Goal: Task Accomplishment & Management: Use online tool/utility

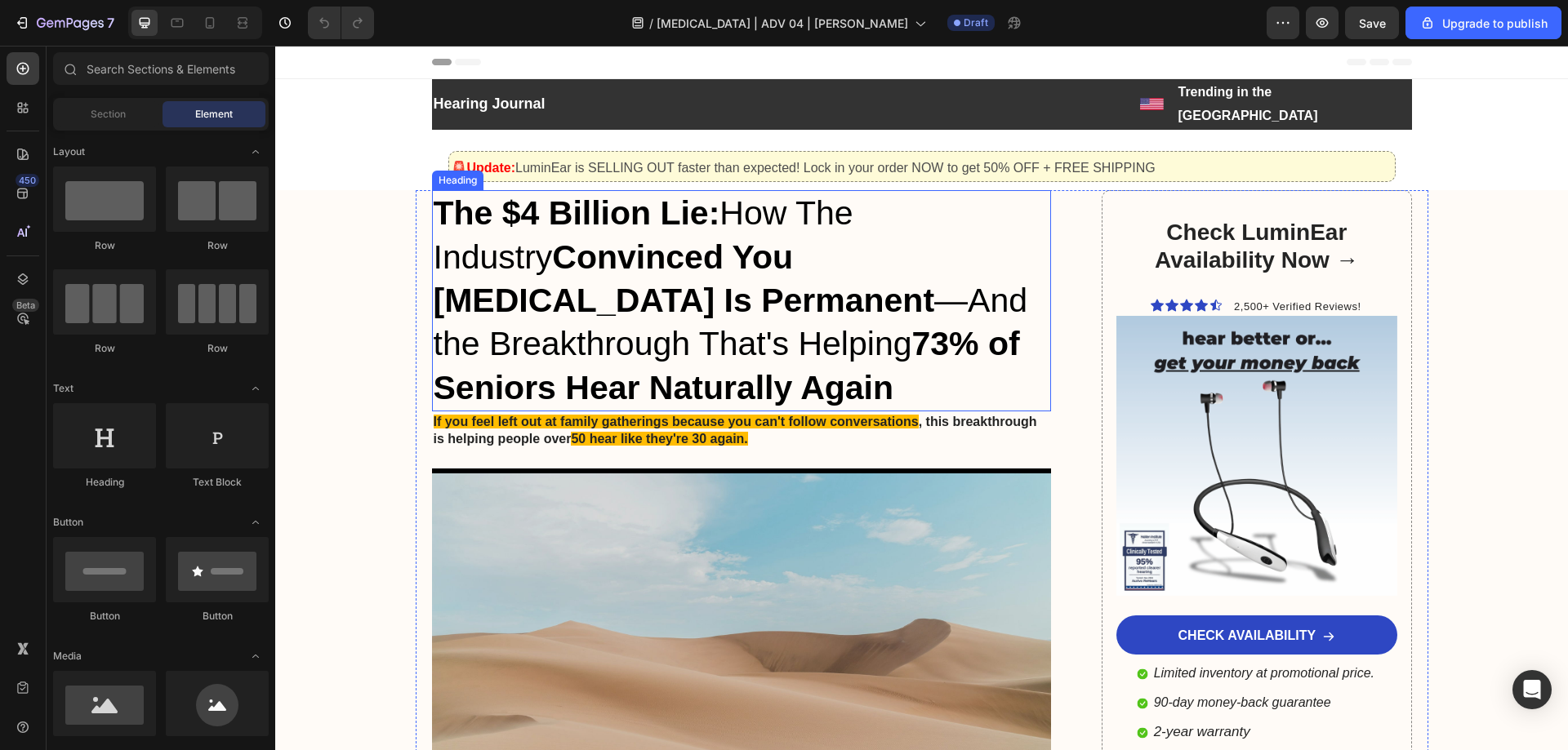
click at [659, 257] on h1 "The $4 Billion Lie: How The Industry Convinced You Hearing Loss Is Permanent —A…" at bounding box center [741, 300] width 619 height 220
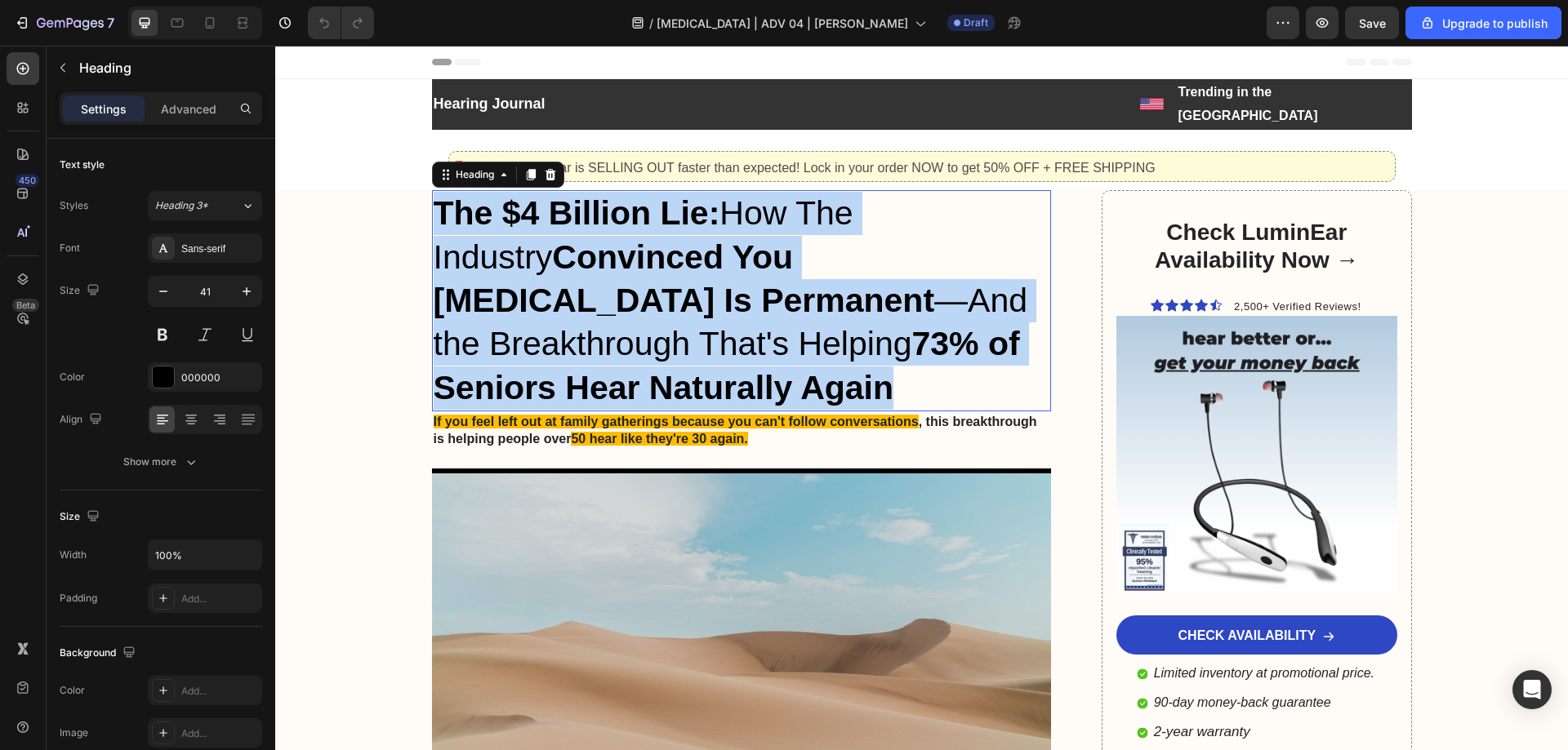
click at [659, 257] on p "The $4 Billion Lie: How The Industry Convinced You Hearing Loss Is Permanent —A…" at bounding box center [742, 300] width 617 height 217
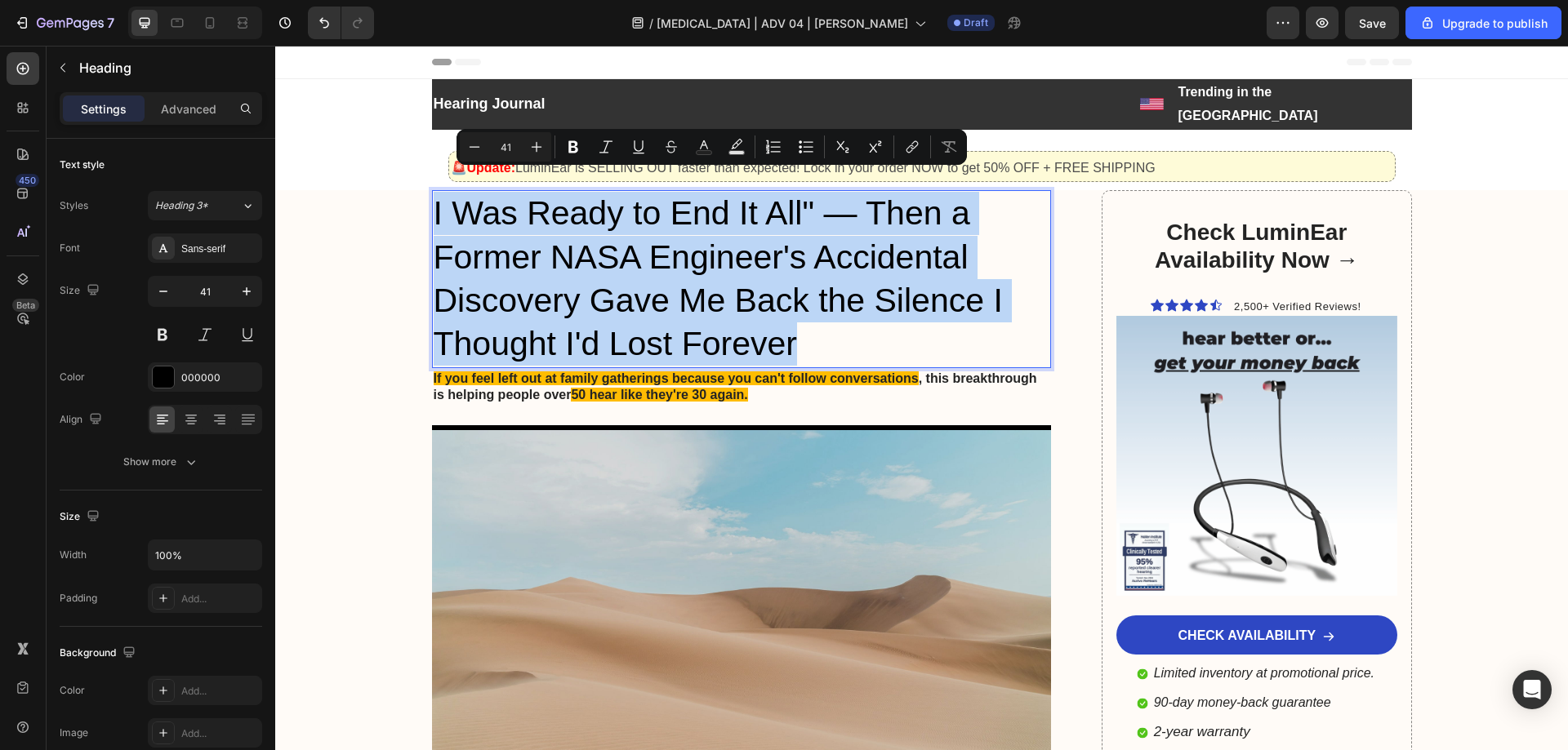
drag, startPoint x: 428, startPoint y: 185, endPoint x: 826, endPoint y: 320, distance: 420.3
click at [826, 320] on p "I Was Ready to End It All" — Then a Former NASA Engineer's Accidental Discovery…" at bounding box center [742, 279] width 617 height 174
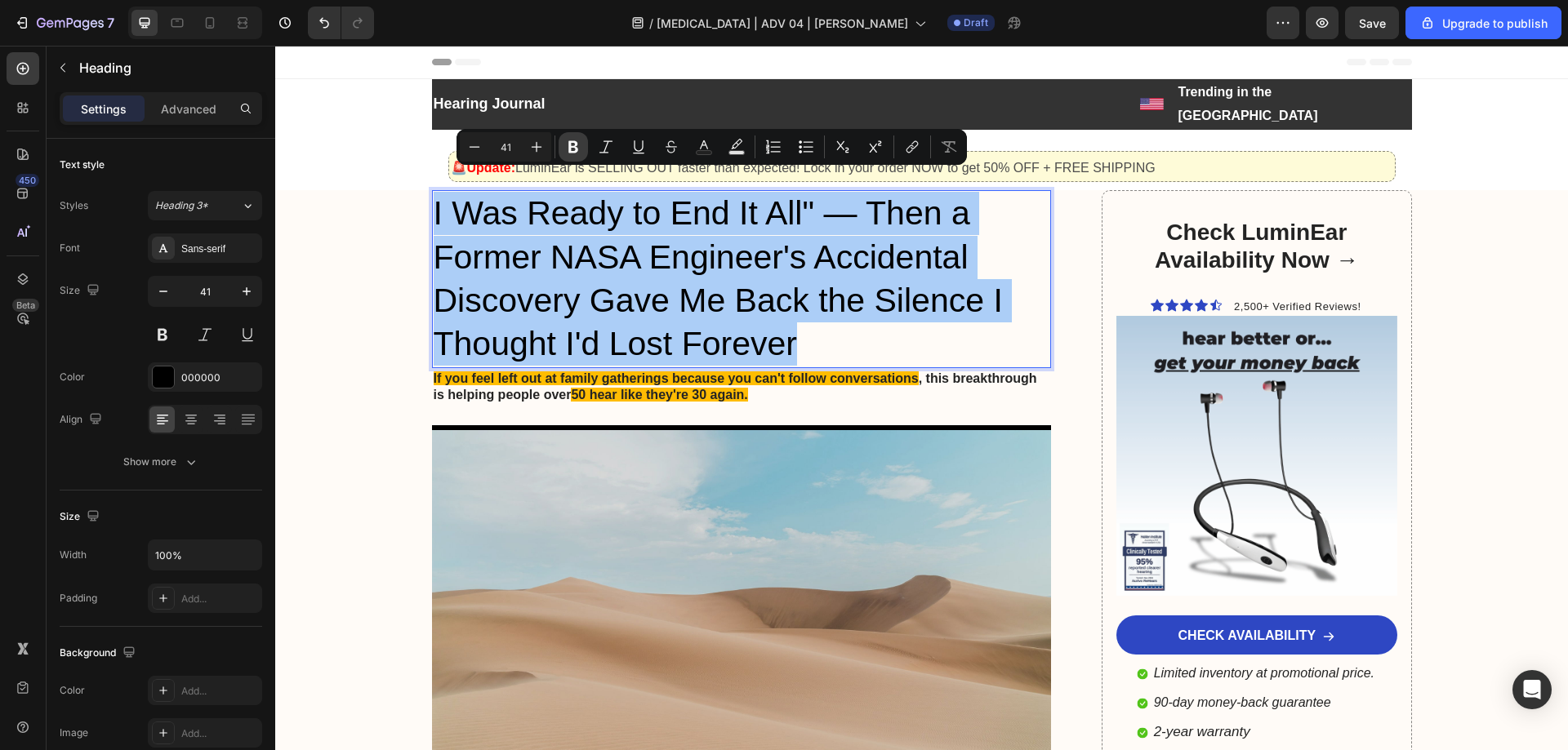
click at [571, 140] on icon "Editor contextual toolbar" at bounding box center [573, 146] width 17 height 17
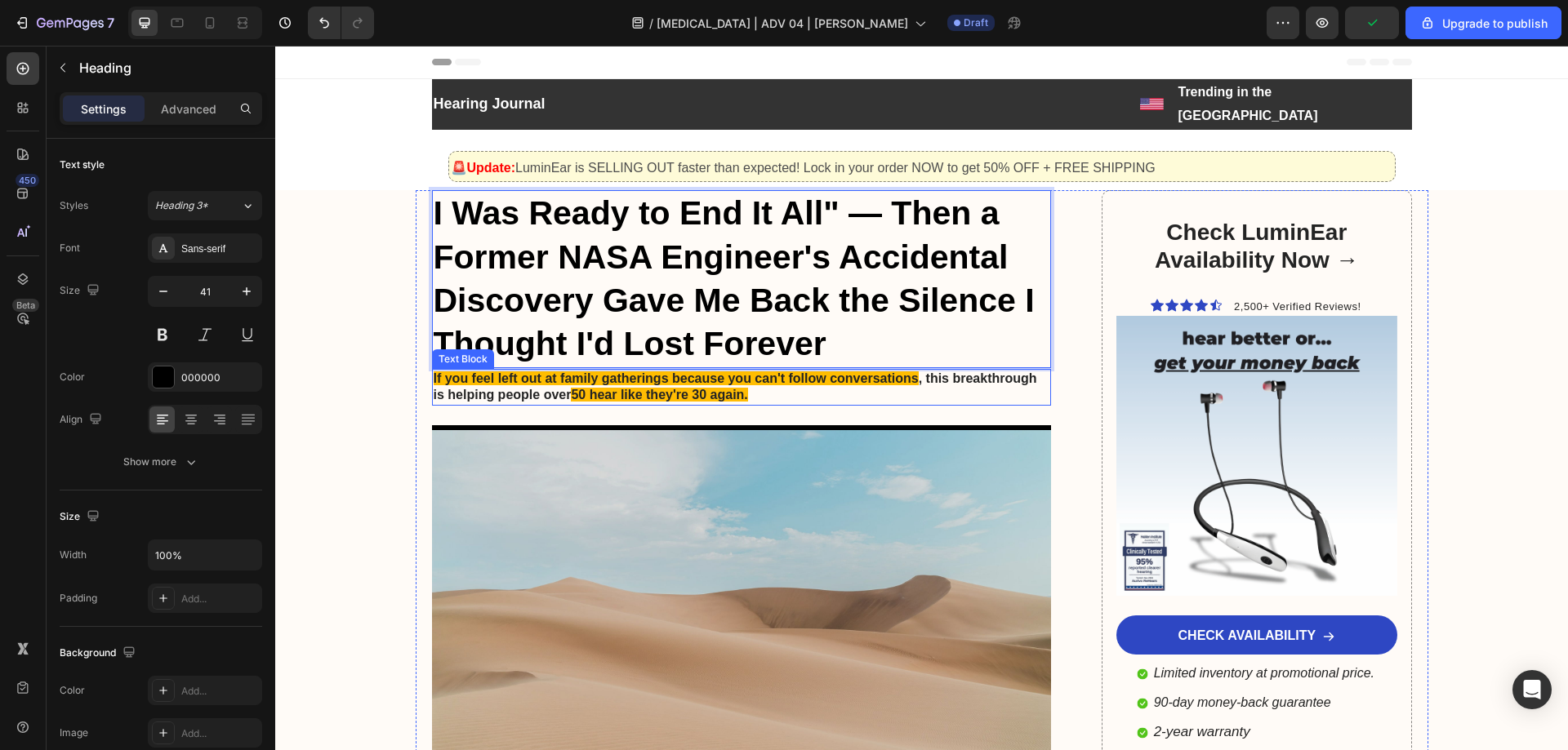
click at [565, 371] on span "If you feel left out at family gatherings because you can't follow conversations" at bounding box center [676, 378] width 485 height 14
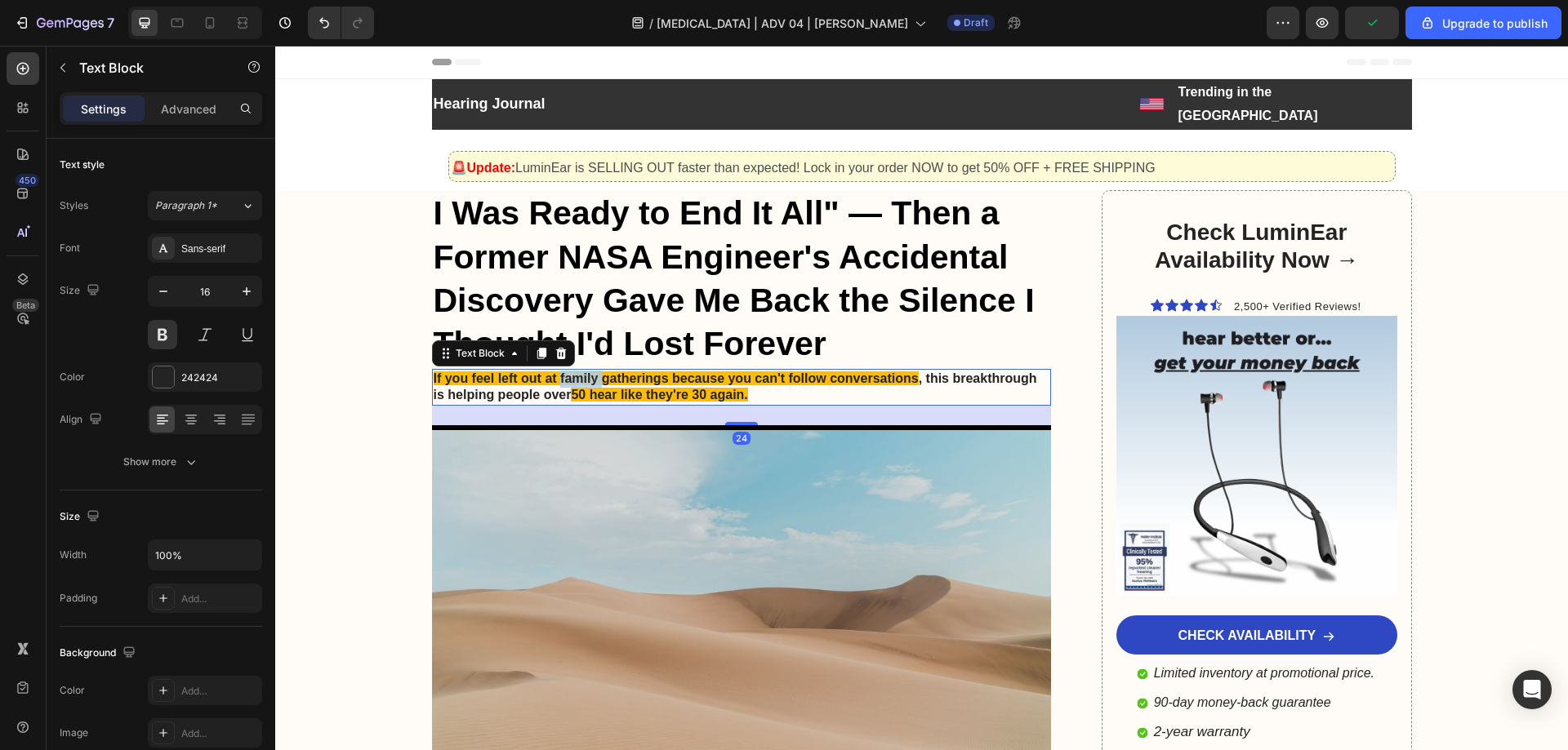
click at [565, 371] on span "If you feel left out at family gatherings because you can't follow conversations" at bounding box center [676, 378] width 485 height 14
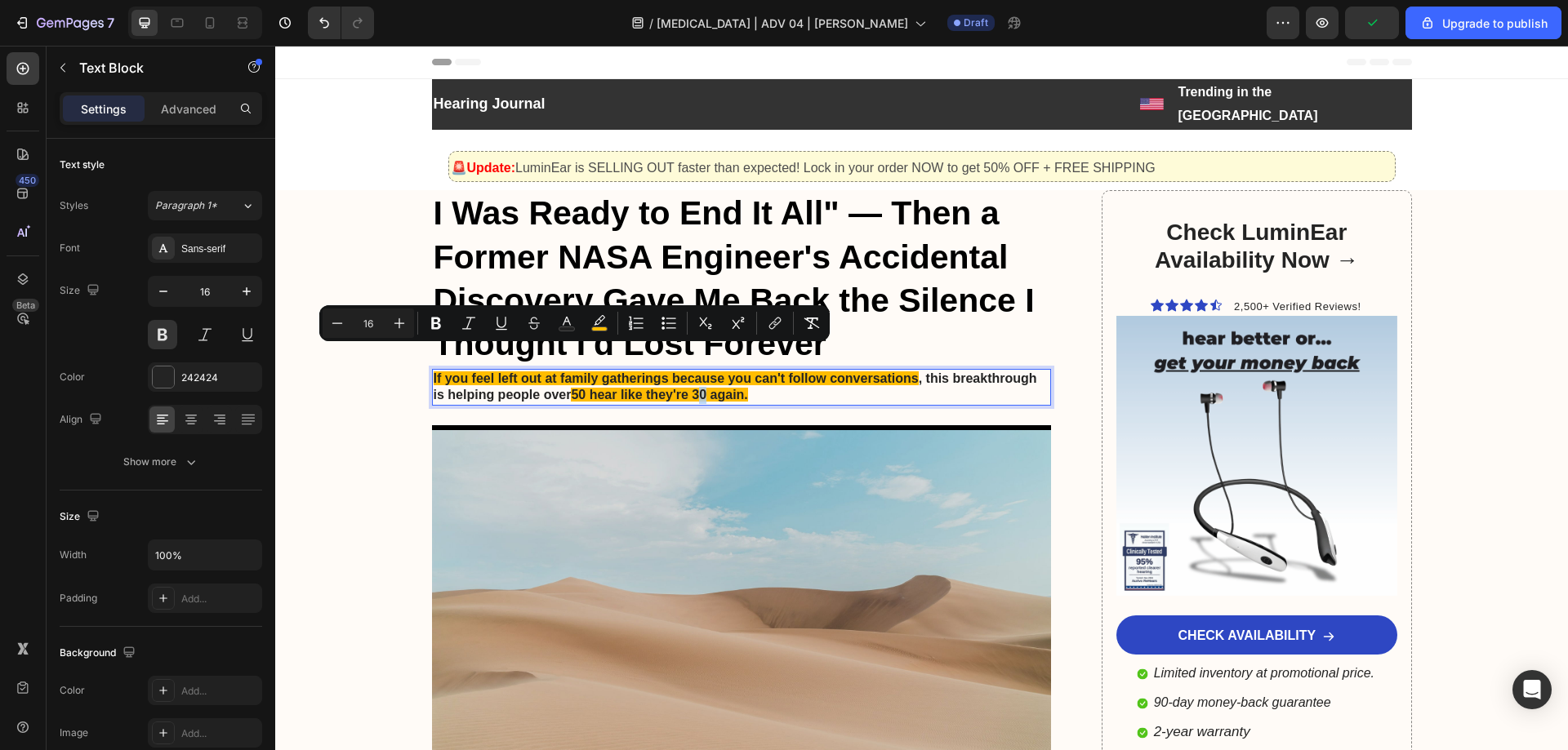
click at [700, 388] on span "50 hear like they're 30 again." at bounding box center [659, 395] width 176 height 14
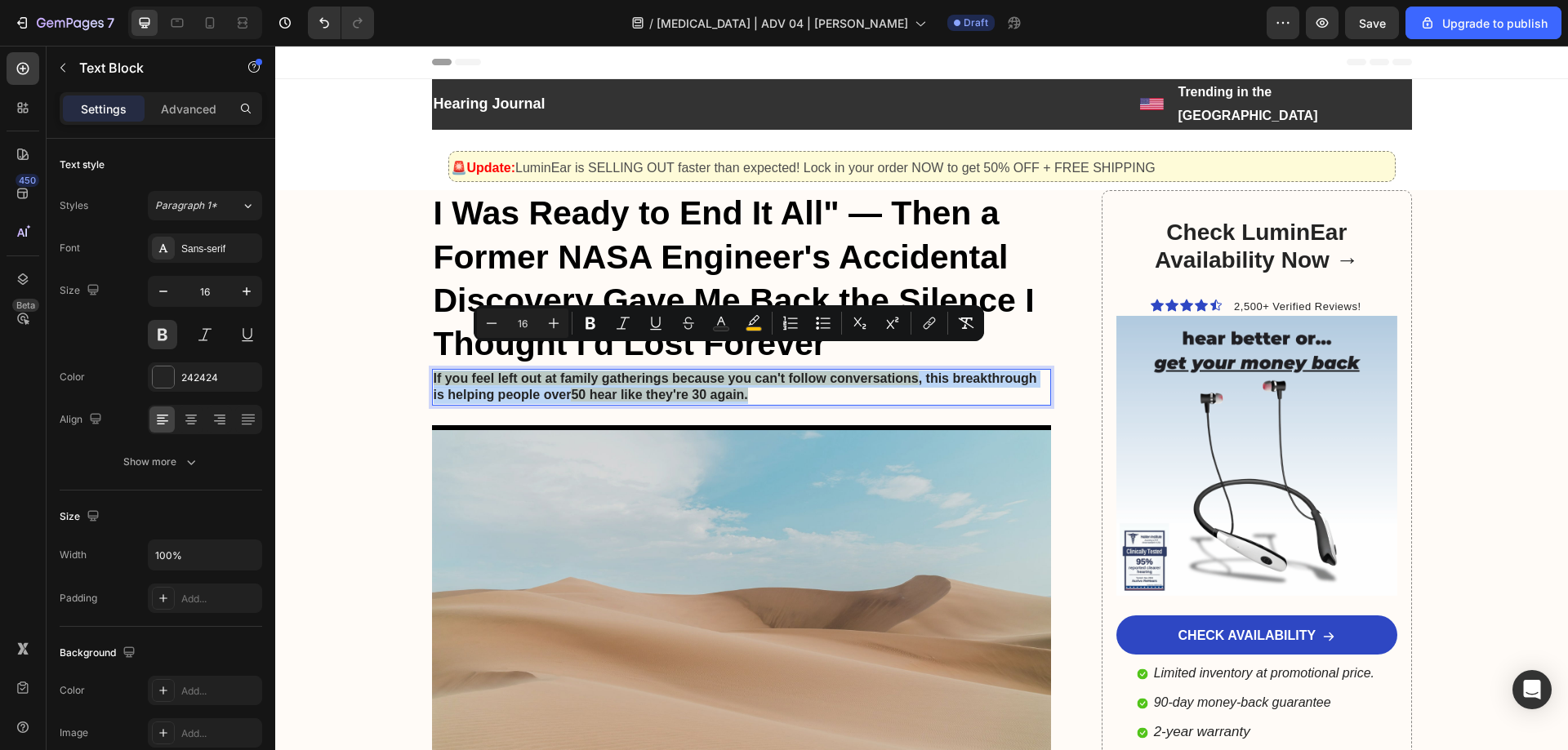
drag, startPoint x: 761, startPoint y: 371, endPoint x: 426, endPoint y: 356, distance: 335.3
click at [432, 369] on div "If you feel left out at family gatherings because you can't follow conversation…" at bounding box center [741, 388] width 619 height 37
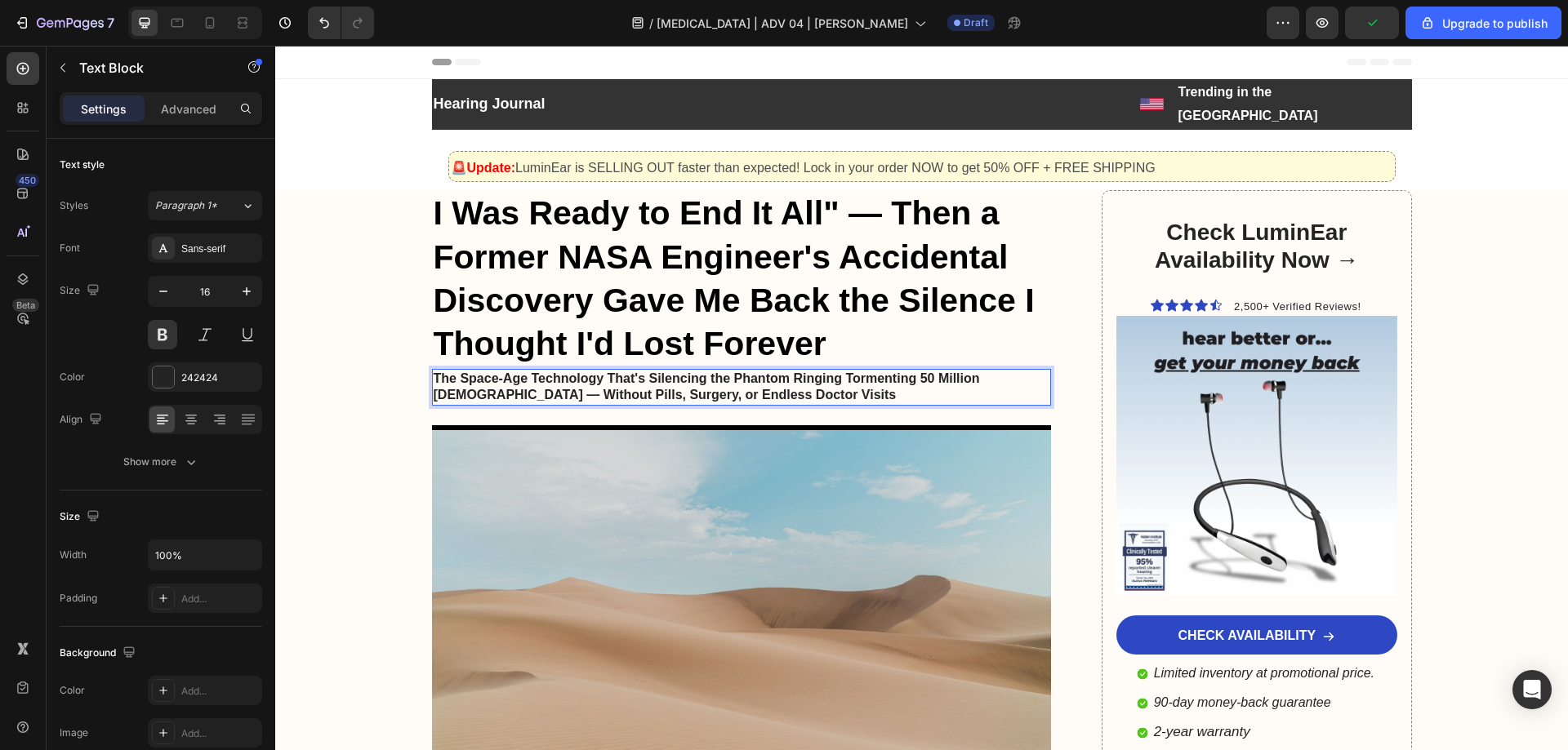
click at [835, 371] on p "The Space-Age Technology That's Silencing the Phantom Ringing Tormenting 50 Mil…" at bounding box center [742, 388] width 617 height 34
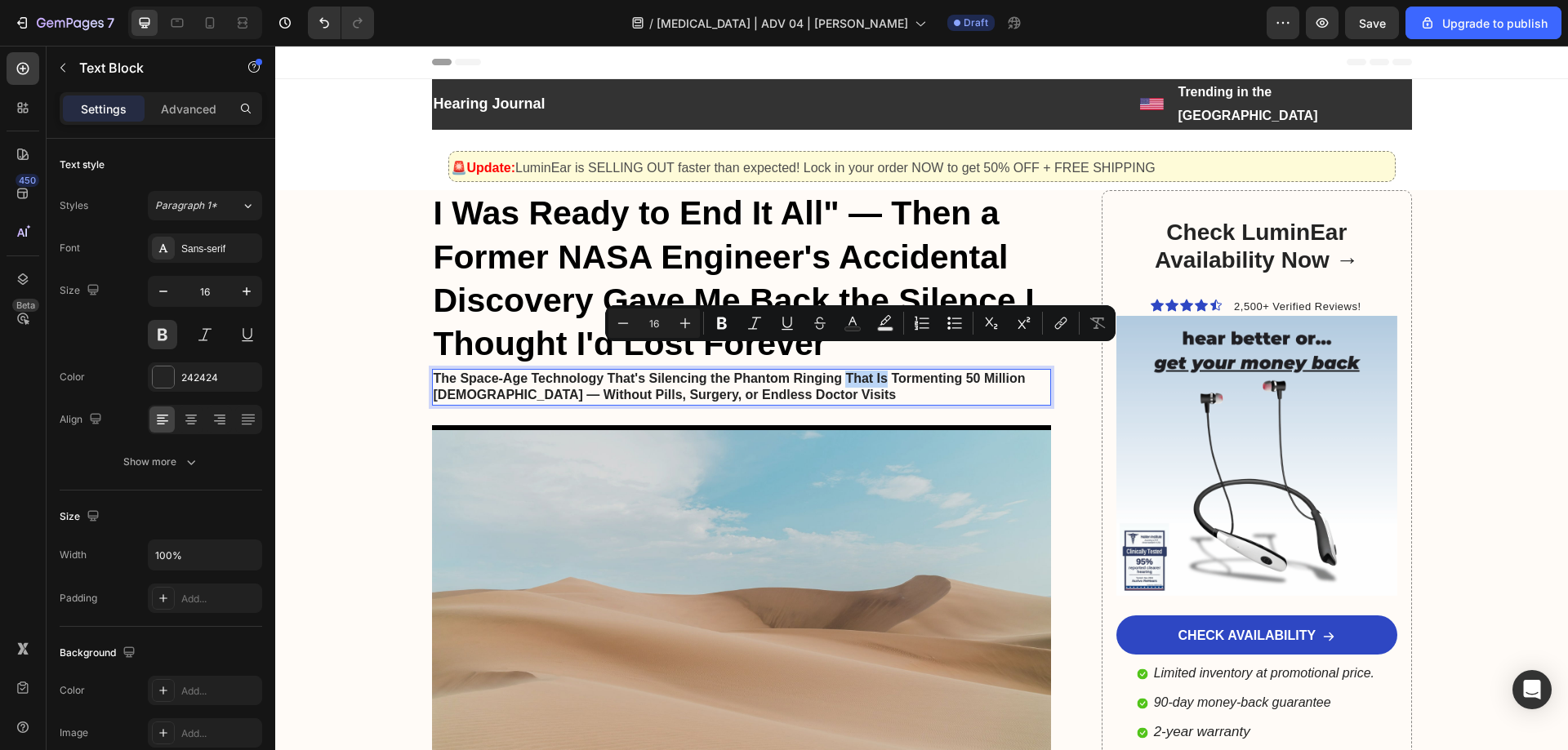
drag, startPoint x: 862, startPoint y: 354, endPoint x: 842, endPoint y: 350, distance: 20.4
click at [842, 371] on p "The Space-Age Technology That's Silencing the Phantom Ringing That Is Tormentin…" at bounding box center [742, 388] width 617 height 34
click at [881, 371] on p "The Space-Age Technology That's Silencing the Phantom Ringing That Is Tormentin…" at bounding box center [742, 388] width 617 height 34
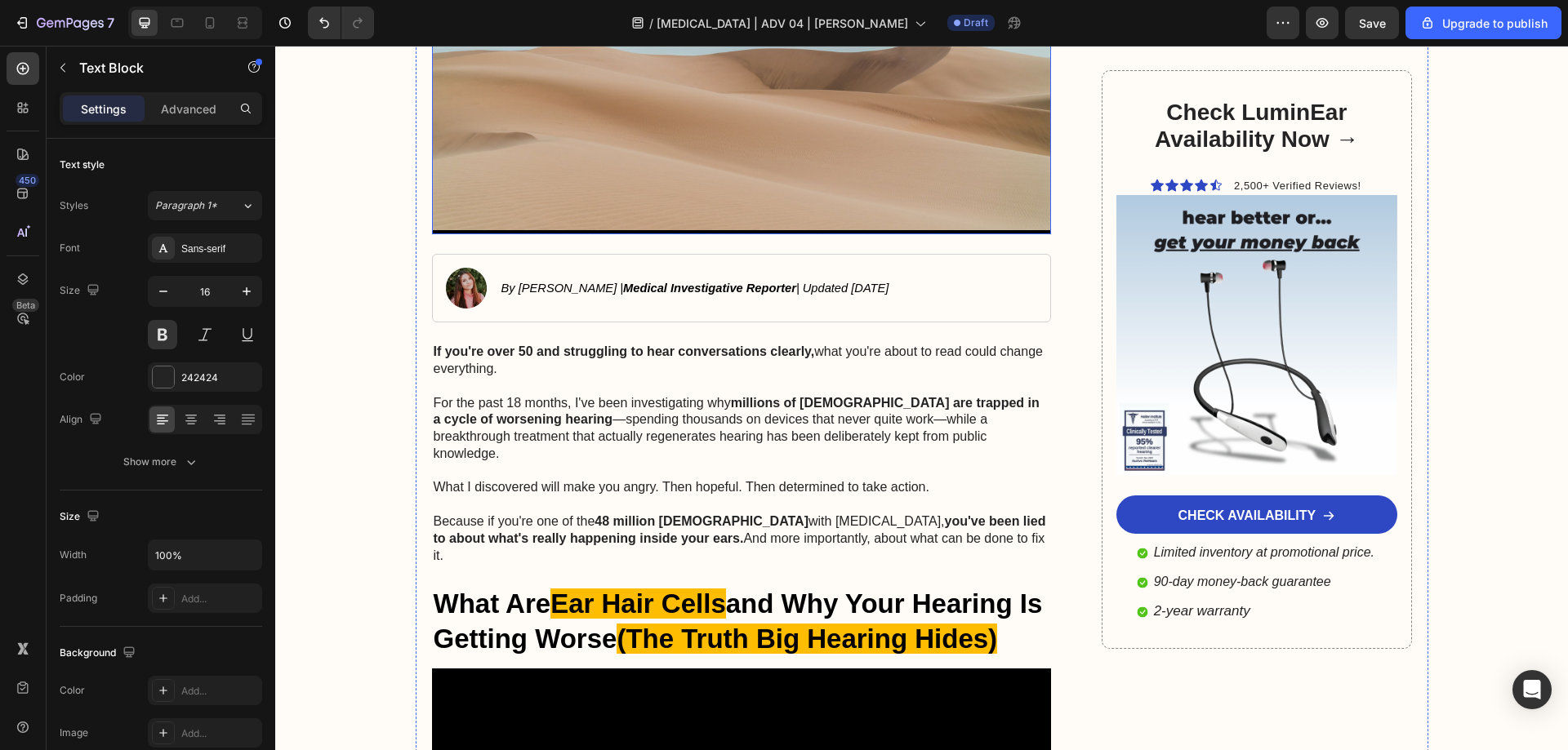
scroll to position [653, 0]
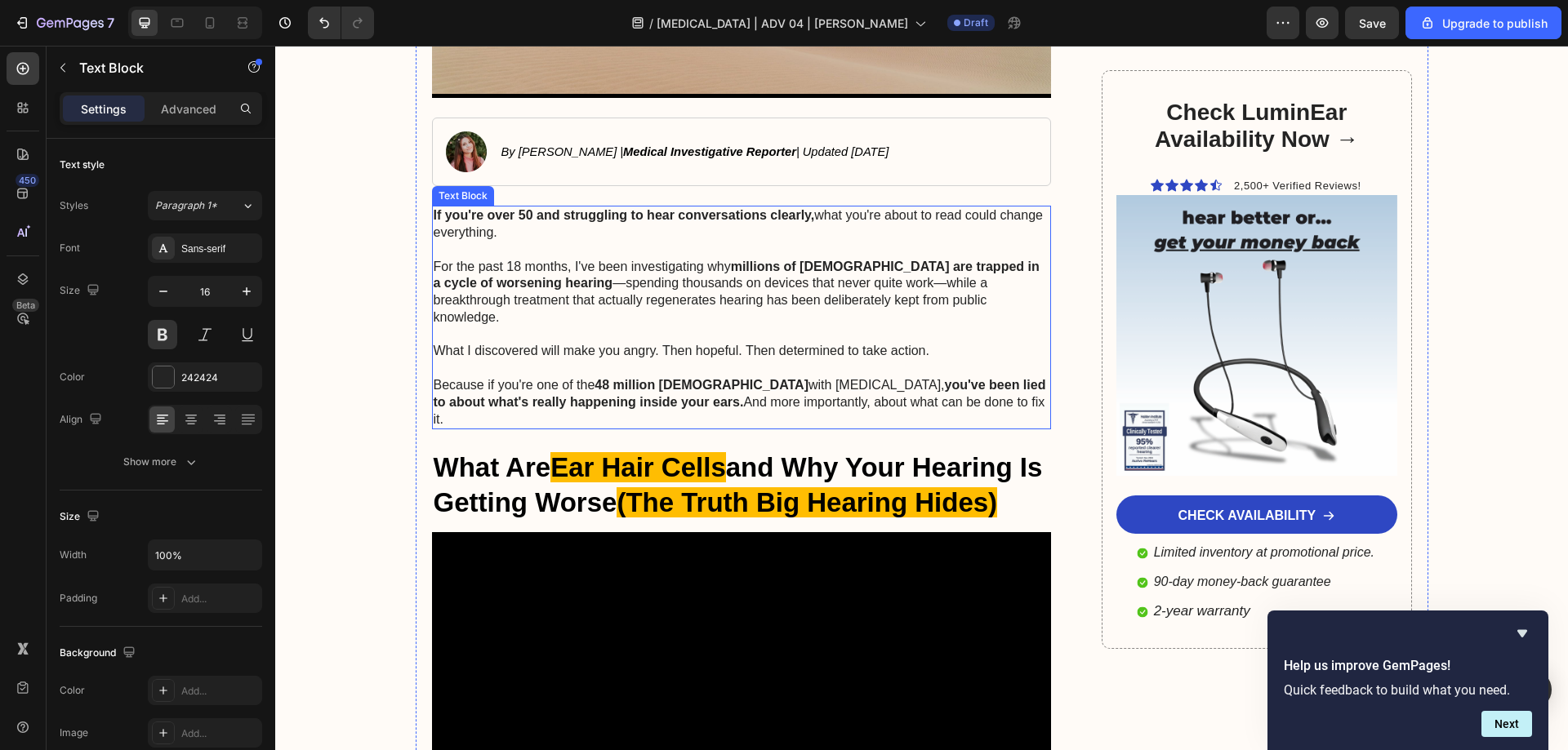
click at [515, 271] on p "For the past 18 months, I've been investigating why millions of Americans are t…" at bounding box center [742, 292] width 617 height 102
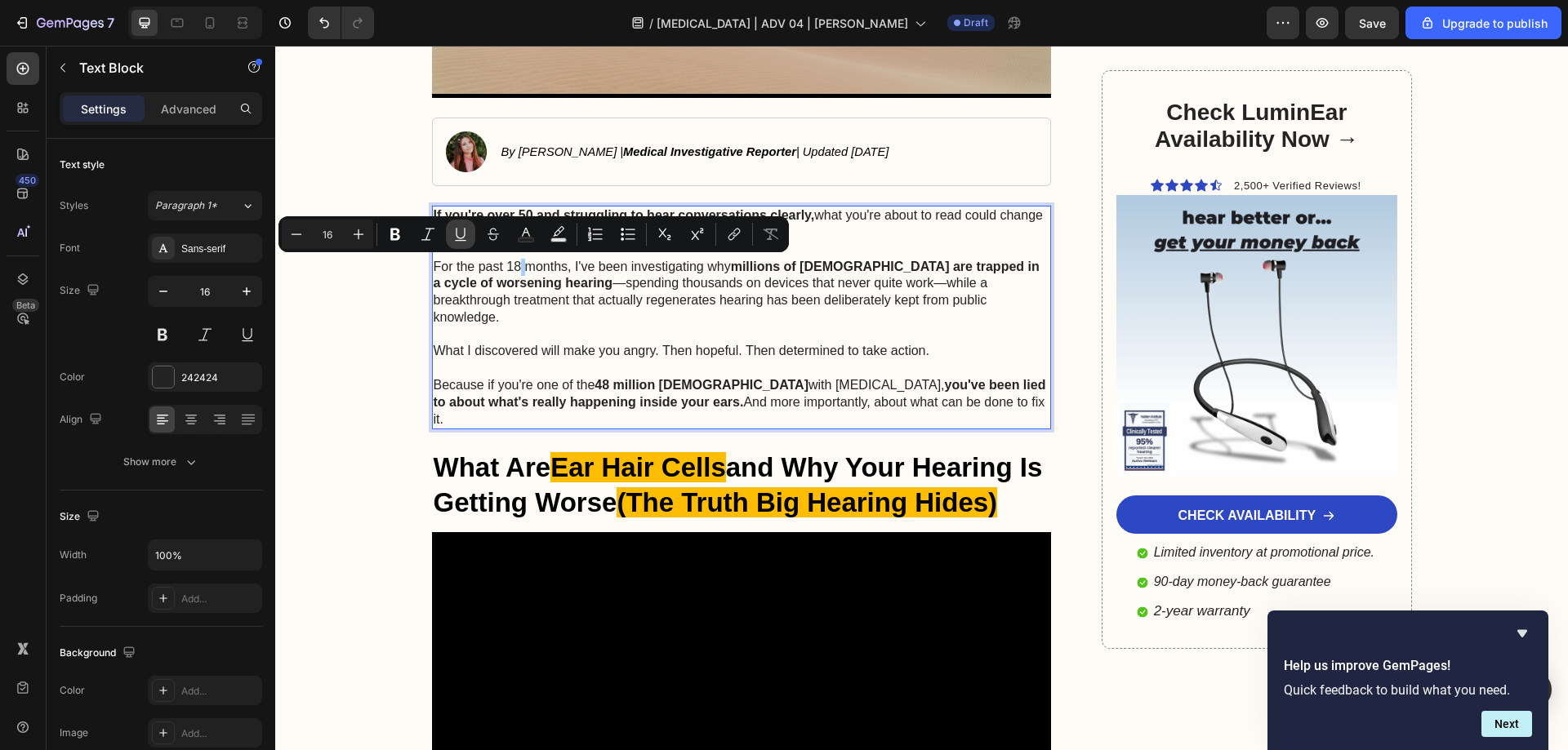
click at [456, 222] on button "Underline" at bounding box center [461, 234] width 30 height 30
drag, startPoint x: 457, startPoint y: 235, endPoint x: 201, endPoint y: 216, distance: 256.7
click at [457, 235] on icon "Editor contextual toolbar" at bounding box center [460, 234] width 17 height 17
click at [483, 274] on p "For the past 18 months, I've been investigating why millions of Americans are t…" at bounding box center [742, 292] width 617 height 102
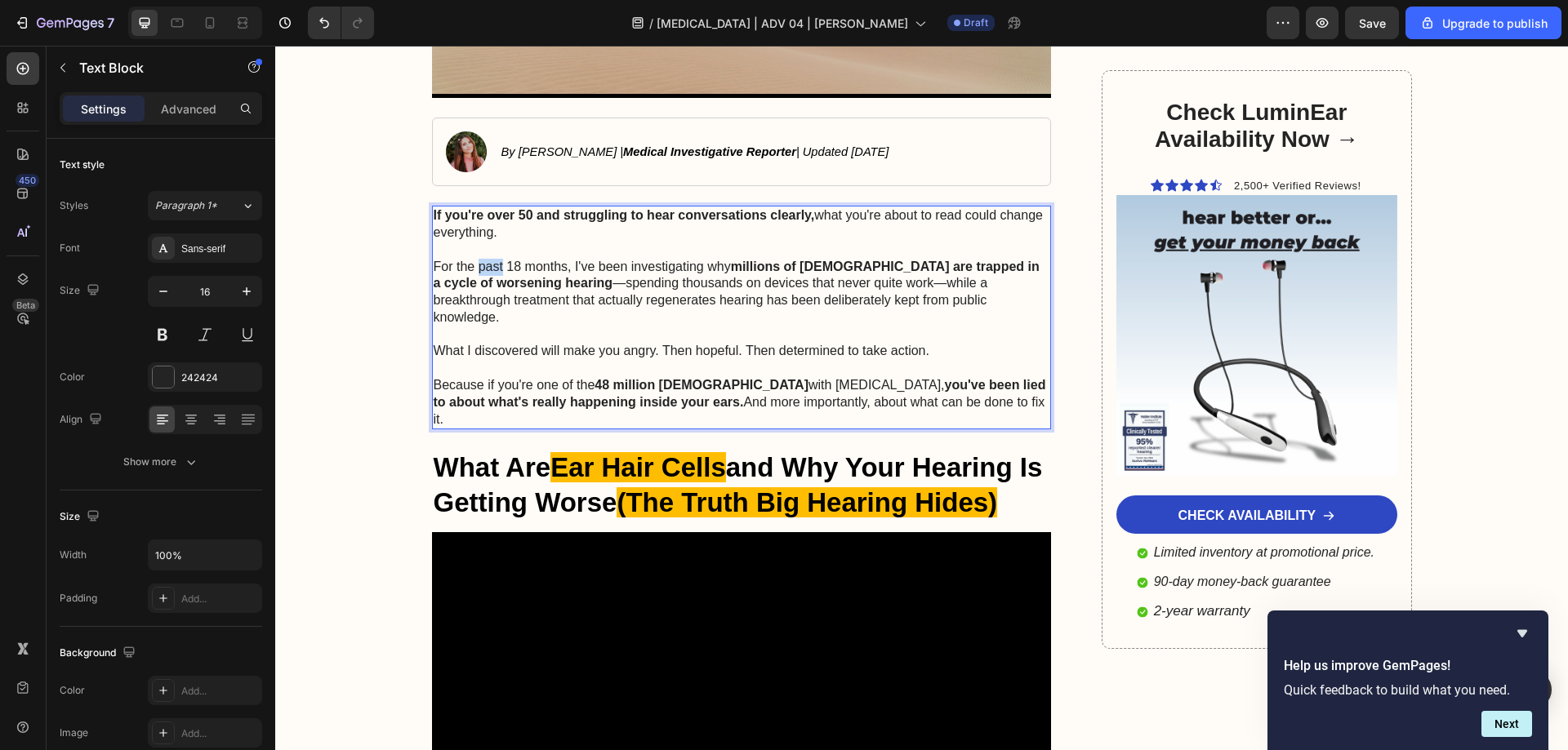
click at [483, 275] on p "For the past 18 months, I've been investigating why millions of Americans are t…" at bounding box center [742, 292] width 617 height 102
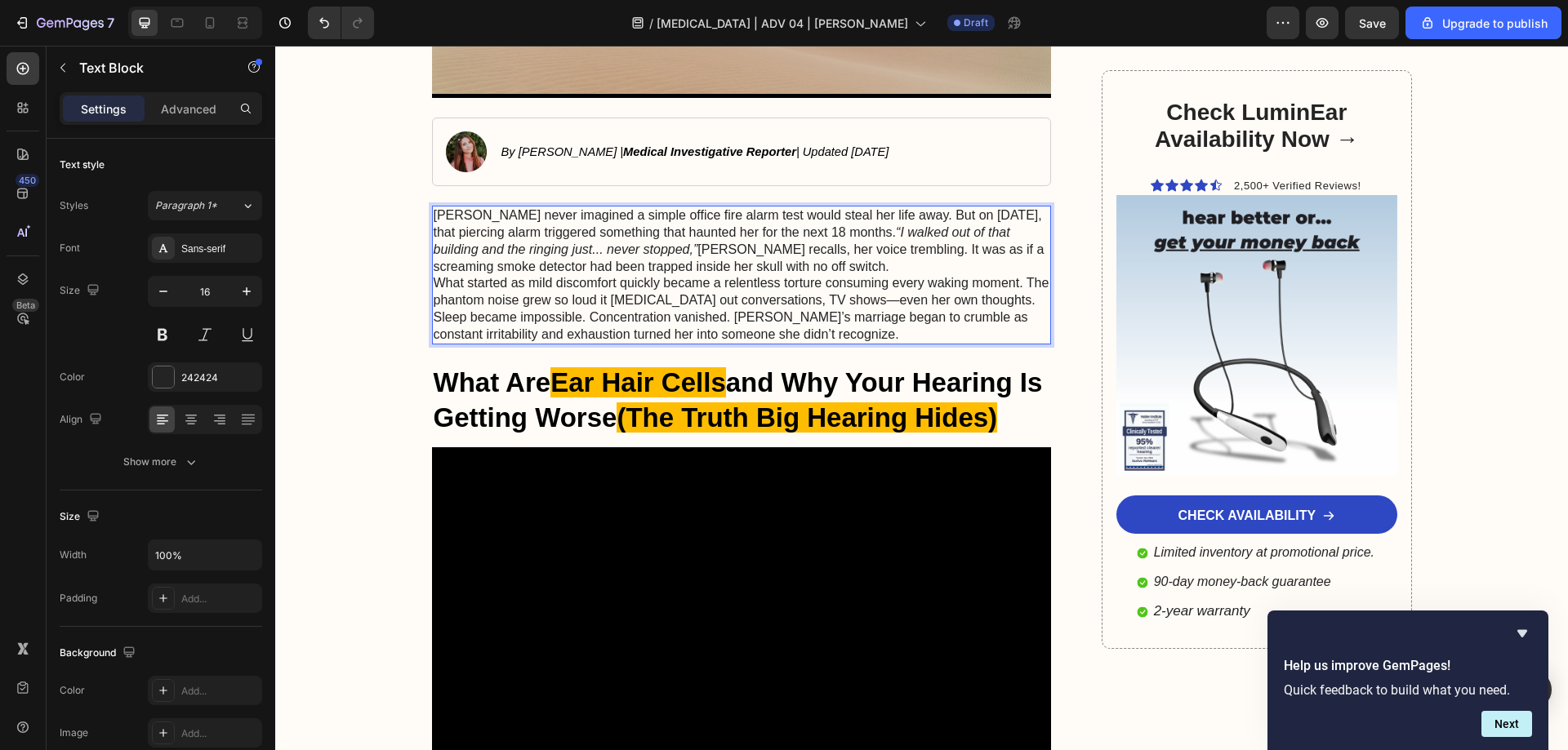
click at [904, 263] on p "Sarah Martinez never imagined a simple office fire alarm test would steal her l…" at bounding box center [742, 241] width 617 height 68
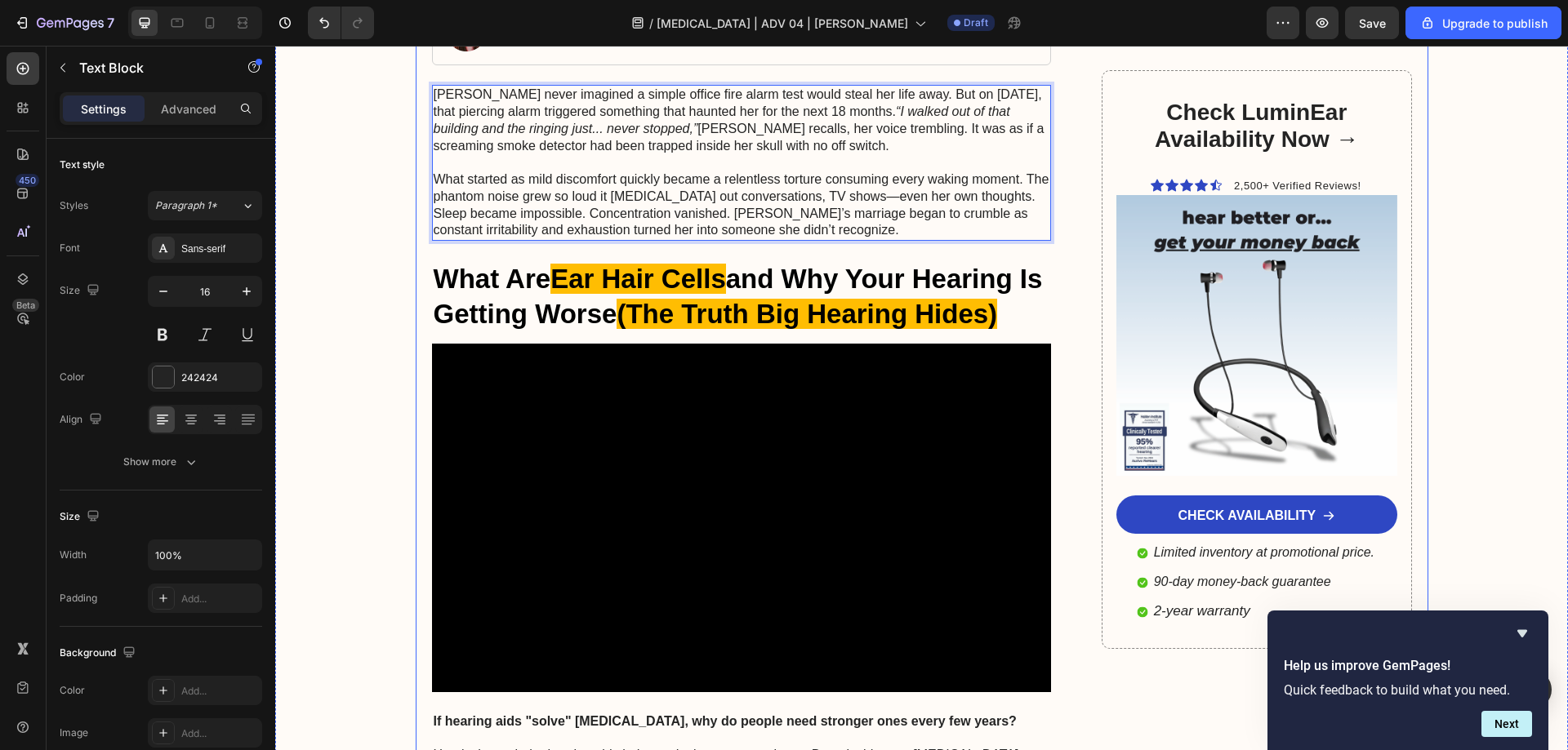
scroll to position [735, 0]
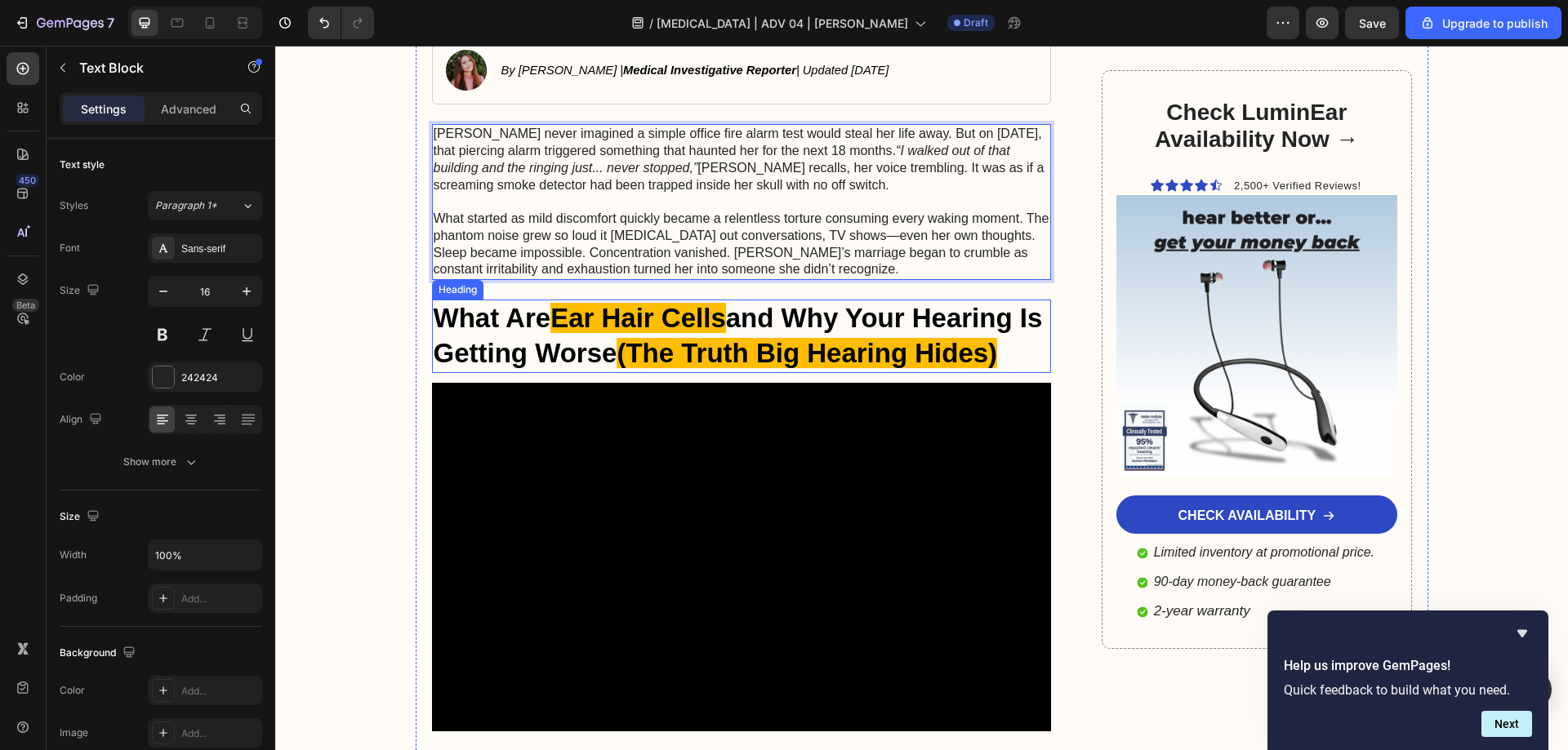
click at [548, 321] on h3 "What Are Ear Hair Cells and Why Your Hearing Is Getting Worse (The Truth Big He…" at bounding box center [741, 336] width 619 height 73
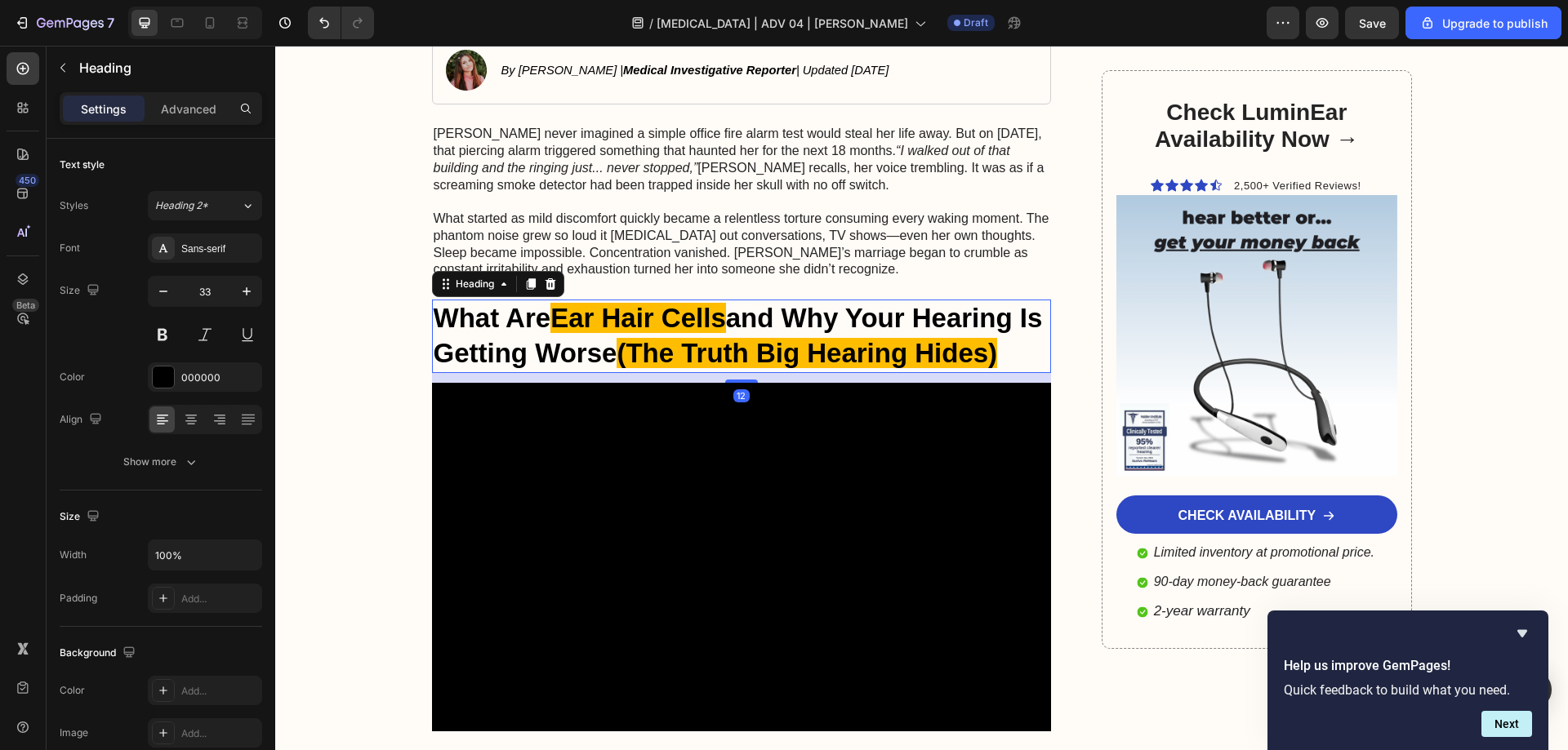
click at [548, 321] on h3 "What Are Ear Hair Cells and Why Your Hearing Is Getting Worse (The Truth Big He…" at bounding box center [741, 336] width 619 height 73
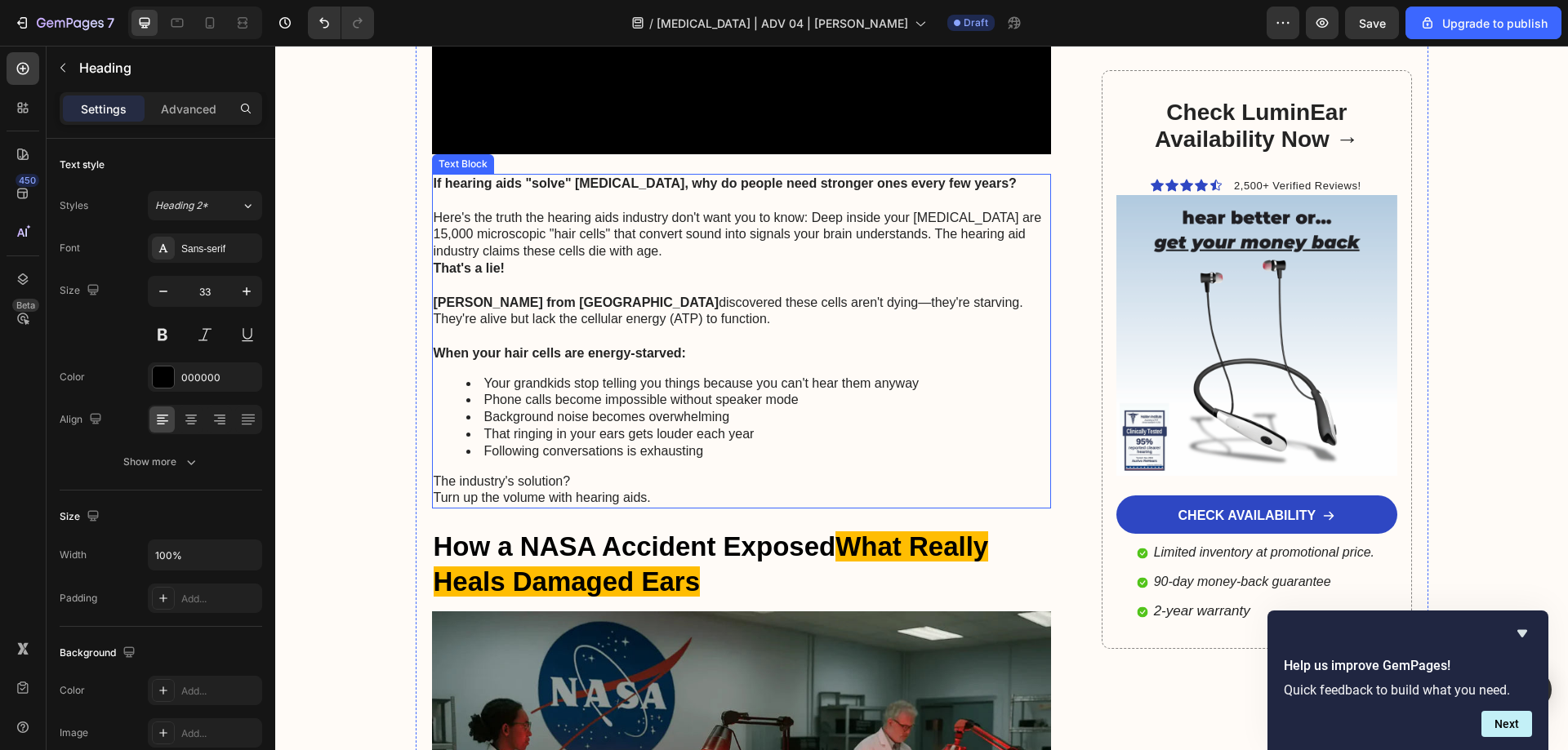
scroll to position [1225, 0]
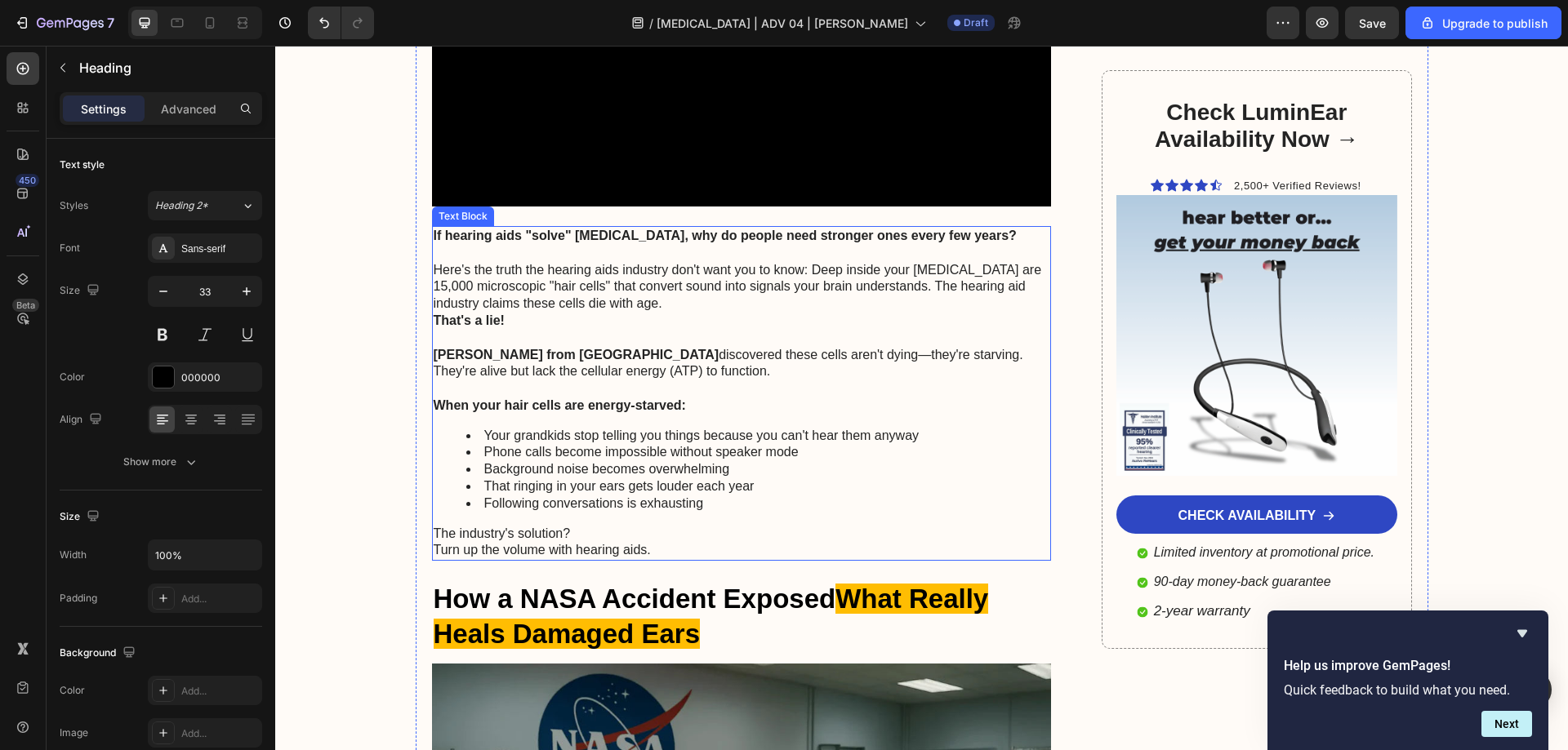
click at [483, 336] on p "Dr. Charles Liberman from Harvard Medical Center discovered these cells aren't …" at bounding box center [742, 355] width 617 height 51
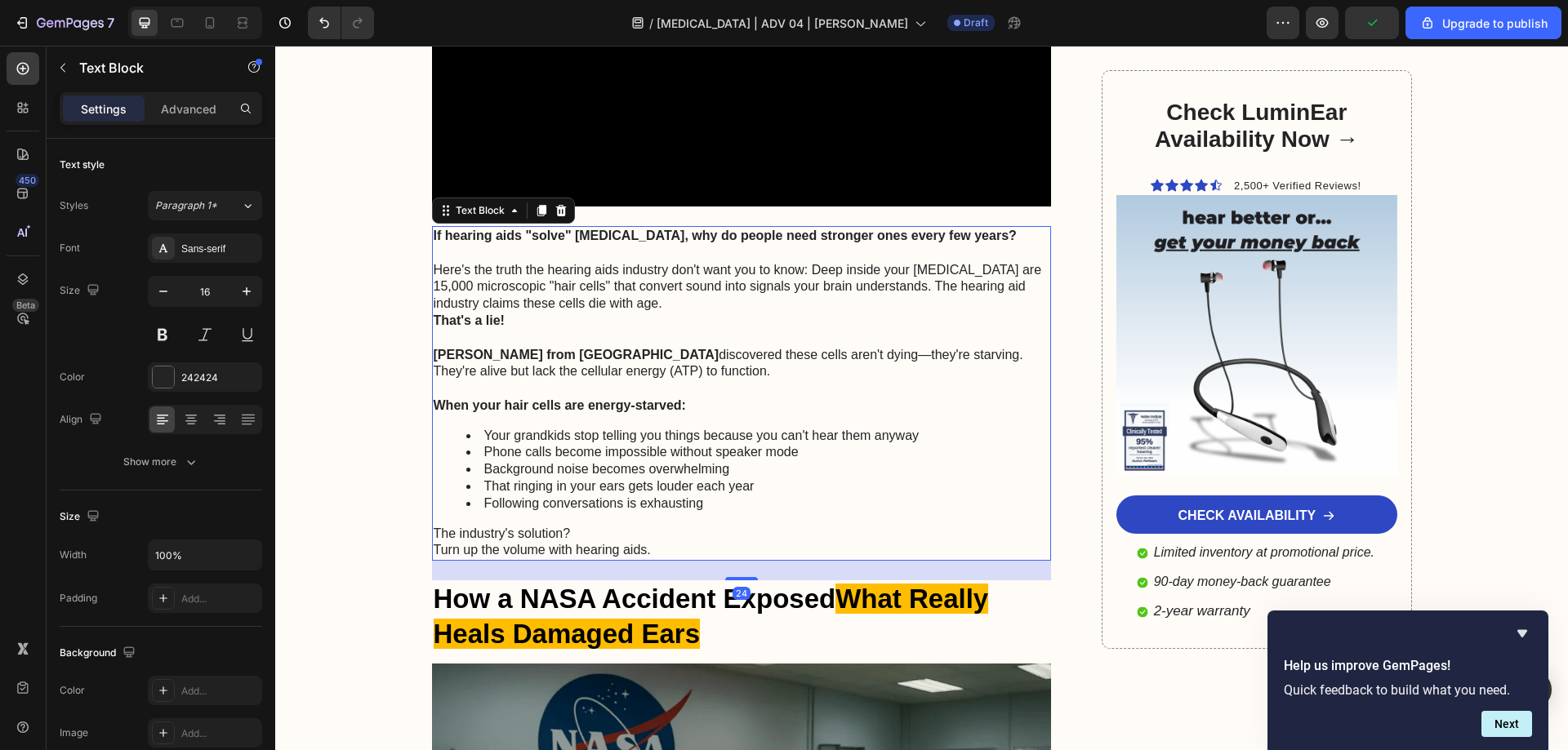
click at [601, 375] on p "Dr. Charles Liberman from Harvard Medical Center discovered these cells aren't …" at bounding box center [742, 355] width 617 height 51
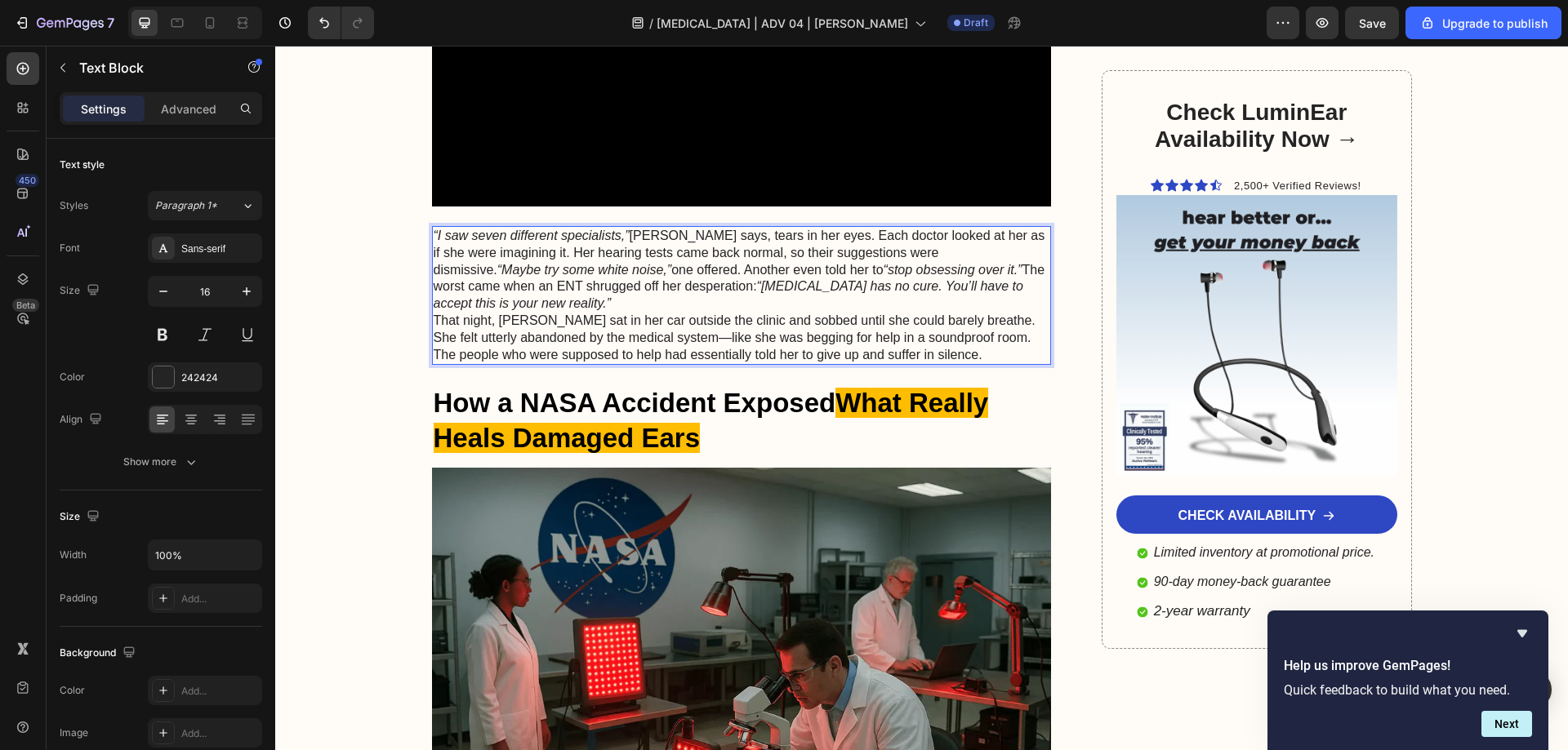
click at [997, 286] on p "“I saw seven different specialists,” Sarah says, tears in her eyes. Each doctor…" at bounding box center [742, 270] width 617 height 84
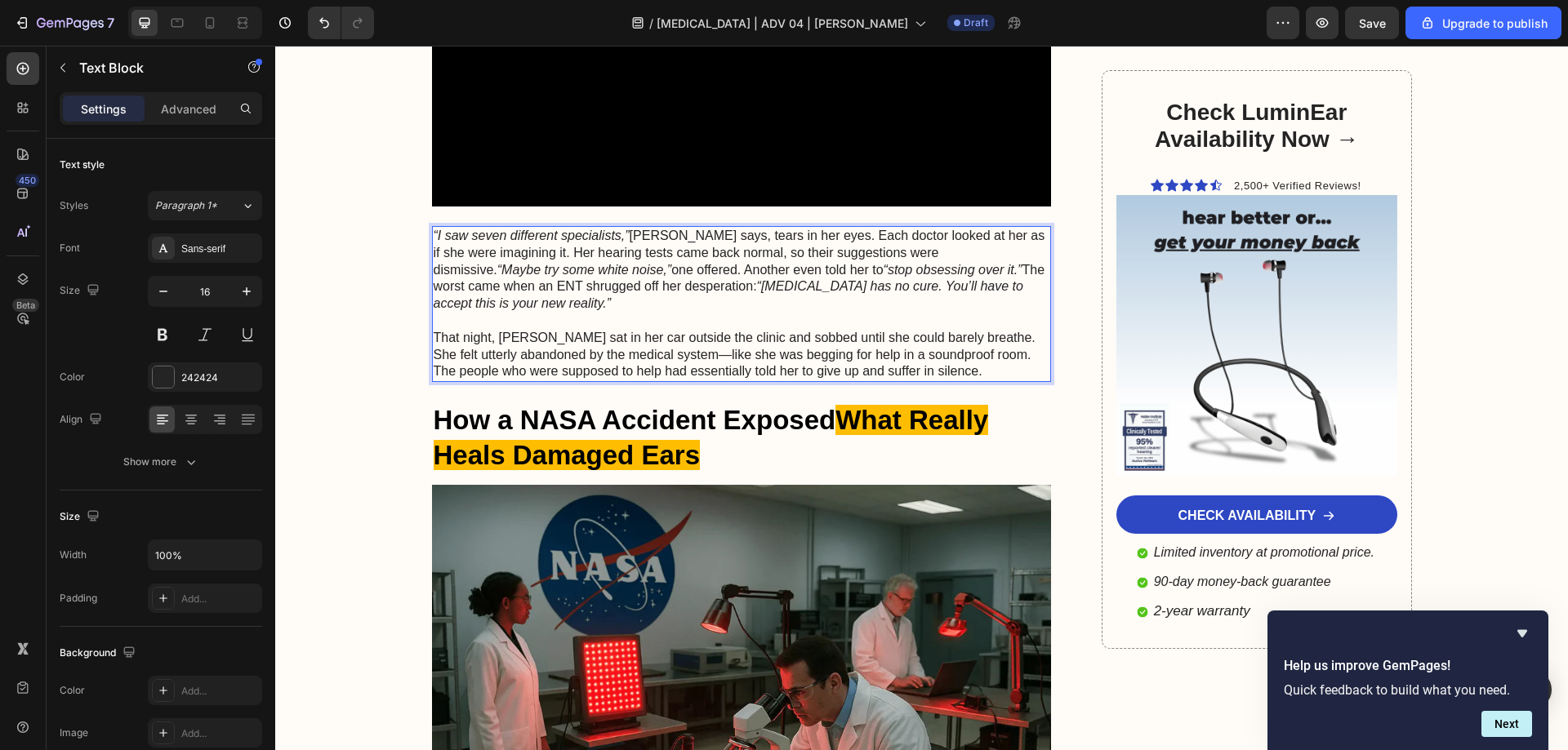
click at [983, 333] on p "That night, Sarah sat in her car outside the clinic and sobbed until she could …" at bounding box center [742, 355] width 617 height 51
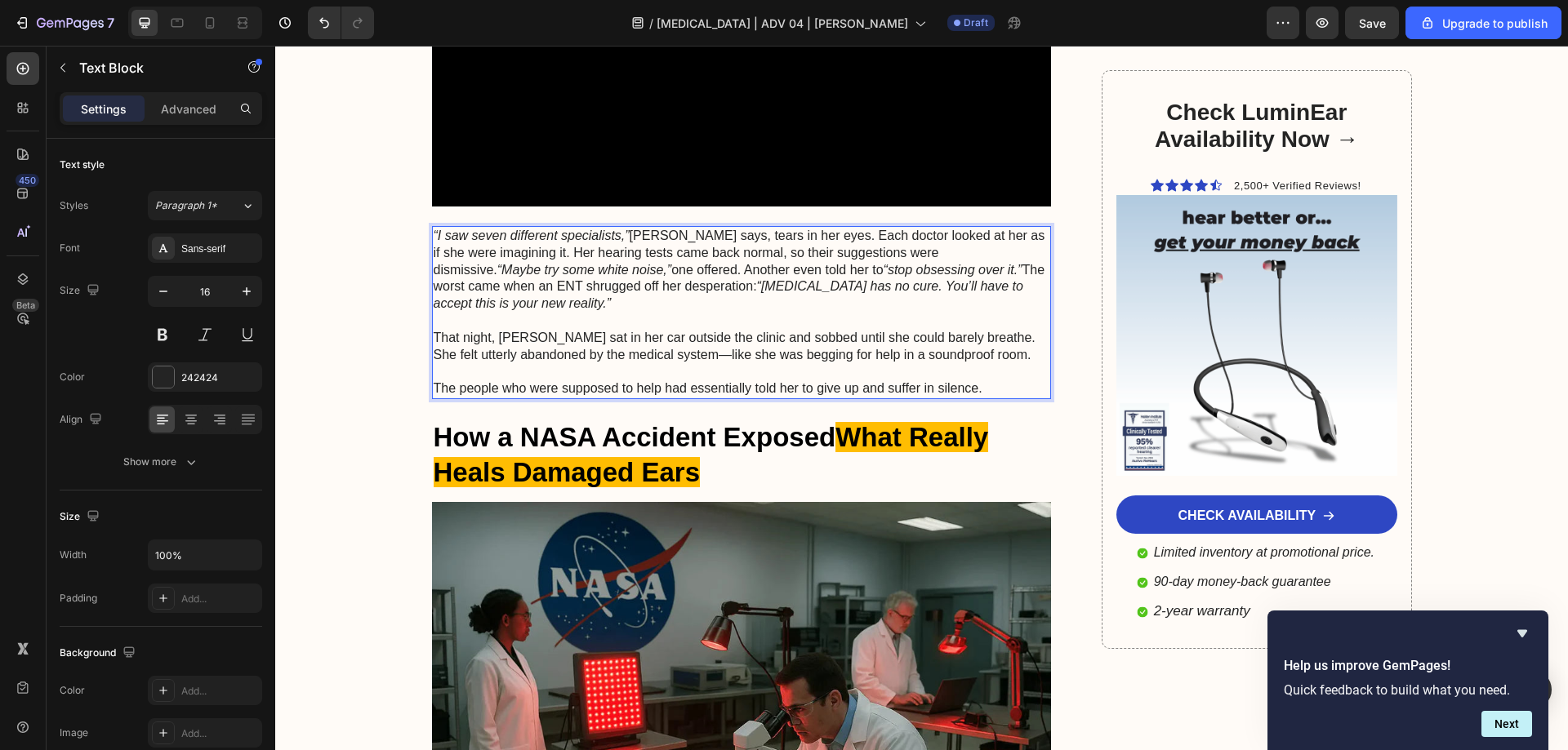
click at [578, 270] on p "“I saw seven different specialists,” Sarah says, tears in her eyes. Each doctor…" at bounding box center [742, 270] width 617 height 84
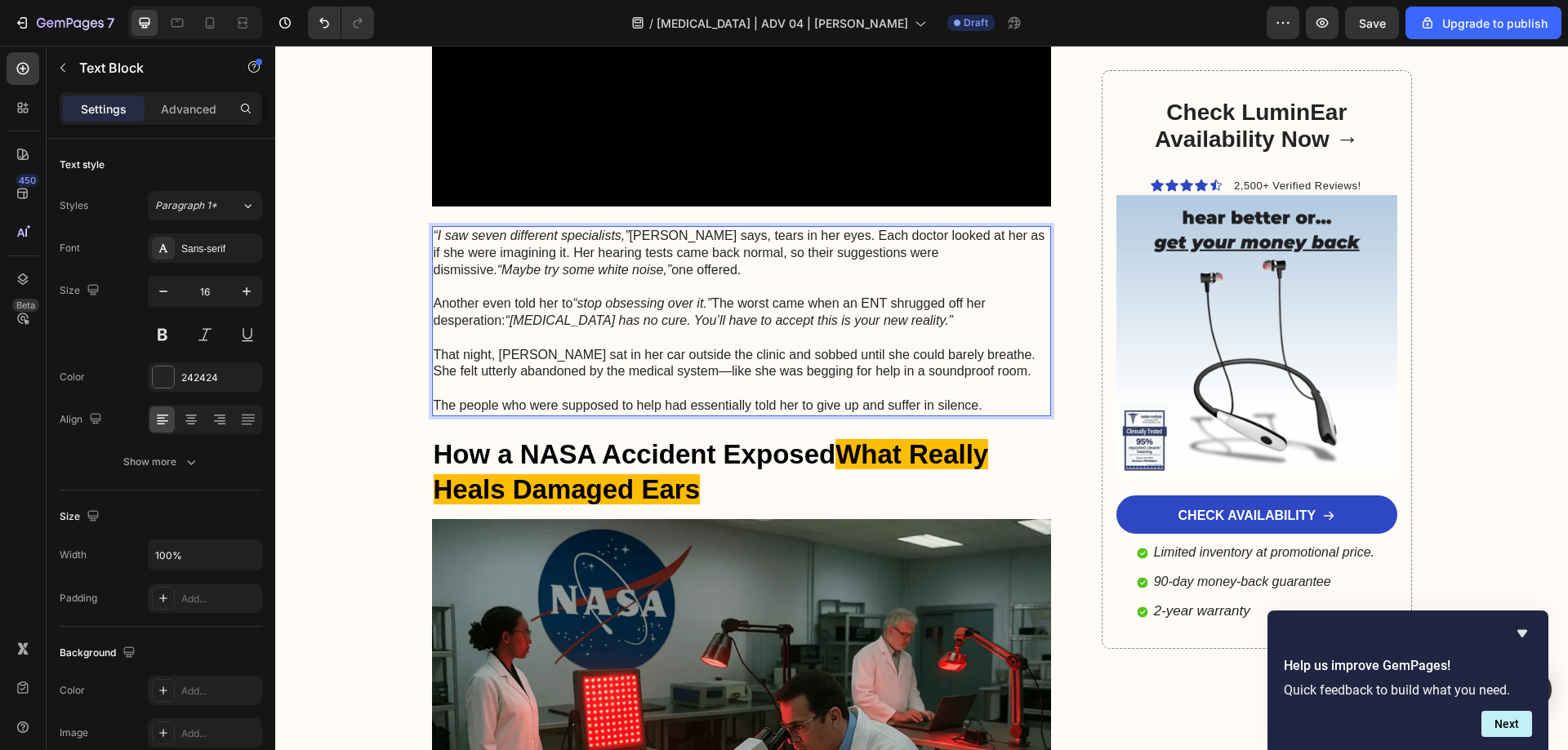
click at [592, 260] on p "“I saw seven different specialists,” Sarah says, tears in her eyes. Each doctor…" at bounding box center [742, 253] width 617 height 51
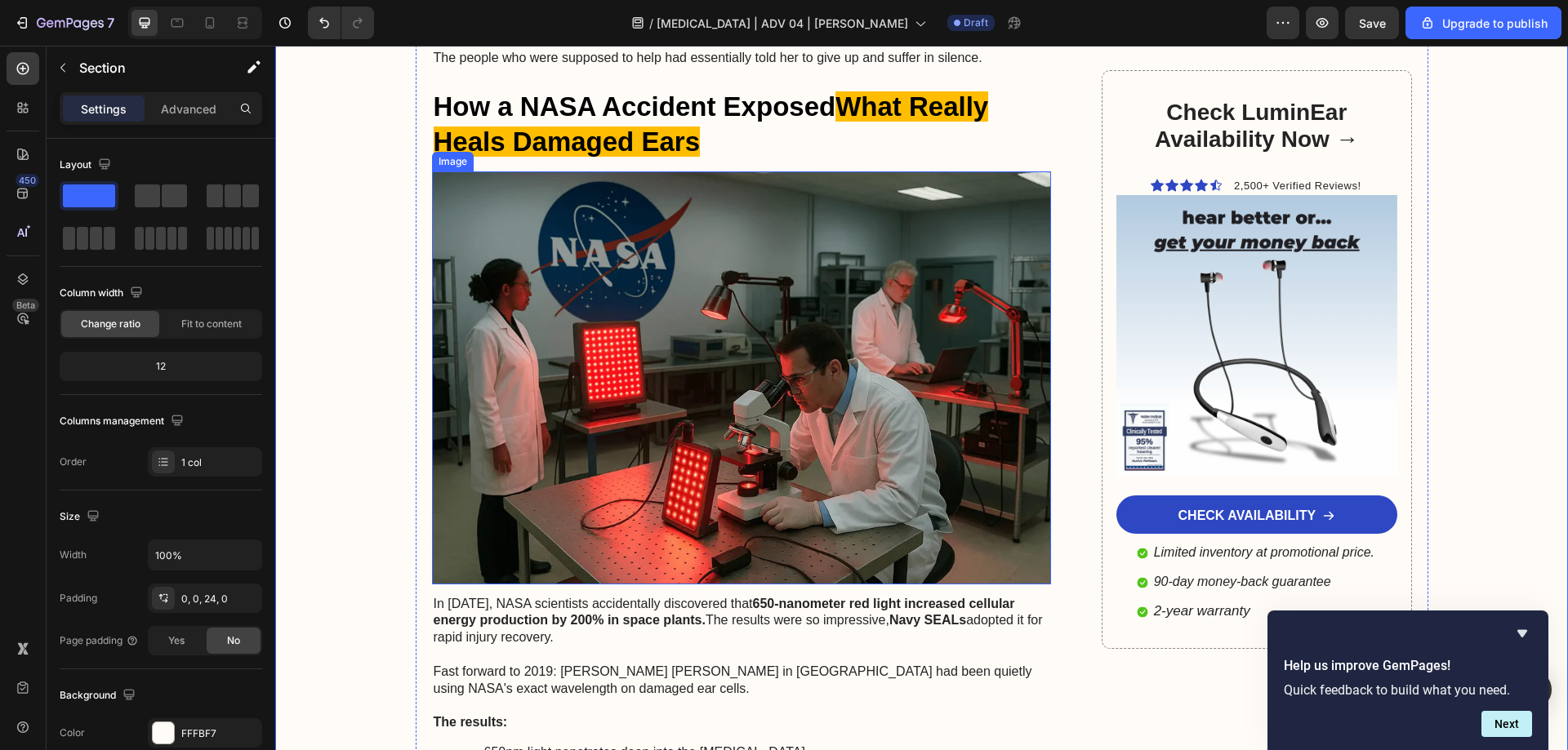
scroll to position [1470, 0]
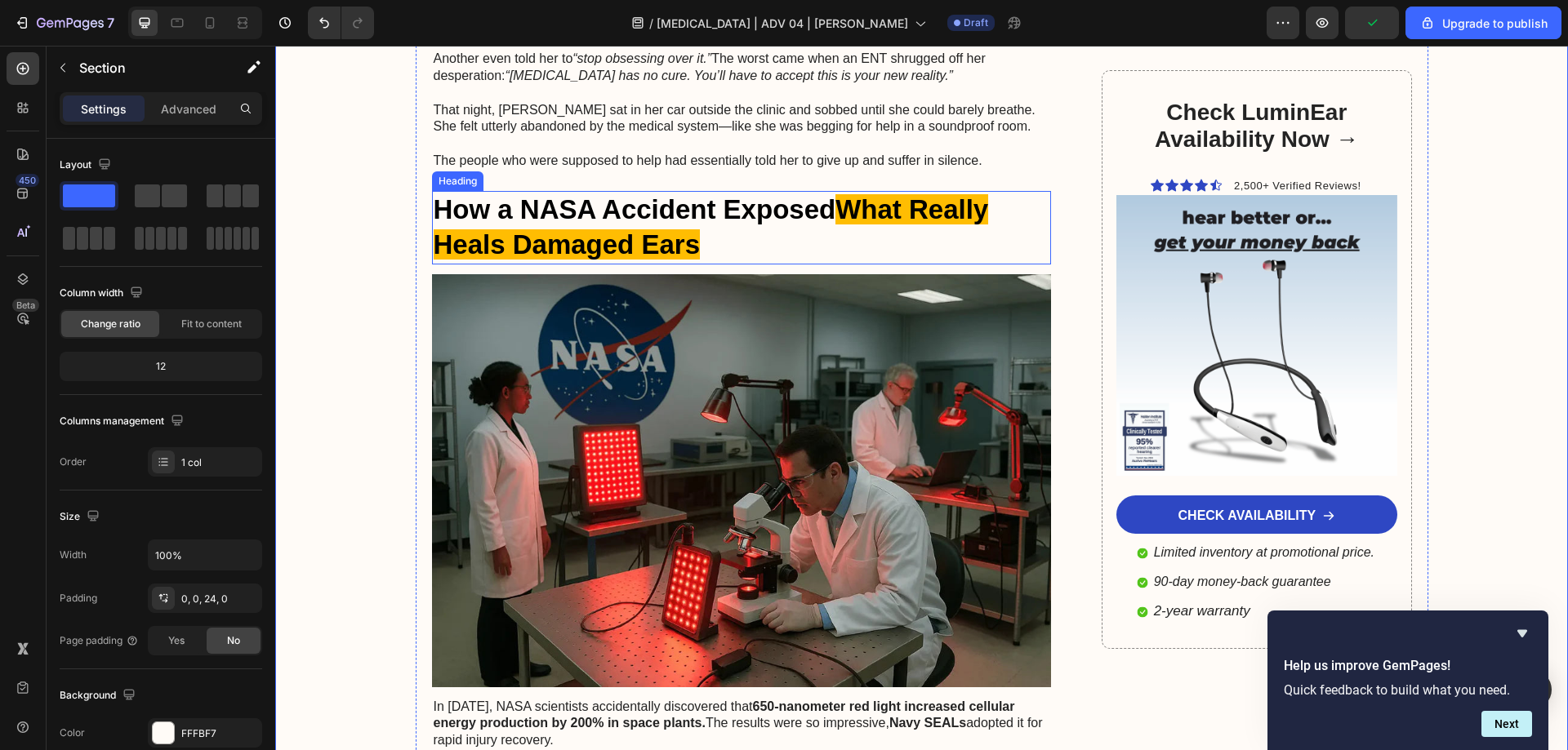
click at [591, 224] on strong "How a NASA Accident Exposed" at bounding box center [635, 209] width 402 height 30
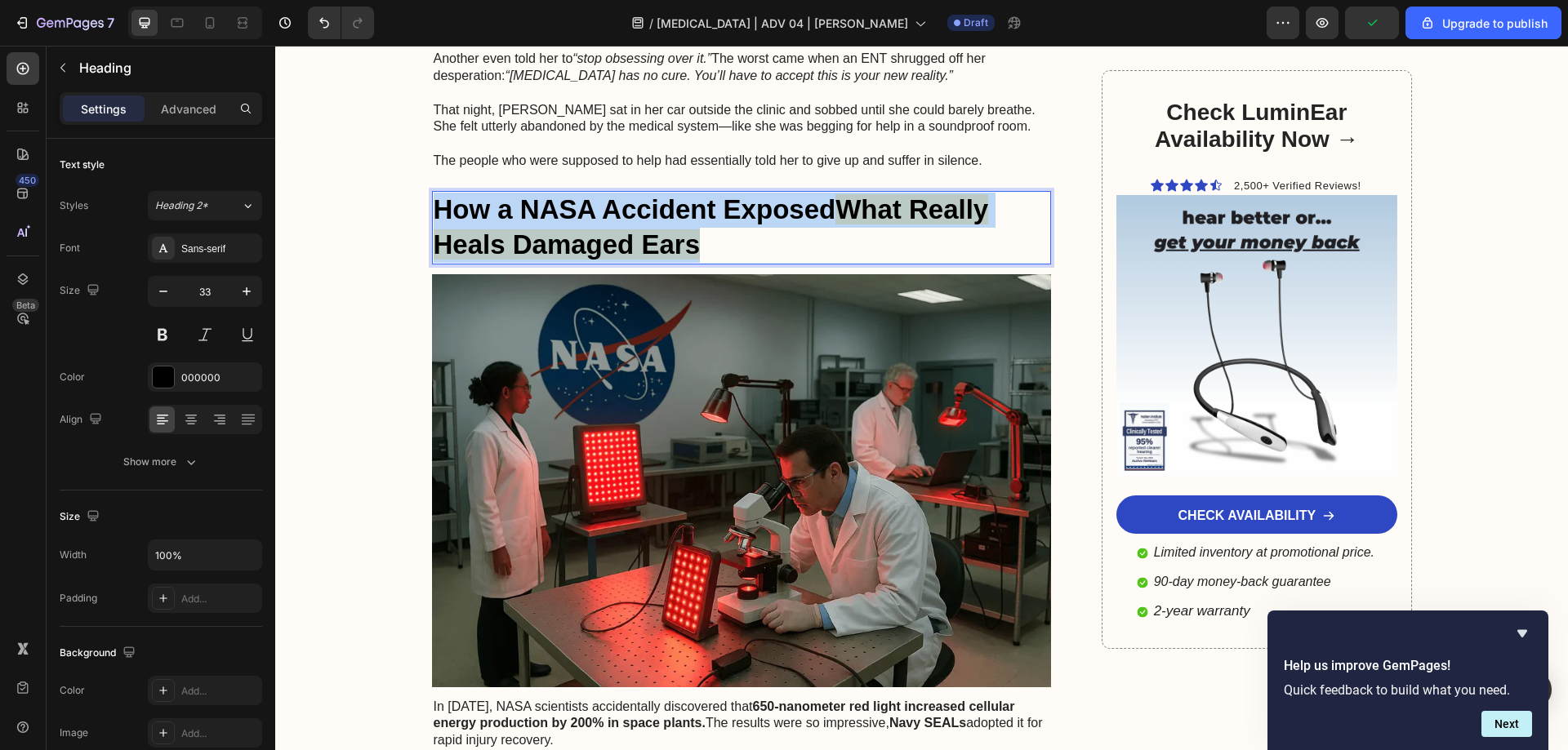
click at [591, 224] on strong "How a NASA Accident Exposed" at bounding box center [635, 209] width 402 height 30
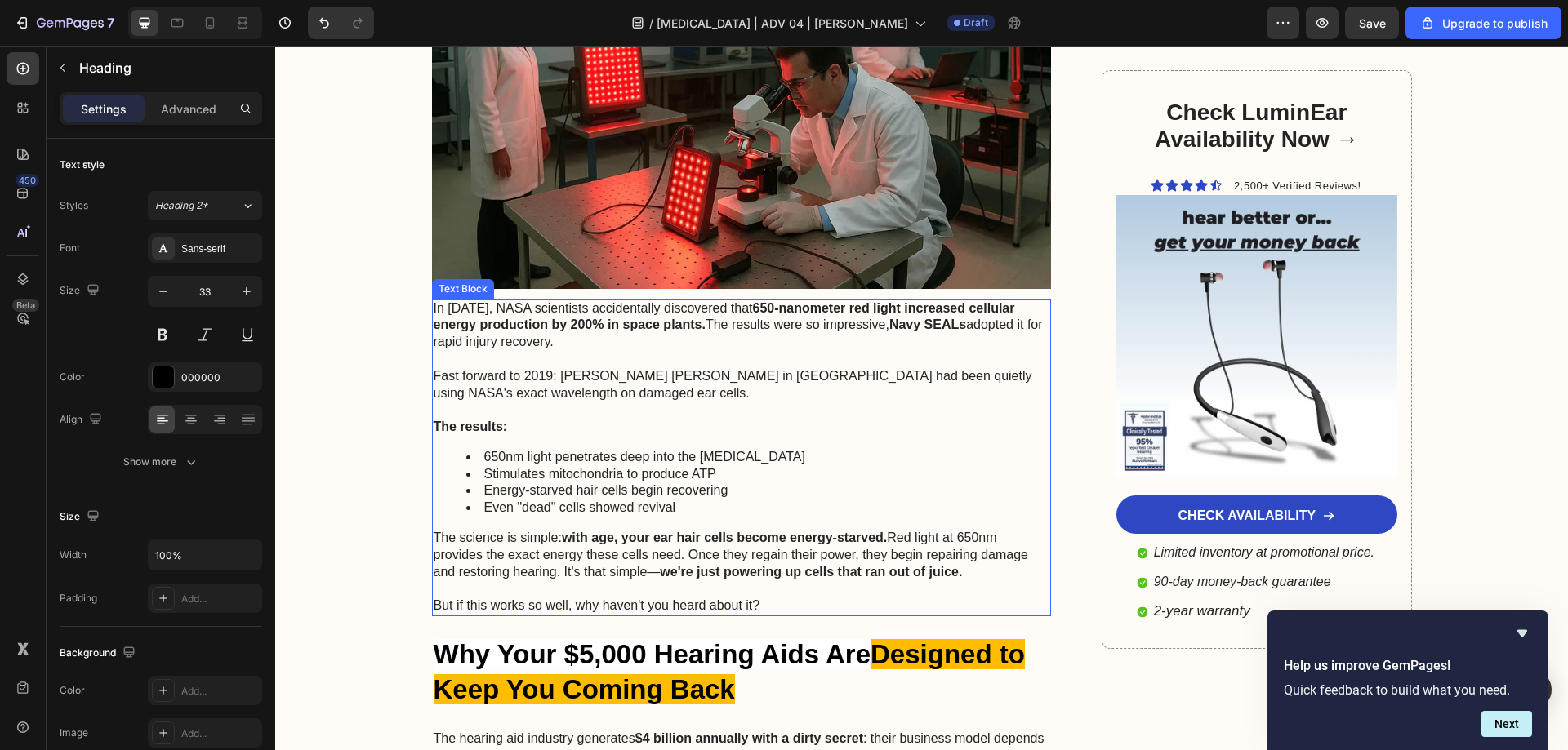
scroll to position [2041, 0]
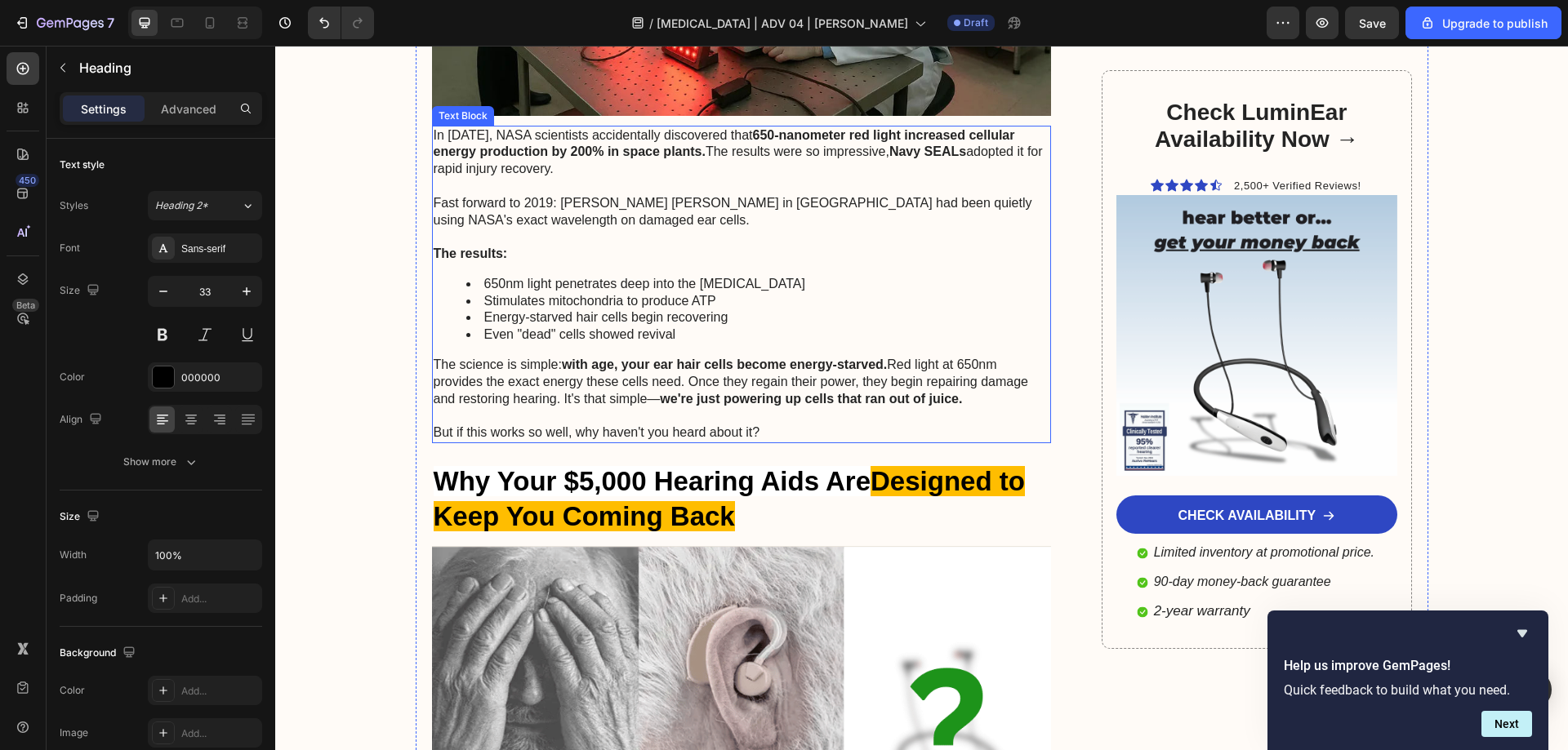
click at [563, 344] on li "Even "dead" cells showed revival" at bounding box center [758, 335] width 584 height 17
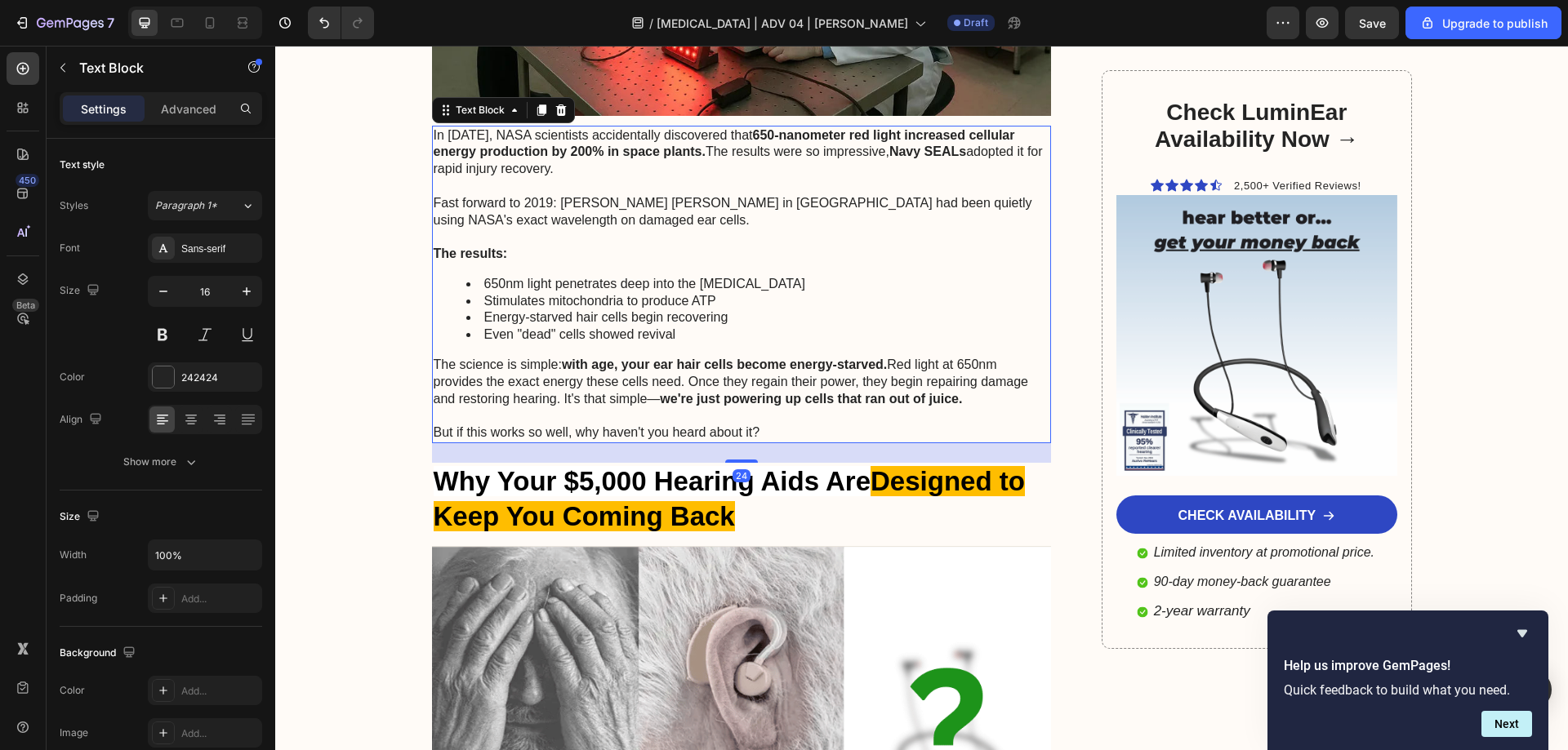
click at [563, 344] on li "Even "dead" cells showed revival" at bounding box center [758, 335] width 584 height 17
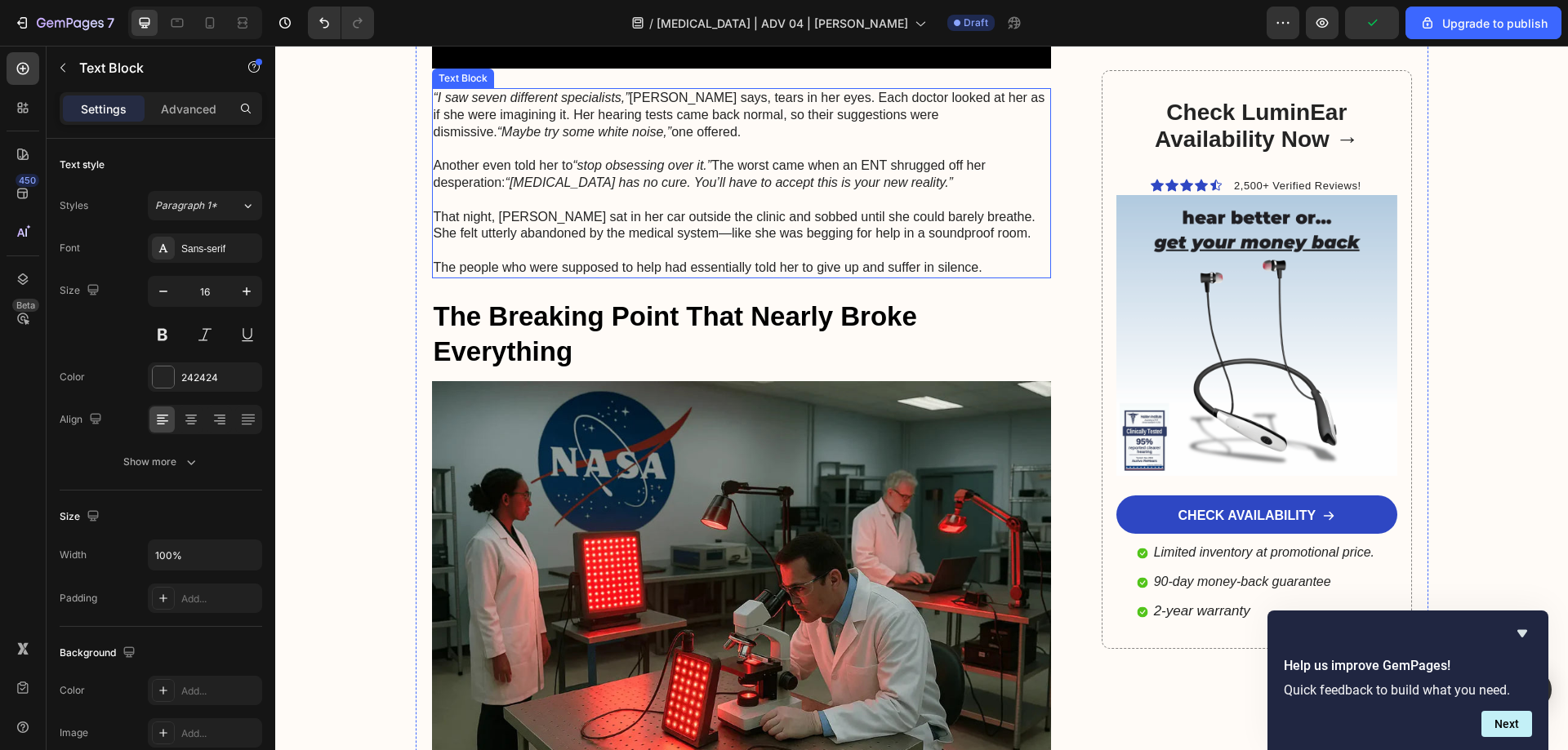
scroll to position [1633, 0]
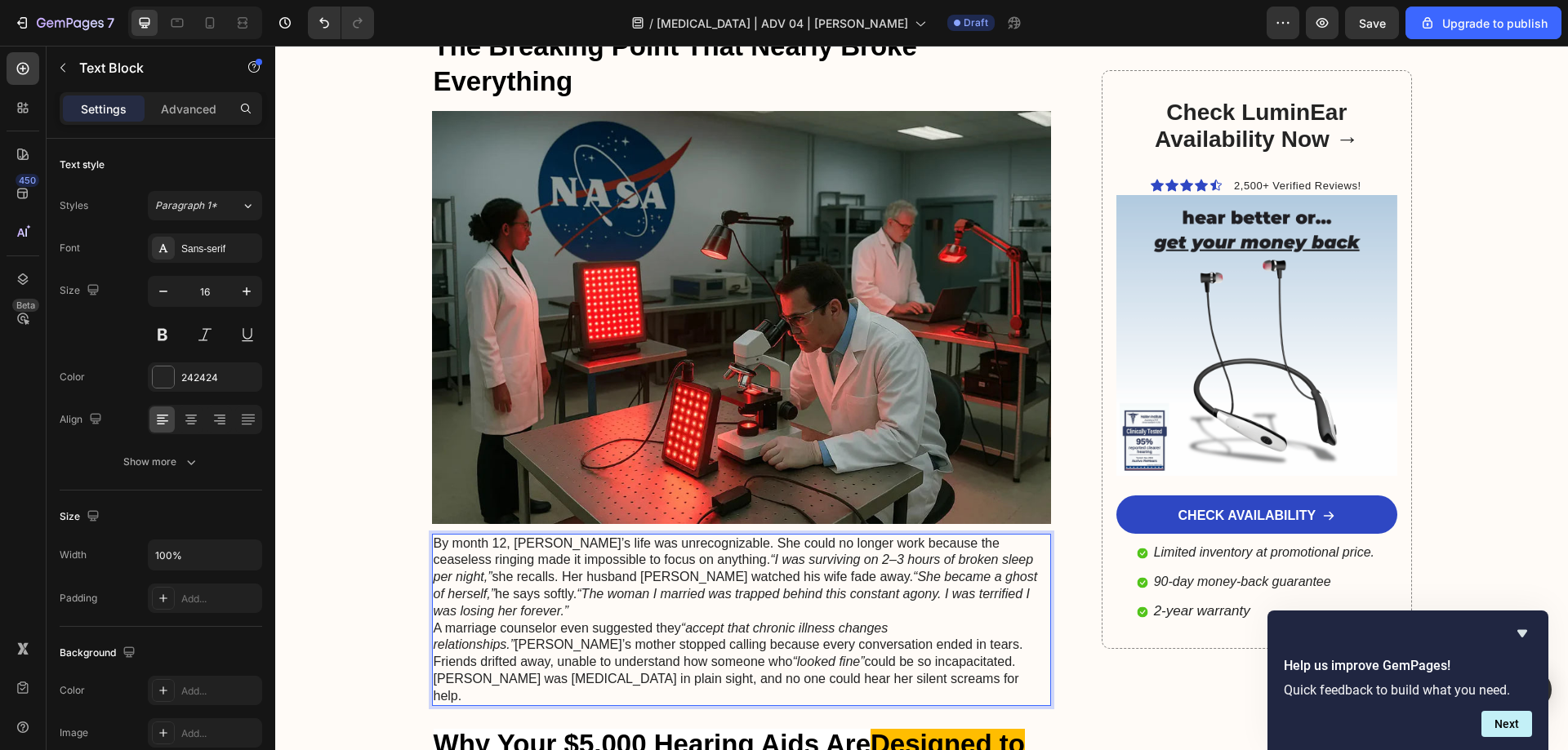
click at [983, 579] on p "By month 12, Sarah’s life was unrecognizable. She could no longer work because …" at bounding box center [742, 578] width 617 height 84
click at [949, 578] on p "By month 12, Sarah’s life was unrecognizable. She could no longer work because …" at bounding box center [742, 578] width 617 height 84
click at [941, 575] on p "By month 12, Sarah’s life was unrecognizable. She could no longer work because …" at bounding box center [742, 578] width 617 height 84
click at [1027, 576] on p "By month 12, Sarah’s life was unrecognizable. She could no longer work because …" at bounding box center [742, 578] width 617 height 84
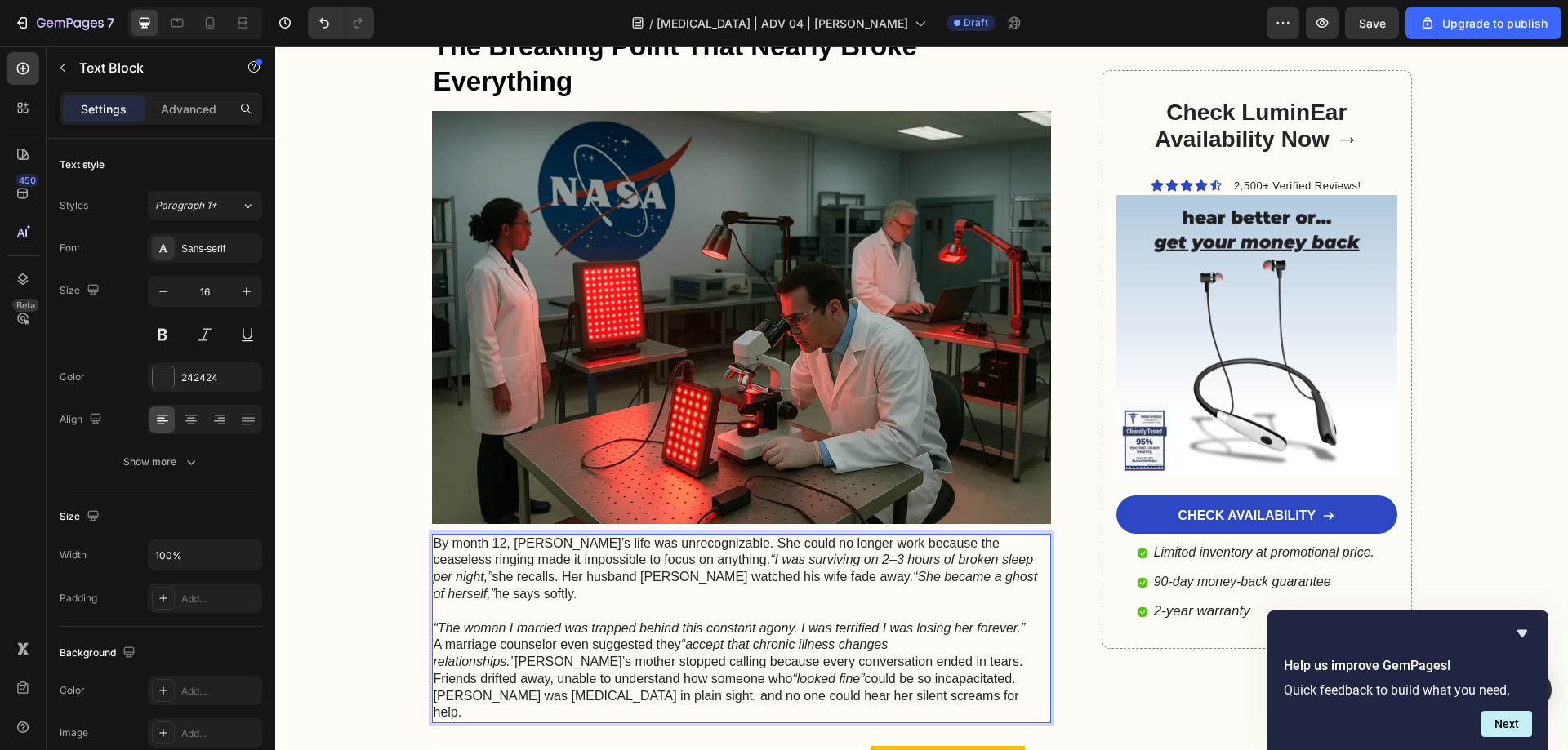
click at [974, 637] on p "A marriage counselor even suggested they “accept that chronic illness changes r…" at bounding box center [742, 679] width 617 height 84
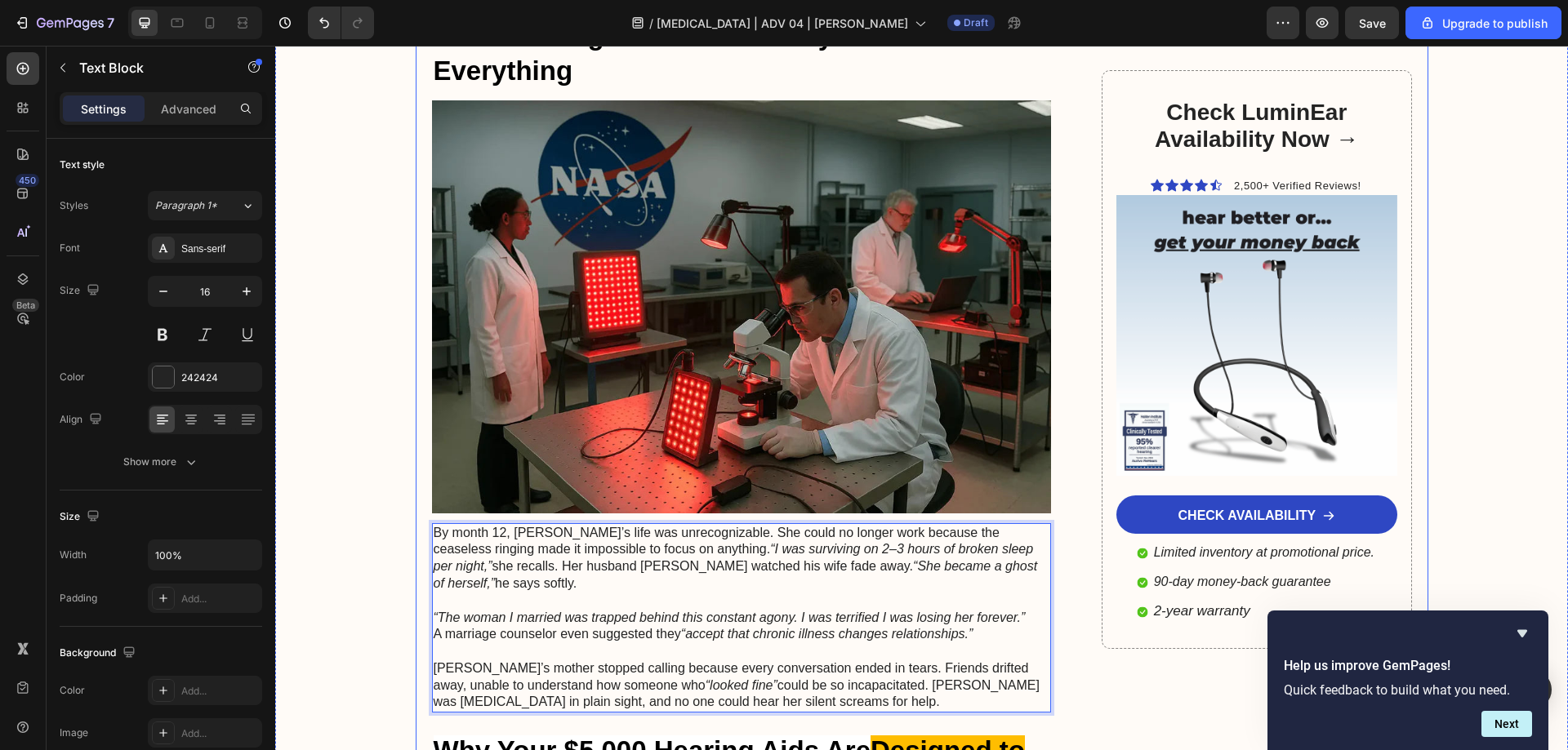
scroll to position [1796, 0]
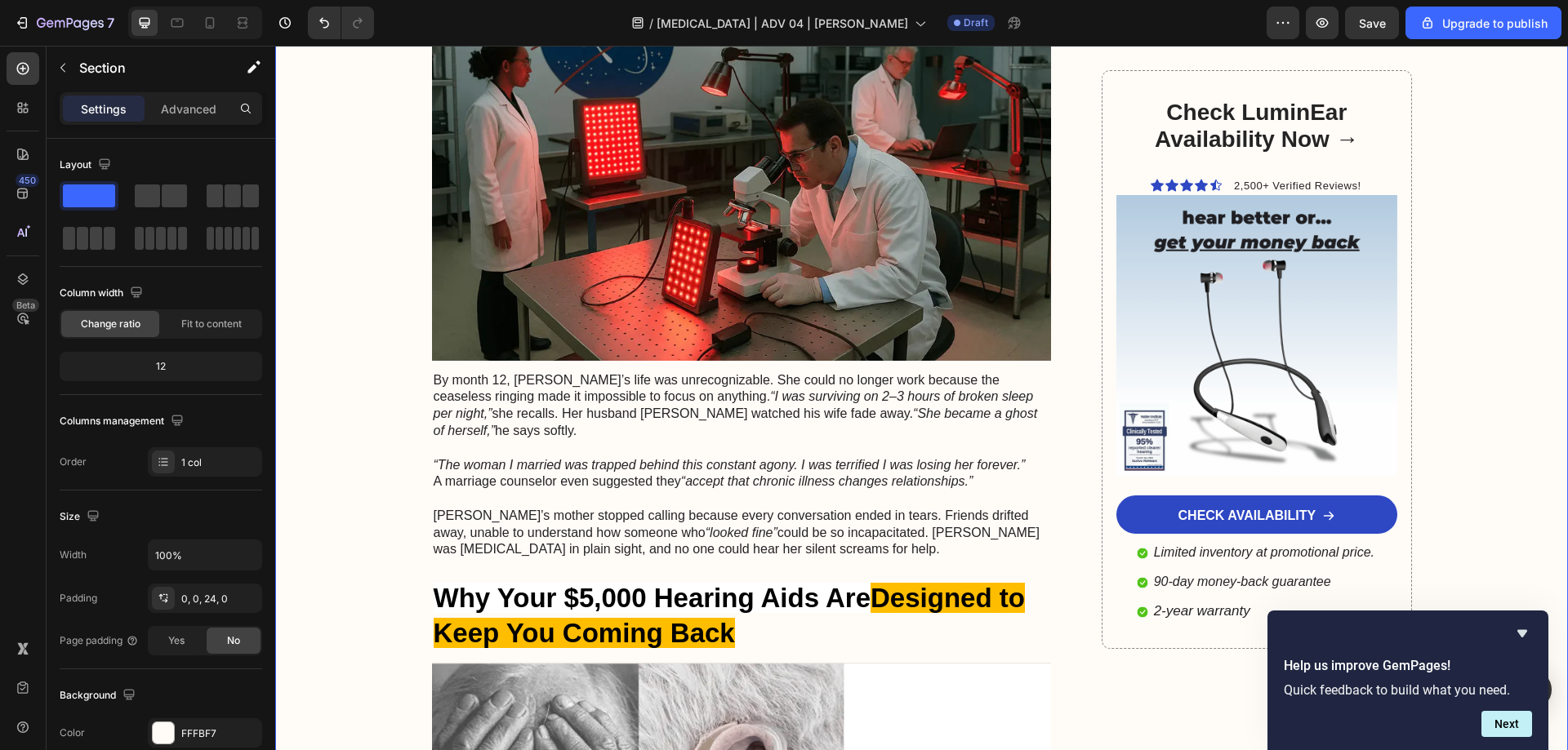
click at [862, 508] on p "Sarah’s mother stopped calling because every conversation ended in tears. Frien…" at bounding box center [742, 533] width 617 height 51
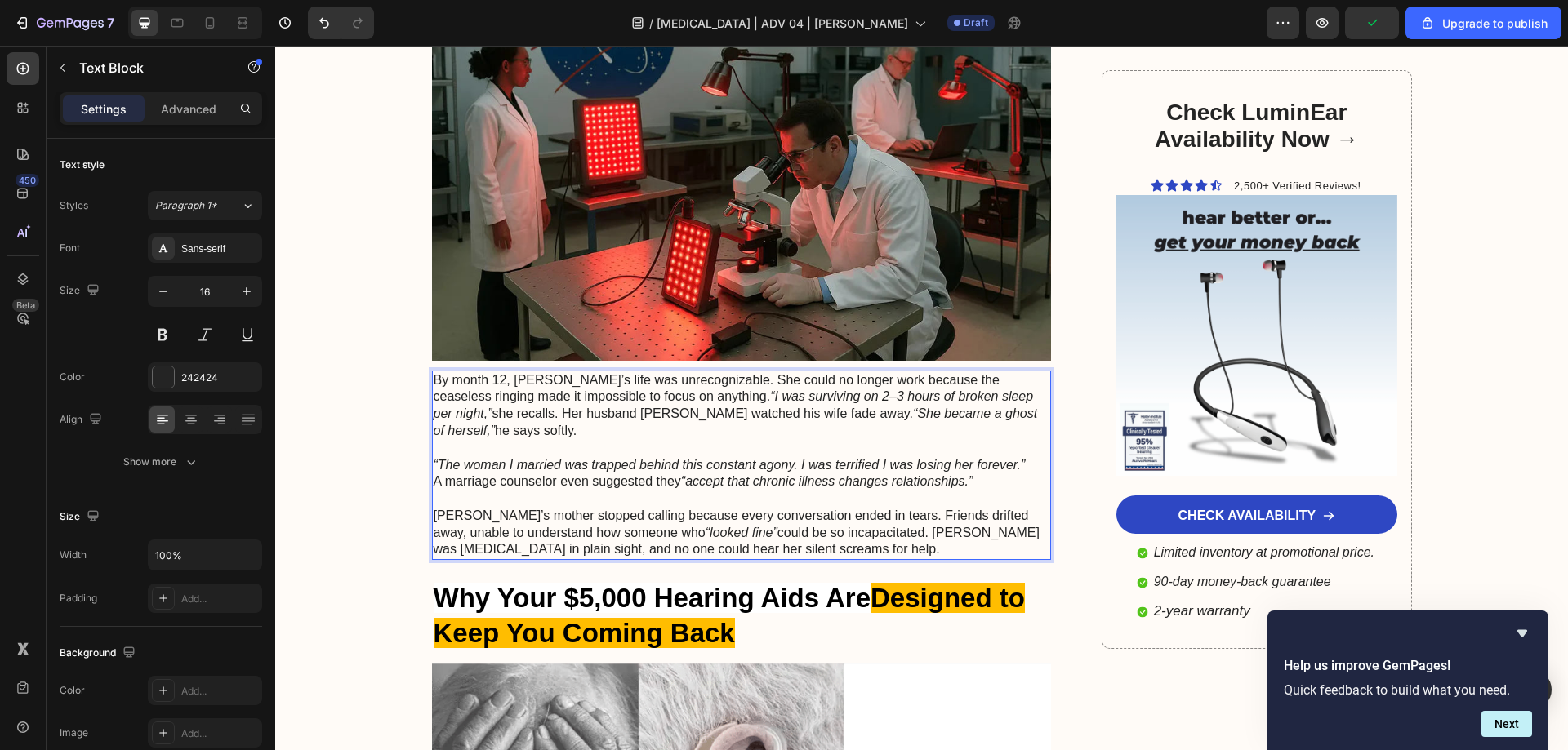
click at [862, 508] on p "Sarah’s mother stopped calling because every conversation ended in tears. Frien…" at bounding box center [742, 533] width 617 height 51
click at [853, 515] on p "Sarah’s mother stopped calling because every conversation ended in tears. Frien…" at bounding box center [742, 533] width 617 height 51
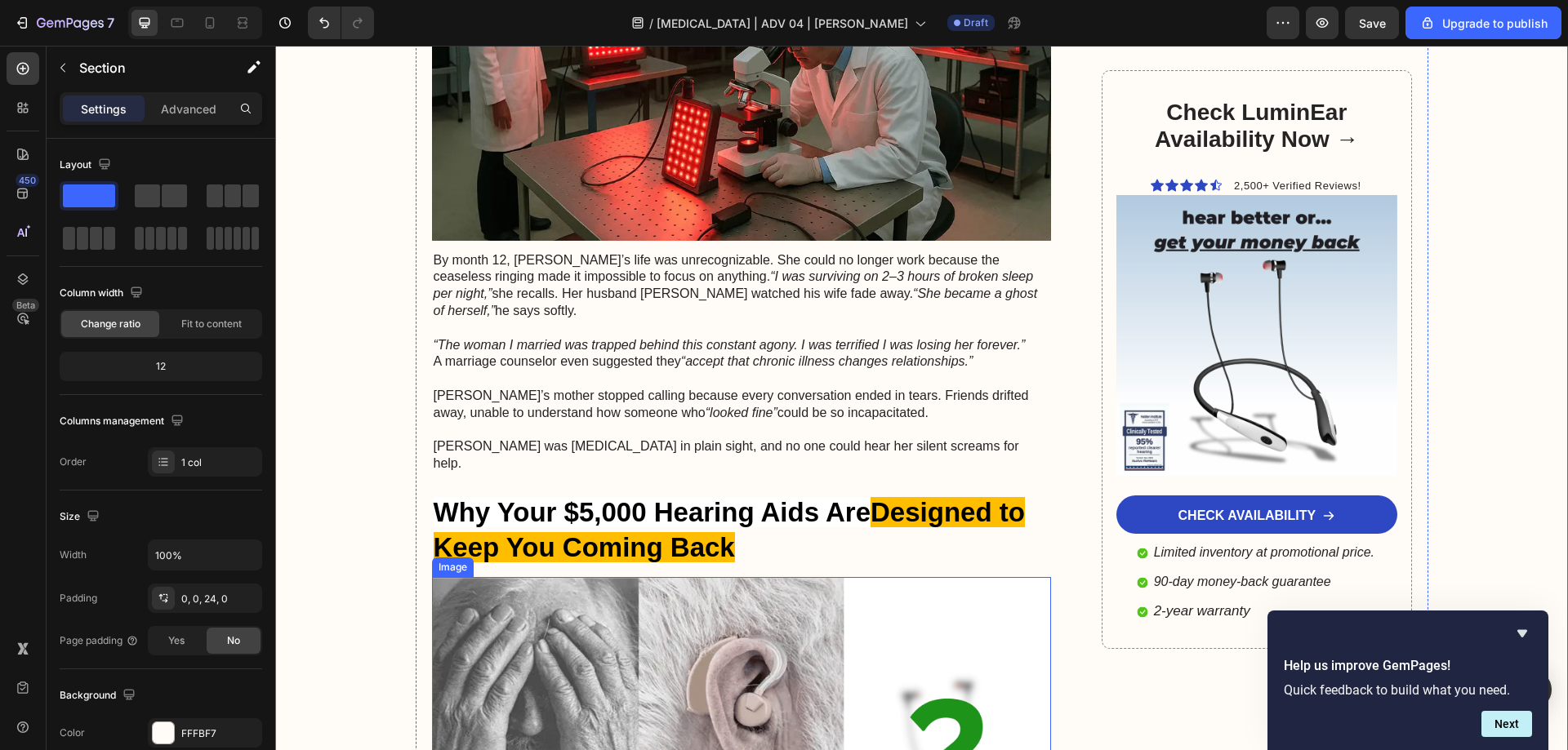
scroll to position [2123, 0]
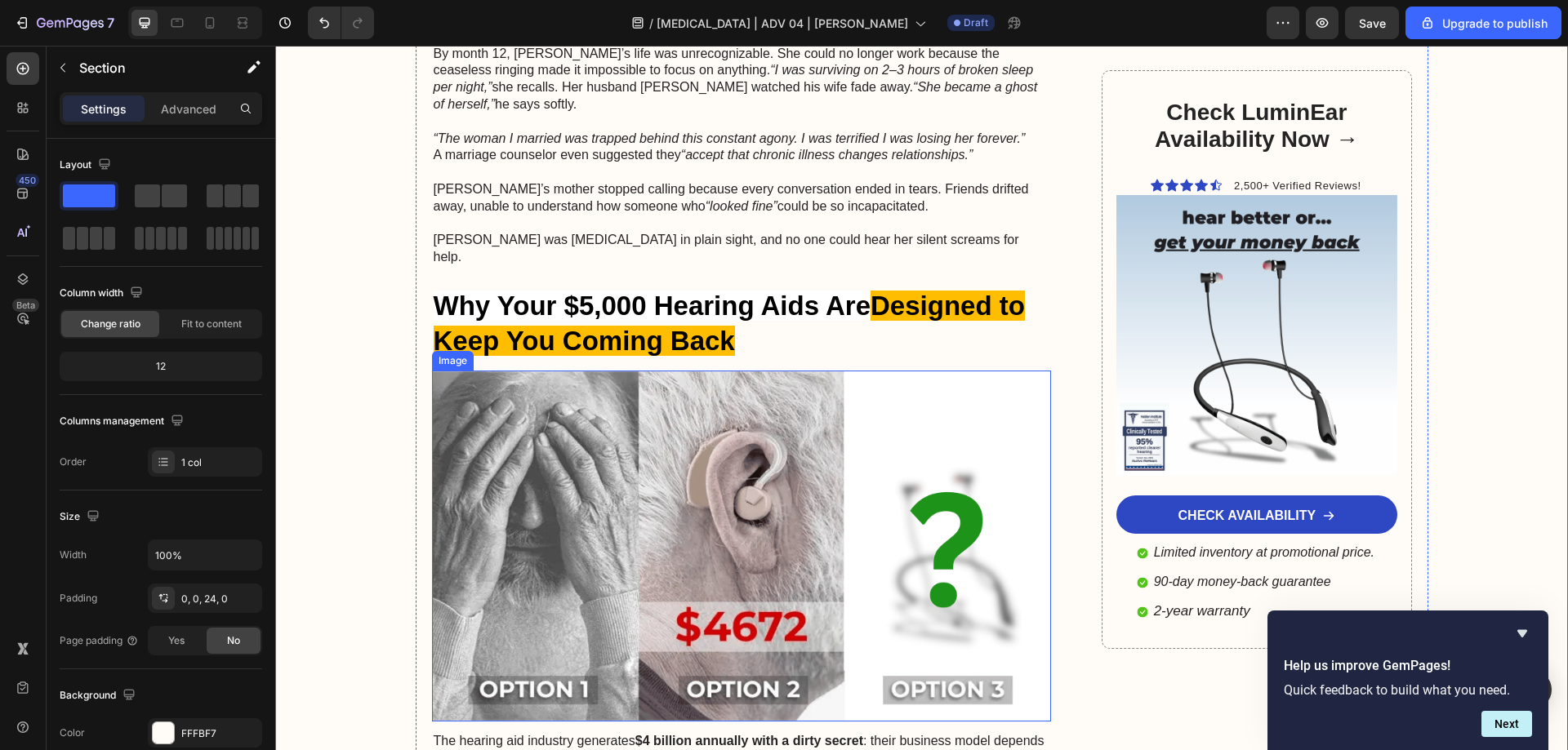
click at [577, 320] on strong "Designed to Keep You Coming Back" at bounding box center [729, 323] width 591 height 65
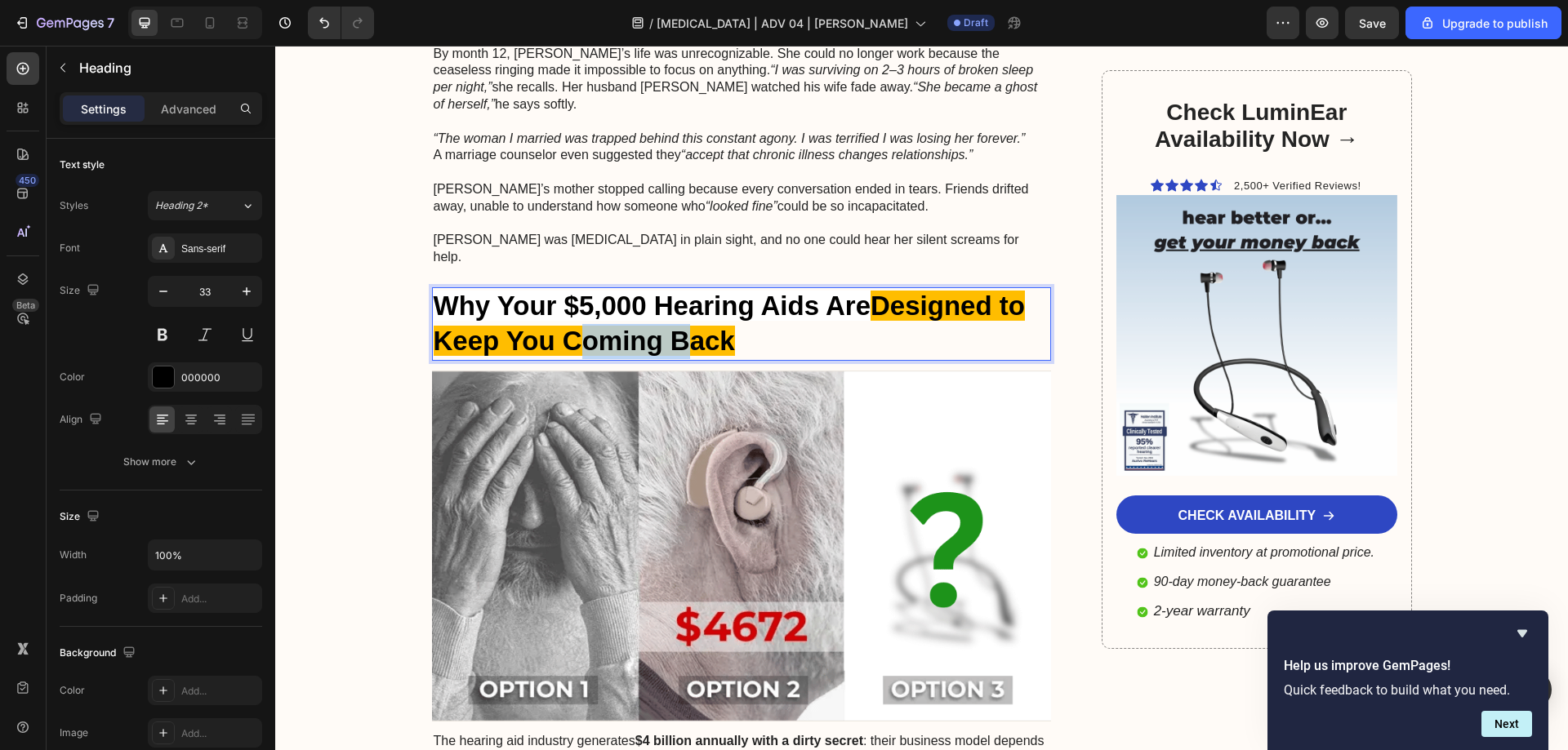
click at [578, 301] on strong "Designed to Keep You Coming Back" at bounding box center [729, 323] width 591 height 65
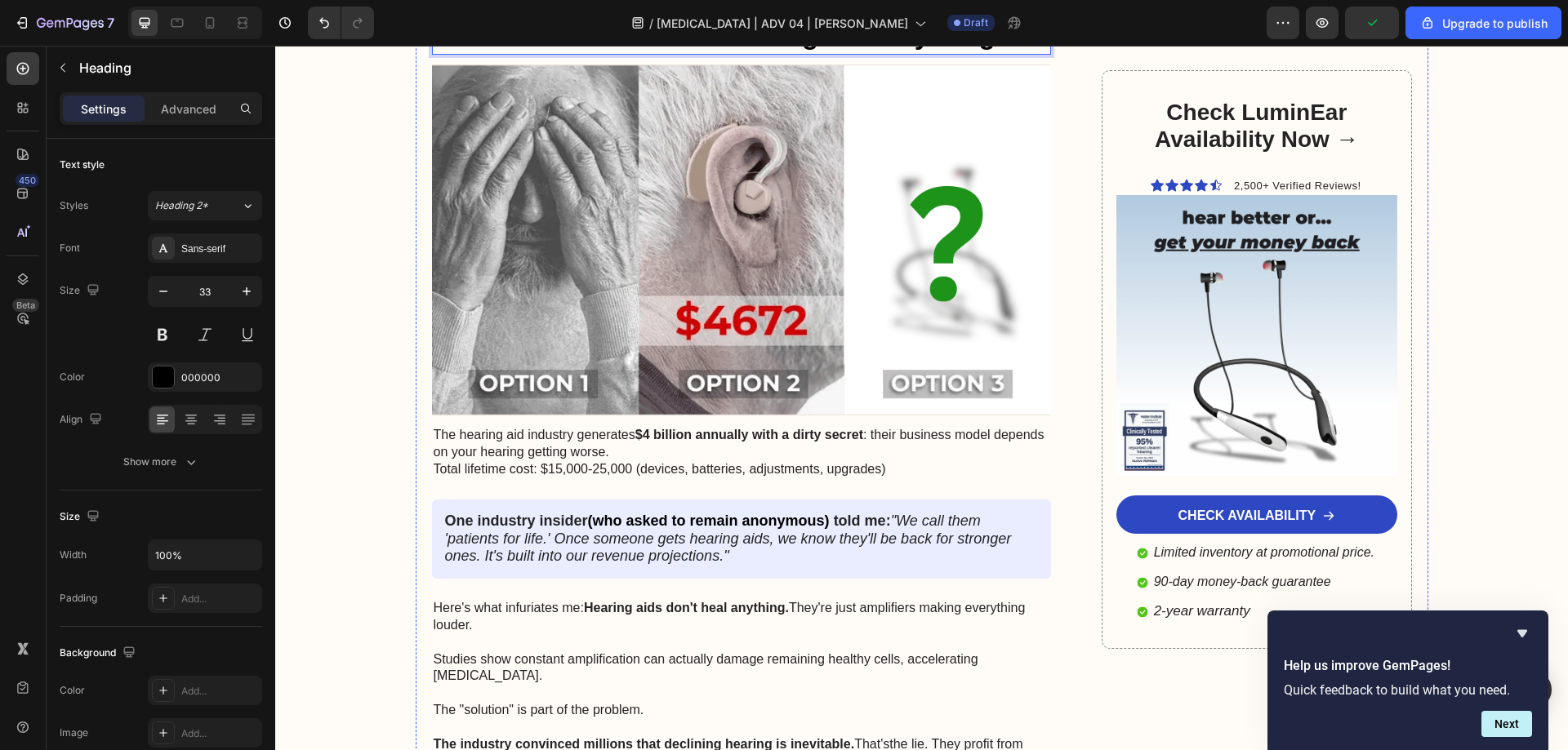
scroll to position [2694, 0]
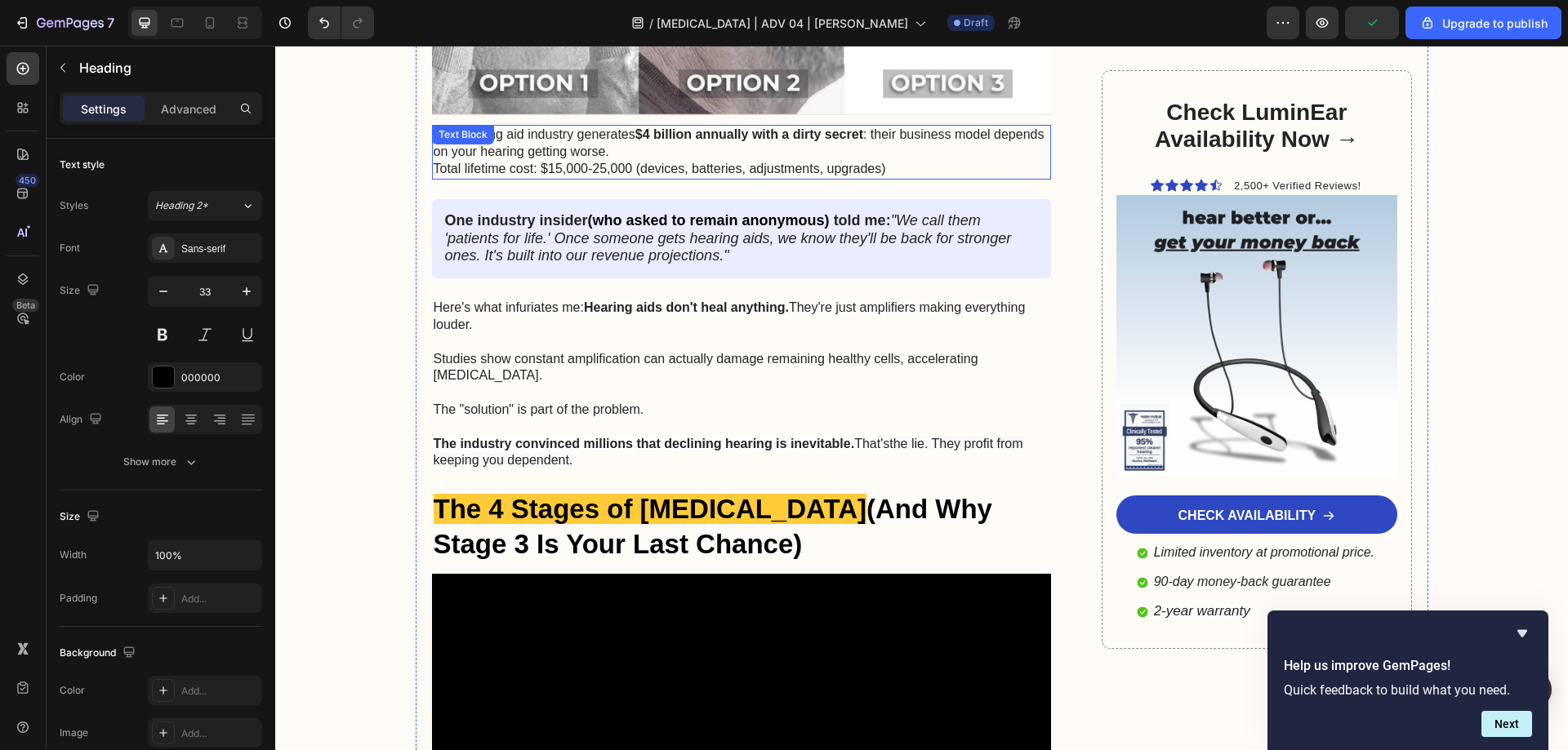
click at [572, 129] on p "The hearing aid industry generates $4 billion annually with a dirty secret : th…" at bounding box center [742, 152] width 617 height 51
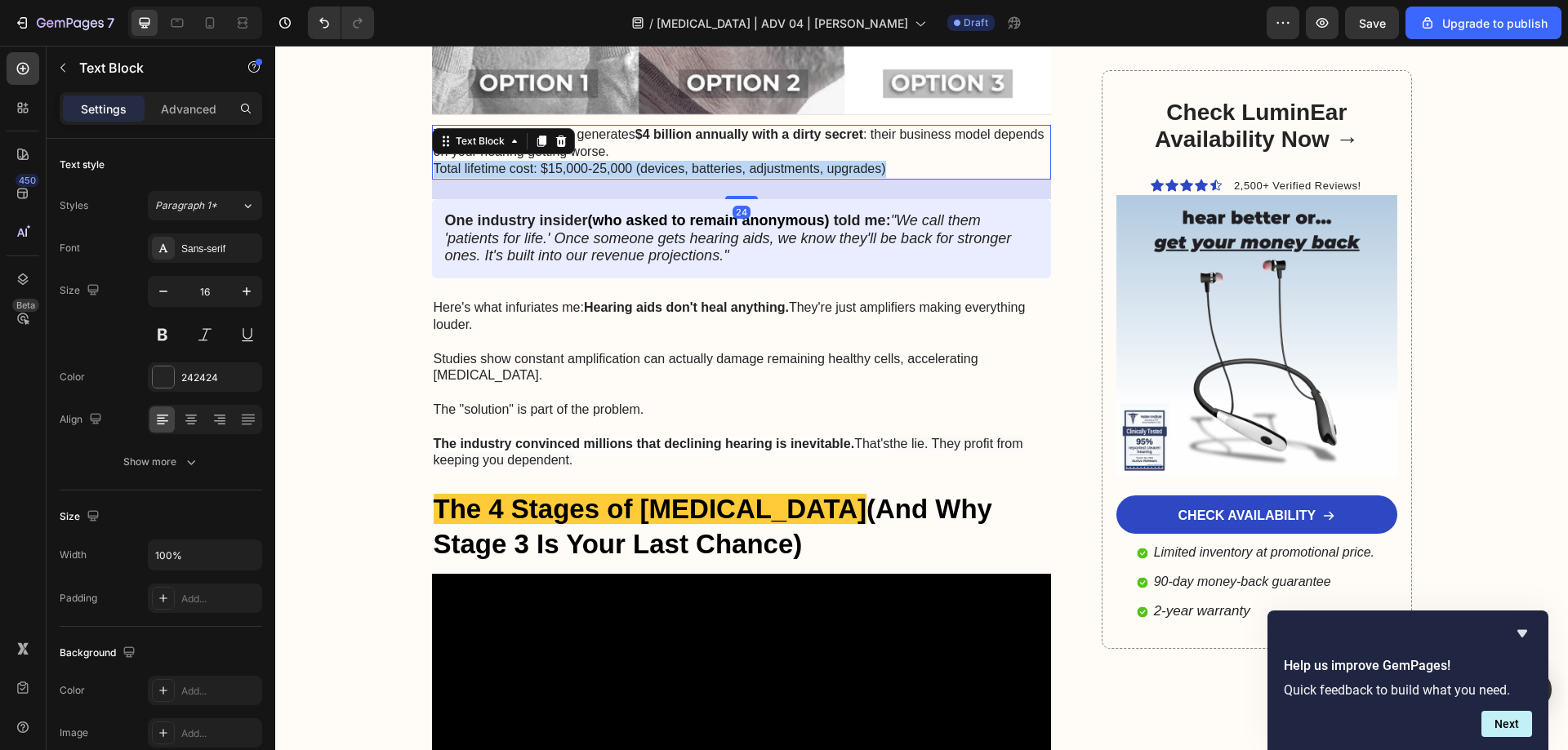
click at [572, 129] on p "The hearing aid industry generates $4 billion annually with a dirty secret : th…" at bounding box center [742, 152] width 617 height 51
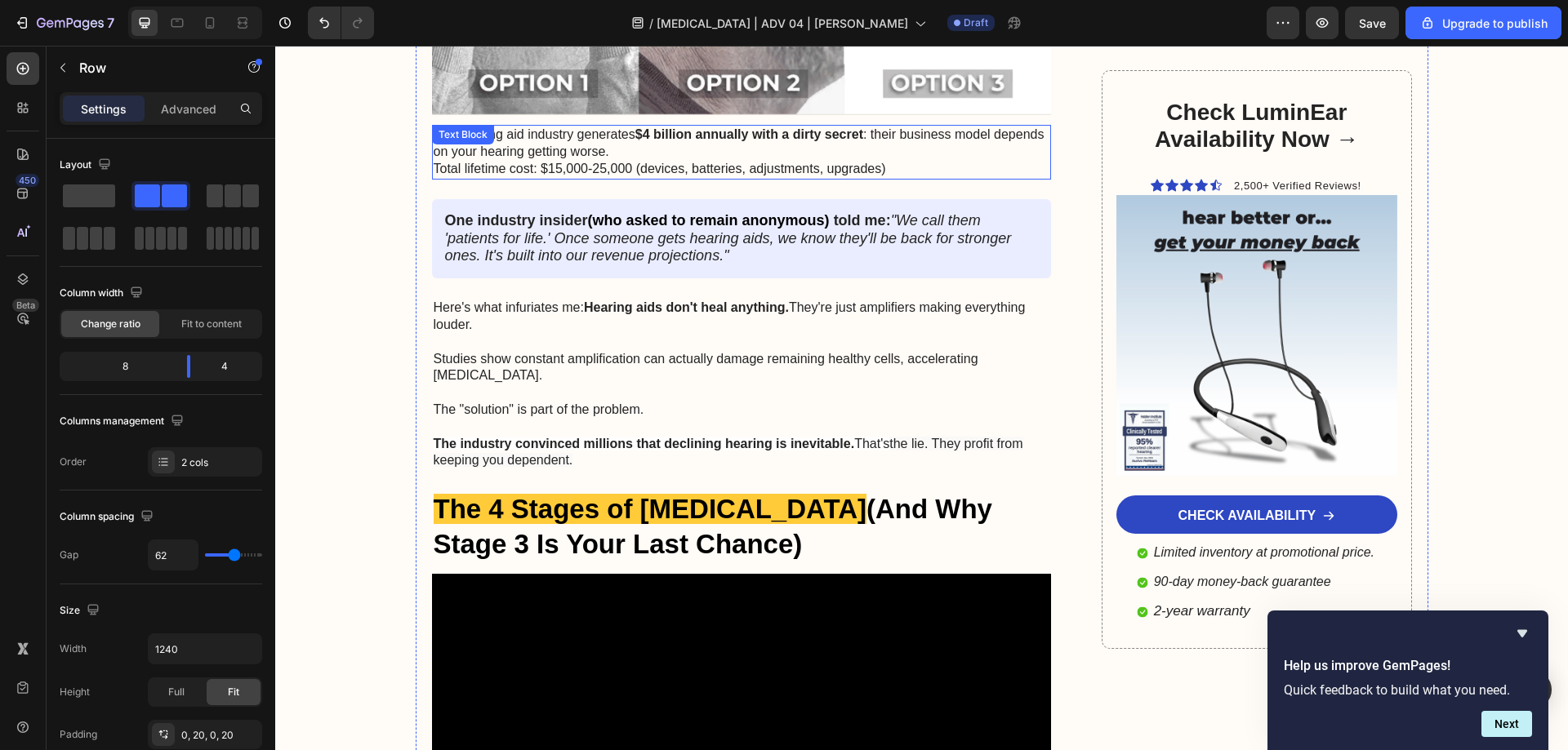
click at [864, 126] on p "The hearing aid industry generates $4 billion annually with a dirty secret : th…" at bounding box center [742, 152] width 617 height 51
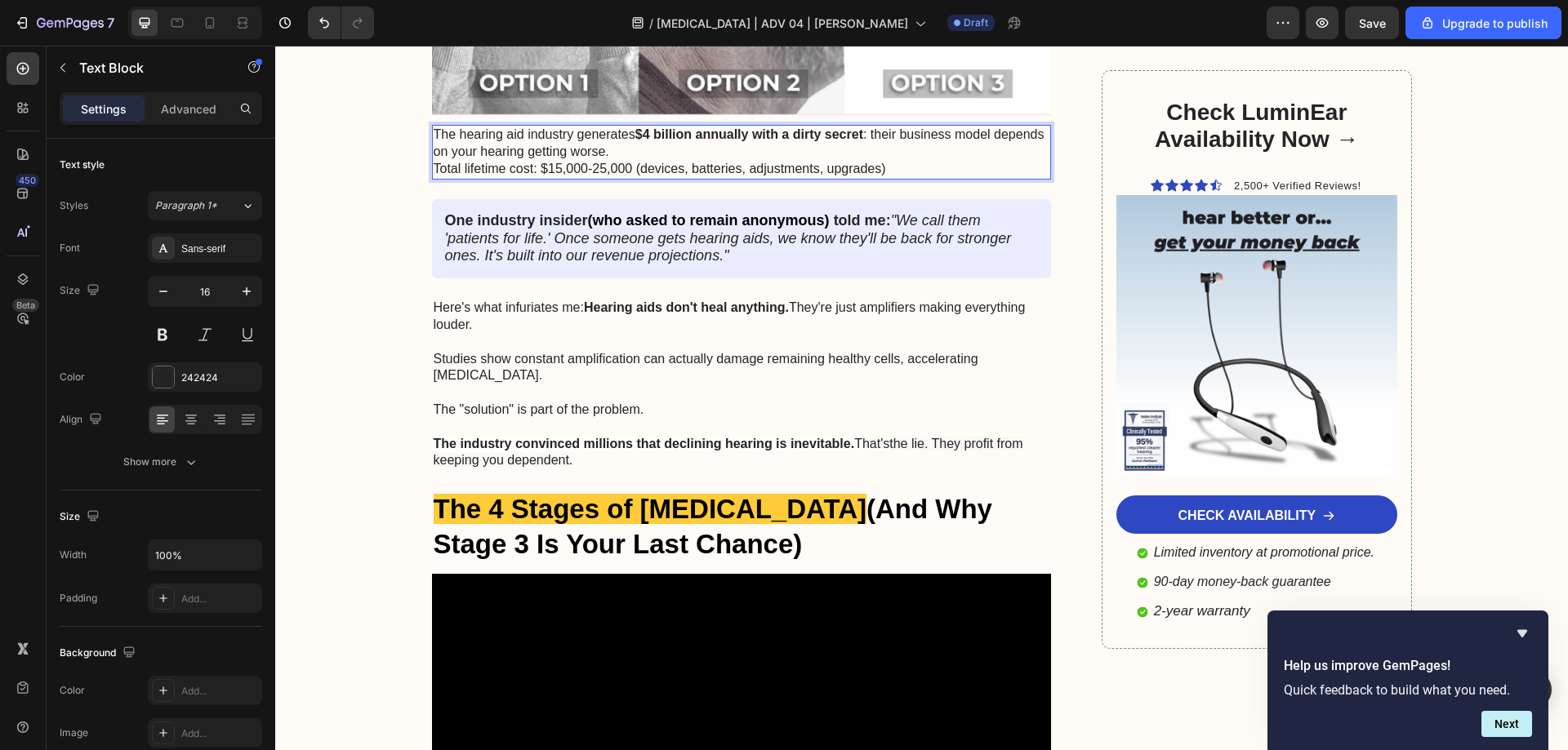
click at [882, 131] on p "The hearing aid industry generates $4 billion annually with a dirty secret : th…" at bounding box center [742, 152] width 617 height 51
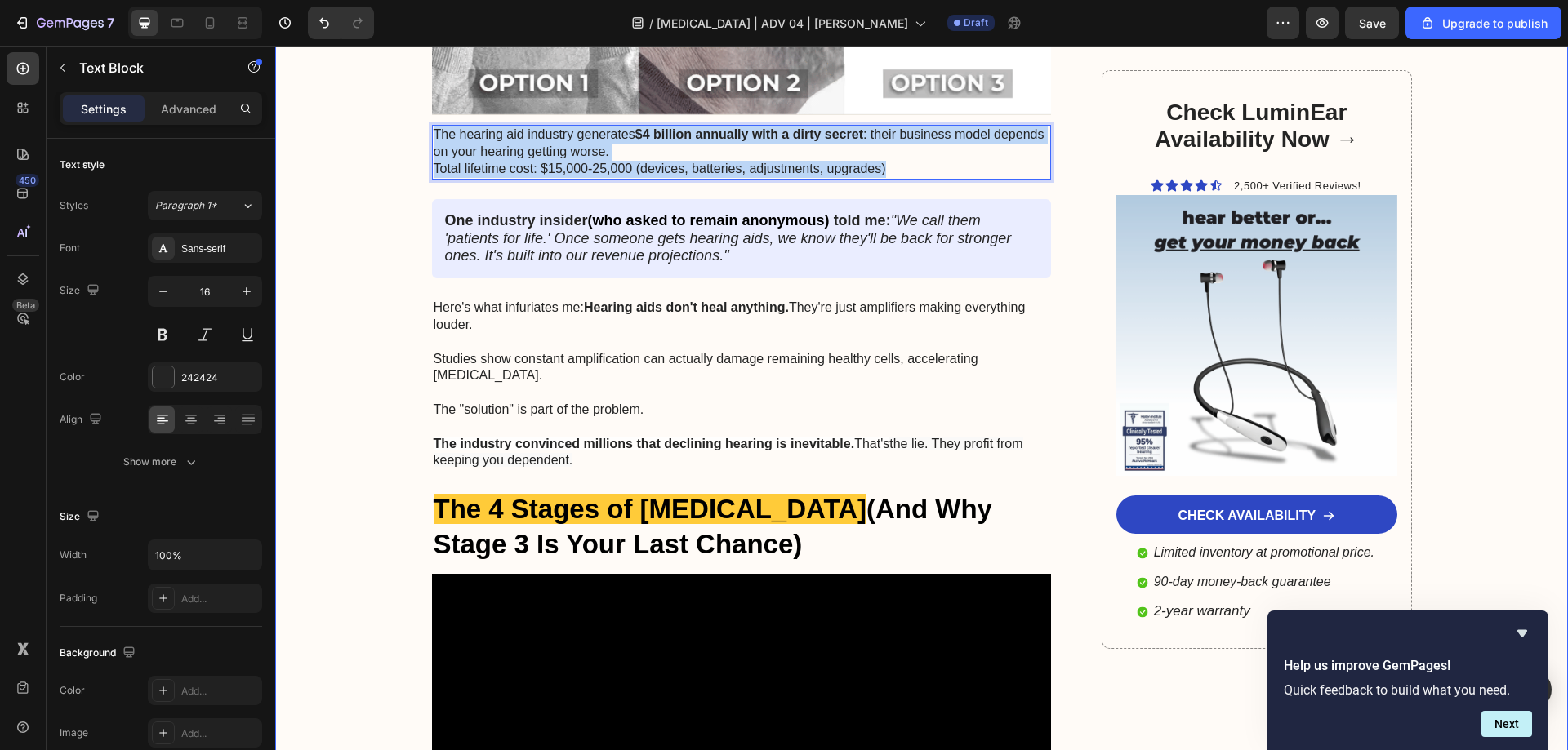
drag, startPoint x: 882, startPoint y: 132, endPoint x: 402, endPoint y: 103, distance: 480.9
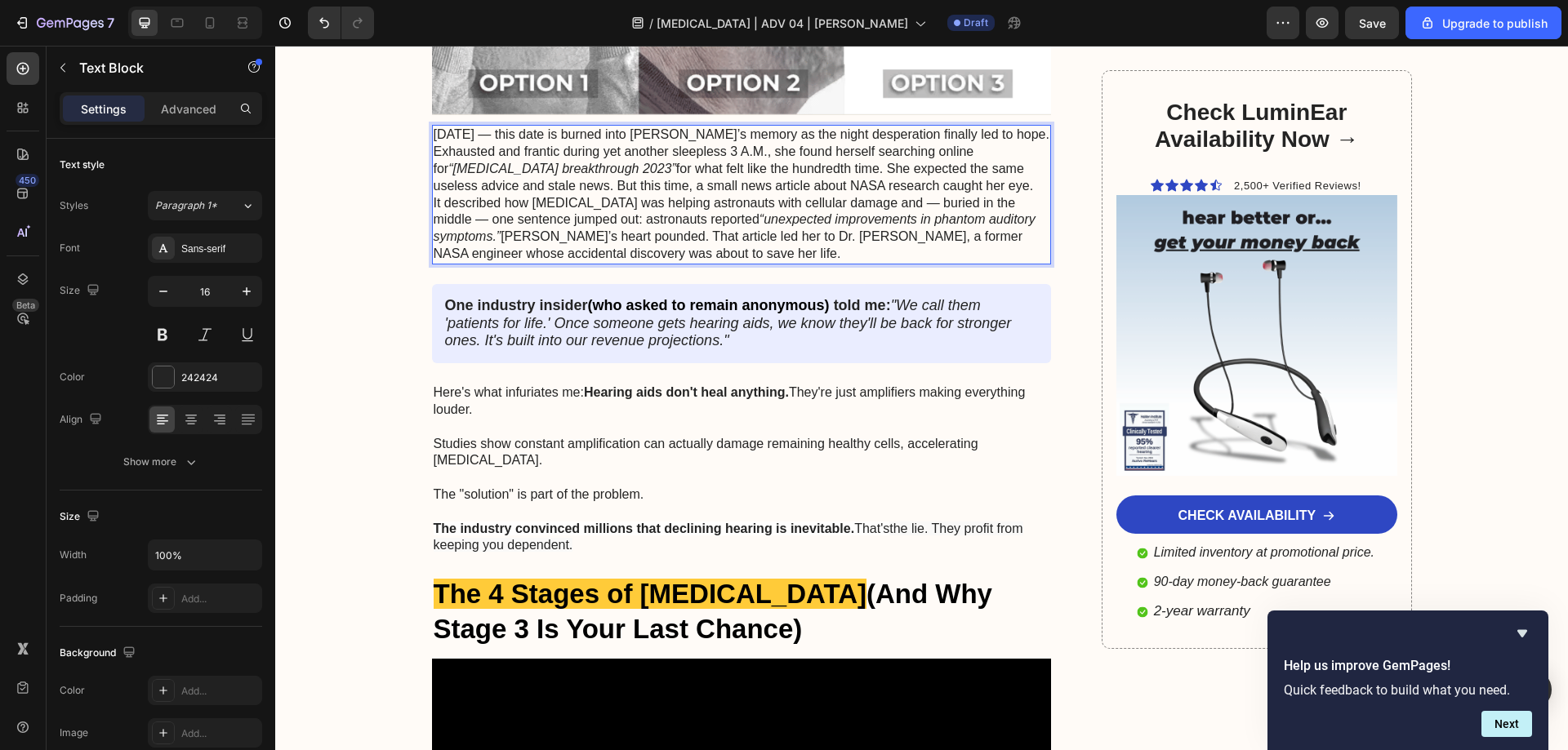
click at [896, 144] on p "February 8, 2023 — this date is burned into Sarah’s memory as the night despera…" at bounding box center [742, 160] width 617 height 68
click at [918, 150] on p "February 8, 2023 — this date is burned into Sarah’s memory as the night despera…" at bounding box center [742, 160] width 617 height 68
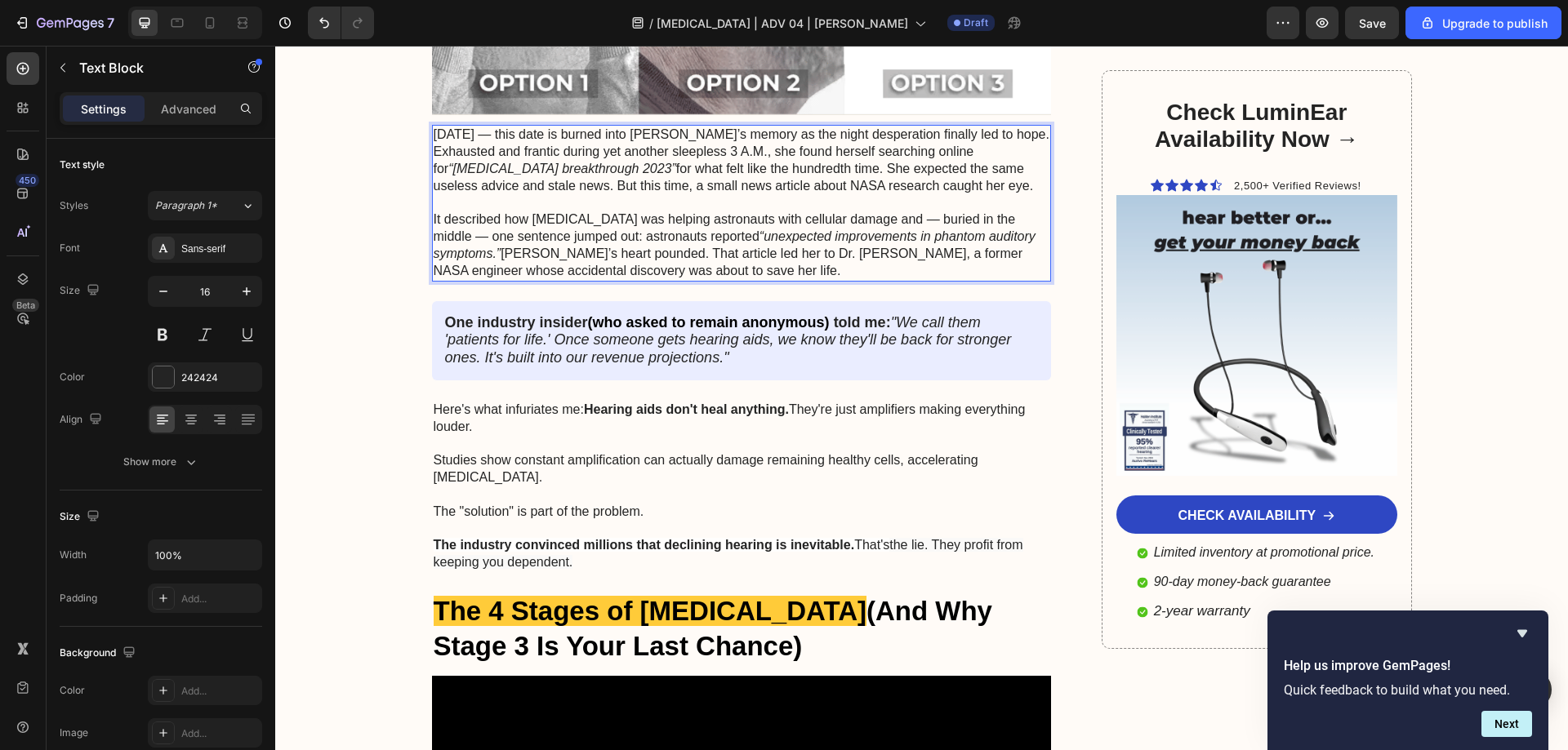
scroll to position [2612, 0]
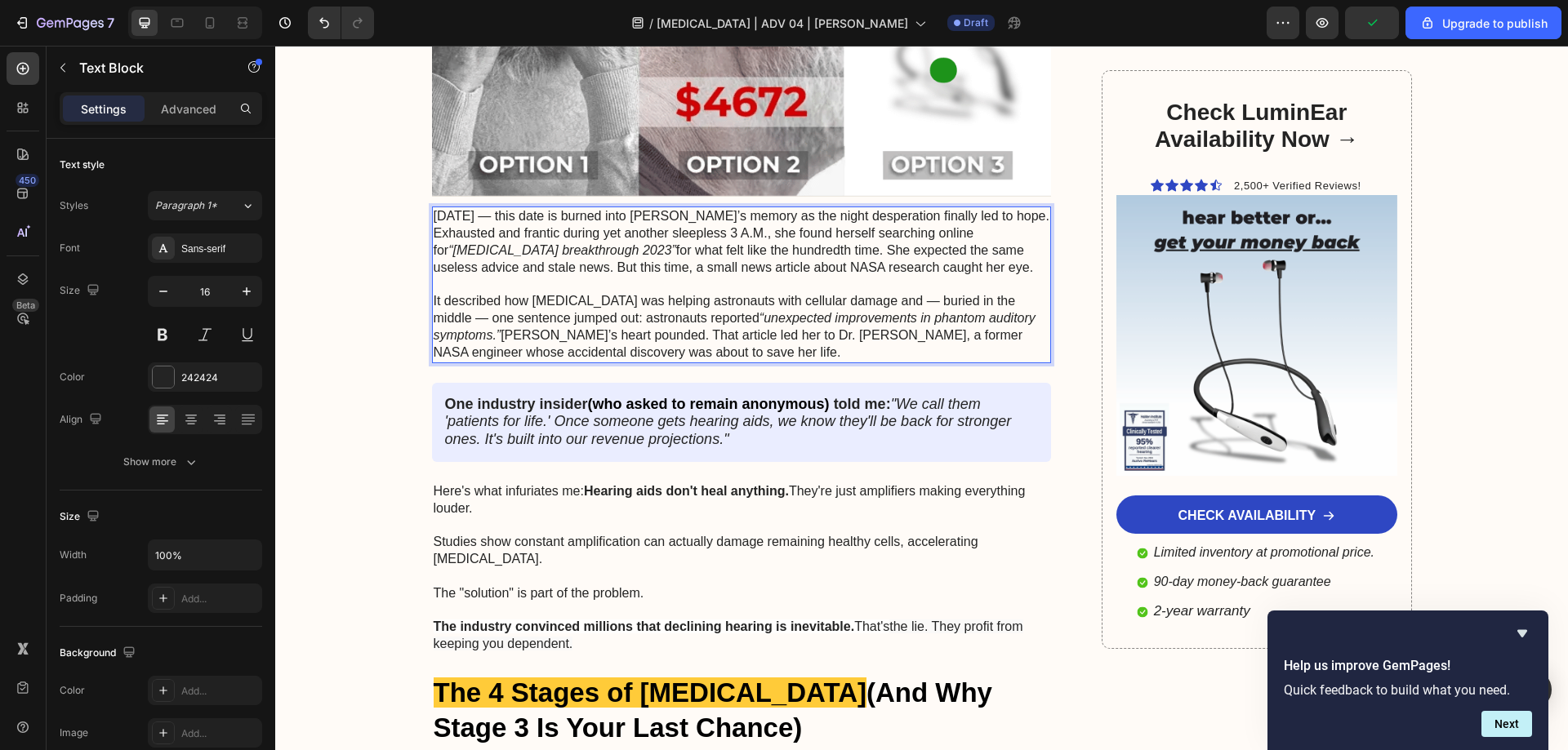
click at [639, 299] on p "It described how light therapy was helping astronauts with cellular damage and …" at bounding box center [742, 327] width 617 height 68
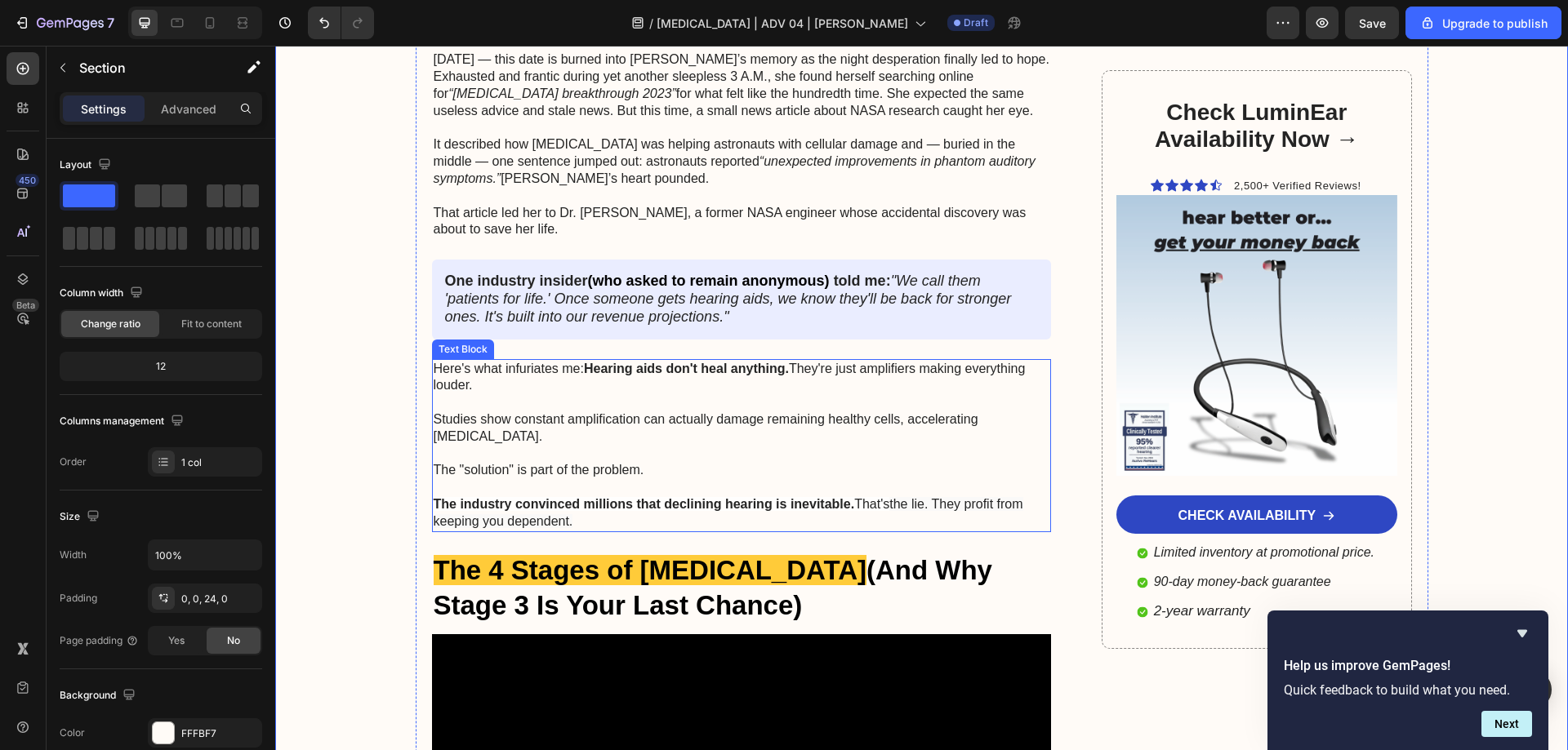
scroll to position [2776, 0]
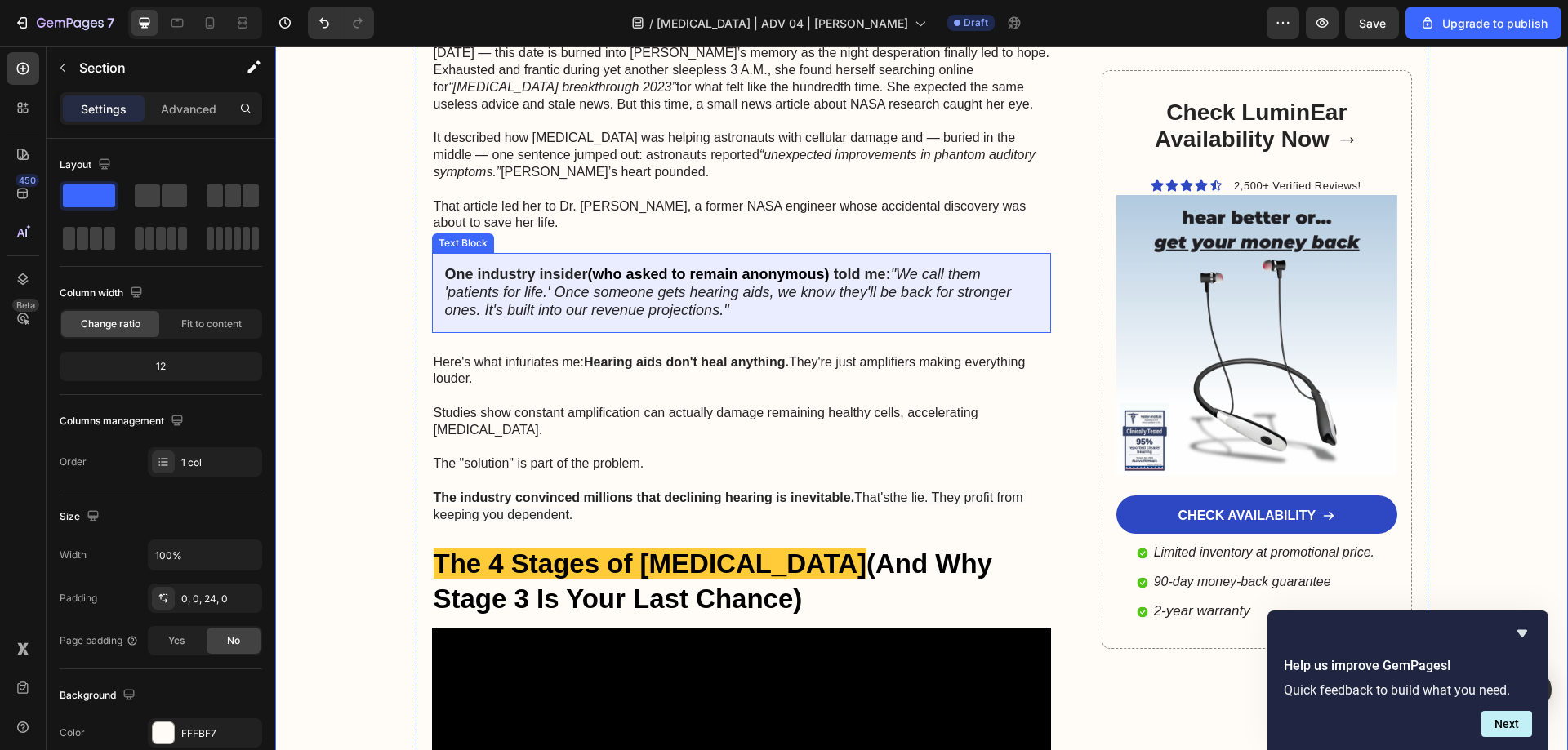
click at [728, 268] on p "One industry insider (who asked to remain anonymous) told me: "We call them 'pa…" at bounding box center [741, 293] width 593 height 53
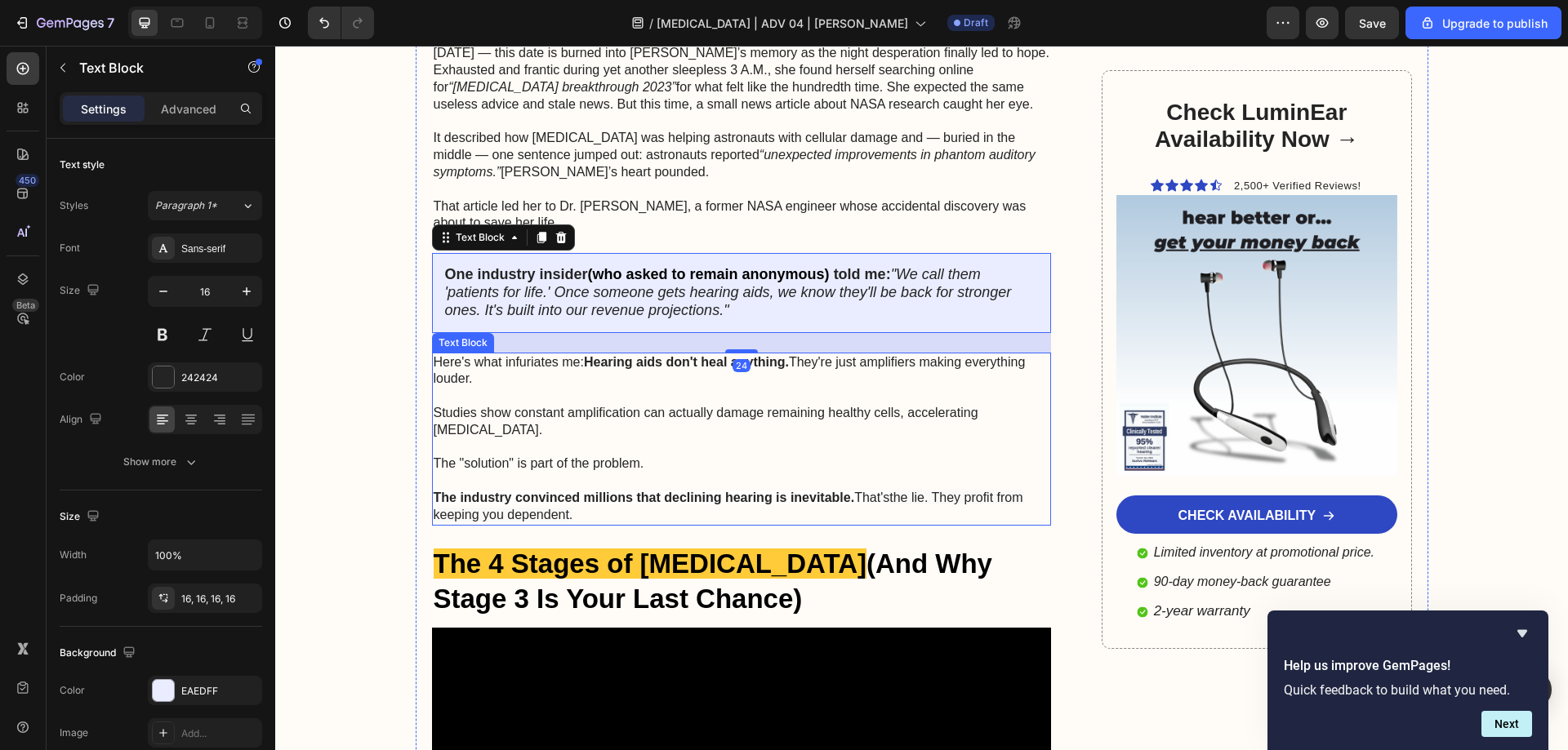
click at [626, 405] on p "Studies show constant amplification can actually damage remaining healthy cells…" at bounding box center [742, 422] width 617 height 34
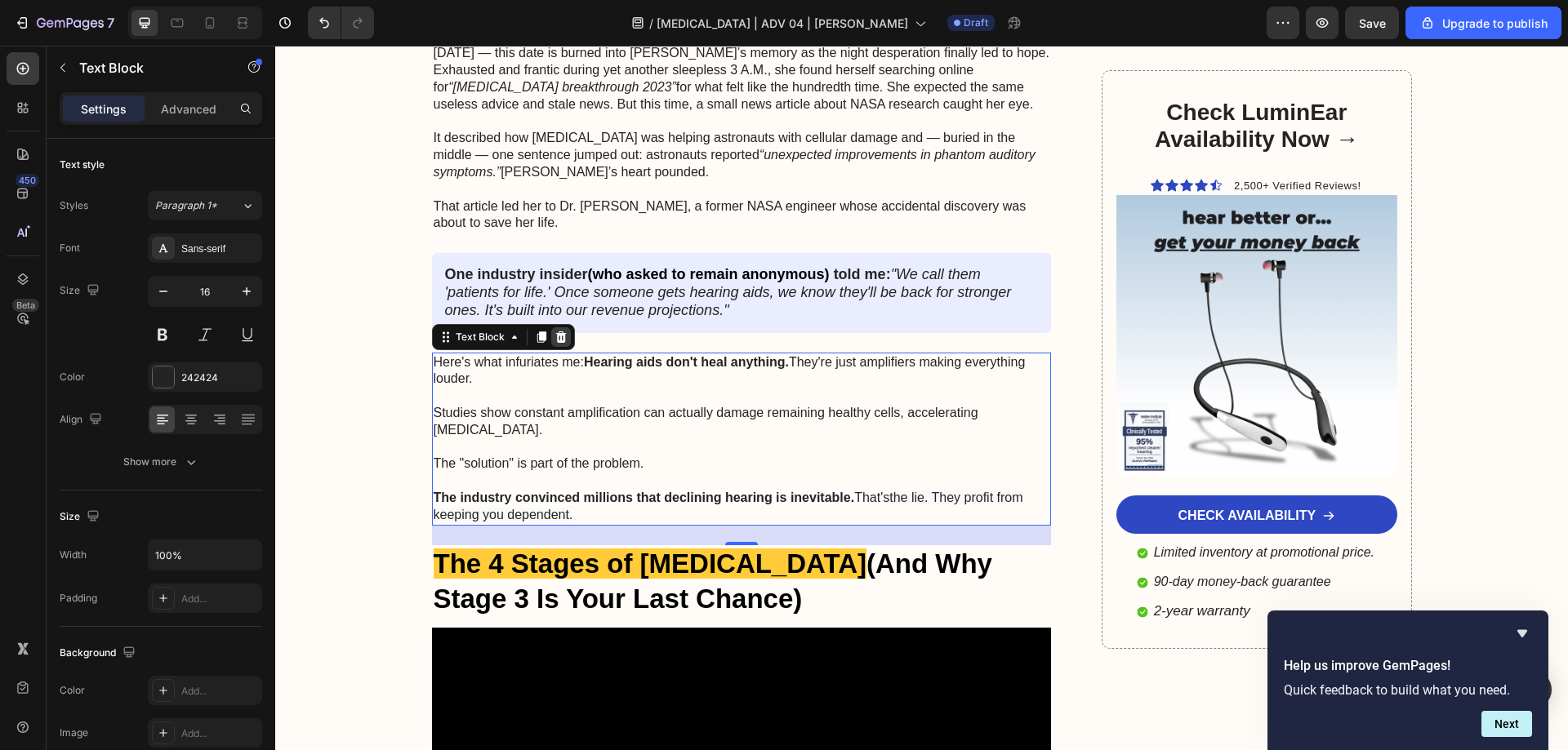
click at [562, 328] on div at bounding box center [561, 337] width 19 height 19
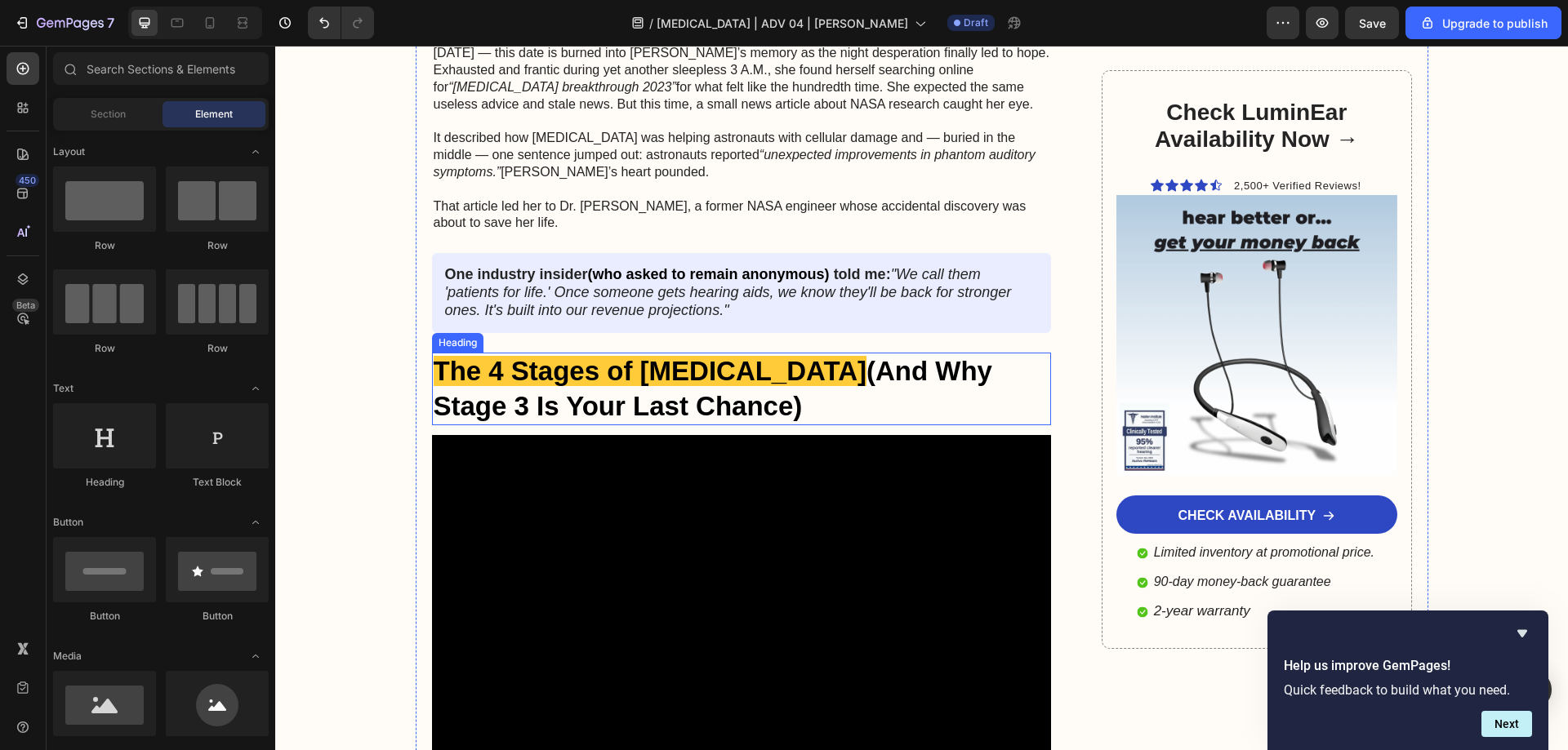
click at [618, 369] on h2 "The 4 Stages of Hearing Loss (And Why Stage 3 Is Your Last Chance)" at bounding box center [741, 389] width 619 height 73
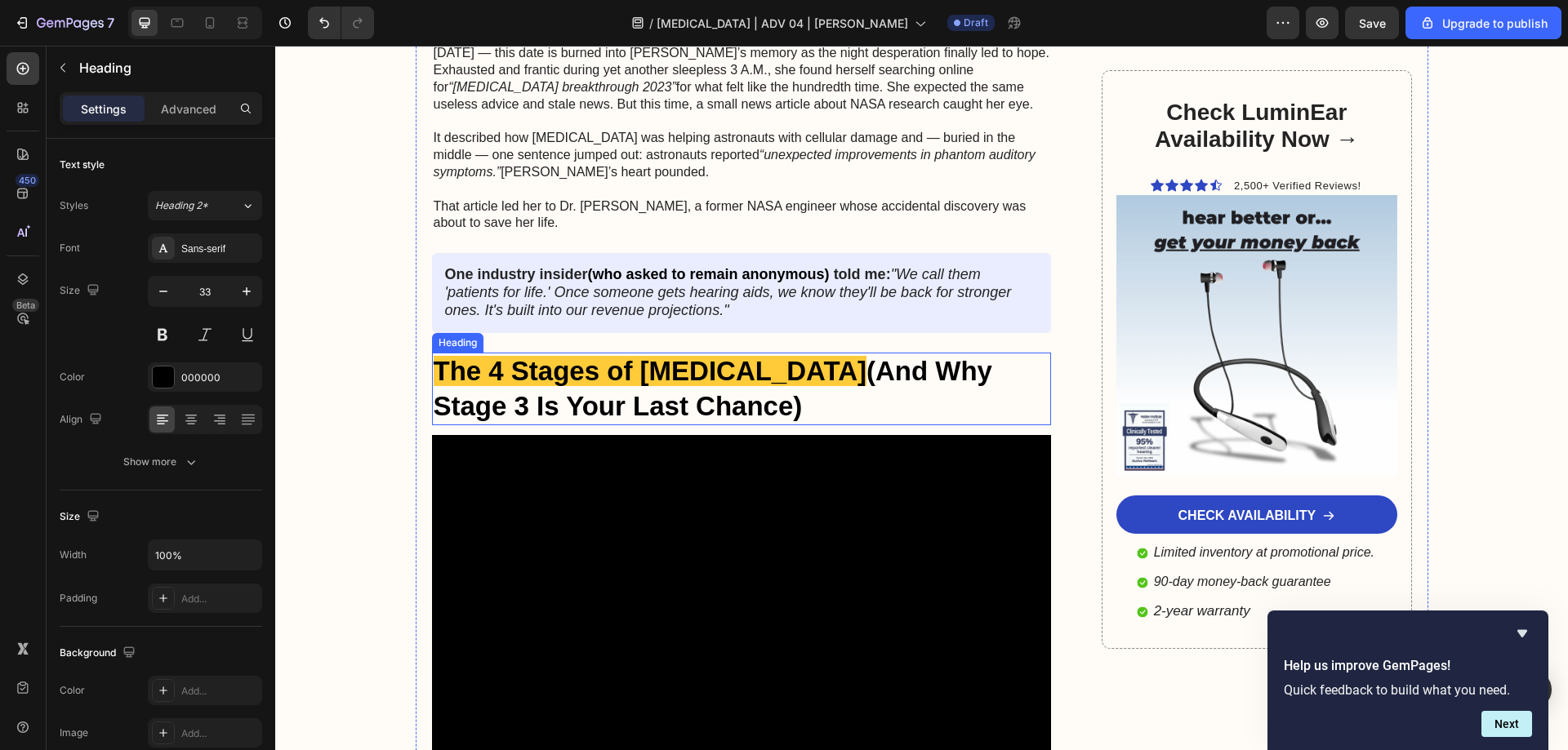
click at [618, 369] on h2 "The 4 Stages of Hearing Loss (And Why Stage 3 Is Your Last Chance)" at bounding box center [741, 389] width 619 height 73
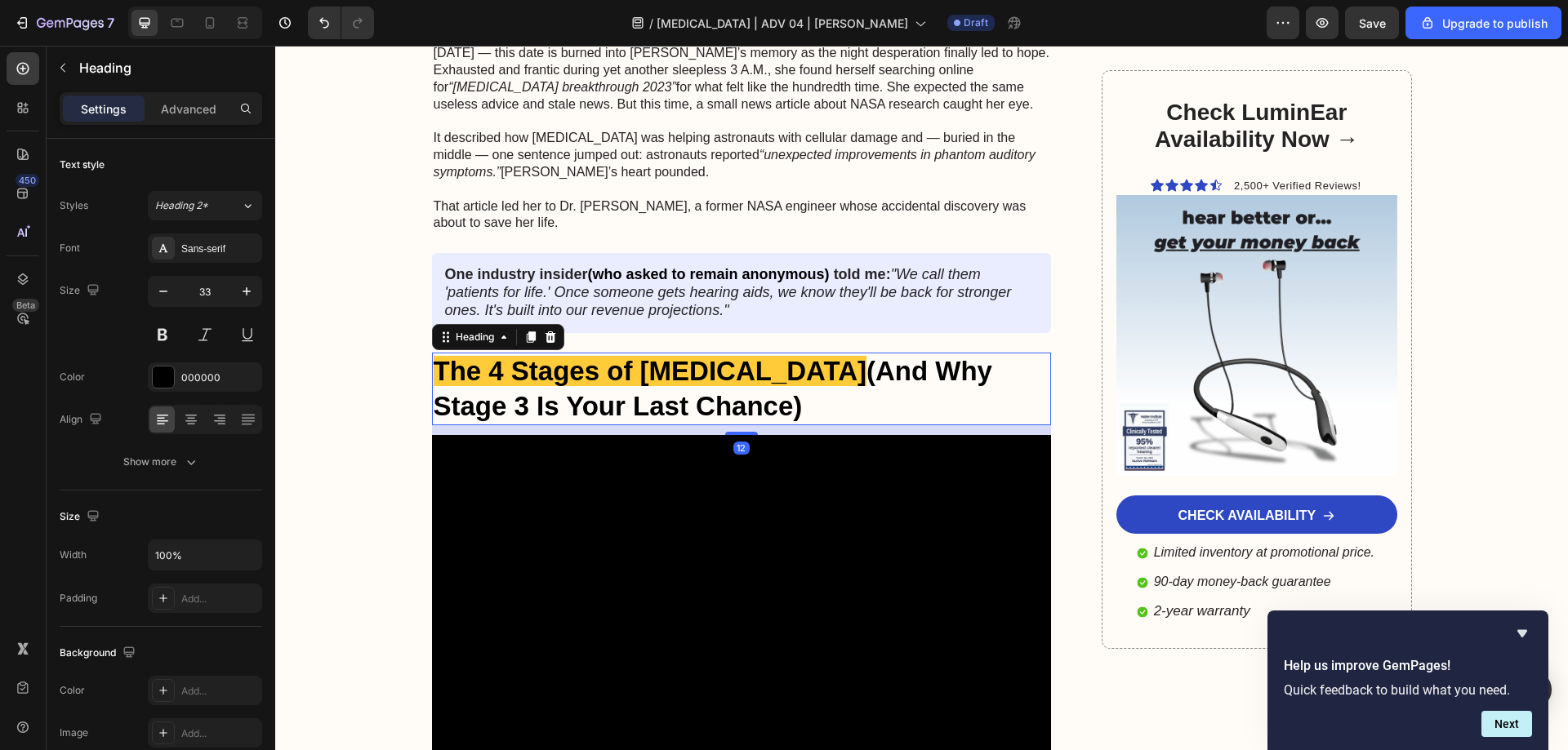
click at [618, 369] on p "The 4 Stages of Hearing Loss (And Why Stage 3 Is Your Last Chance)" at bounding box center [742, 389] width 617 height 71
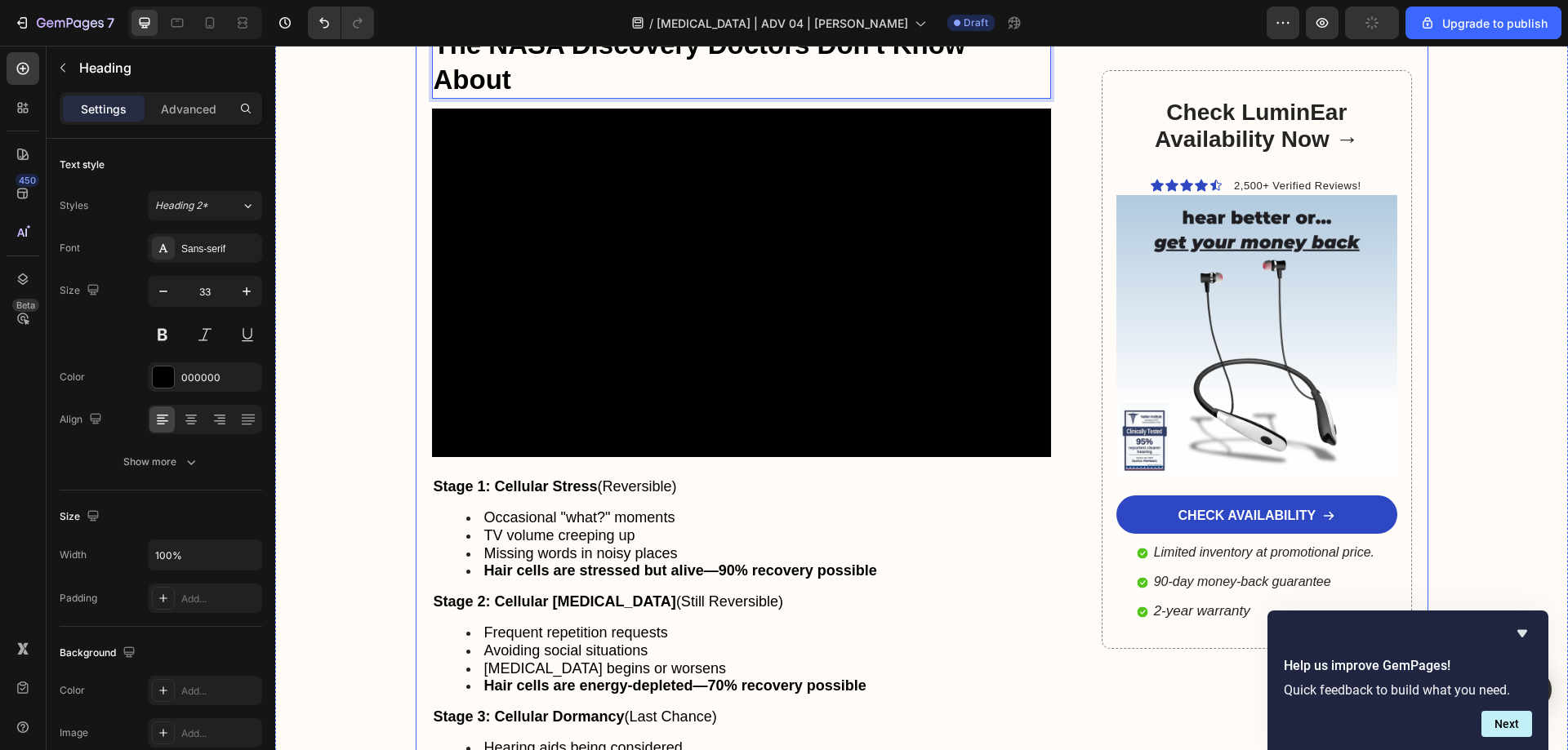
scroll to position [3266, 0]
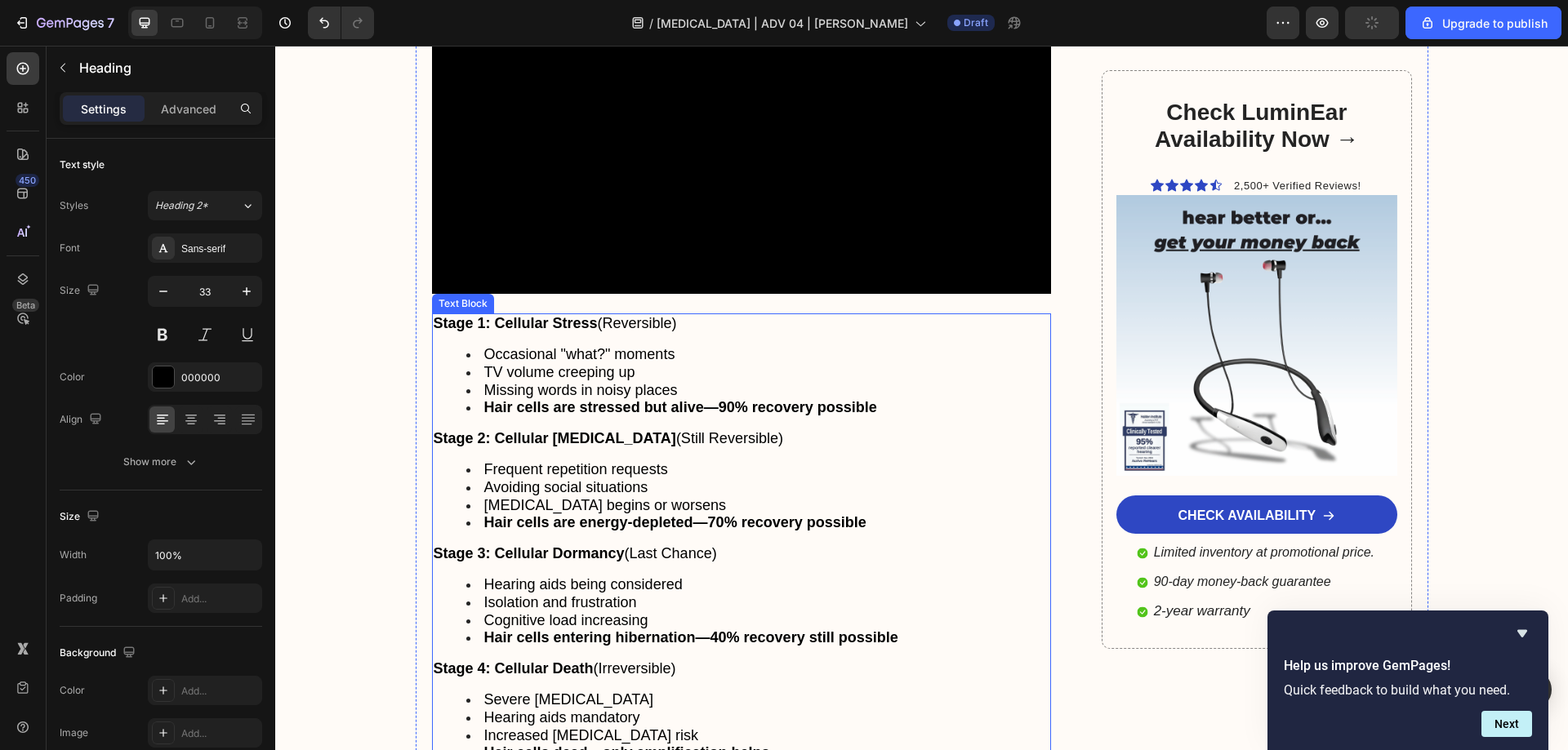
click at [525, 399] on strong "Hair cells are stressed but alive—90% recovery possible" at bounding box center [680, 407] width 393 height 17
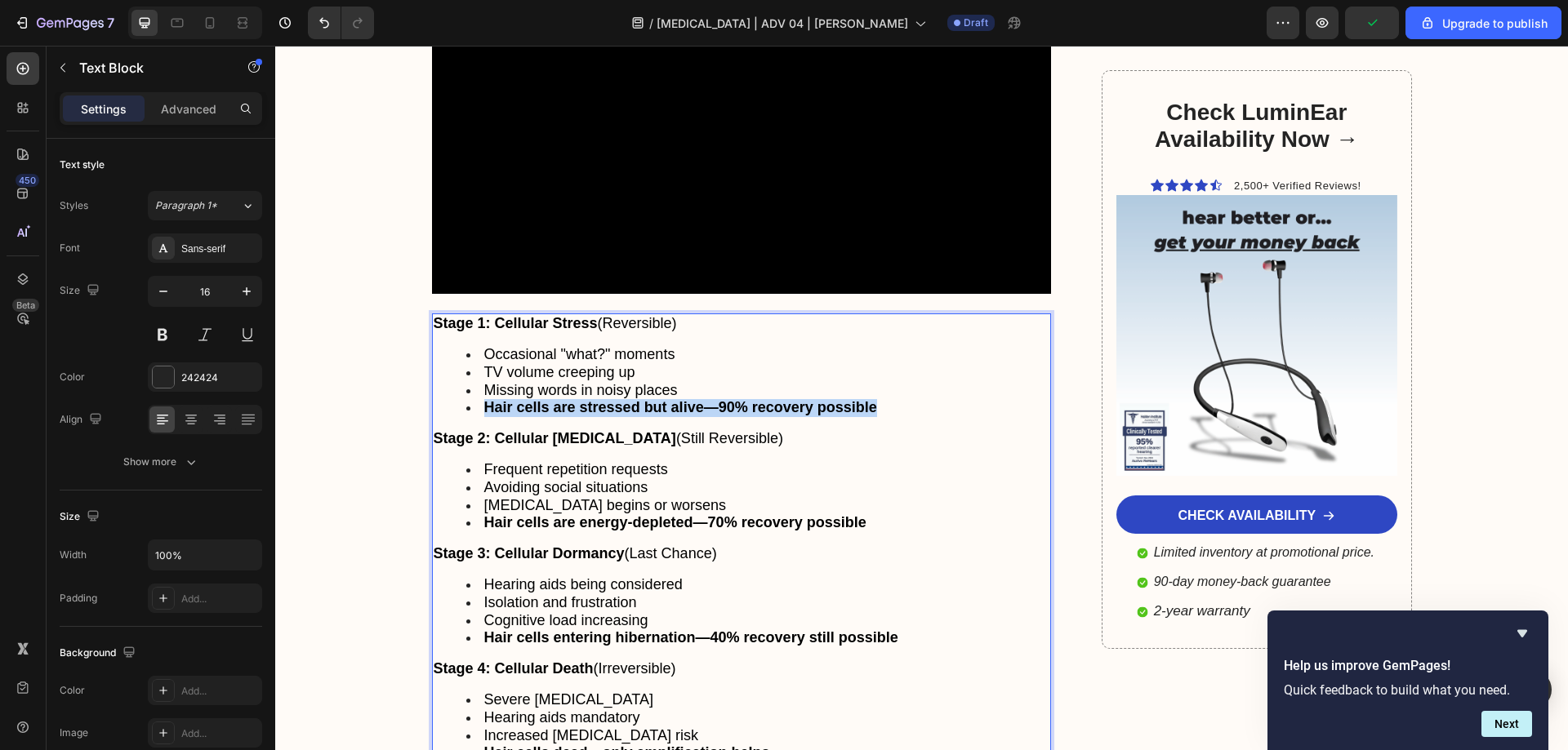
click at [525, 399] on strong "Hair cells are stressed but alive—90% recovery possible" at bounding box center [680, 407] width 393 height 17
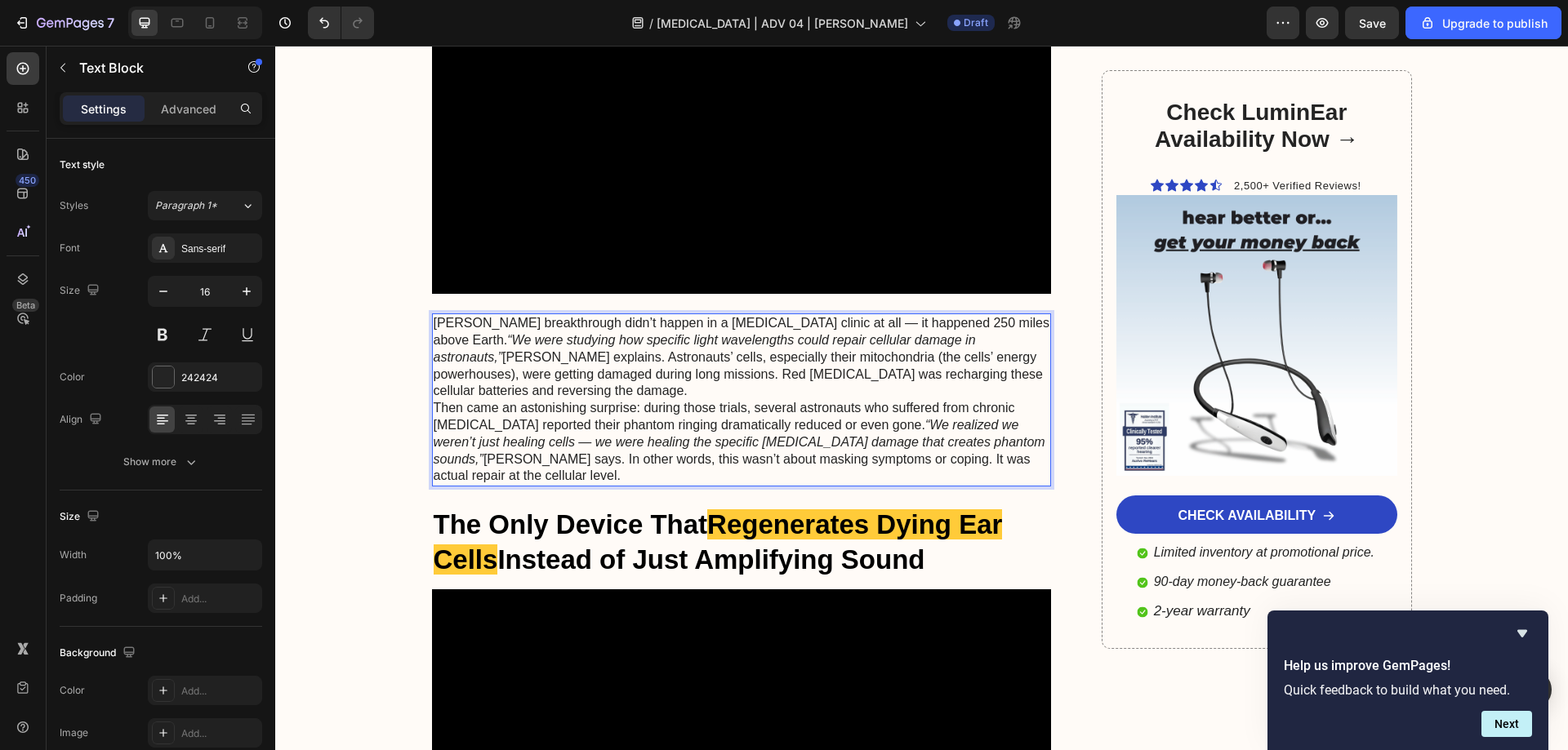
click at [532, 353] on p "Dr. Chen’s breakthrough didn’t happen in a tinnitus clinic at all — it happened…" at bounding box center [742, 357] width 617 height 84
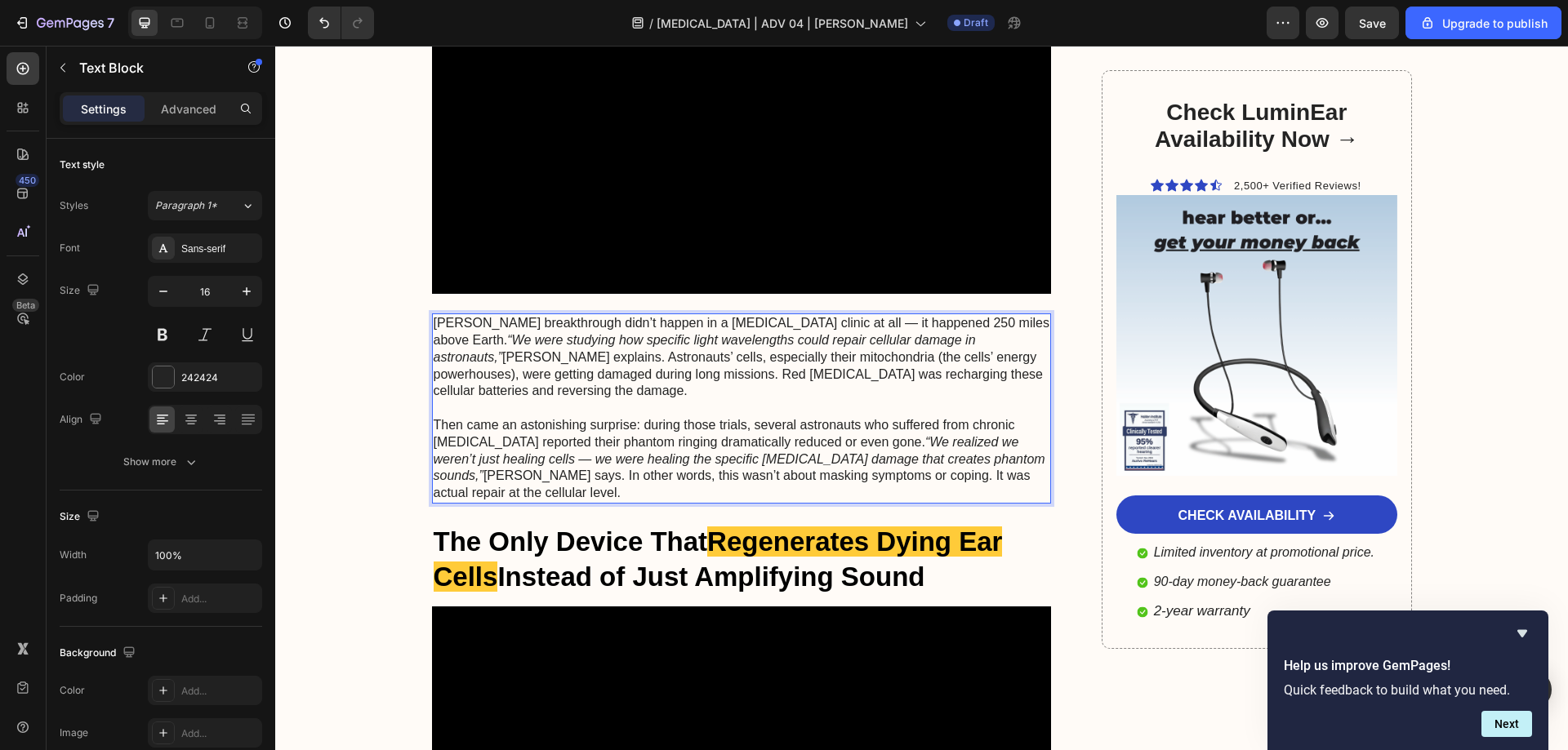
click at [975, 429] on p "Then came an astonishing surprise: during those trials, several astronauts who …" at bounding box center [742, 459] width 617 height 84
click at [462, 440] on p "Then came an astonishing surprise: during those trials, several astronauts who …" at bounding box center [742, 459] width 617 height 84
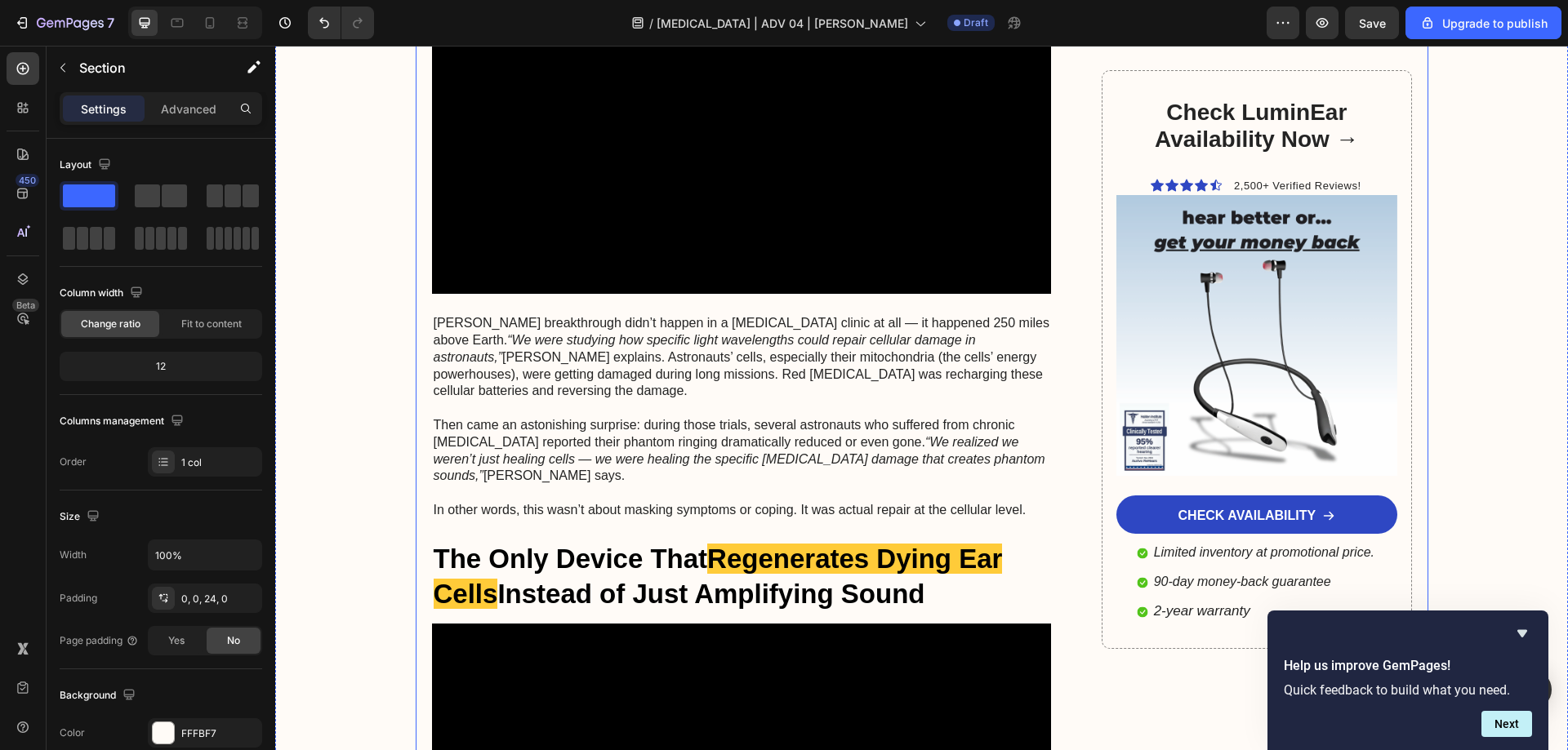
click at [872, 485] on p "Rich Text Editor. Editing area: main" at bounding box center [742, 494] width 617 height 17
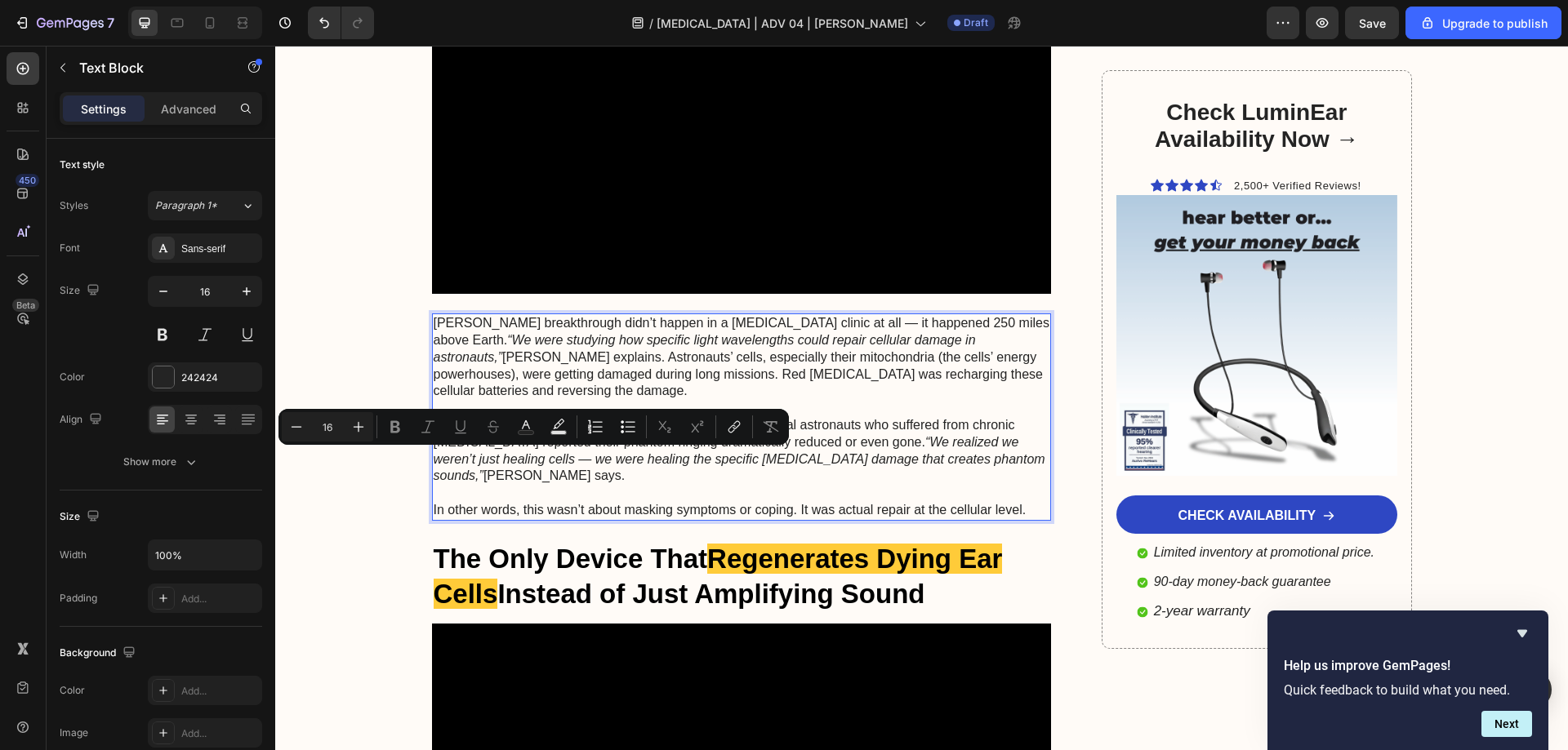
click at [800, 502] on p "In other words, this wasn’t about masking symptoms or coping. It was actual rep…" at bounding box center [742, 510] width 617 height 17
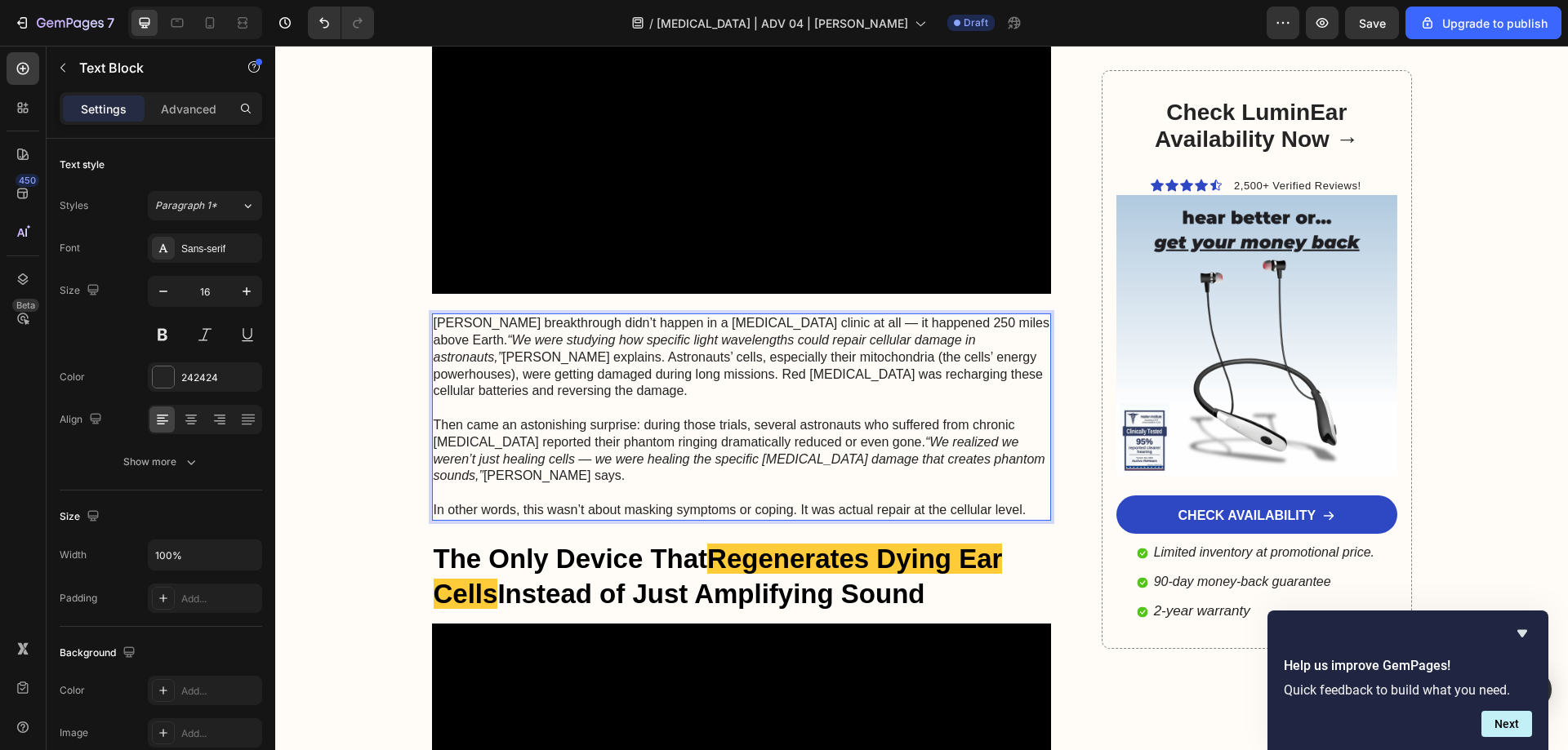
click at [794, 502] on p "In other words, this wasn’t about masking symptoms or coping. It was actual rep…" at bounding box center [742, 510] width 617 height 17
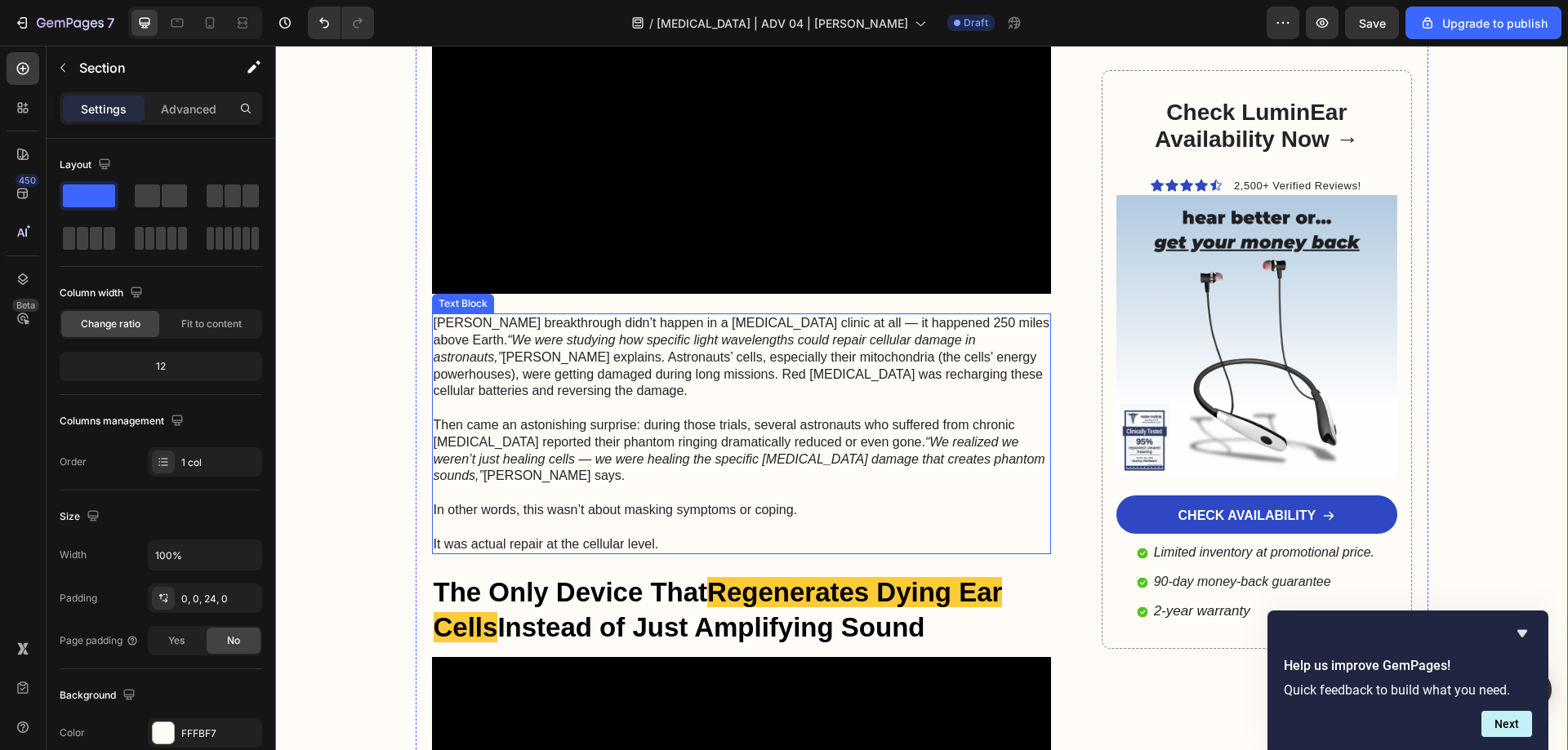
click at [436, 537] on p "It was actual repair at the cellular level." at bounding box center [742, 545] width 617 height 17
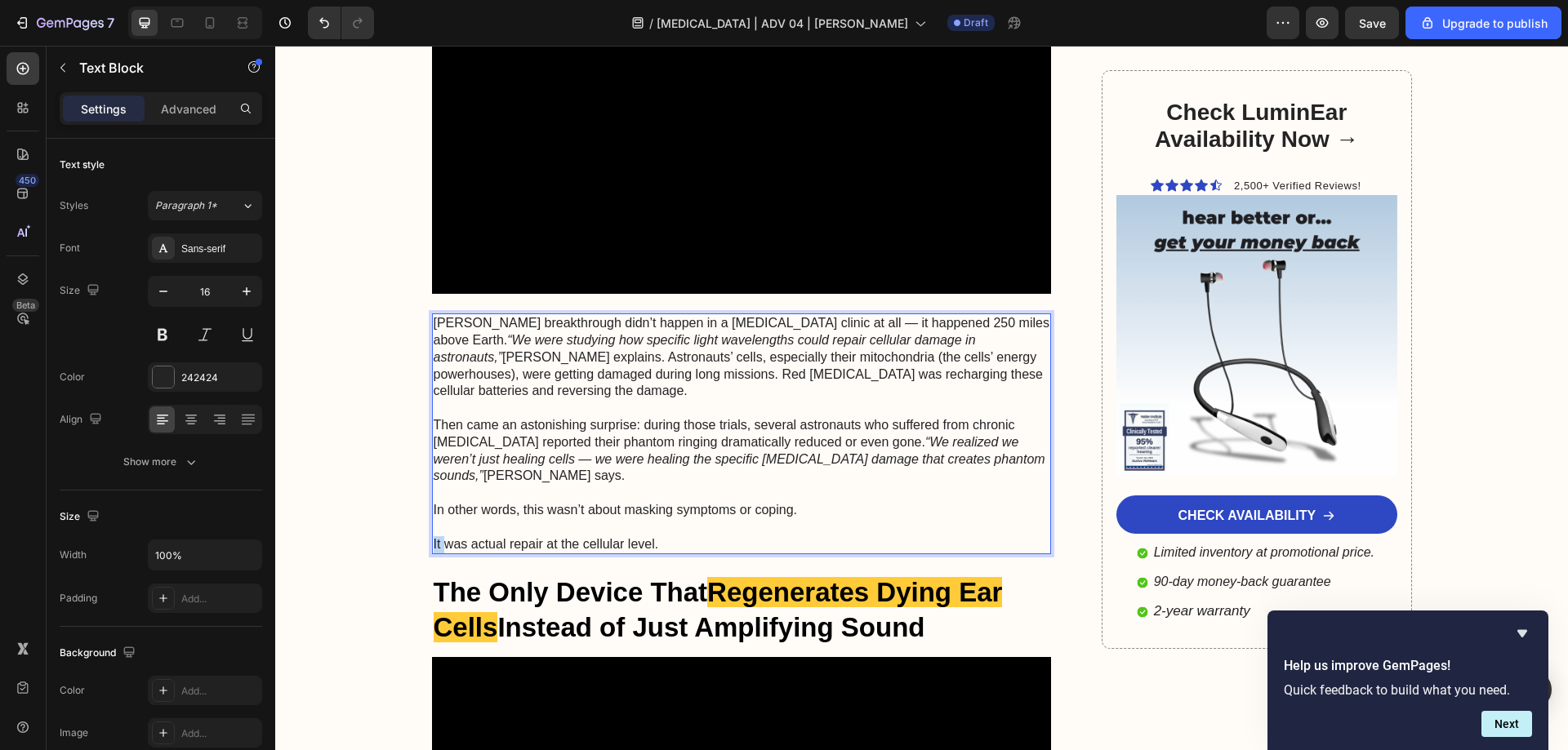
click at [434, 537] on p "It was actual repair at the cellular level." at bounding box center [742, 545] width 617 height 17
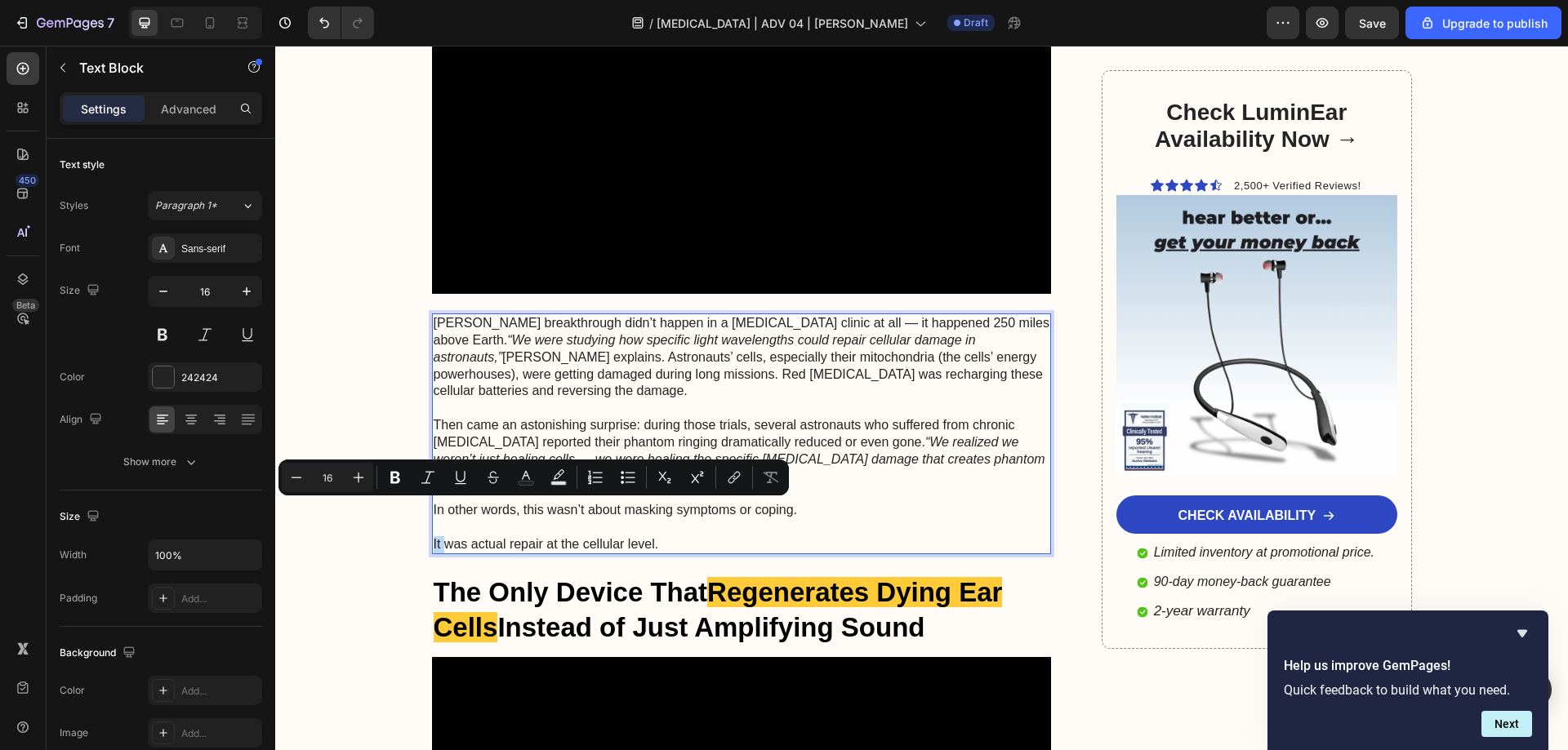
click at [434, 537] on p "It was actual repair at the cellular level." at bounding box center [742, 545] width 617 height 17
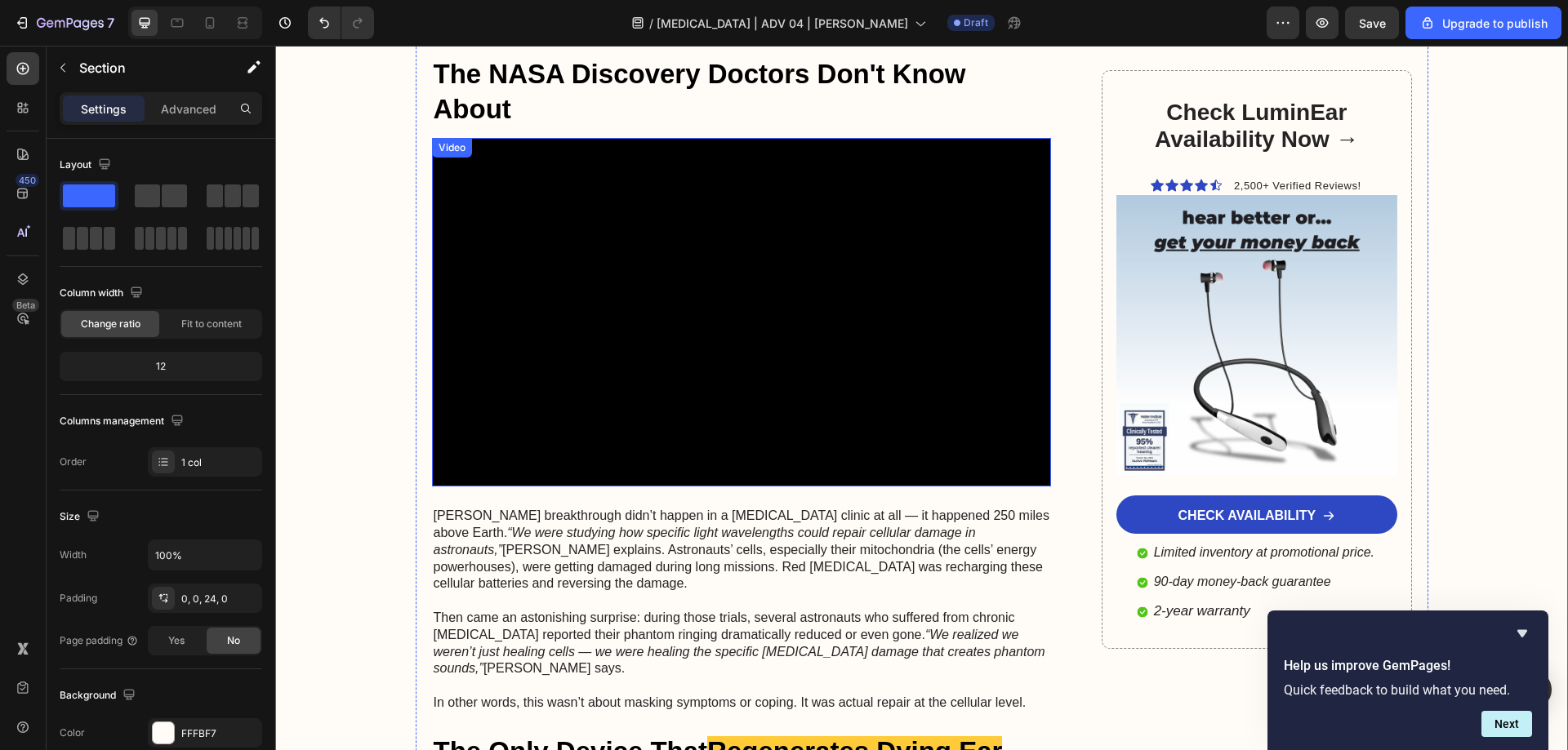
scroll to position [3103, 0]
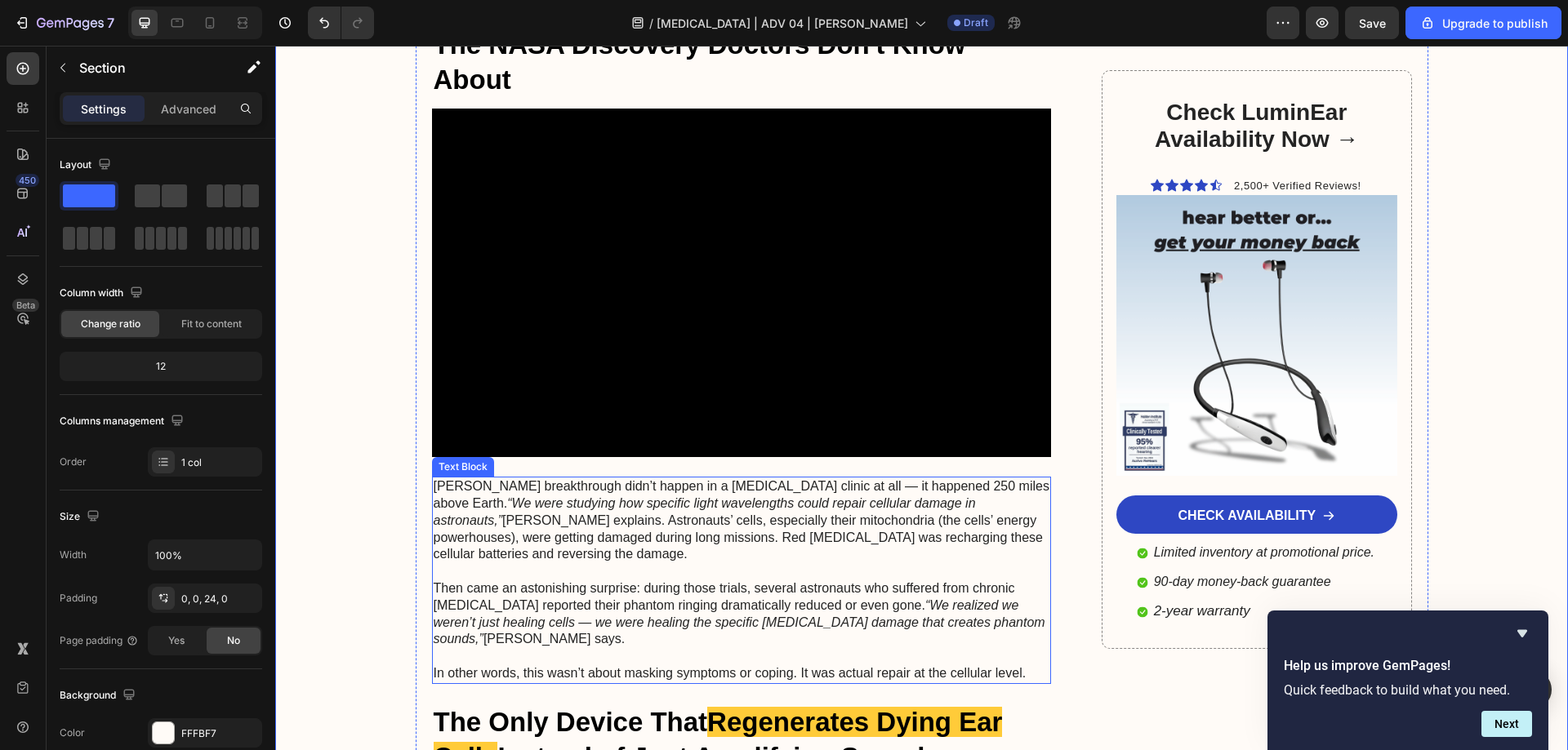
click at [1010, 478] on p "Dr. Chen’s breakthrough didn’t happen in a tinnitus clinic at all — it happened…" at bounding box center [742, 520] width 617 height 84
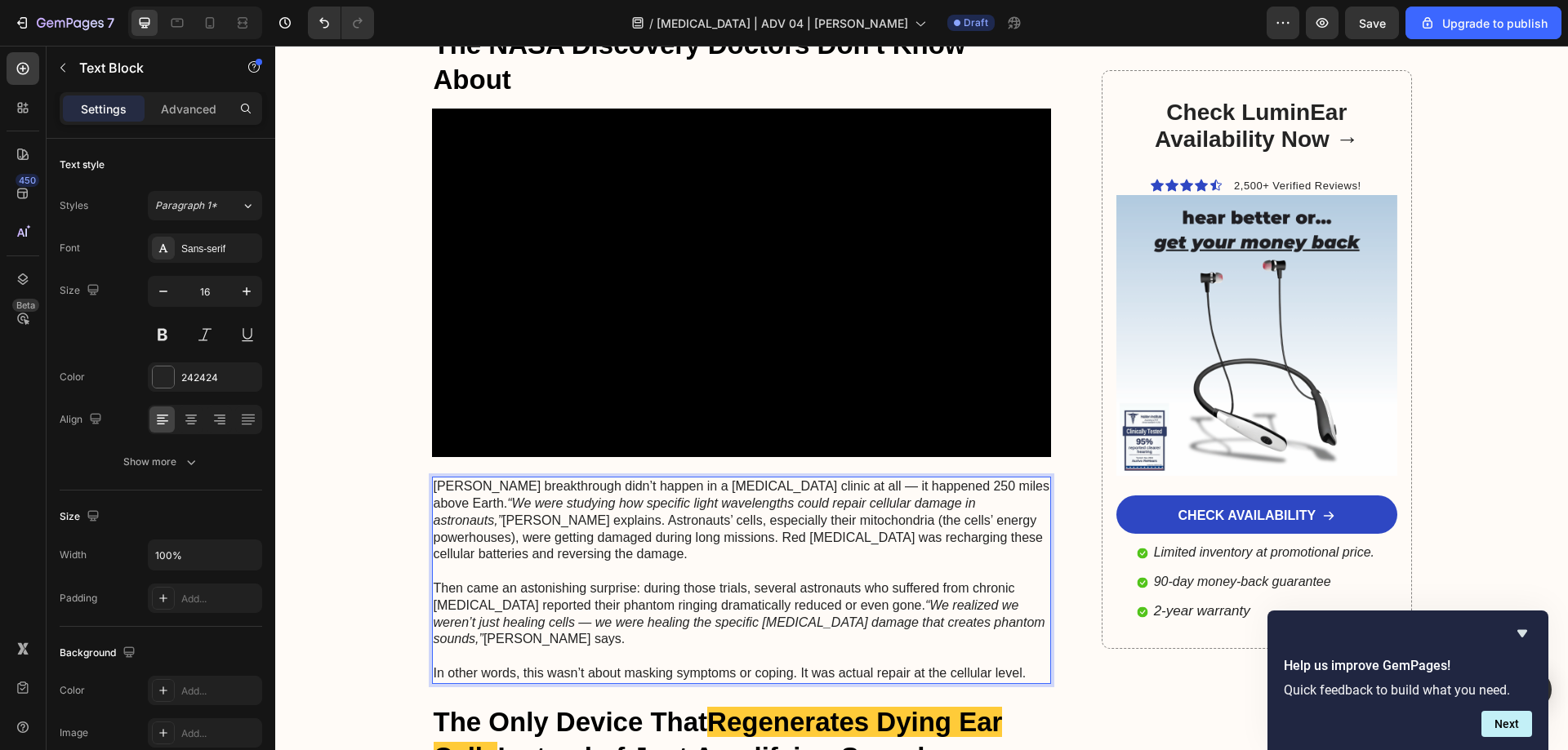
click at [976, 497] on icon "“We were studying how specific light wavelengths could repair cellular damage i…" at bounding box center [705, 512] width 542 height 31
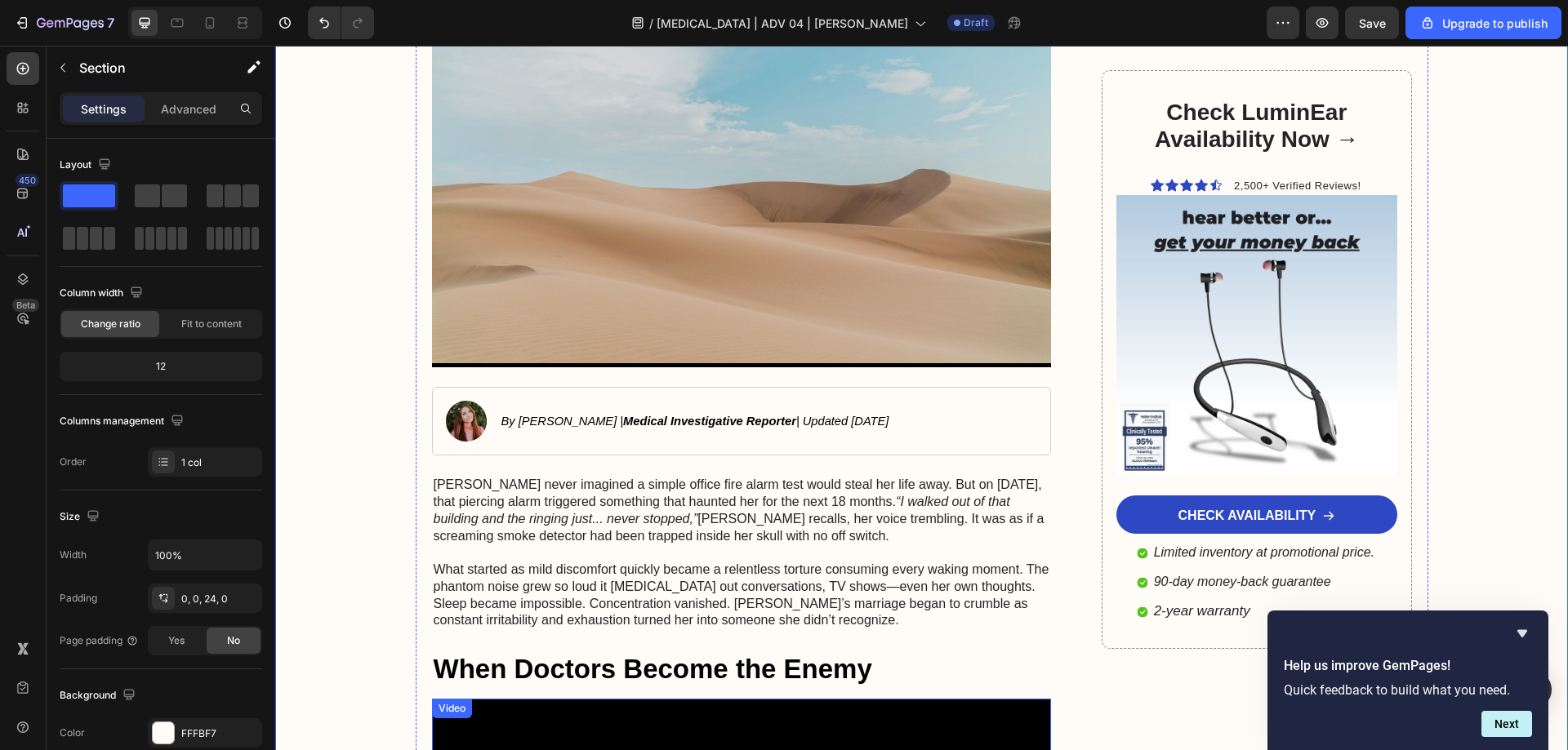
scroll to position [409, 0]
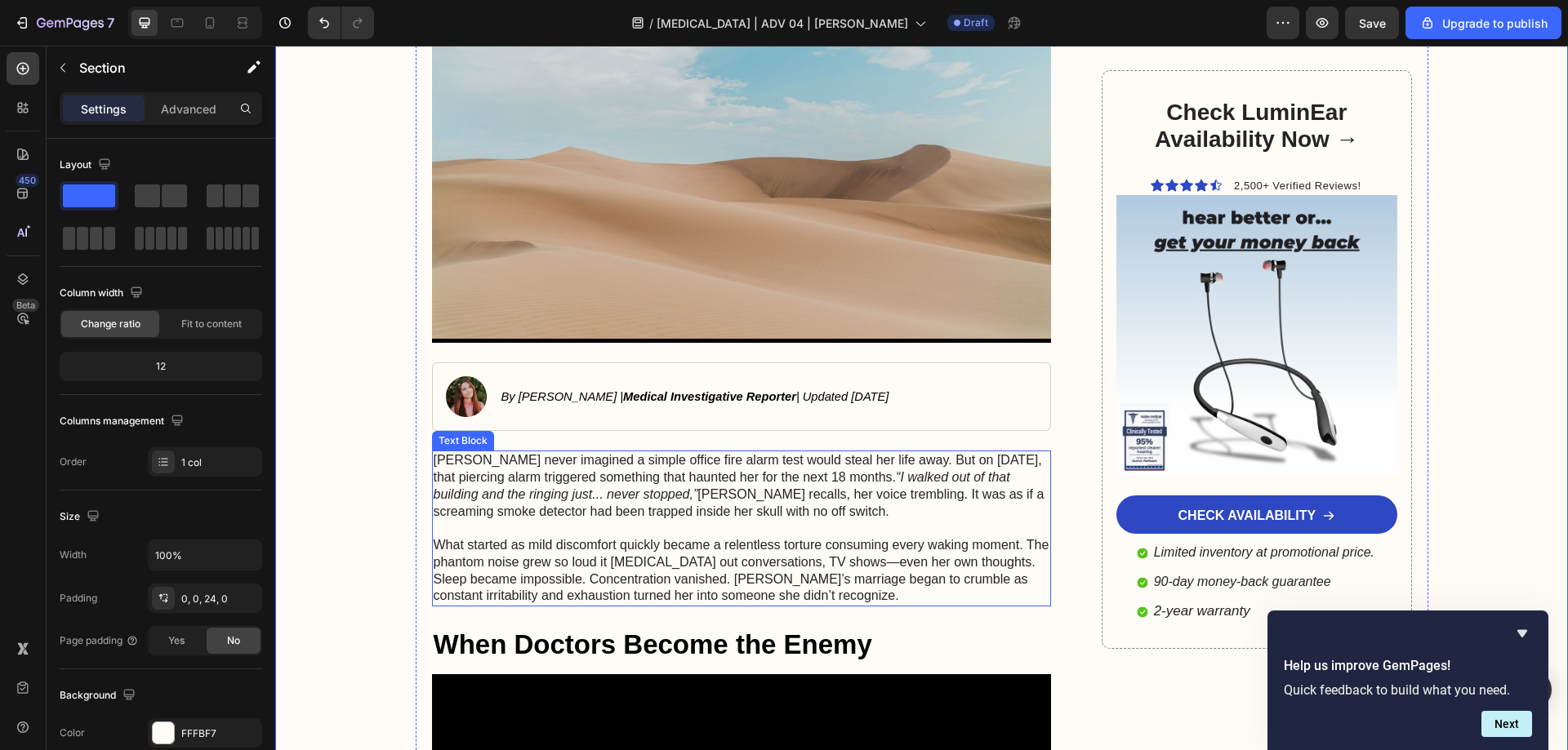
click at [810, 488] on p "Sarah Martinez never imagined a simple office fire alarm test would steal her l…" at bounding box center [742, 486] width 617 height 68
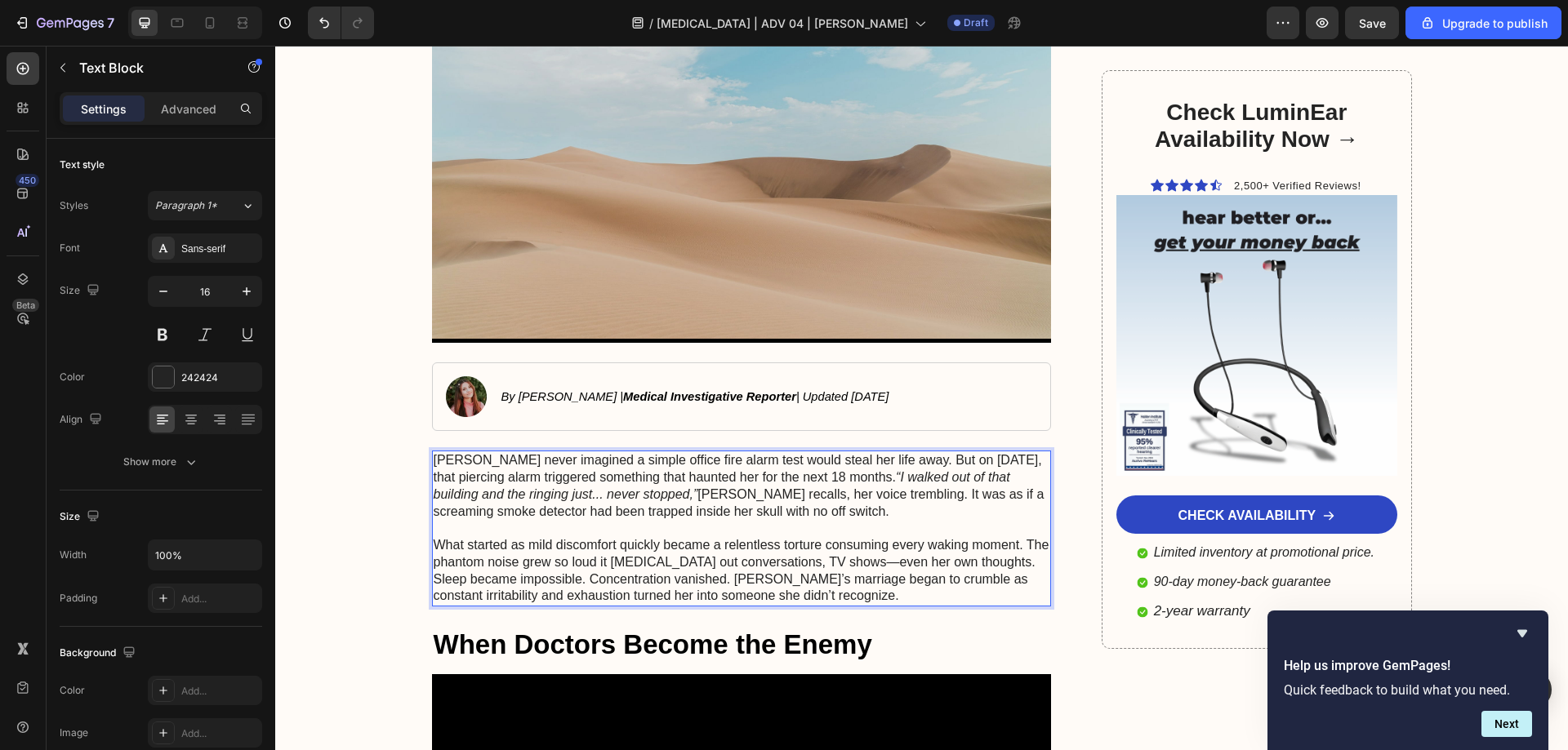
click at [930, 477] on icon "“I walked out of that building and the ringing just... never stopped,”" at bounding box center [722, 486] width 577 height 31
click at [930, 475] on icon "“I walked out of that building and the ringing just... never stopped,”" at bounding box center [722, 486] width 577 height 31
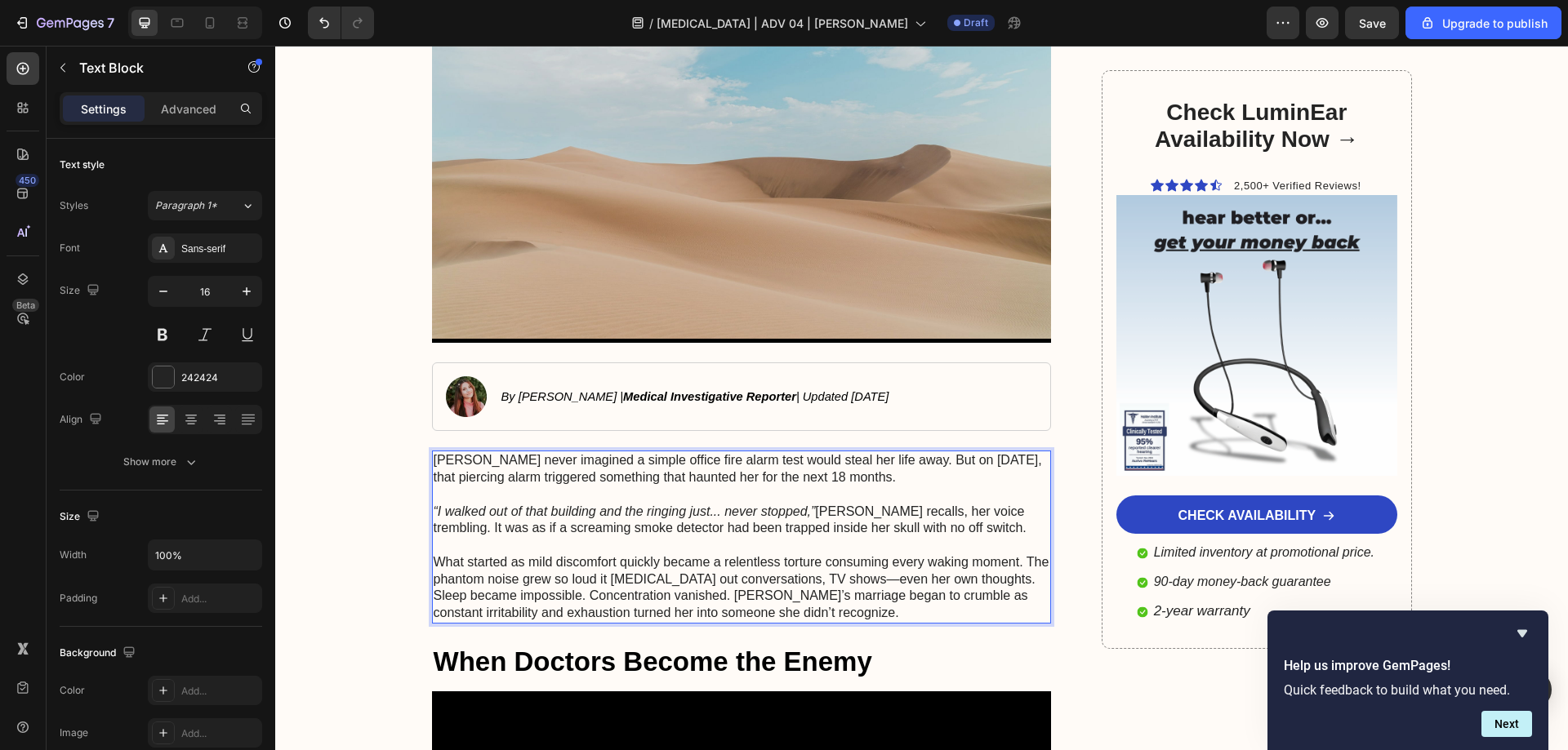
click at [893, 512] on p "“I walked out of that building and the ringing just... never stopped,” Sarah re…" at bounding box center [742, 520] width 617 height 34
click at [1014, 506] on p "“I walked out of that building and the ringing just... never stopped,” Sarah re…" at bounding box center [742, 520] width 617 height 34
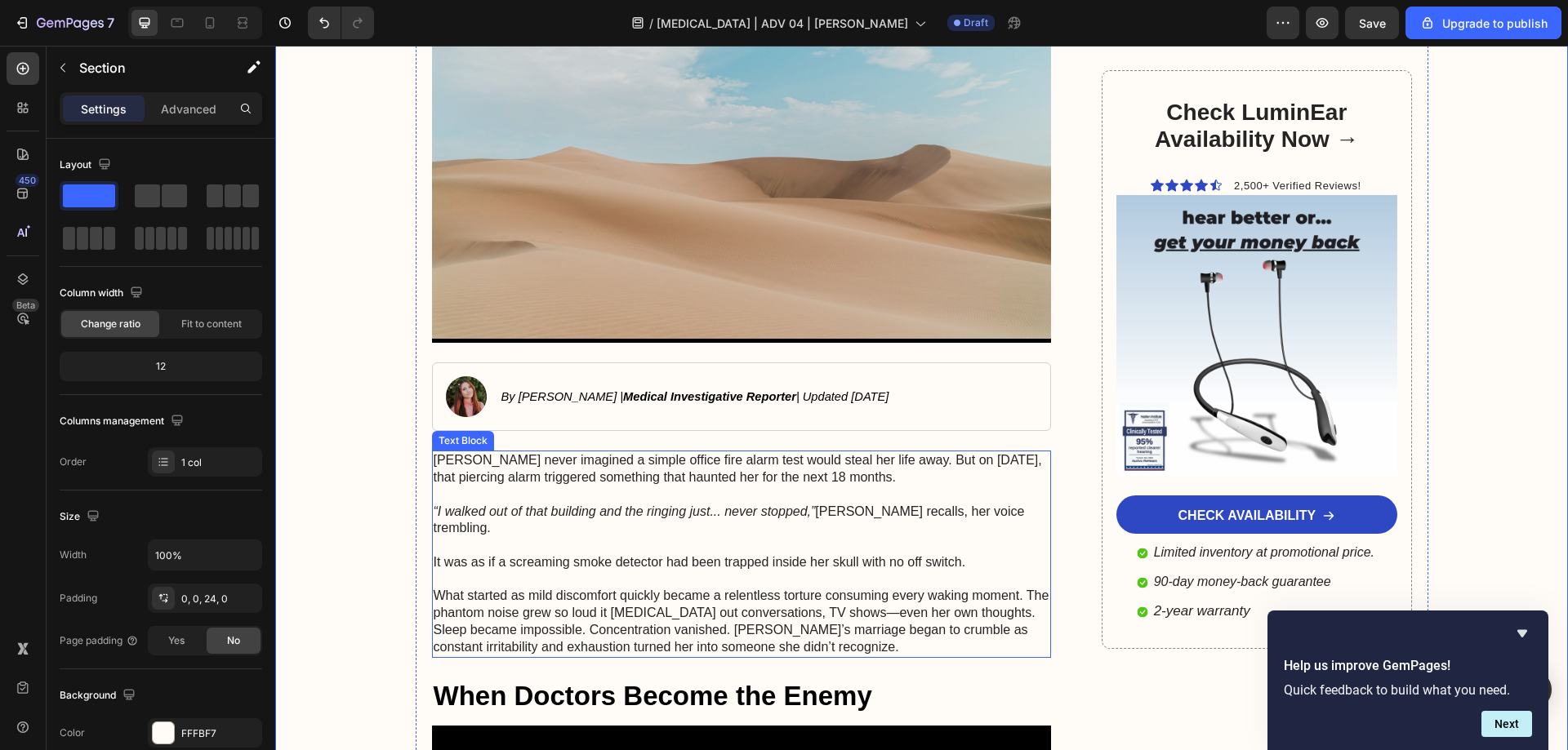
click at [689, 612] on p "What started as mild discomfort quickly became a relentless torture consuming e…" at bounding box center [742, 622] width 617 height 68
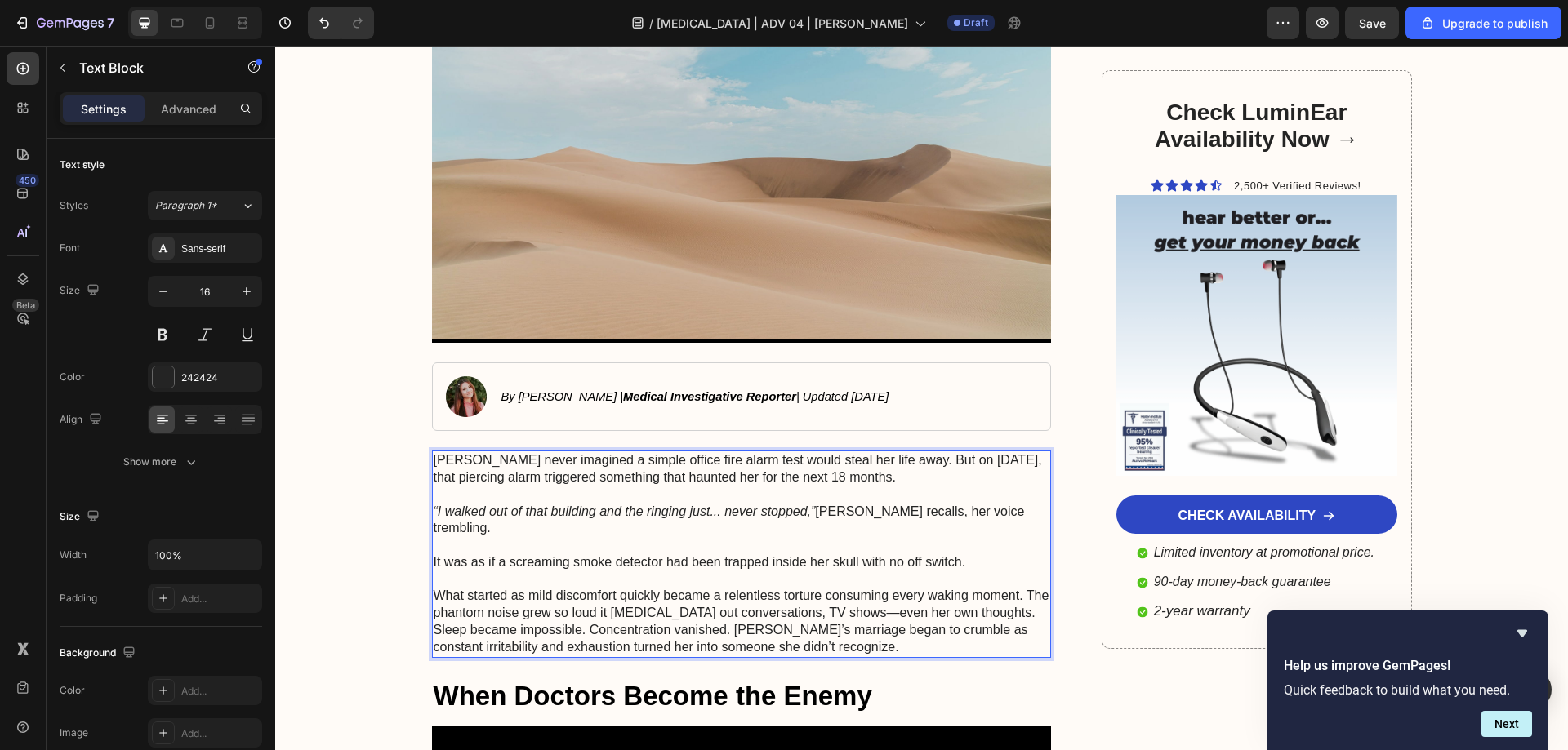
click at [848, 637] on p "What started as mild discomfort quickly became a relentless torture consuming e…" at bounding box center [742, 622] width 617 height 68
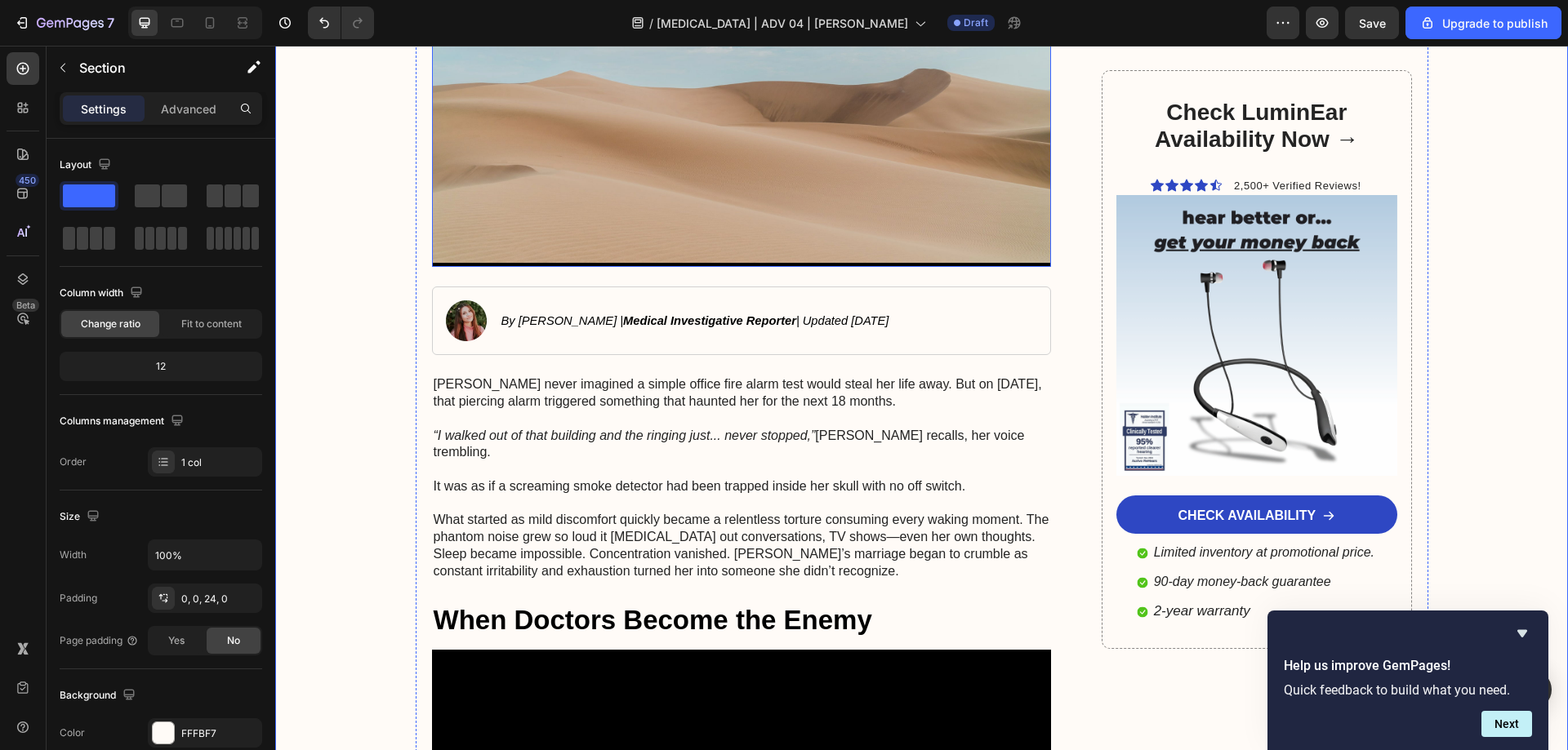
scroll to position [490, 0]
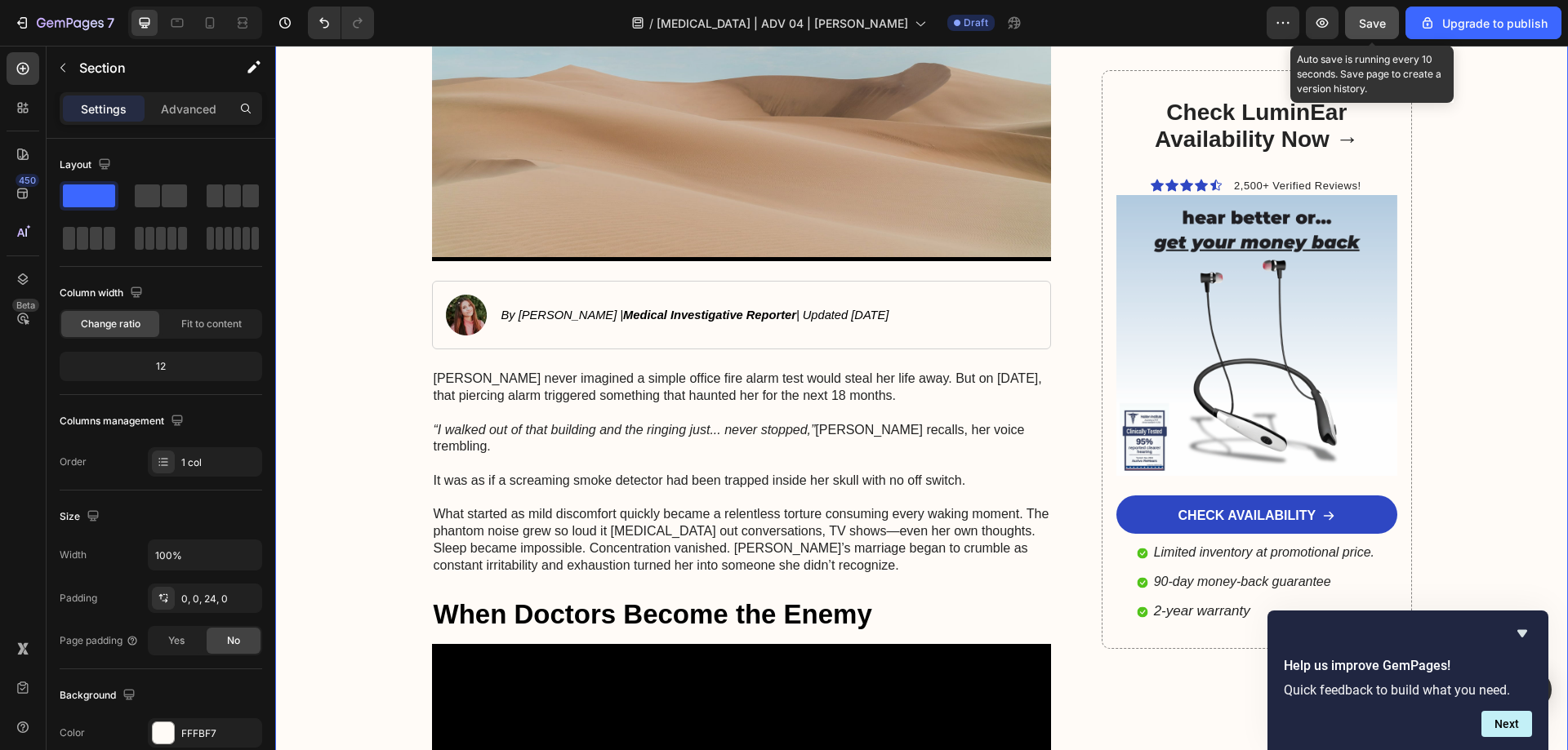
click at [1369, 23] on span "Save" at bounding box center [1372, 24] width 27 height 14
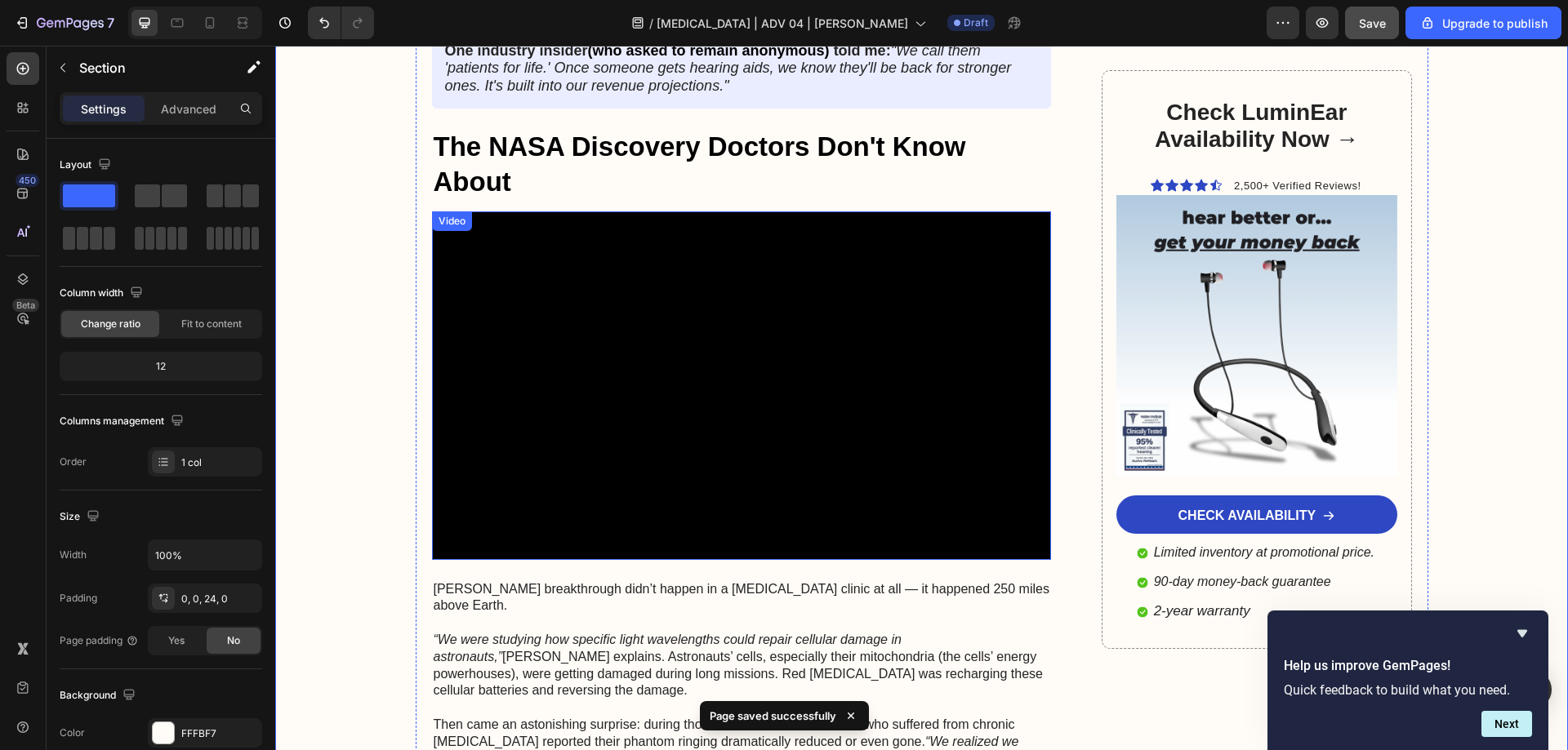
scroll to position [3266, 0]
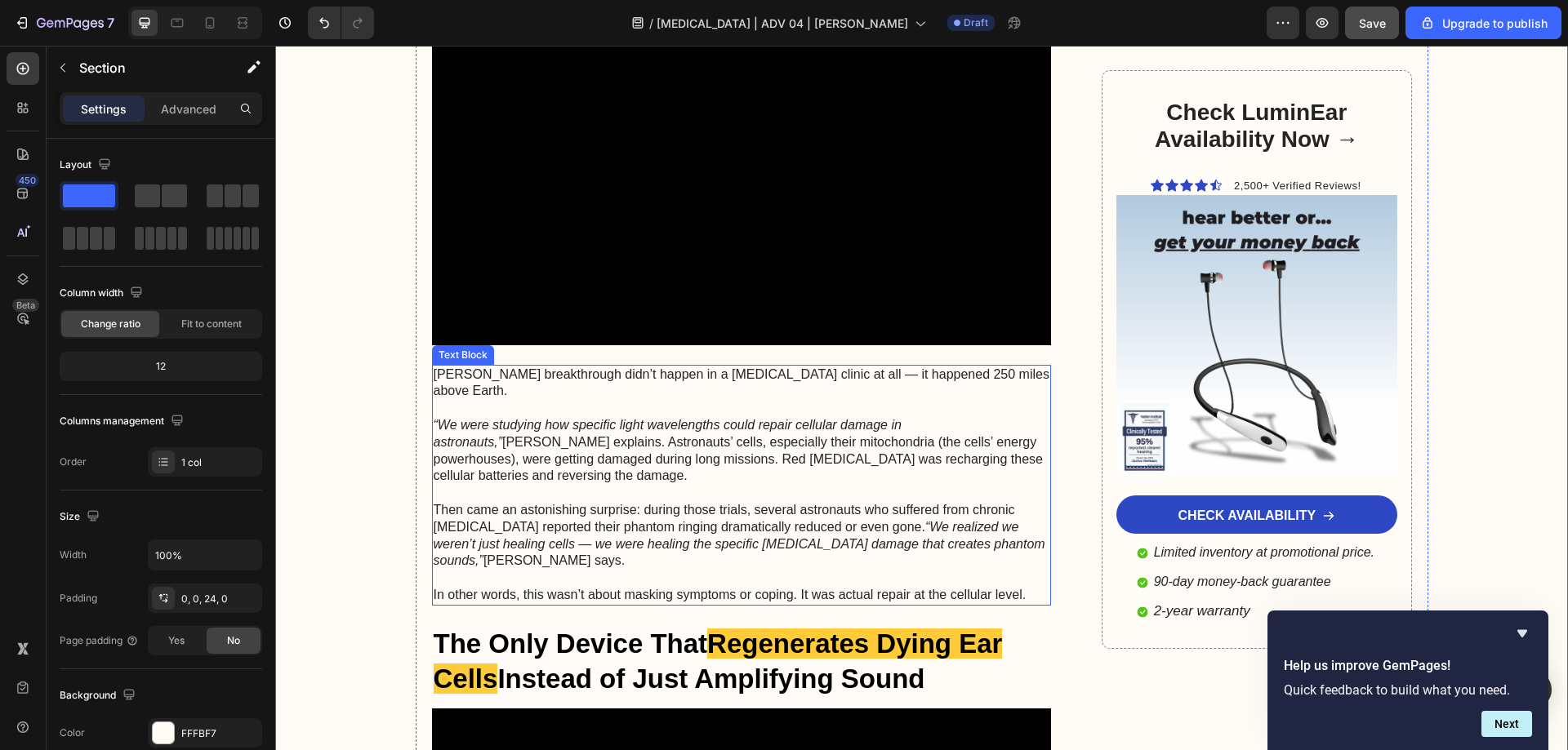
click at [965, 587] on p "In other words, this wasn’t about masking symptoms or coping. It was actual rep…" at bounding box center [742, 596] width 617 height 17
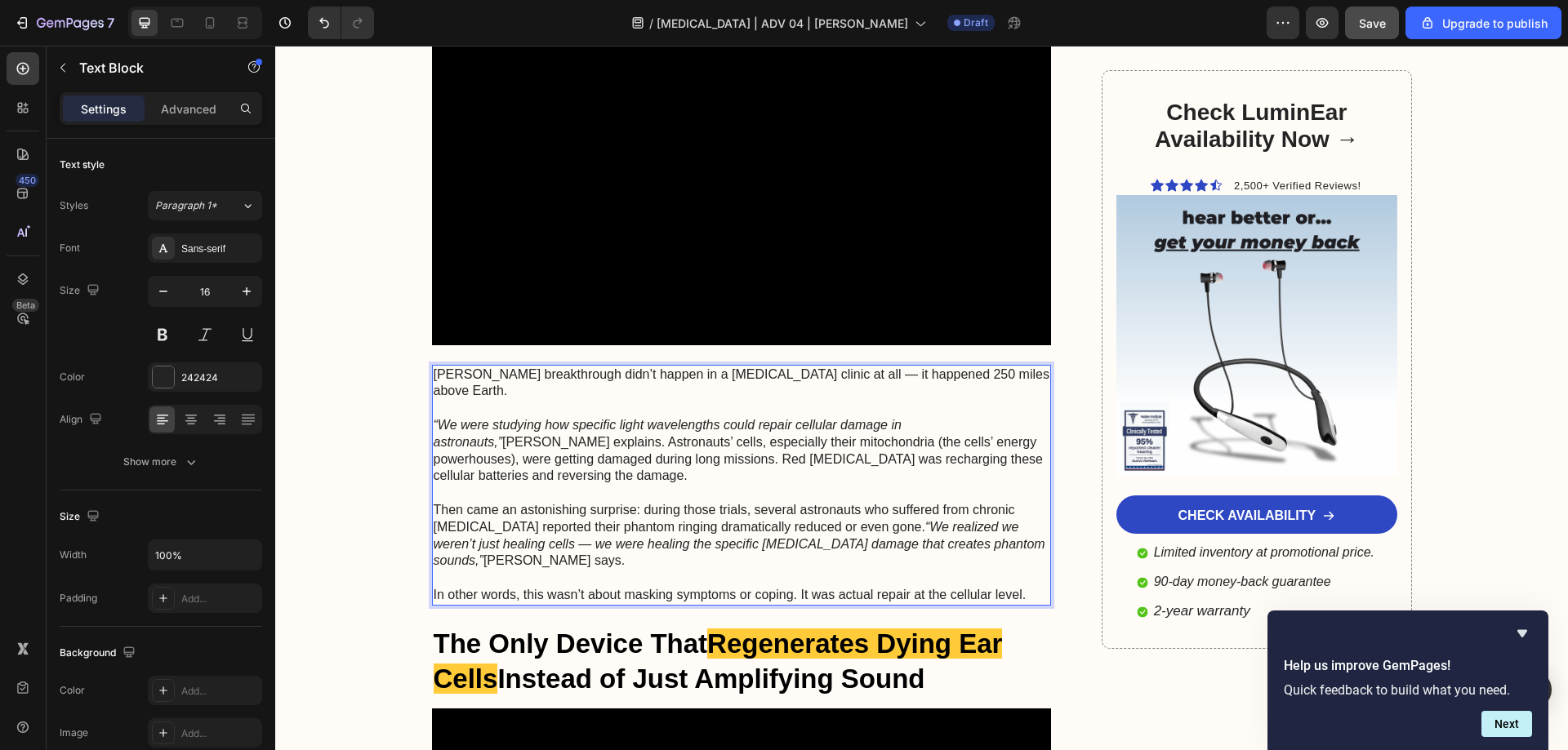
click at [1005, 587] on p "In other words, this wasn’t about masking symptoms or coping. It was actual rep…" at bounding box center [742, 596] width 617 height 17
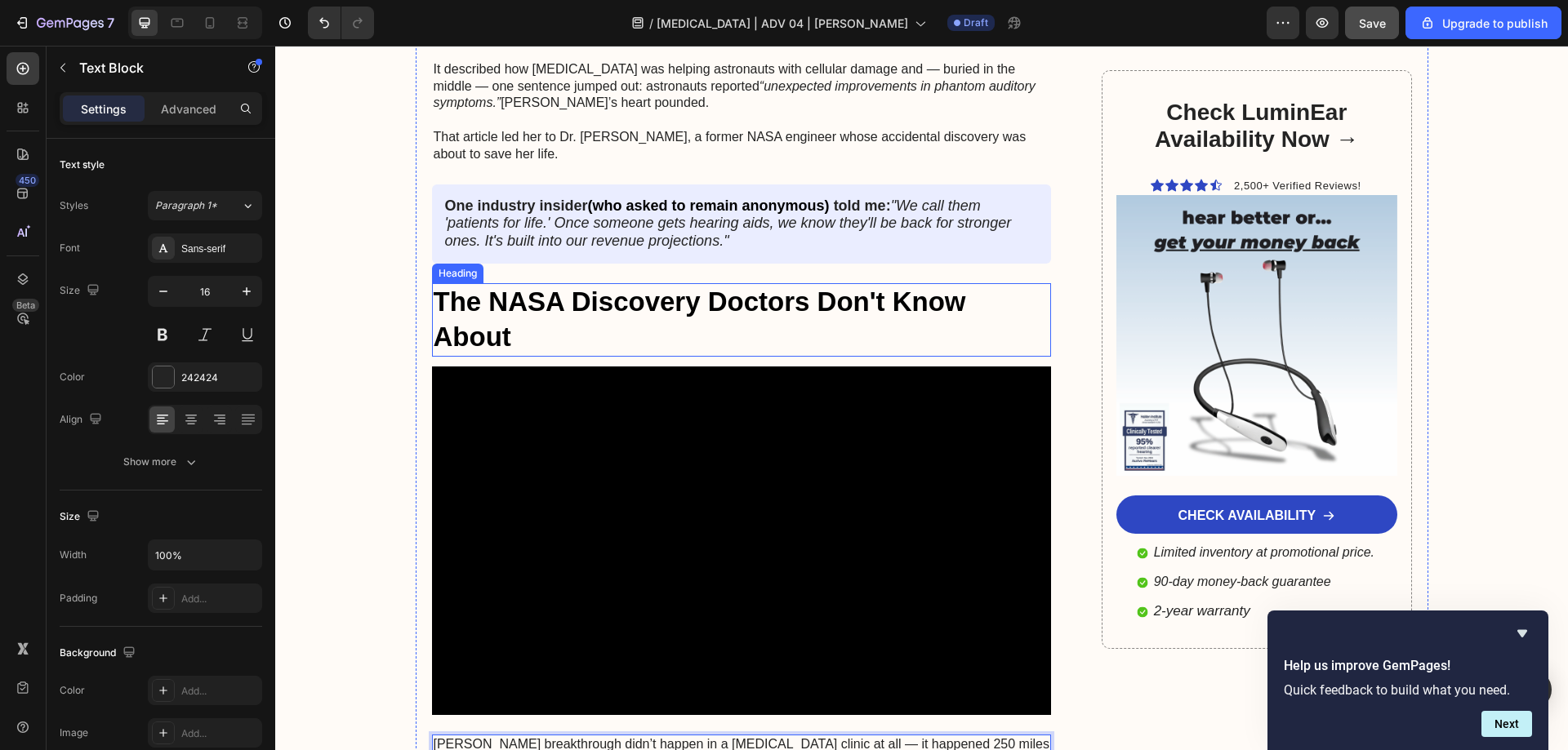
scroll to position [2776, 0]
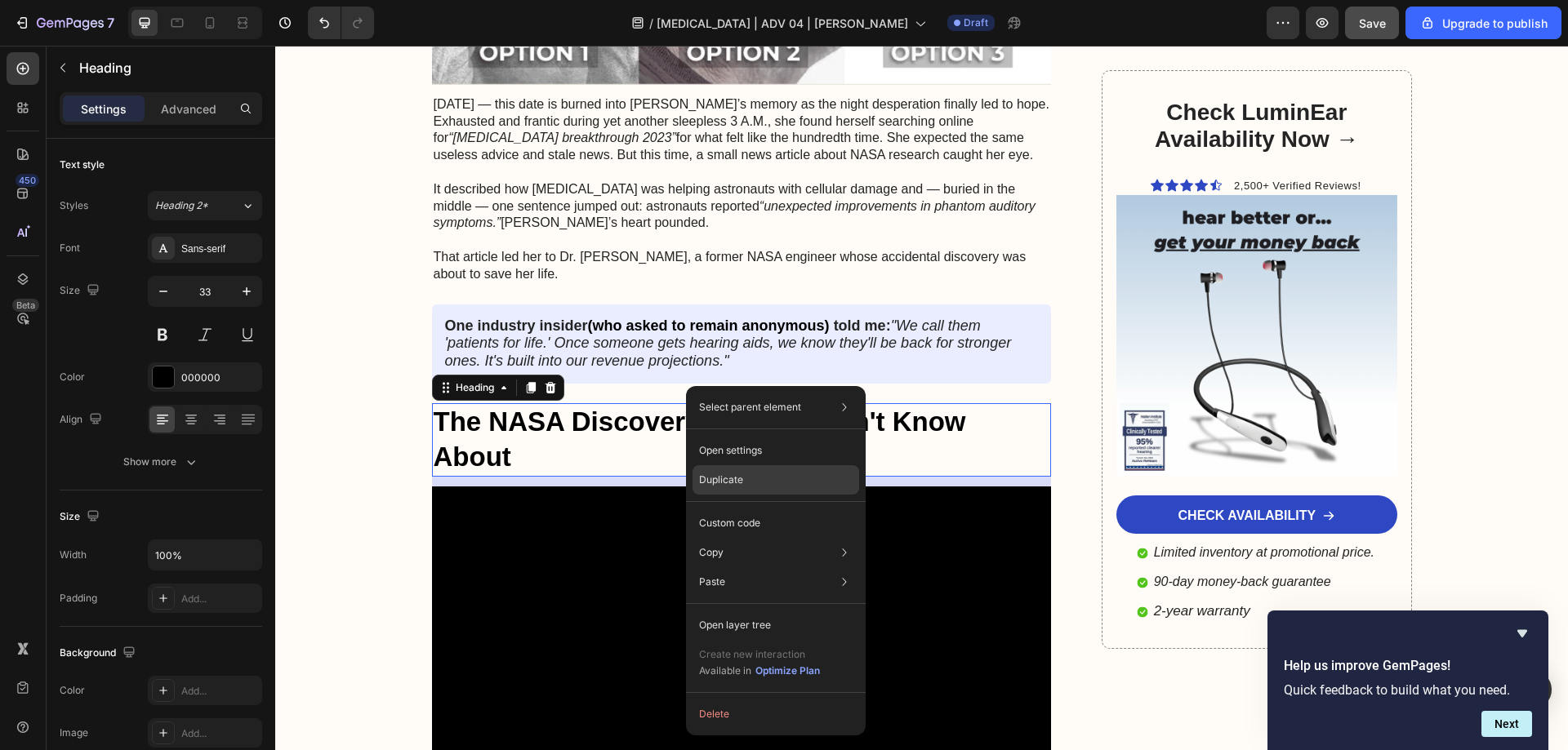
drag, startPoint x: 720, startPoint y: 470, endPoint x: 396, endPoint y: 383, distance: 335.5
click at [720, 470] on div "Duplicate" at bounding box center [775, 480] width 166 height 30
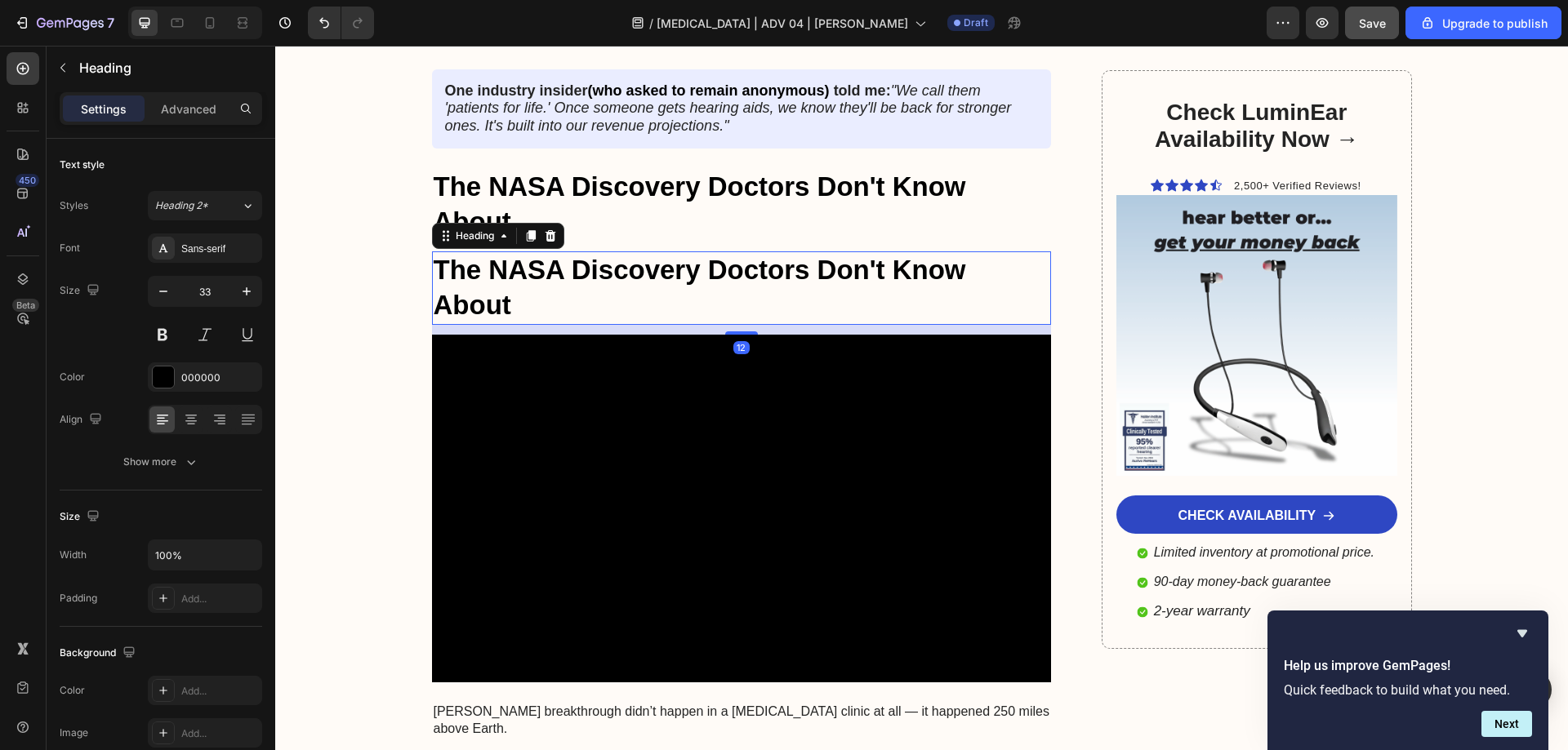
scroll to position [3021, 0]
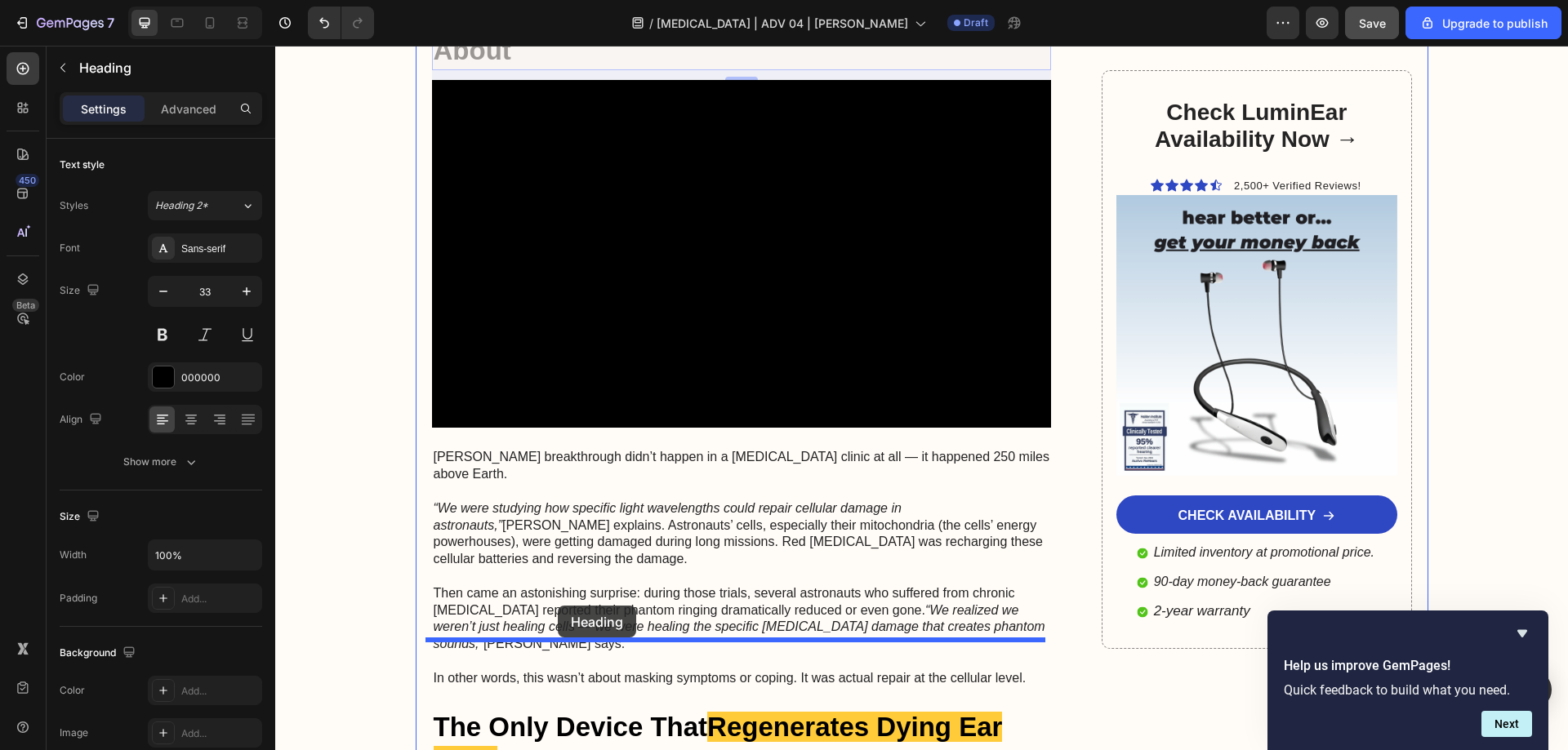
drag, startPoint x: 443, startPoint y: 175, endPoint x: 558, endPoint y: 605, distance: 445.1
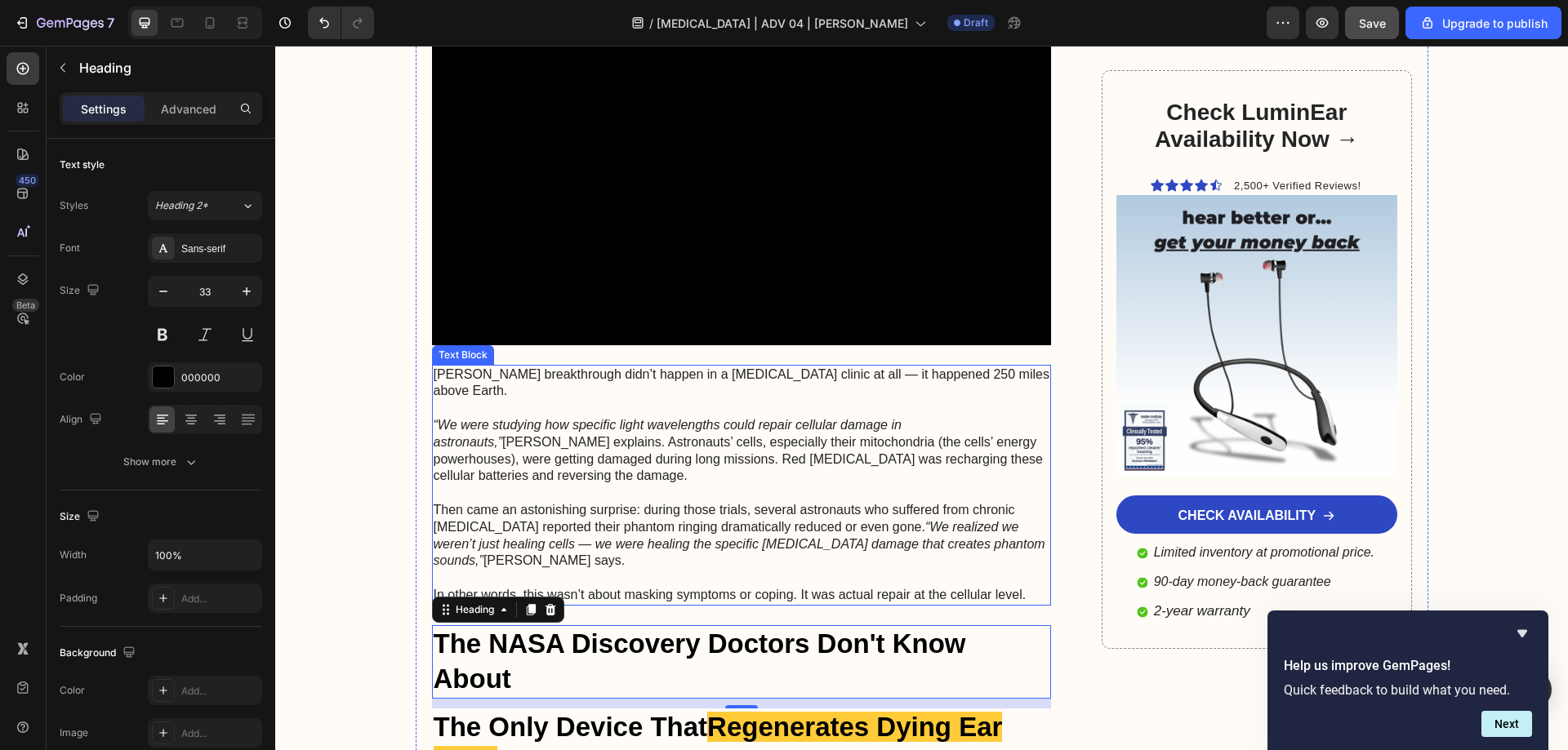
scroll to position [3183, 0]
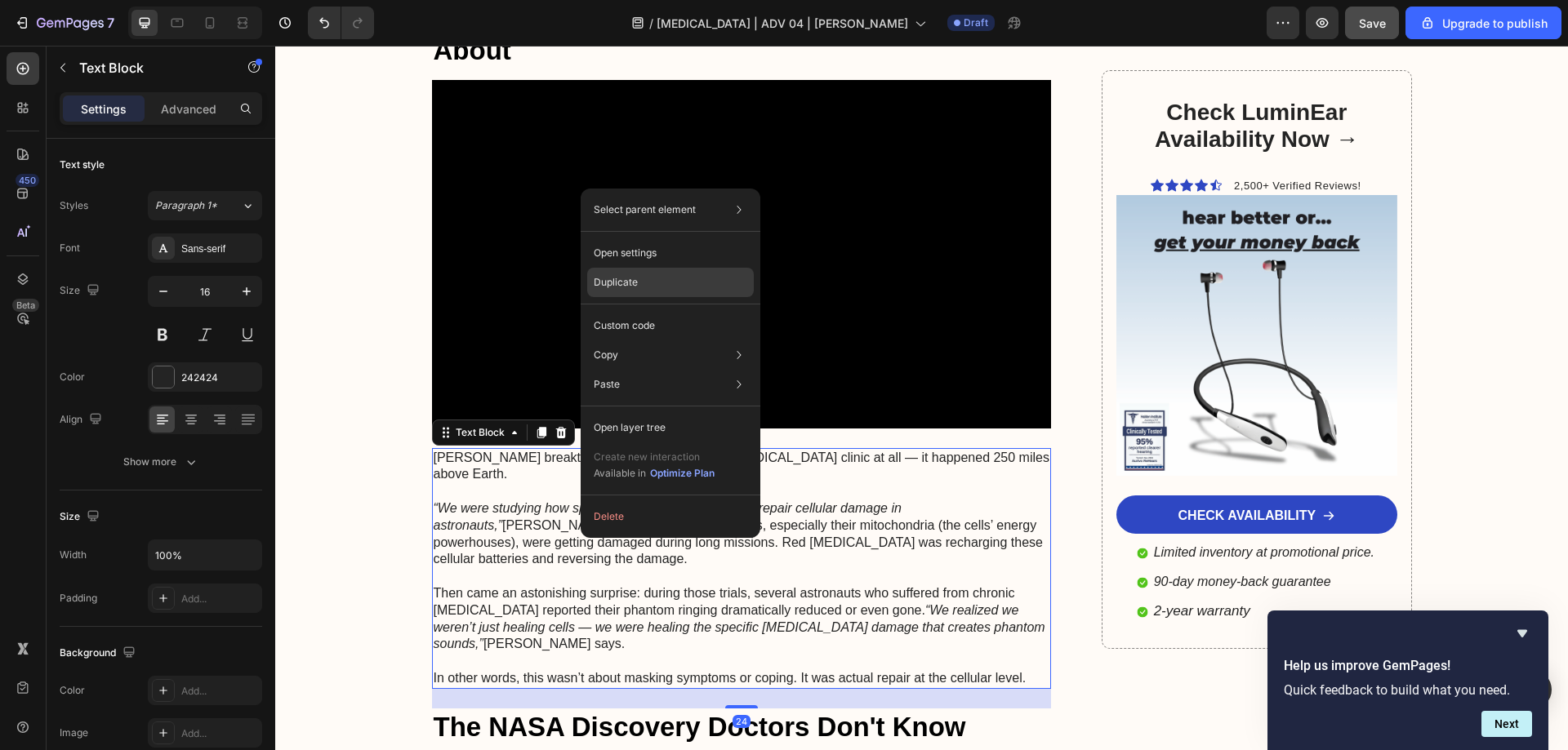
drag, startPoint x: 345, startPoint y: 264, endPoint x: 623, endPoint y: 280, distance: 278.5
click at [623, 280] on p "Duplicate" at bounding box center [615, 282] width 44 height 15
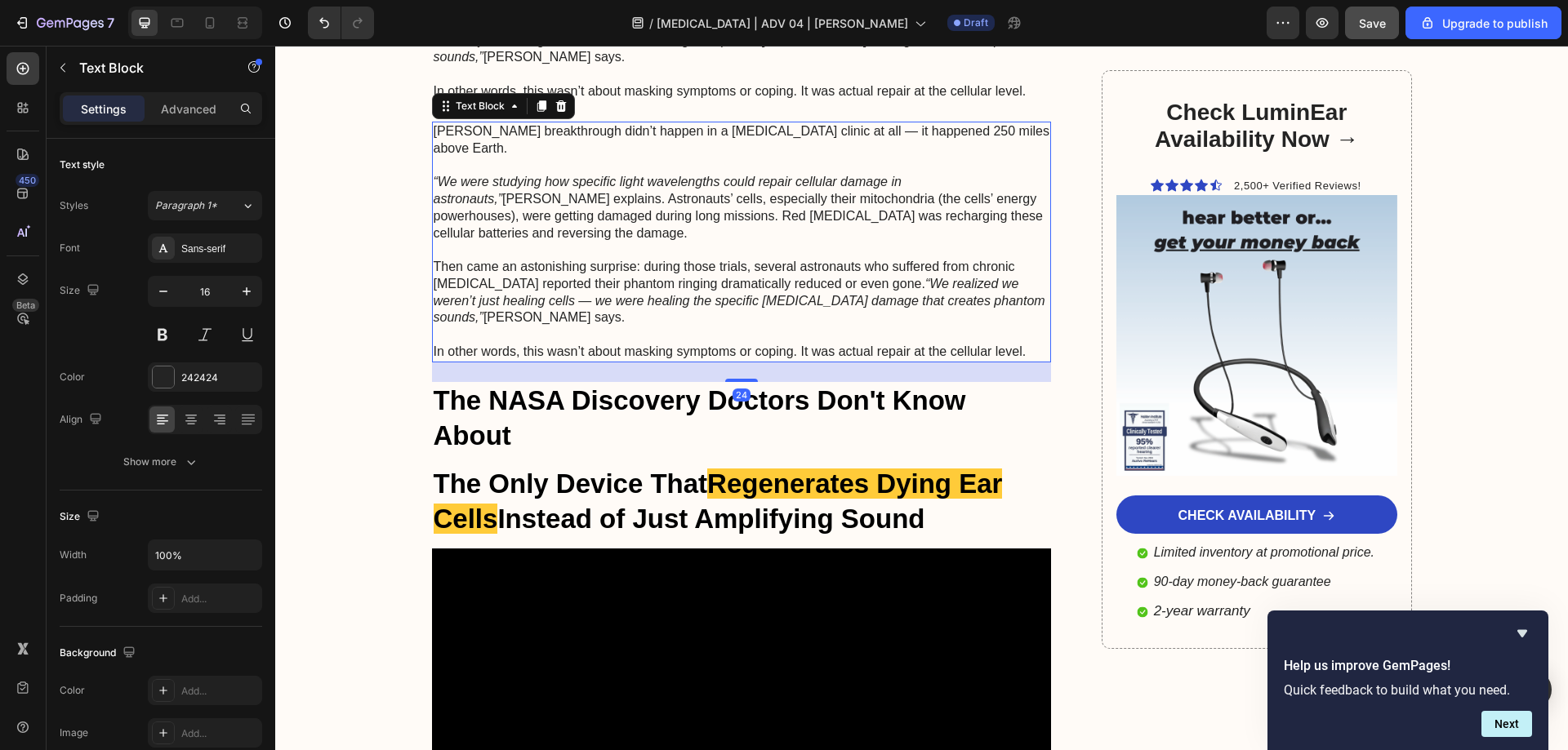
scroll to position [3675, 0]
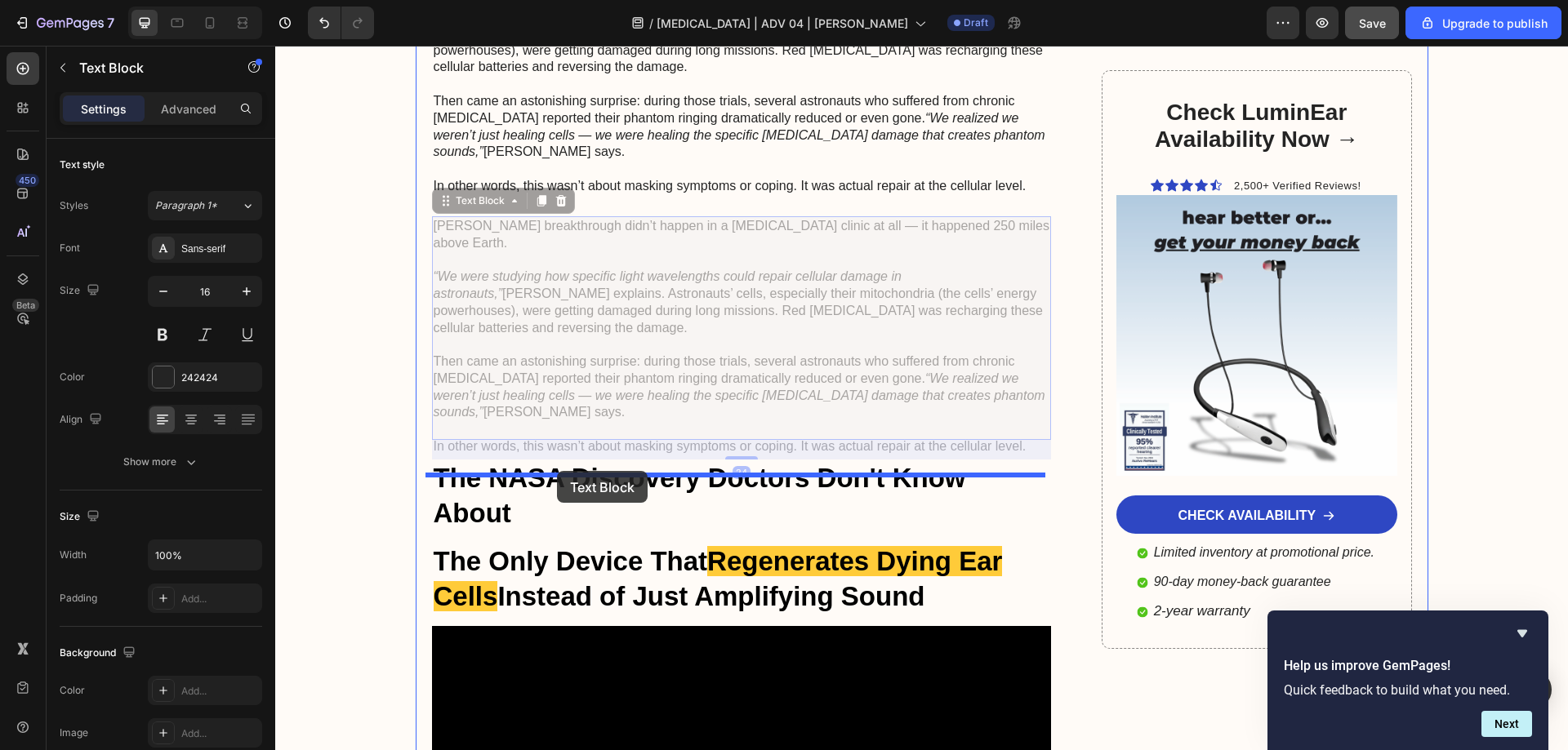
drag, startPoint x: 463, startPoint y: 132, endPoint x: 557, endPoint y: 471, distance: 351.8
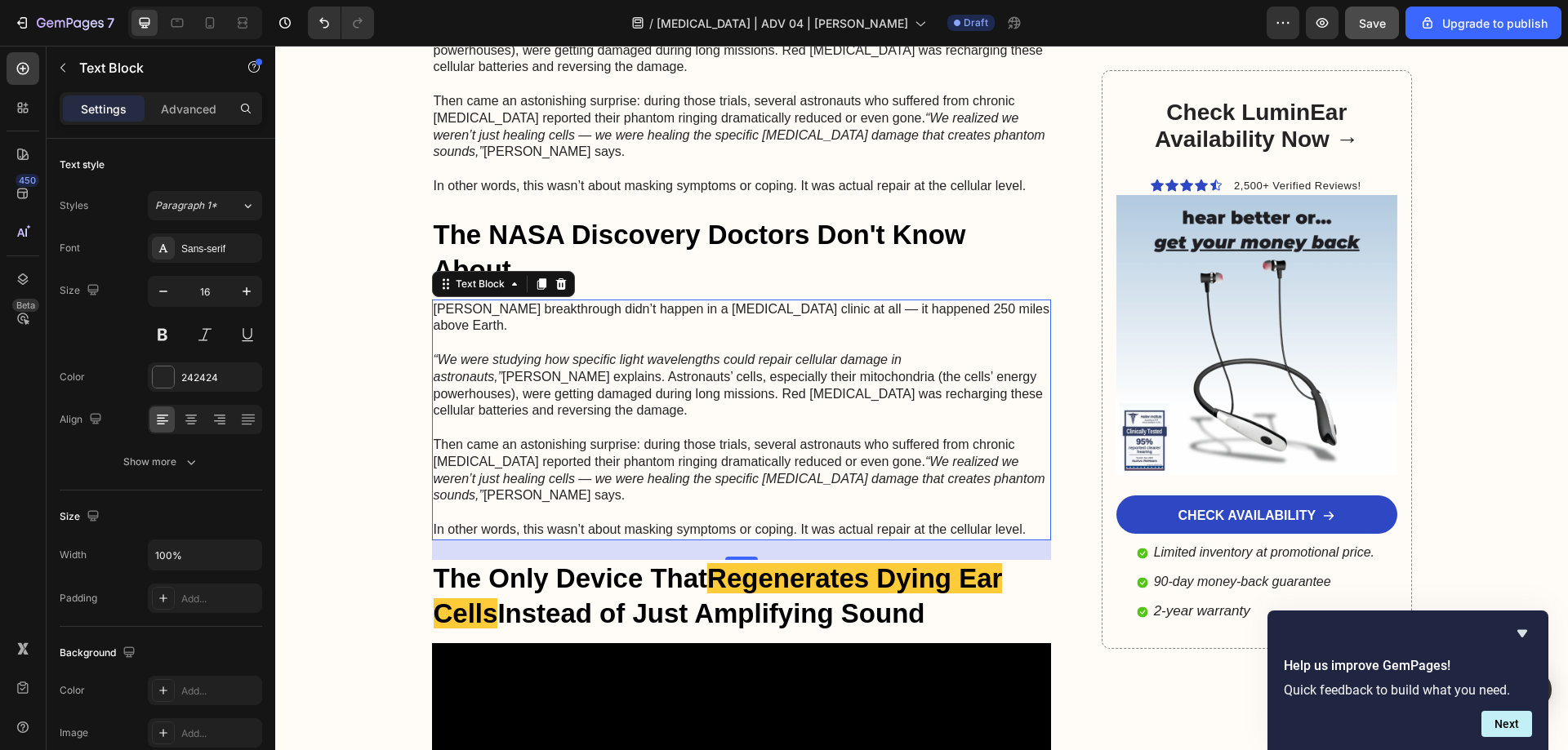
click at [579, 352] on p "“We were studying how specific light wavelengths could repair cellular damage i…" at bounding box center [742, 386] width 617 height 68
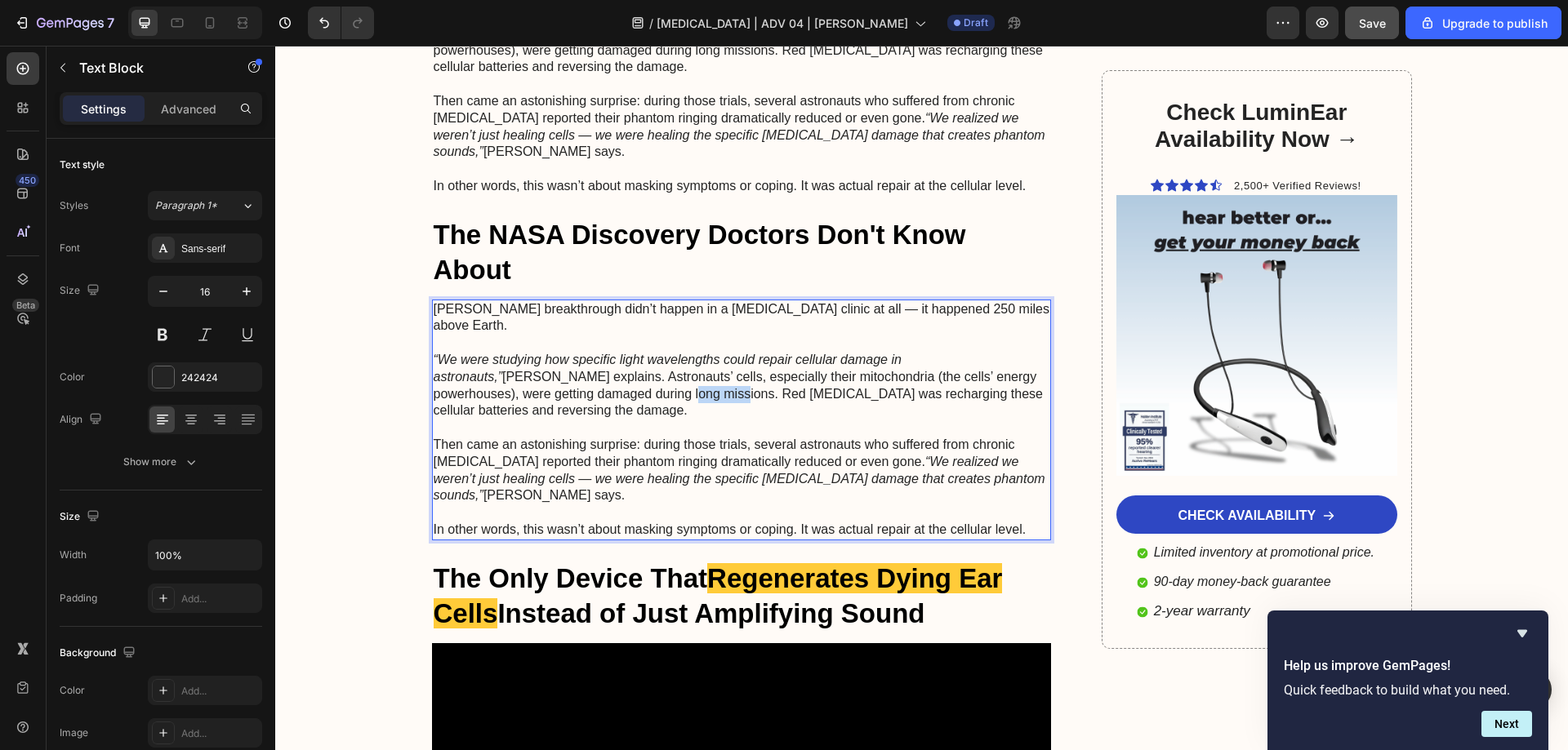
click at [579, 352] on p "“We were studying how specific light wavelengths could repair cellular damage i…" at bounding box center [742, 386] width 617 height 68
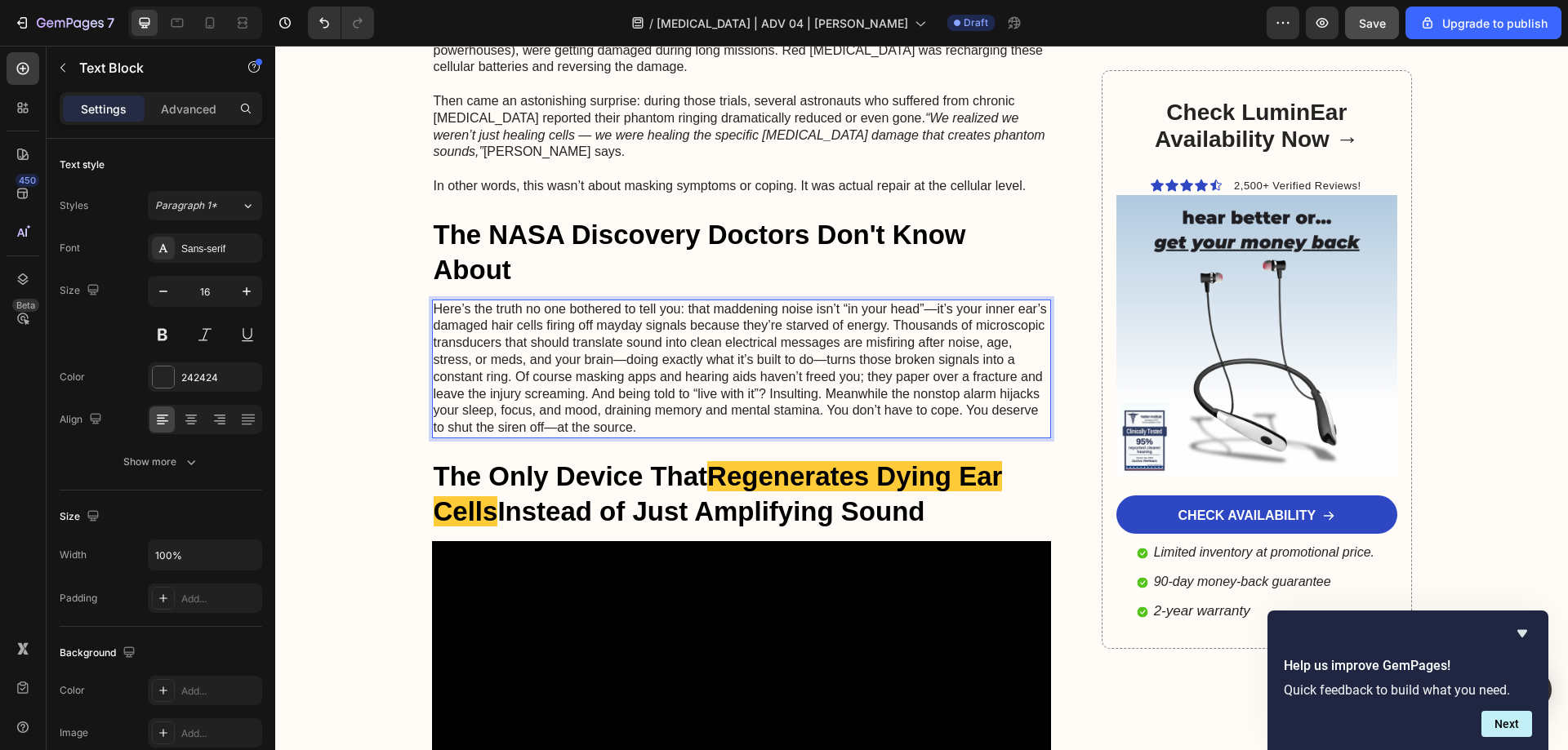
click at [887, 301] on p "Here’s the truth no one bothered to tell you: that maddening noise isn’t “in yo…" at bounding box center [742, 369] width 617 height 136
click at [1017, 301] on p "Here’s the truth no one bothered to tell you: that maddening noise isn’t “in yo…" at bounding box center [742, 369] width 617 height 136
click at [509, 309] on p "Here’s the truth no one bothered to tell you: that maddening noise isn’t “in yo…" at bounding box center [742, 369] width 617 height 136
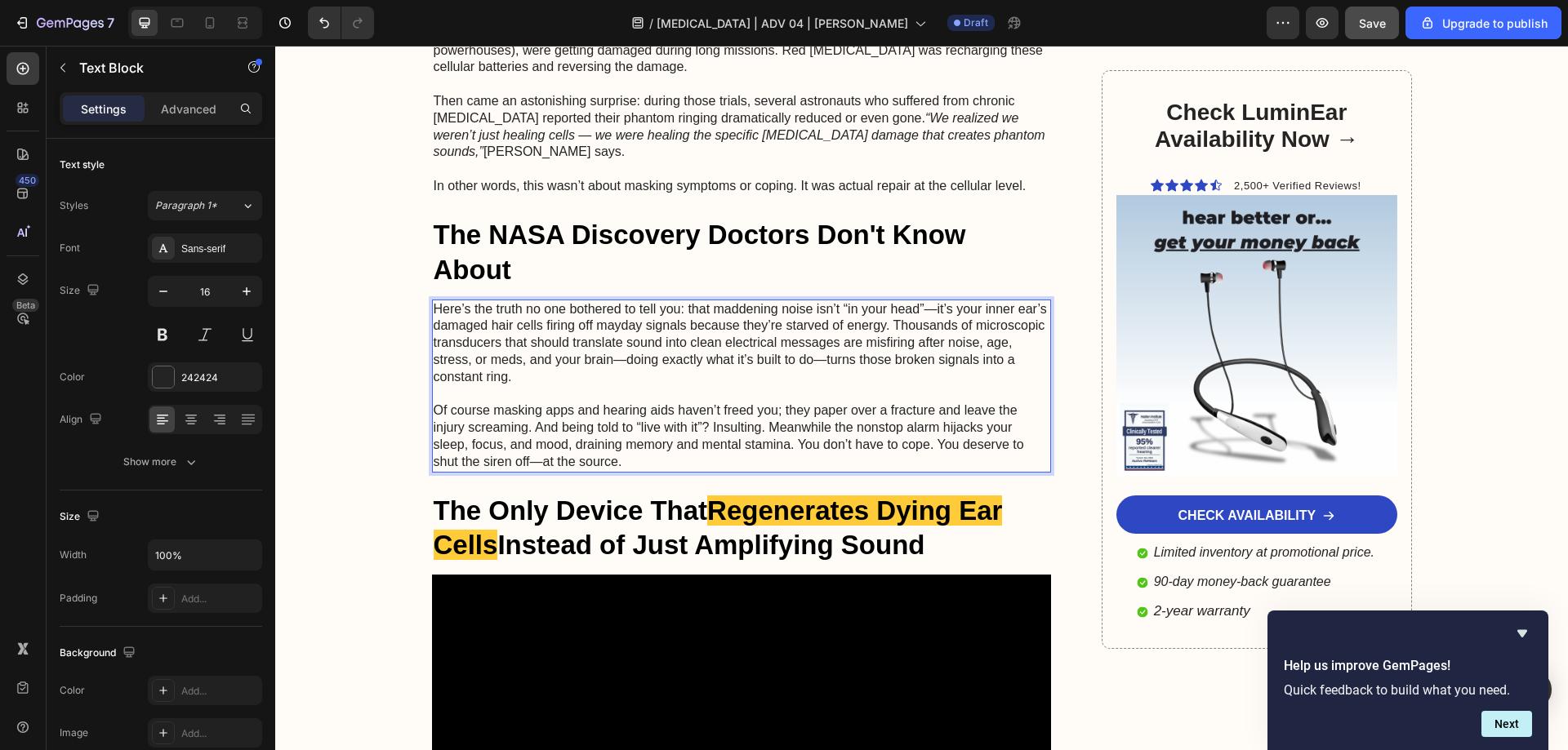
click at [885, 301] on p "Here’s the truth no one bothered to tell you: that maddening noise isn’t “in yo…" at bounding box center [742, 343] width 617 height 84
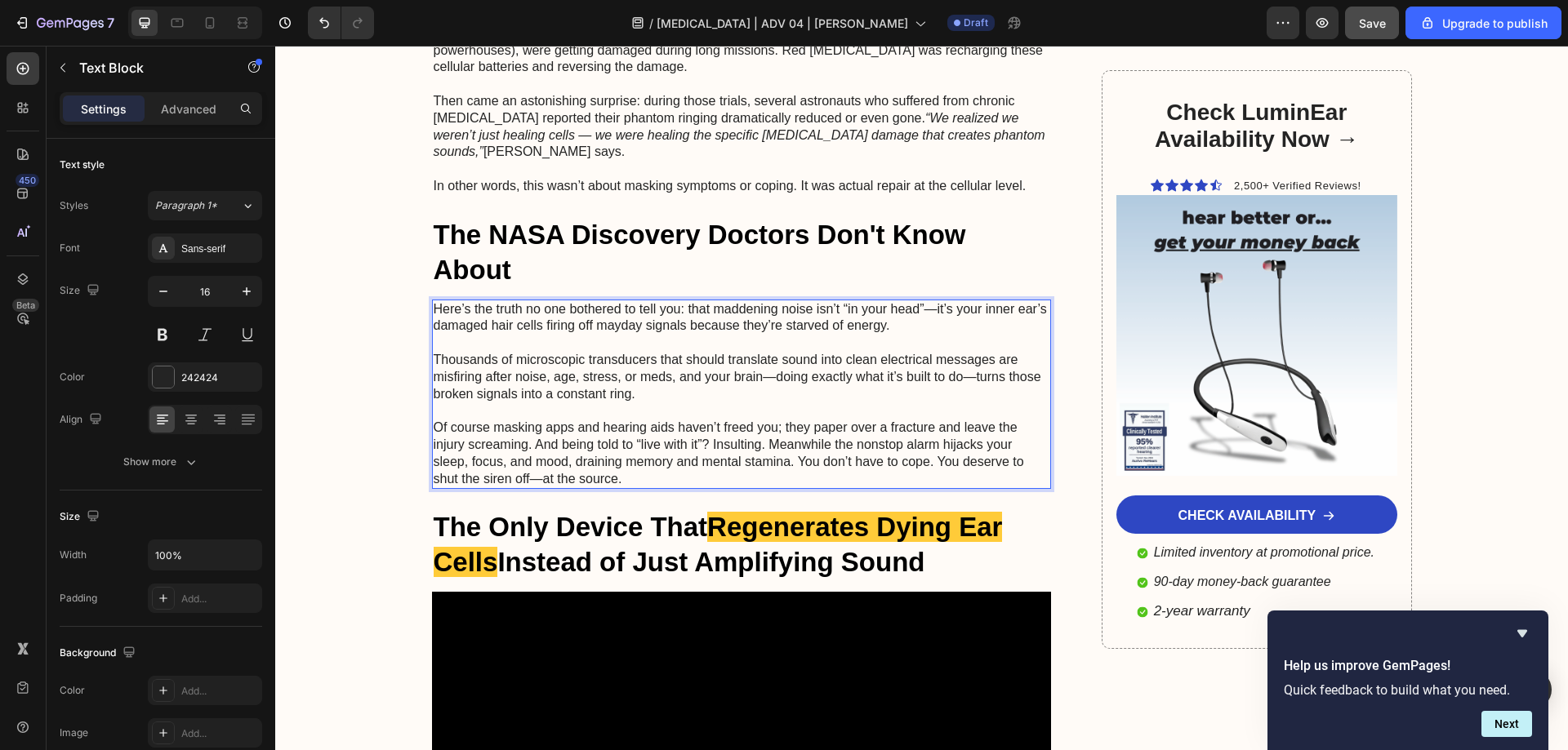
click at [764, 420] on p "Of course masking apps and hearing aids haven’t freed you; they paper over a fr…" at bounding box center [742, 454] width 617 height 68
click at [712, 420] on p "Of course masking apps and hearing aids haven’t freed you; they paper over a fr…" at bounding box center [742, 454] width 617 height 68
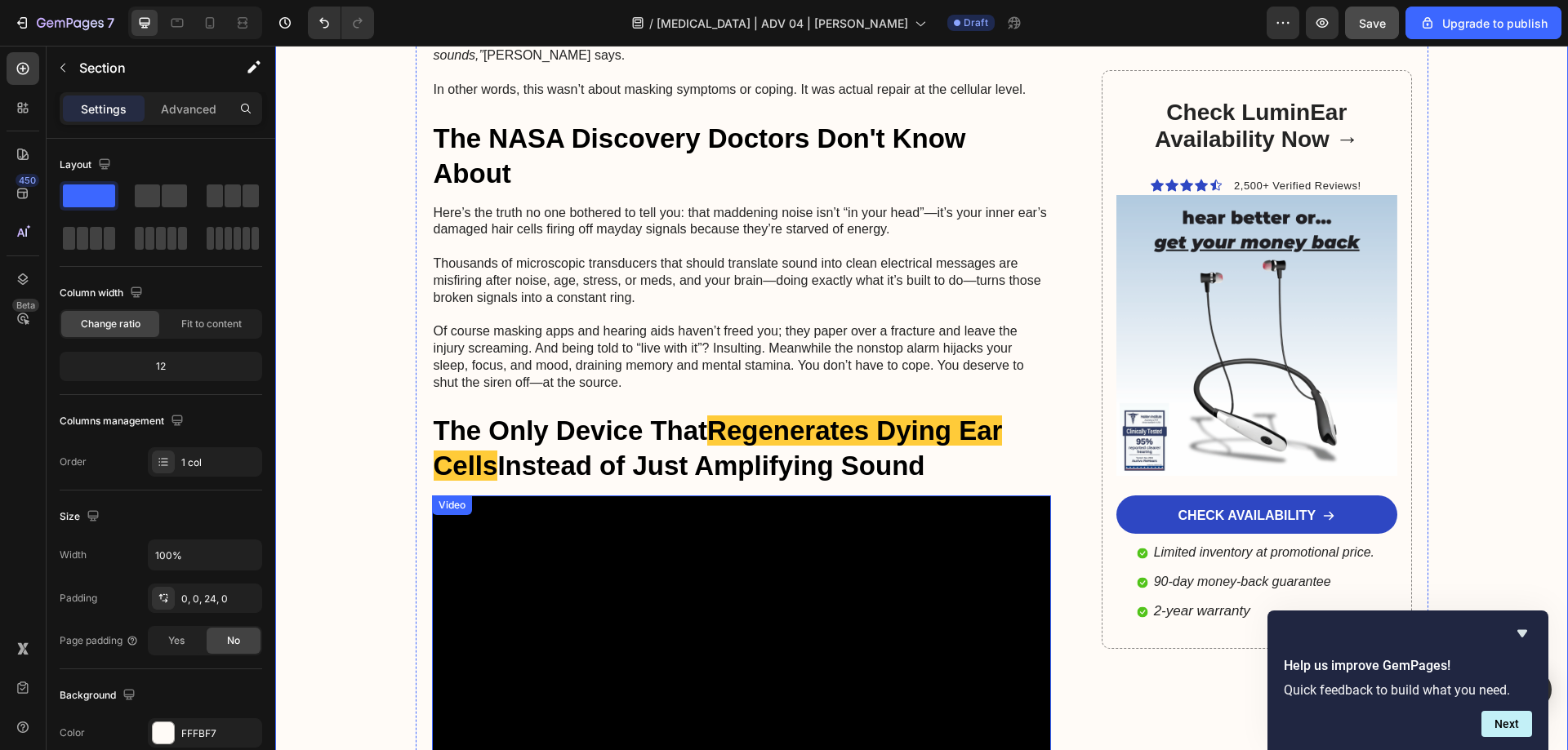
scroll to position [3756, 0]
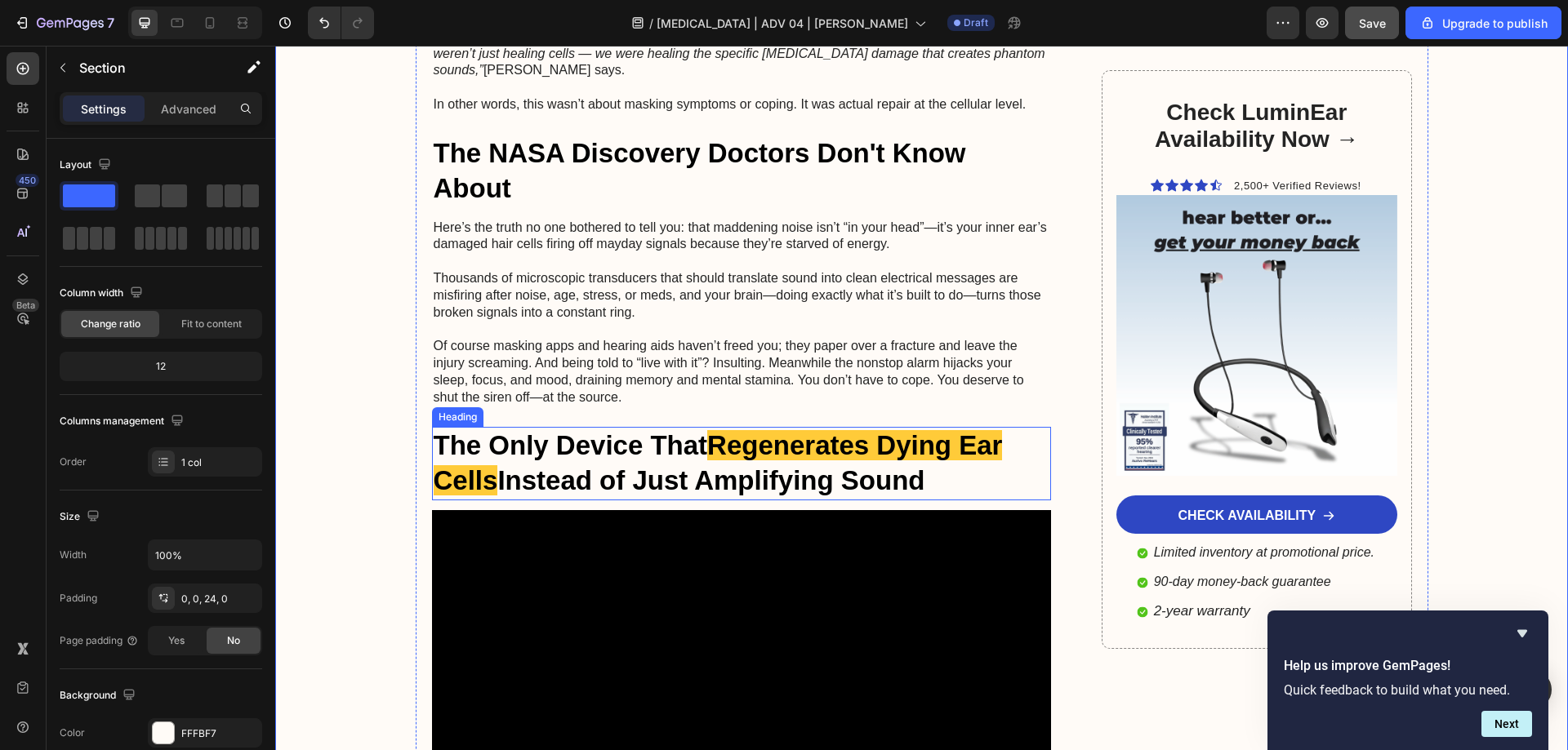
click at [612, 427] on h2 "The Only Device That Regenerates Dying Ear Cells Instead of Just Amplifying Sou…" at bounding box center [741, 463] width 619 height 73
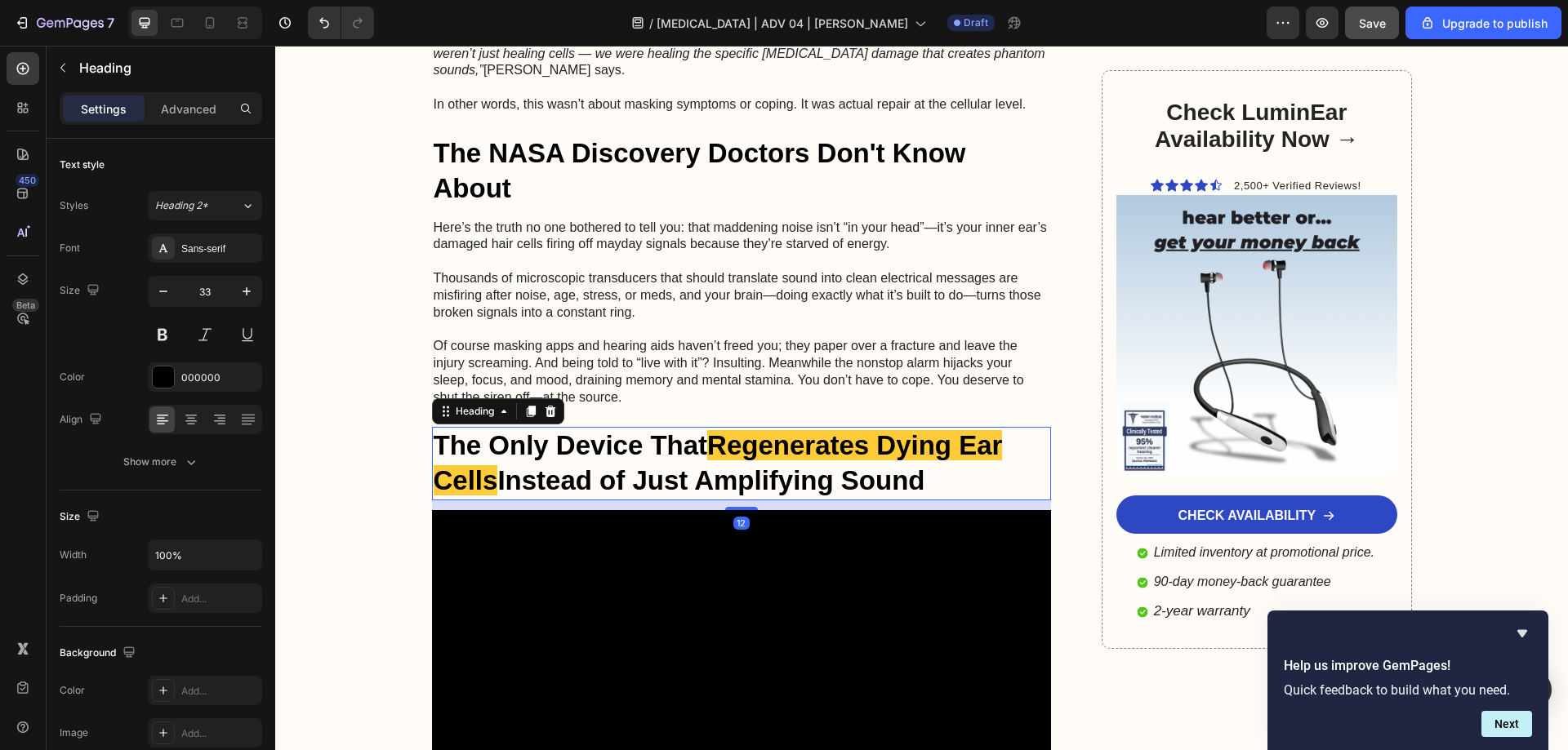
click at [612, 427] on h2 "The Only Device That Regenerates Dying Ear Cells Instead of Just Amplifying Sou…" at bounding box center [741, 463] width 619 height 73
click at [612, 429] on p "The Only Device That Regenerates Dying Ear Cells Instead of Just Amplifying Sou…" at bounding box center [742, 463] width 617 height 71
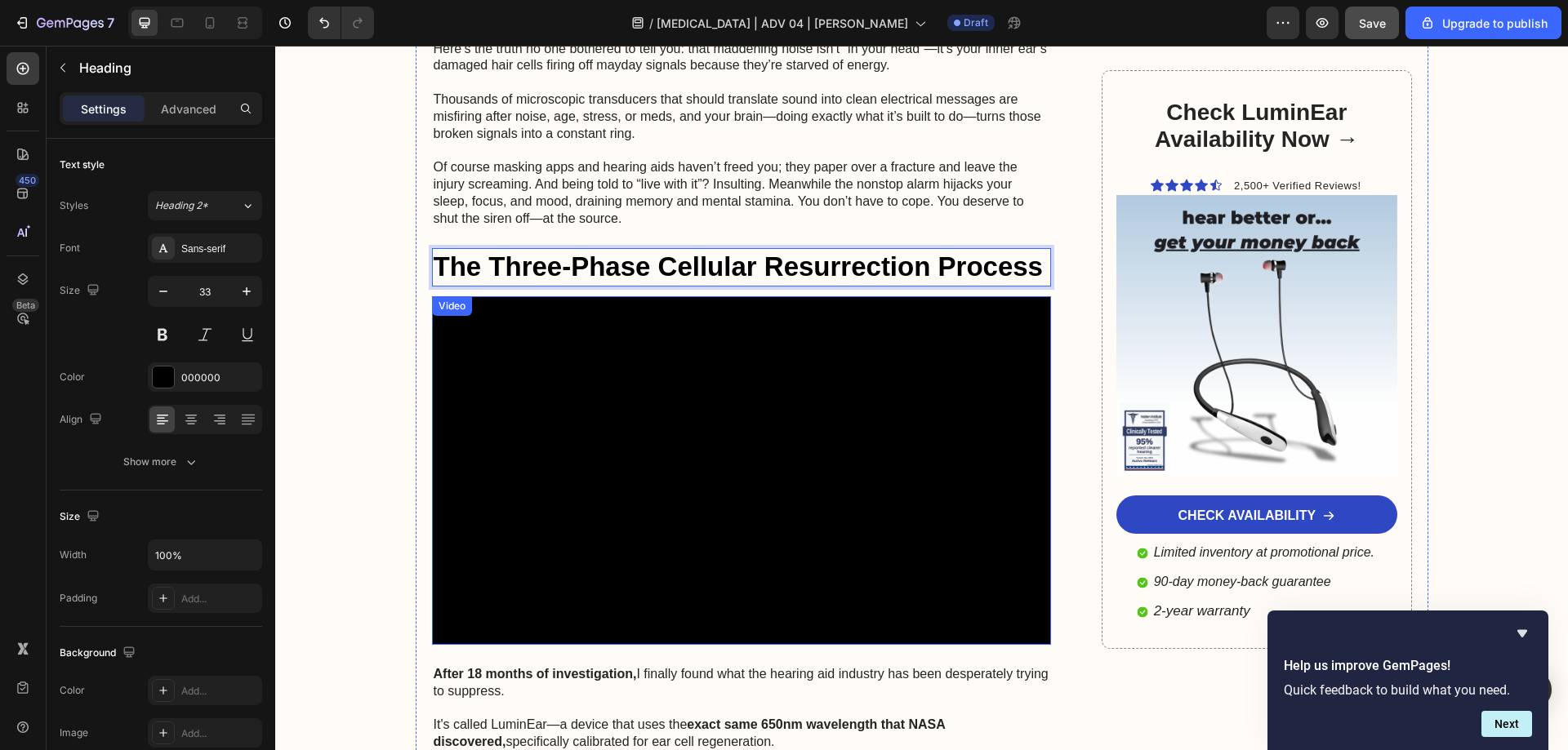
scroll to position [4247, 0]
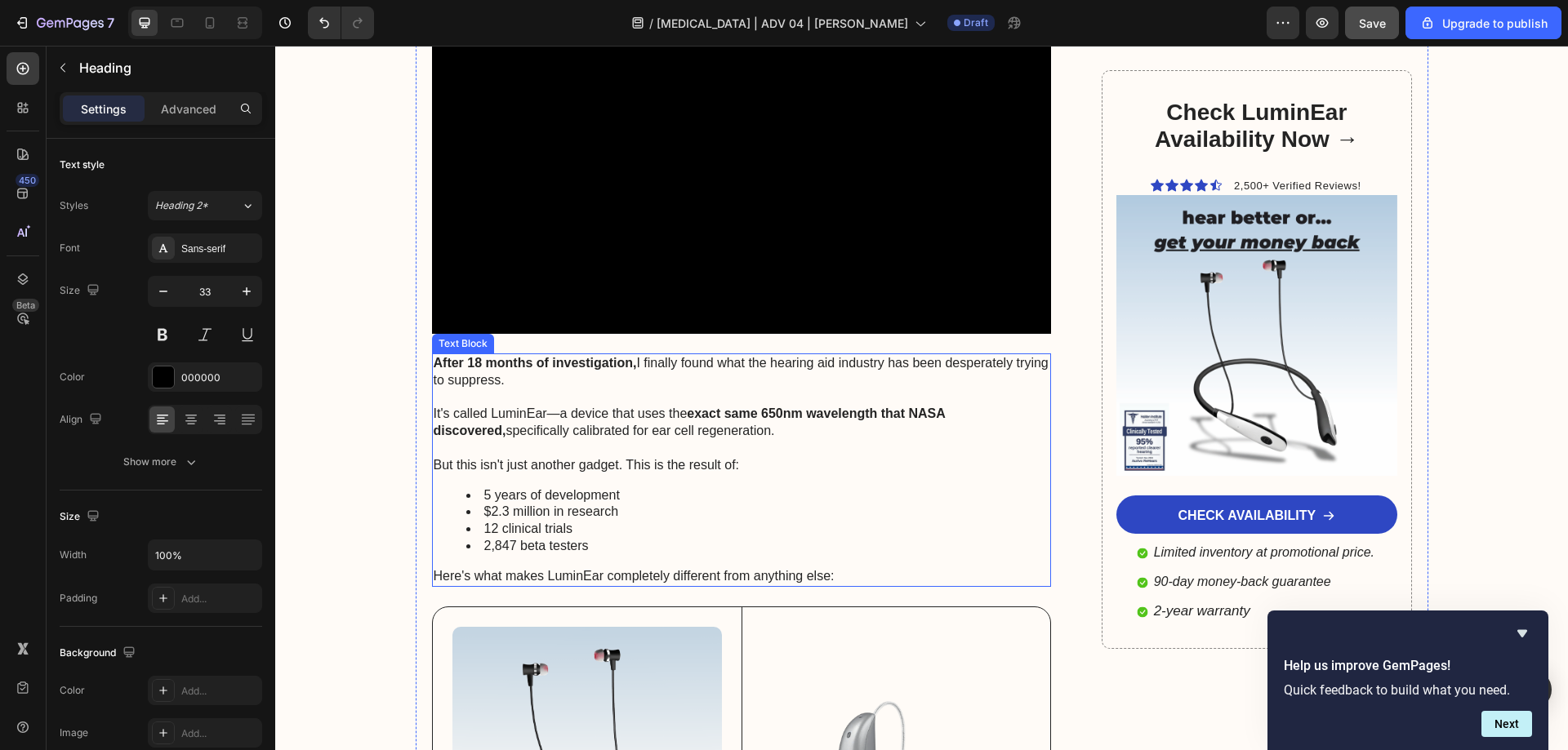
click at [550, 440] on p "But this isn't just another gadget. This is the result of:" at bounding box center [742, 456] width 617 height 34
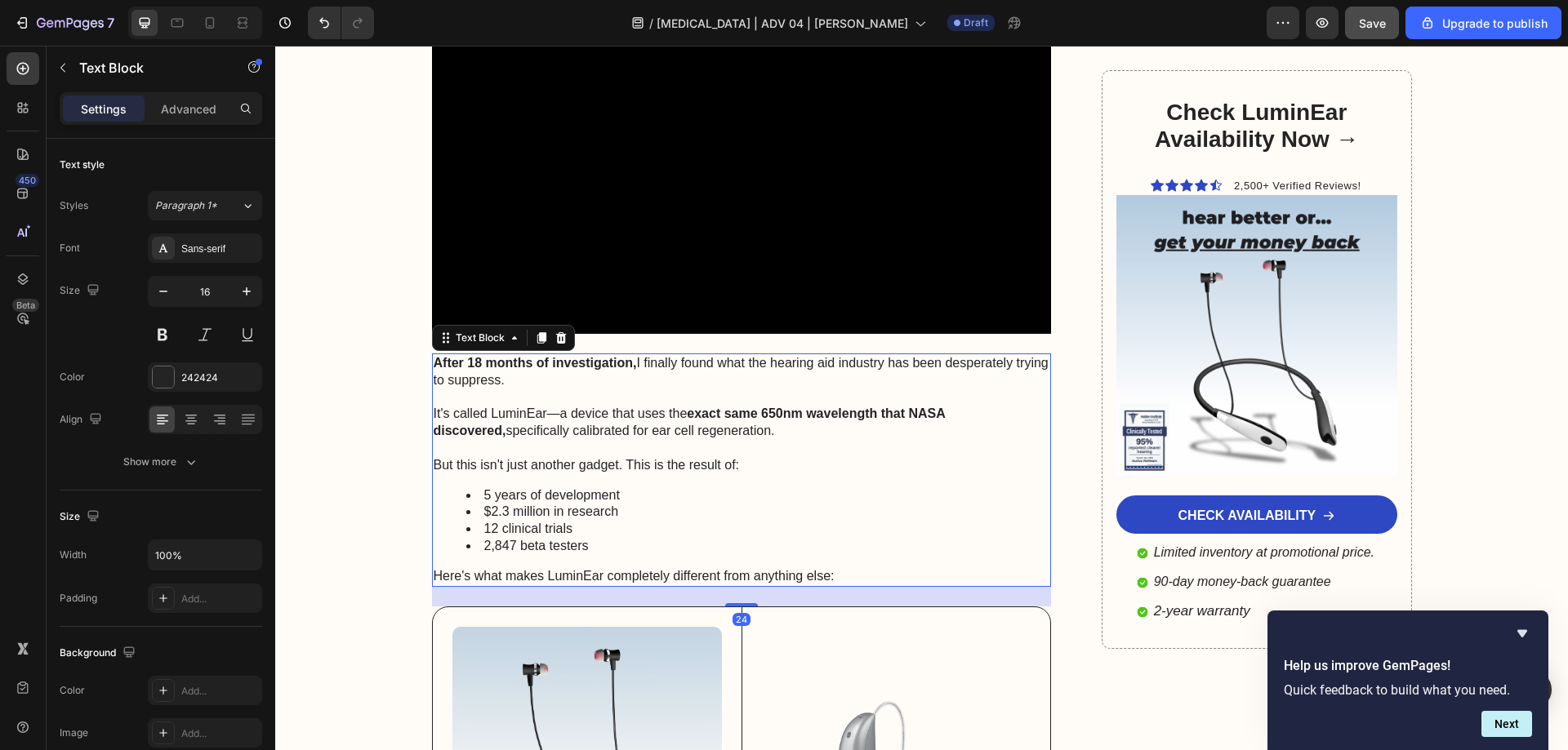
click at [547, 440] on p "But this isn't just another gadget. This is the result of:" at bounding box center [742, 456] width 617 height 34
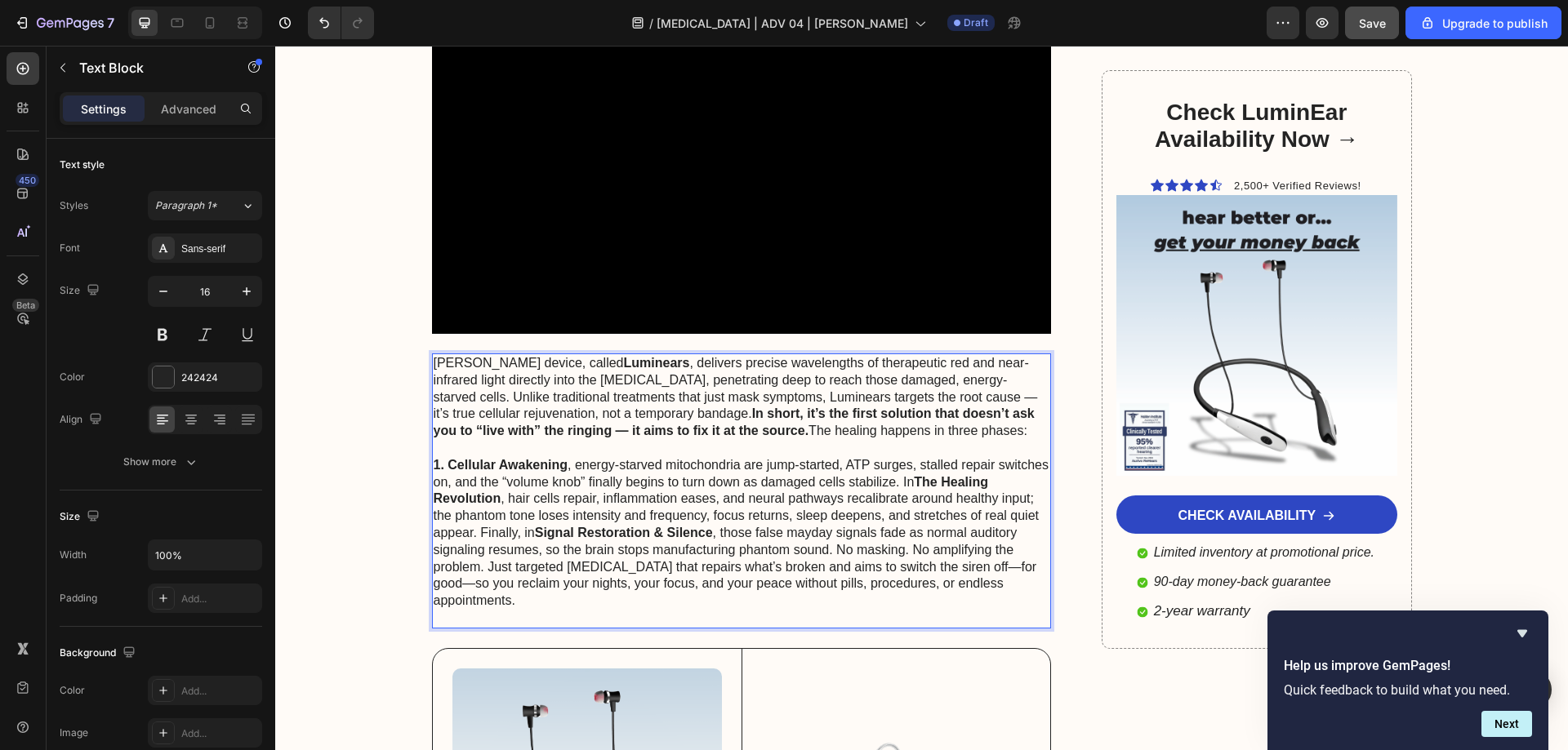
click at [915, 476] on strong "The Healing Revolution" at bounding box center [711, 491] width 554 height 31
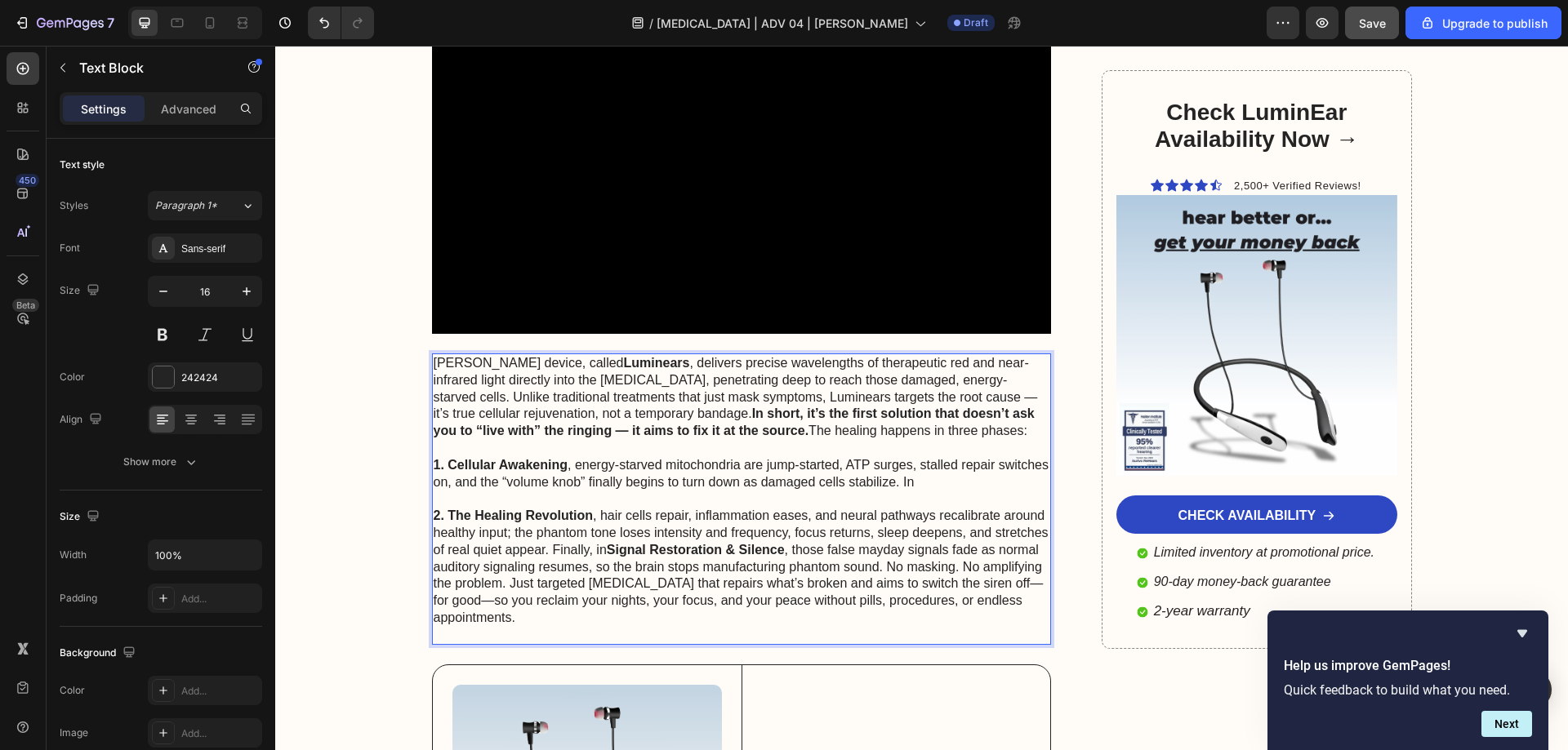
click at [607, 543] on strong "Signal Restoration & Silence" at bounding box center [695, 550] width 178 height 14
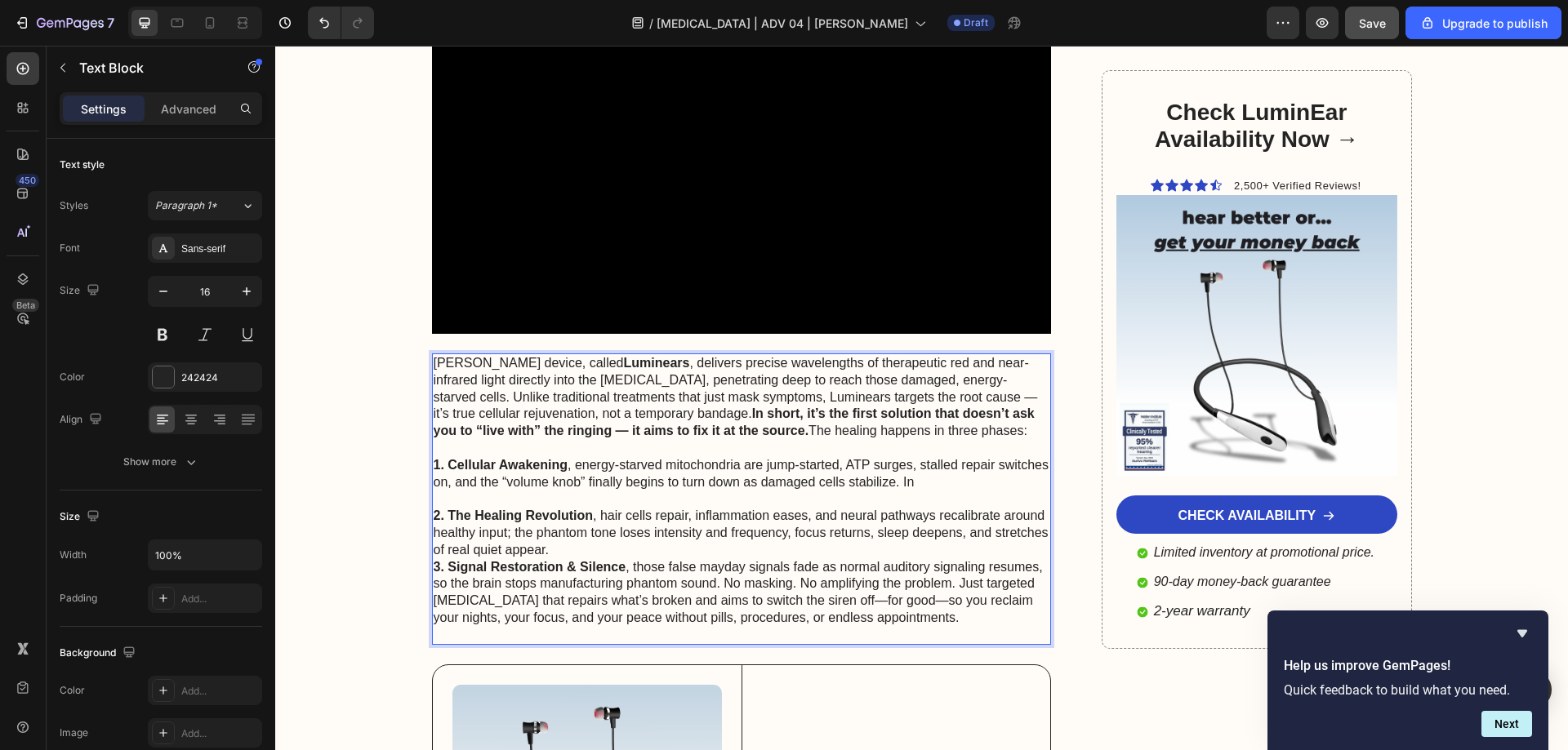
click at [604, 508] on p "2. The Healing Revolution , hair cells repair, inflammation eases, and neural p…" at bounding box center [742, 533] width 617 height 51
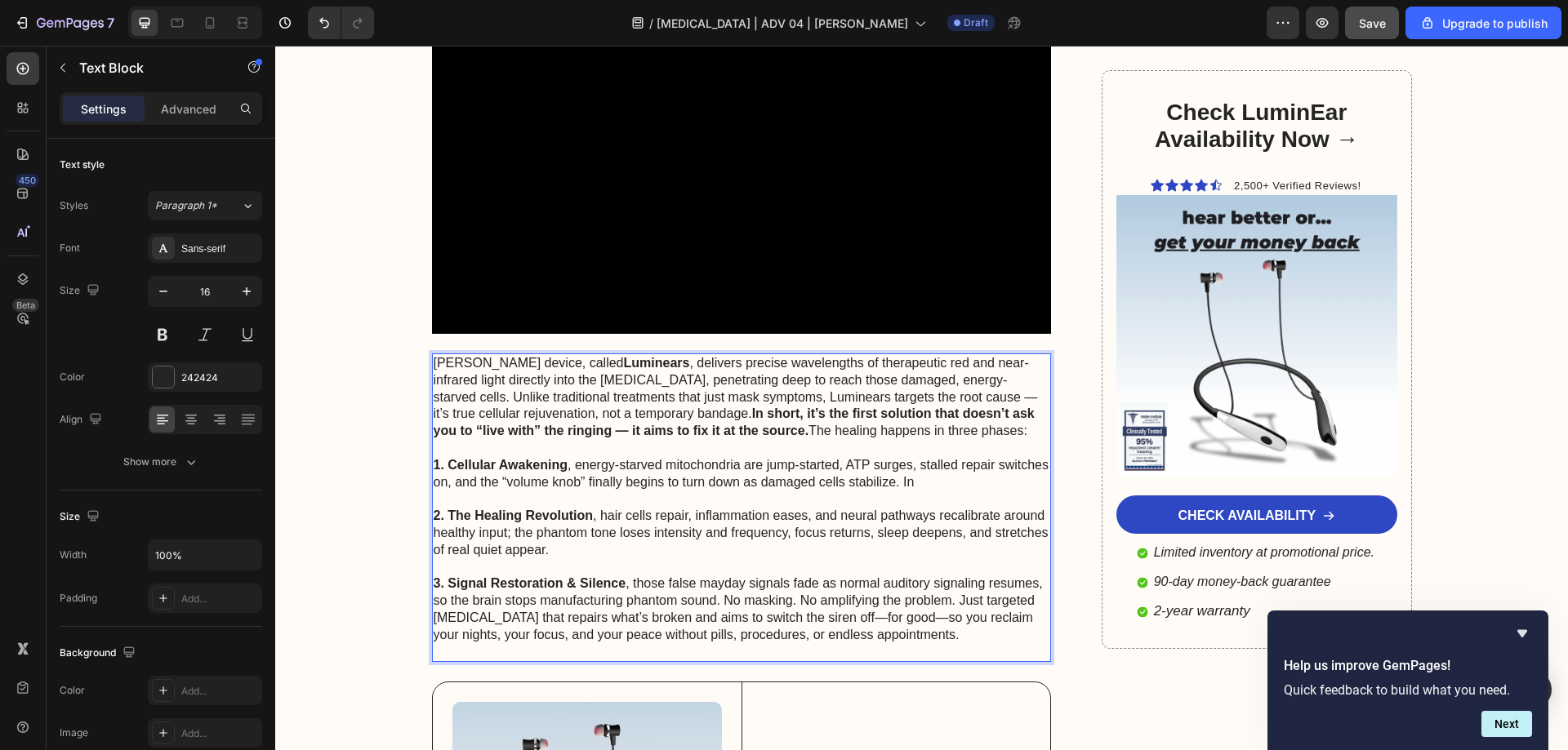
click at [915, 457] on p "1. Cellular Awakening , energy-starved mitochondria are jump-started, ATP surge…" at bounding box center [742, 474] width 617 height 34
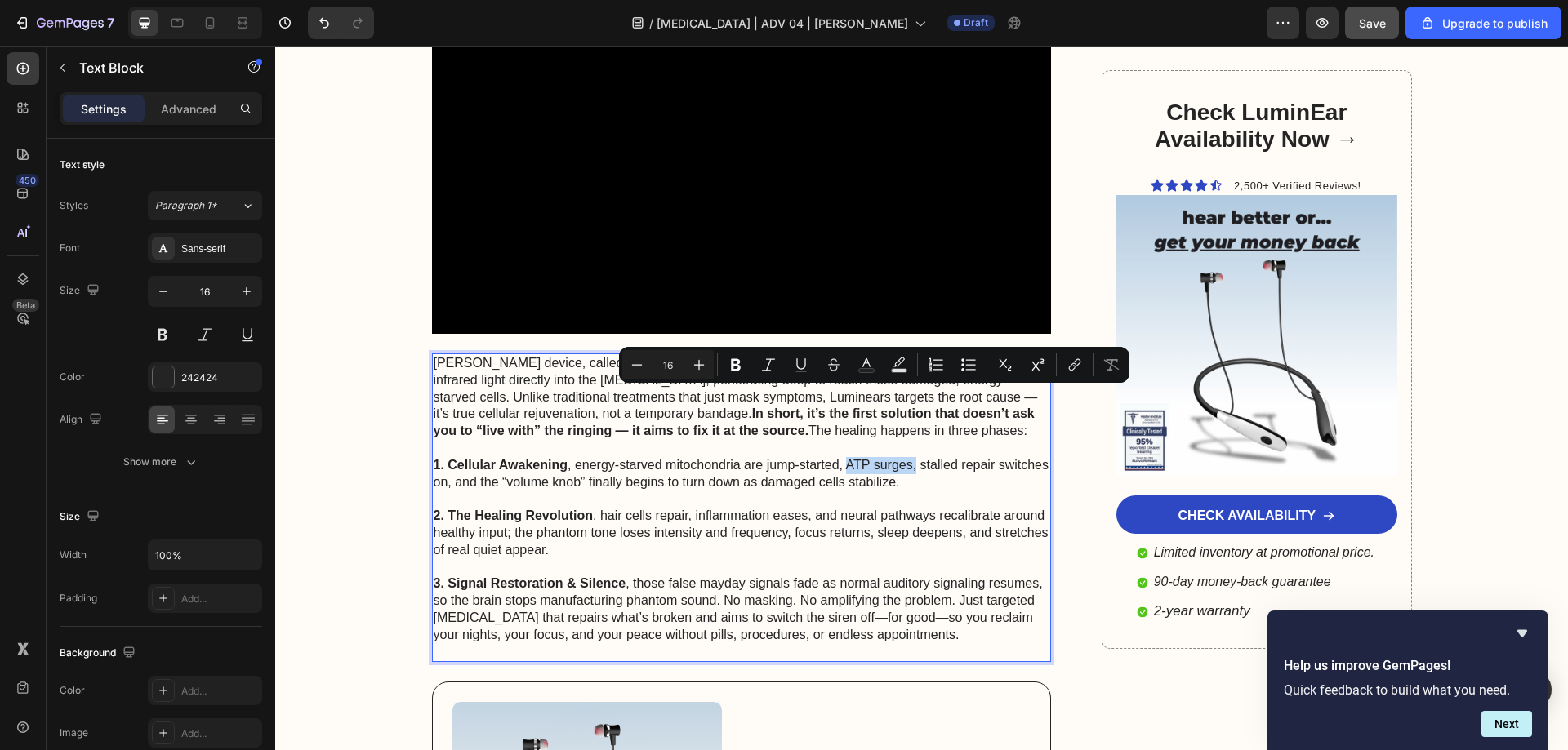
drag, startPoint x: 839, startPoint y: 392, endPoint x: 909, endPoint y: 395, distance: 70.1
click at [909, 457] on p "1. Cellular Awakening , energy-starved mitochondria are jump-started, ATP surge…" at bounding box center [742, 474] width 617 height 34
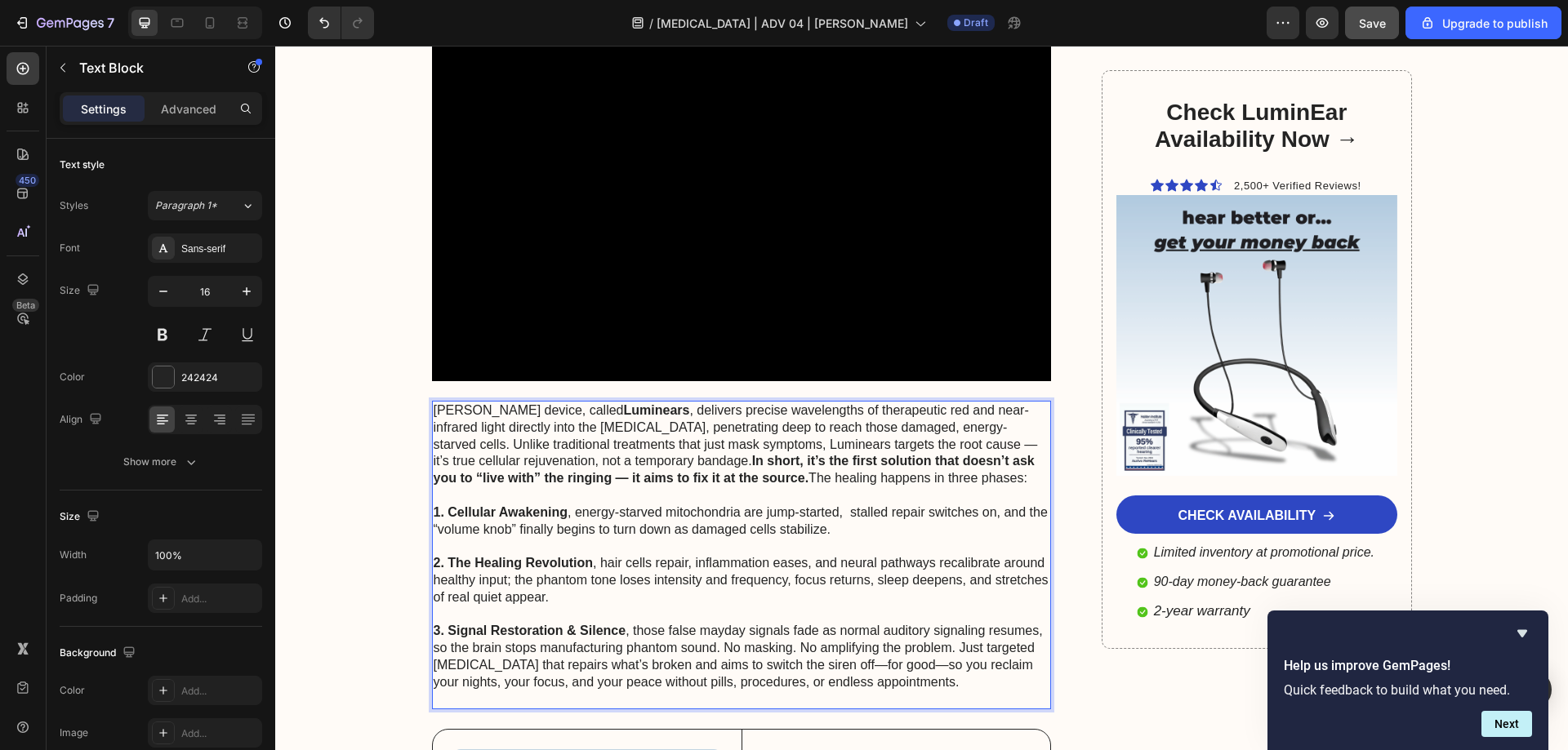
scroll to position [4165, 0]
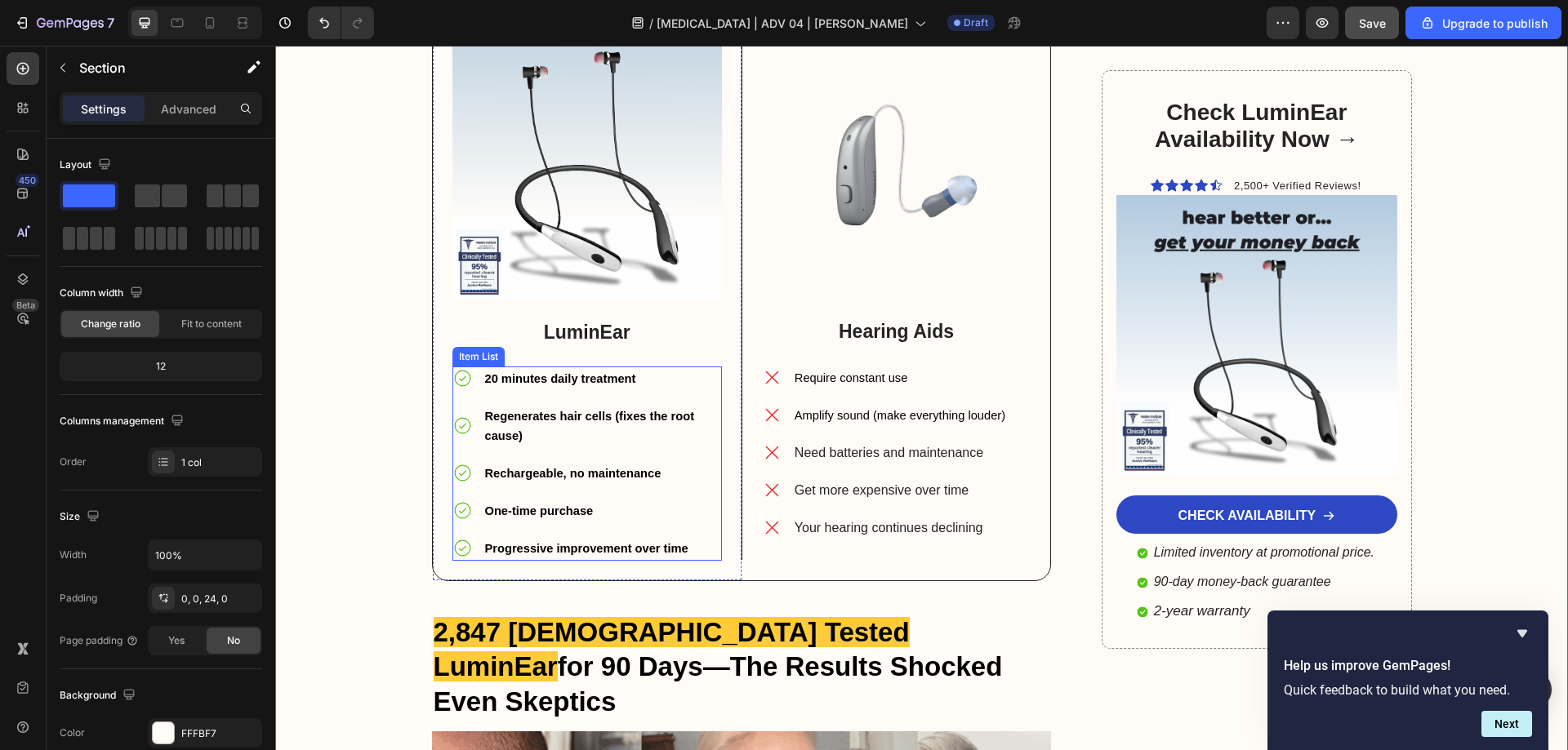
scroll to position [4981, 0]
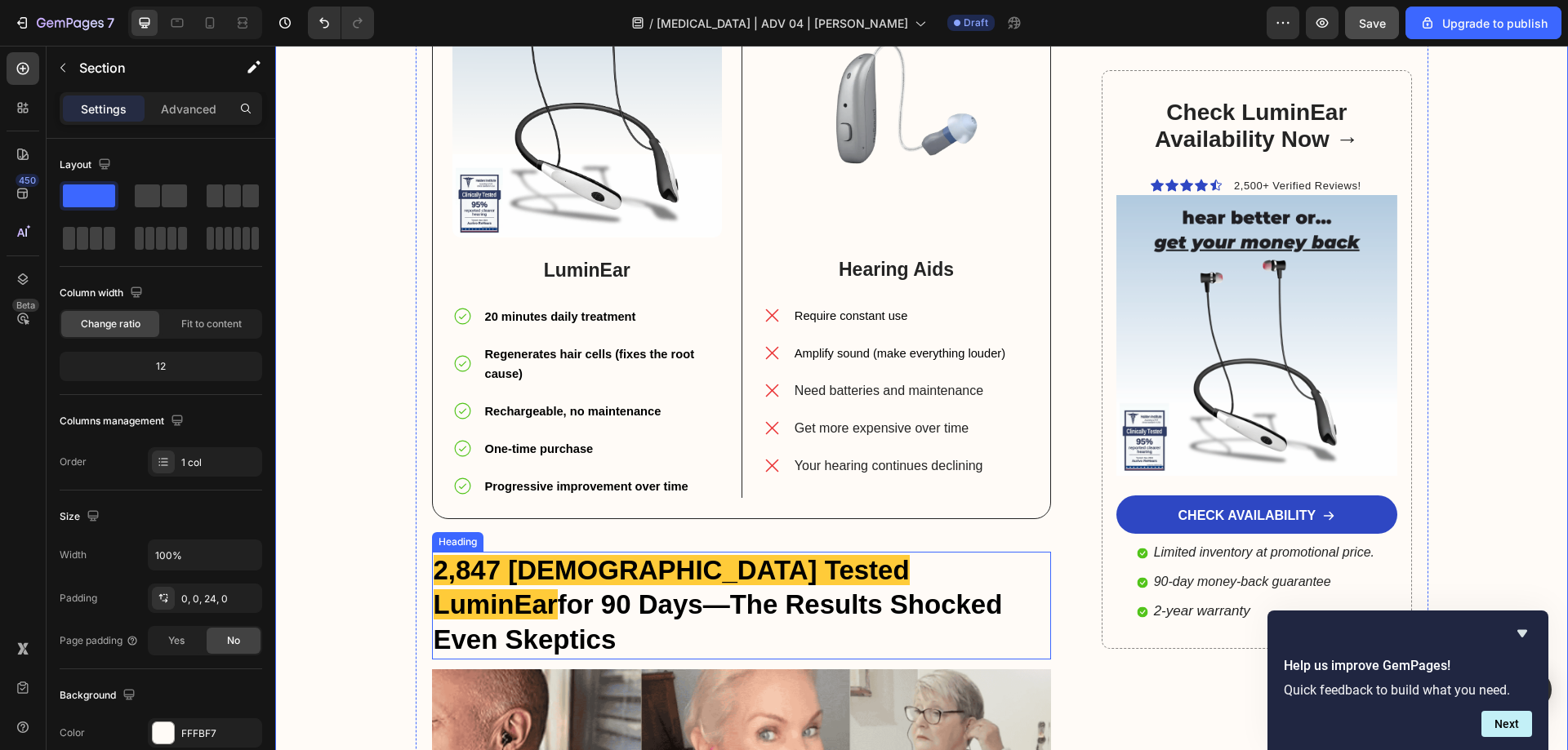
click at [646, 552] on h2 "2,847 Americans Tested LuminEar for 90 Days—The Results Shocked Even Skeptics" at bounding box center [741, 606] width 619 height 109
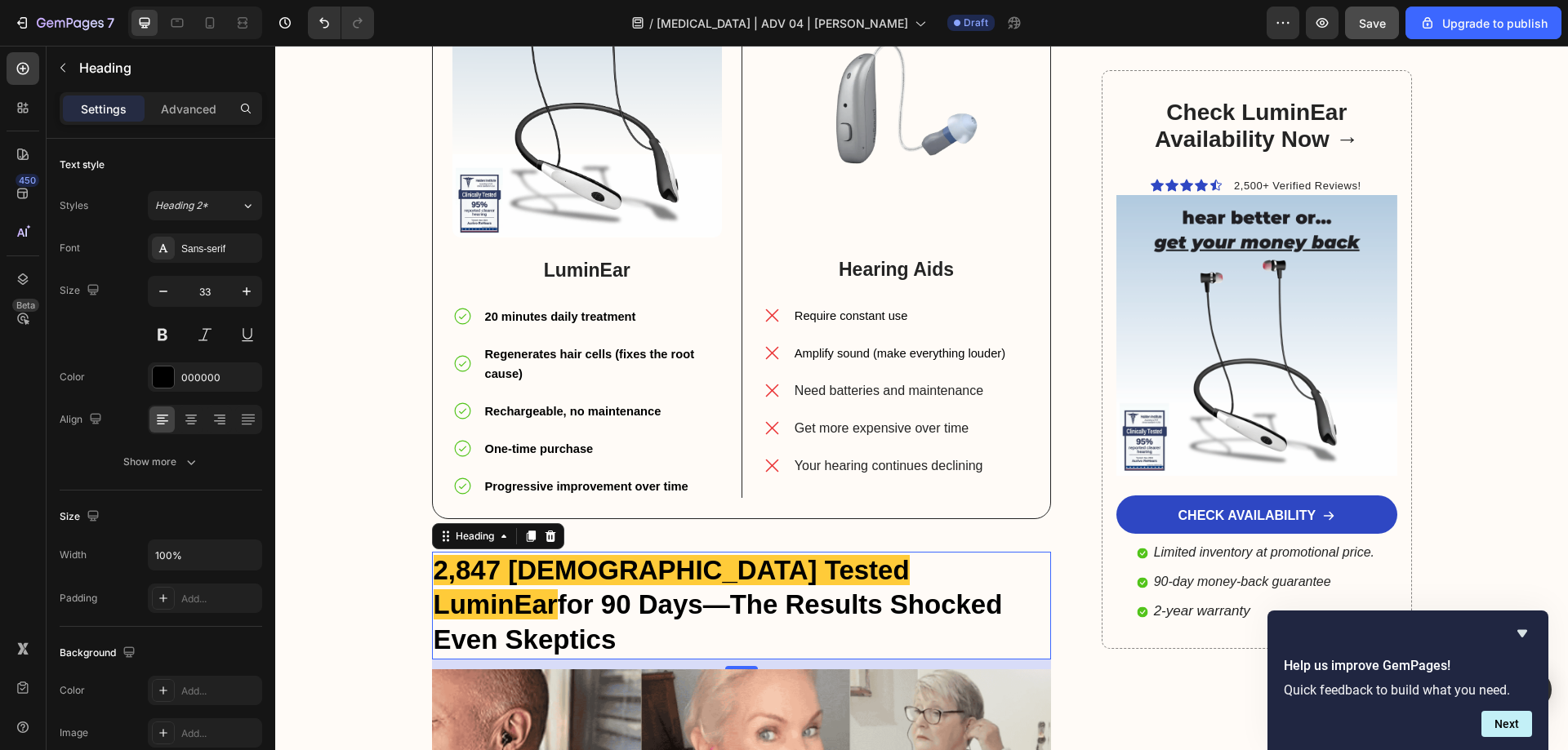
click at [544, 552] on h2 "2,847 Americans Tested LuminEar for 90 Days—The Results Shocked Even Skeptics" at bounding box center [741, 606] width 619 height 109
click at [546, 553] on p "2,847 Americans Tested LuminEar for 90 Days—The Results Shocked Even Skeptics" at bounding box center [742, 605] width 617 height 105
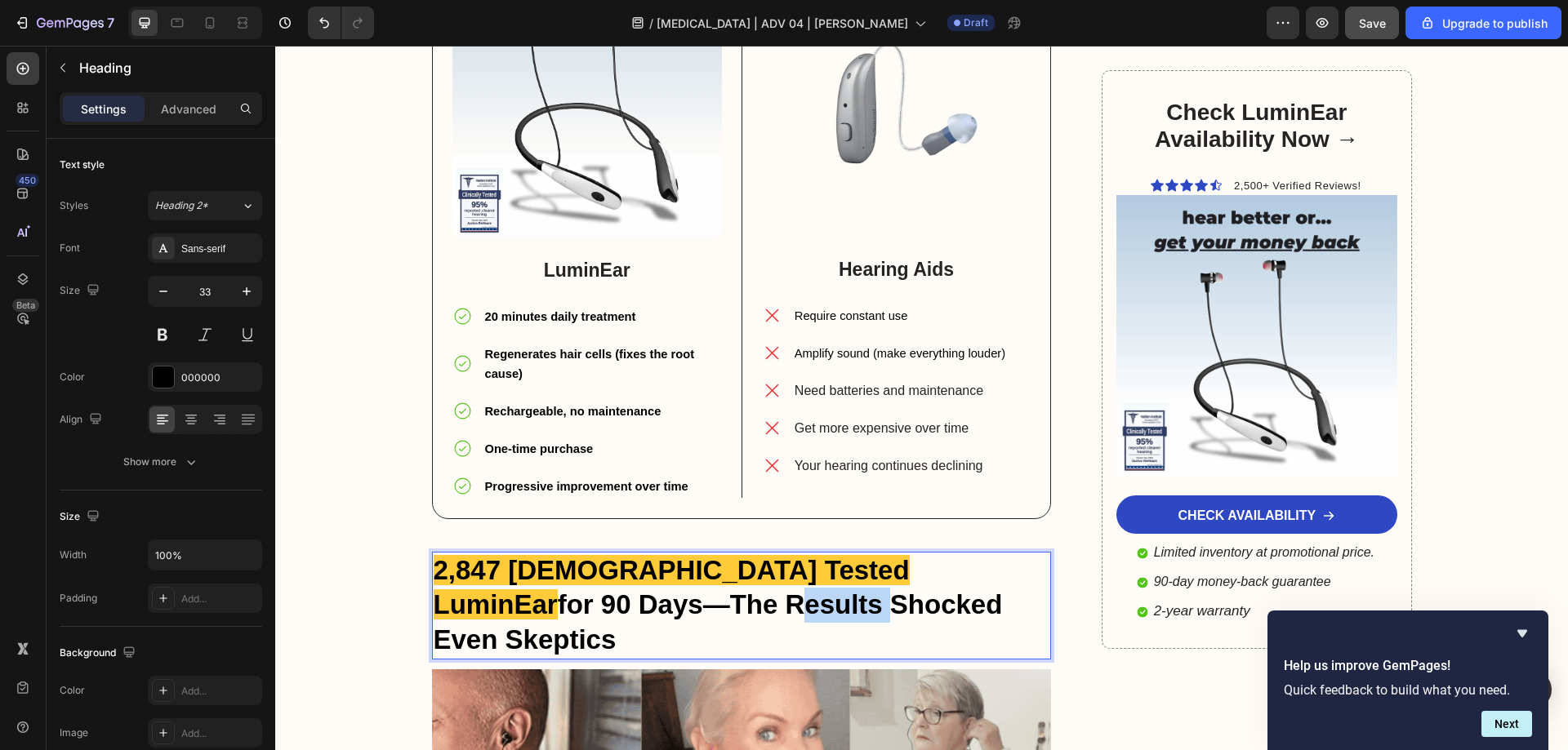
click at [546, 553] on p "2,847 Americans Tested LuminEar for 90 Days—The Results Shocked Even Skeptics" at bounding box center [742, 605] width 617 height 105
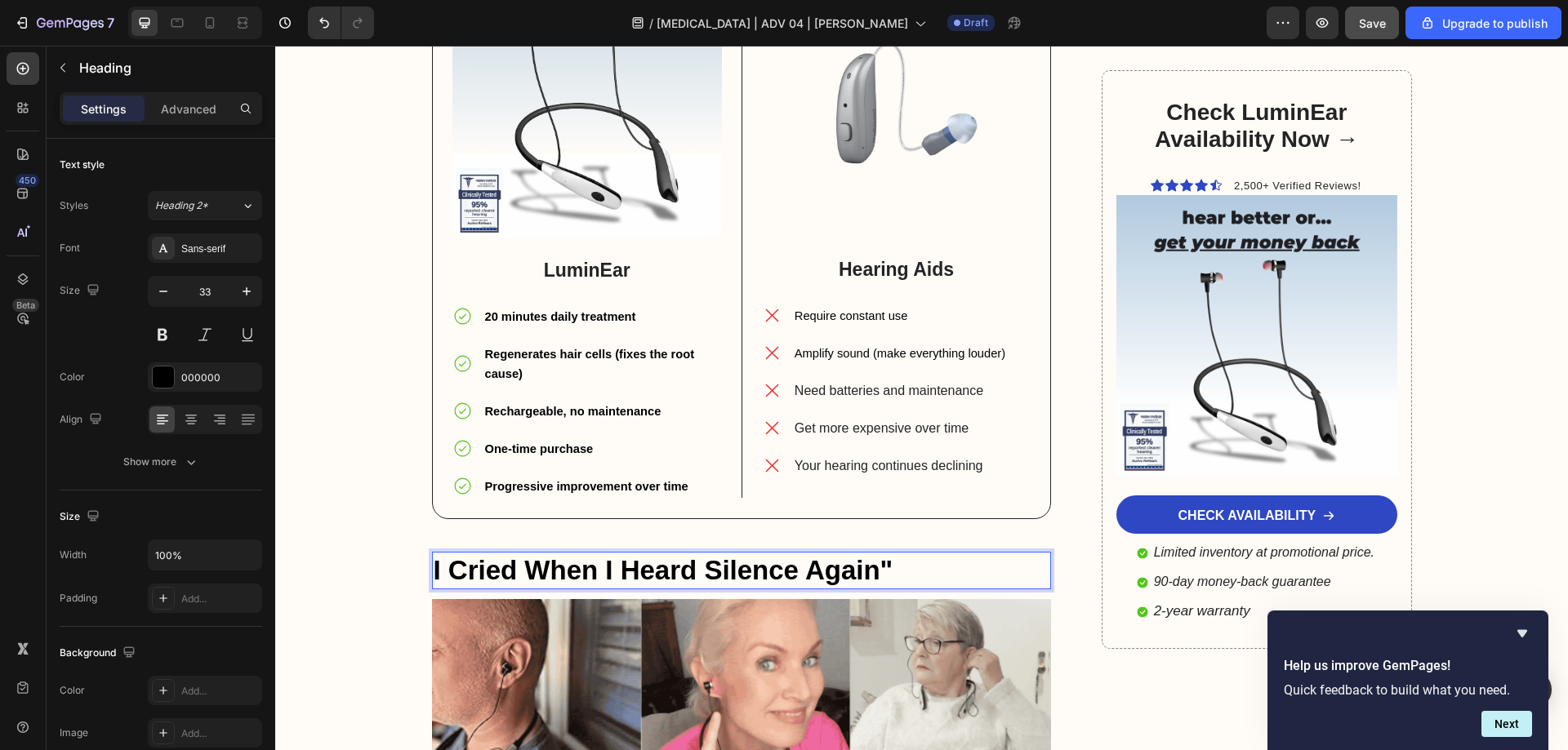
click at [434, 553] on p "I Cried When I Heard Silence Again"" at bounding box center [742, 571] width 617 height 35
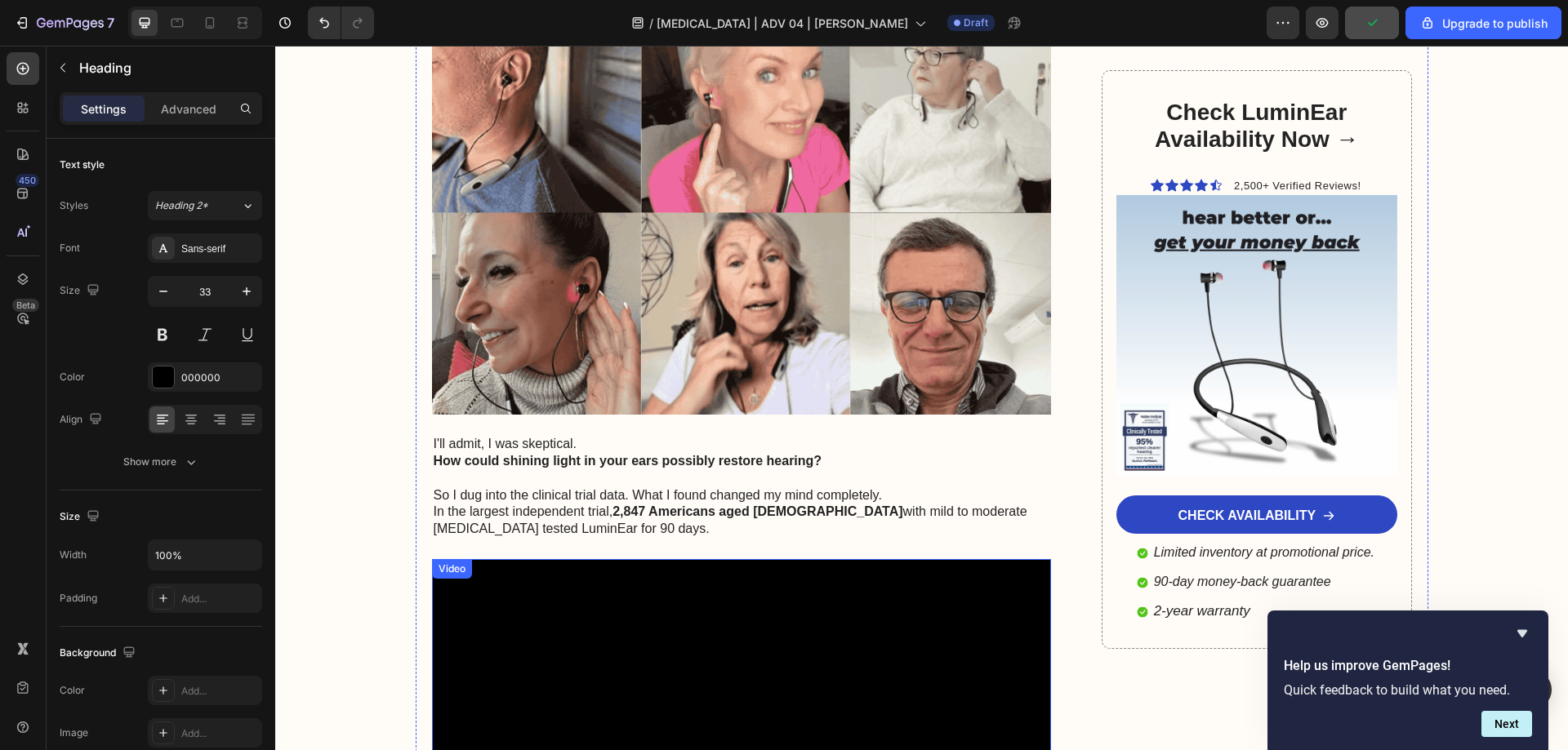
scroll to position [5716, 0]
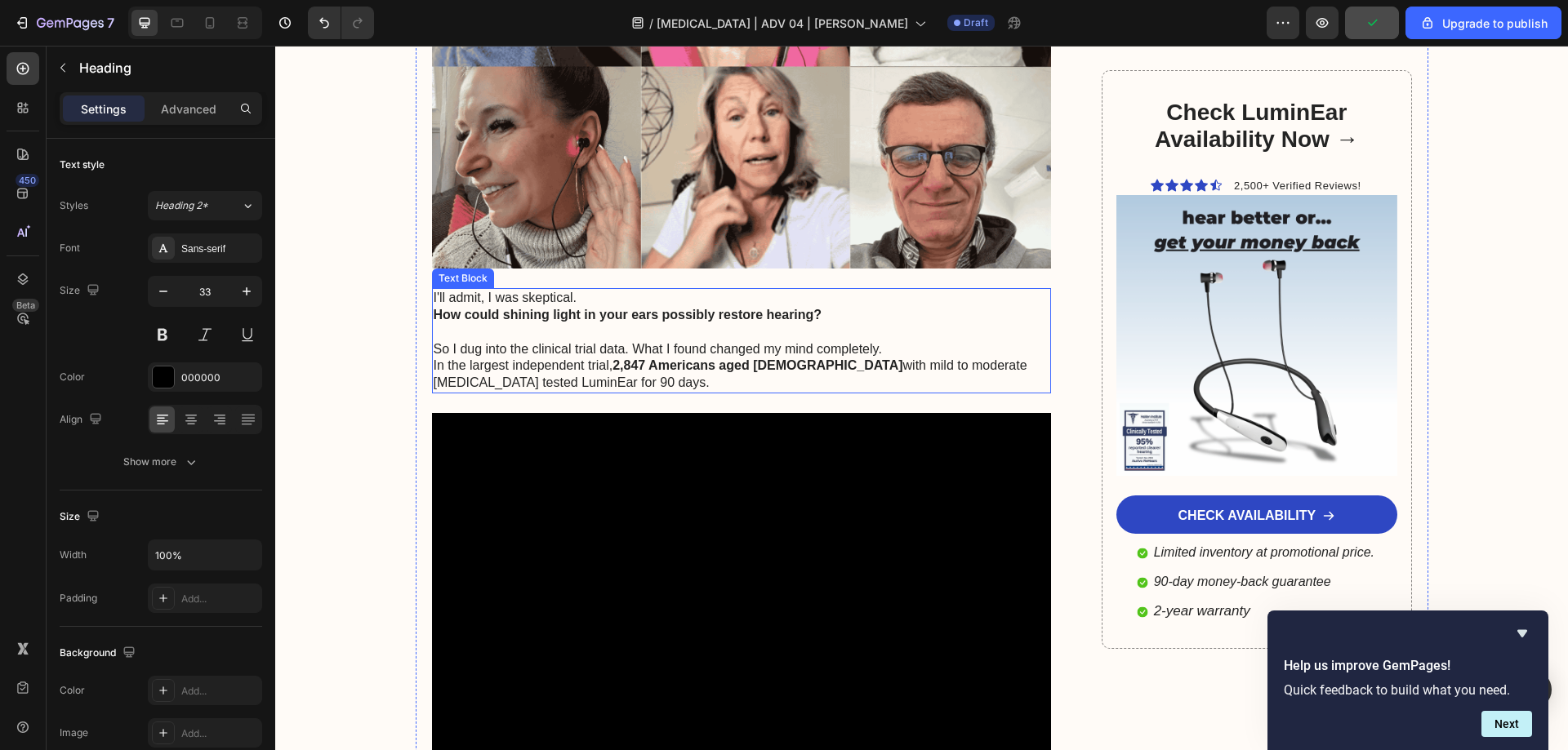
click at [546, 324] on p "So I dug into the clinical trial data. What I found changed my mind completely.…" at bounding box center [742, 358] width 617 height 68
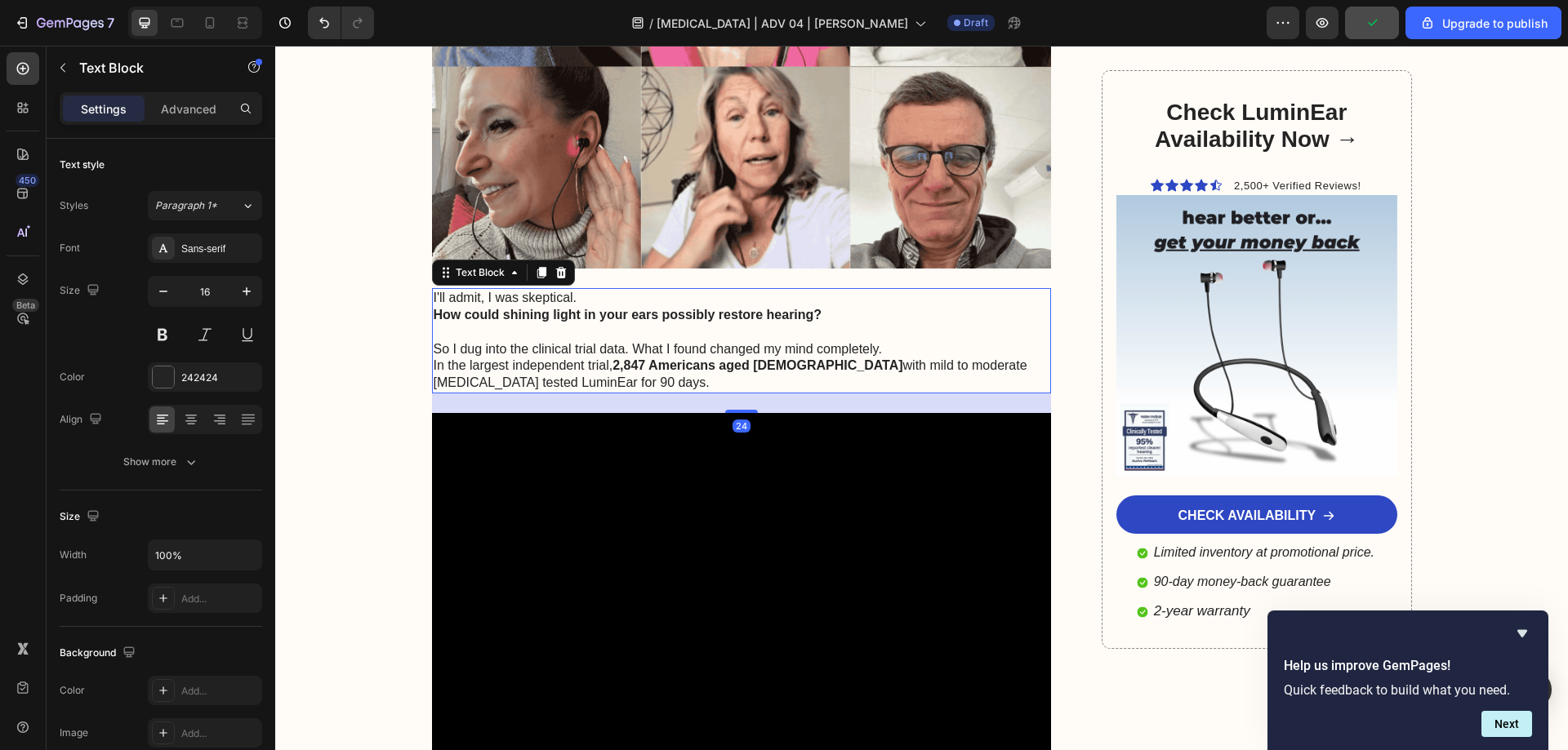
click at [545, 324] on p "So I dug into the clinical trial data. What I found changed my mind completely.…" at bounding box center [742, 358] width 617 height 68
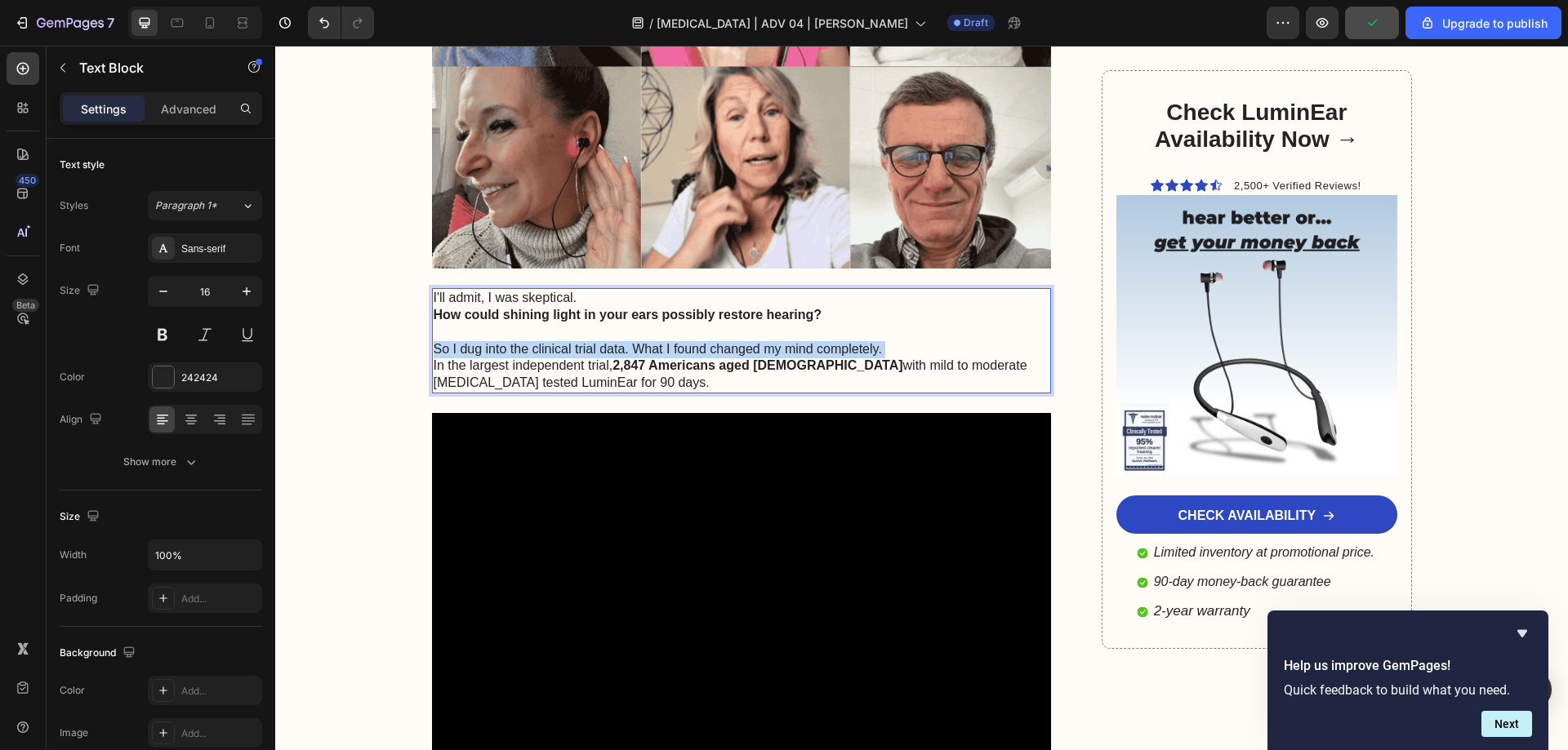
click at [545, 324] on p "So I dug into the clinical trial data. What I found changed my mind completely.…" at bounding box center [742, 358] width 617 height 68
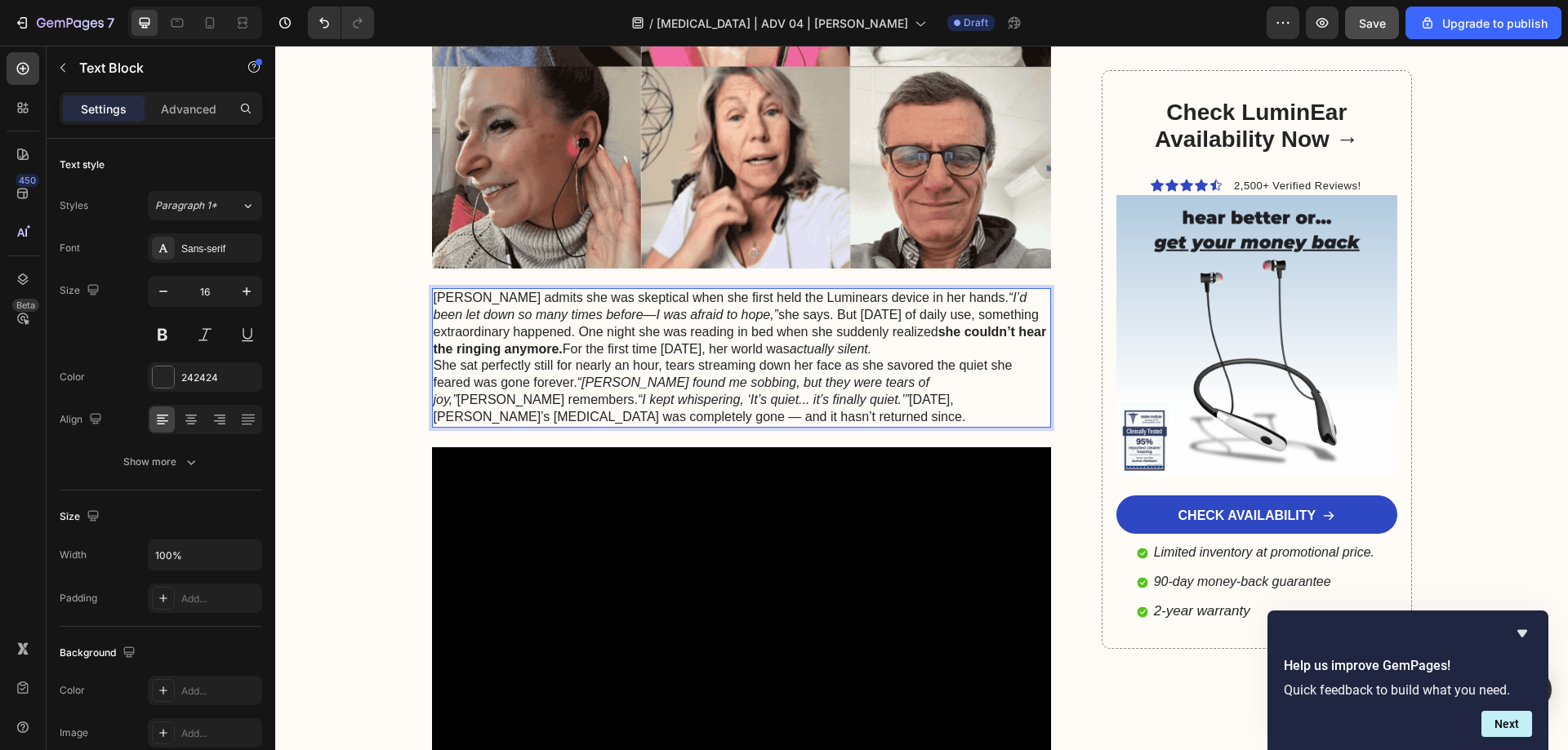
click at [691, 290] on p "Sarah admits she was skeptical when she first held the Luminears device in her …" at bounding box center [742, 324] width 617 height 68
click at [752, 290] on p "Sarah admits she was skeptical when she first held the Luminears device in her …" at bounding box center [742, 324] width 617 height 68
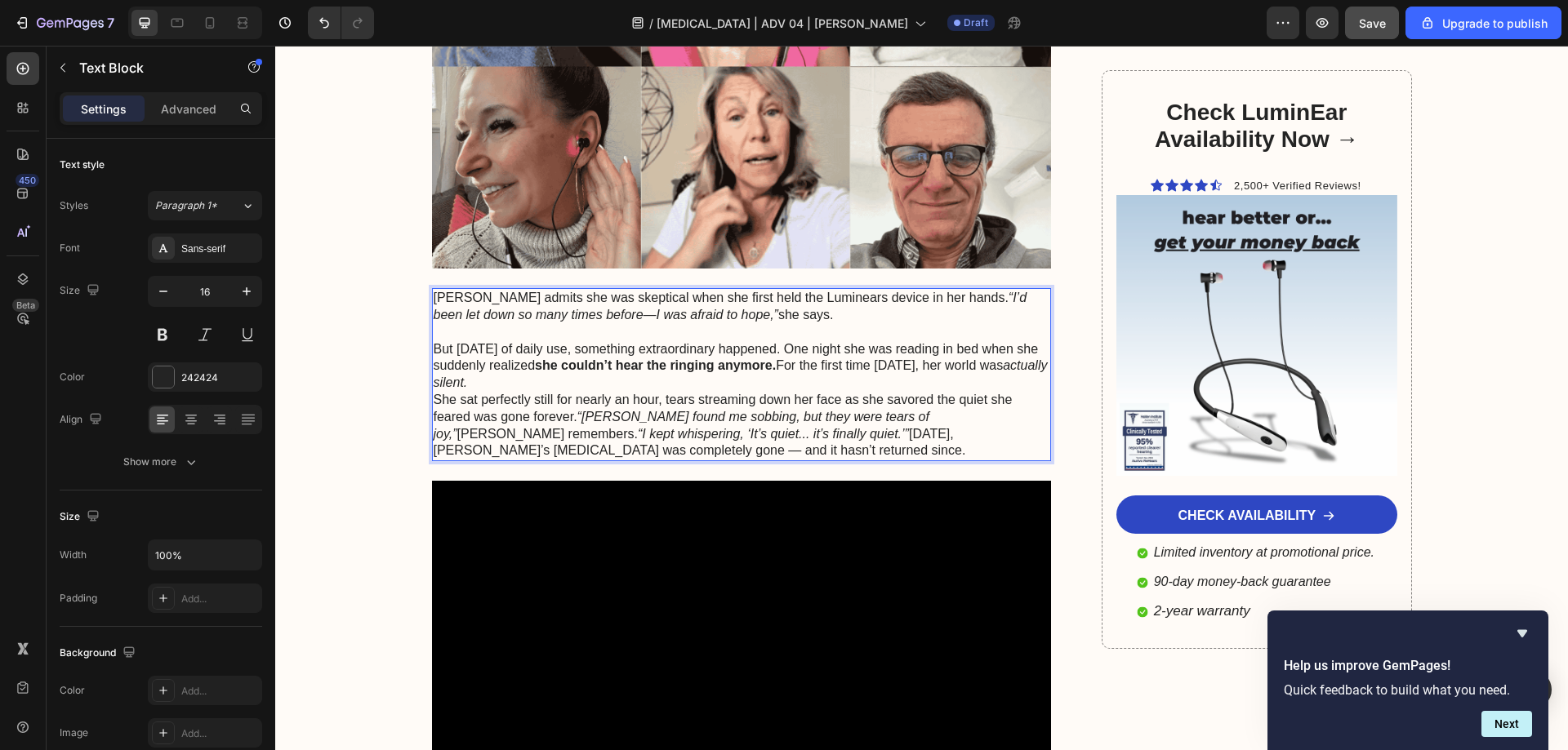
click at [594, 341] on p "But within two weeks of daily use, something extraordinary happened. One night …" at bounding box center [742, 367] width 617 height 51
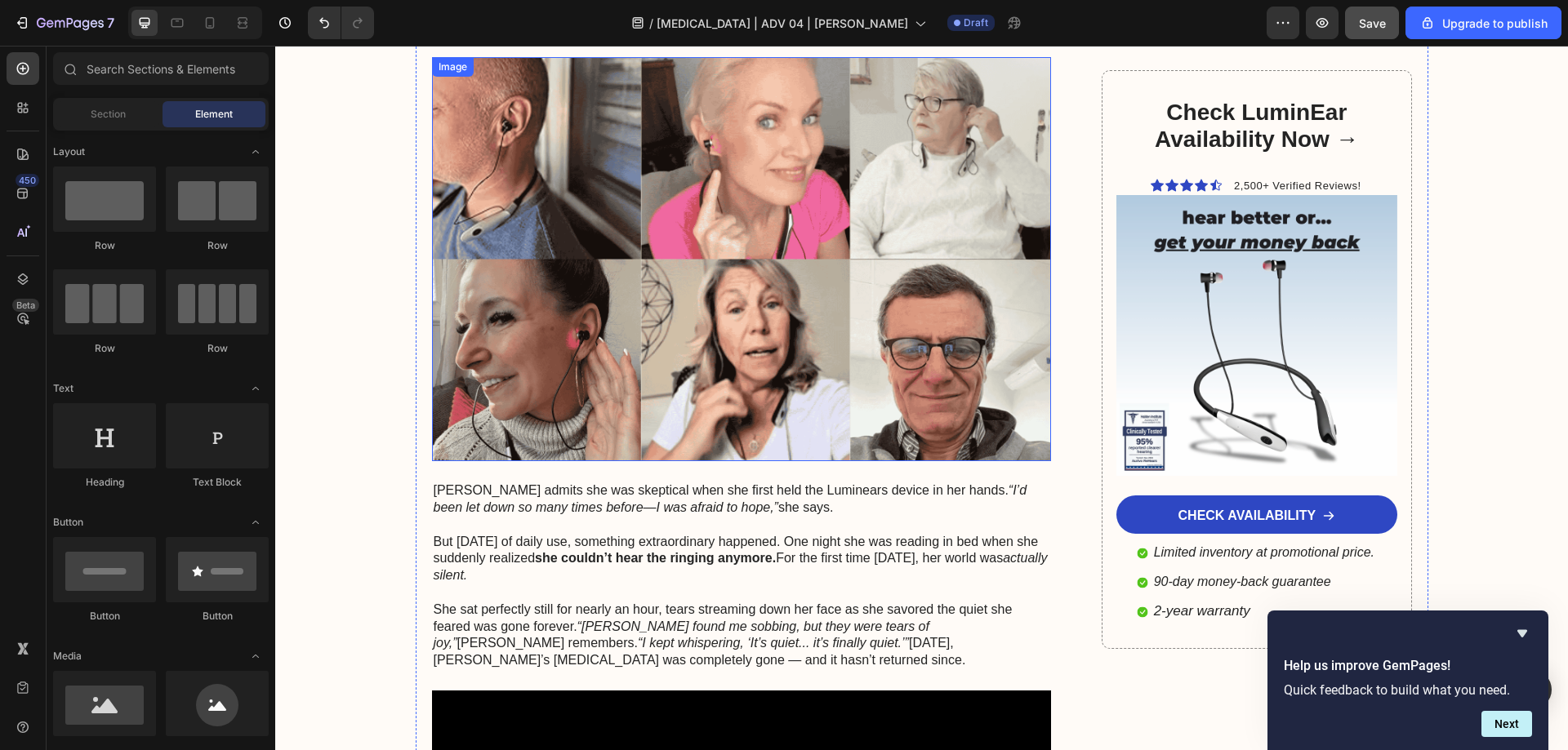
scroll to position [5389, 0]
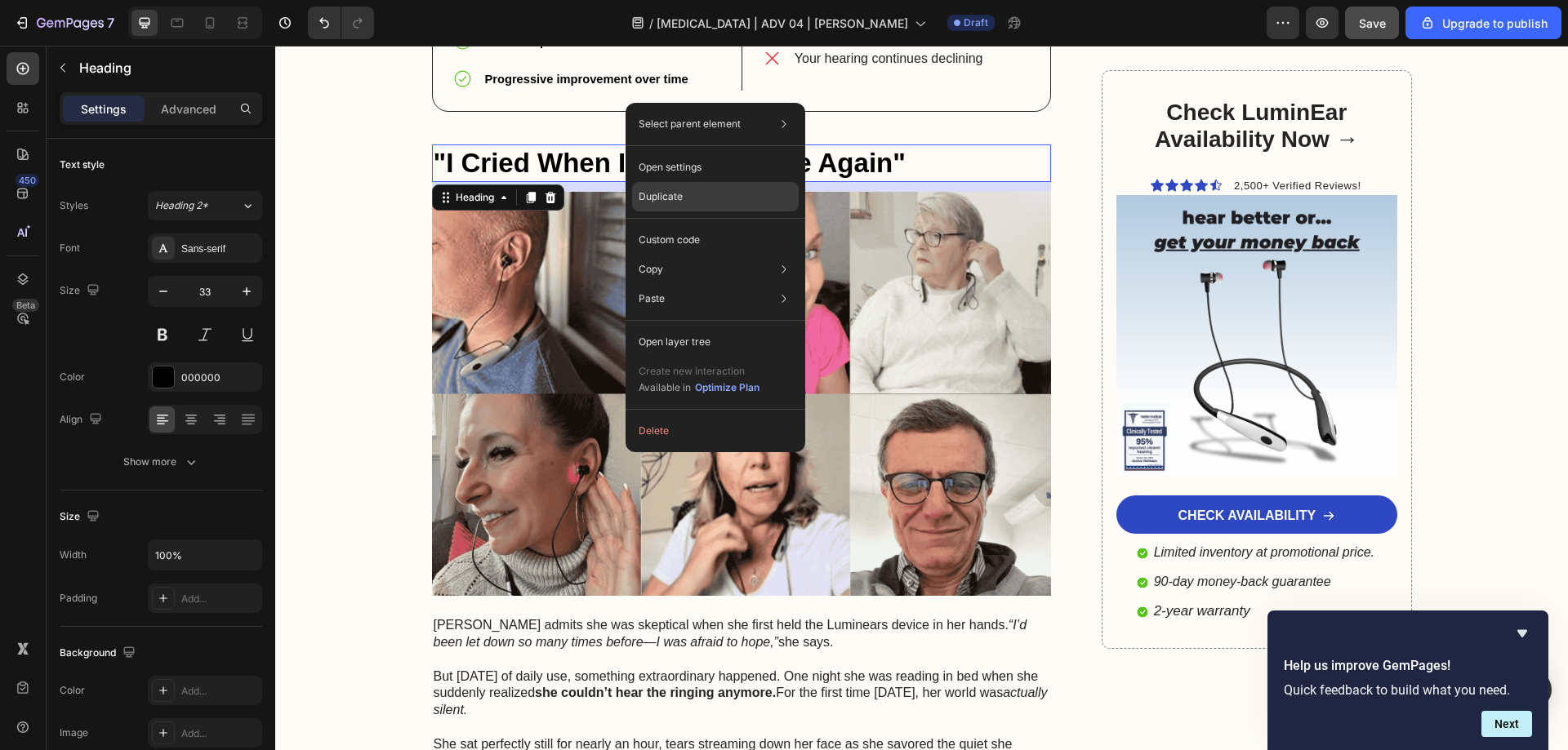
drag, startPoint x: 671, startPoint y: 202, endPoint x: 368, endPoint y: 133, distance: 310.8
click at [671, 202] on p "Duplicate" at bounding box center [660, 196] width 44 height 15
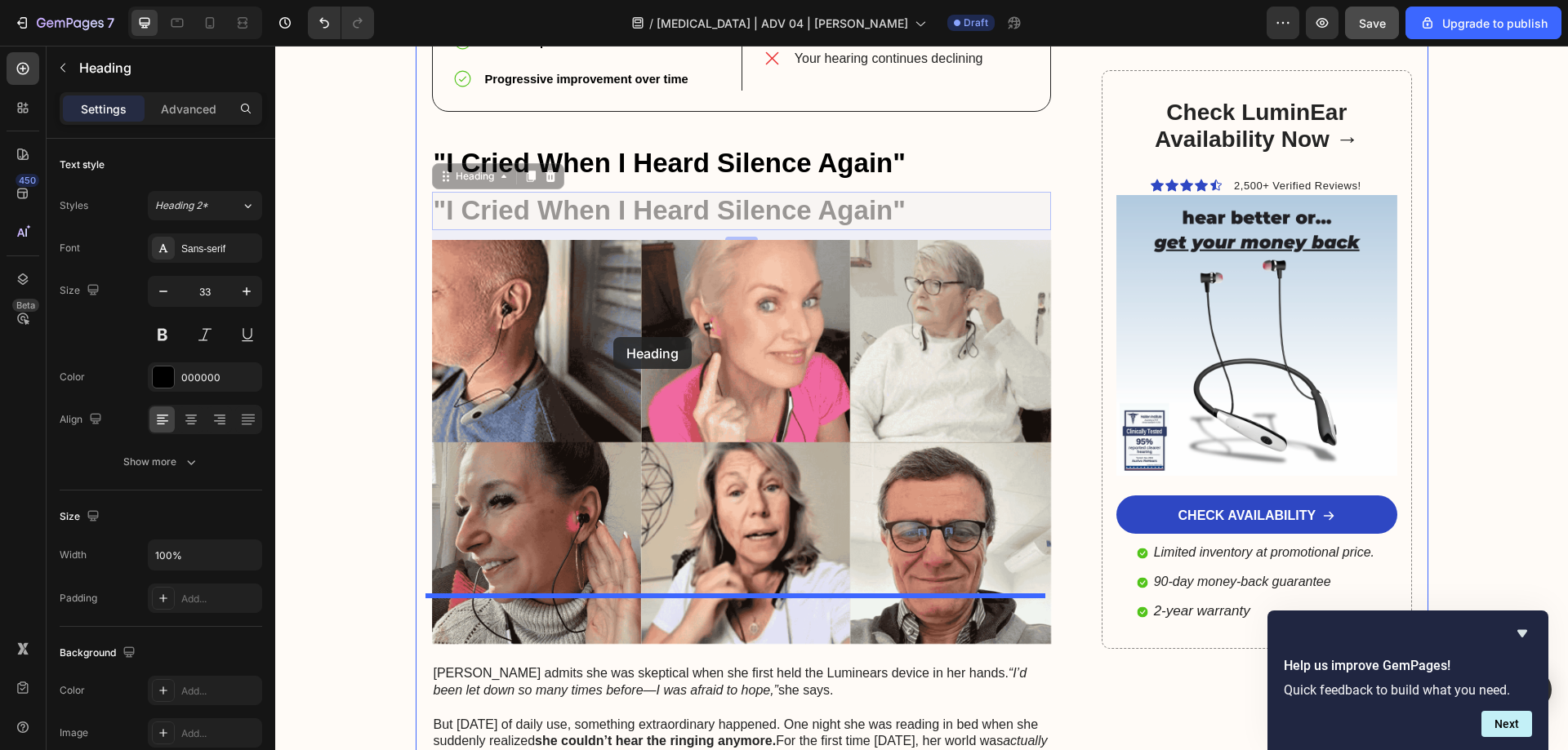
scroll to position [5797, 0]
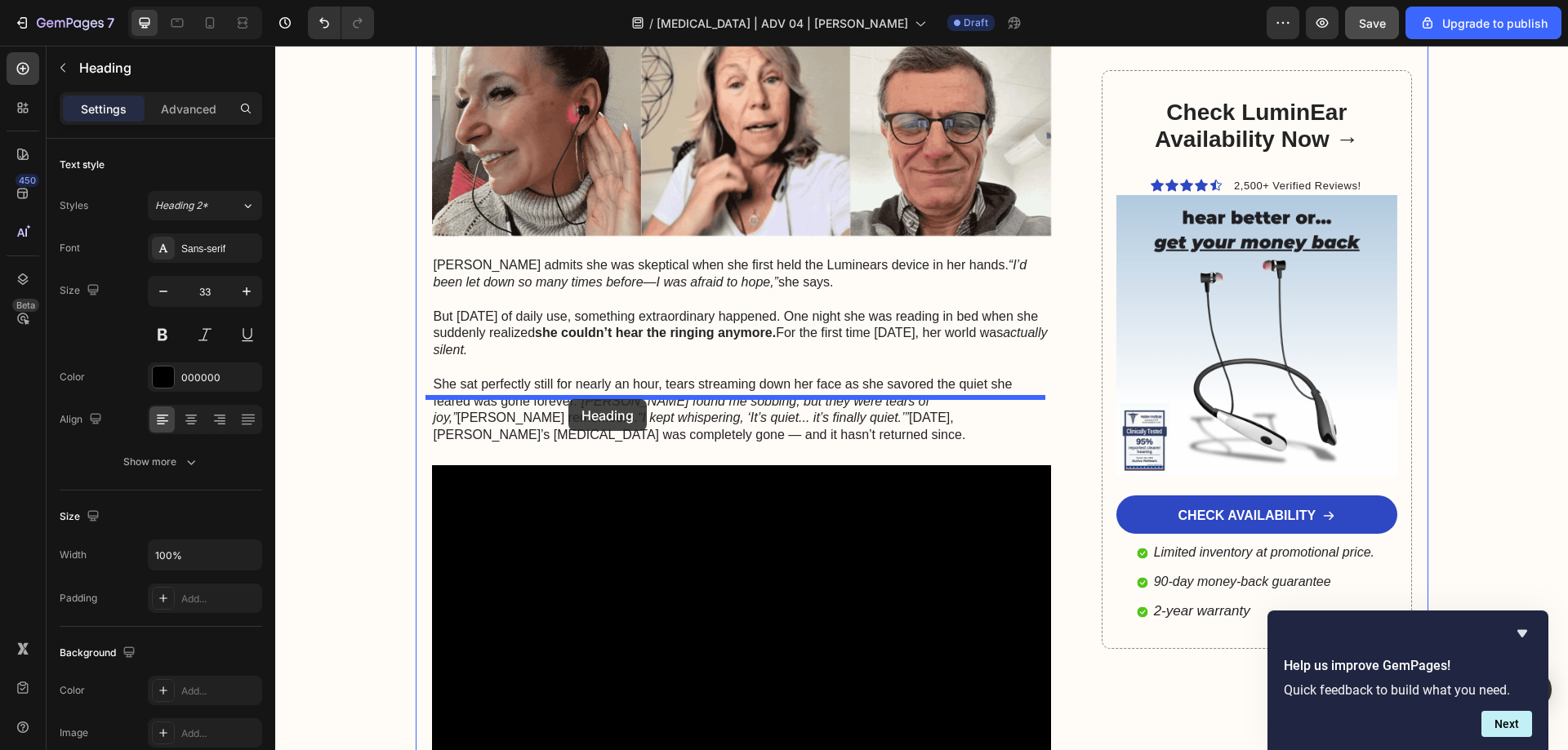
drag, startPoint x: 447, startPoint y: 116, endPoint x: 568, endPoint y: 398, distance: 306.9
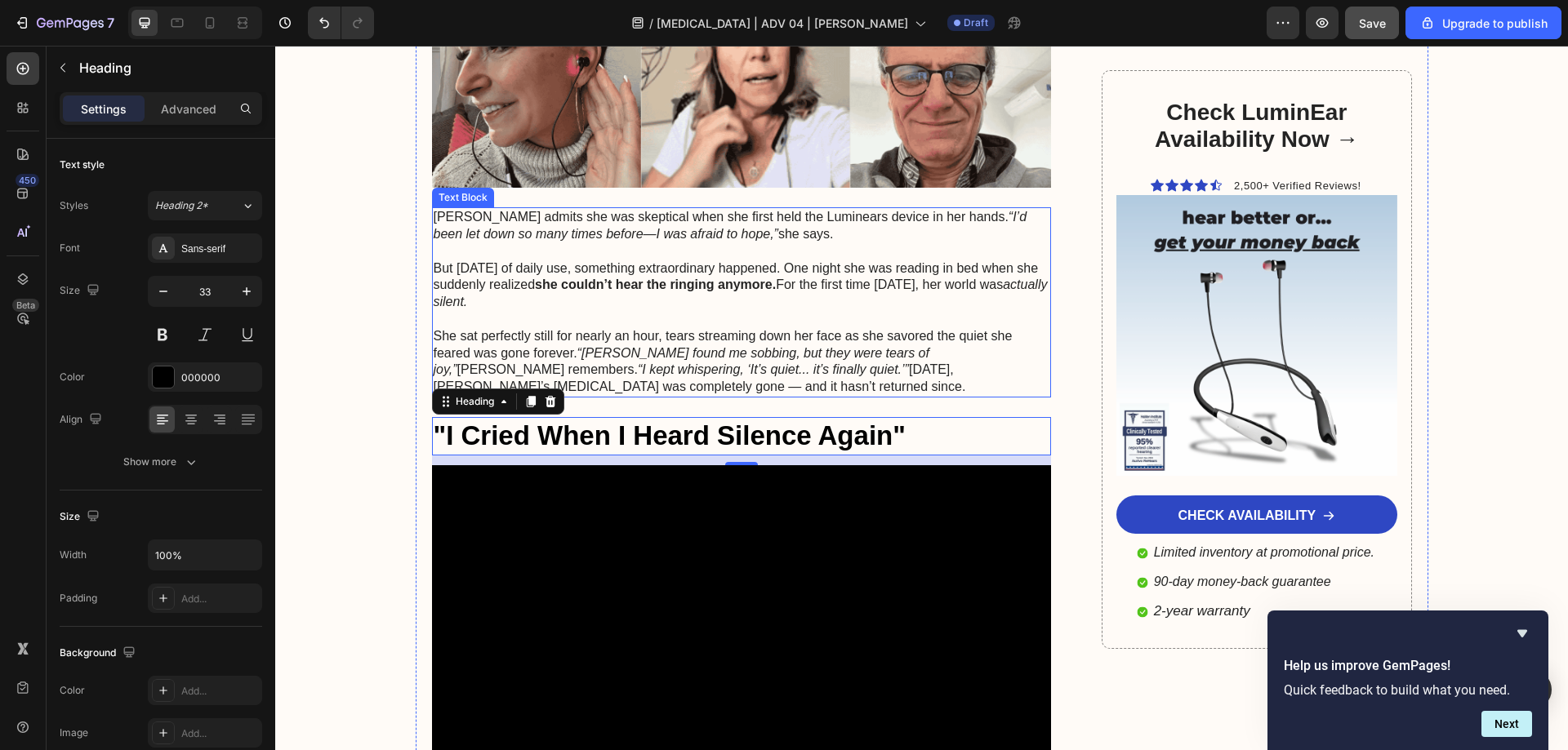
scroll to position [5748, 0]
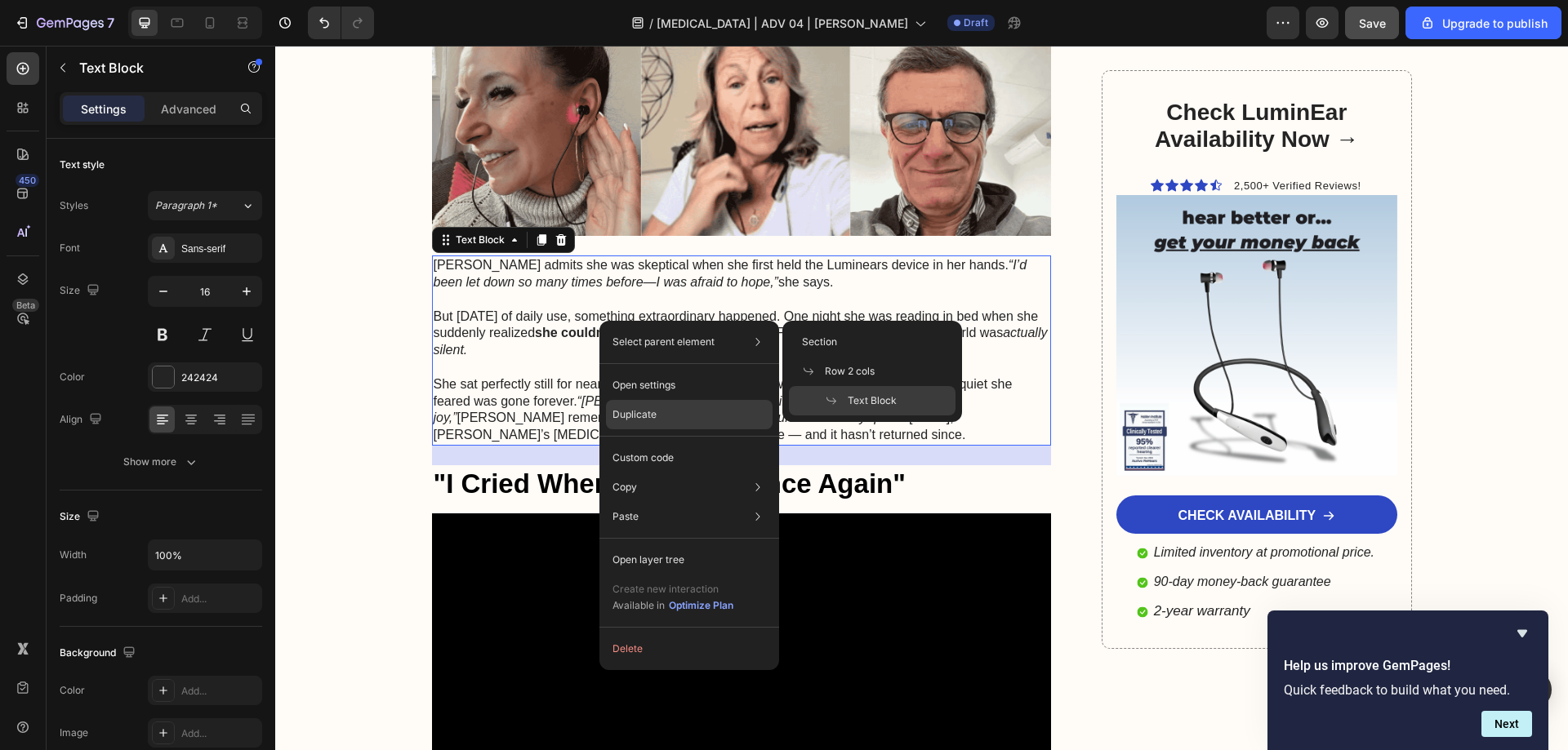
drag, startPoint x: 333, startPoint y: 326, endPoint x: 632, endPoint y: 405, distance: 309.3
click at [632, 405] on div "Duplicate" at bounding box center [688, 415] width 166 height 30
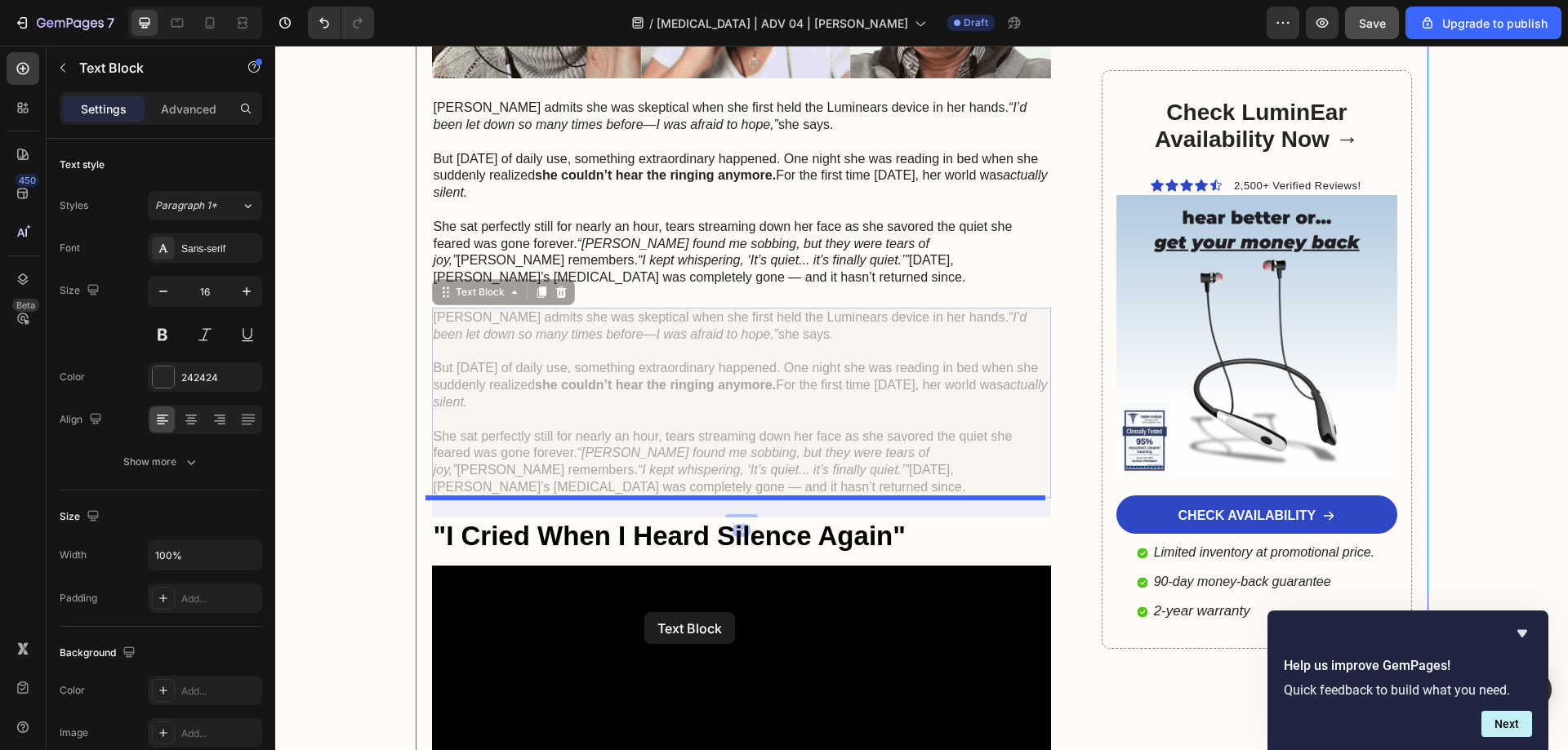
scroll to position [5912, 0]
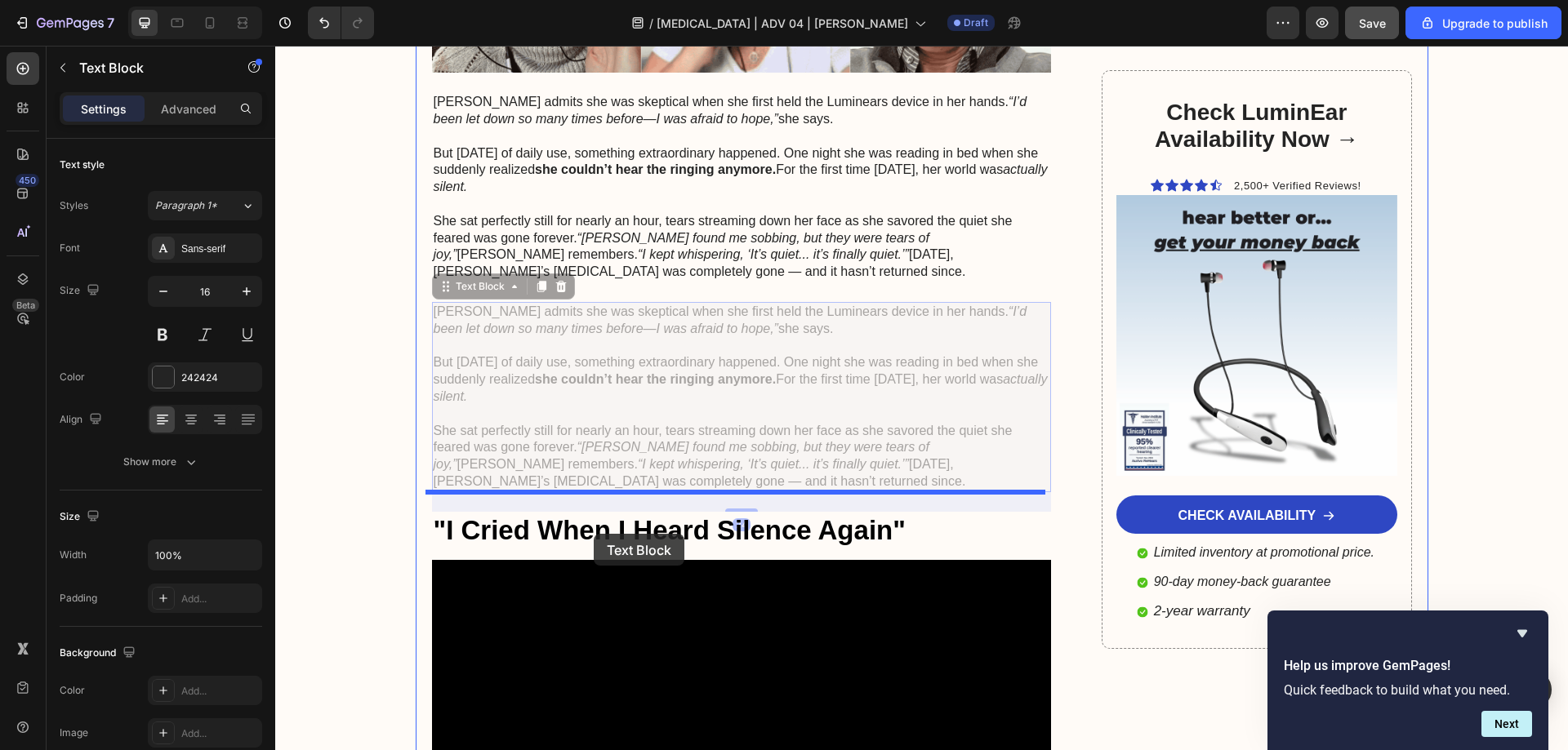
drag, startPoint x: 451, startPoint y: 387, endPoint x: 593, endPoint y: 534, distance: 204.4
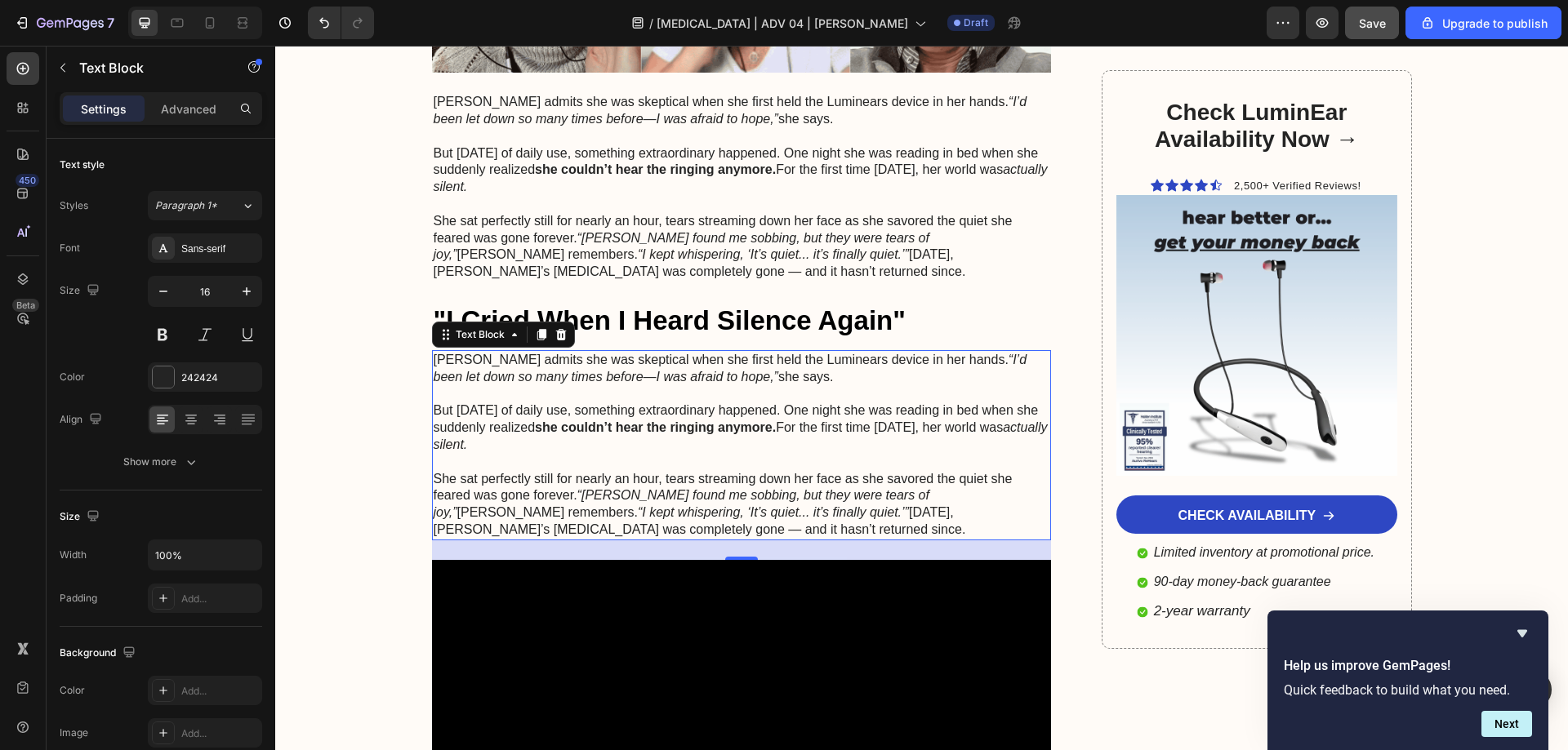
click at [545, 454] on p "Rich Text Editor. Editing area: main" at bounding box center [742, 463] width 617 height 17
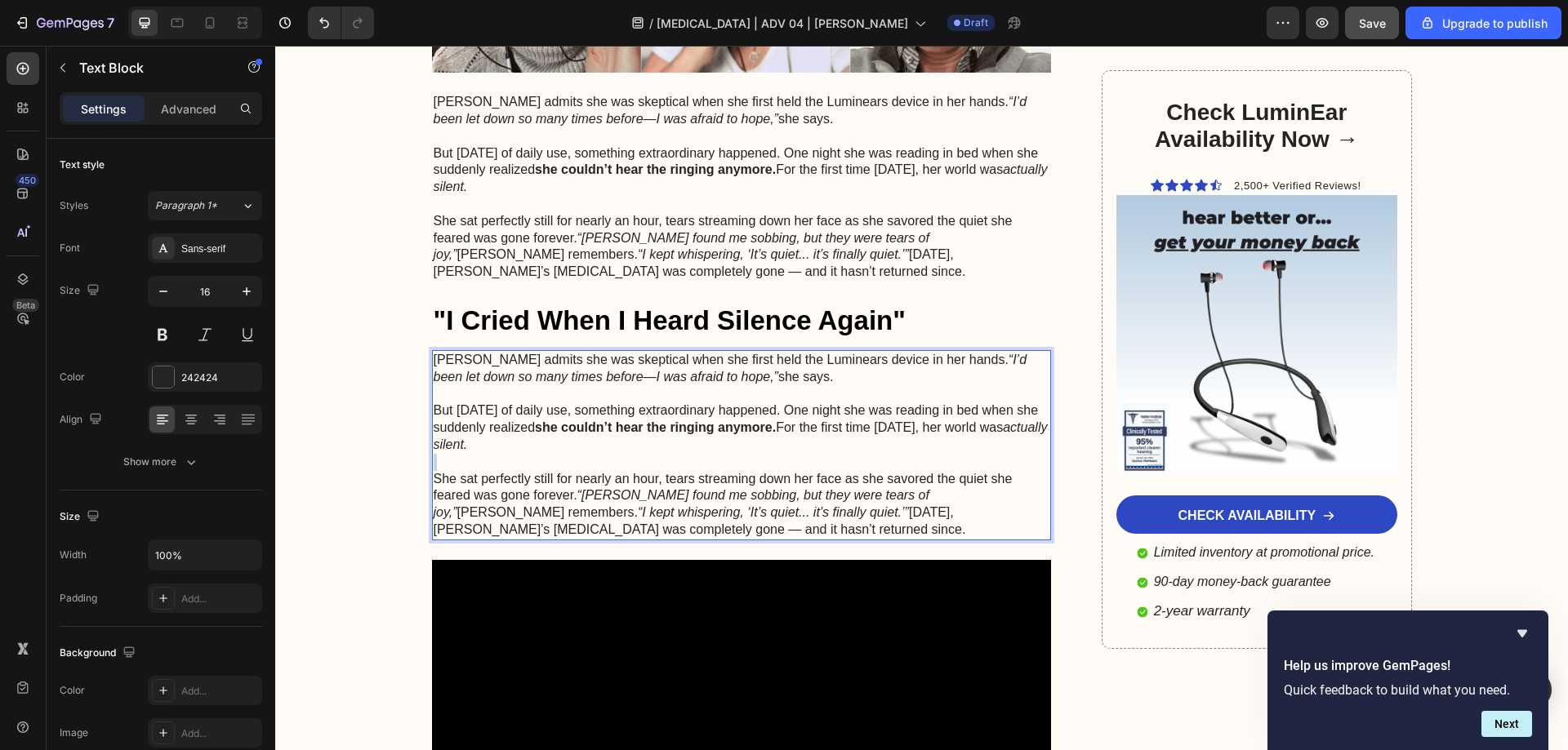
click at [545, 454] on p "Rich Text Editor. Editing area: main" at bounding box center [742, 463] width 617 height 17
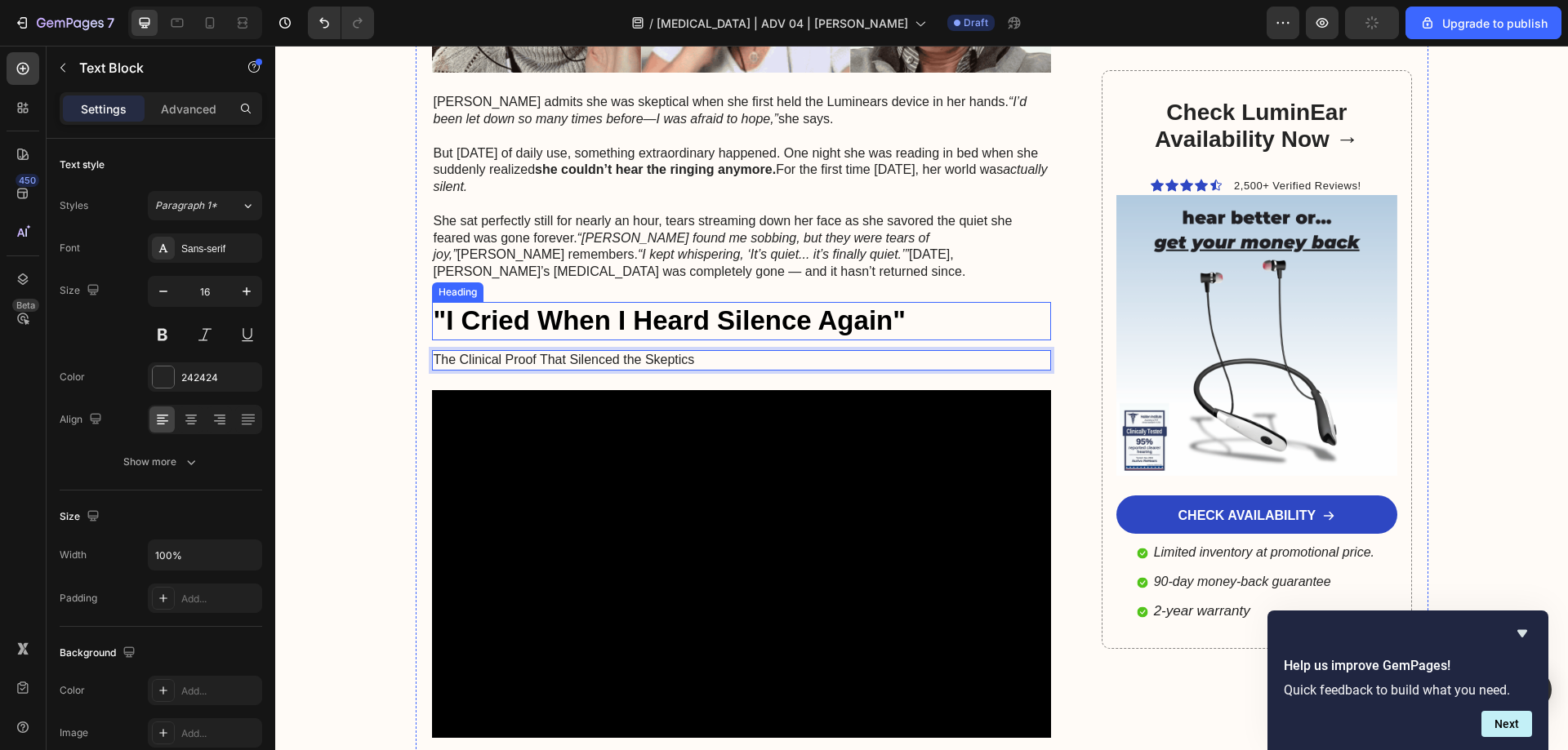
click at [659, 302] on h2 ""I Cried When I Heard Silence Again"" at bounding box center [741, 321] width 619 height 38
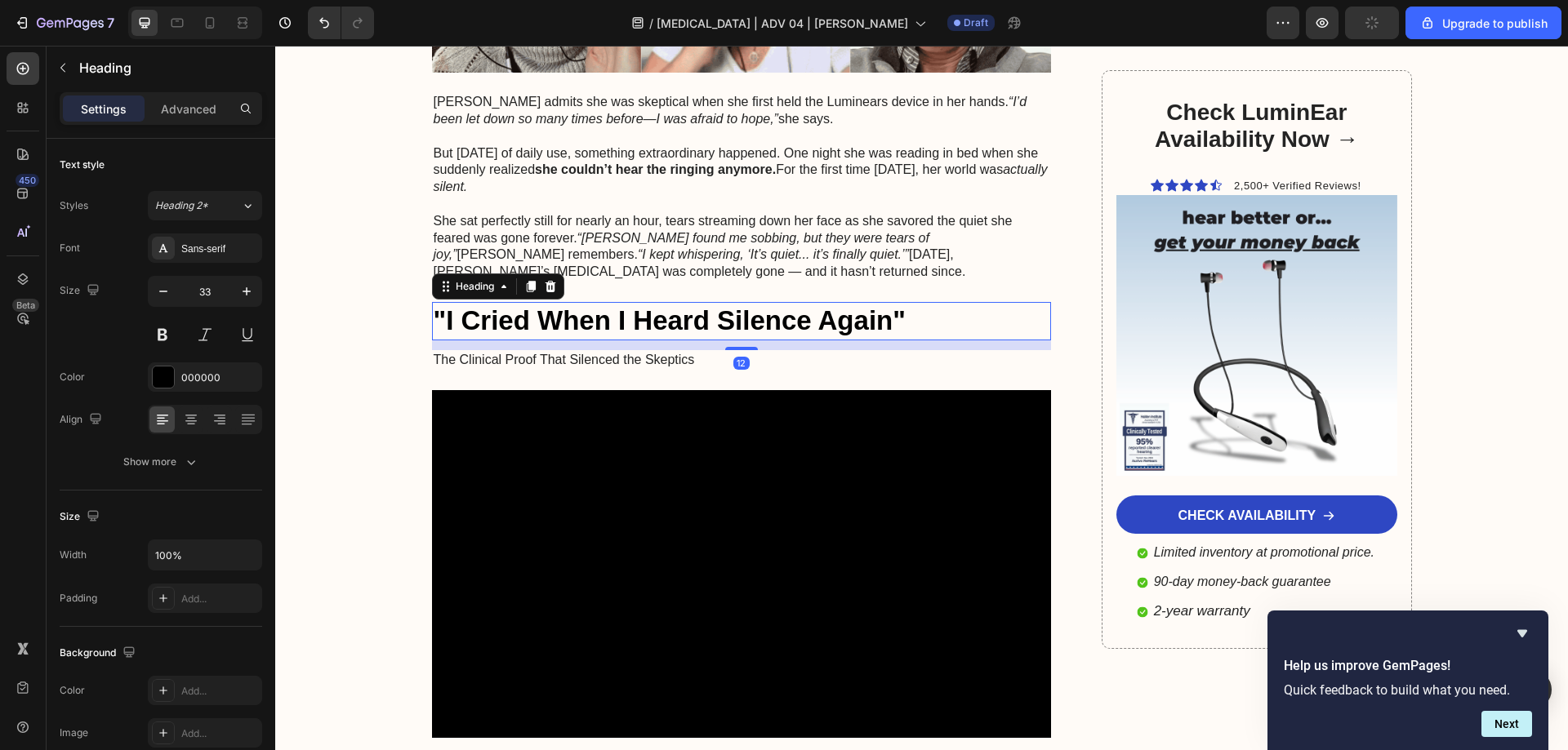
click at [659, 302] on h2 ""I Cried When I Heard Silence Again"" at bounding box center [741, 321] width 619 height 38
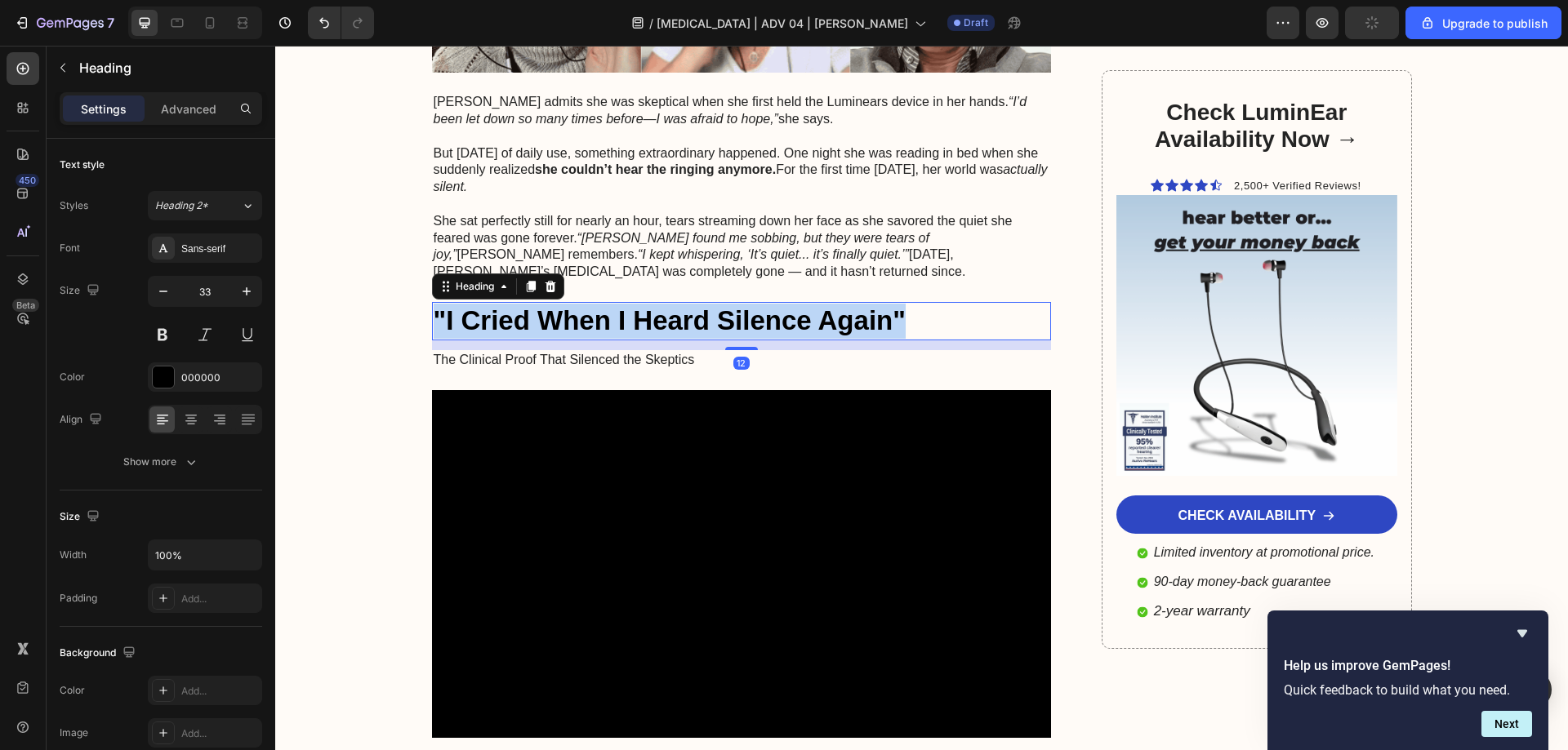
click at [659, 304] on p ""I Cried When I Heard Silence Again"" at bounding box center [742, 321] width 617 height 35
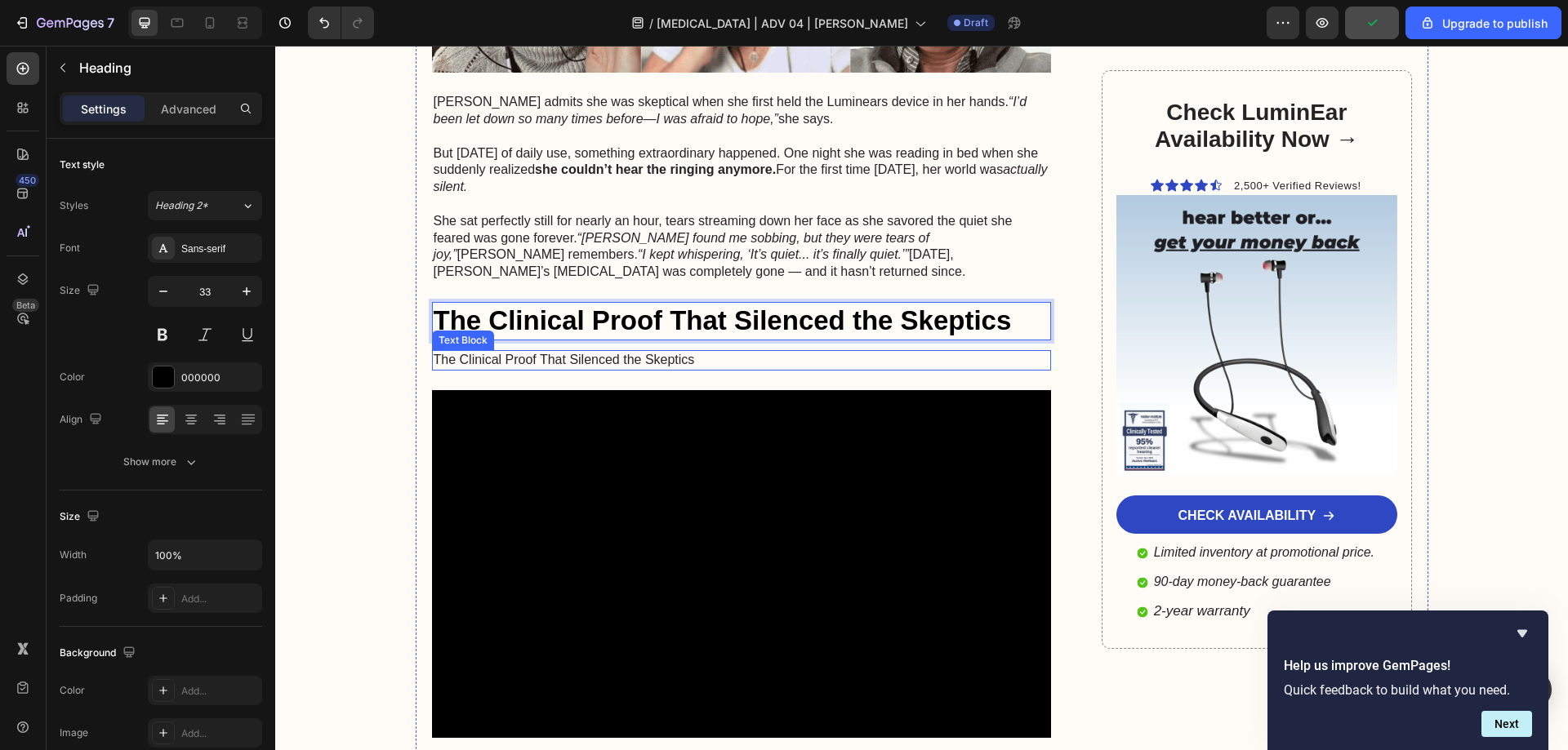
click at [529, 352] on p "The Clinical Proof That Silenced the Skeptics" at bounding box center [742, 361] width 617 height 17
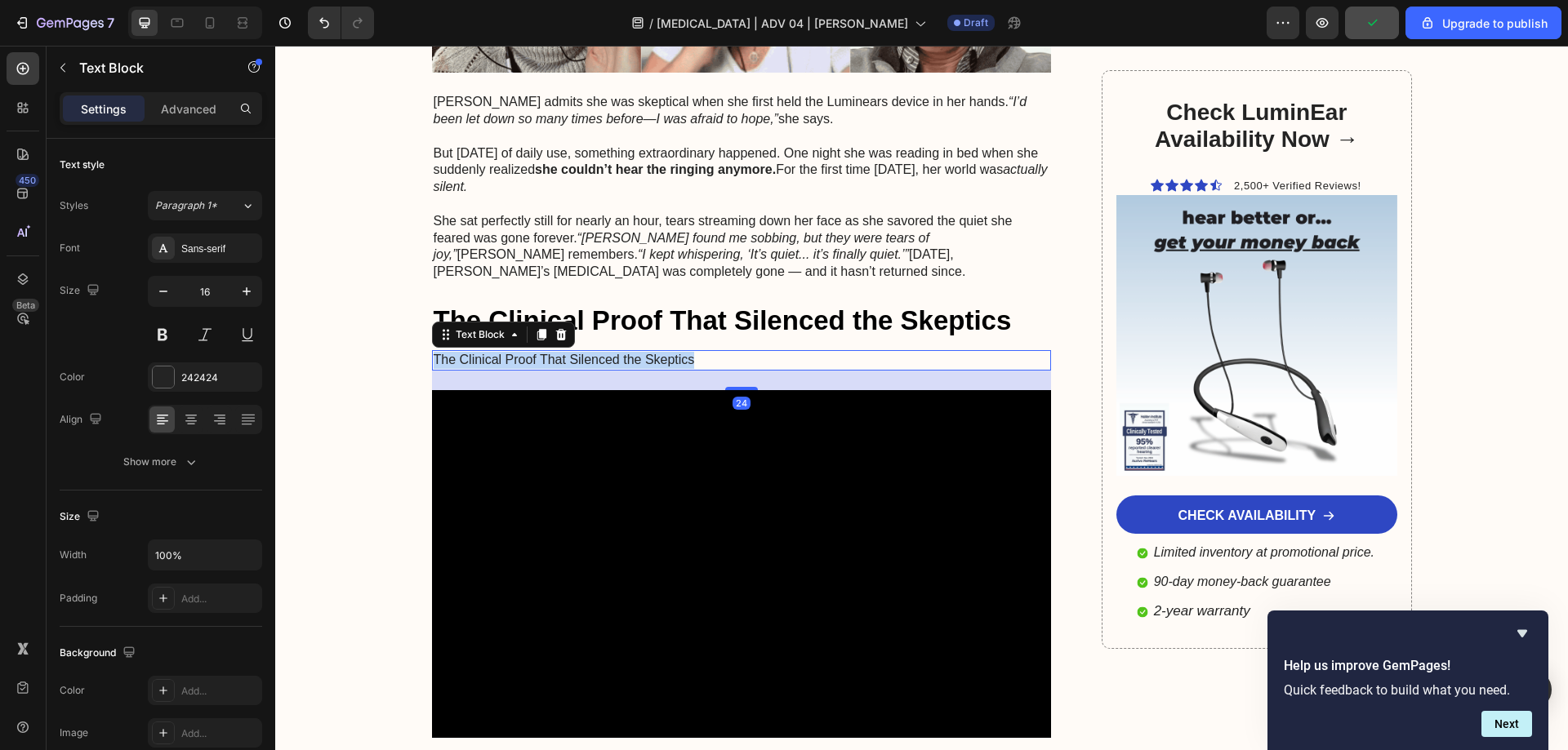
click at [529, 352] on p "The Clinical Proof That Silenced the Skeptics" at bounding box center [742, 361] width 617 height 17
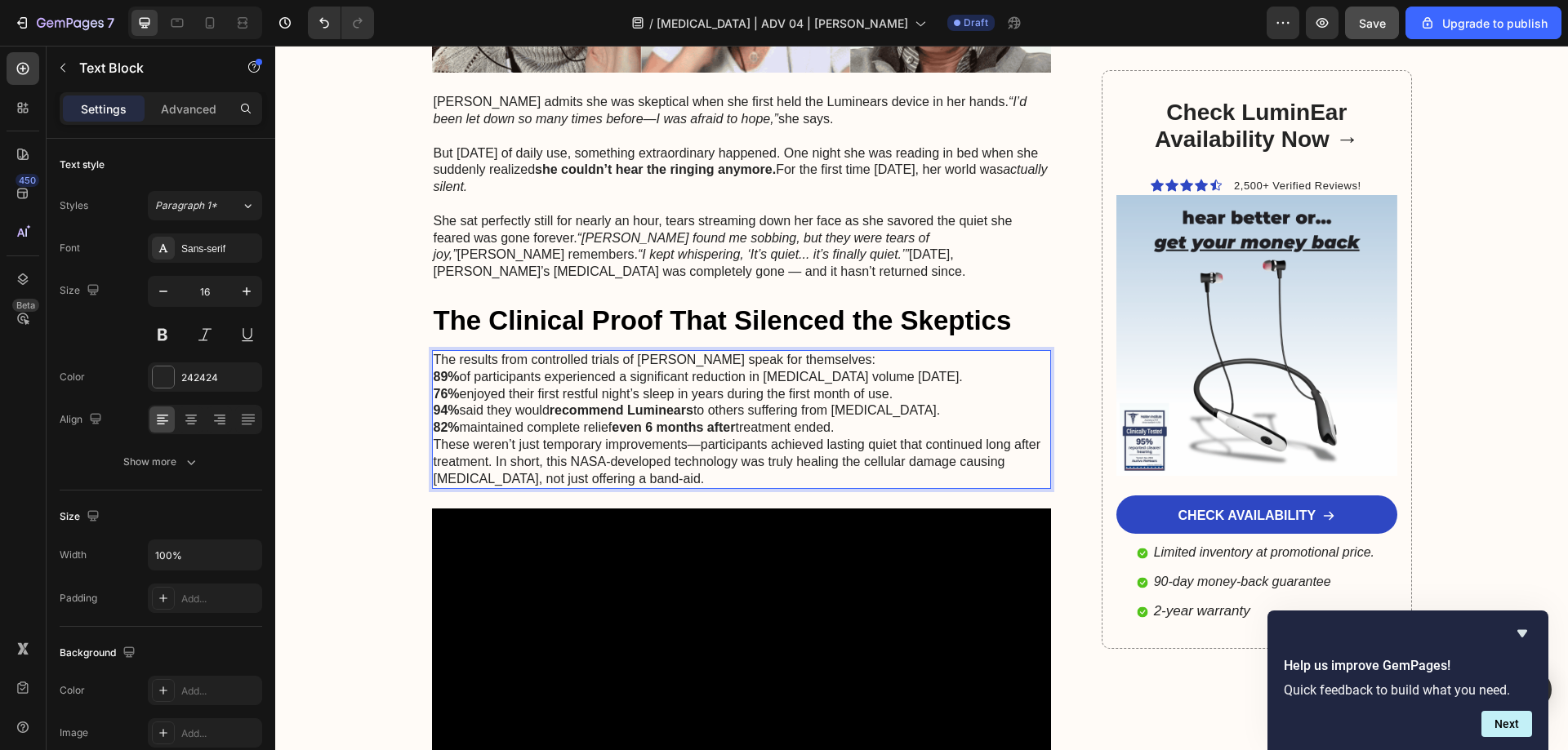
click at [829, 352] on p "The results from controlled trials of [PERSON_NAME] speak for themselves:" at bounding box center [742, 361] width 617 height 17
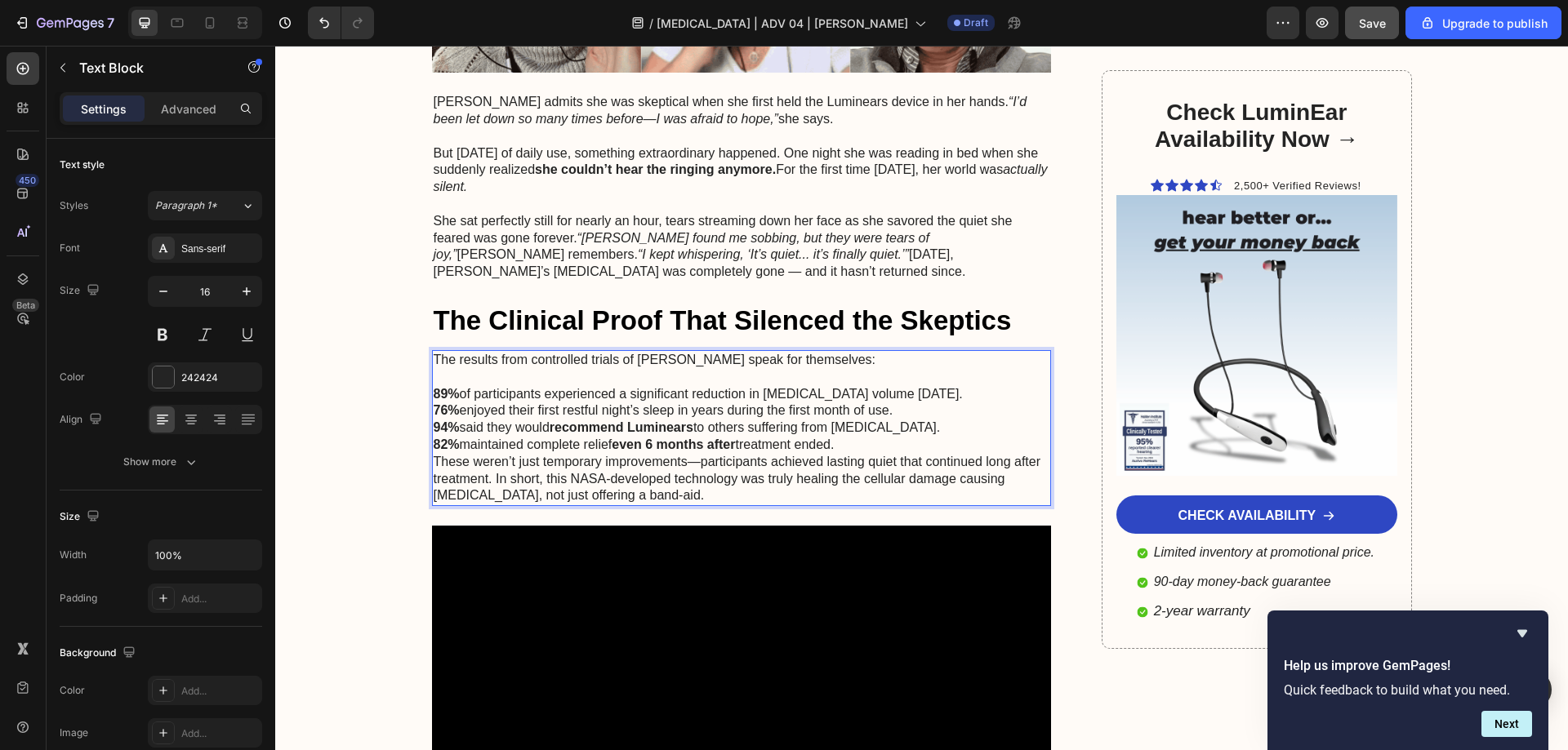
click at [864, 420] on p "94% said they would recommend Luminears to others suffering from tinnitus." at bounding box center [742, 429] width 617 height 17
click at [861, 436] on p "82% maintained complete relief even 6 months after treatment ended." at bounding box center [742, 445] width 617 height 17
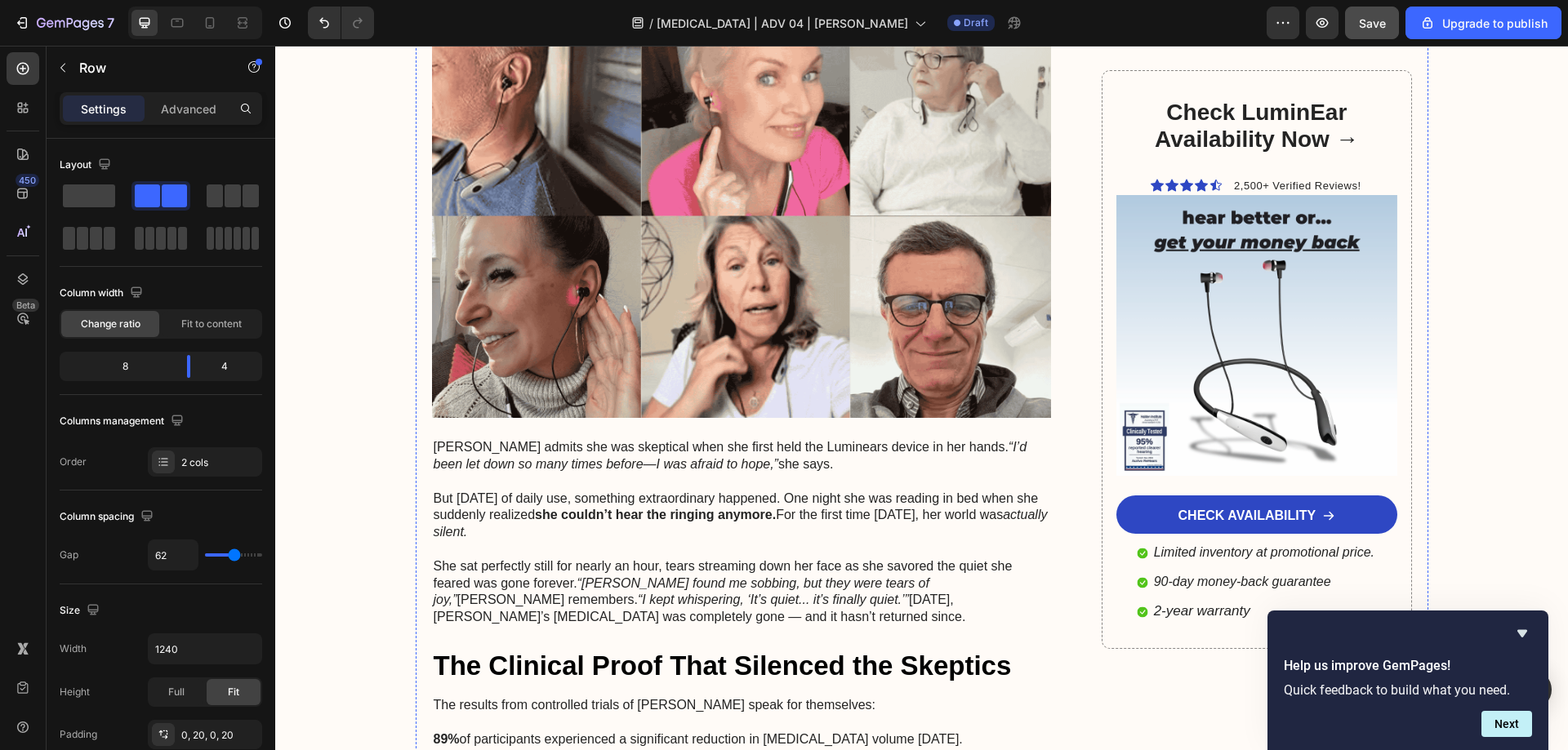
scroll to position [5341, 0]
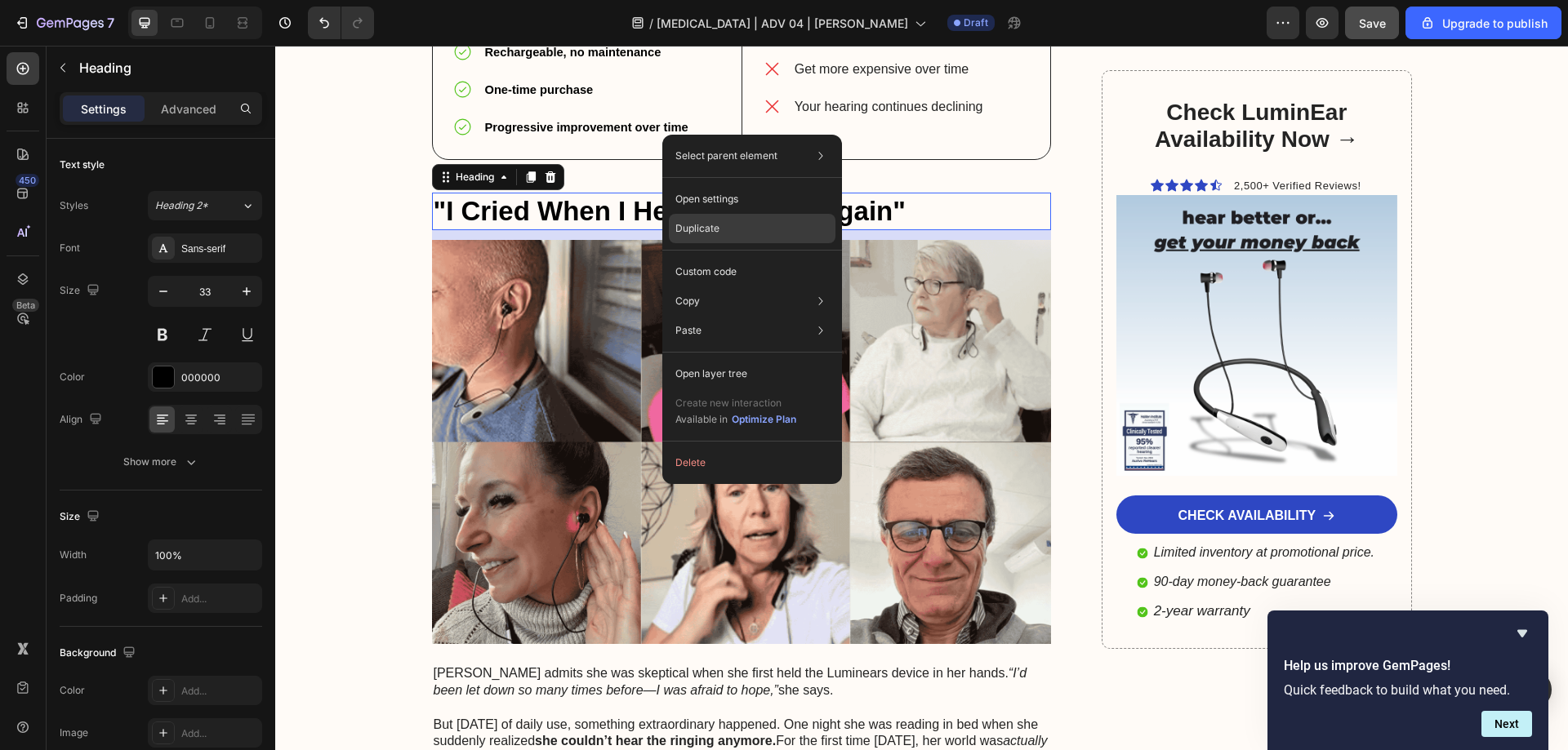
click at [697, 220] on div "Duplicate" at bounding box center [752, 229] width 166 height 30
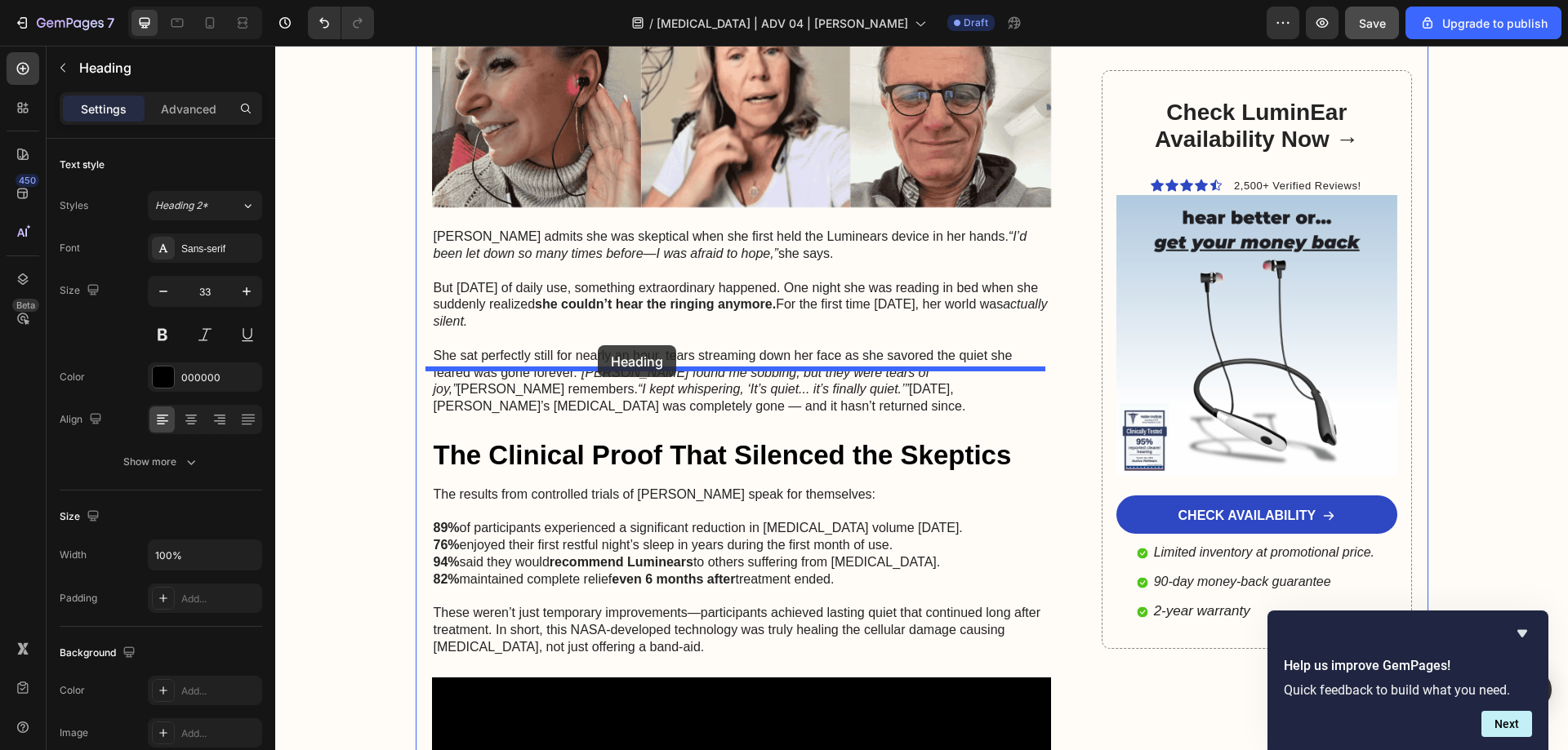
scroll to position [5912, 0]
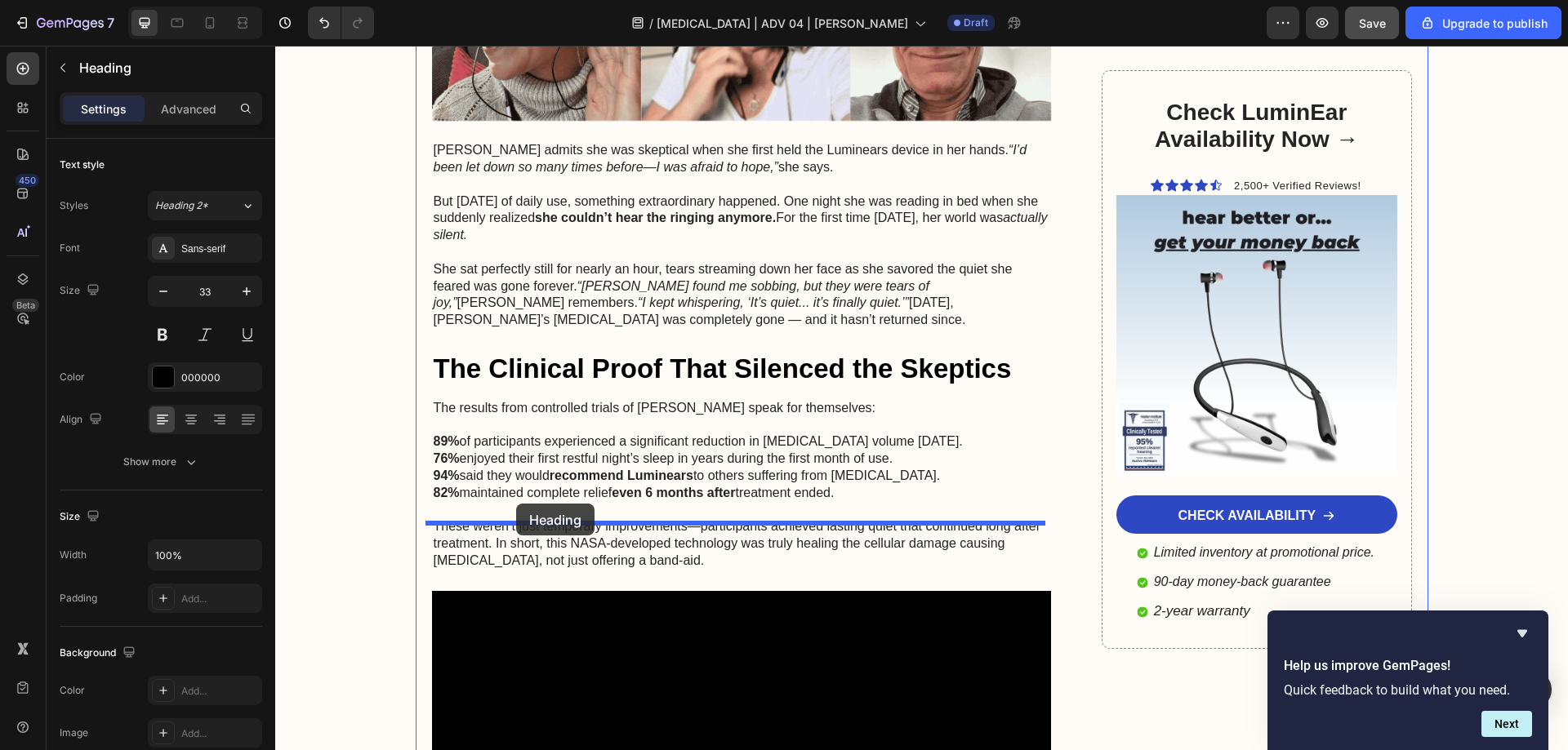
drag, startPoint x: 458, startPoint y: 163, endPoint x: 516, endPoint y: 503, distance: 344.9
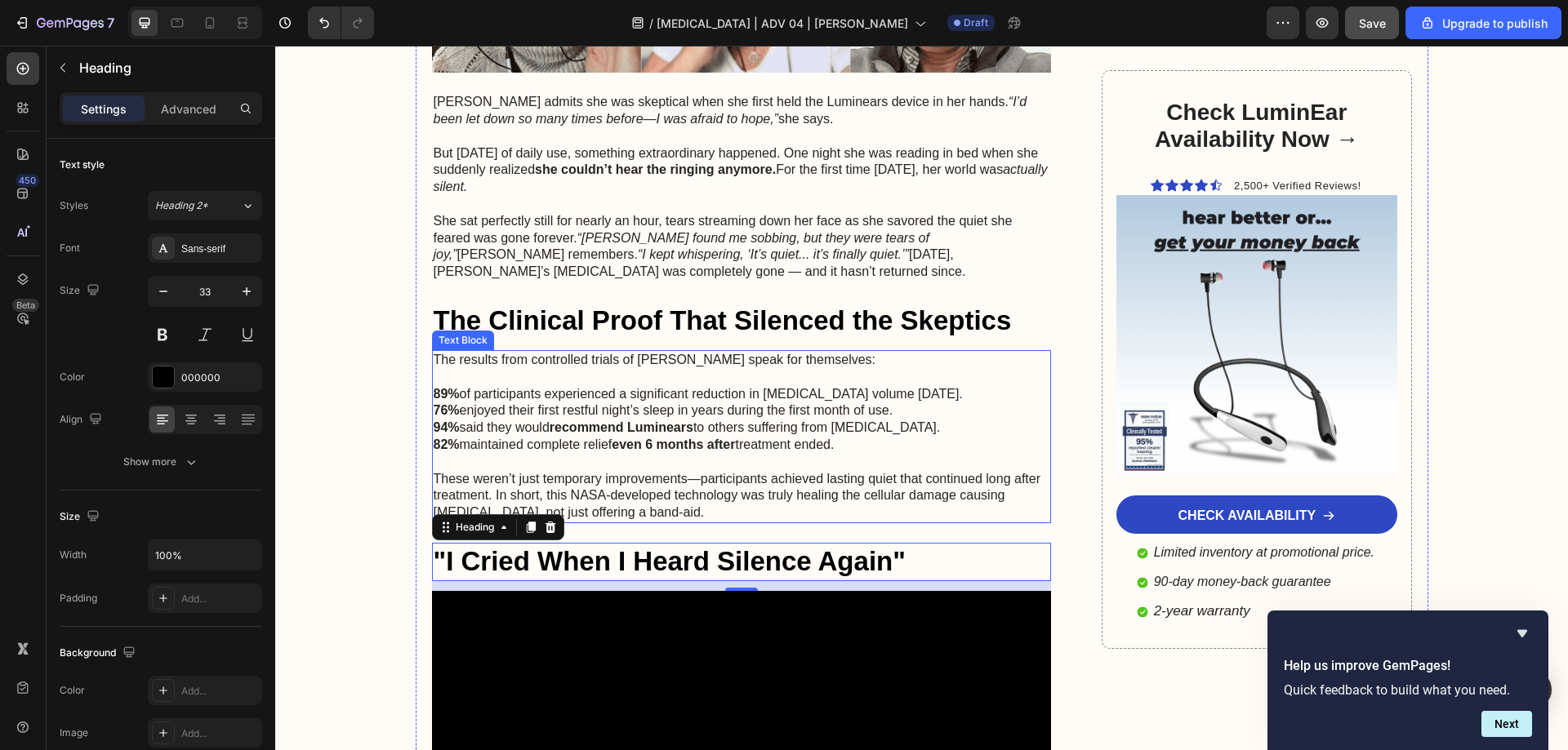
scroll to position [5864, 0]
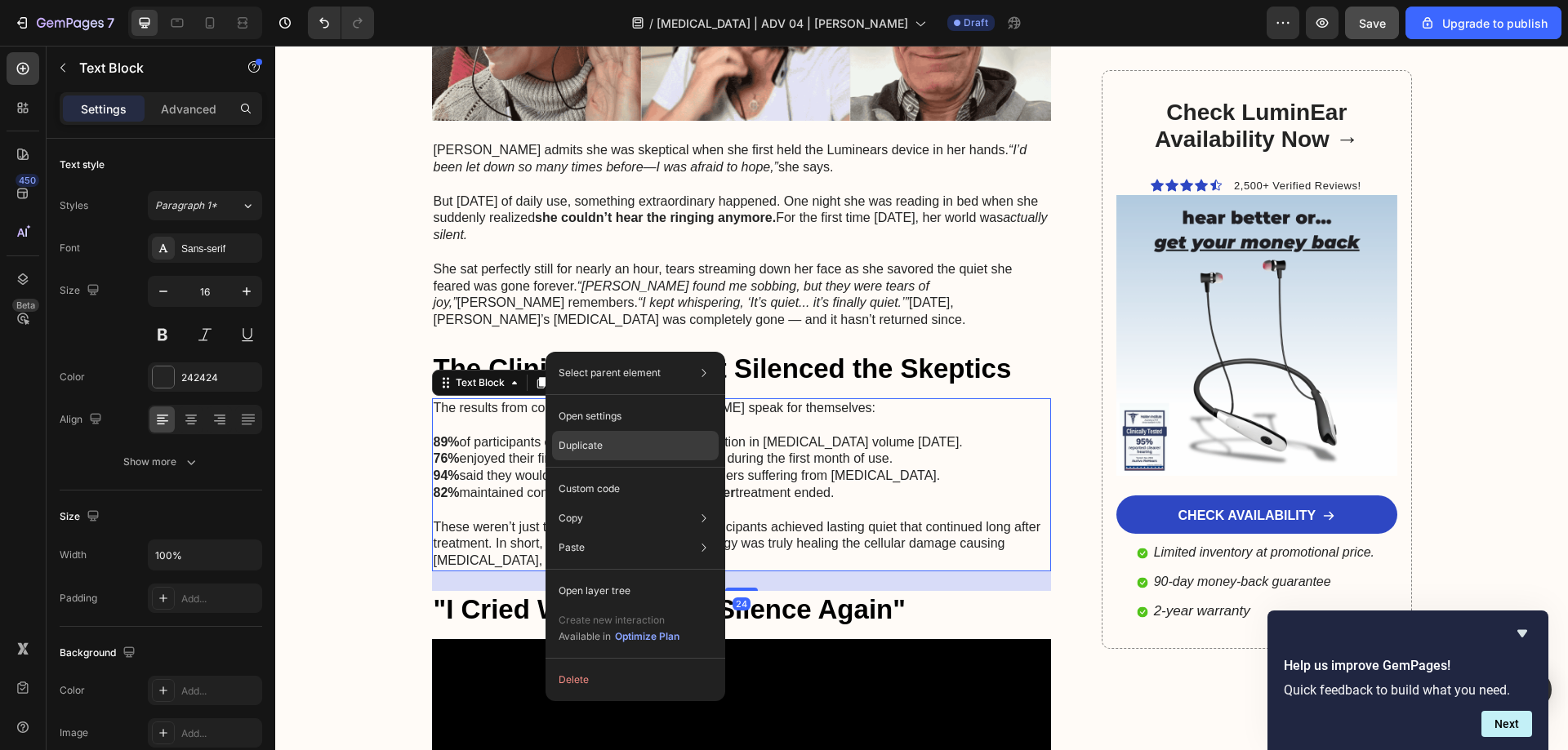
click at [592, 435] on div "Duplicate" at bounding box center [635, 446] width 166 height 30
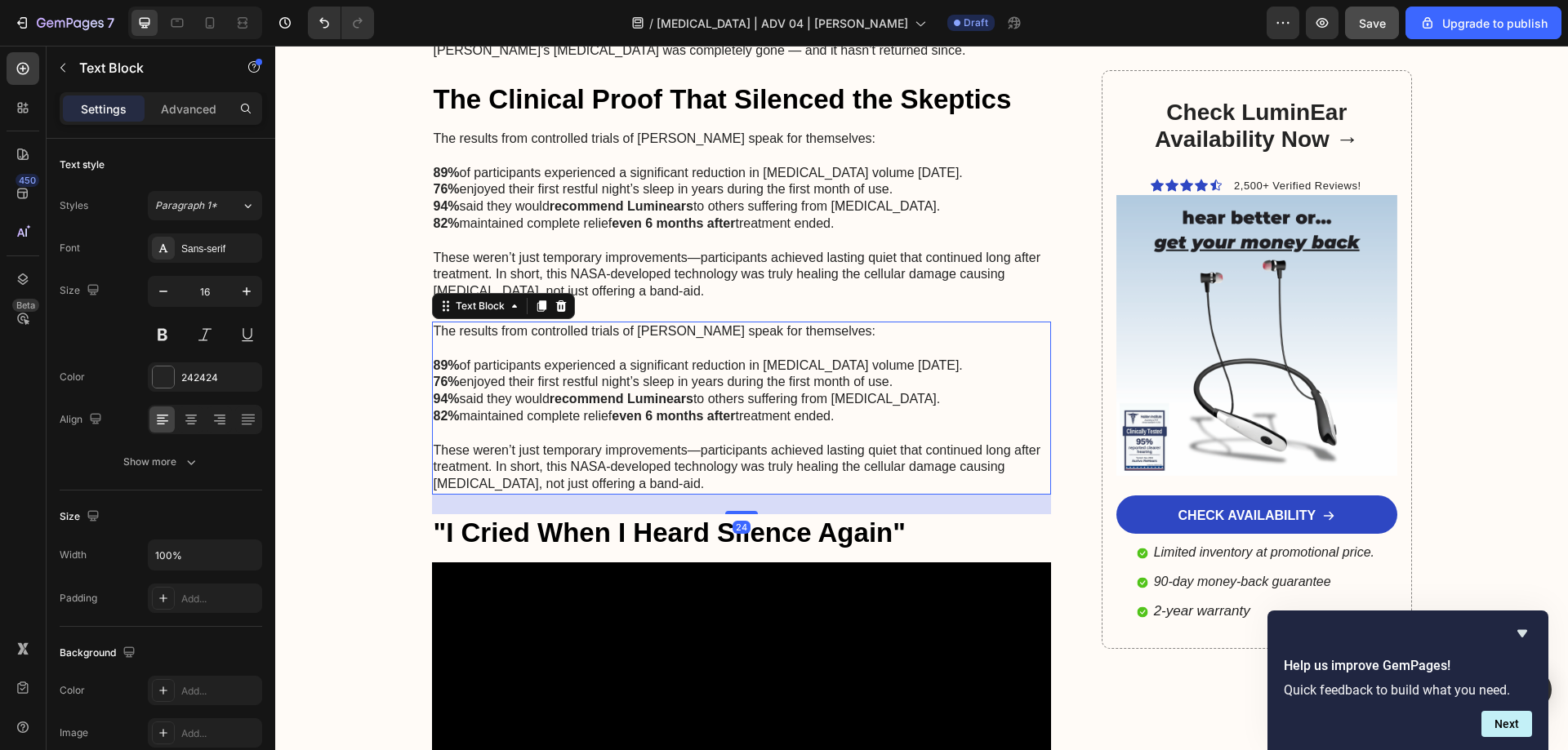
scroll to position [6191, 0]
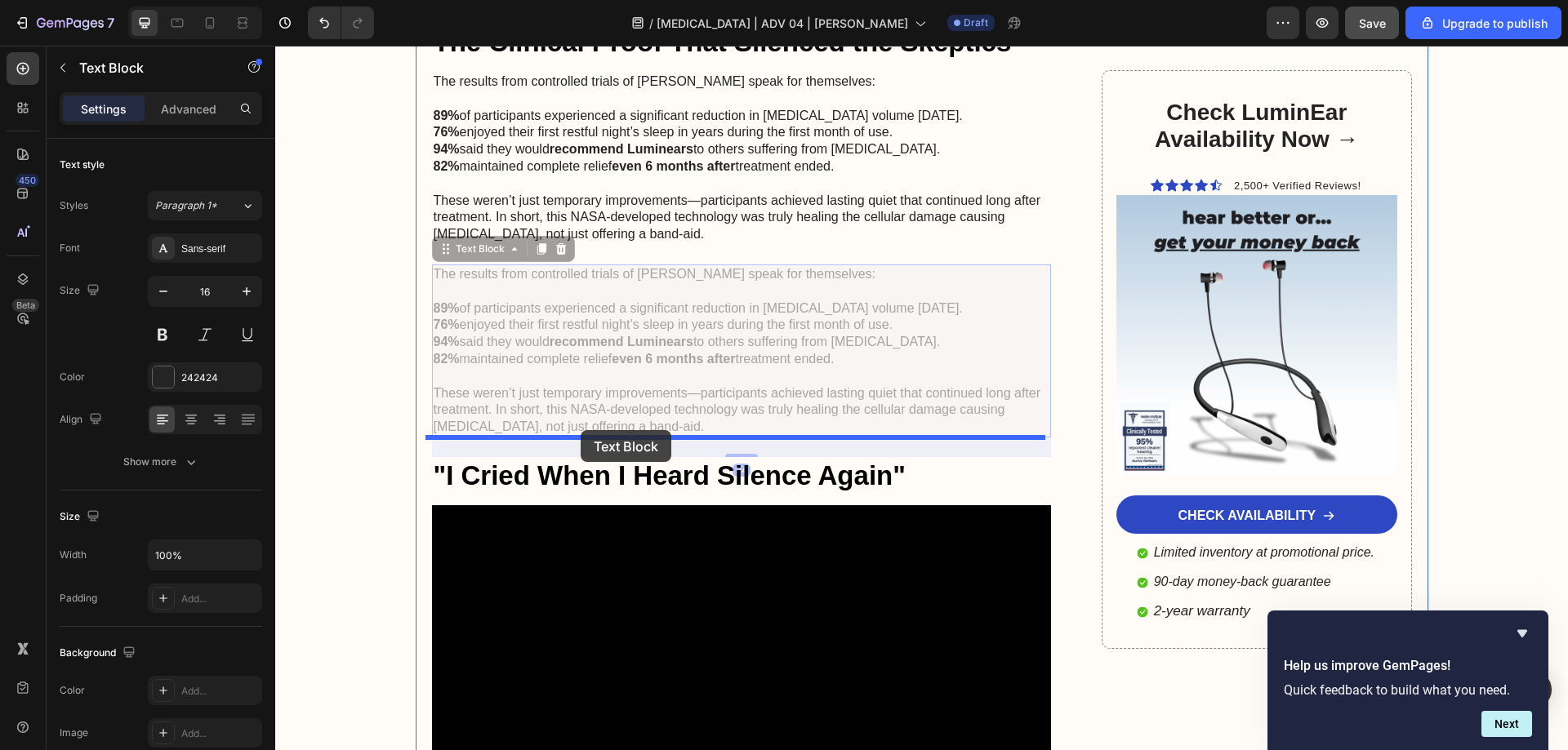
drag, startPoint x: 461, startPoint y: 187, endPoint x: 580, endPoint y: 430, distance: 270.6
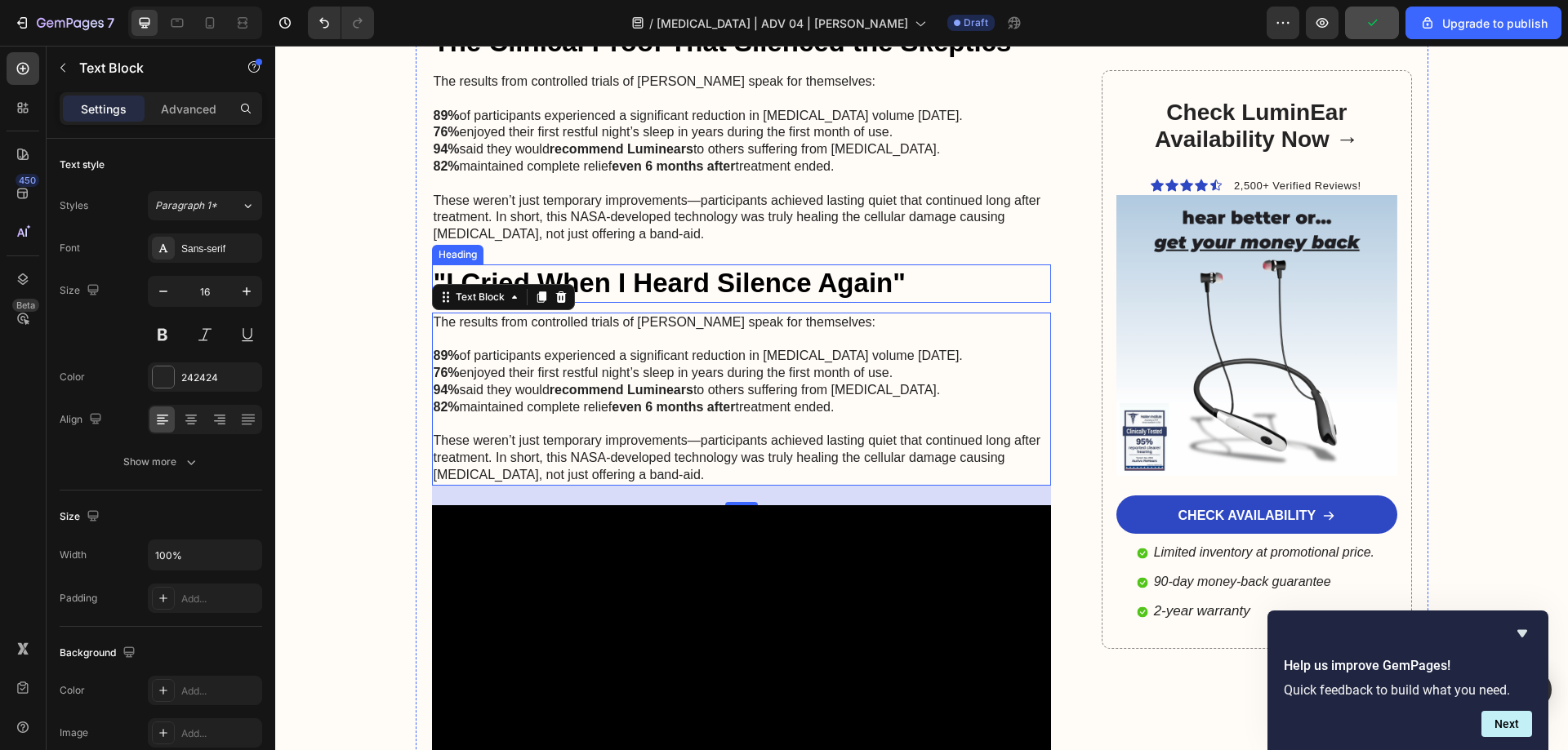
click at [663, 265] on h2 ""I Cried When I Heard Silence Again"" at bounding box center [741, 284] width 619 height 38
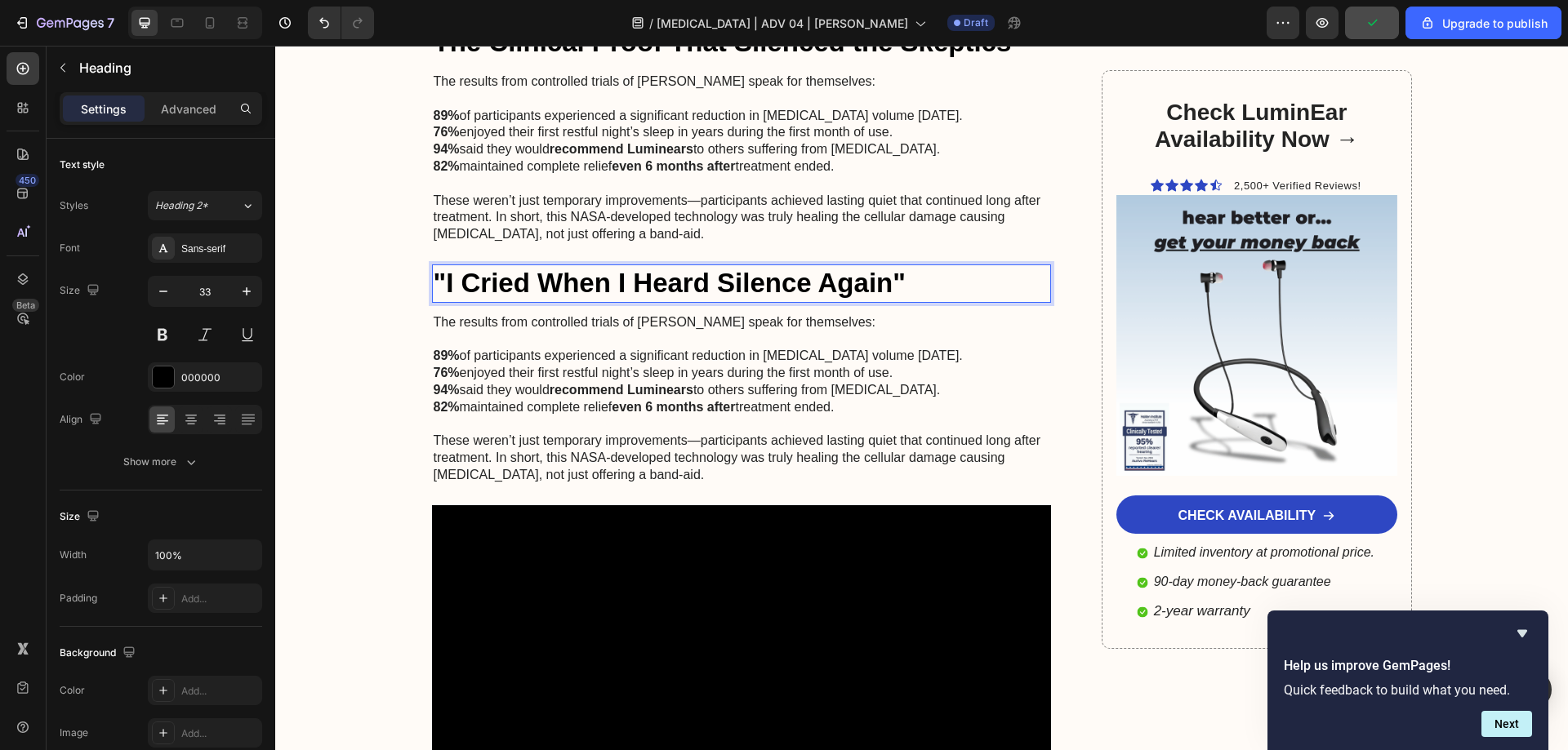
click at [663, 265] on h2 ""I Cried When I Heard Silence Again"" at bounding box center [741, 284] width 619 height 38
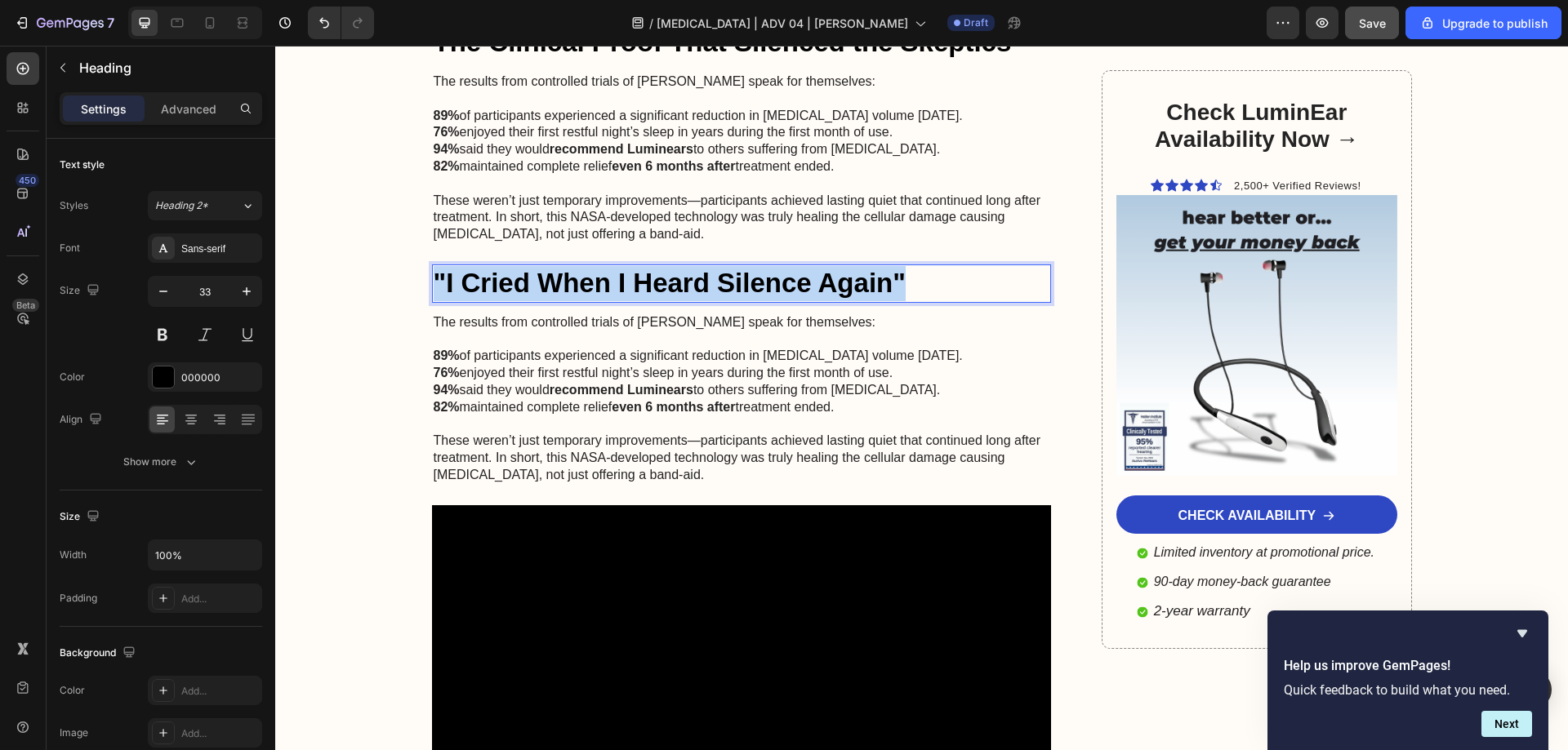
click at [663, 267] on p ""I Cried When I Heard Silence Again"" at bounding box center [742, 284] width 617 height 35
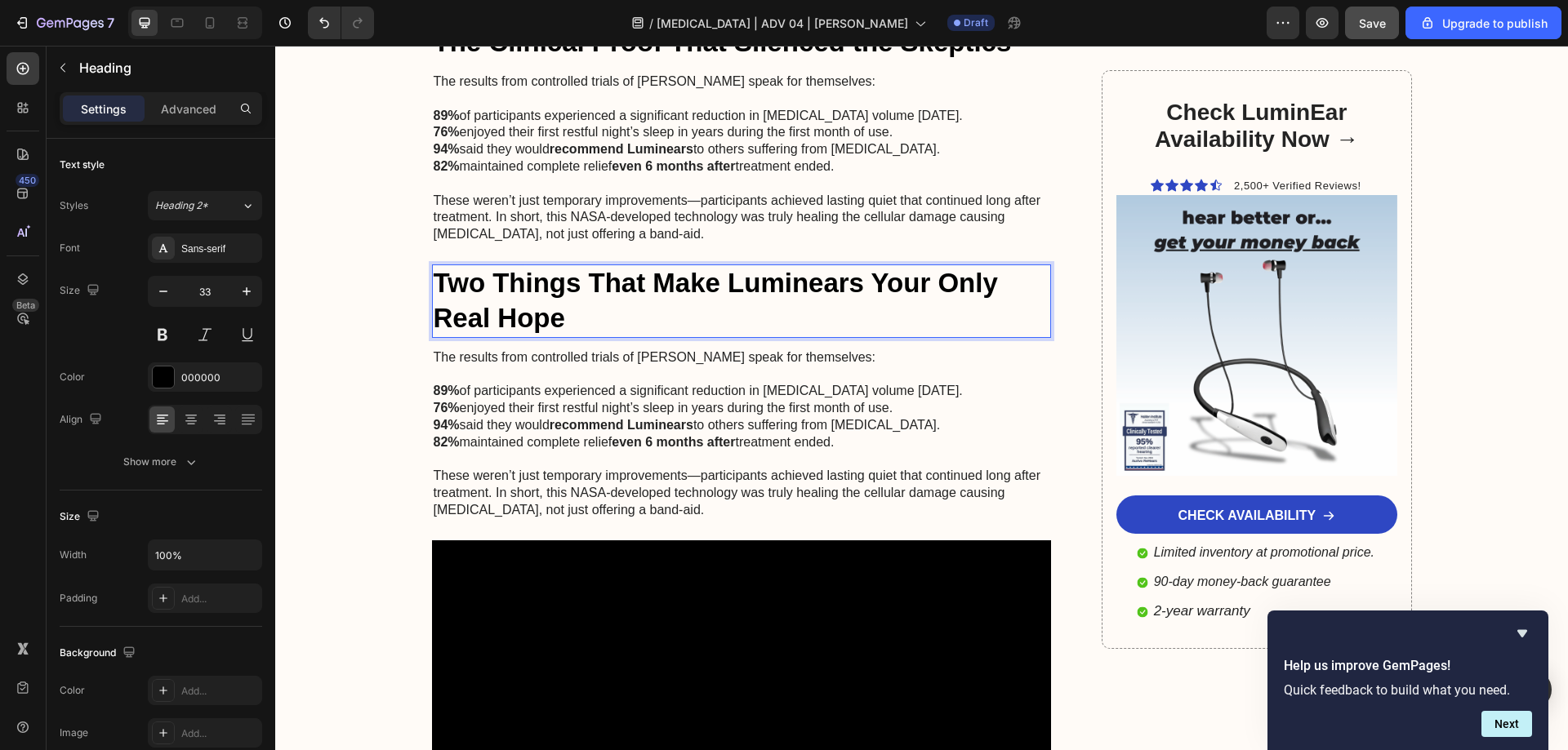
click at [811, 267] on p "Two Things That Make Luminears Your Only Real Hope" at bounding box center [742, 301] width 617 height 71
click at [778, 267] on p "Two Things That Make LuminEars Your Only Real Hope" at bounding box center [742, 301] width 617 height 71
click at [679, 451] on p at bounding box center [742, 460] width 617 height 17
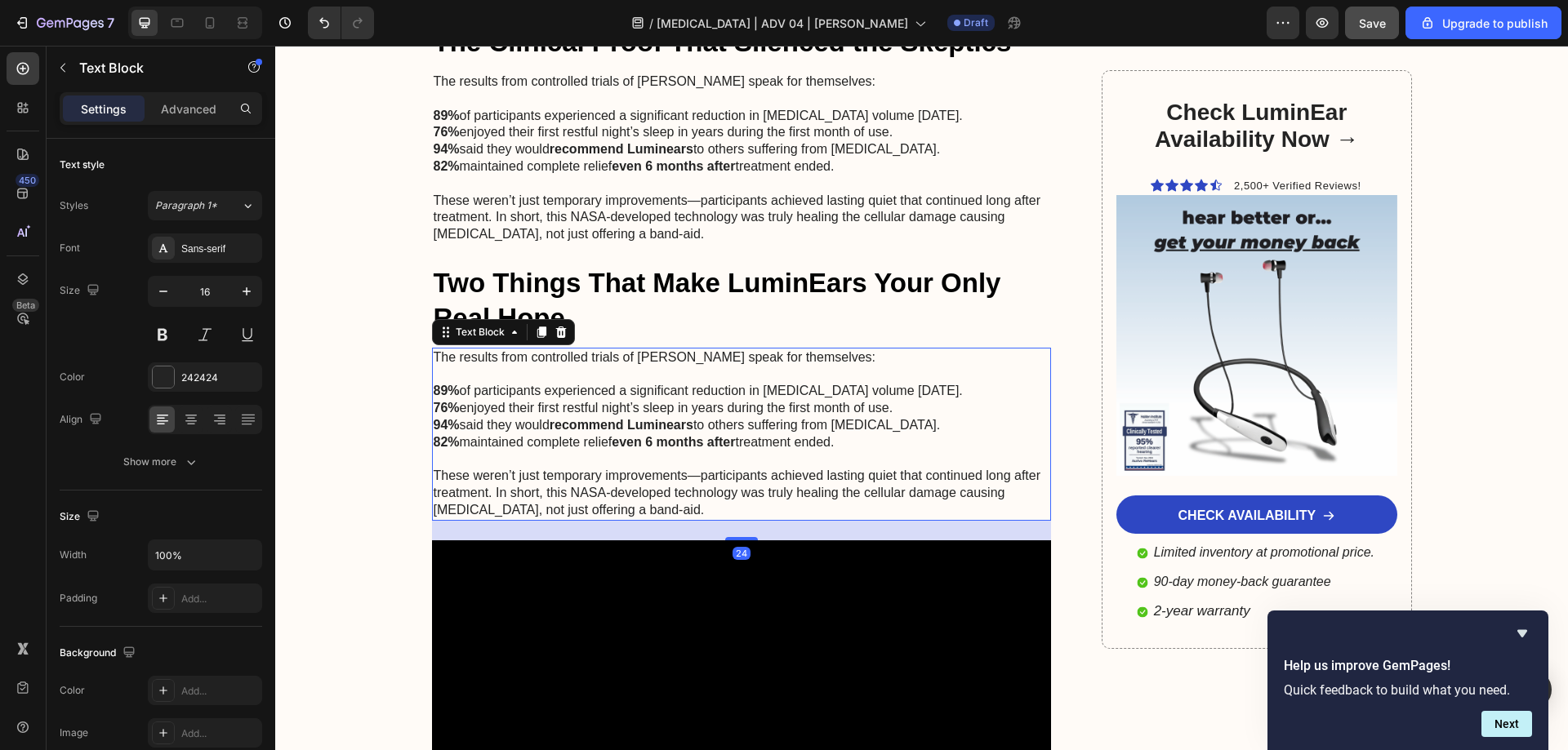
click at [679, 451] on p "Rich Text Editor. Editing area: main" at bounding box center [742, 460] width 617 height 17
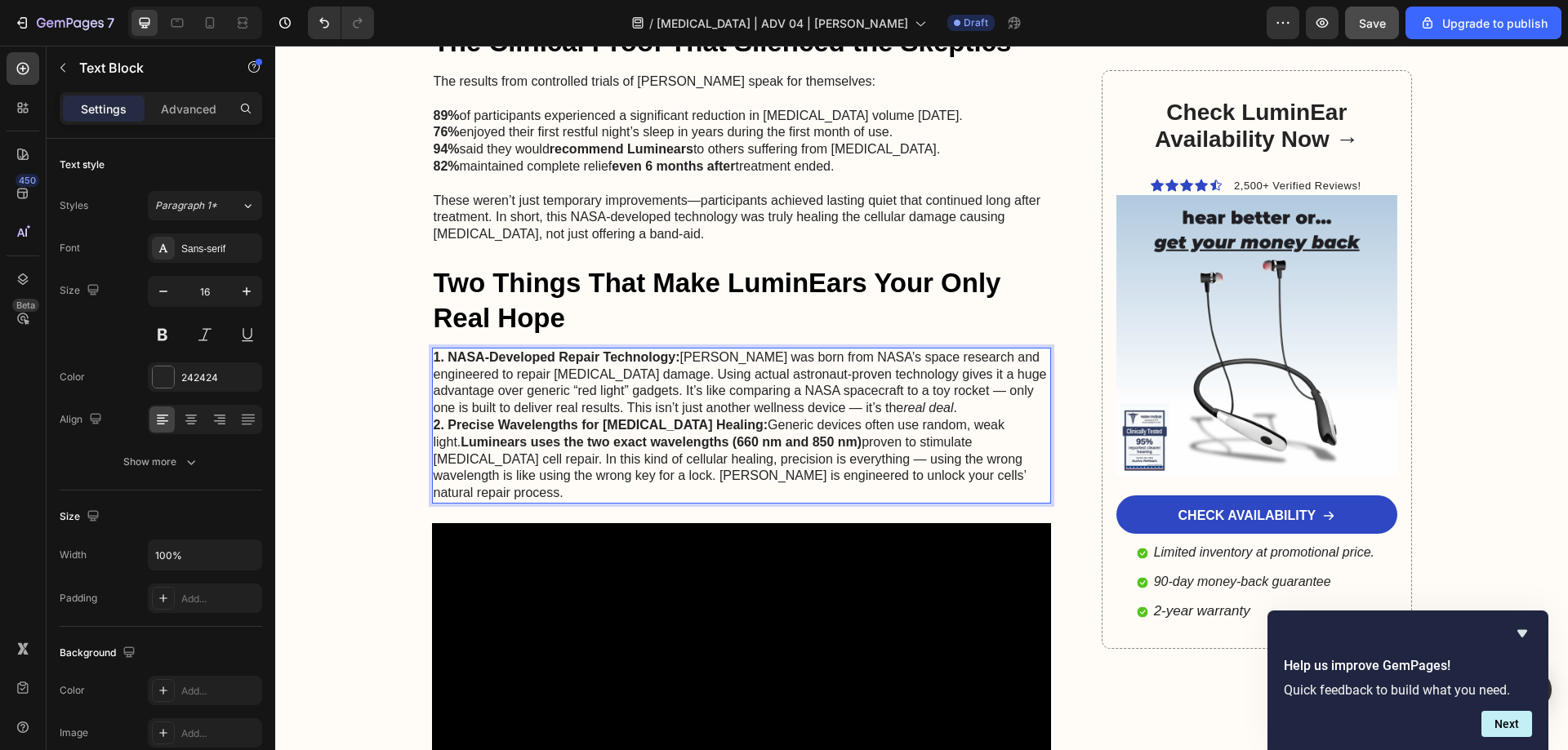
click at [970, 349] on p "1. NASA-Developed Repair Technology: [PERSON_NAME] was born from NASA’s space r…" at bounding box center [742, 383] width 617 height 68
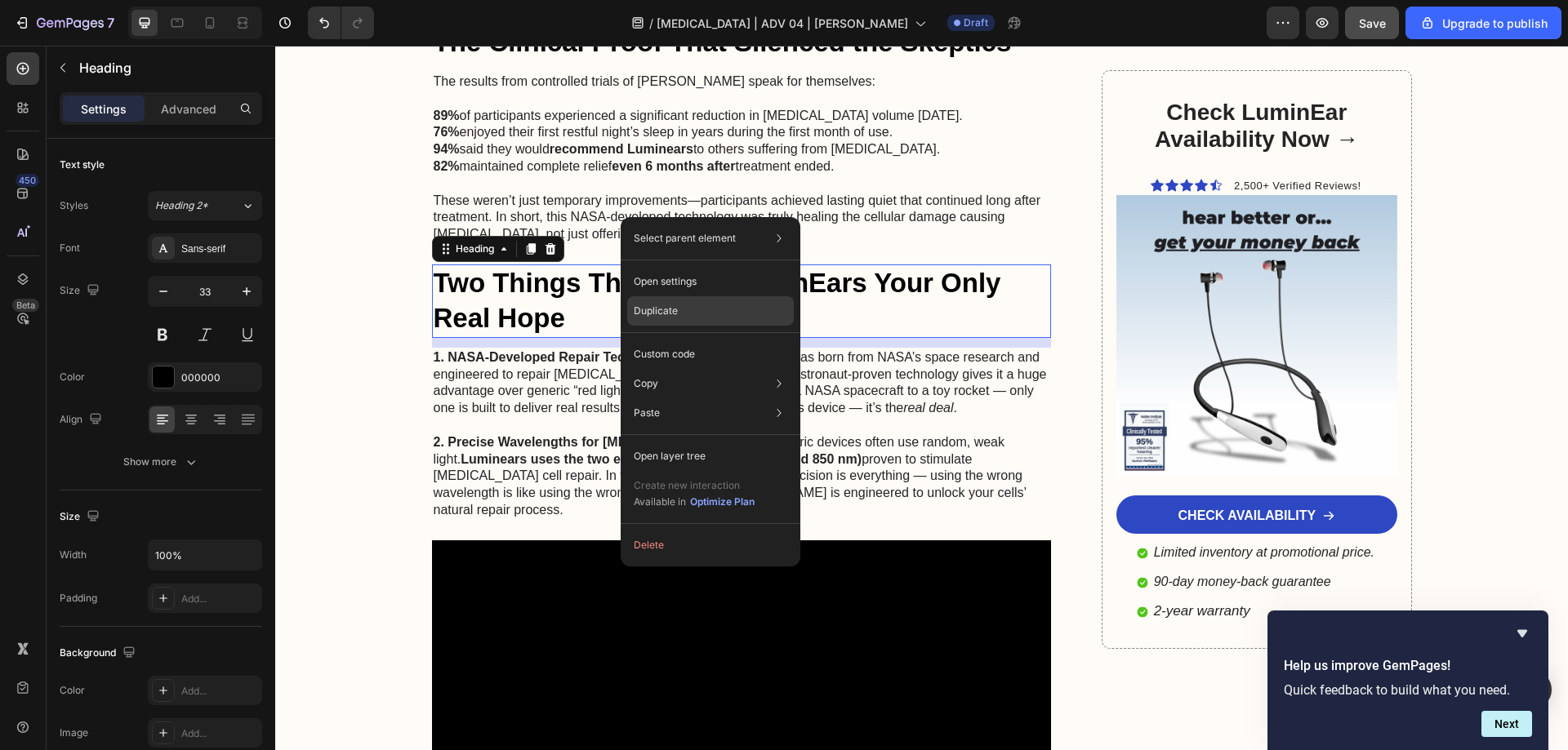
click at [672, 301] on div "Duplicate" at bounding box center [710, 311] width 166 height 30
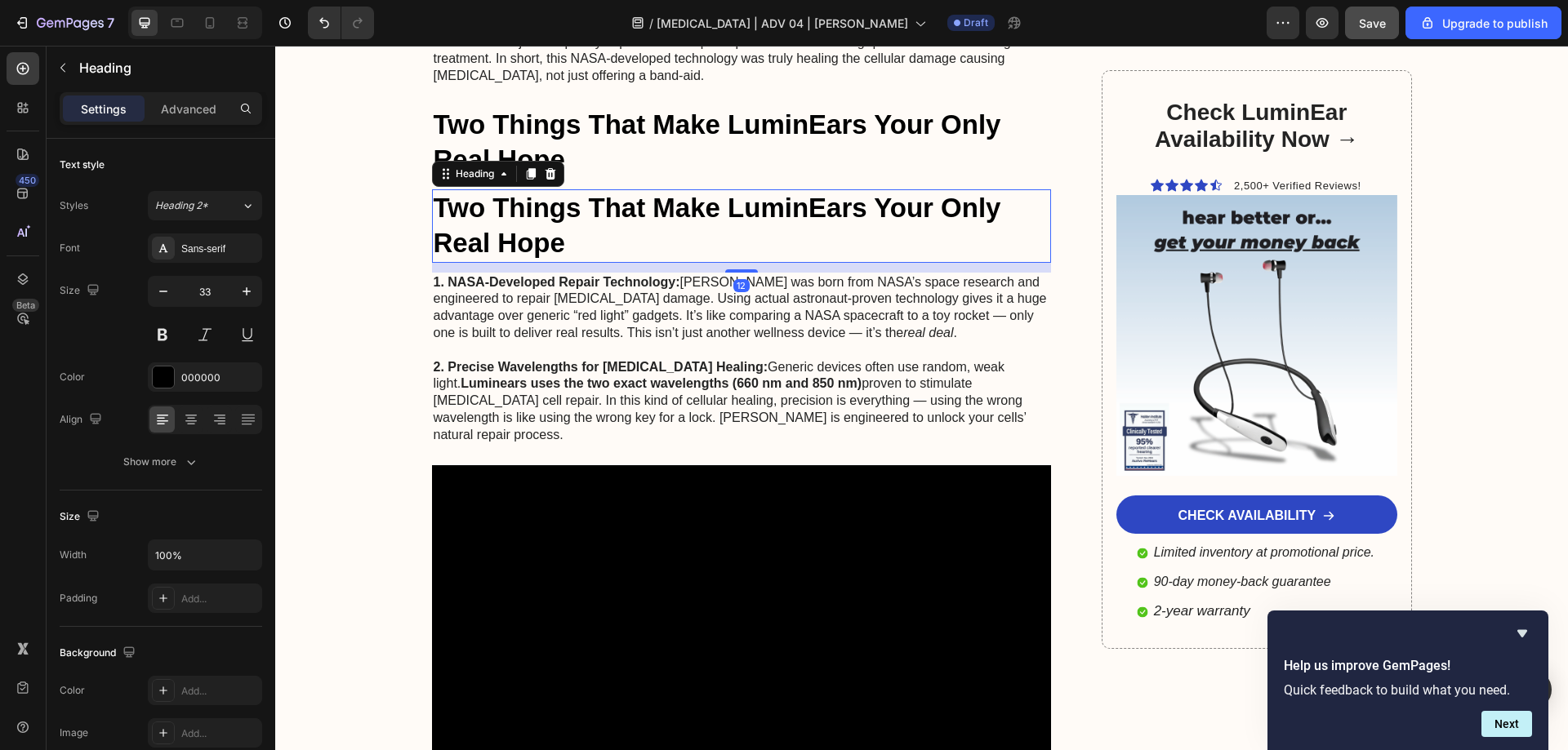
scroll to position [6354, 0]
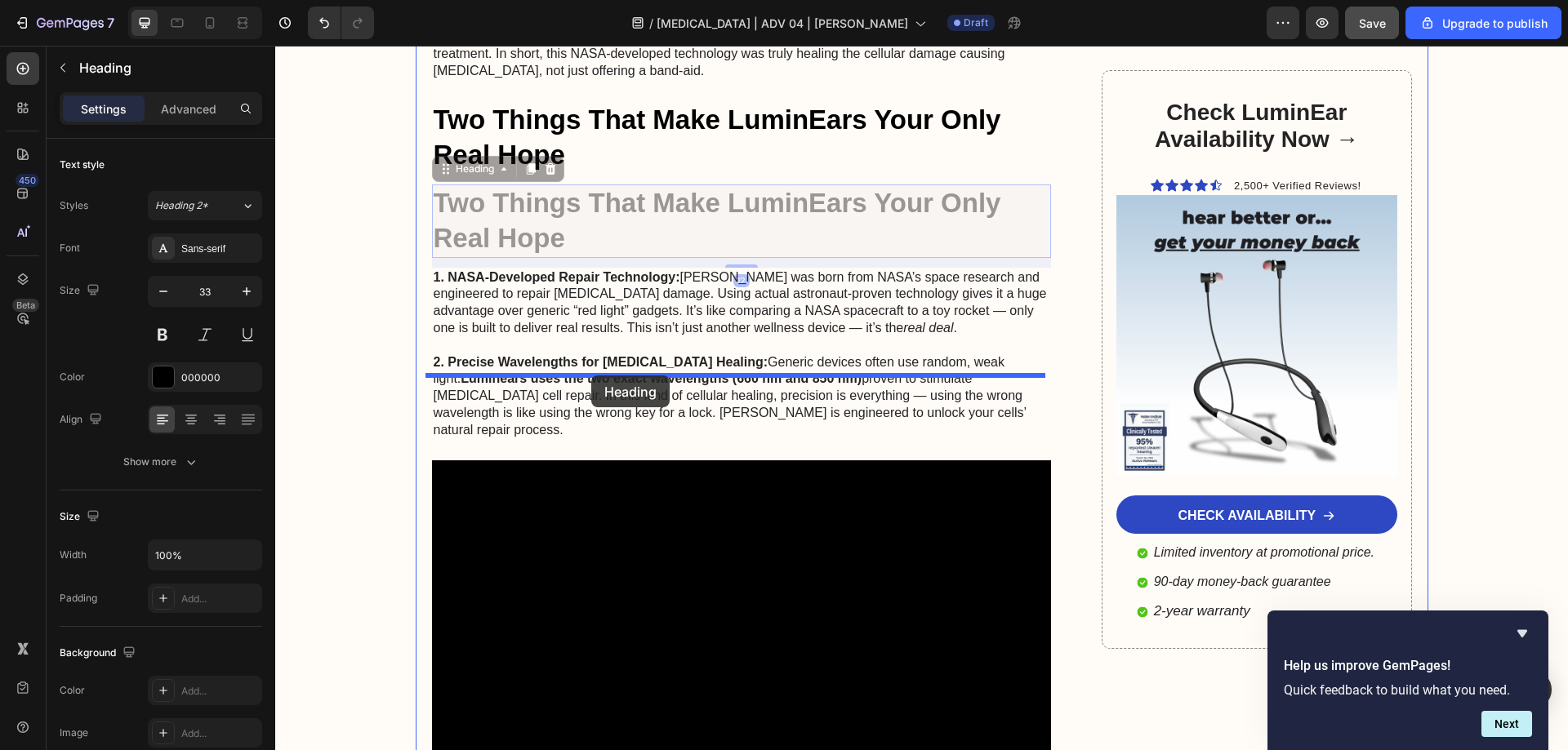
drag, startPoint x: 455, startPoint y: 98, endPoint x: 591, endPoint y: 375, distance: 308.6
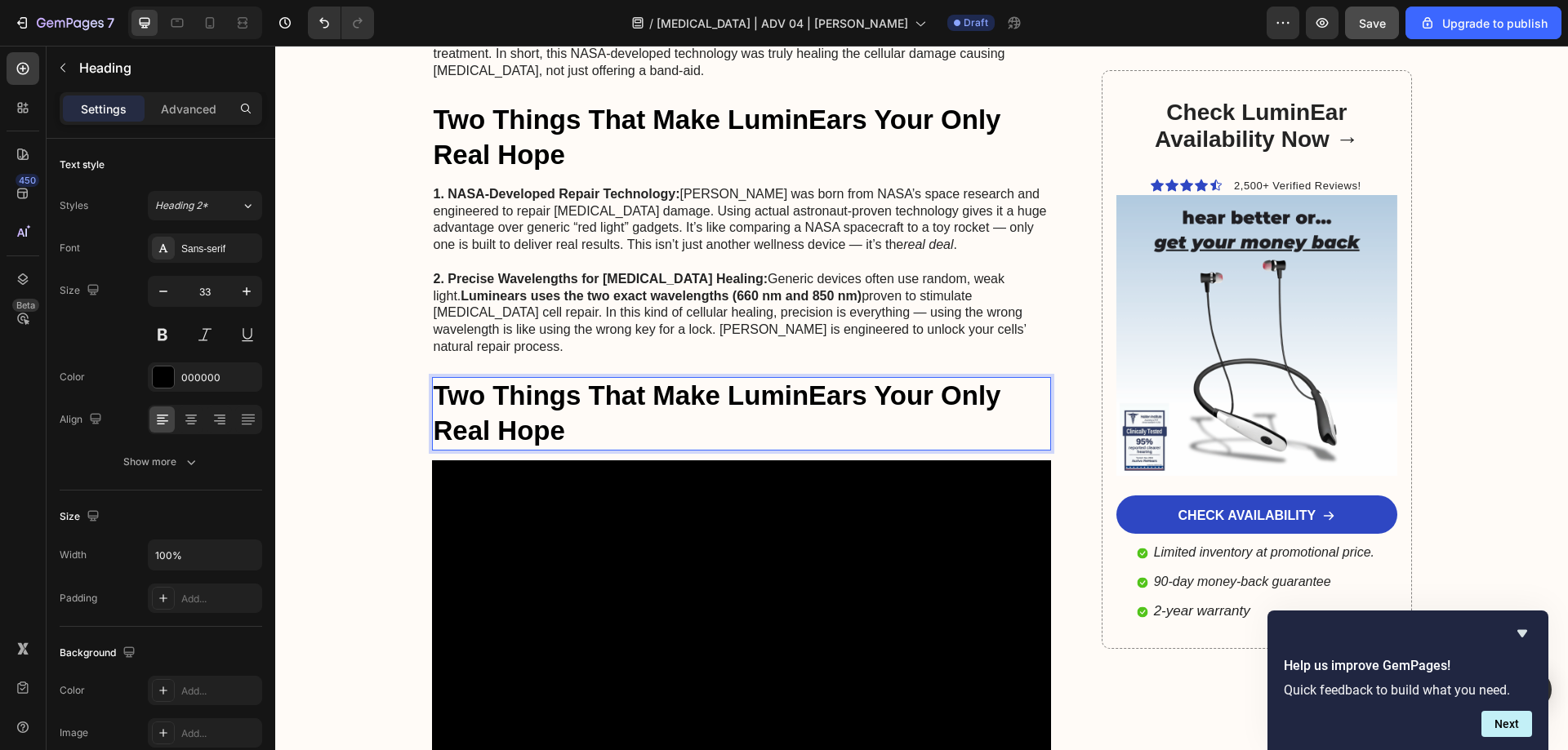
click at [551, 377] on h2 "Two Things That Make LuminEars Your Only Real Hope" at bounding box center [741, 414] width 619 height 73
click at [551, 379] on p "Two Things That Make LuminEars Your Only Real Hope" at bounding box center [742, 414] width 617 height 71
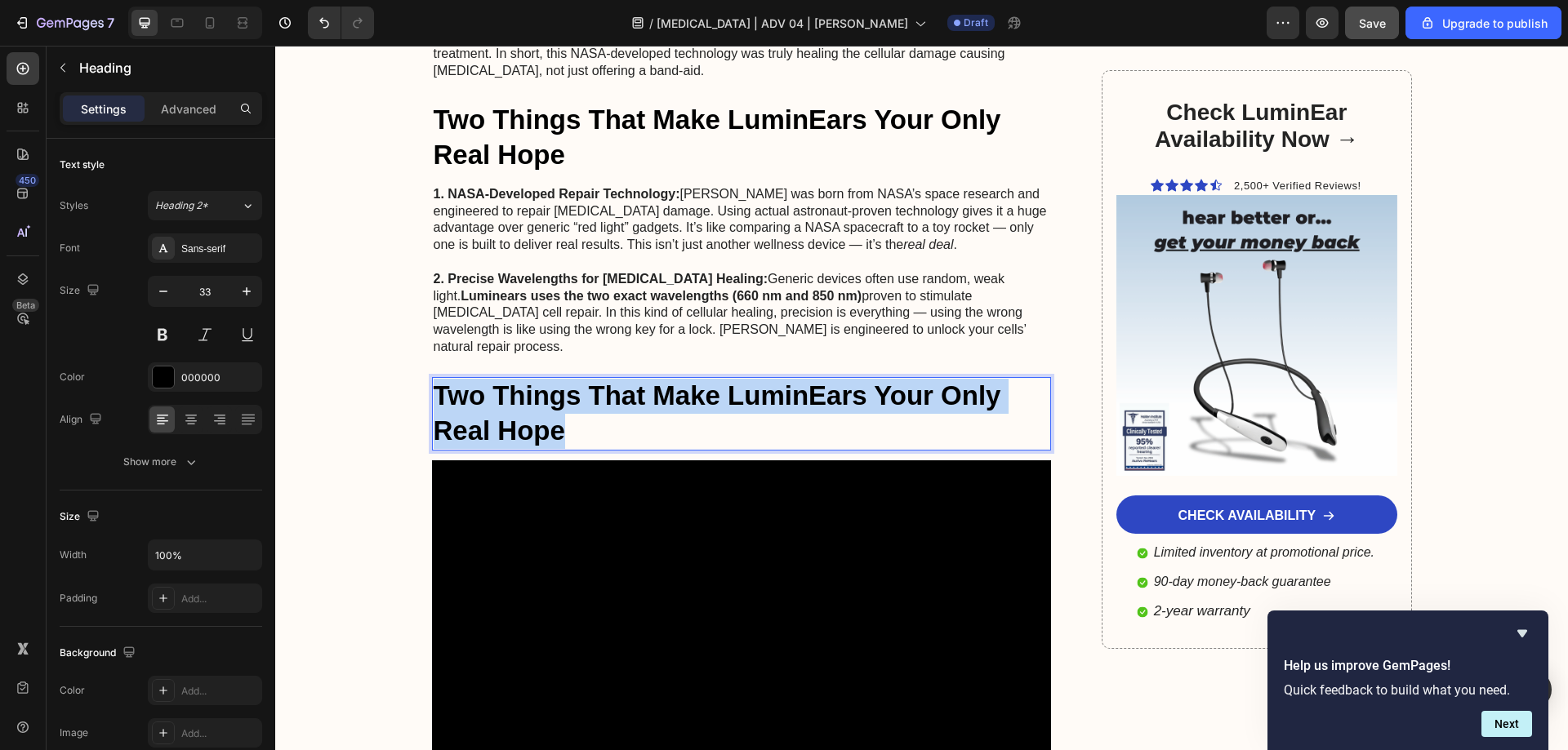
click at [551, 379] on p "Two Things That Make LuminEars Your Only Real Hope" at bounding box center [742, 414] width 617 height 71
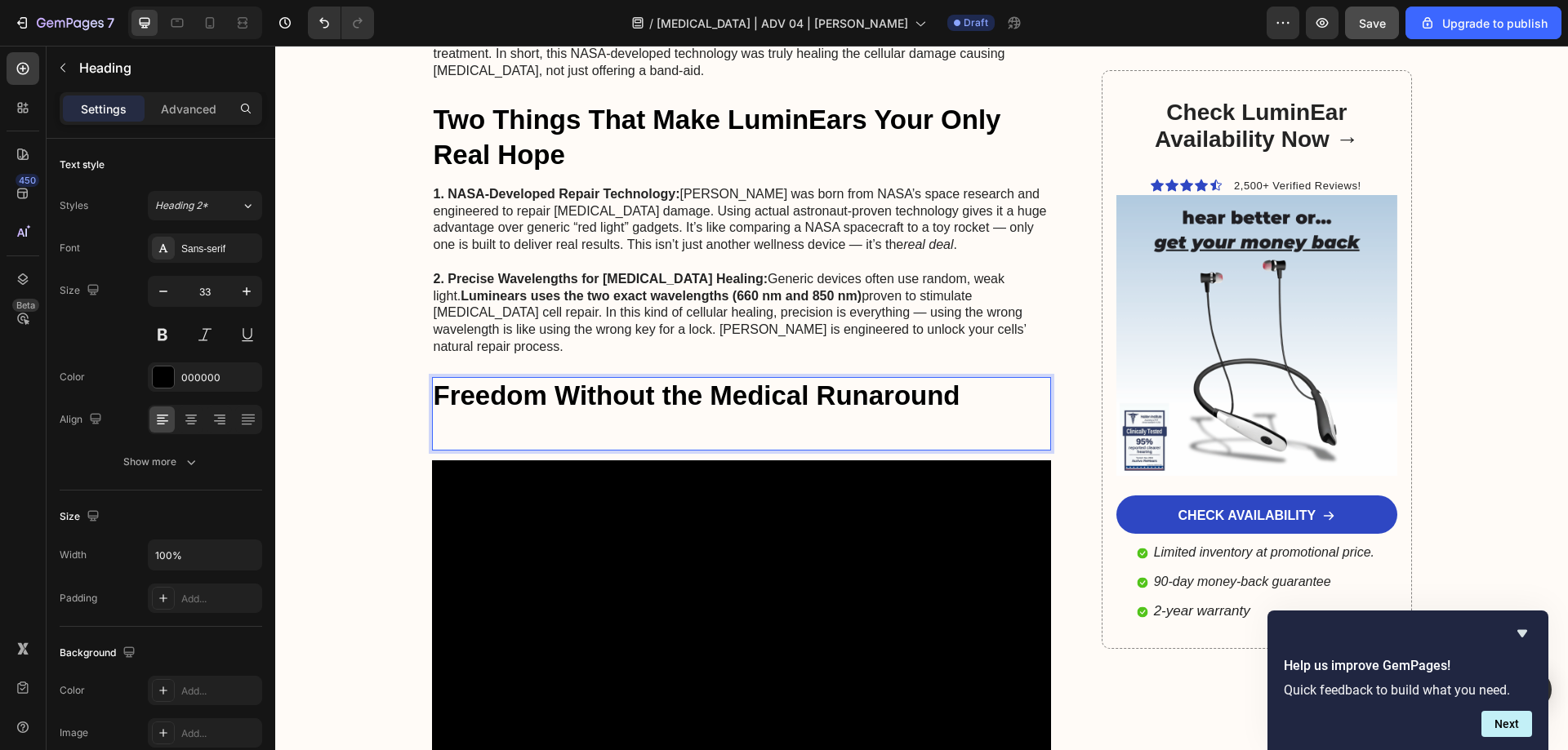
click at [613, 379] on p "Freedom Without the Medical Runaround" at bounding box center [742, 396] width 617 height 35
click at [530, 414] on p "Rich Text Editor. Editing area: main" at bounding box center [742, 431] width 617 height 35
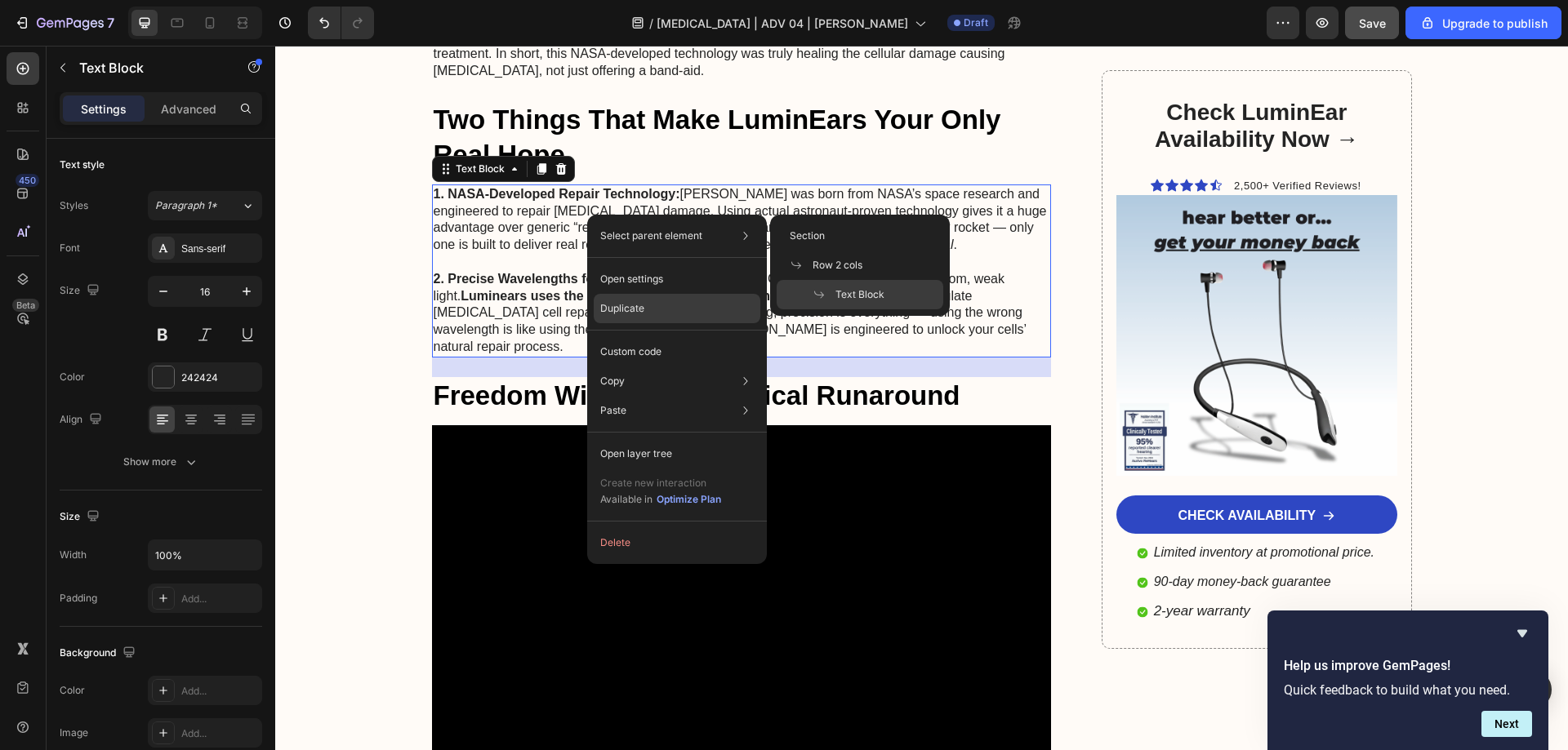
click at [618, 303] on p "Duplicate" at bounding box center [622, 308] width 44 height 15
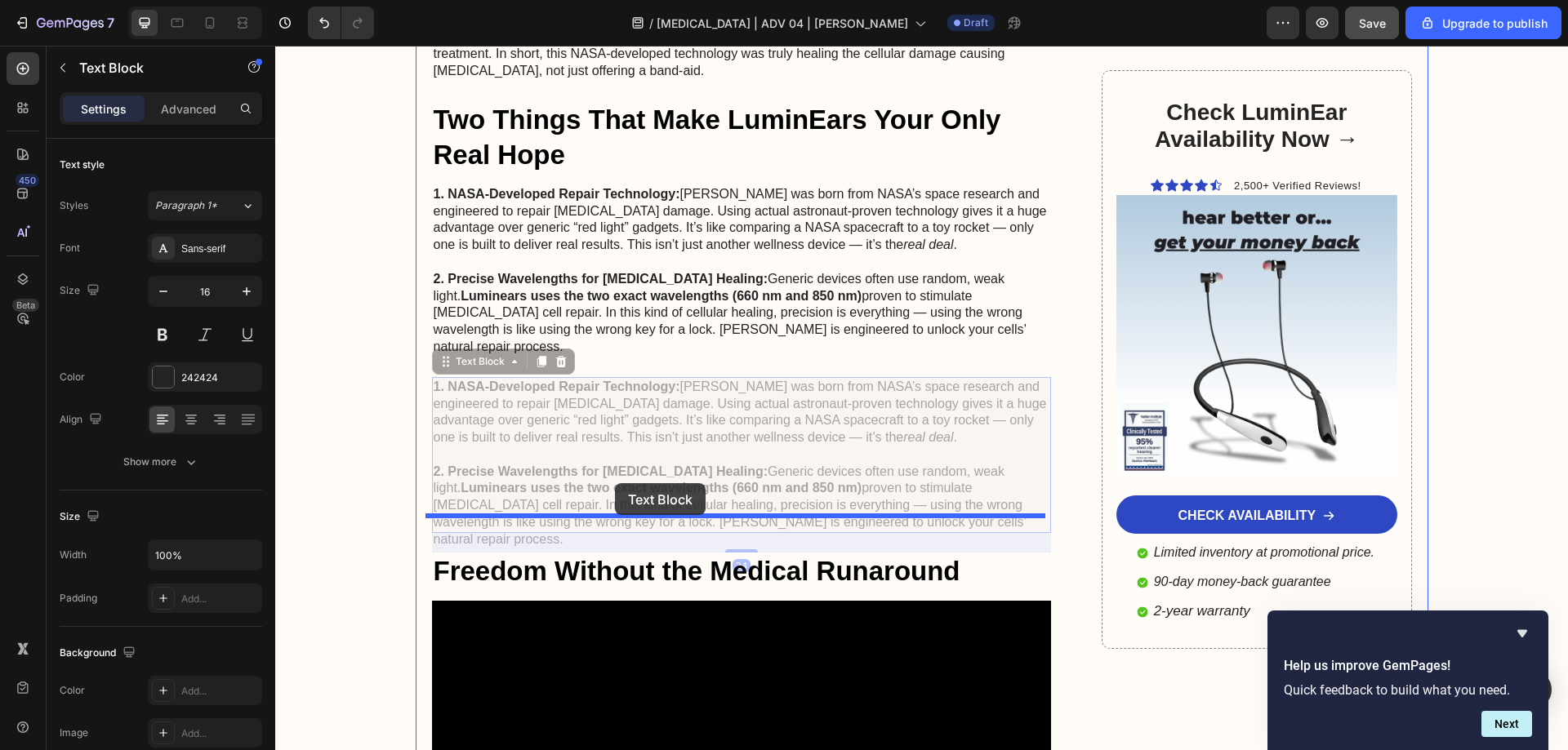
drag, startPoint x: 476, startPoint y: 267, endPoint x: 615, endPoint y: 483, distance: 256.9
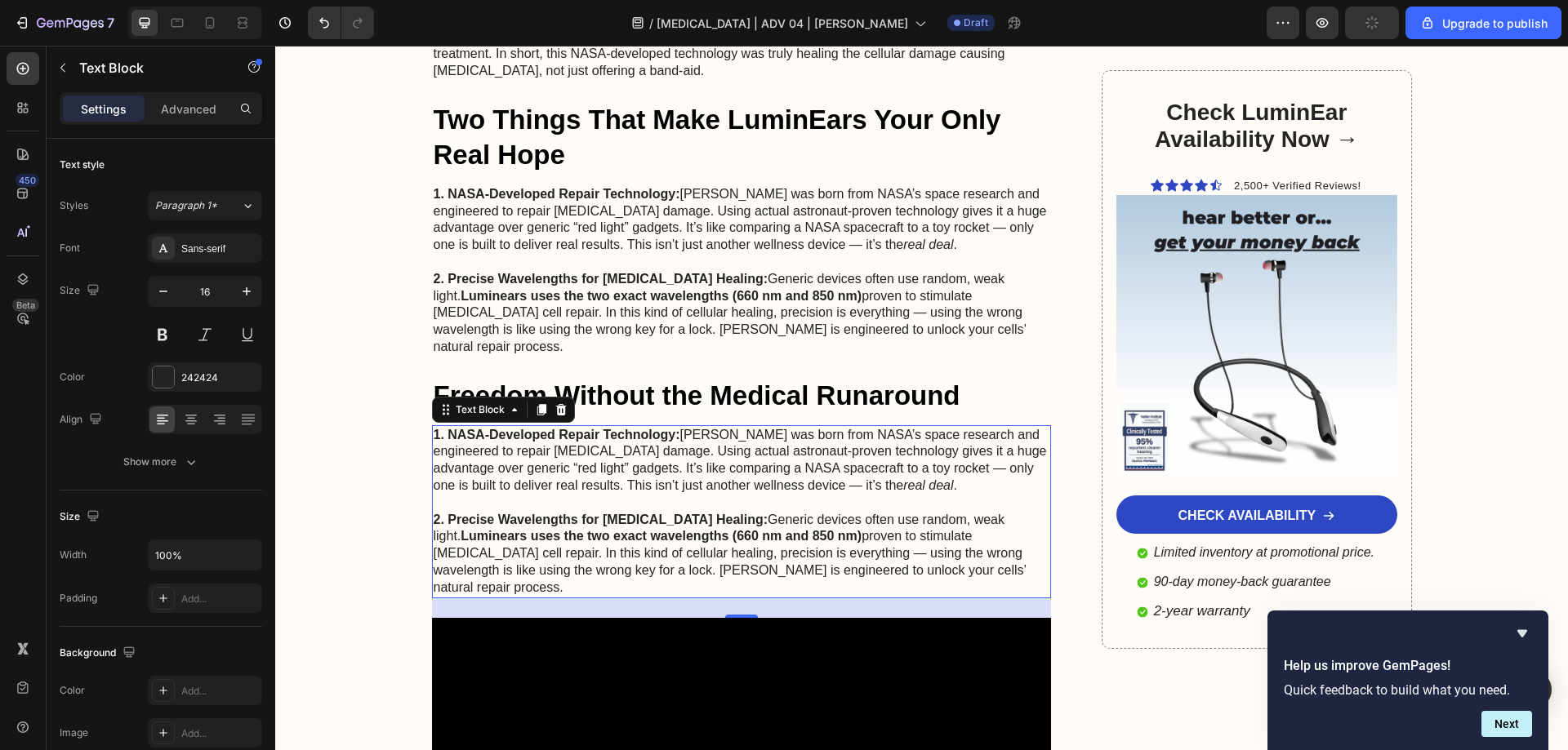
click at [641, 513] on strong "2. Precise Wavelengths for [MEDICAL_DATA] Healing:" at bounding box center [601, 520] width 335 height 14
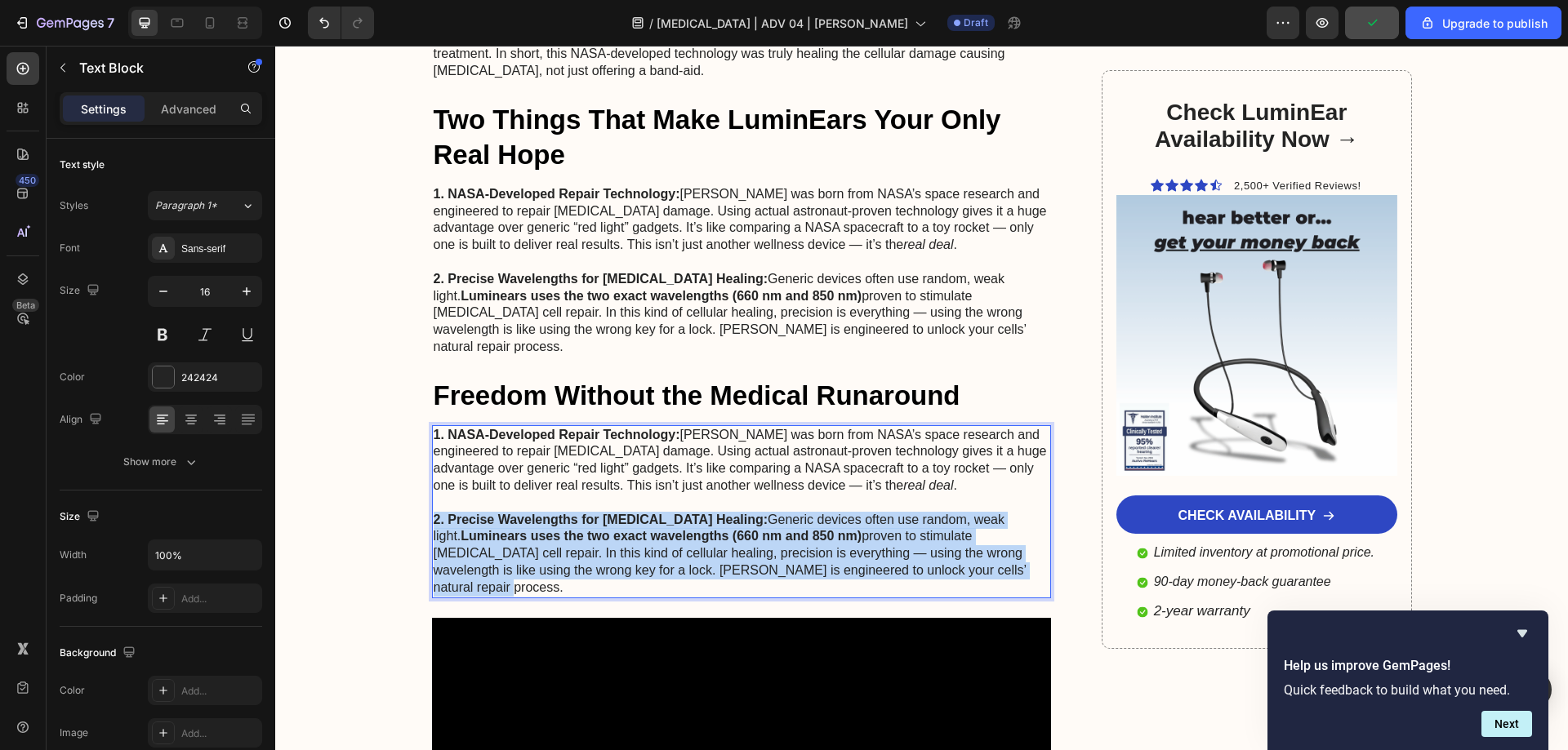
click at [641, 513] on strong "2. Precise Wavelengths for [MEDICAL_DATA] Healing:" at bounding box center [601, 520] width 335 height 14
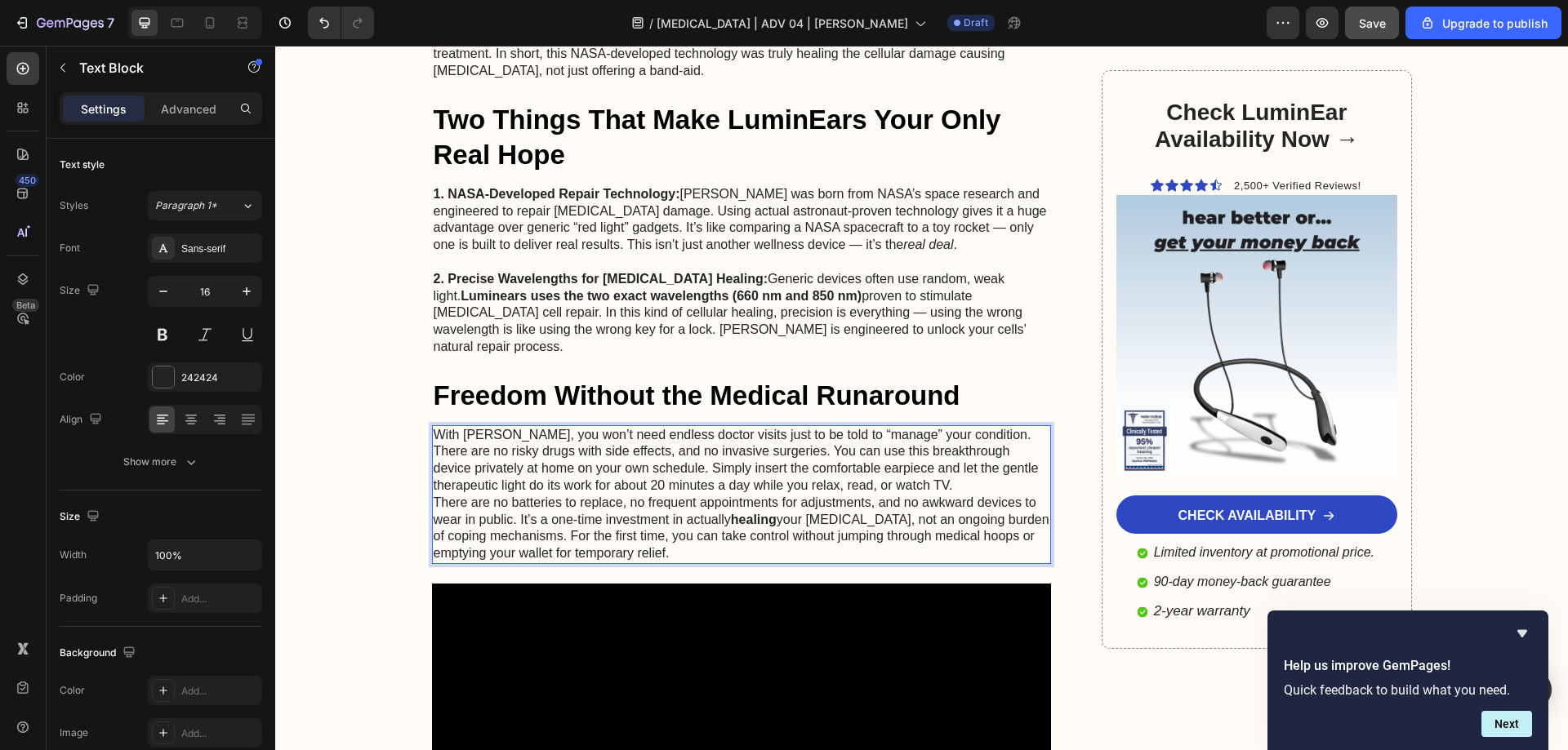
click at [857, 427] on p "With [PERSON_NAME], you won’t need endless doctor visits just to be told to “ma…" at bounding box center [742, 461] width 617 height 68
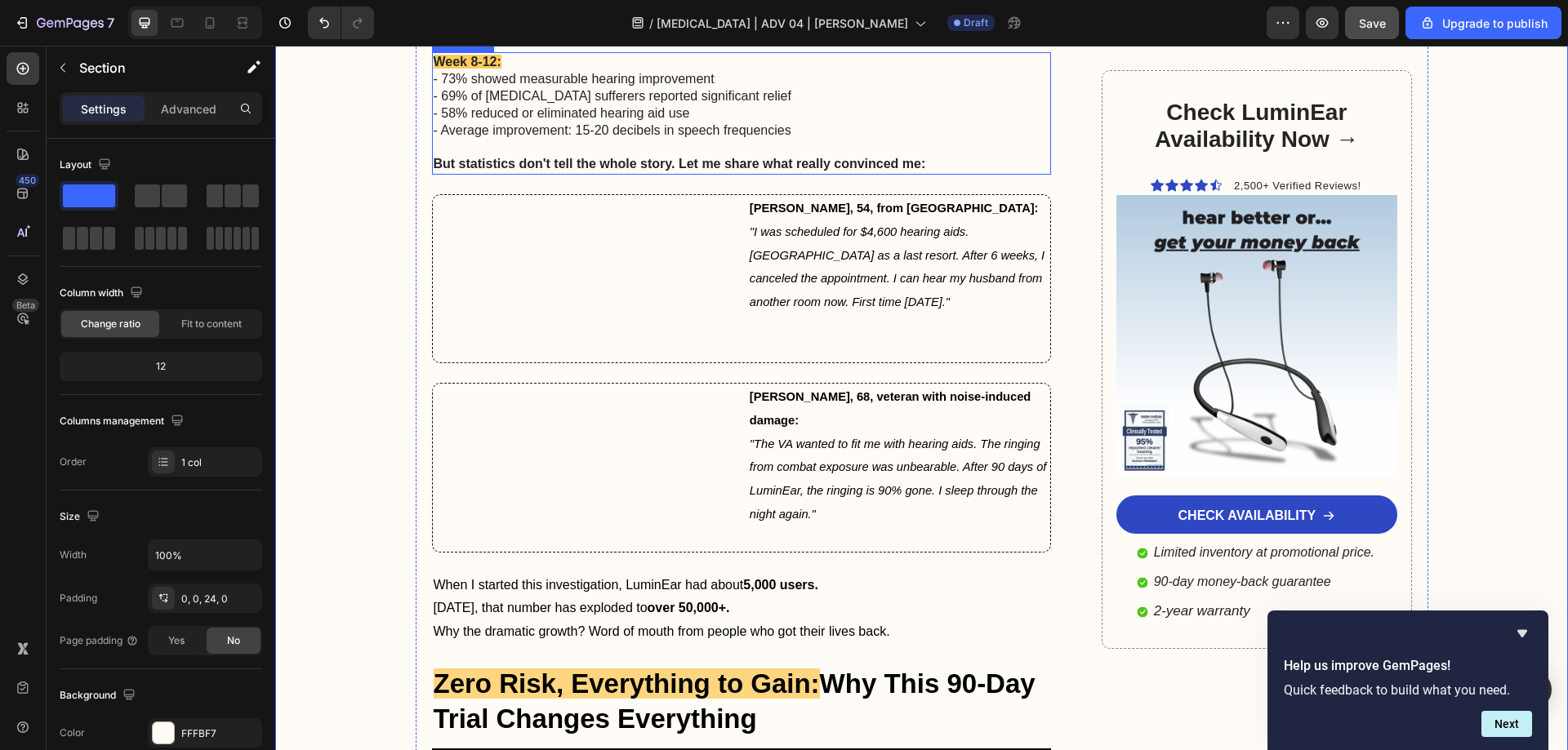
scroll to position [8395, 0]
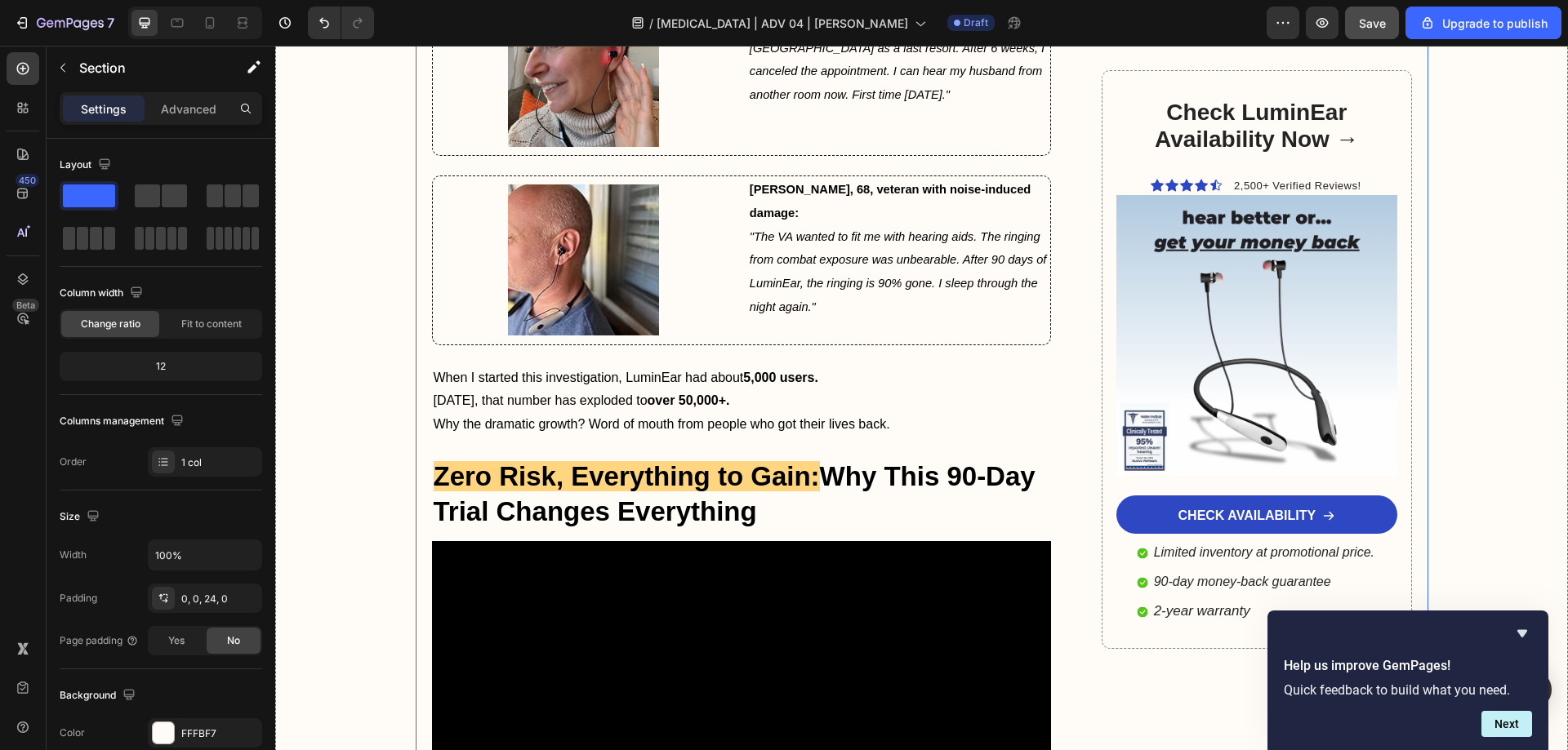
click at [623, 462] on span "Zero Risk, Everything to Gain:" at bounding box center [626, 476] width 386 height 30
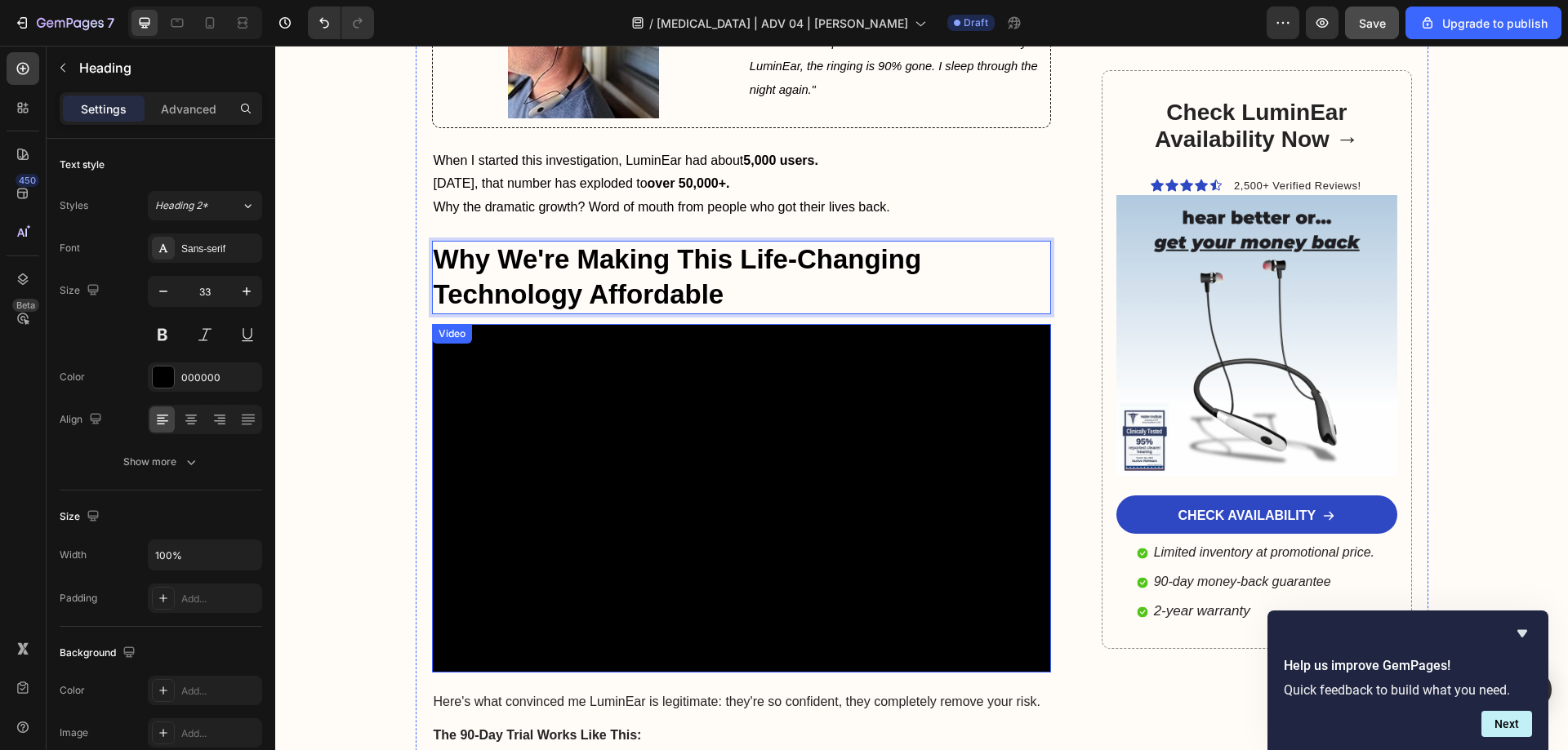
scroll to position [8476, 0]
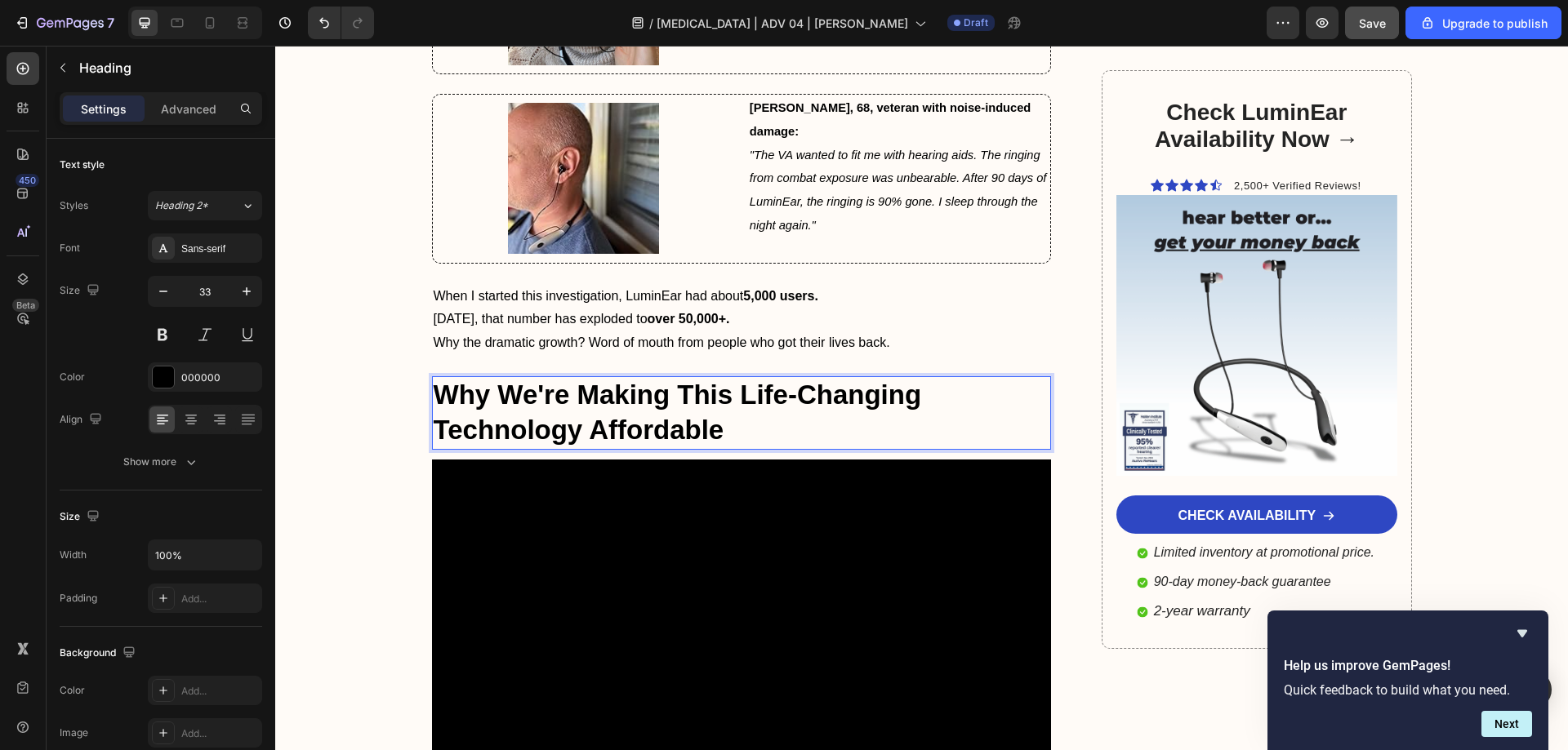
click at [500, 378] on p "Why We're Making This Life-Changing Technology Affordable" at bounding box center [742, 413] width 617 height 71
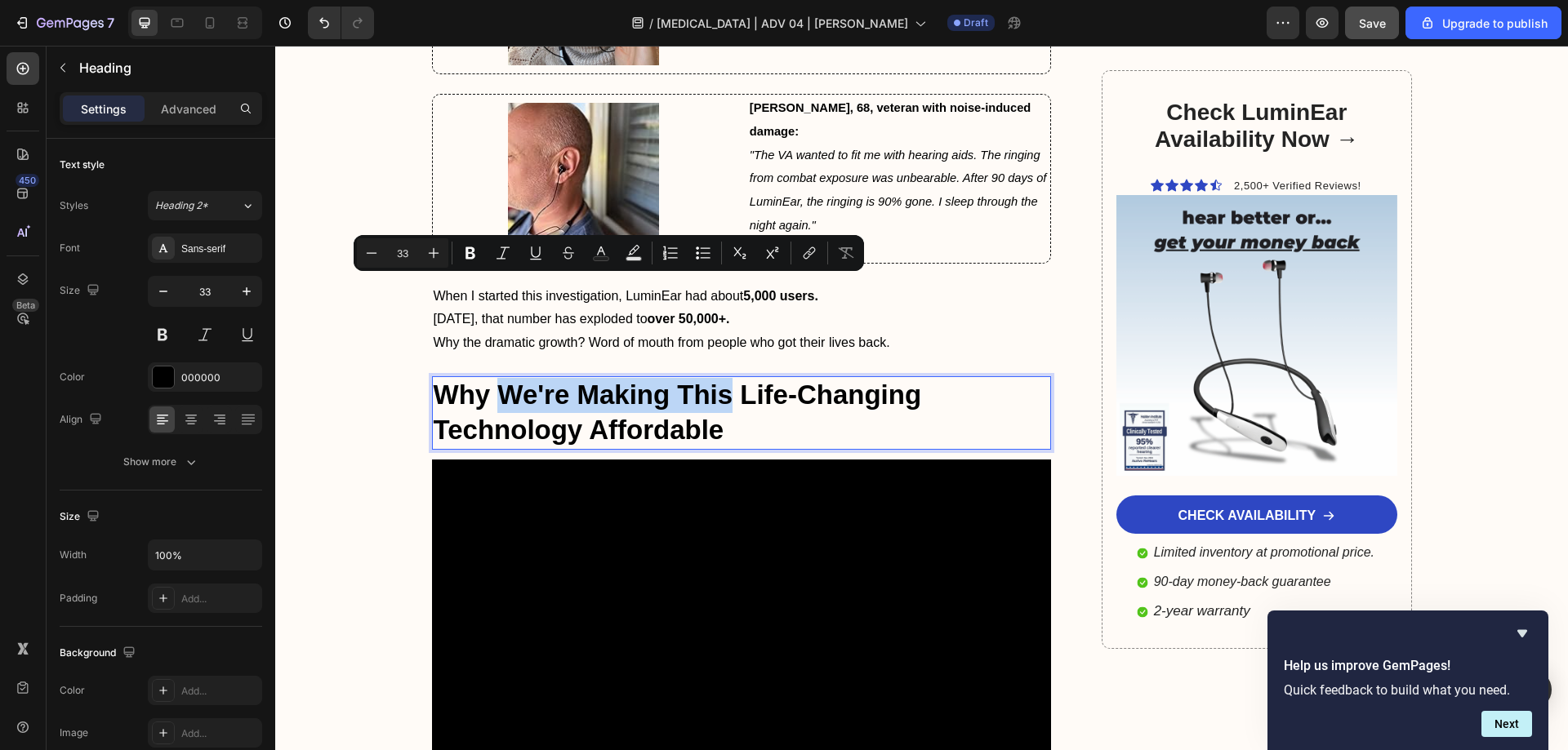
drag, startPoint x: 500, startPoint y: 288, endPoint x: 722, endPoint y: 296, distance: 222.1
click at [722, 378] on p "Why We're Making This Life-Changing Technology Affordable" at bounding box center [742, 413] width 617 height 71
click at [744, 378] on p "Why We're Making This Life-Changing Technology Affordable" at bounding box center [742, 413] width 617 height 71
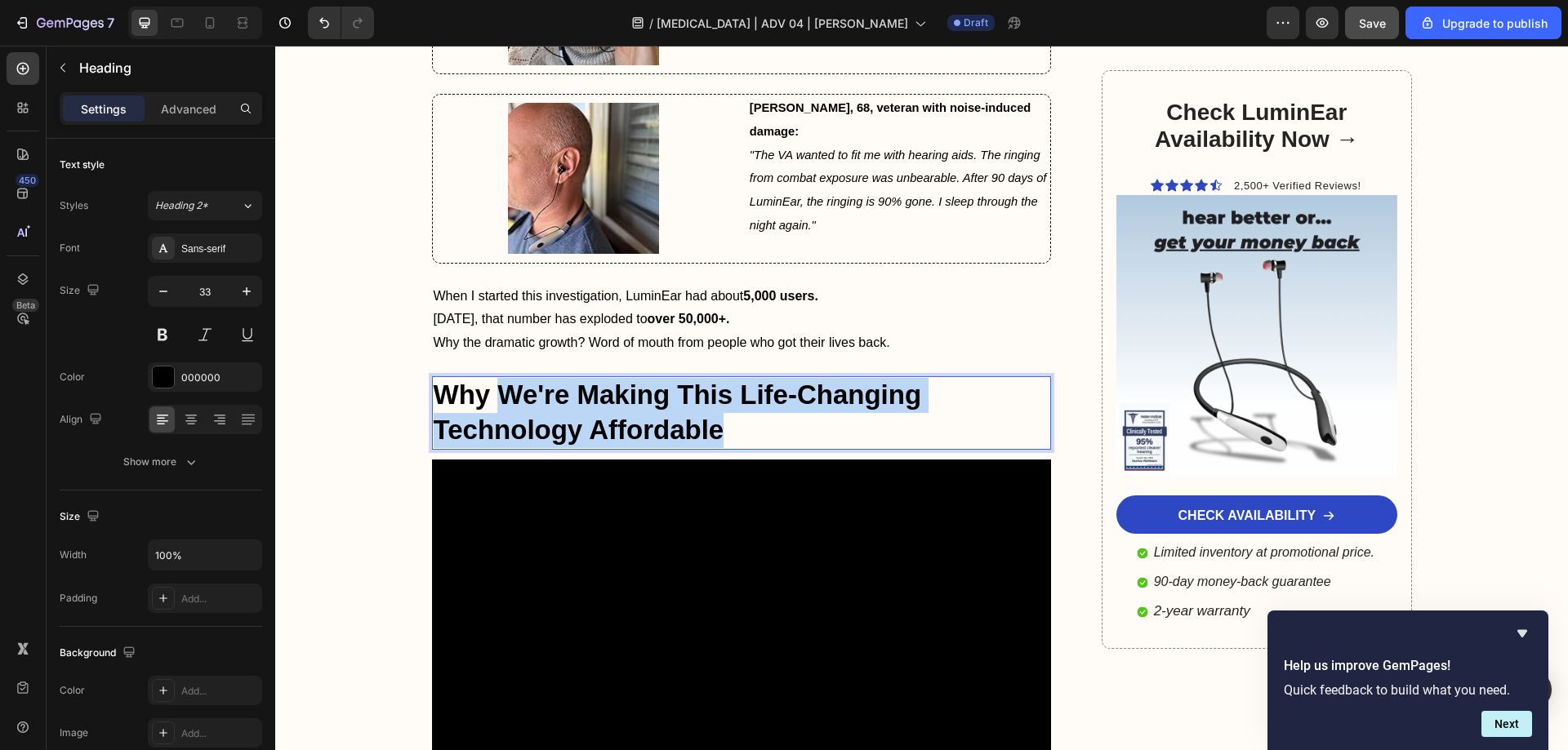
drag, startPoint x: 743, startPoint y: 327, endPoint x: 498, endPoint y: 274, distance: 250.7
click at [498, 376] on h2 "Why We're Making This Life-Changing Technology Affordable" at bounding box center [741, 413] width 619 height 73
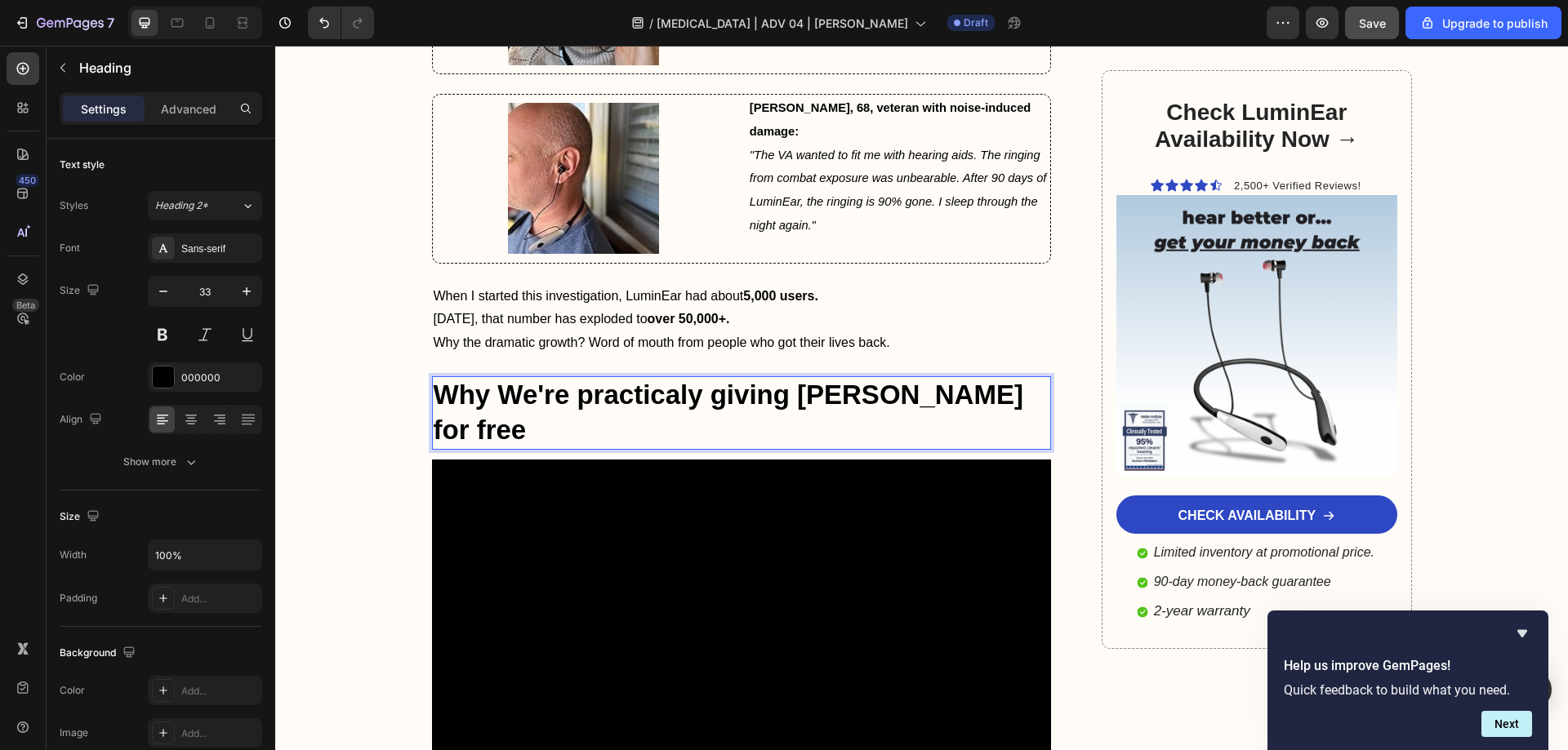
click at [984, 378] on p "Why We're practicaly giving LuminEars for free" at bounding box center [742, 413] width 617 height 71
click at [989, 378] on p "Why We're practicaly giving LuminEars for free" at bounding box center [742, 413] width 617 height 71
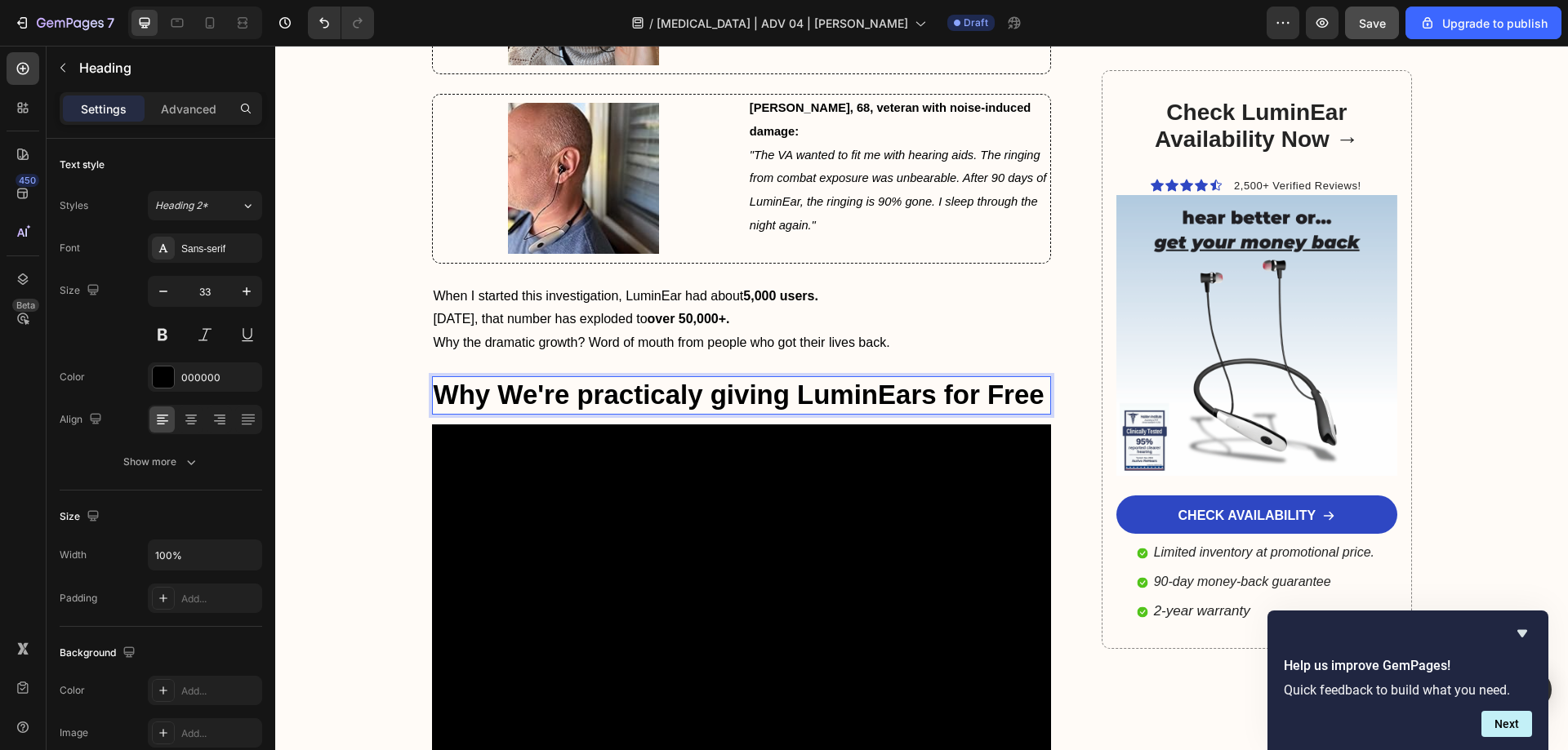
click at [956, 378] on p "Why We're practicaly giving LuminEars for Free" at bounding box center [742, 395] width 617 height 35
click at [956, 378] on p "Why We're practicaly giving LuminEars for Free" at bounding box center [742, 395] width 617 height 35
click at [950, 378] on p "Why We're practicaly giving LuminEars for Free" at bounding box center [742, 395] width 617 height 35
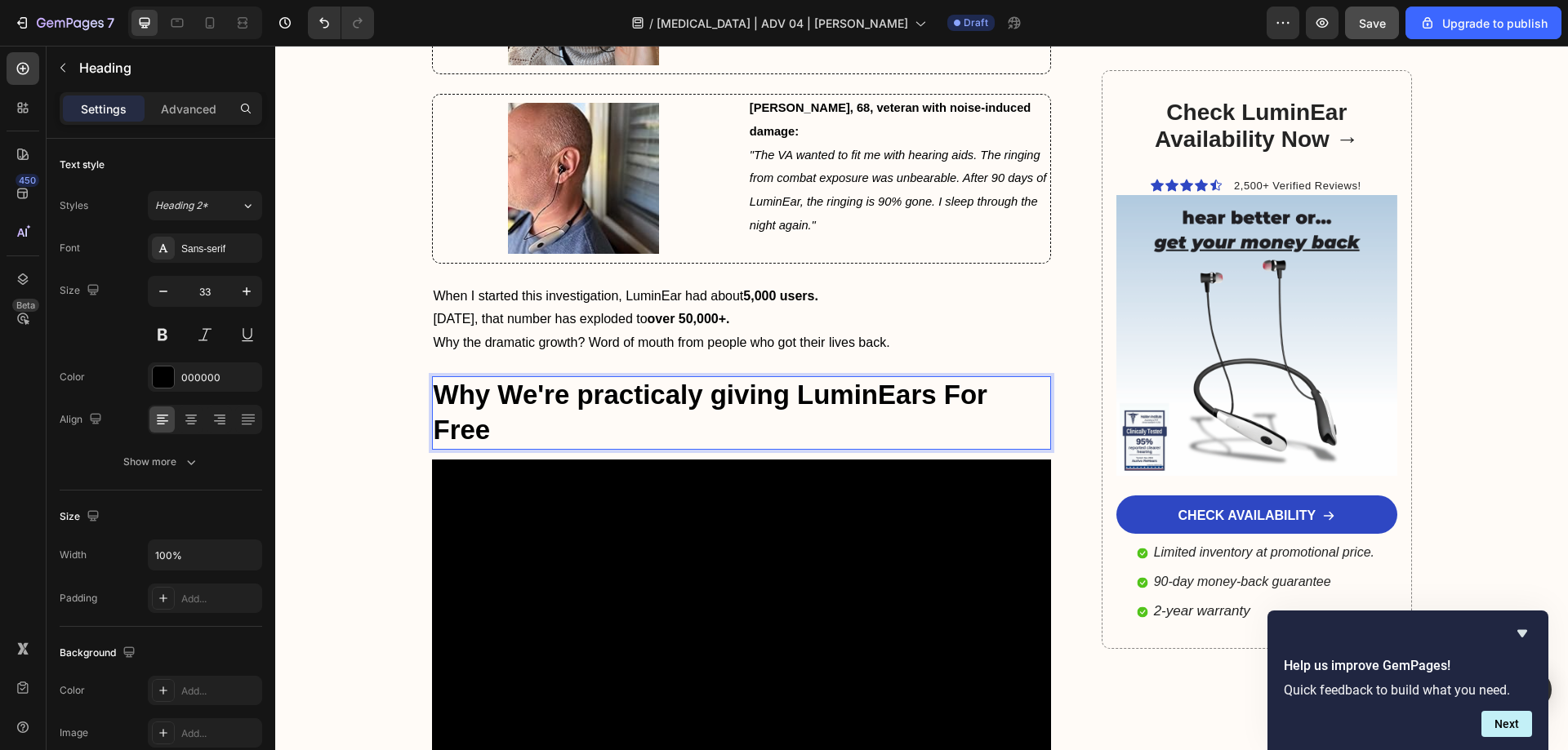
click at [716, 378] on p "Why We're practicaly giving LuminEars For Free" at bounding box center [742, 413] width 617 height 71
click at [587, 378] on p "Why We're practicaly Giving LuminEars For Free" at bounding box center [742, 413] width 617 height 71
click at [632, 378] on p "Why We're Practicaly Giving LuminEars For Free" at bounding box center [742, 413] width 617 height 71
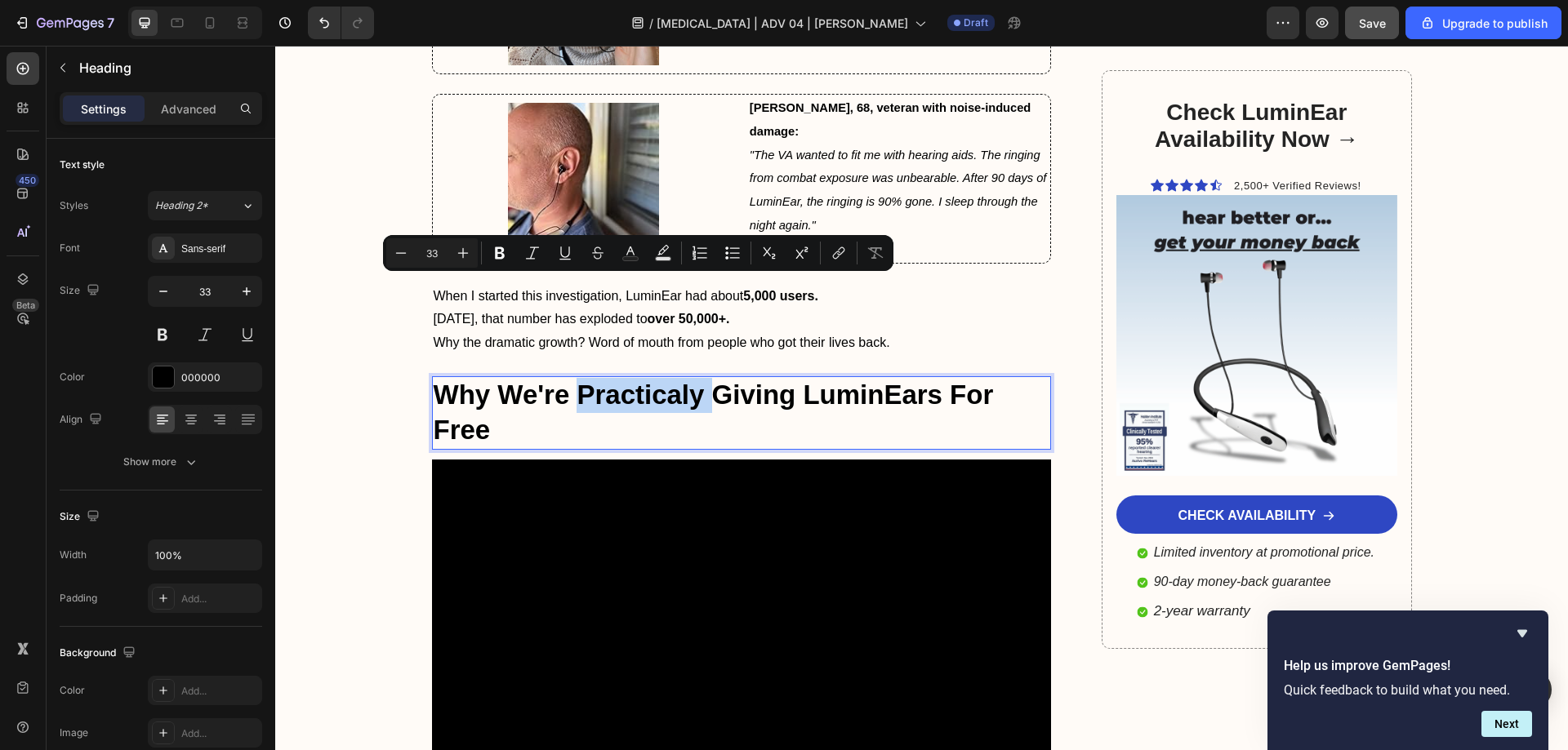
drag, startPoint x: 632, startPoint y: 294, endPoint x: 596, endPoint y: 320, distance: 44.4
click at [596, 378] on p "Why We're Practicaly Giving LuminEars For Free" at bounding box center [742, 413] width 617 height 71
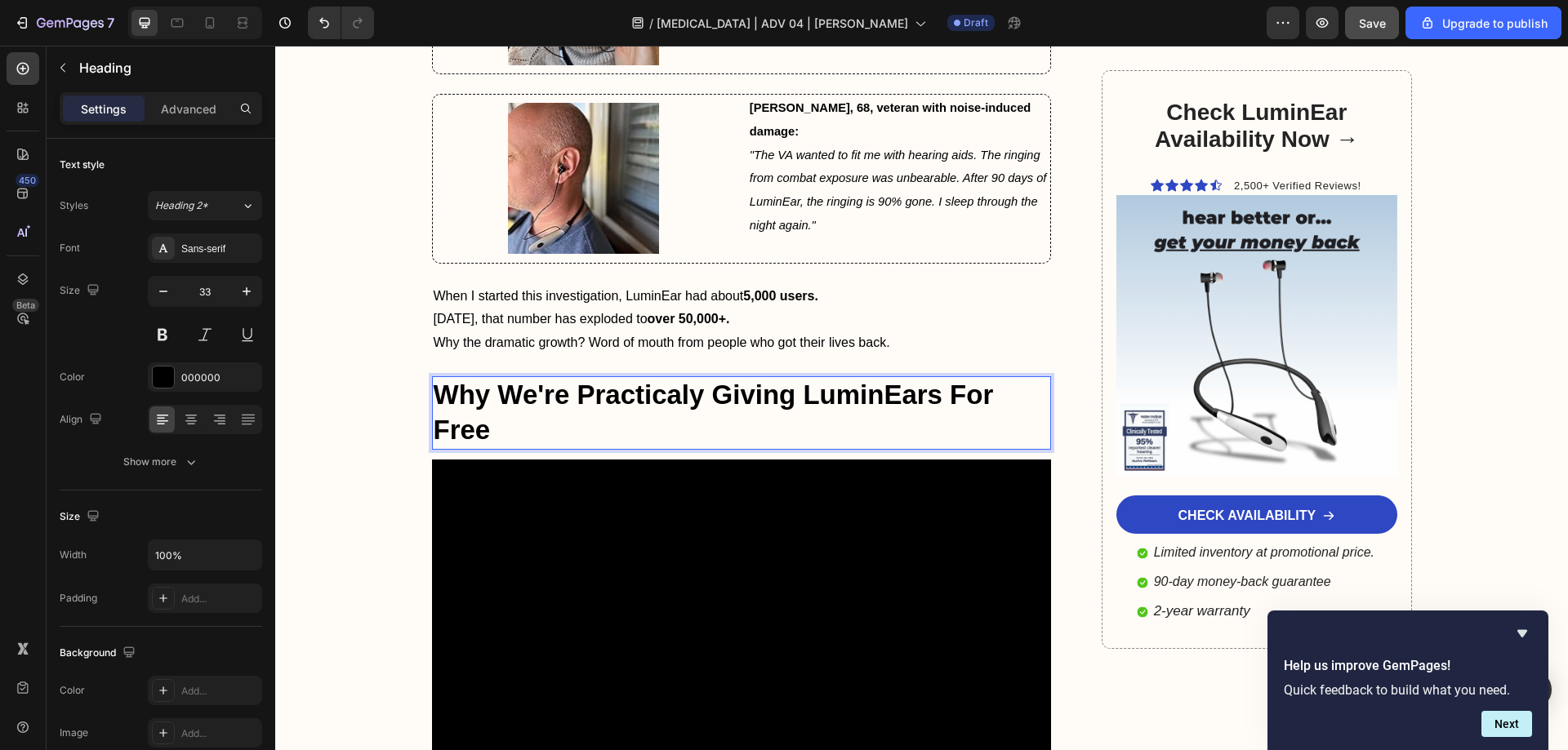
click at [632, 378] on p "Why We're Practicaly Giving LuminEars For Free" at bounding box center [742, 413] width 617 height 71
click at [879, 378] on p "Why We're Practically Giving LuminEars For Free" at bounding box center [742, 413] width 617 height 71
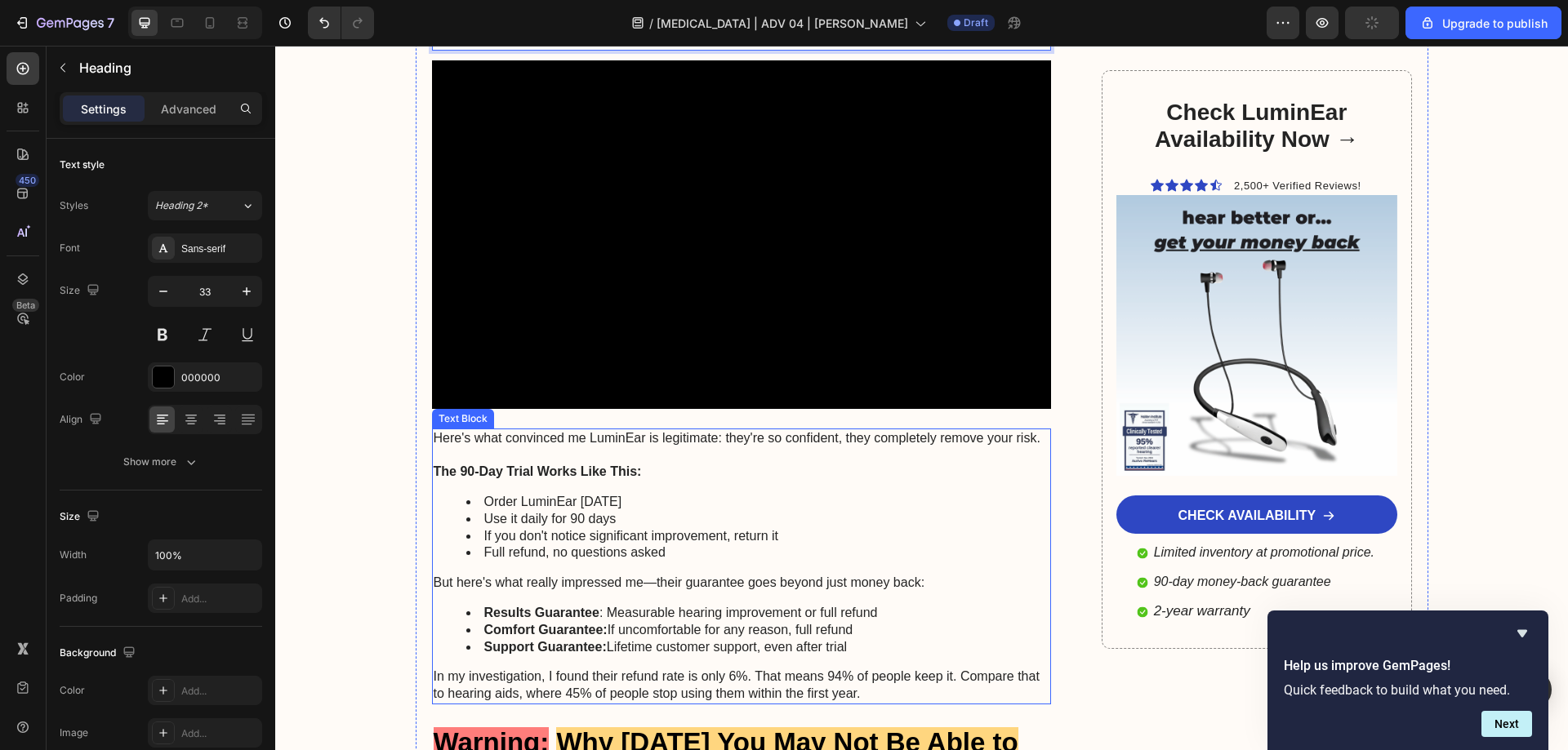
scroll to position [8885, 0]
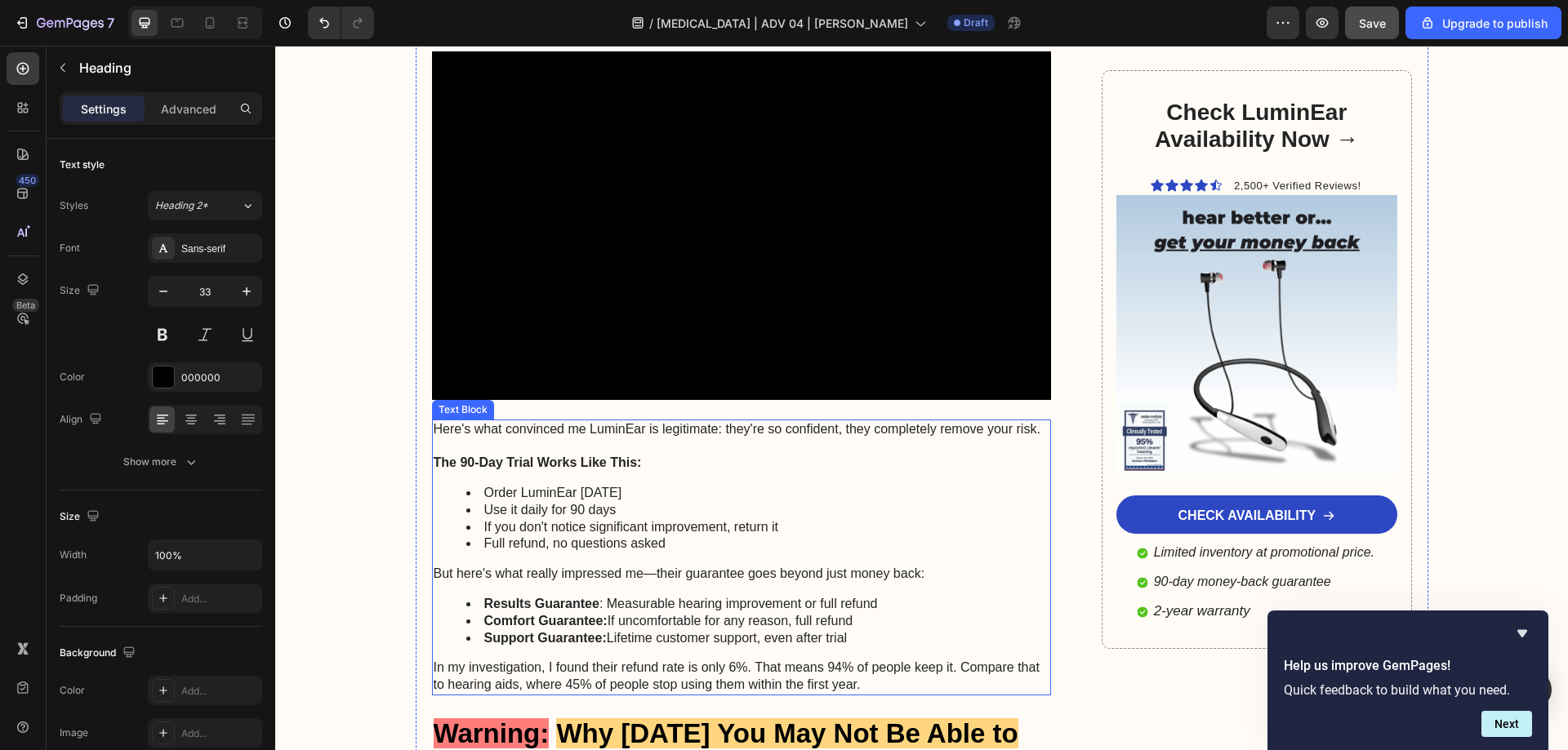
click at [647, 566] on p "But here's what really impressed me—their guarantee goes beyond just money back:" at bounding box center [742, 575] width 617 height 17
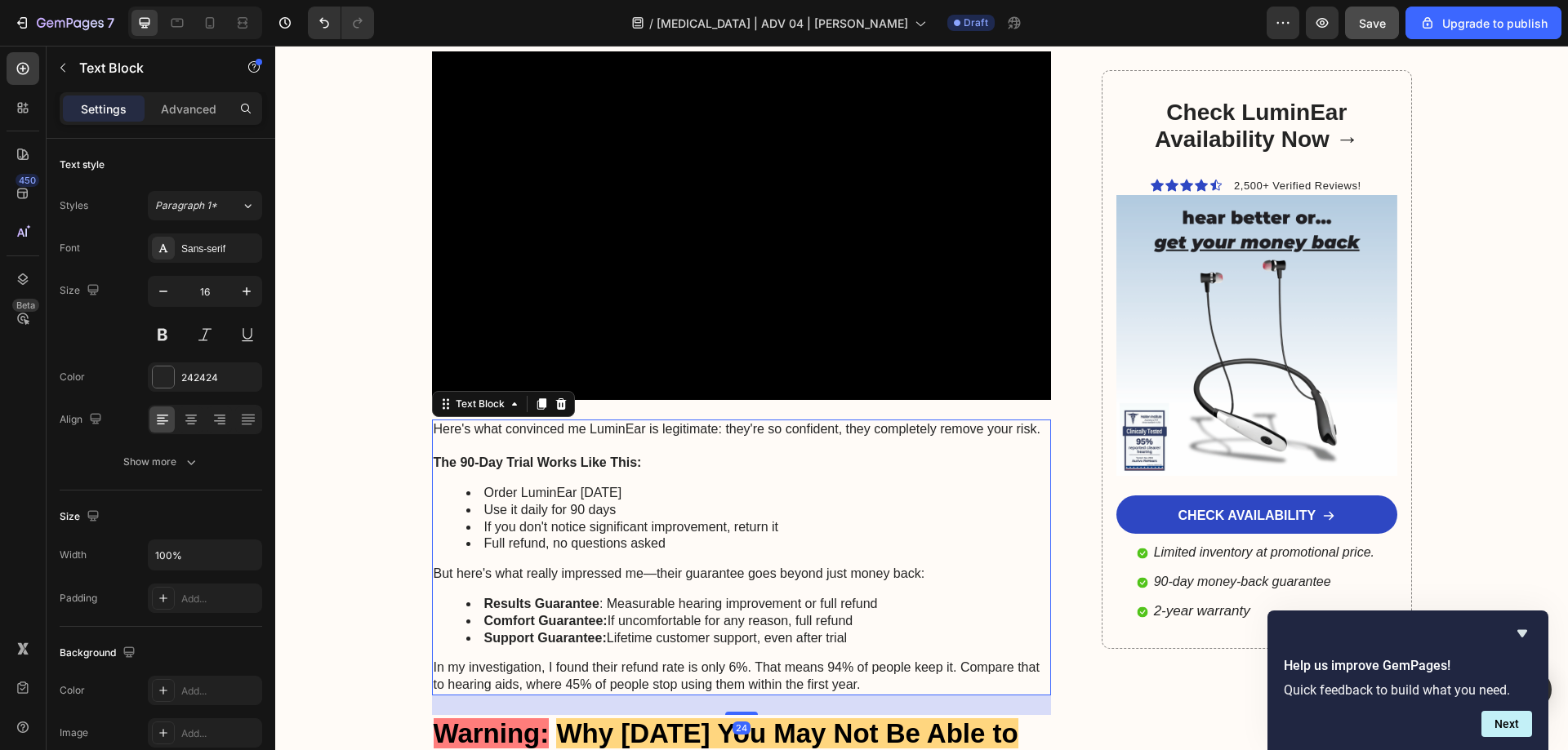
click at [647, 566] on p "But here's what really impressed me—their guarantee goes beyond just money back:" at bounding box center [742, 575] width 617 height 17
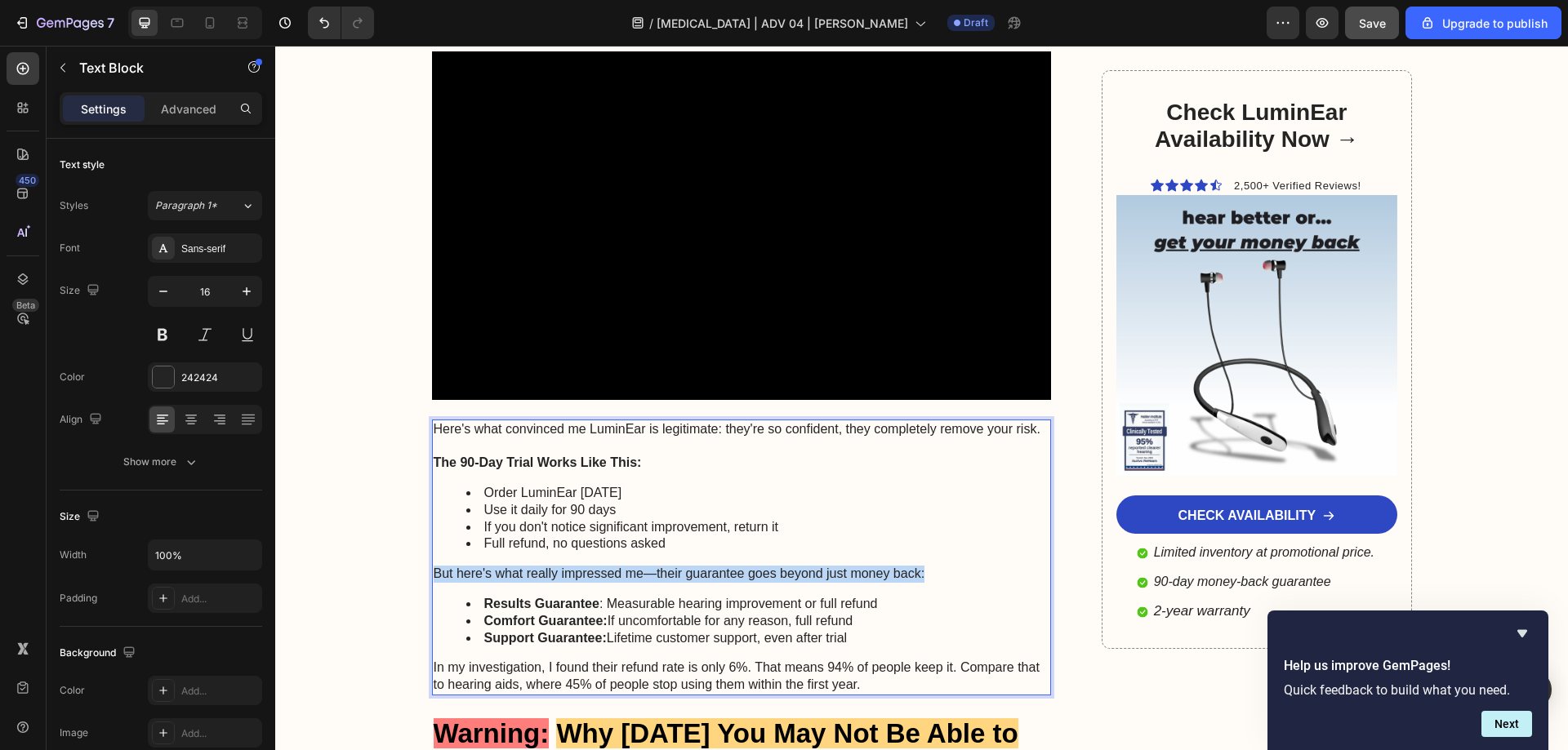
click at [647, 566] on p "But here's what really impressed me—their guarantee goes beyond just money back:" at bounding box center [742, 575] width 617 height 17
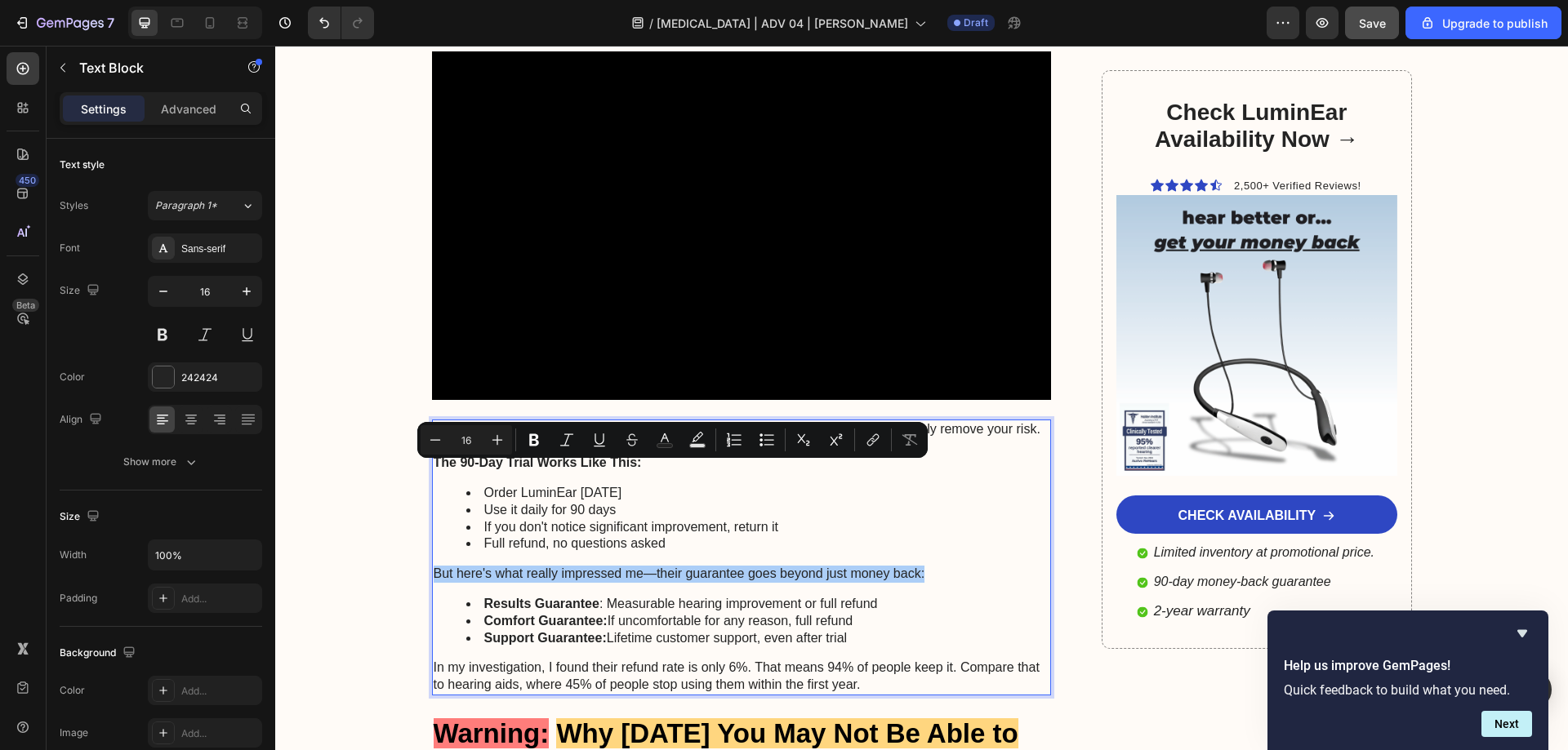
click at [1490, 5] on div "7 / Tinnitus | ADV 04 | Tomas Draft Preview Save Upgrade to publish" at bounding box center [784, 23] width 1568 height 46
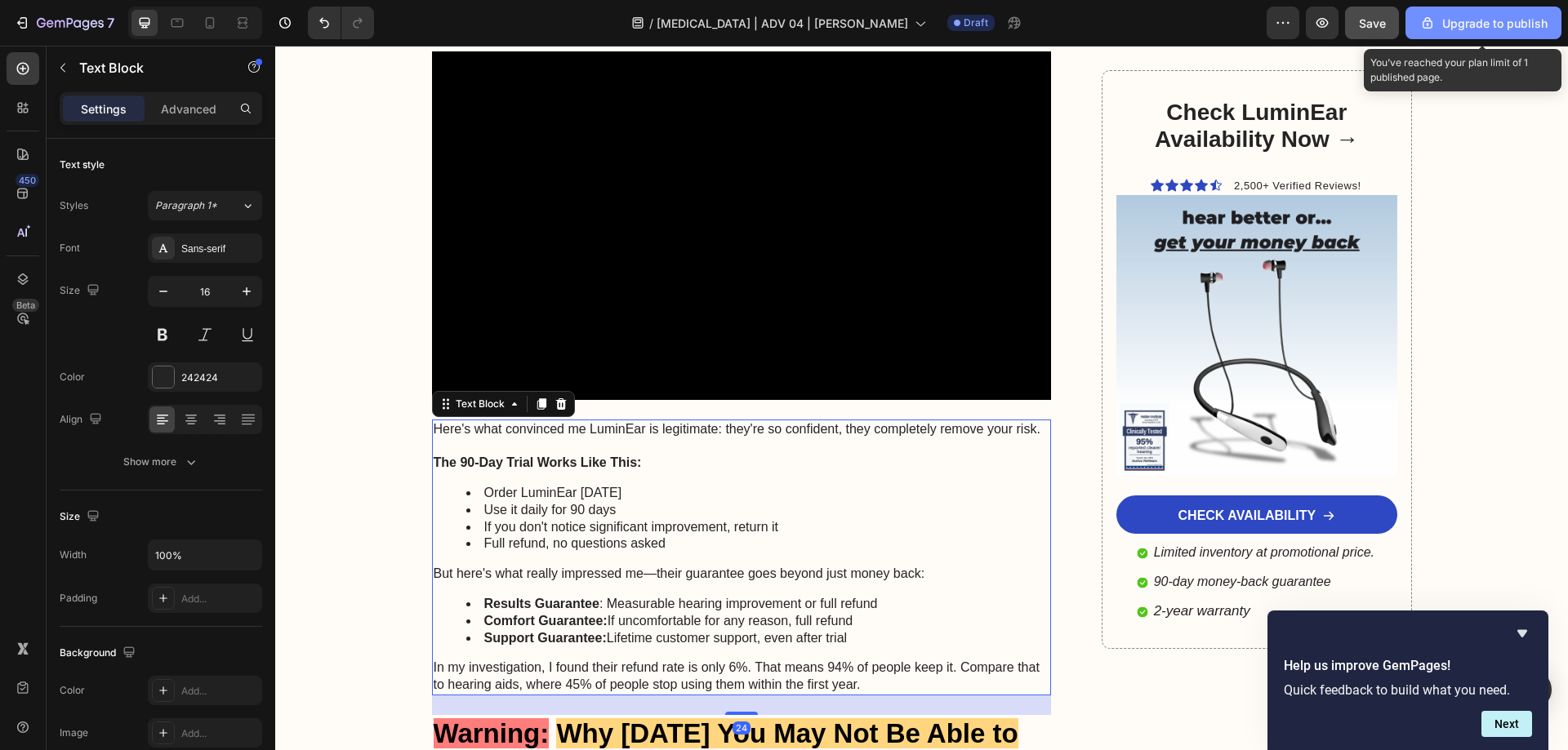
click at [1503, 17] on div "Upgrade to publish" at bounding box center [1483, 24] width 128 height 17
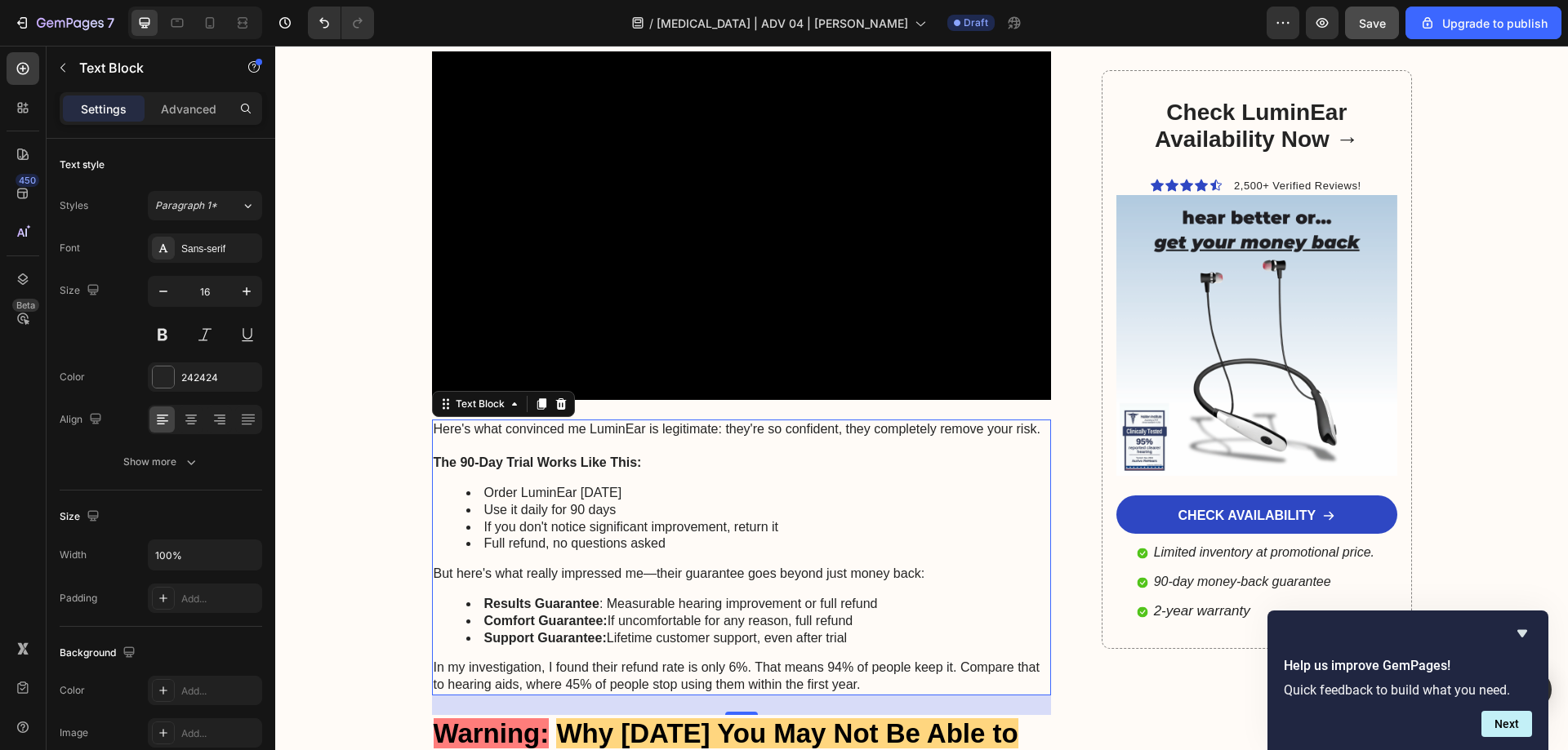
click at [1458, 43] on div "7 / Tinnitus | ADV 04 | Tomas Draft Preview Save Upgrade to publish" at bounding box center [784, 23] width 1568 height 46
click at [1458, 30] on div "Upgrade to publish" at bounding box center [1483, 24] width 128 height 17
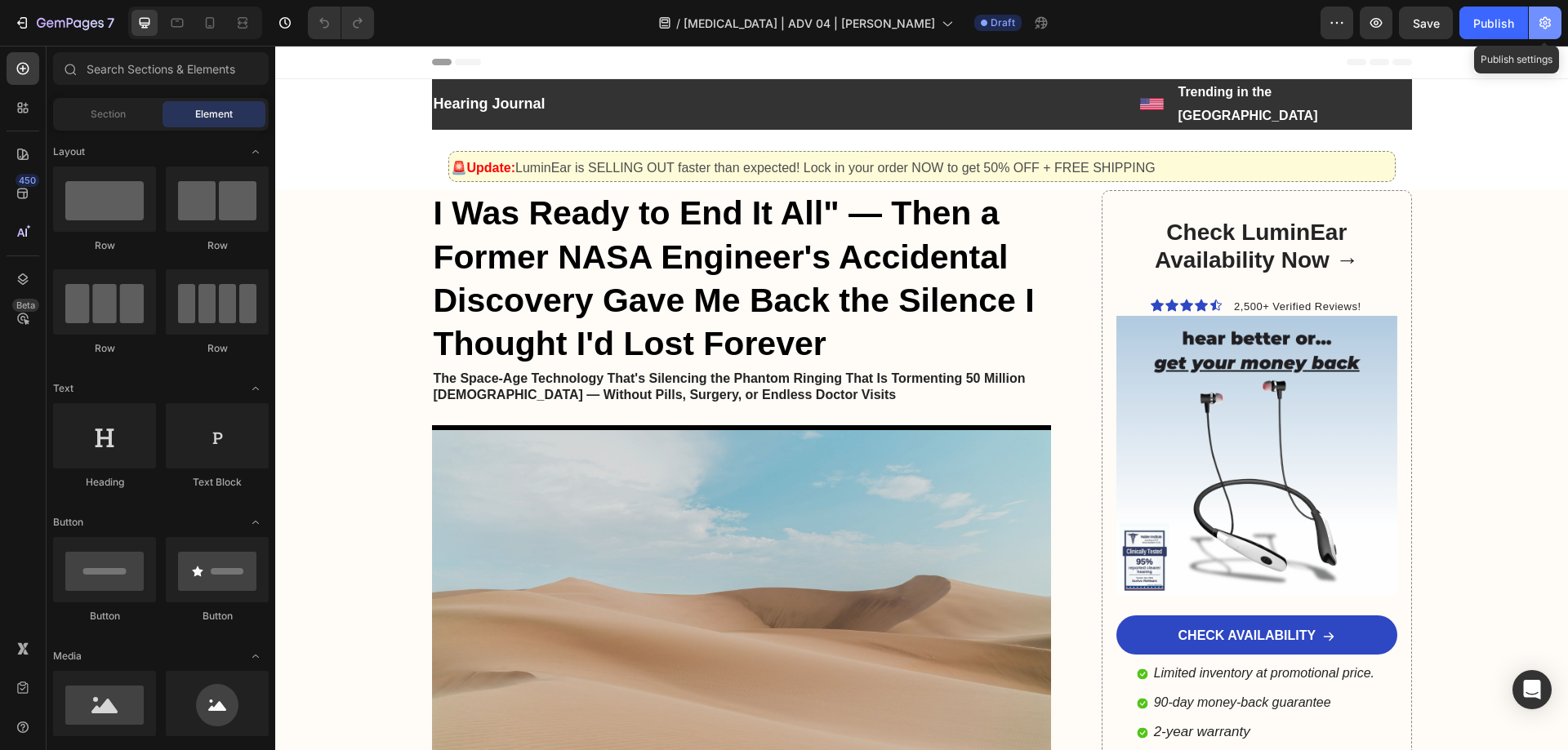
click at [1551, 28] on icon "button" at bounding box center [1544, 23] width 17 height 17
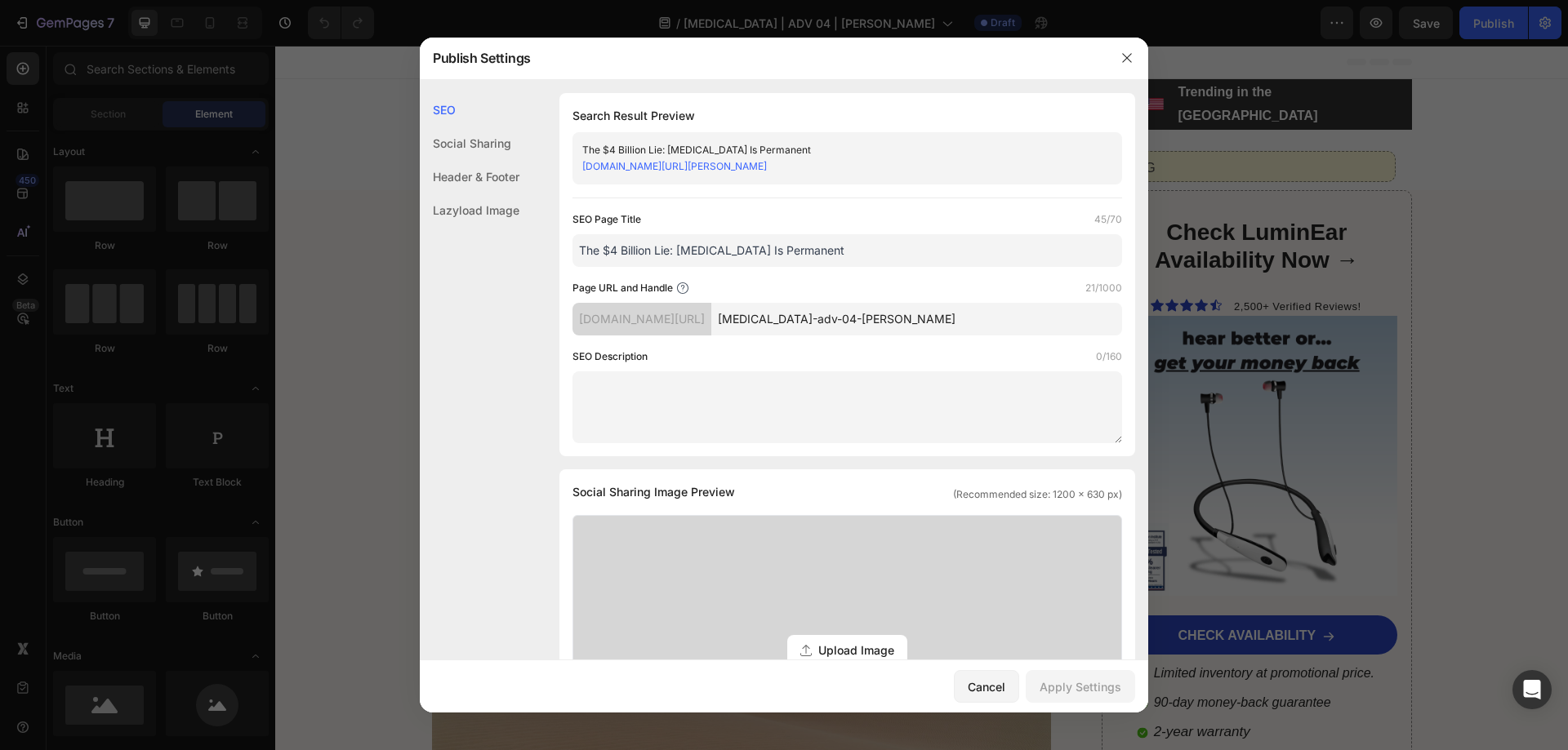
drag, startPoint x: 922, startPoint y: 309, endPoint x: 769, endPoint y: 308, distance: 153.0
click at [769, 308] on div "bwq8re-03.myshopify.com/pages/ tinnitus-adv-04-tomas" at bounding box center [847, 319] width 550 height 32
type input "a"
type input "adv-04"
click at [1047, 679] on div "Apply Settings" at bounding box center [1080, 687] width 82 height 17
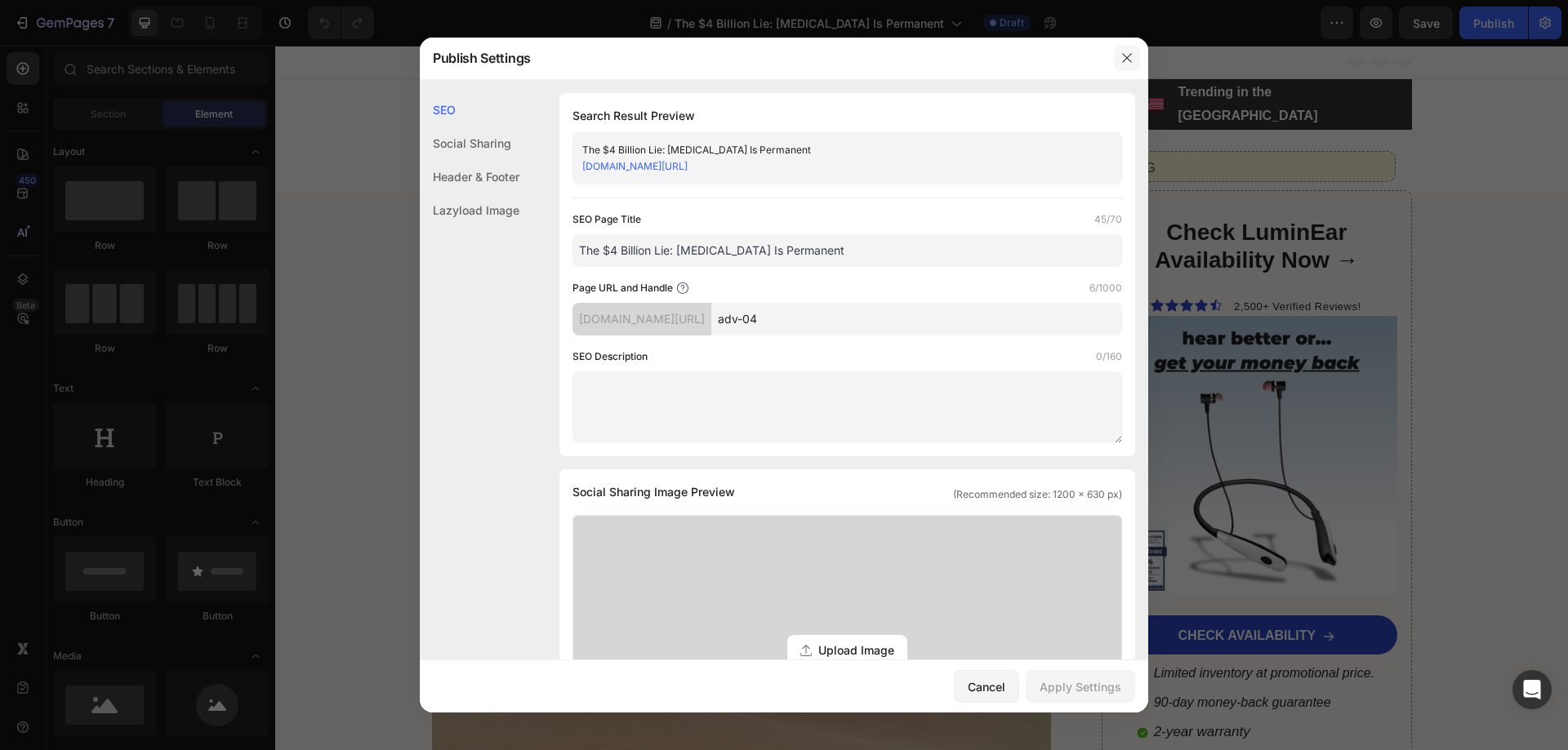
click at [1130, 52] on icon "button" at bounding box center [1126, 57] width 13 height 13
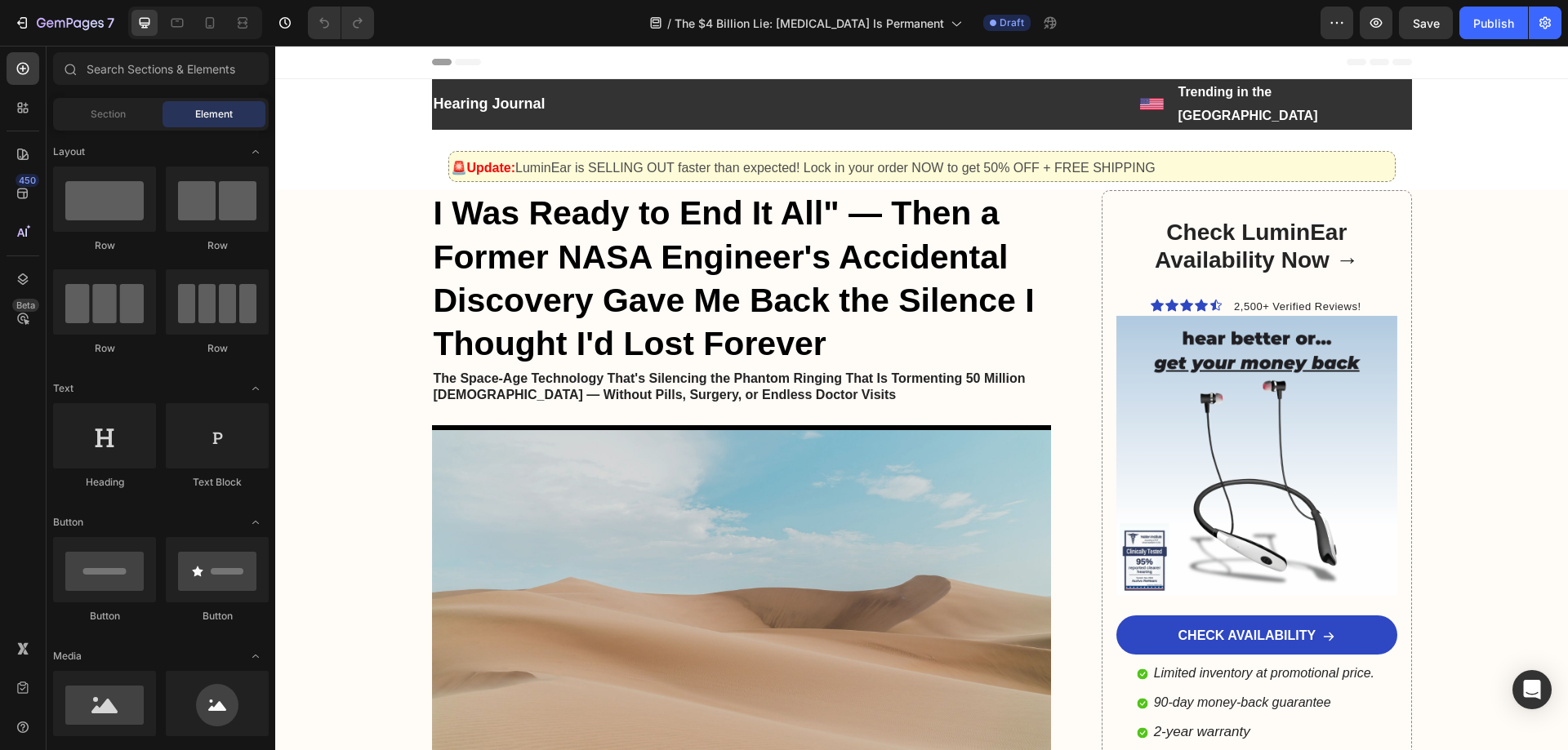
click at [1471, 39] on div "7 Version history / The $4 Billion Lie: Hearing Loss Is Permanent Draft Preview…" at bounding box center [784, 23] width 1568 height 46
click at [1480, 30] on div "Publish" at bounding box center [1493, 24] width 41 height 17
click at [449, 194] on strong "I Was Ready to End It All" — Then a Former NASA Engineer's Accidental Discovery…" at bounding box center [734, 278] width 601 height 168
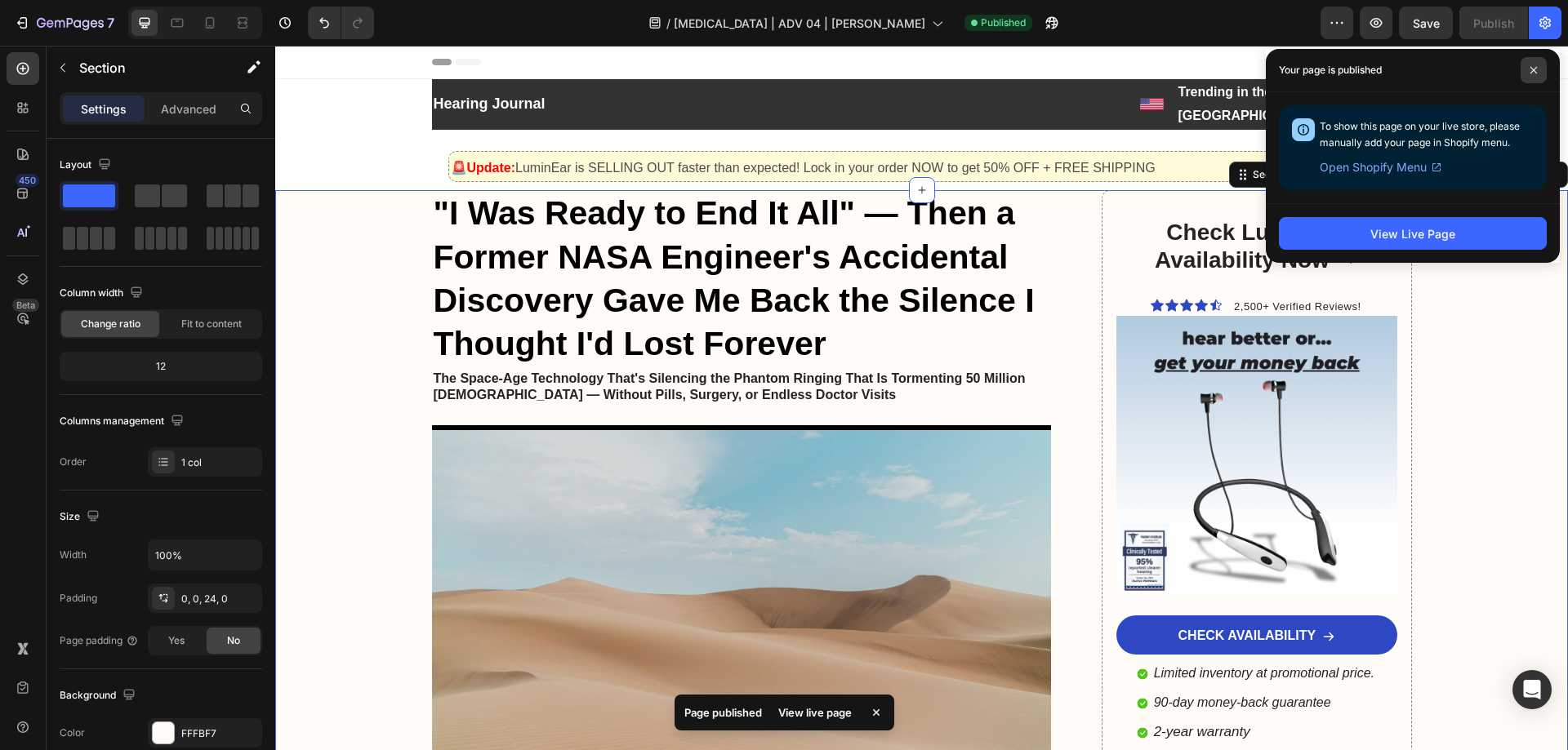
click at [1537, 70] on icon at bounding box center [1533, 70] width 8 height 8
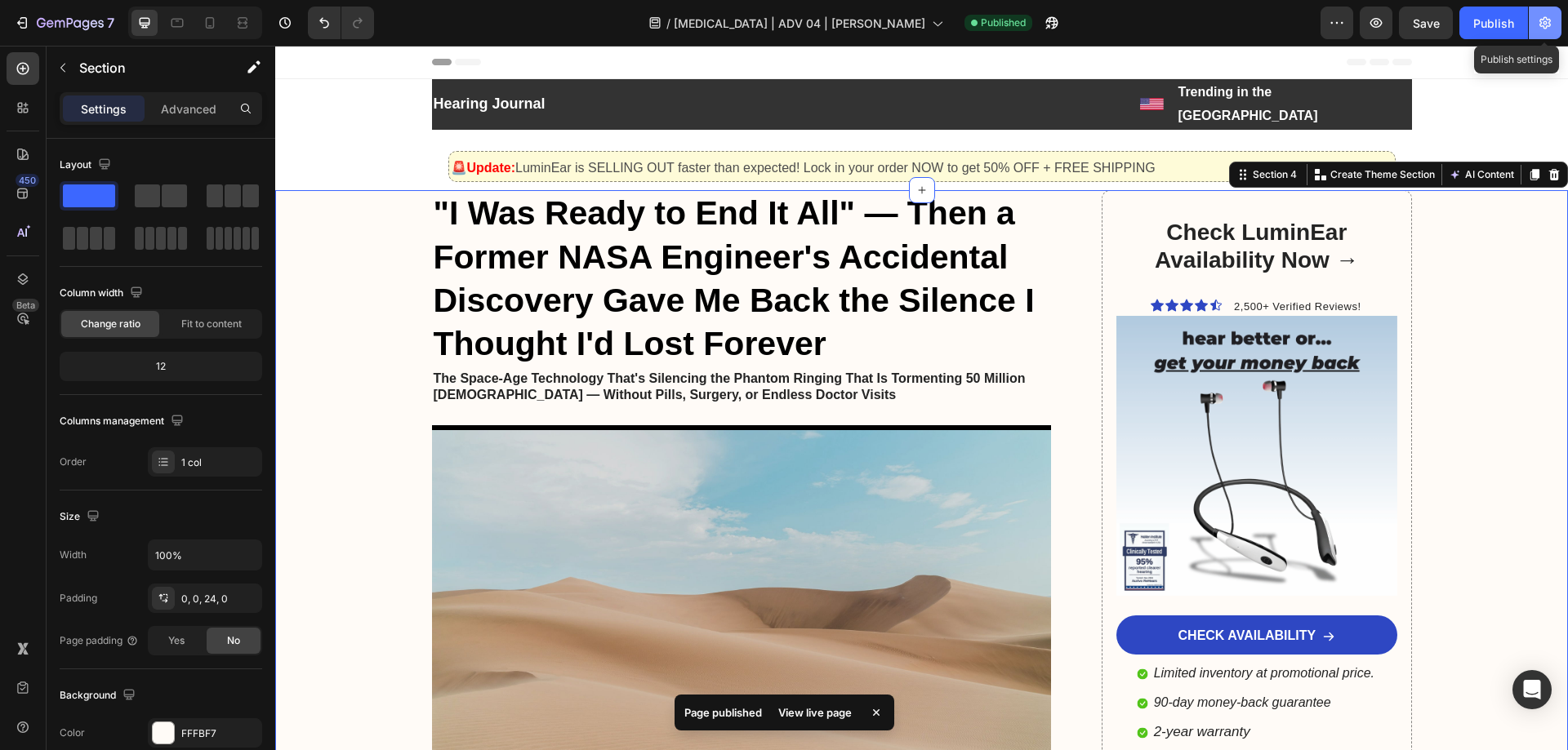
click at [1553, 26] on button "button" at bounding box center [1544, 22] width 32 height 32
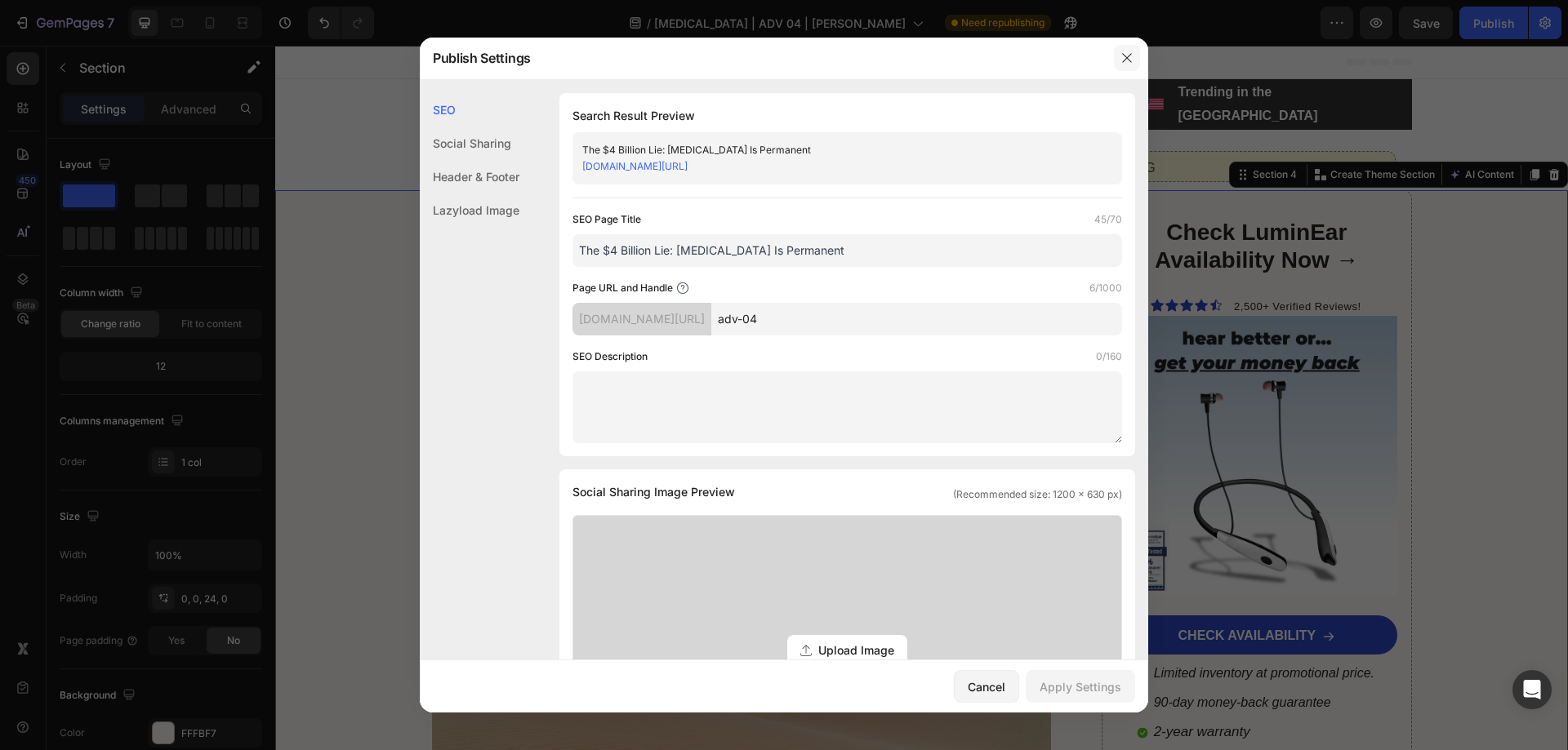
click at [1139, 68] on button "button" at bounding box center [1126, 58] width 26 height 26
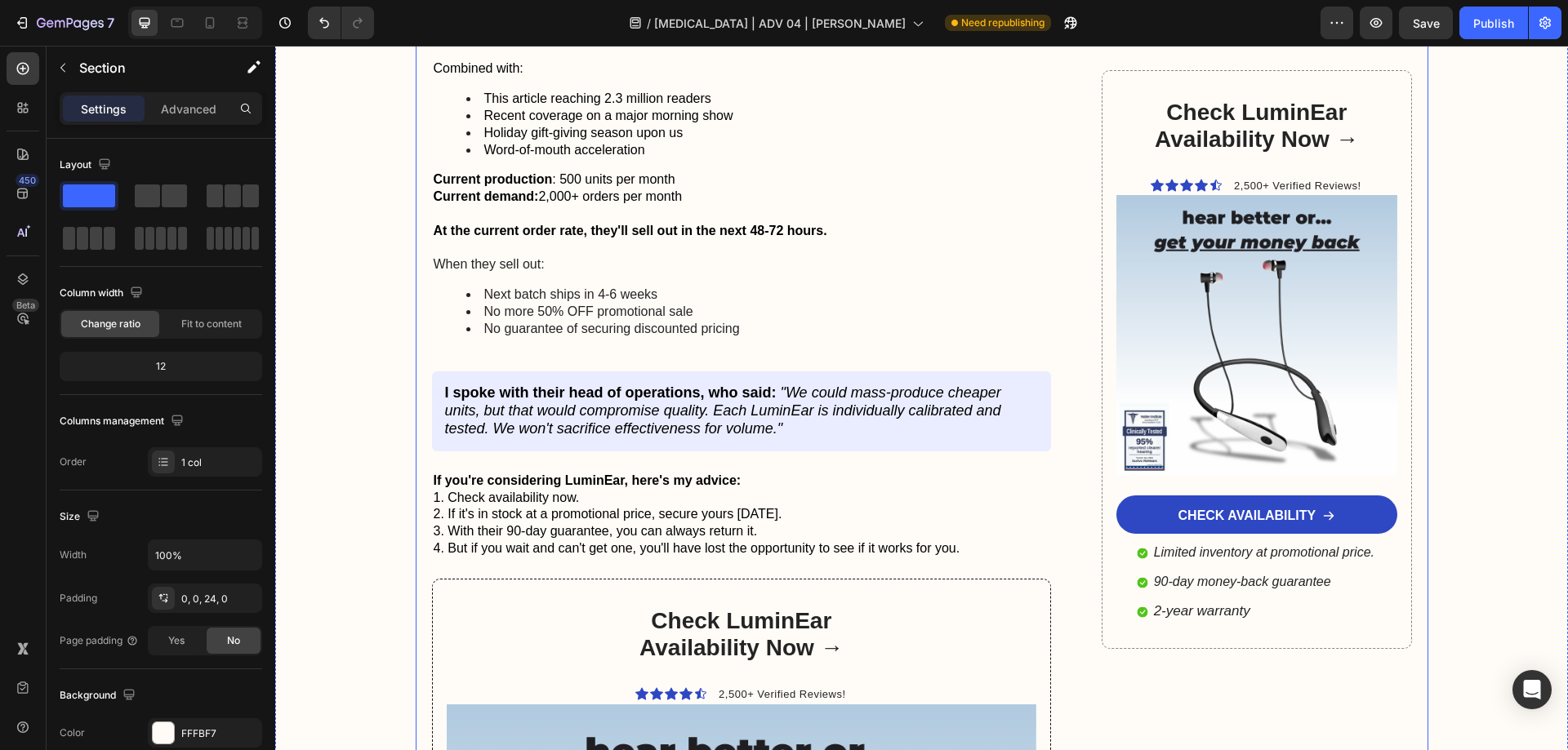
scroll to position [8818, 0]
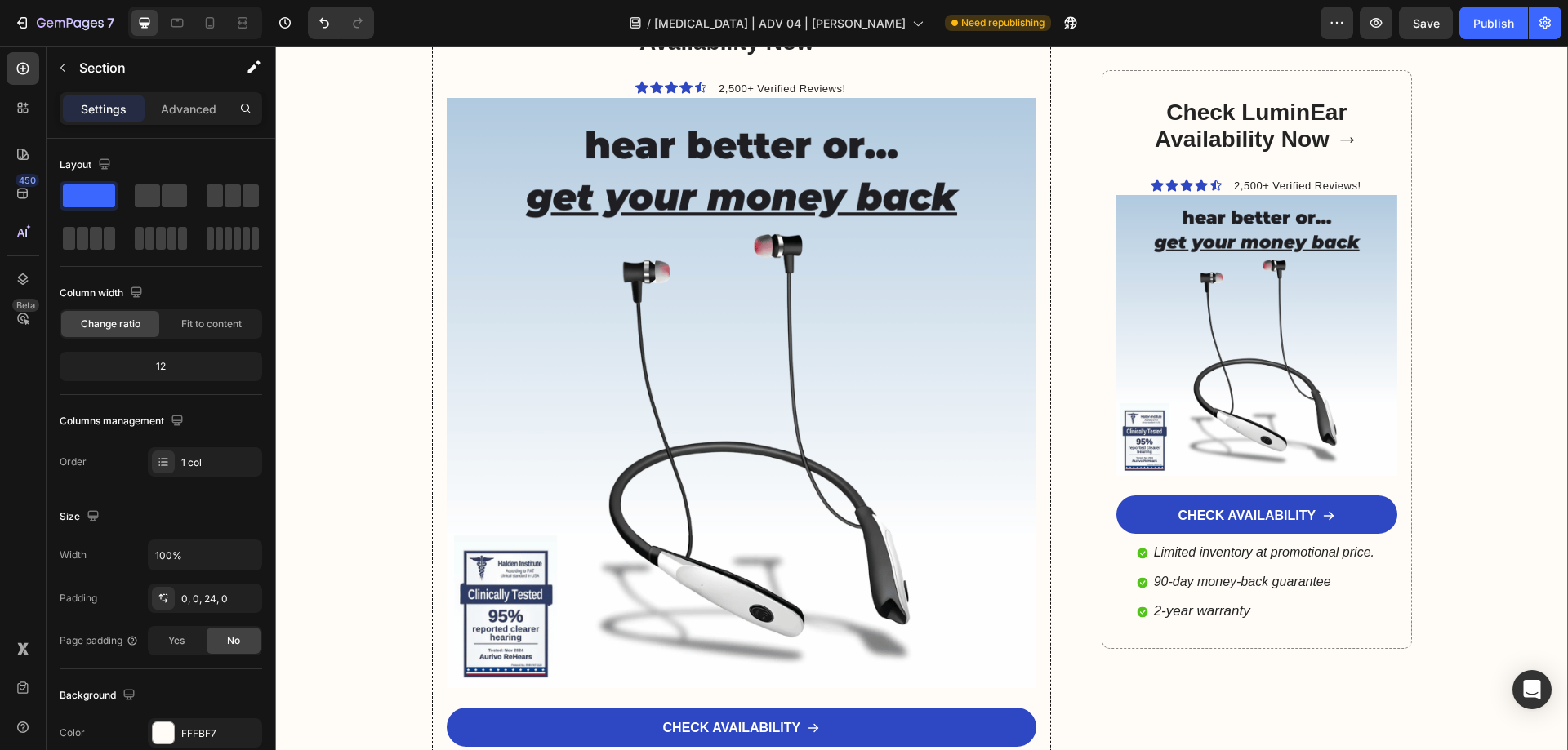
scroll to position [9063, 0]
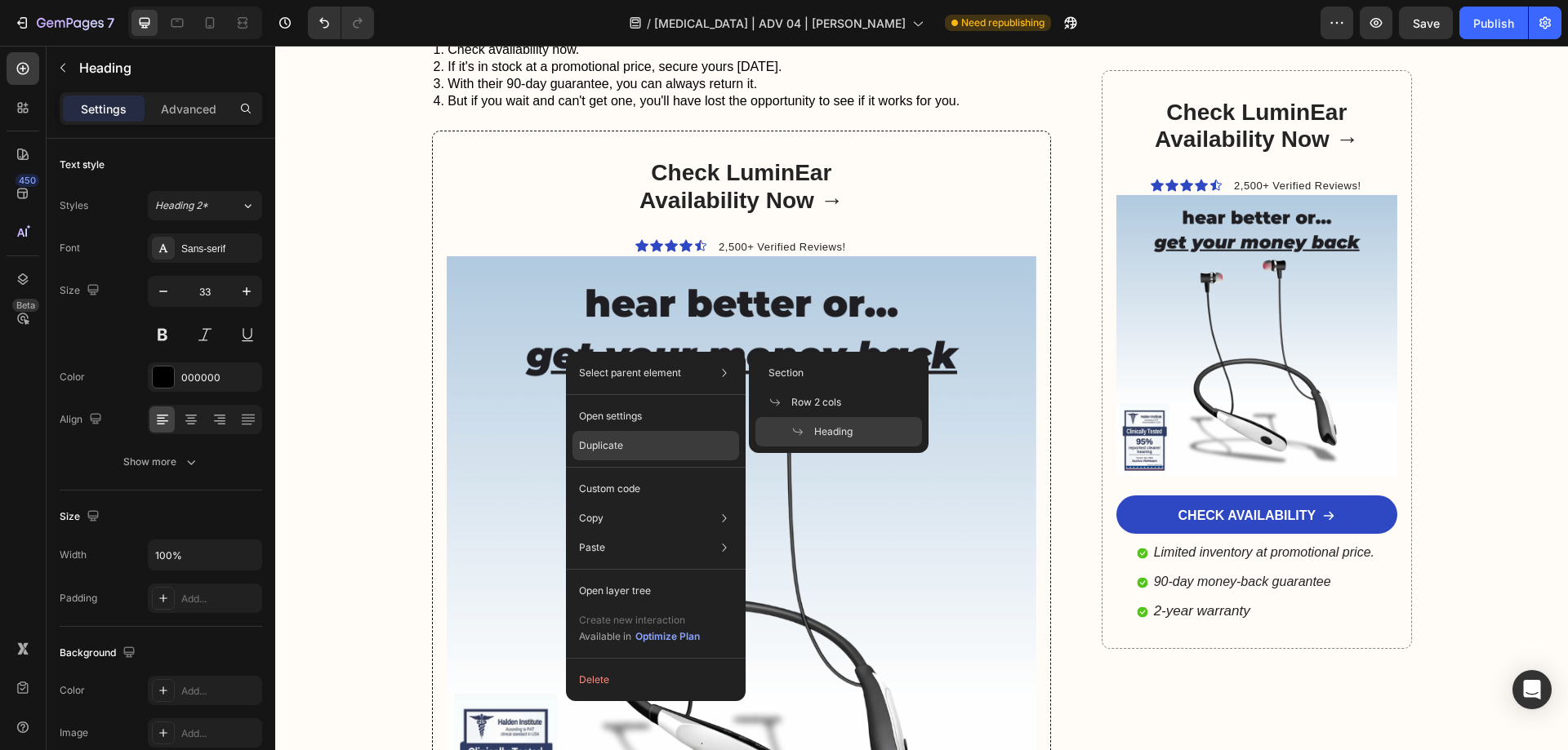
click at [596, 444] on p "Duplicate" at bounding box center [601, 445] width 44 height 15
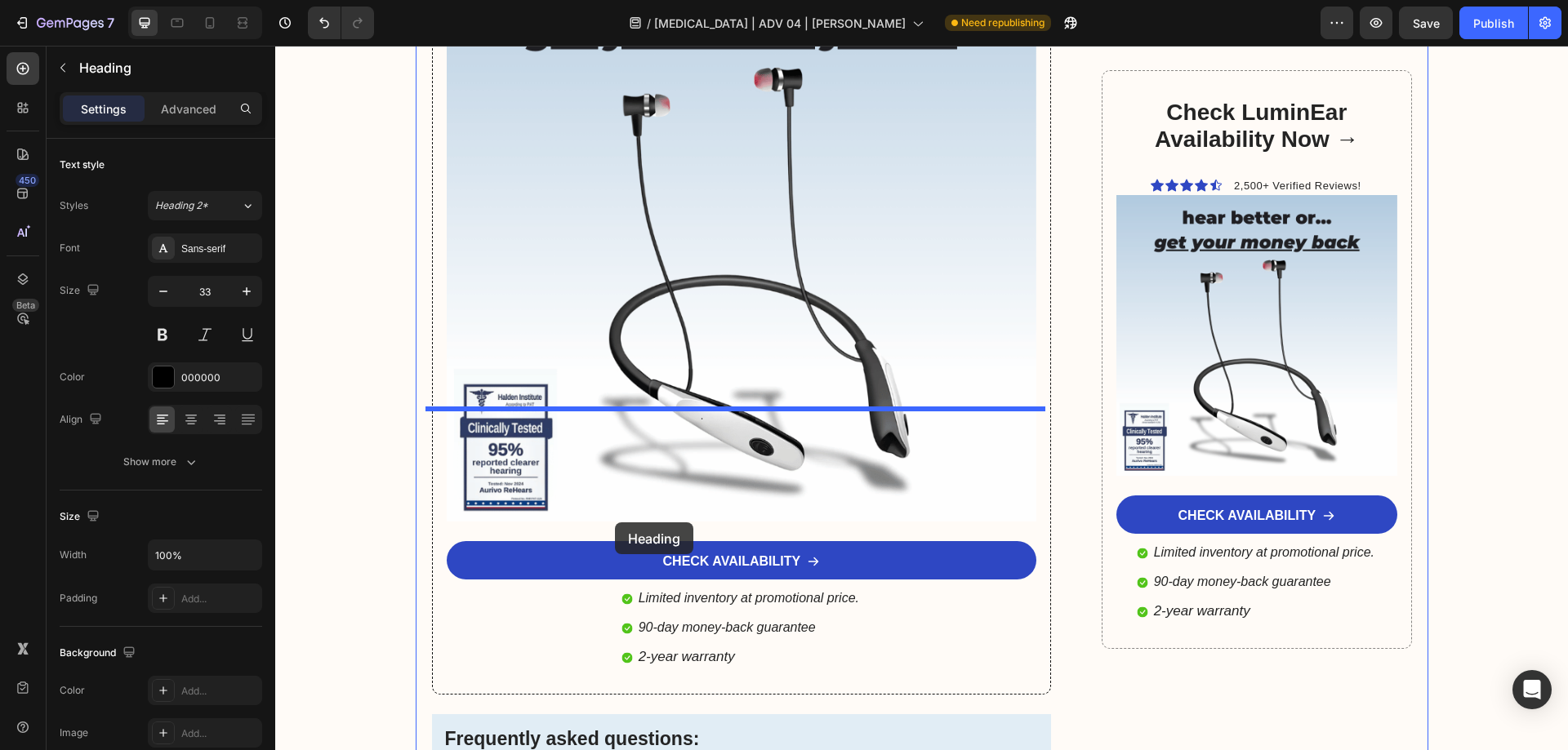
scroll to position [9879, 0]
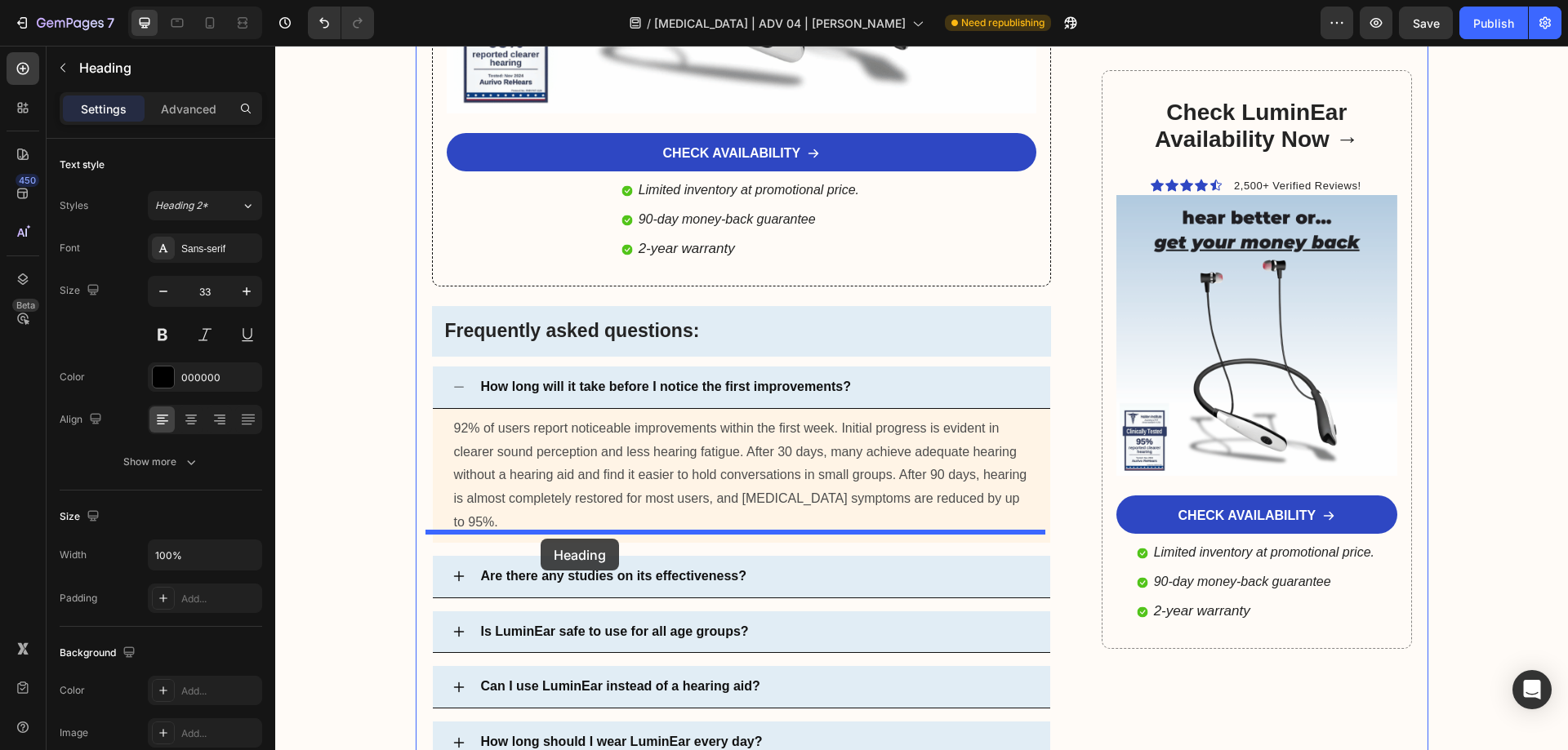
drag, startPoint x: 450, startPoint y: 384, endPoint x: 540, endPoint y: 539, distance: 179.2
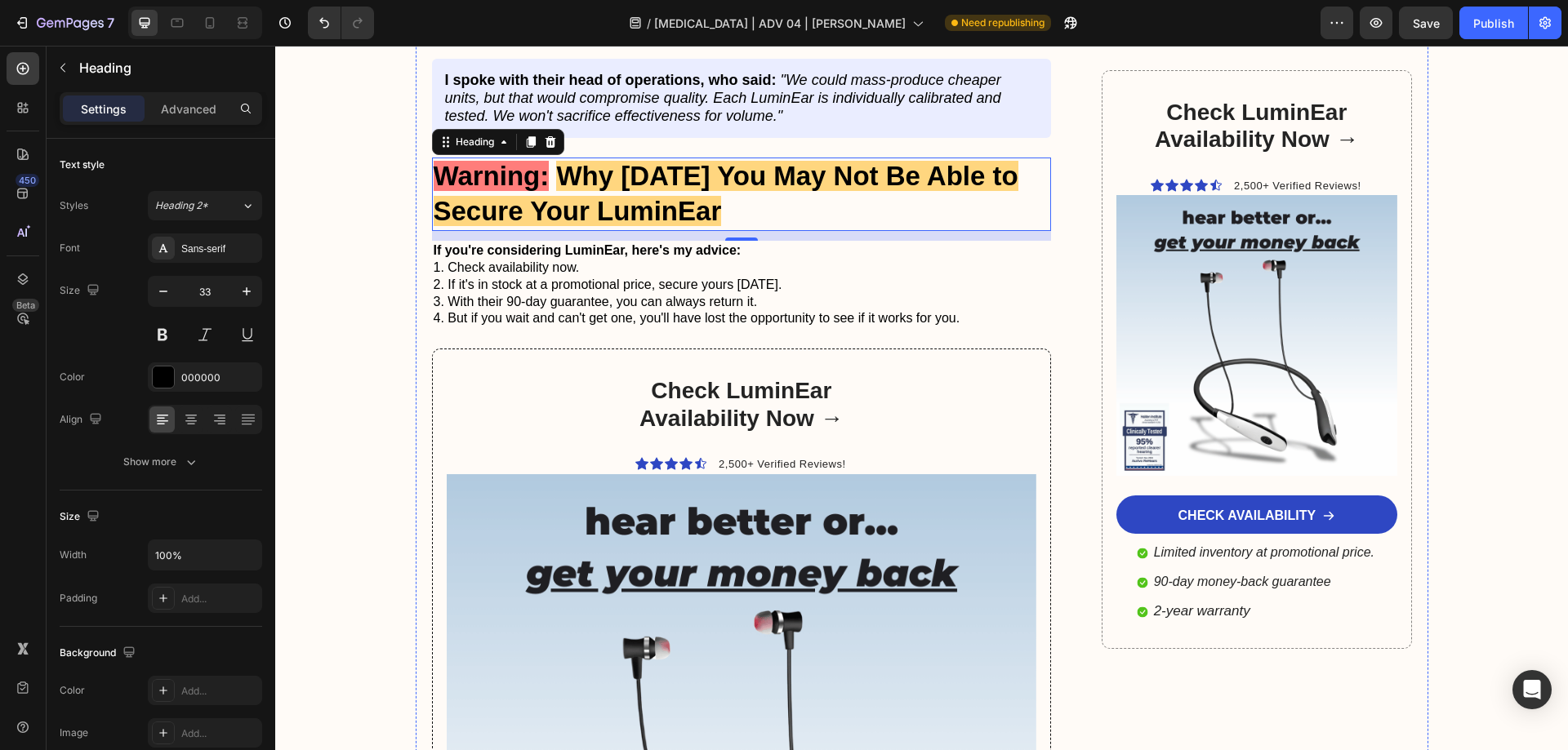
scroll to position [8898, 0]
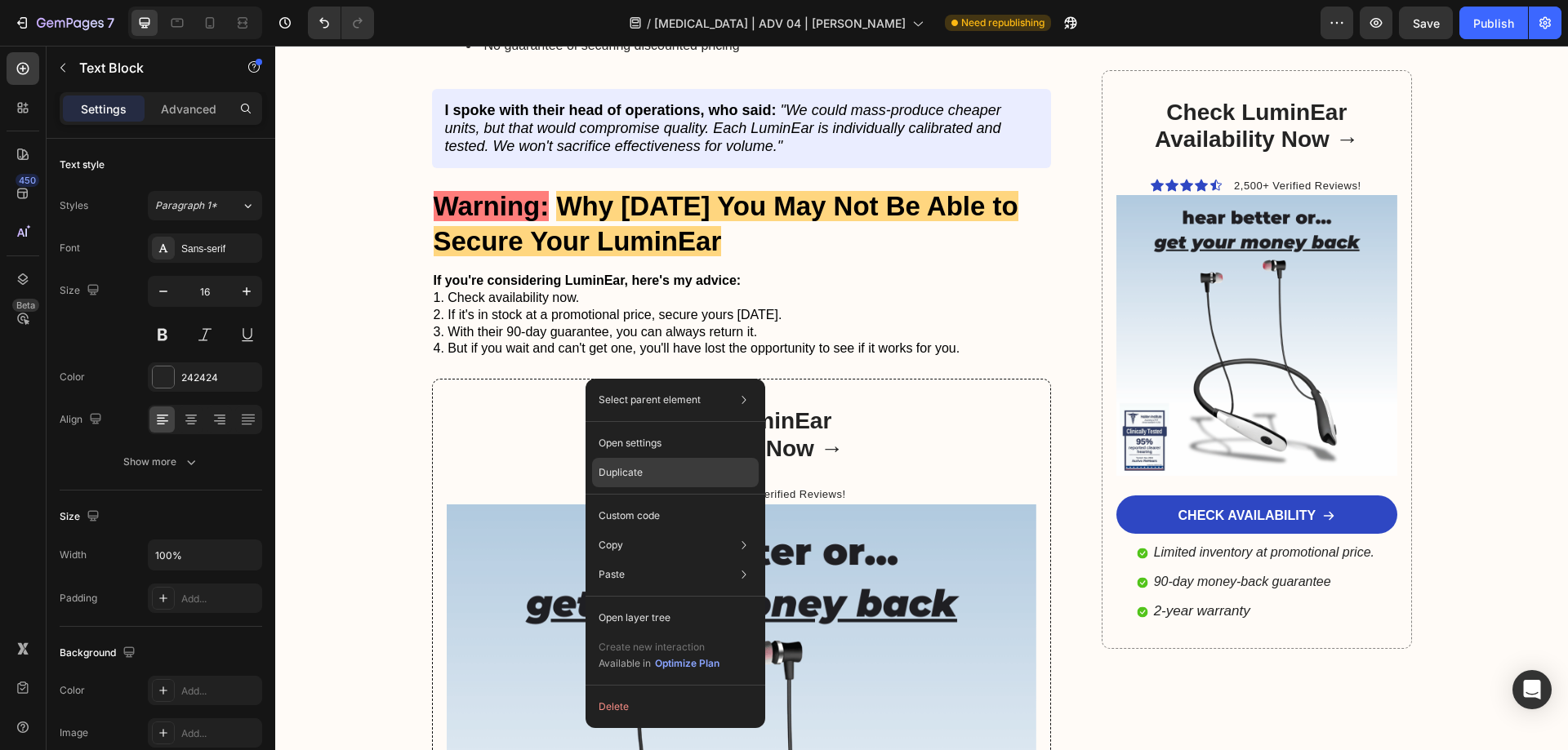
click at [631, 474] on p "Duplicate" at bounding box center [620, 472] width 44 height 15
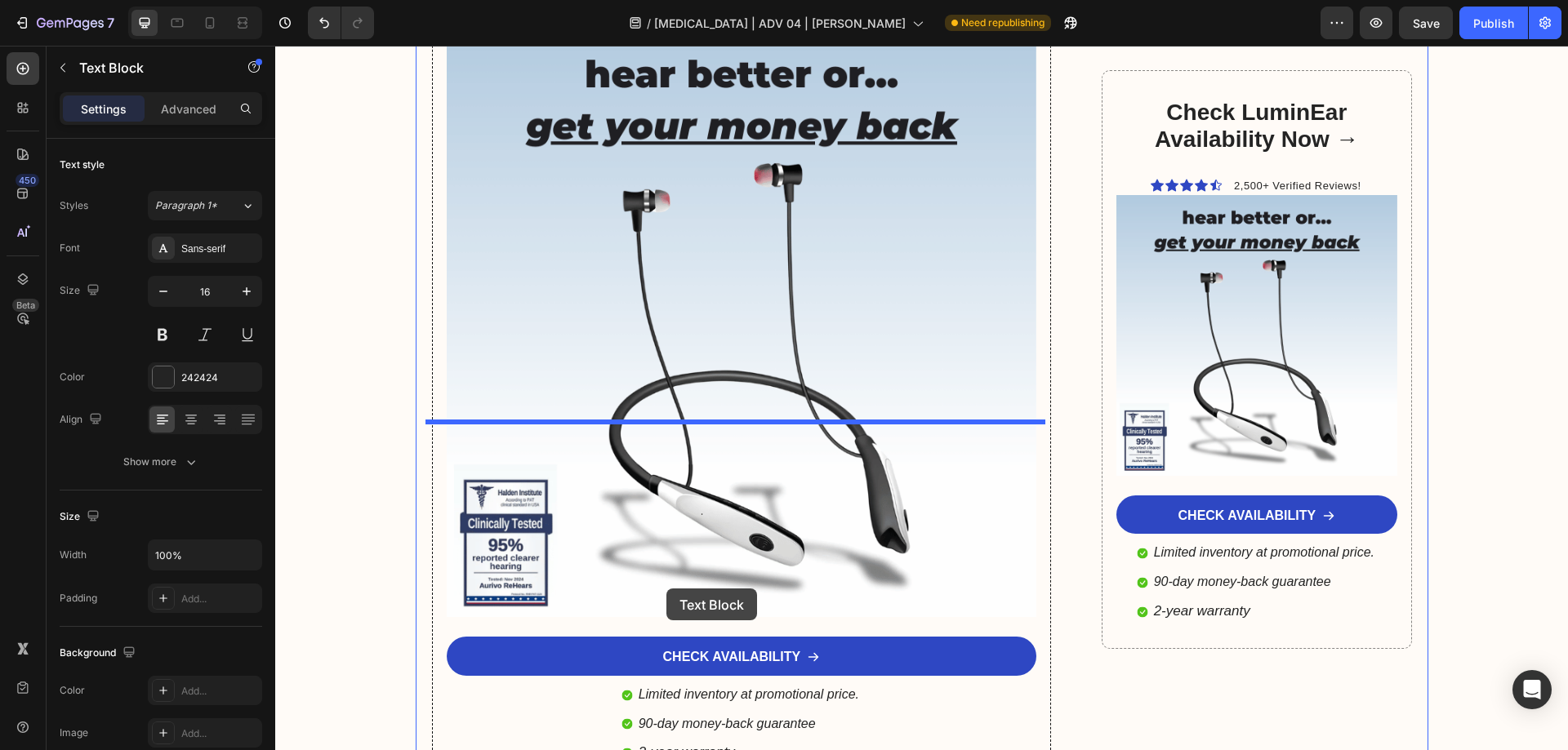
scroll to position [10041, 0]
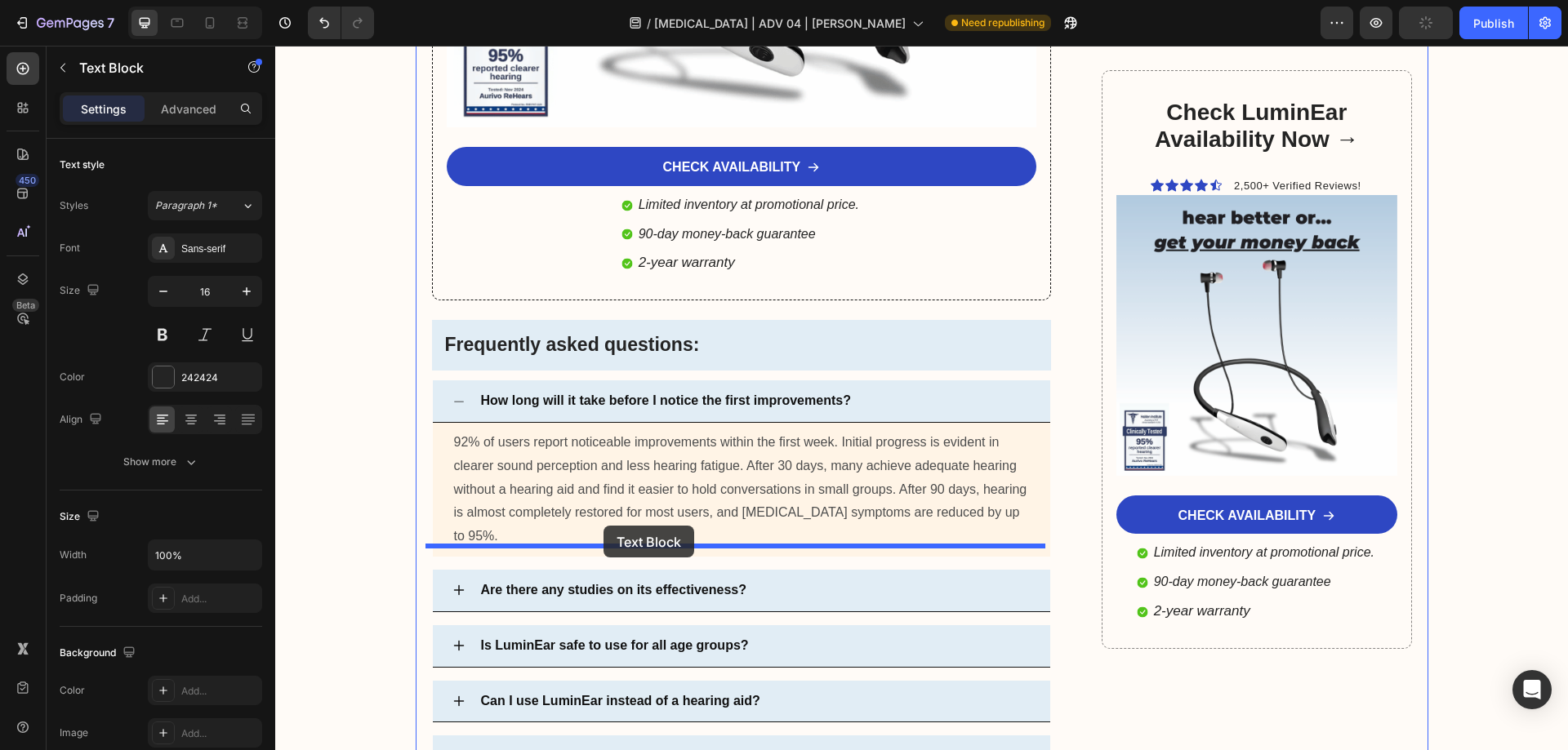
drag, startPoint x: 453, startPoint y: 463, endPoint x: 604, endPoint y: 526, distance: 163.6
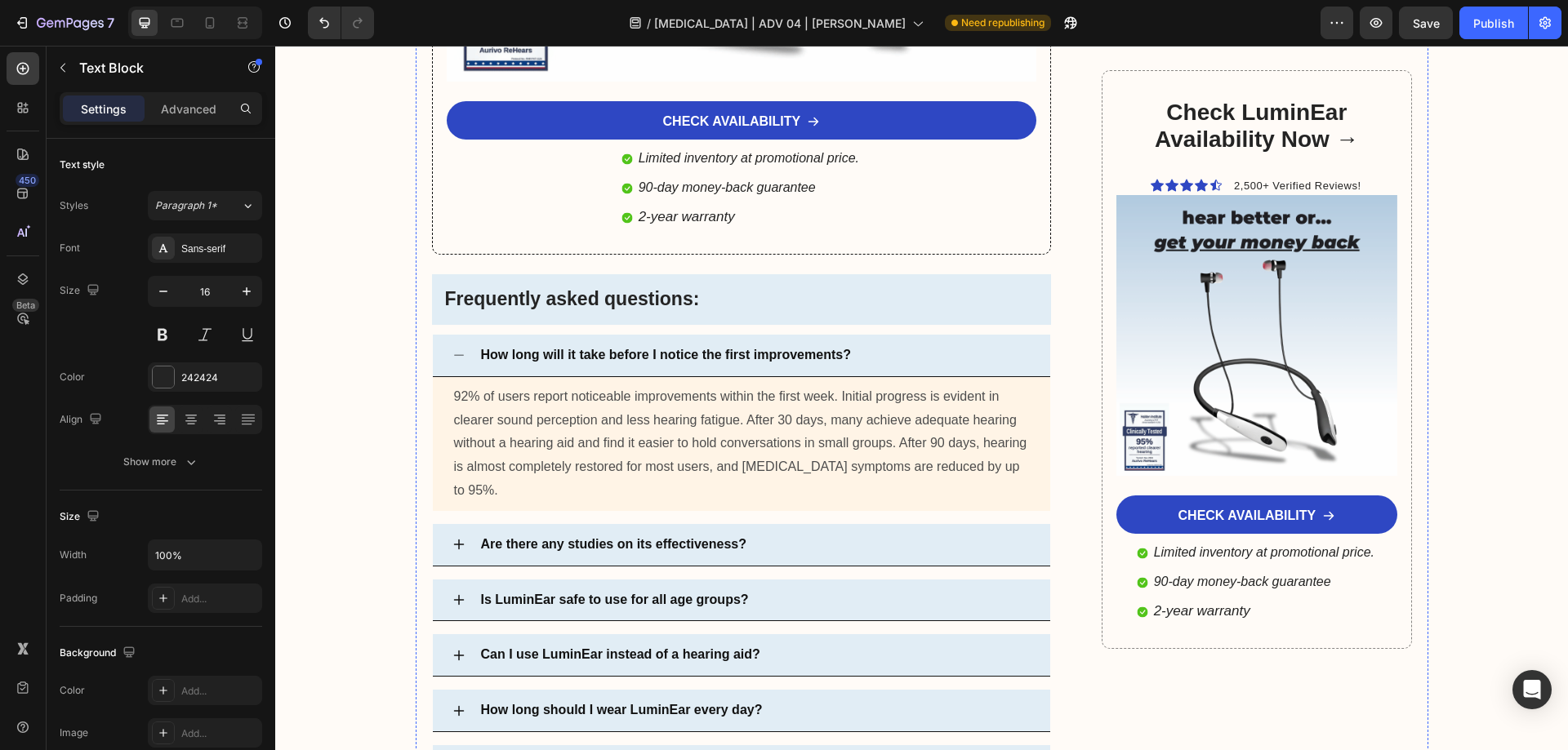
scroll to position [10110, 0]
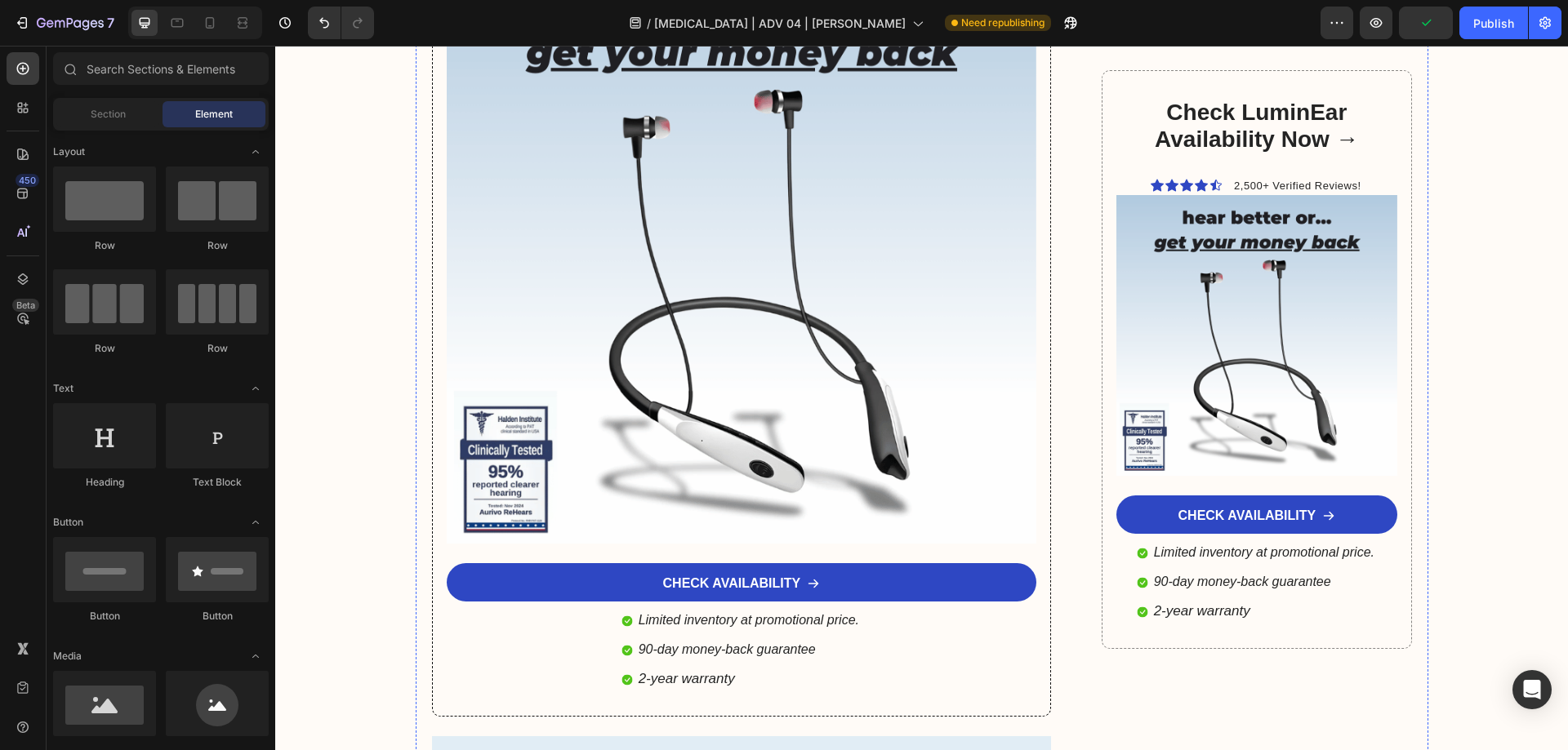
scroll to position [8967, 0]
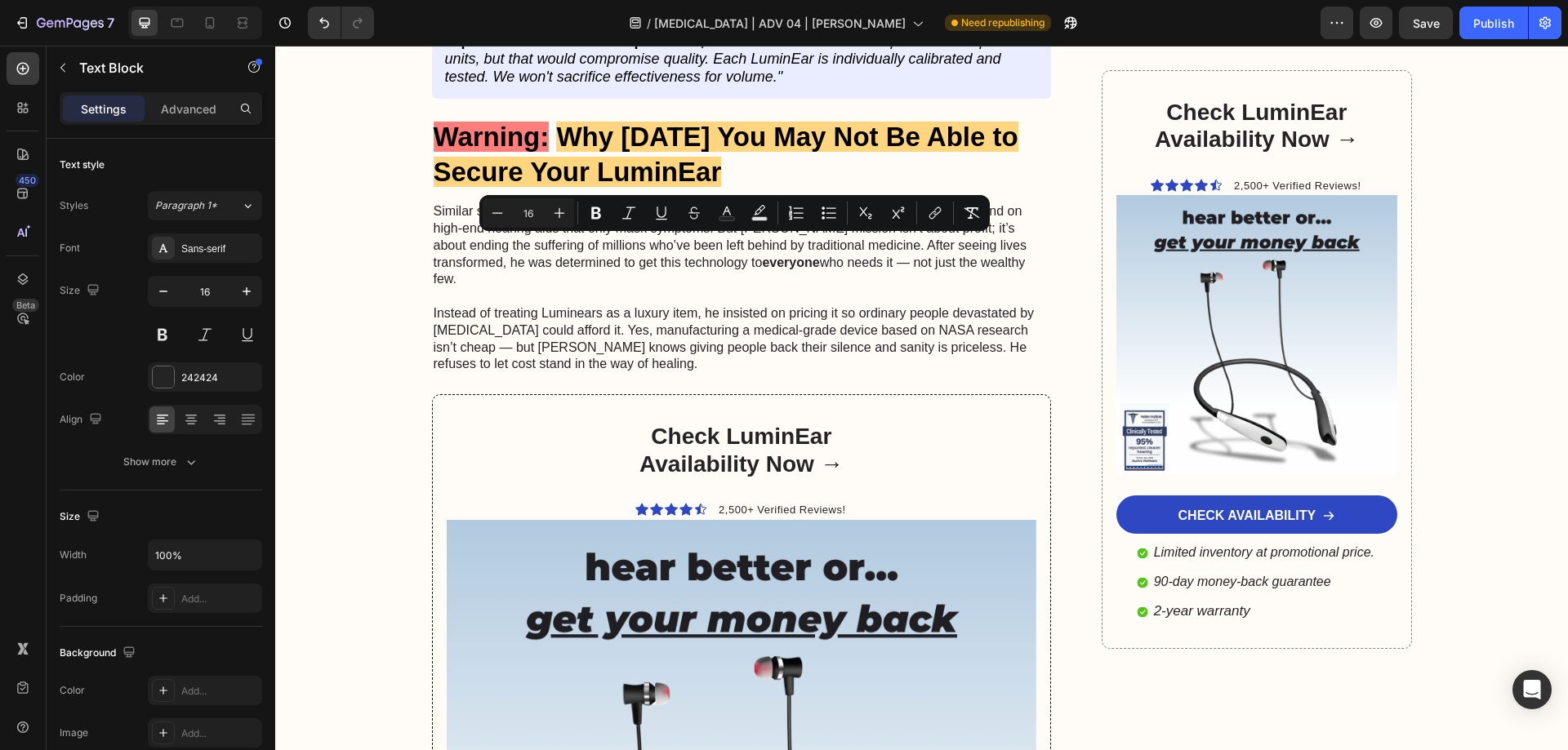
drag, startPoint x: 433, startPoint y: 240, endPoint x: 535, endPoint y: 347, distance: 147.8
drag, startPoint x: 429, startPoint y: 244, endPoint x: 543, endPoint y: 384, distance: 180.5
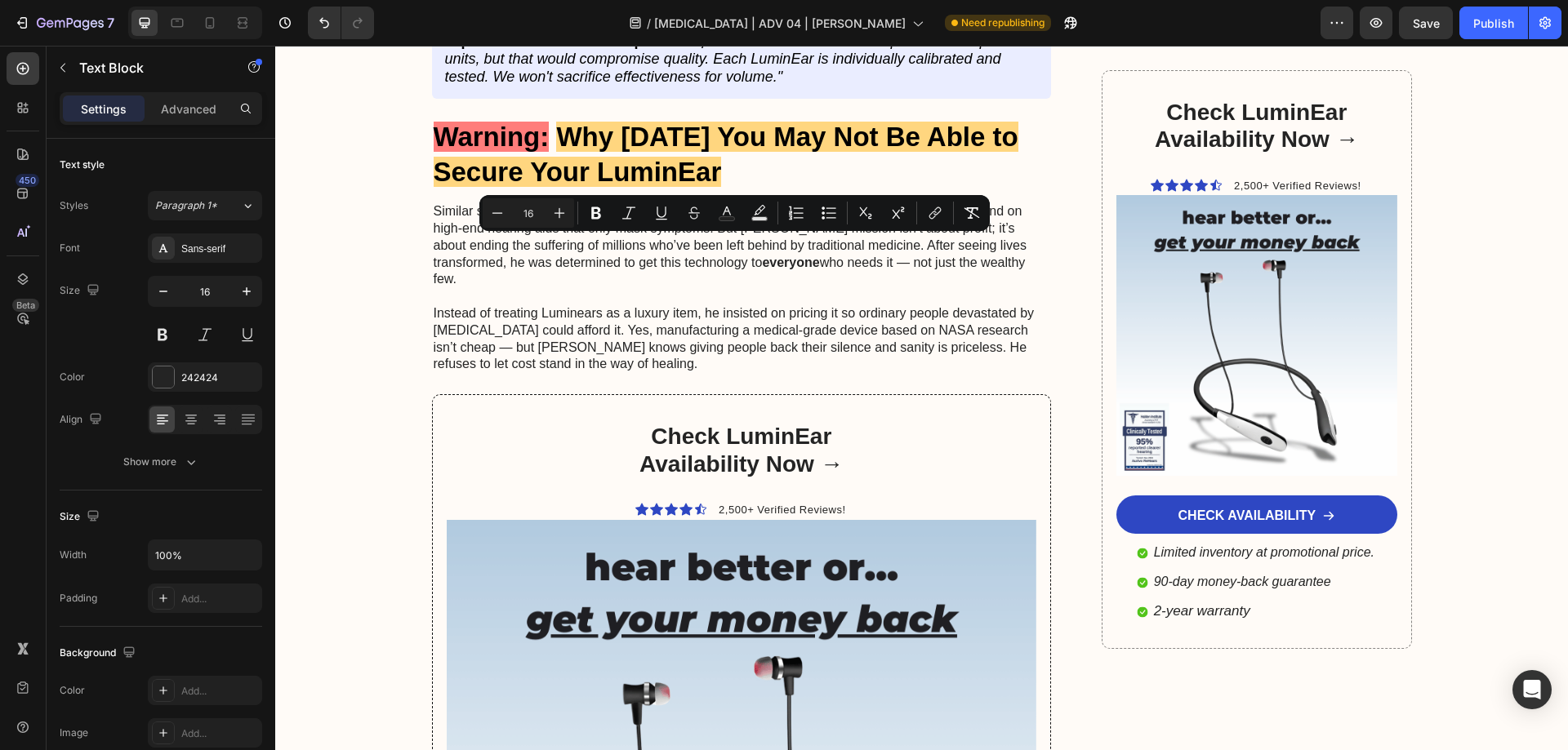
copy div "Similar sample devices normally retail for $897 — already a fraction of the $4,…"
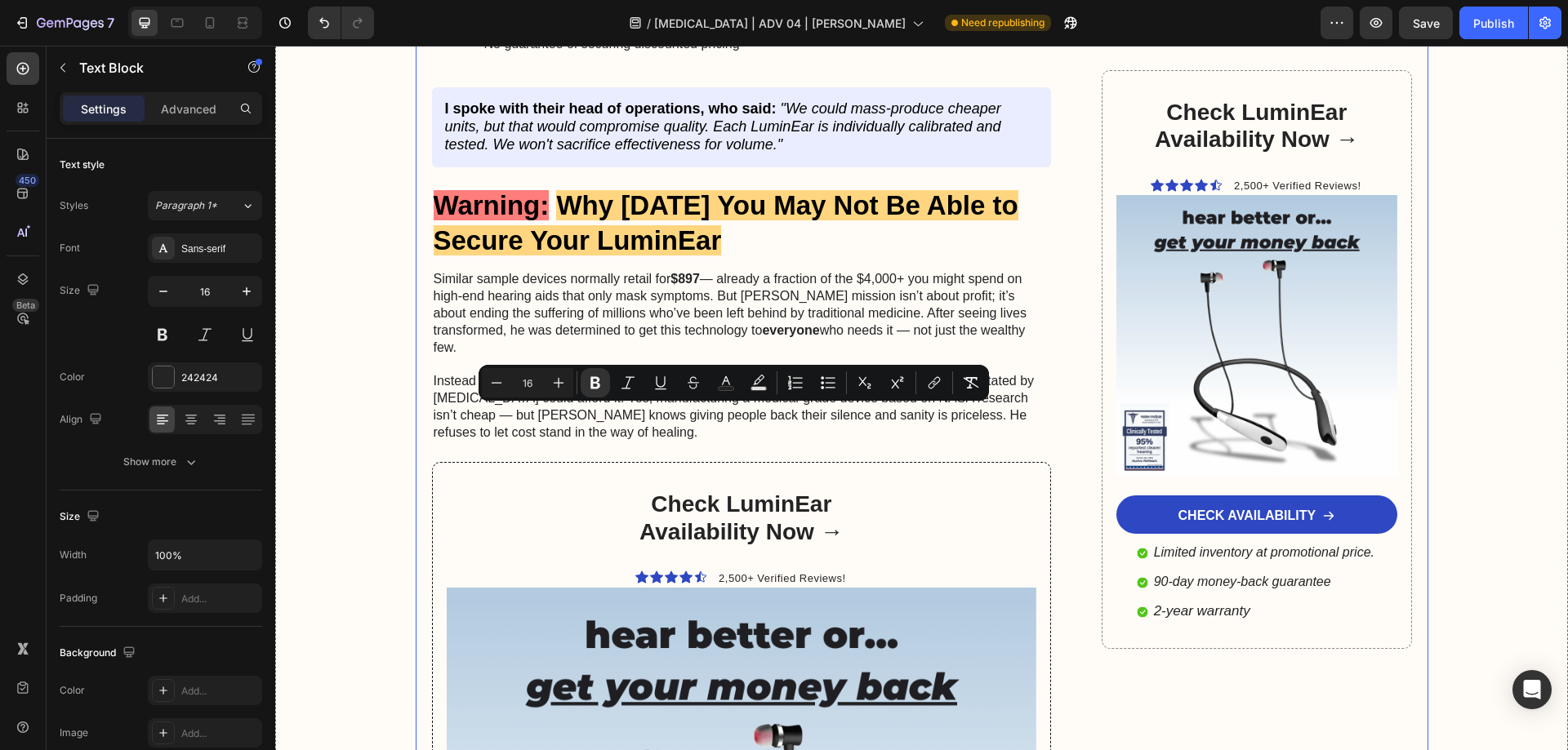
drag, startPoint x: 482, startPoint y: 444, endPoint x: 410, endPoint y: 412, distance: 78.8
click at [597, 378] on icon "Editor contextual toolbar" at bounding box center [595, 383] width 10 height 12
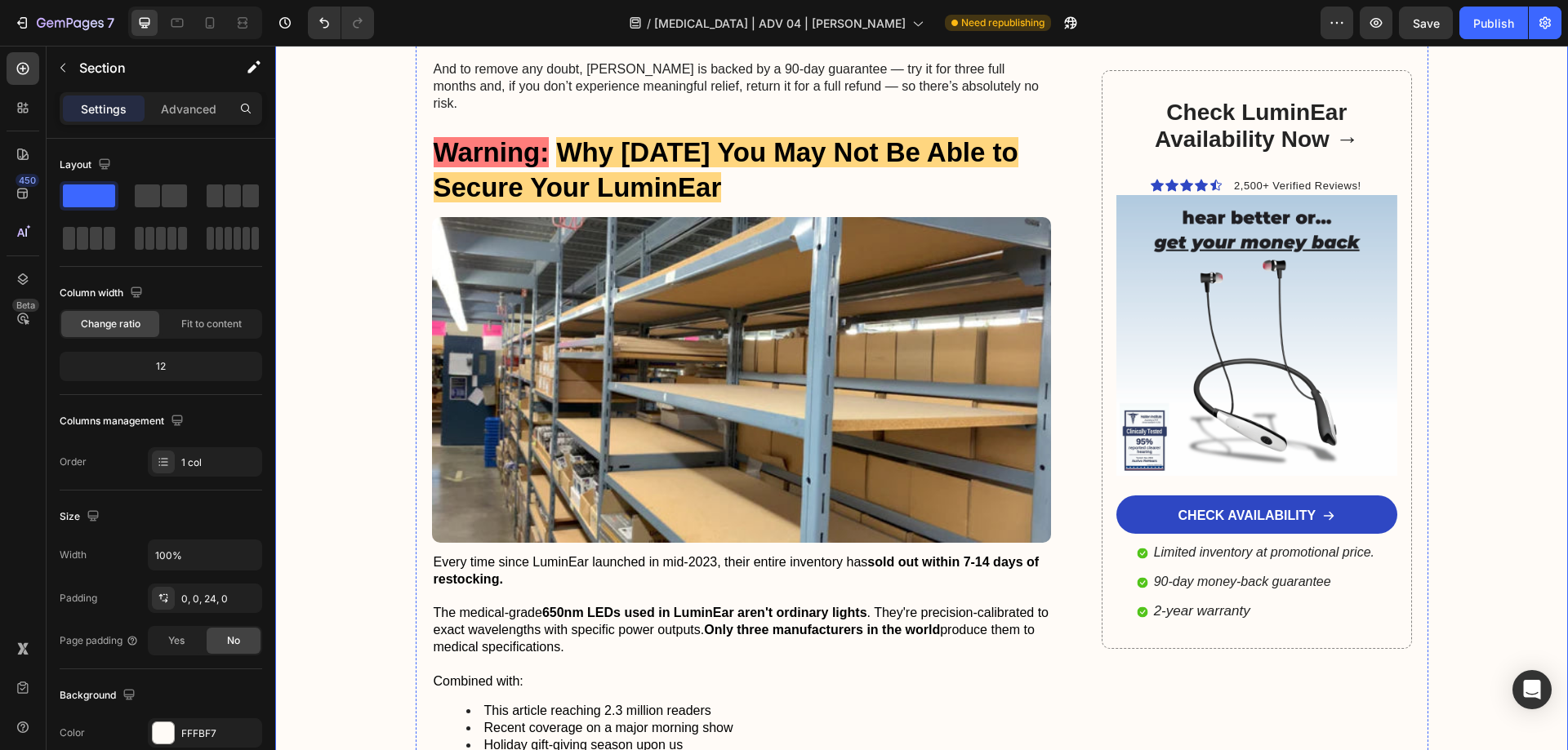
scroll to position [8233, 0]
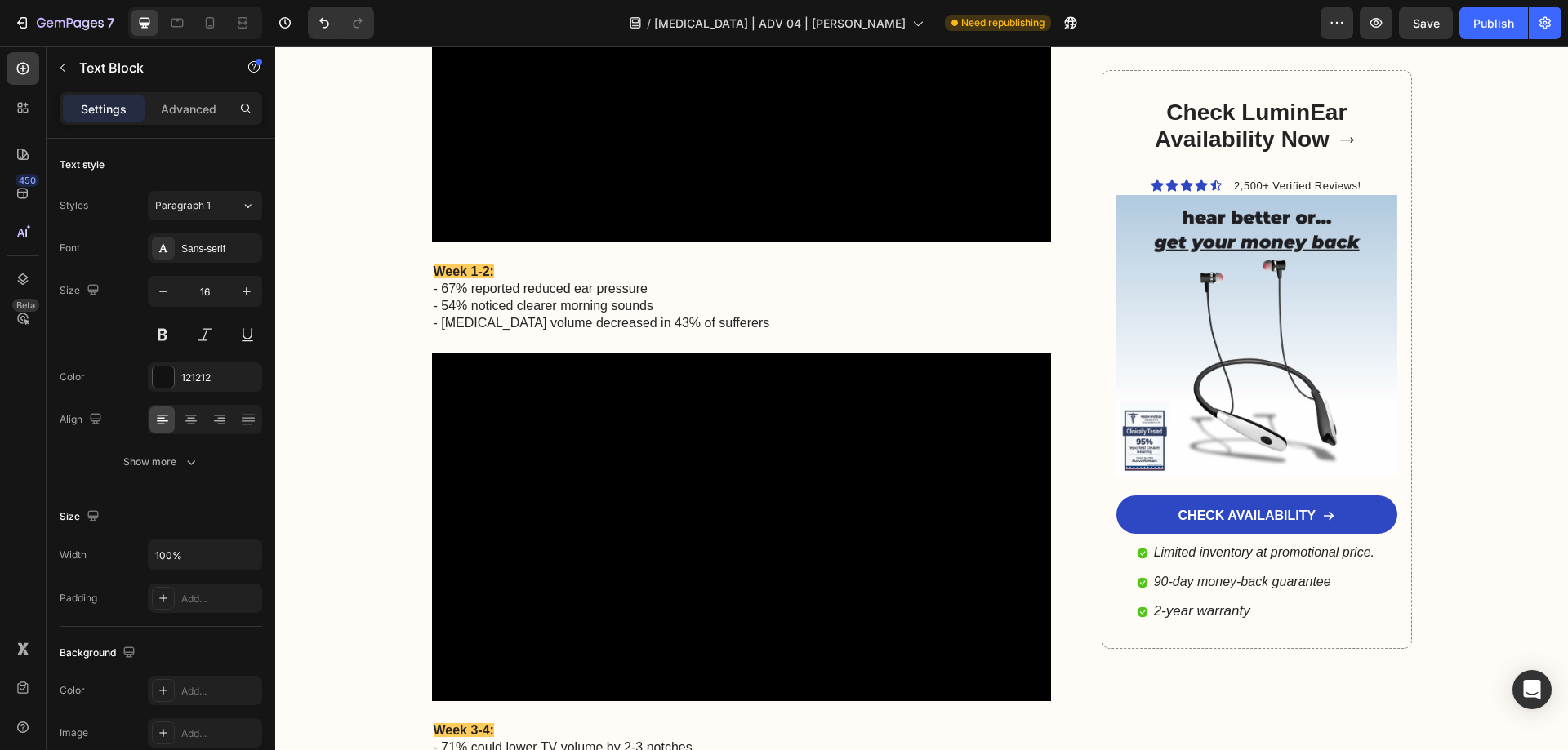
scroll to position [5946, 0]
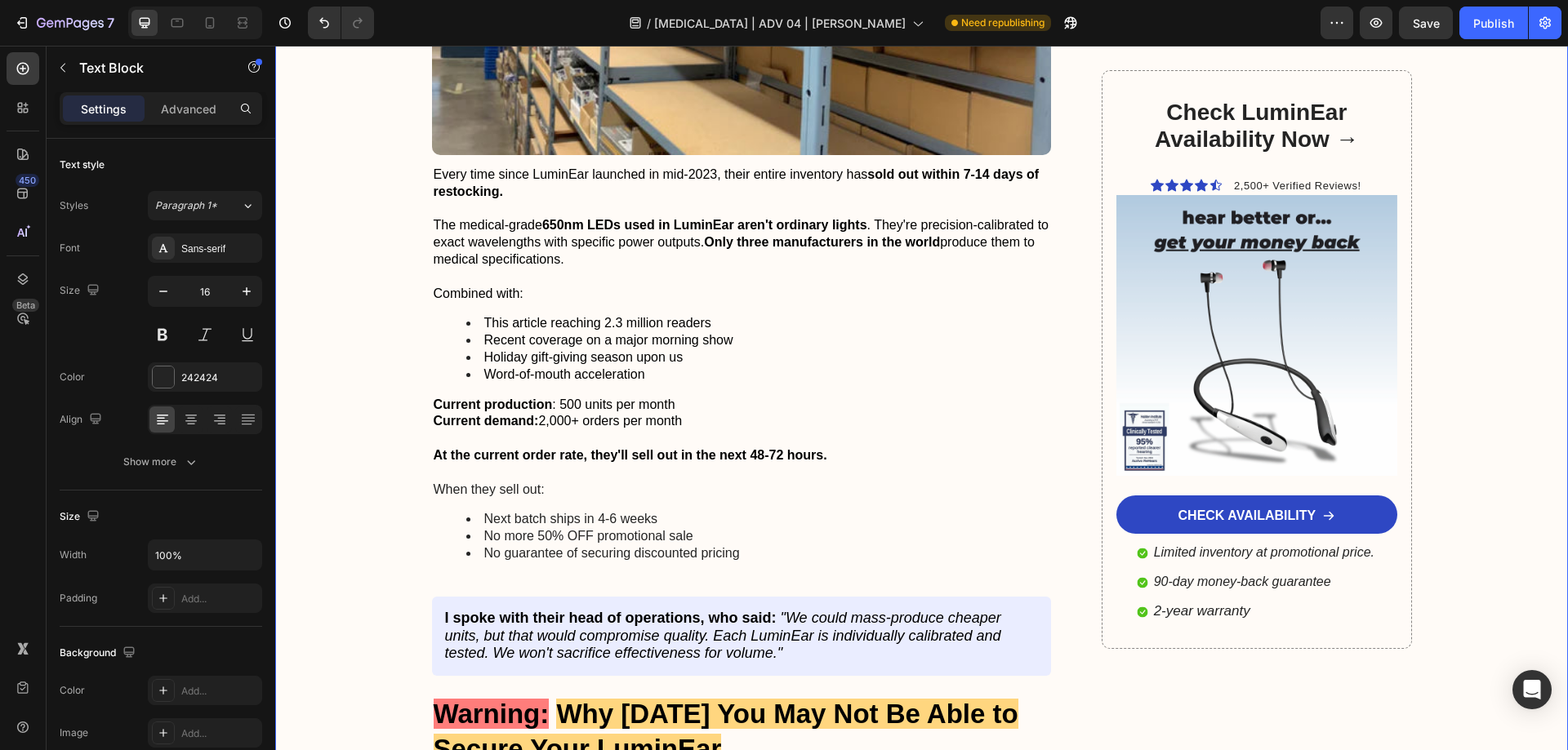
scroll to position [9049, 0]
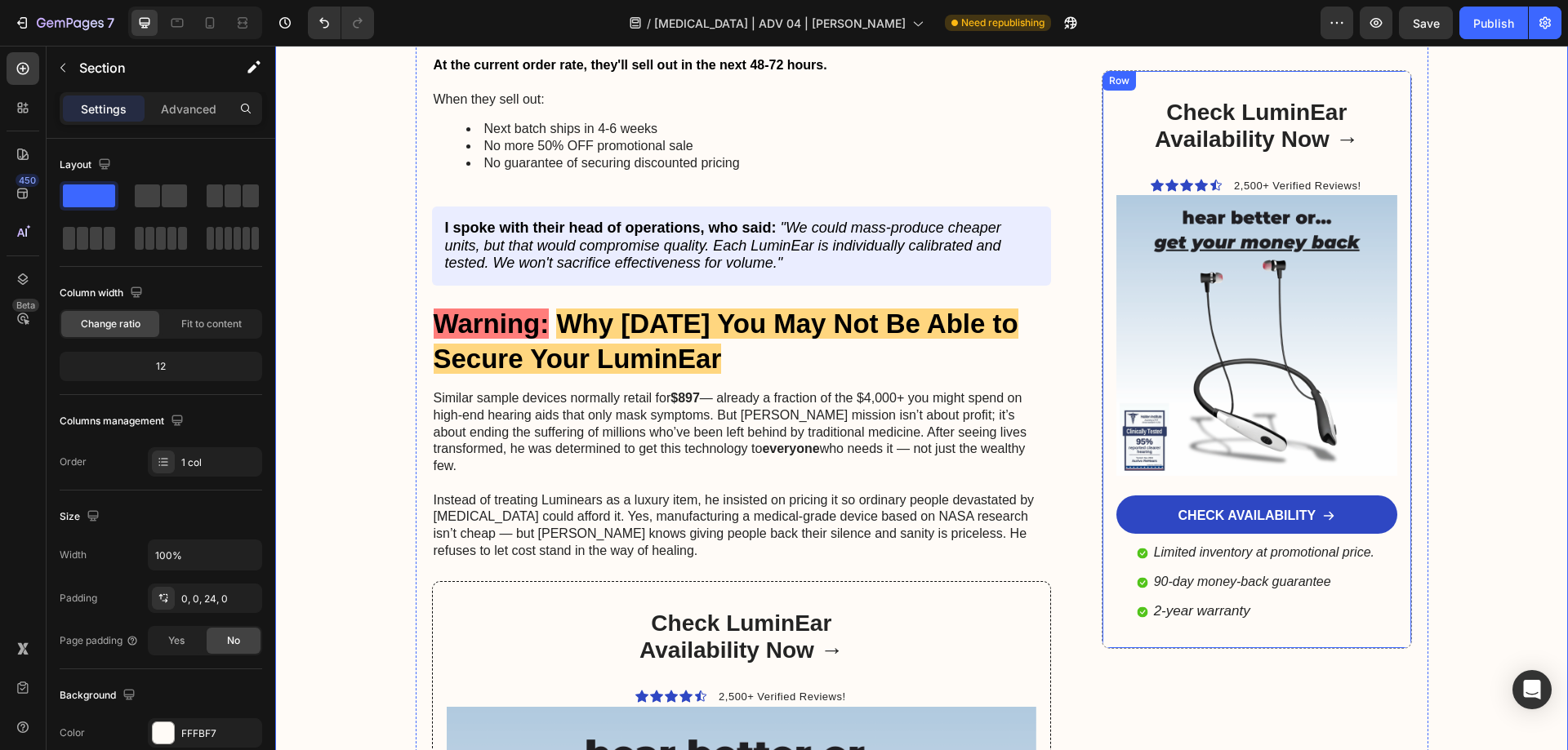
scroll to position [9294, 0]
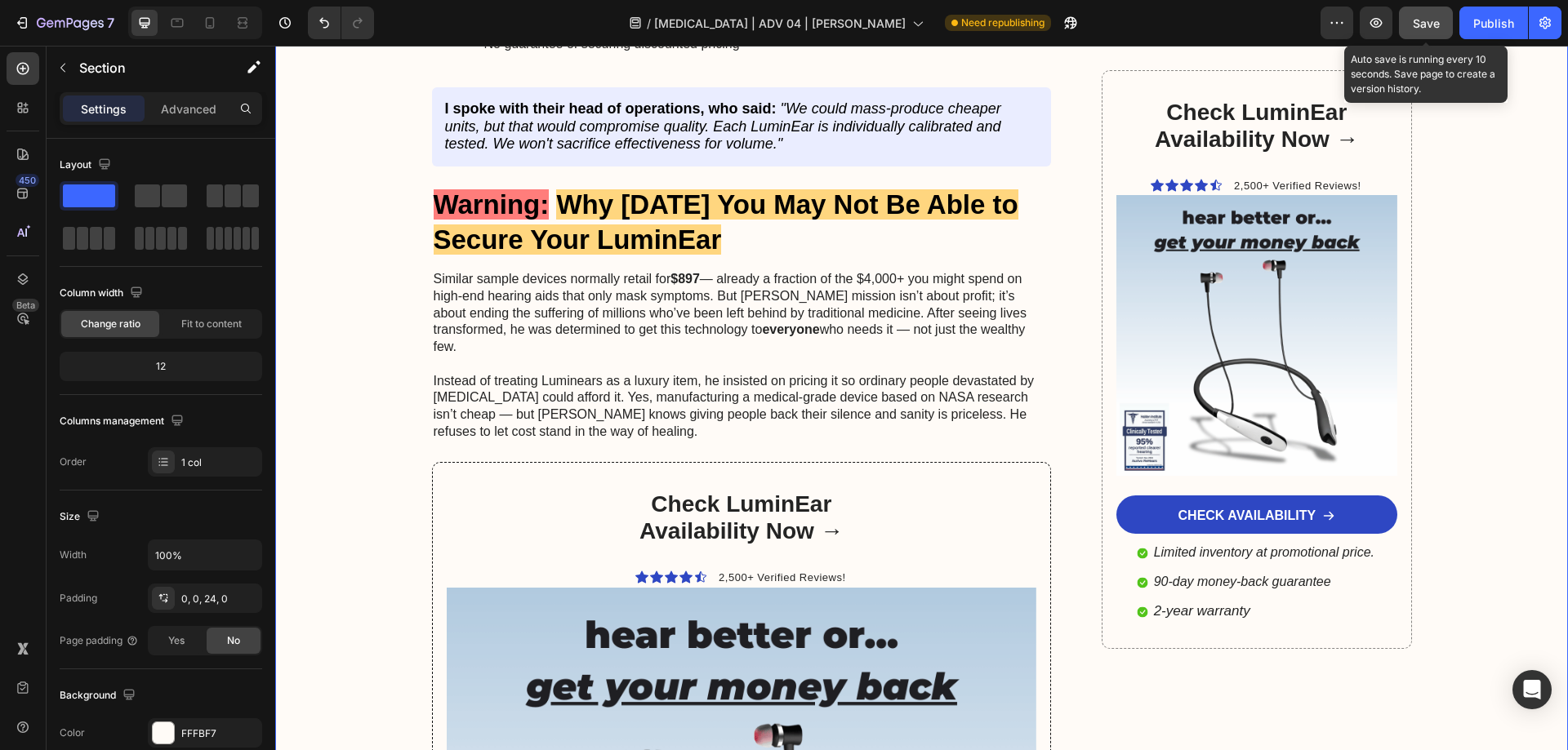
click at [1425, 19] on span "Save" at bounding box center [1426, 24] width 27 height 14
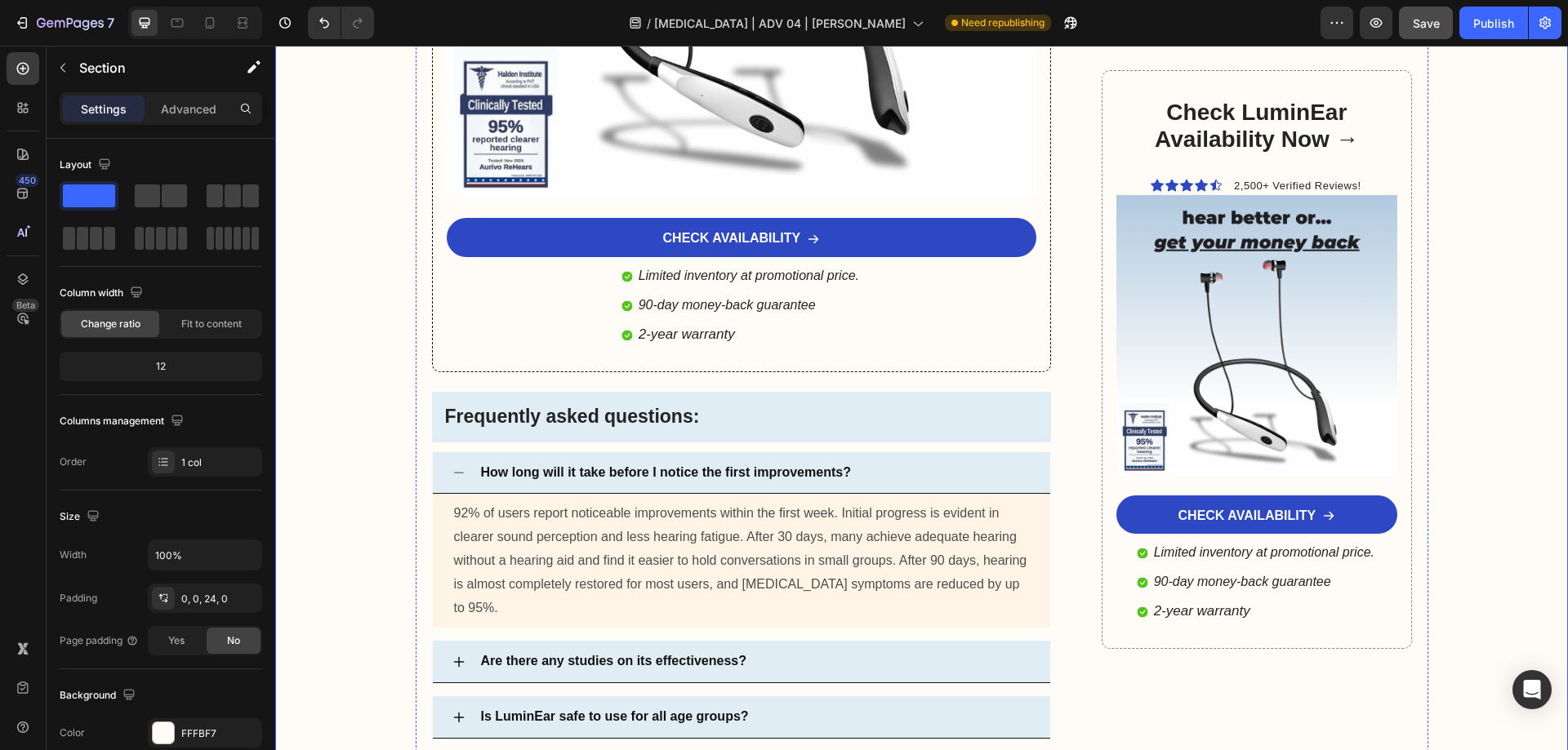
scroll to position [10274, 0]
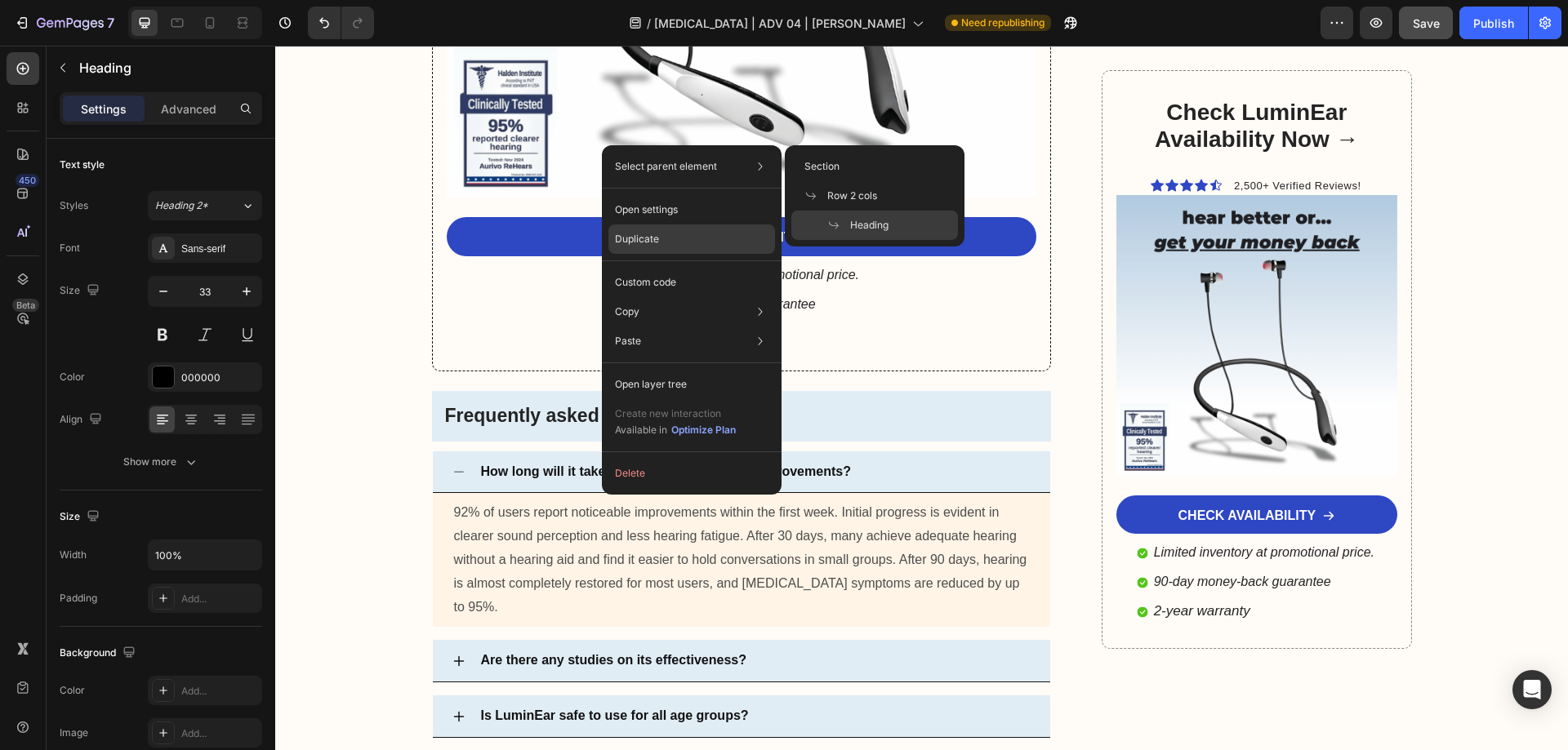
click at [632, 240] on p "Duplicate" at bounding box center [637, 239] width 44 height 15
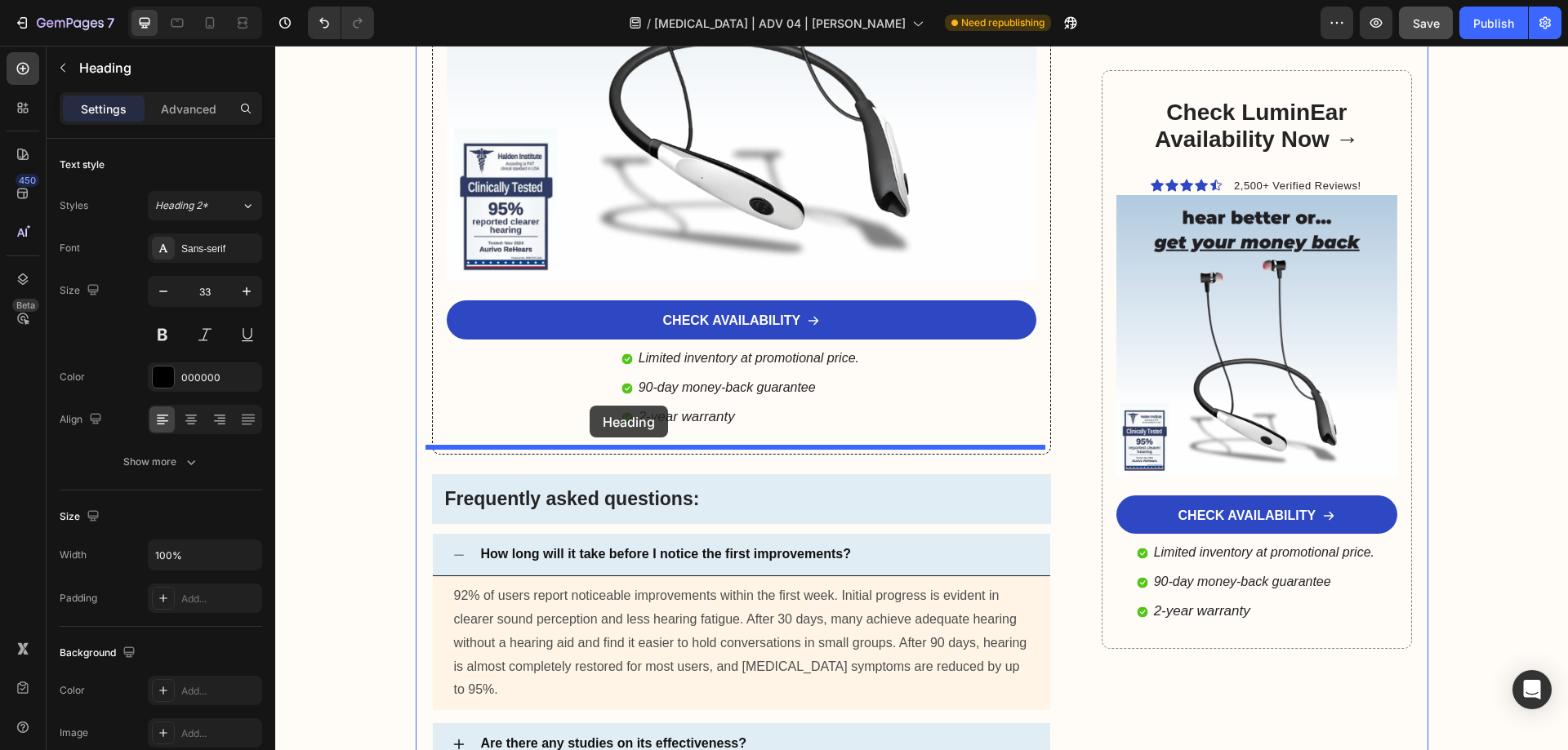
drag, startPoint x: 458, startPoint y: 176, endPoint x: 586, endPoint y: 412, distance: 268.5
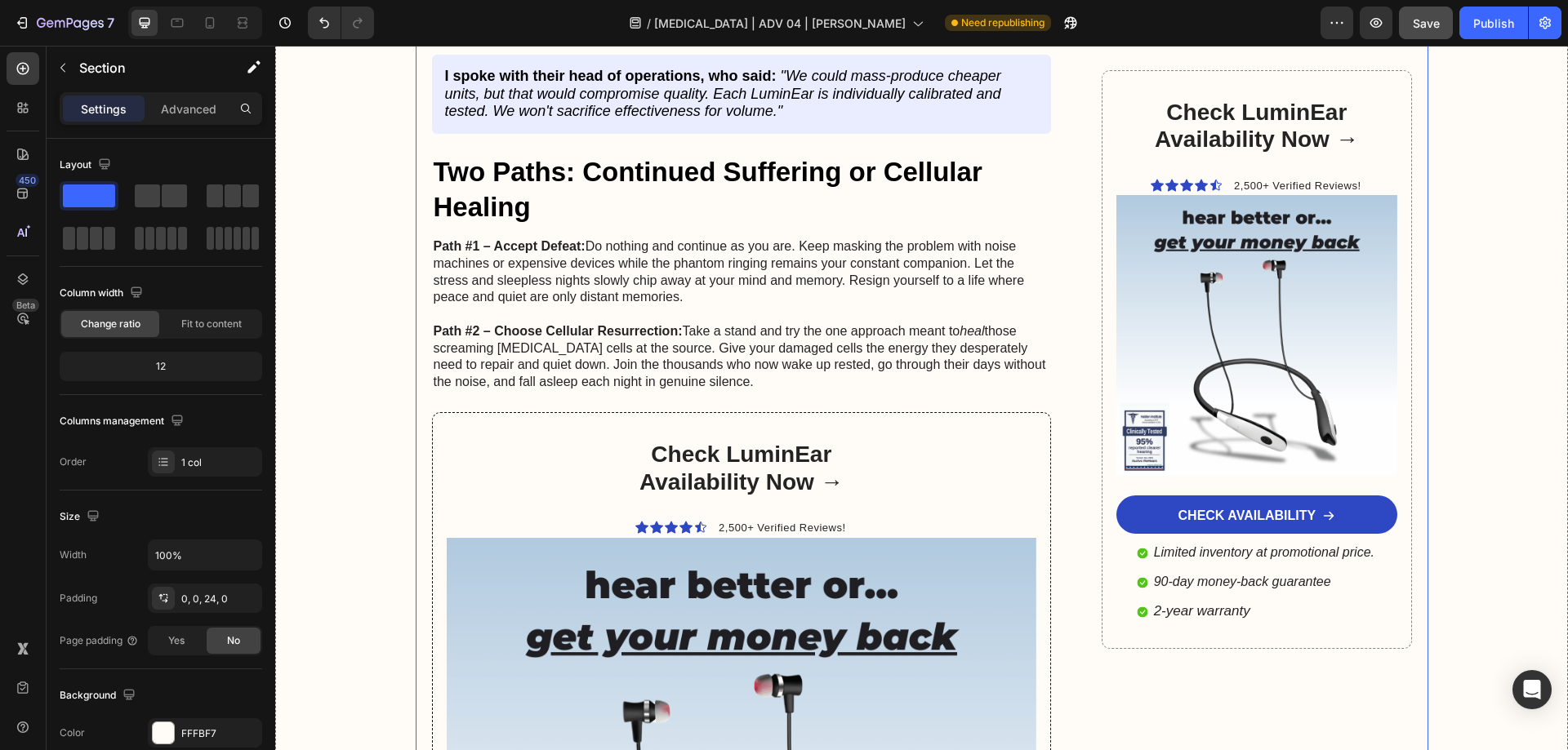
scroll to position [9865, 0]
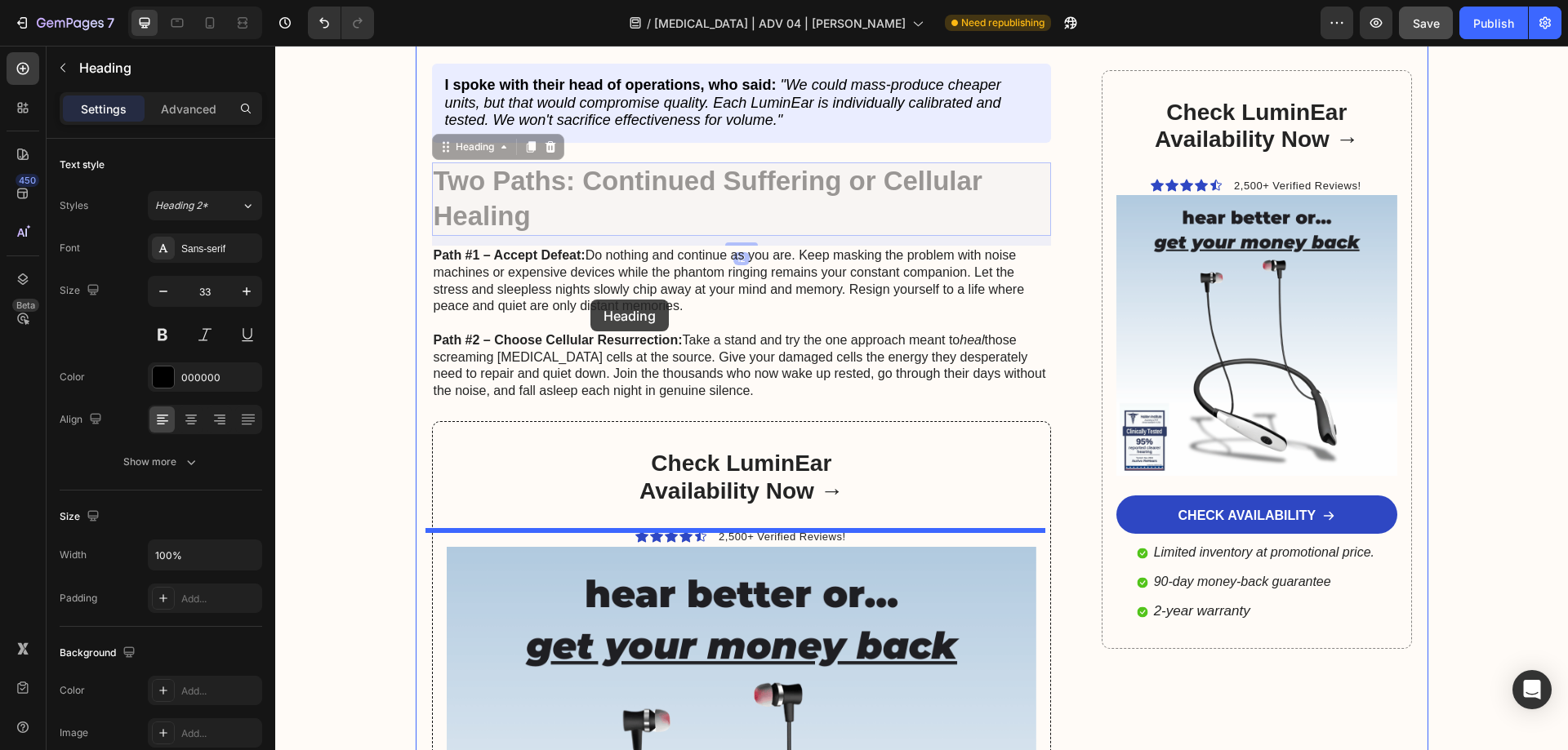
scroll to position [9131, 0]
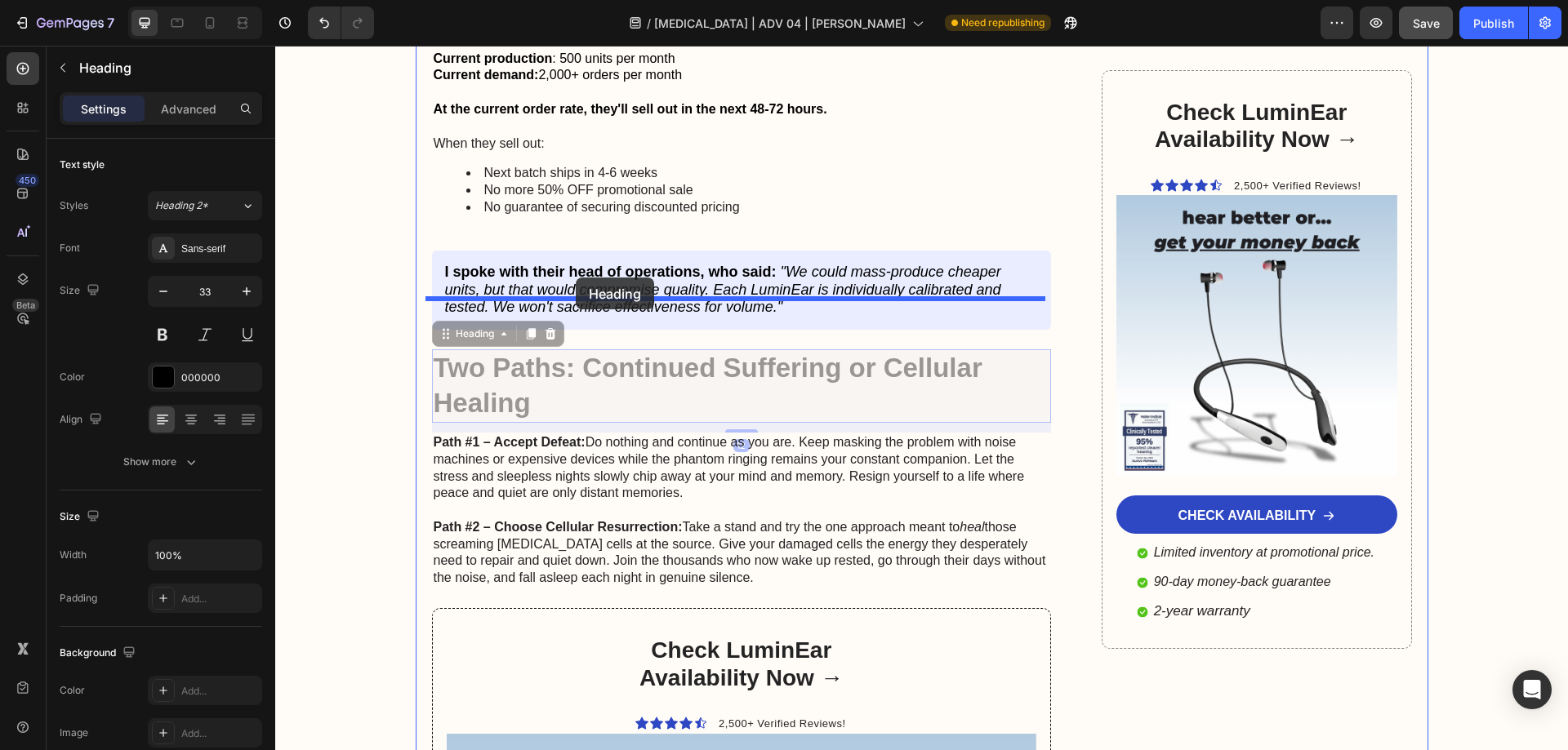
drag, startPoint x: 447, startPoint y: 507, endPoint x: 576, endPoint y: 278, distance: 262.8
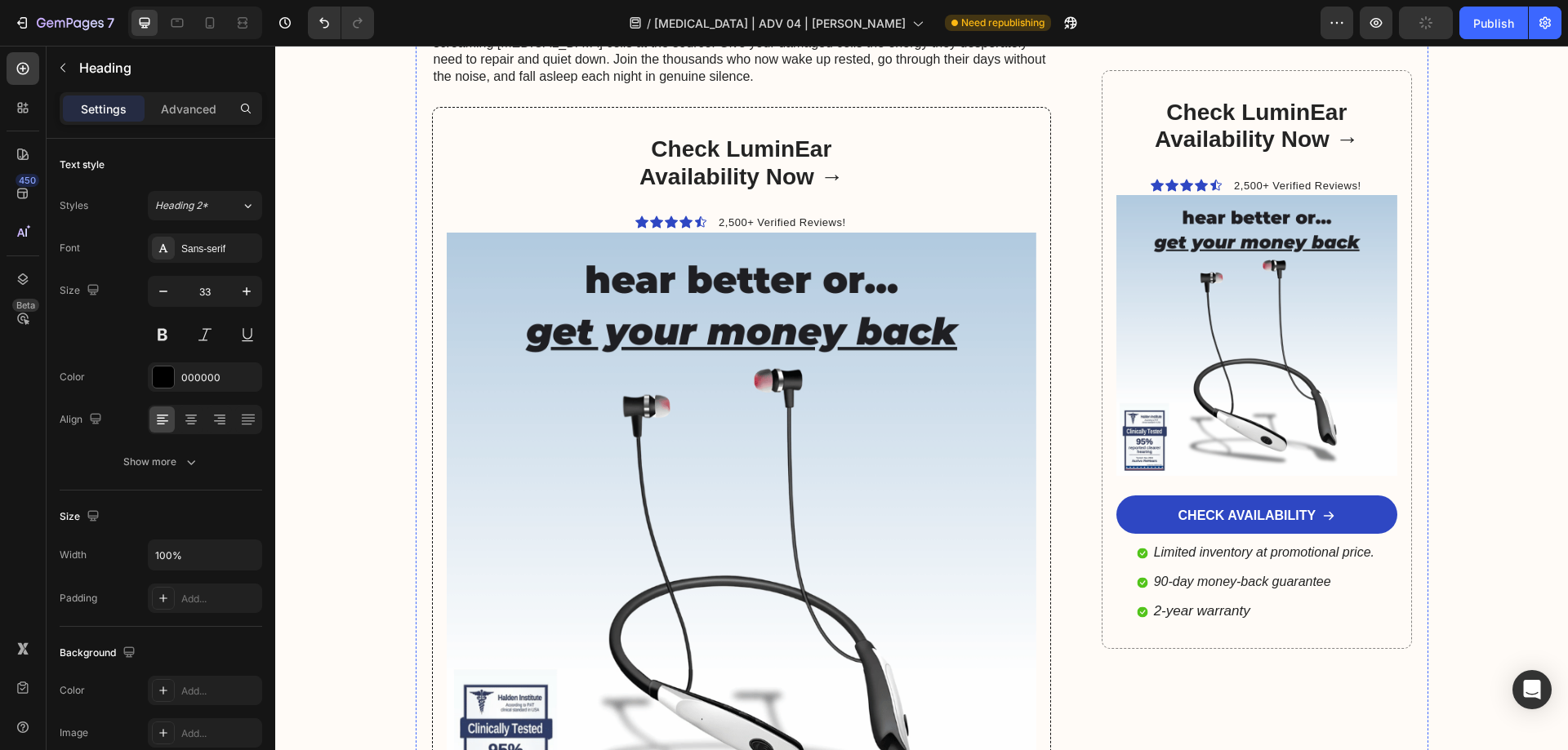
scroll to position [10029, 0]
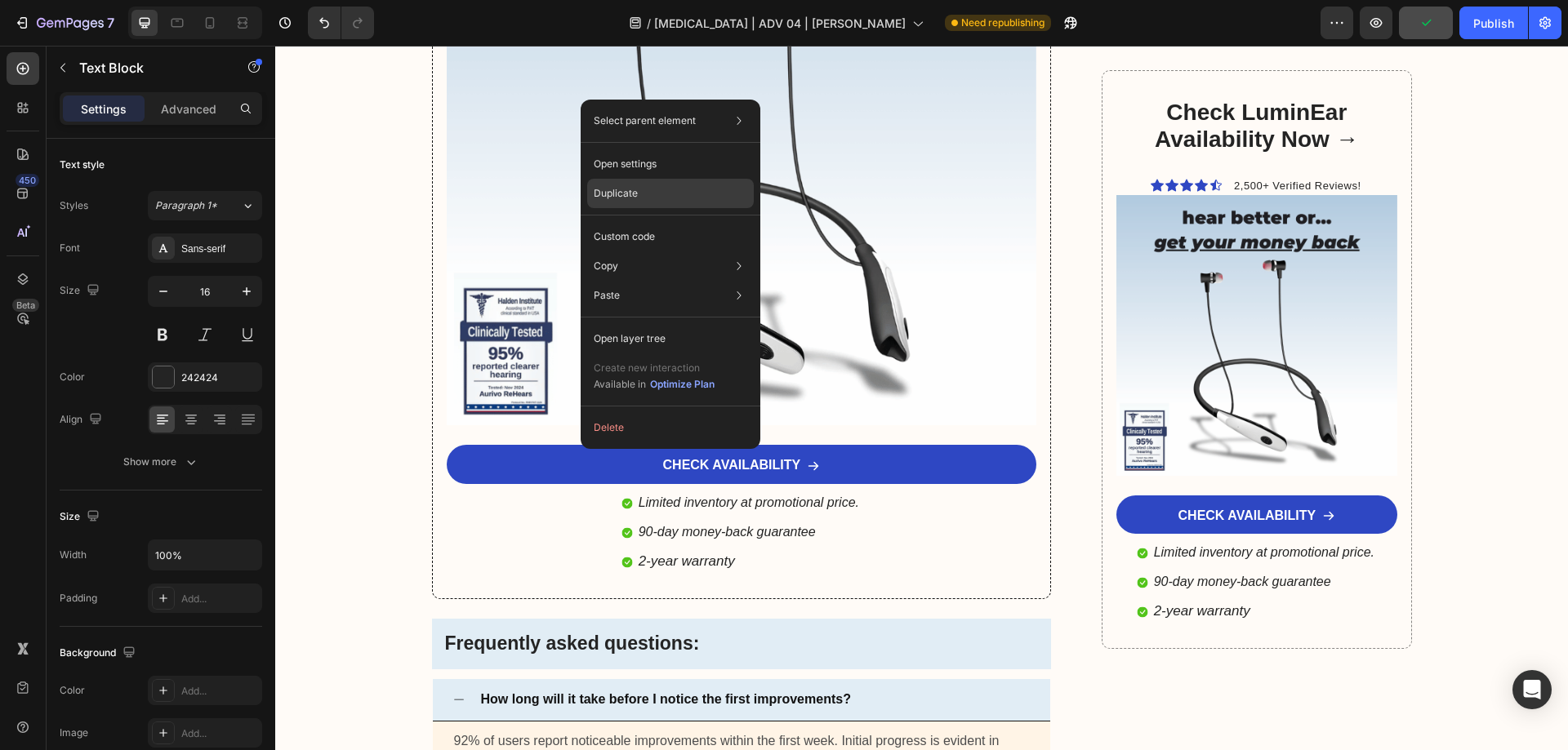
click at [639, 198] on div "Duplicate" at bounding box center [670, 193] width 166 height 30
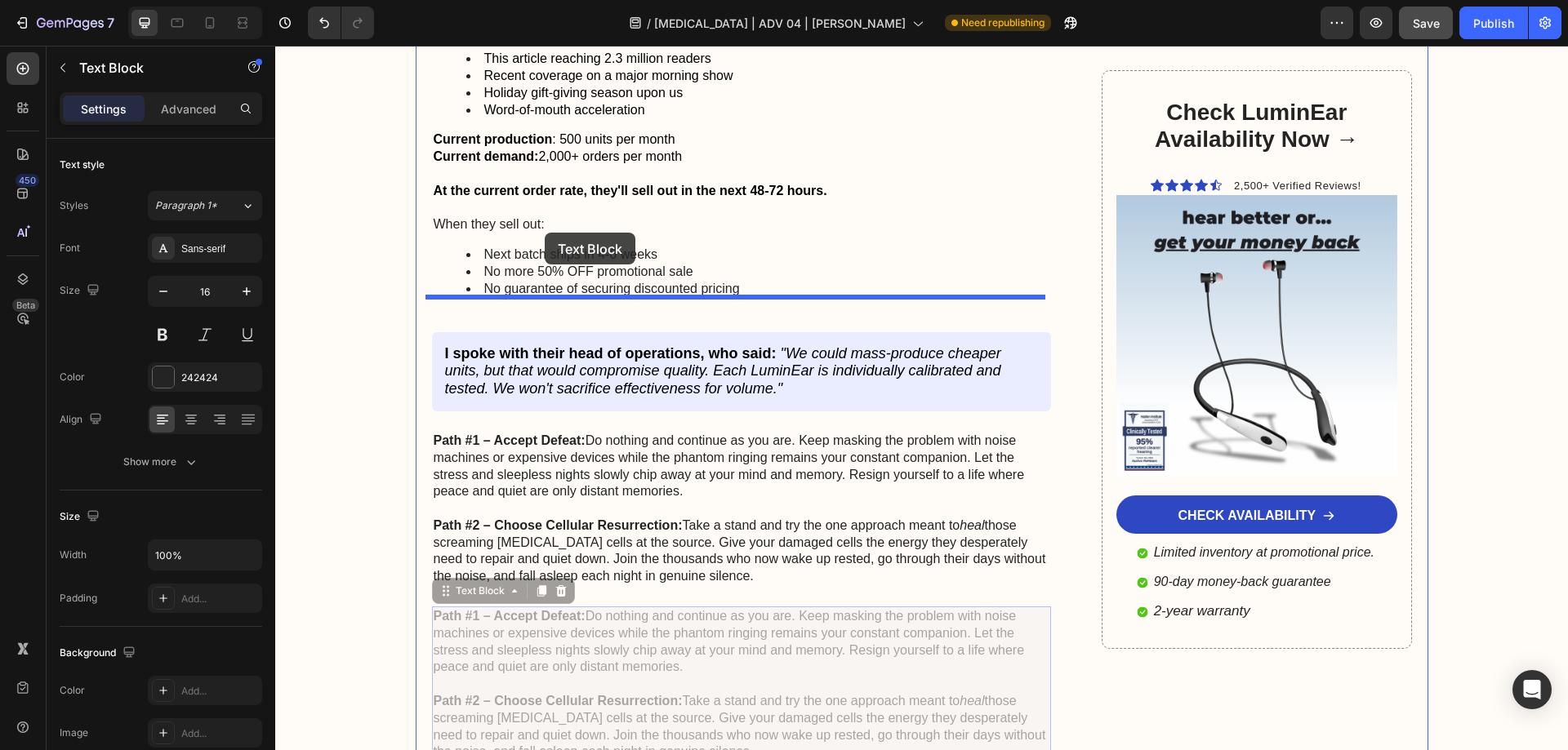
scroll to position [9131, 0]
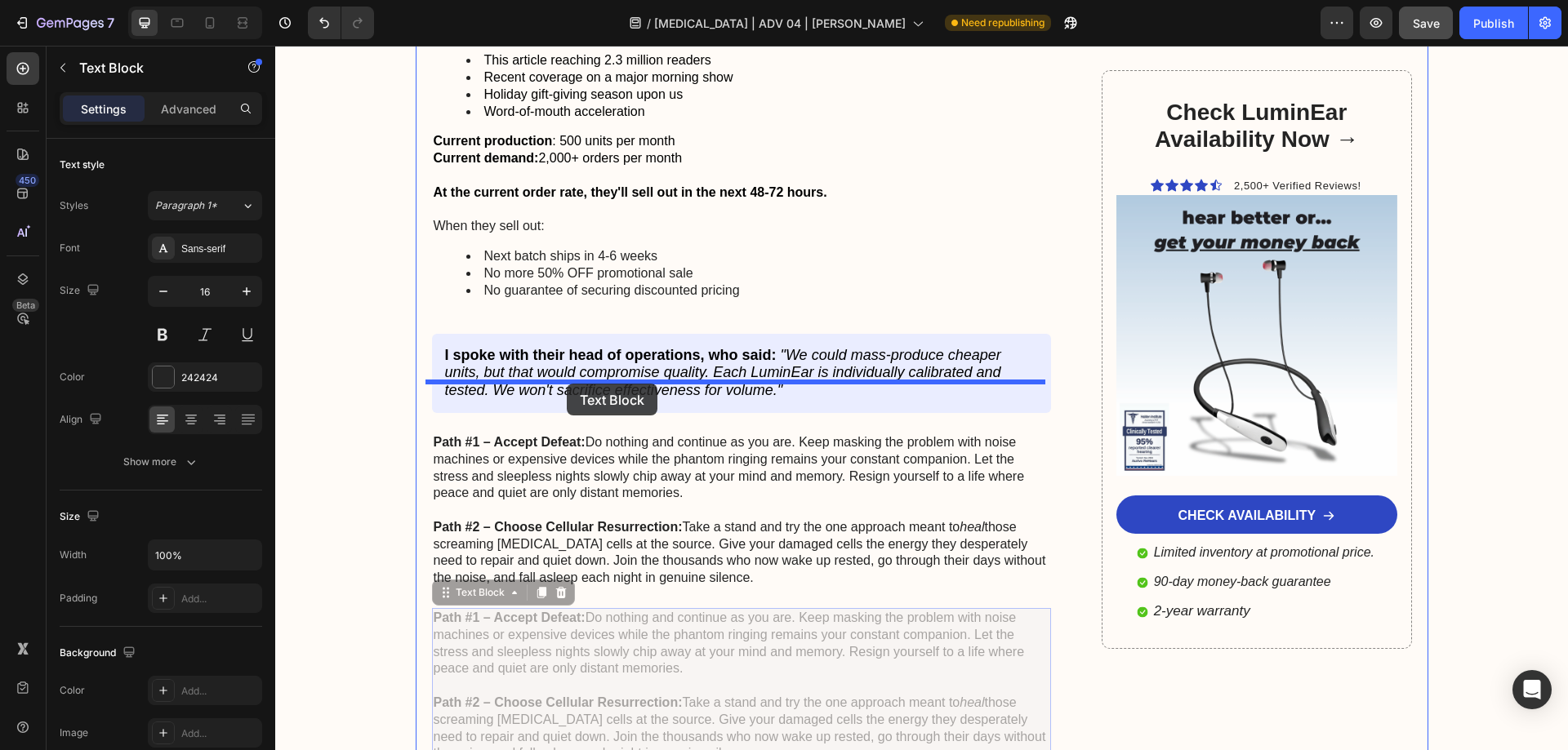
drag, startPoint x: 446, startPoint y: 595, endPoint x: 566, endPoint y: 384, distance: 242.7
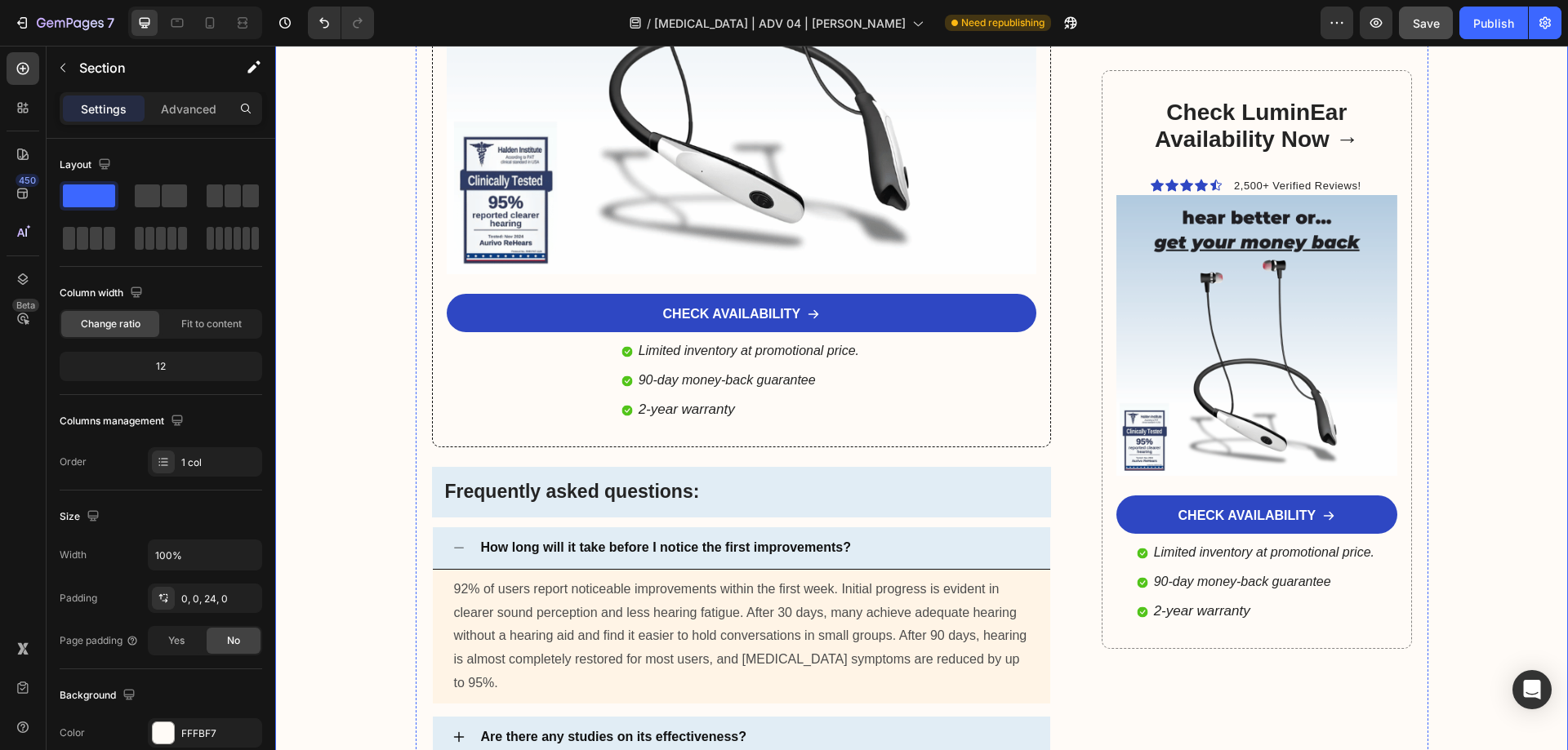
scroll to position [10355, 0]
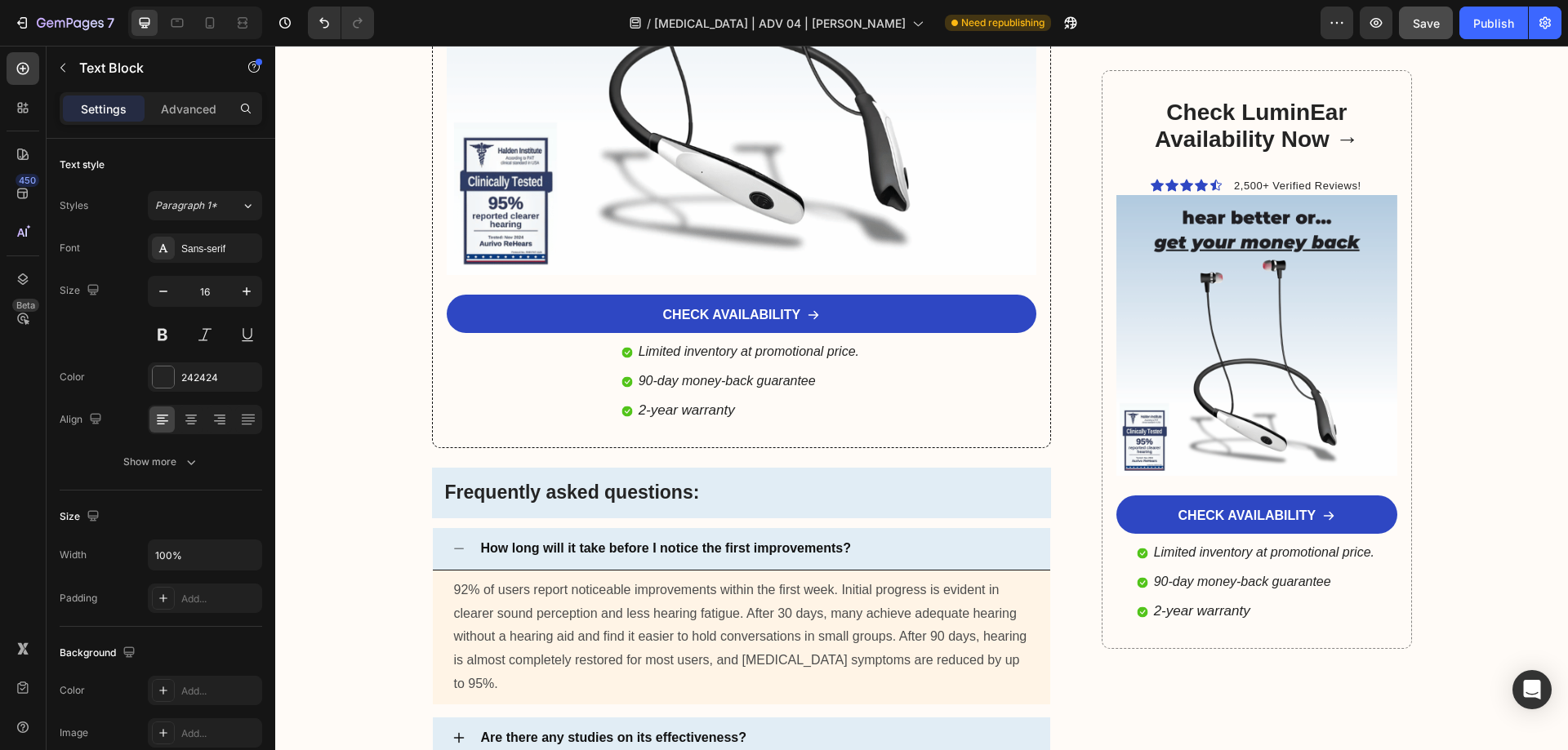
drag, startPoint x: 733, startPoint y: 419, endPoint x: 432, endPoint y: 291, distance: 327.1
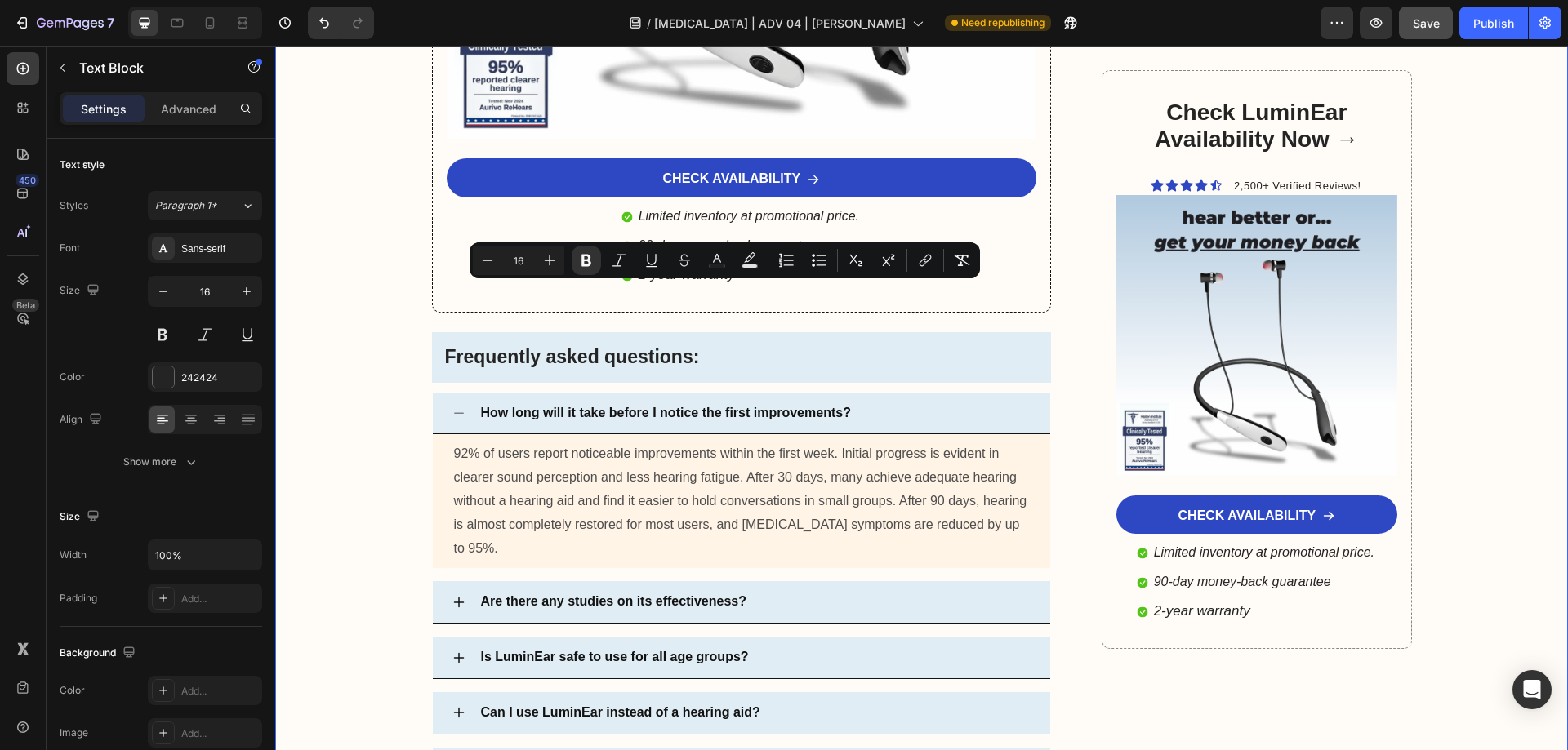
drag, startPoint x: 1026, startPoint y: 284, endPoint x: 342, endPoint y: 286, distance: 684.0
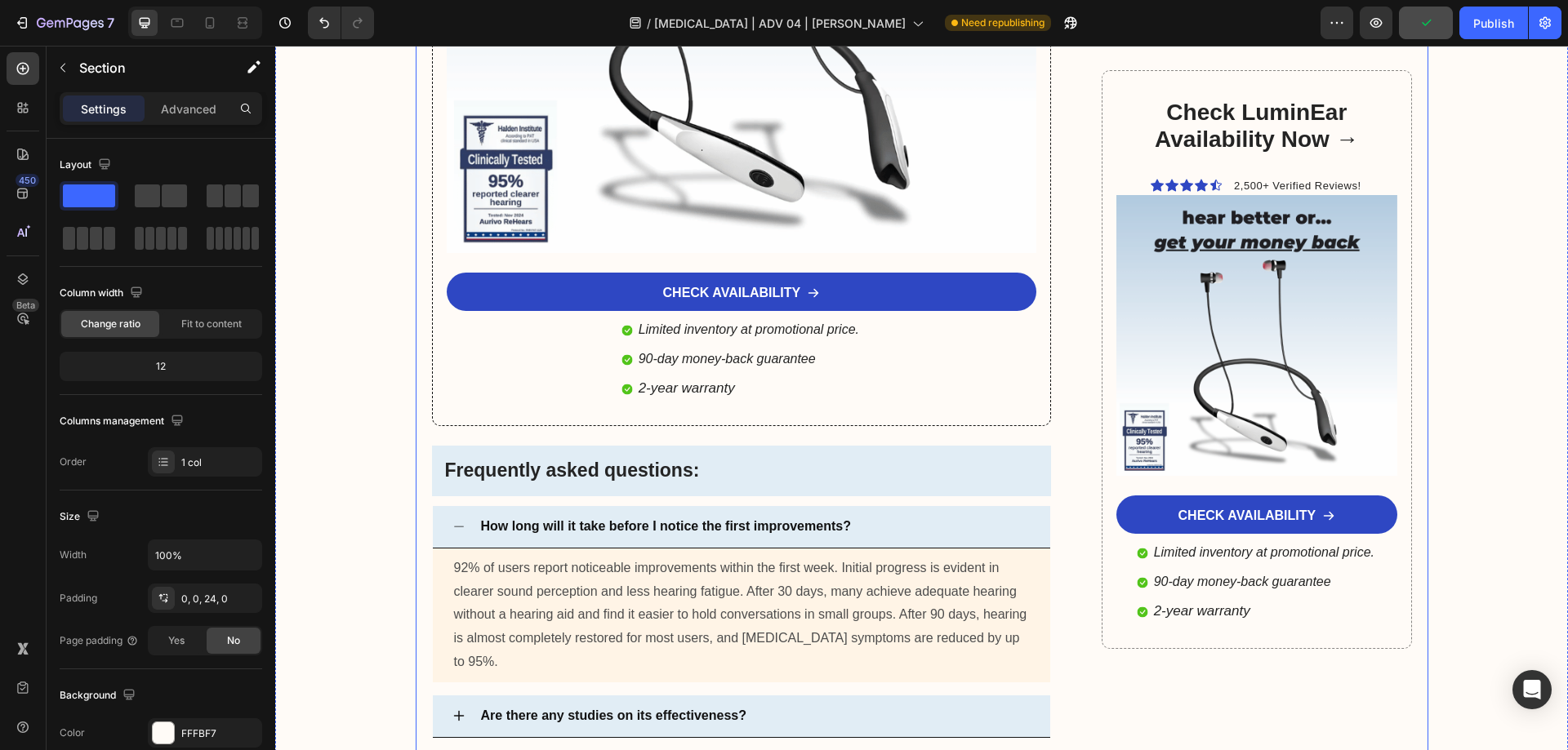
scroll to position [10192, 0]
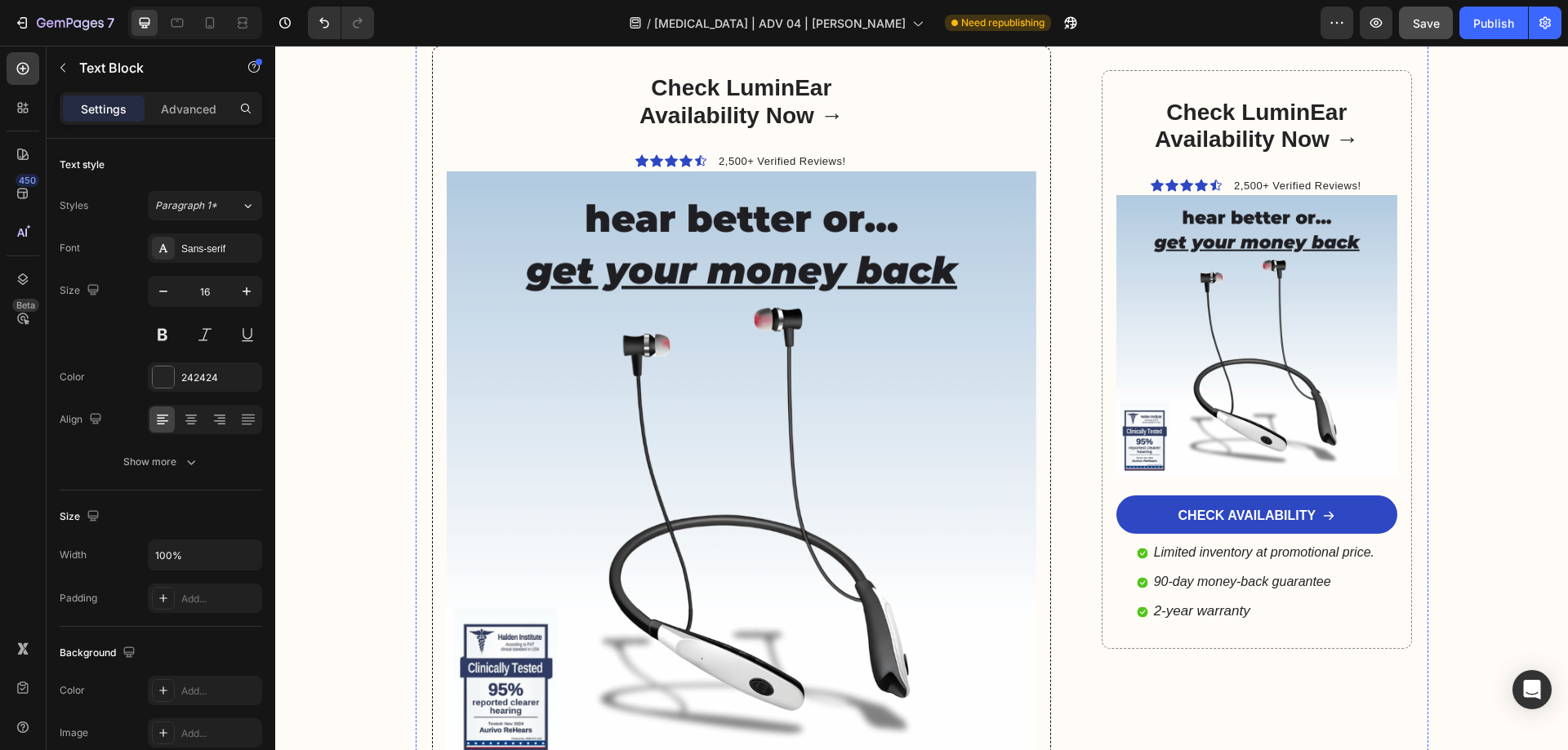
scroll to position [9947, 0]
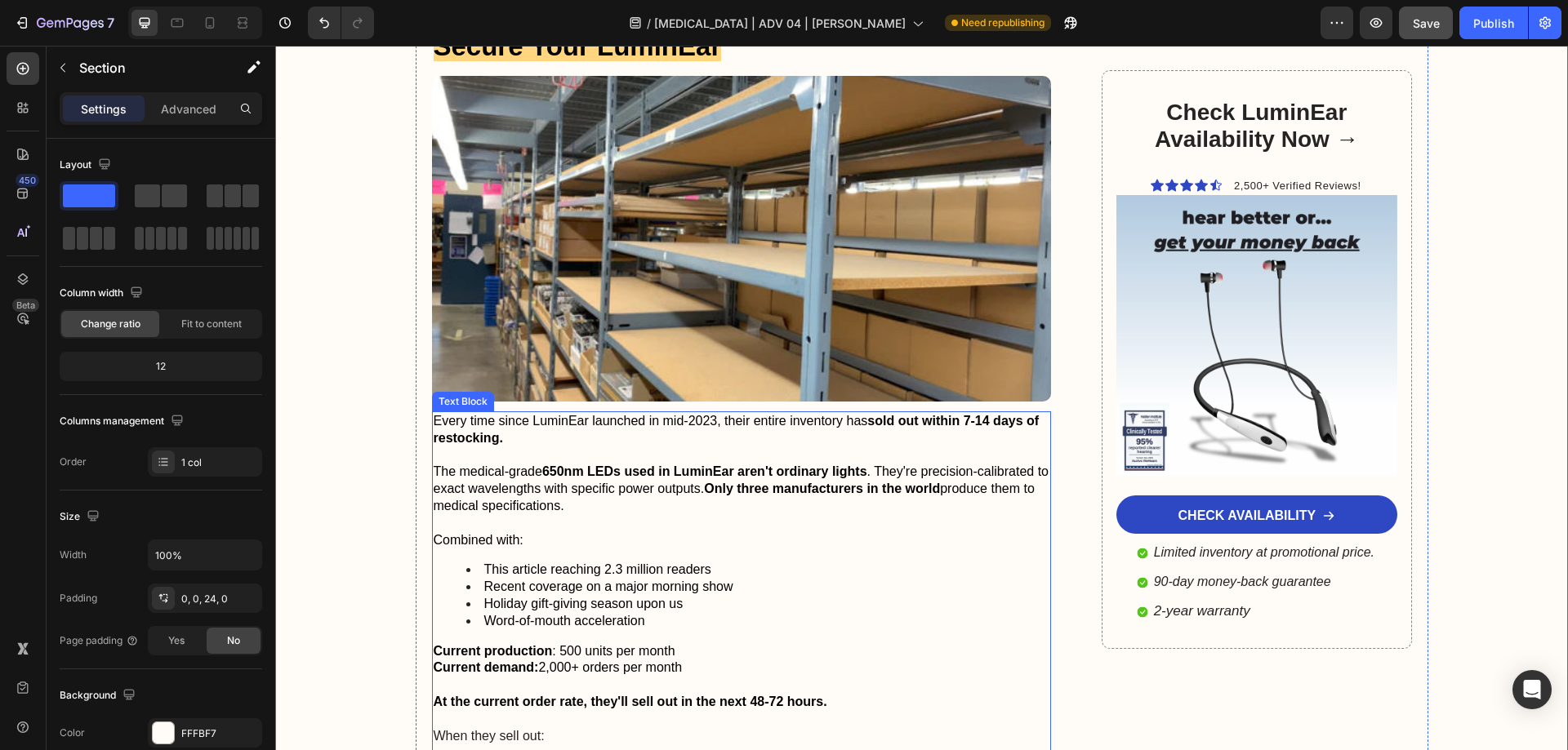
scroll to position [8804, 0]
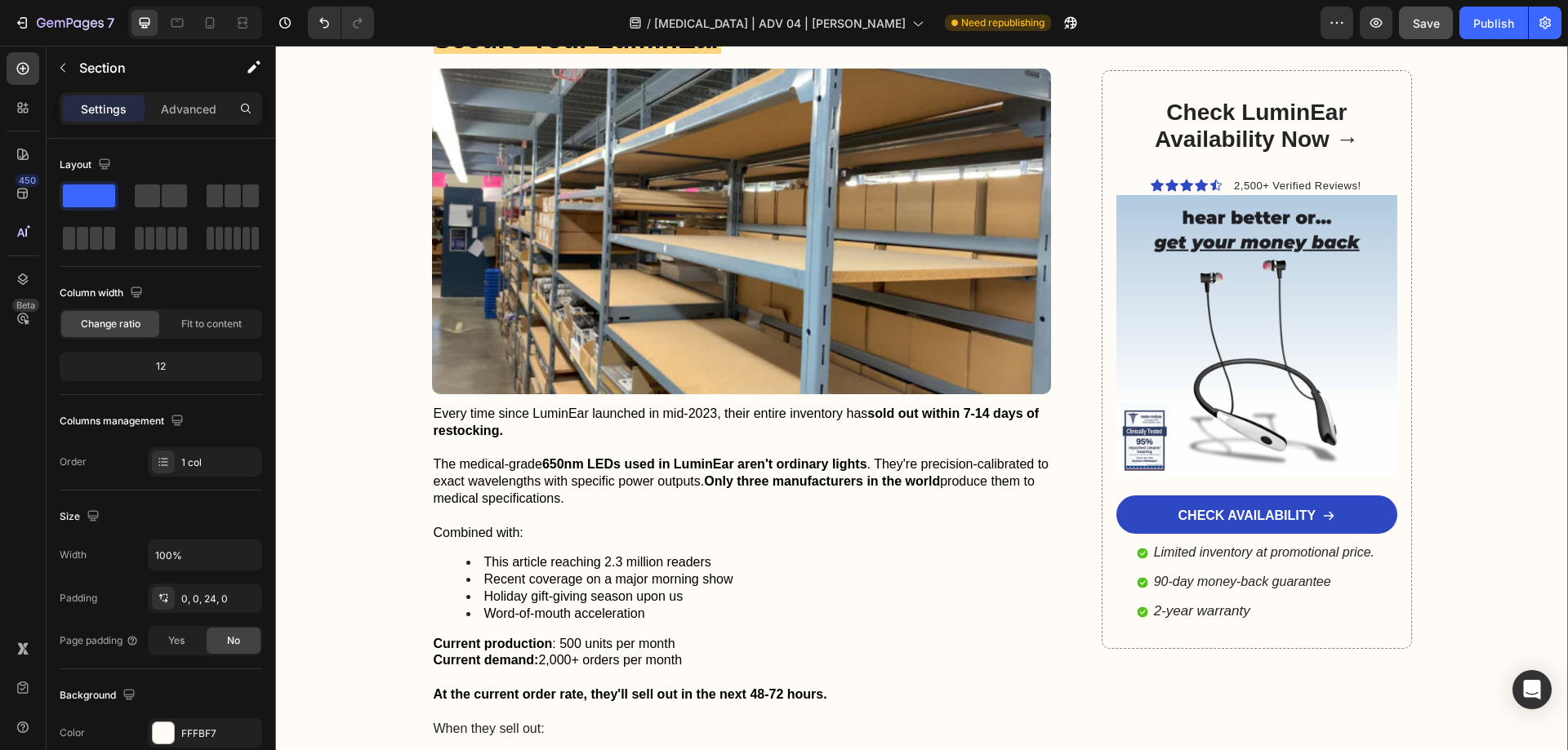
click at [1426, 24] on span "Save" at bounding box center [1426, 24] width 27 height 14
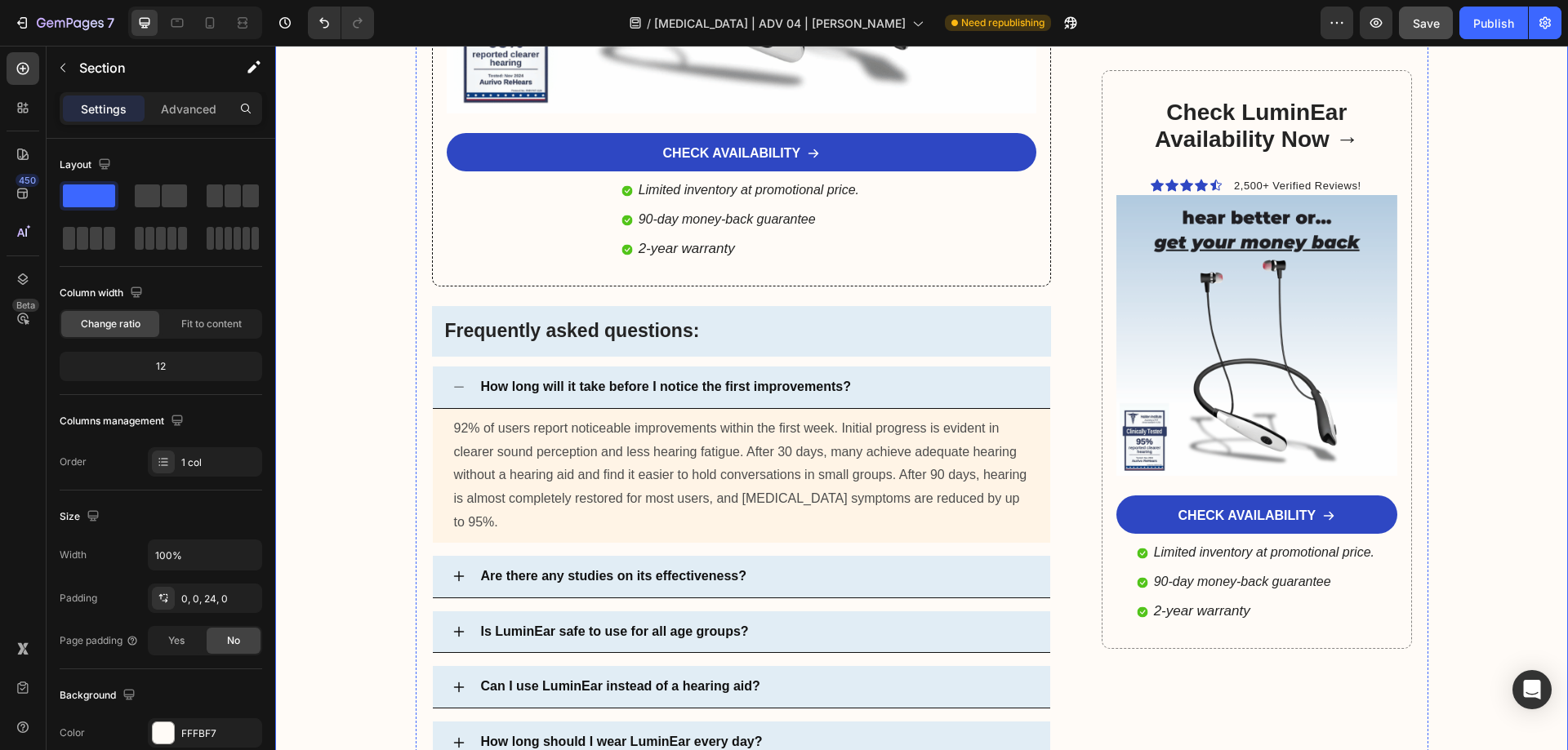
scroll to position [10436, 0]
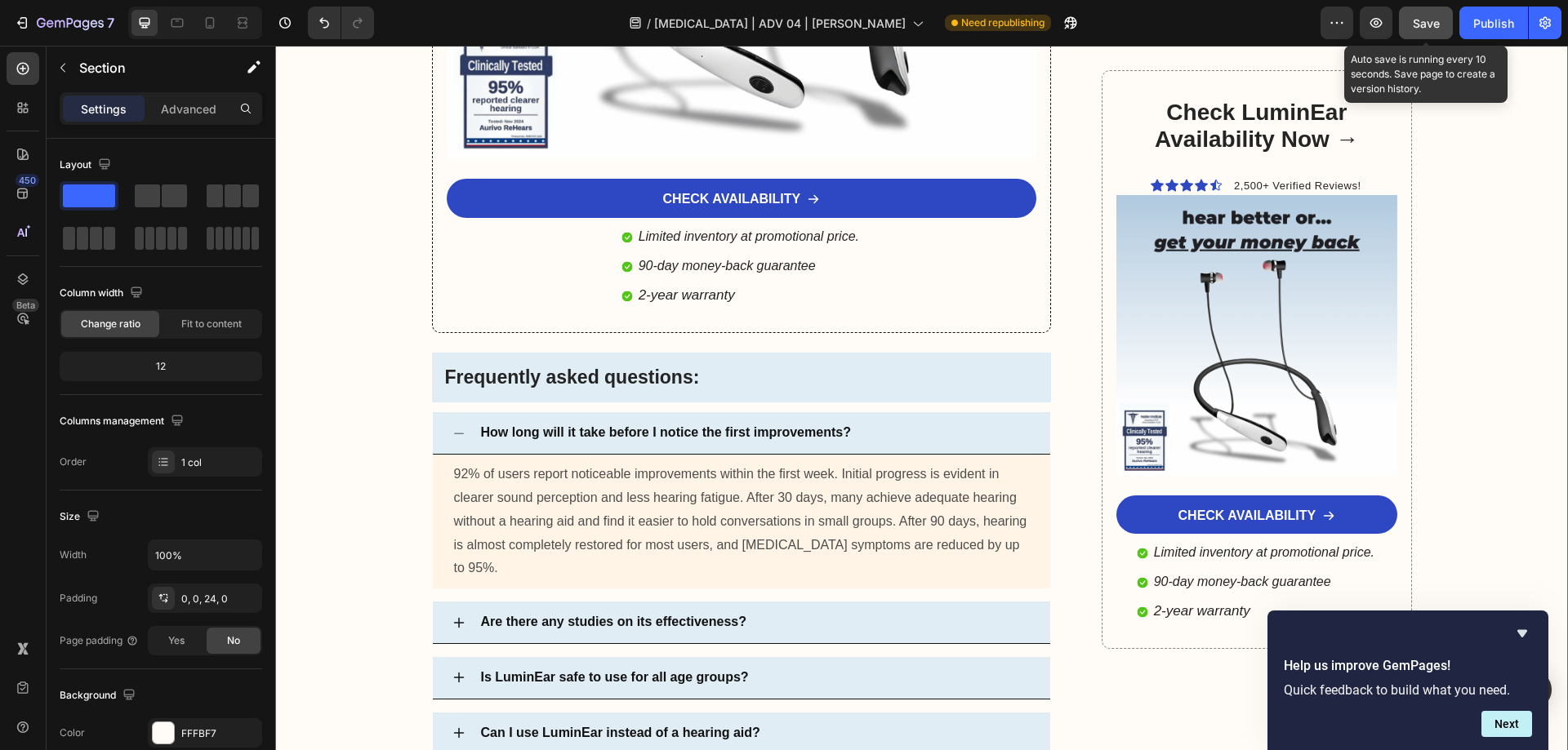
click at [1426, 23] on span "Save" at bounding box center [1426, 24] width 27 height 14
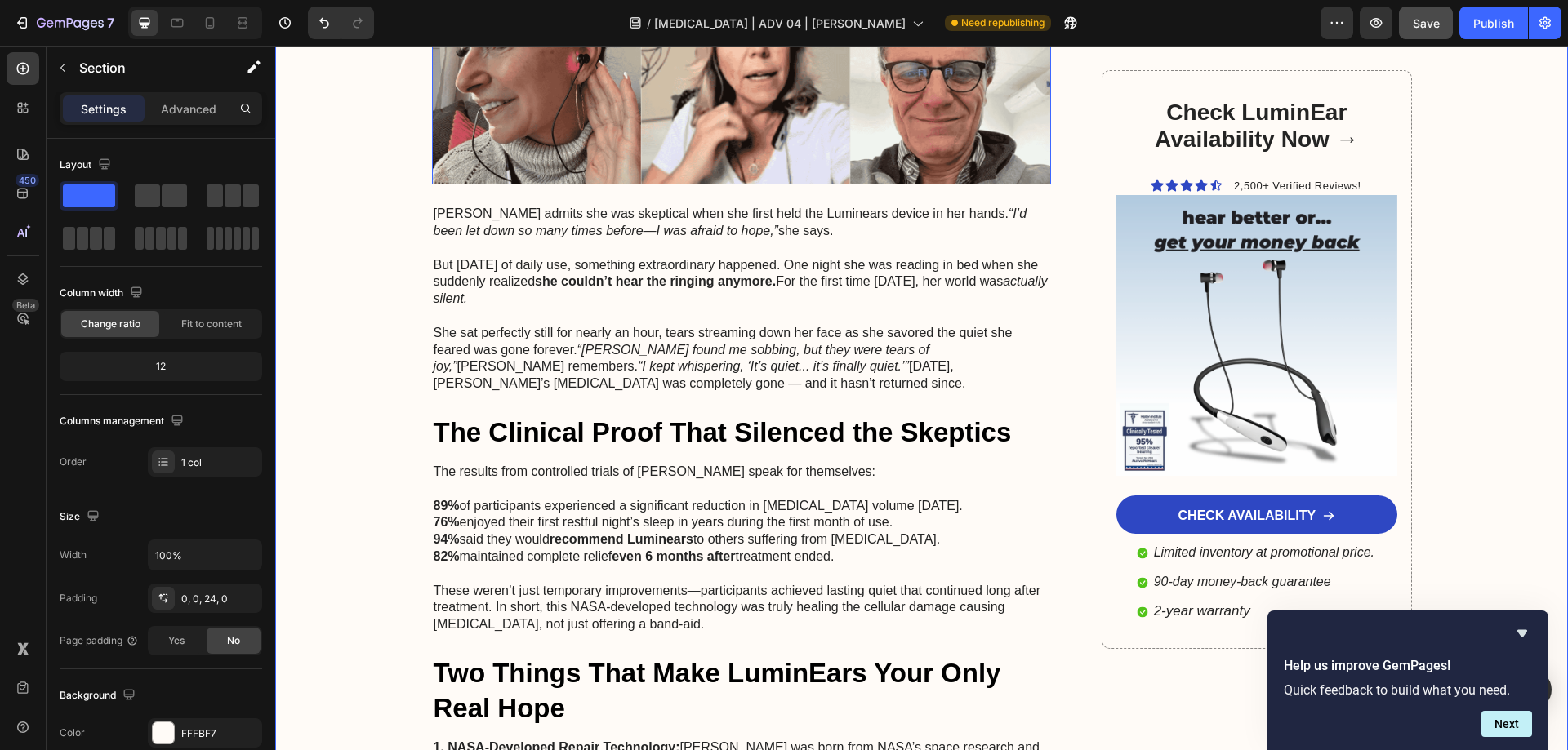
scroll to position [4745, 0]
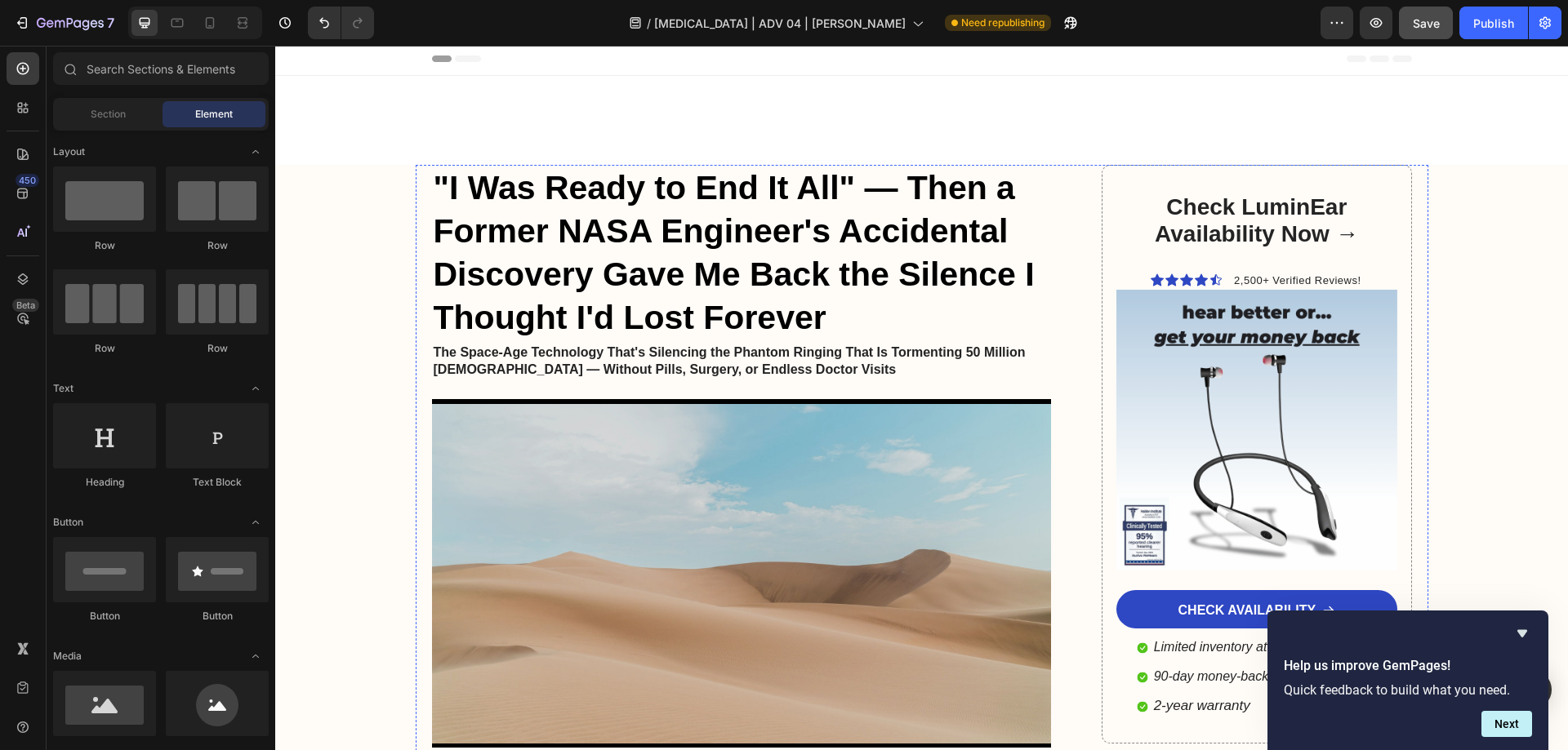
scroll to position [0, 0]
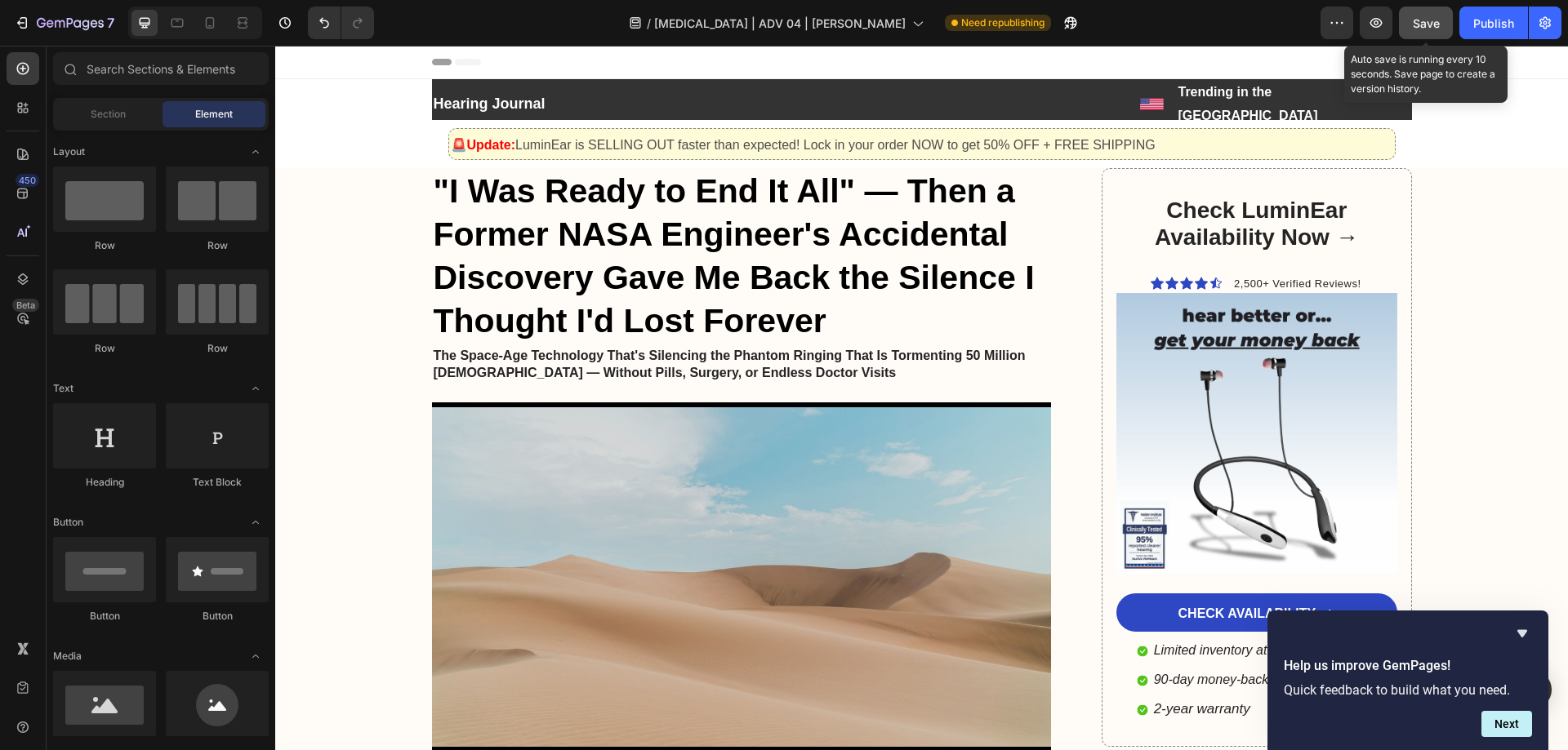
click at [1416, 22] on span "Save" at bounding box center [1426, 24] width 27 height 14
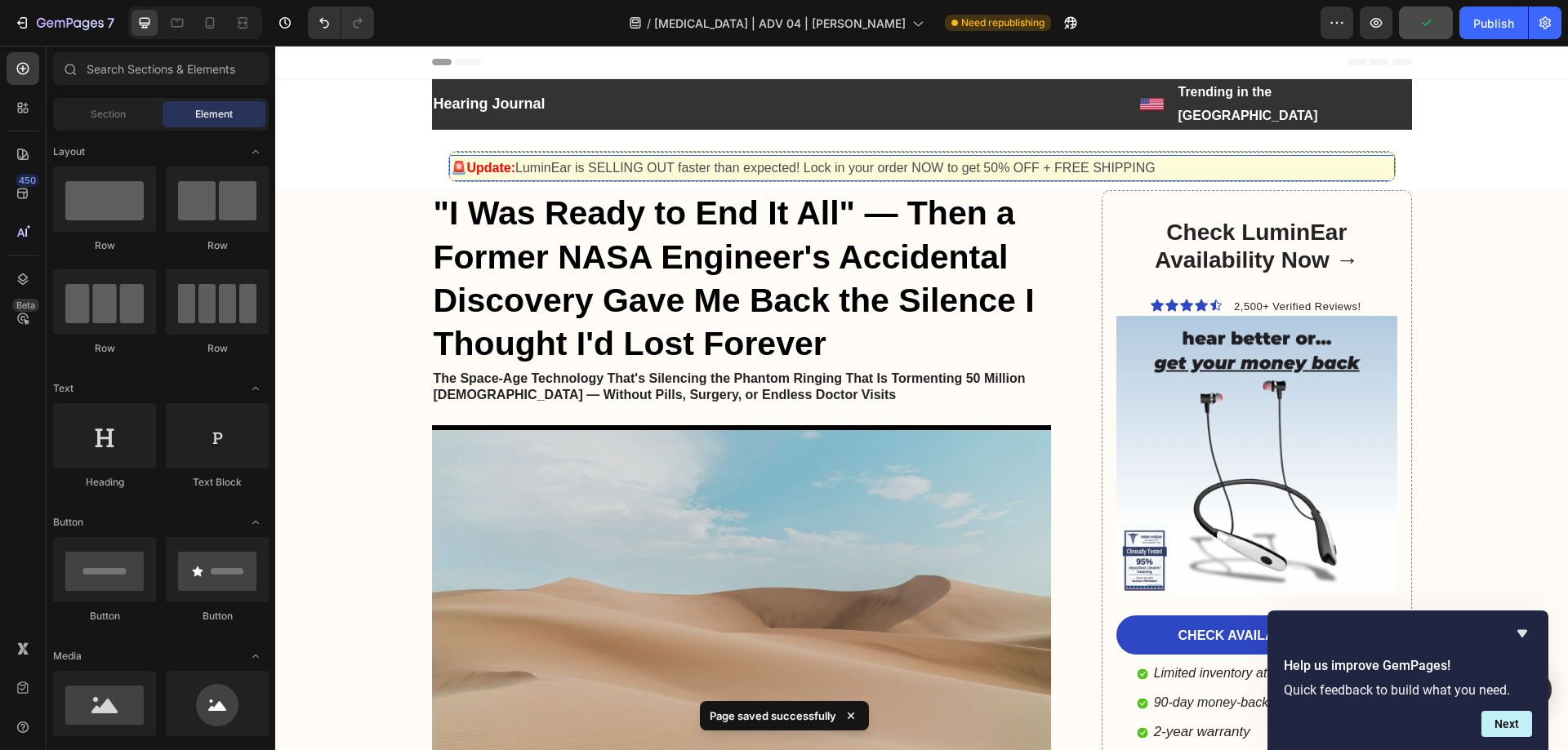
click at [1243, 157] on p "🚨Update: LuminEar is SELLING OUT faster than expected! Lock in your order NOW t…" at bounding box center [922, 168] width 943 height 24
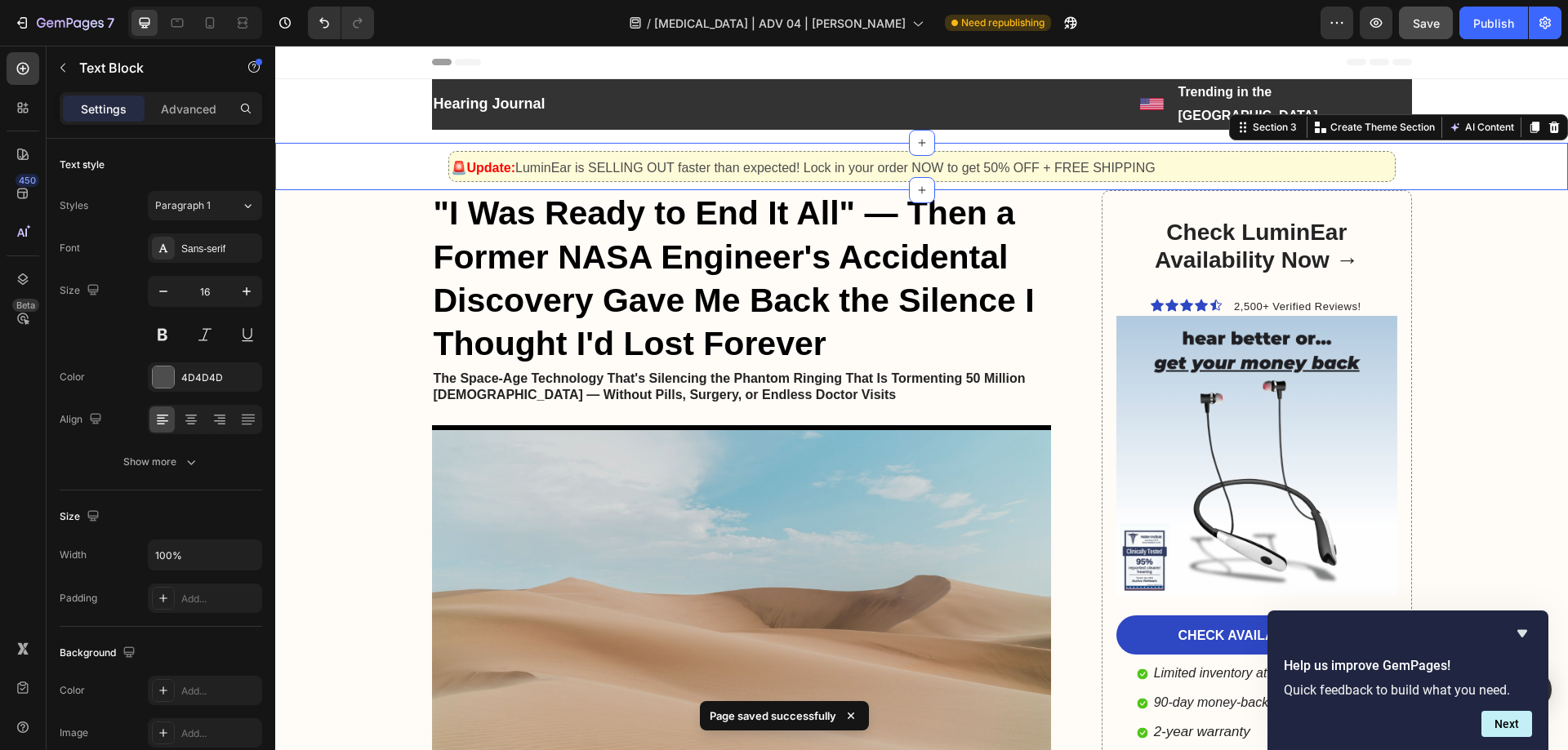
click at [1419, 151] on div "Text Block 🚨Update: LuminEar is SELLING OUT faster than expected! Lock in your …" at bounding box center [922, 166] width 1293 height 32
click at [1341, 157] on p "🚨Update: LuminEar is SELLING OUT faster than expected! Lock in your order NOW t…" at bounding box center [922, 168] width 943 height 24
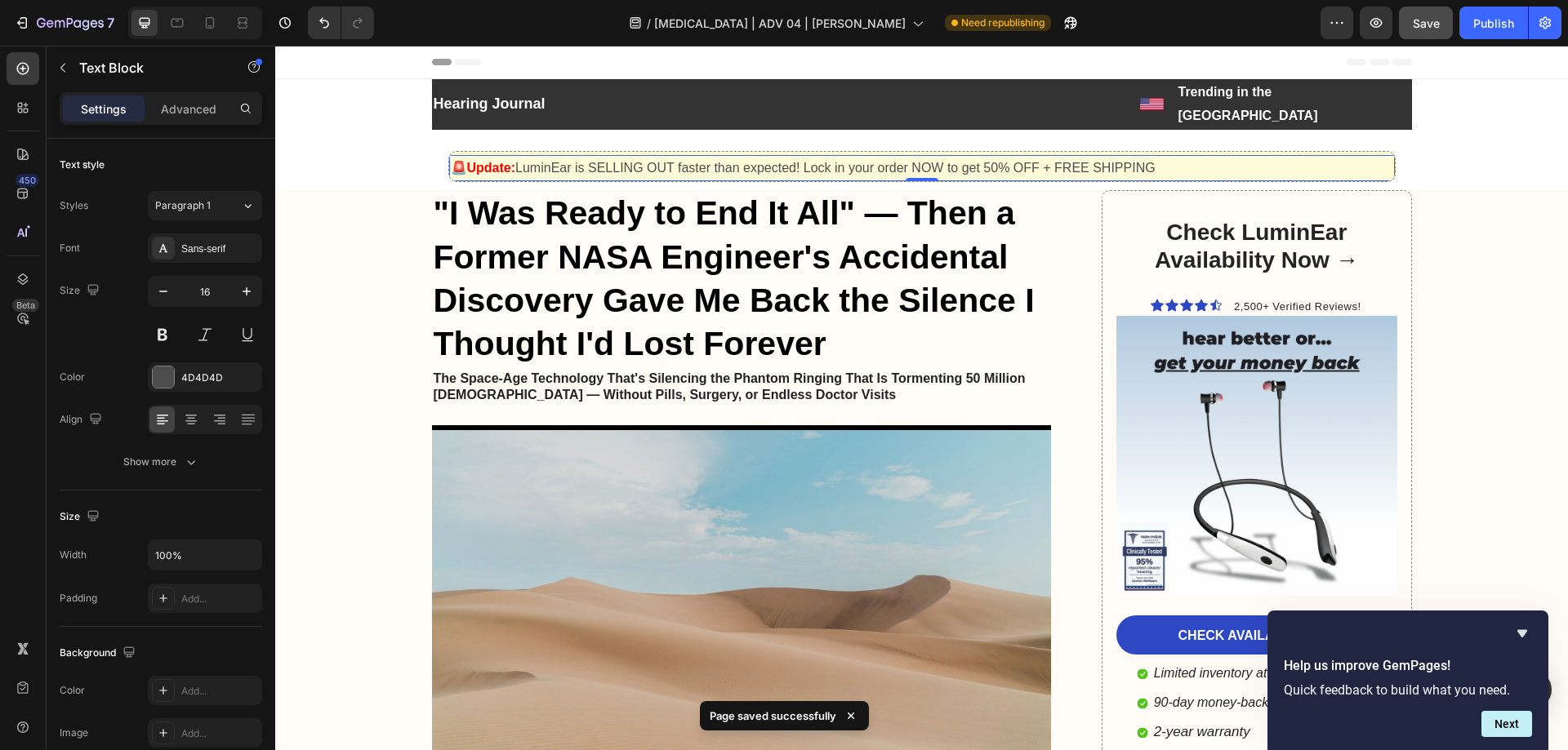
click at [1422, 143] on div "Text Block 🚨Update: LuminEar is SELLING OUT faster than expected! Lock in your …" at bounding box center [922, 166] width 1293 height 48
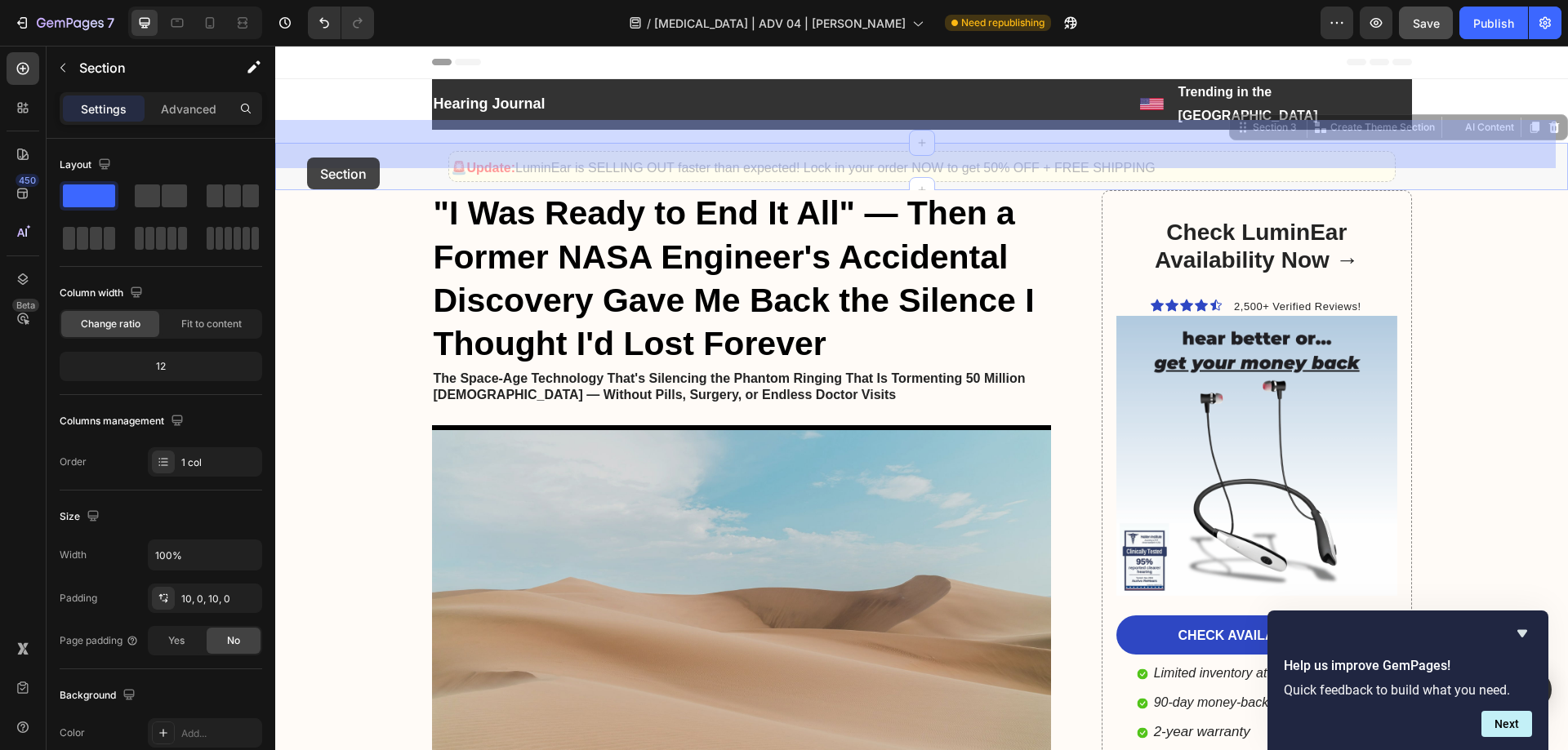
drag, startPoint x: 306, startPoint y: 140, endPoint x: 307, endPoint y: 154, distance: 14.0
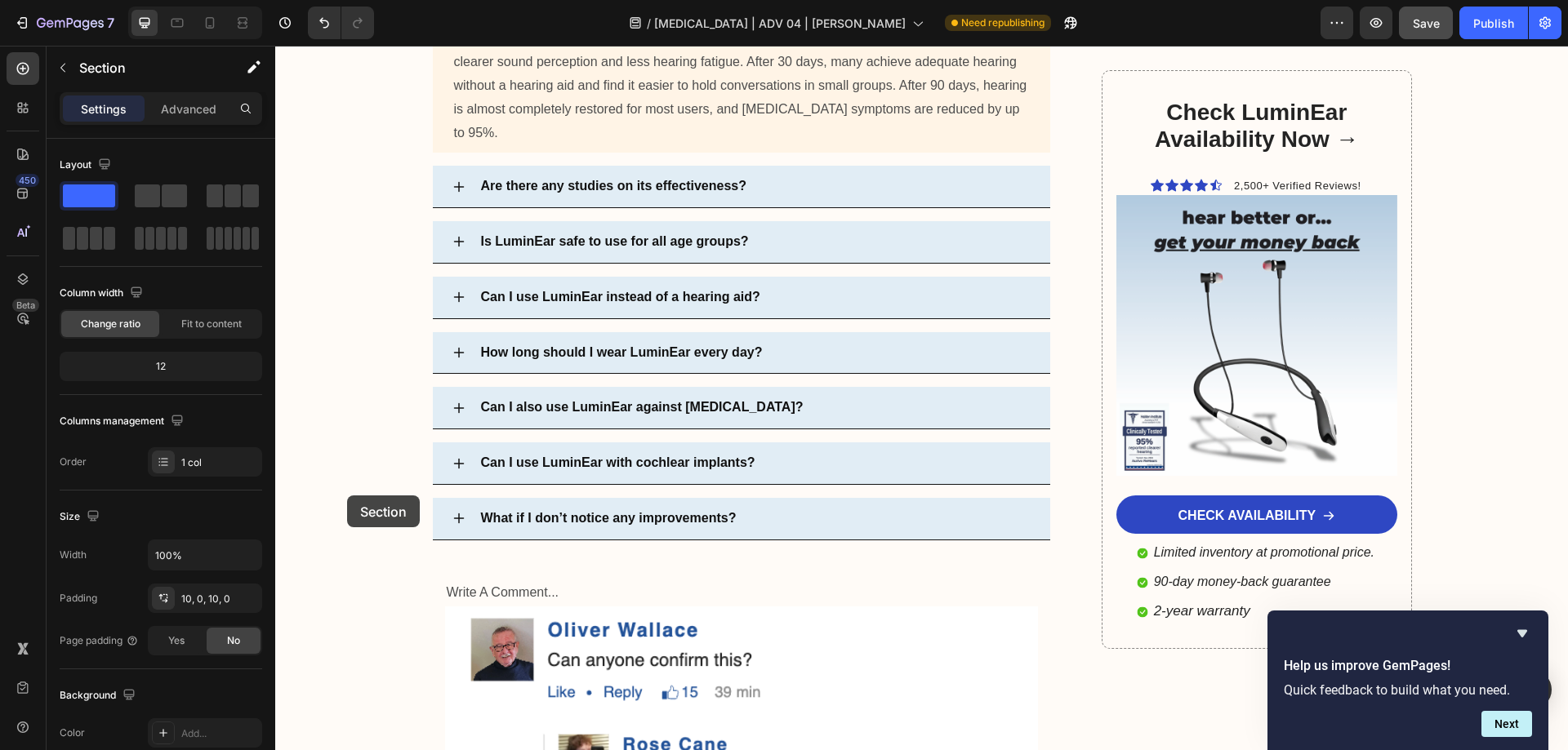
scroll to position [10777, 0]
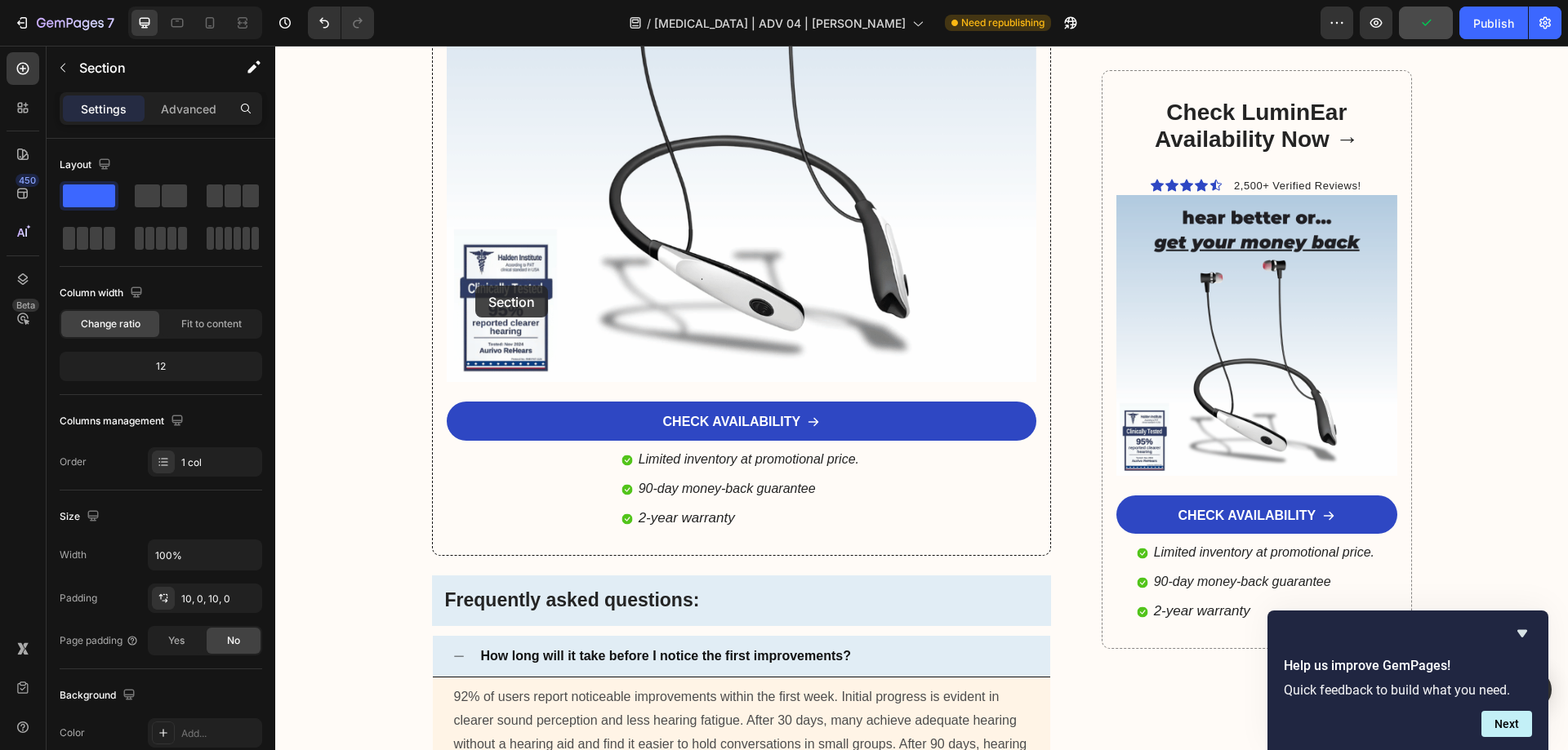
drag, startPoint x: 310, startPoint y: 153, endPoint x: 476, endPoint y: 286, distance: 212.7
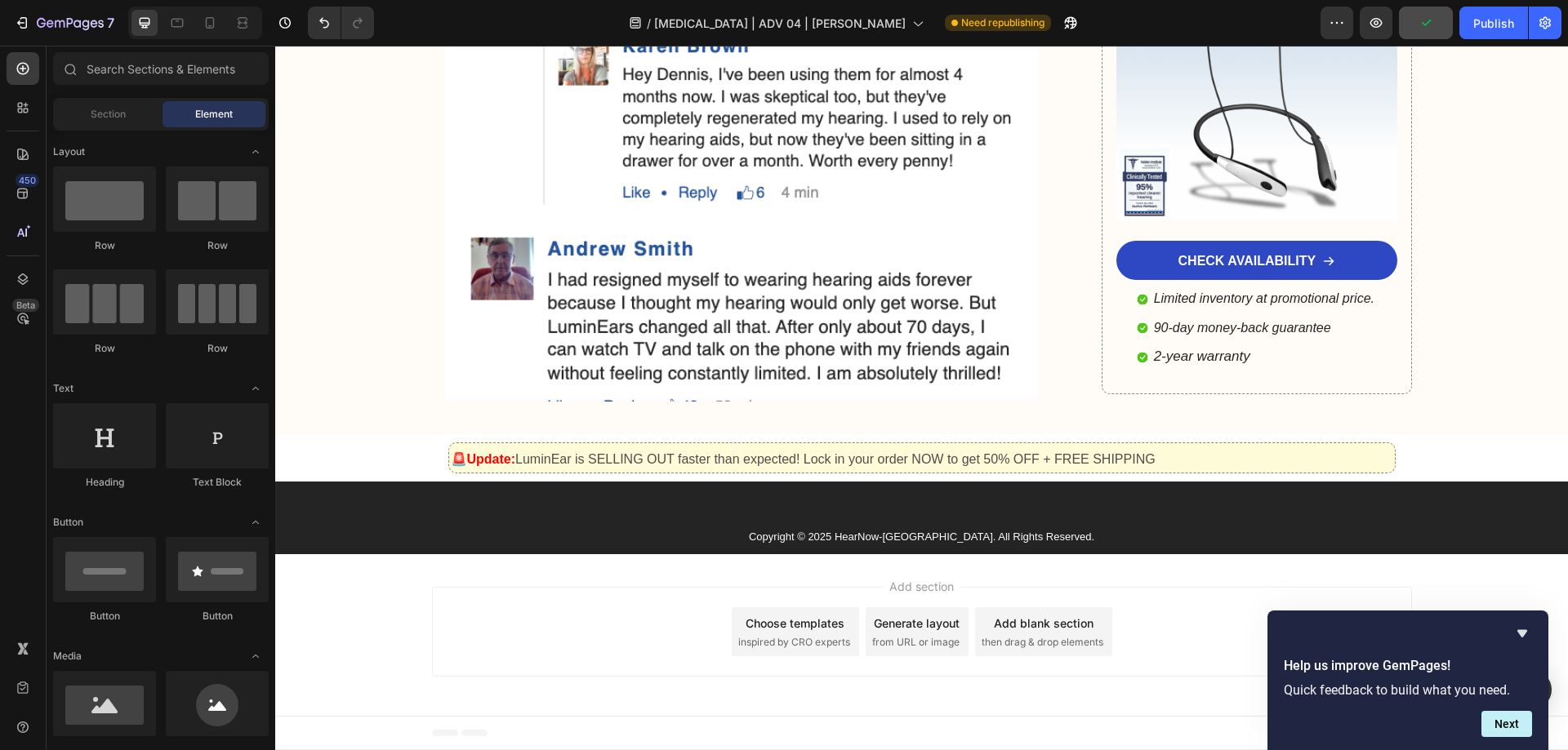
scroll to position [12532, 0]
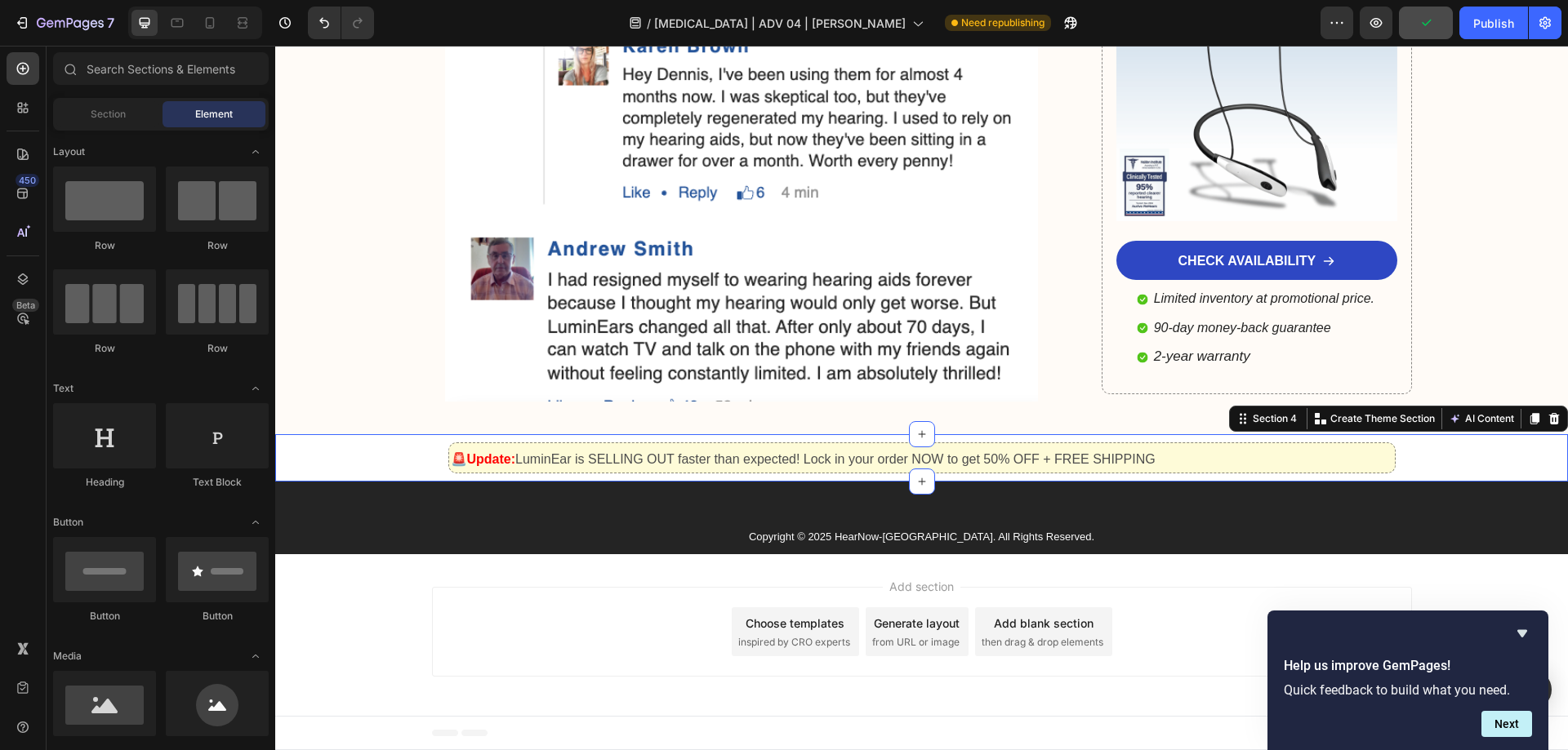
click at [384, 475] on div "Text Block 🚨Update: LuminEar is SELLING OUT faster than expected! Lock in your …" at bounding box center [922, 458] width 1293 height 32
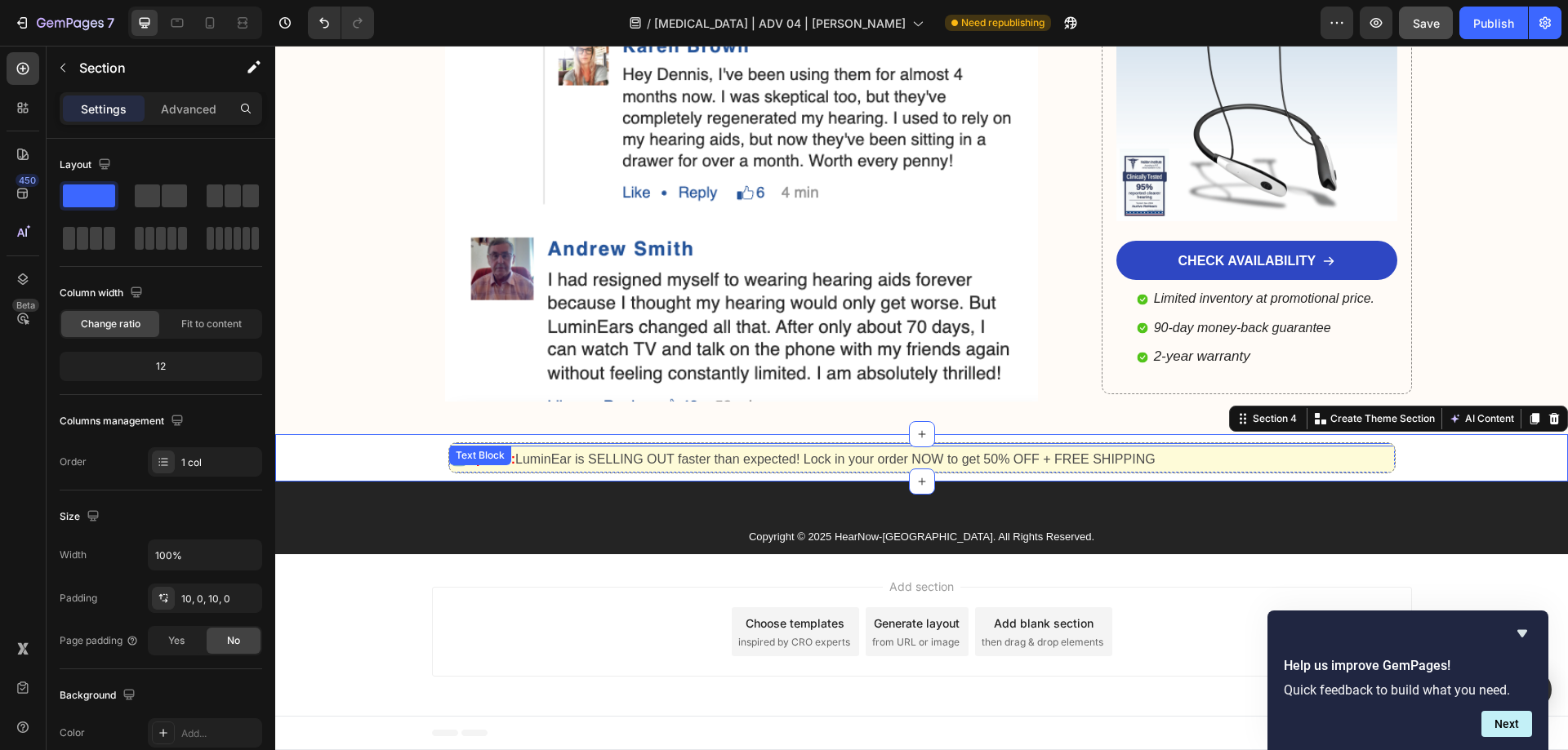
click at [485, 463] on div "Text Block 🚨Update: LuminEar is SELLING OUT faster than expected! Lock in your …" at bounding box center [922, 458] width 945 height 30
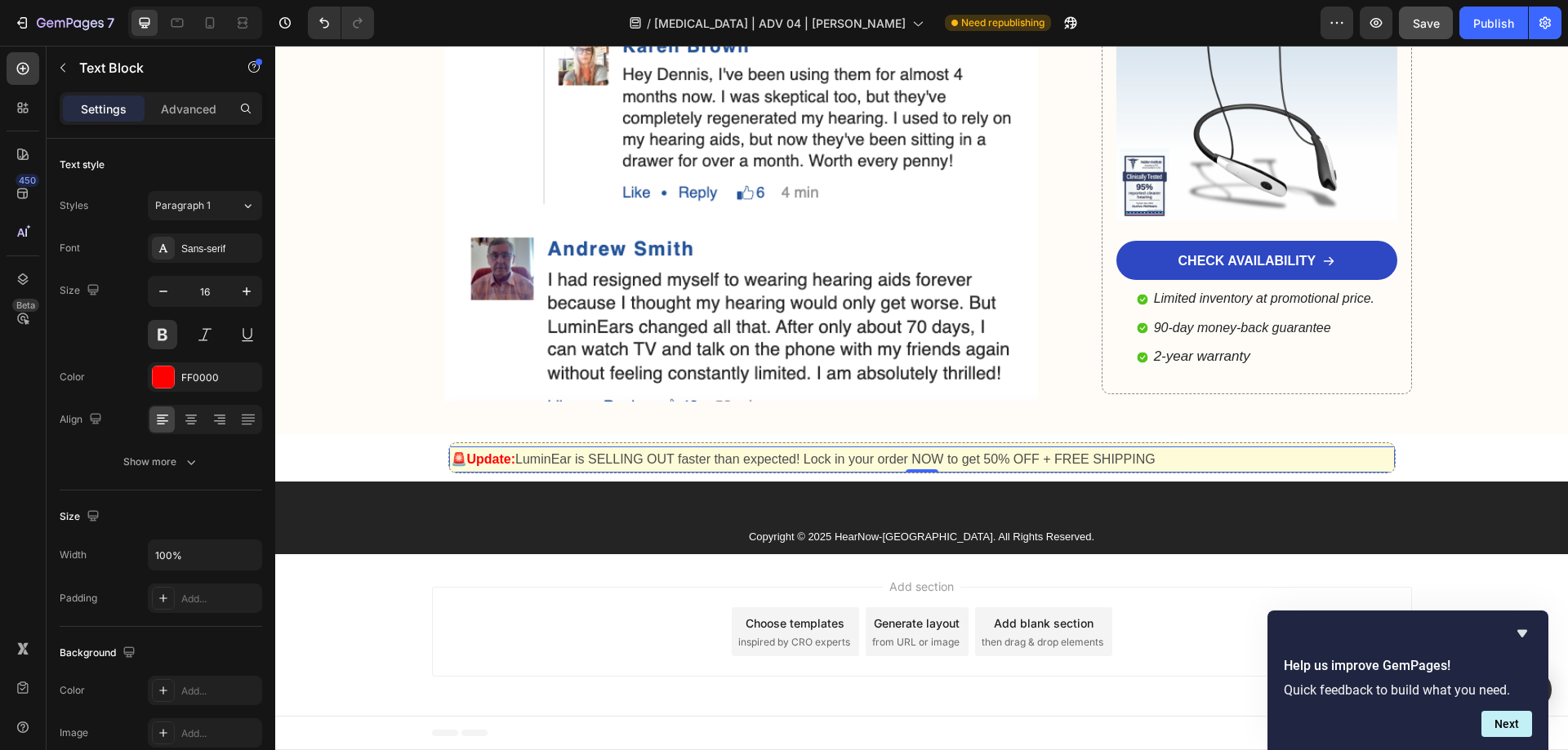
click at [1261, 472] on p "🚨Update: LuminEar is SELLING OUT faster than expected! Lock in your order NOW t…" at bounding box center [922, 460] width 943 height 24
click at [1262, 472] on p "🚨Update: LuminEar is SELLING OUT faster than expected! Lock in your order NOW t…" at bounding box center [922, 460] width 943 height 24
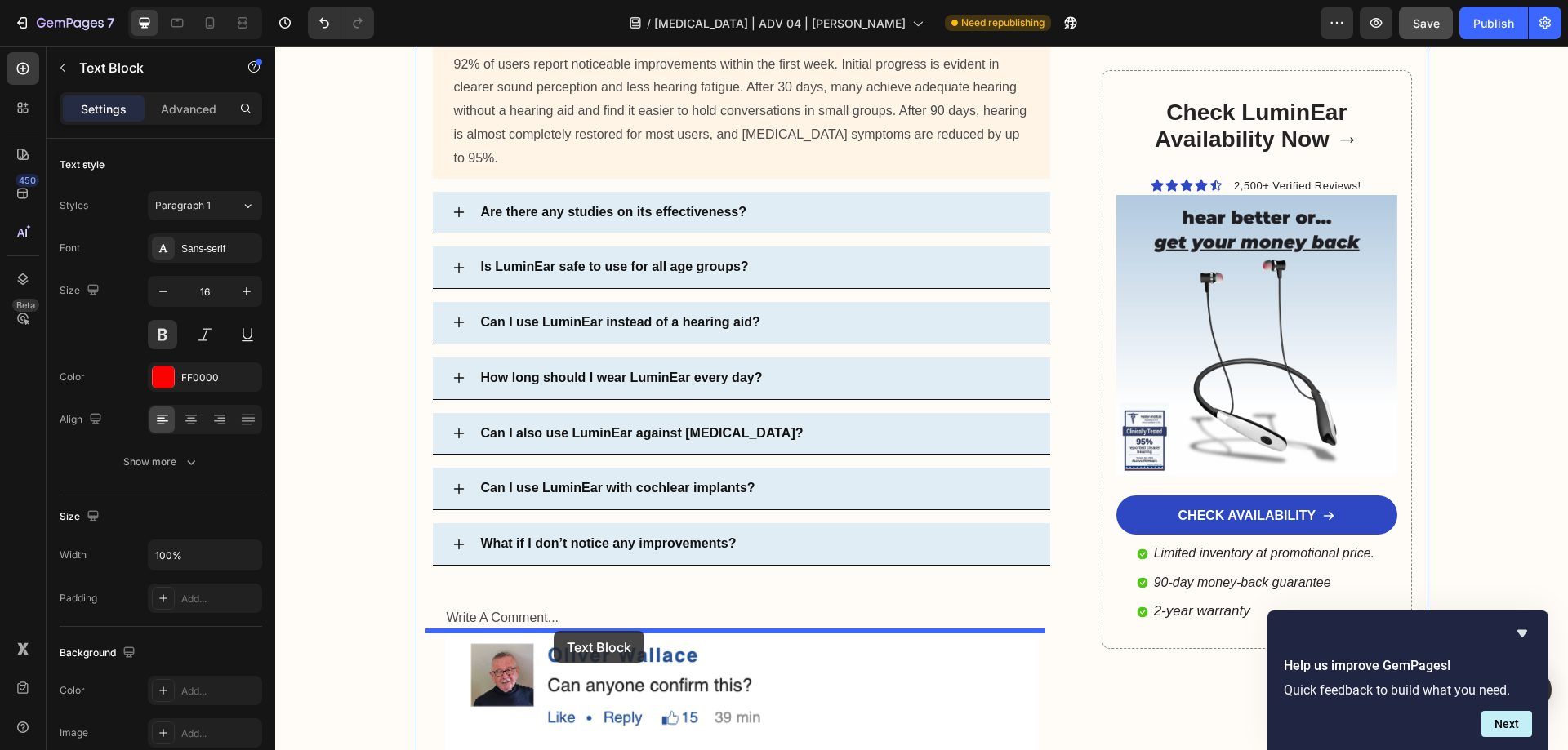
scroll to position [10573, 0]
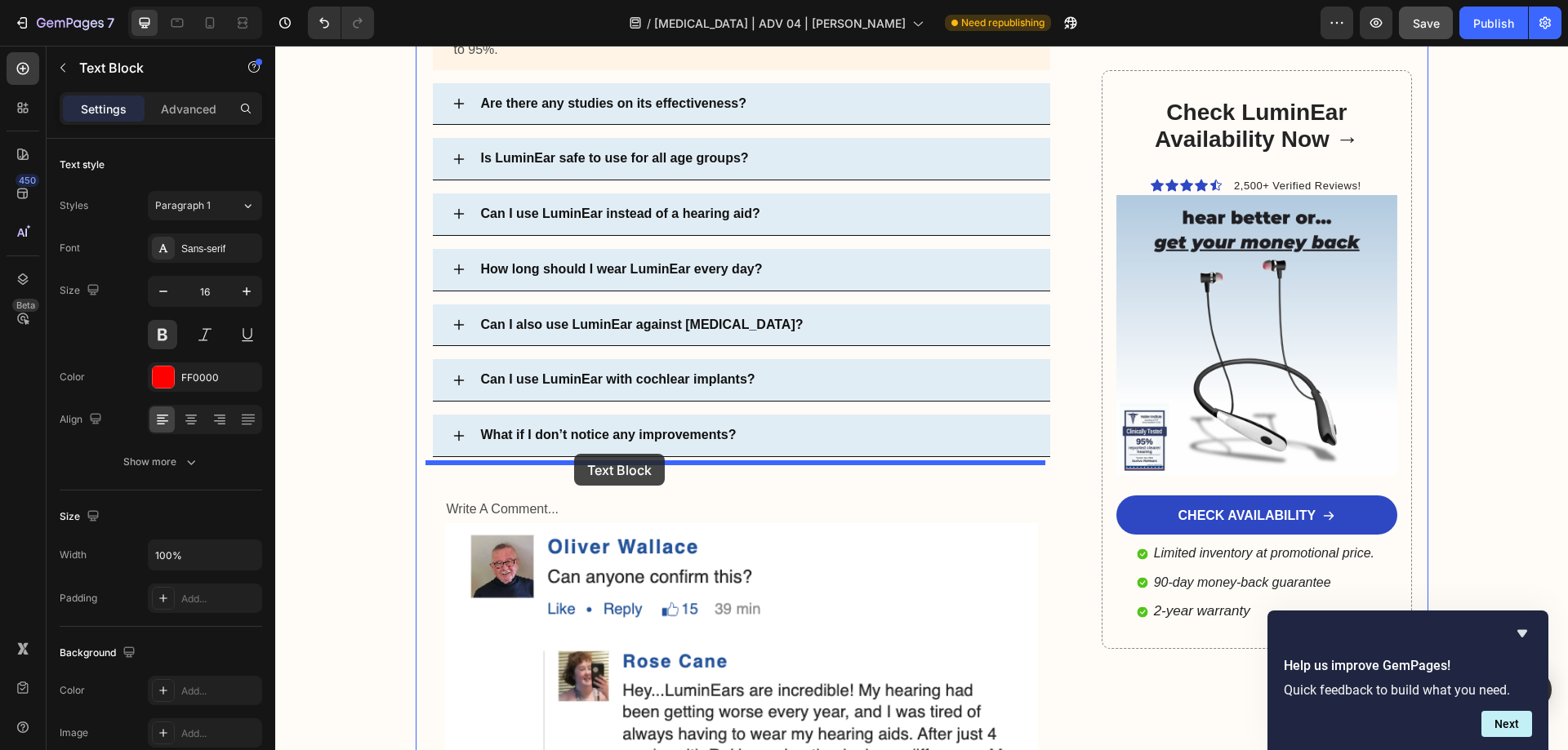
drag, startPoint x: 457, startPoint y: 466, endPoint x: 574, endPoint y: 454, distance: 117.6
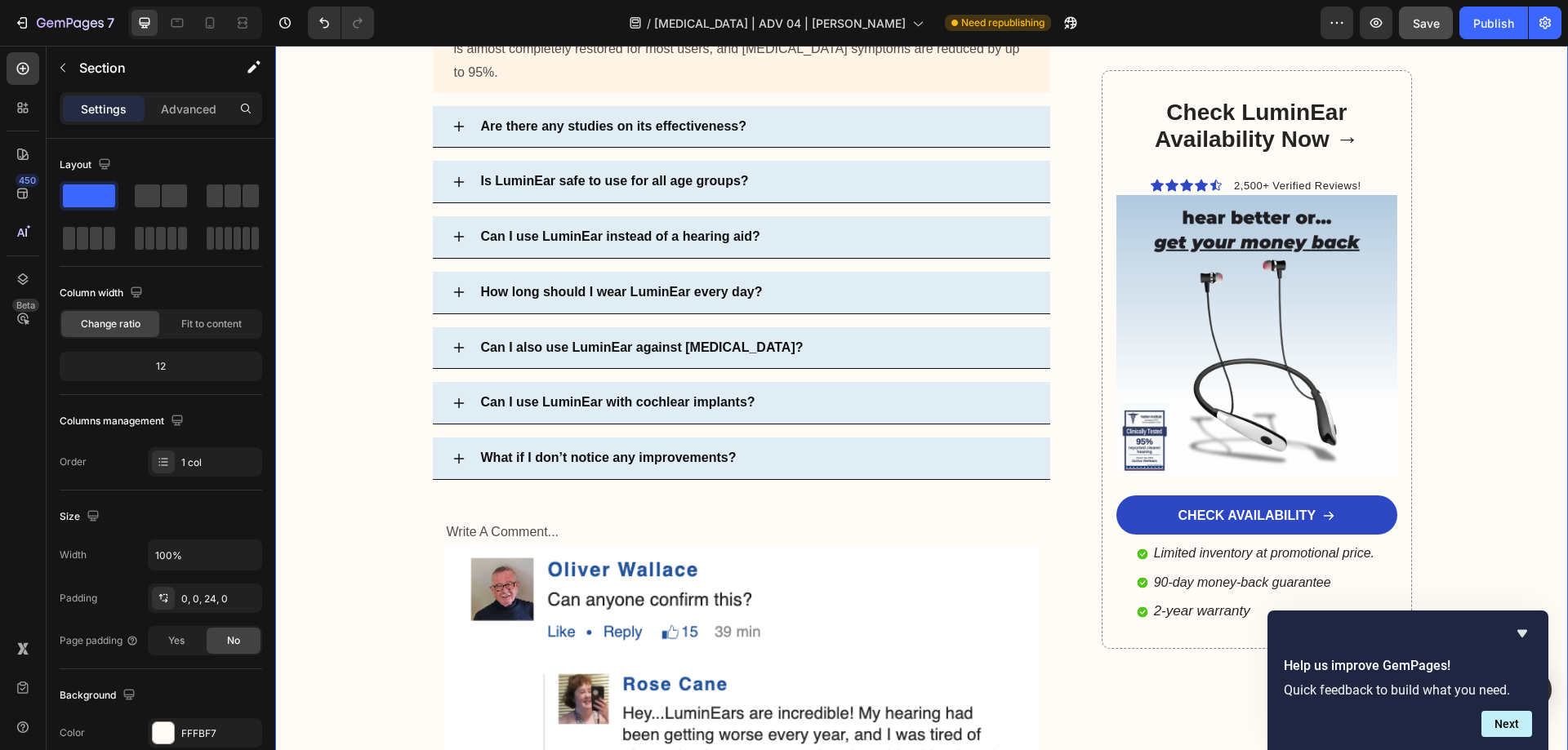
click at [329, 20] on icon "Undo/Redo" at bounding box center [324, 23] width 17 height 17
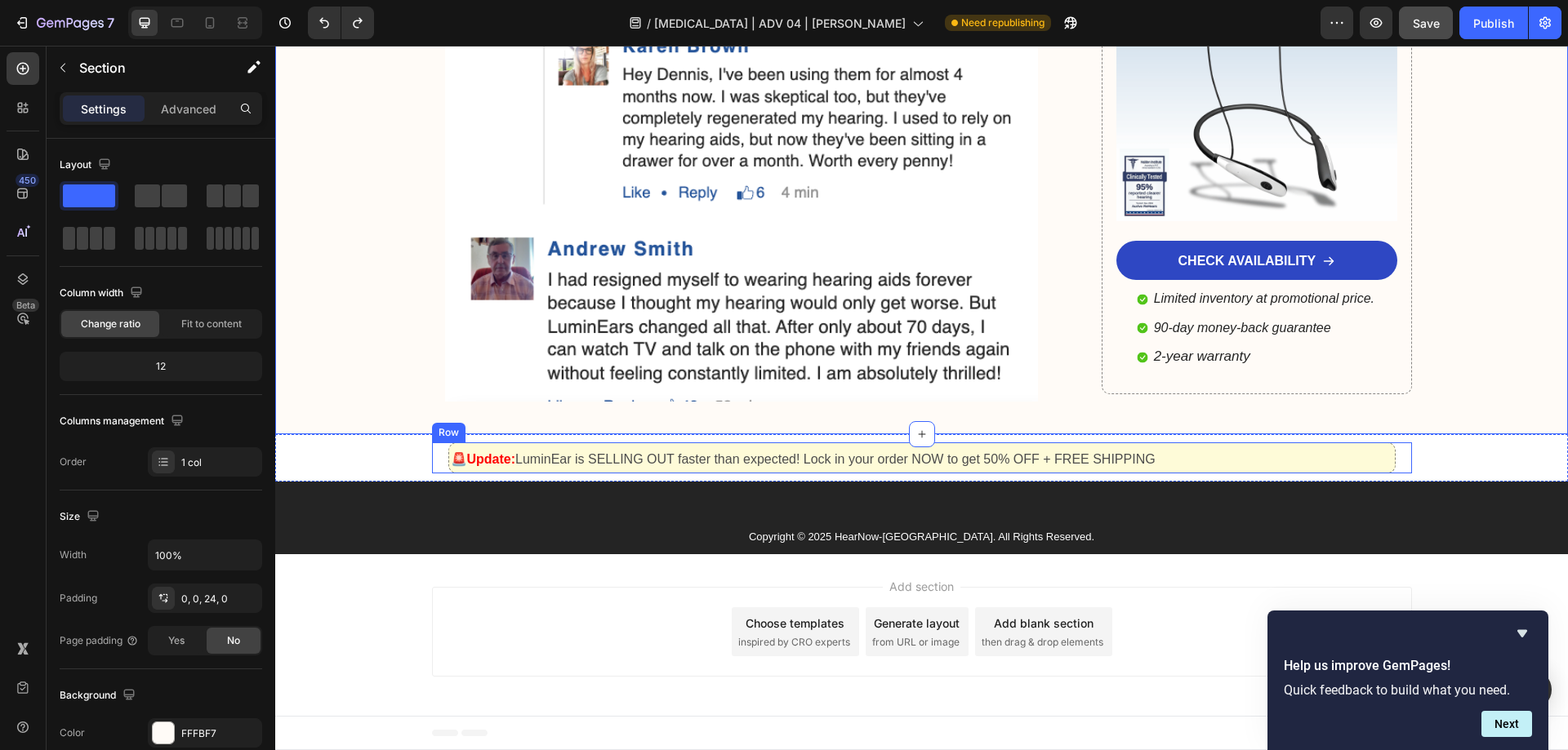
scroll to position [12550, 0]
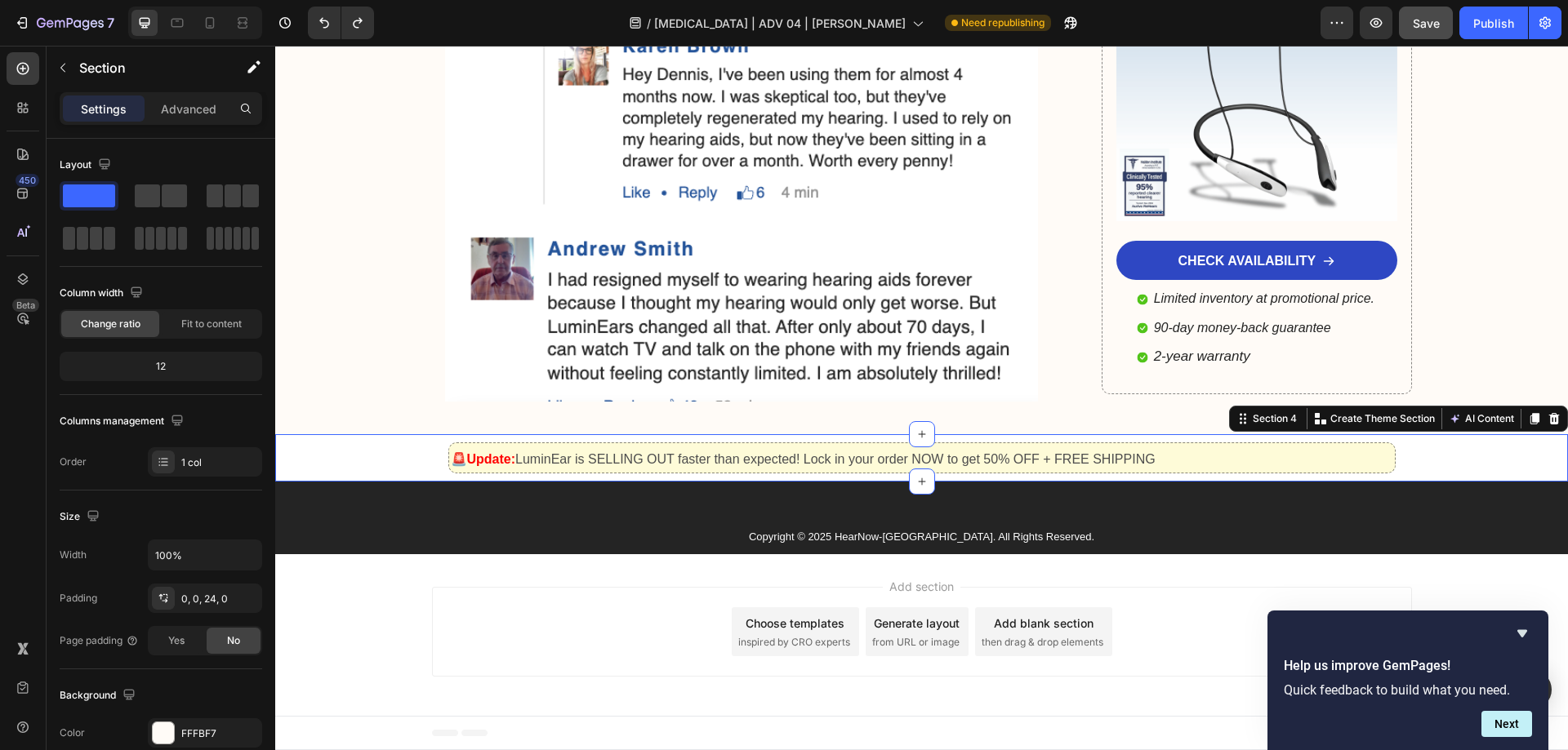
click at [429, 476] on div "Text Block 🚨Update: LuminEar is SELLING OUT faster than expected! Lock in your …" at bounding box center [922, 458] width 1293 height 48
click at [380, 450] on div "Text Block 🚨Update: LuminEar is SELLING OUT faster than expected! Lock in your …" at bounding box center [922, 458] width 1293 height 32
click at [467, 463] on strong "🚨Update:" at bounding box center [483, 459] width 65 height 14
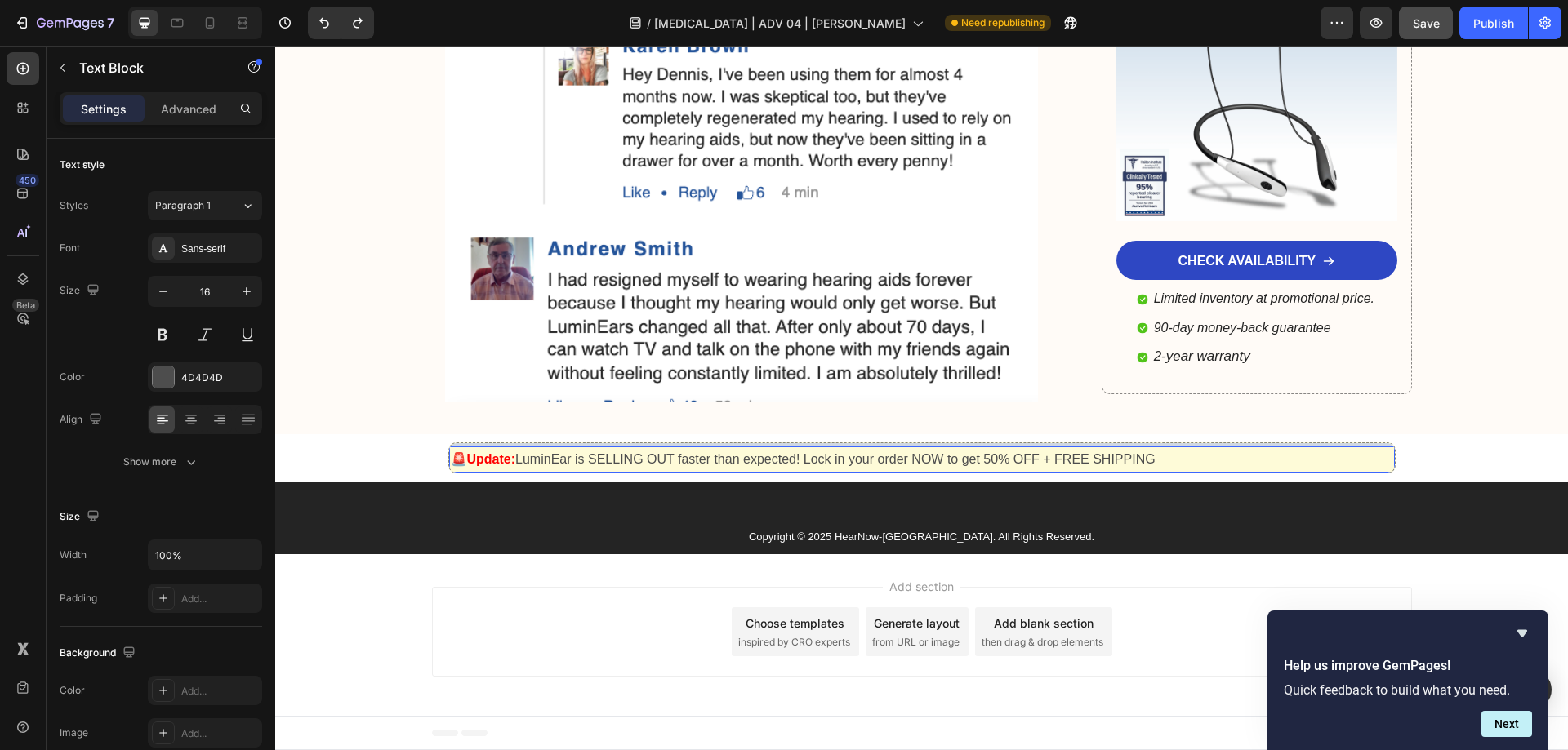
click at [467, 454] on strong "🚨Update:" at bounding box center [483, 459] width 65 height 14
click at [1298, 454] on p "🚨Update: LuminEar is SELLING OUT faster than expected! Lock in your order NOW t…" at bounding box center [922, 460] width 943 height 24
click at [1447, 466] on div "Text Block 🚨Update: LuminEar is SELLING OUT faster than expected! Lock in your …" at bounding box center [922, 458] width 1293 height 32
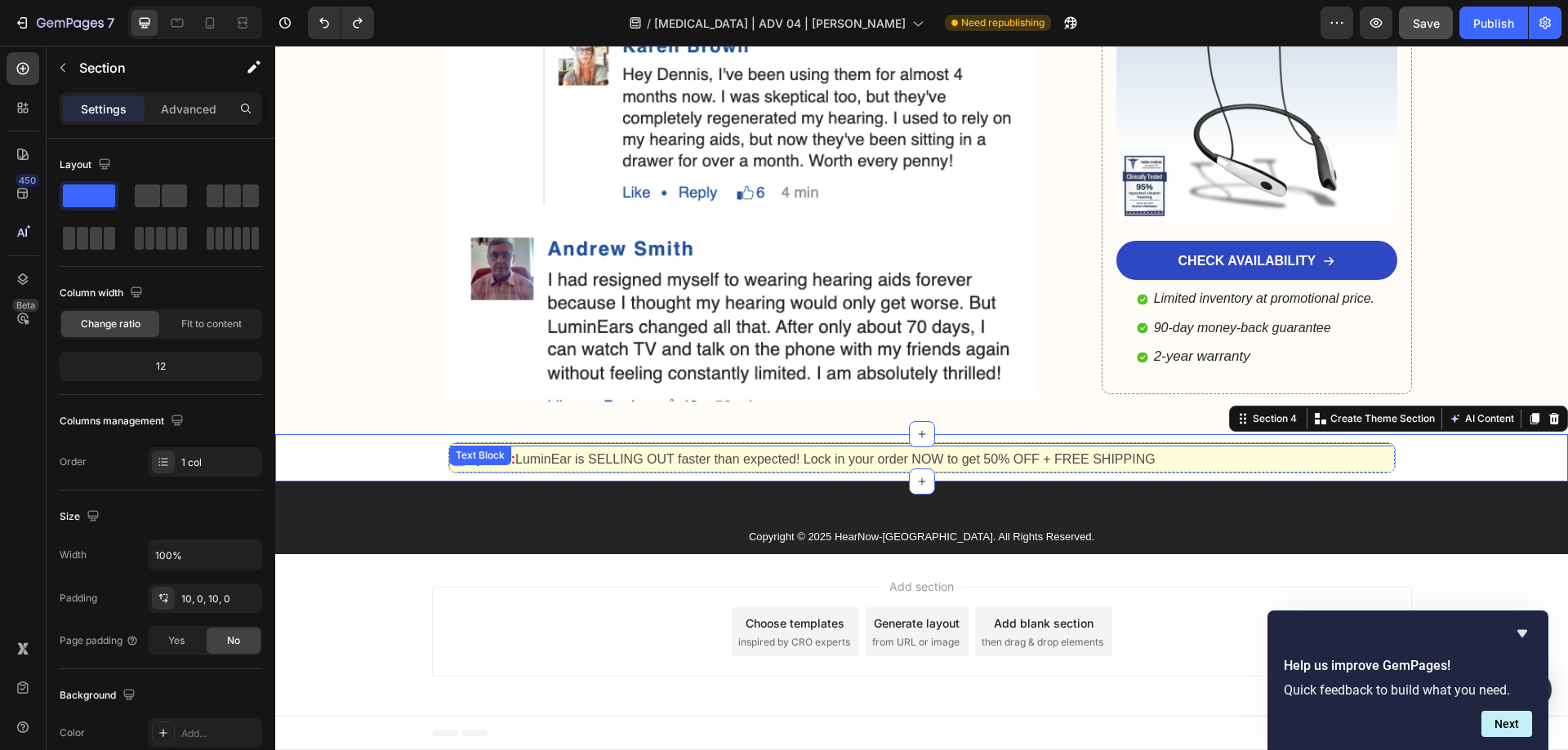
click at [463, 449] on div "Text Block" at bounding box center [480, 456] width 62 height 19
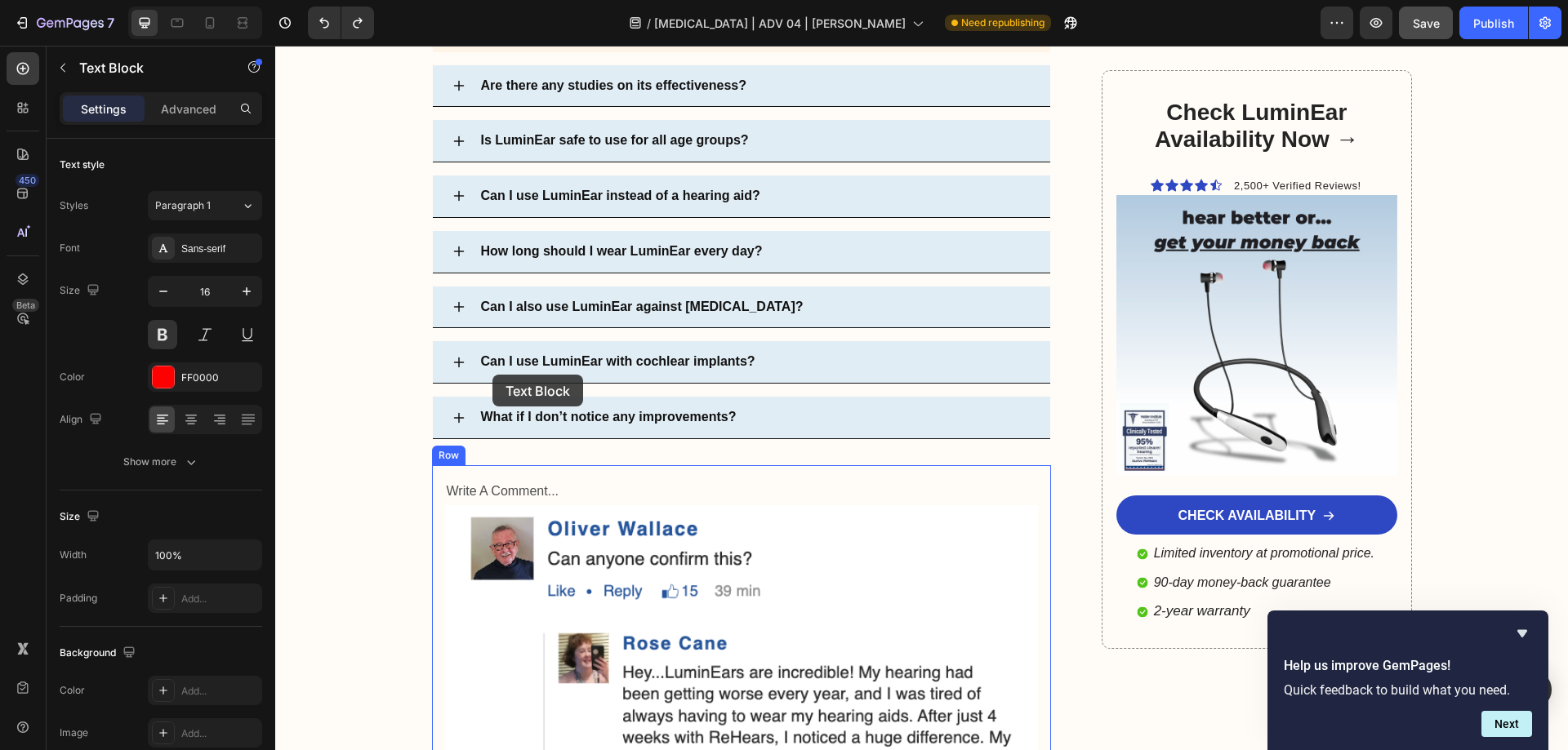
scroll to position [10591, 0]
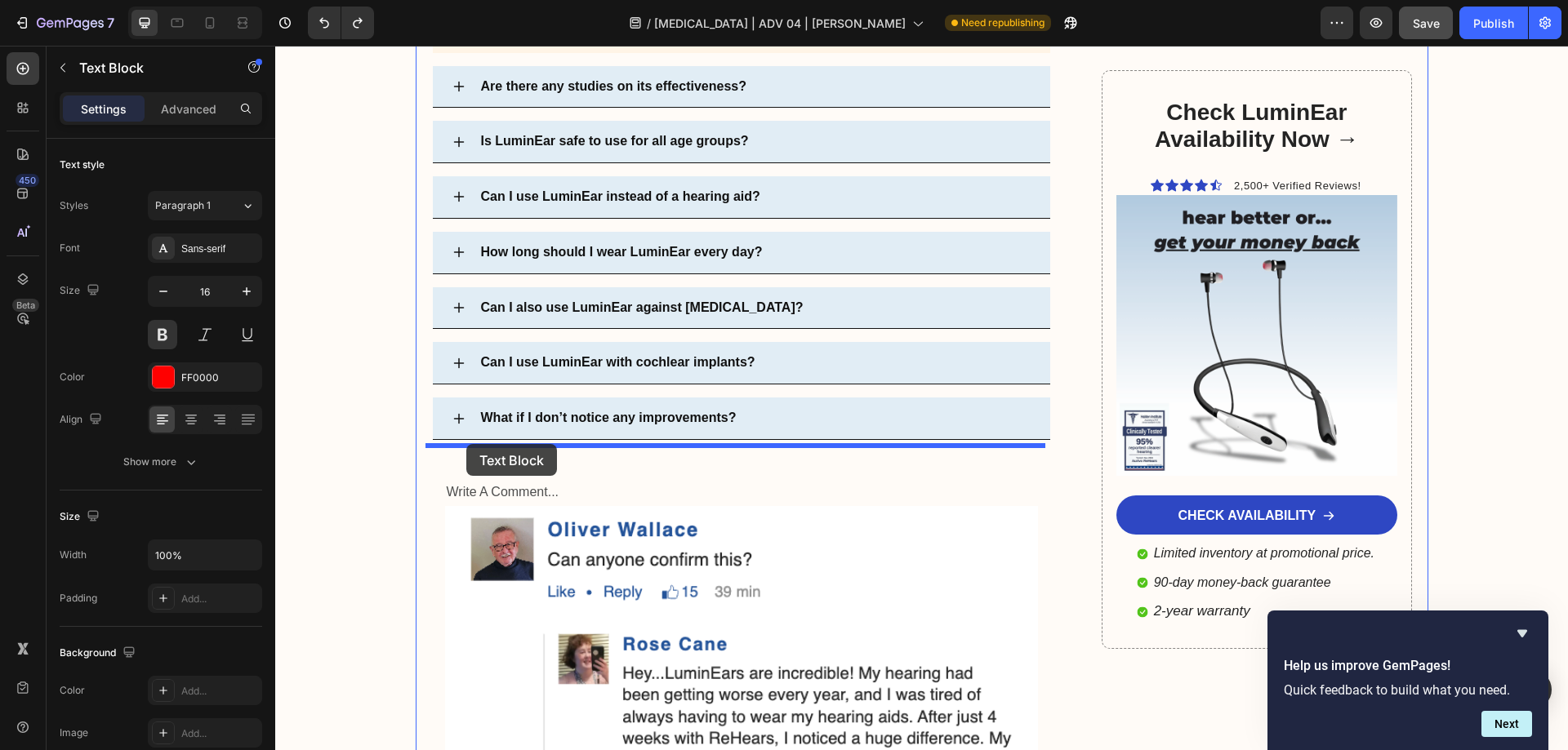
drag, startPoint x: 476, startPoint y: 463, endPoint x: 466, endPoint y: 444, distance: 21.5
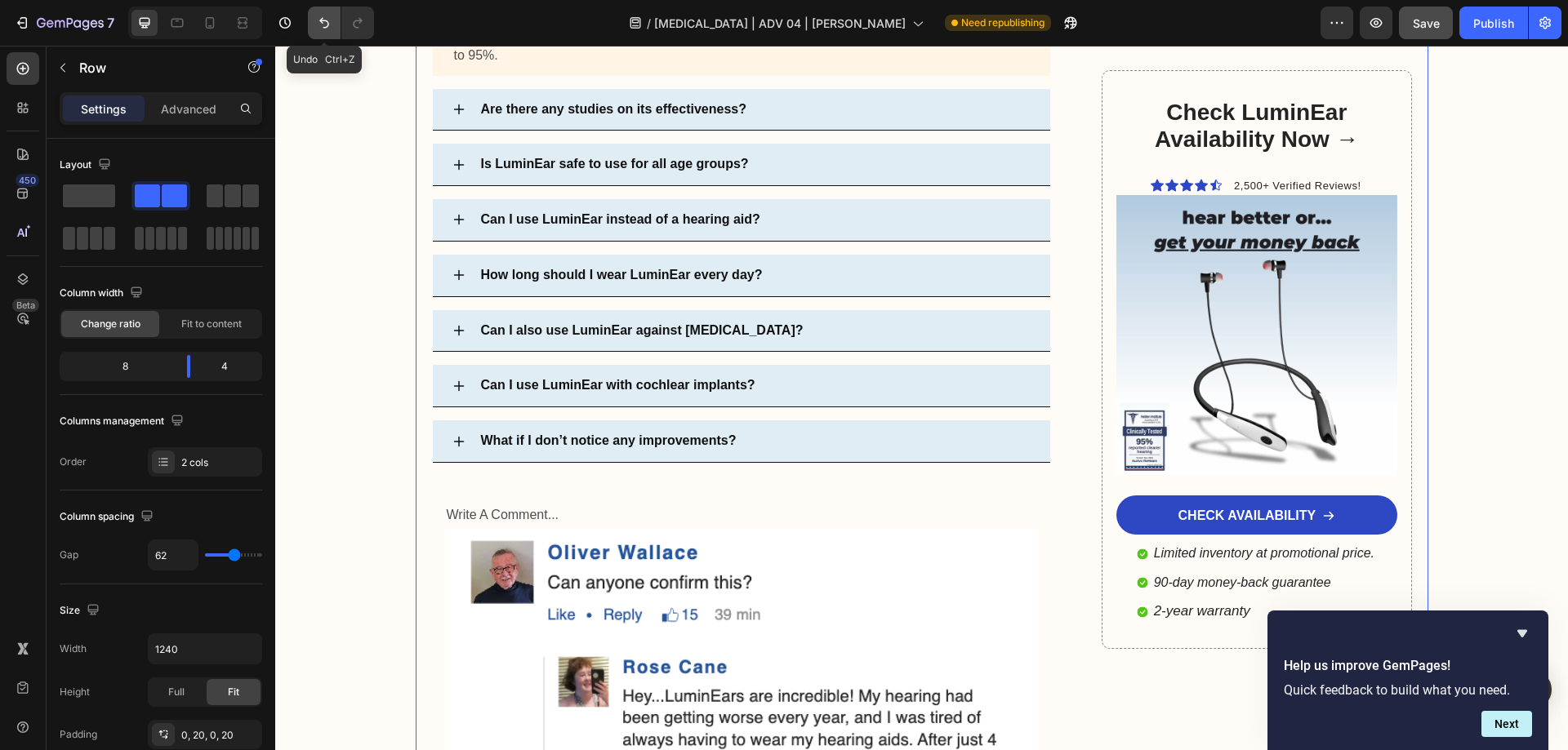
drag, startPoint x: 324, startPoint y: 27, endPoint x: 66, endPoint y: 4, distance: 259.0
click at [324, 27] on icon "Undo/Redo" at bounding box center [323, 24] width 10 height 10
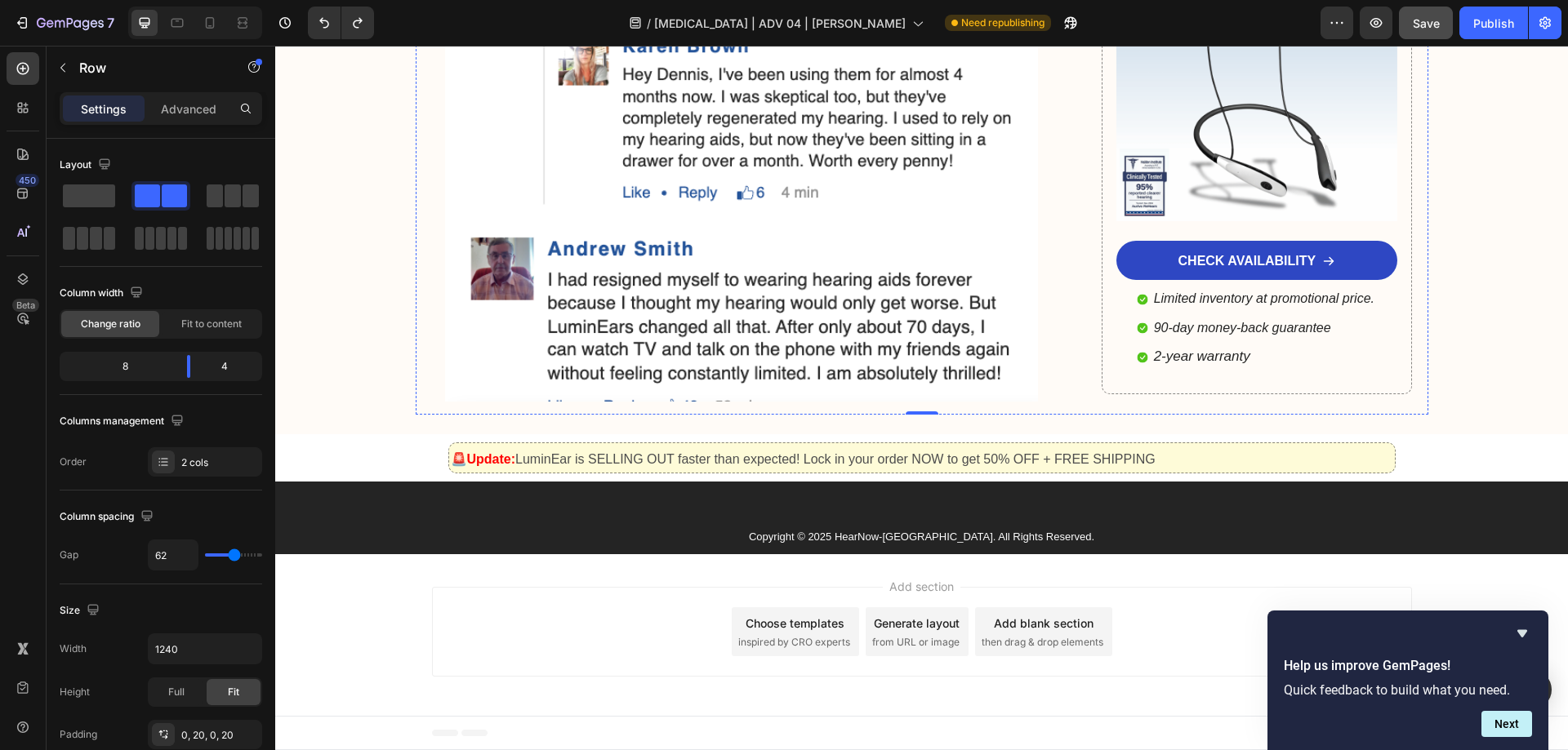
scroll to position [12550, 0]
click at [484, 464] on div "Text Block" at bounding box center [480, 456] width 62 height 19
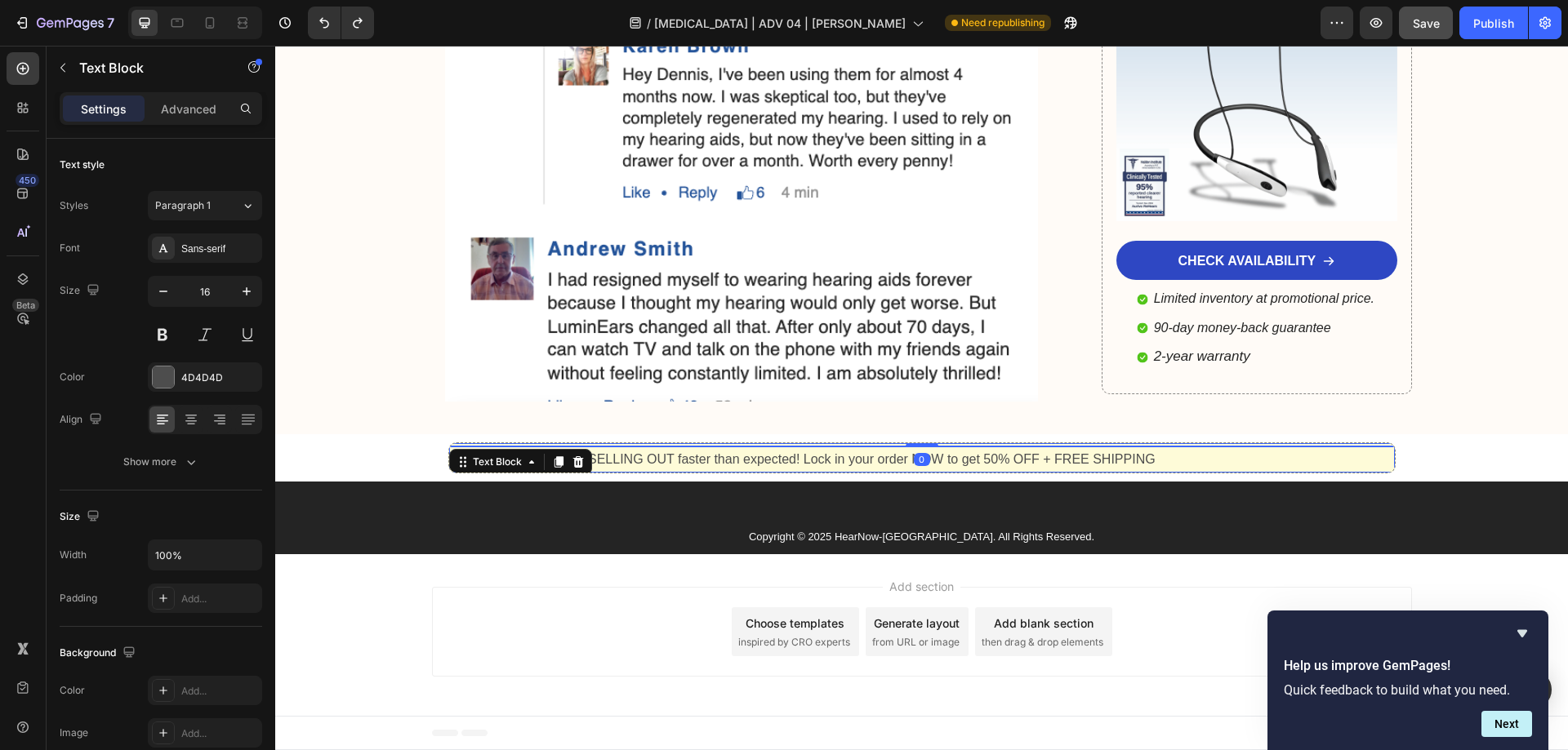
click at [683, 456] on p "🚨Update: LuminEar is SELLING OUT faster than expected! Lock in your order NOW t…" at bounding box center [922, 460] width 943 height 24
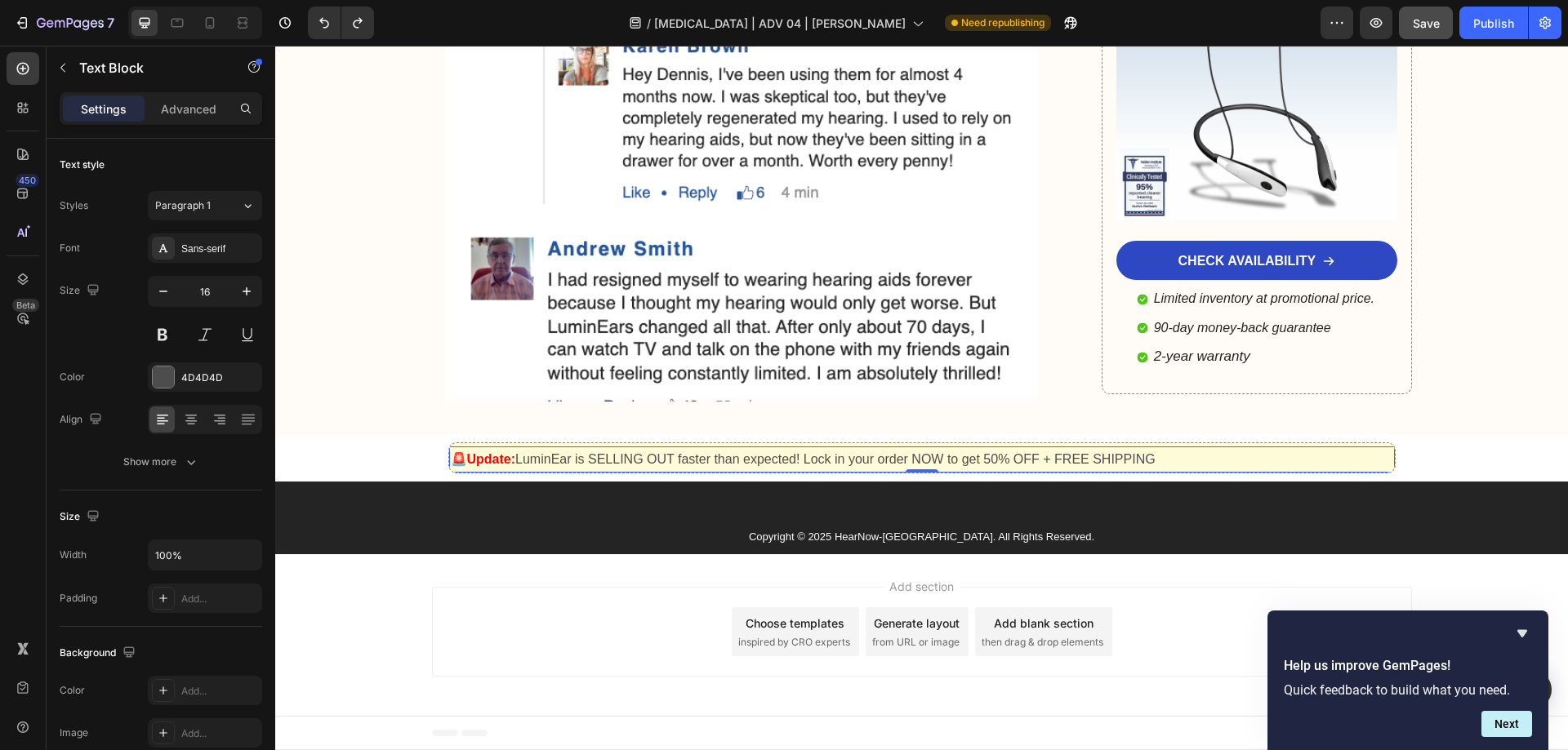
click at [683, 456] on p "🚨Update: LuminEar is SELLING OUT faster than expected! Lock in your order NOW t…" at bounding box center [922, 460] width 943 height 24
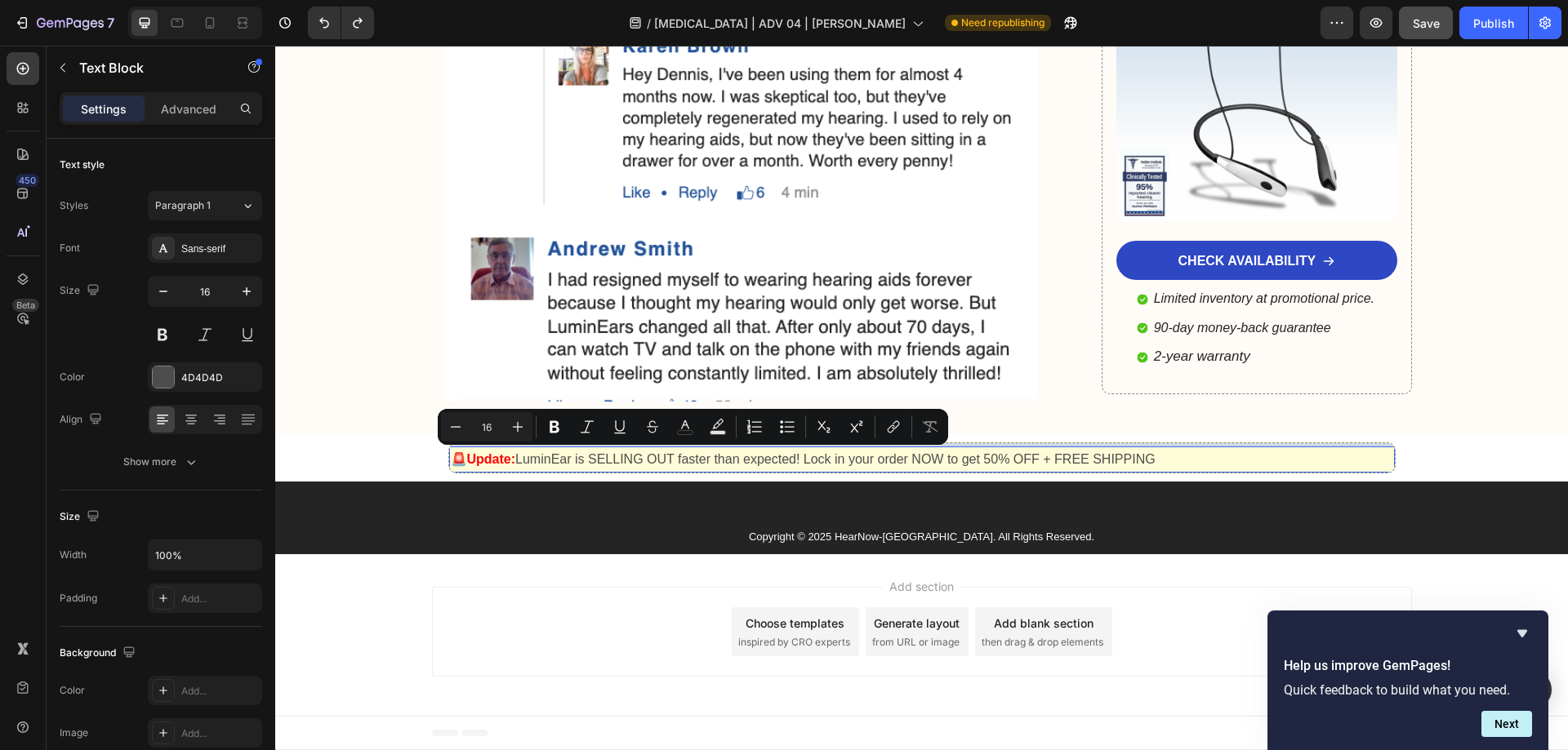
click at [497, 452] on strong "🚨Update:" at bounding box center [483, 459] width 65 height 14
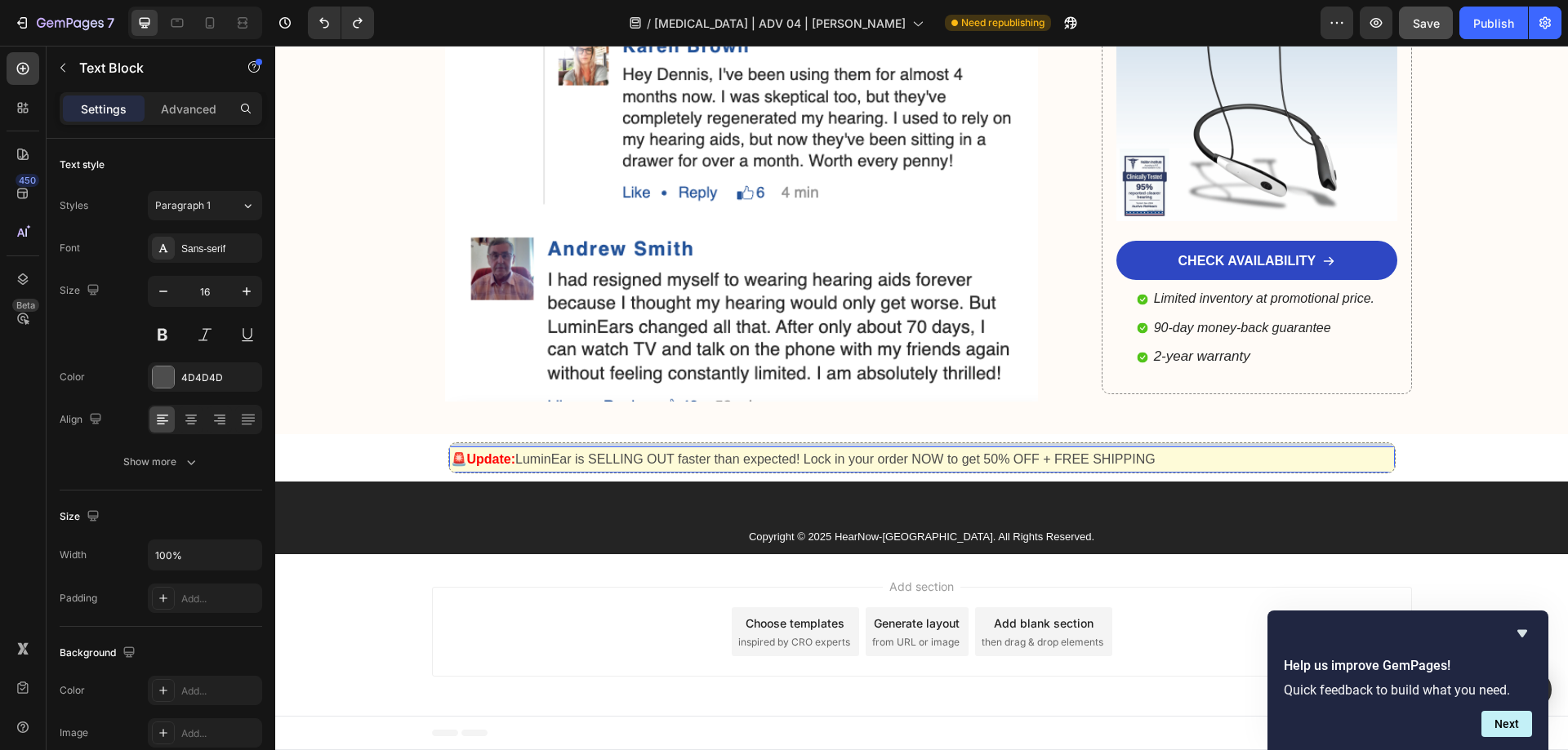
click at [497, 452] on strong "🚨Update:" at bounding box center [483, 459] width 65 height 14
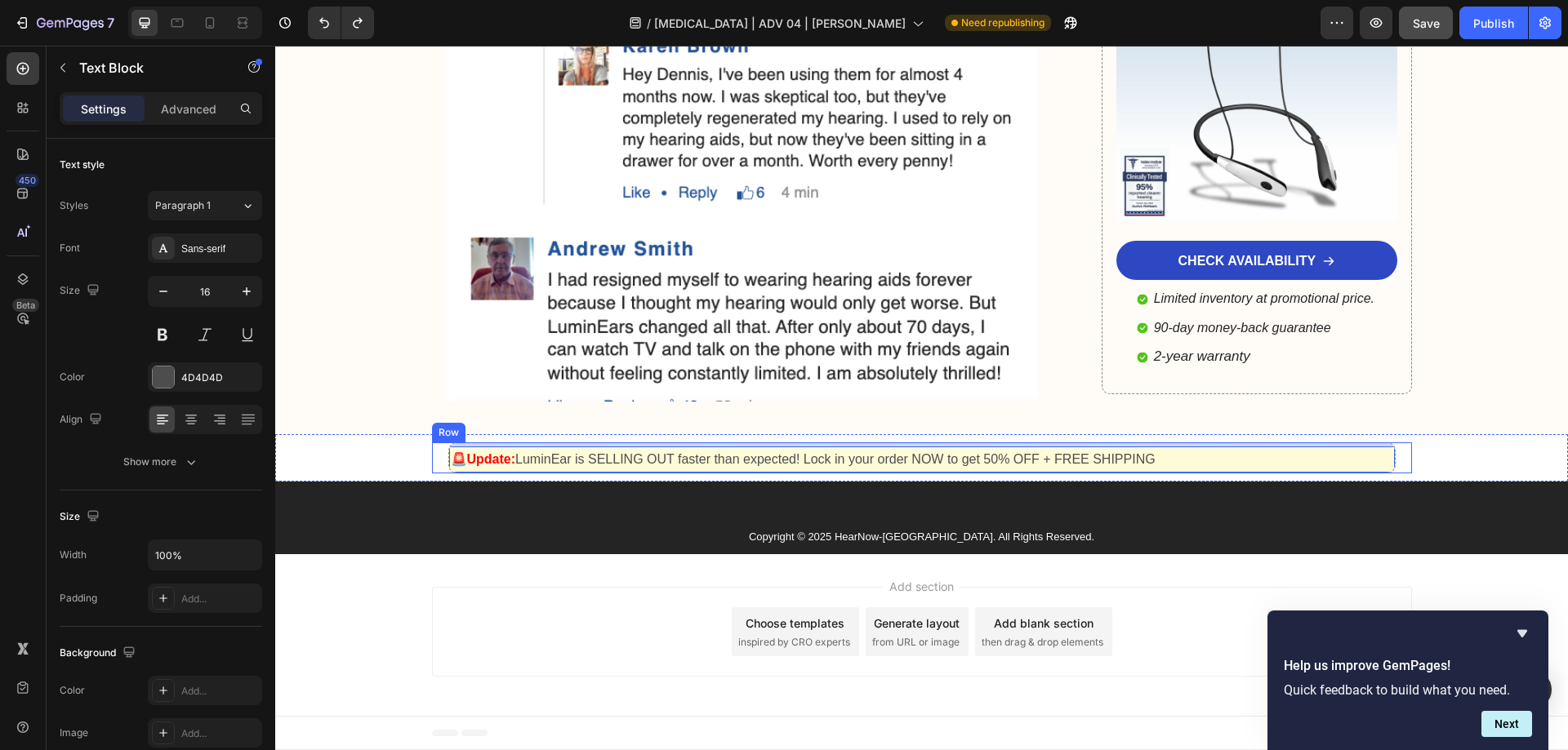
click at [1378, 465] on p "🚨Update: LuminEar is SELLING OUT faster than expected! Lock in your order NOW t…" at bounding box center [922, 460] width 943 height 24
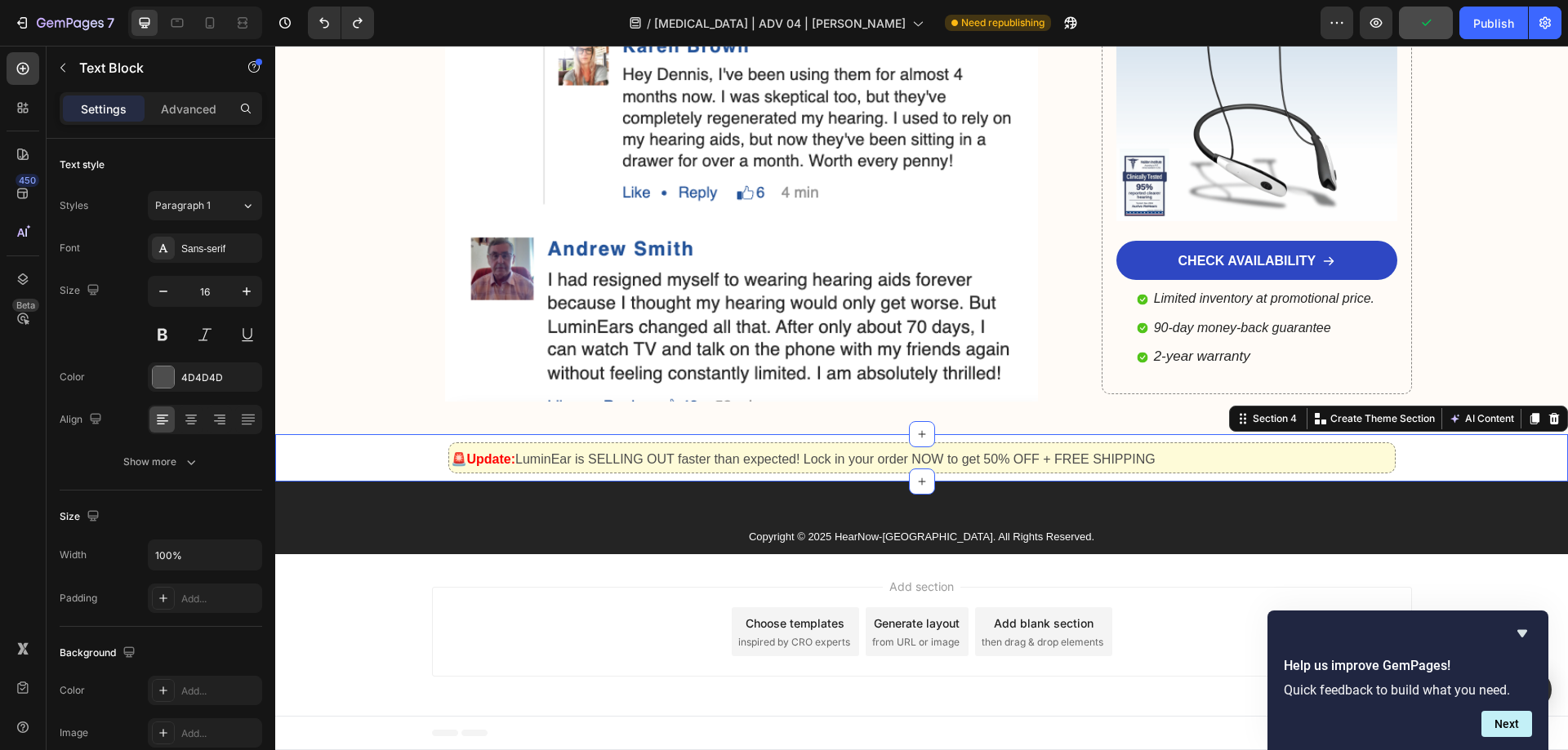
click at [1504, 456] on div "Text Block 🚨Update: LuminEar is SELLING OUT faster than expected! Lock in your …" at bounding box center [922, 458] width 1293 height 32
click at [1346, 465] on p "🚨Update: LuminEar is SELLING OUT faster than expected! Lock in your order NOW t…" at bounding box center [922, 460] width 943 height 24
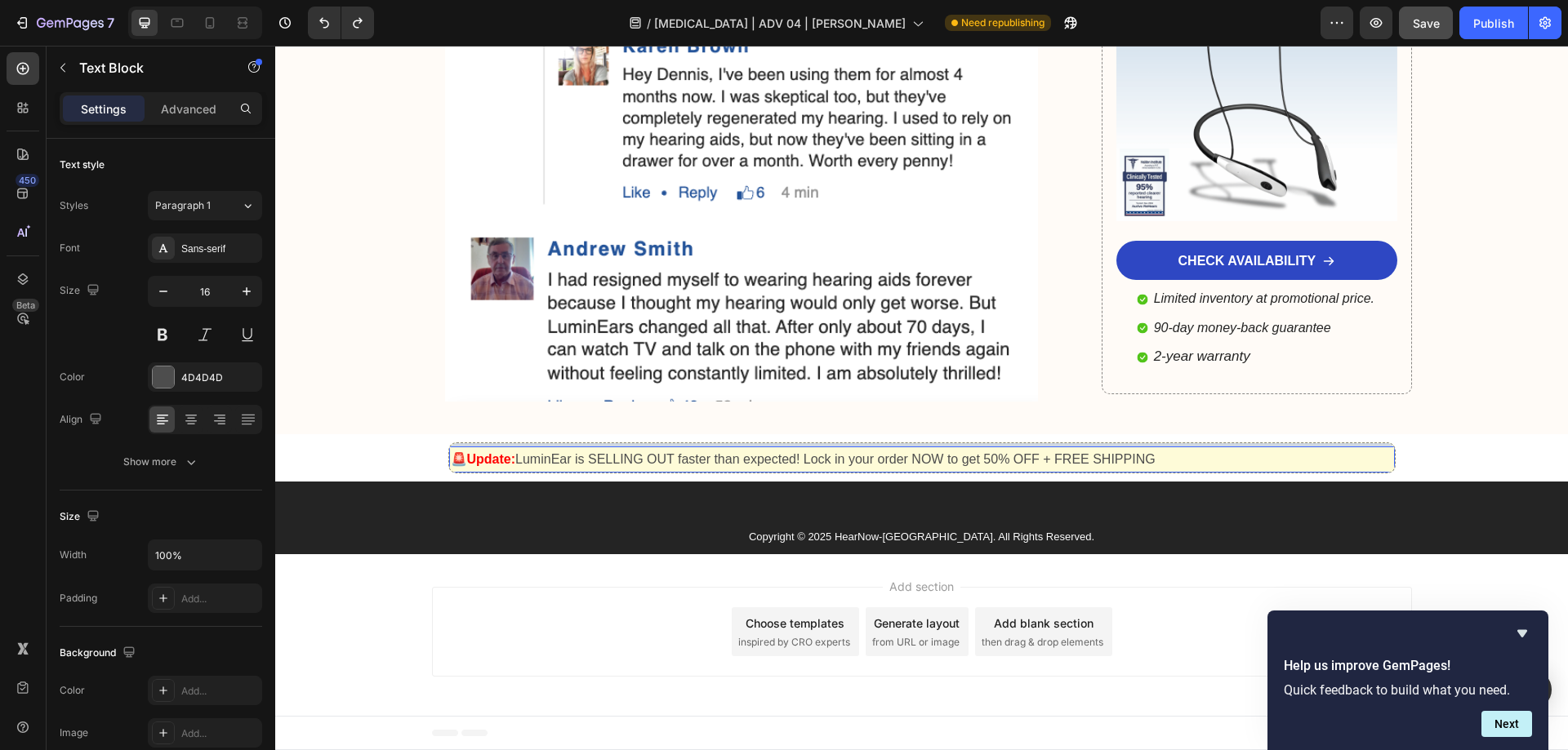
click at [530, 463] on p "🚨Update: LuminEar is SELLING OUT faster than expected! Lock in your order NOW t…" at bounding box center [922, 460] width 943 height 24
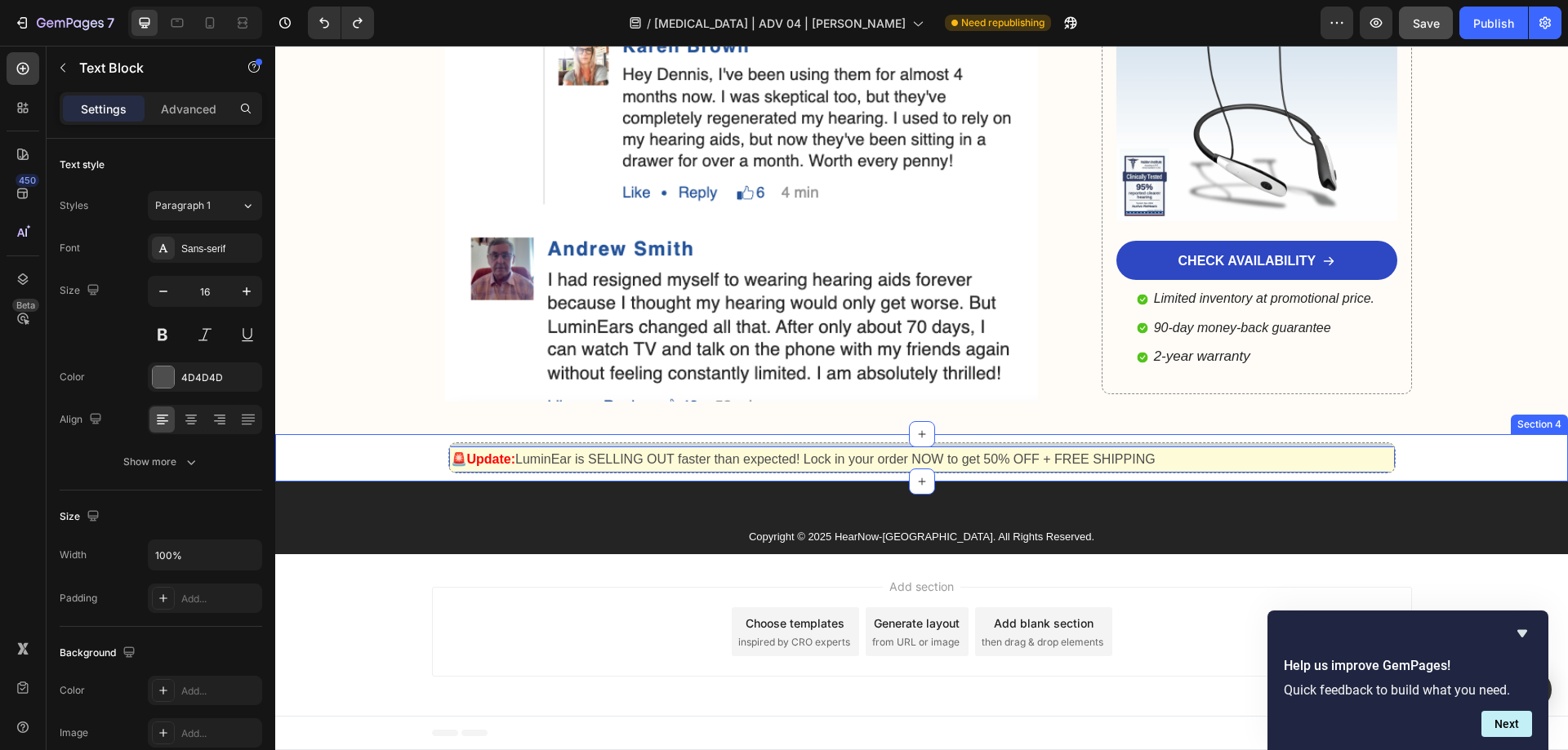
click at [1531, 465] on div "Text Block 🚨Update: LuminEar is SELLING OUT faster than expected! Lock in your …" at bounding box center [922, 458] width 1293 height 32
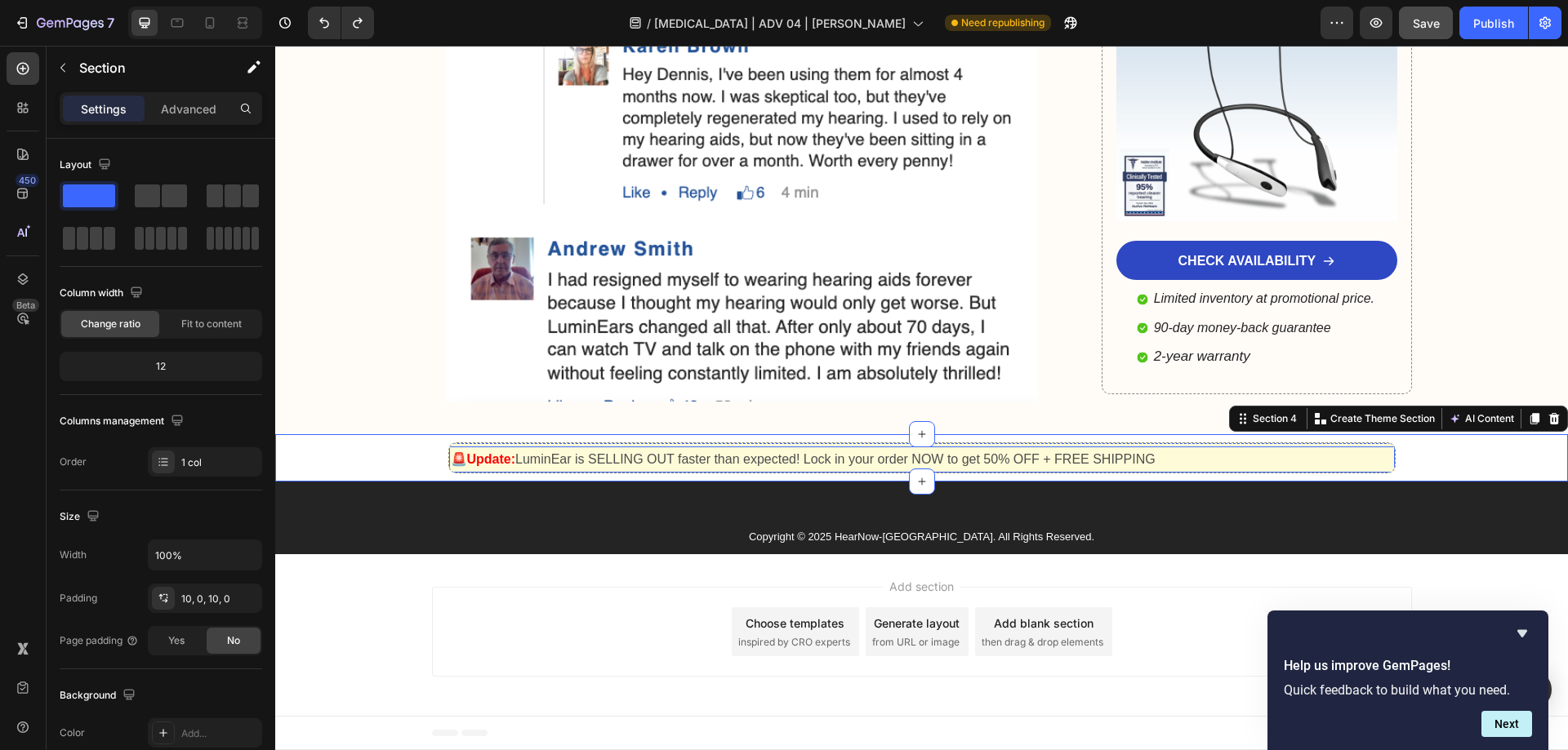
click at [1063, 456] on p "🚨Update: LuminEar is SELLING OUT faster than expected! Lock in your order NOW t…" at bounding box center [922, 460] width 943 height 24
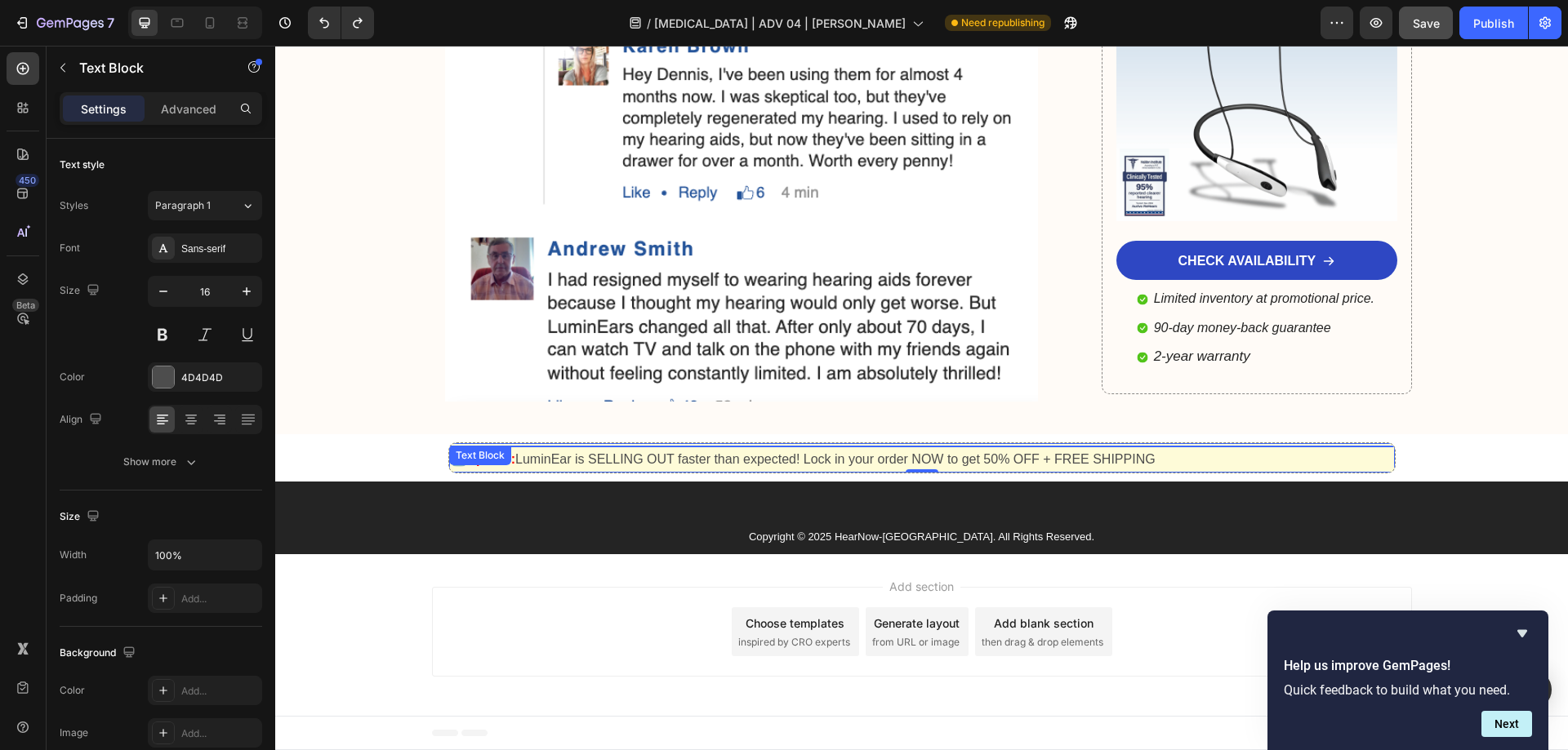
click at [1074, 443] on div at bounding box center [922, 445] width 945 height 3
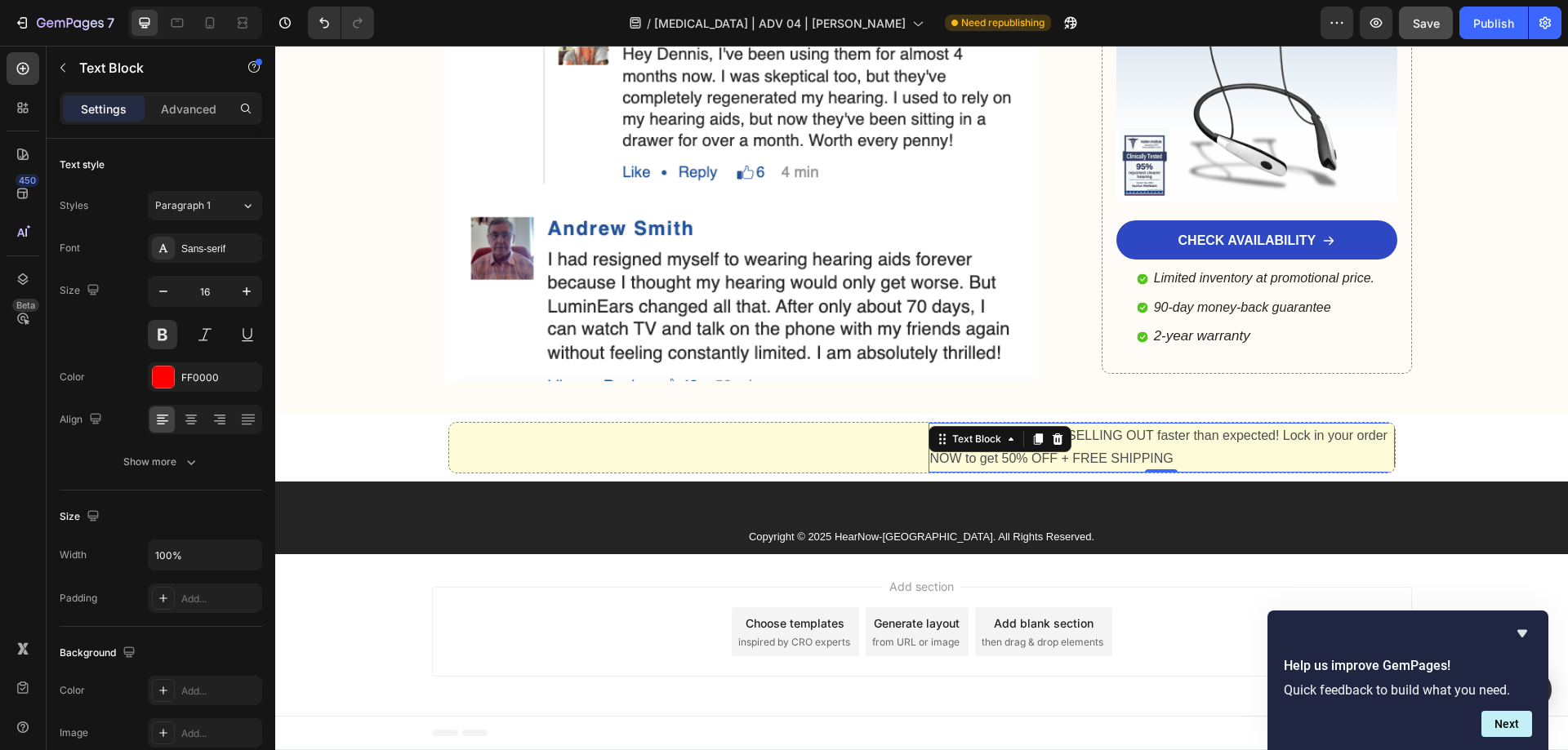
click at [1169, 463] on p "🚨Update: LuminEar is SELLING OUT faster than expected! Lock in your order NOW t…" at bounding box center [1161, 448] width 463 height 47
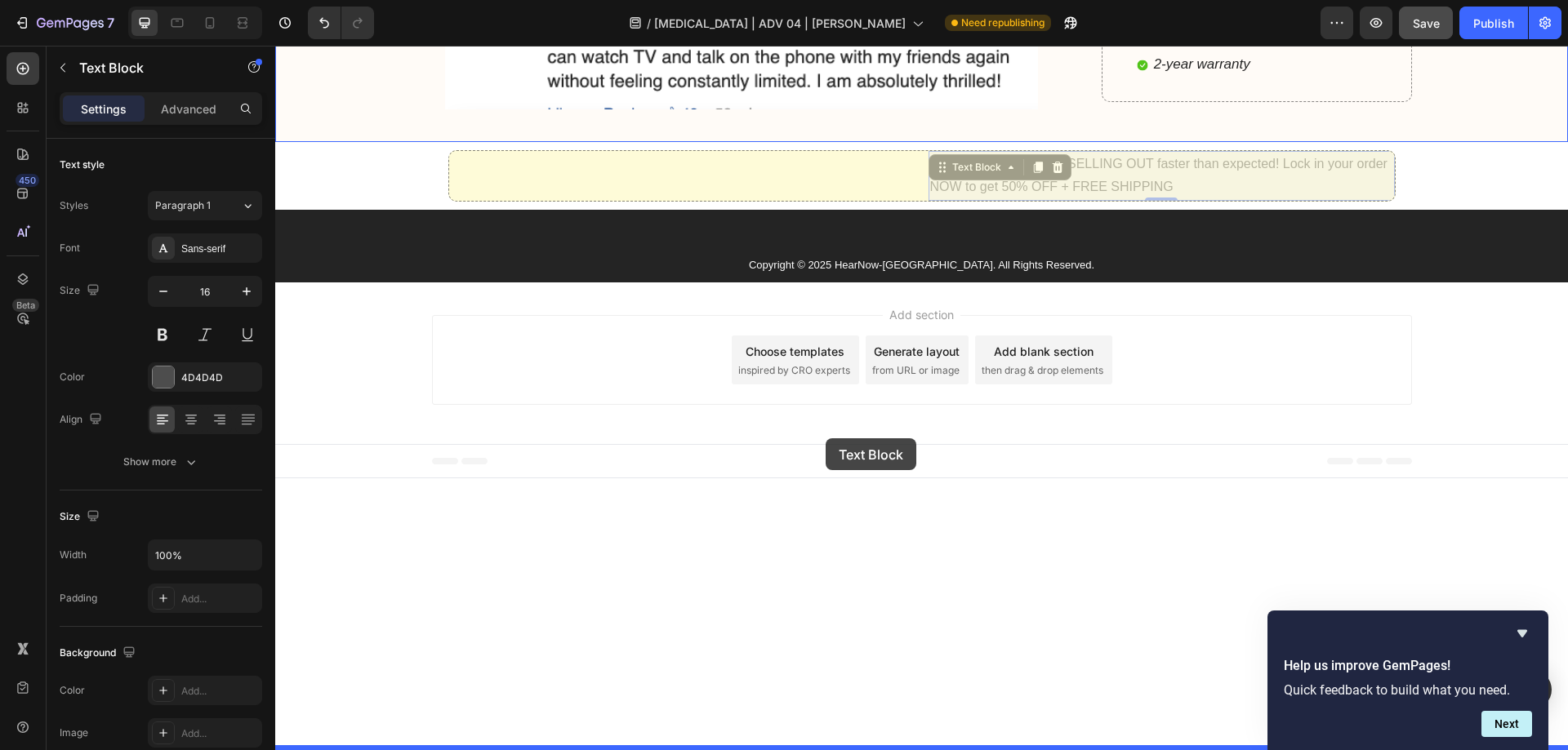
drag, startPoint x: 956, startPoint y: 453, endPoint x: 826, endPoint y: 438, distance: 130.9
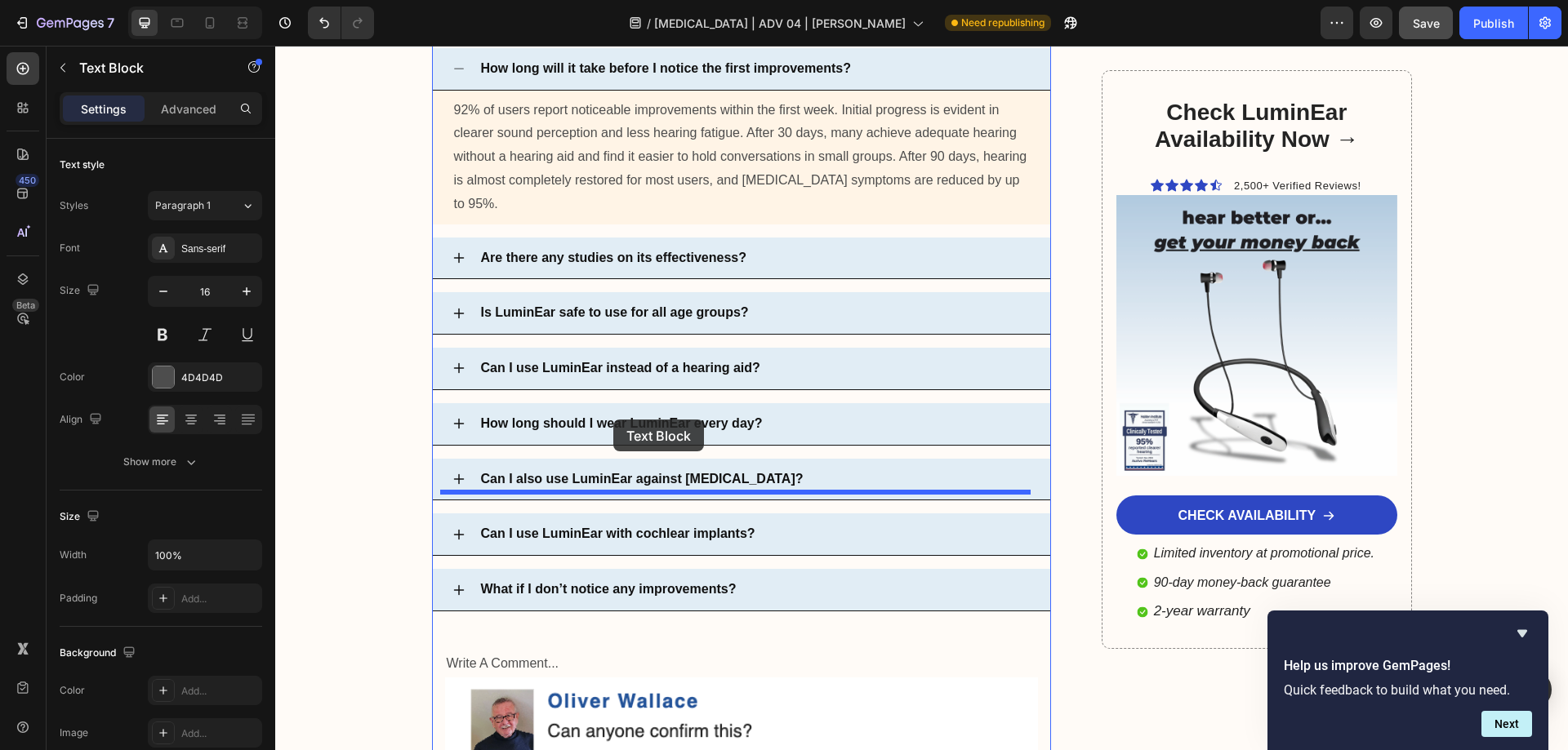
scroll to position [10509, 0]
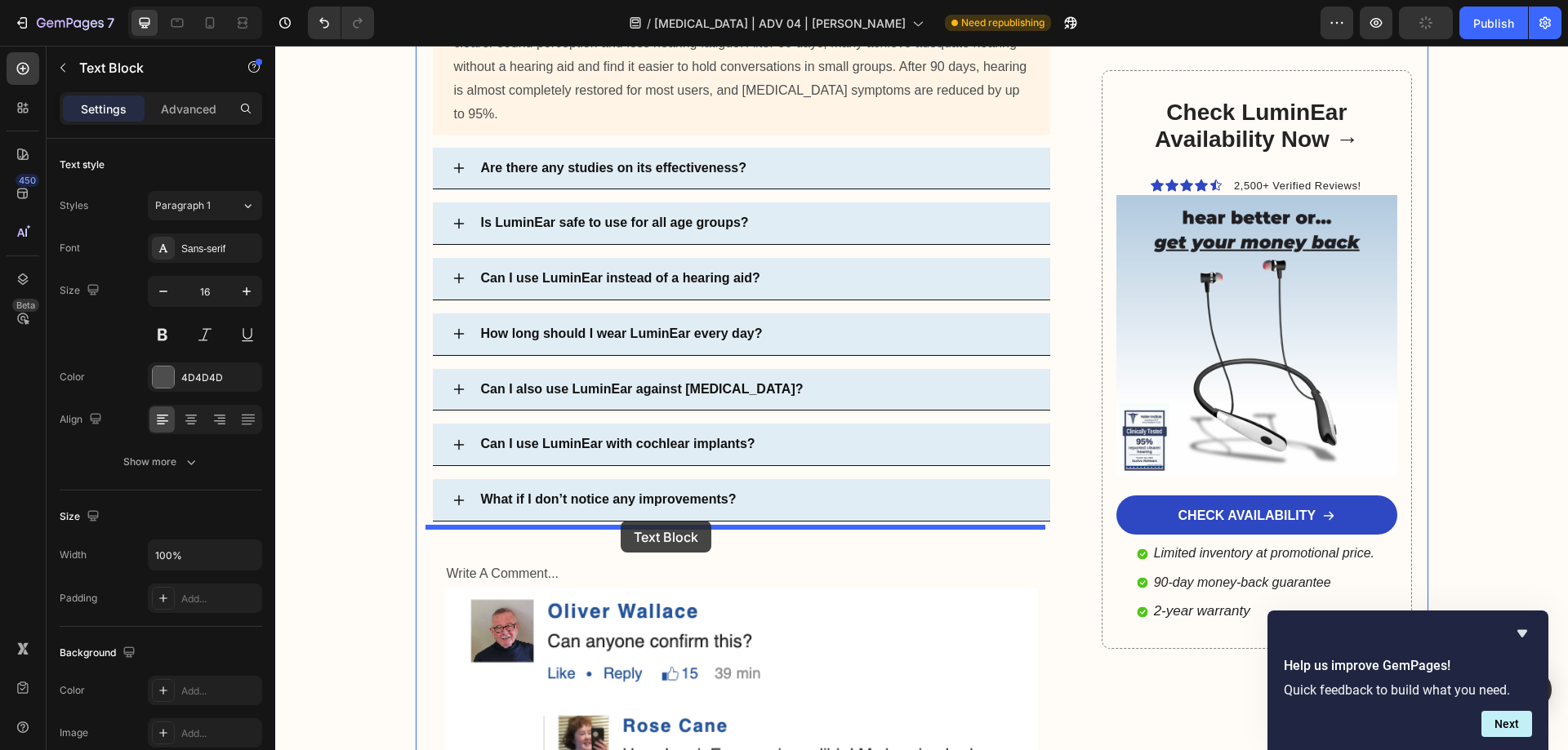
drag, startPoint x: 322, startPoint y: 448, endPoint x: 620, endPoint y: 521, distance: 306.8
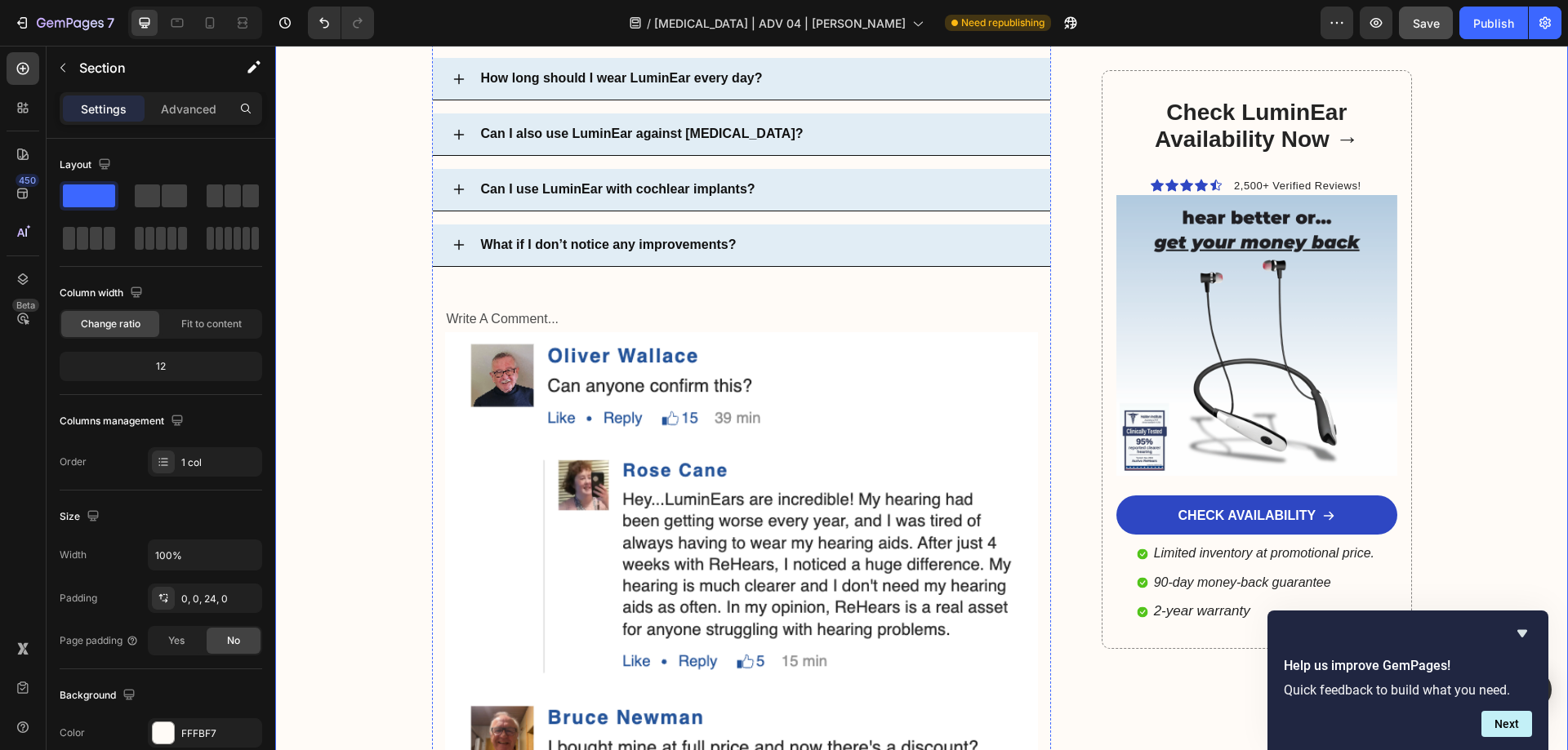
scroll to position [10835, 0]
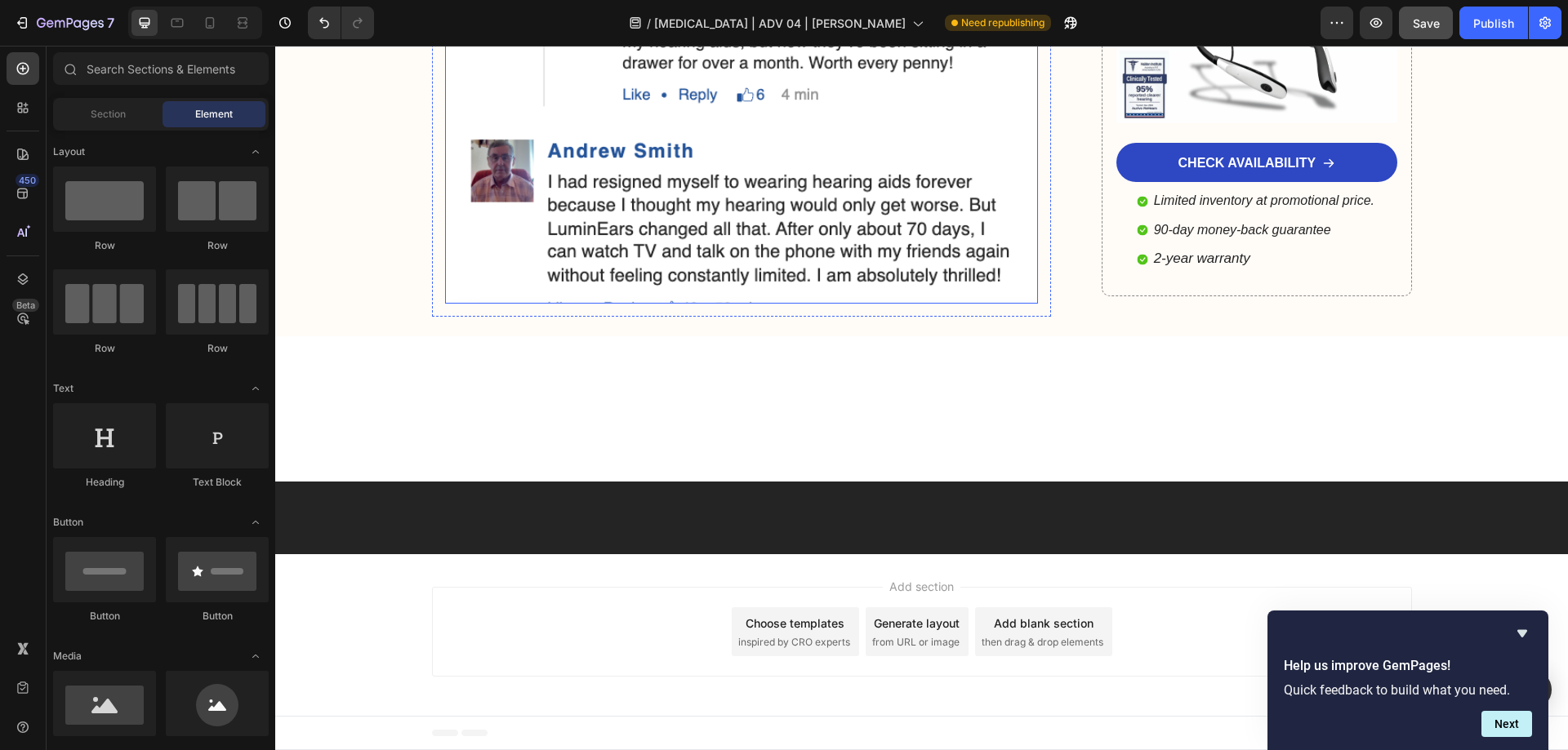
scroll to position [12648, 0]
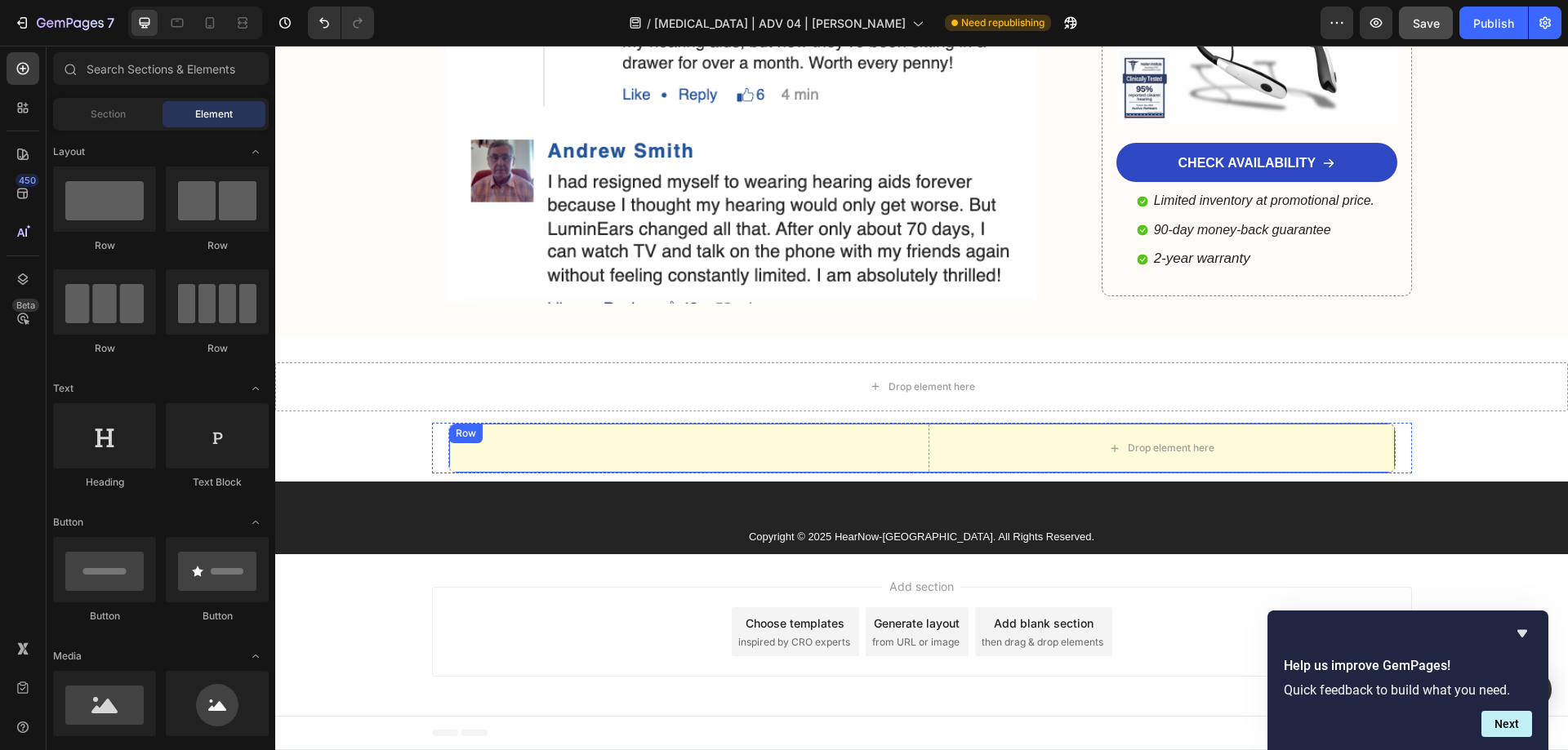
click at [837, 439] on div "Text Block" at bounding box center [682, 448] width 466 height 49
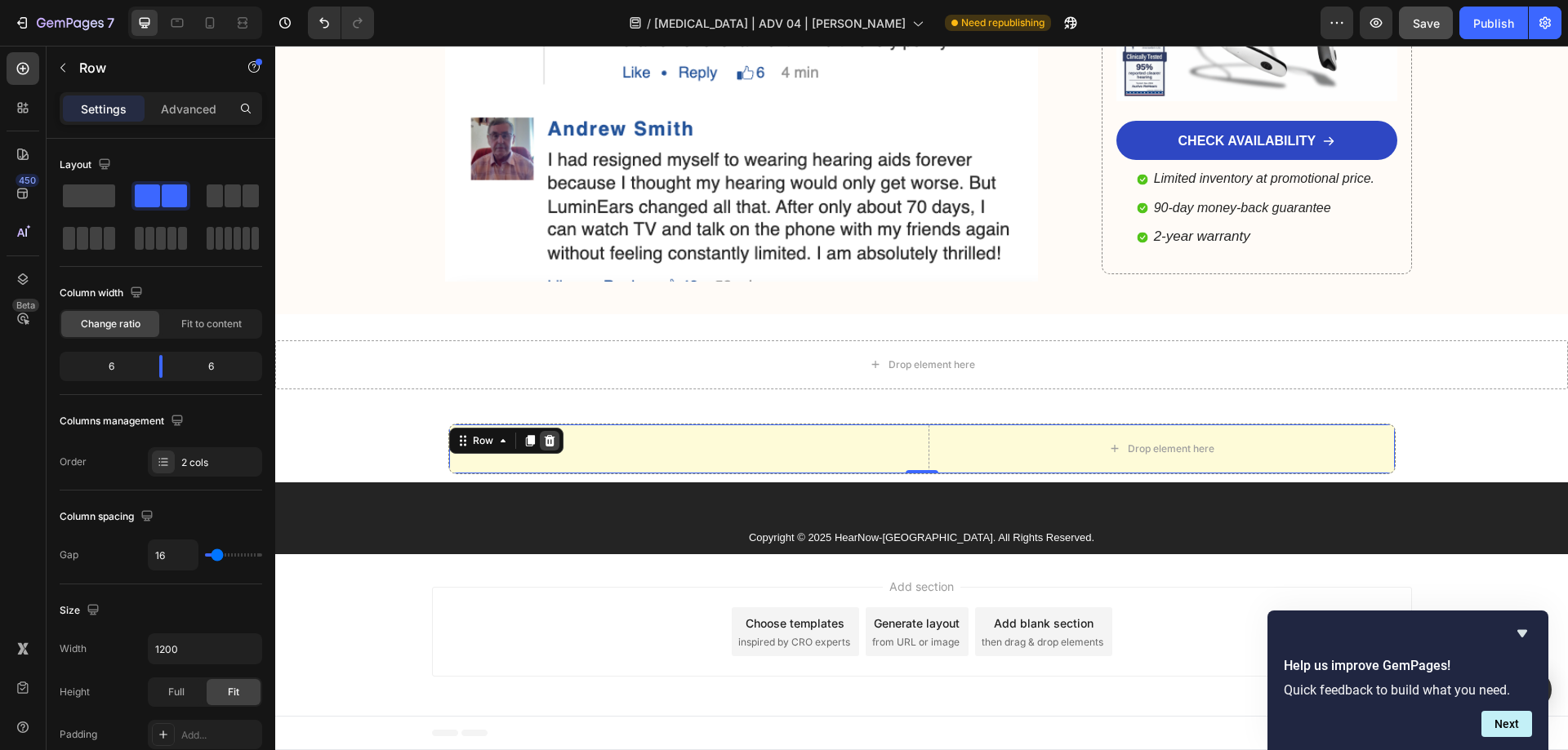
click at [545, 446] on icon at bounding box center [549, 440] width 10 height 11
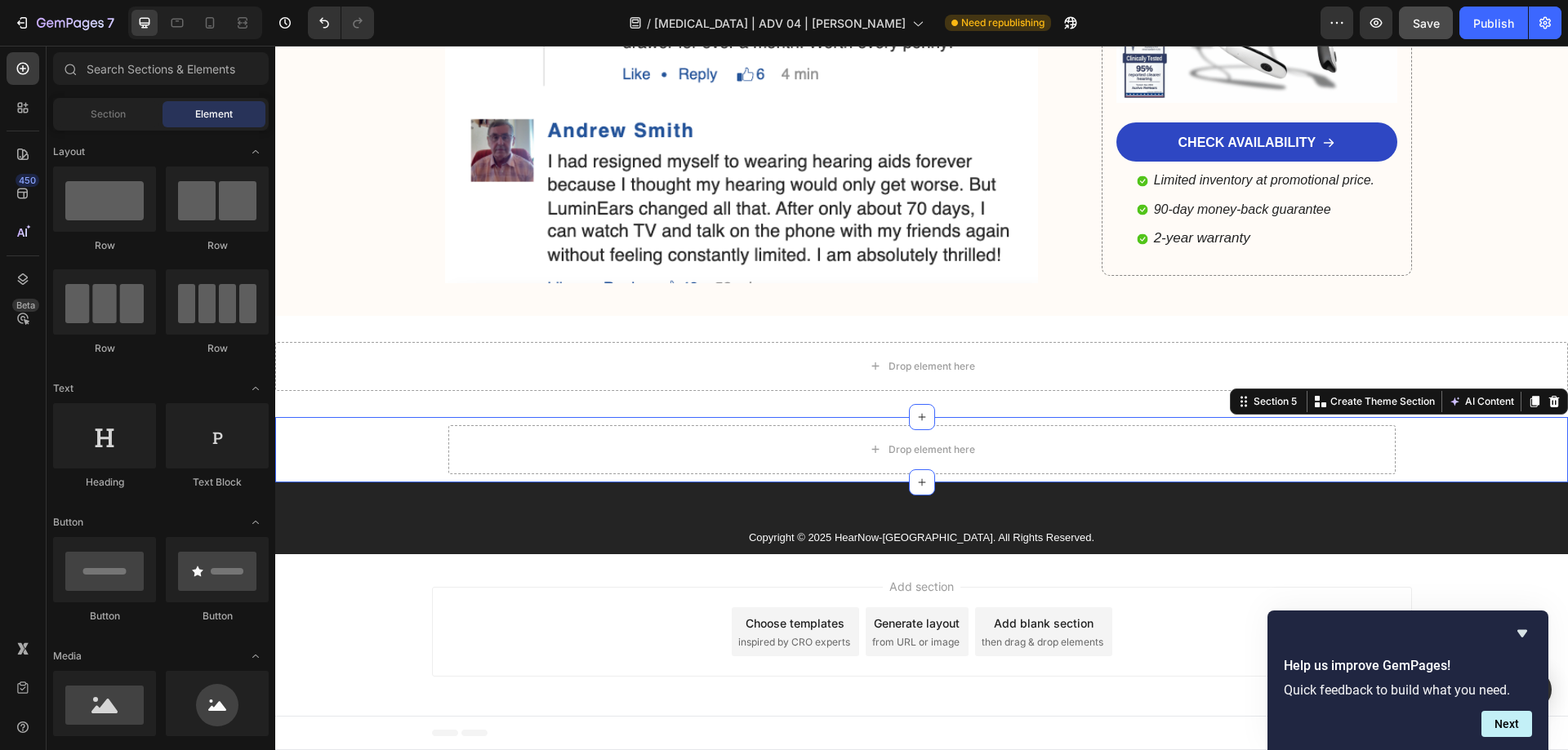
click at [393, 446] on div "Drop element here Row" at bounding box center [922, 449] width 1293 height 49
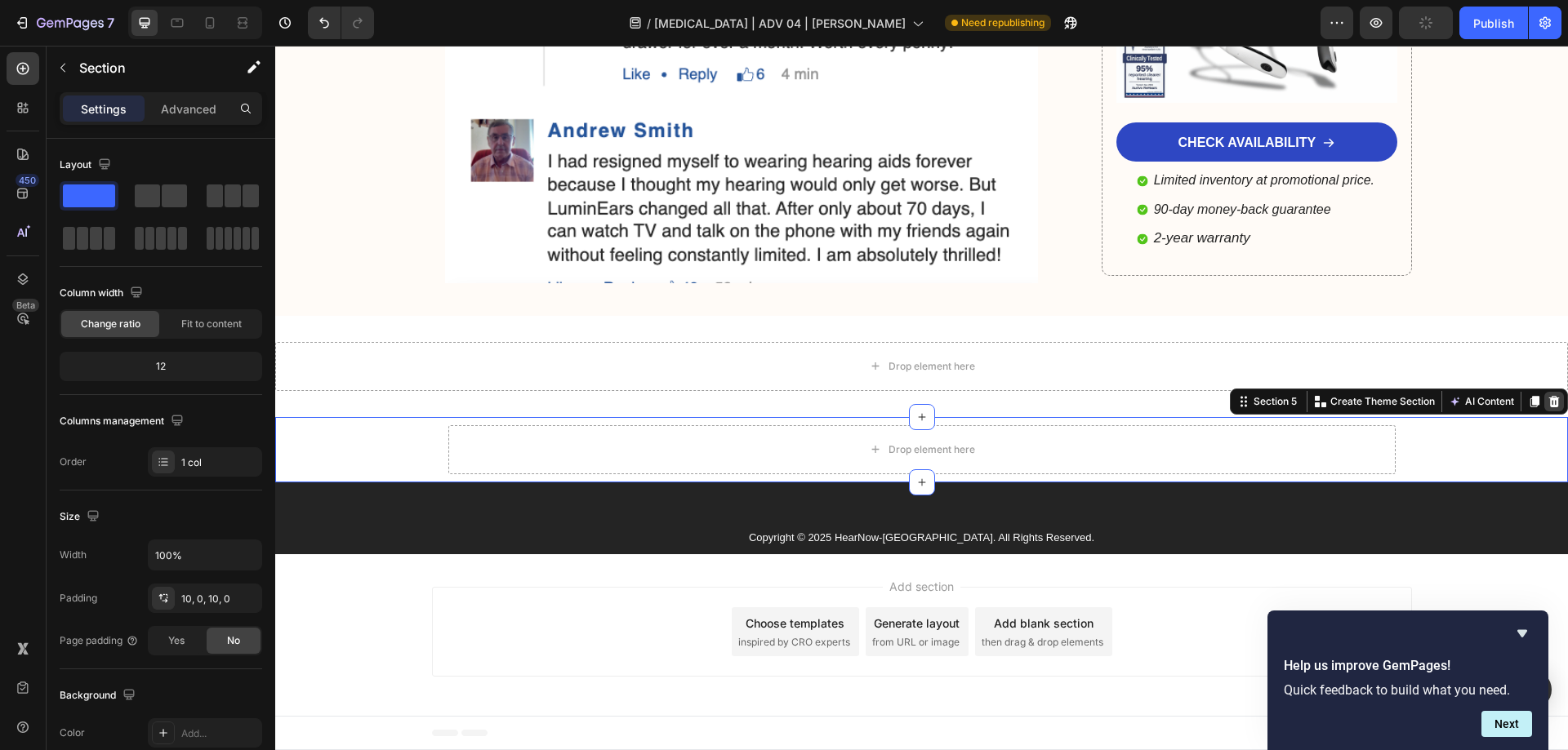
click at [1547, 409] on icon at bounding box center [1553, 402] width 13 height 13
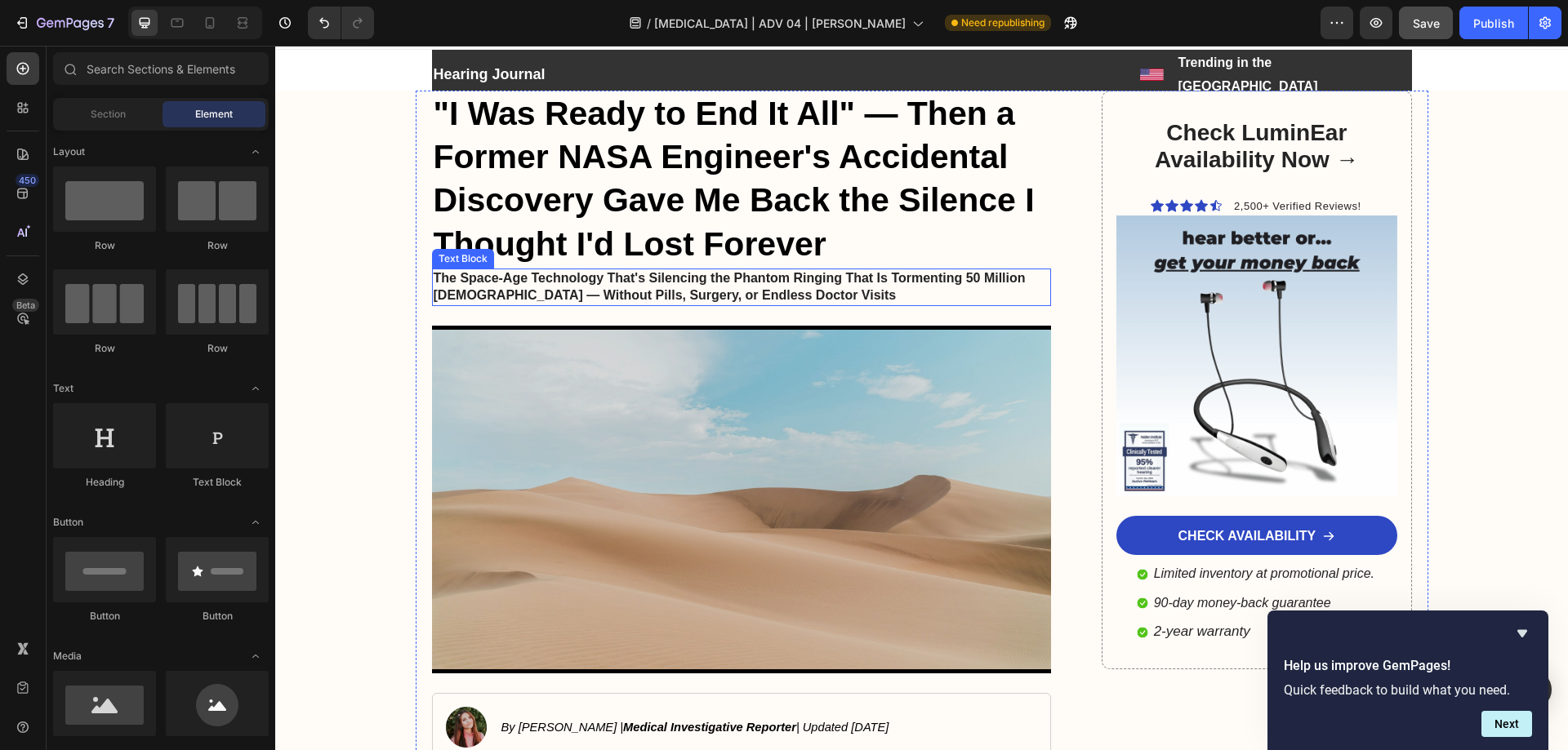
scroll to position [0, 0]
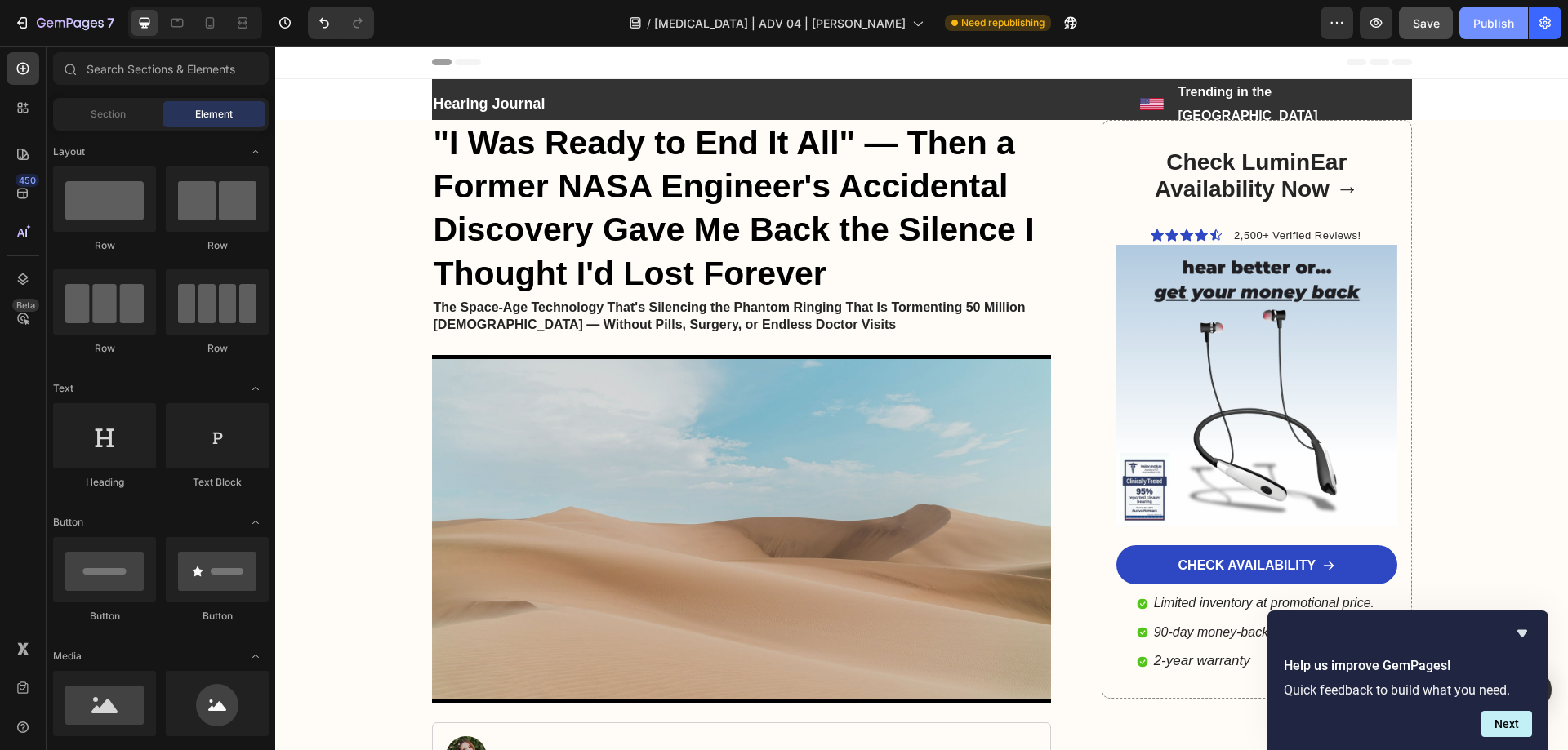
click at [1499, 24] on div "Publish" at bounding box center [1493, 24] width 41 height 17
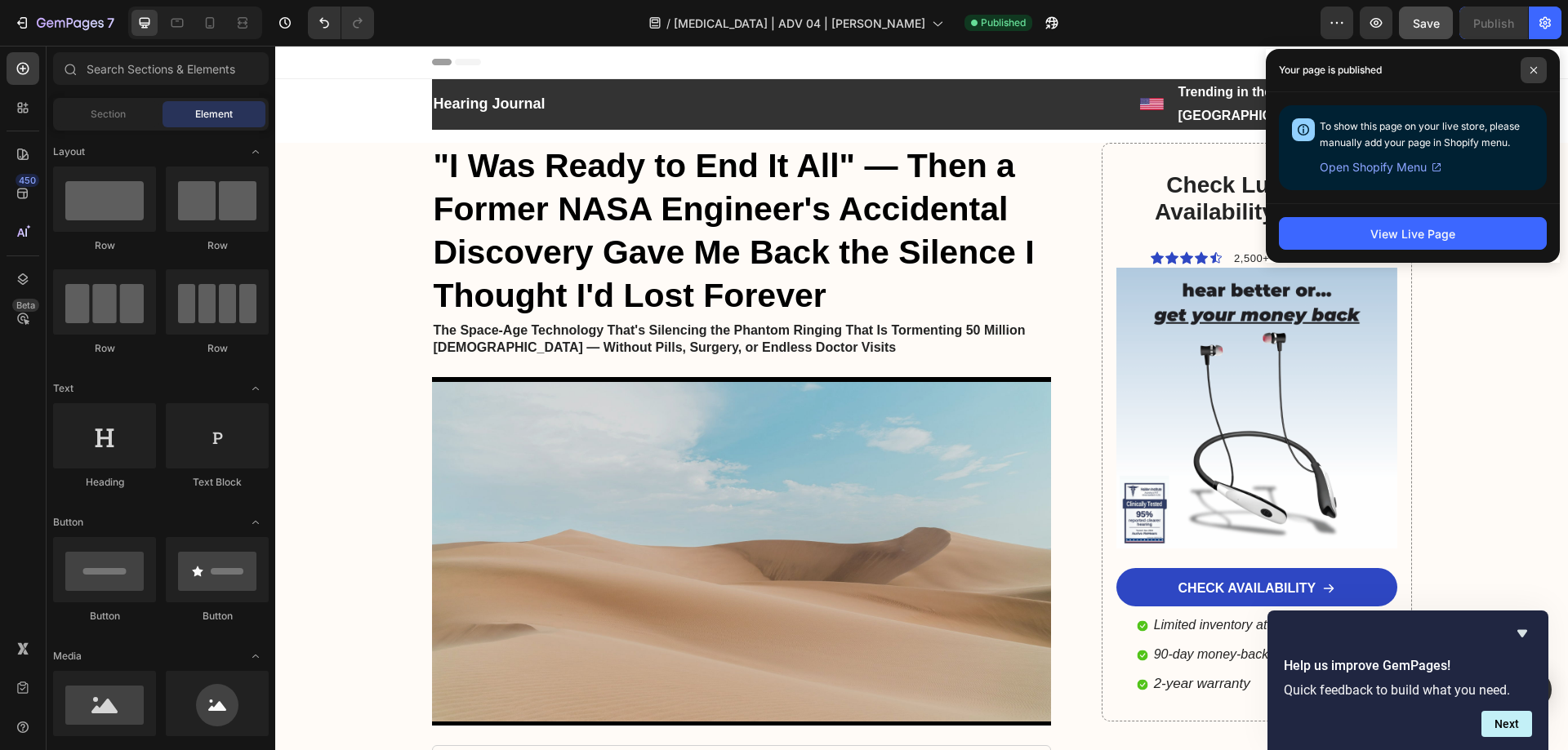
click at [1534, 71] on icon at bounding box center [1533, 70] width 8 height 8
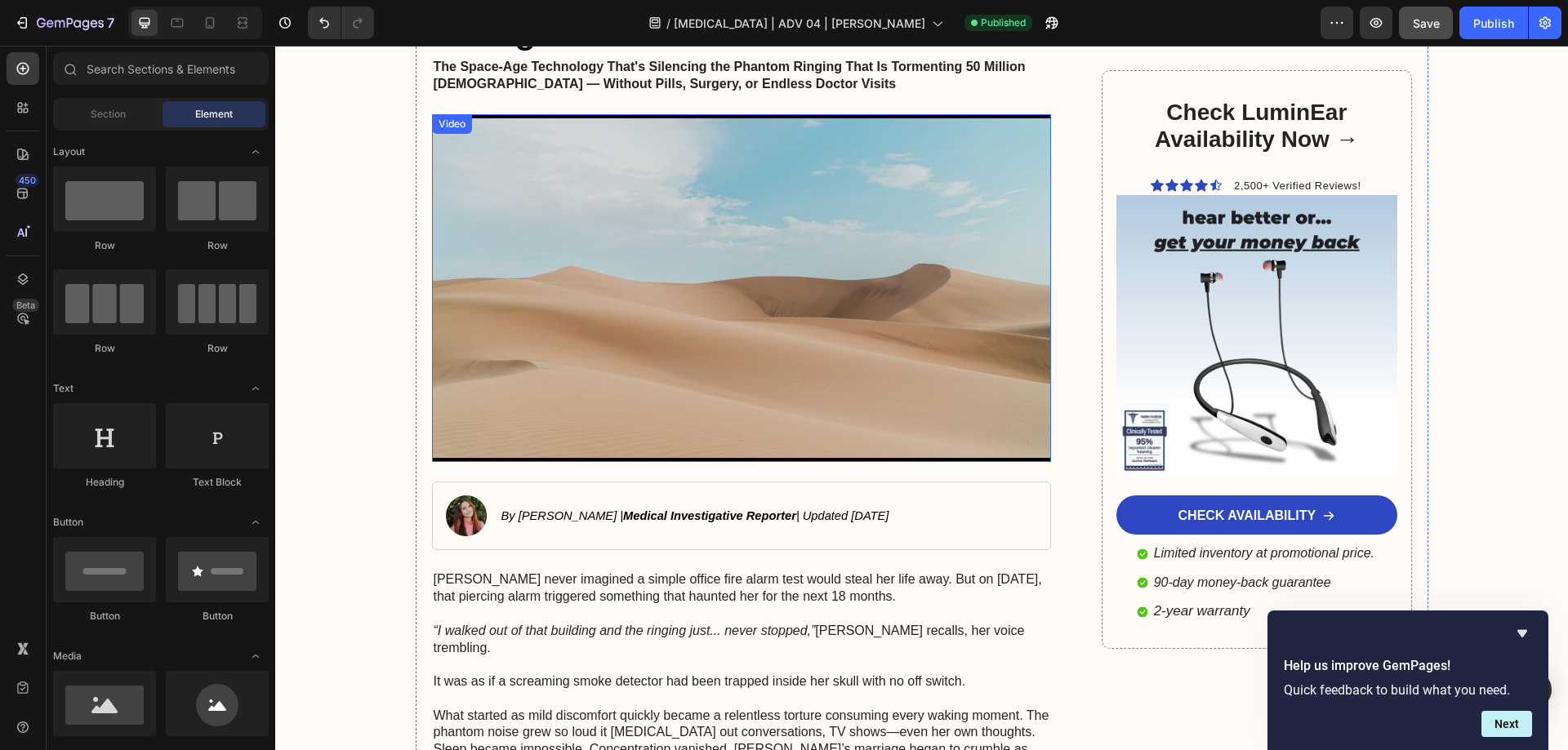
scroll to position [245, 0]
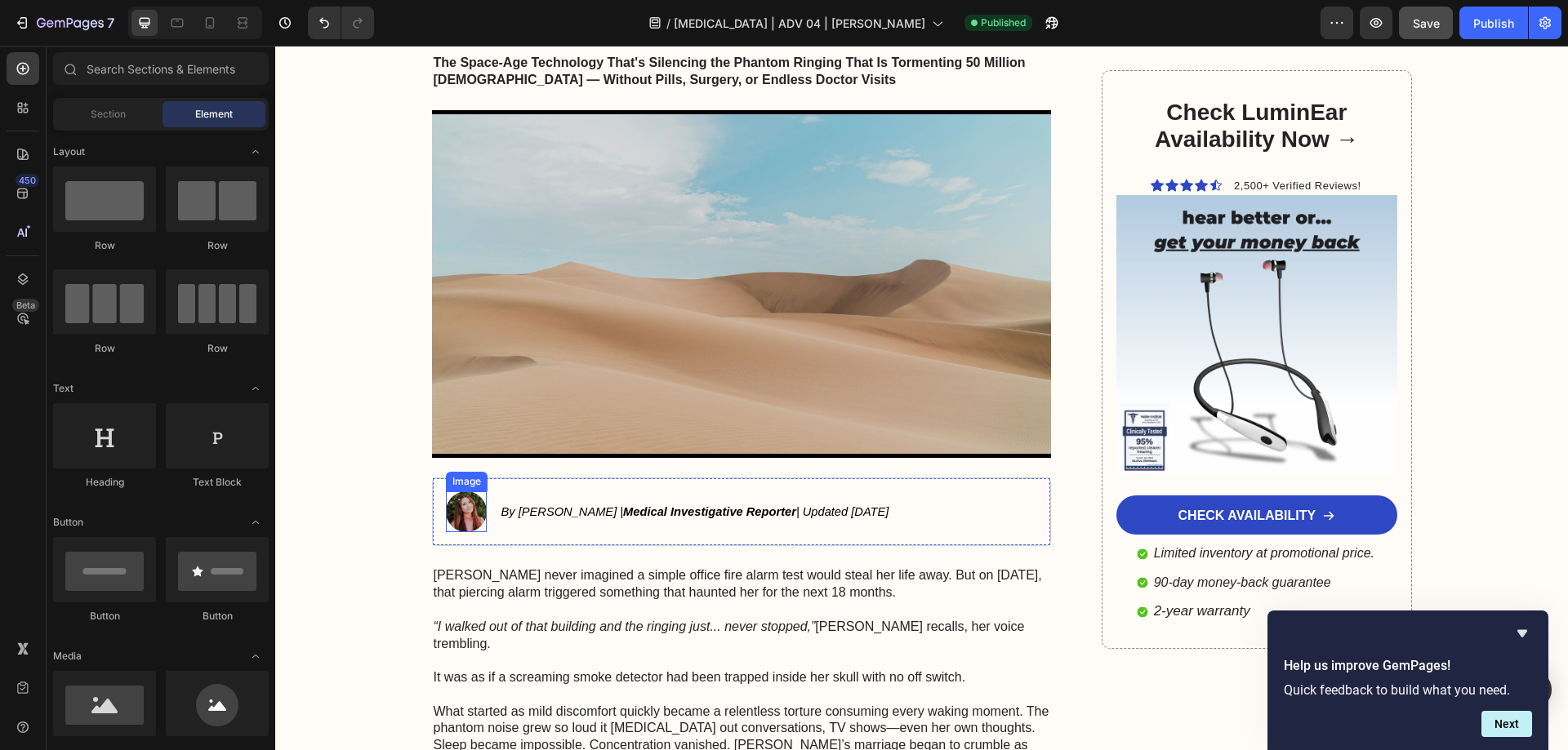
click at [466, 497] on img at bounding box center [466, 511] width 41 height 41
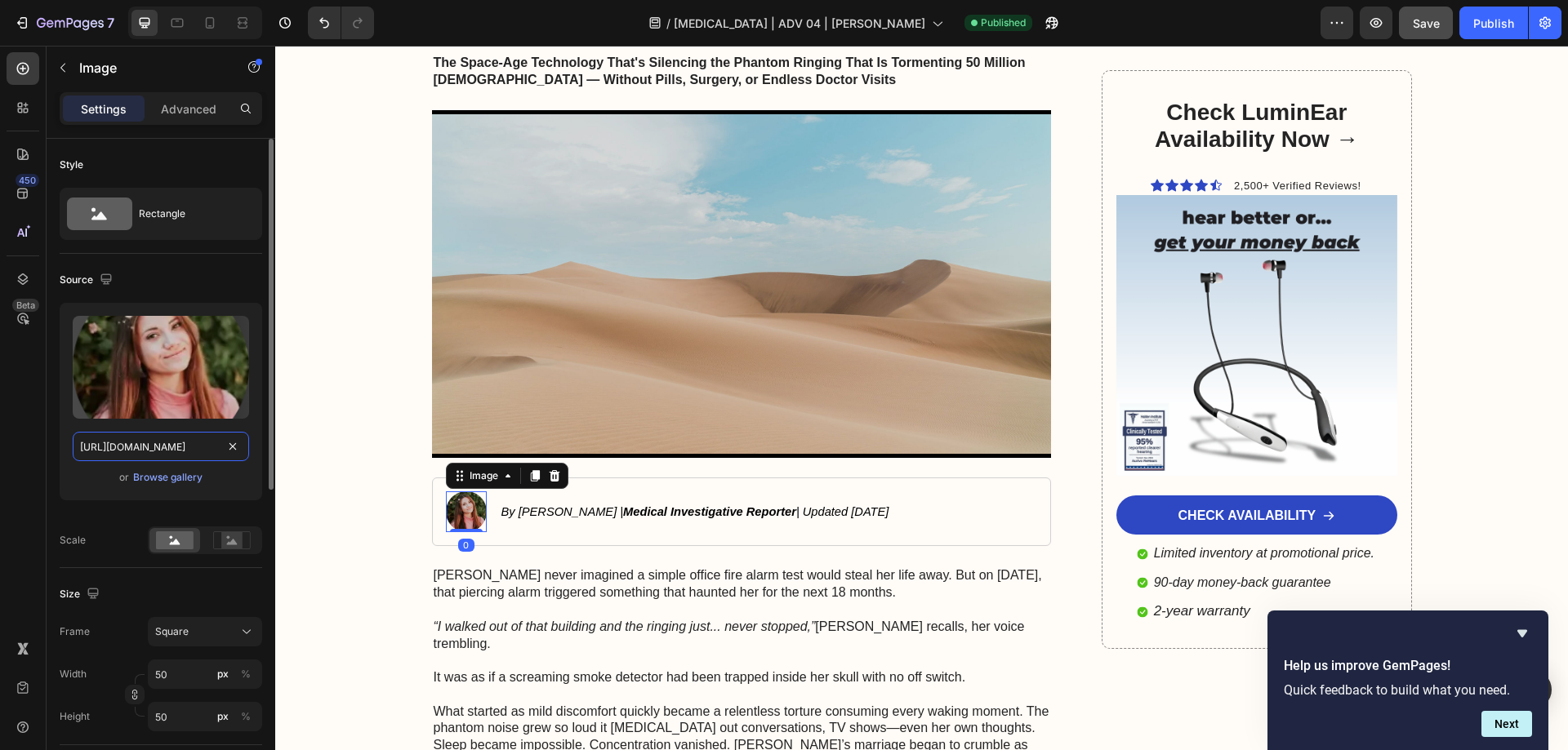
click at [163, 446] on input "https://cdn.shopify.com/s/files/1/0942/7012/8511/files/gempages_584729342894932…" at bounding box center [160, 447] width 176 height 30
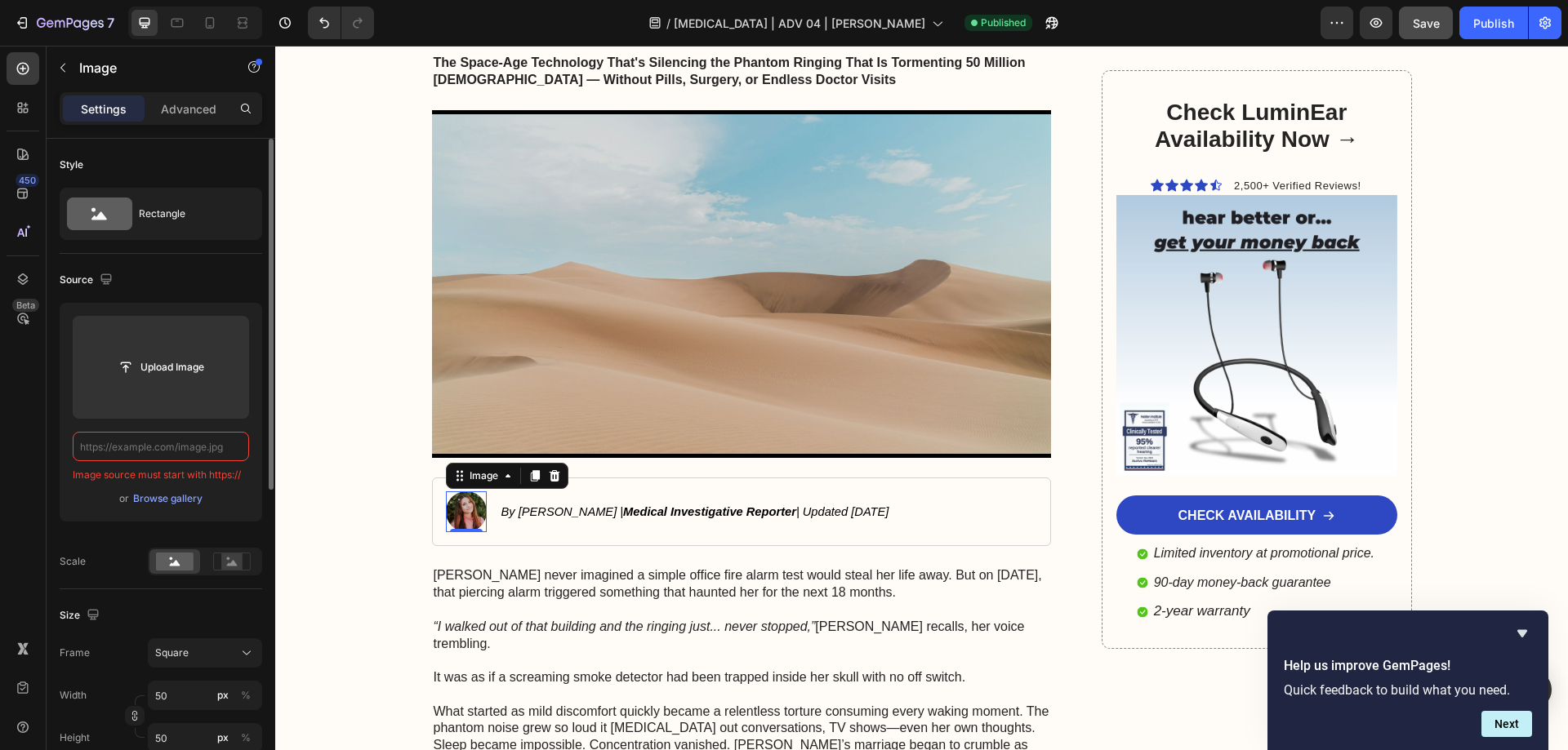
paste input "https://cdn.shopify.com/s/files/1/0942/7012/8511/files/gempages_548746873540707…"
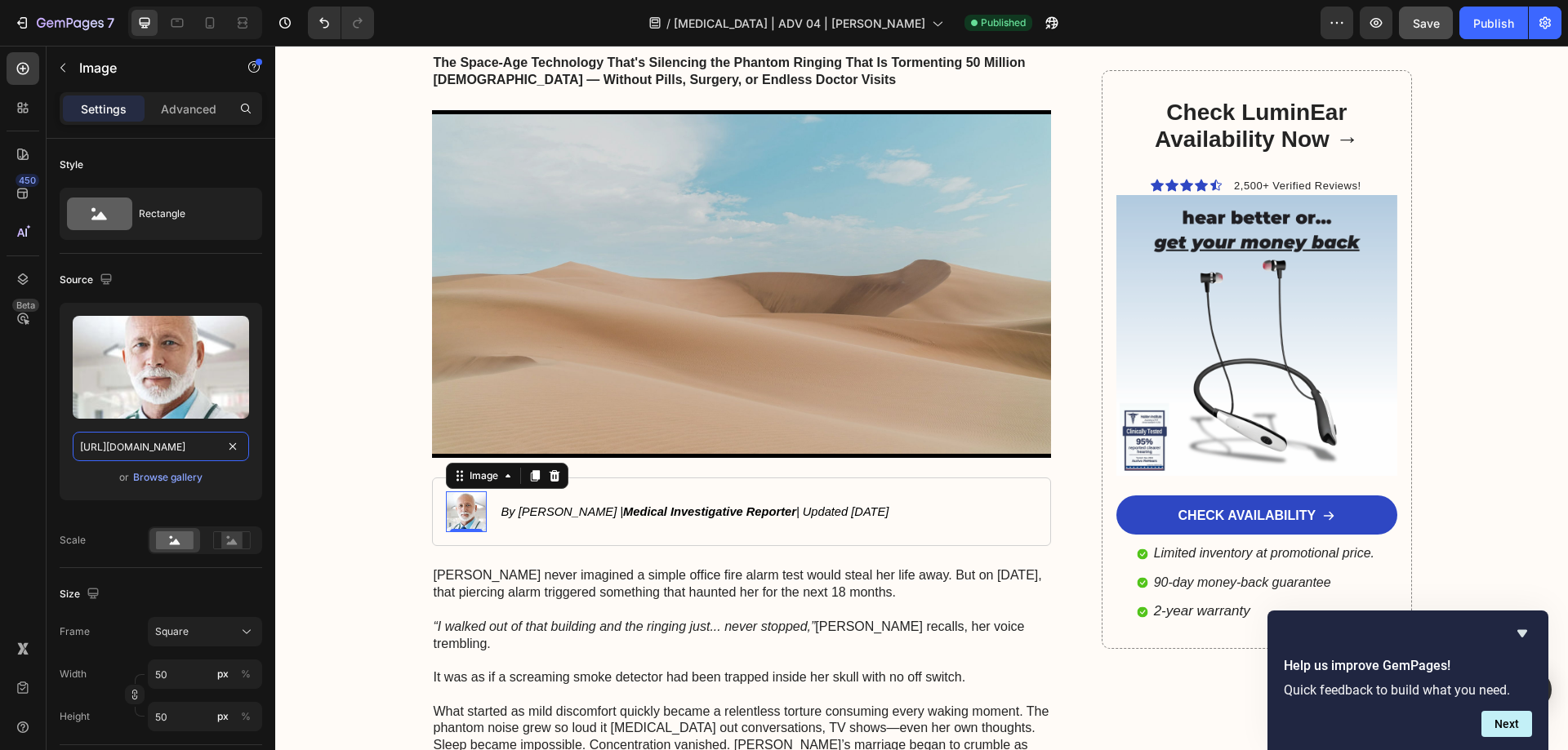
type input "https://cdn.shopify.com/s/files/1/0942/7012/8511/files/gempages_548746873540707…"
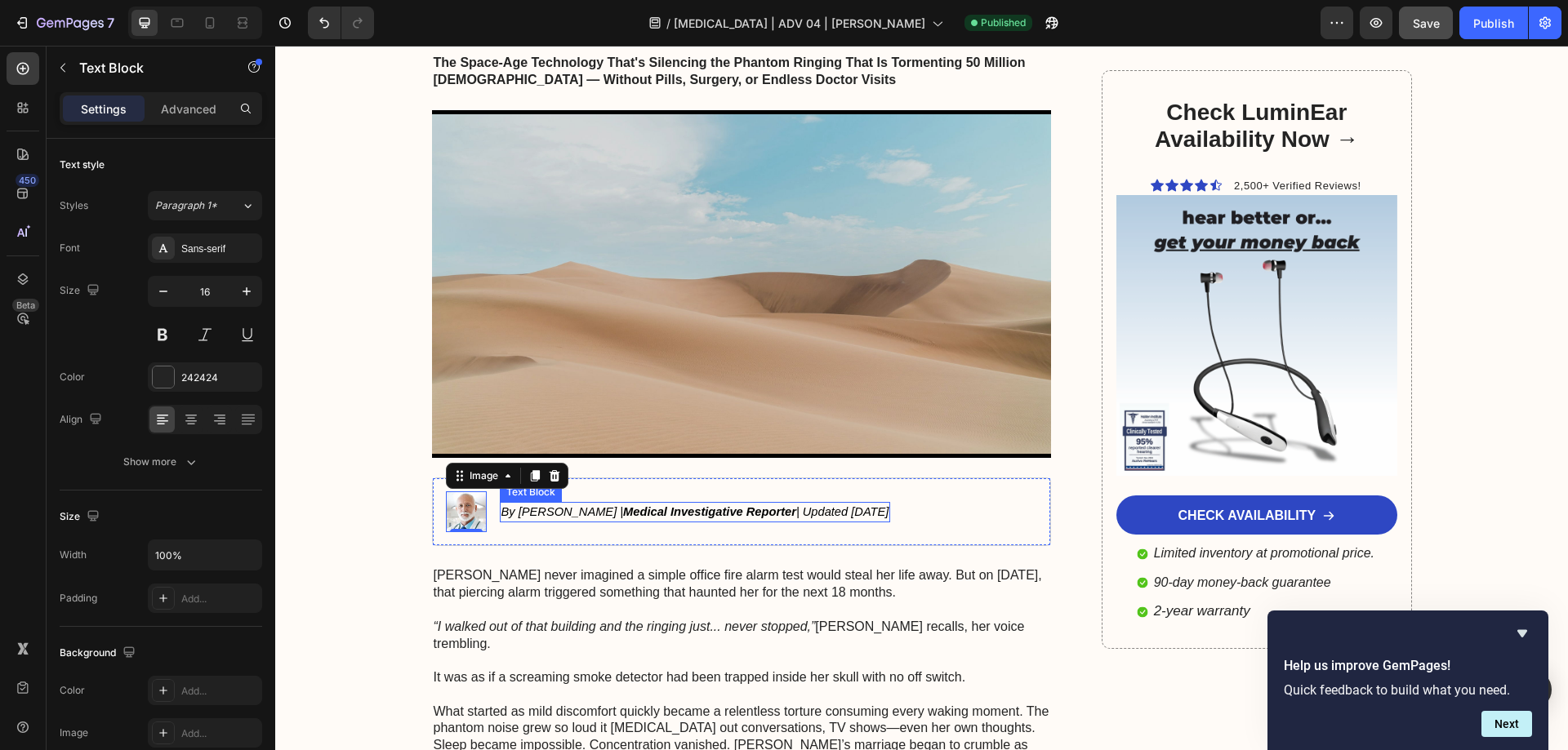
click at [629, 508] on strong "Medical Investigative Reporter" at bounding box center [709, 511] width 173 height 13
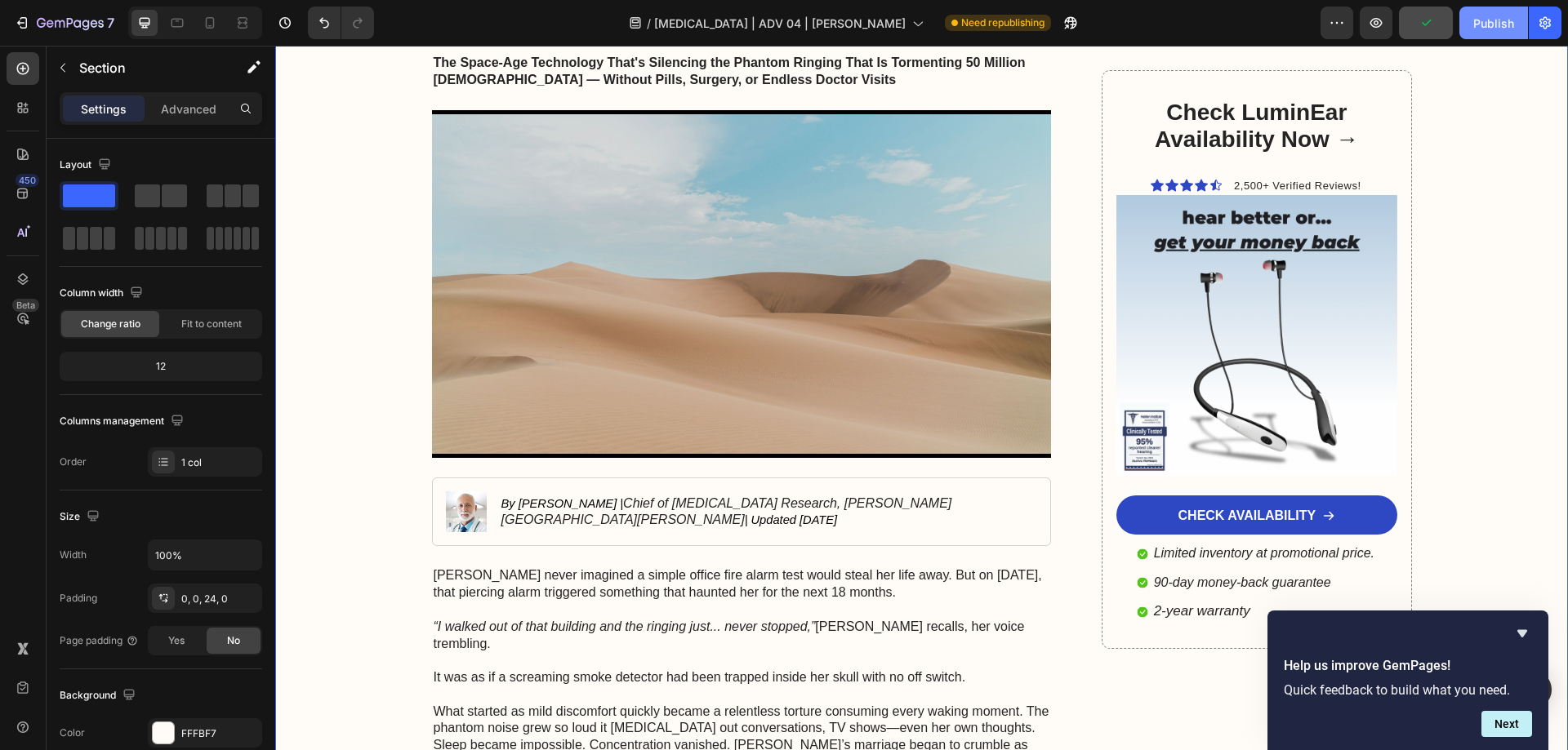
click at [1497, 15] on div "Publish" at bounding box center [1493, 24] width 41 height 17
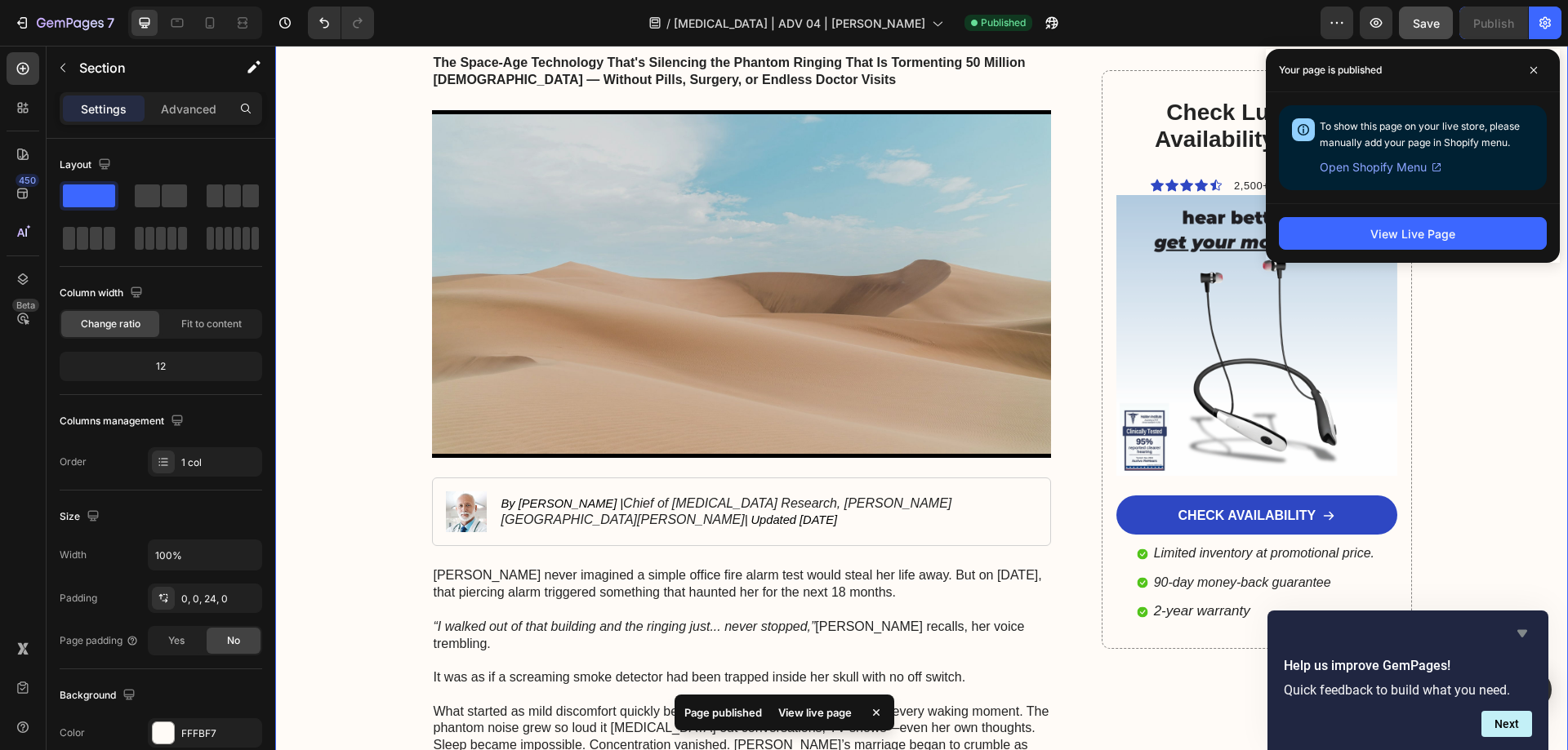
click at [1525, 632] on icon "Hide survey" at bounding box center [1521, 634] width 10 height 7
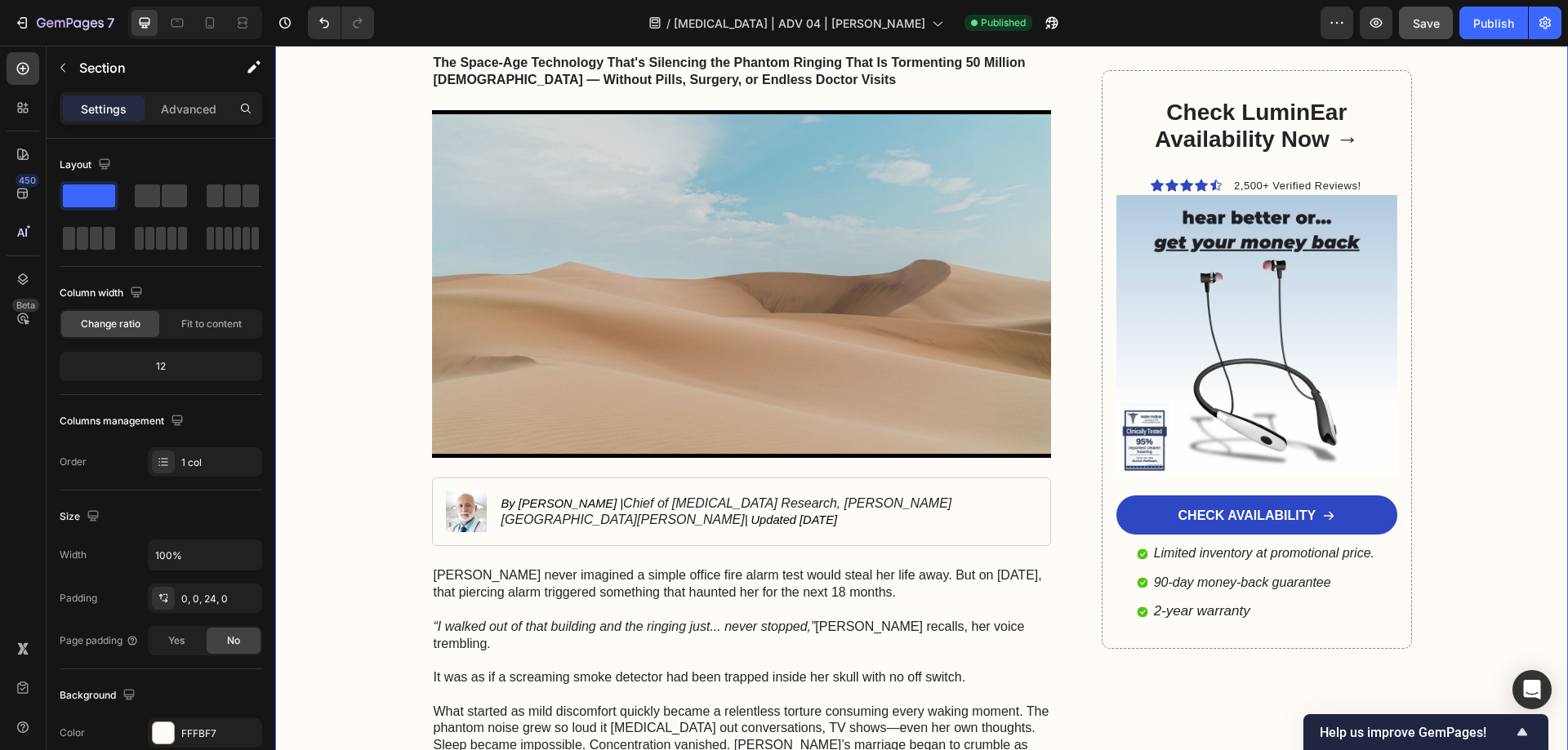
click at [1527, 730] on icon "Show survey - Help us improve GemPages!" at bounding box center [1522, 732] width 19 height 19
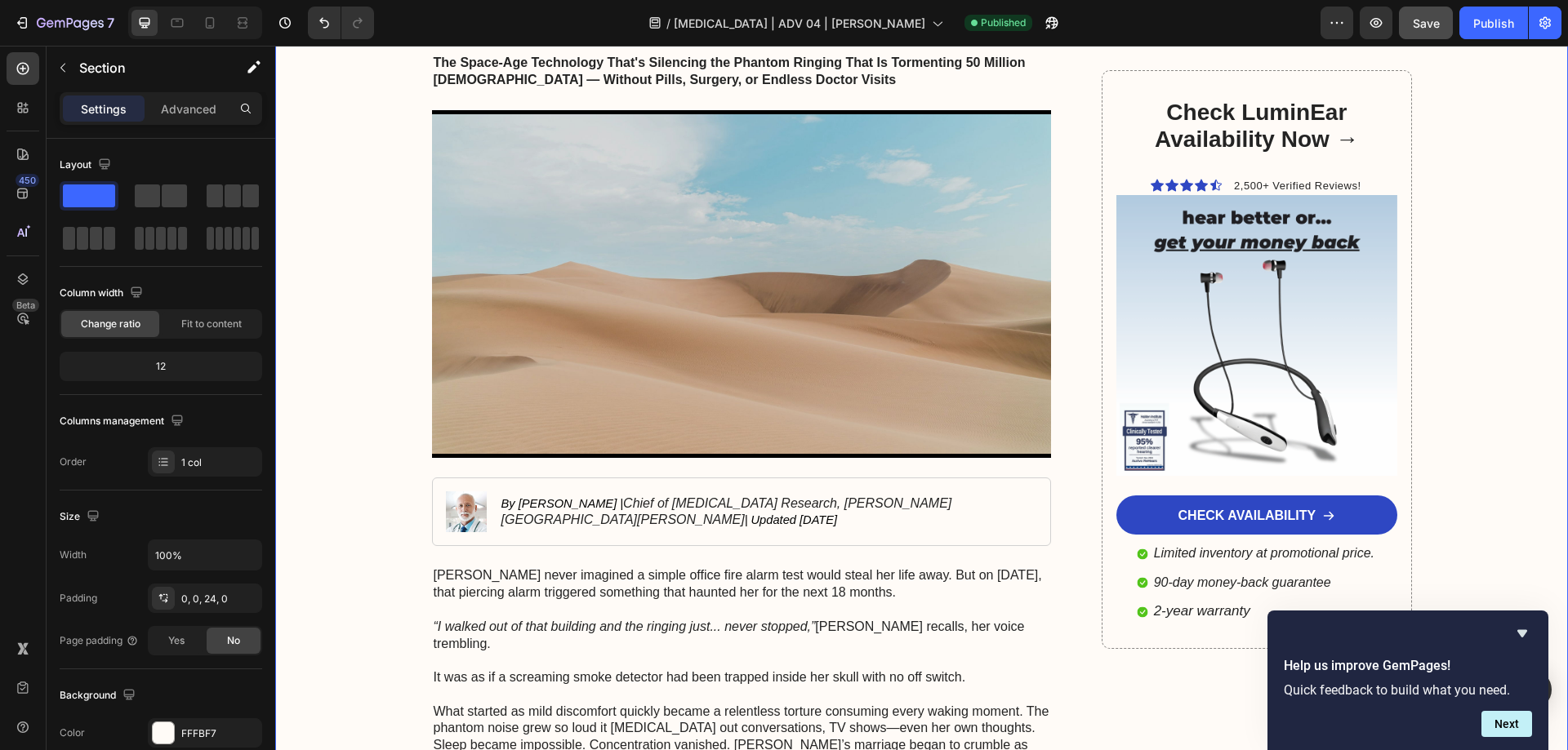
click at [1524, 645] on div "Help us improve GemPages! Quick feedback to build what you need. Next" at bounding box center [1407, 680] width 248 height 113
click at [1522, 637] on icon "Hide survey" at bounding box center [1521, 634] width 10 height 7
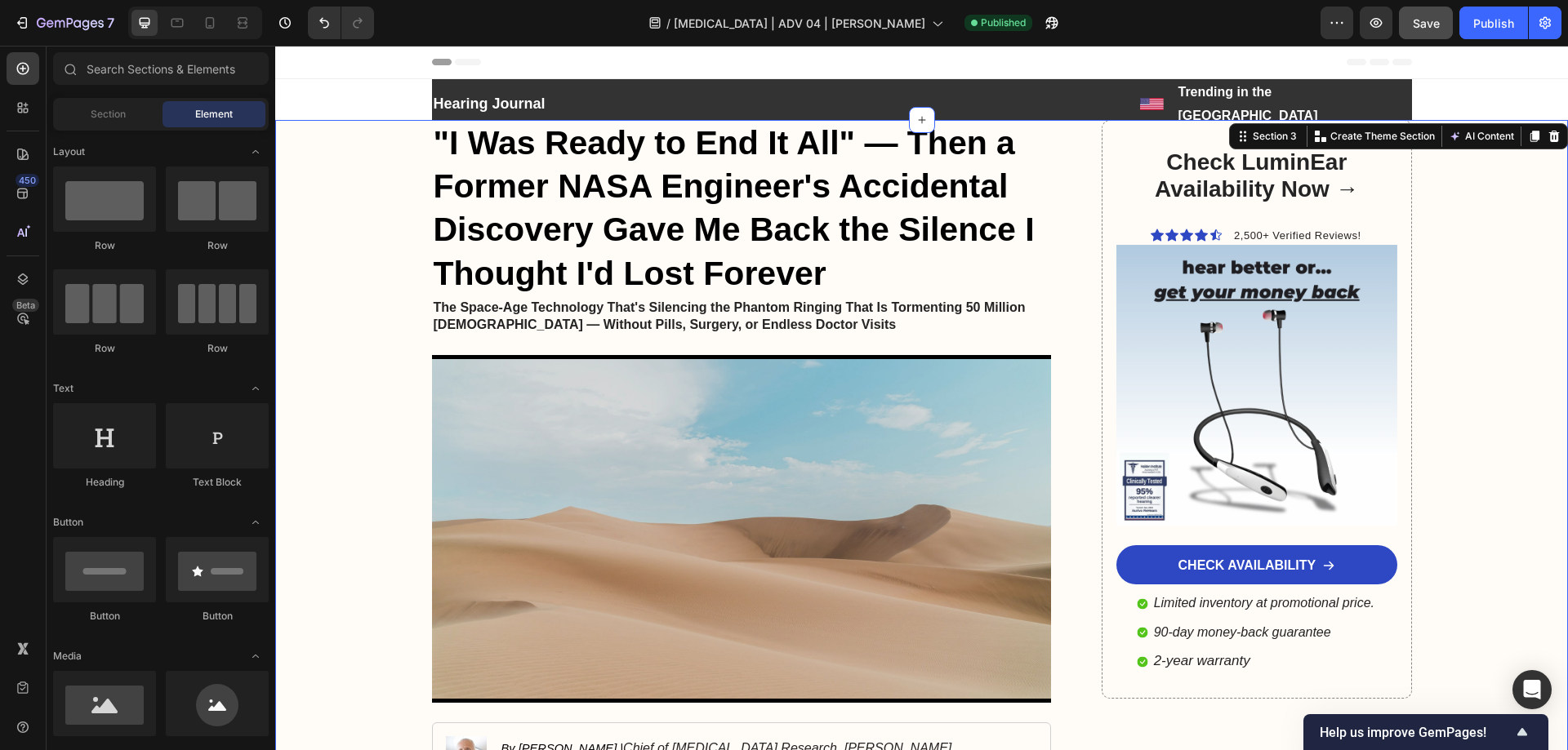
click at [1489, 71] on div "Header" at bounding box center [922, 62] width 1293 height 33
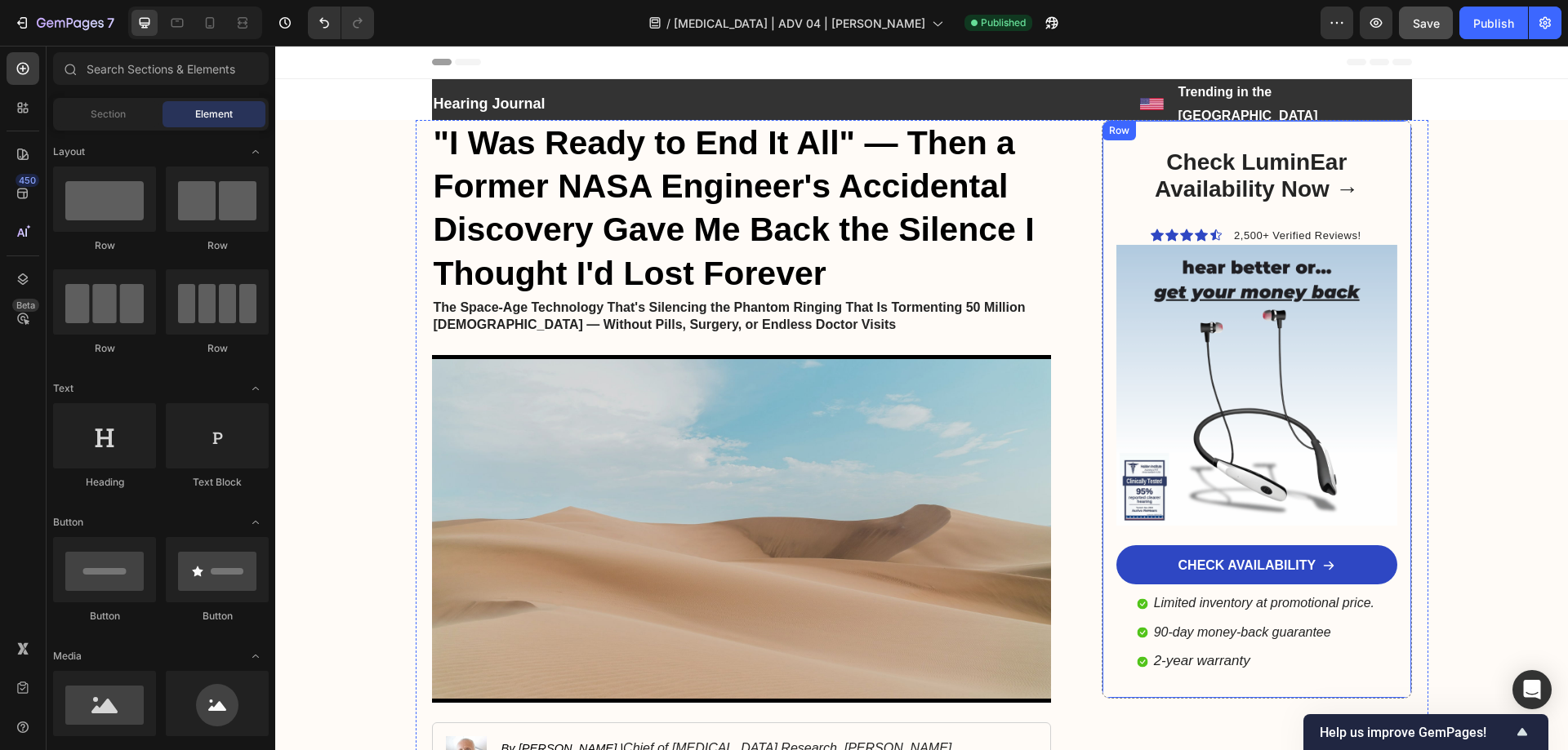
click at [1107, 176] on div "Check LuminEar Availability Now → Heading Icon Icon Icon Icon Icon Icon List 2,…" at bounding box center [1255, 409] width 309 height 579
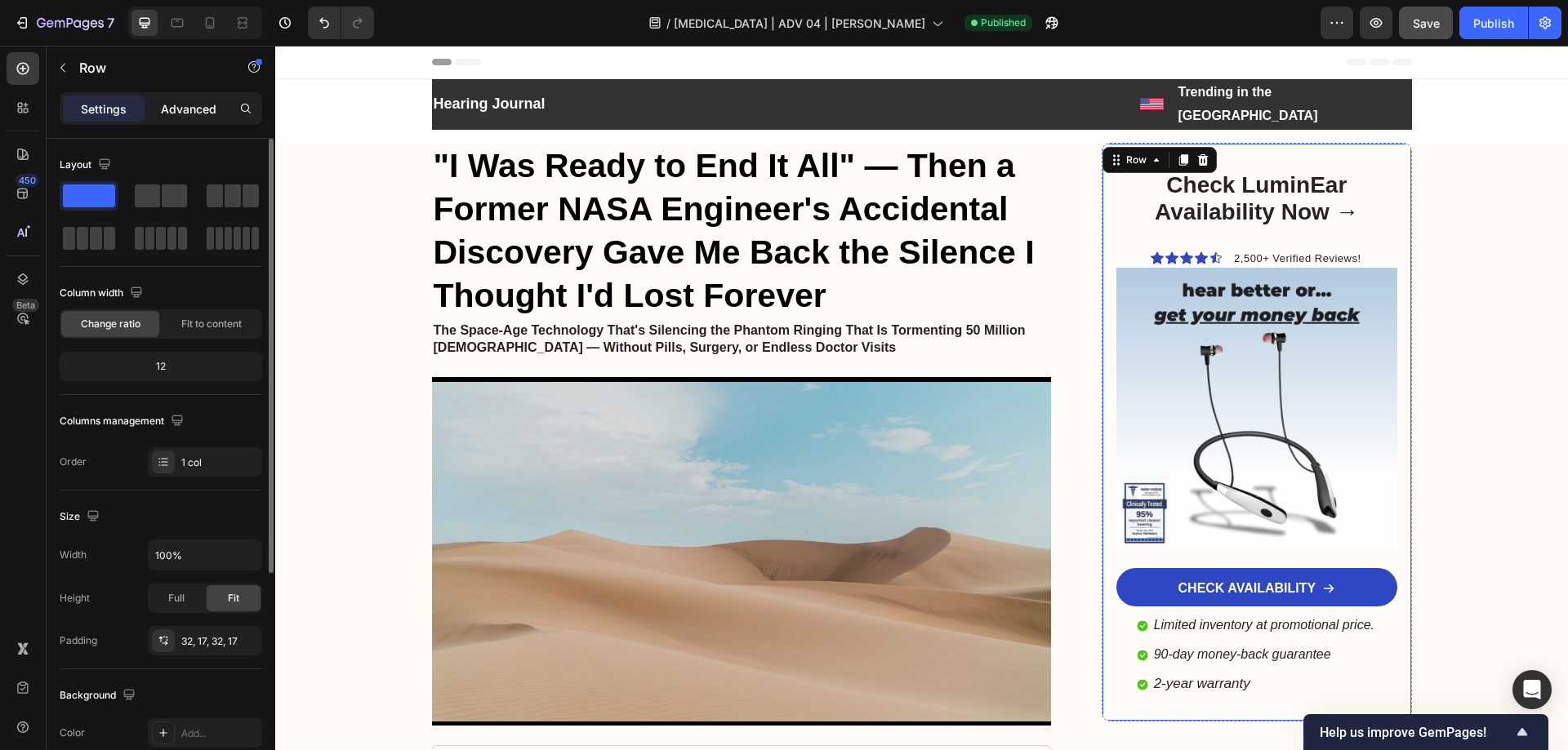
click at [193, 118] on div "Advanced" at bounding box center [189, 109] width 82 height 26
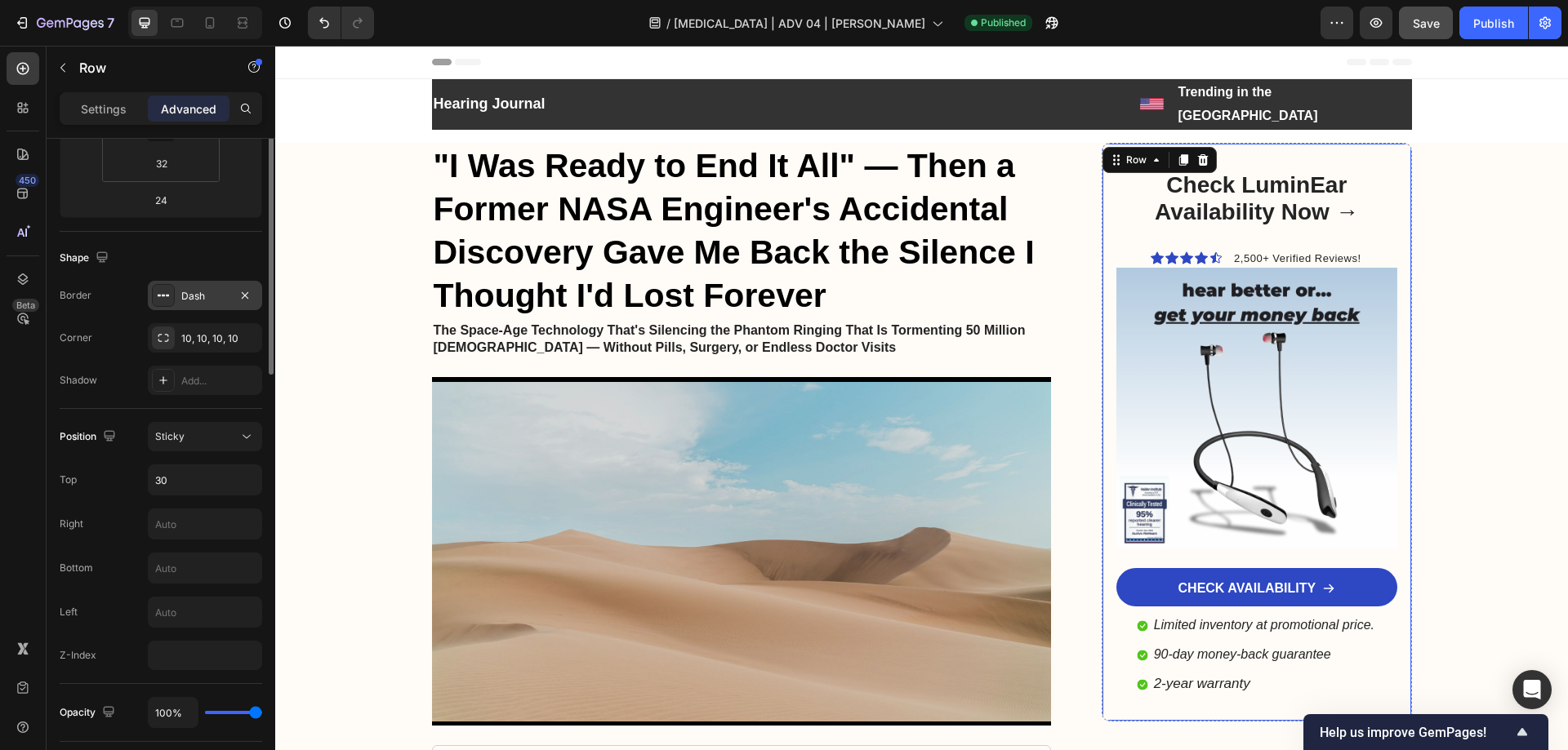
scroll to position [409, 0]
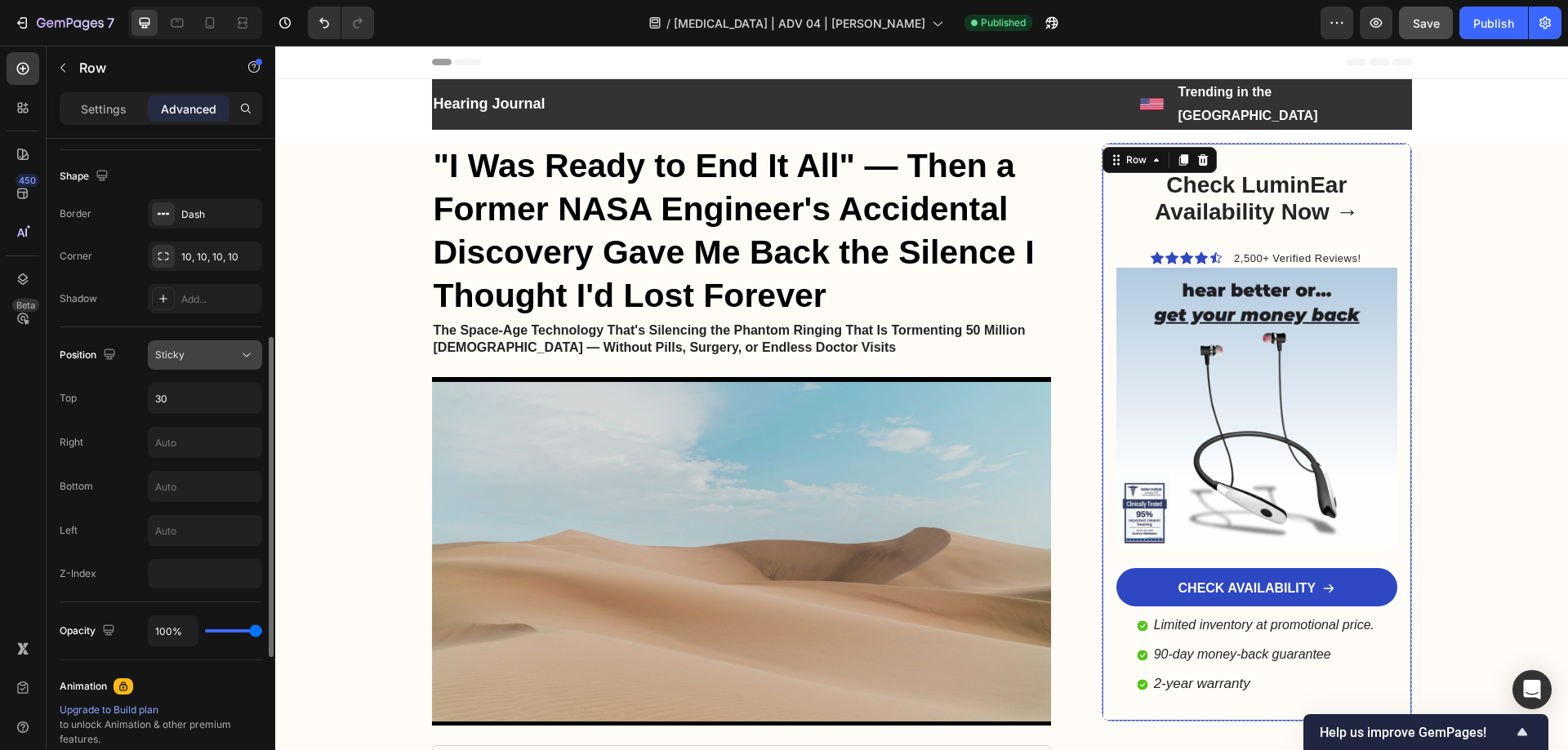
click at [167, 357] on span "Sticky" at bounding box center [170, 355] width 30 height 12
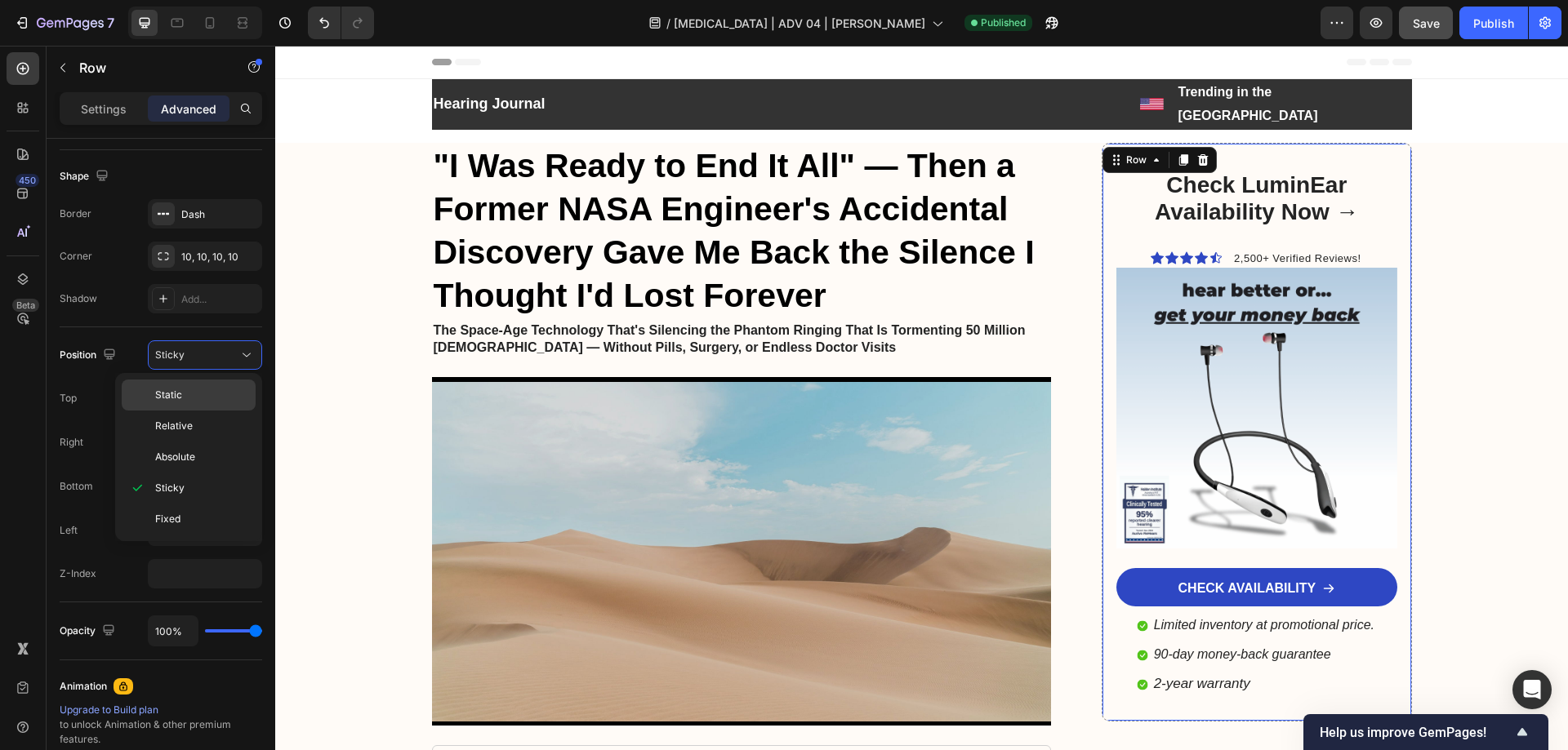
click at [170, 398] on span "Static" at bounding box center [168, 395] width 27 height 15
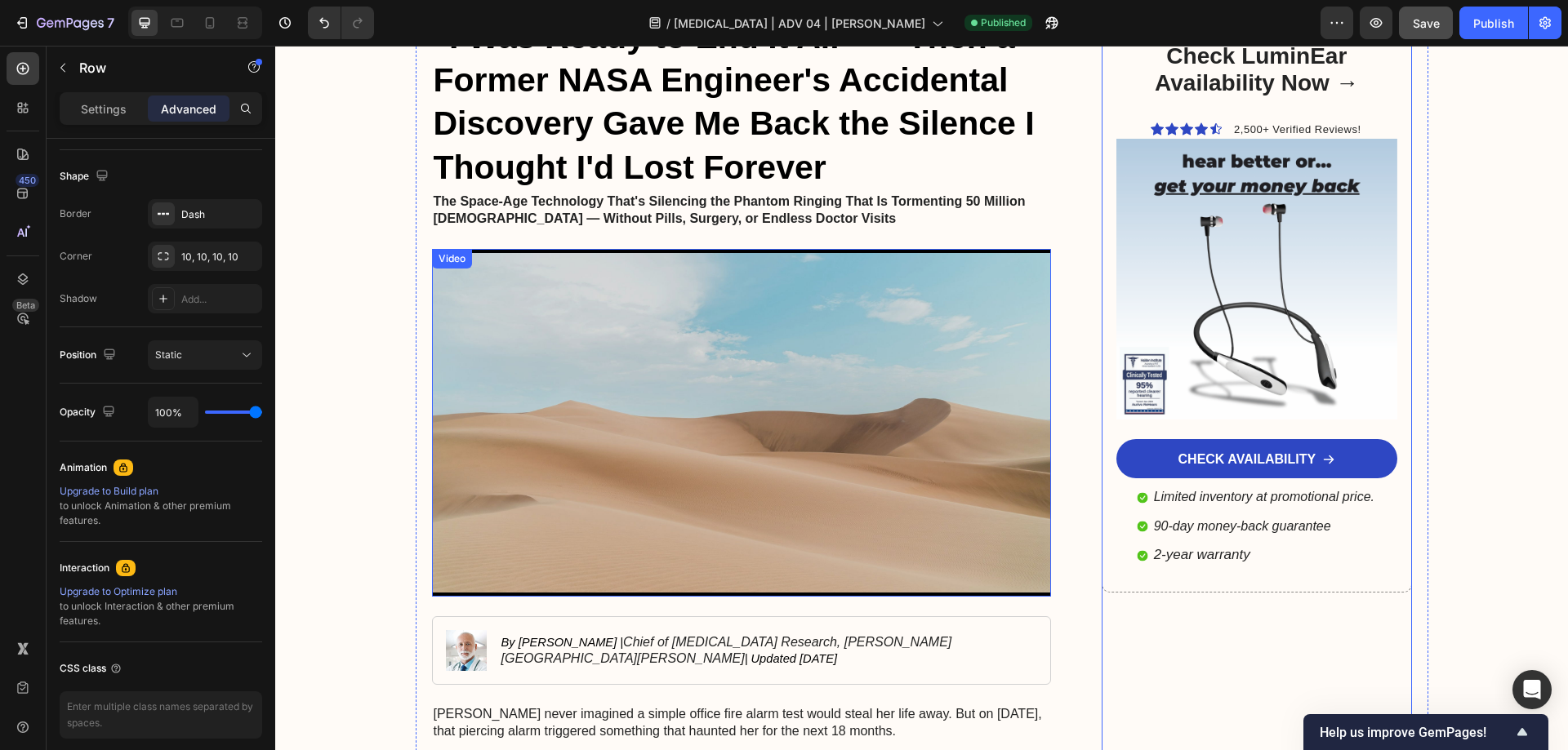
scroll to position [82, 0]
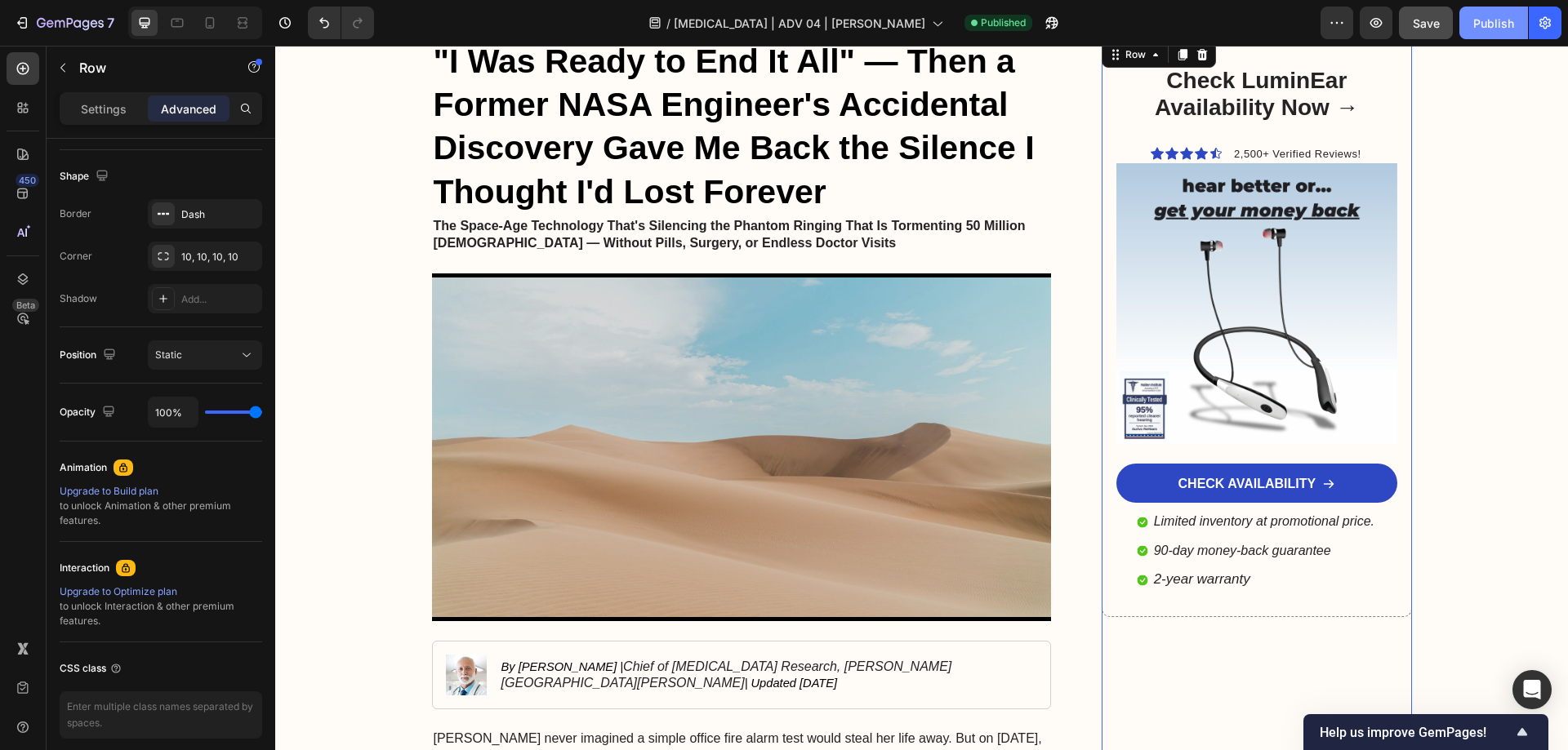
click at [1472, 22] on button "Publish" at bounding box center [1493, 22] width 69 height 32
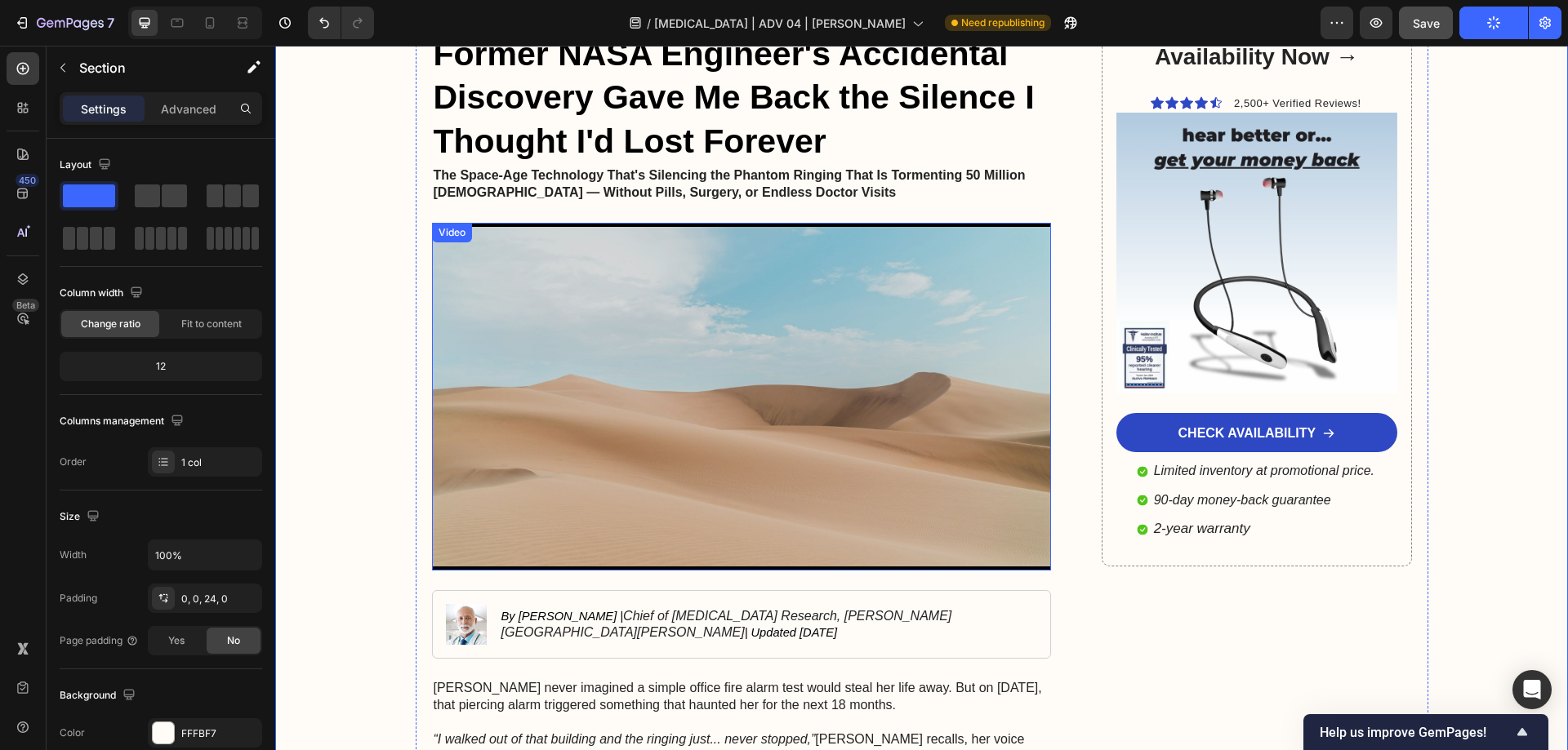
scroll to position [0, 0]
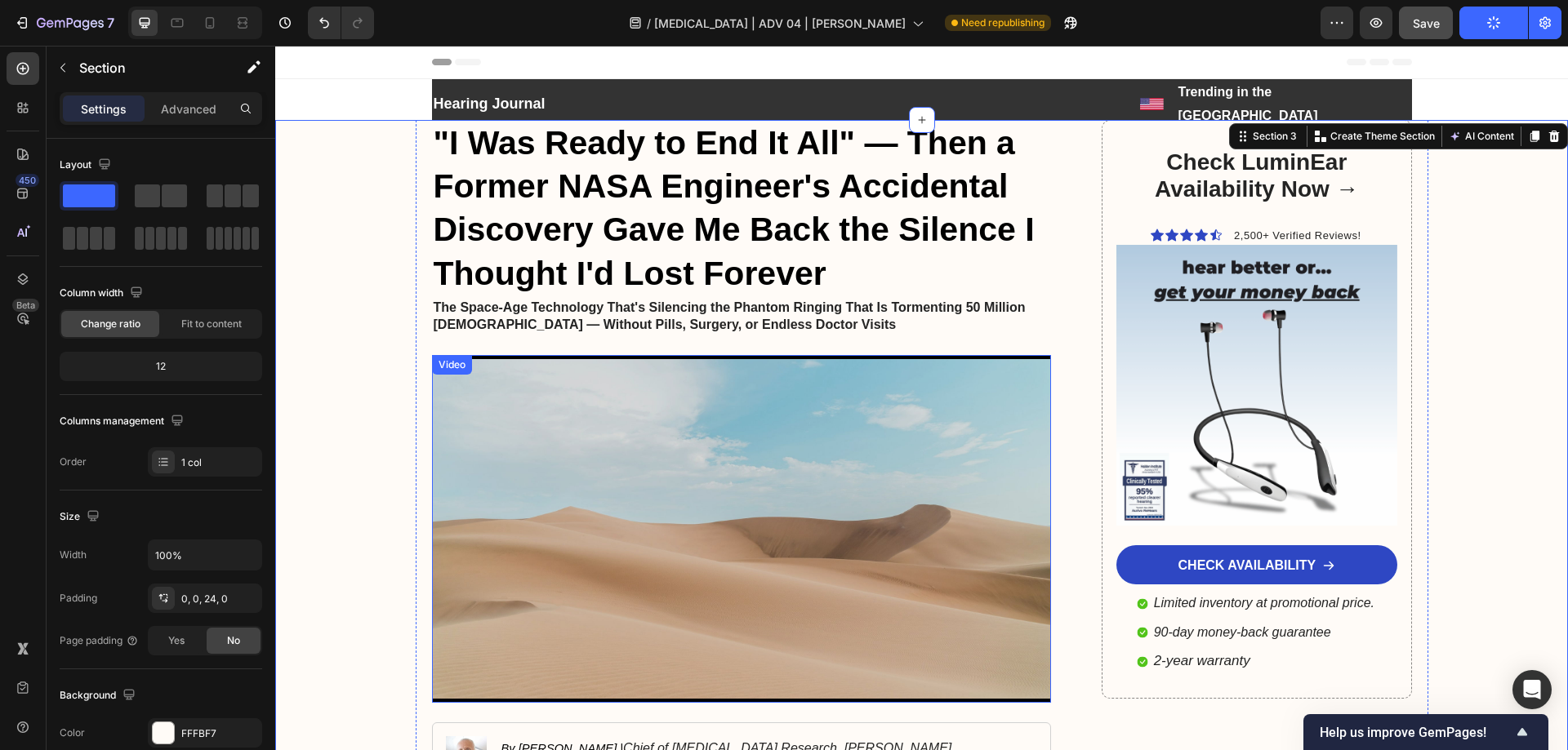
click at [747, 453] on video at bounding box center [741, 530] width 619 height 348
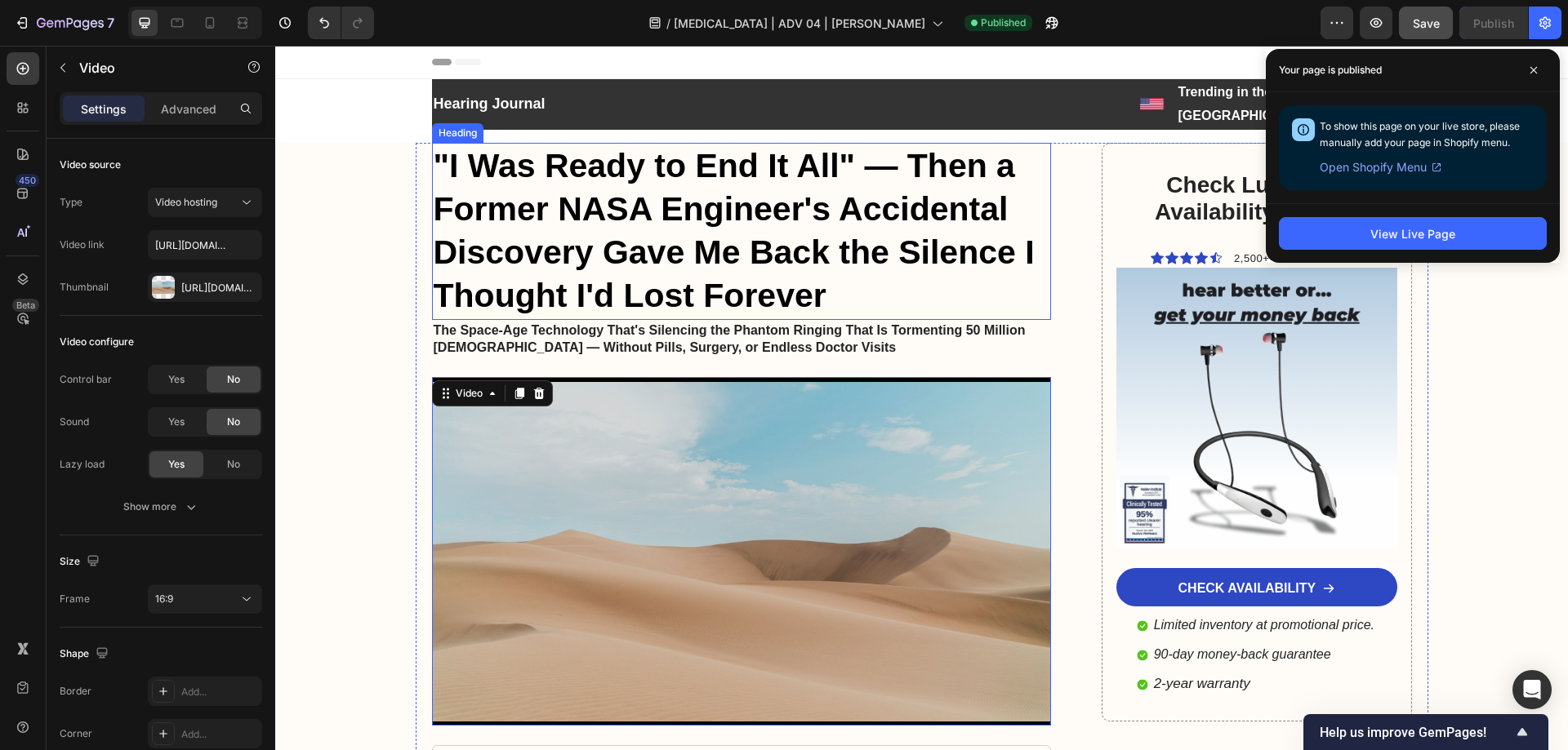
click at [586, 159] on strong ""I Was Ready to End It All" — Then a Former NASA Engineer's Accidental Discover…" at bounding box center [734, 231] width 601 height 168
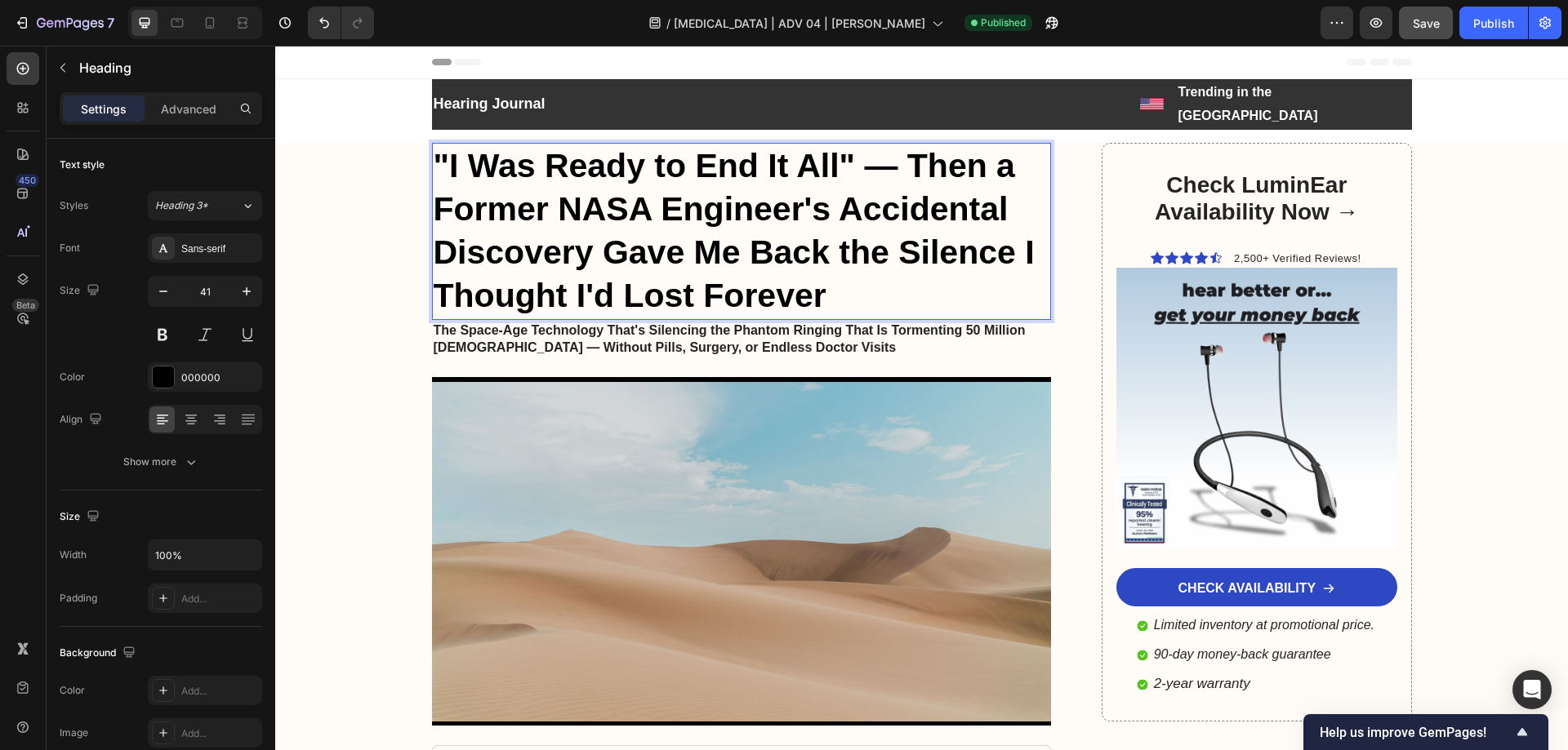
click at [512, 150] on strong ""I Was Ready to End It All" — Then a Former NASA Engineer's Accidental Discover…" at bounding box center [734, 231] width 601 height 168
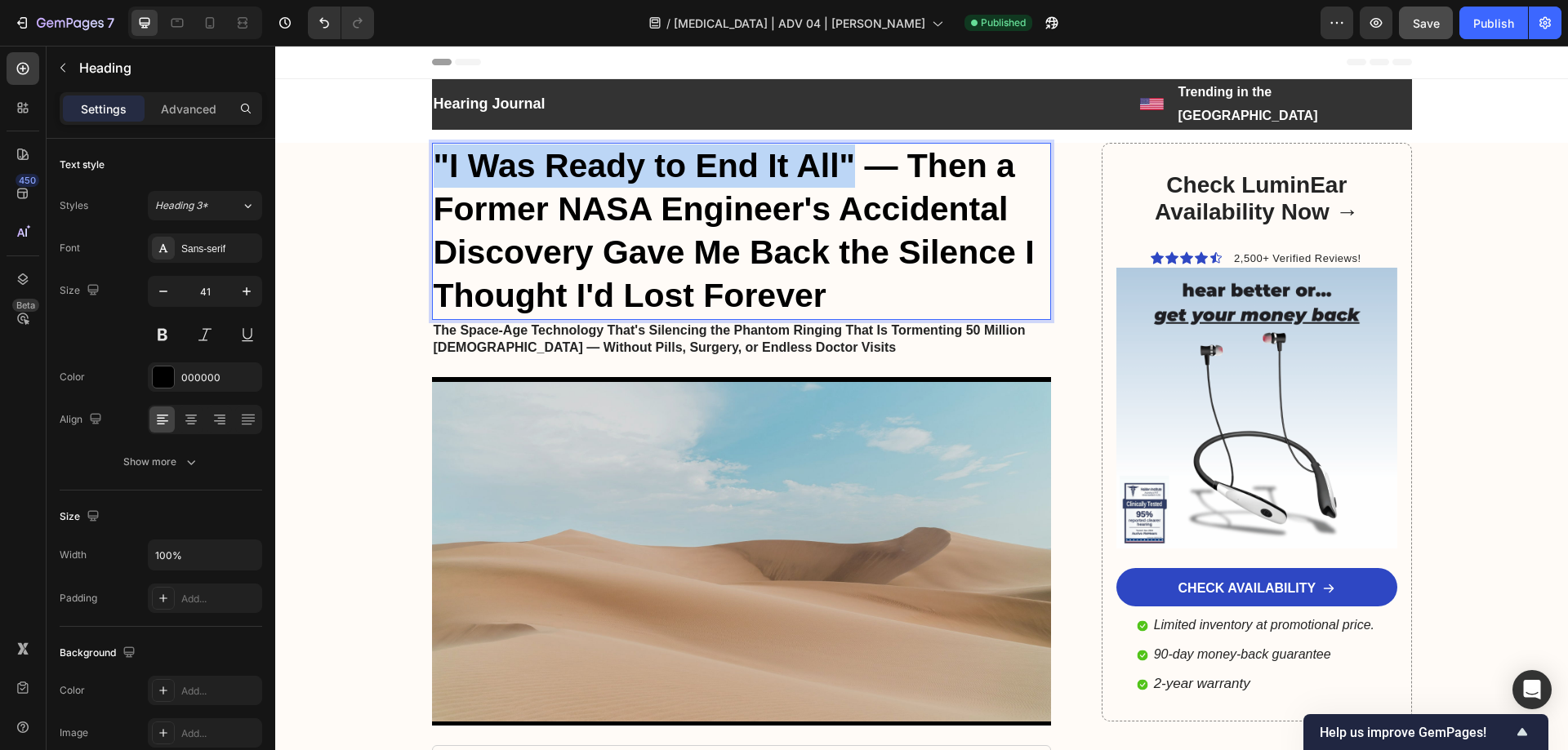
drag, startPoint x: 427, startPoint y: 131, endPoint x: 844, endPoint y: 145, distance: 417.2
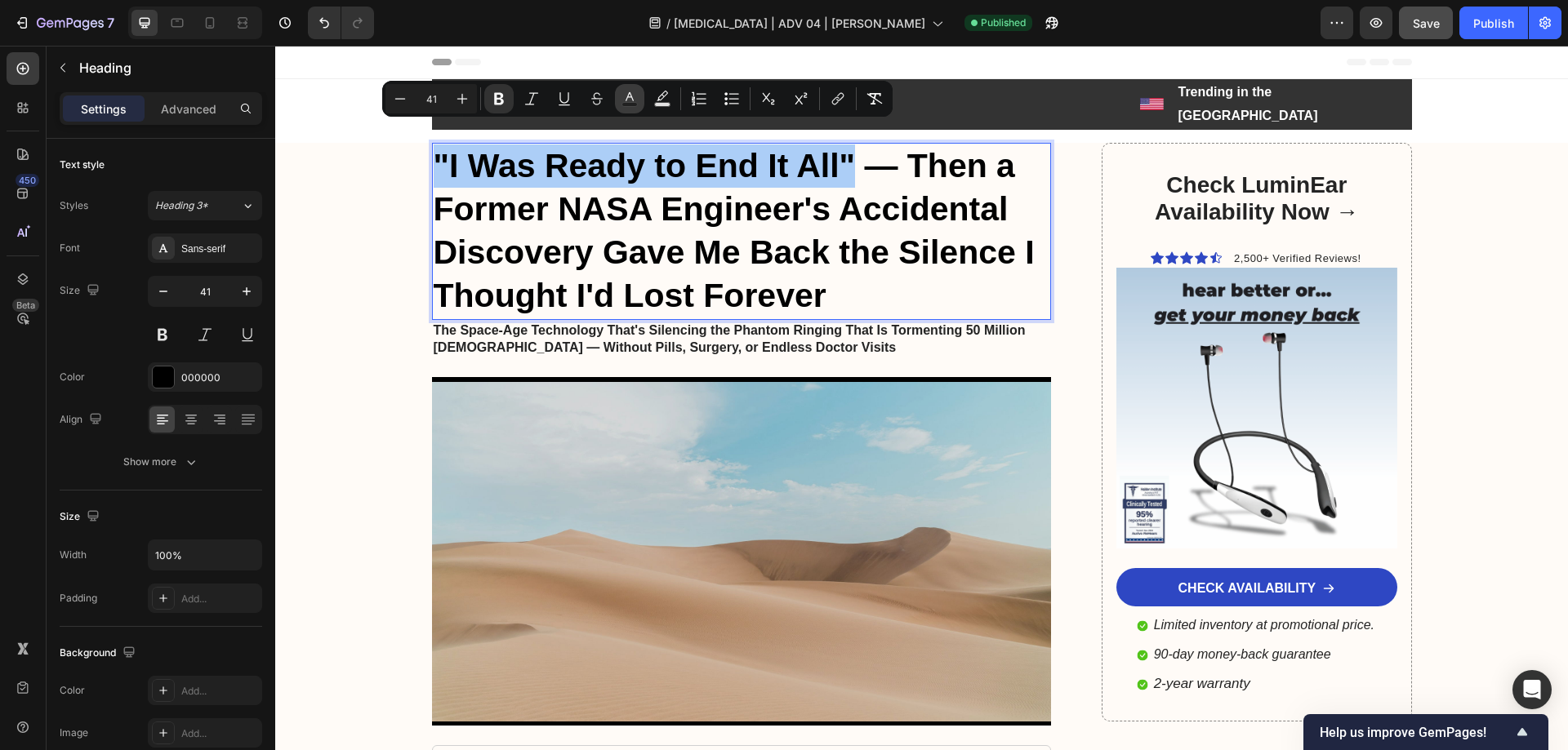
click at [626, 100] on icon "Editor contextual toolbar" at bounding box center [629, 97] width 8 height 9
type input "000000"
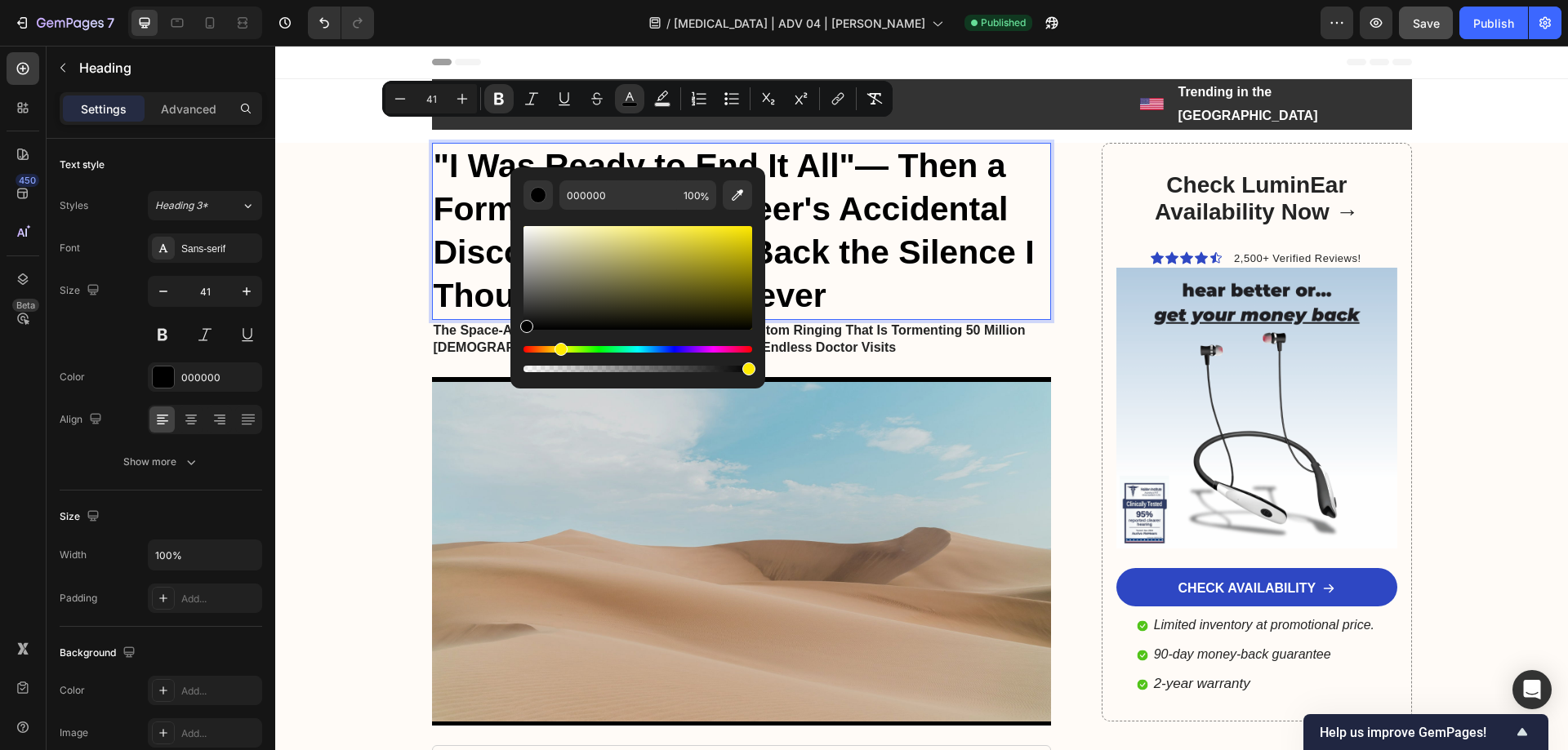
drag, startPoint x: 528, startPoint y: 355, endPoint x: 558, endPoint y: 355, distance: 30.0
click at [558, 355] on div "Hue" at bounding box center [560, 349] width 13 height 13
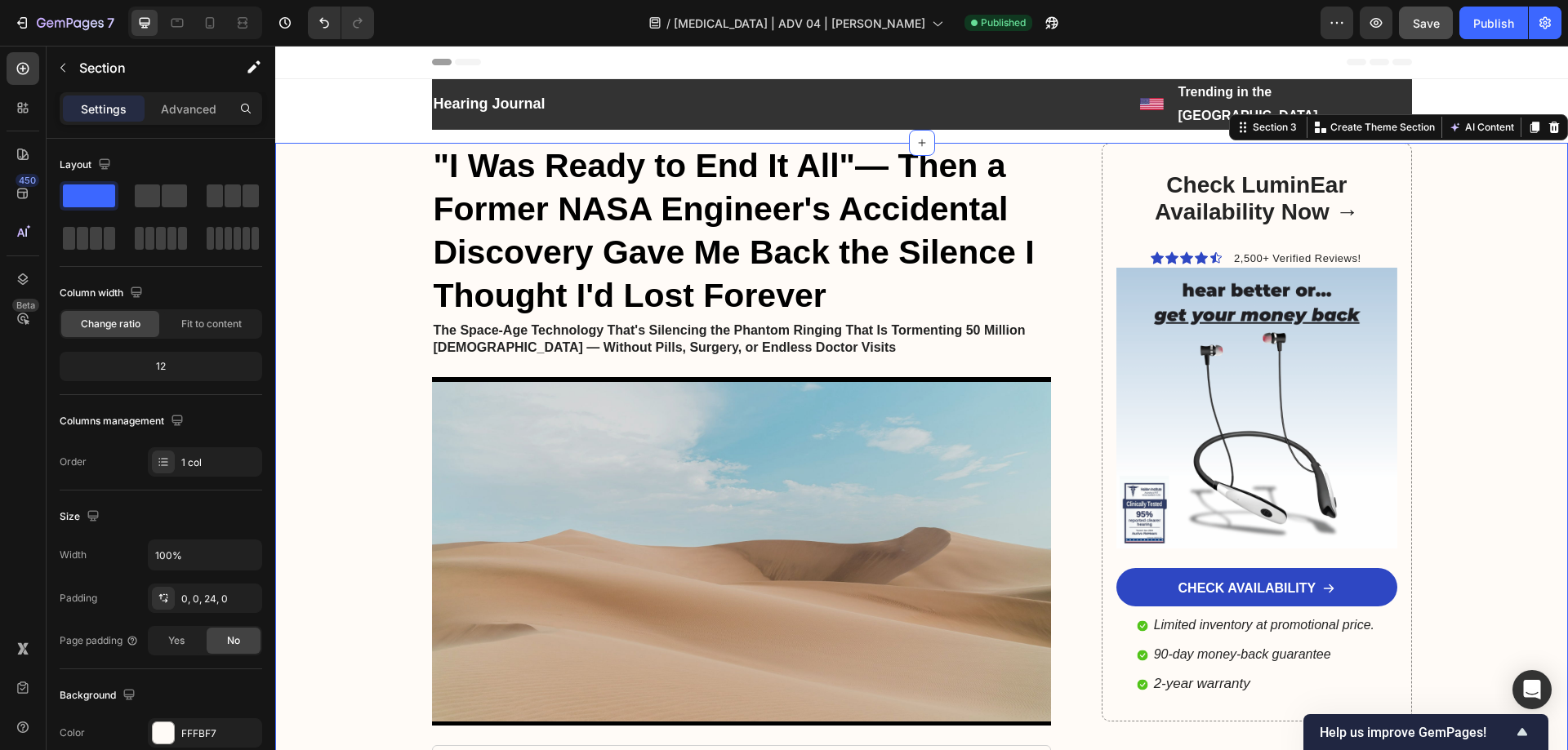
click at [495, 147] on strong ""I Was Ready to End It All"" at bounding box center [645, 166] width 422 height 37
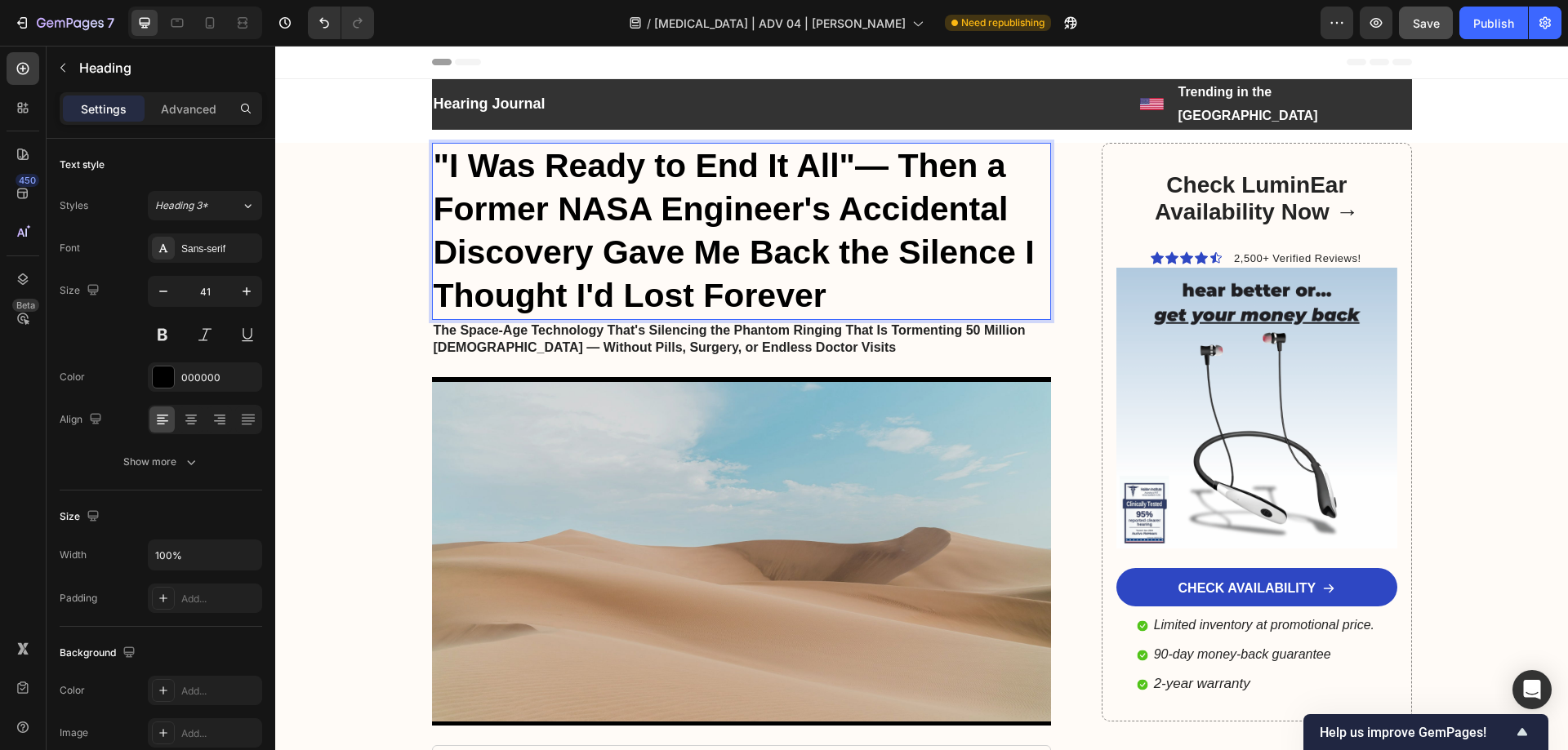
click at [434, 147] on strong ""I Was Ready to End It All"" at bounding box center [645, 166] width 422 height 37
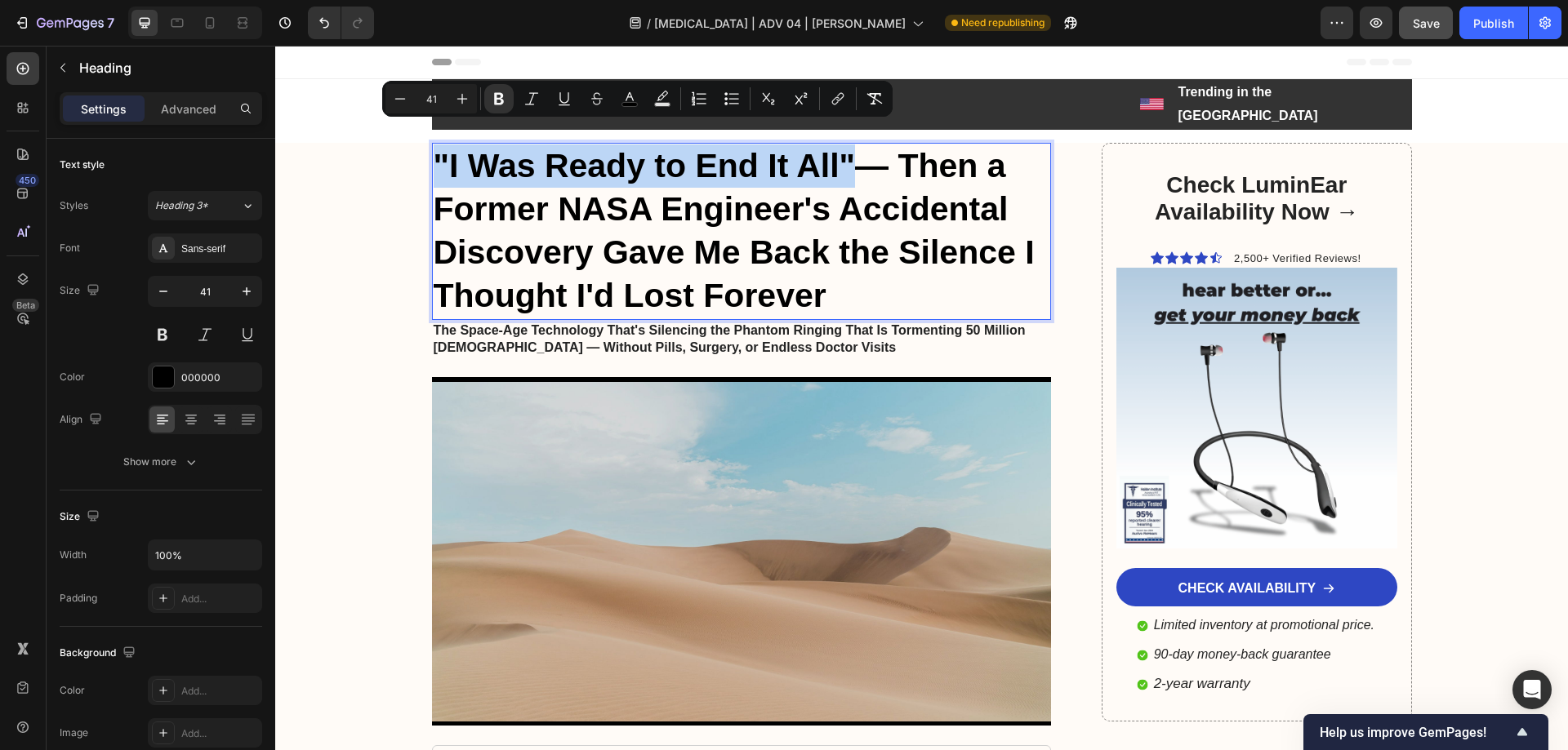
drag, startPoint x: 430, startPoint y: 132, endPoint x: 849, endPoint y: 143, distance: 419.1
click at [849, 145] on p ""I Was Ready to End It All" — Then a Former NASA Engineer's Accidental Discover…" at bounding box center [742, 232] width 617 height 174
click at [660, 101] on icon "Editor contextual toolbar" at bounding box center [662, 98] width 17 height 17
type input "000000"
type input "77"
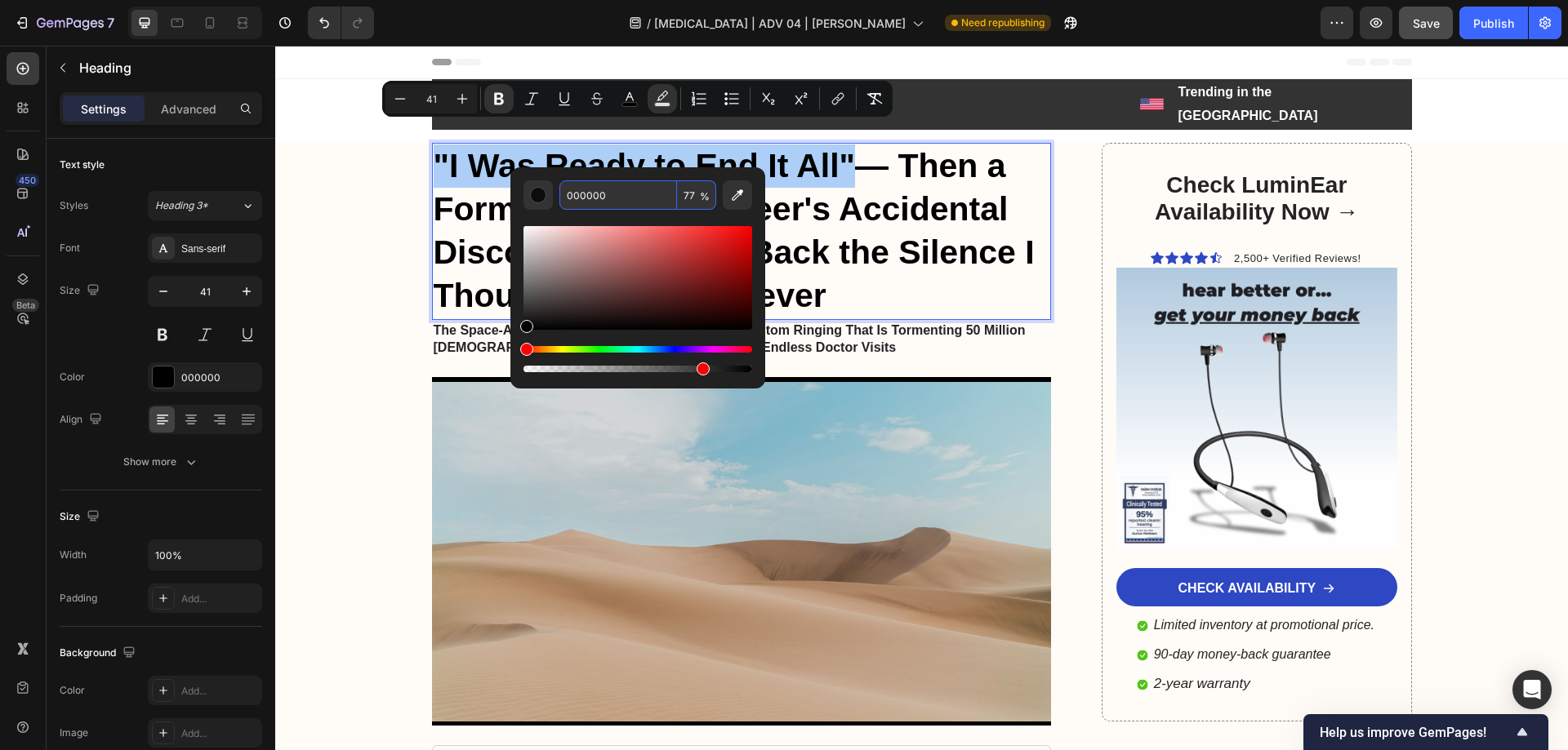
click at [580, 183] on input "000000" at bounding box center [618, 195] width 118 height 30
paste input "FFBD00"
type input "FFBD00"
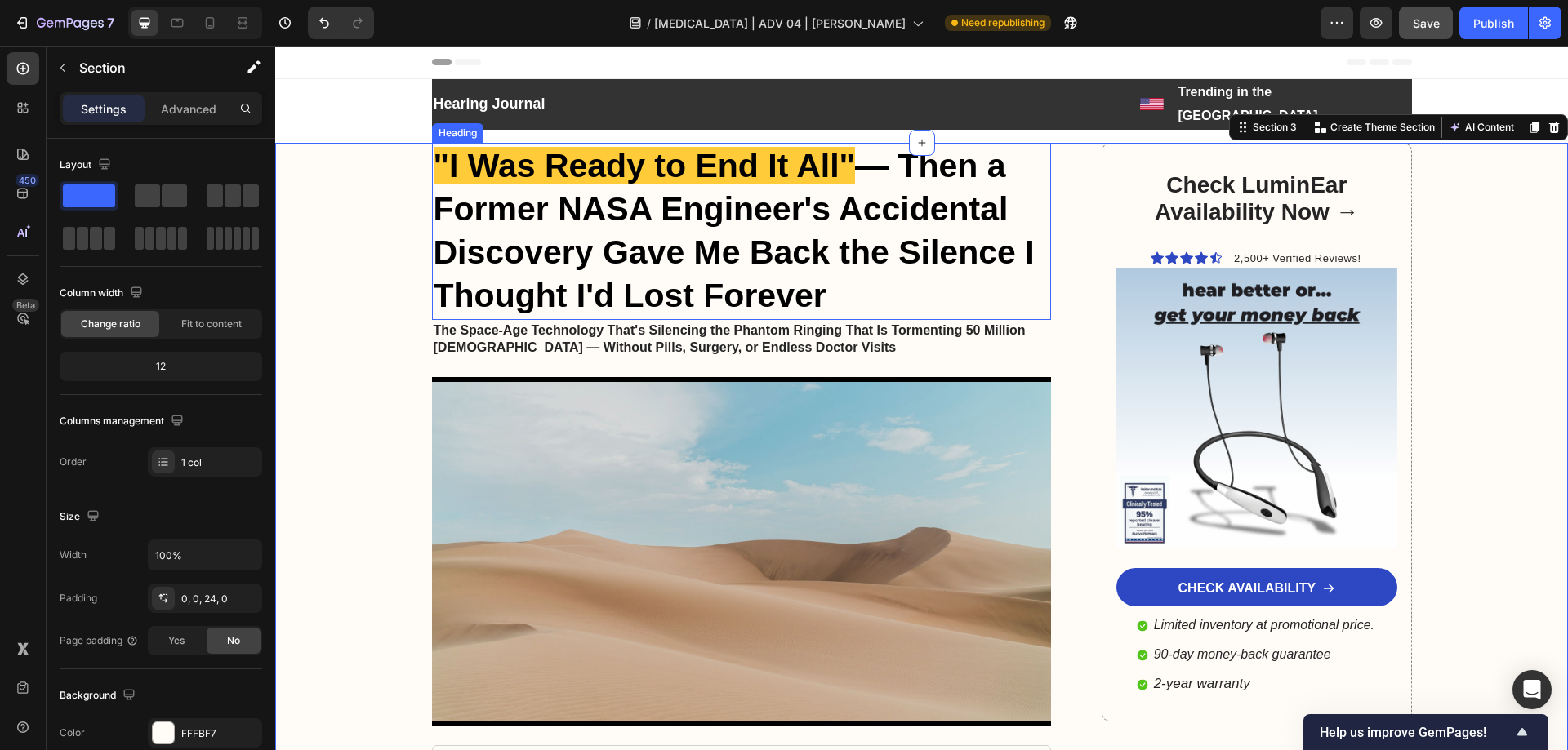
click at [815, 234] on strong "— Then a Former NASA Engineer's Accidental Discovery Gave Me Back the Silence I…" at bounding box center [734, 231] width 601 height 168
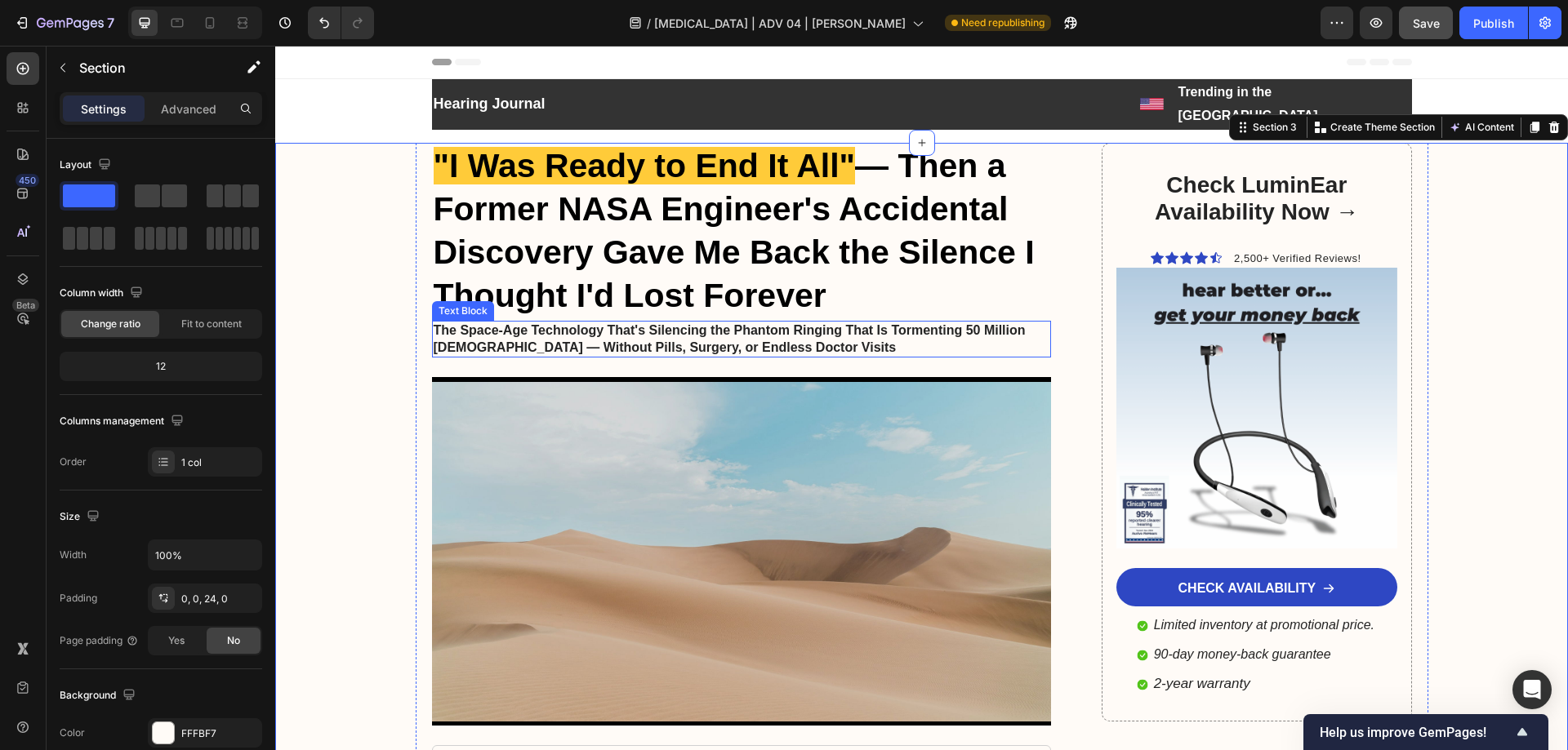
click at [650, 322] on p "The Space-Age Technology That's Silencing the Phantom Ringing That Is Tormentin…" at bounding box center [742, 339] width 617 height 34
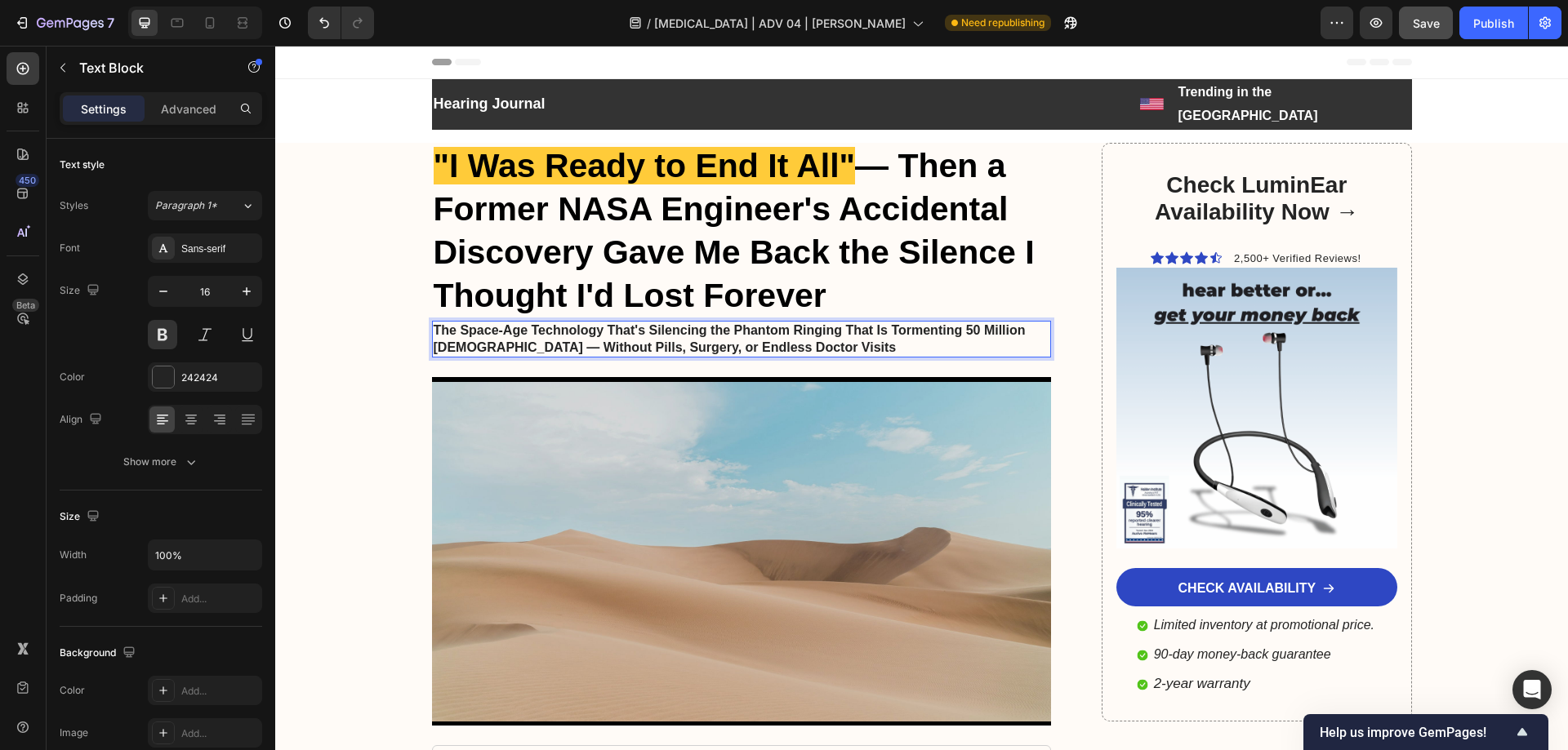
click at [598, 322] on p "The Space-Age Technology That's Silencing the Phantom Ringing That Is Tormentin…" at bounding box center [742, 339] width 617 height 34
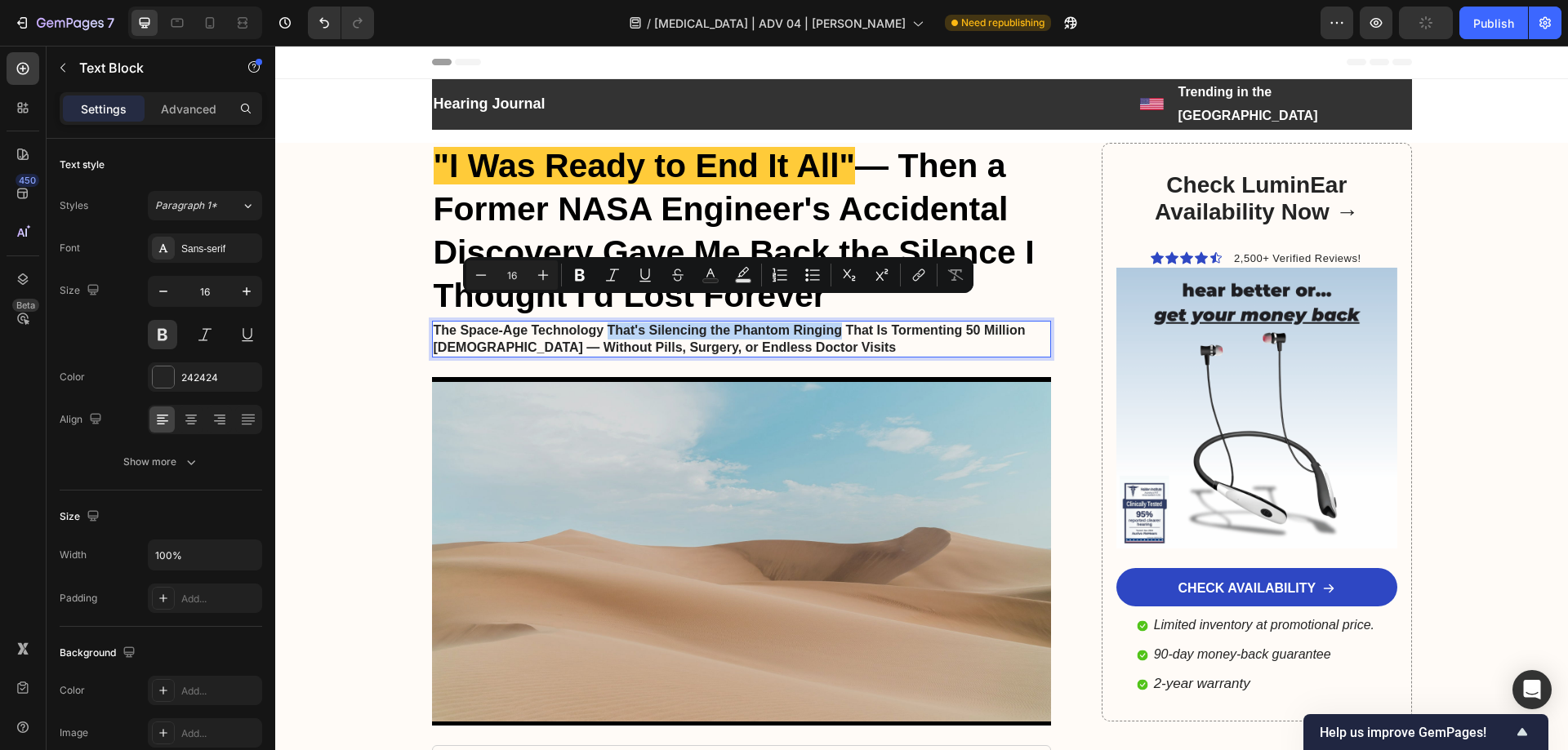
drag, startPoint x: 605, startPoint y: 302, endPoint x: 832, endPoint y: 312, distance: 227.2
click at [832, 322] on p "The Space-Age Technology That's Silencing the Phantom Ringing That Is Tormentin…" at bounding box center [742, 339] width 617 height 34
click at [751, 272] on button "Text Background Color" at bounding box center [743, 275] width 30 height 30
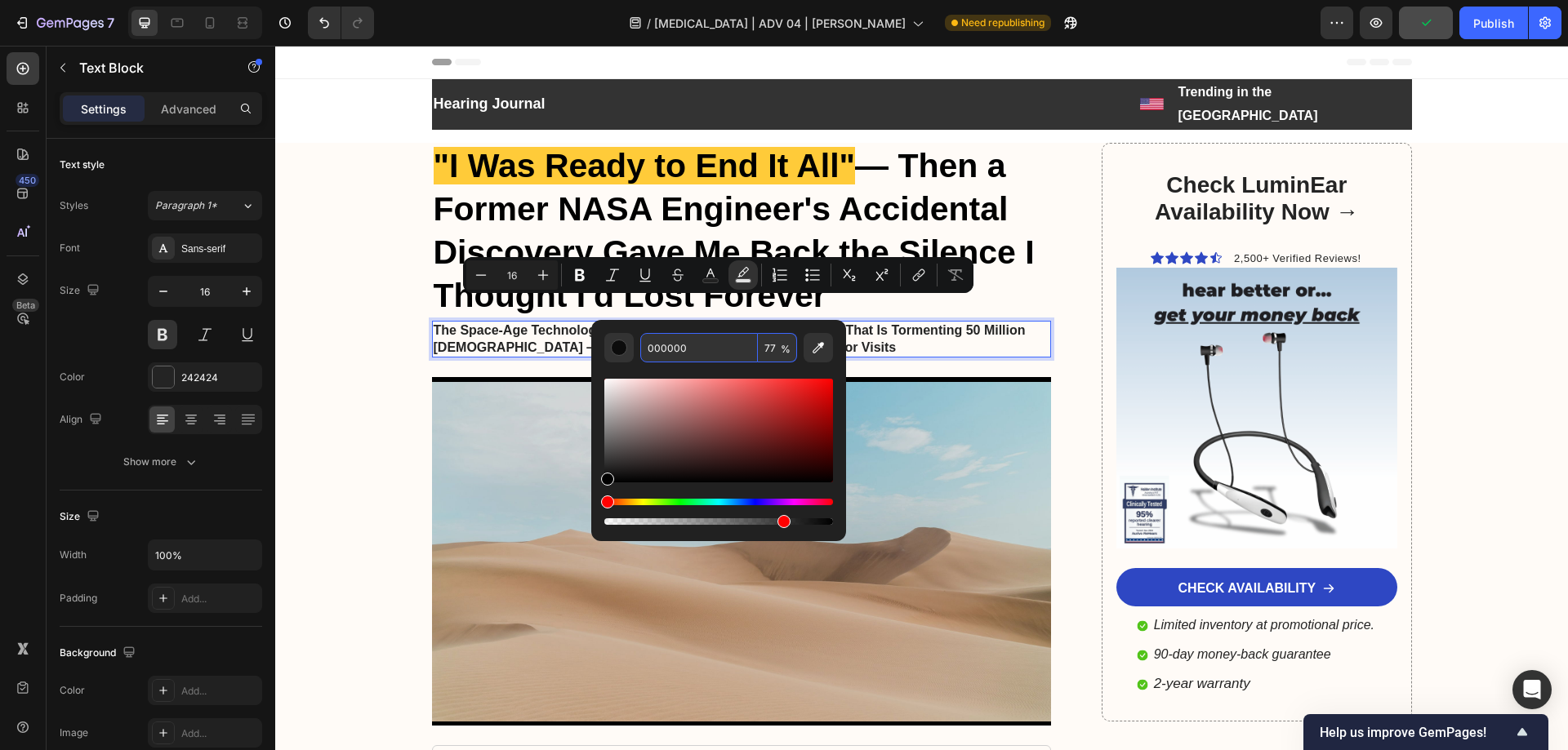
click at [671, 351] on input "000000" at bounding box center [699, 348] width 118 height 30
paste input "FFBD00"
type input "FFBD00"
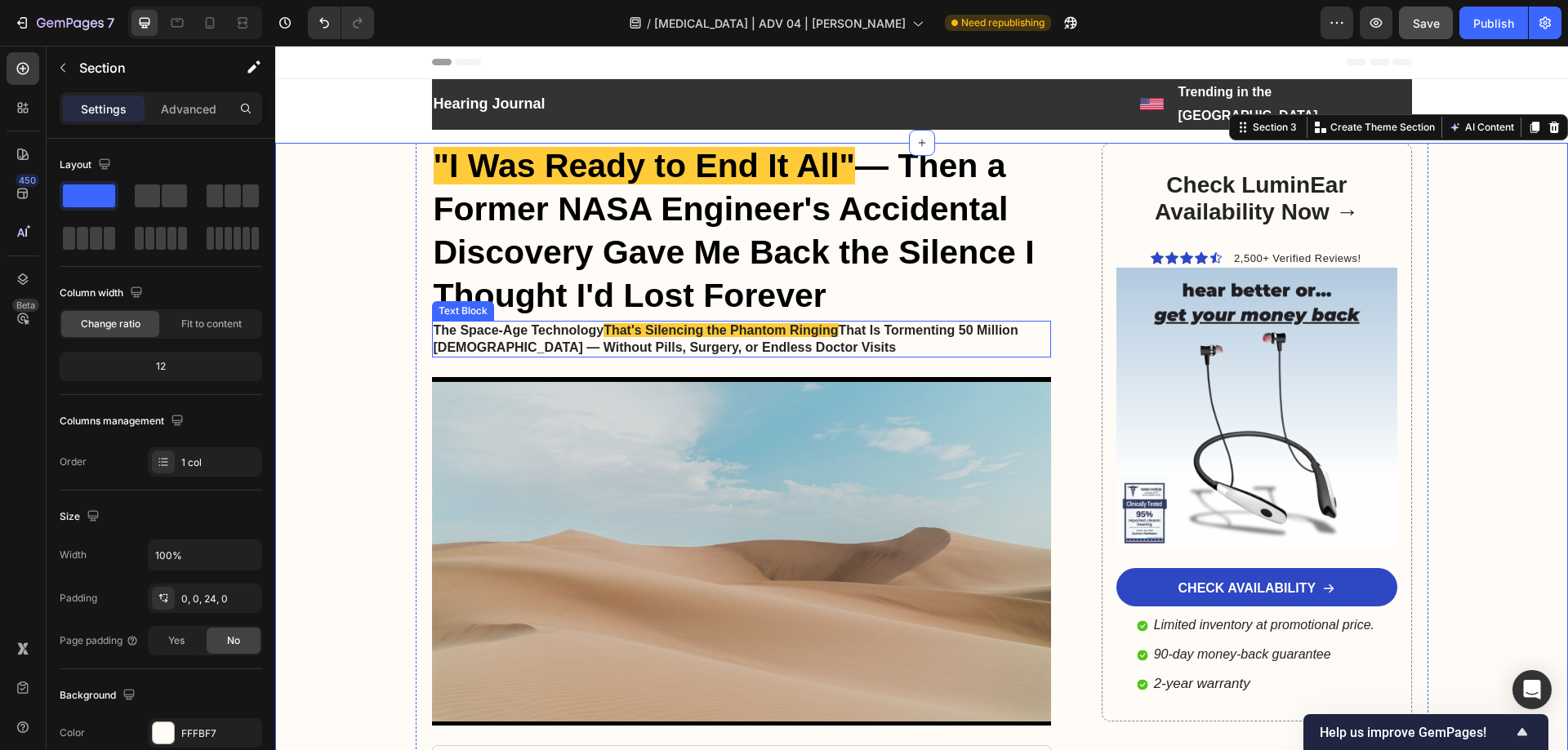
click at [824, 323] on span "That's Silencing the Phantom Ringing" at bounding box center [720, 330] width 234 height 14
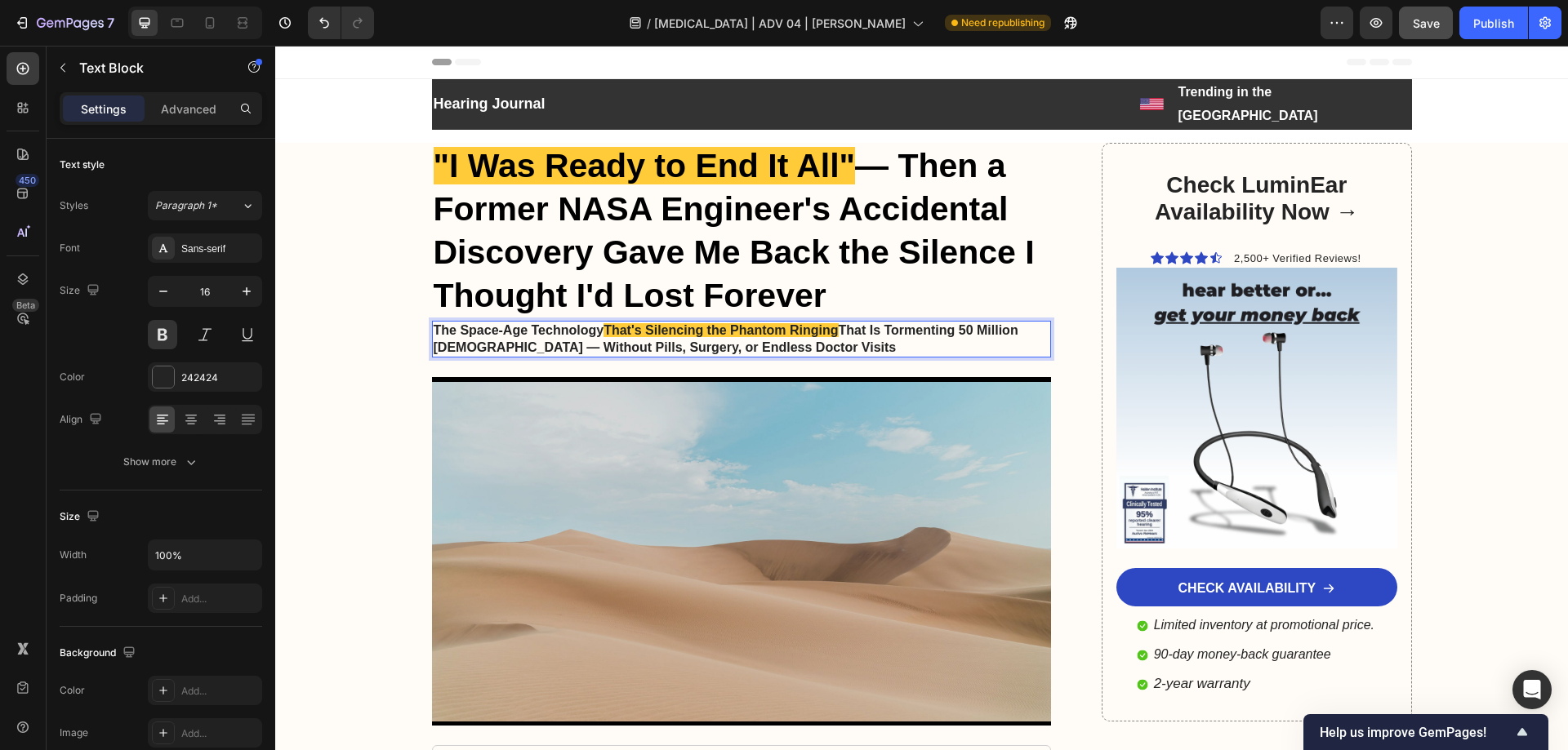
click at [598, 322] on p "The Space-Age Technology That's Silencing the Phantom Ringing That Is Tormentin…" at bounding box center [742, 339] width 617 height 34
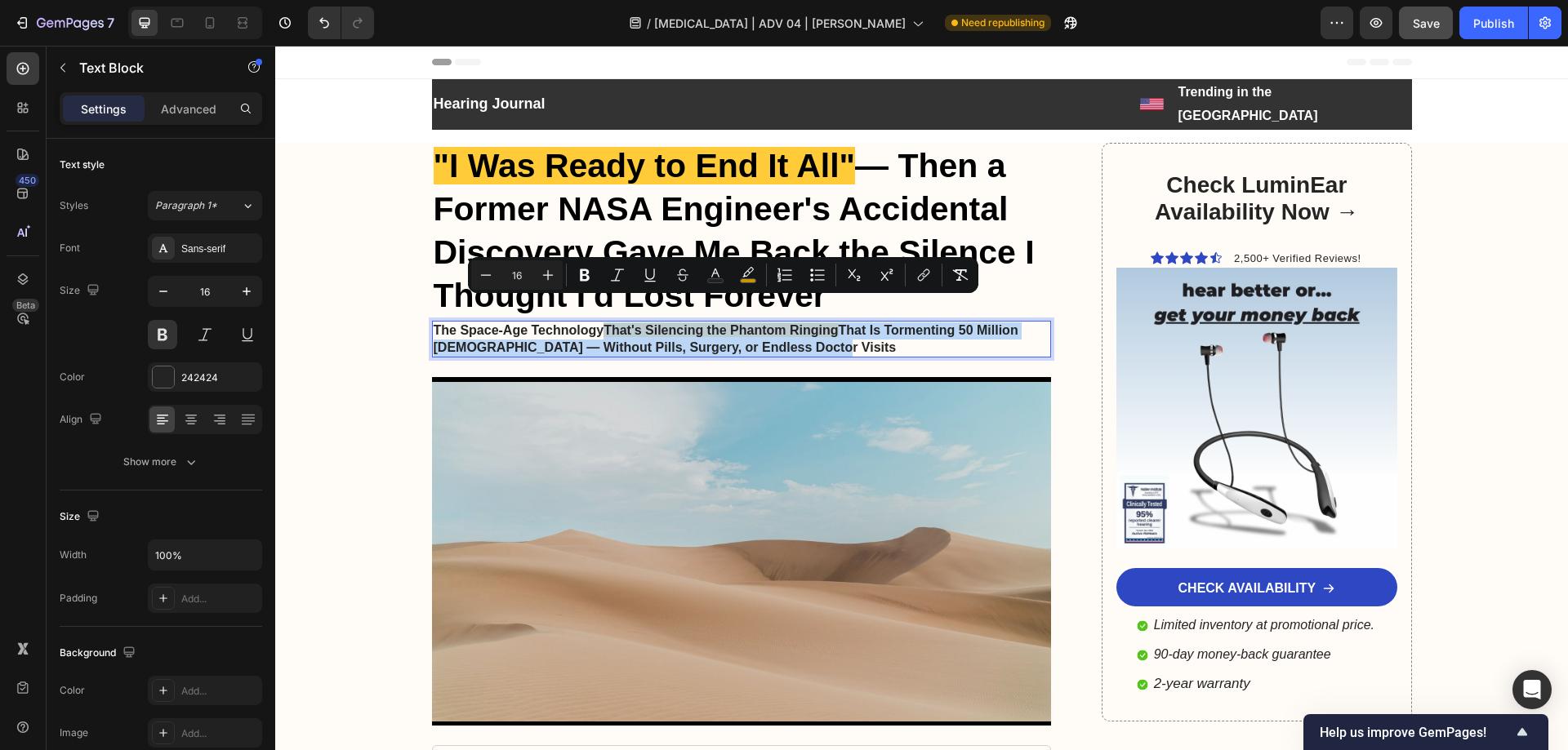
drag, startPoint x: 610, startPoint y: 306, endPoint x: 817, endPoint y: 319, distance: 207.4
click at [817, 322] on p "The Space-Age Technology That's Silencing the Phantom Ringing That Is Tormentin…" at bounding box center [742, 339] width 617 height 34
click at [748, 271] on icon "Editor contextual toolbar" at bounding box center [747, 271] width 11 height 10
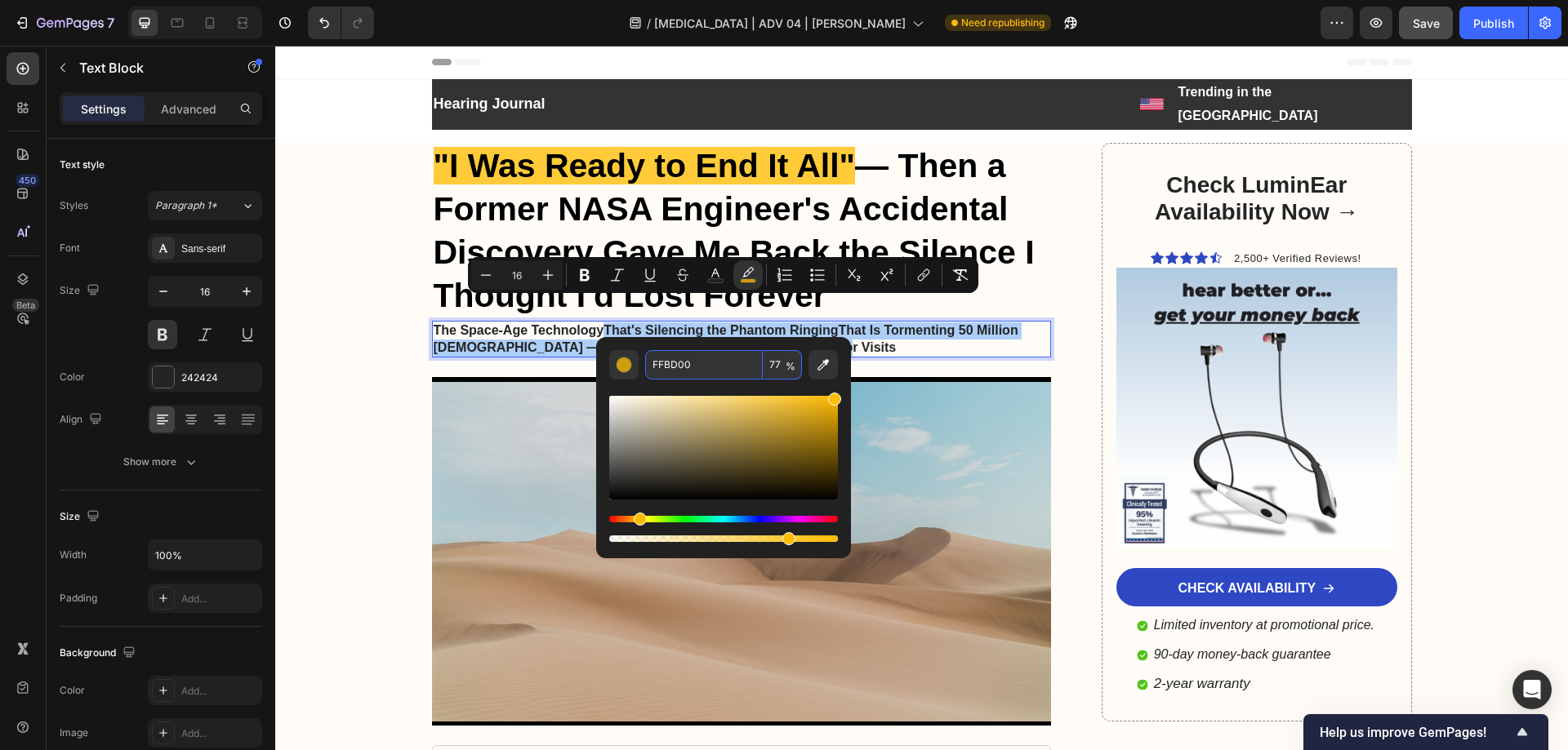
click at [683, 359] on input "FFBD00" at bounding box center [703, 365] width 118 height 30
paste input "FFBD00"
type input "FFBD00"
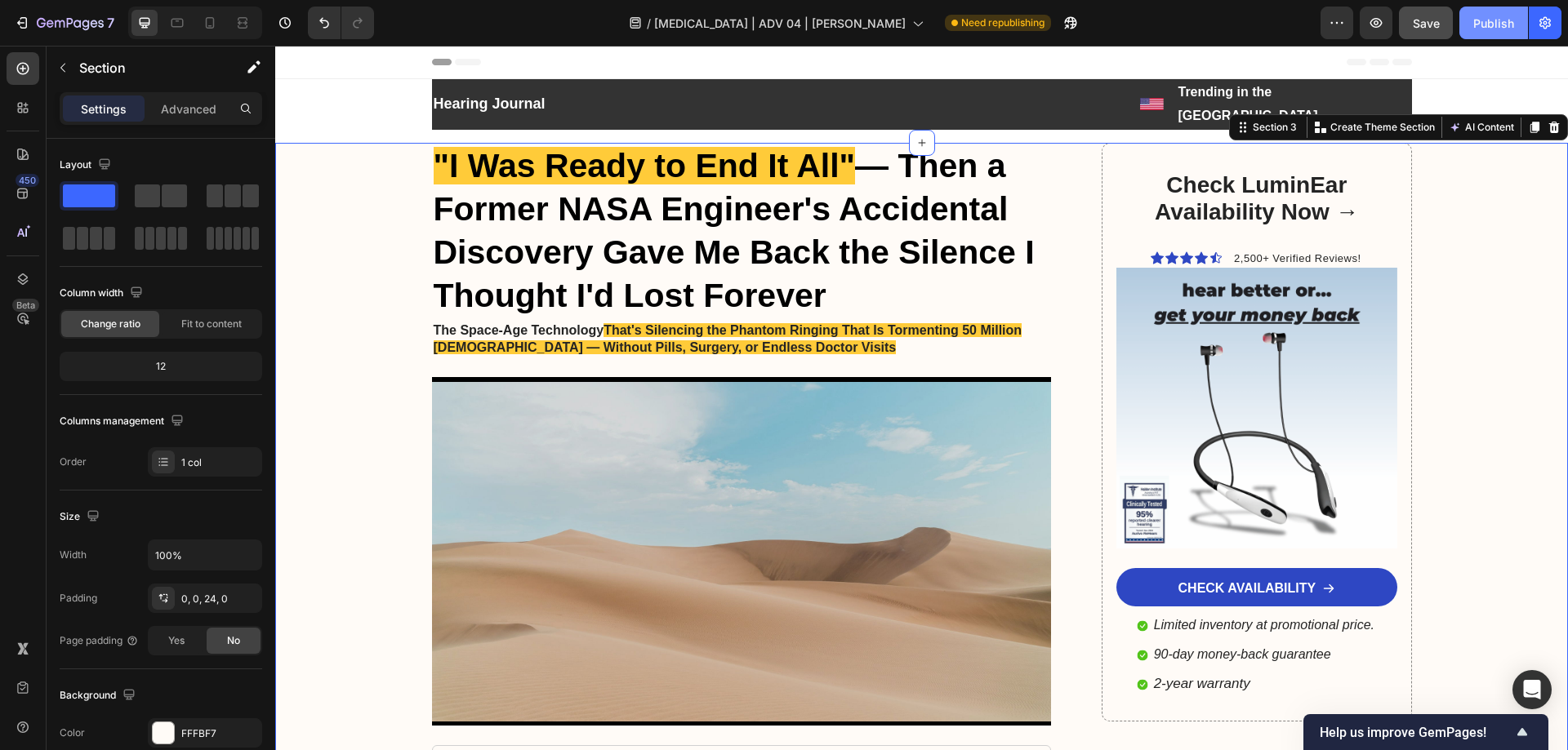
click at [1491, 34] on button "Publish" at bounding box center [1493, 22] width 69 height 32
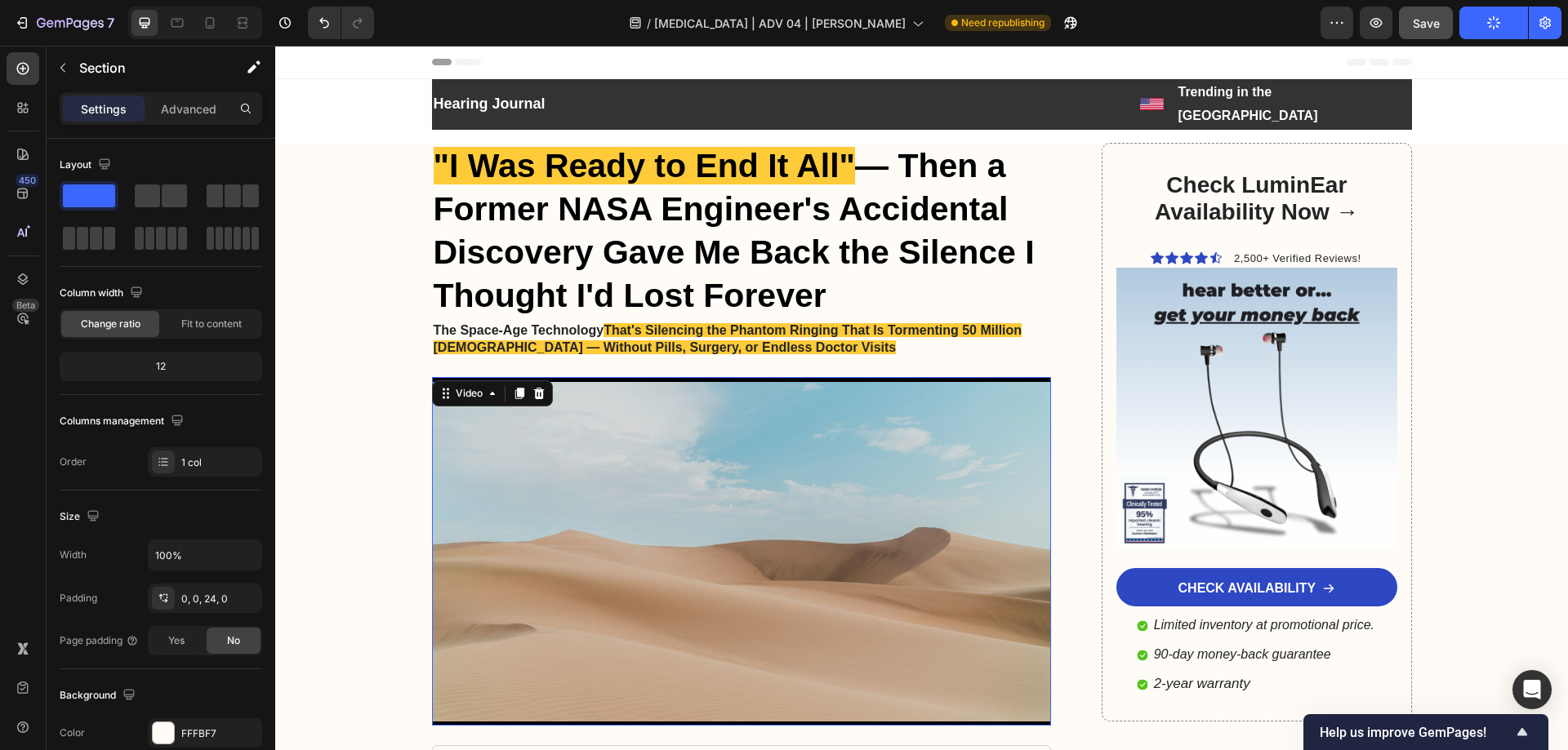
click at [603, 470] on video at bounding box center [741, 551] width 619 height 348
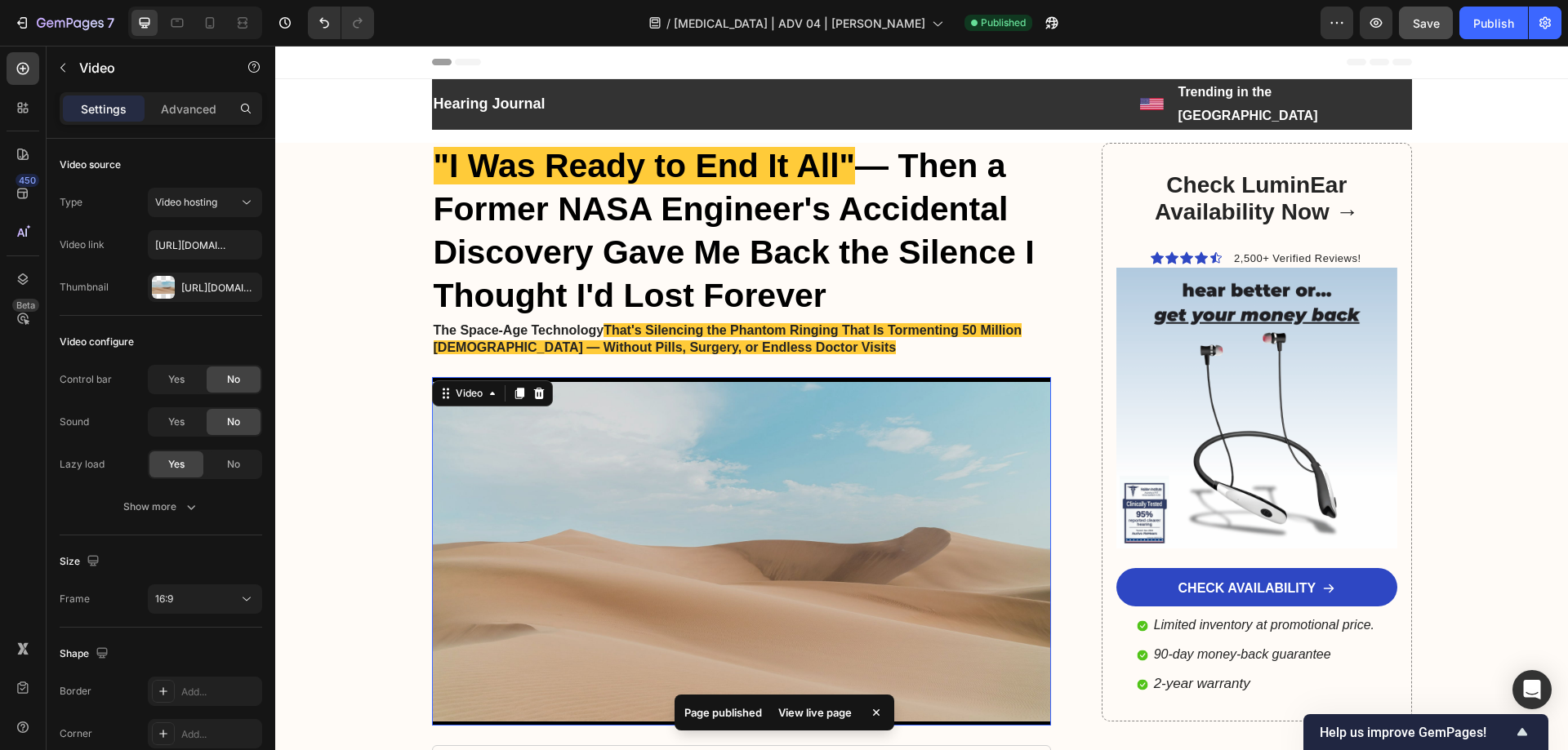
click at [576, 404] on video at bounding box center [741, 551] width 619 height 348
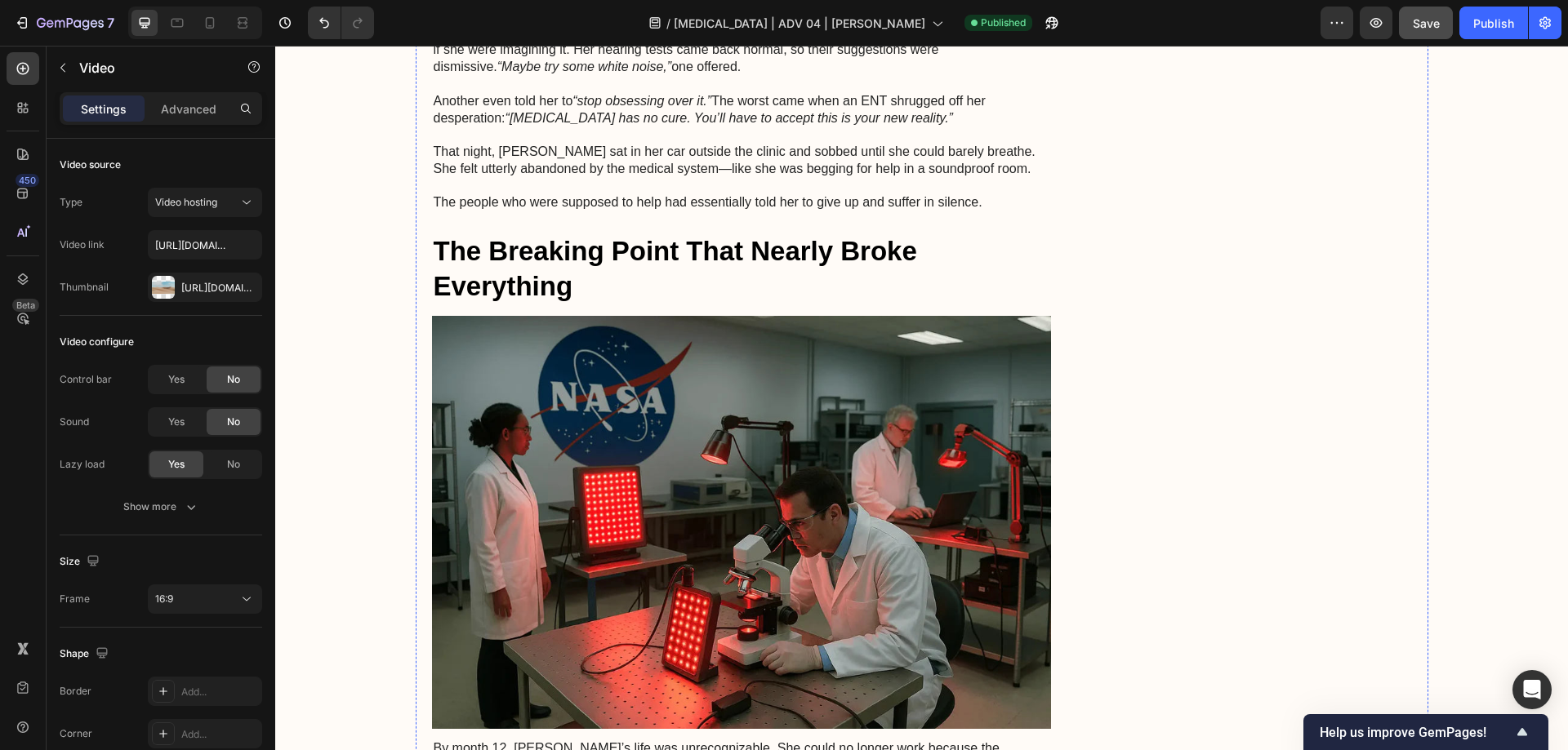
scroll to position [1470, 0]
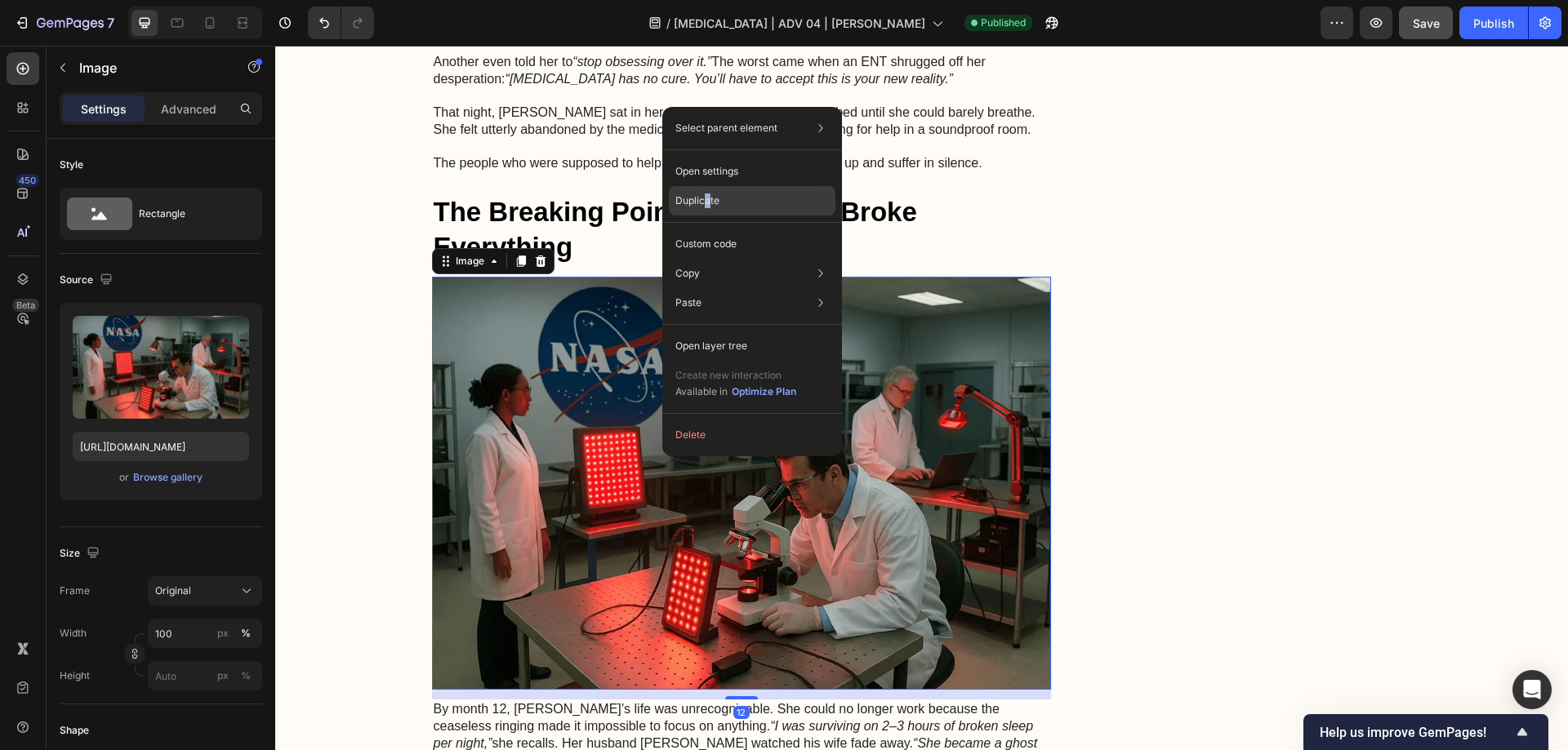
drag, startPoint x: 708, startPoint y: 198, endPoint x: 445, endPoint y: 167, distance: 264.8
click at [707, 198] on p "Duplicate" at bounding box center [697, 200] width 44 height 15
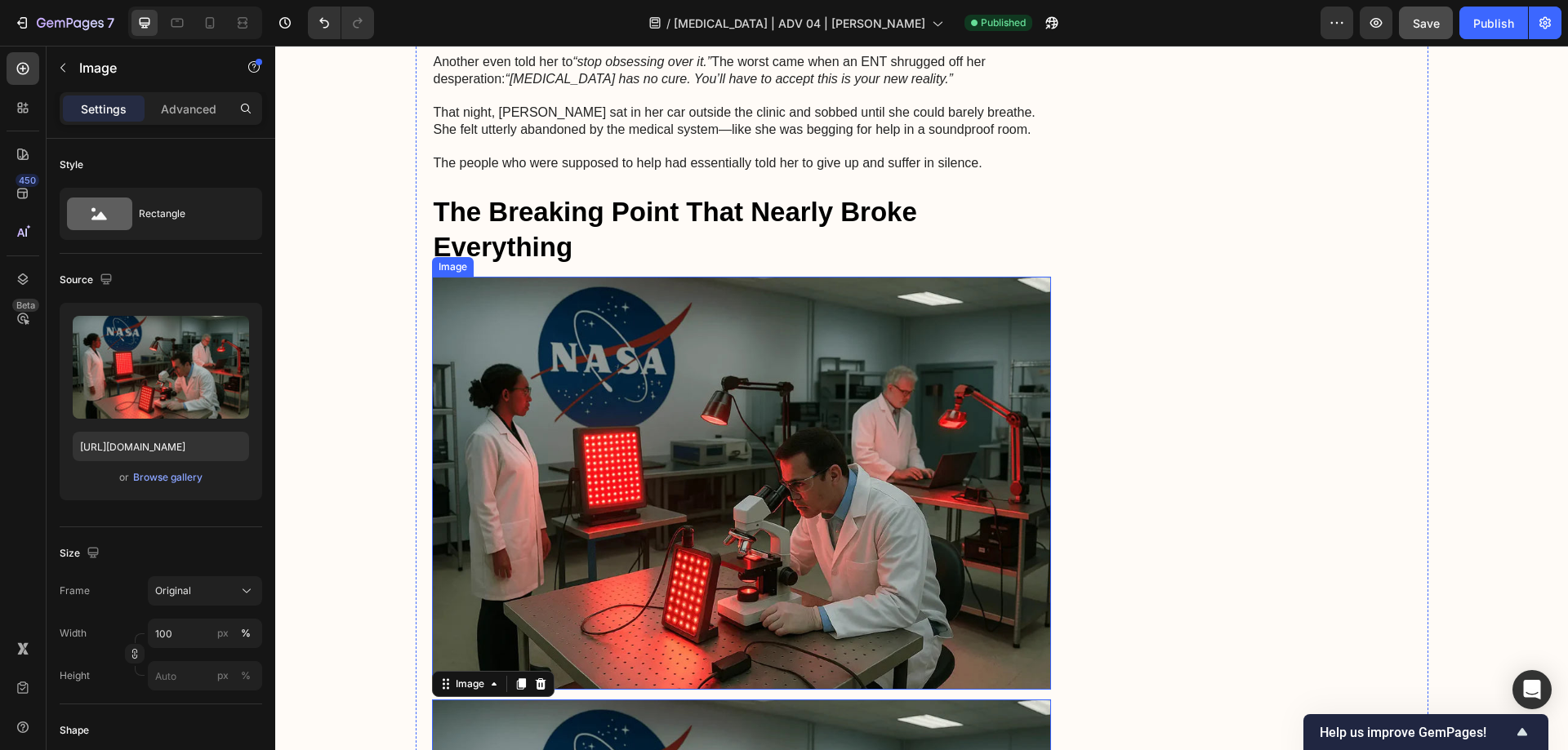
click at [539, 353] on img at bounding box center [741, 483] width 619 height 413
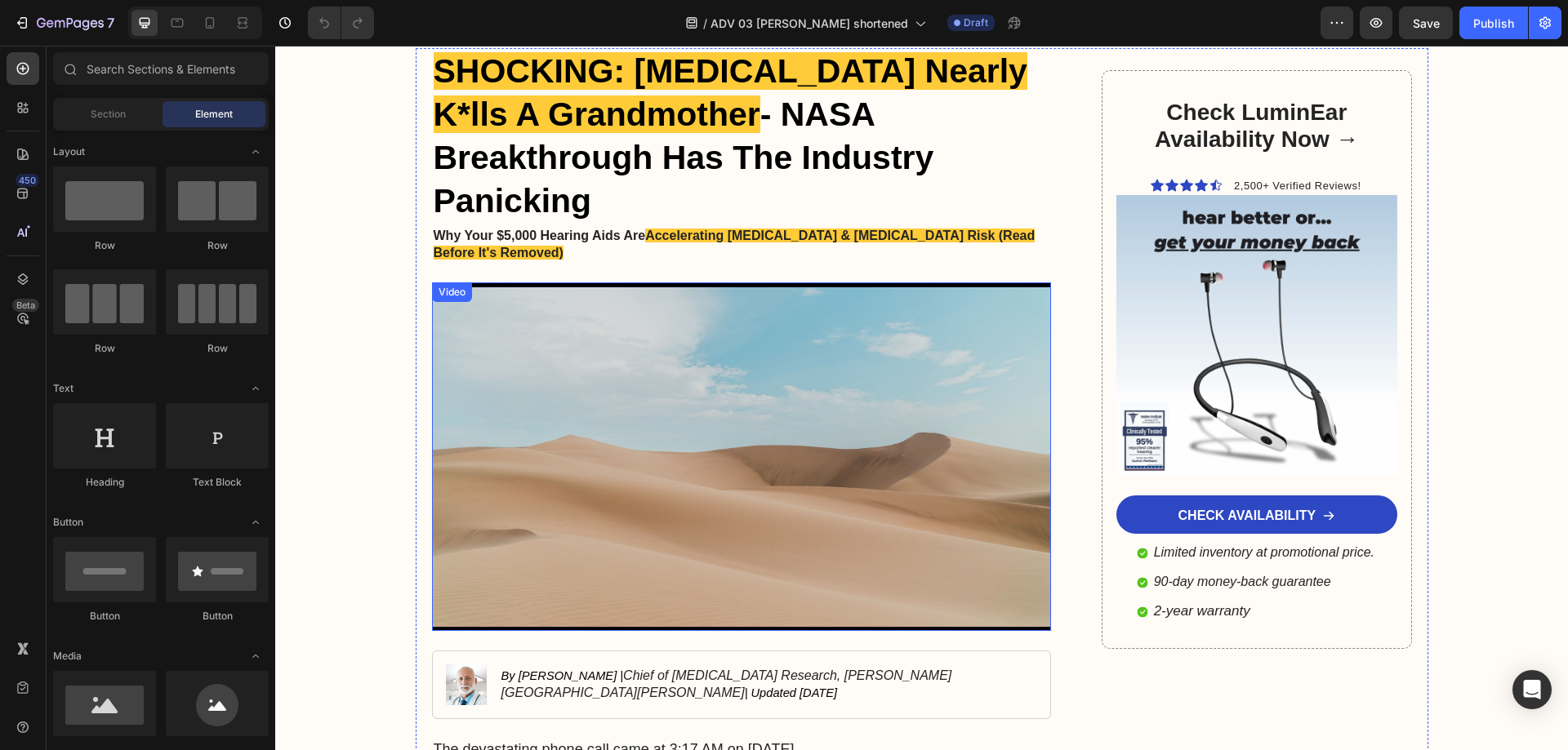
scroll to position [245, 0]
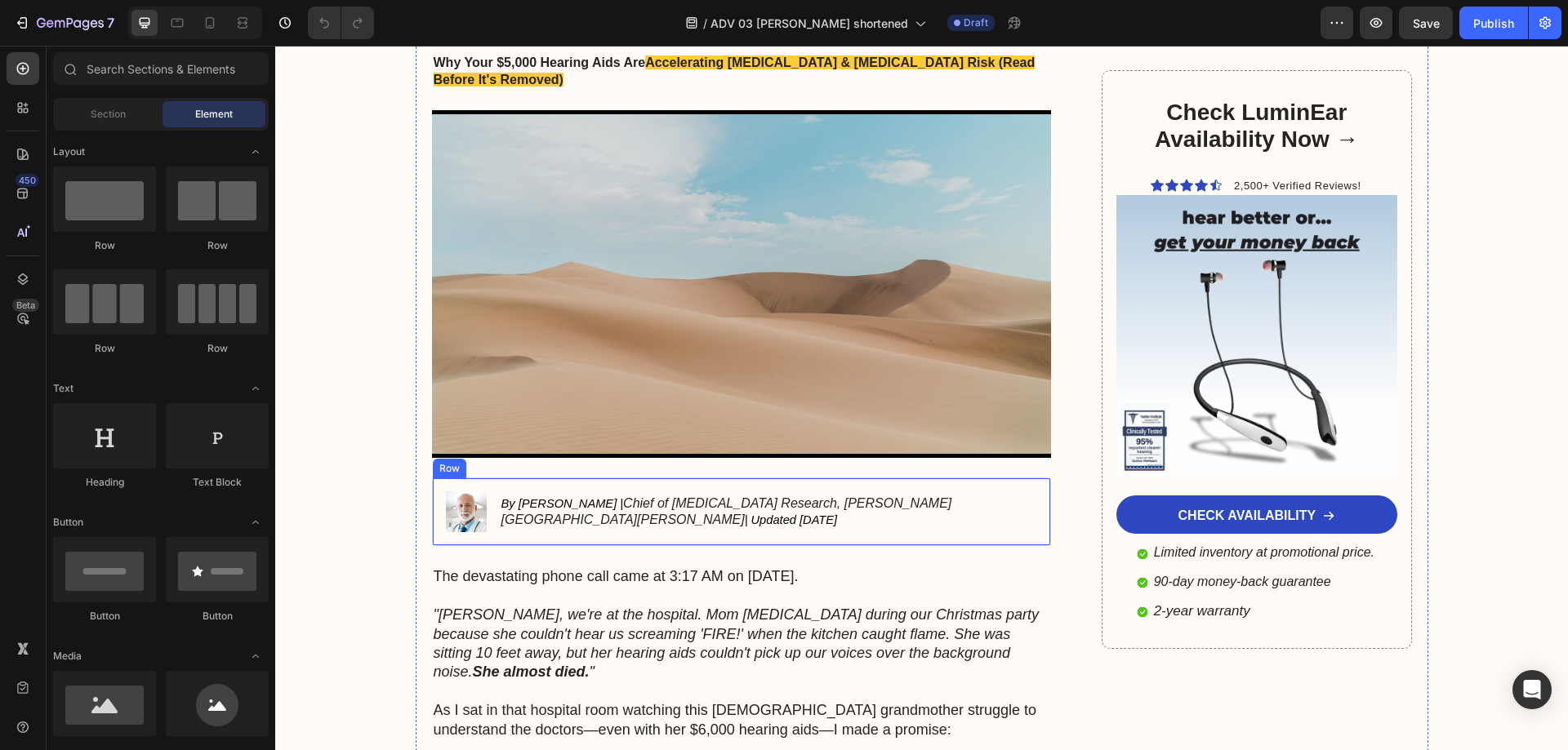
click at [462, 491] on img at bounding box center [466, 511] width 41 height 41
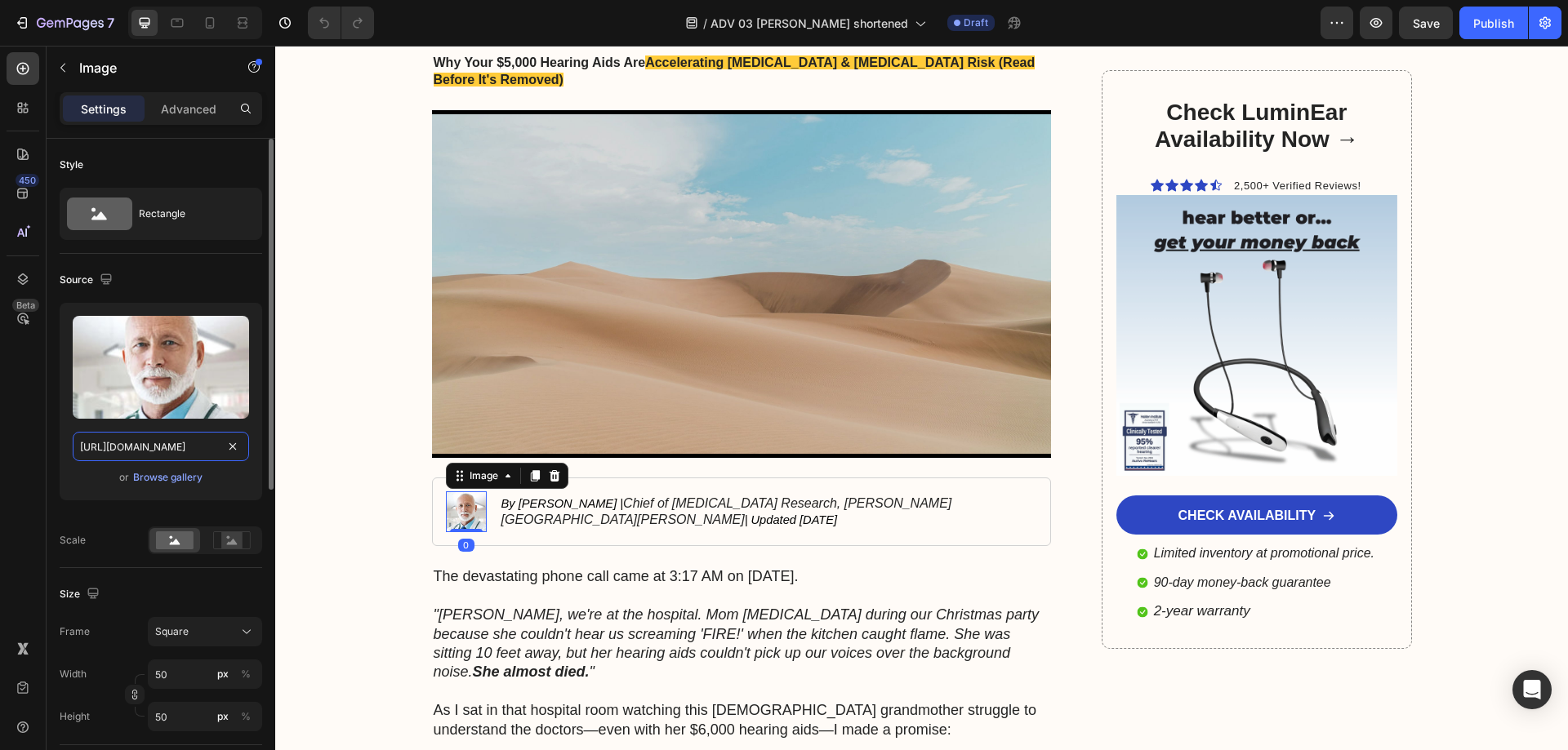
click at [165, 441] on input "[URL][DOMAIN_NAME]" at bounding box center [160, 447] width 176 height 30
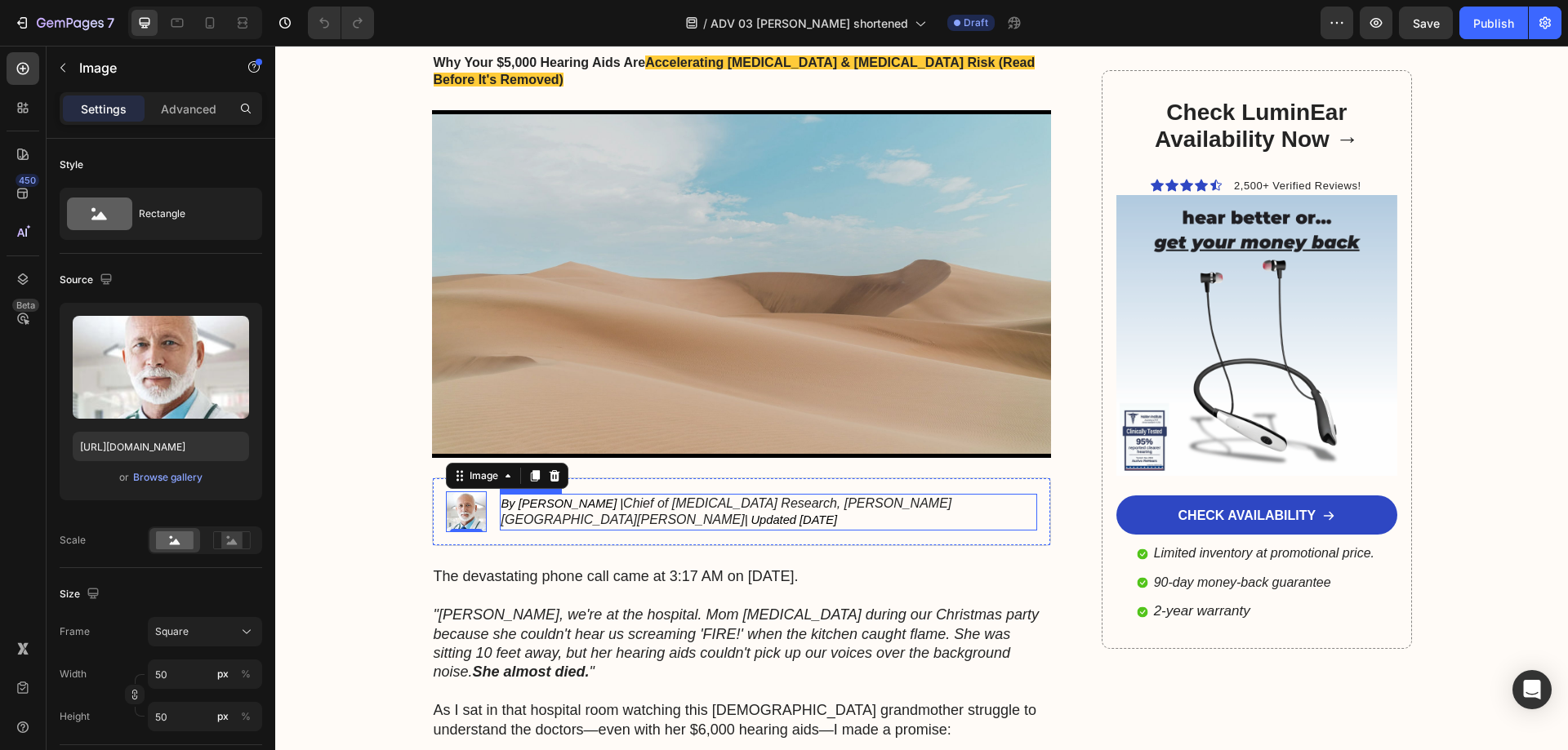
click at [563, 497] on icon "By [PERSON_NAME] |" at bounding box center [562, 503] width 123 height 13
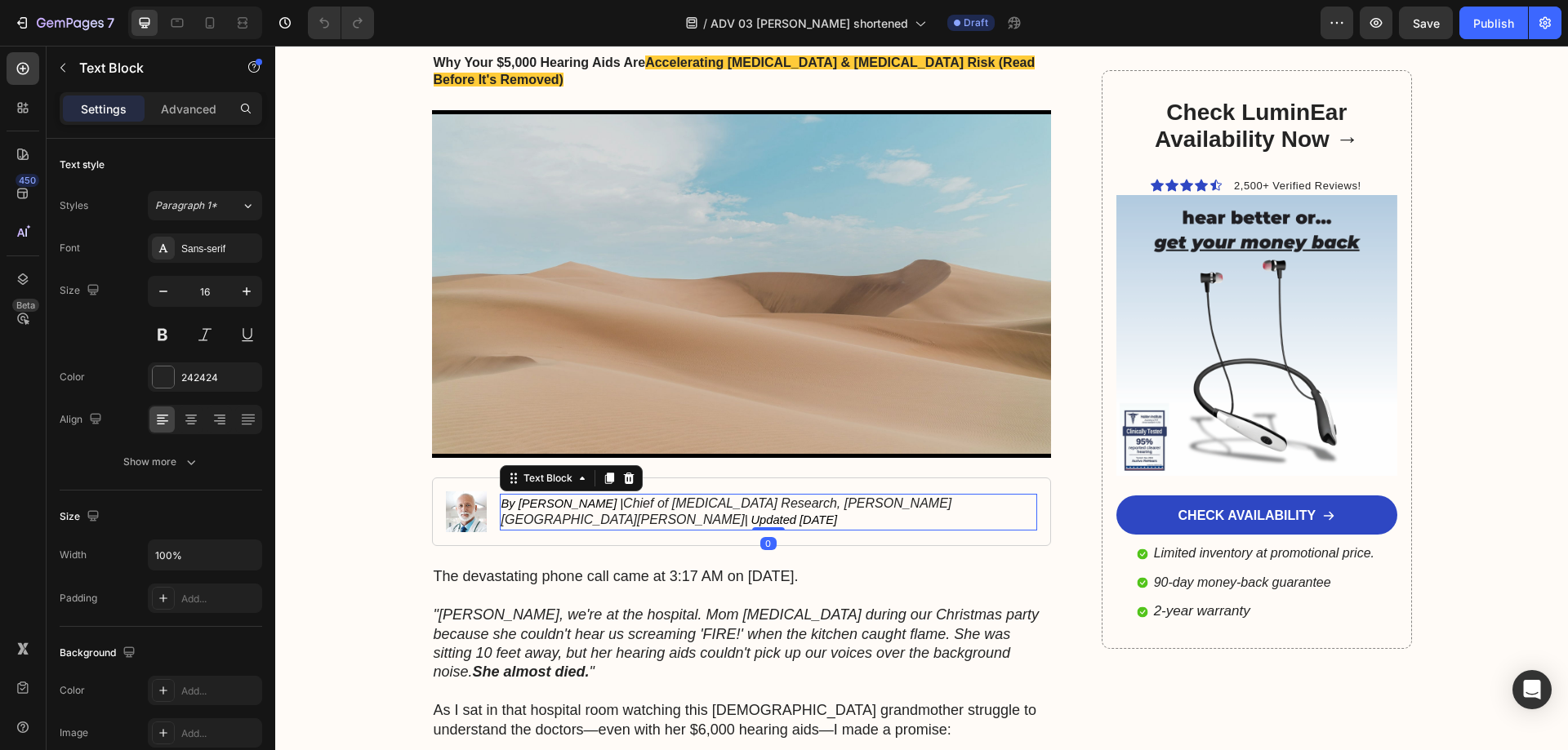
click at [523, 496] on p "By Dr. Benjamin Carter | Chief of Audiology Research, Johns Hopkins Medical Cen…" at bounding box center [768, 512] width 535 height 34
click at [506, 497] on icon "By [PERSON_NAME] |" at bounding box center [562, 503] width 123 height 13
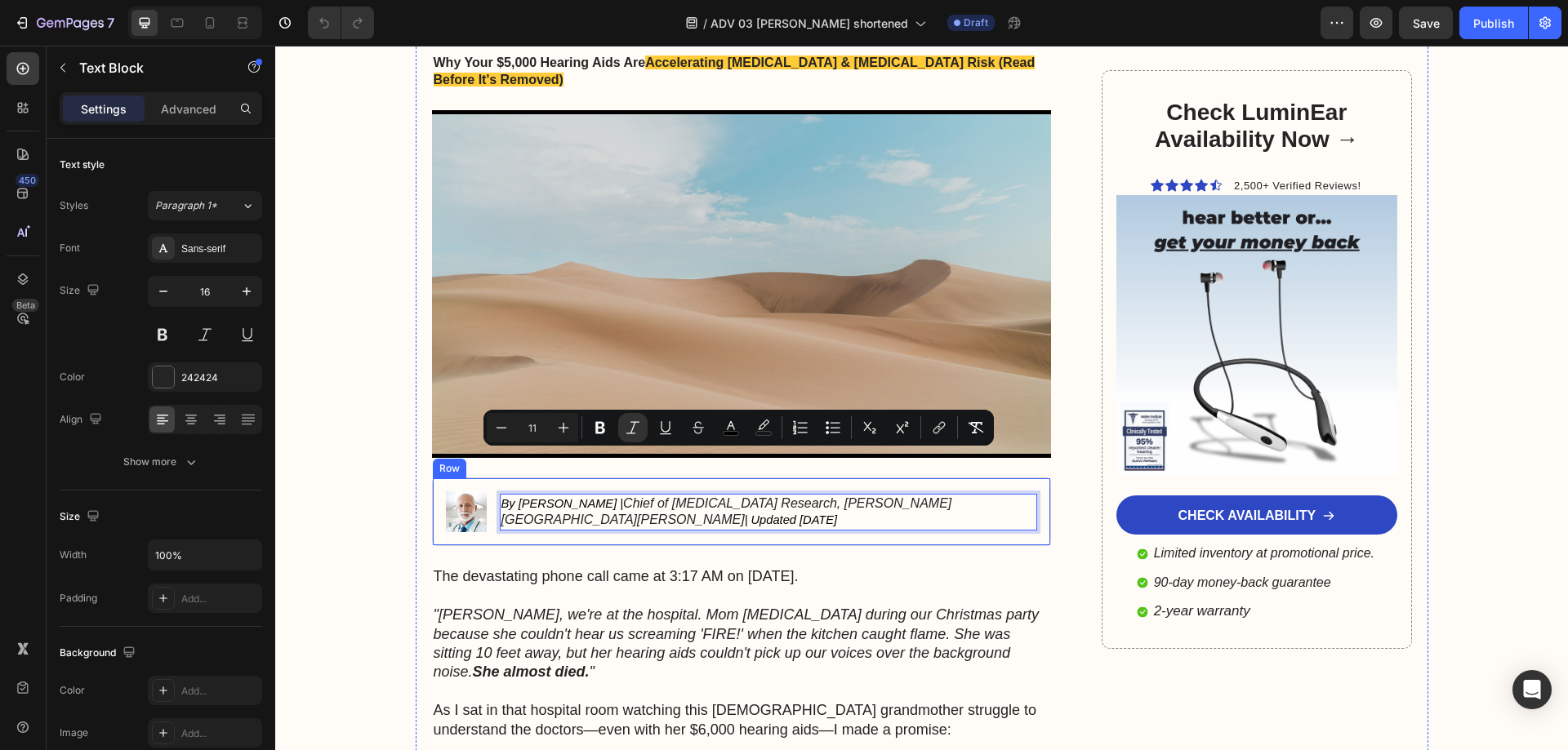
drag, startPoint x: 496, startPoint y: 453, endPoint x: 623, endPoint y: 489, distance: 132.0
click at [623, 491] on div "By Dr. Benjamin Carter | Chief of Audiology Research, Johns Hopkins Medical Cen…" at bounding box center [769, 511] width 538 height 41
copy p "By Dr. Benjamin Carter | Chief of Audiology Research, Johns Hopkins Medical Cen…"
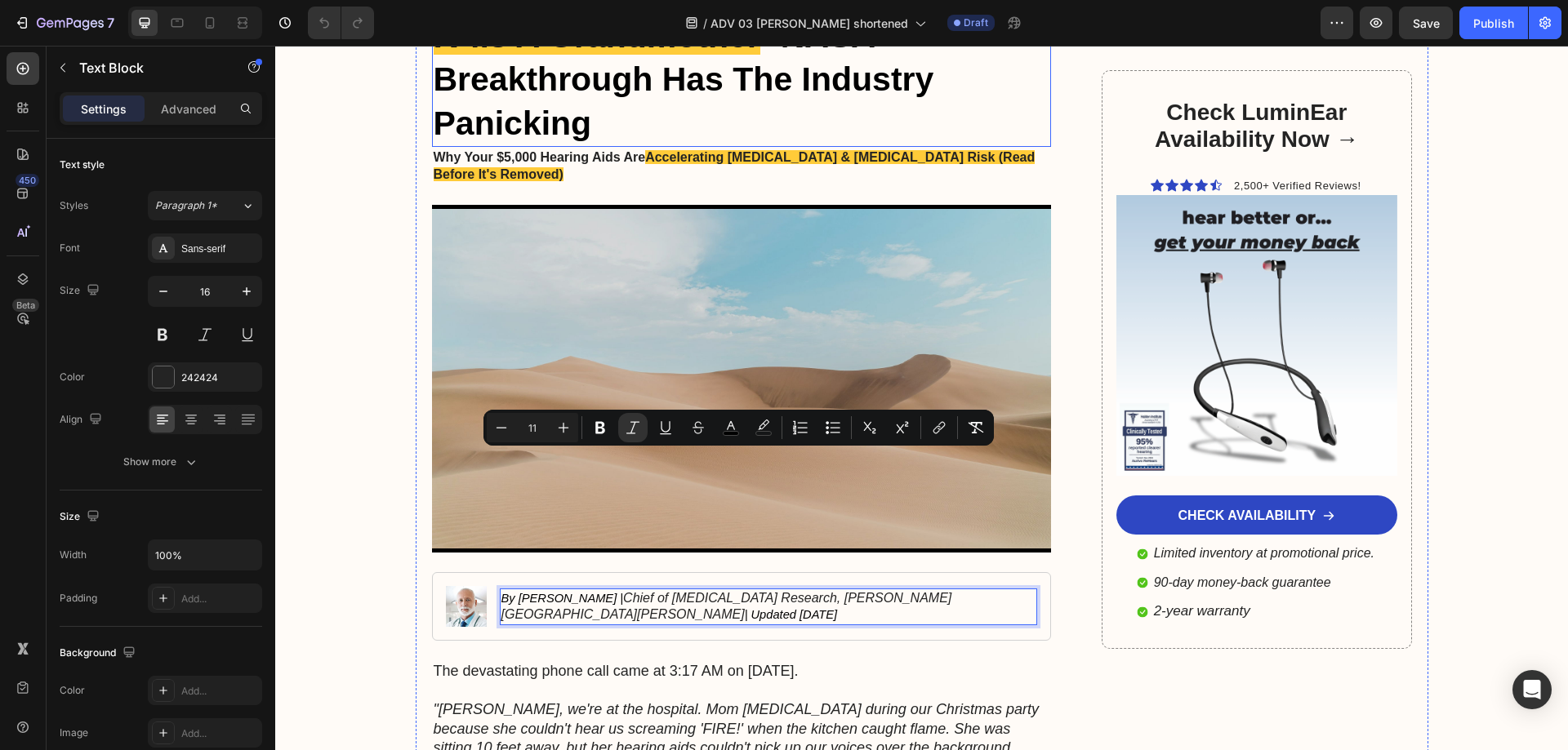
scroll to position [0, 0]
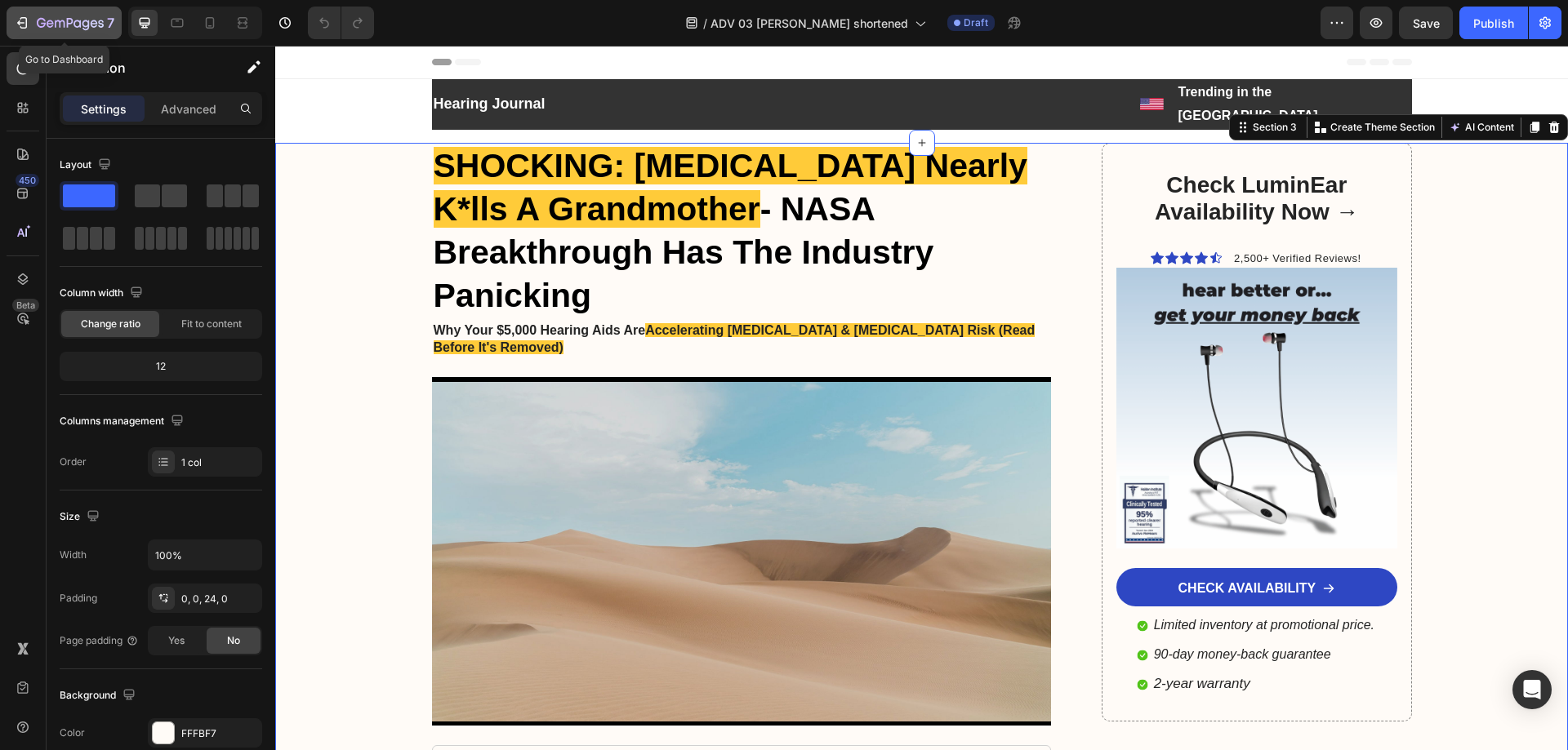
click at [73, 19] on icon "button" at bounding box center [70, 24] width 67 height 14
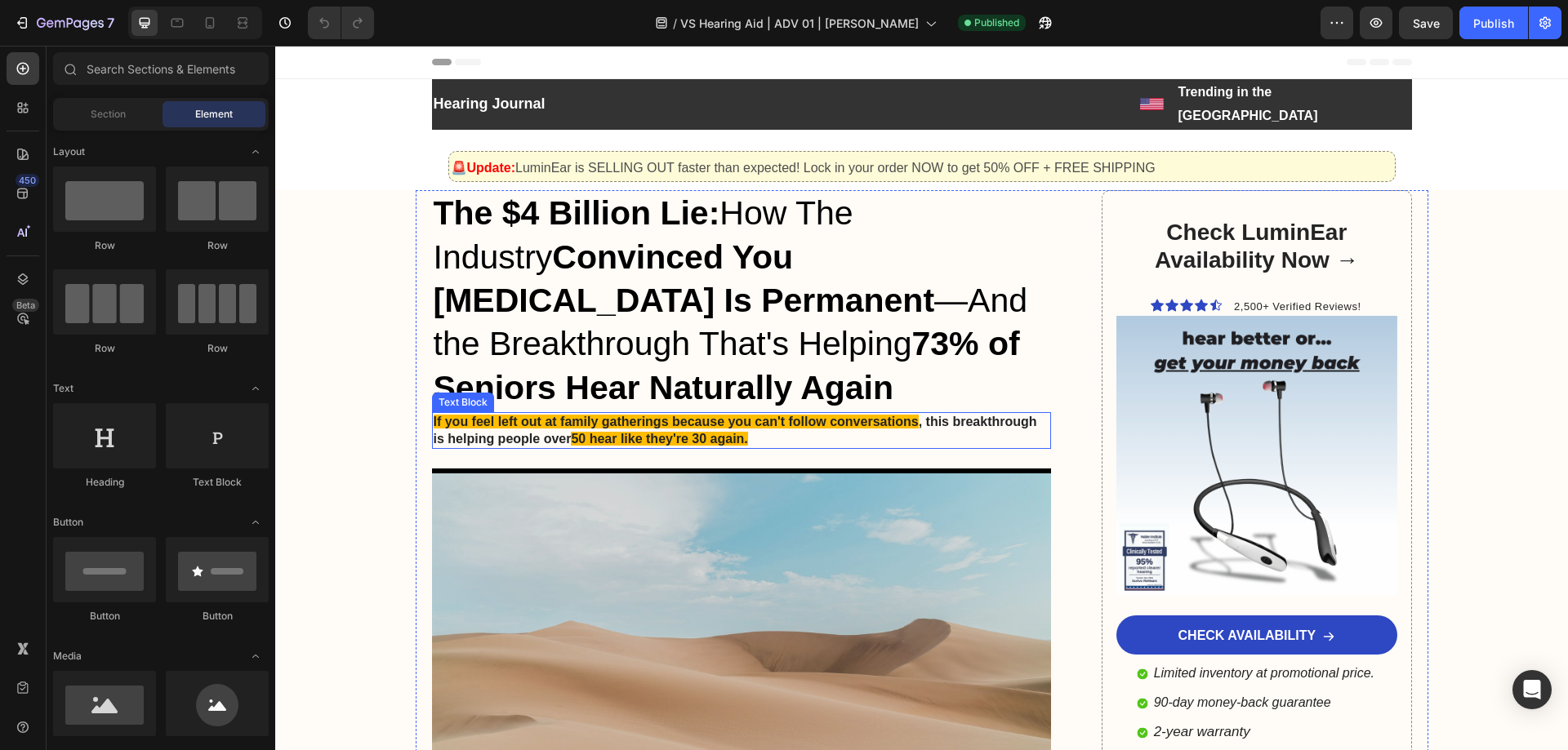
click at [574, 415] on span "If you feel left out at family gatherings because you can't follow conversations" at bounding box center [676, 422] width 485 height 14
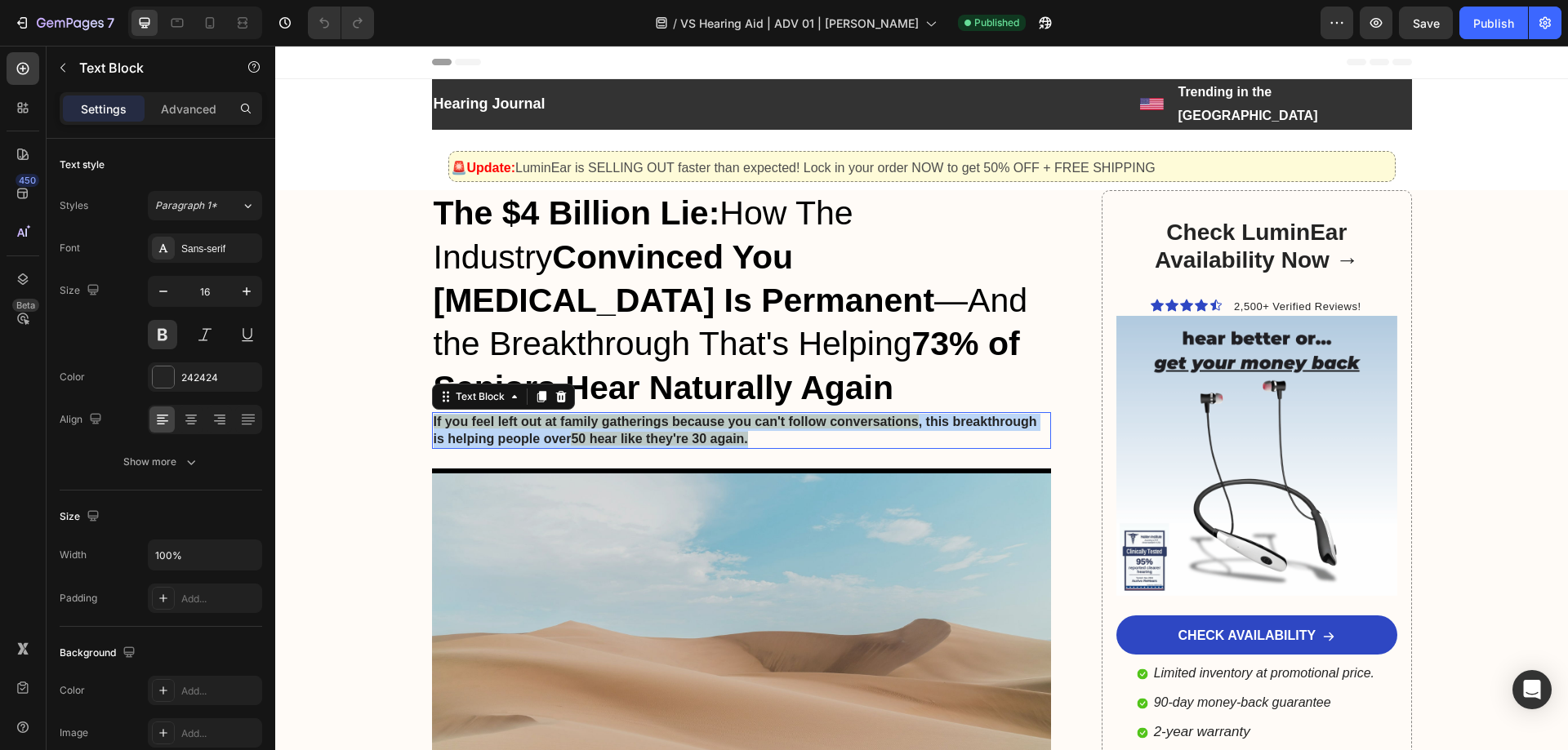
click at [574, 415] on span "If you feel left out at family gatherings because you can't follow conversations" at bounding box center [676, 422] width 485 height 14
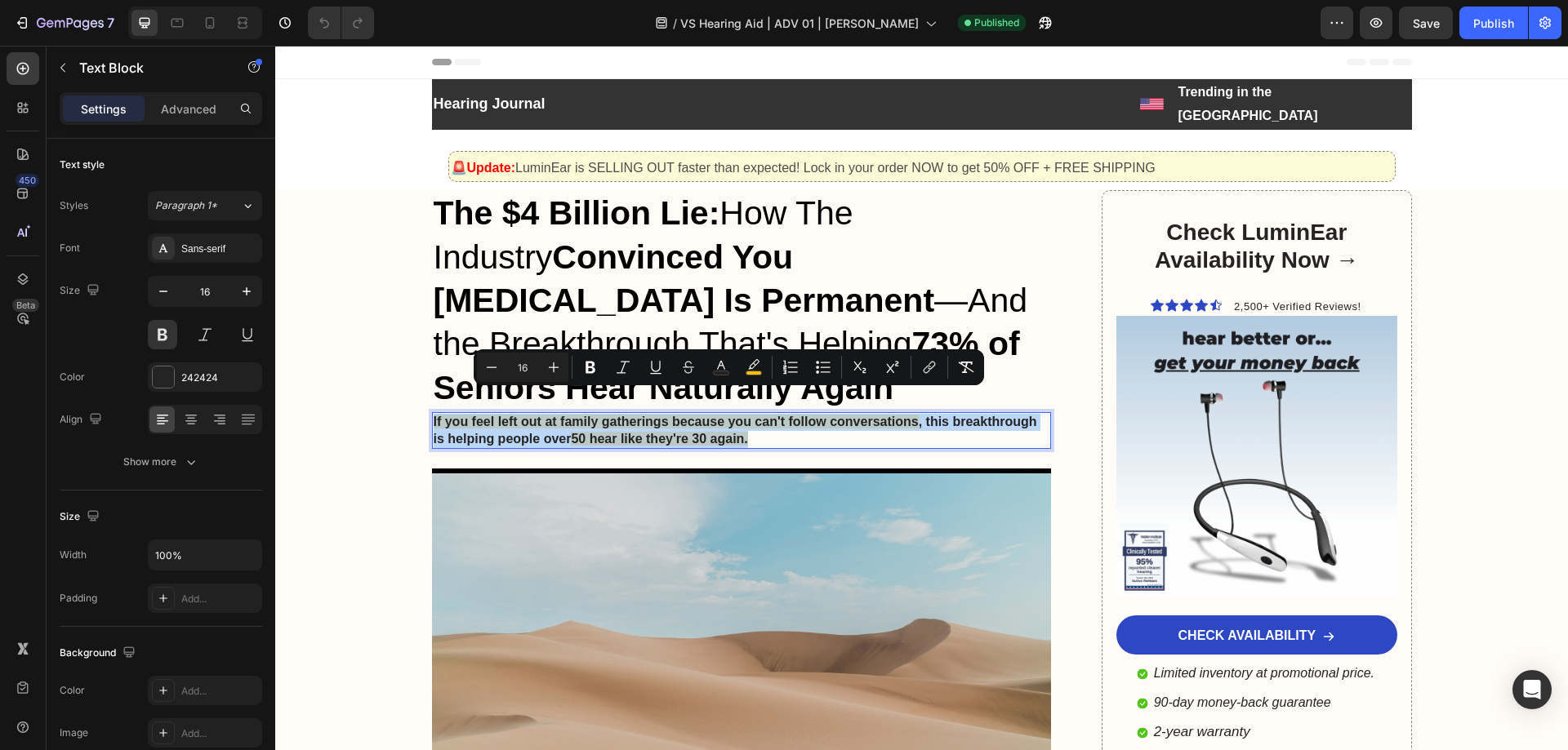
click at [572, 415] on span "If you feel left out at family gatherings because you can't follow conversations" at bounding box center [676, 422] width 485 height 14
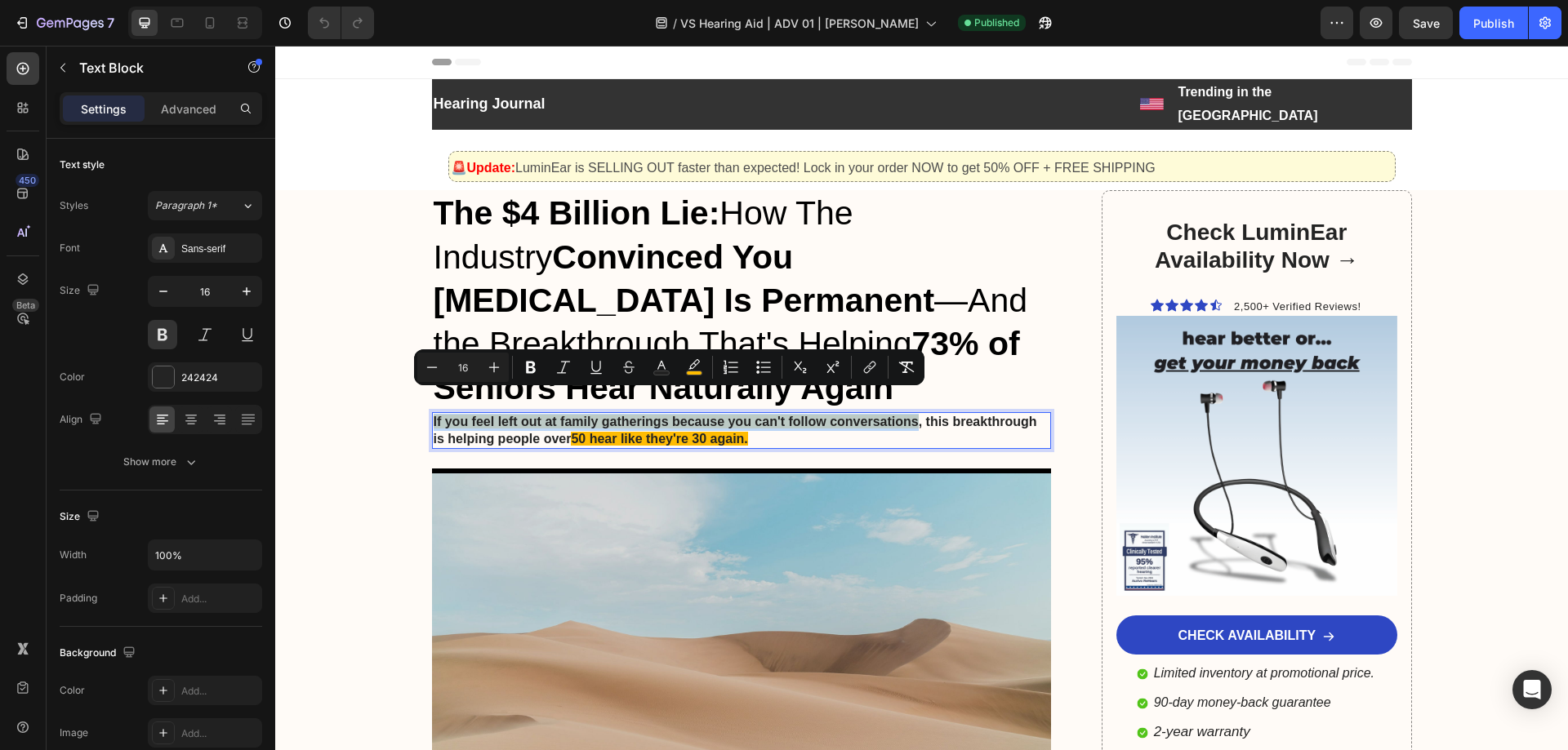
drag, startPoint x: 428, startPoint y: 392, endPoint x: 914, endPoint y: 392, distance: 486.0
click at [914, 414] on p "If you feel left out at family gatherings because you can't follow conversation…" at bounding box center [742, 430] width 617 height 34
click at [688, 372] on rect "Editor contextual toolbar" at bounding box center [694, 373] width 16 height 4
type input "FFBD00"
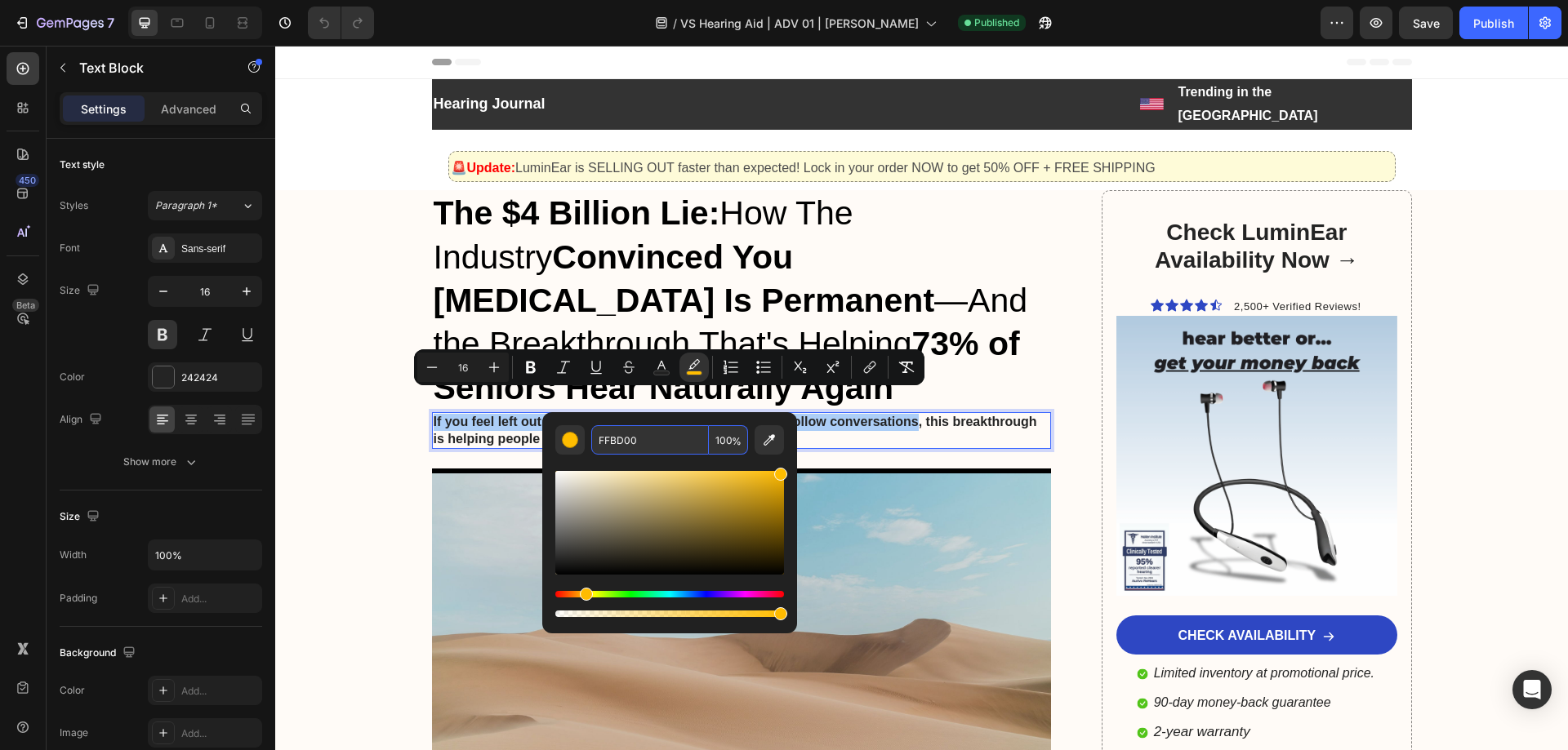
click at [606, 445] on input "FFBD00" at bounding box center [650, 440] width 118 height 30
copy span "If you feel left out at family gatherings because you can't follow conversations"
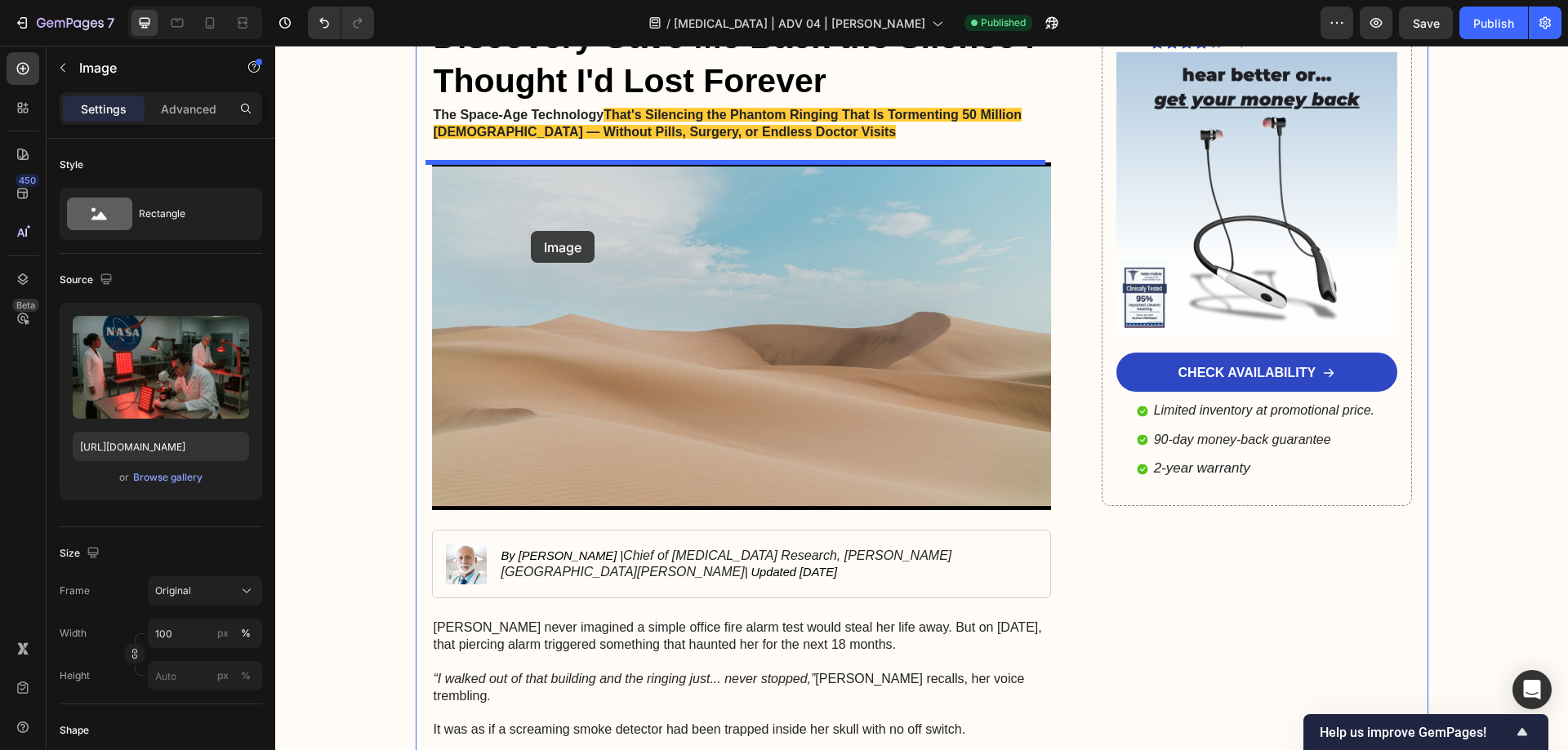
scroll to position [163, 0]
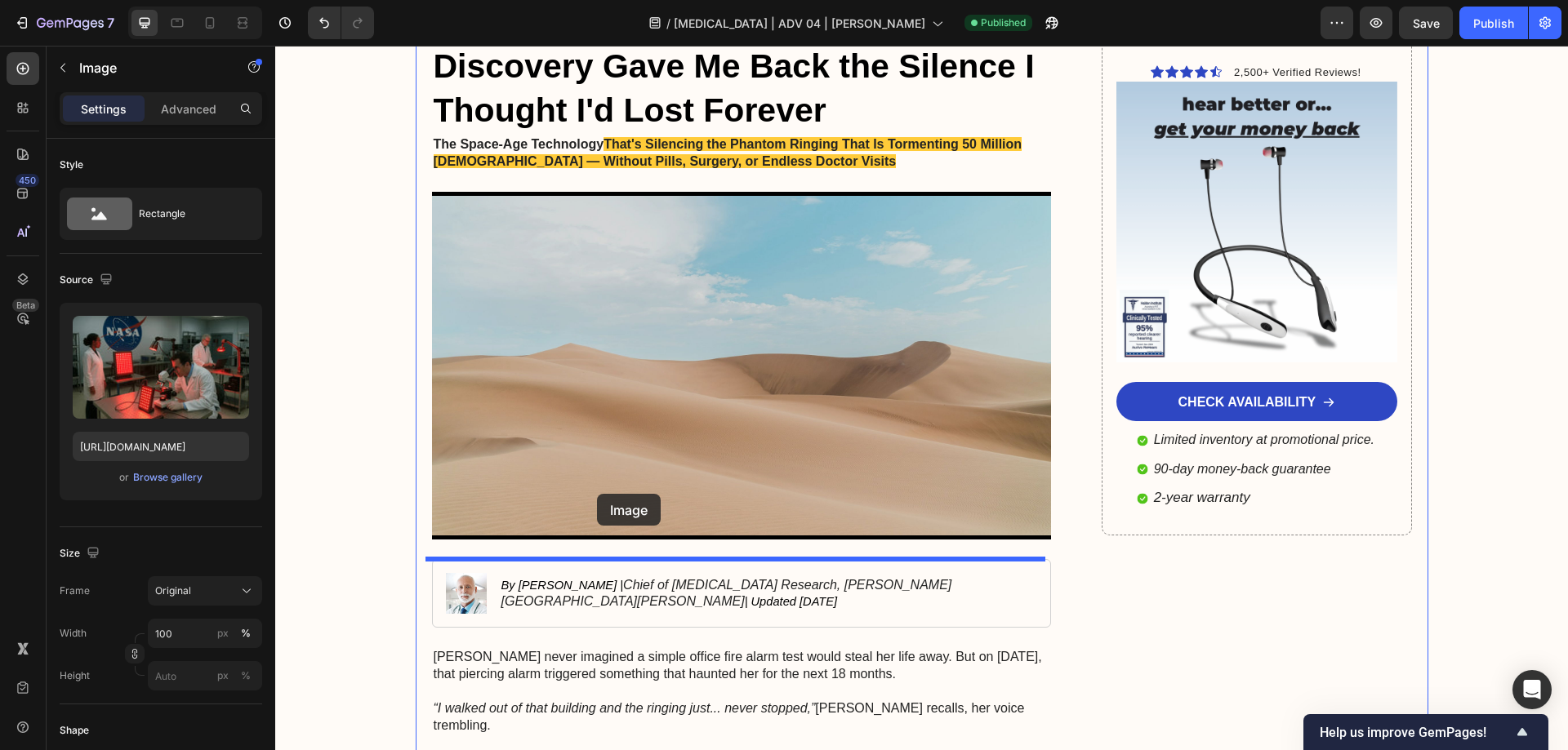
drag, startPoint x: 443, startPoint y: 245, endPoint x: 597, endPoint y: 494, distance: 292.8
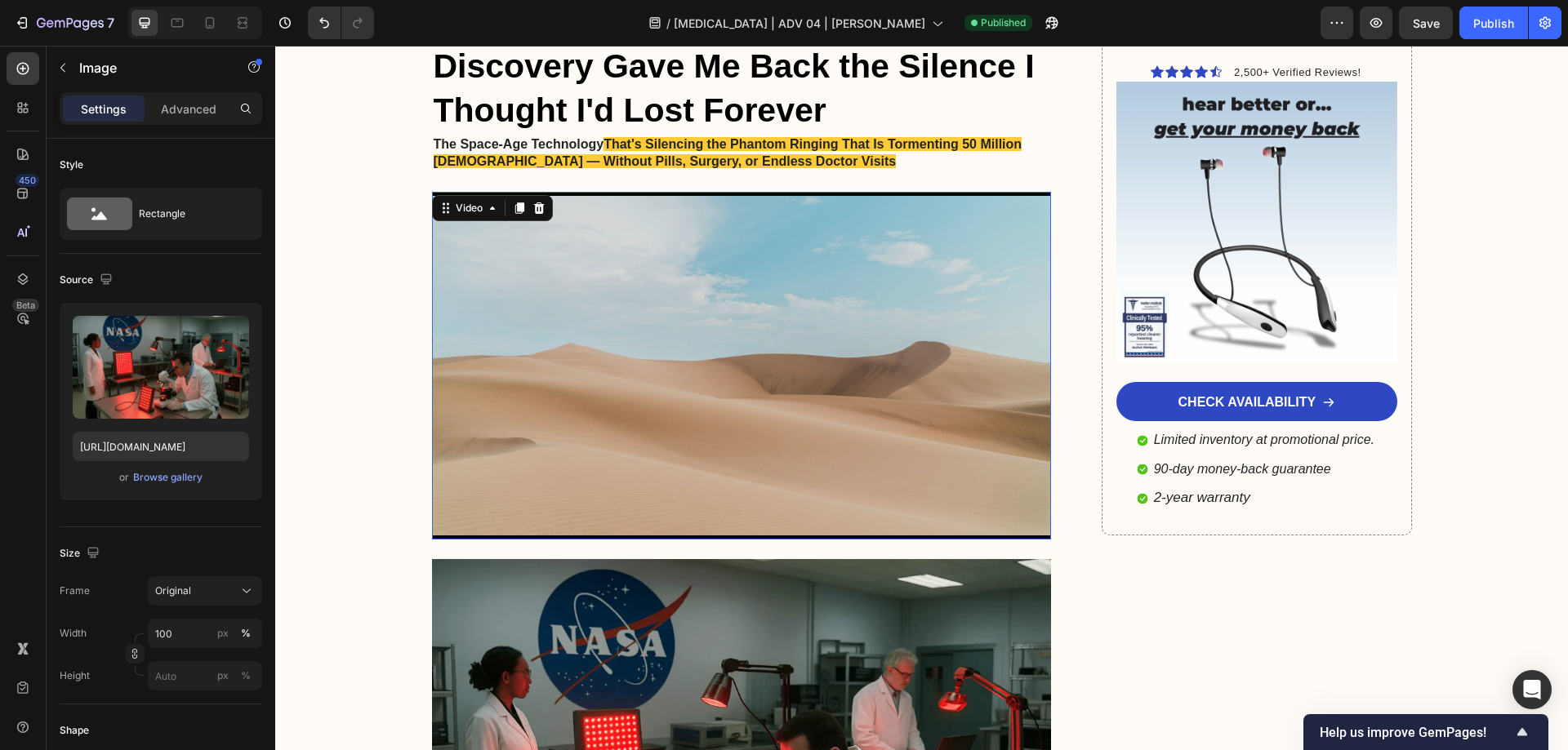
click at [581, 375] on video at bounding box center [741, 366] width 619 height 348
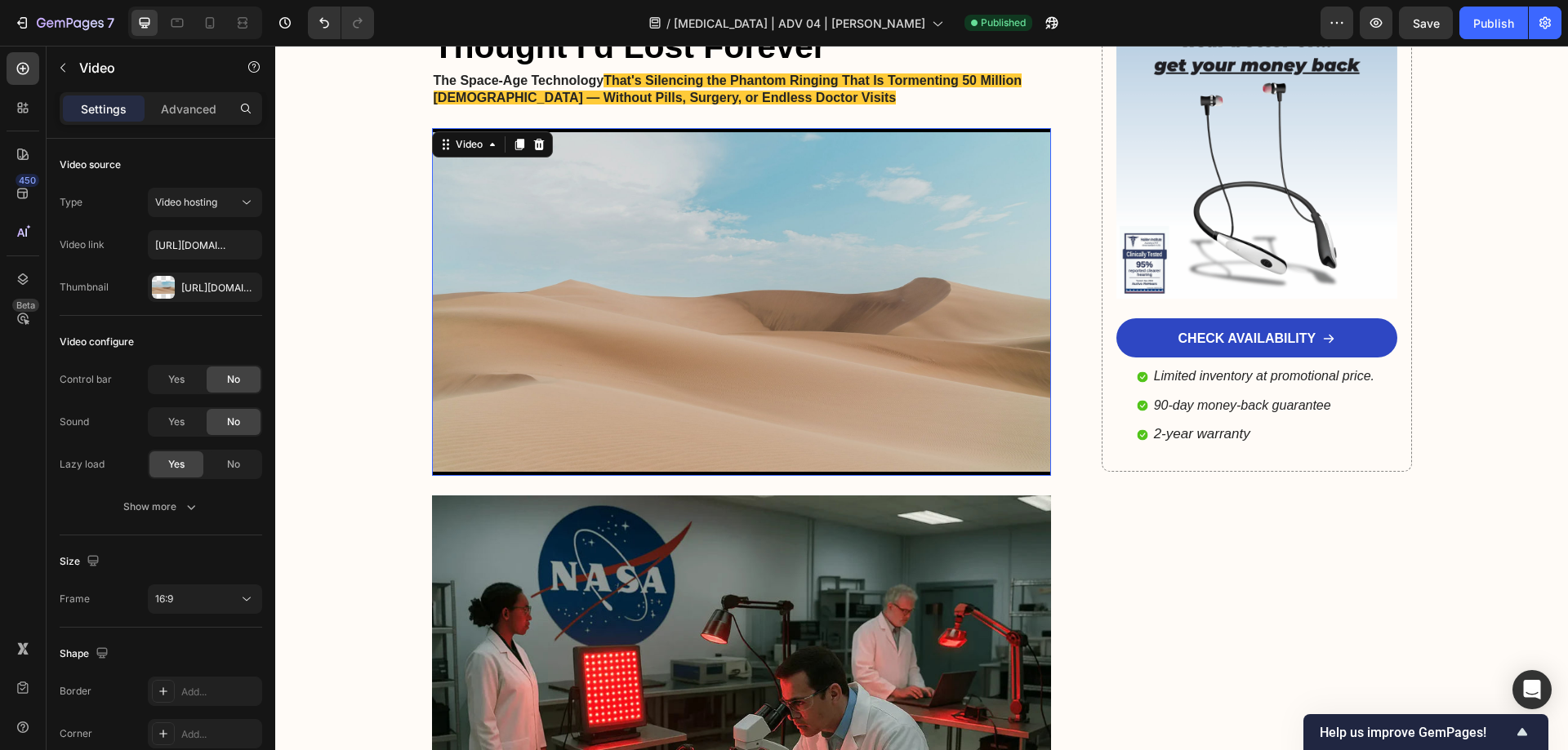
scroll to position [327, 0]
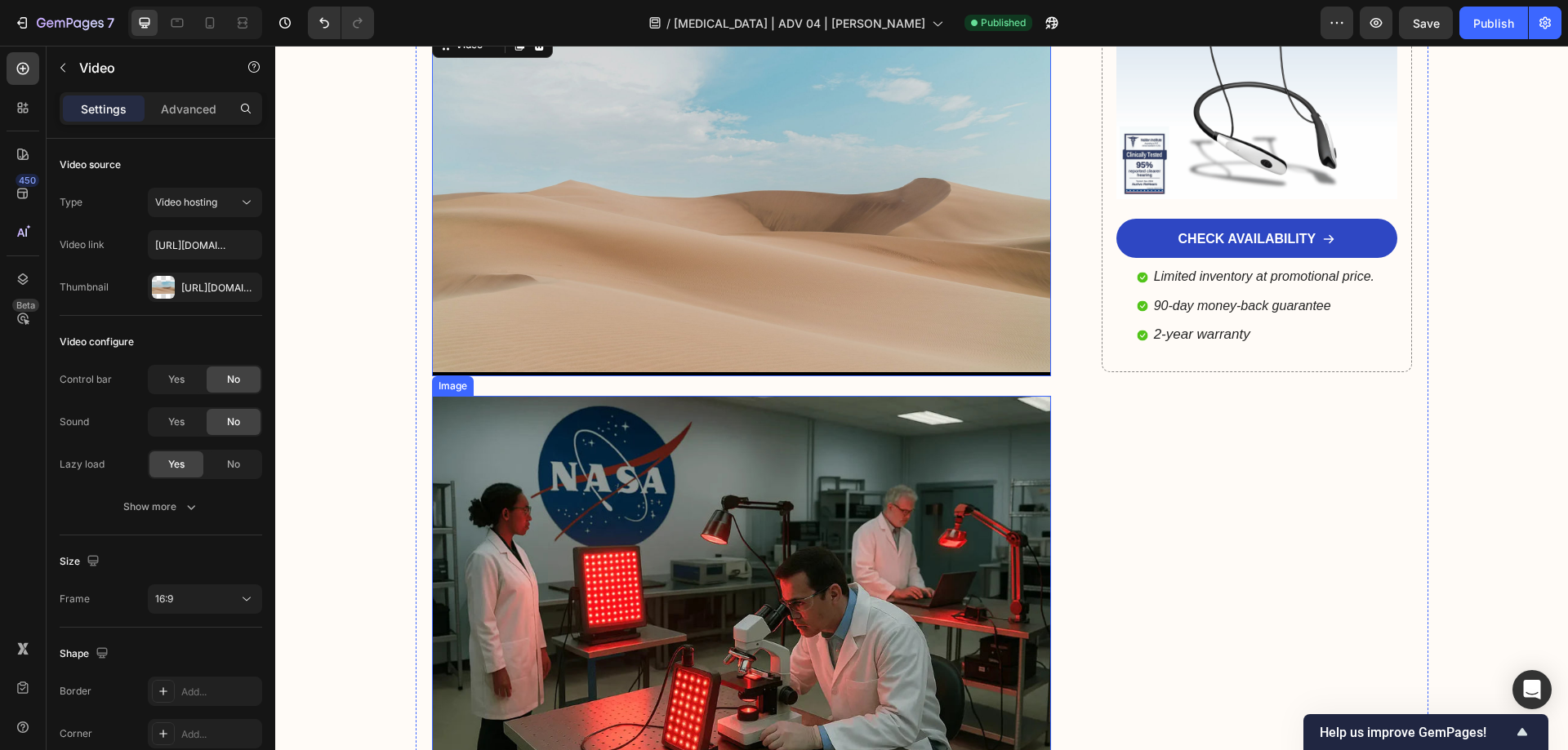
click at [694, 517] on img at bounding box center [741, 603] width 619 height 413
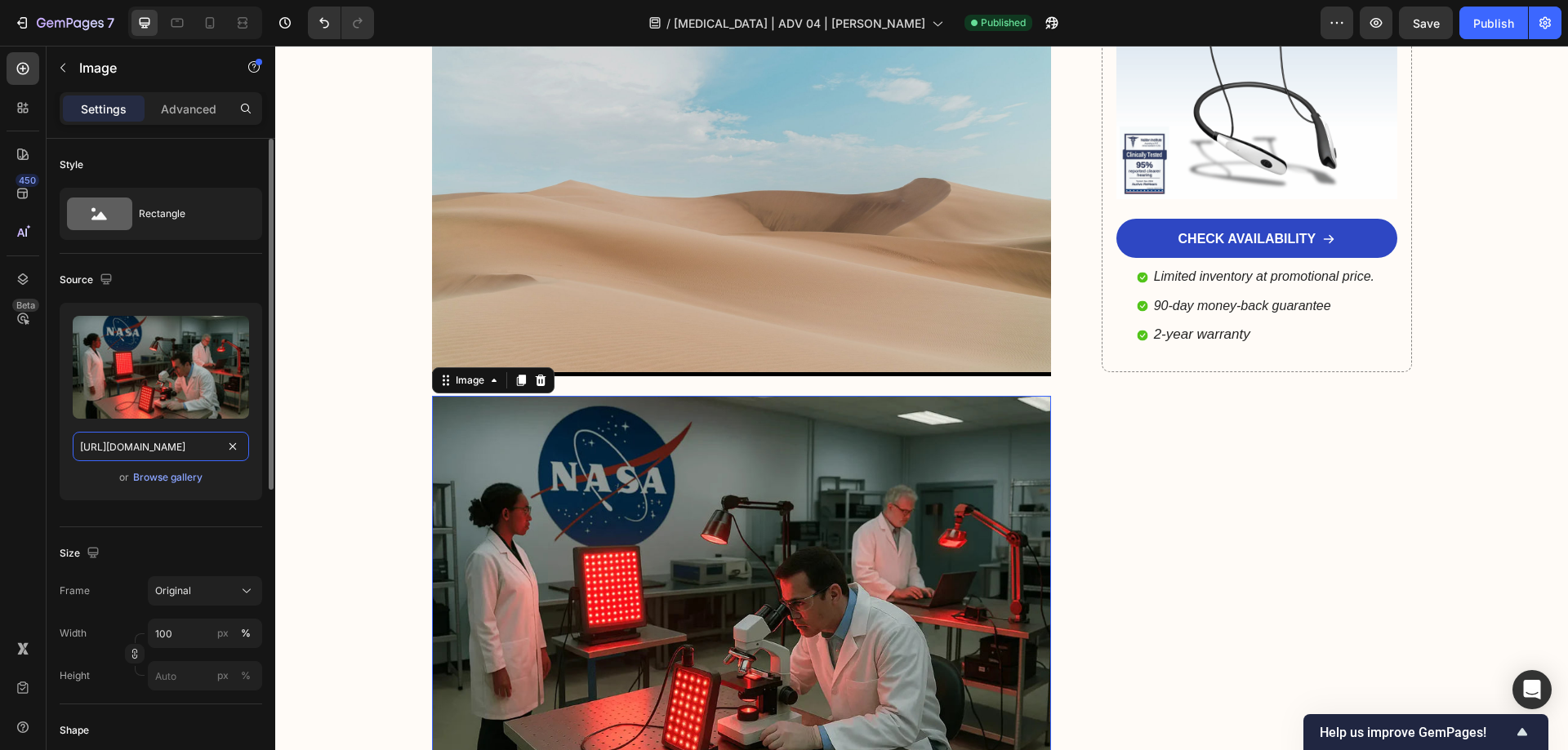
click at [176, 454] on input "[URL][DOMAIN_NAME]" at bounding box center [160, 447] width 176 height 30
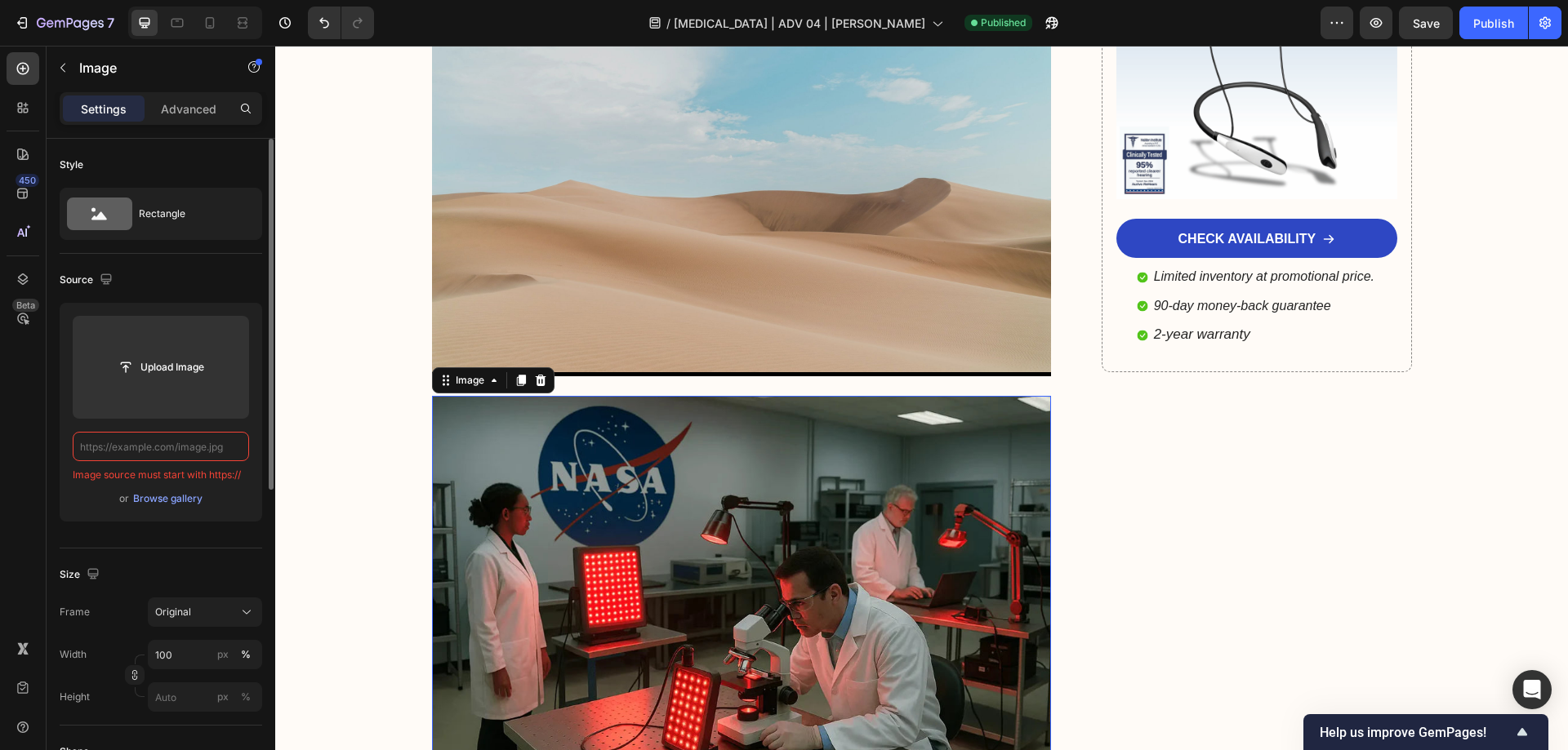
paste input "[URL][DOMAIN_NAME][PERSON_NAME]"
type input "[URL][DOMAIN_NAME][PERSON_NAME]"
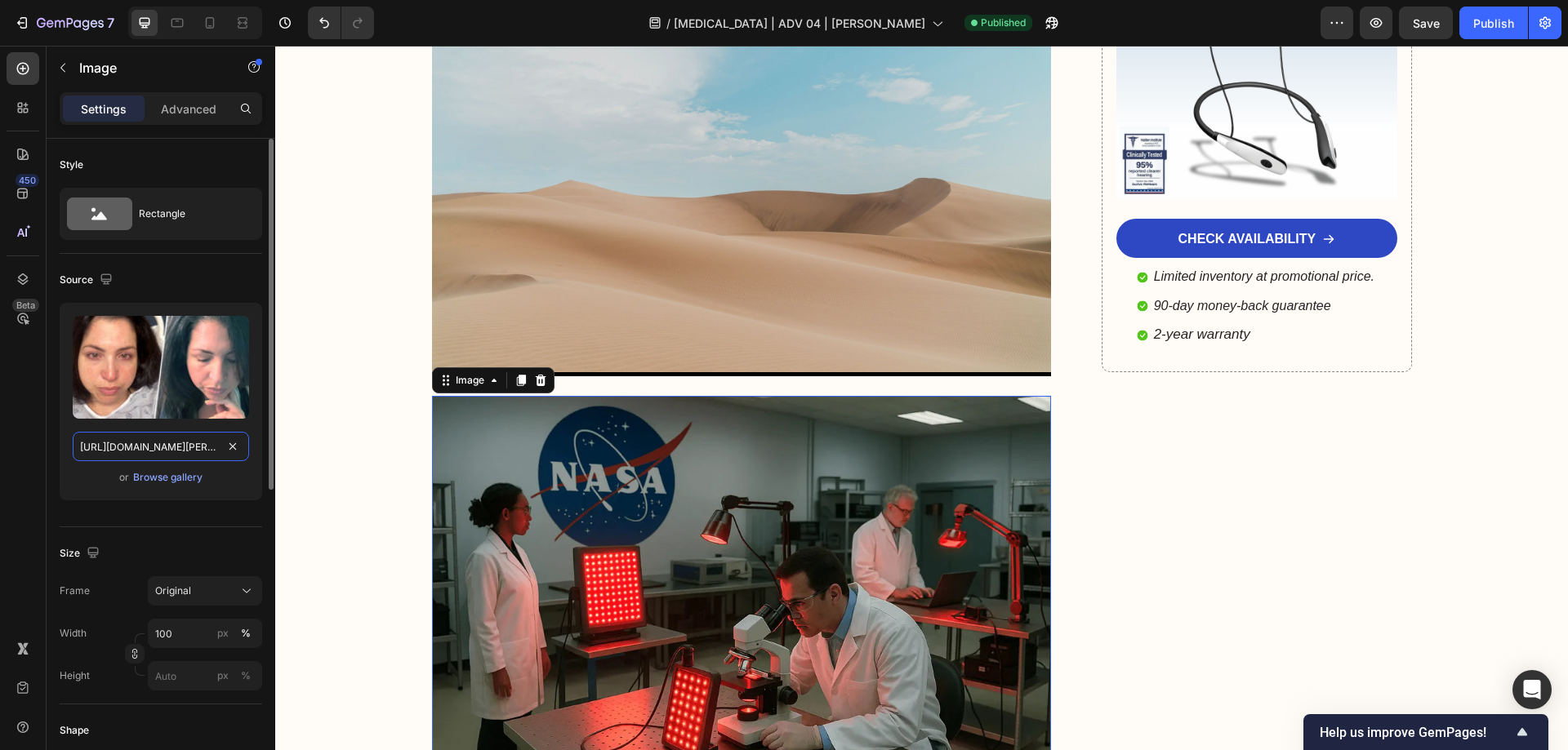
scroll to position [0, 429]
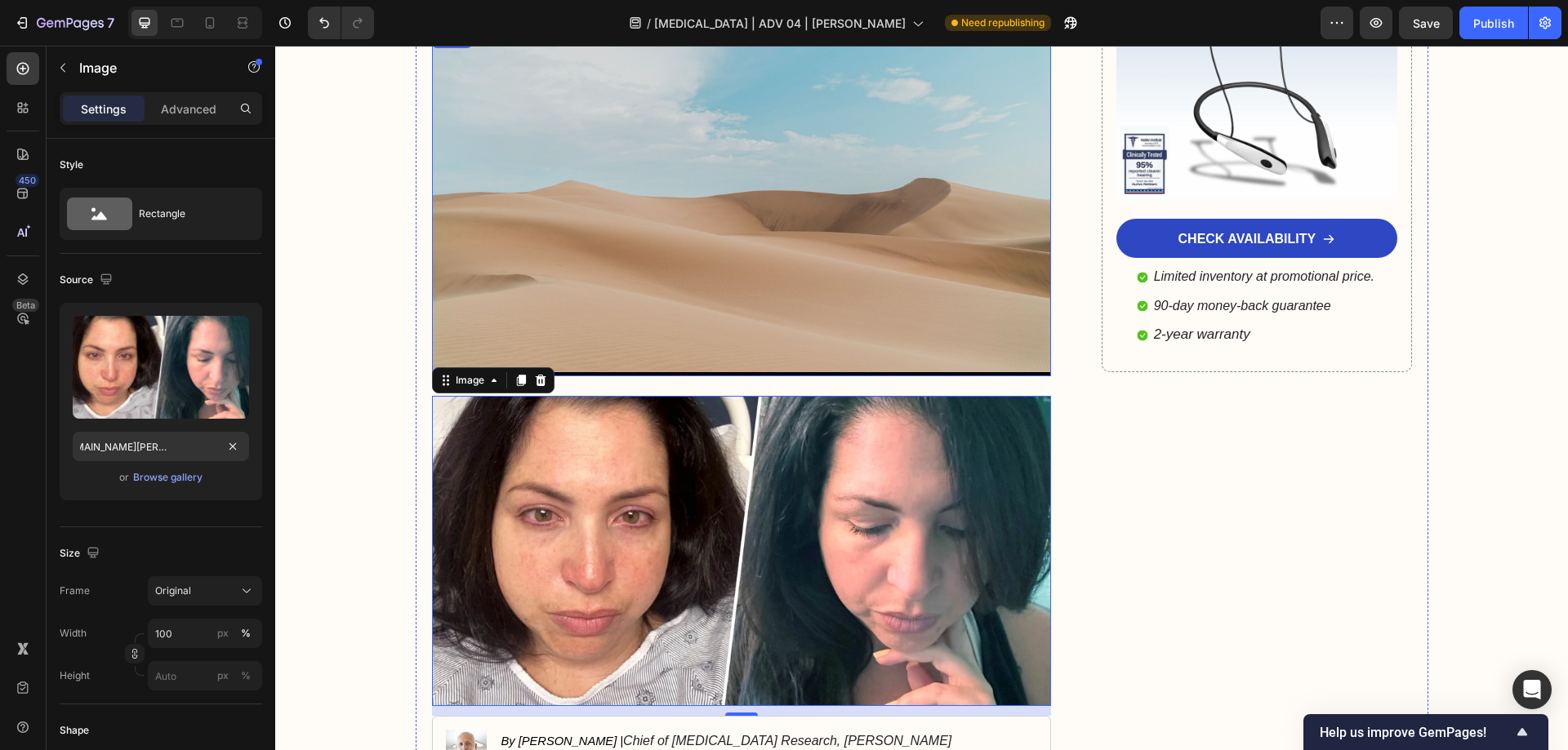
click at [776, 240] on video at bounding box center [741, 203] width 619 height 348
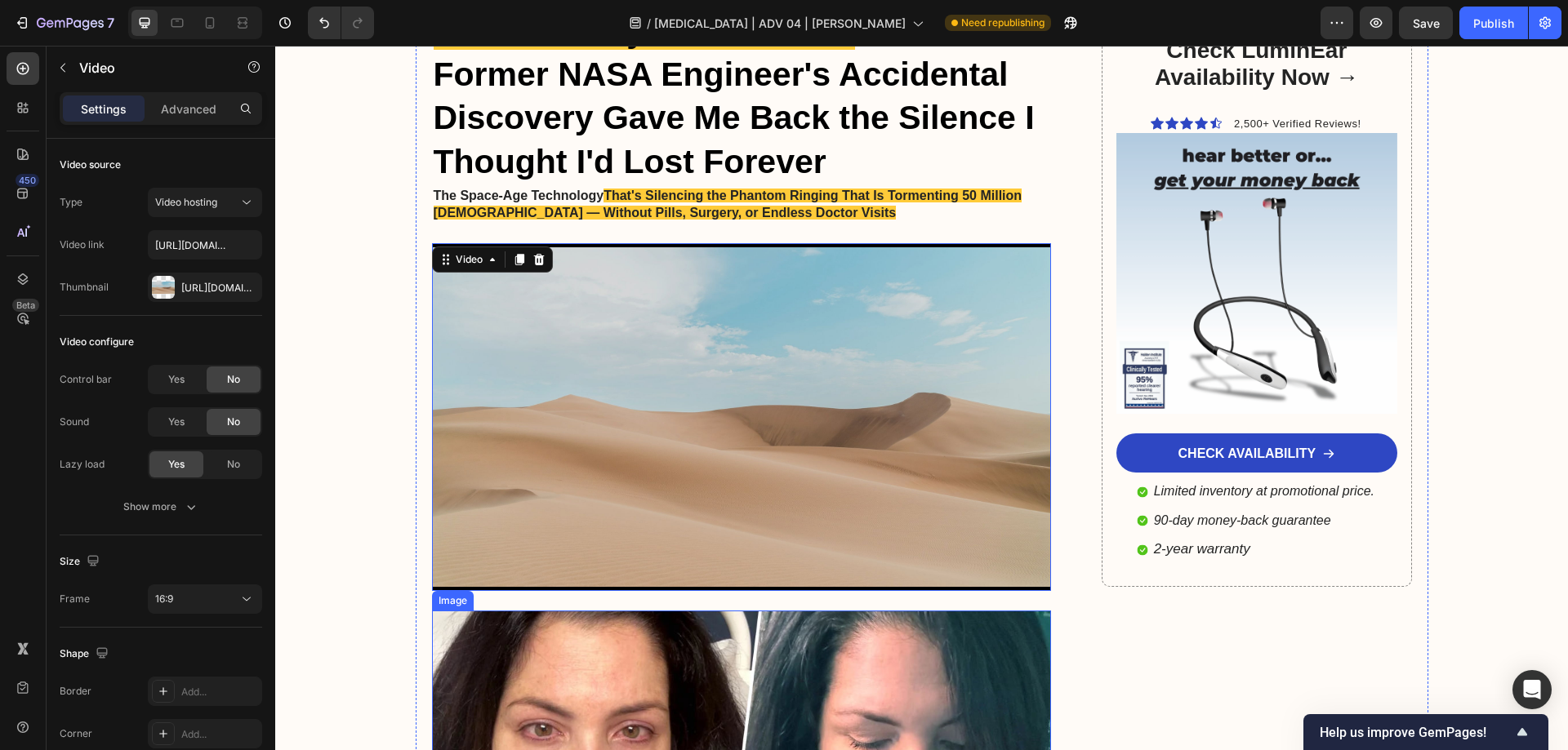
scroll to position [82, 0]
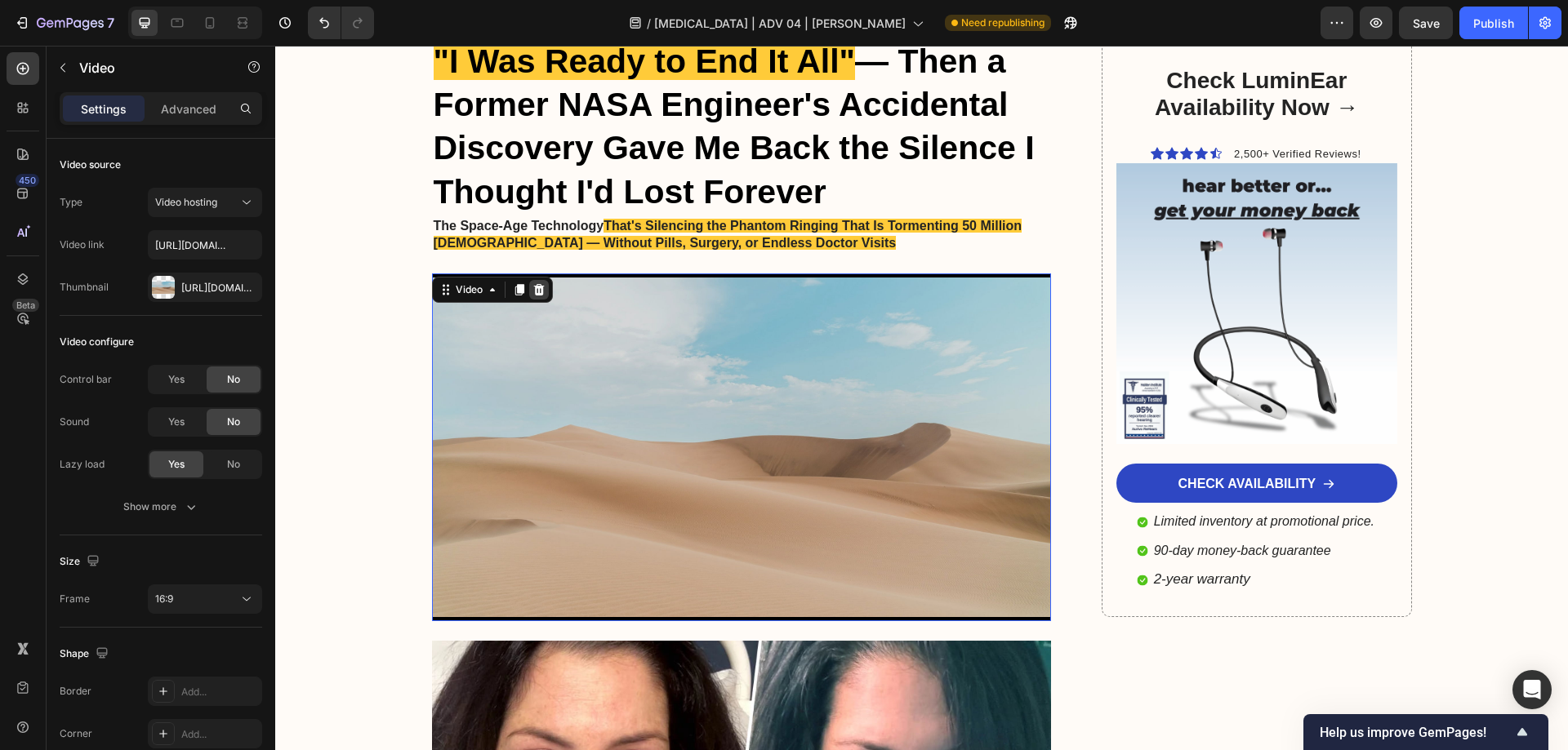
click at [532, 291] on icon at bounding box center [538, 289] width 13 height 13
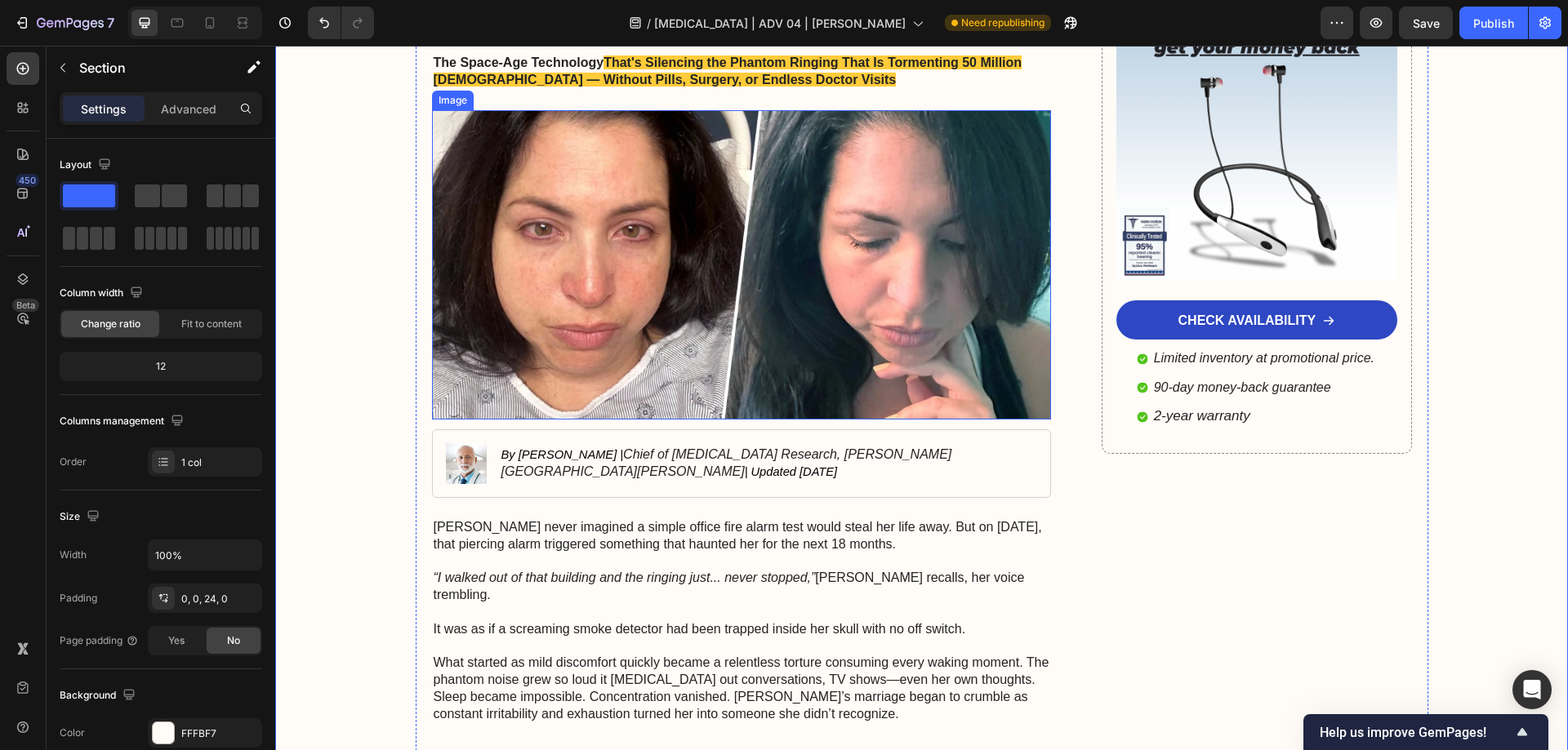
scroll to position [0, 0]
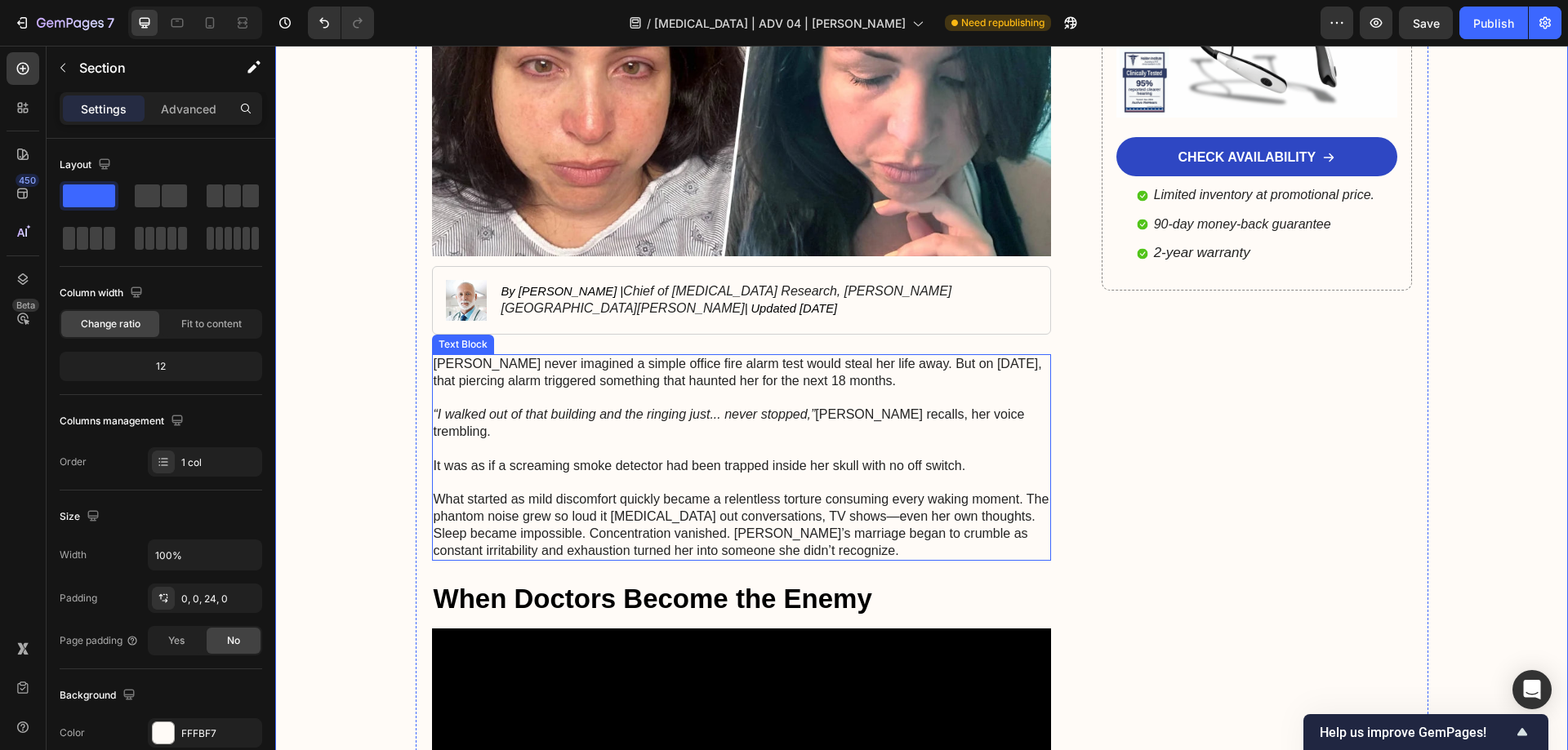
scroll to position [327, 0]
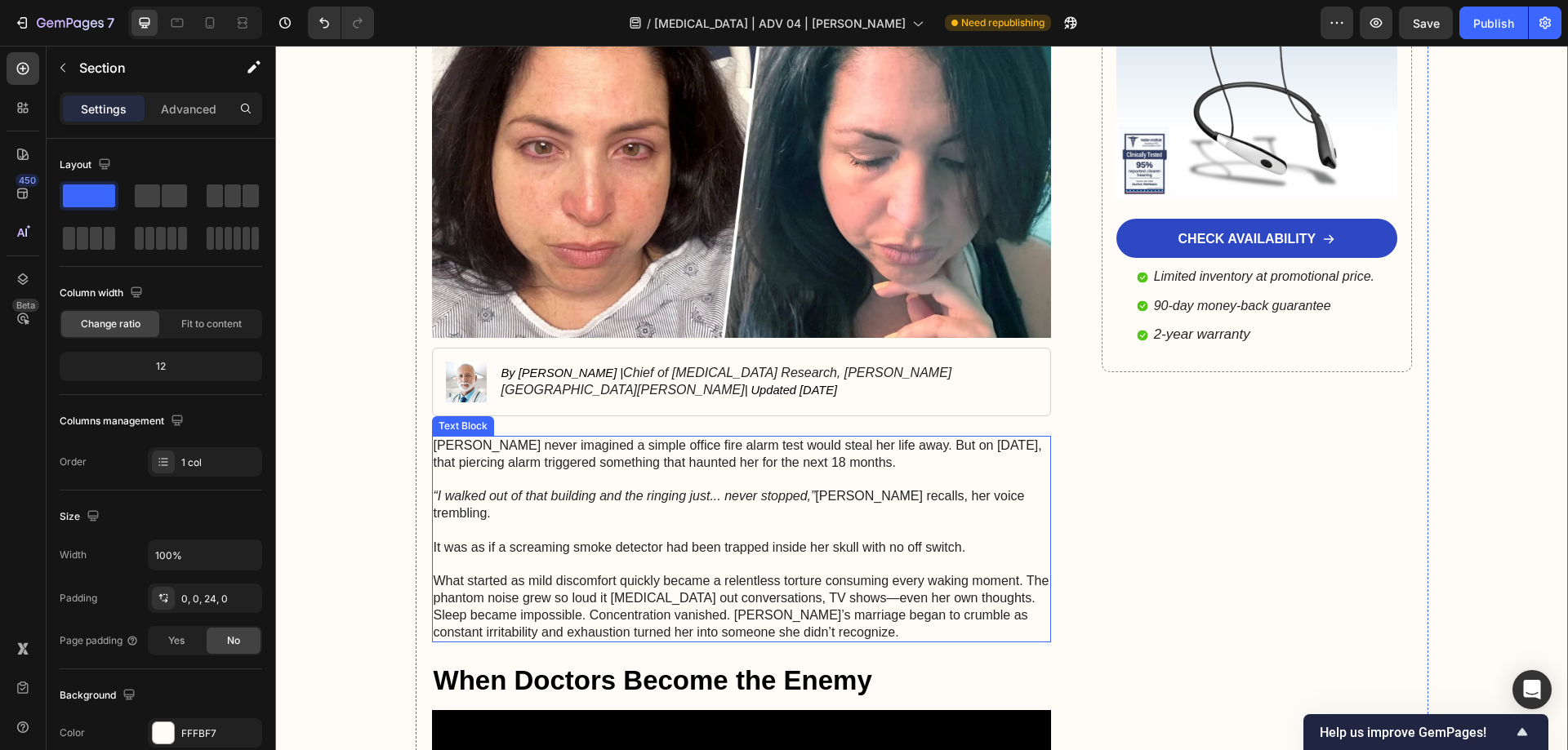
click at [497, 466] on p "[PERSON_NAME] never imagined a simple office fire alarm test would steal her li…" at bounding box center [742, 454] width 617 height 34
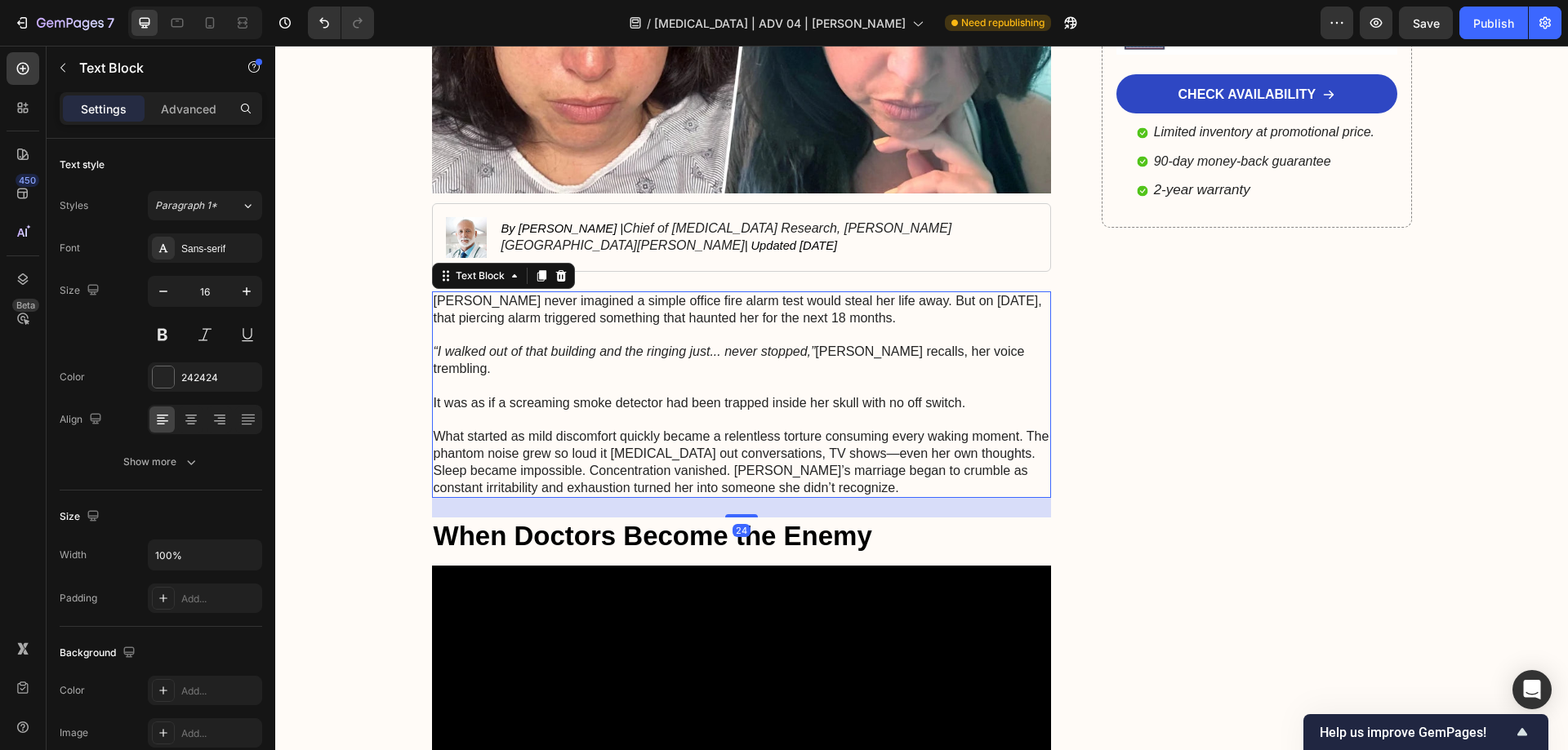
scroll to position [490, 0]
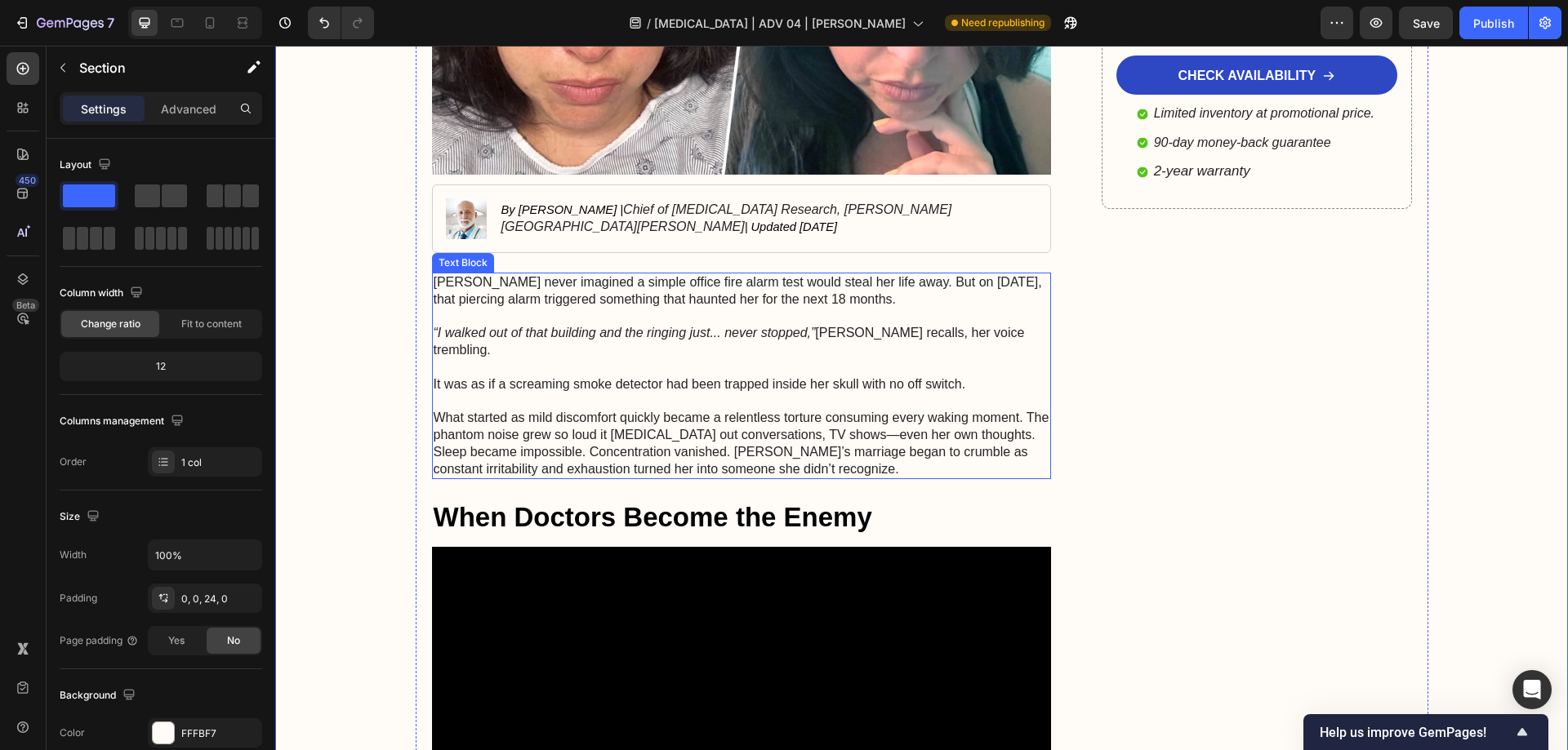
click at [598, 313] on p at bounding box center [742, 317] width 617 height 17
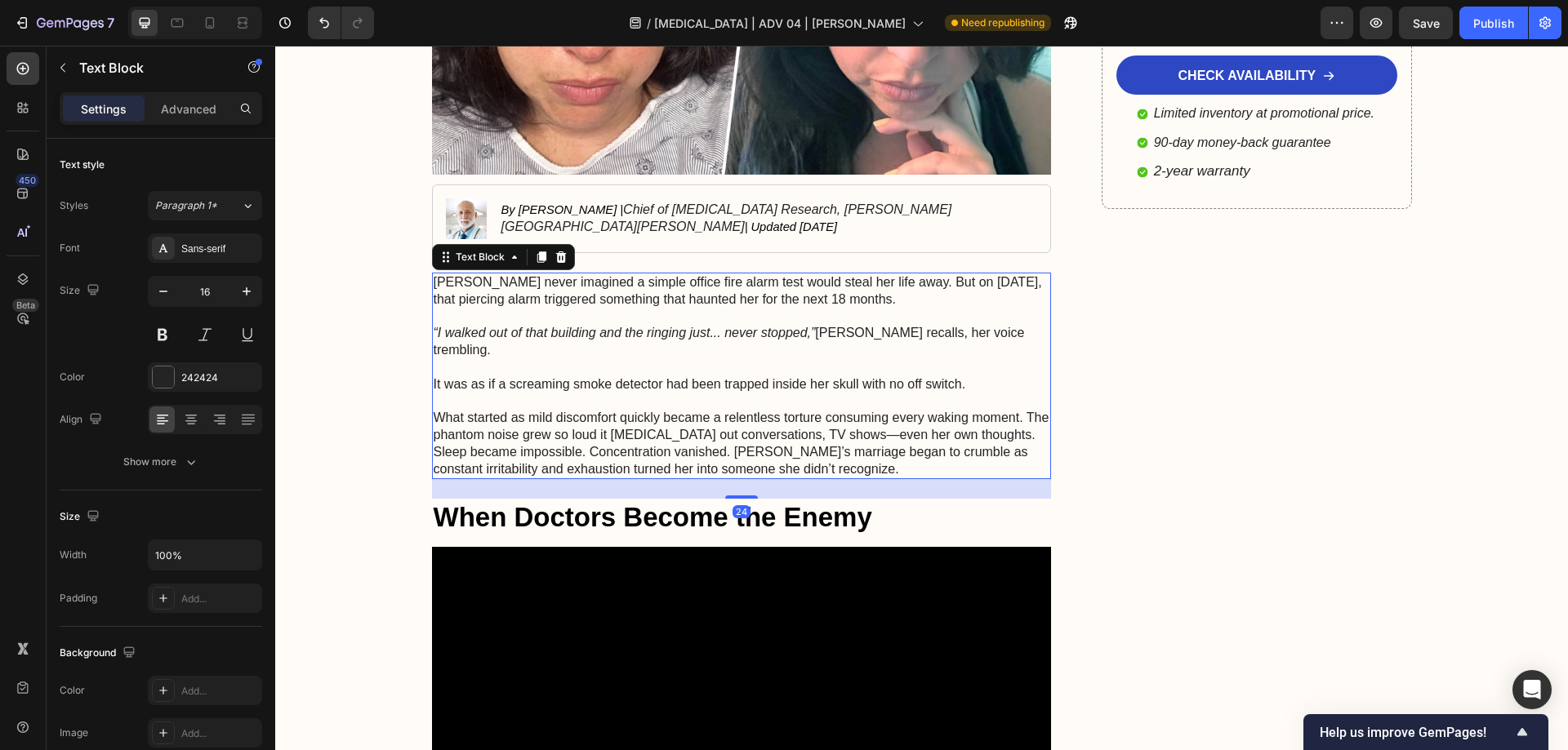
click at [598, 313] on p at bounding box center [742, 317] width 617 height 17
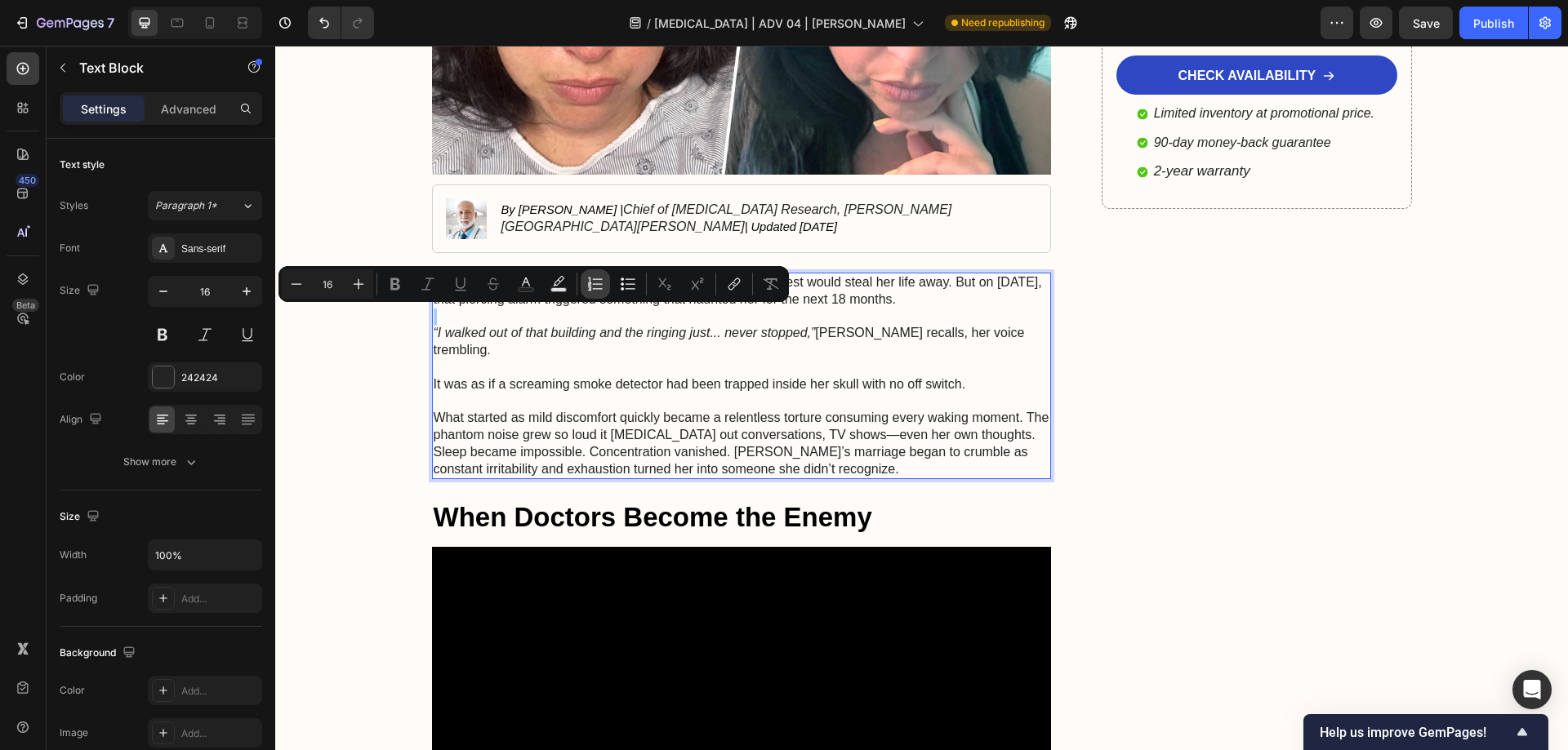
click at [598, 297] on button "Numbered List" at bounding box center [595, 284] width 30 height 30
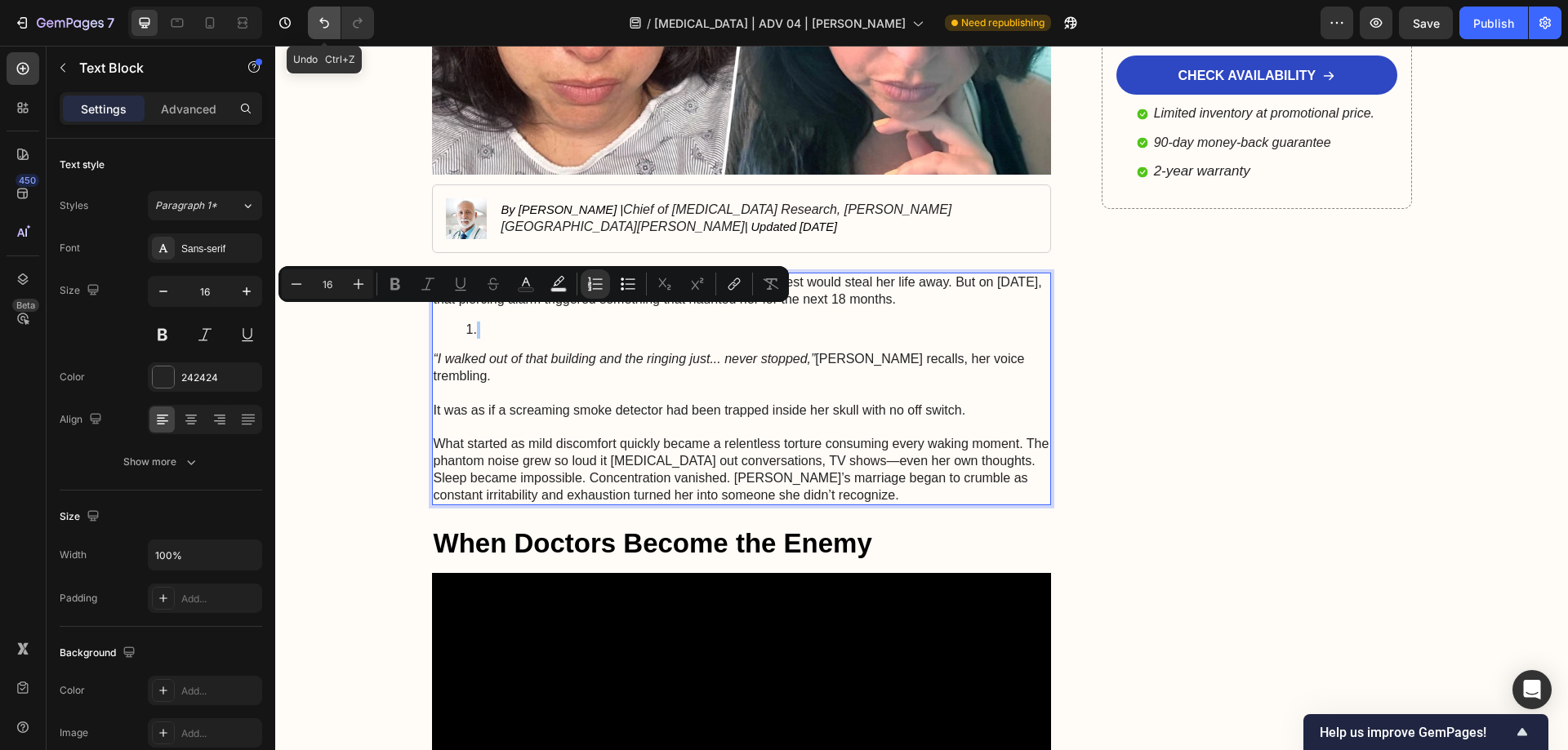
click at [328, 26] on icon "Undo/Redo" at bounding box center [323, 24] width 10 height 10
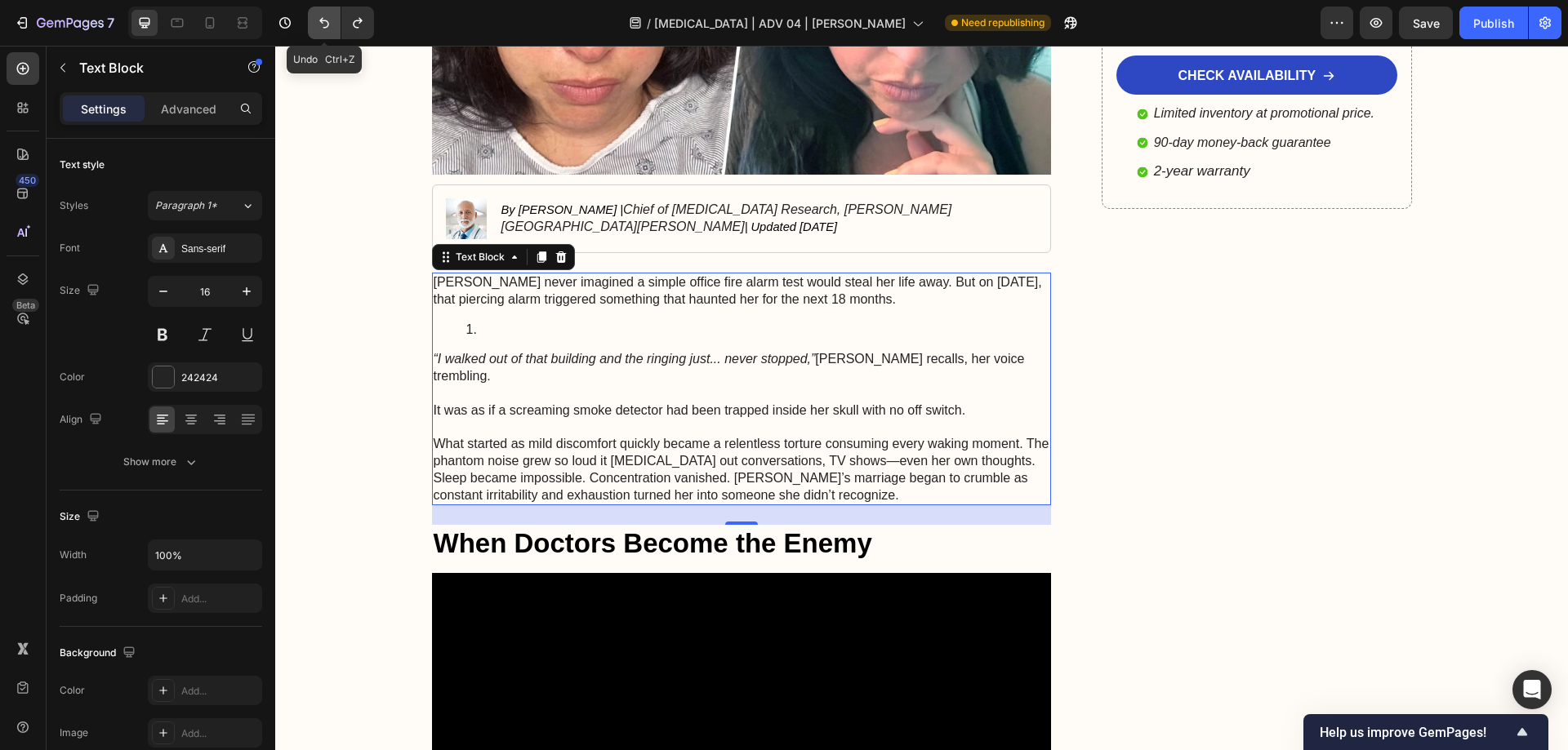
click at [321, 25] on icon "Undo/Redo" at bounding box center [324, 23] width 17 height 17
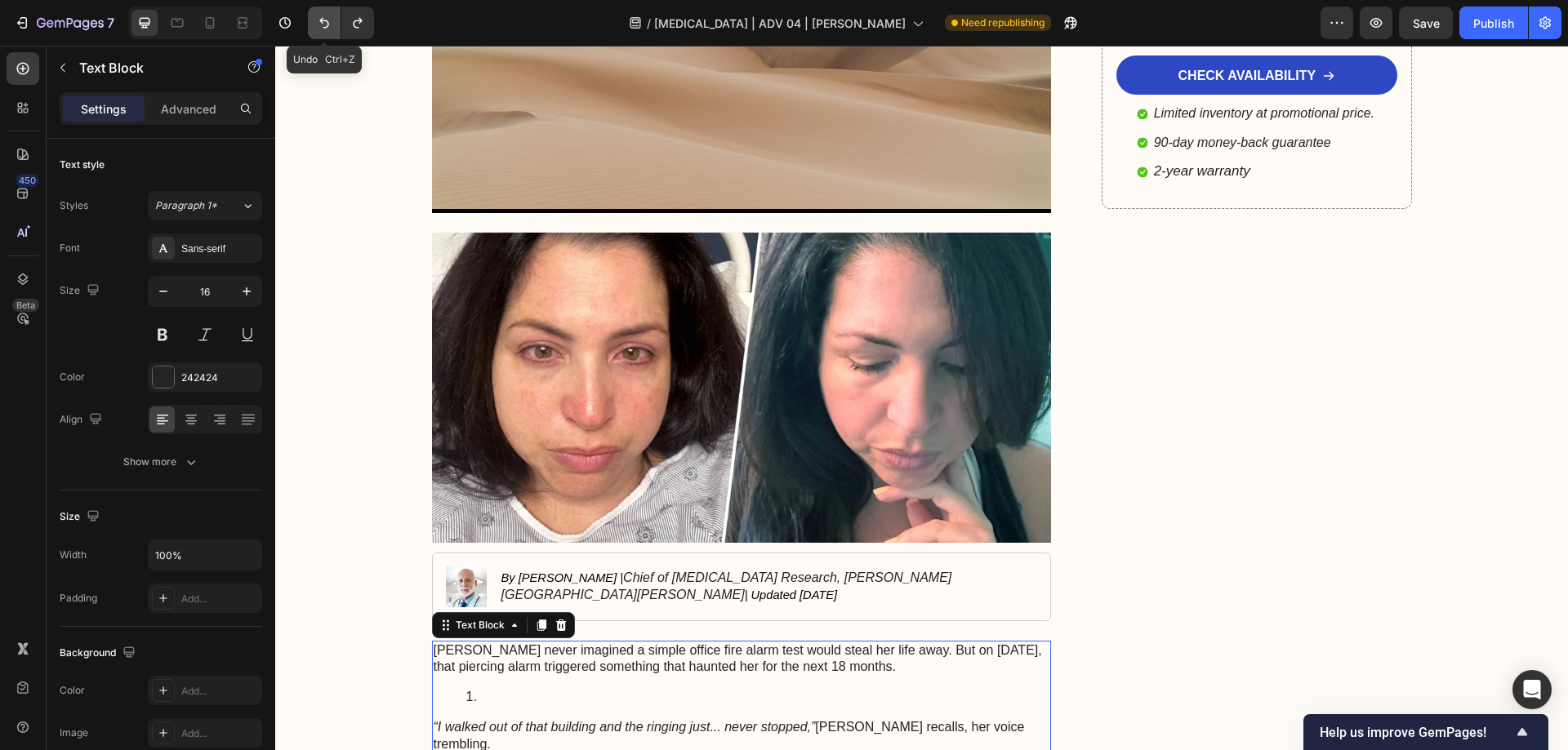
scroll to position [857, 0]
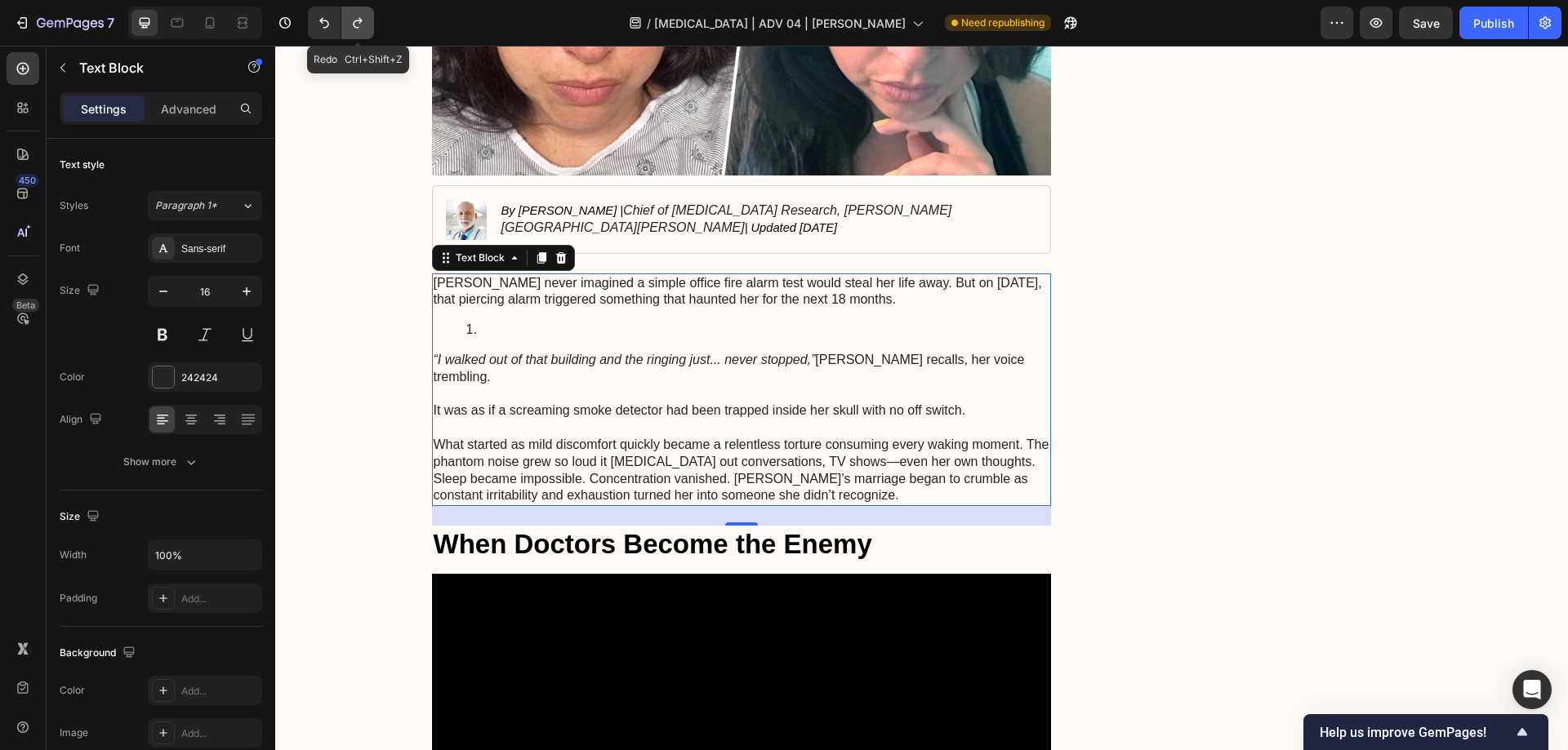
click at [356, 26] on icon "Undo/Redo" at bounding box center [357, 23] width 17 height 17
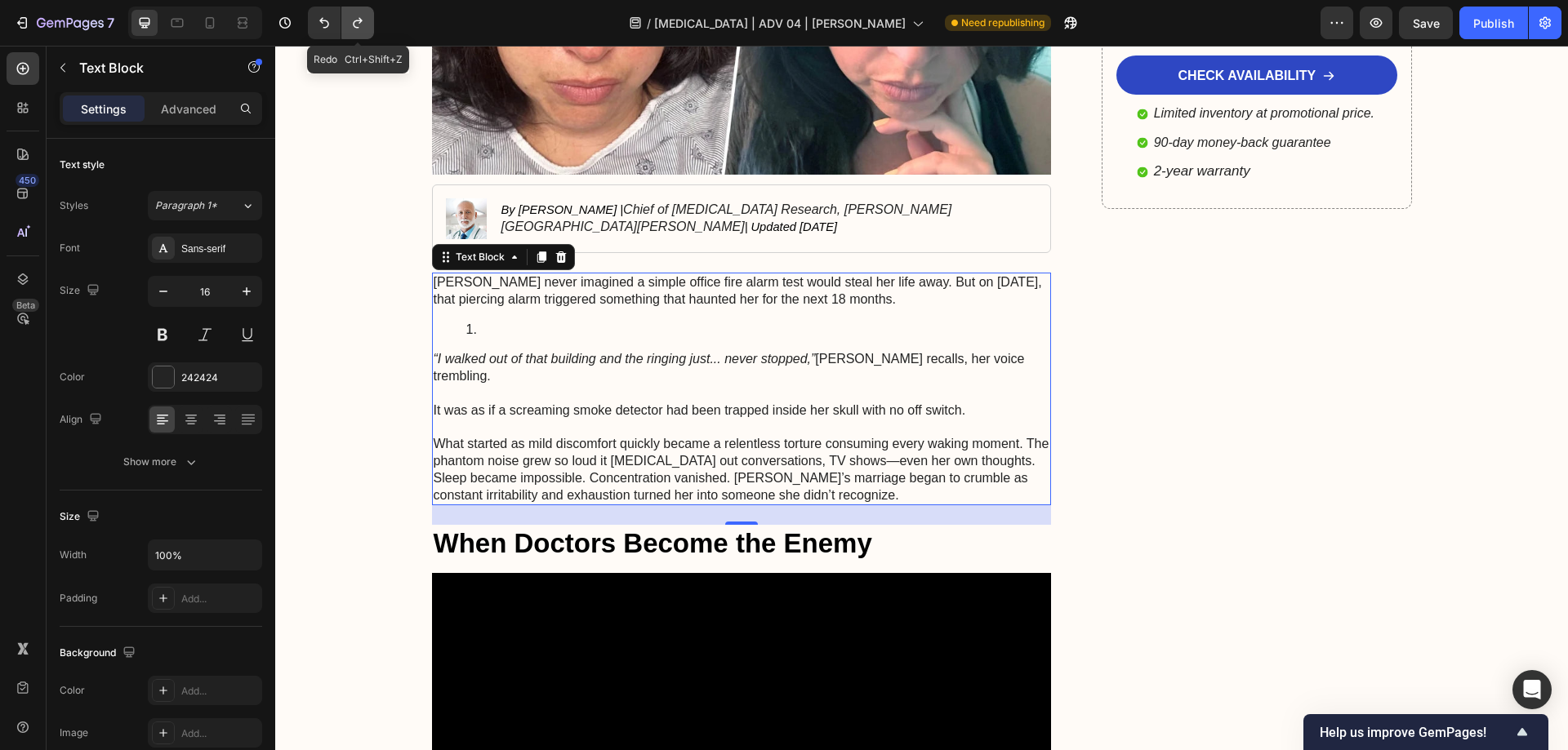
click at [356, 26] on icon "Undo/Redo" at bounding box center [357, 23] width 17 height 17
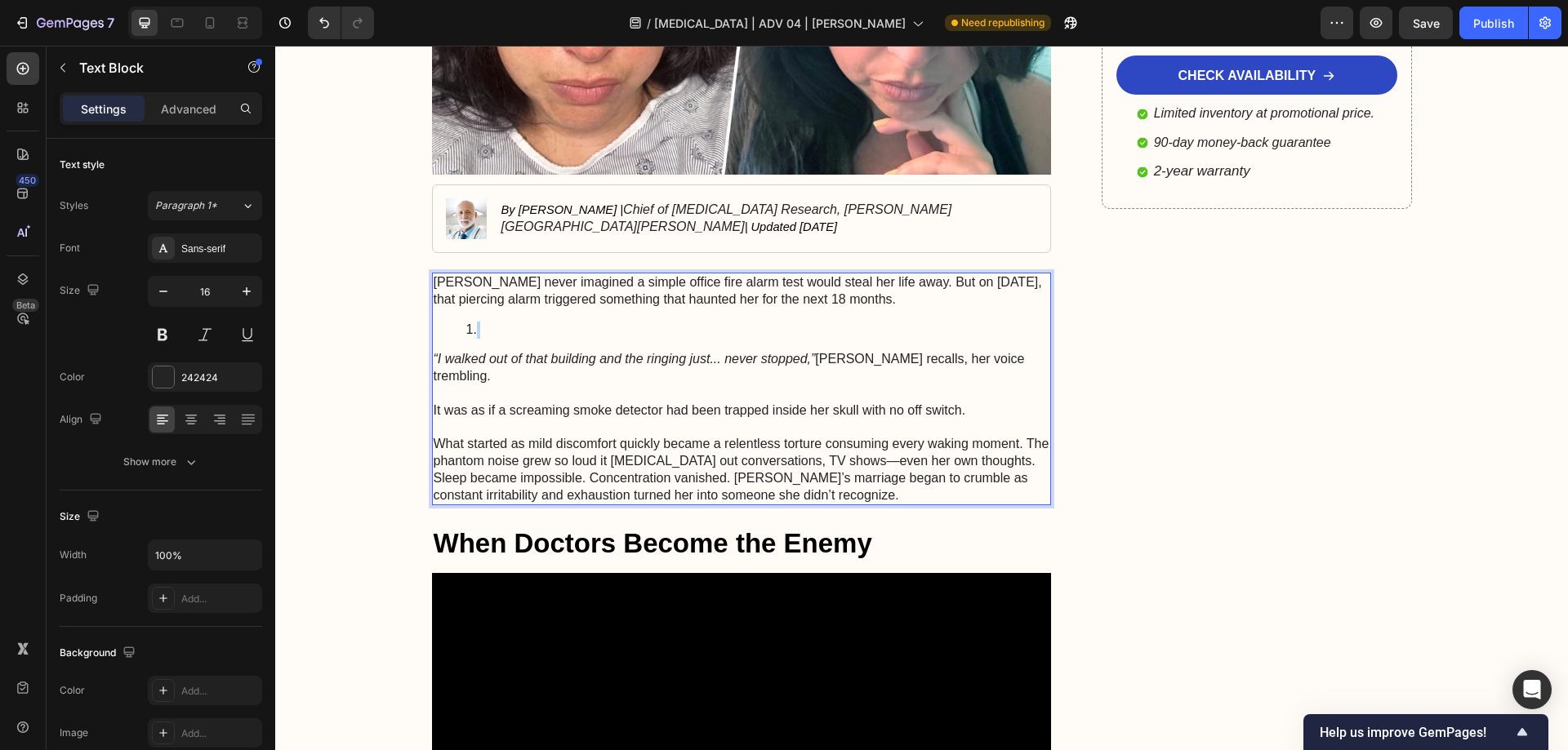
click at [483, 330] on li "Rich Text Editor. Editing area: main" at bounding box center [758, 330] width 584 height 17
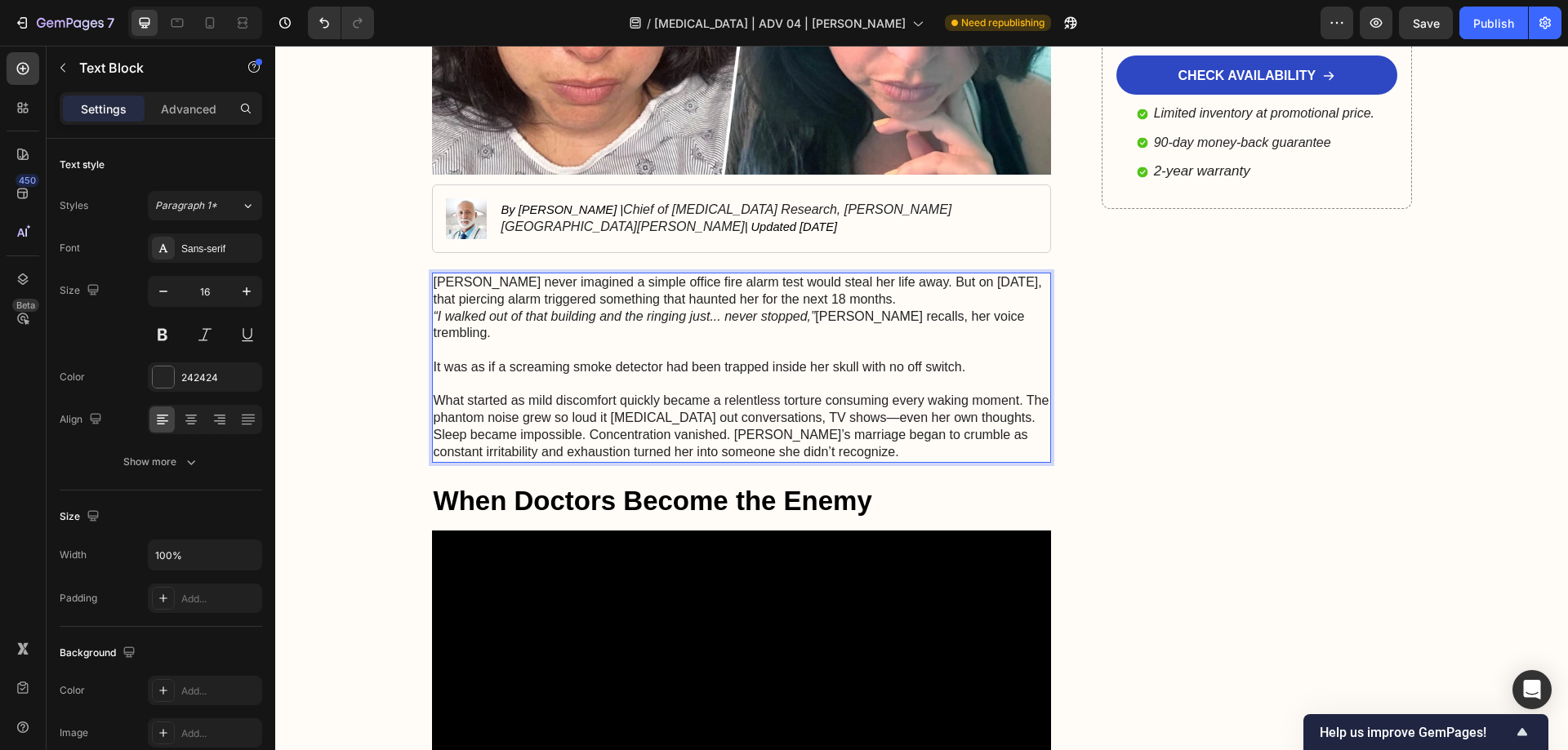
click at [944, 300] on p "[PERSON_NAME] never imagined a simple office fire alarm test would steal her li…" at bounding box center [742, 291] width 617 height 34
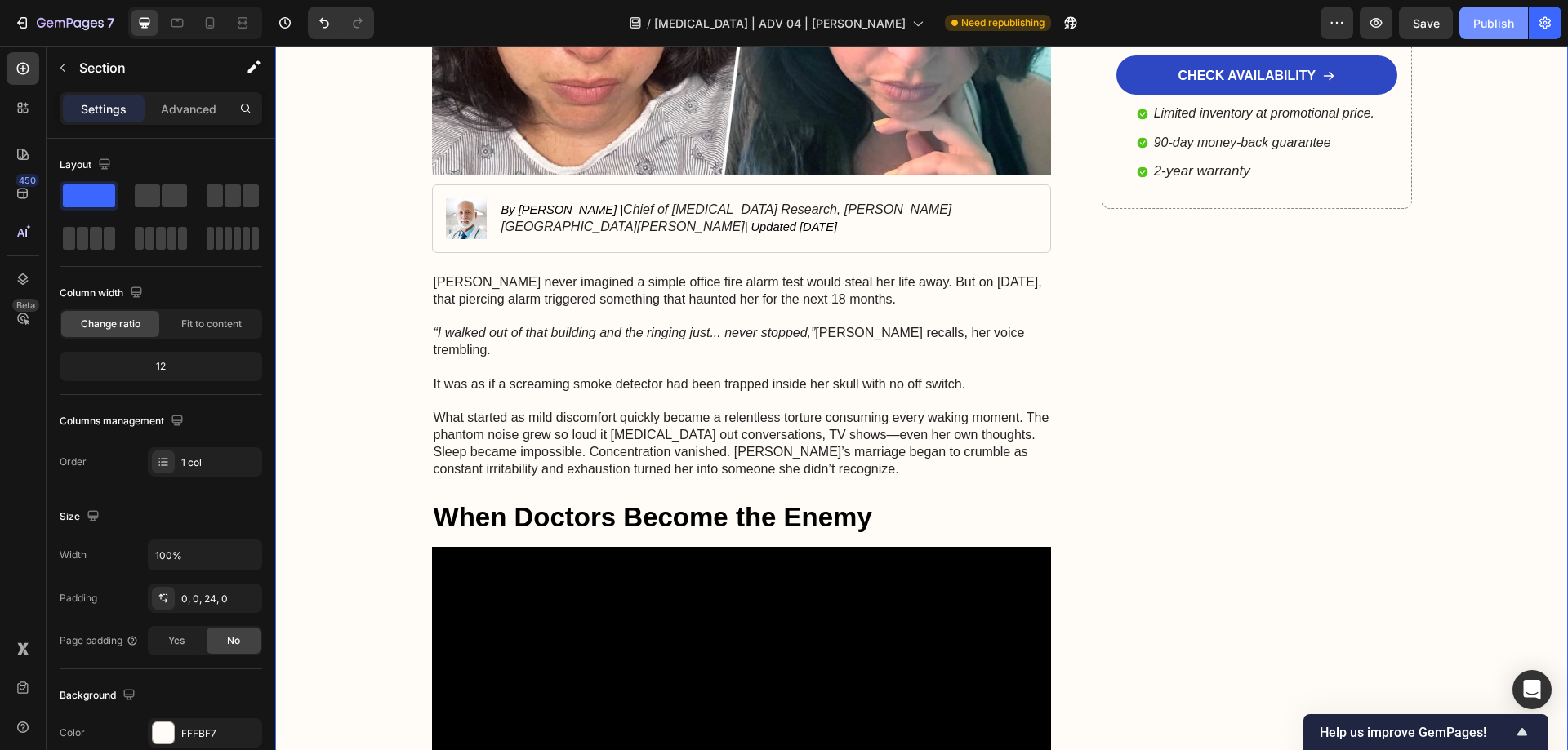
click at [1493, 30] on div "Publish" at bounding box center [1493, 24] width 41 height 17
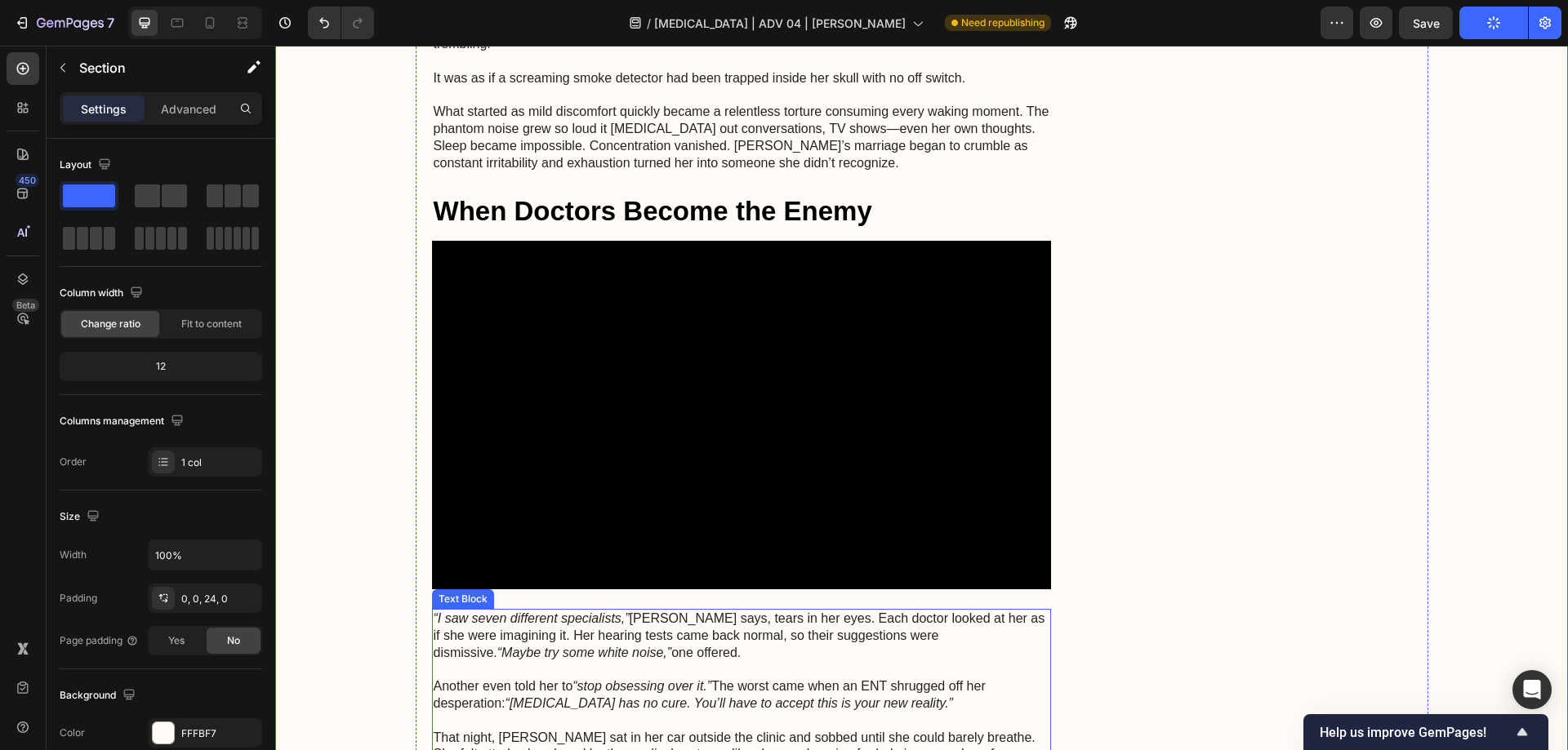
scroll to position [735, 0]
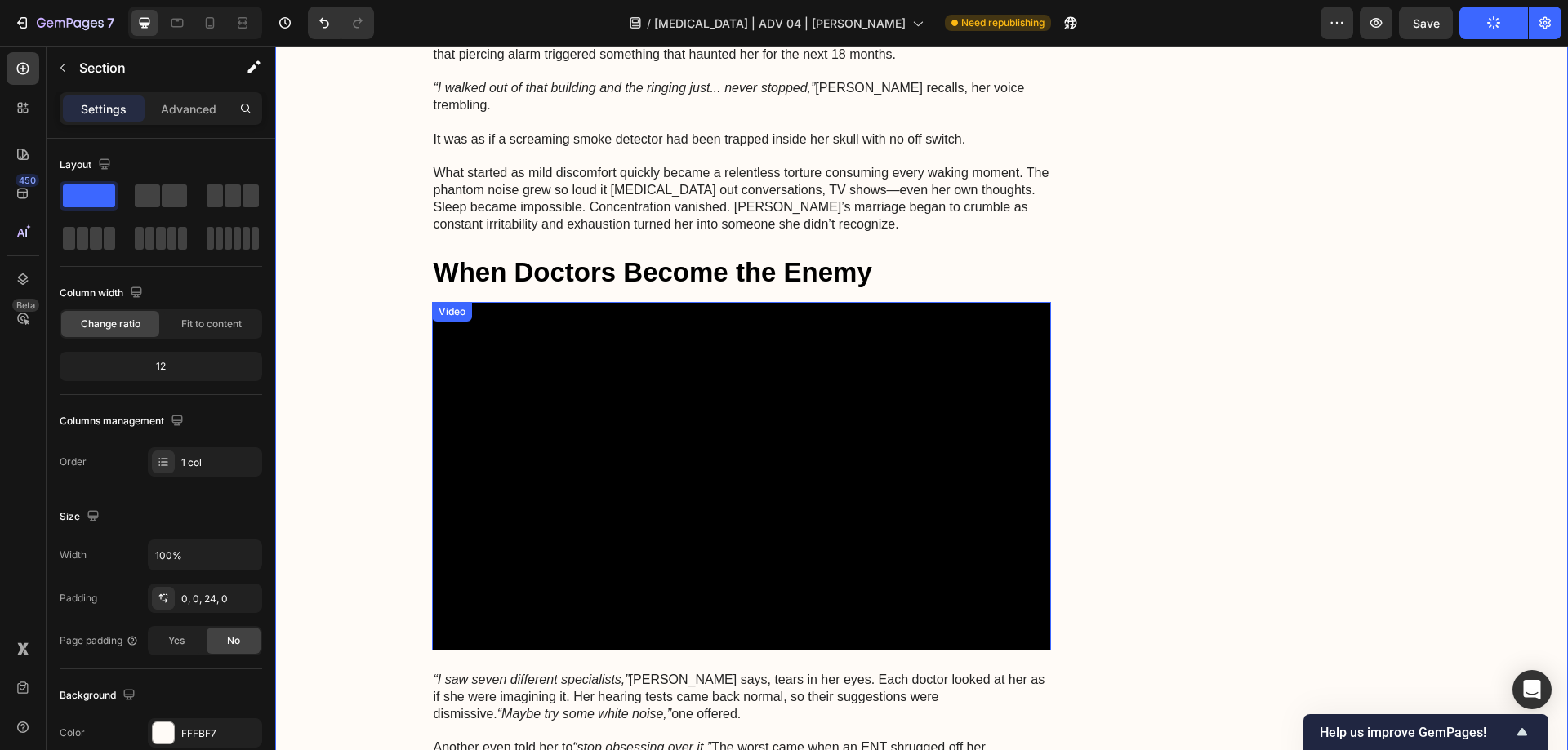
click at [703, 429] on video at bounding box center [741, 476] width 619 height 348
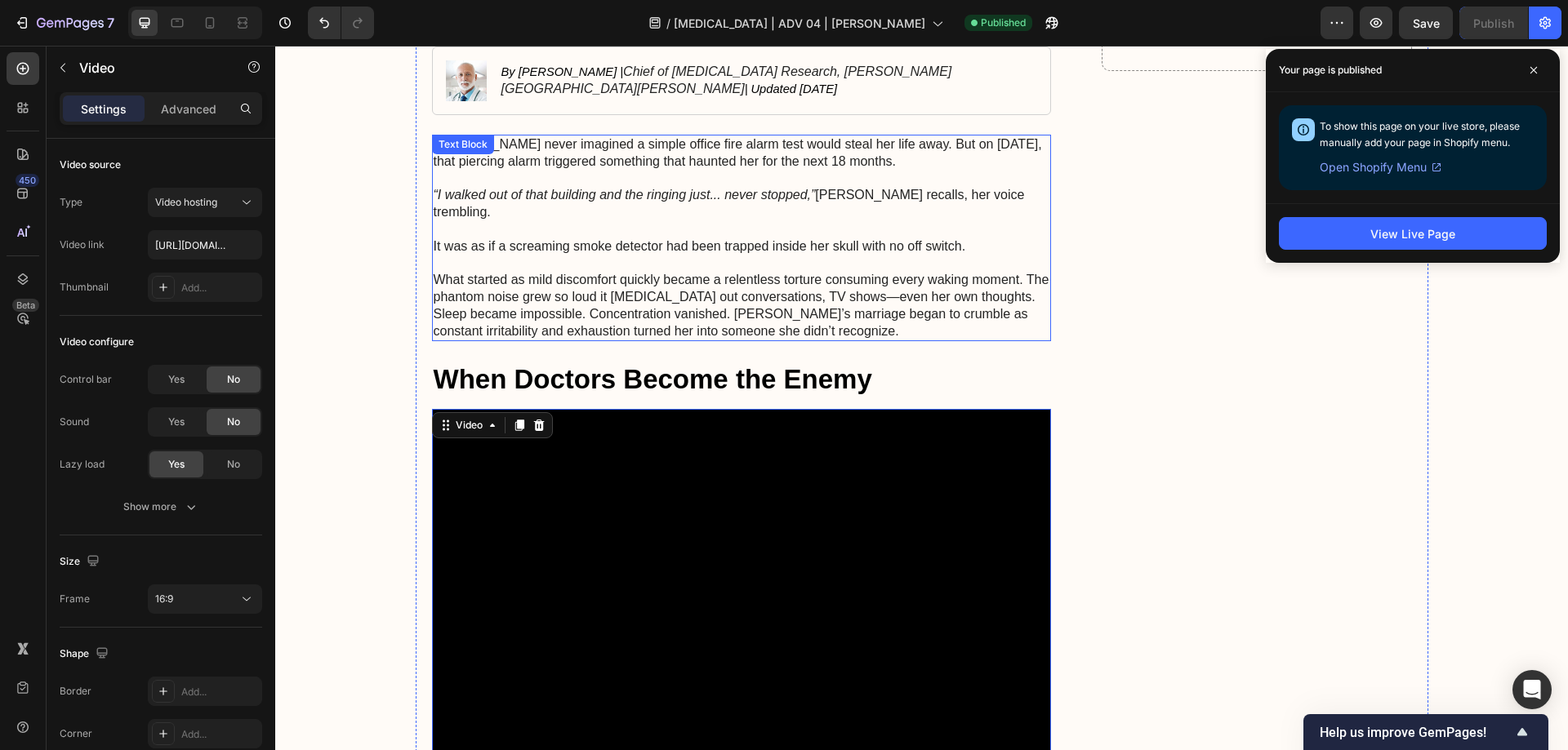
scroll to position [409, 0]
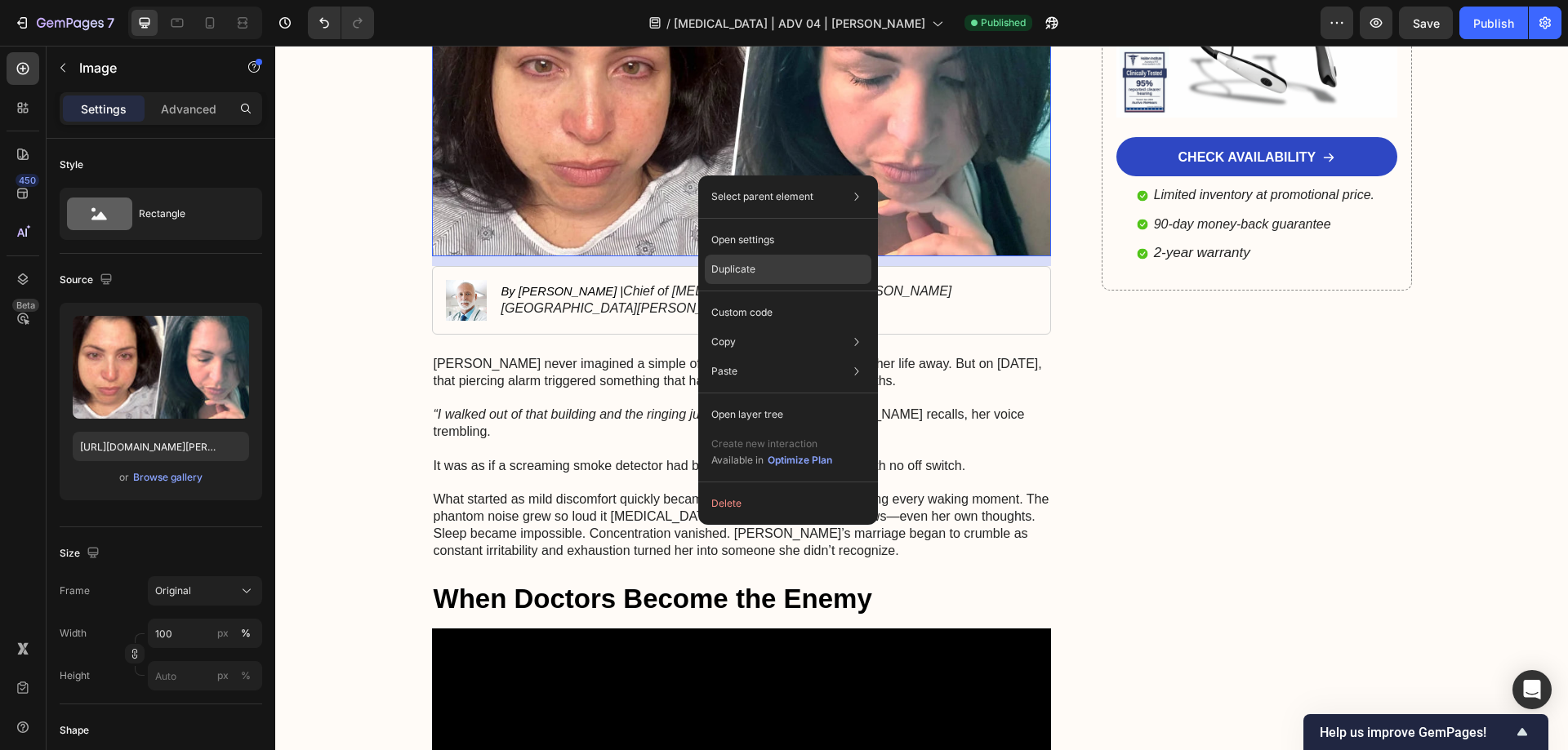
click at [747, 272] on p "Duplicate" at bounding box center [733, 269] width 44 height 15
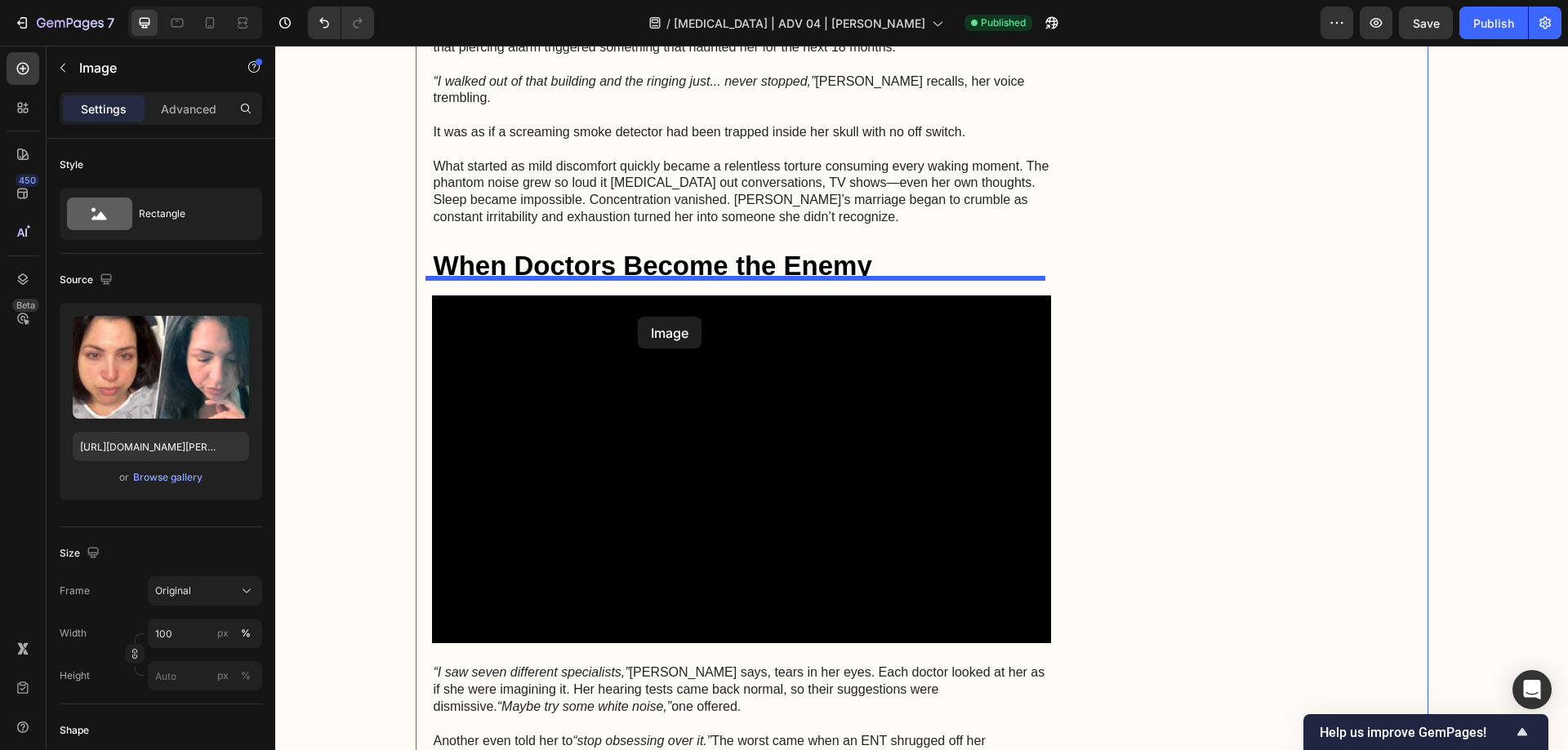
drag, startPoint x: 464, startPoint y: 249, endPoint x: 638, endPoint y: 317, distance: 186.8
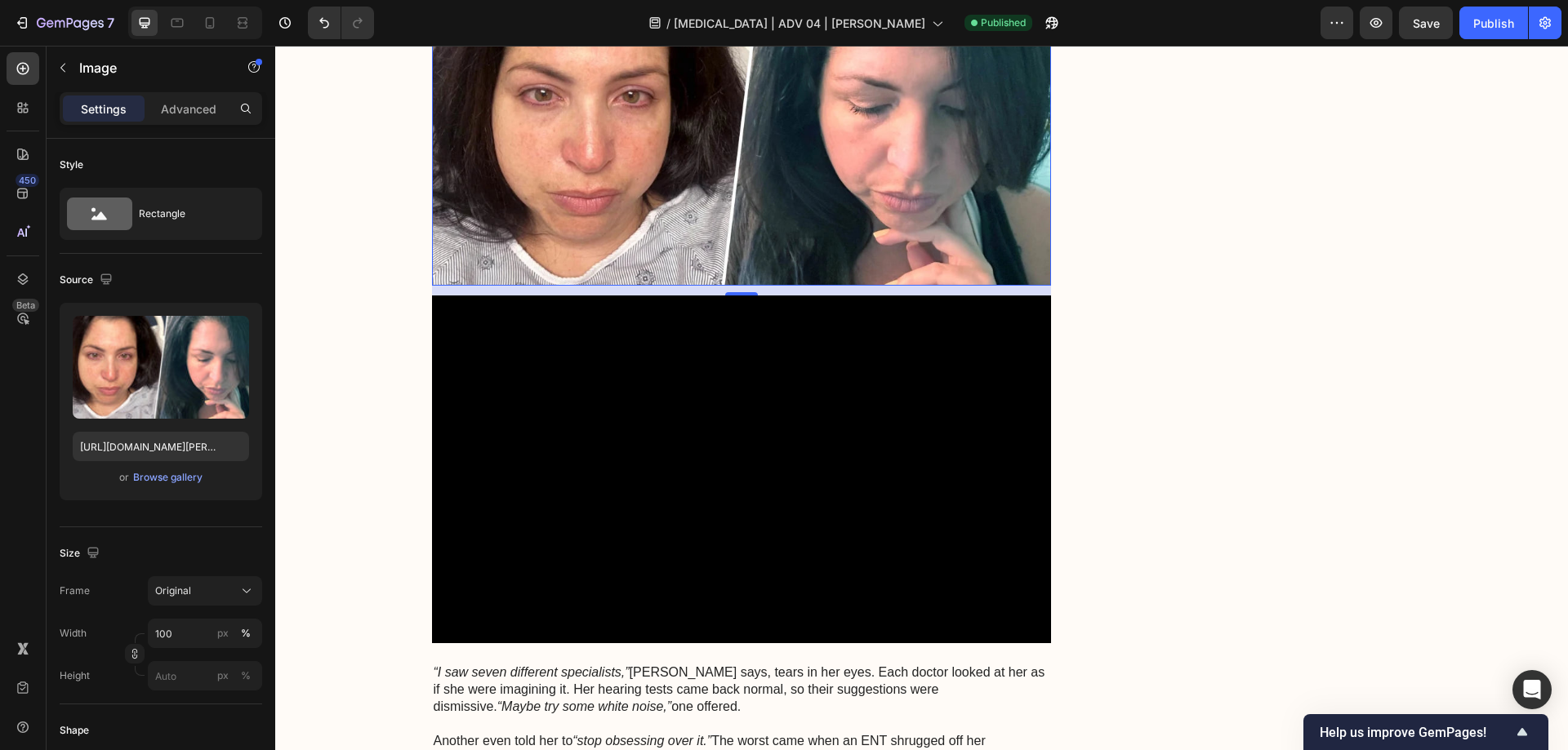
scroll to position [742, 0]
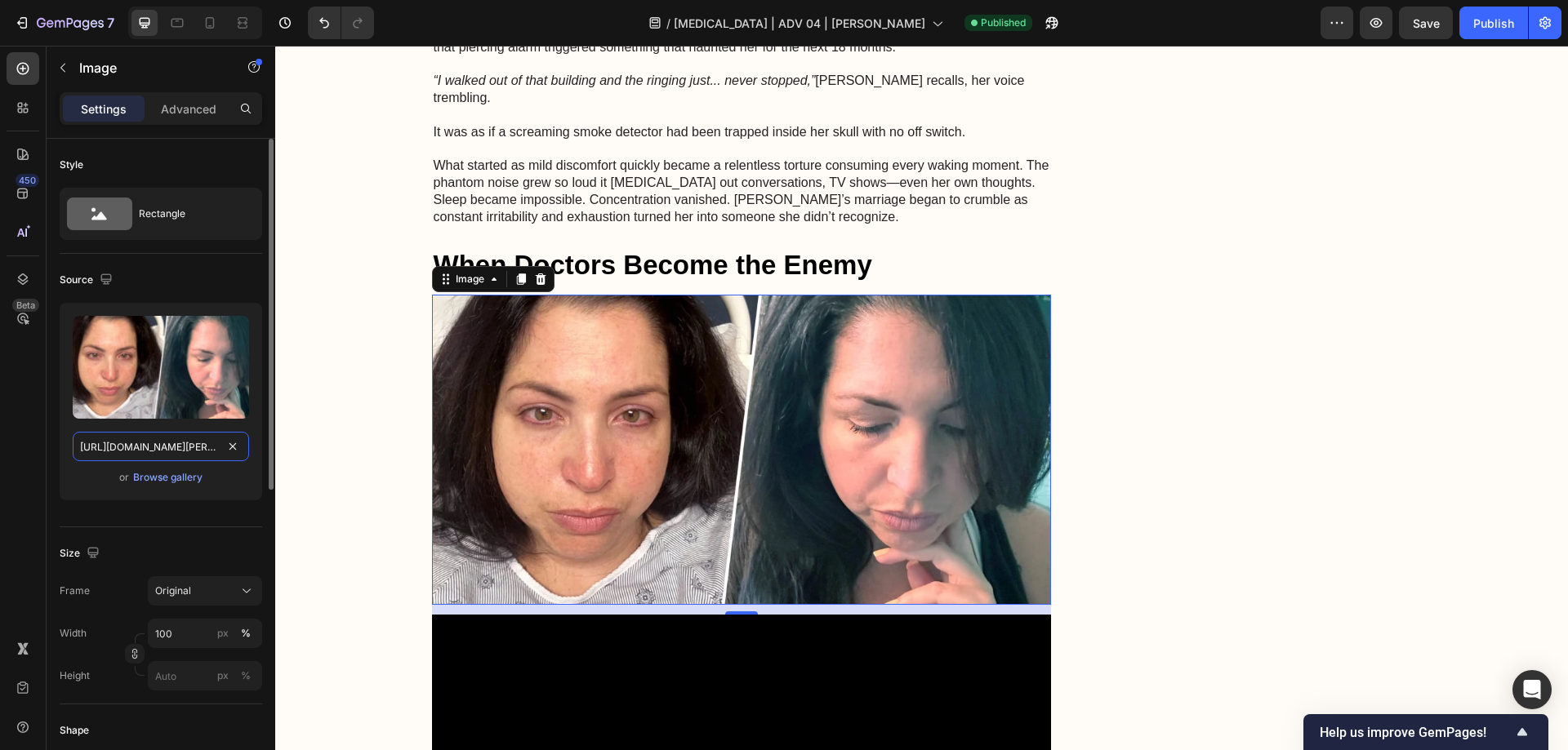
click at [152, 449] on input "[URL][DOMAIN_NAME][PERSON_NAME]" at bounding box center [160, 447] width 176 height 30
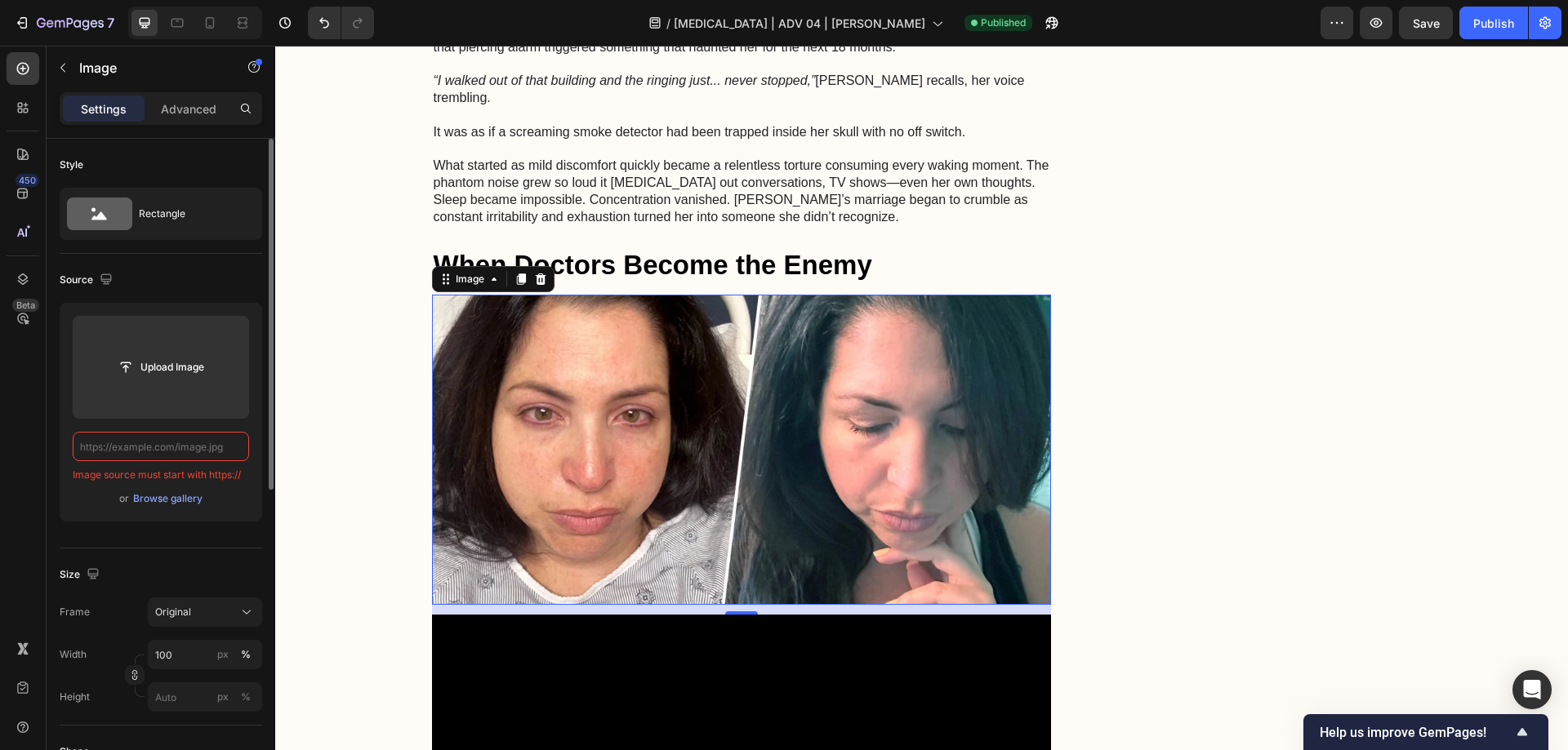
paste input "[URL][DOMAIN_NAME]"
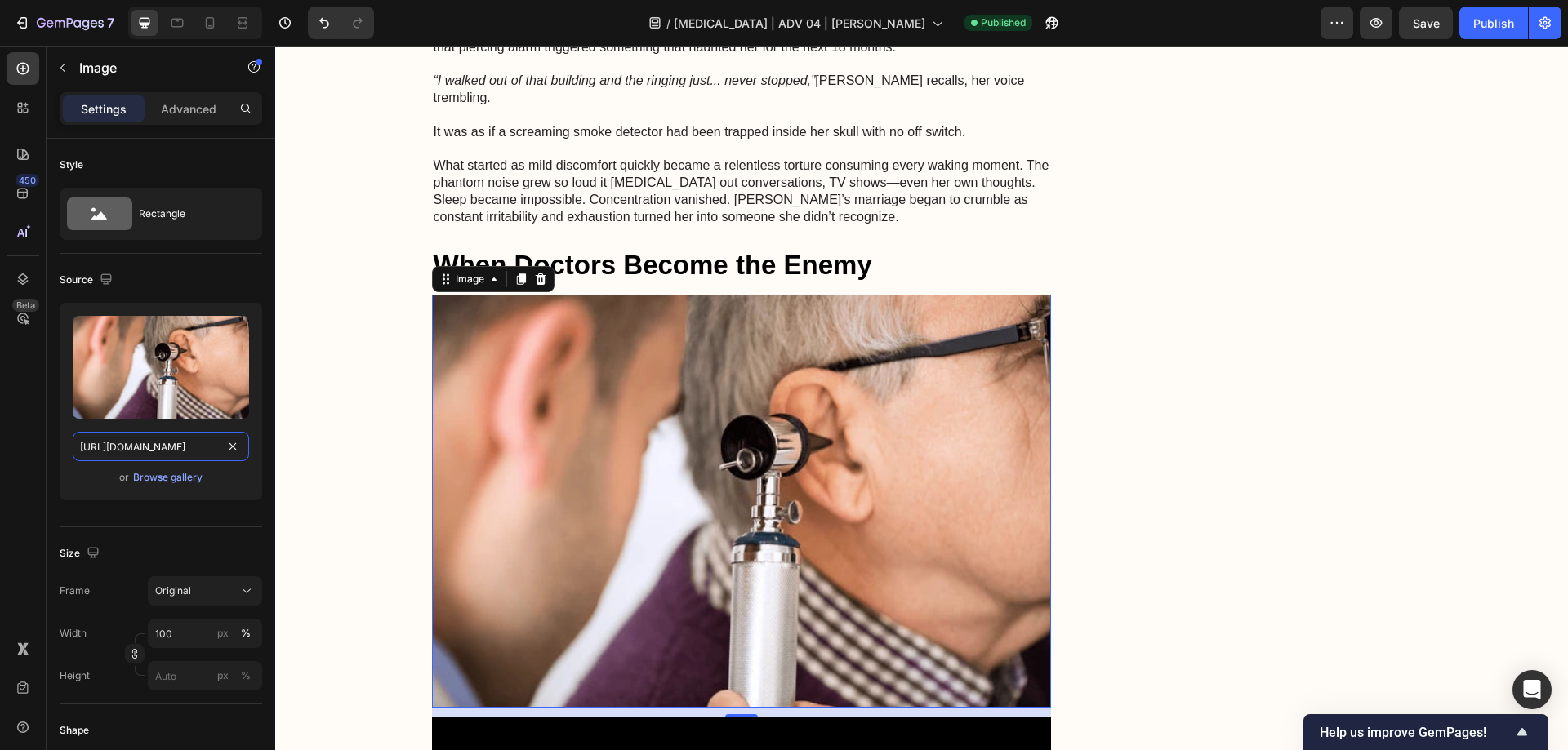
type input "[URL][DOMAIN_NAME]"
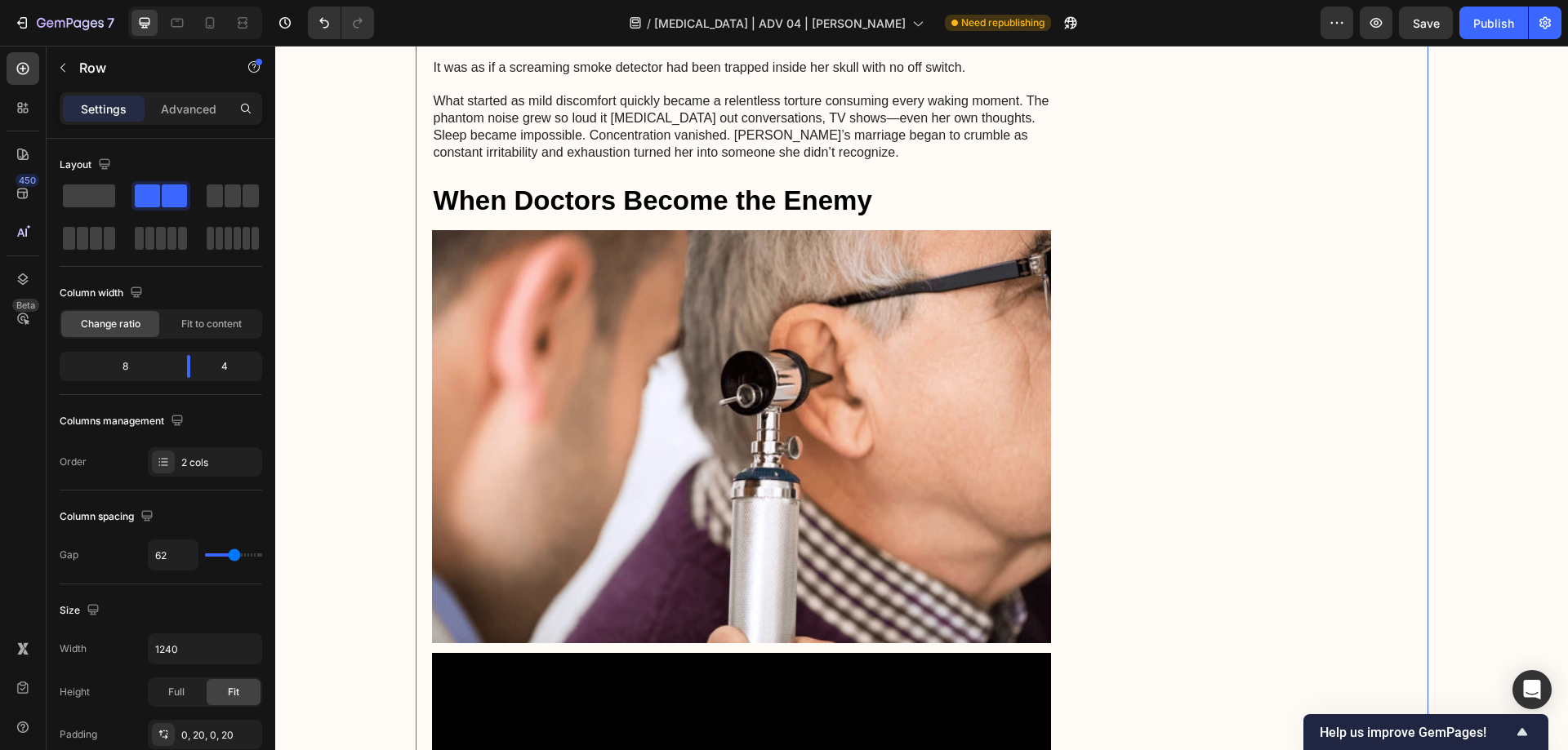
scroll to position [987, 0]
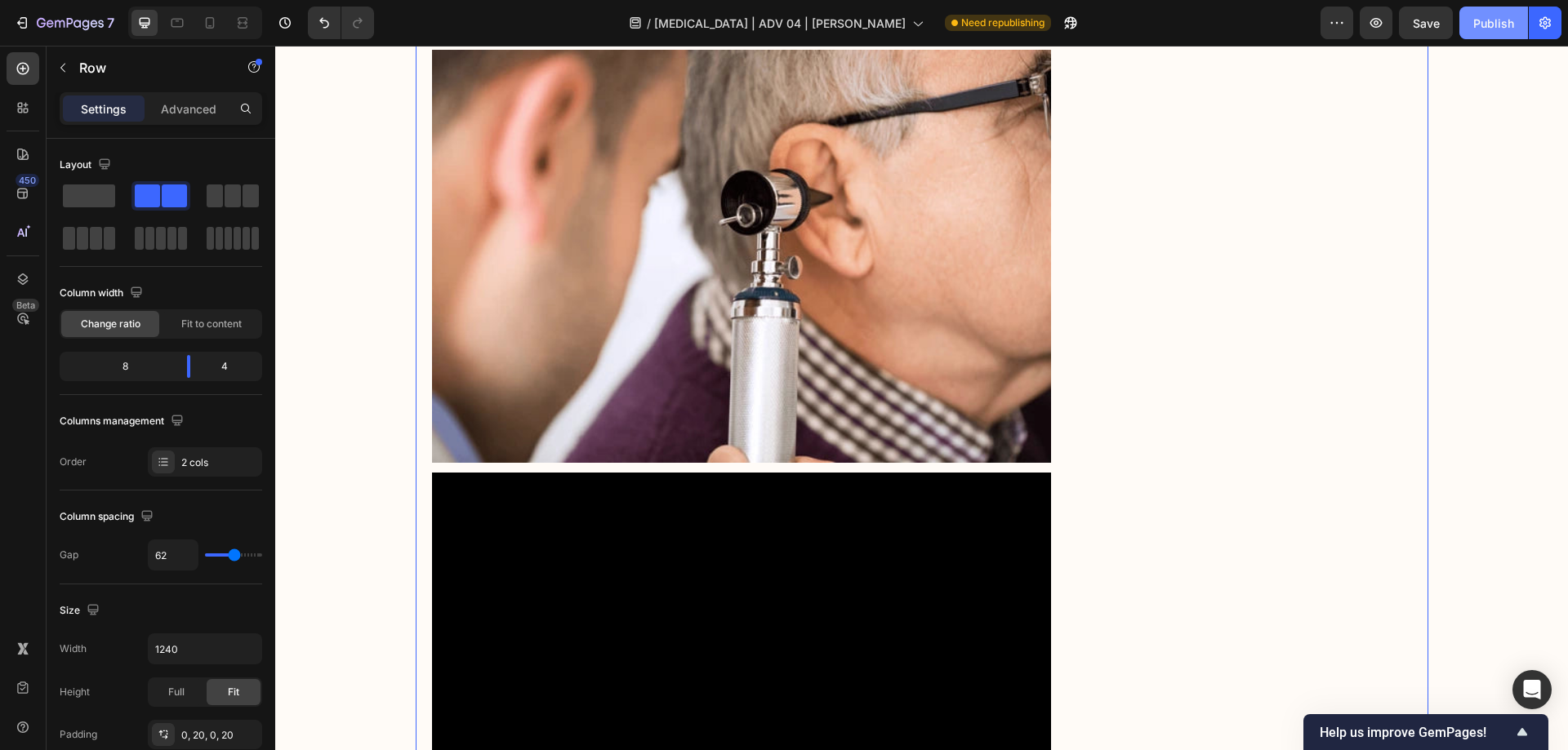
click at [1486, 13] on button "Publish" at bounding box center [1493, 22] width 69 height 32
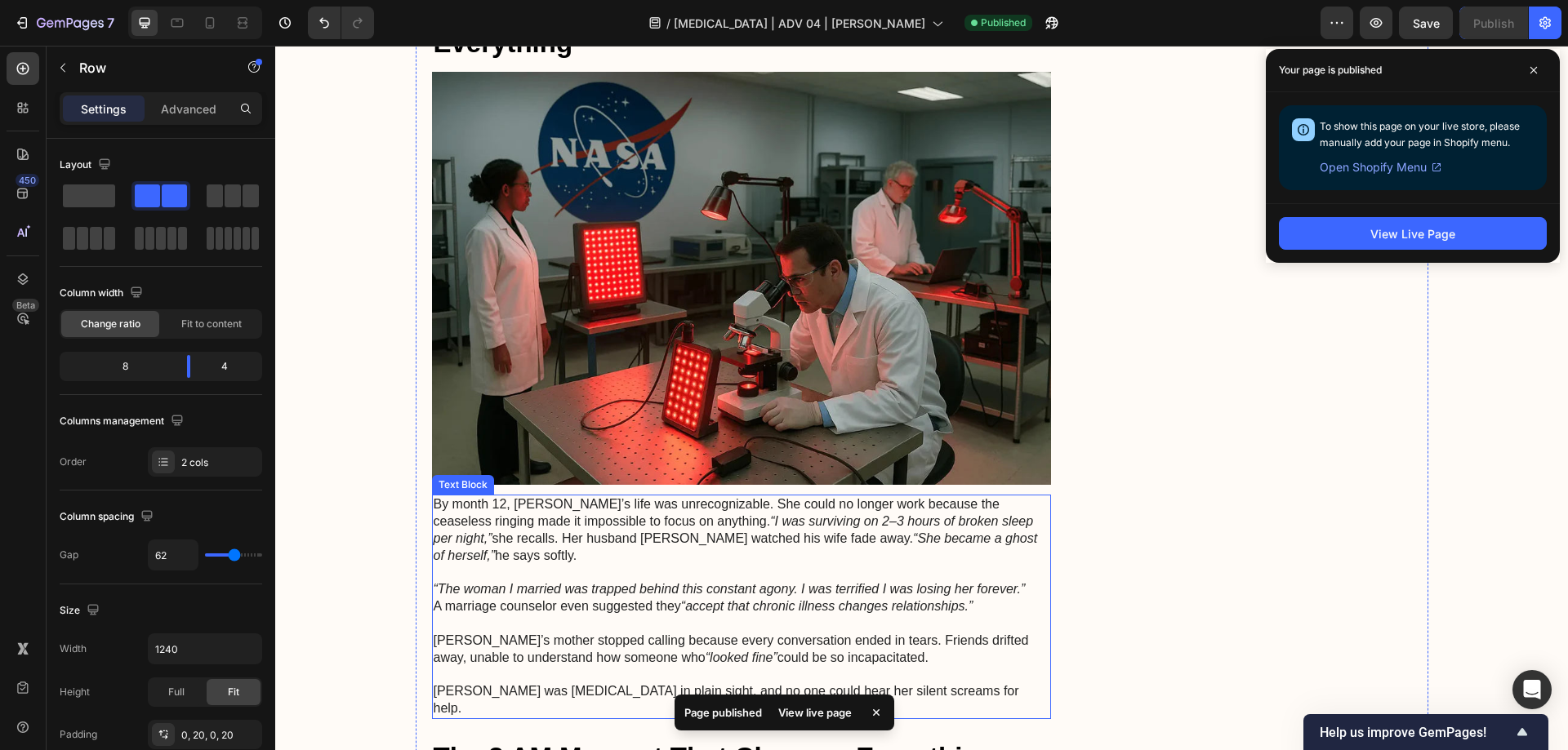
scroll to position [1885, 0]
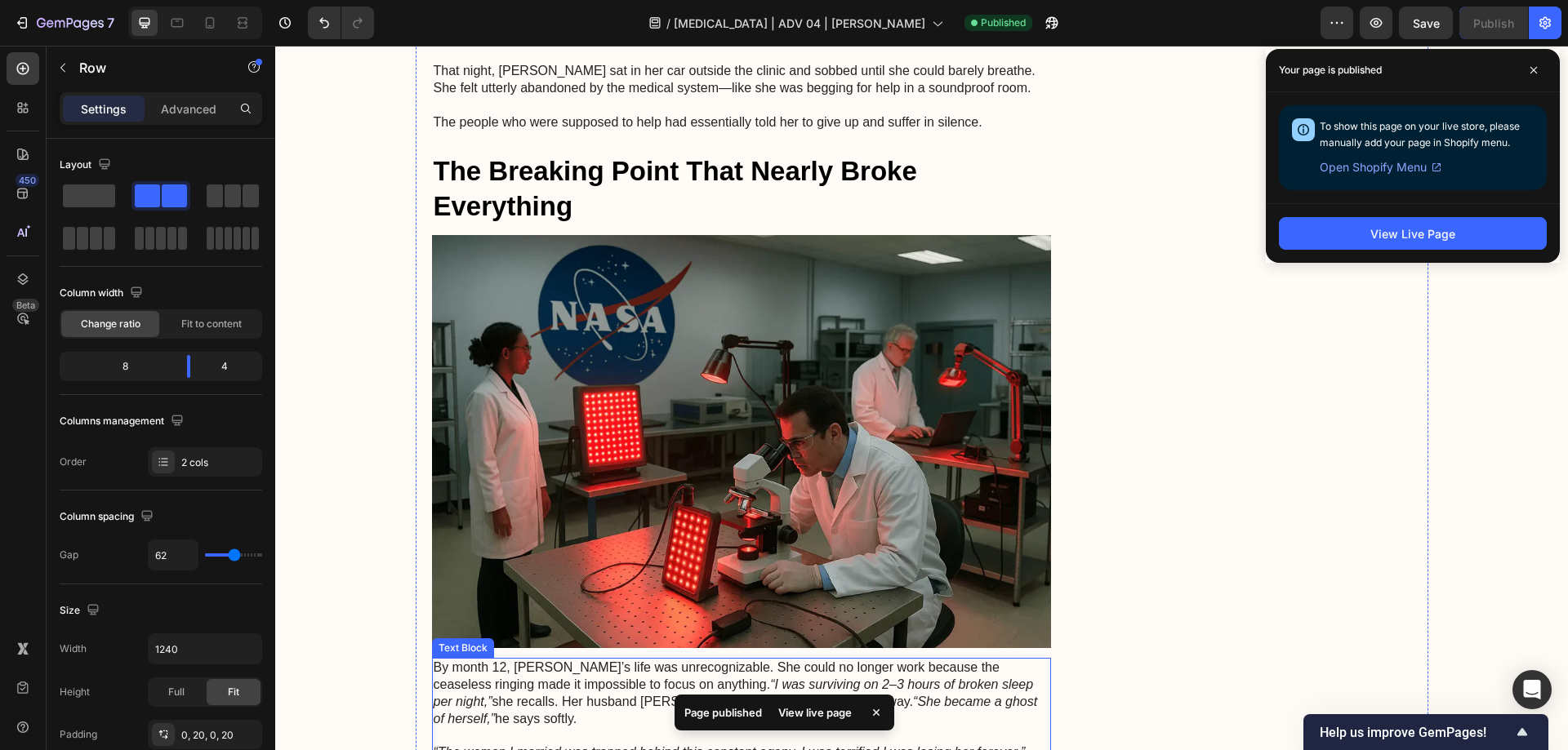
click at [716, 299] on img at bounding box center [741, 442] width 619 height 413
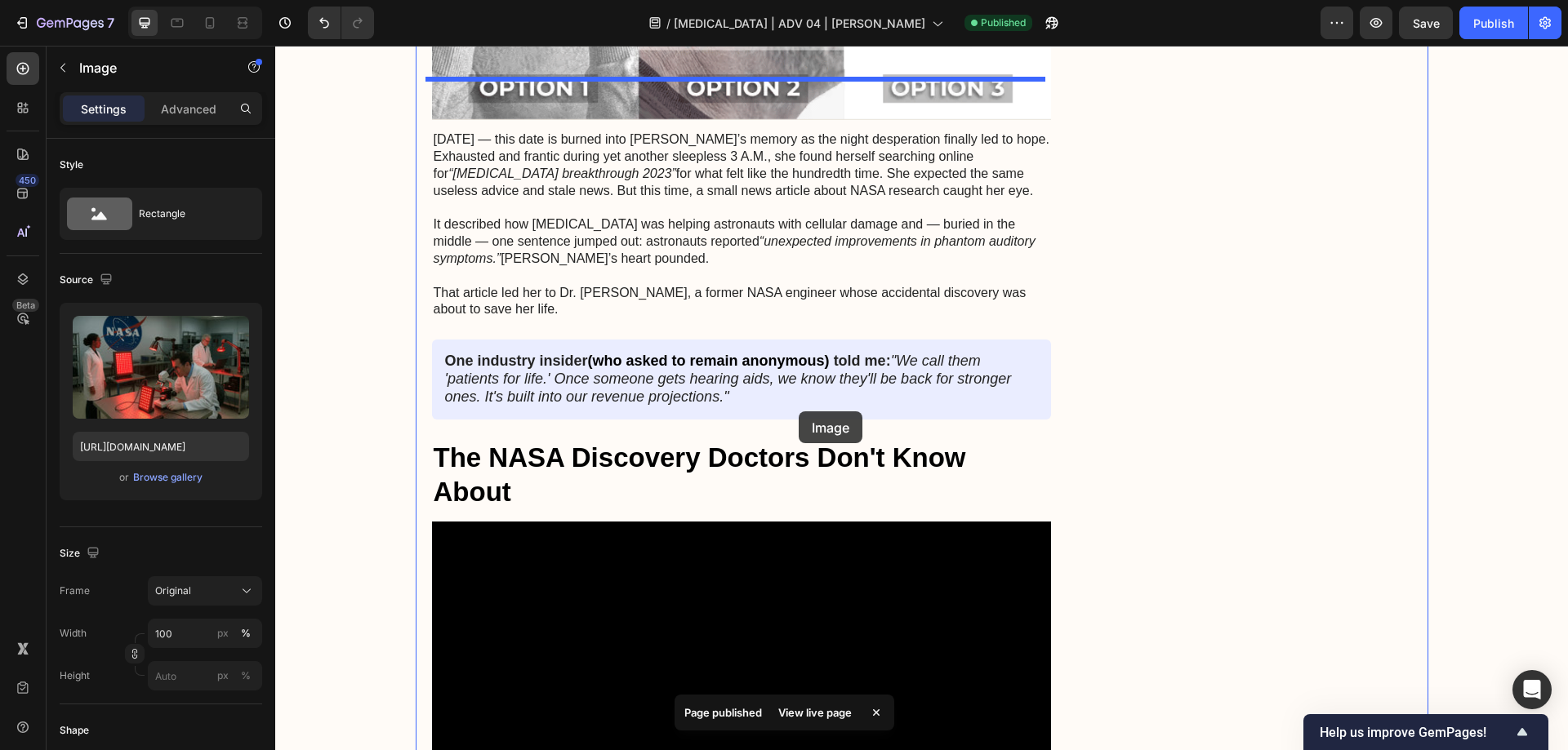
scroll to position [3355, 0]
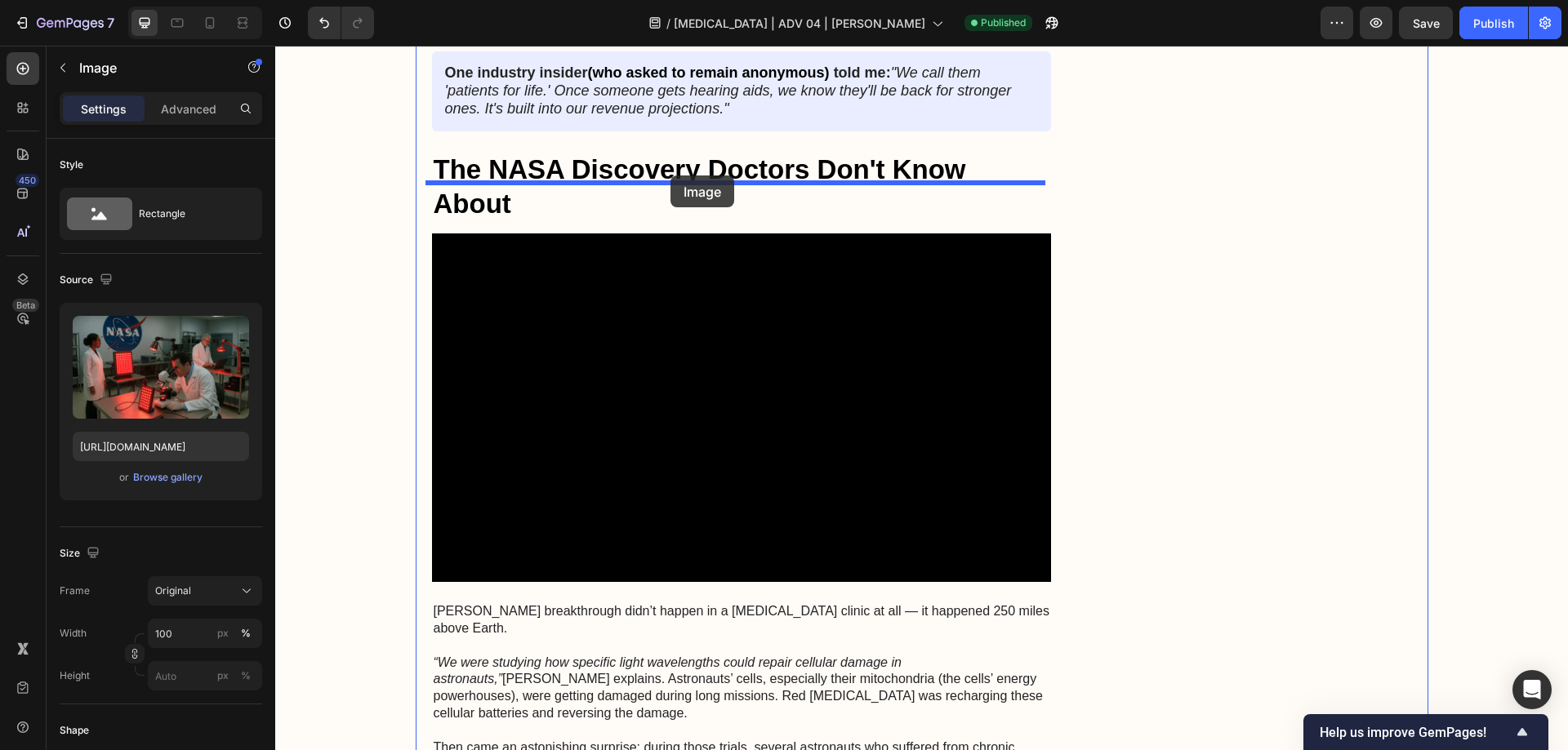
drag, startPoint x: 454, startPoint y: 201, endPoint x: 671, endPoint y: 176, distance: 218.4
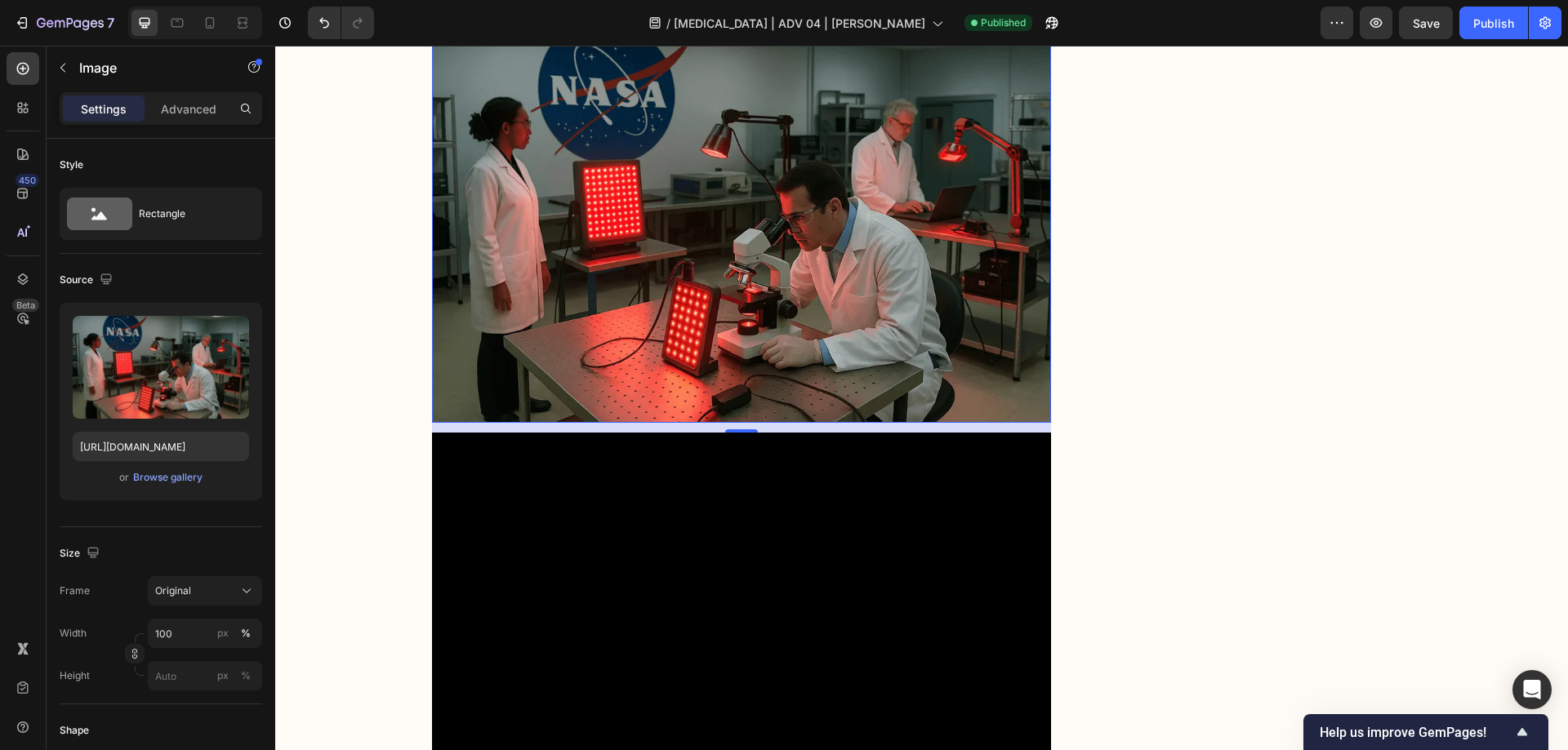
scroll to position [3259, 0]
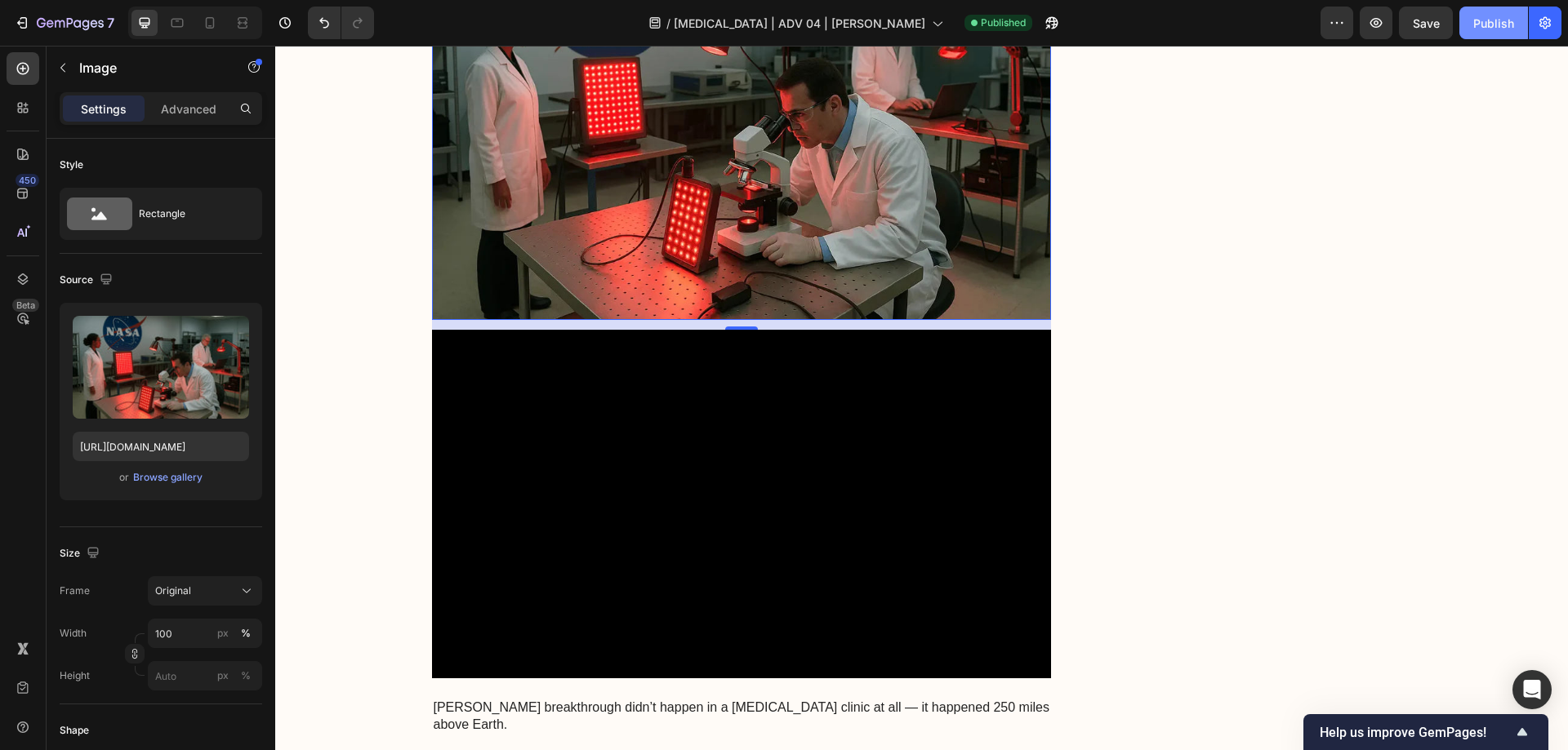
click at [1507, 17] on div "Publish" at bounding box center [1493, 24] width 41 height 17
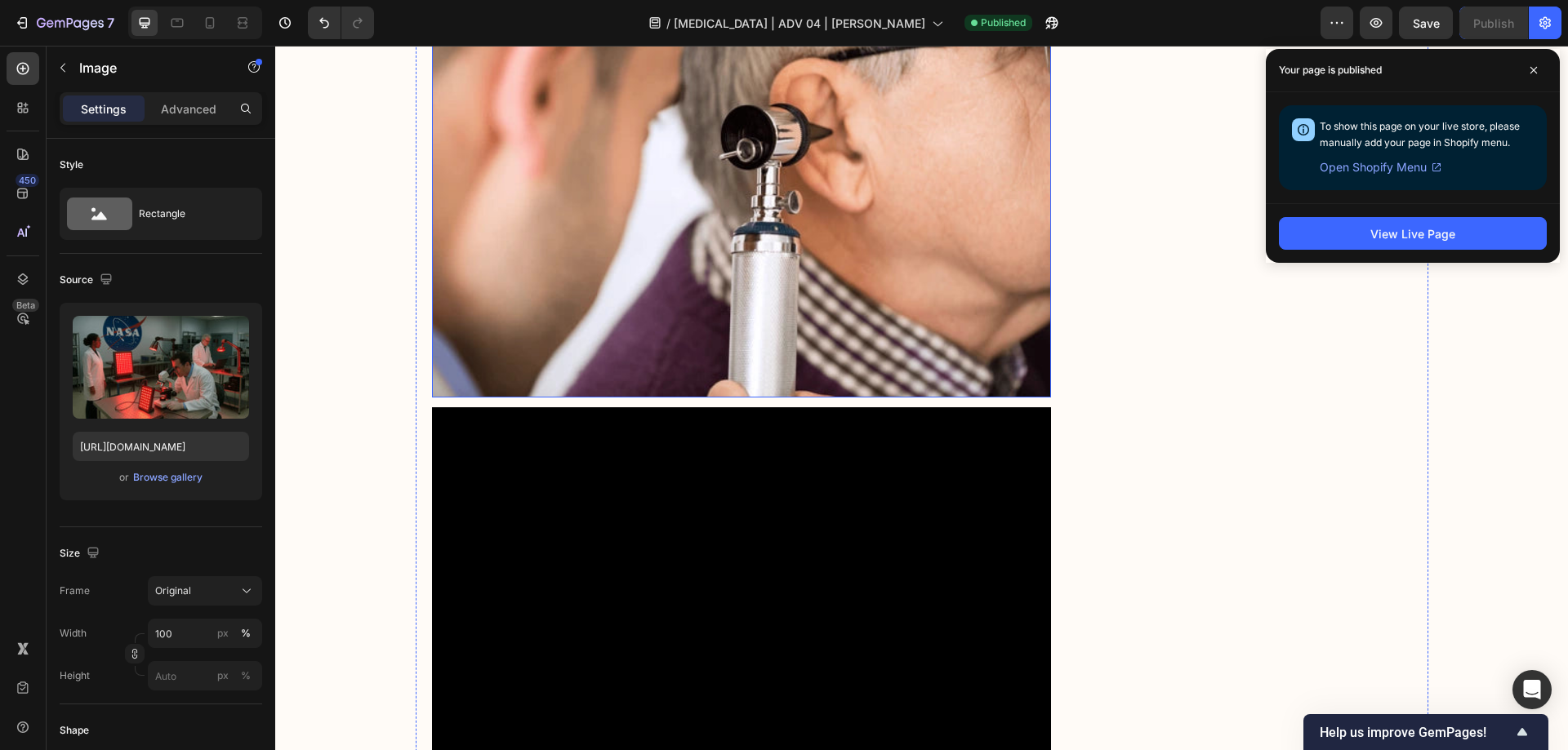
scroll to position [1054, 0]
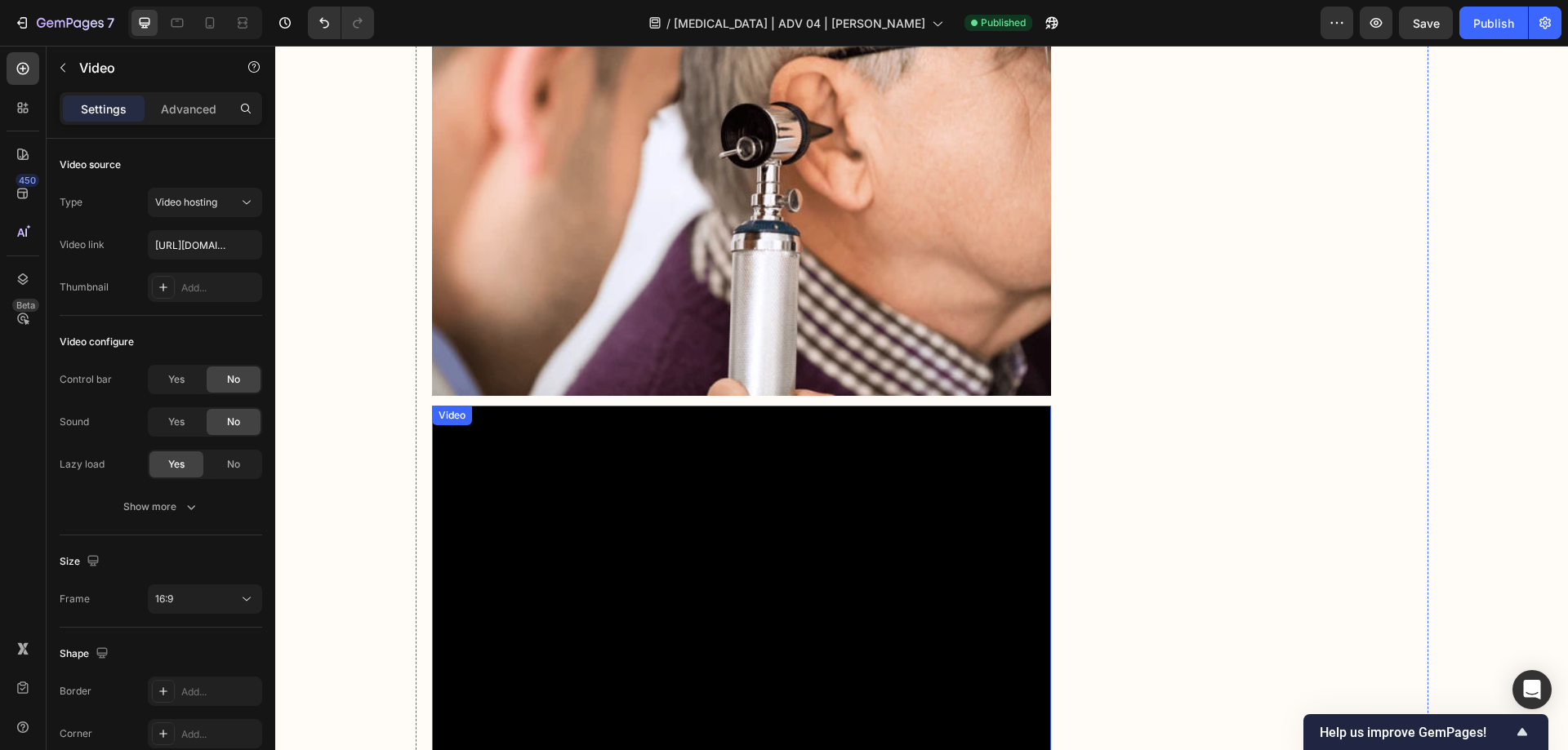
click at [787, 481] on video at bounding box center [741, 580] width 619 height 348
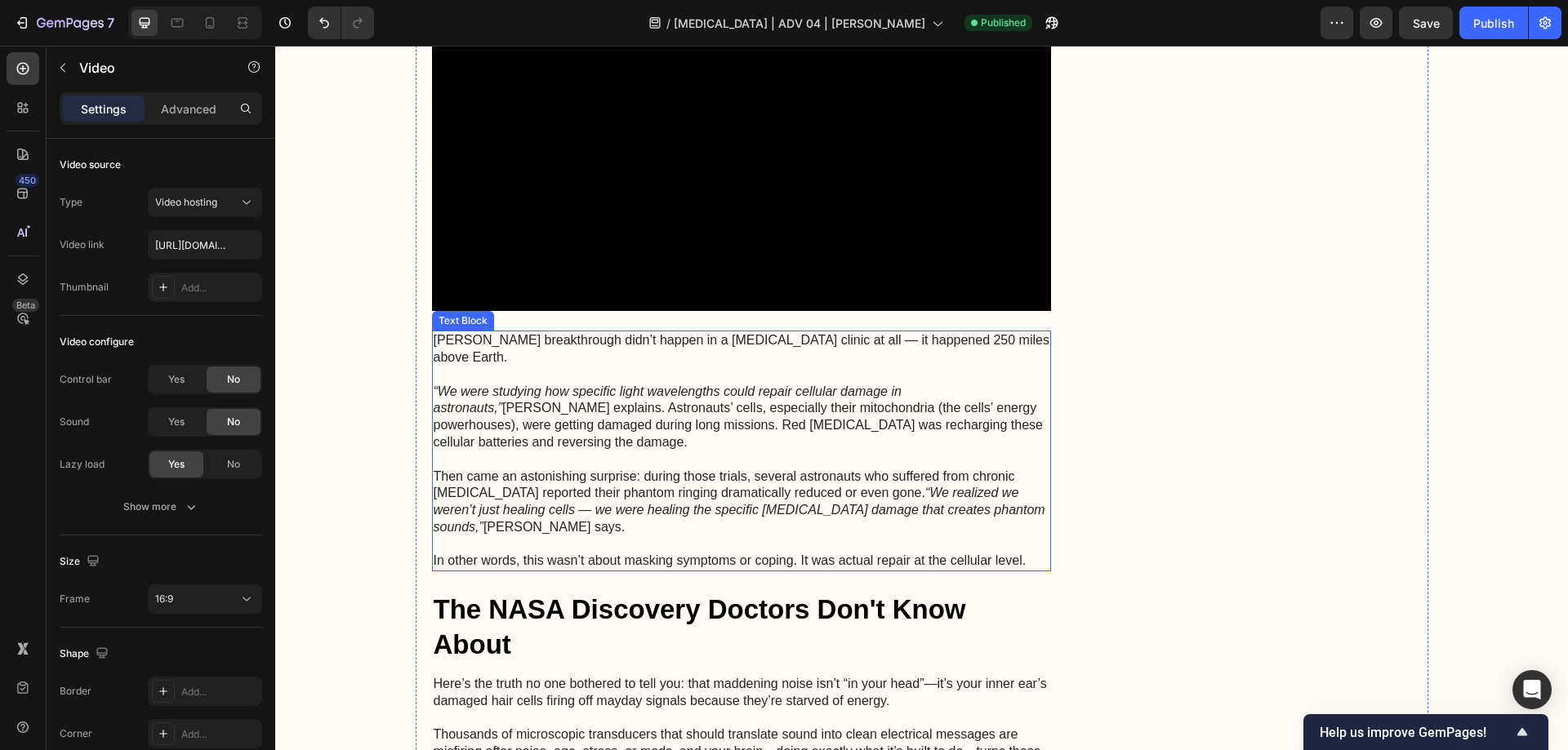
scroll to position [3912, 0]
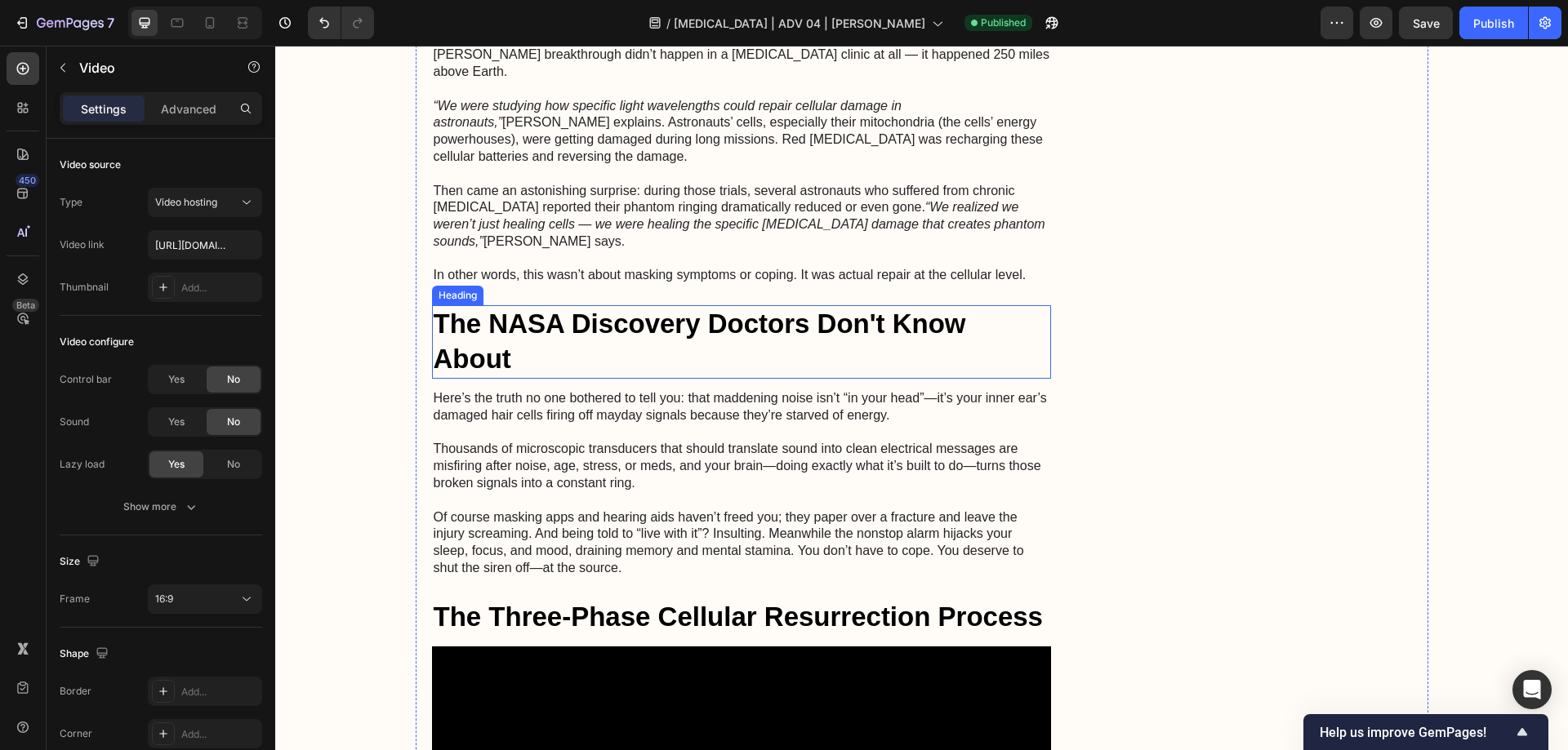
click at [527, 306] on h2 "The NASA Discovery Doctors Don't Know About" at bounding box center [741, 342] width 619 height 73
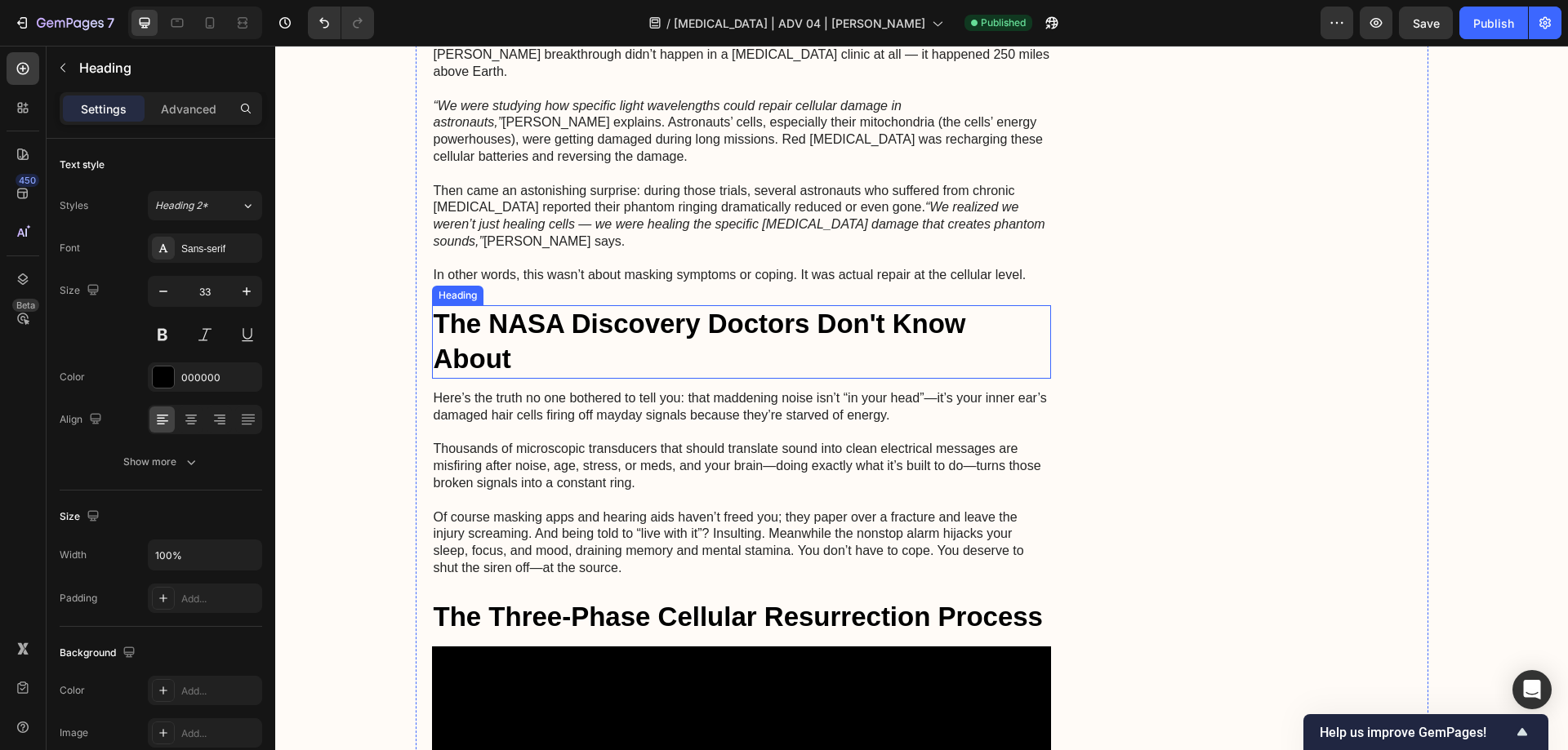
click at [527, 306] on h2 "The NASA Discovery Doctors Don't Know About" at bounding box center [741, 342] width 619 height 73
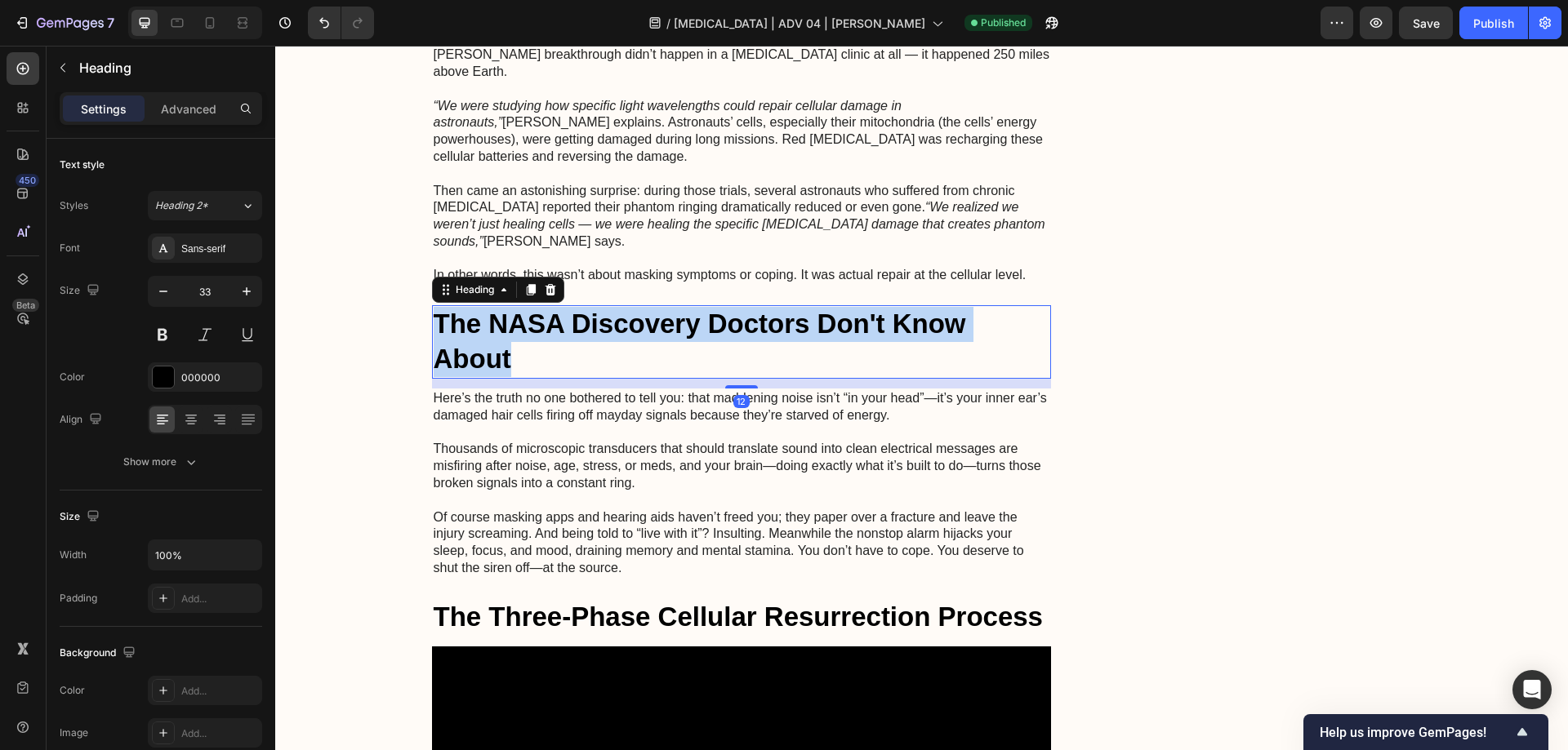
click at [527, 307] on p "The NASA Discovery Doctors Don't Know About" at bounding box center [742, 341] width 617 height 71
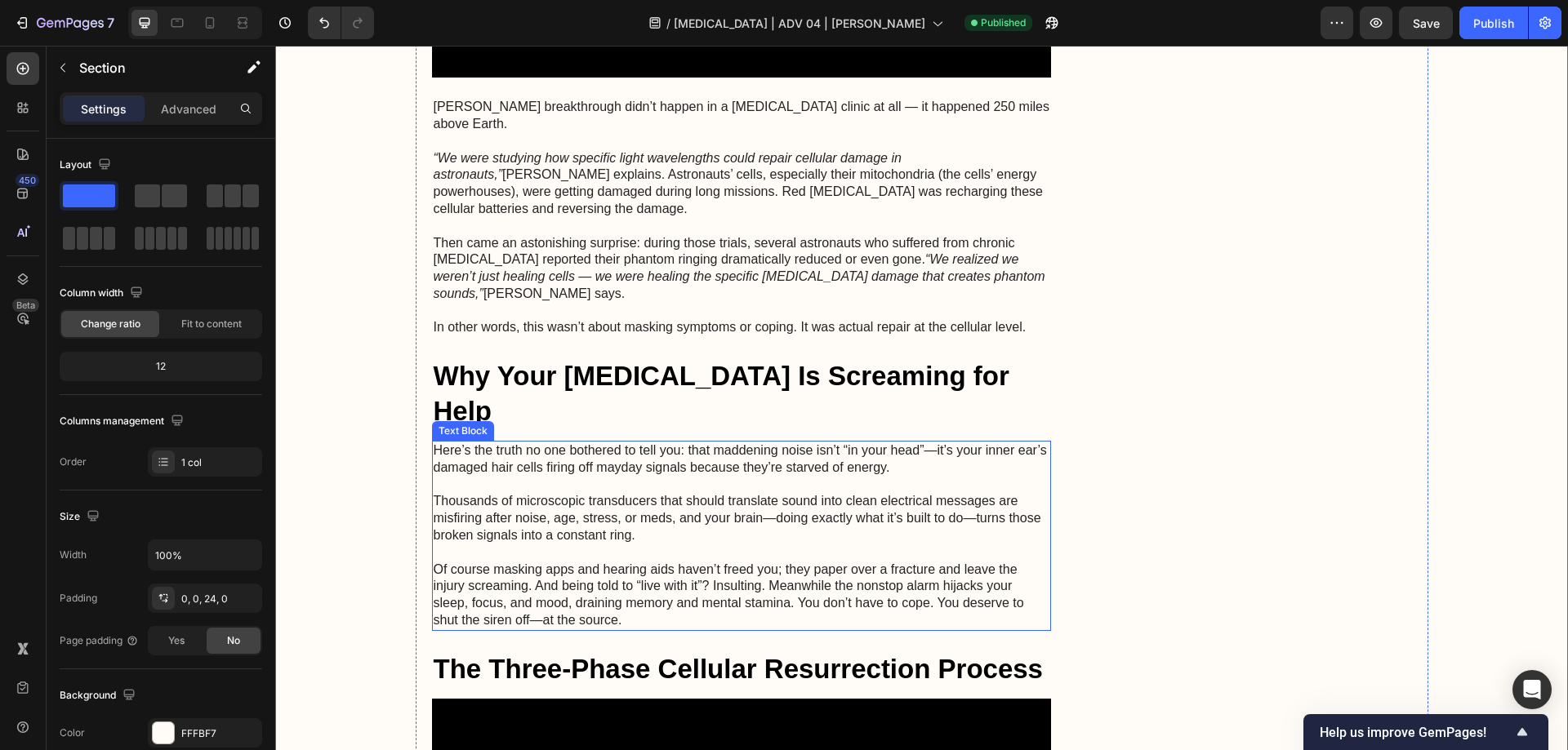
scroll to position [3830, 0]
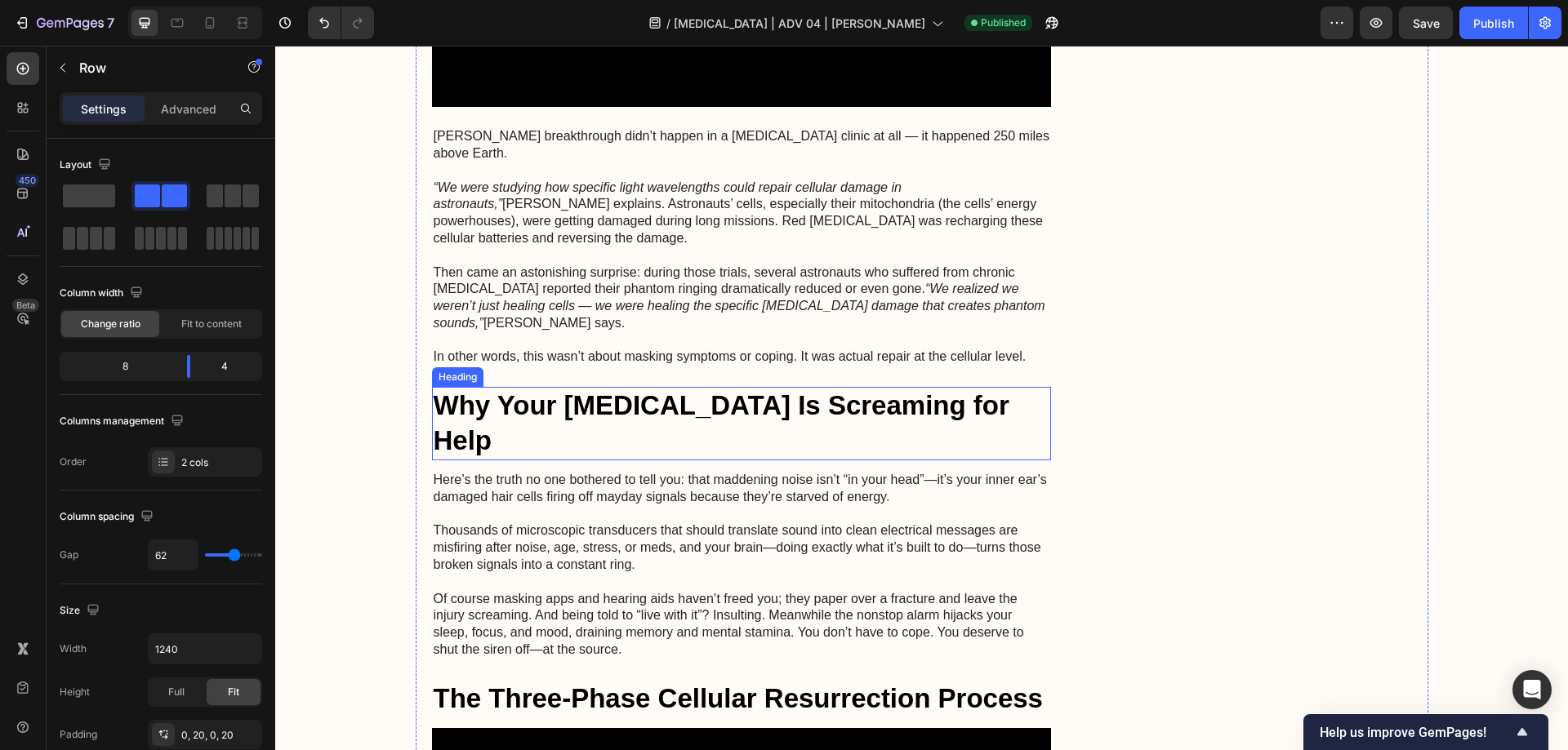
click at [706, 389] on p "Why Your [MEDICAL_DATA] Is Screaming for Help" at bounding box center [742, 423] width 617 height 71
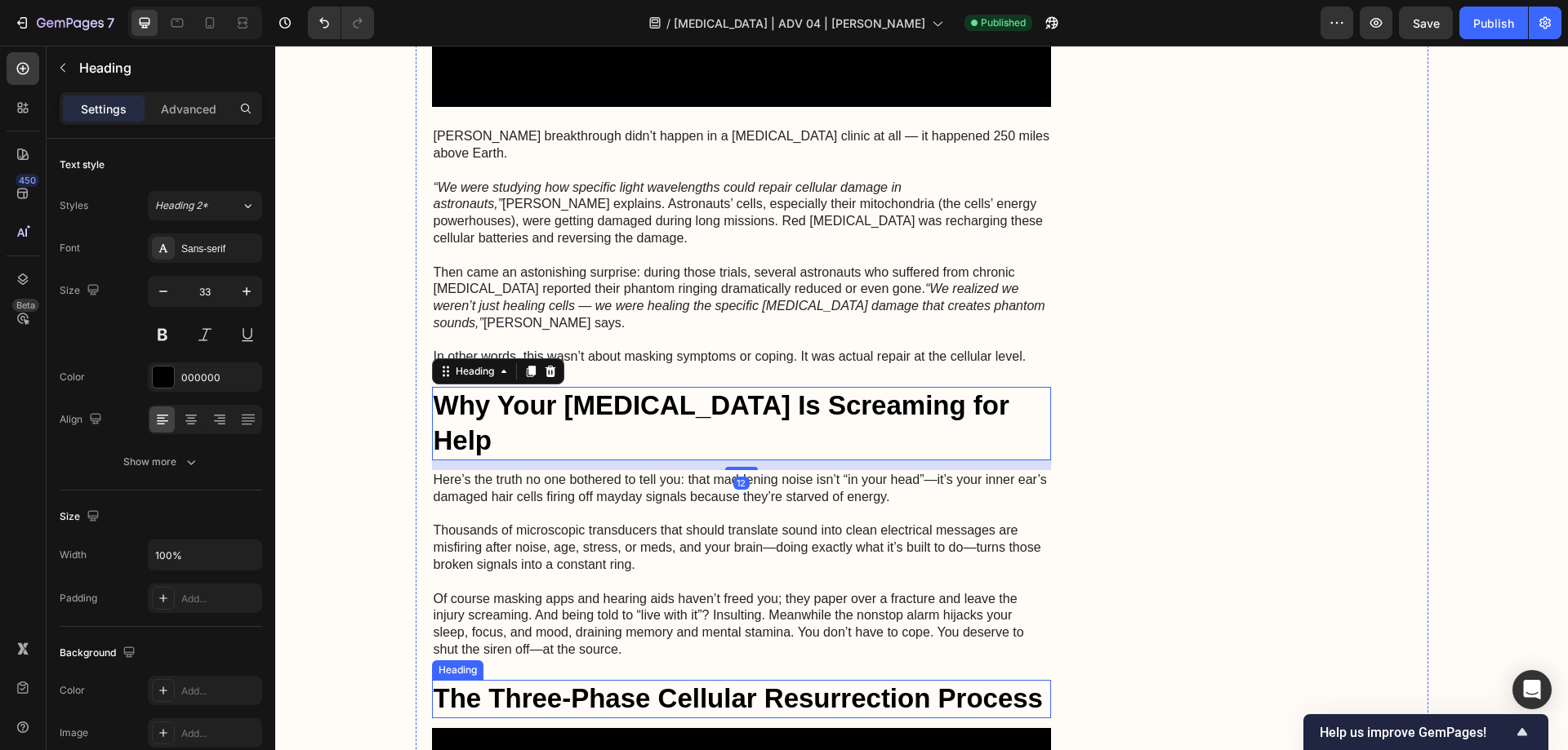
click at [643, 680] on h2 "The Three-Phase Cellular Resurrection Process" at bounding box center [741, 699] width 619 height 38
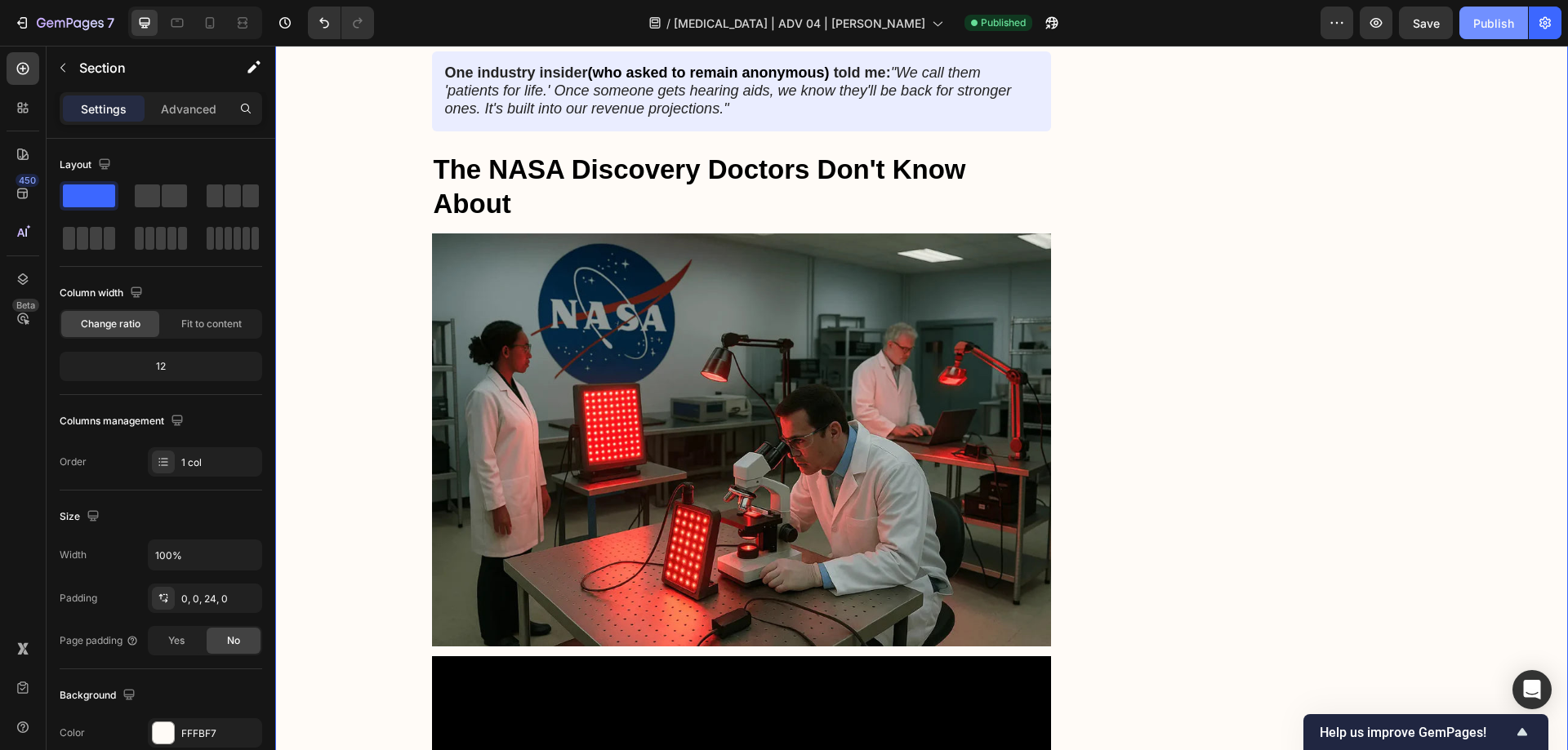
click at [1482, 30] on div "Publish" at bounding box center [1493, 24] width 41 height 17
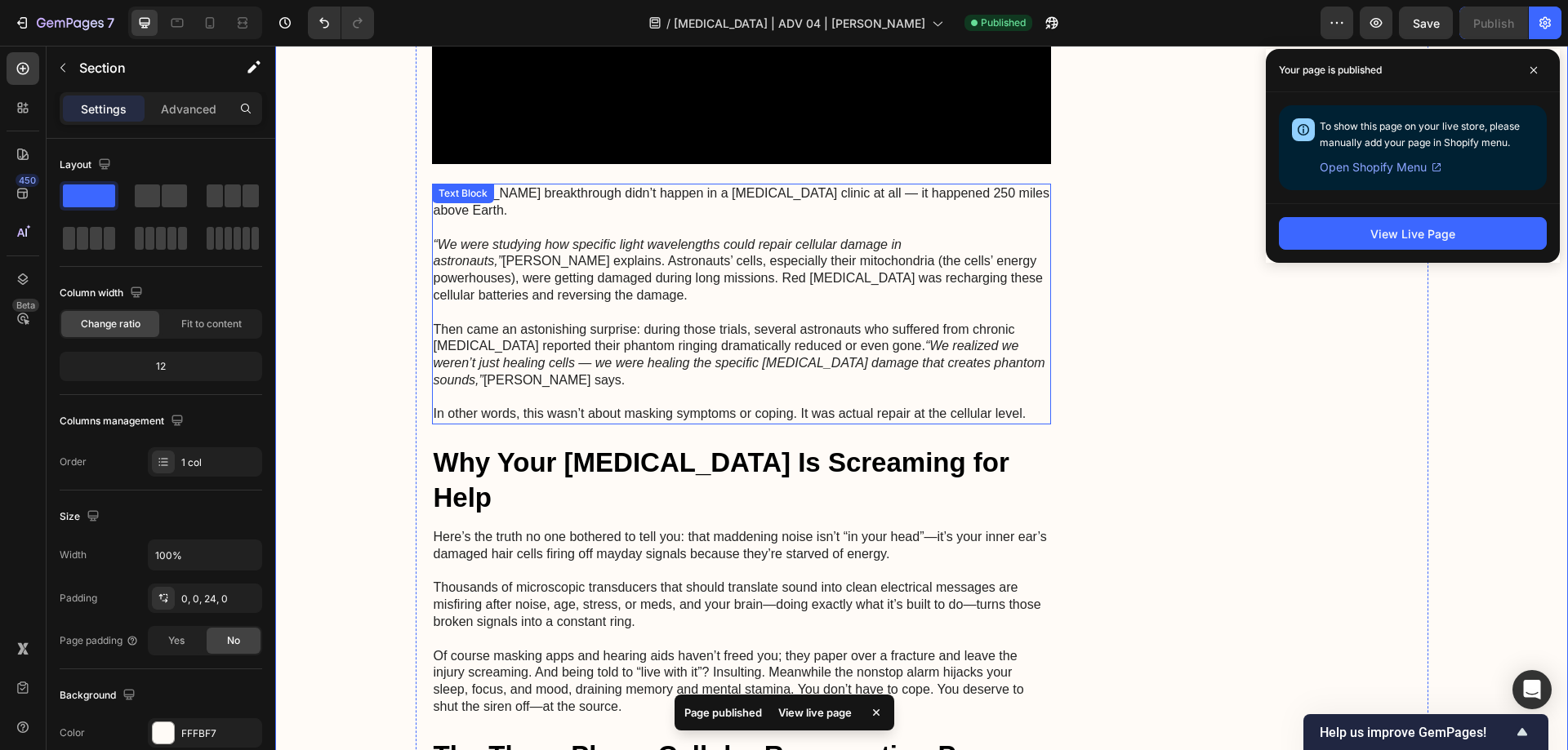
scroll to position [3748, 0]
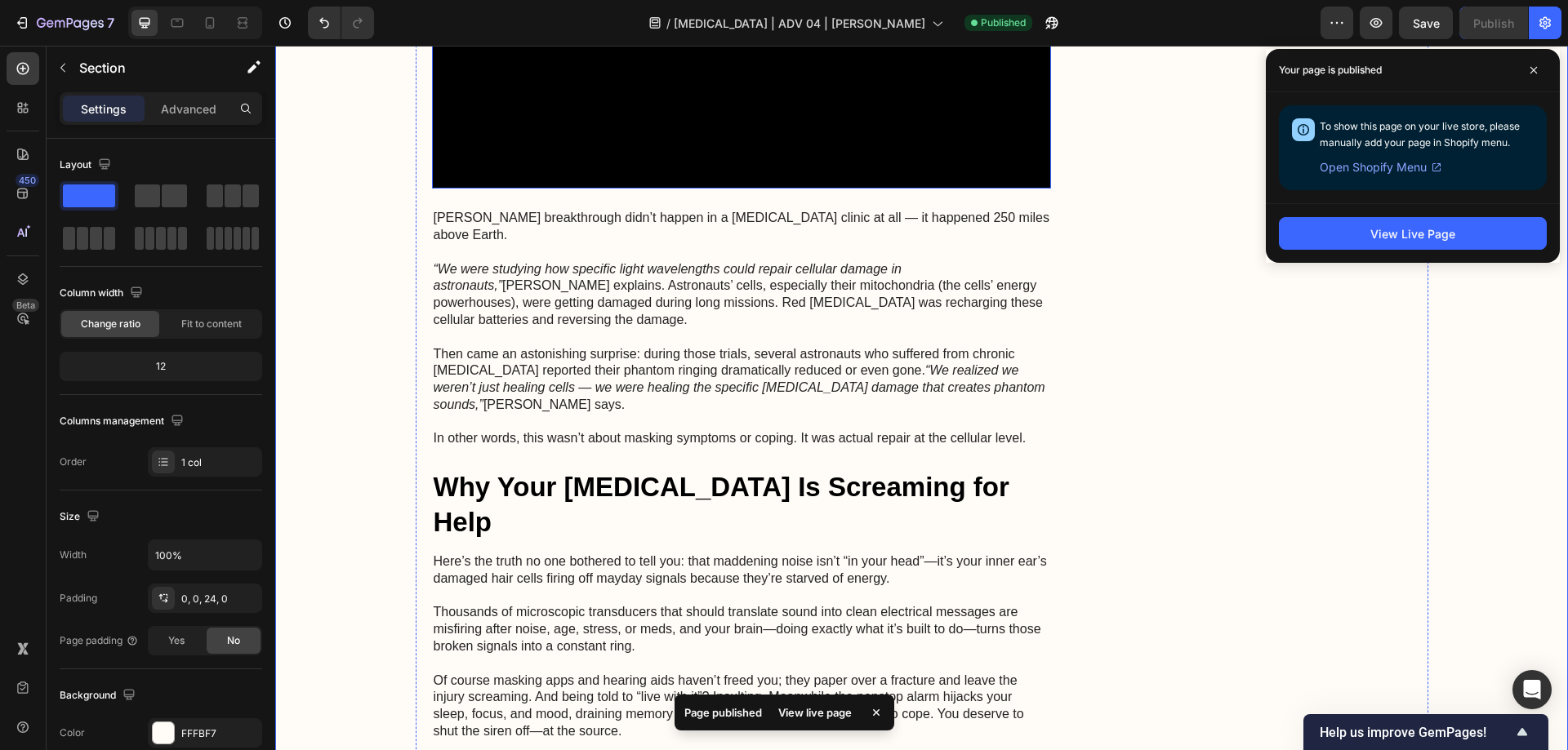
click at [594, 84] on video at bounding box center [741, 14] width 619 height 348
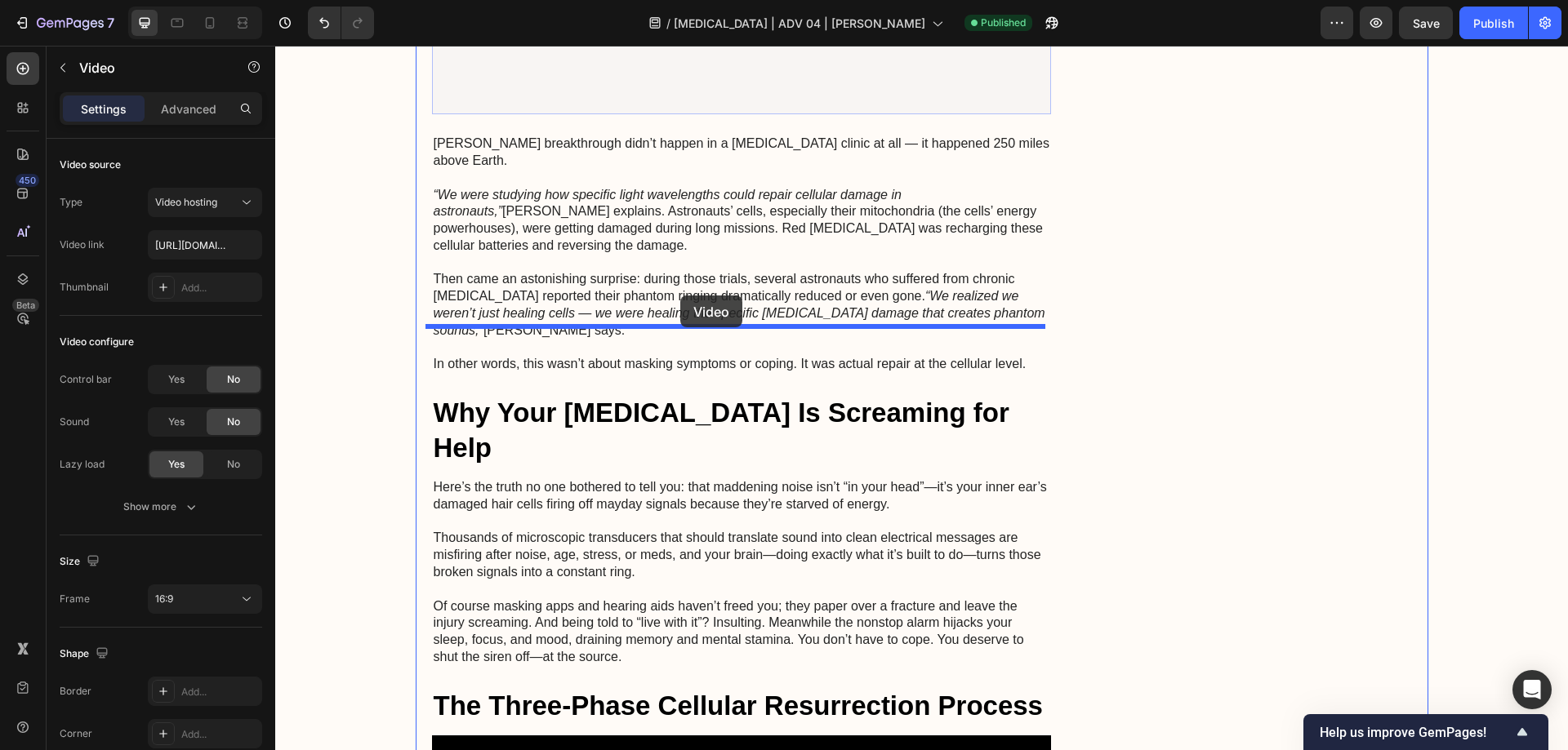
scroll to position [3830, 0]
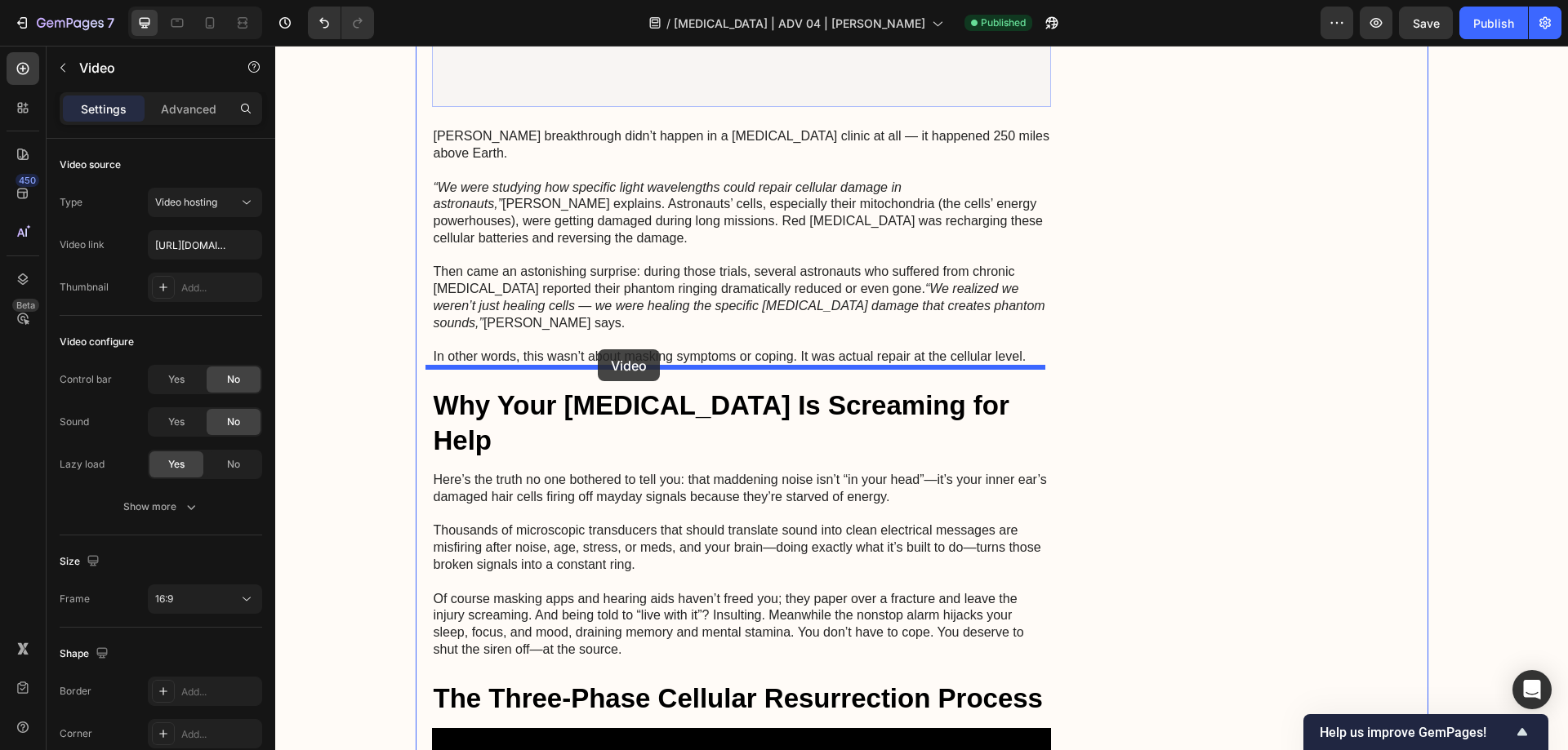
drag, startPoint x: 463, startPoint y: 138, endPoint x: 598, endPoint y: 349, distance: 250.5
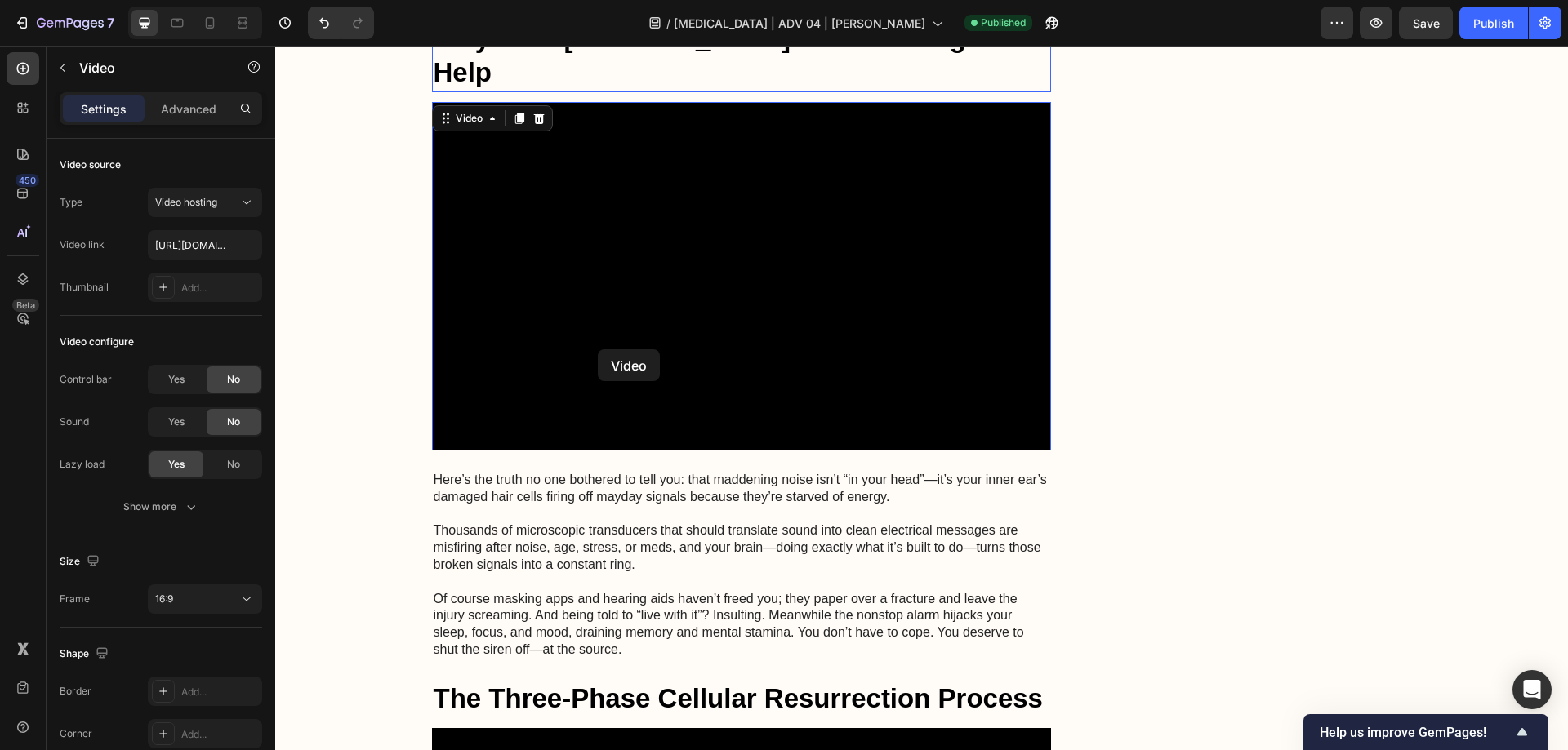
scroll to position [3462, 0]
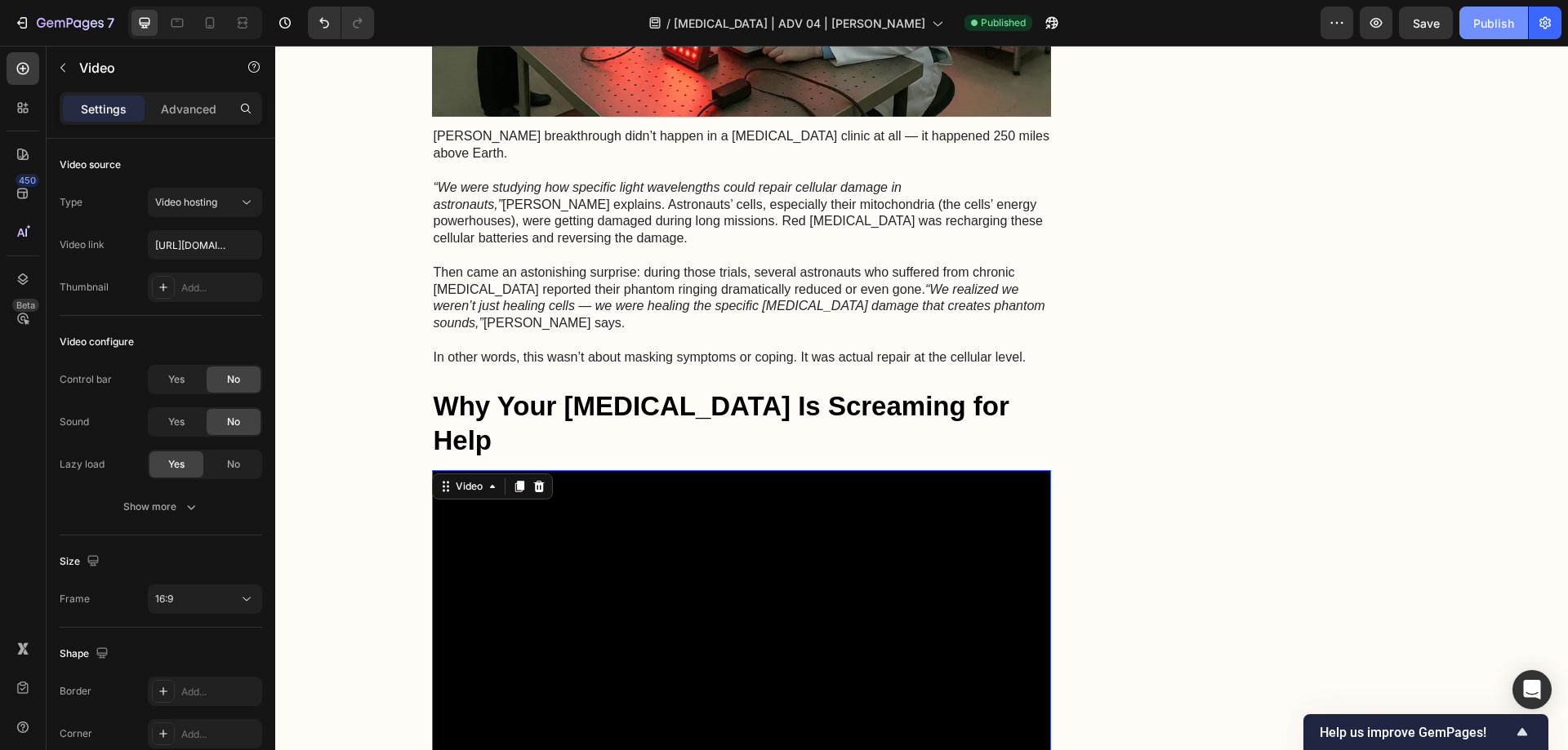
click at [1498, 17] on div "Publish" at bounding box center [1493, 24] width 41 height 17
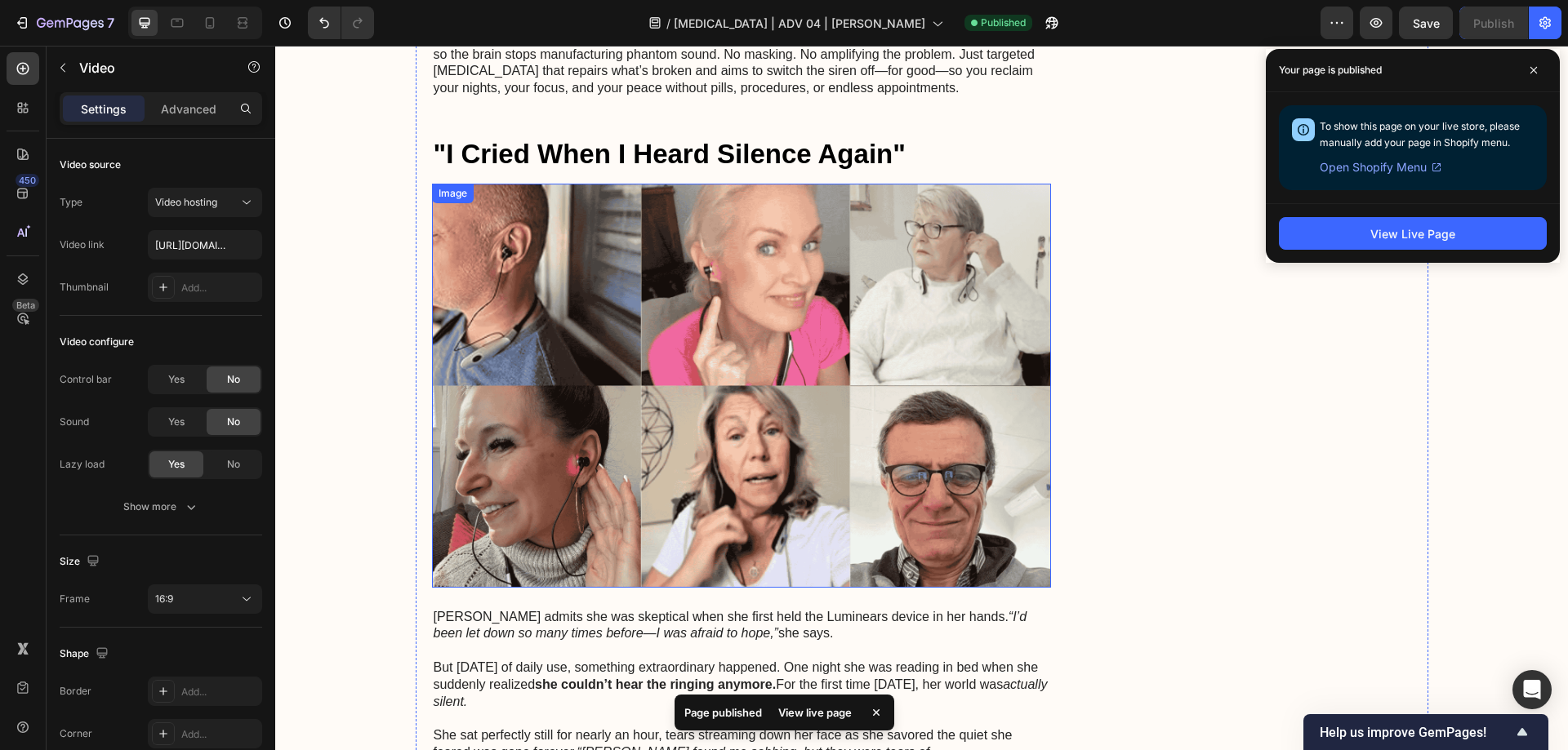
scroll to position [5013, 0]
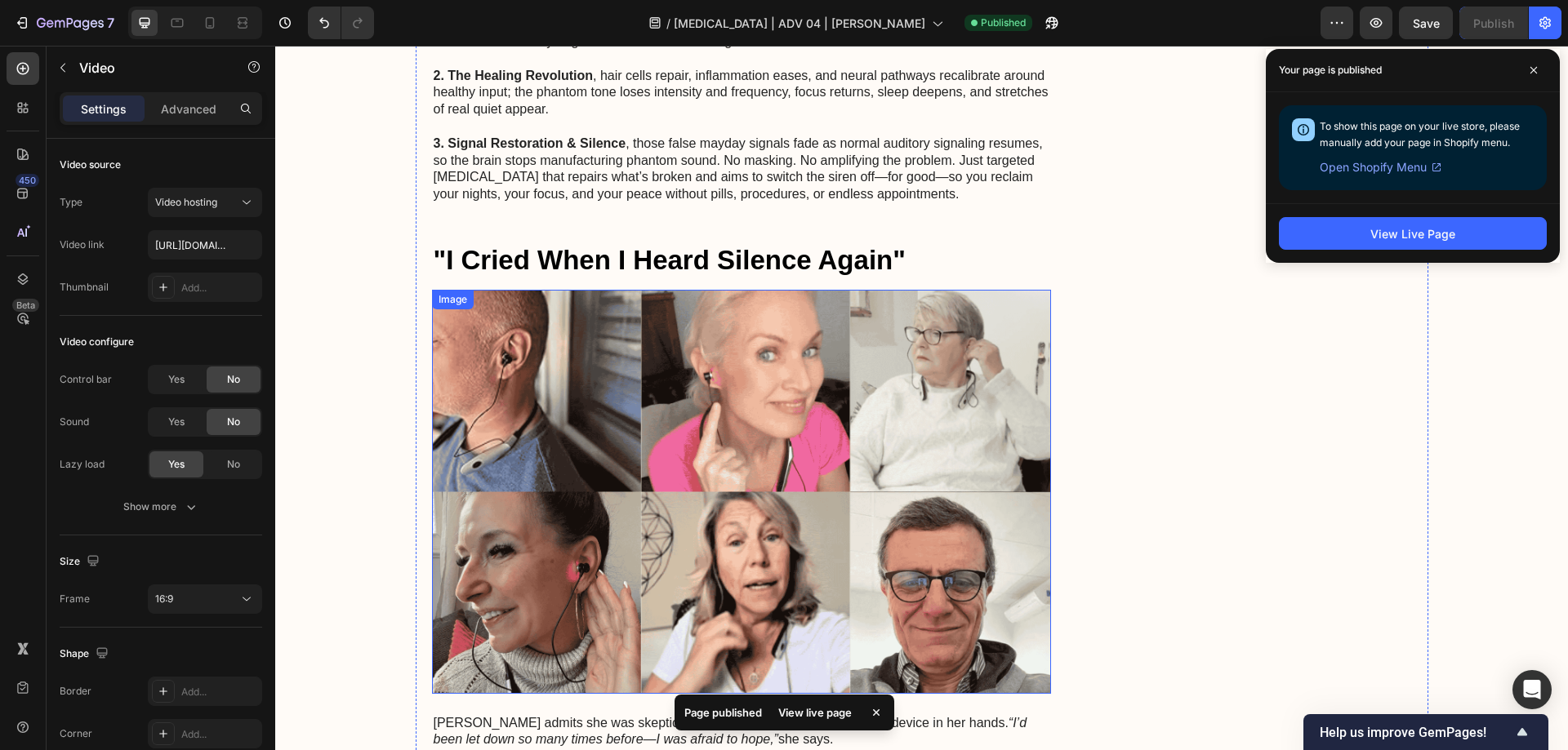
click at [722, 306] on img at bounding box center [741, 492] width 619 height 404
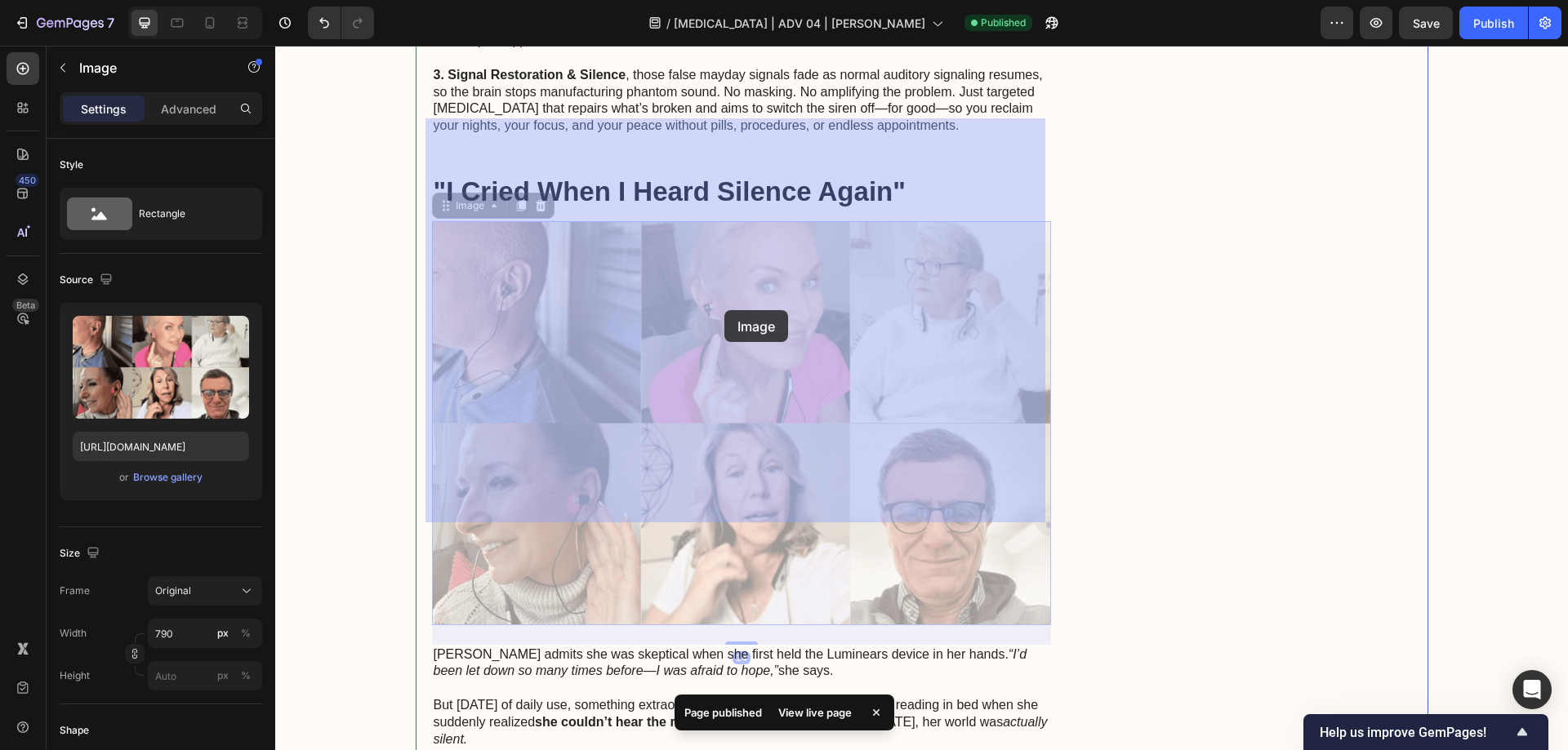
scroll to position [5340, 0]
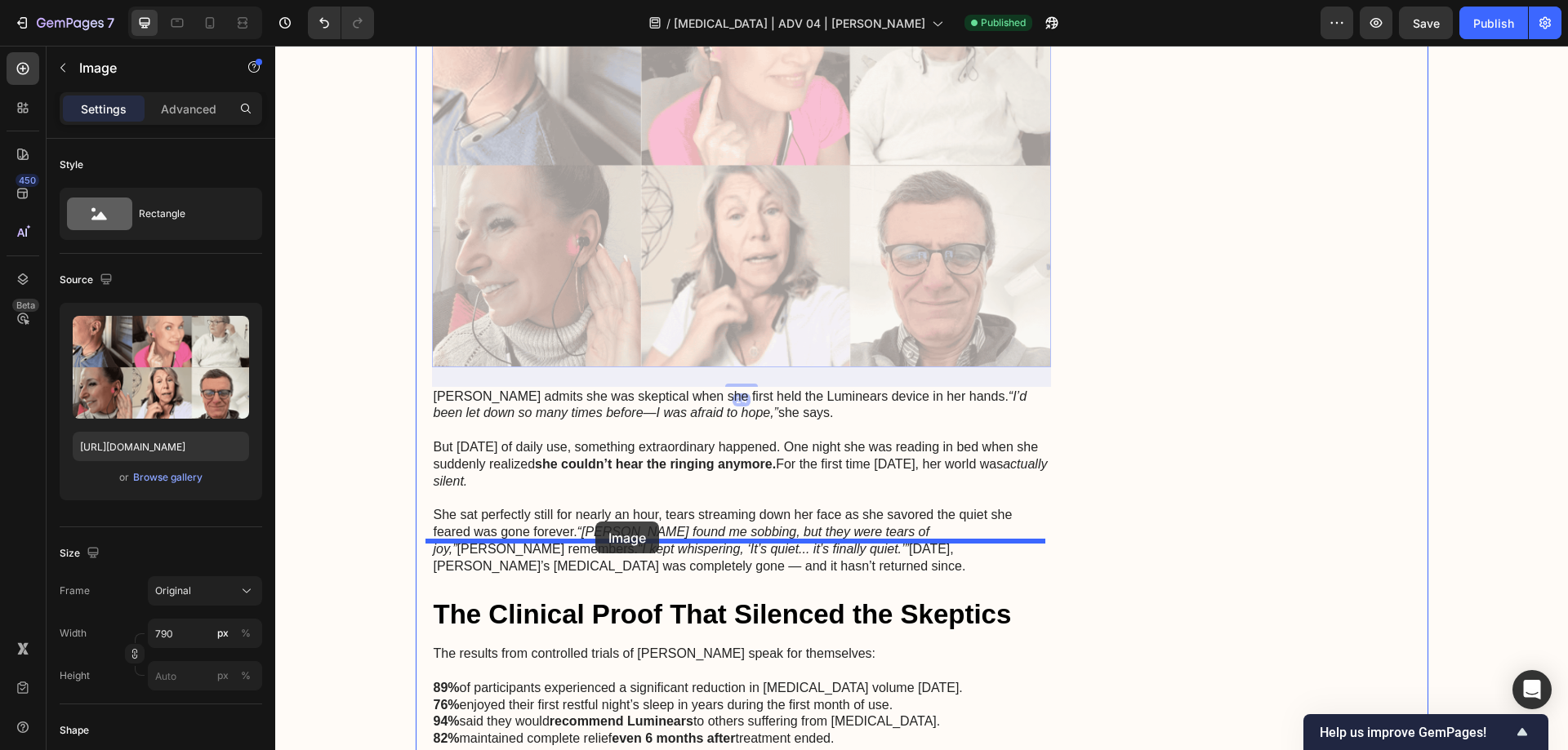
drag, startPoint x: 443, startPoint y: 172, endPoint x: 595, endPoint y: 522, distance: 381.6
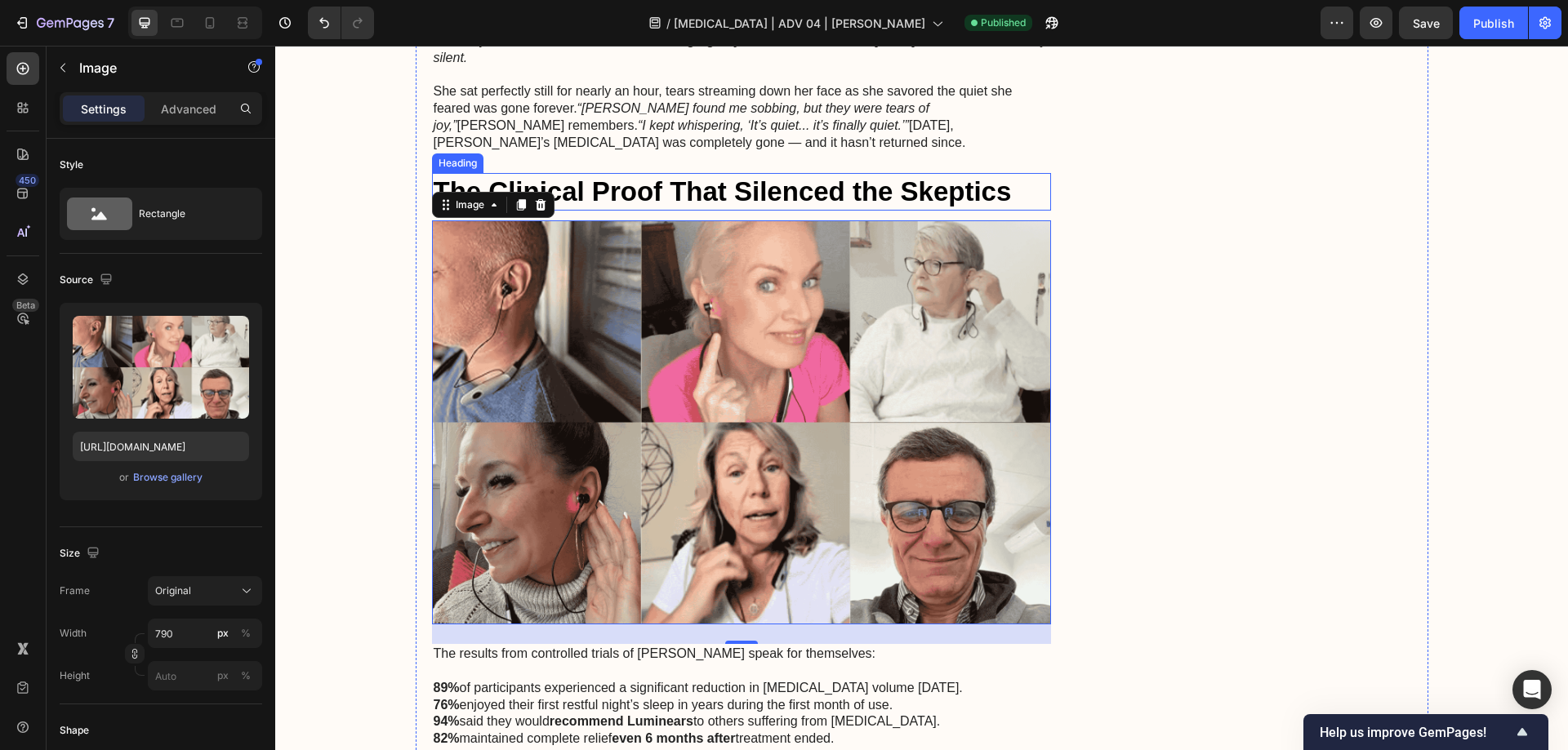
scroll to position [4916, 0]
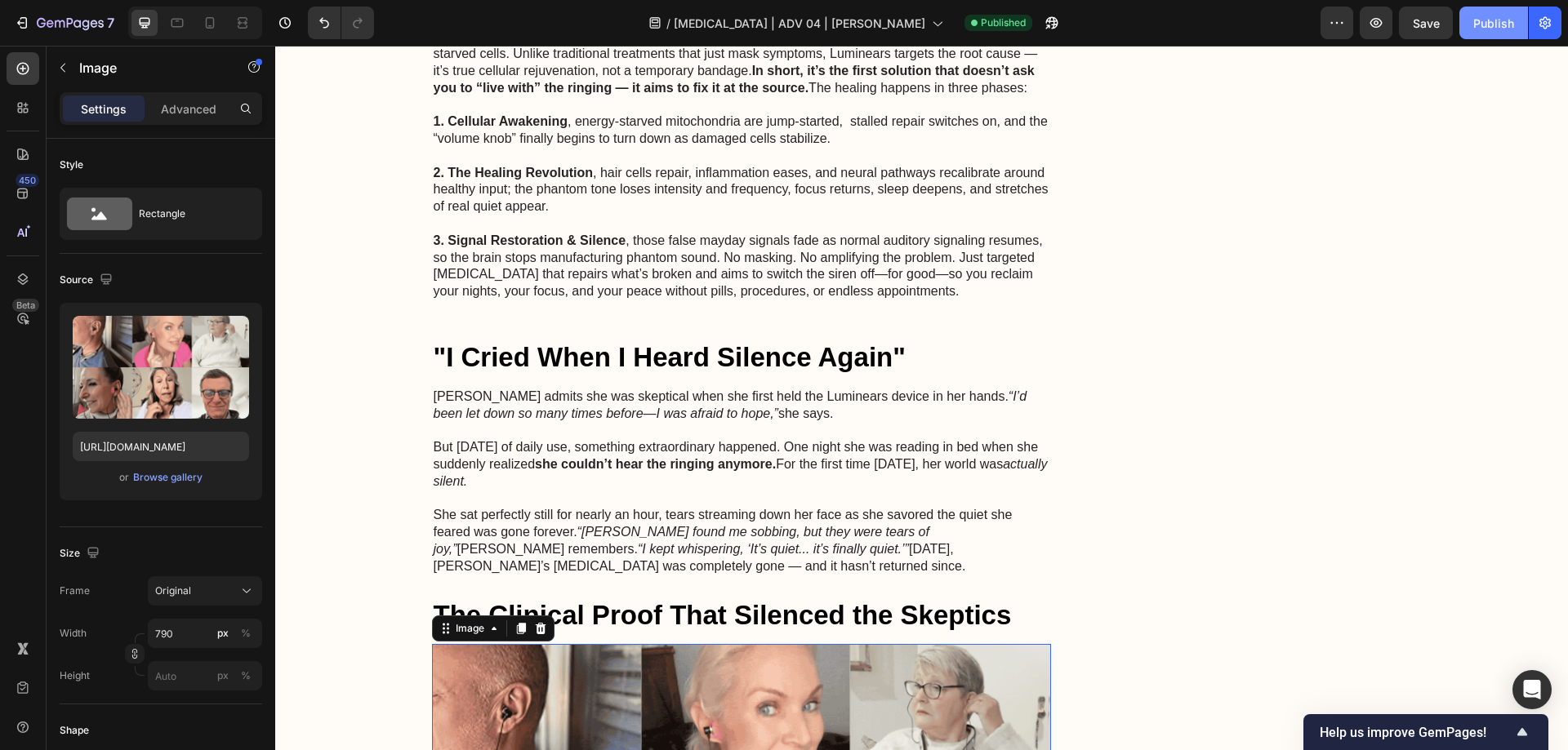
click at [1501, 15] on div "Publish" at bounding box center [1493, 24] width 41 height 17
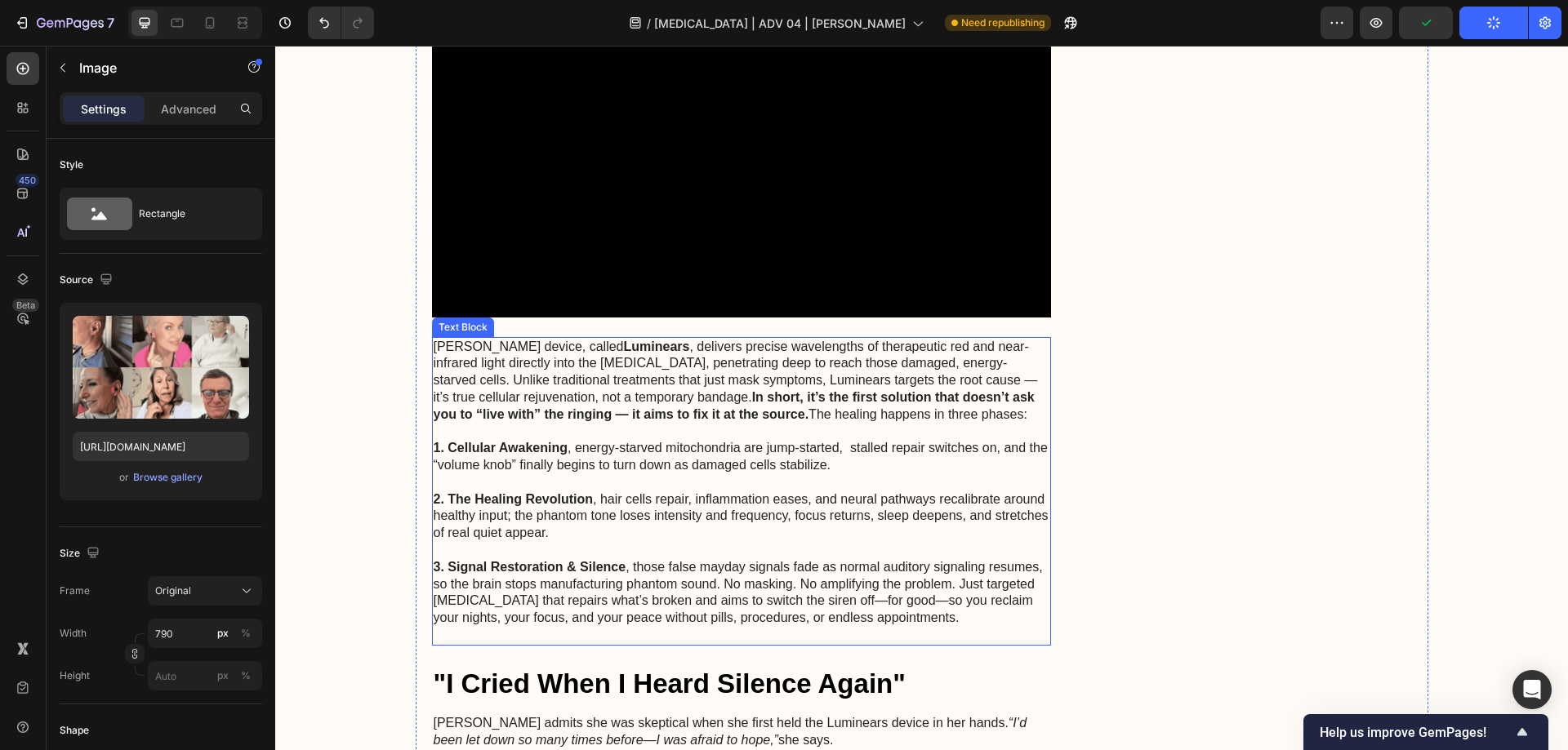
scroll to position [4671, 0]
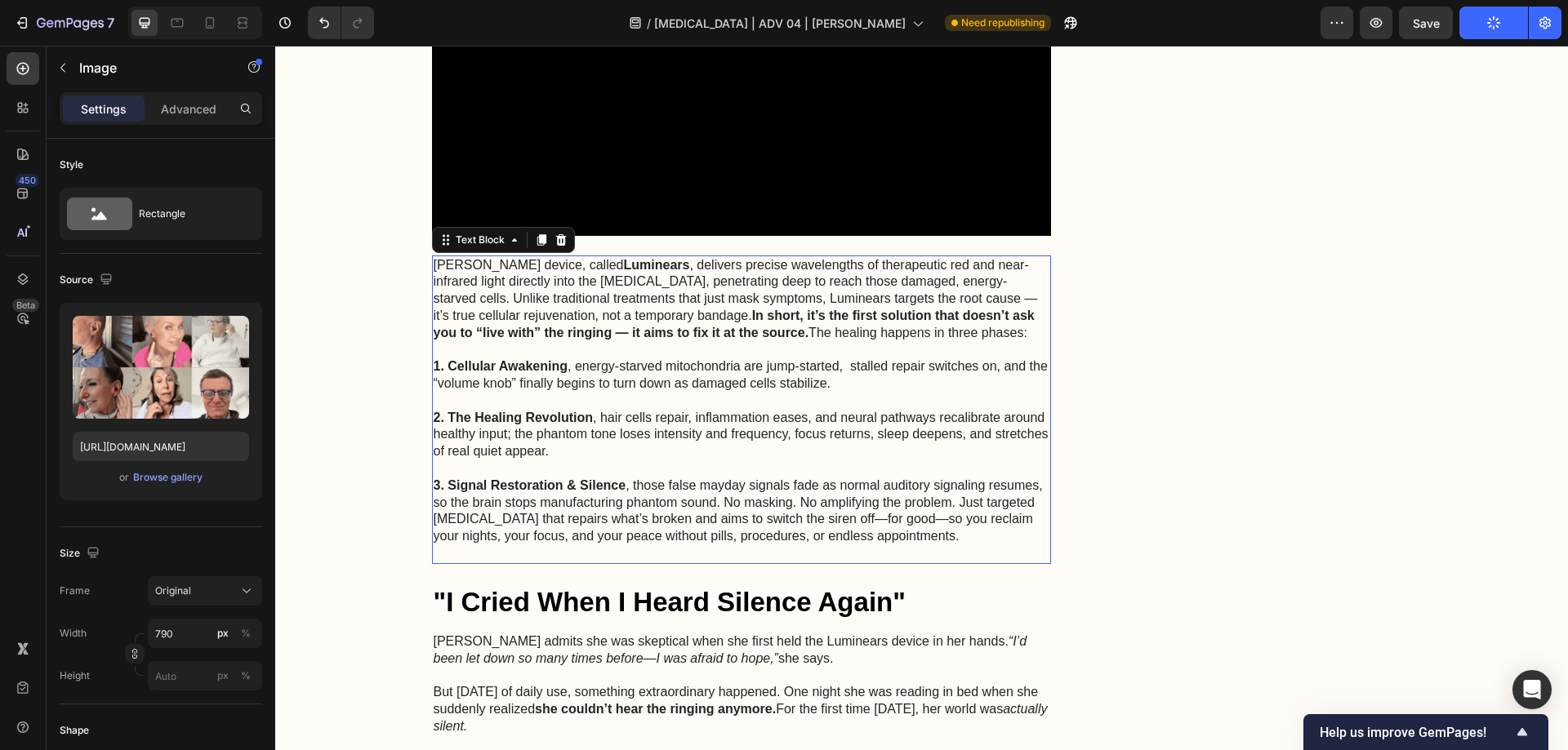
click at [481, 410] on p "2. The Healing Revolution , hair cells repair, inflammation eases, and neural p…" at bounding box center [742, 436] width 617 height 51
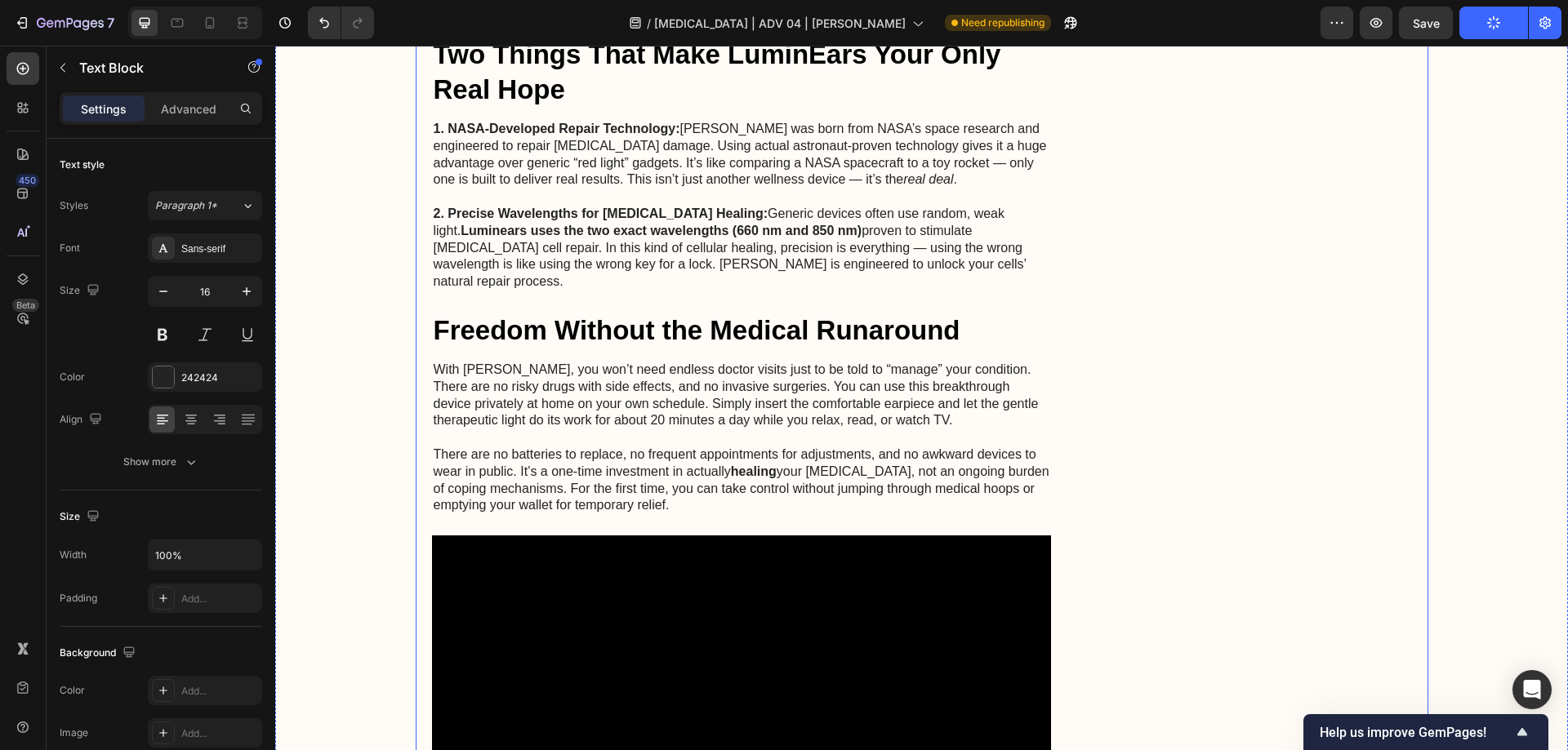
scroll to position [6222, 0]
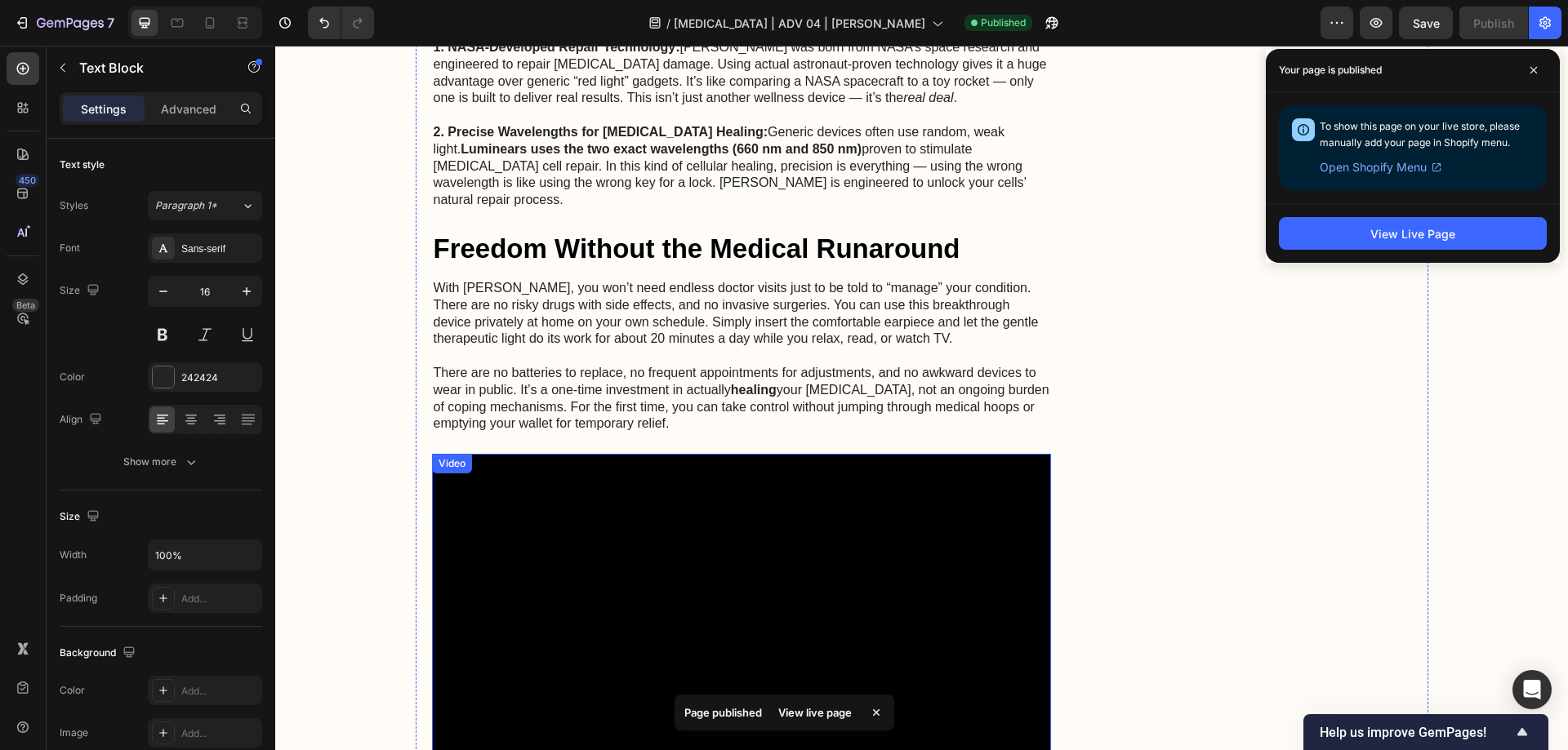
click at [590, 454] on video at bounding box center [741, 628] width 619 height 348
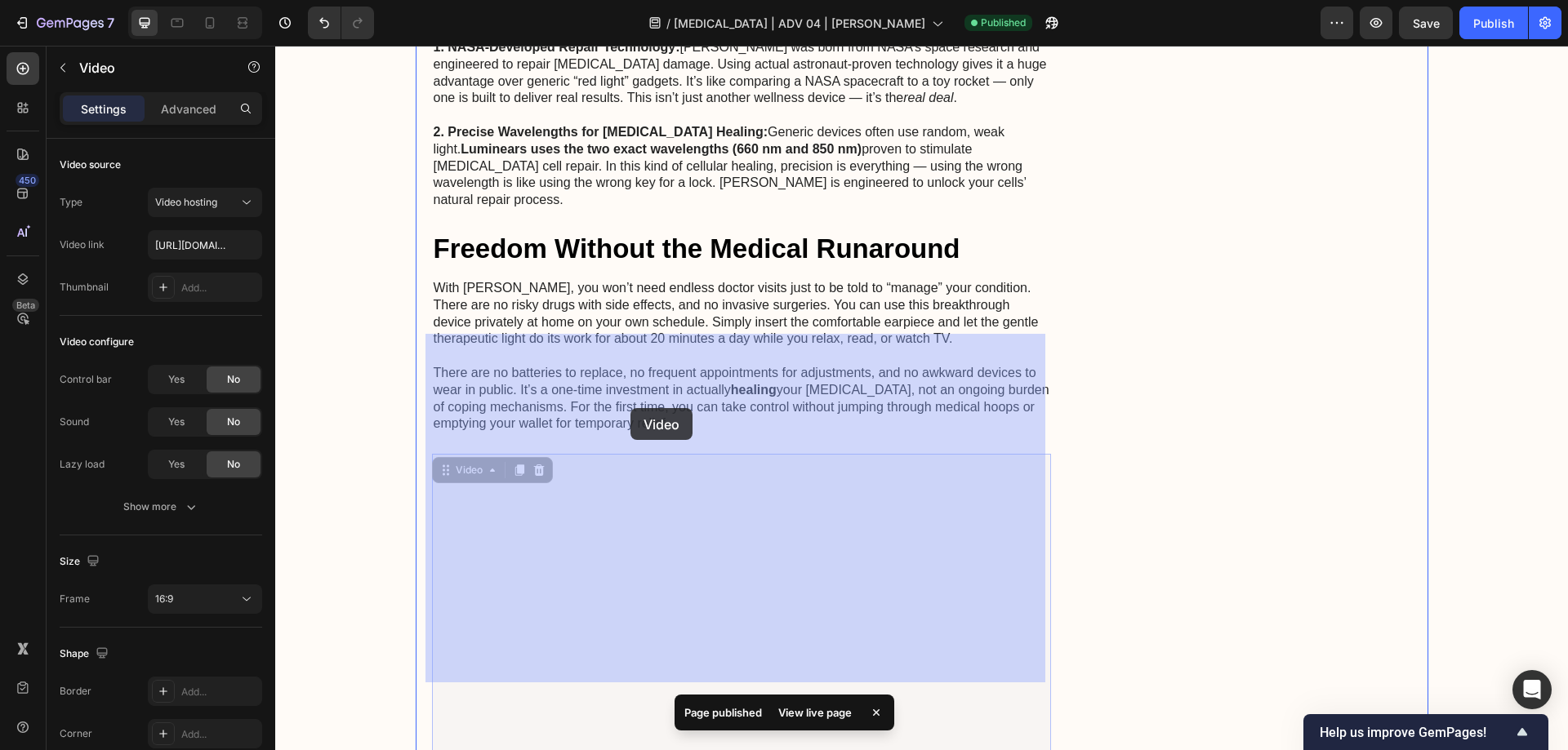
drag, startPoint x: 464, startPoint y: 359, endPoint x: 631, endPoint y: 409, distance: 174.3
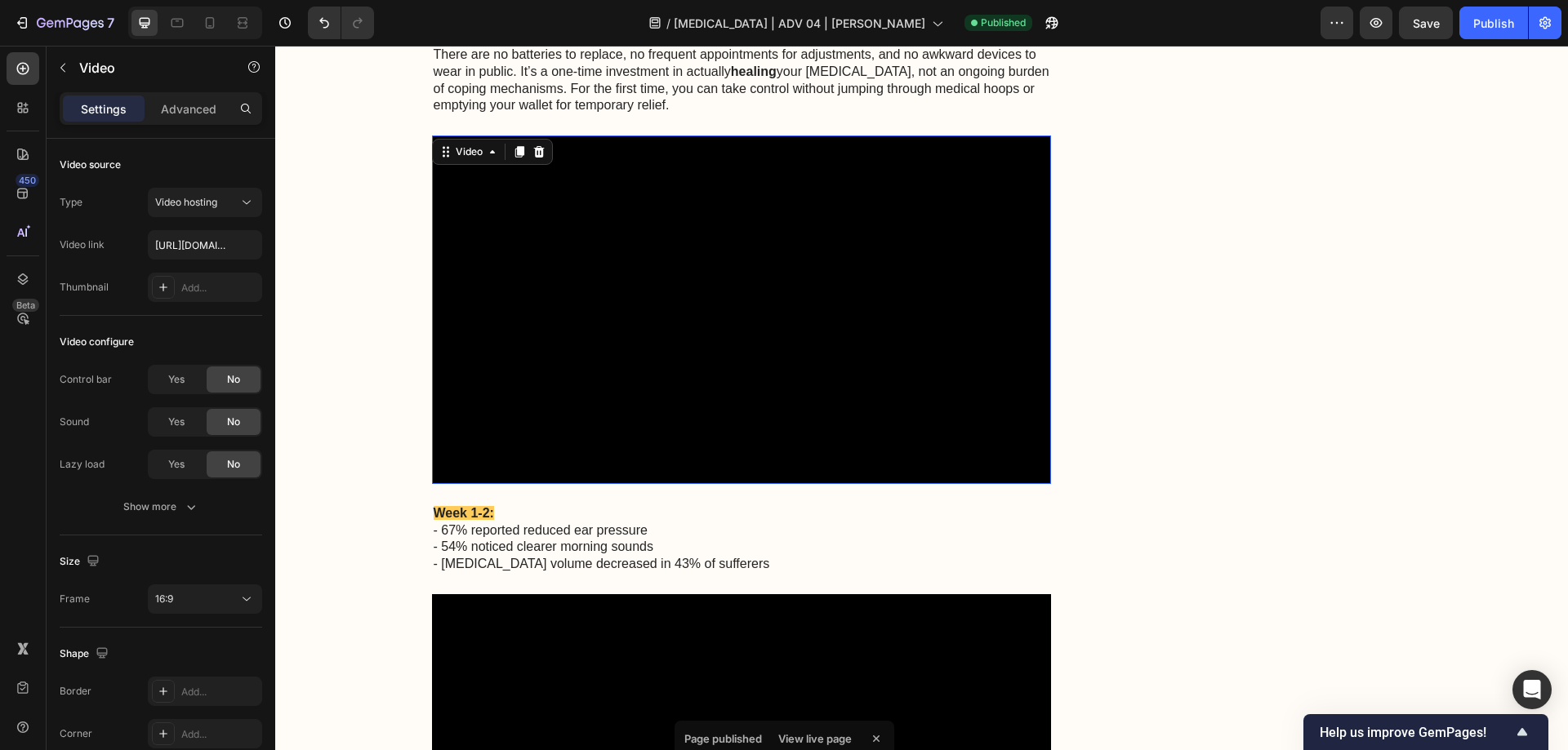
scroll to position [6549, 0]
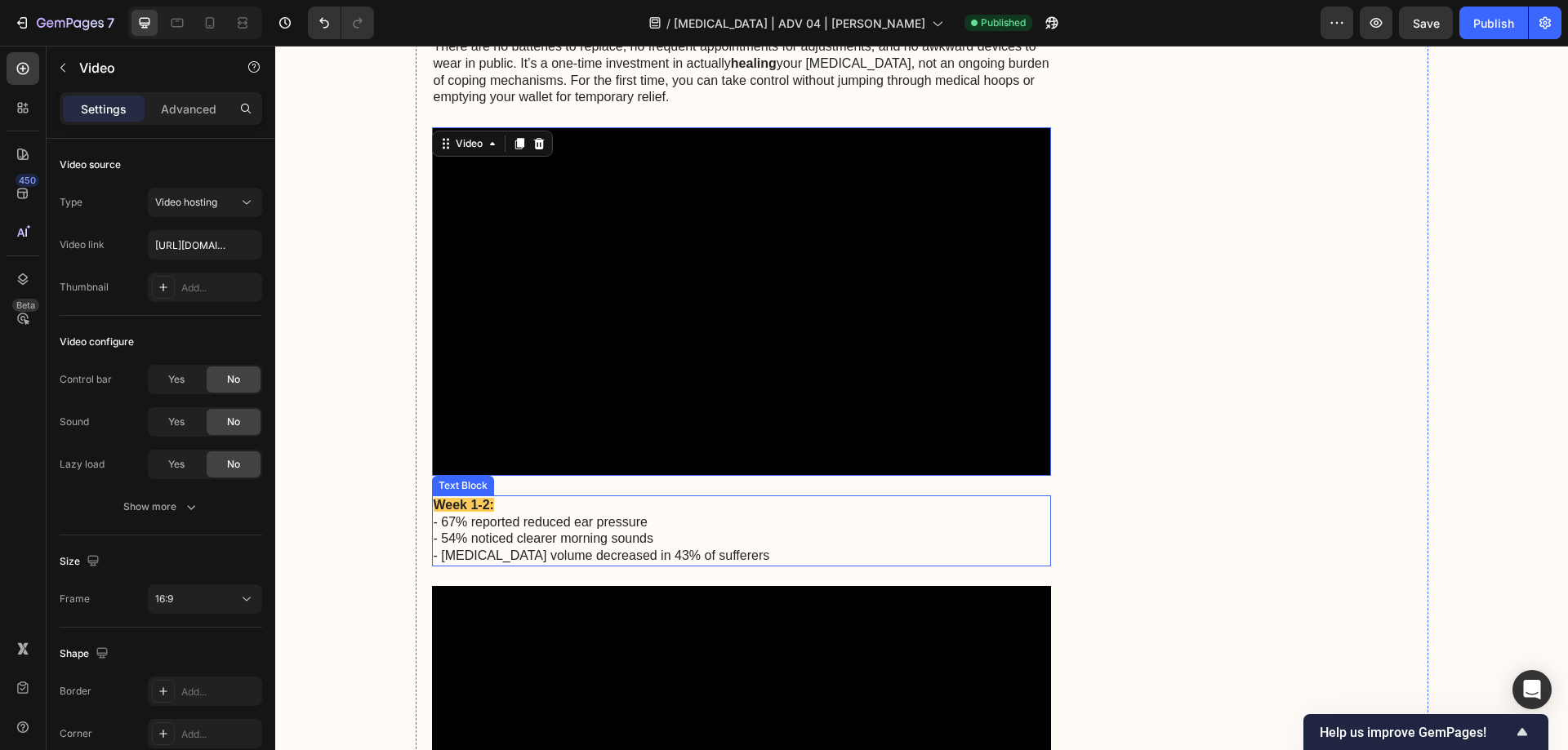
click at [588, 514] on p "- 67% reported reduced ear pressure" at bounding box center [742, 523] width 617 height 17
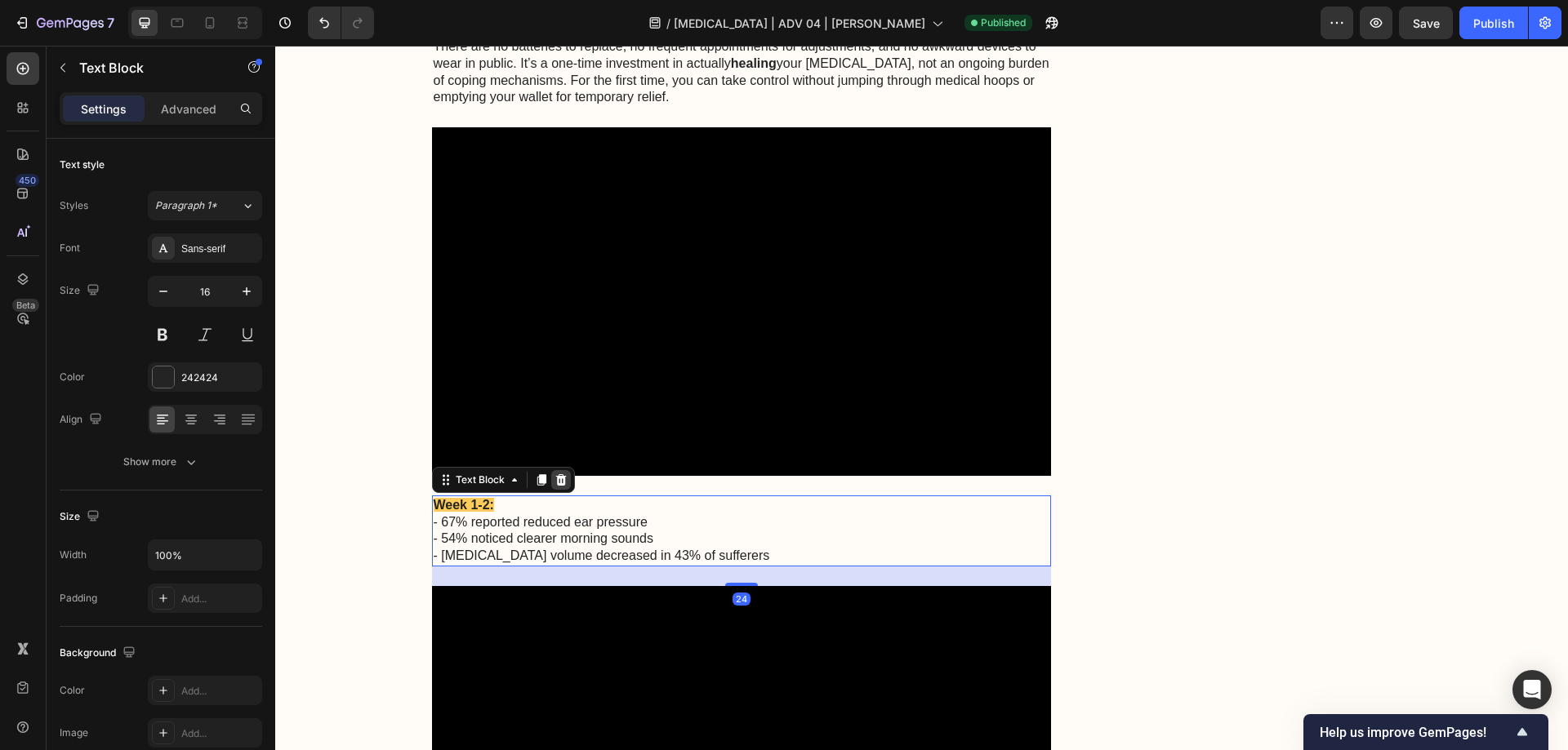
click at [558, 475] on icon at bounding box center [560, 480] width 10 height 11
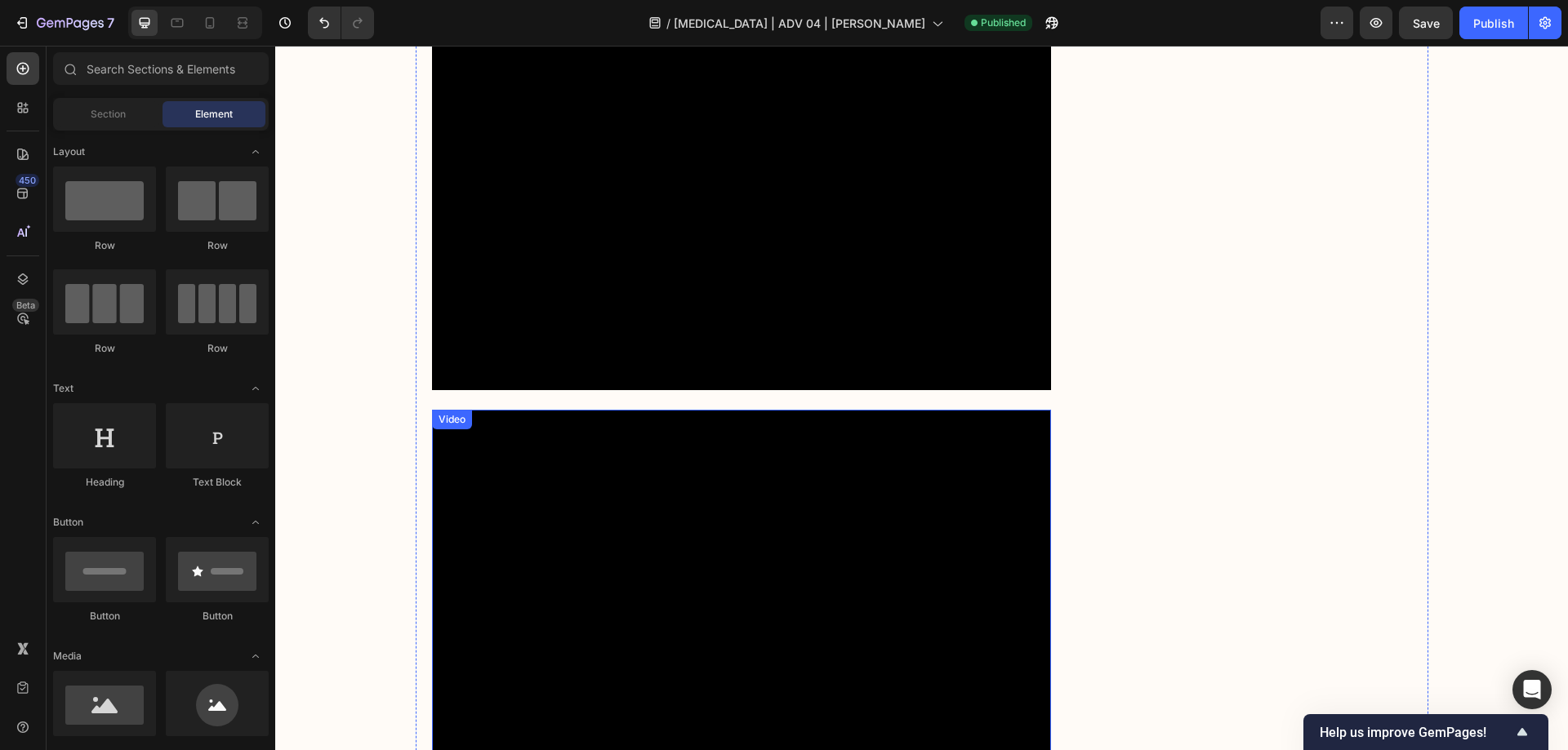
scroll to position [6957, 0]
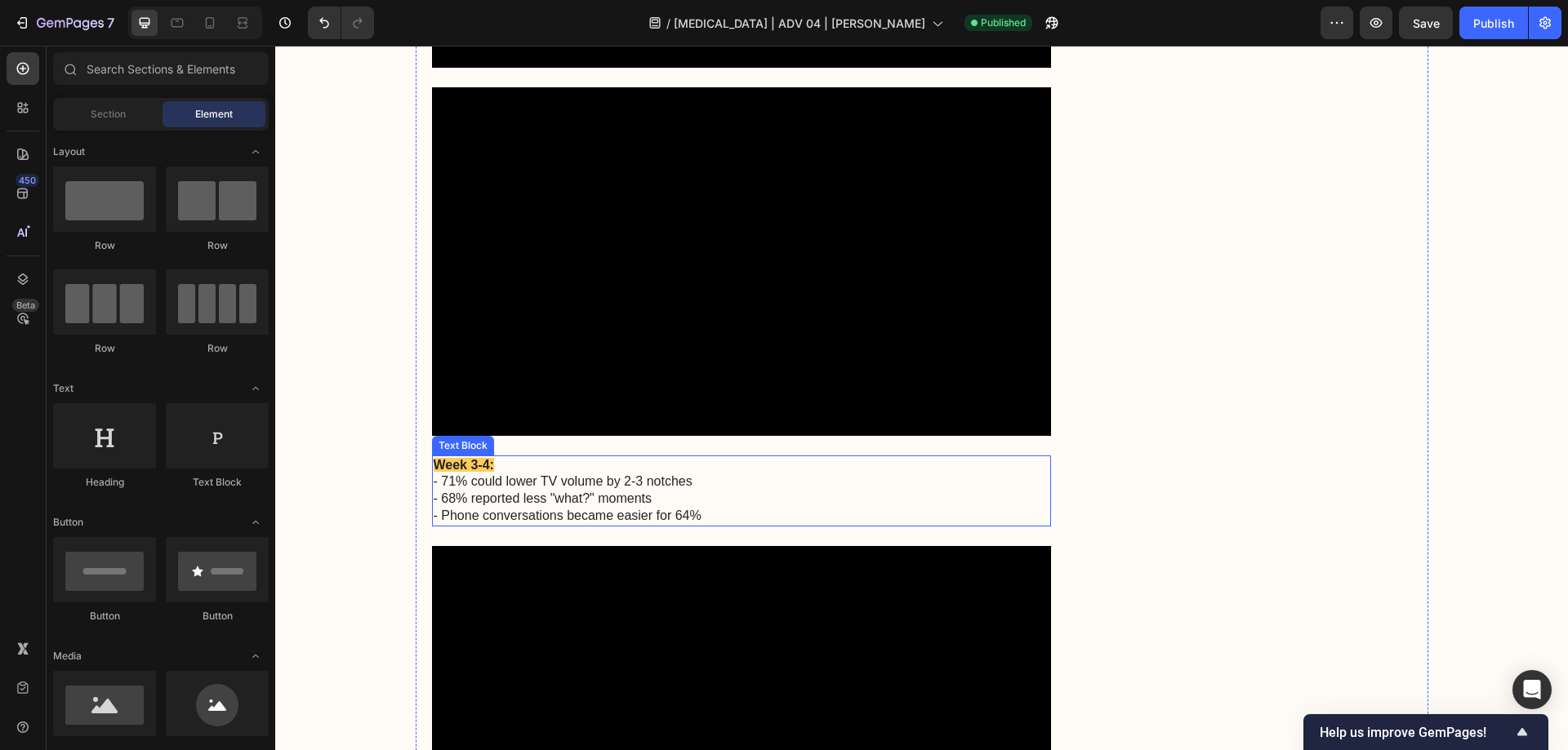
click at [557, 474] on p "- 71% could lower TV volume by 2-3 notches - 68% reported less "what?" moments …" at bounding box center [742, 499] width 617 height 51
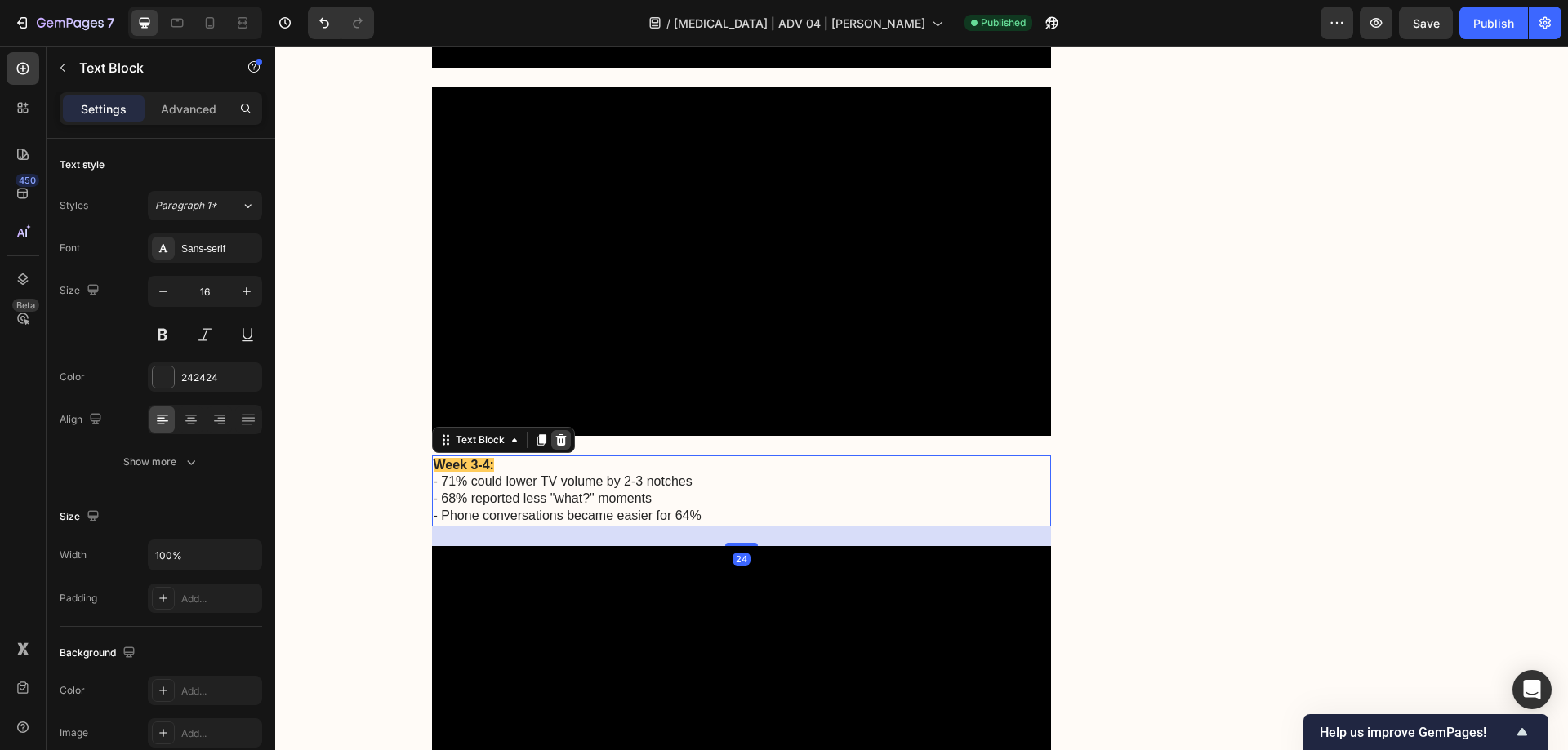
click at [563, 430] on div at bounding box center [561, 440] width 19 height 19
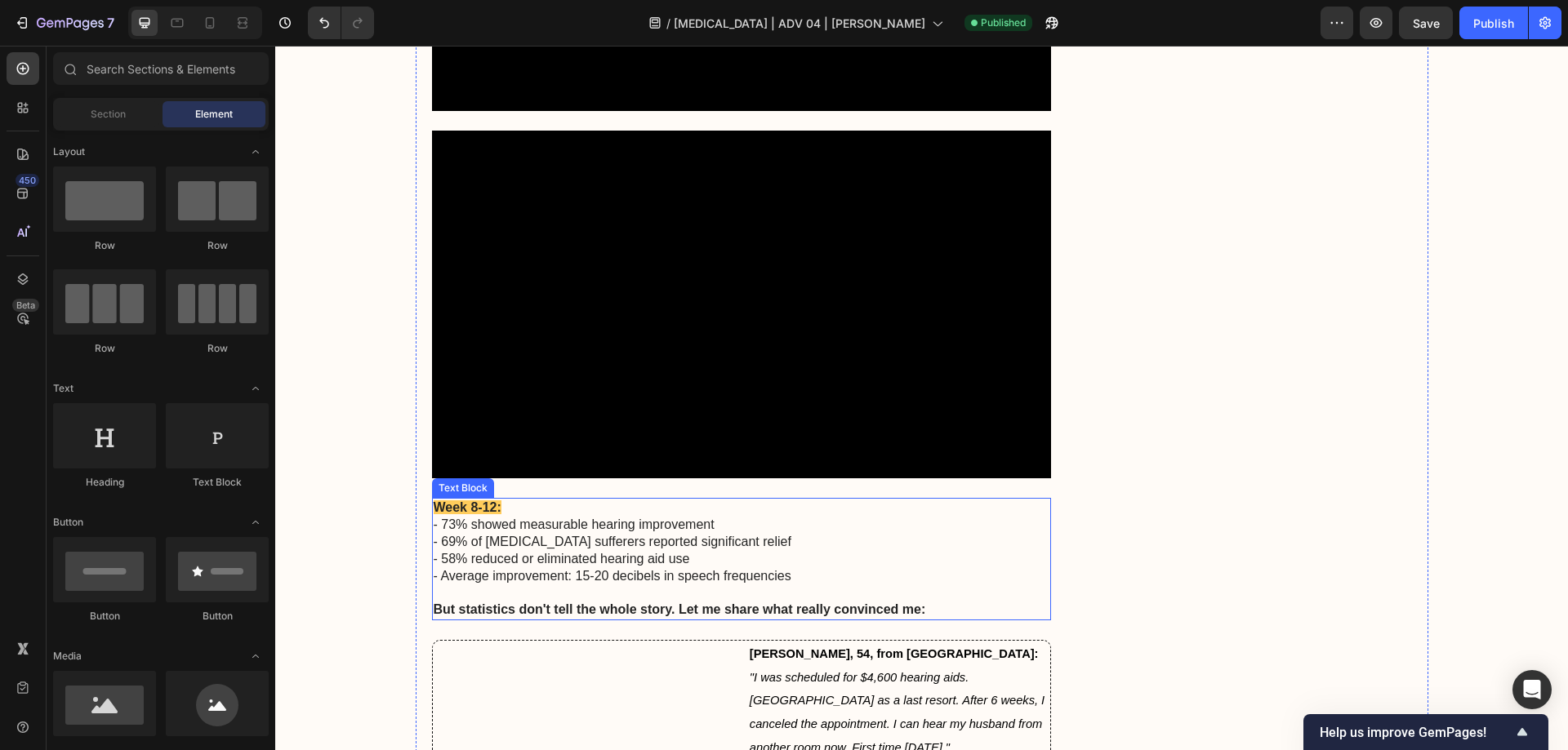
scroll to position [7284, 0]
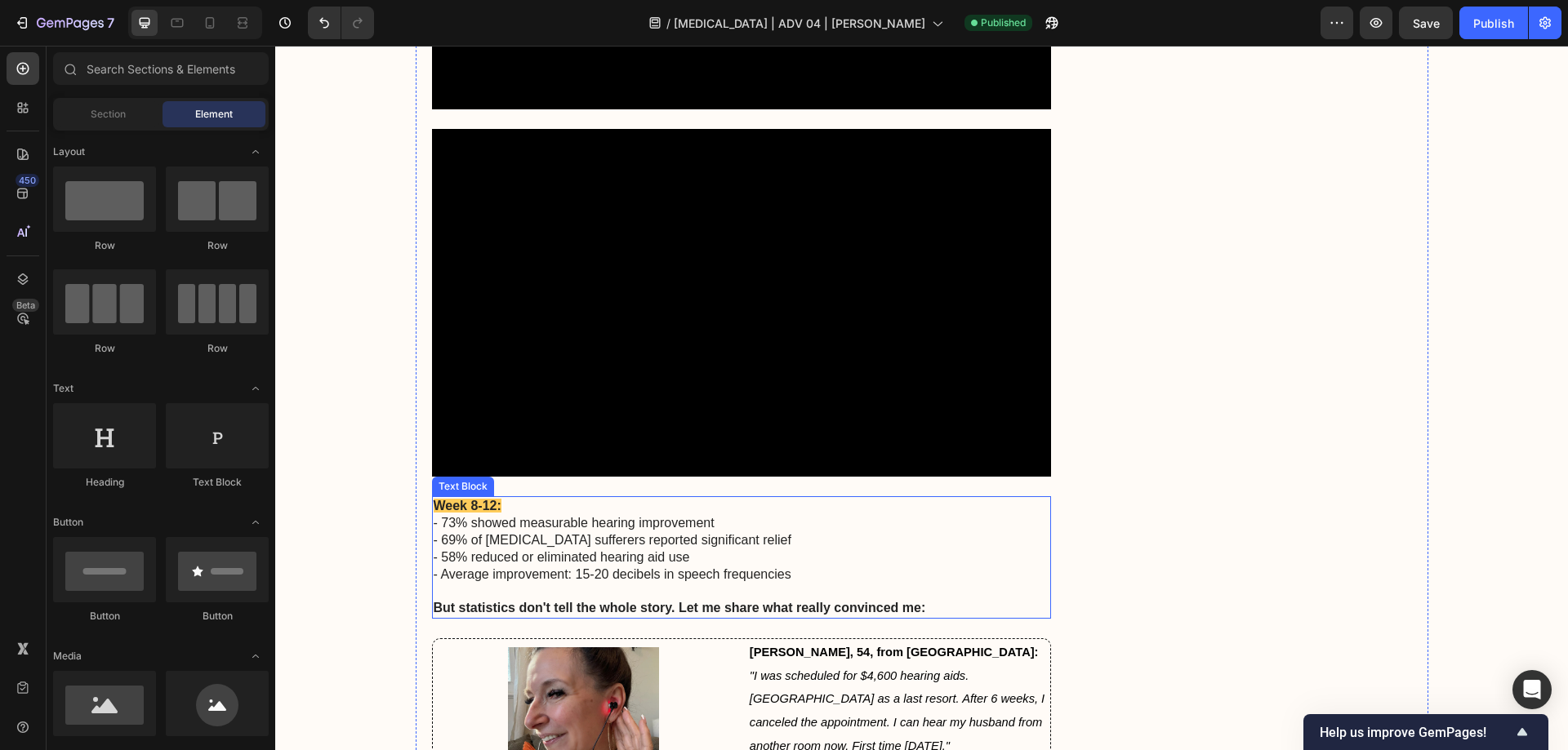
click at [548, 515] on p "- 73% showed measurable hearing improvement - 69% of [MEDICAL_DATA] sufferers r…" at bounding box center [742, 549] width 617 height 68
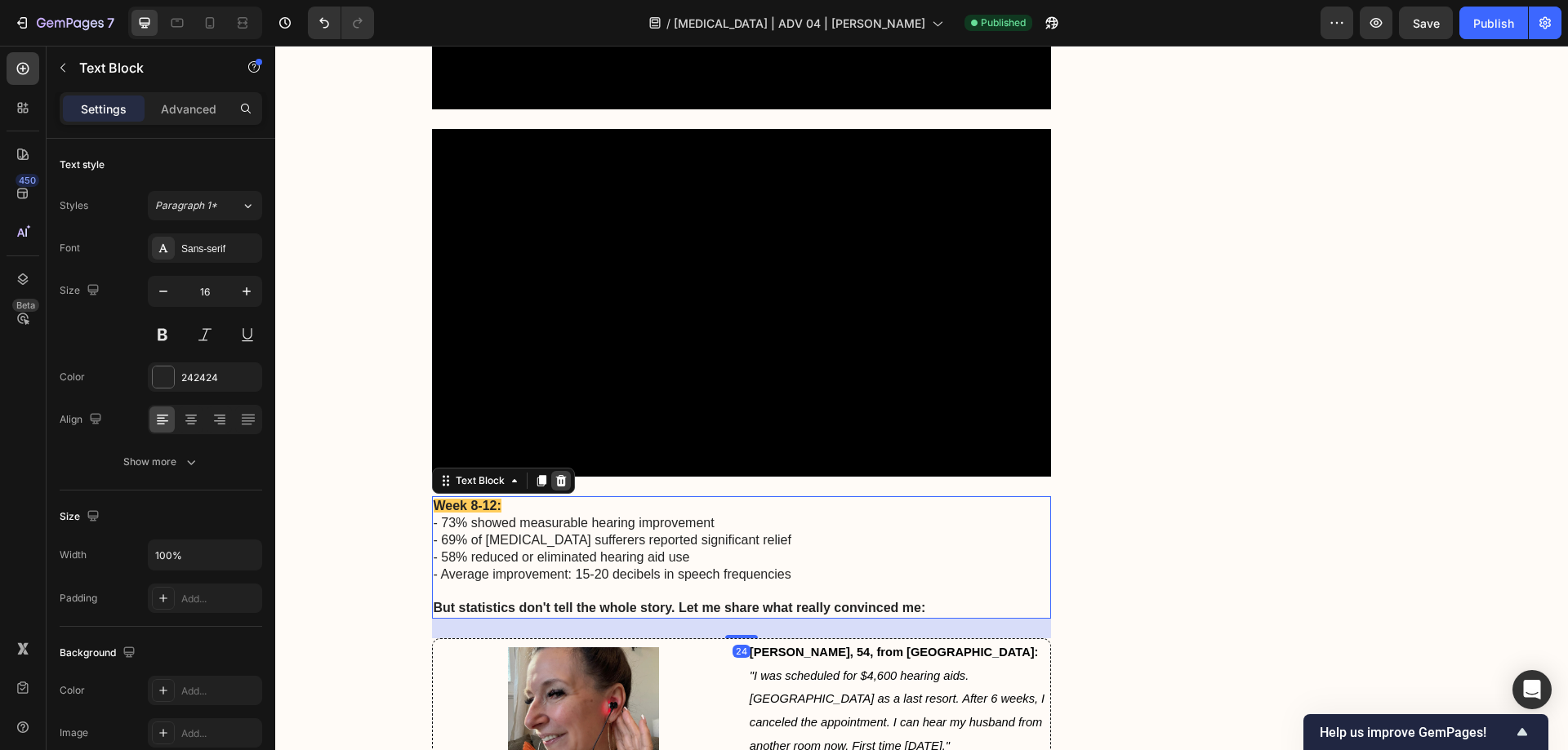
click at [563, 471] on div at bounding box center [561, 481] width 19 height 19
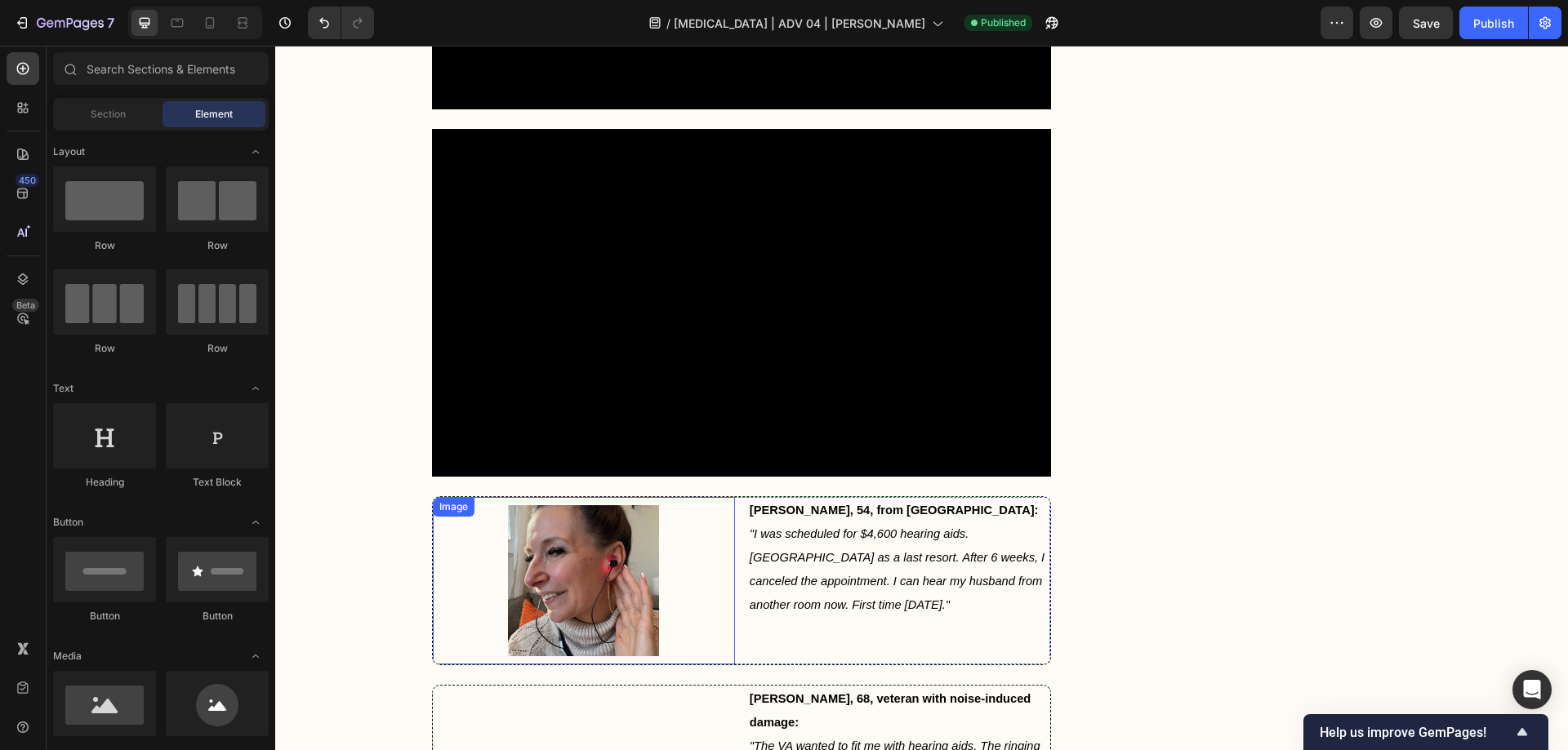
click at [470, 505] on div at bounding box center [584, 580] width 302 height 151
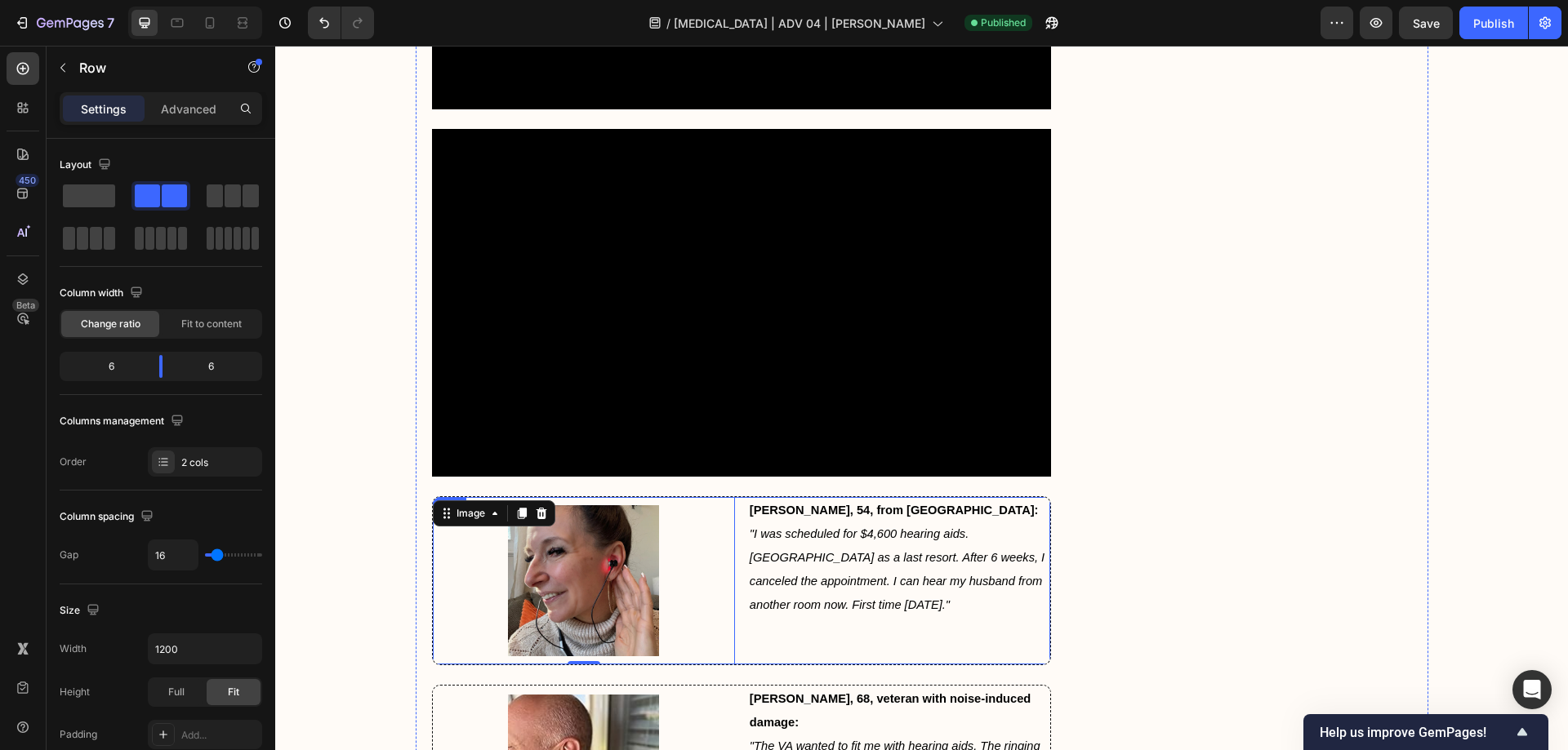
click at [775, 510] on div "[PERSON_NAME], 54, from [GEOGRAPHIC_DATA]: "I was scheduled for $4,600 hearing …" at bounding box center [899, 581] width 302 height 167
click at [531, 507] on icon at bounding box center [533, 513] width 13 height 13
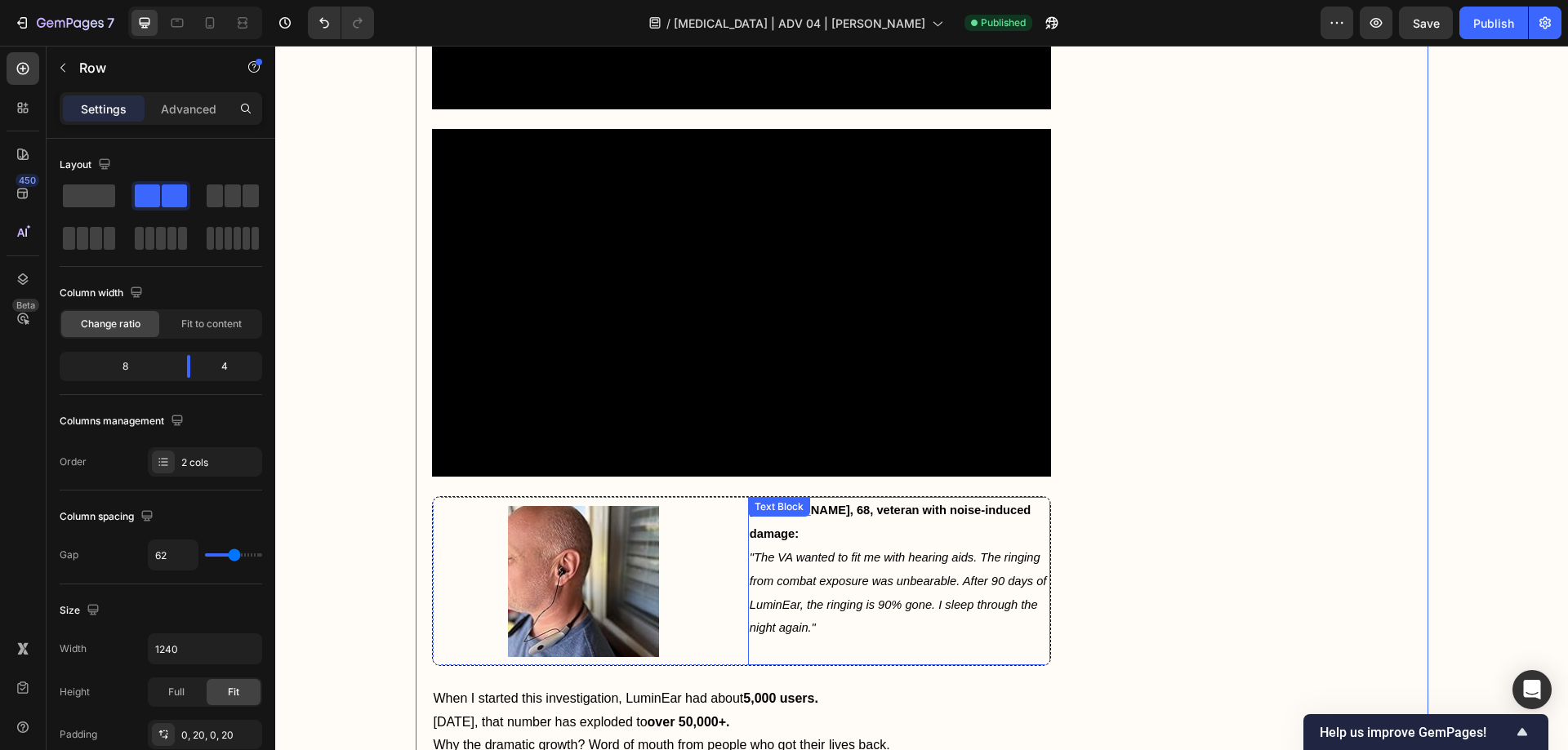
click at [774, 511] on p "[PERSON_NAME], 68, veteran with noise-induced damage: "The VA wanted to fit me …" at bounding box center [898, 581] width 299 height 165
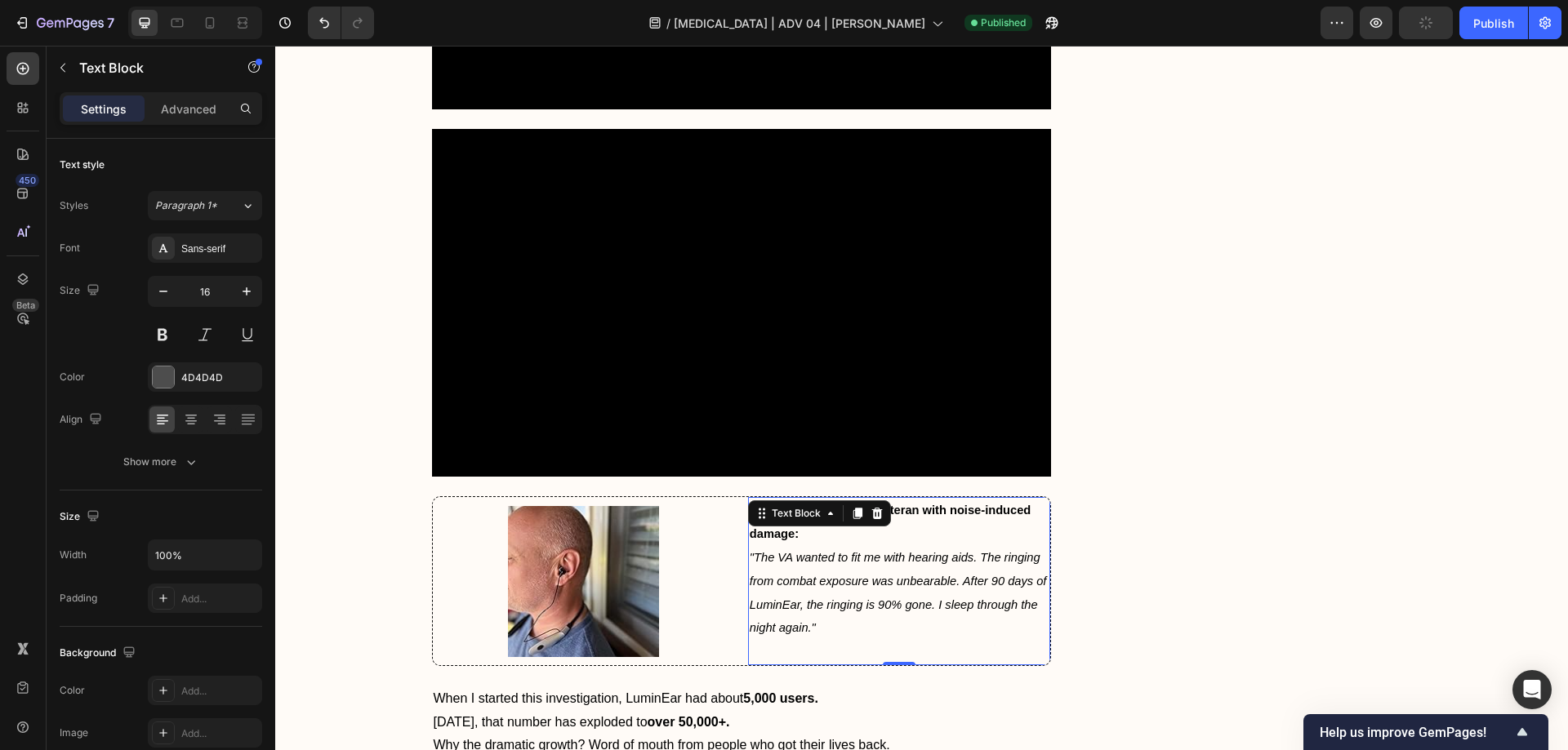
click at [748, 510] on div "[PERSON_NAME], 68, veteran with noise-induced damage: "The VA wanted to fit me …" at bounding box center [899, 581] width 302 height 168
click at [735, 510] on div "Image [PERSON_NAME], 68, veteran with noise-induced damage: "The VA wanted to f…" at bounding box center [741, 581] width 619 height 170
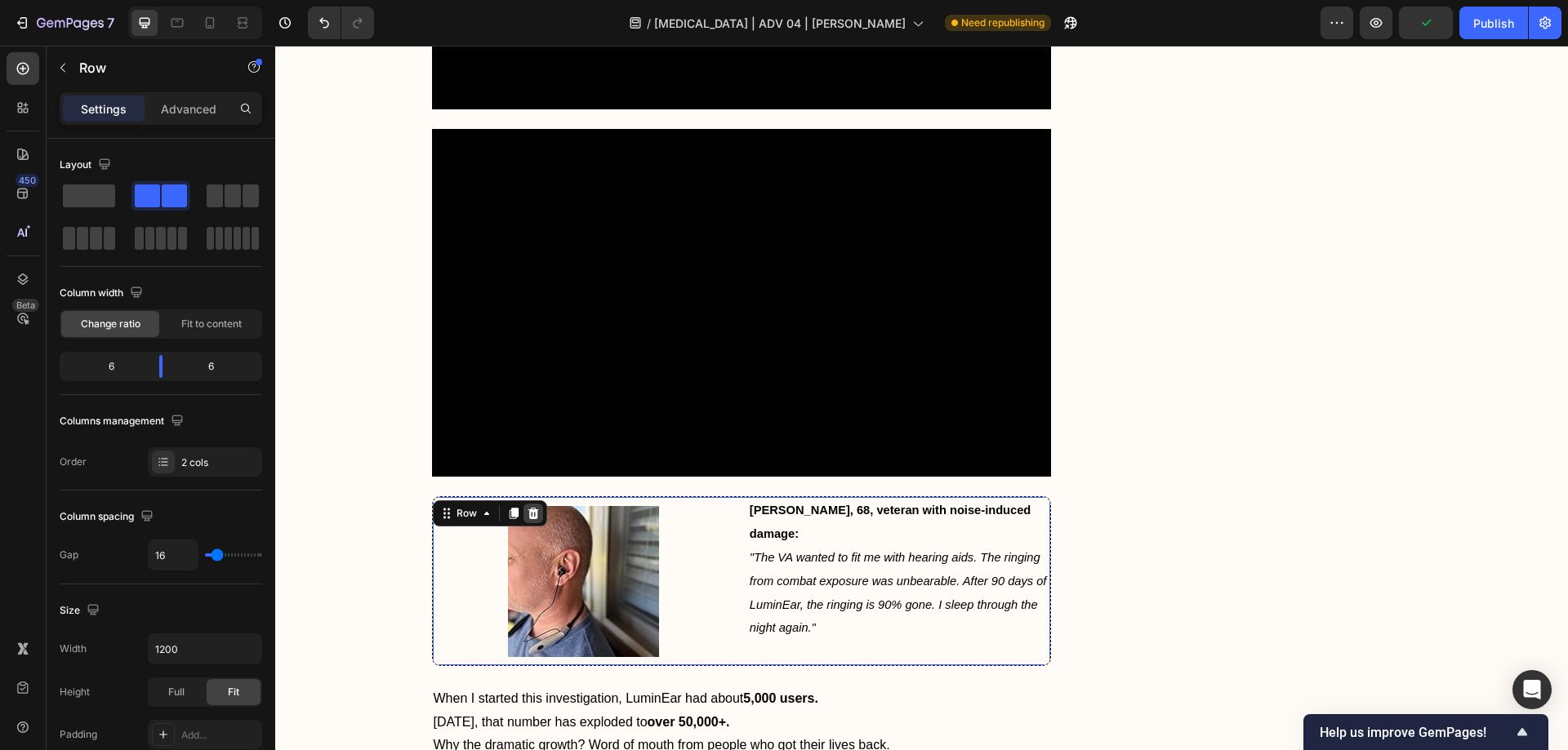
click at [527, 508] on icon at bounding box center [532, 513] width 10 height 11
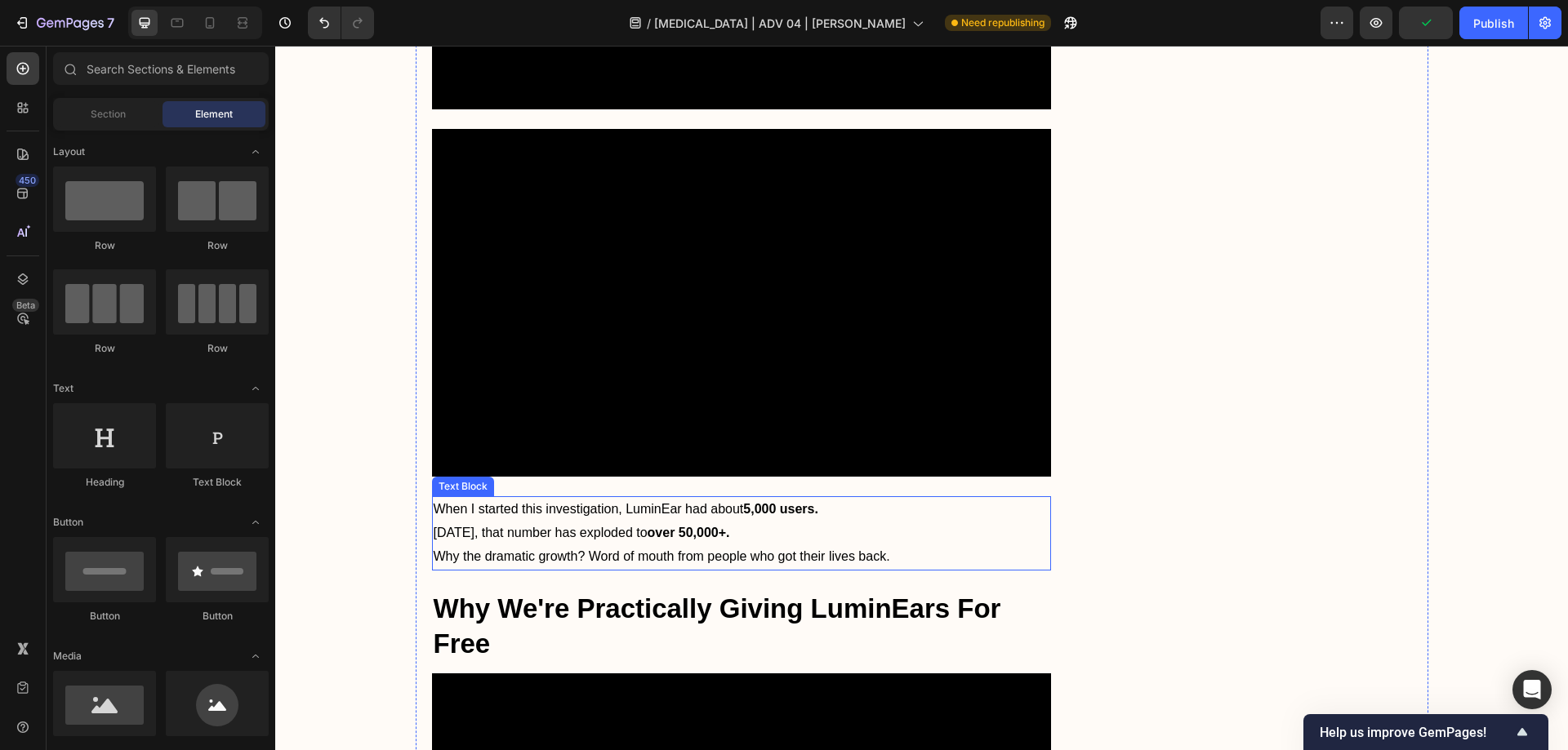
click at [594, 550] on span "Why the dramatic growth? Word of mouth from people who got their lives back." at bounding box center [662, 557] width 456 height 14
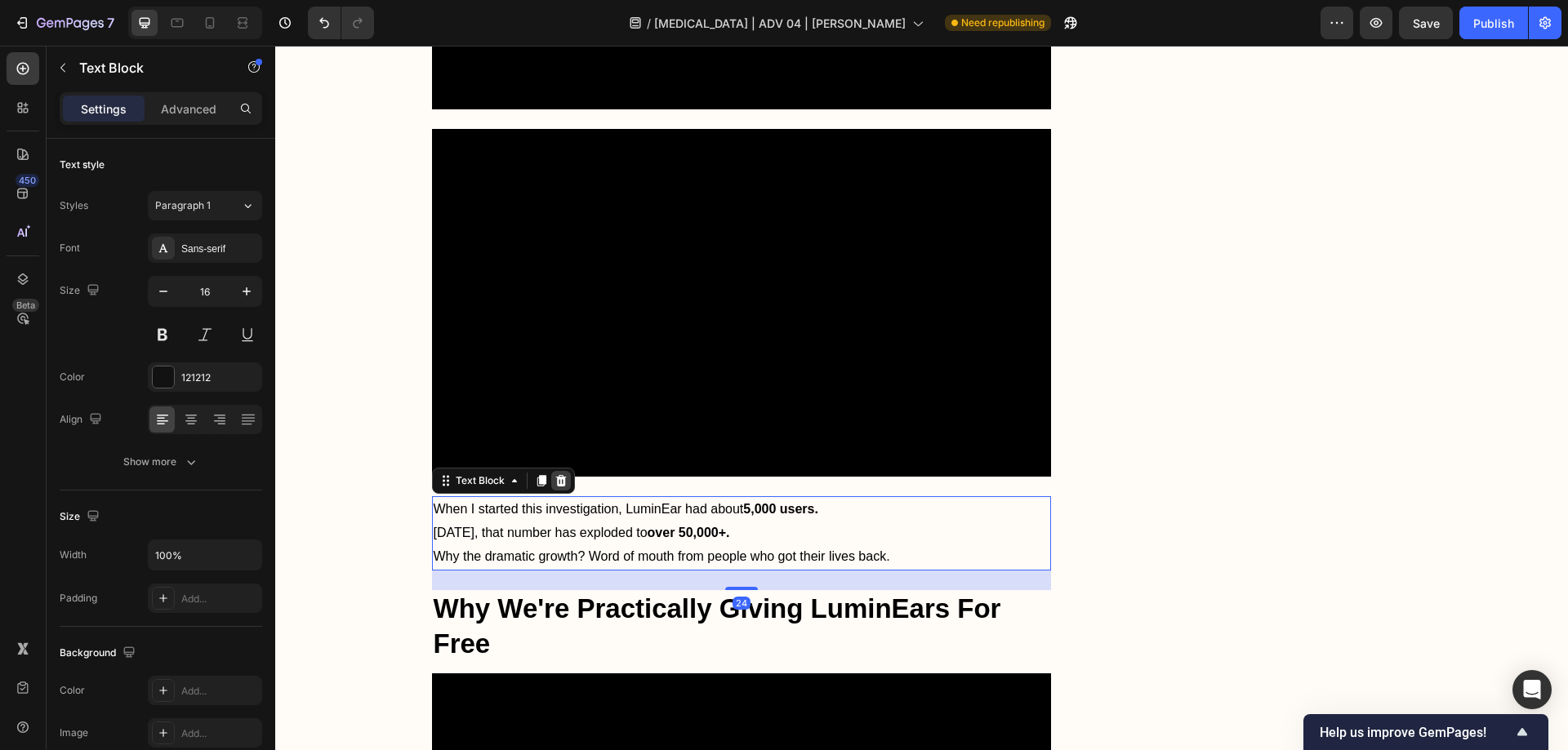
click at [557, 471] on div at bounding box center [561, 481] width 19 height 19
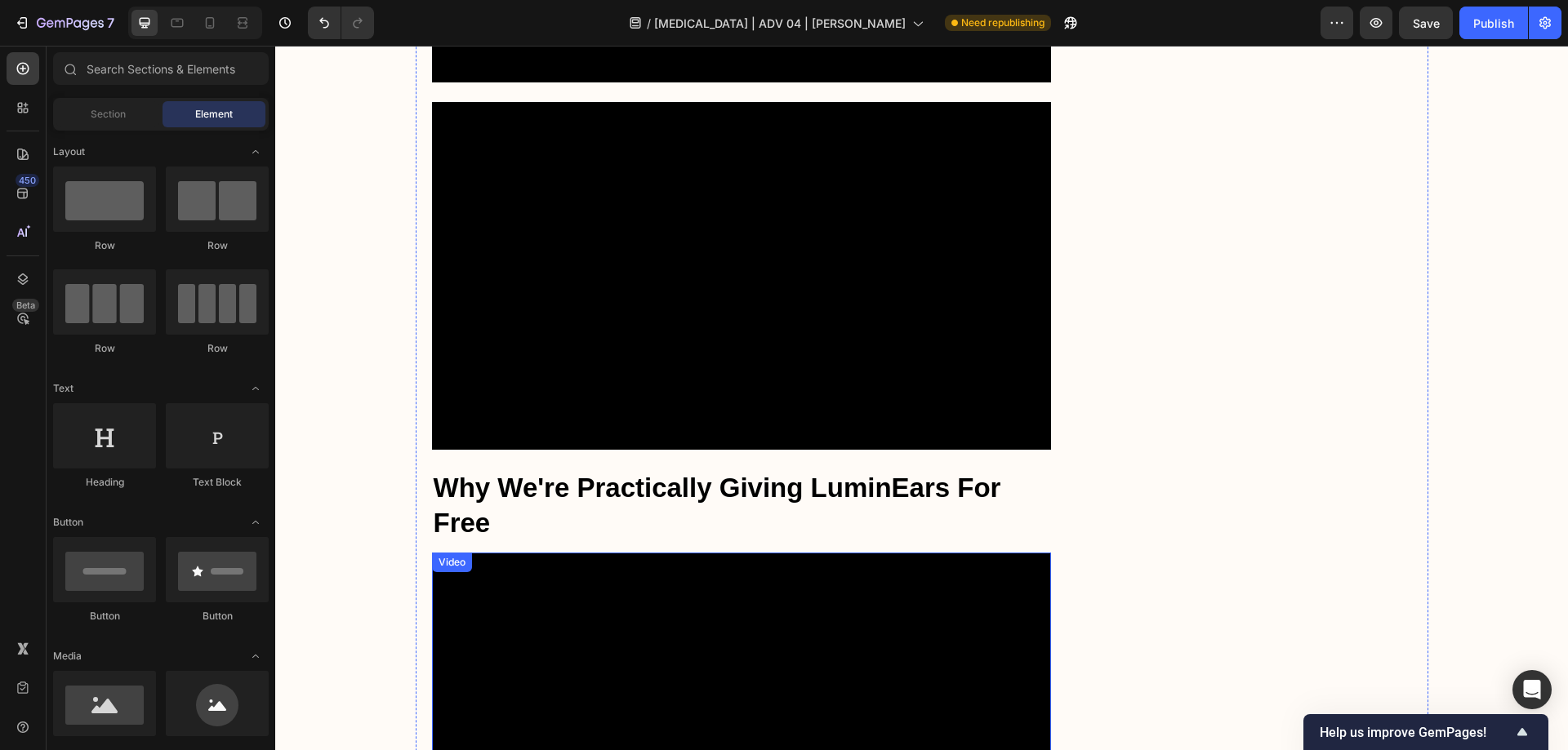
scroll to position [7120, 0]
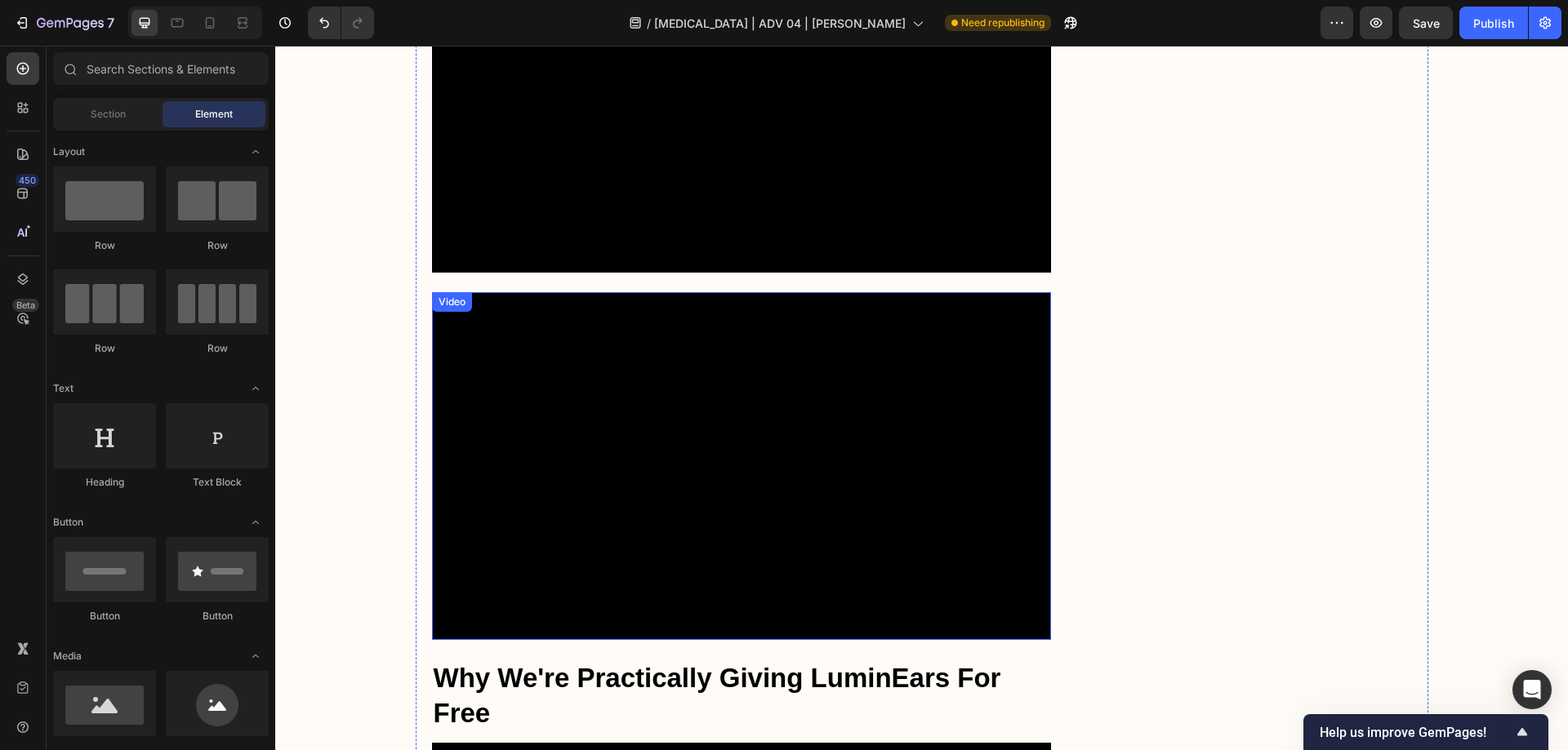
click at [654, 397] on video at bounding box center [741, 467] width 619 height 348
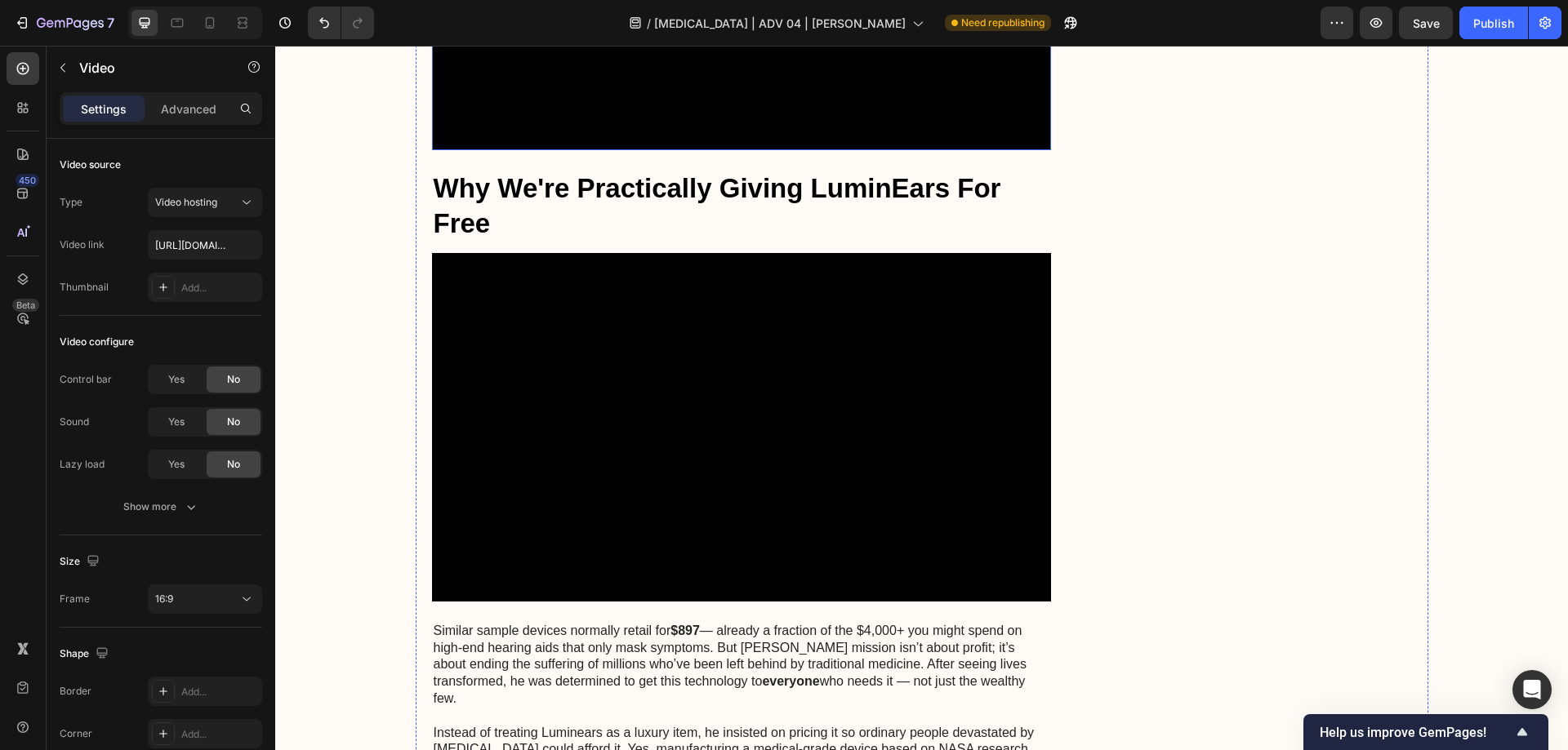
scroll to position [8018, 0]
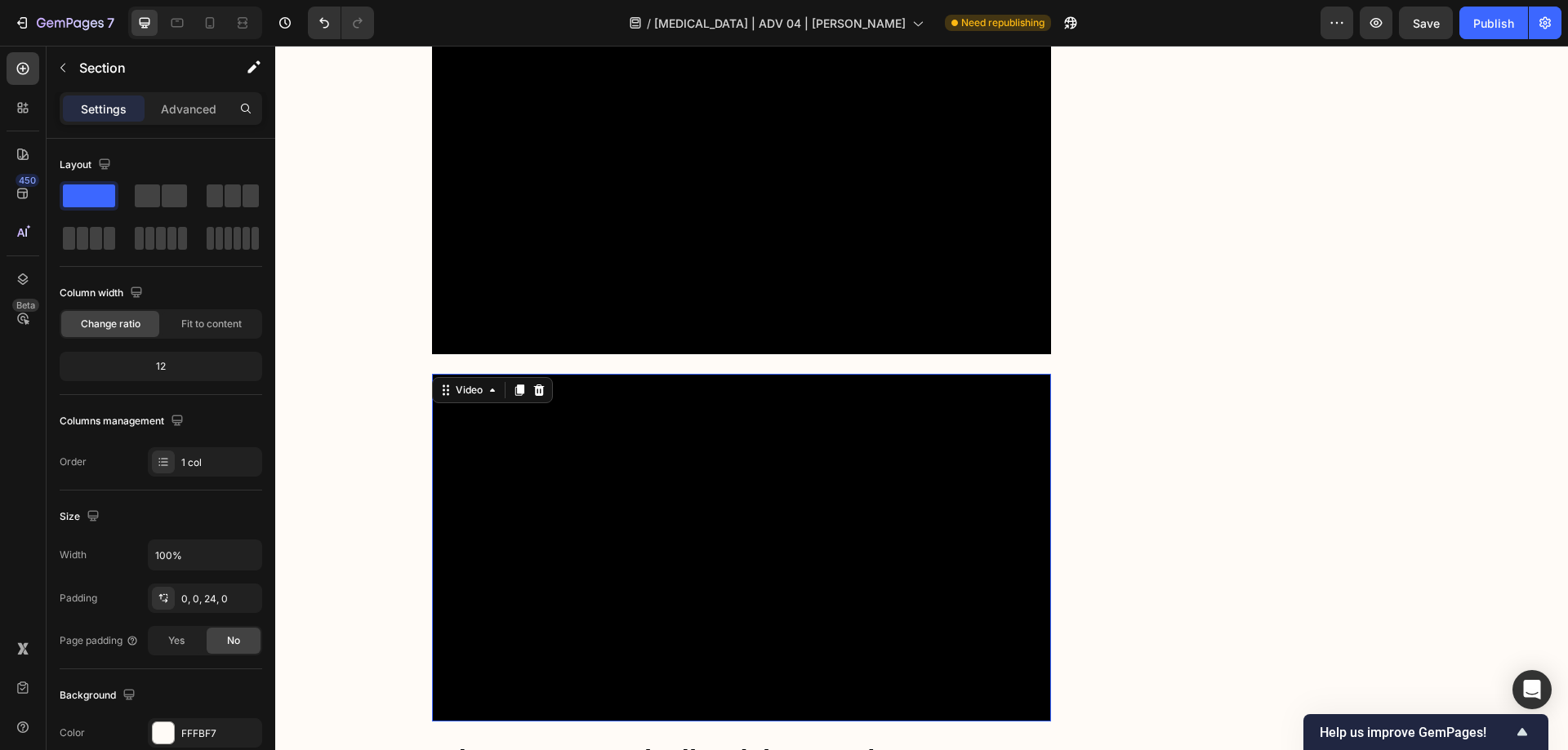
click at [652, 375] on video at bounding box center [741, 548] width 619 height 348
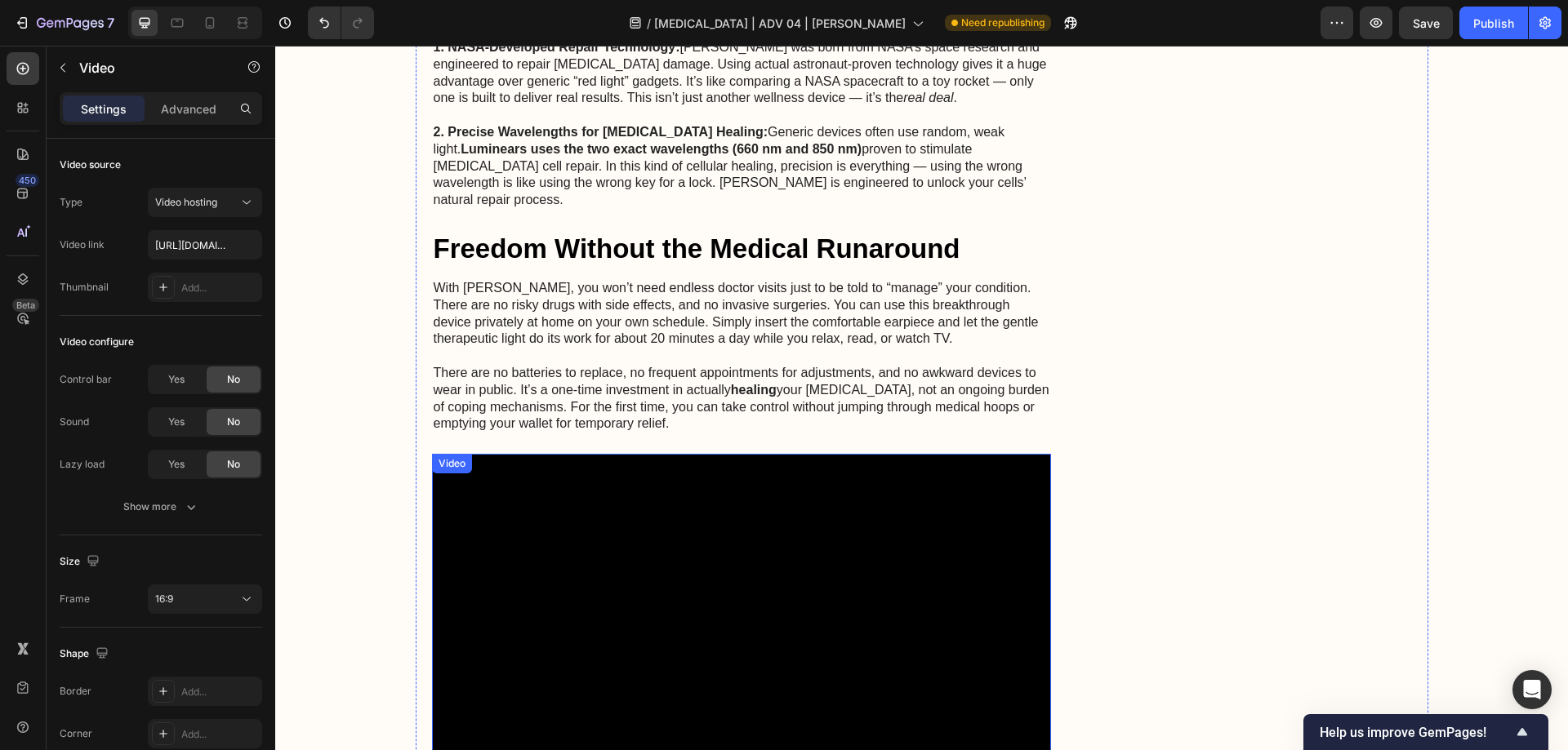
scroll to position [6631, 0]
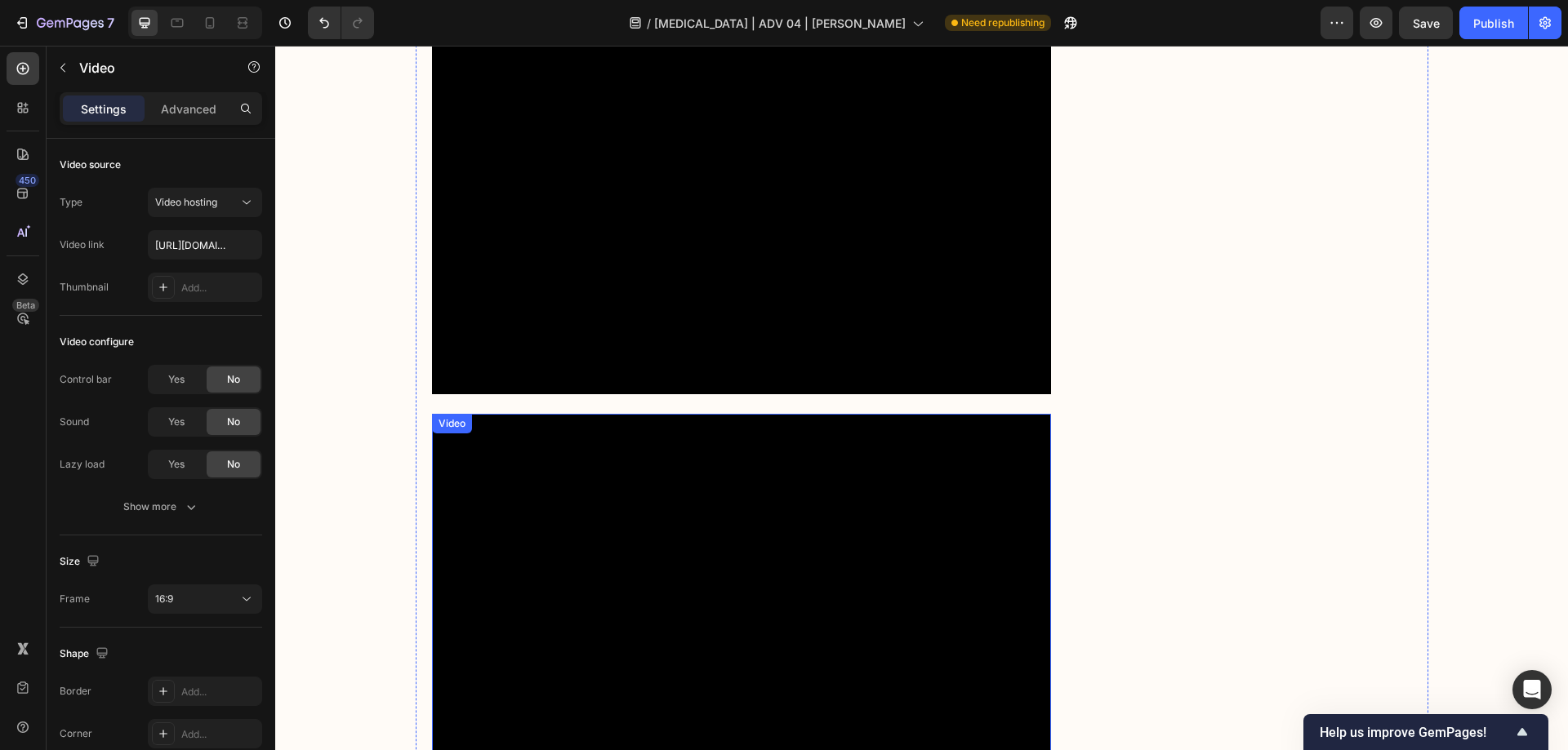
click at [642, 492] on video at bounding box center [741, 588] width 619 height 348
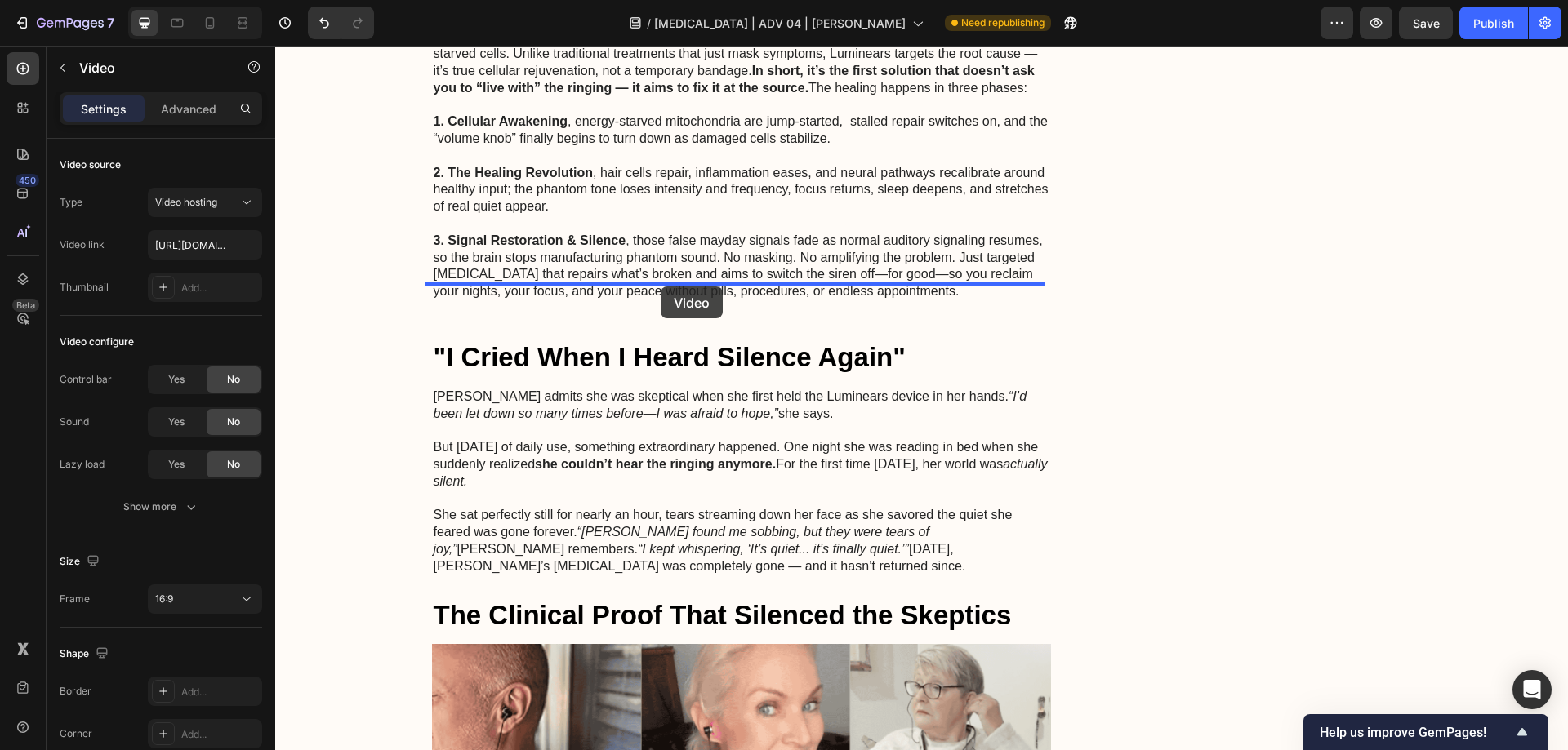
scroll to position [4997, 0]
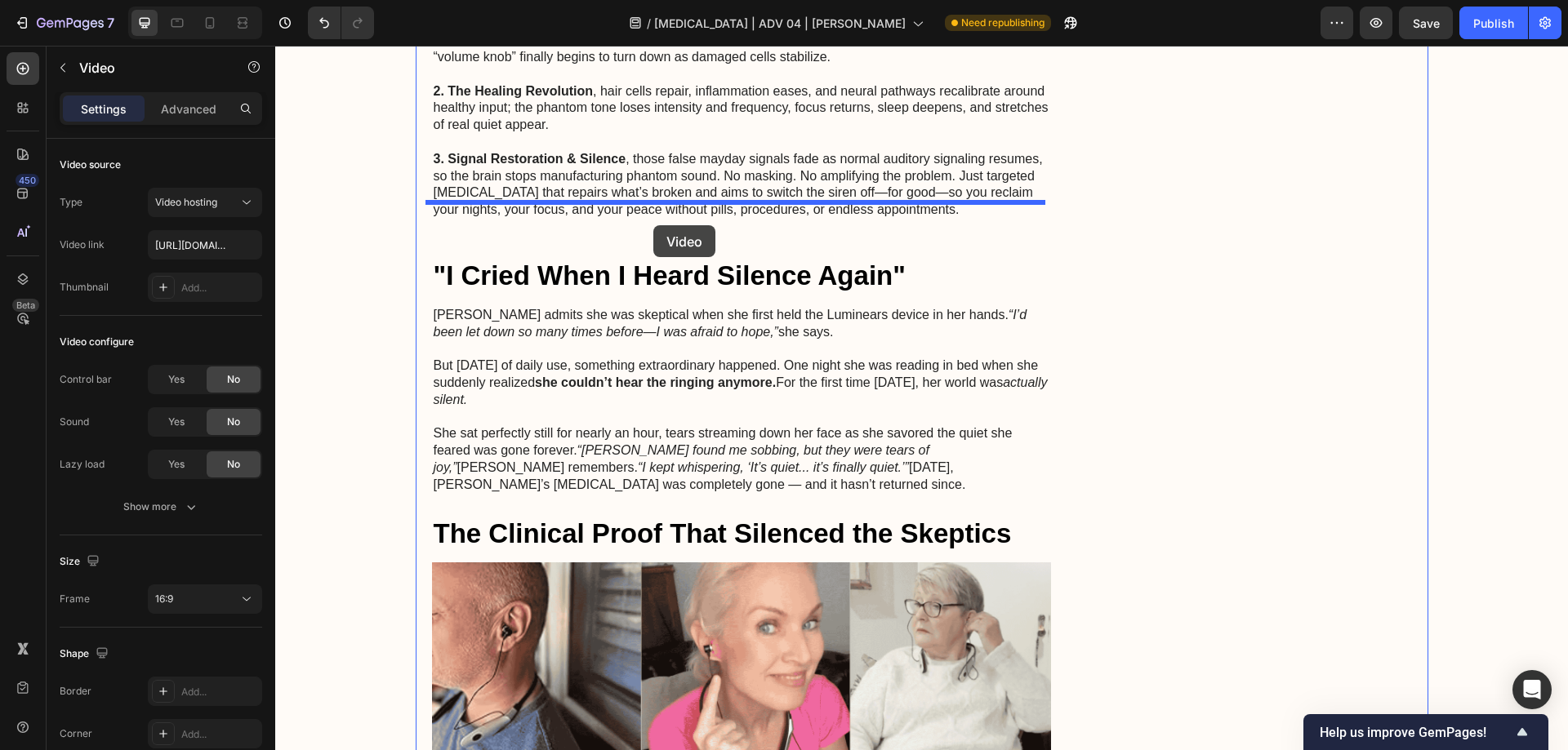
drag, startPoint x: 465, startPoint y: 317, endPoint x: 653, endPoint y: 226, distance: 208.9
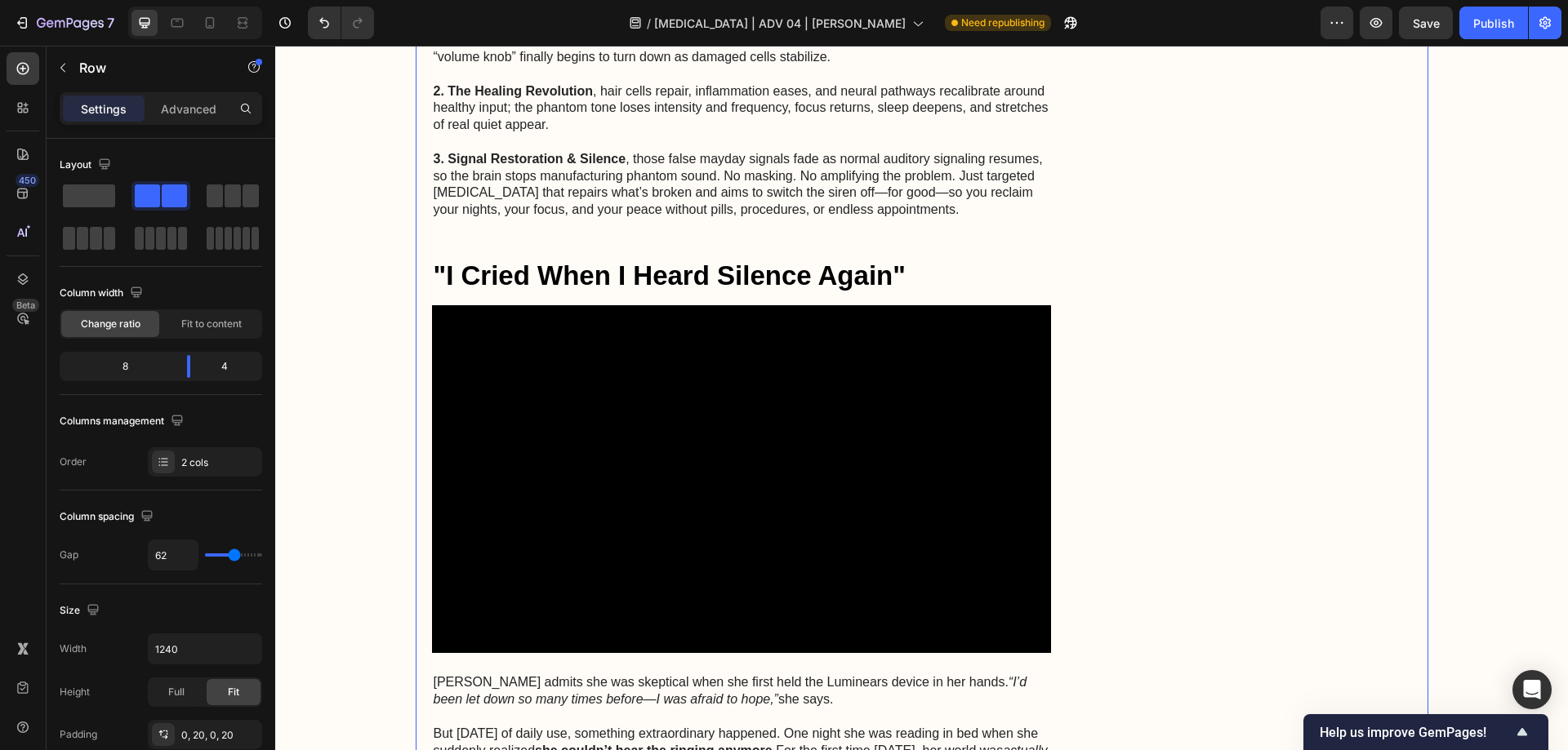
click at [1184, 331] on div "Check LuminEar Availability Now → Heading Icon Icon Icon Icon Icon Icon List 2,…" at bounding box center [1255, 626] width 309 height 11008
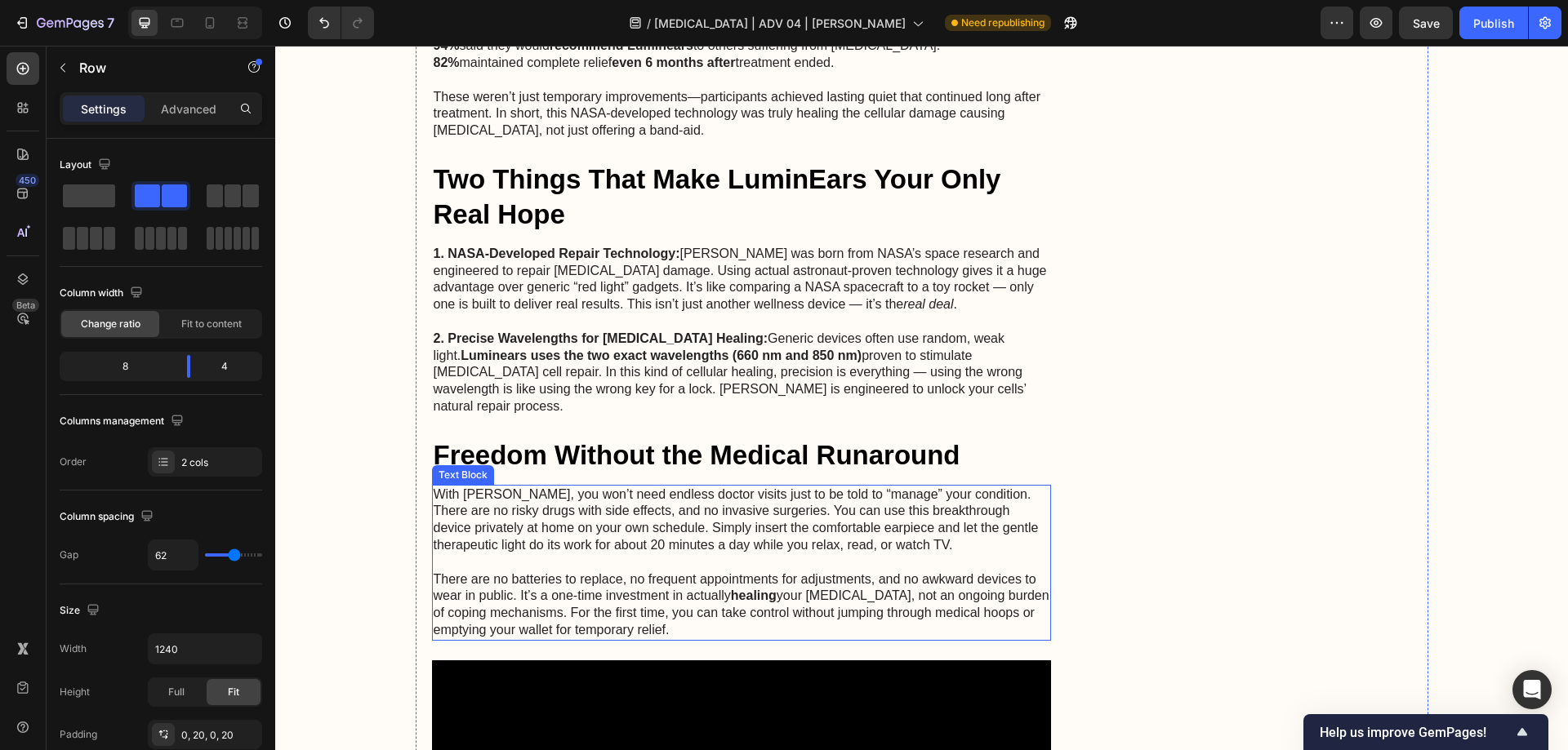
scroll to position [6386, 0]
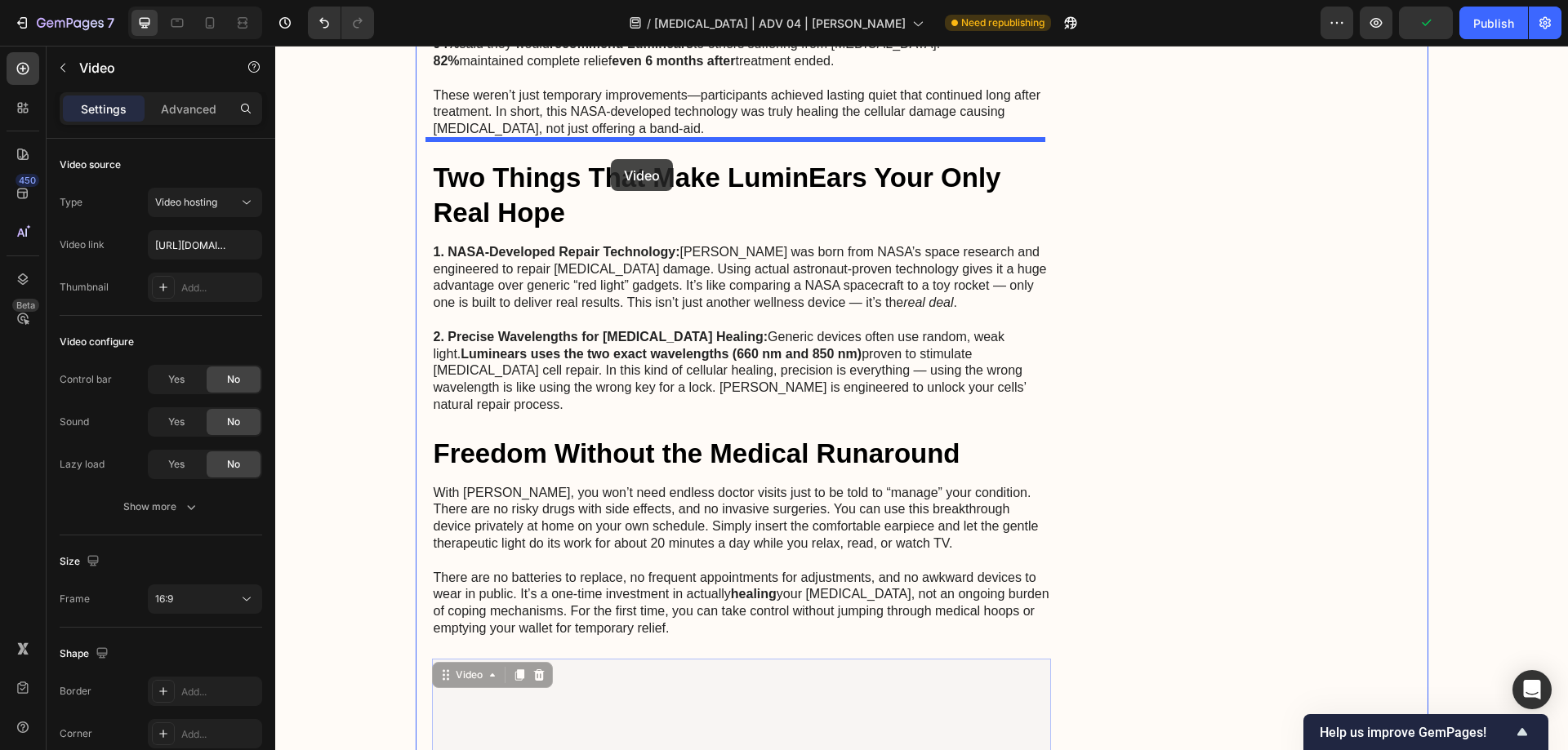
drag, startPoint x: 470, startPoint y: 549, endPoint x: 611, endPoint y: 159, distance: 414.7
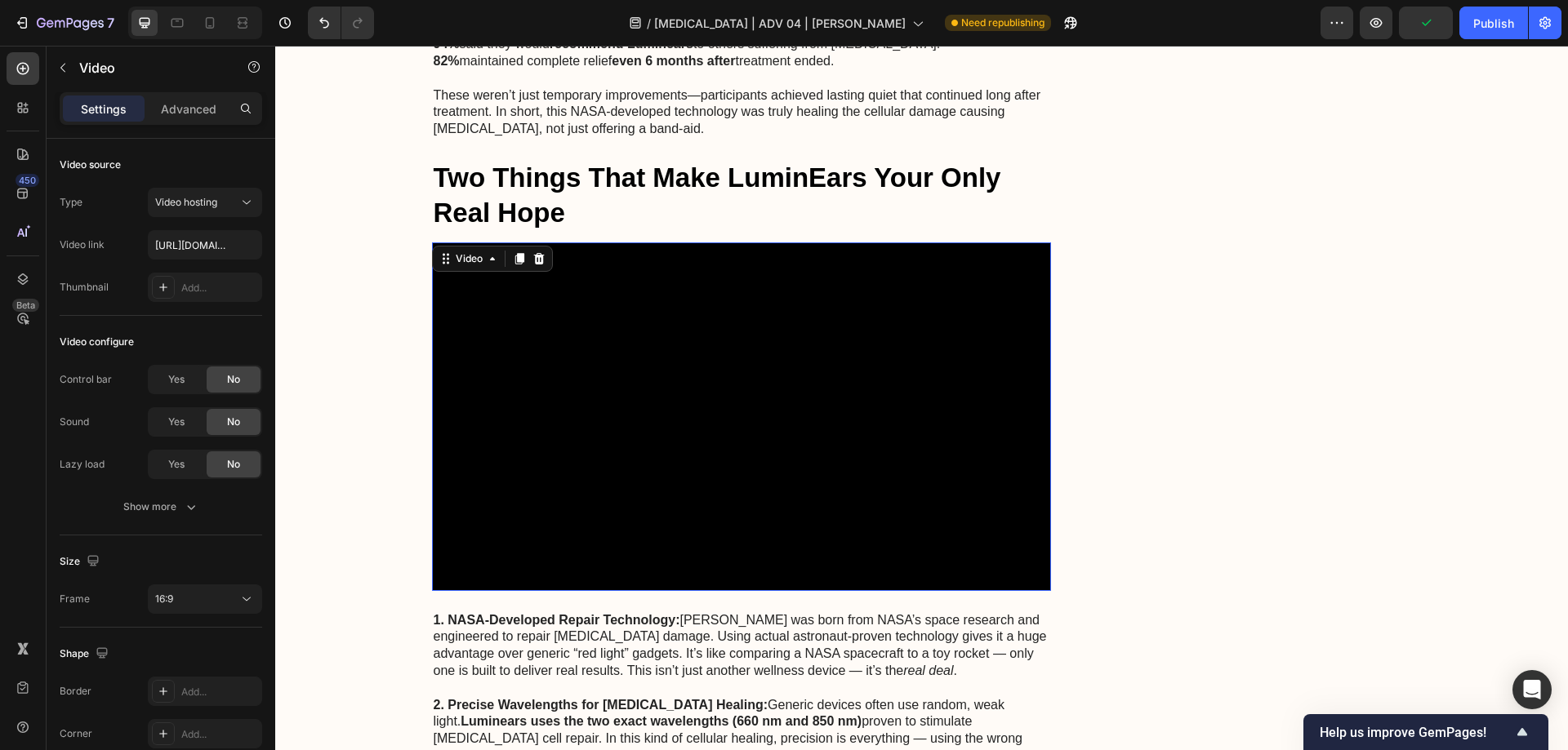
scroll to position [6875, 0]
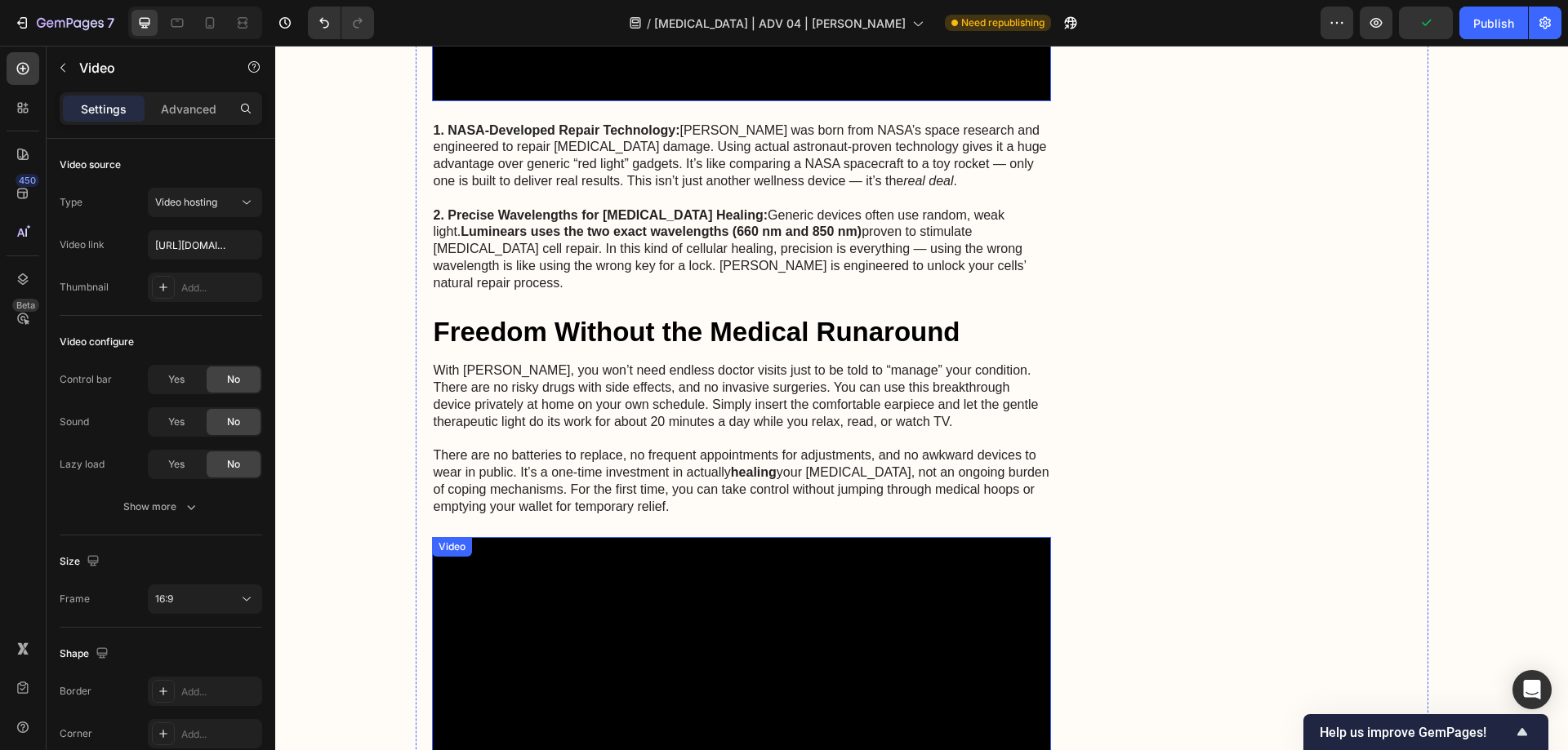
click at [671, 537] on video at bounding box center [741, 712] width 619 height 348
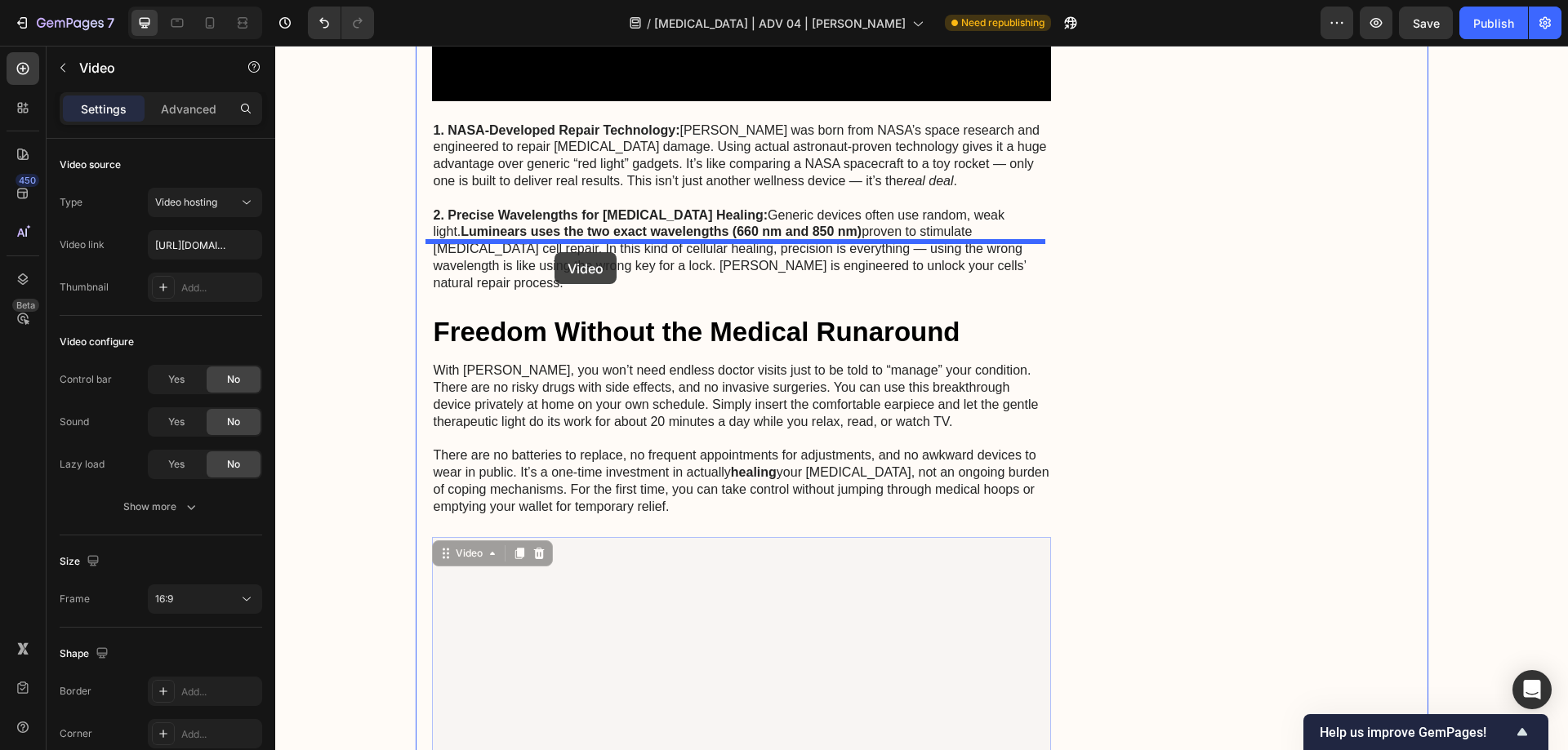
drag, startPoint x: 459, startPoint y: 442, endPoint x: 554, endPoint y: 253, distance: 211.5
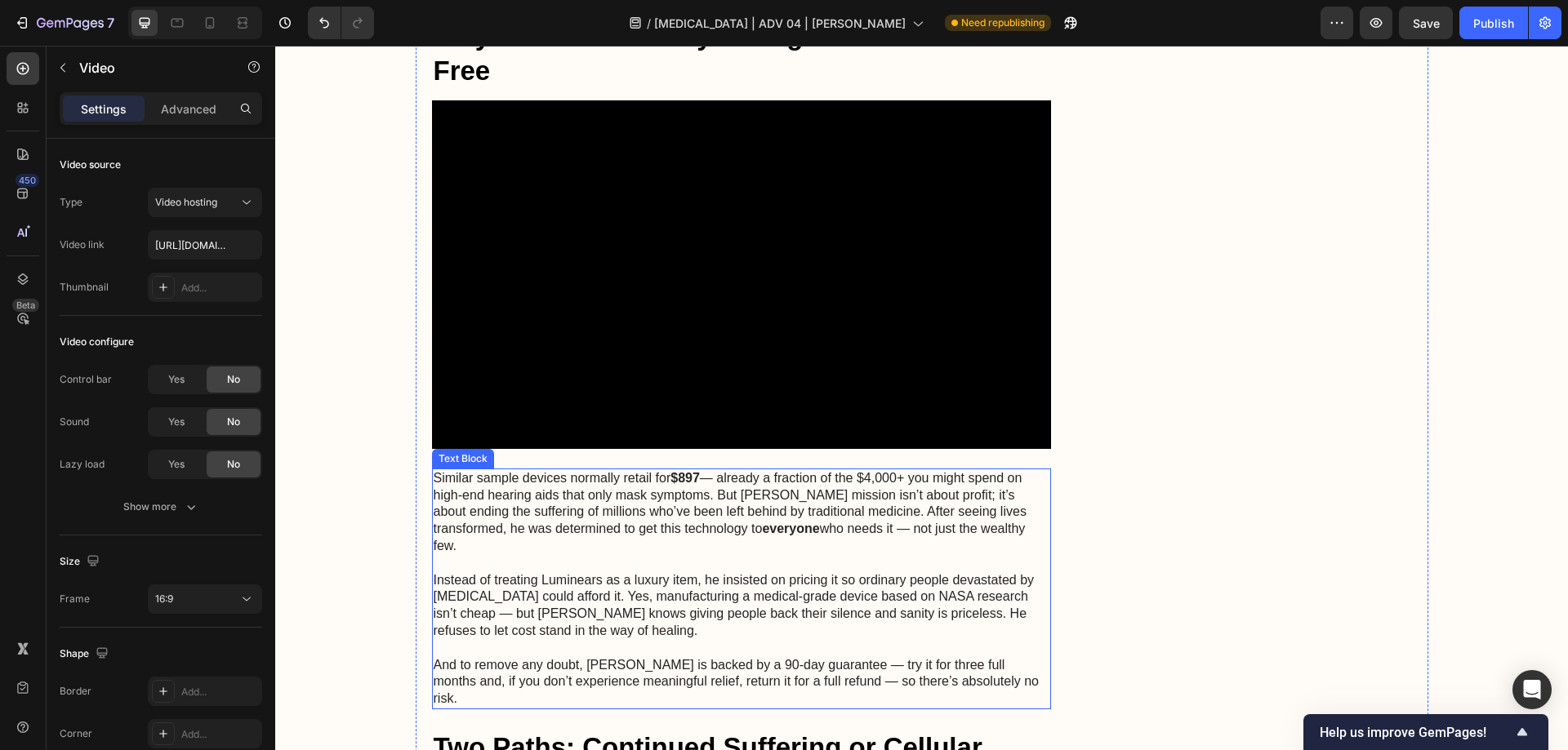
scroll to position [7774, 0]
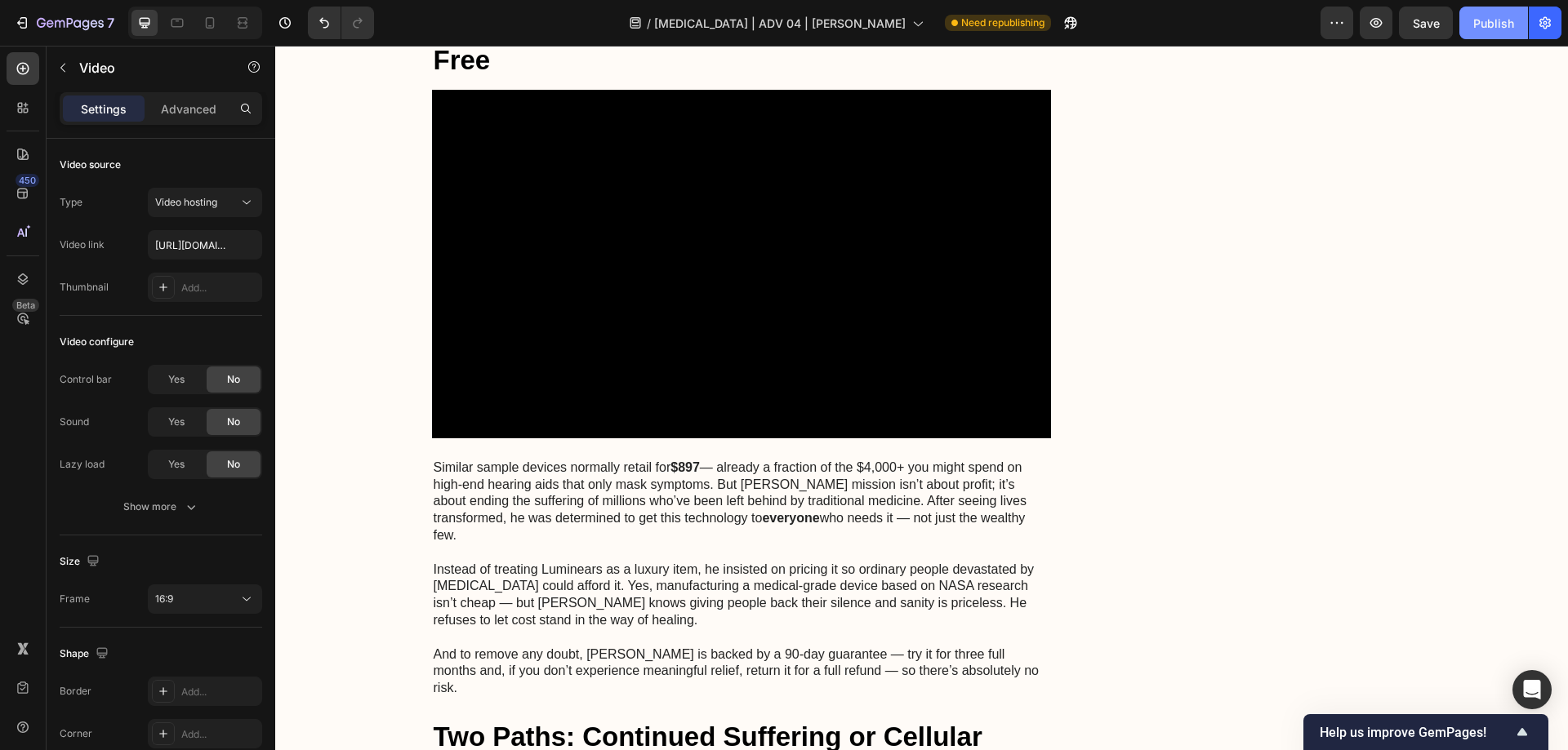
click at [1488, 32] on button "Publish" at bounding box center [1493, 22] width 69 height 32
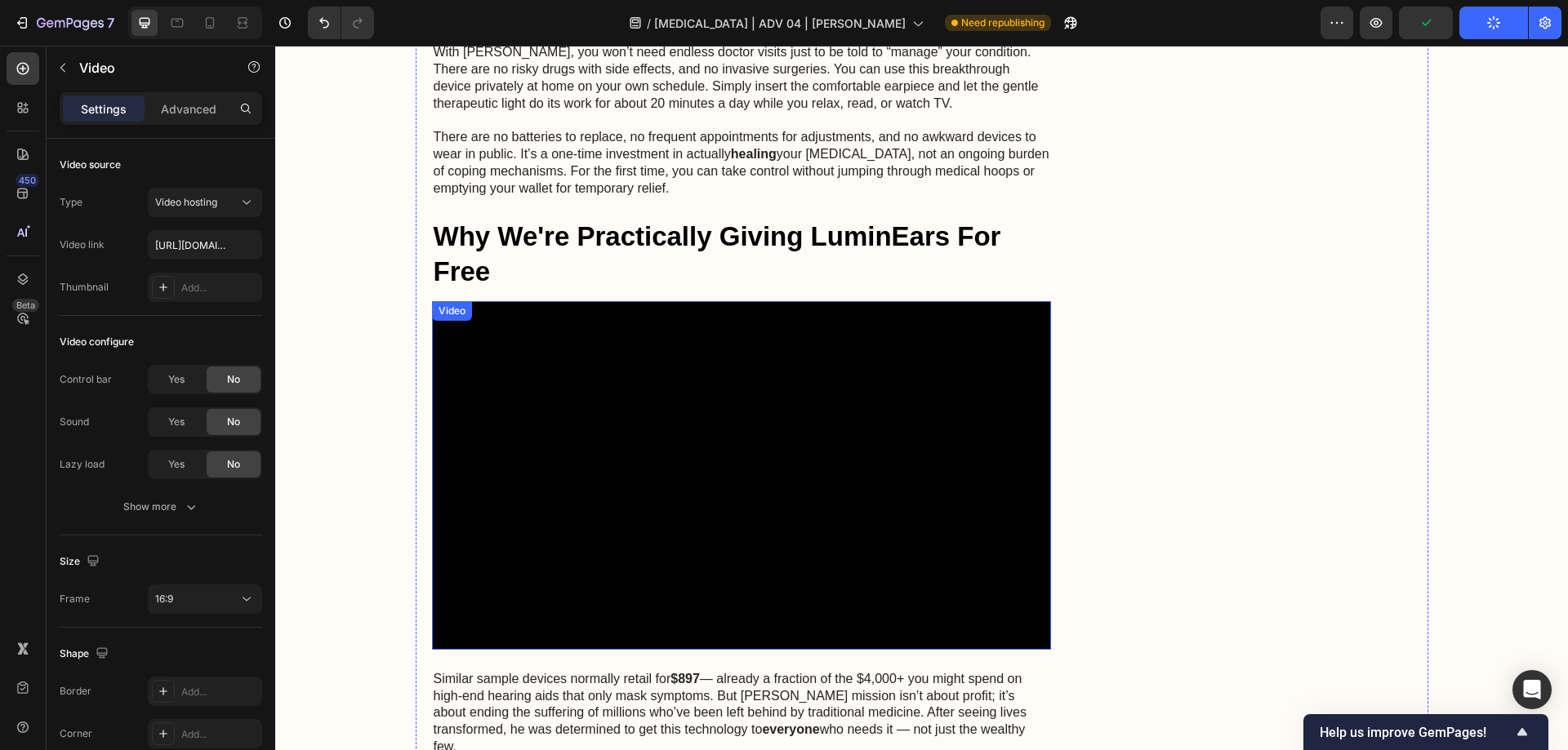
scroll to position [7447, 0]
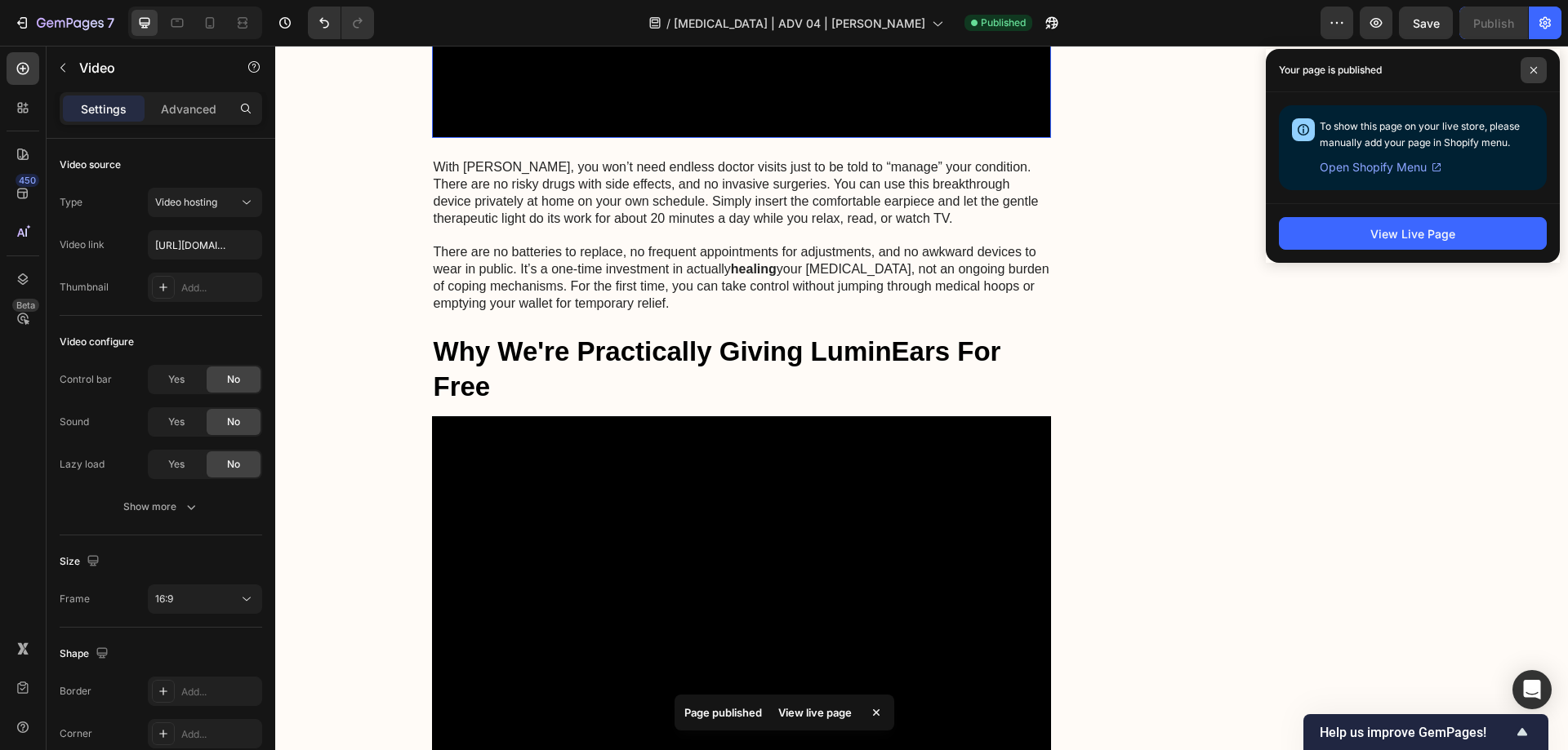
click at [1538, 71] on span at bounding box center [1533, 71] width 26 height 26
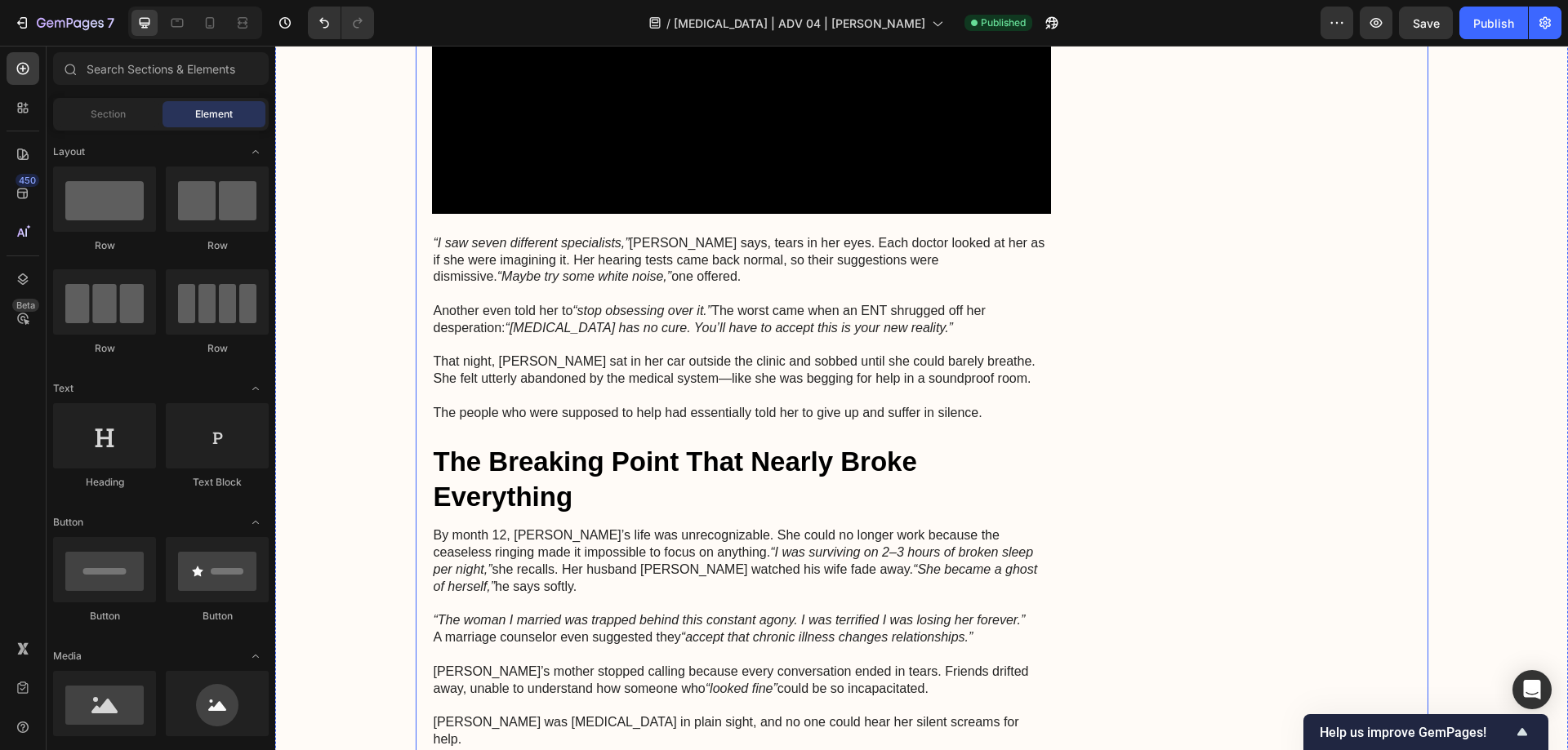
scroll to position [1271, 0]
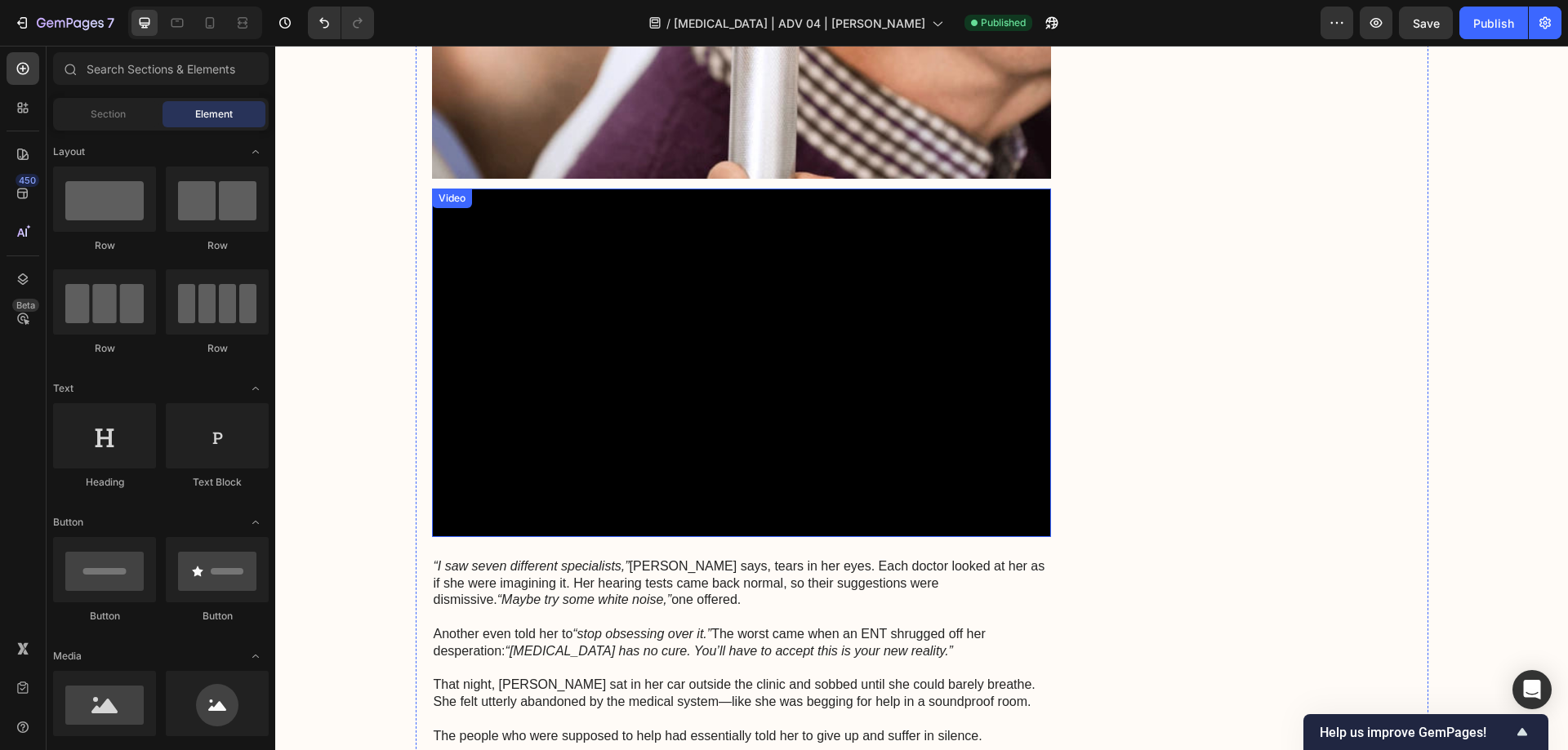
click at [847, 331] on video at bounding box center [741, 363] width 619 height 348
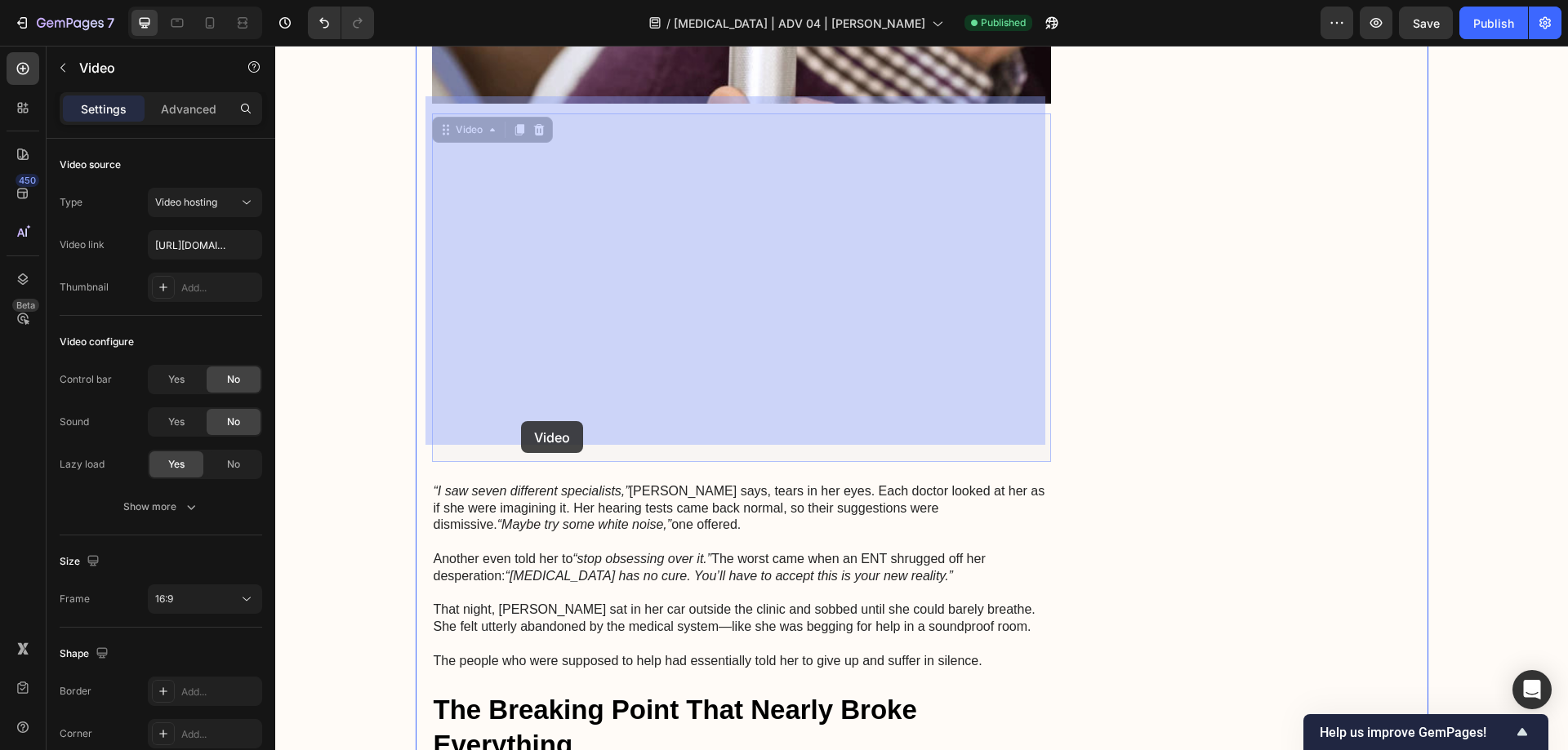
scroll to position [1517, 0]
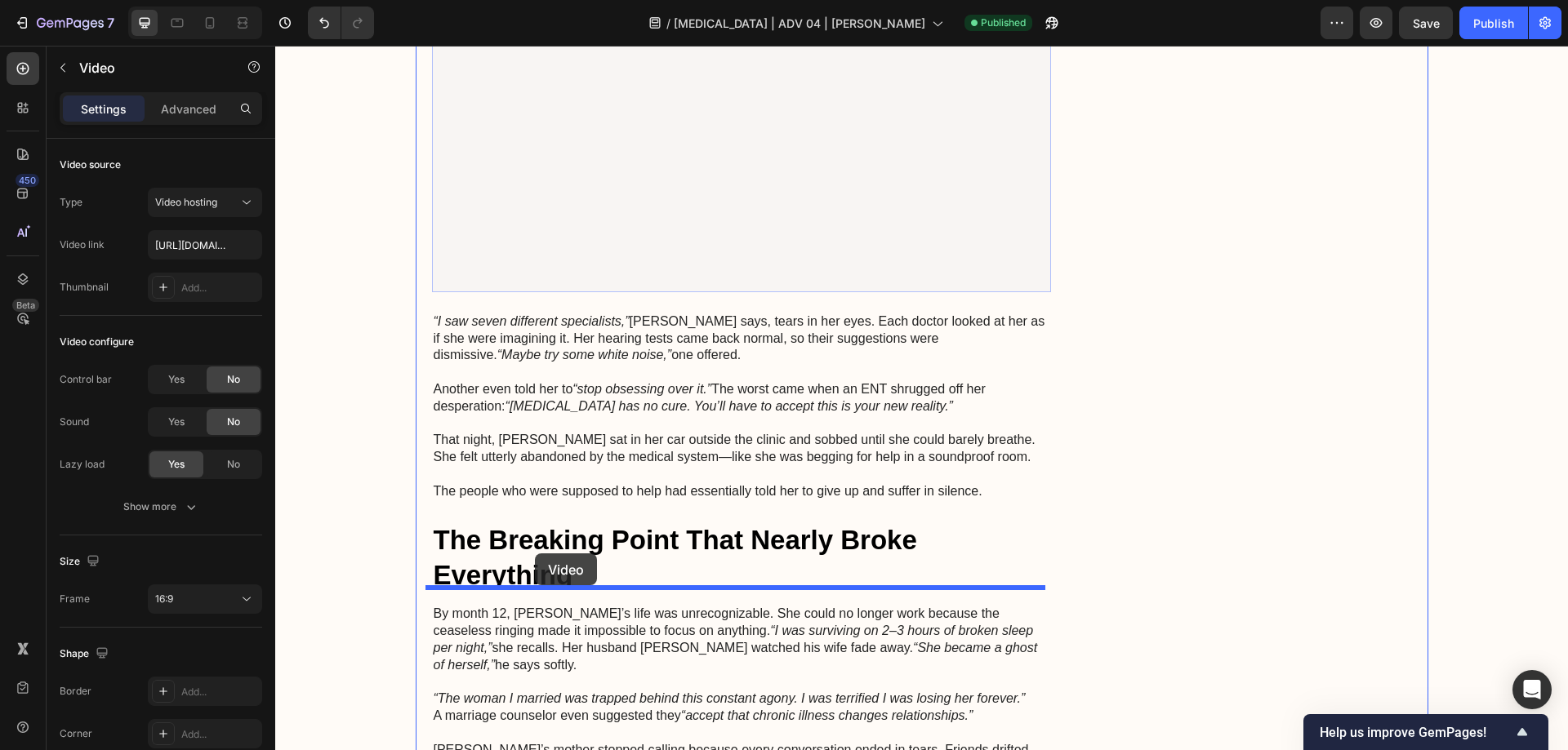
drag, startPoint x: 440, startPoint y: 274, endPoint x: 535, endPoint y: 553, distance: 294.7
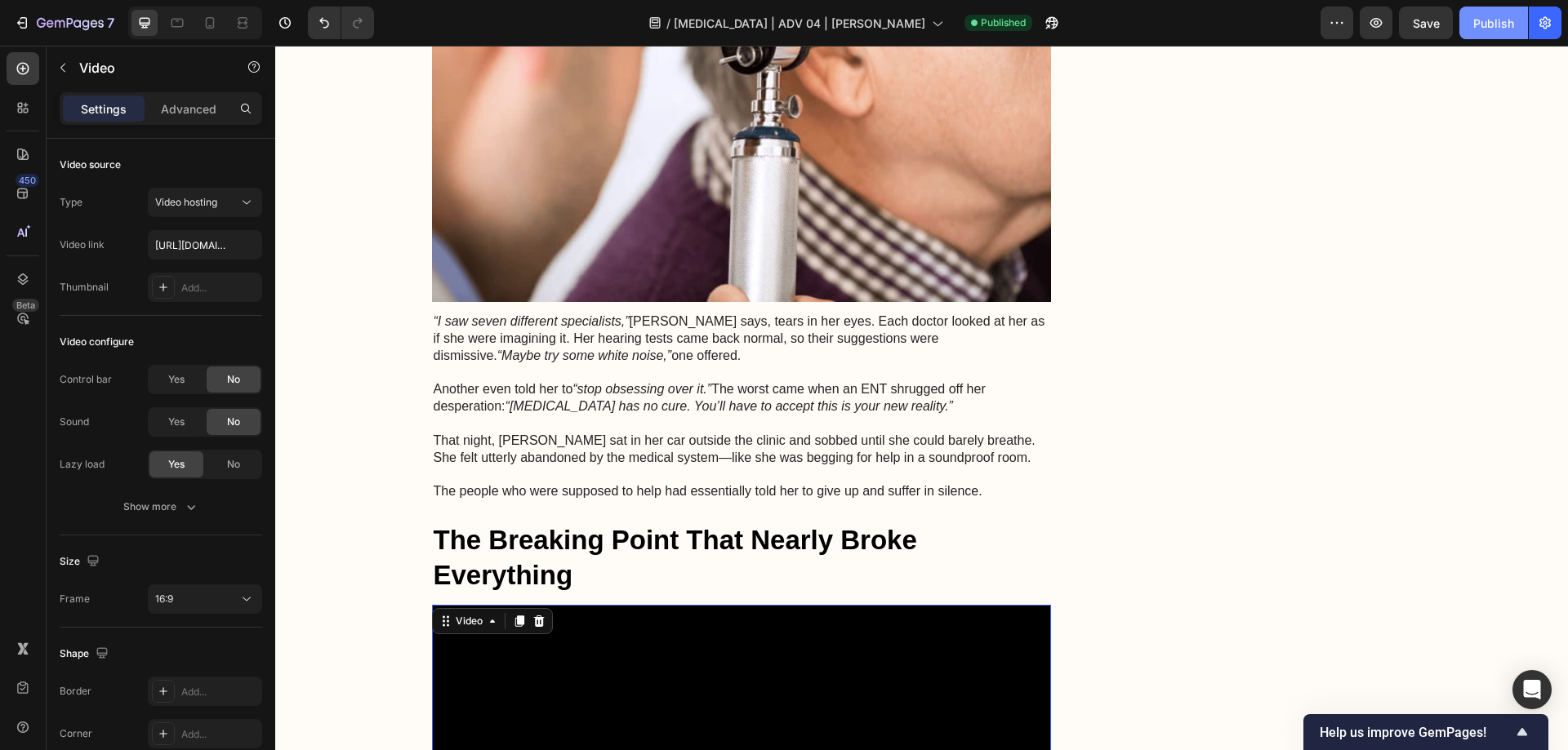
click at [1492, 26] on div "Publish" at bounding box center [1493, 24] width 41 height 17
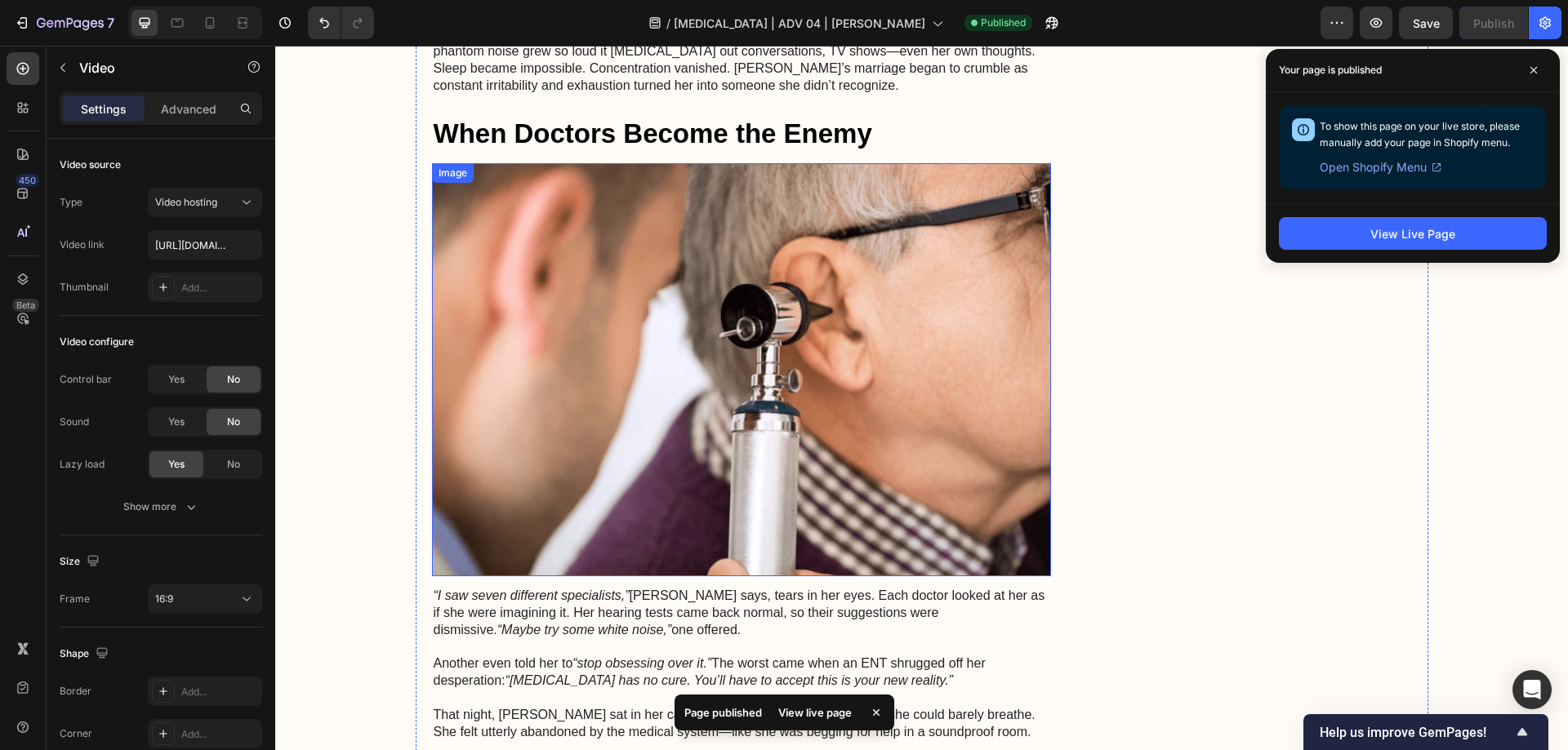
scroll to position [821, 0]
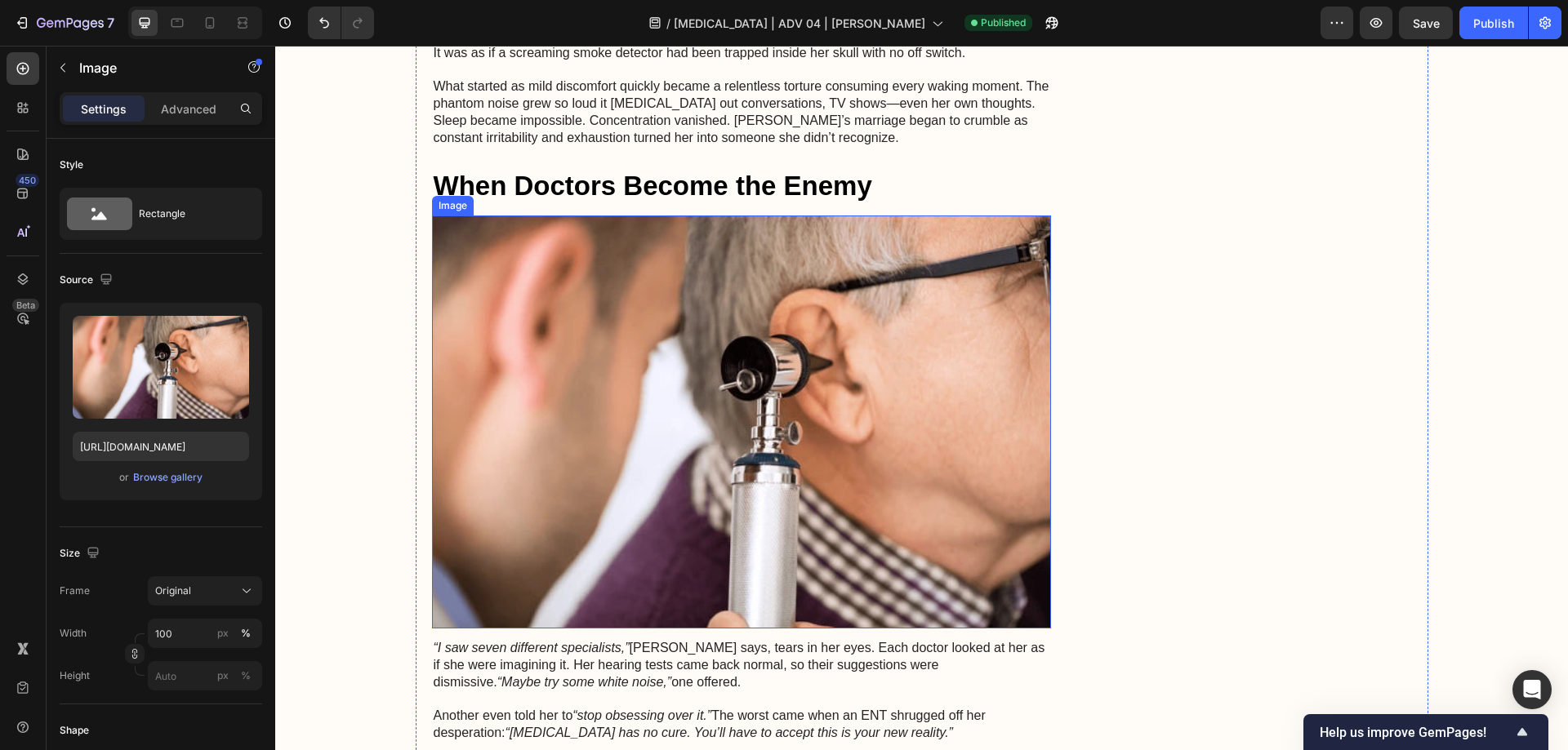
click at [655, 253] on img at bounding box center [741, 422] width 619 height 413
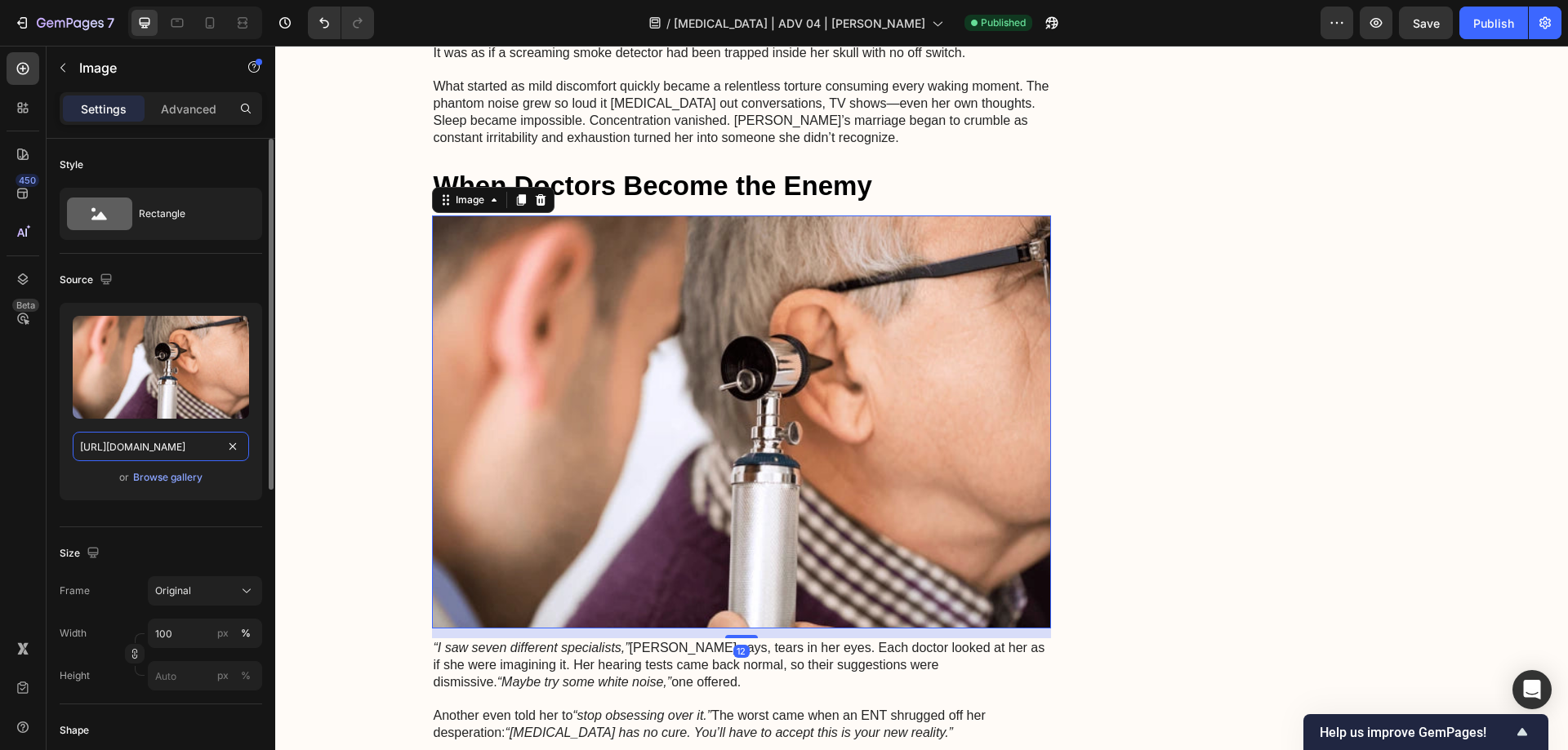
click at [125, 446] on input "[URL][DOMAIN_NAME]" at bounding box center [160, 447] width 176 height 30
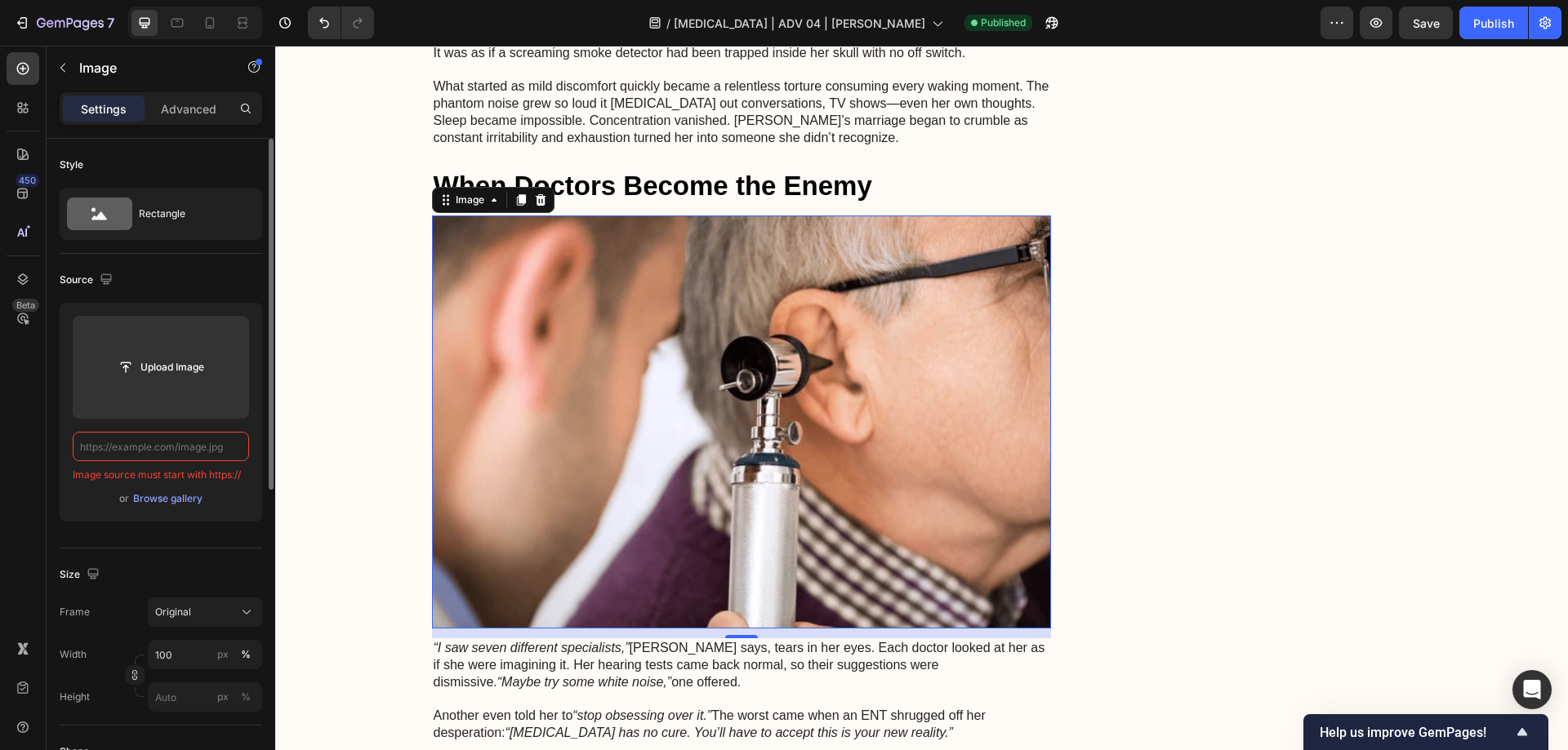
paste input "[URL][DOMAIN_NAME]"
type input "[URL][DOMAIN_NAME]"
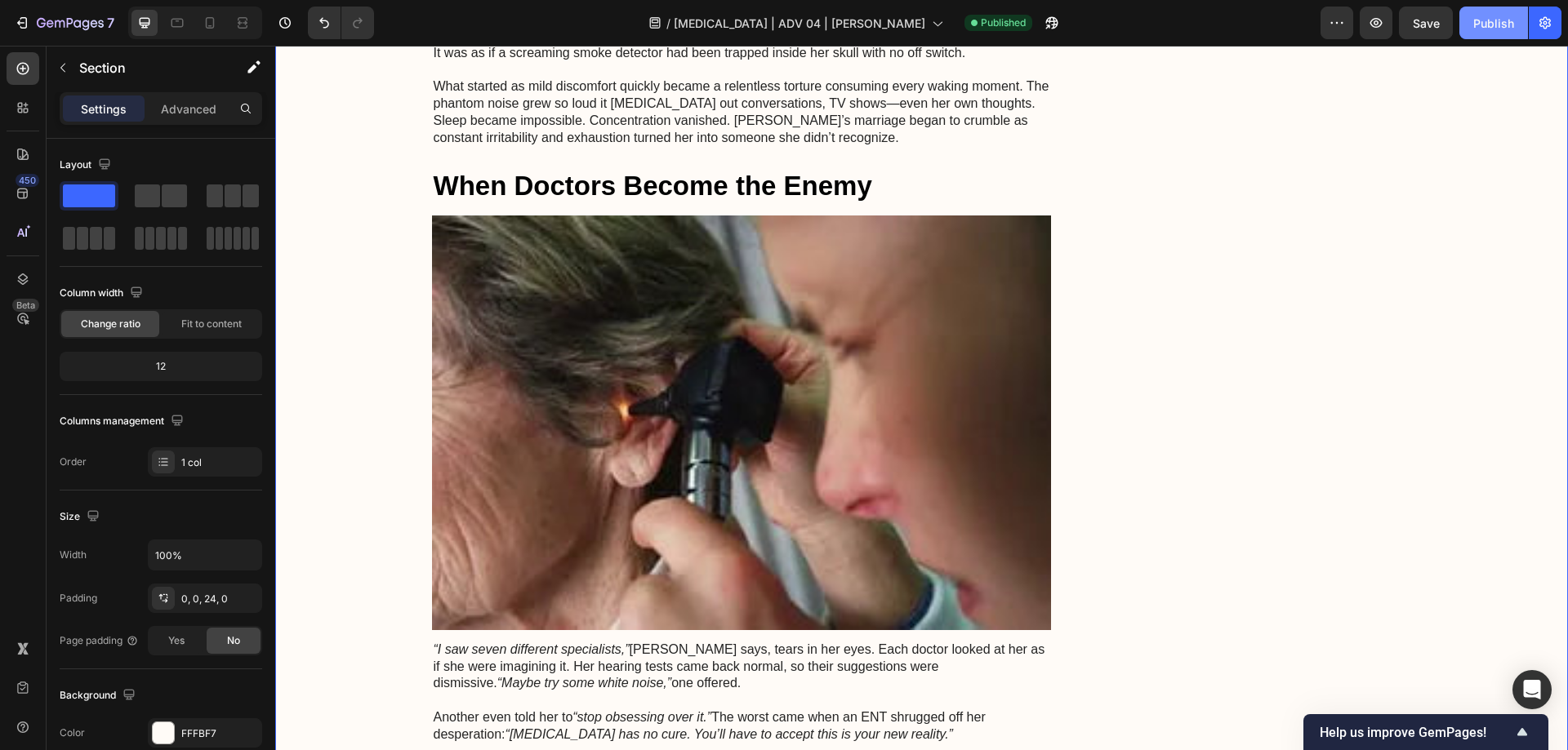
click at [1477, 25] on div "Publish" at bounding box center [1493, 24] width 41 height 17
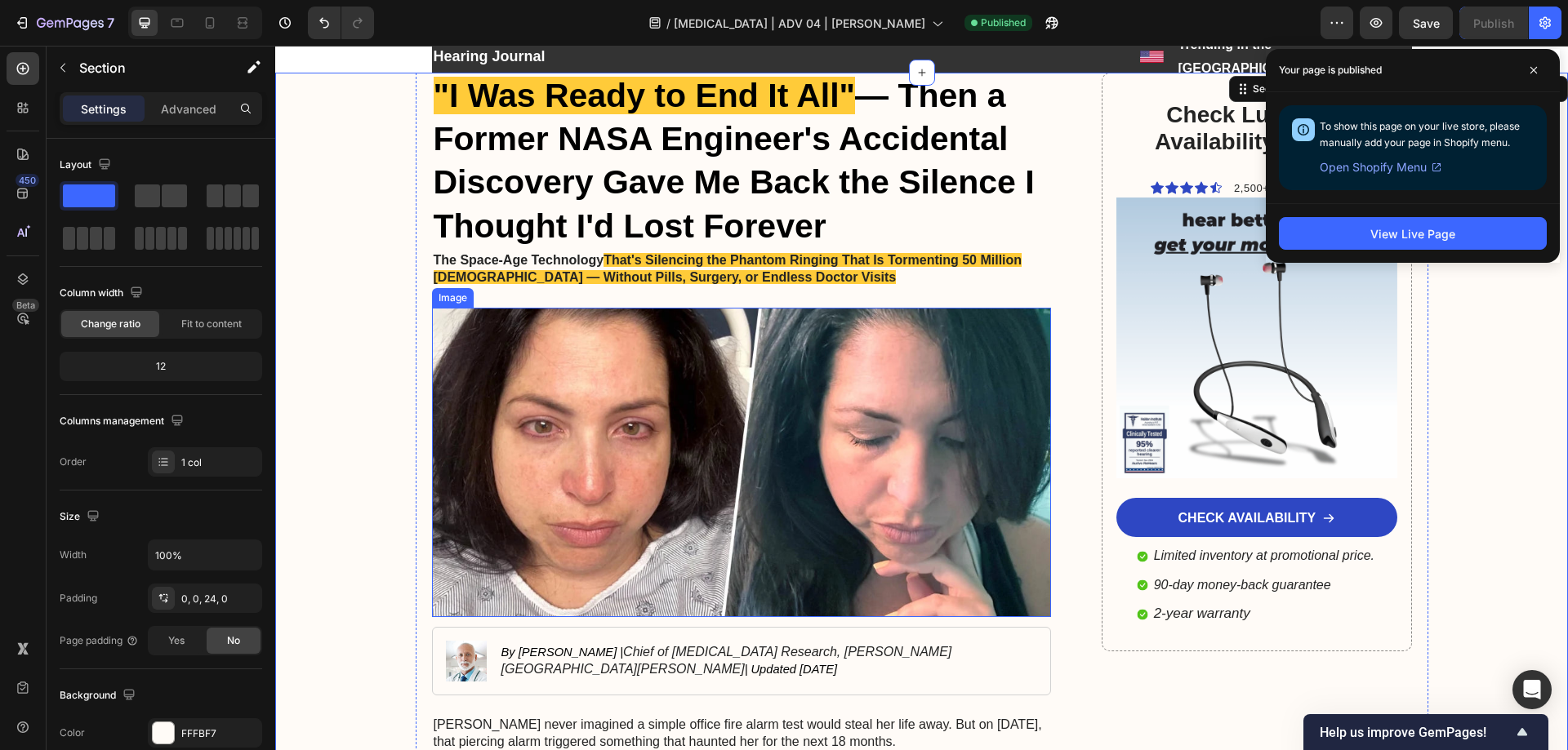
scroll to position [0, 0]
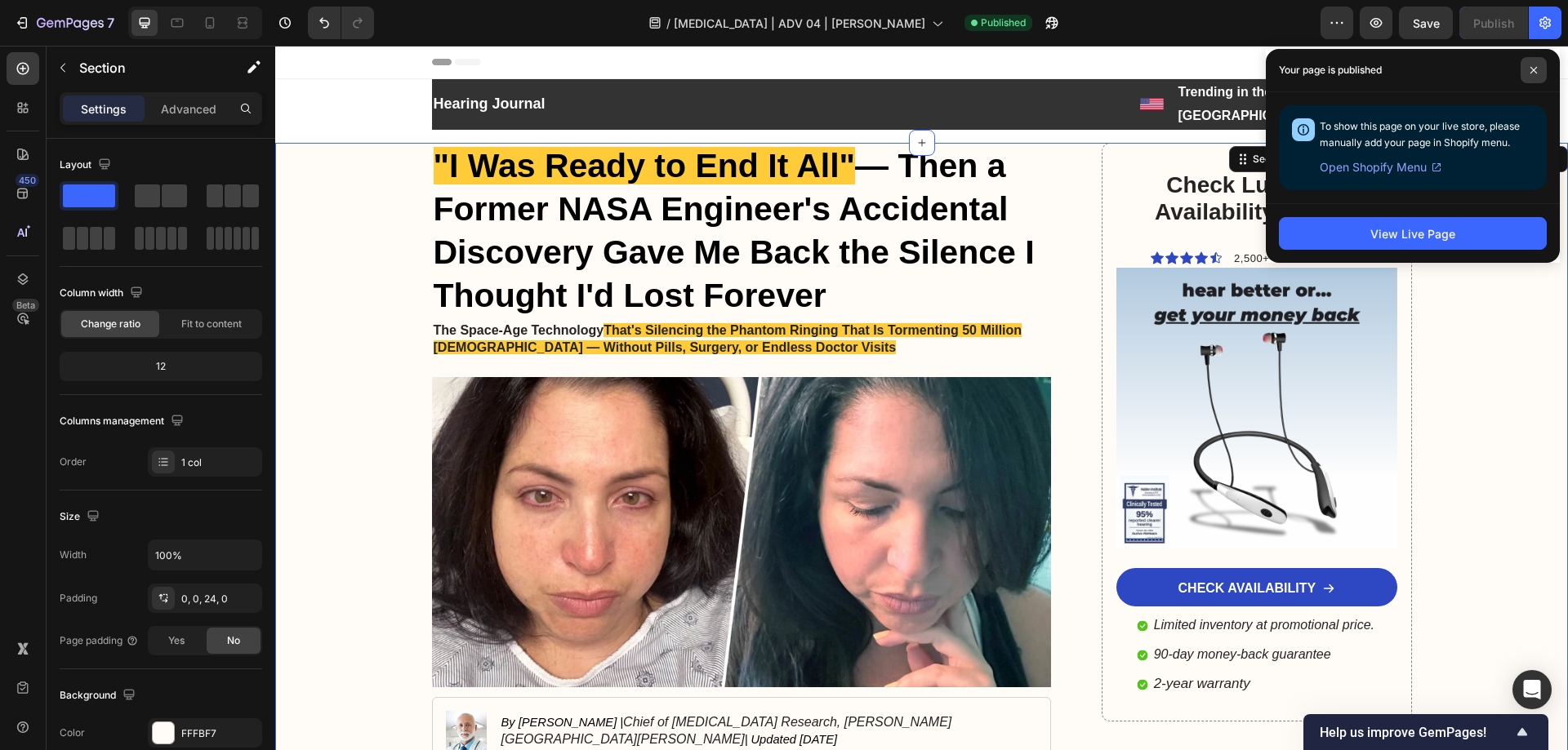
click at [1536, 68] on icon at bounding box center [1532, 70] width 6 height 6
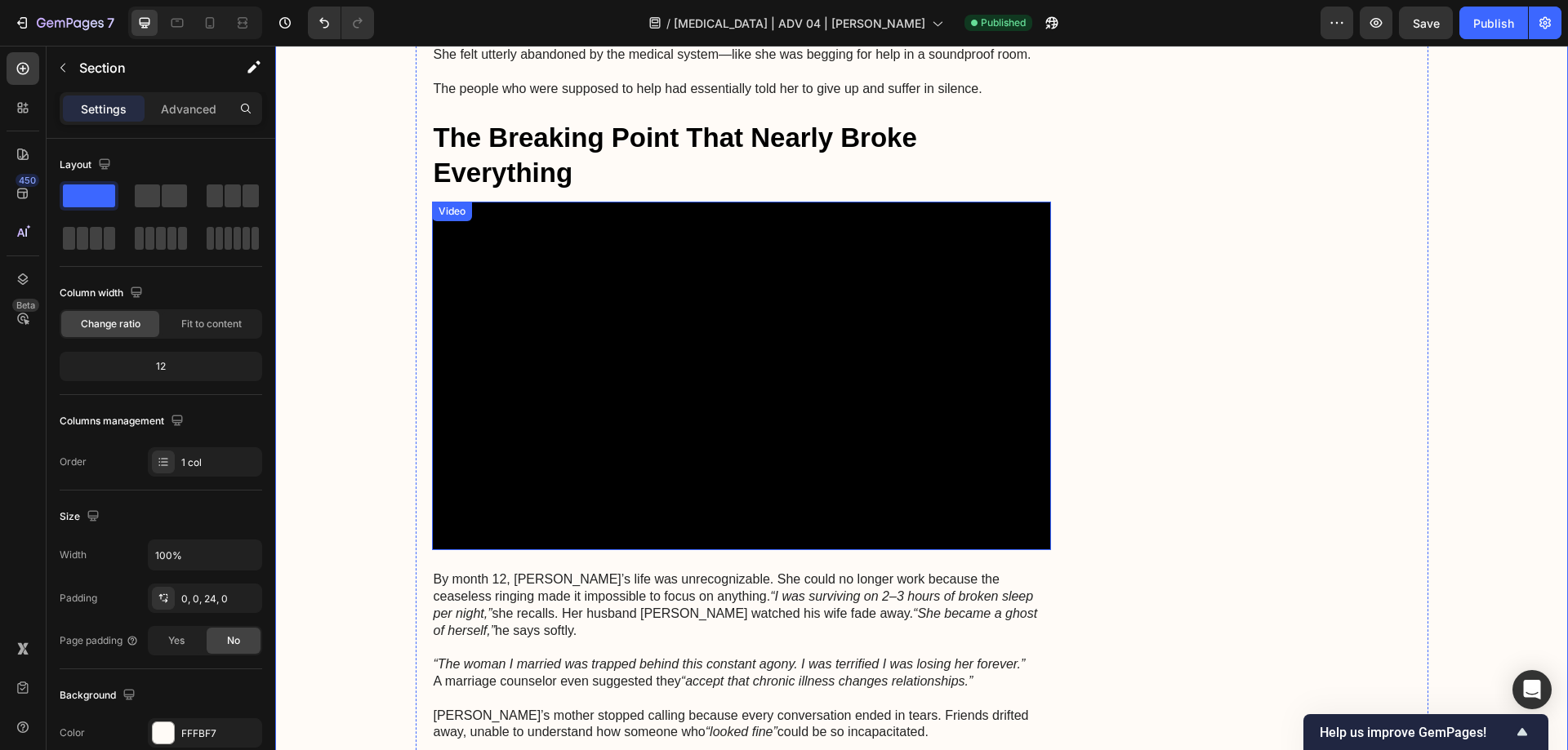
scroll to position [1551, 0]
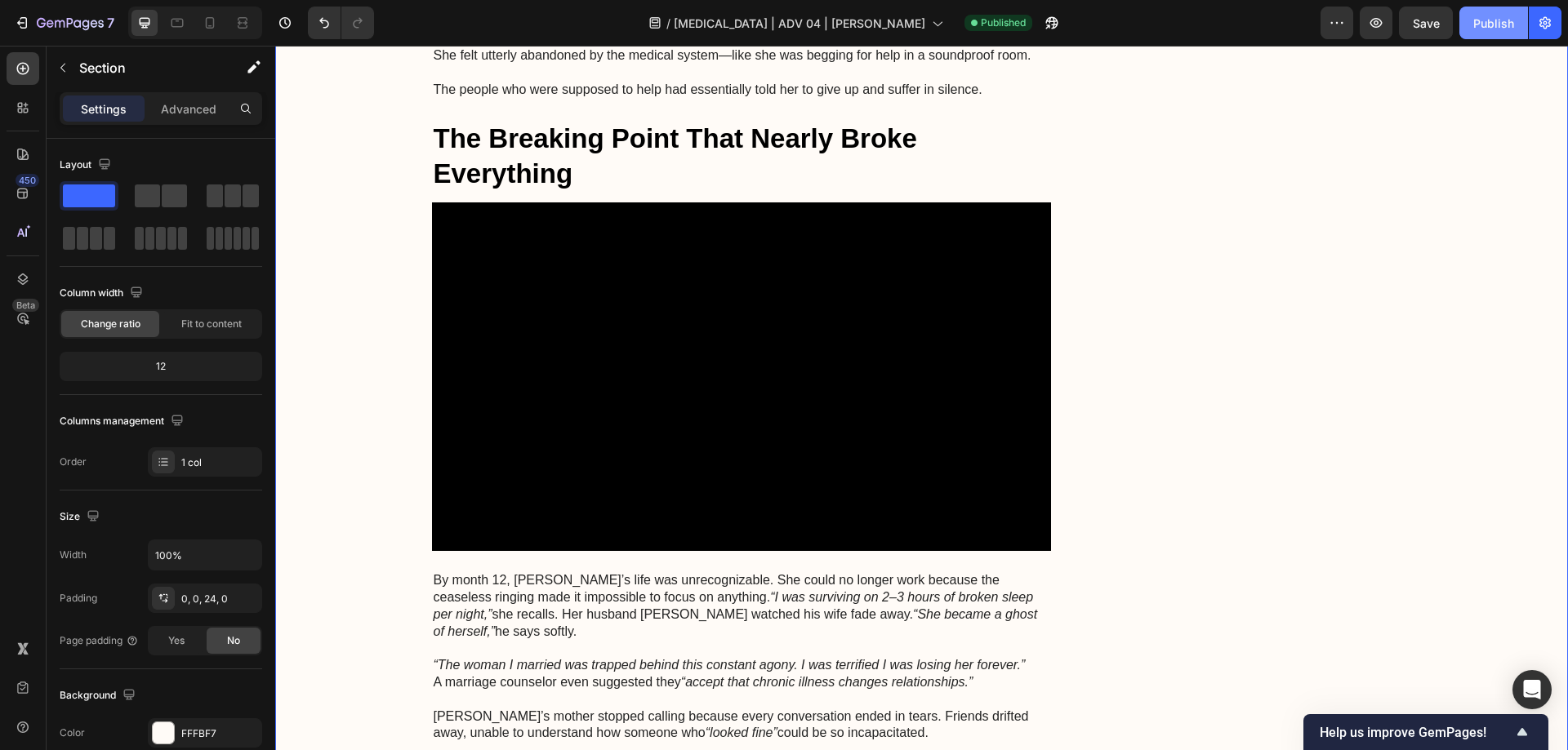
click at [1479, 30] on div "Publish" at bounding box center [1493, 24] width 41 height 17
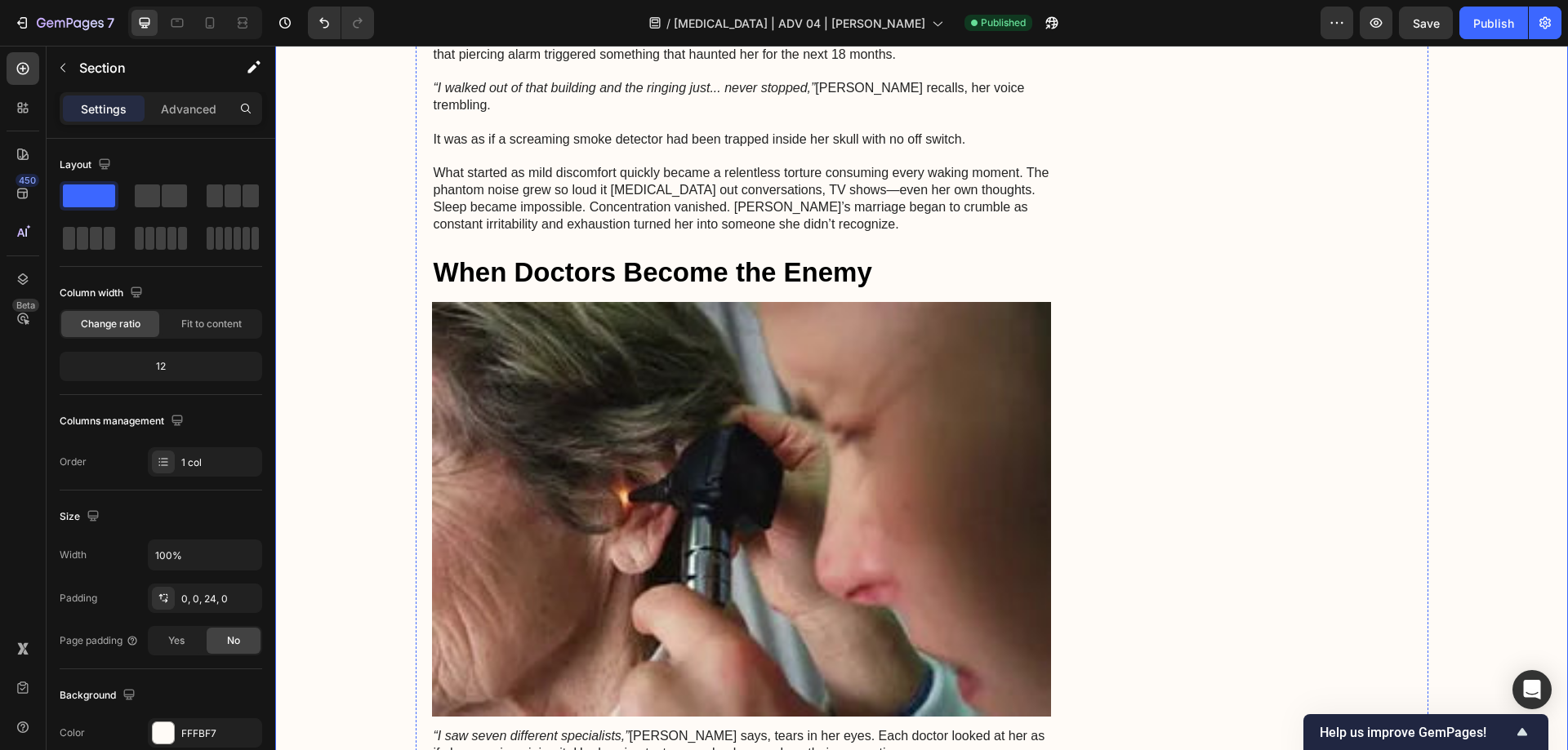
scroll to position [980, 0]
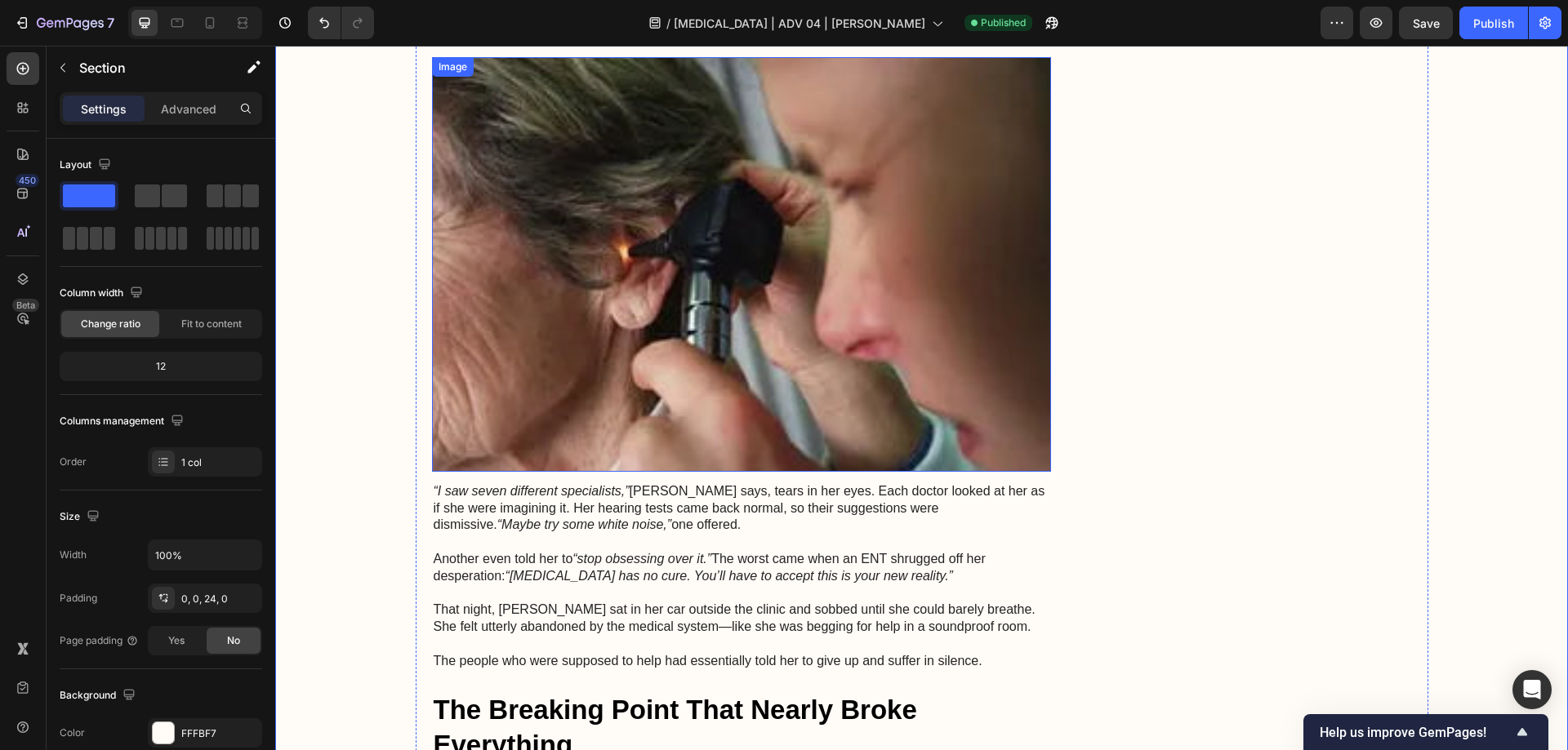
click at [717, 252] on img at bounding box center [741, 265] width 619 height 415
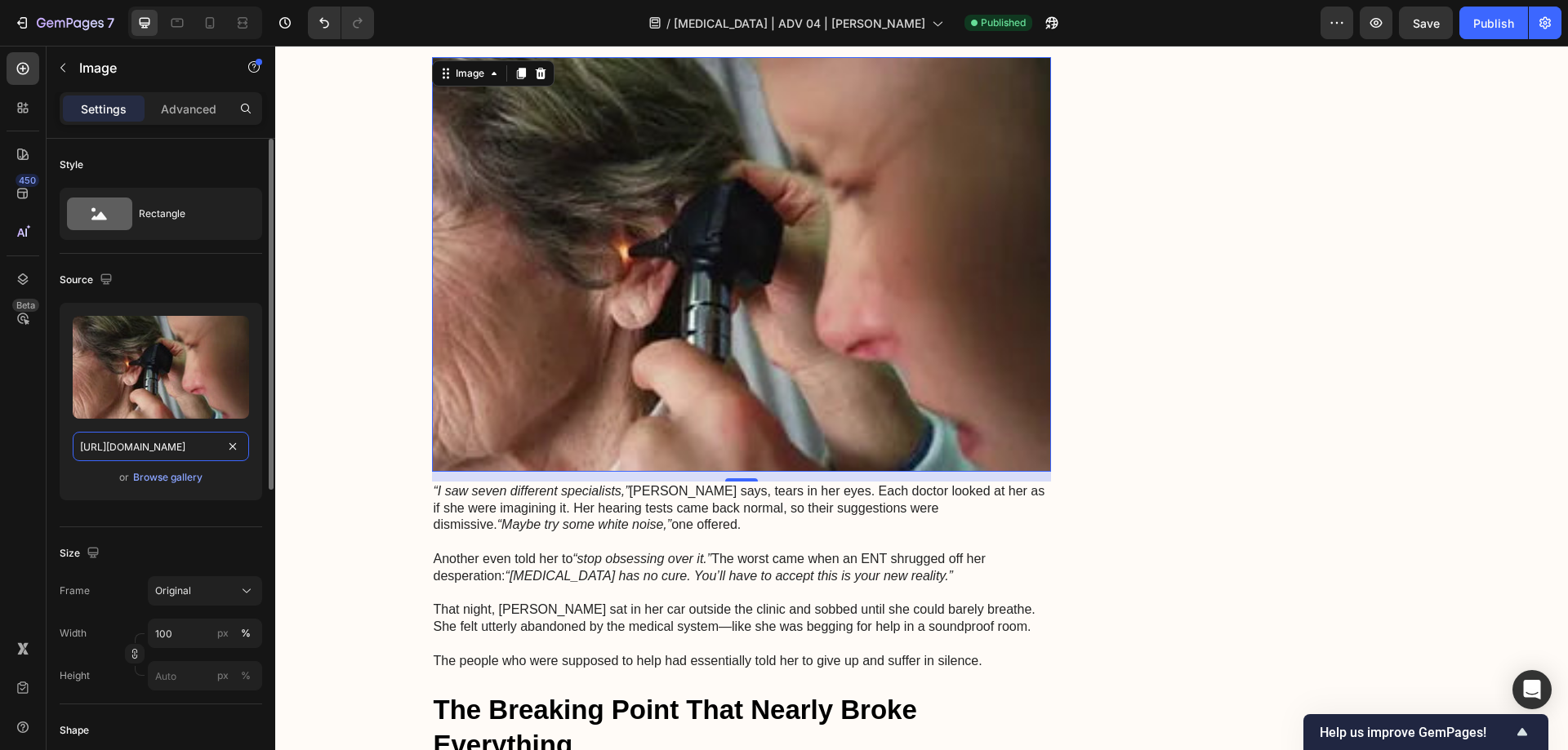
click at [172, 446] on input "[URL][DOMAIN_NAME]" at bounding box center [160, 447] width 176 height 30
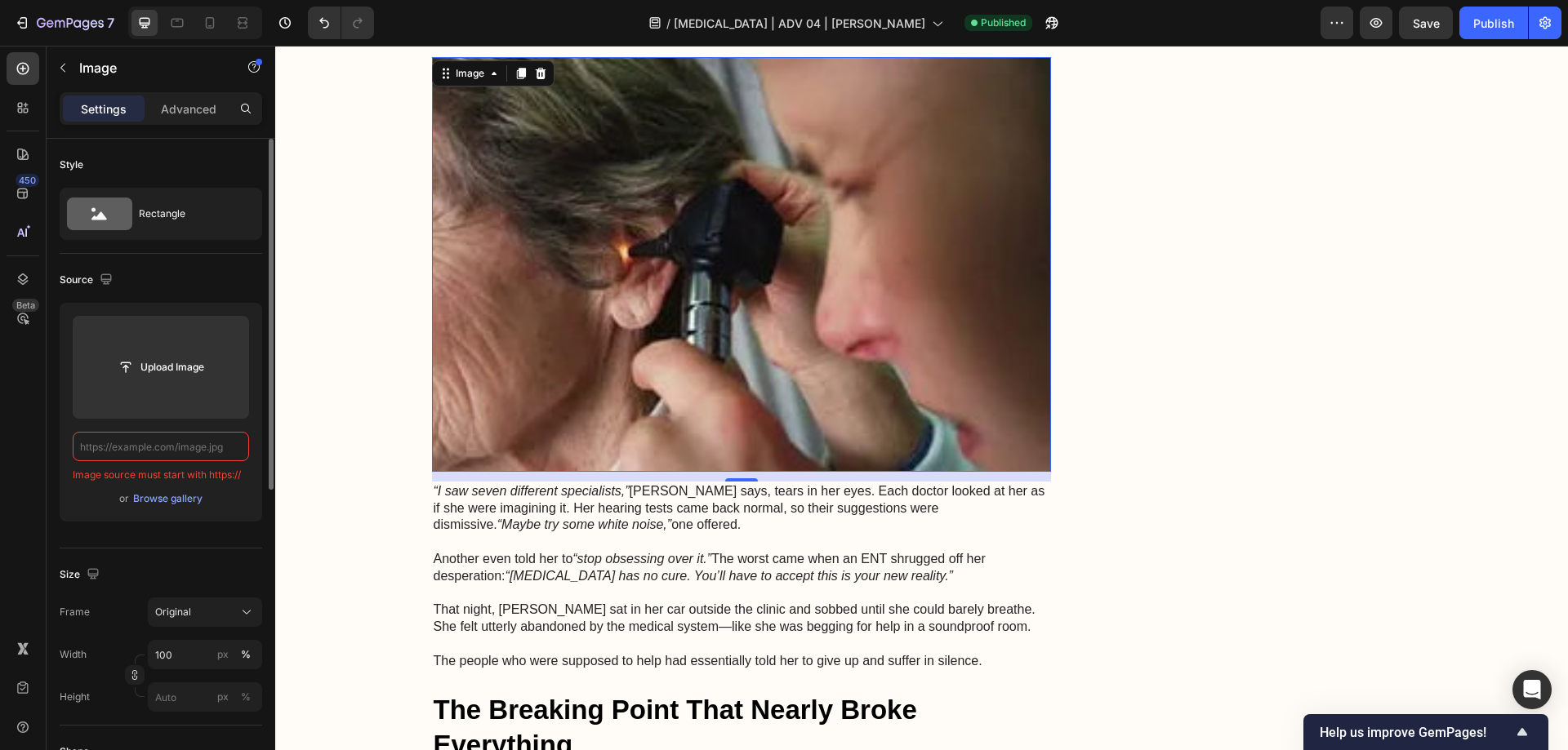
paste input "[URL][DOMAIN_NAME]"
type input "[URL][DOMAIN_NAME]"
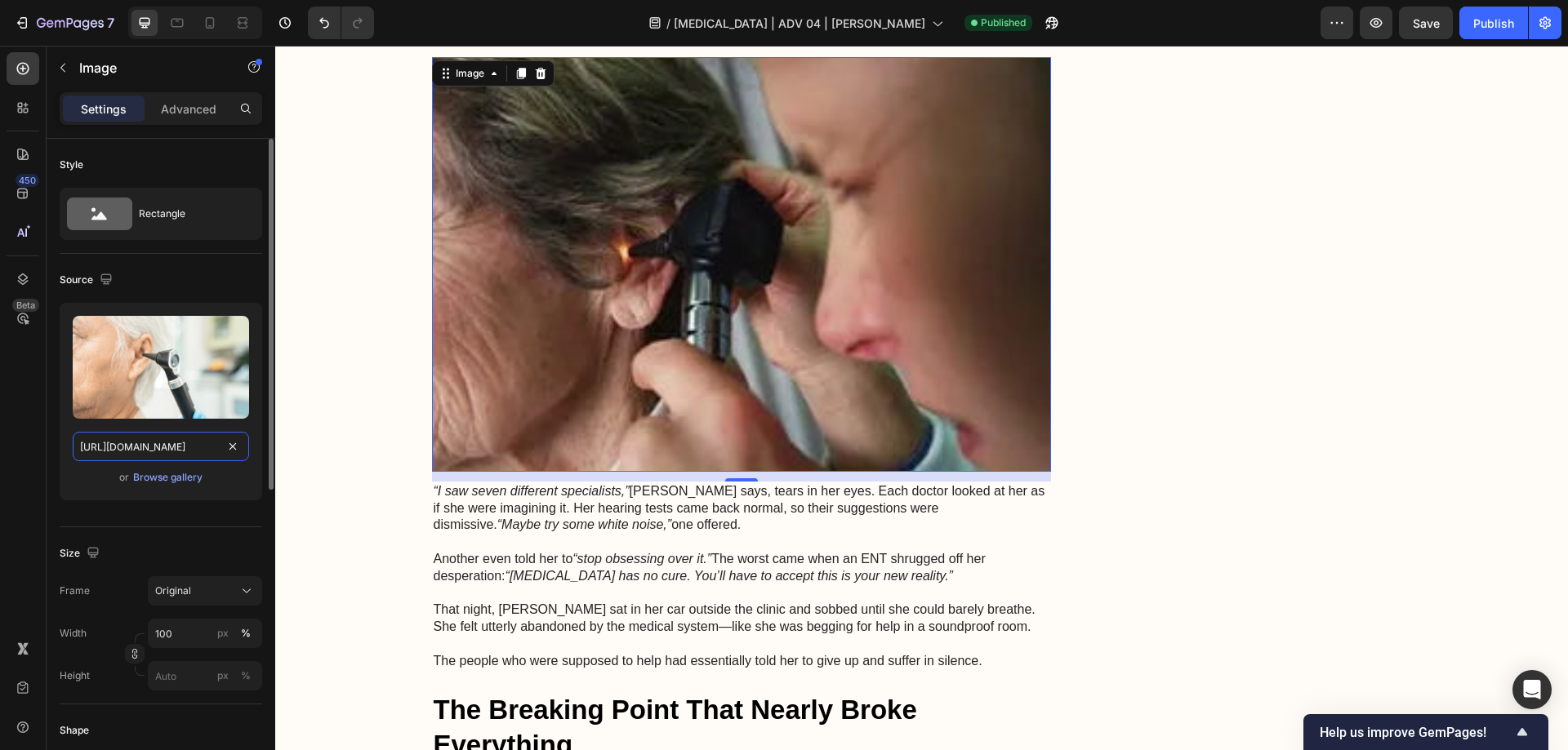
scroll to position [0, 492]
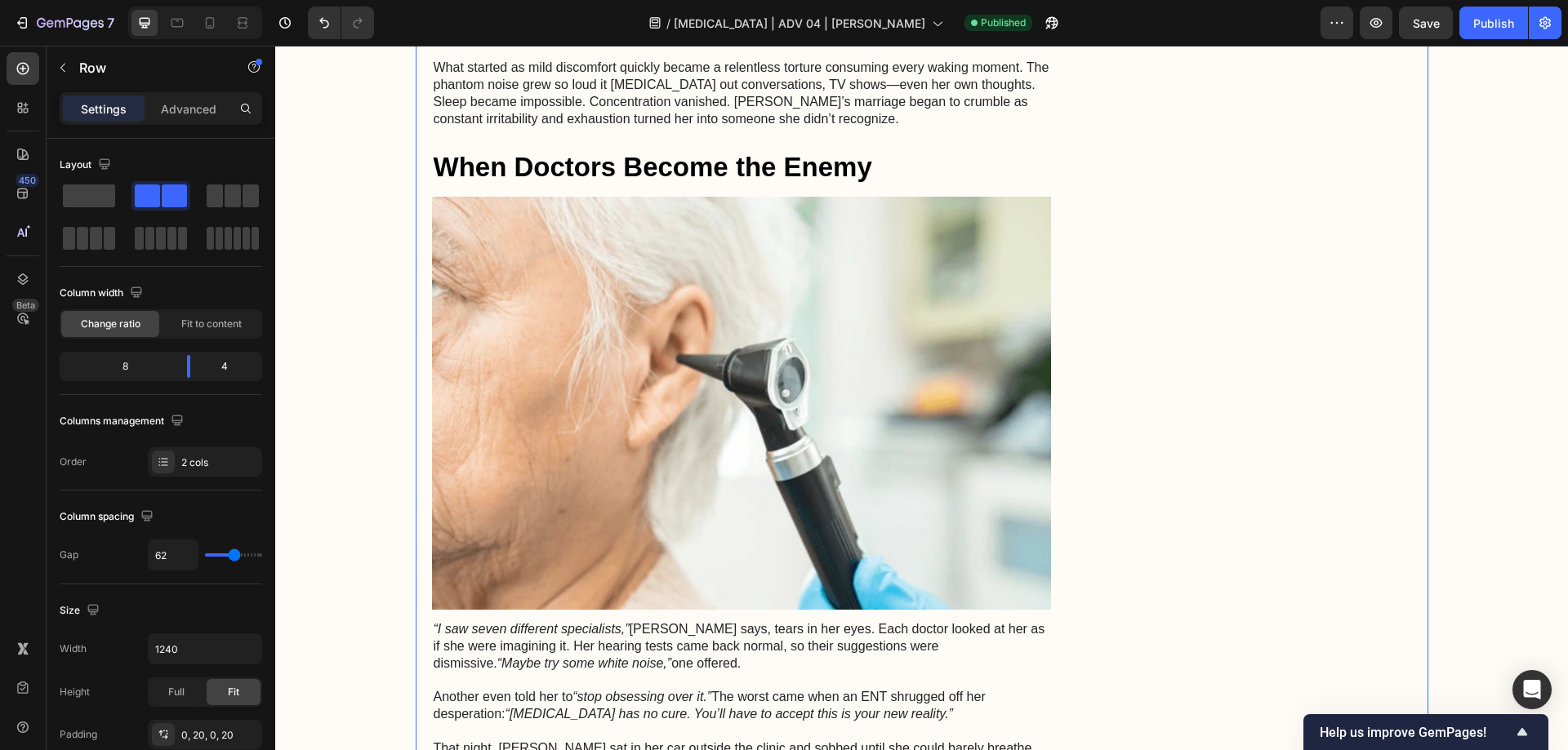
scroll to position [816, 0]
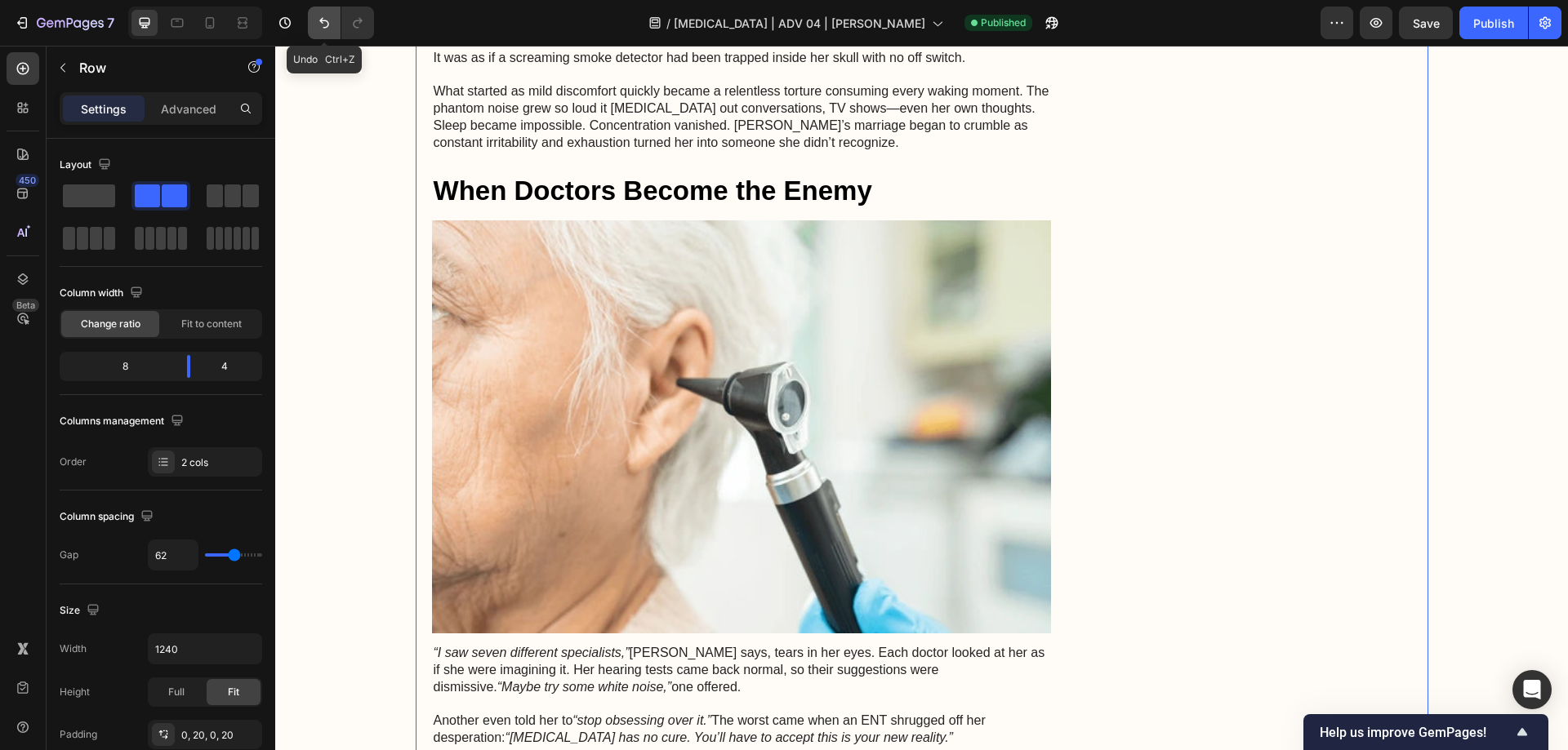
click at [322, 21] on icon "Undo/Redo" at bounding box center [323, 24] width 10 height 10
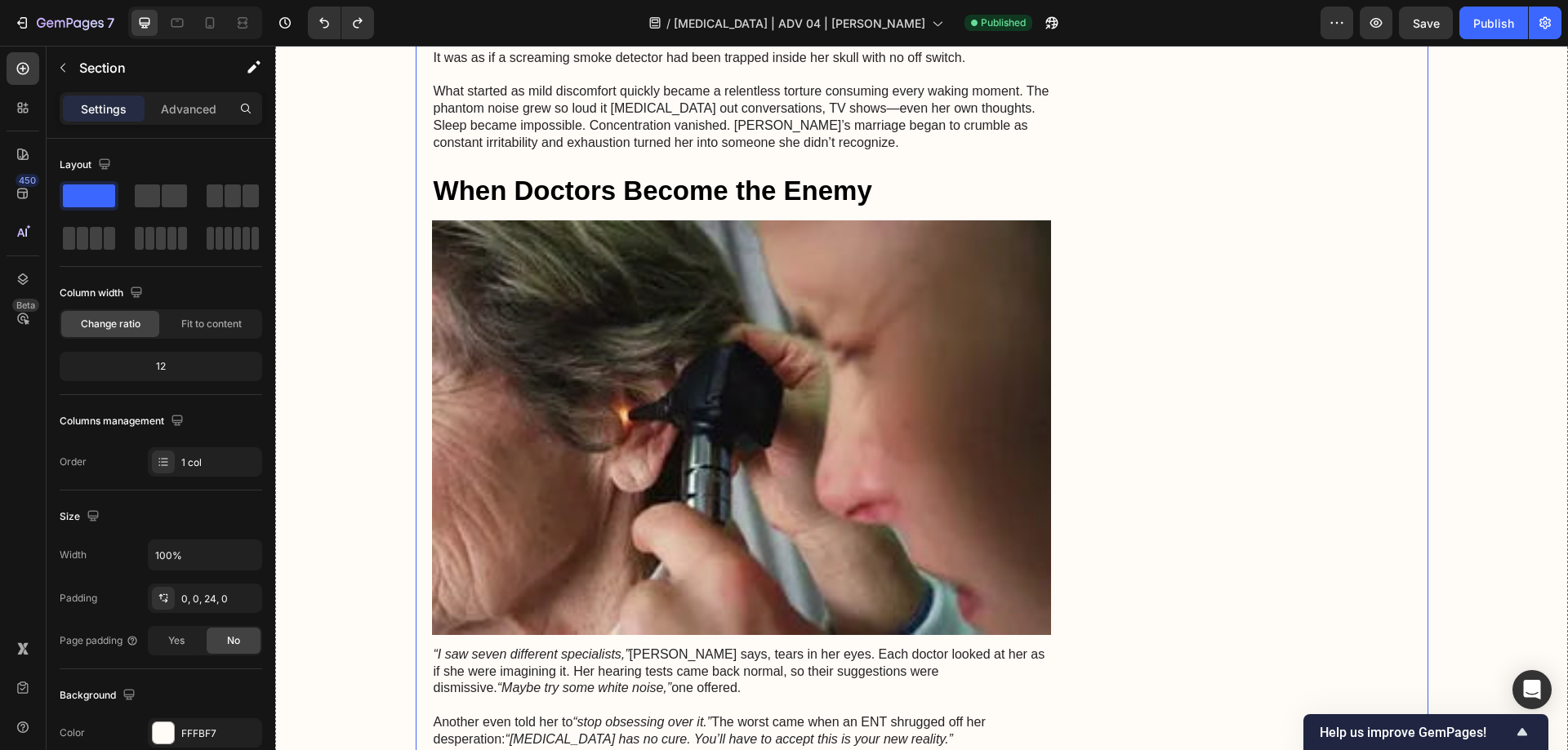
click at [774, 413] on img at bounding box center [741, 428] width 619 height 415
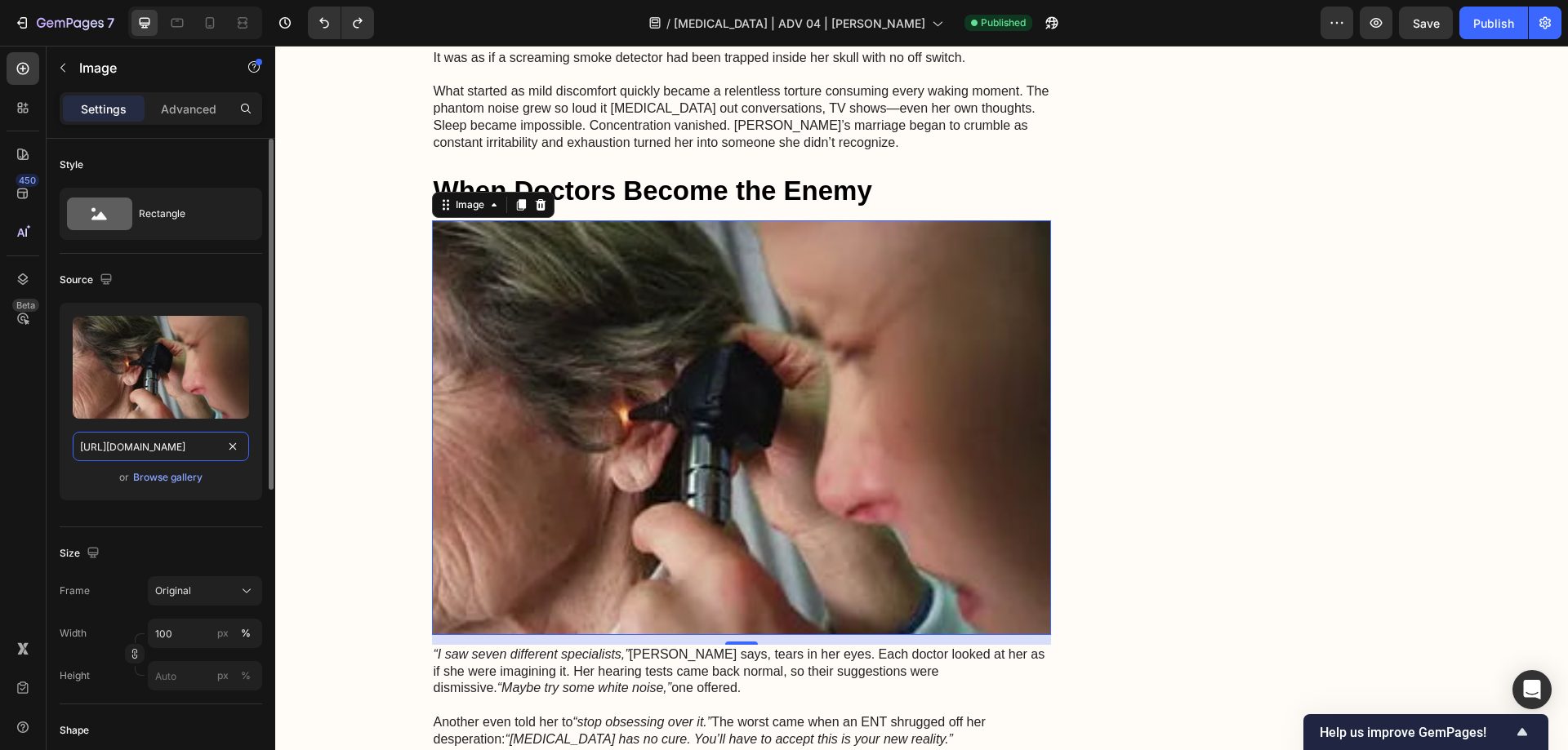
click at [118, 447] on input "[URL][DOMAIN_NAME]" at bounding box center [160, 447] width 176 height 30
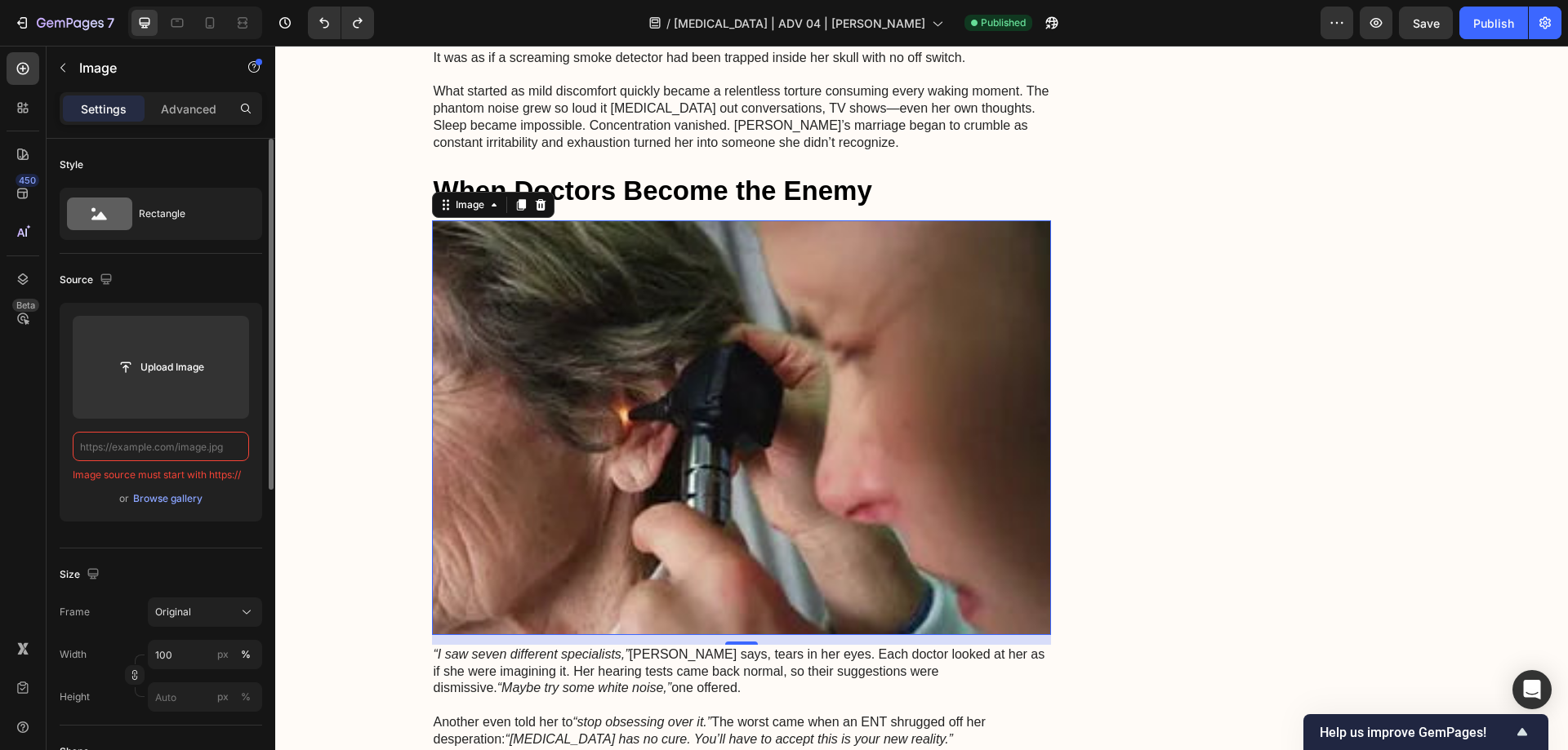
drag, startPoint x: 118, startPoint y: 447, endPoint x: 112, endPoint y: 453, distance: 8.5
paste input "[URL][DOMAIN_NAME]"
type input "[URL][DOMAIN_NAME]"
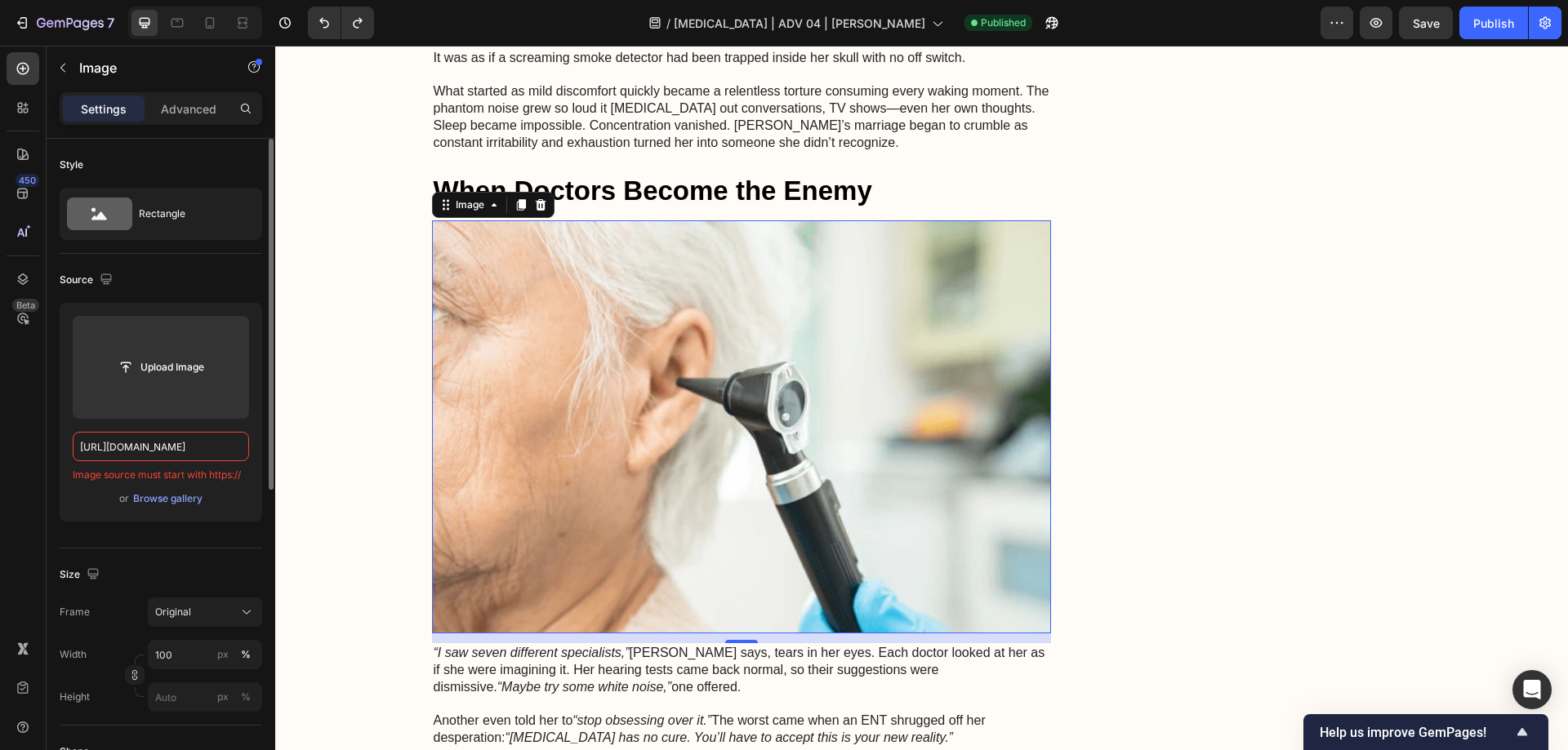
scroll to position [0, 492]
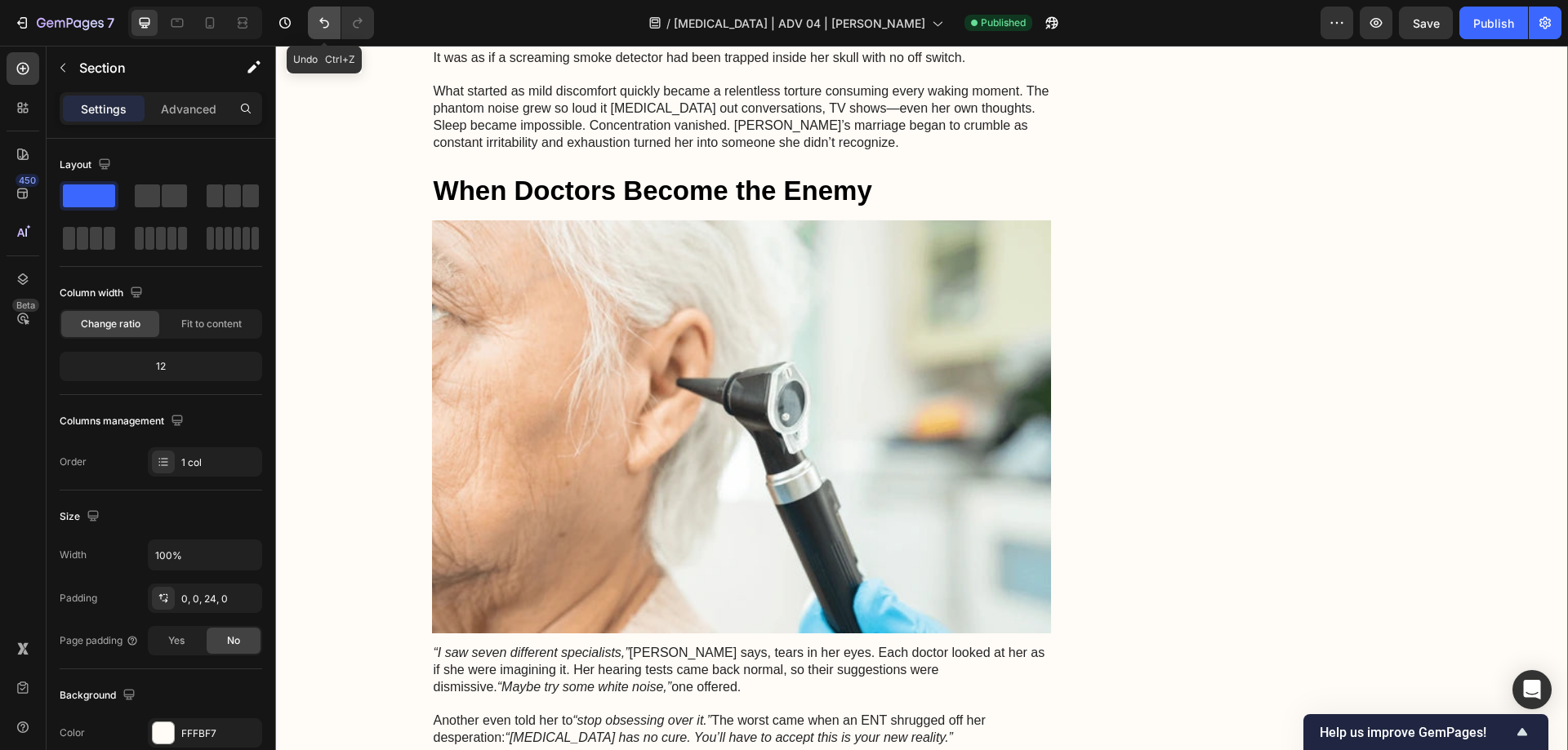
click at [316, 21] on icon "Undo/Redo" at bounding box center [324, 23] width 17 height 17
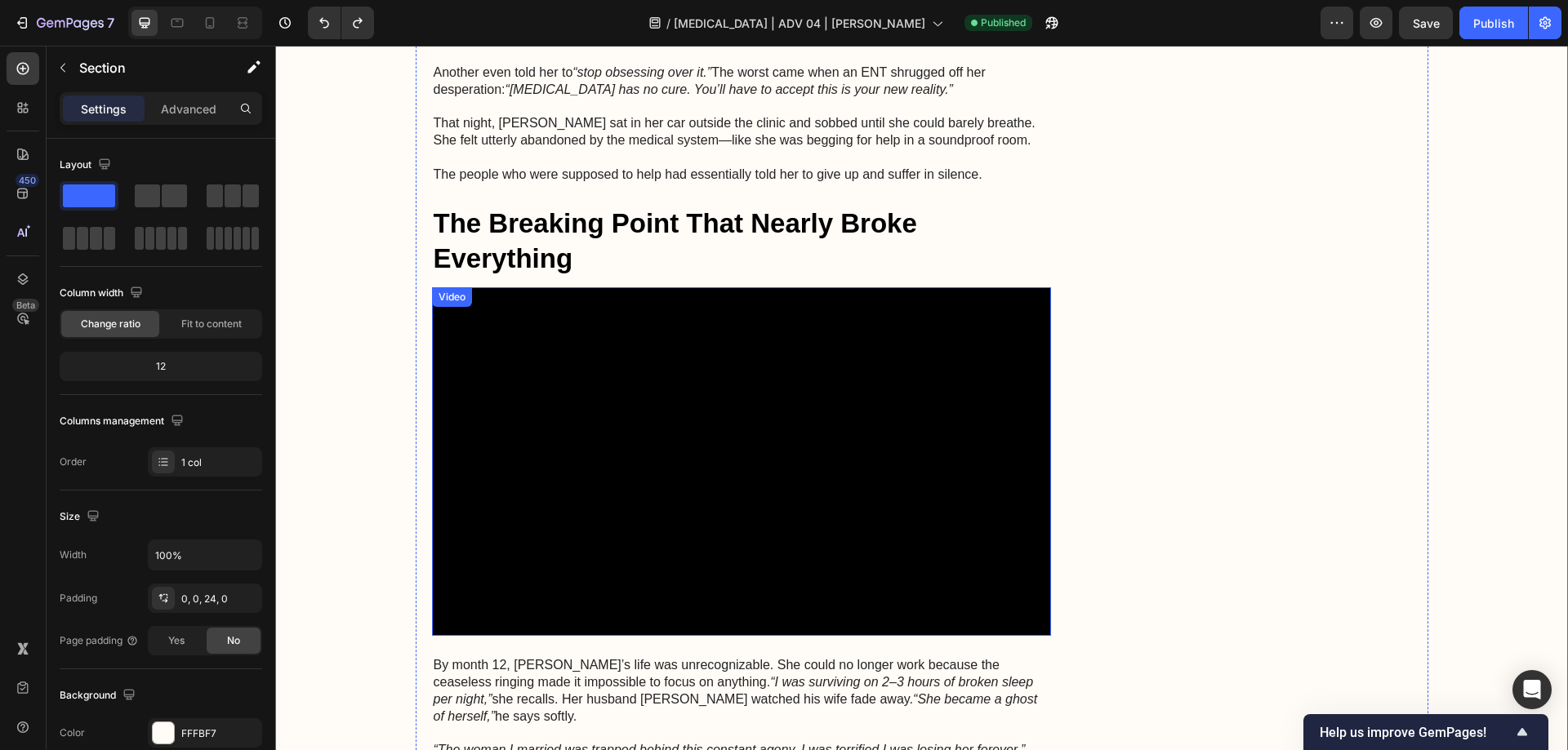
scroll to position [1470, 0]
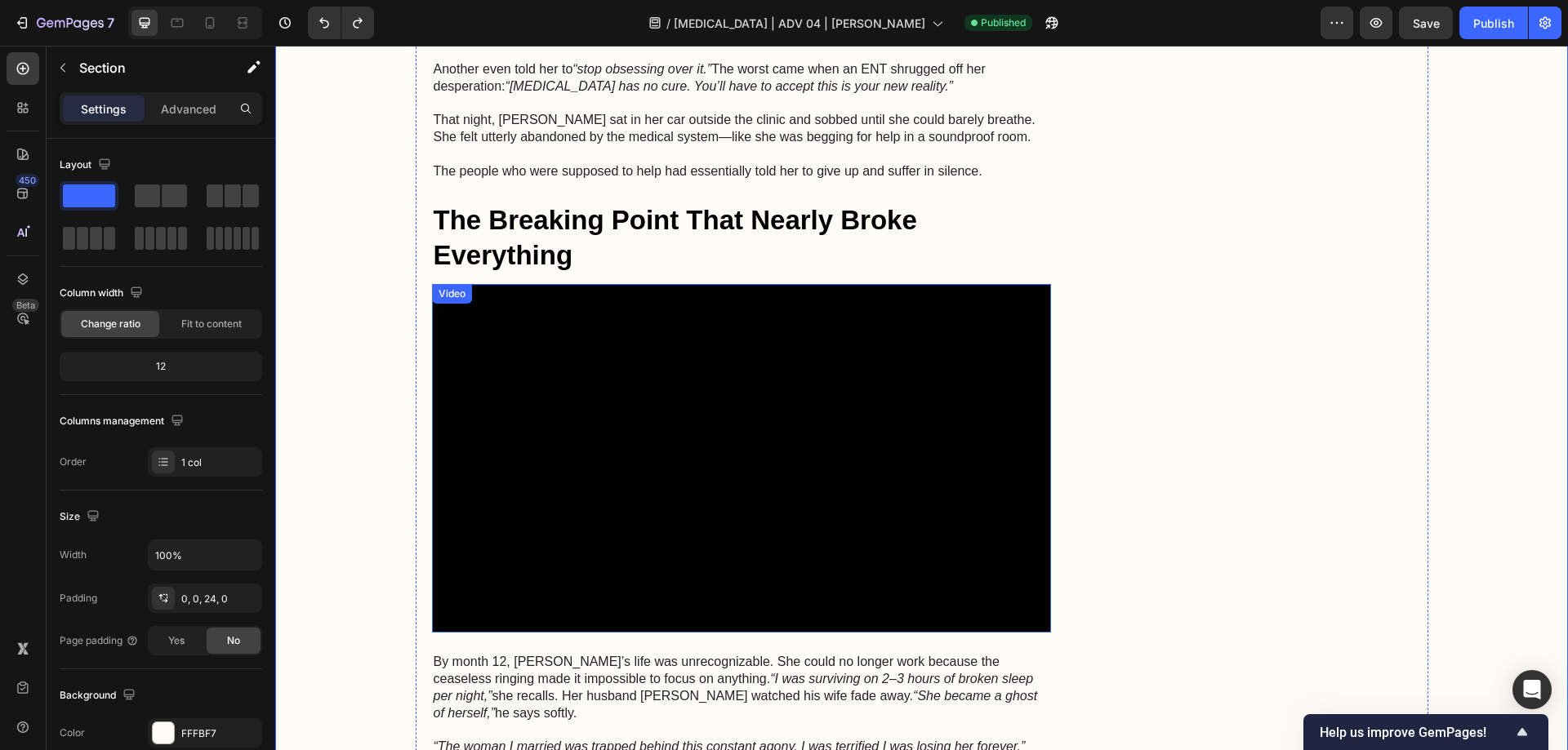
click at [697, 378] on video at bounding box center [741, 458] width 619 height 348
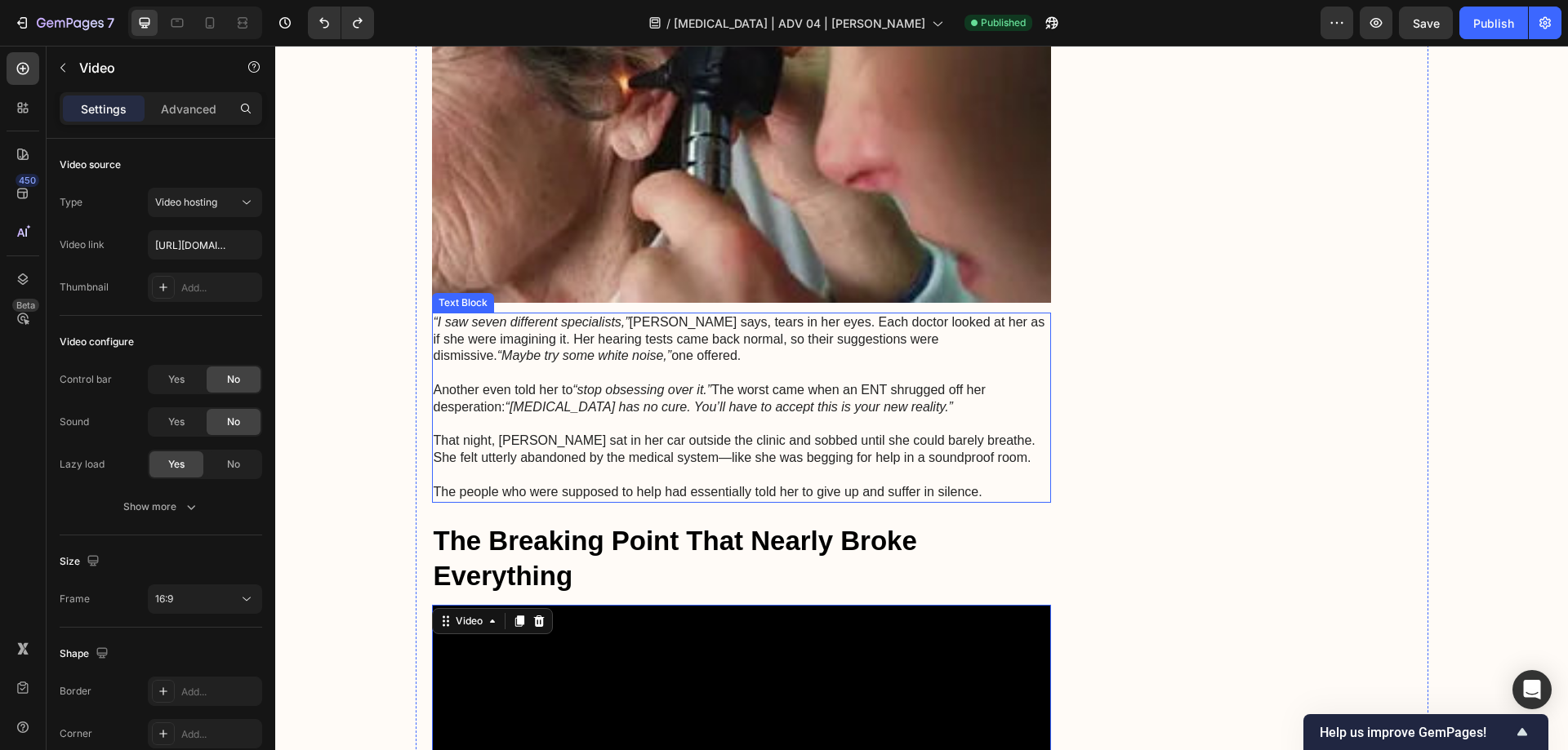
scroll to position [898, 0]
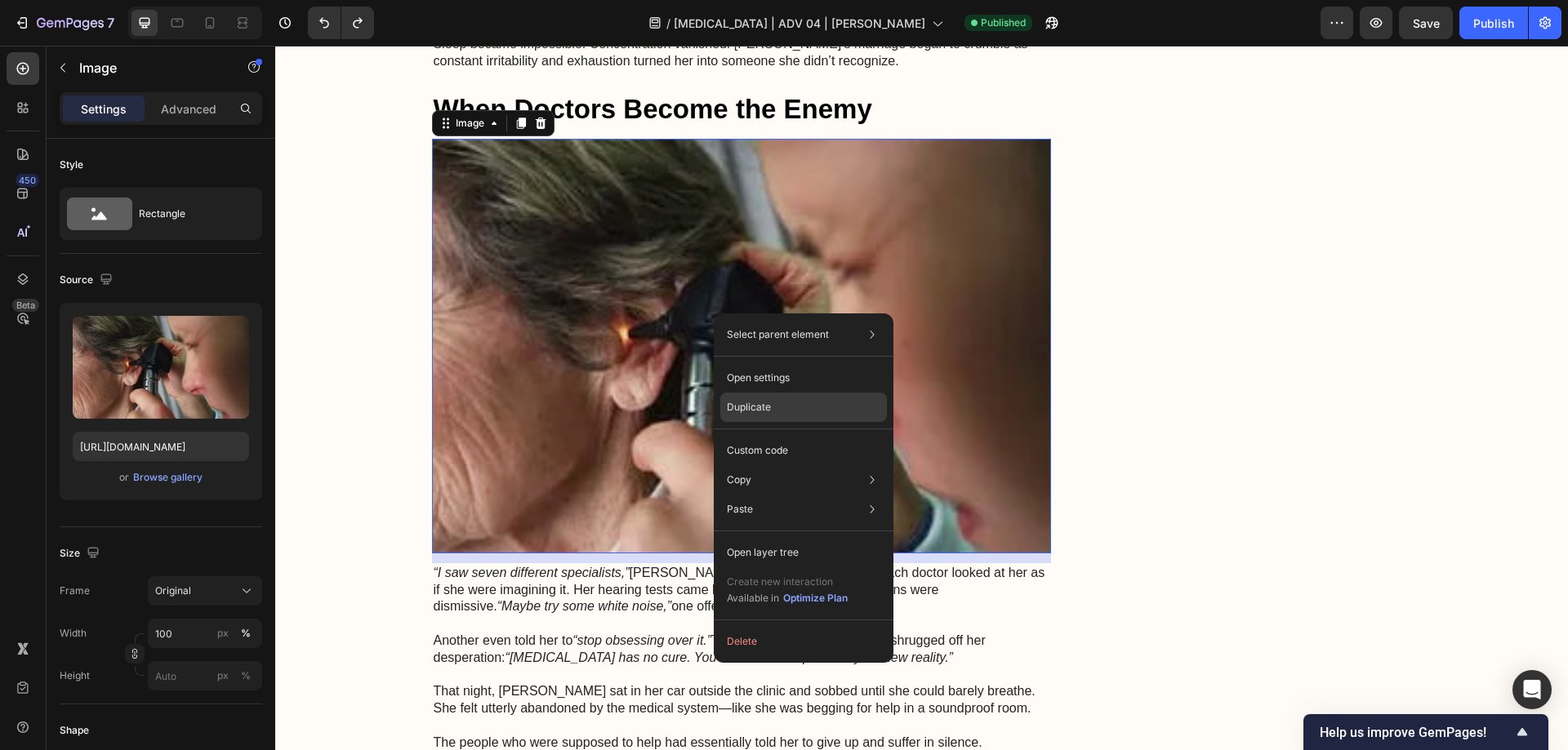
drag, startPoint x: 754, startPoint y: 404, endPoint x: 467, endPoint y: 344, distance: 293.2
click at [754, 404] on p "Duplicate" at bounding box center [748, 407] width 44 height 15
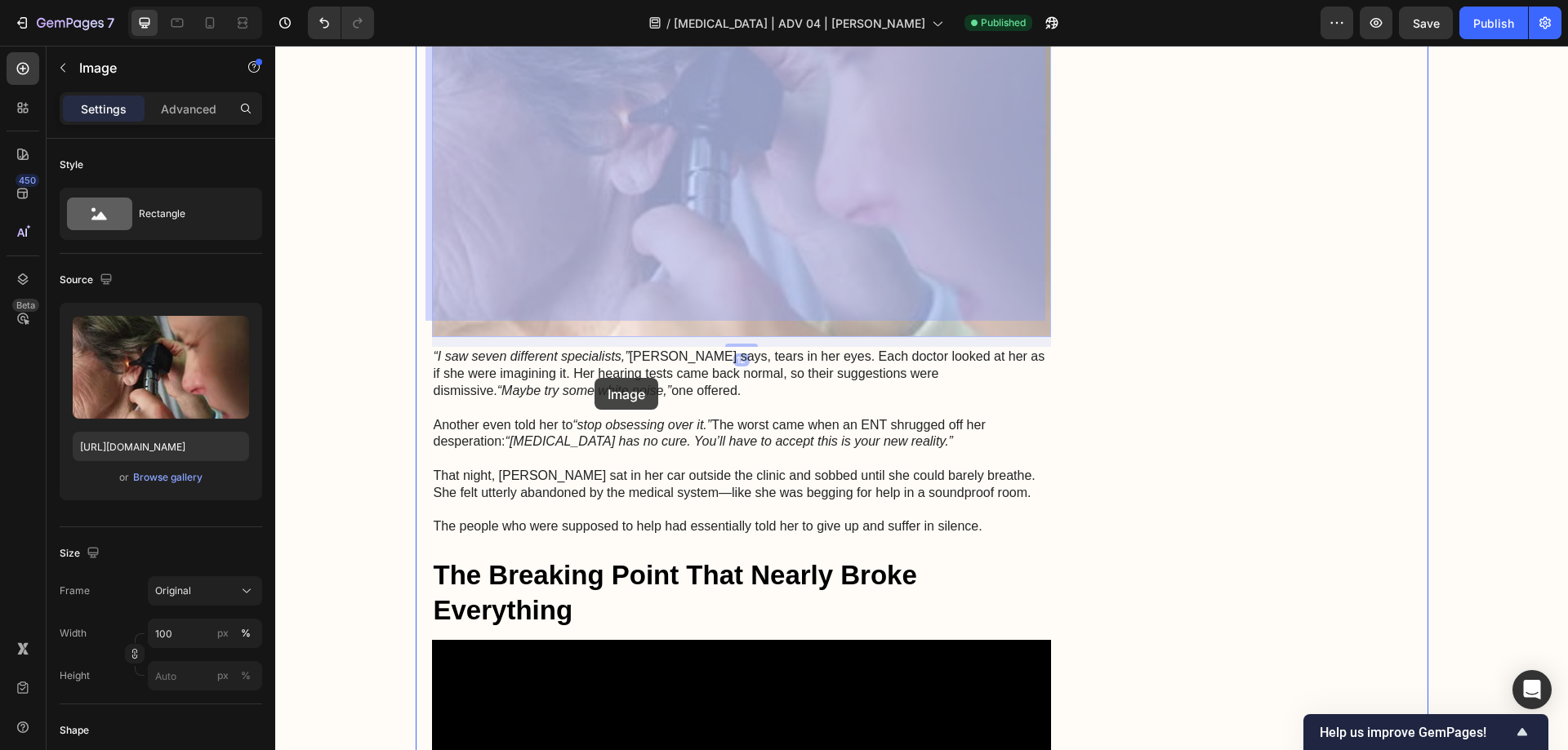
scroll to position [1635, 0]
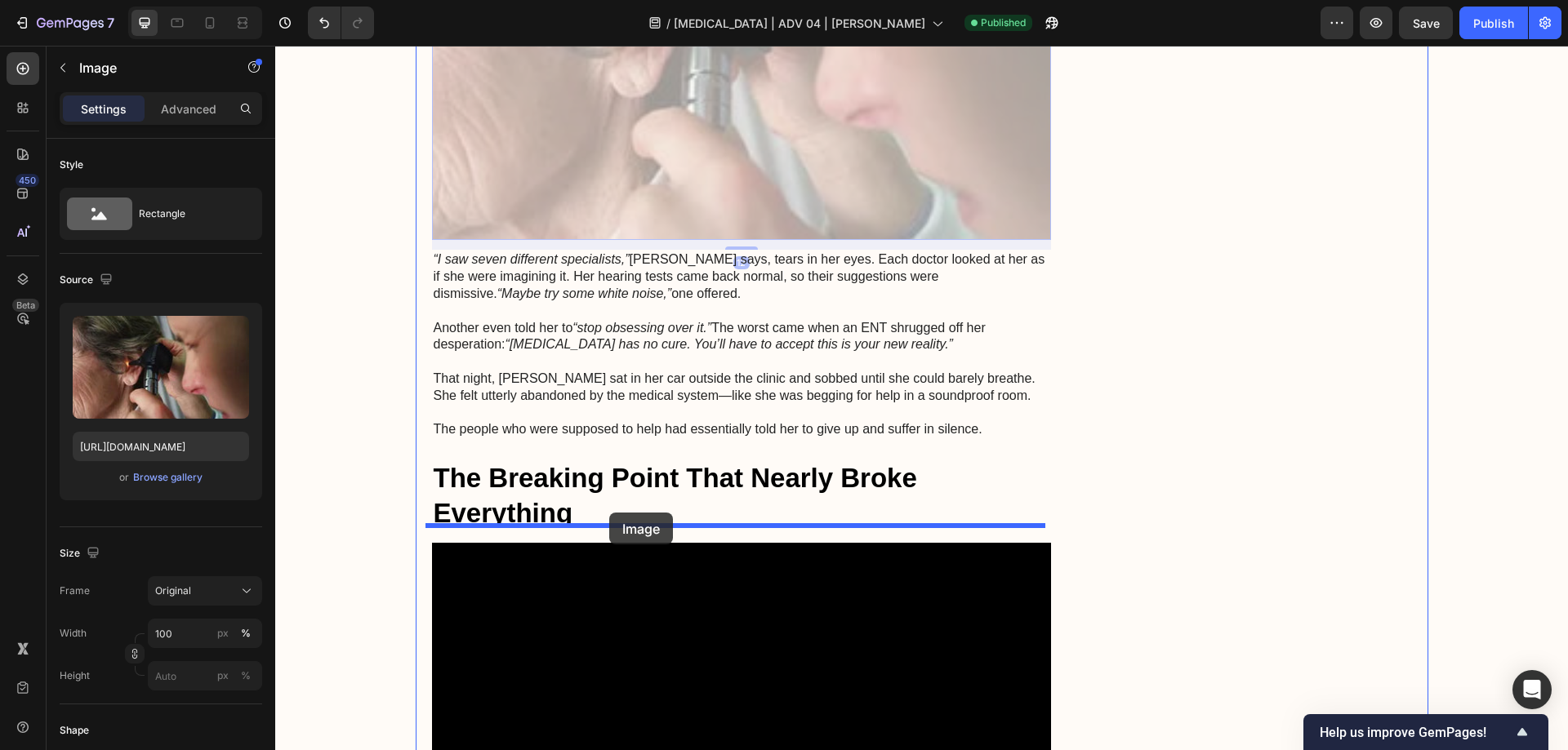
drag, startPoint x: 448, startPoint y: 198, endPoint x: 609, endPoint y: 513, distance: 353.8
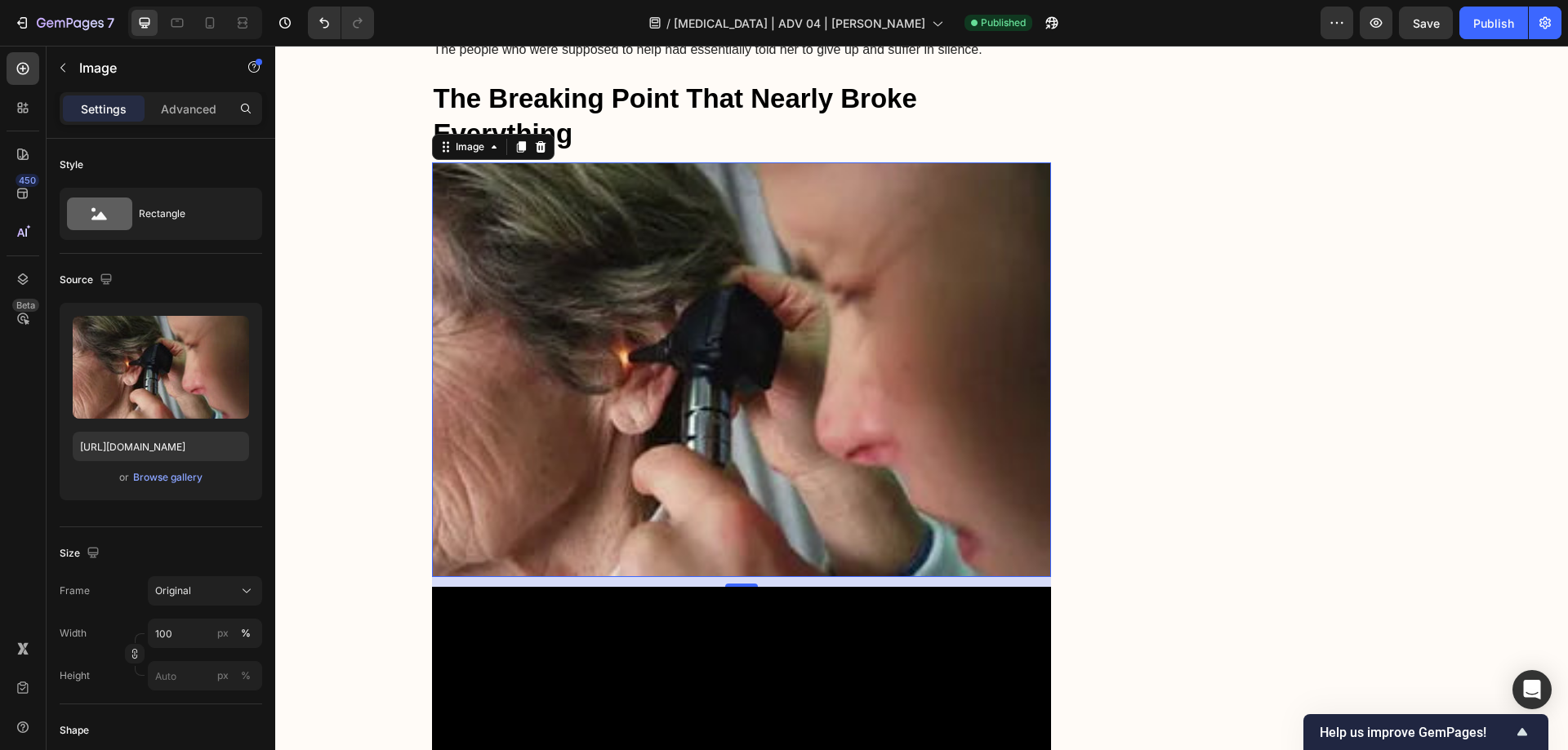
scroll to position [1700, 0]
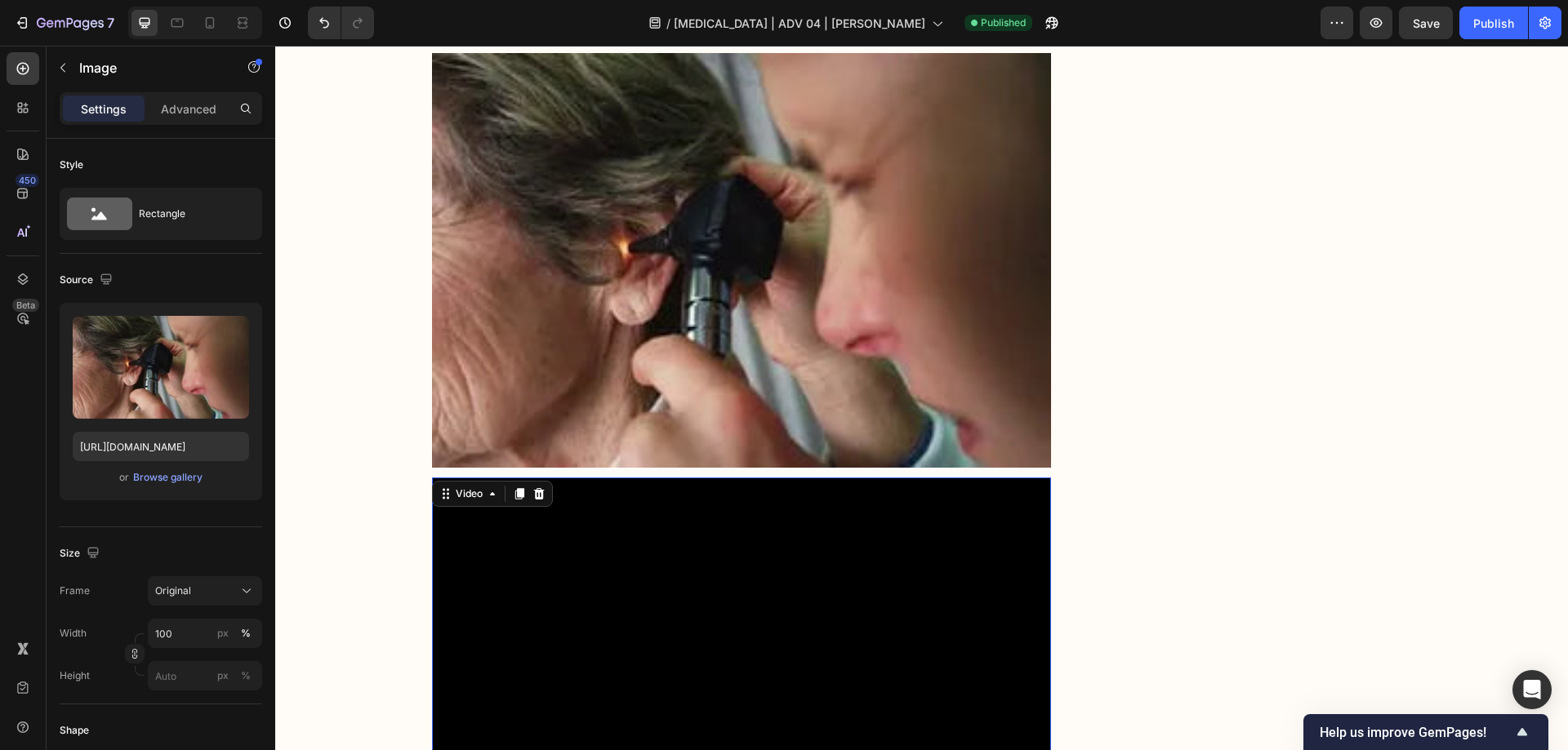
click at [646, 567] on video at bounding box center [741, 652] width 619 height 348
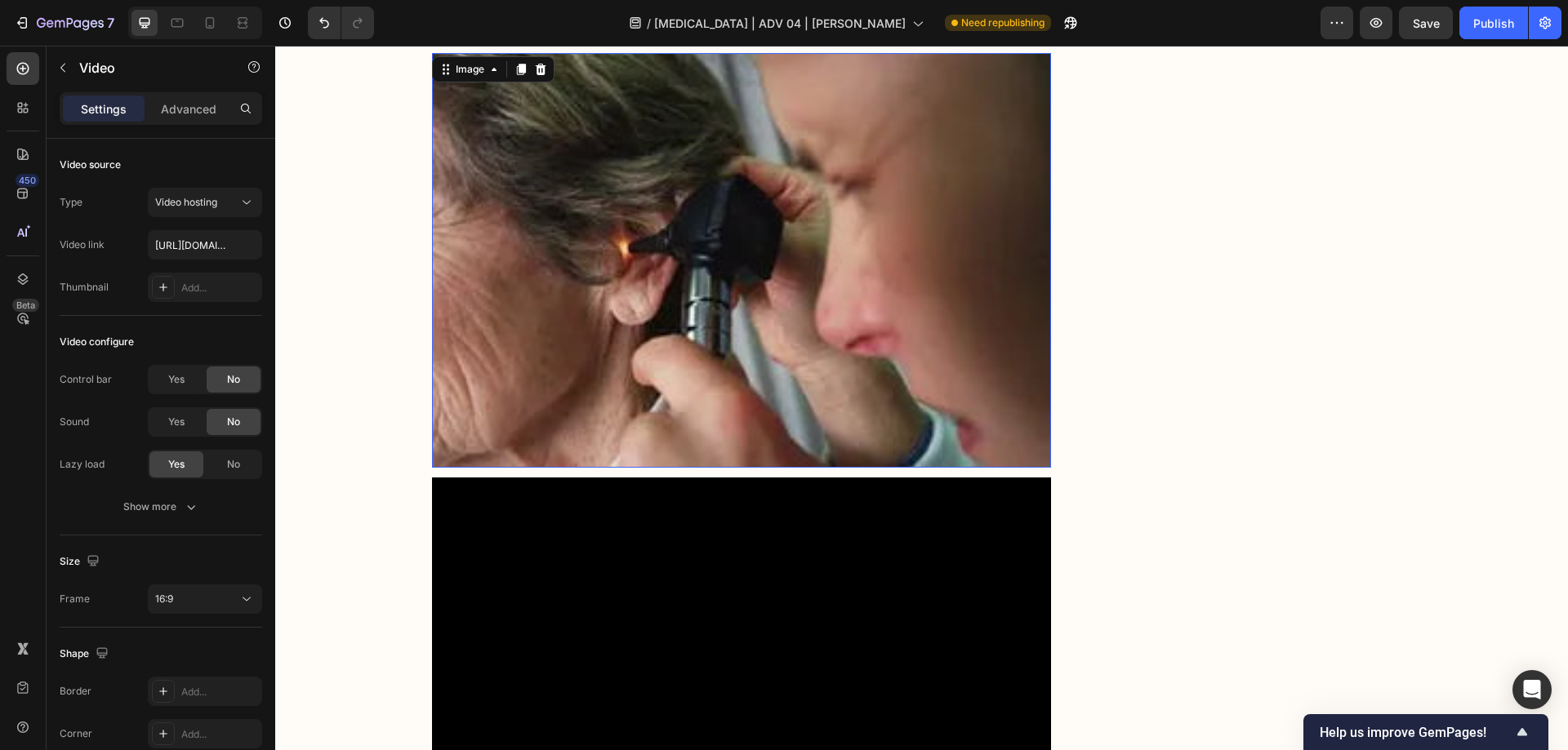
click at [636, 367] on img at bounding box center [741, 260] width 619 height 415
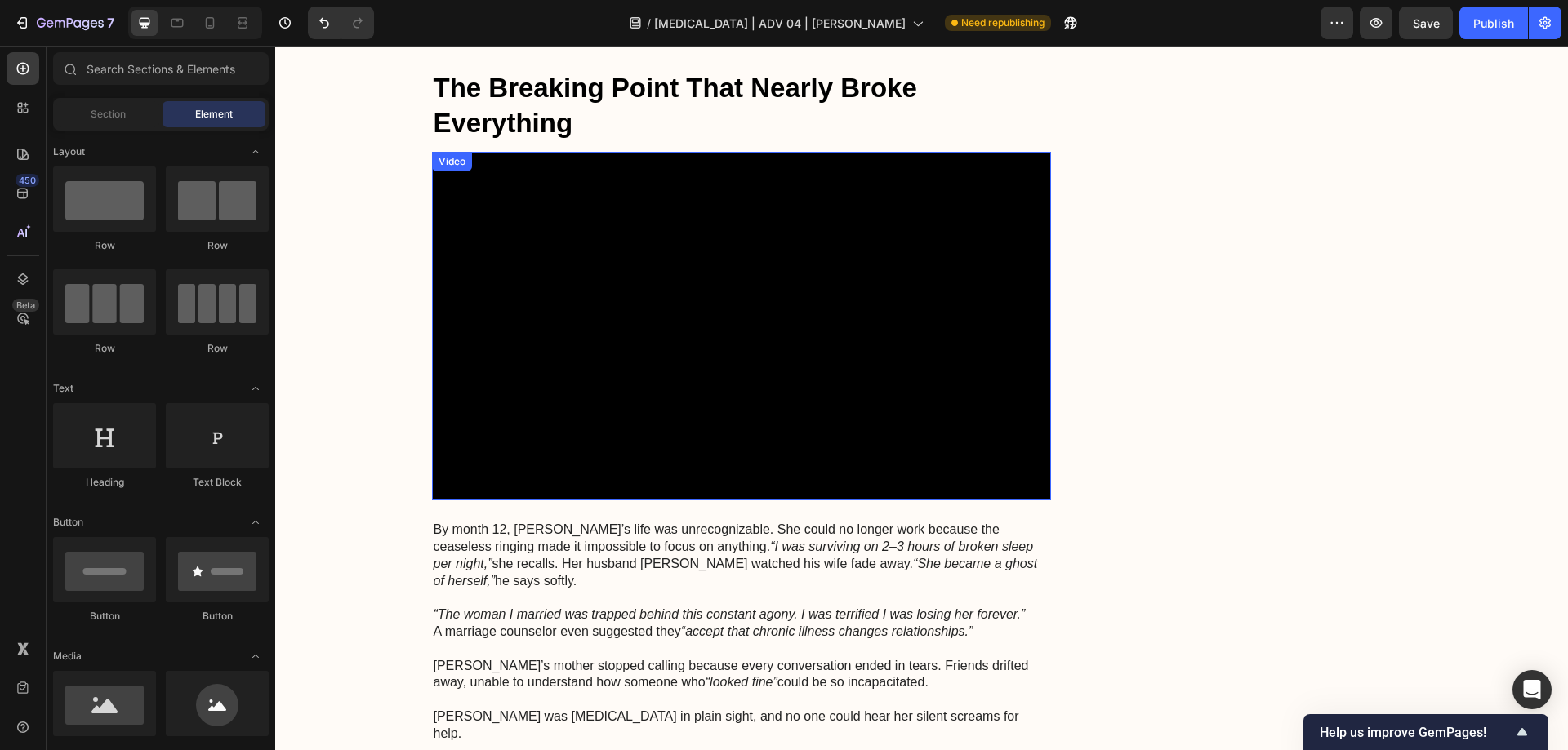
scroll to position [1604, 0]
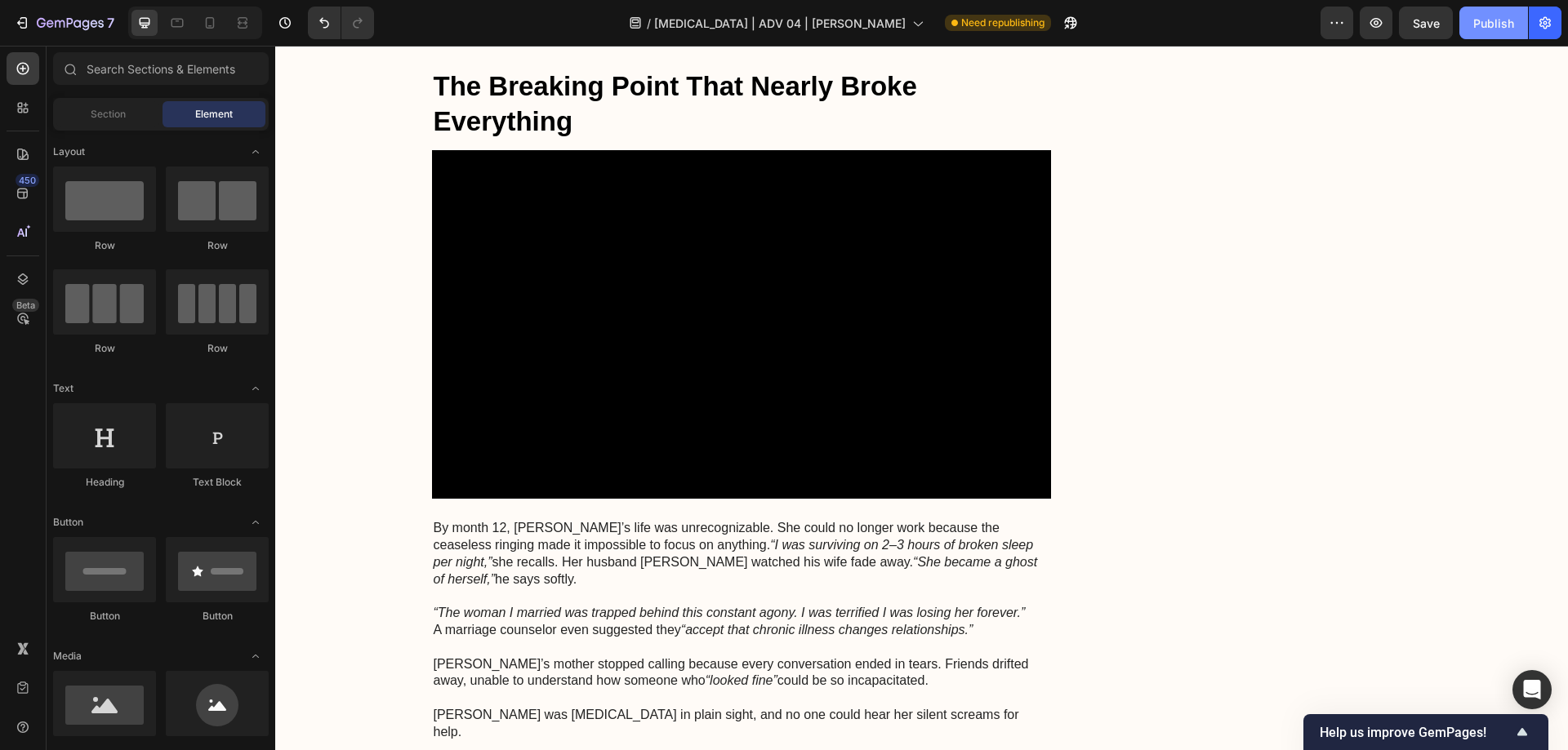
click at [1497, 18] on div "Publish" at bounding box center [1493, 24] width 41 height 17
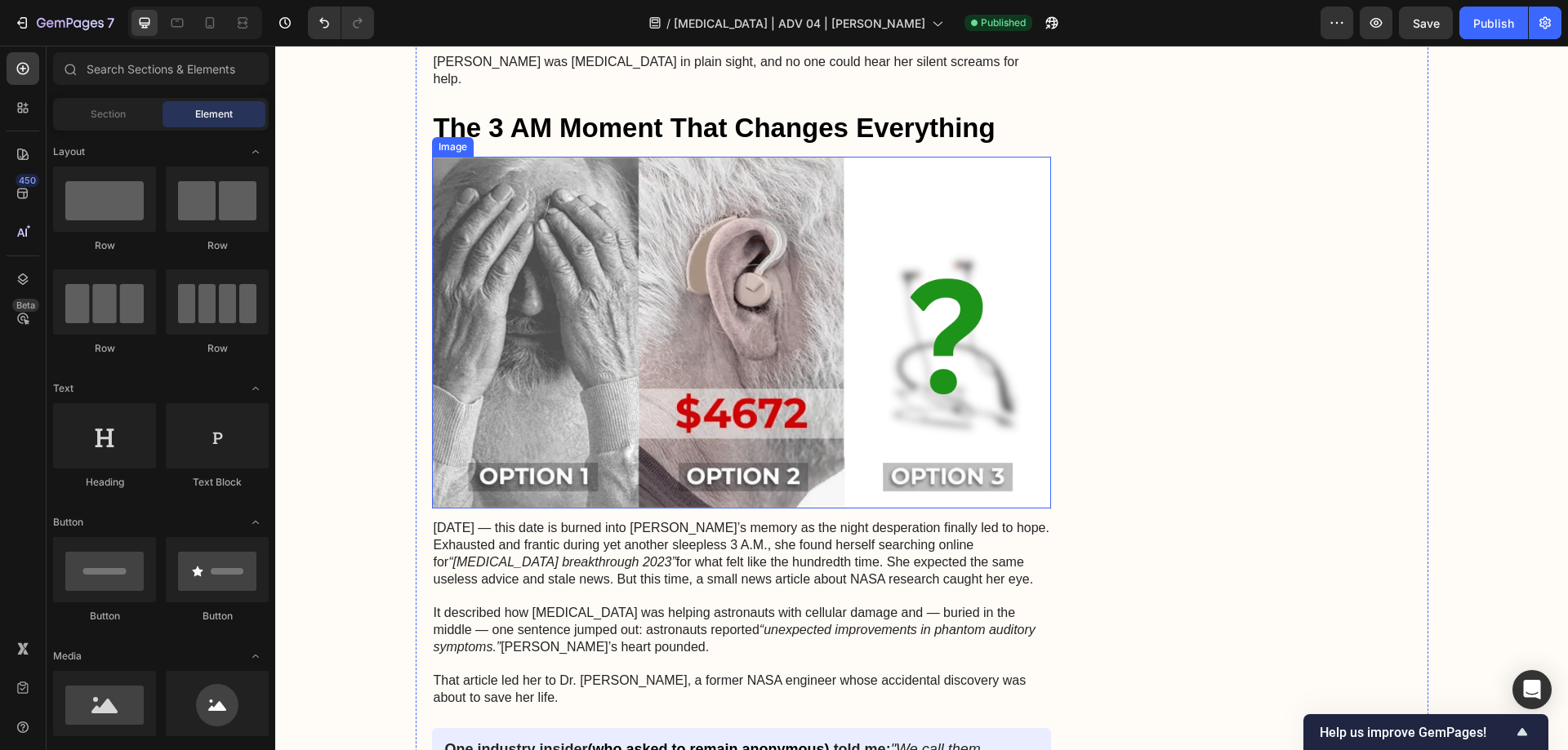
scroll to position [2420, 0]
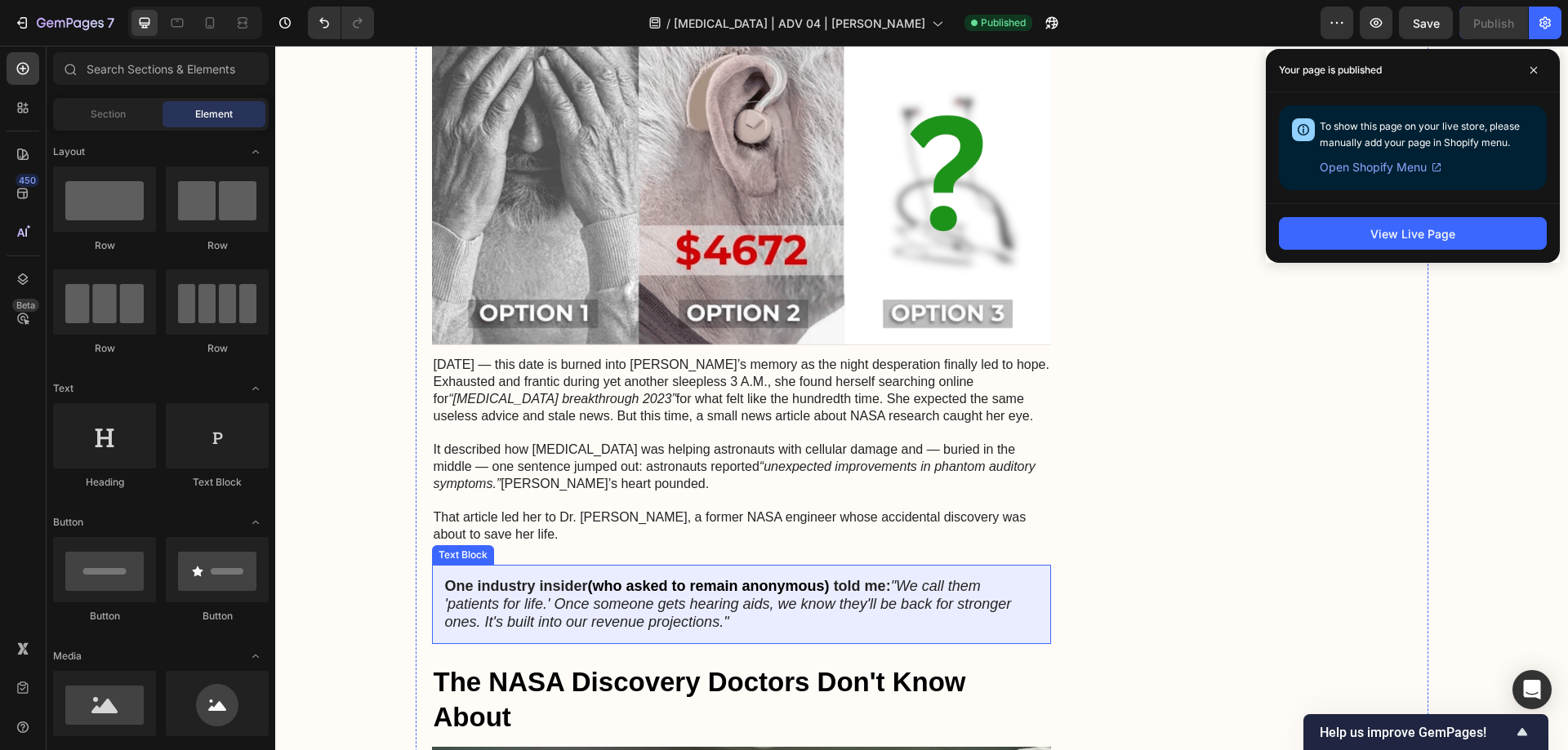
click at [882, 578] on icon ""We call them 'patients for life.' Once someone gets hearing aids, we know they…" at bounding box center [728, 605] width 566 height 52
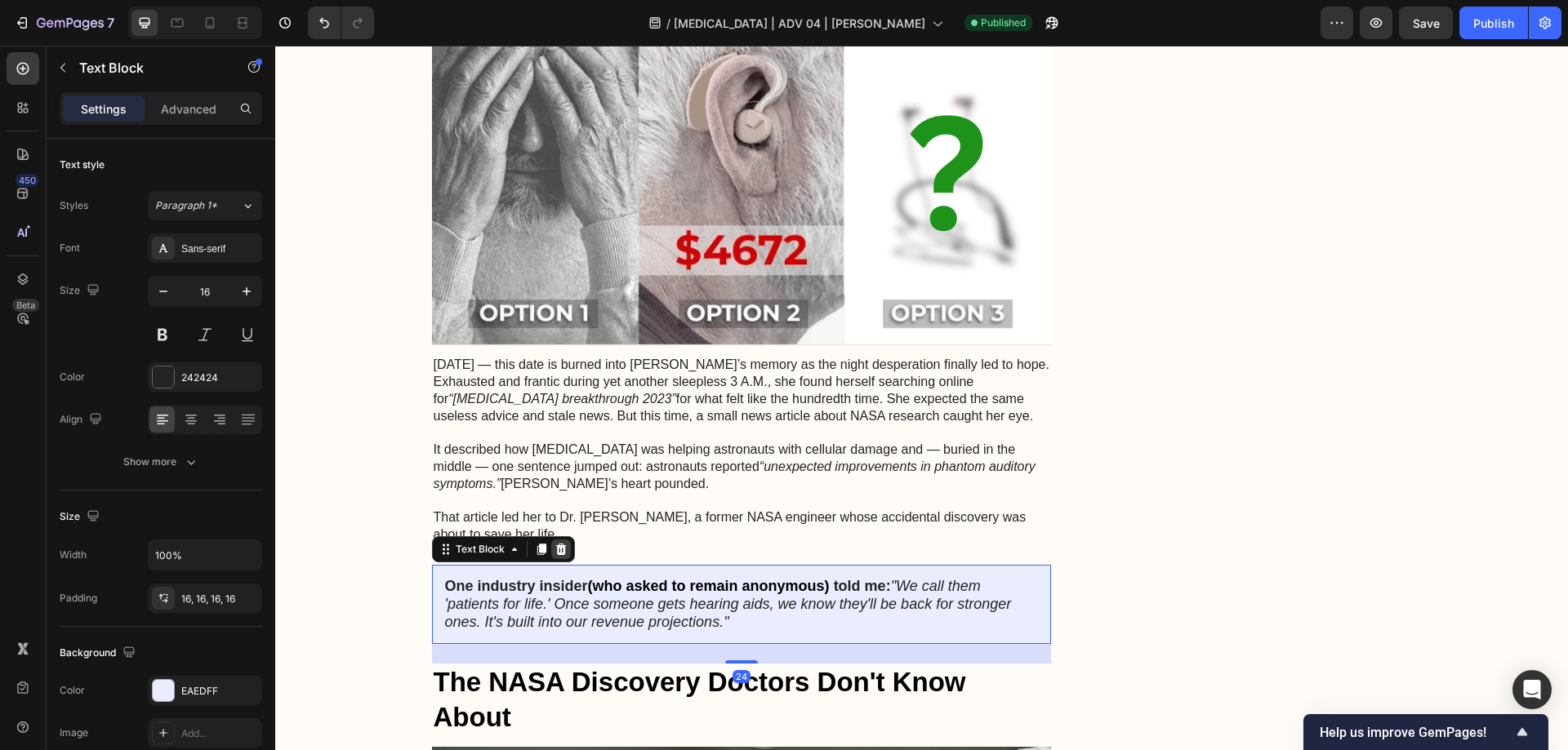
click at [557, 544] on icon at bounding box center [560, 549] width 10 height 11
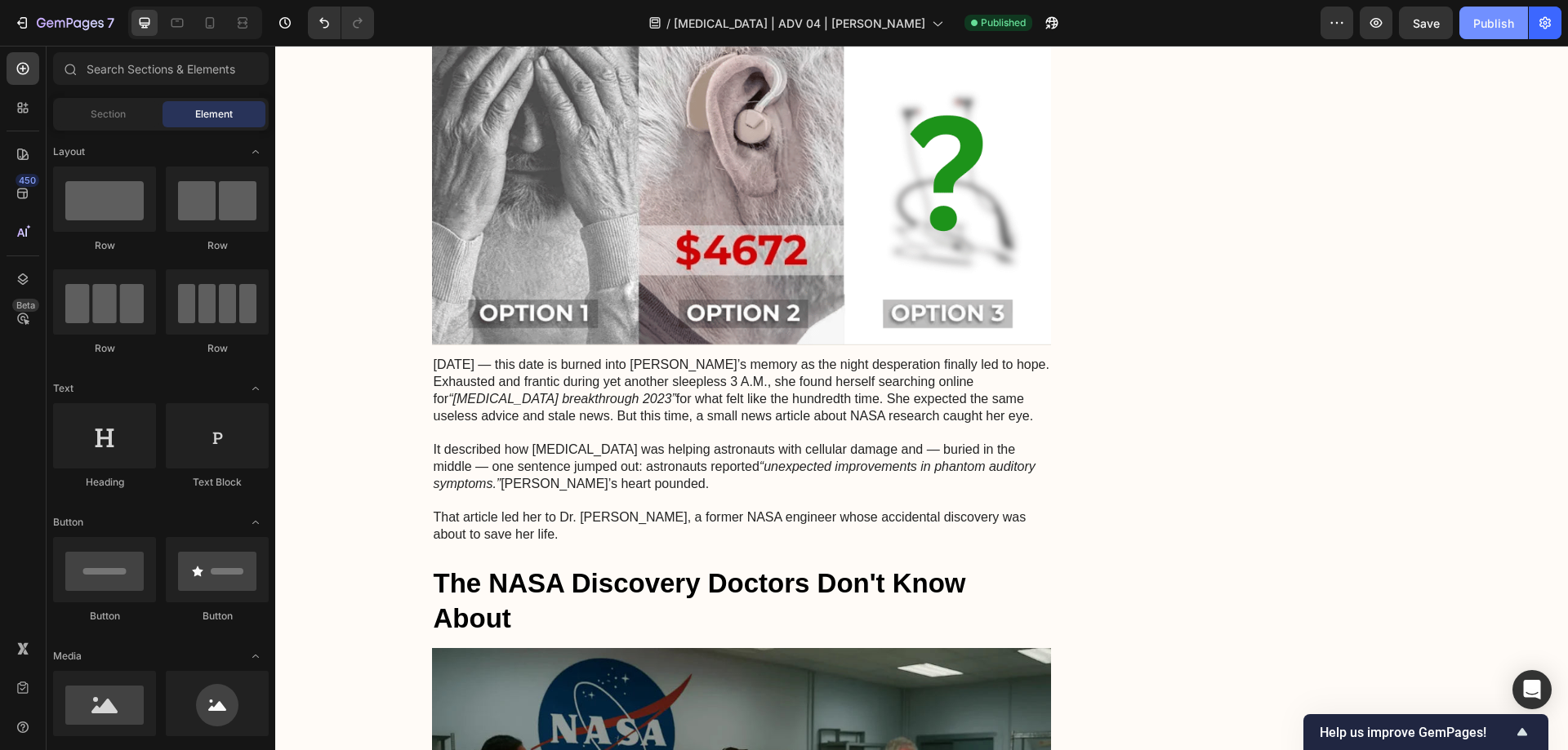
click at [1494, 26] on div "Publish" at bounding box center [1493, 24] width 41 height 17
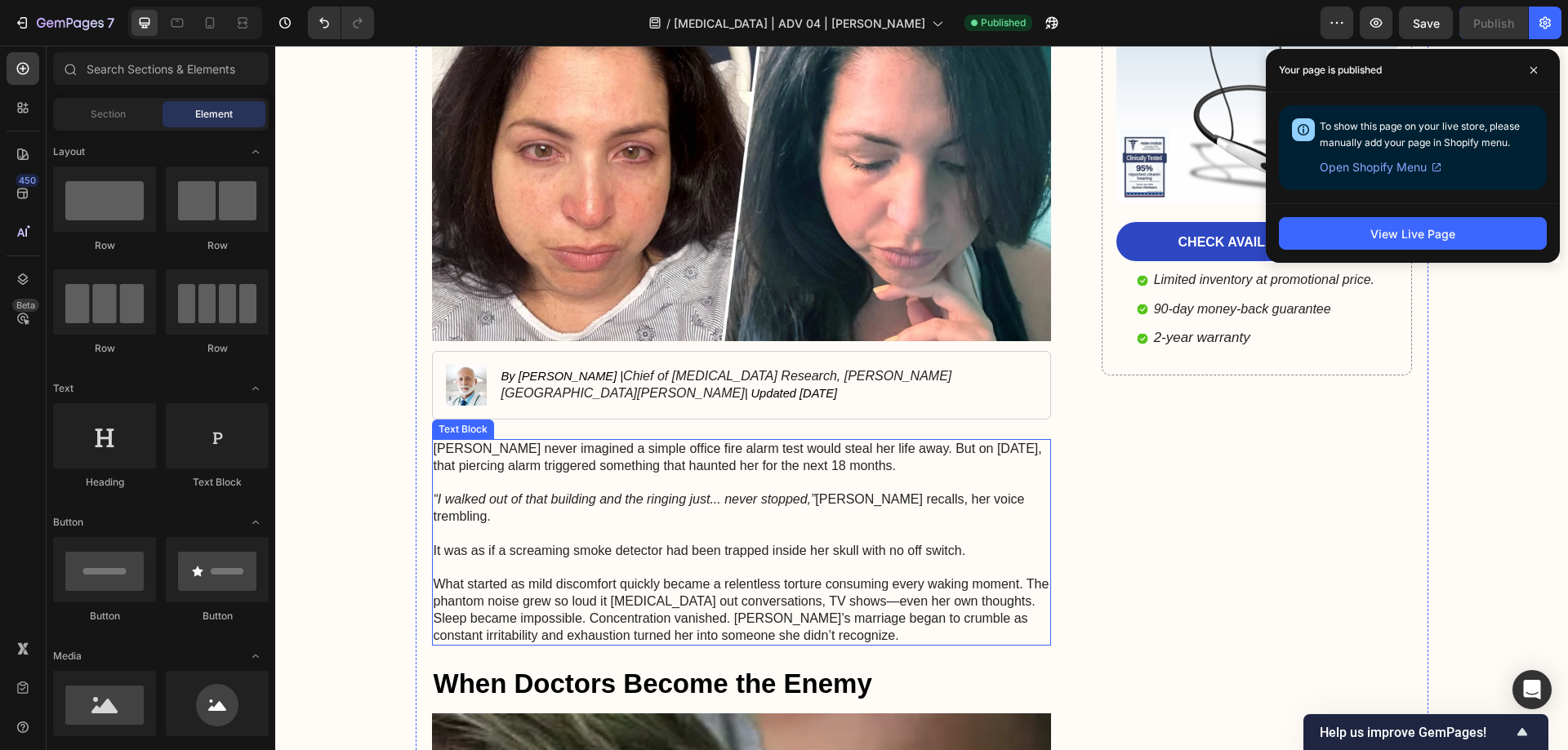
scroll to position [409, 0]
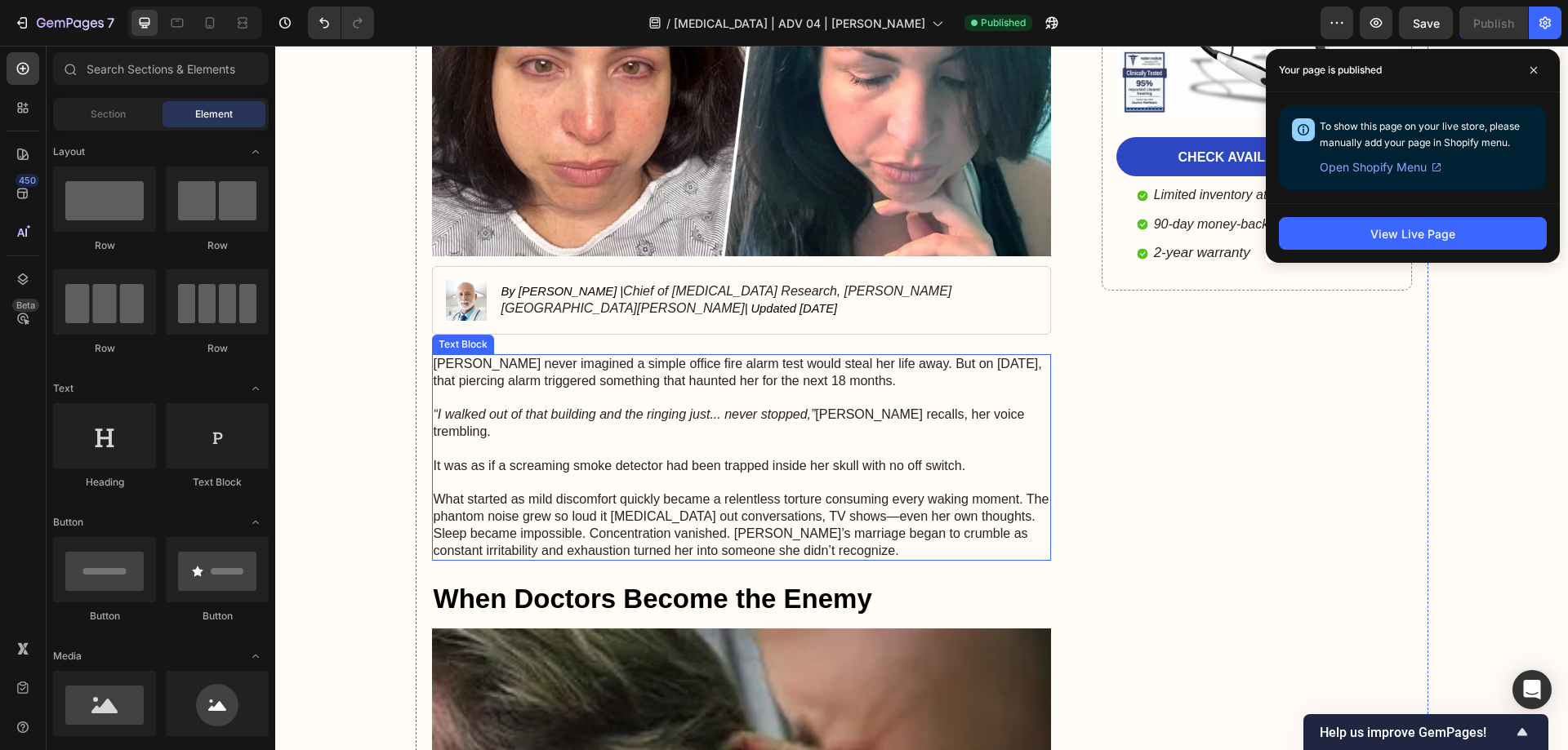
click at [641, 413] on icon "“I walked out of that building and the ringing just... never stopped,”" at bounding box center [625, 415] width 382 height 14
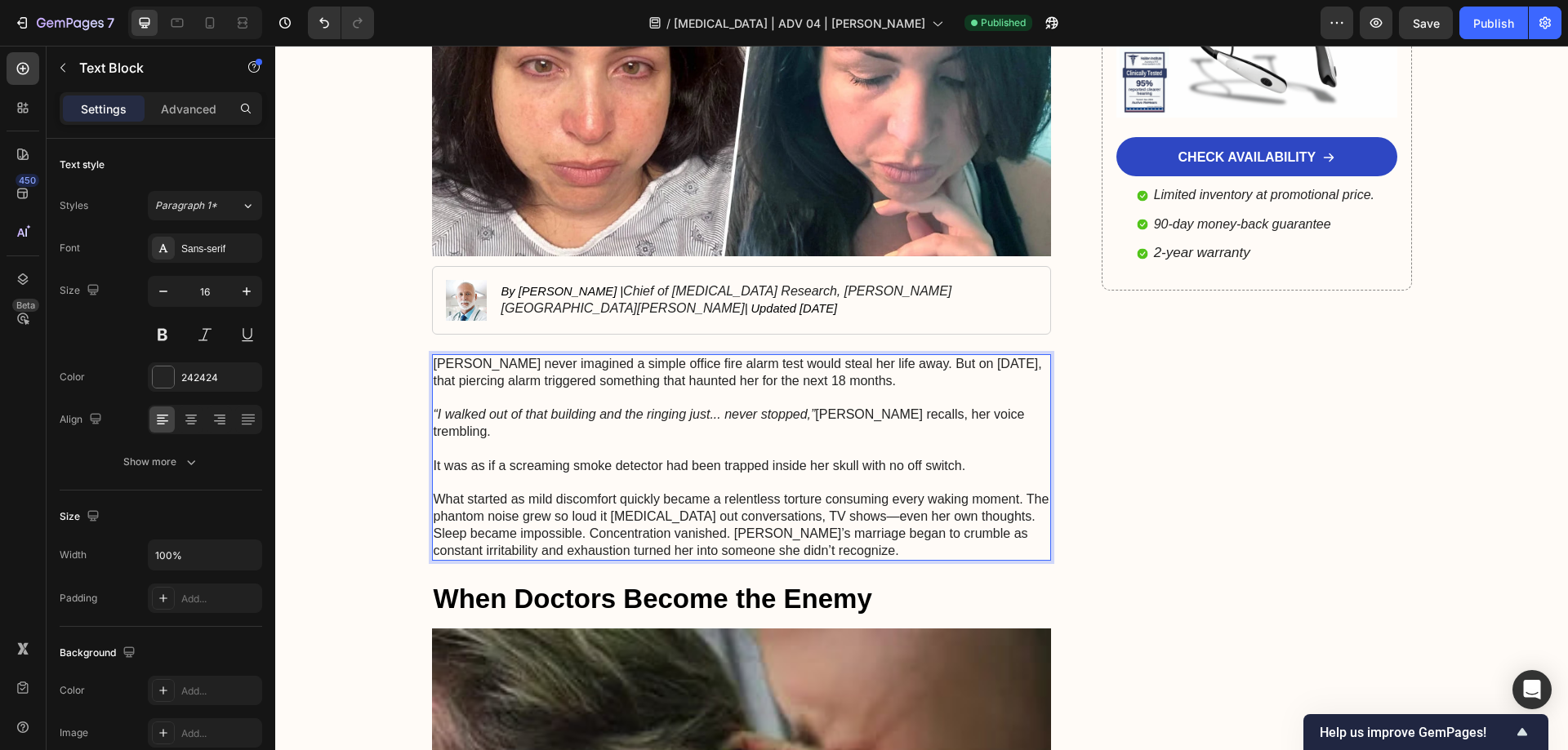
click at [641, 413] on icon "“I walked out of that building and the ringing just... never stopped,”" at bounding box center [625, 415] width 382 height 14
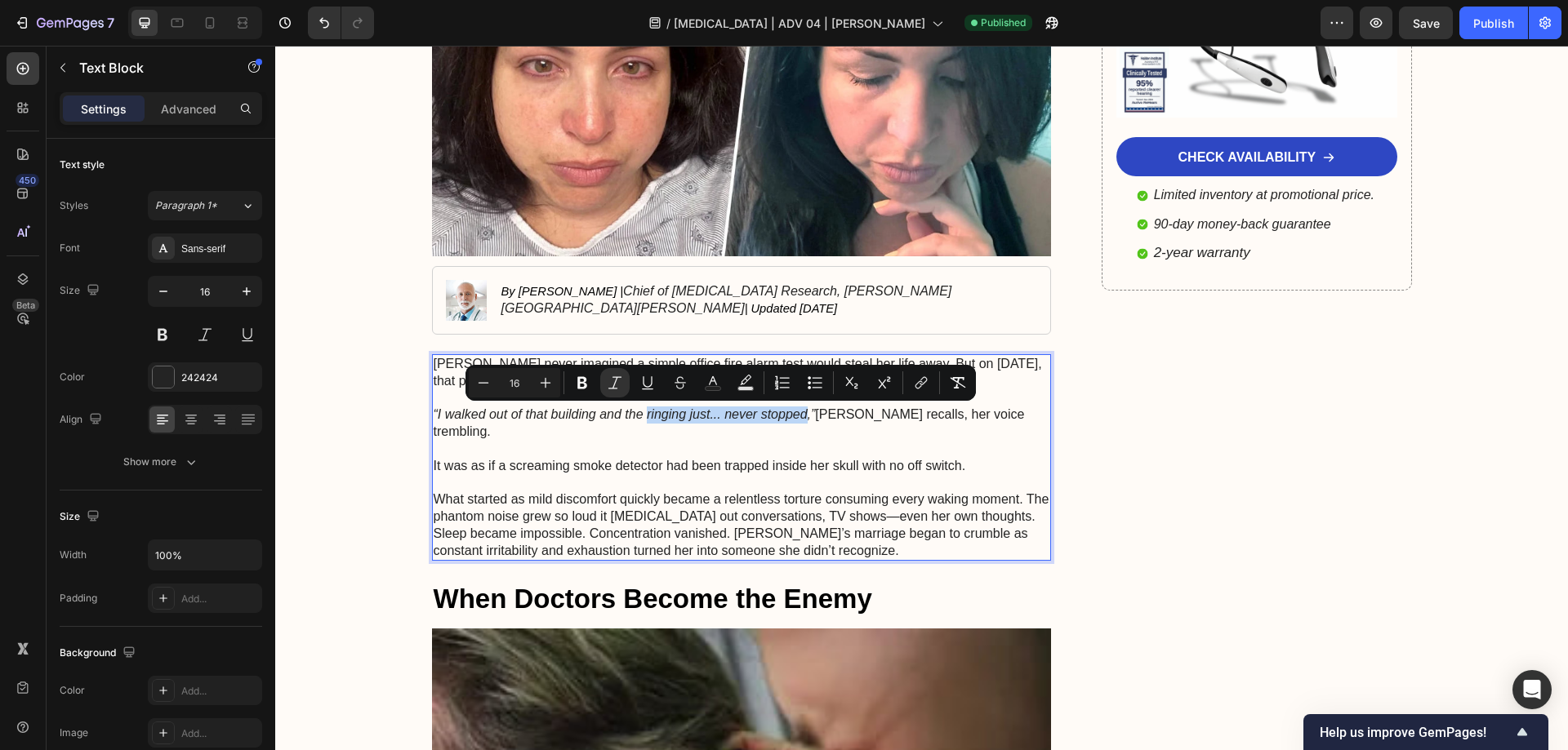
drag, startPoint x: 641, startPoint y: 413, endPoint x: 801, endPoint y: 414, distance: 160.0
click at [801, 414] on icon "“I walked out of that building and the ringing just... never stopped,”" at bounding box center [625, 415] width 382 height 14
click at [828, 458] on p "It was as if a screaming smoke detector had been trapped inside her skull with …" at bounding box center [742, 467] width 617 height 17
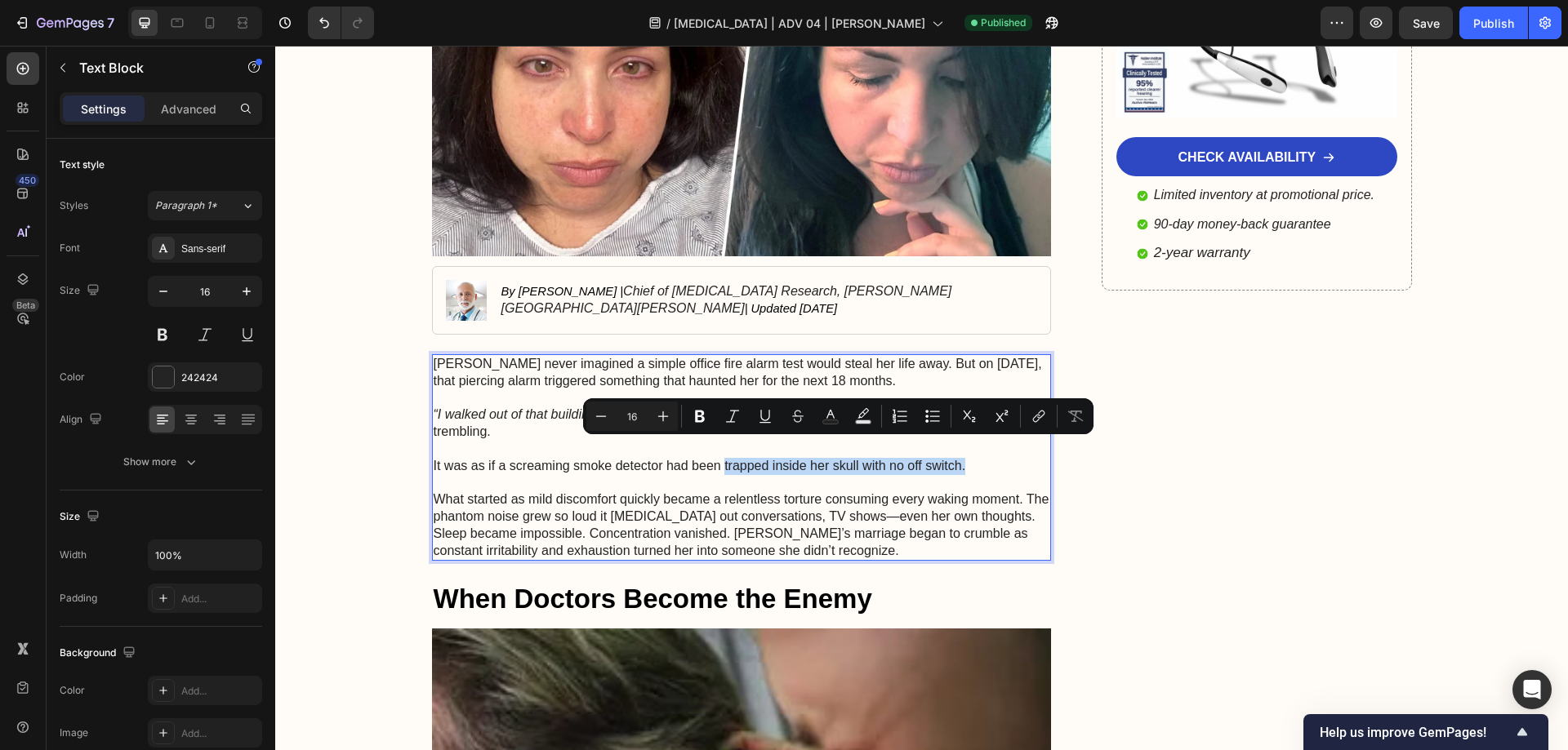
drag, startPoint x: 719, startPoint y: 447, endPoint x: 963, endPoint y: 451, distance: 244.0
click at [963, 458] on p "It was as if a screaming smoke detector had been trapped inside her skull with …" at bounding box center [742, 467] width 617 height 17
click at [697, 421] on icon "Editor contextual toolbar" at bounding box center [700, 416] width 10 height 12
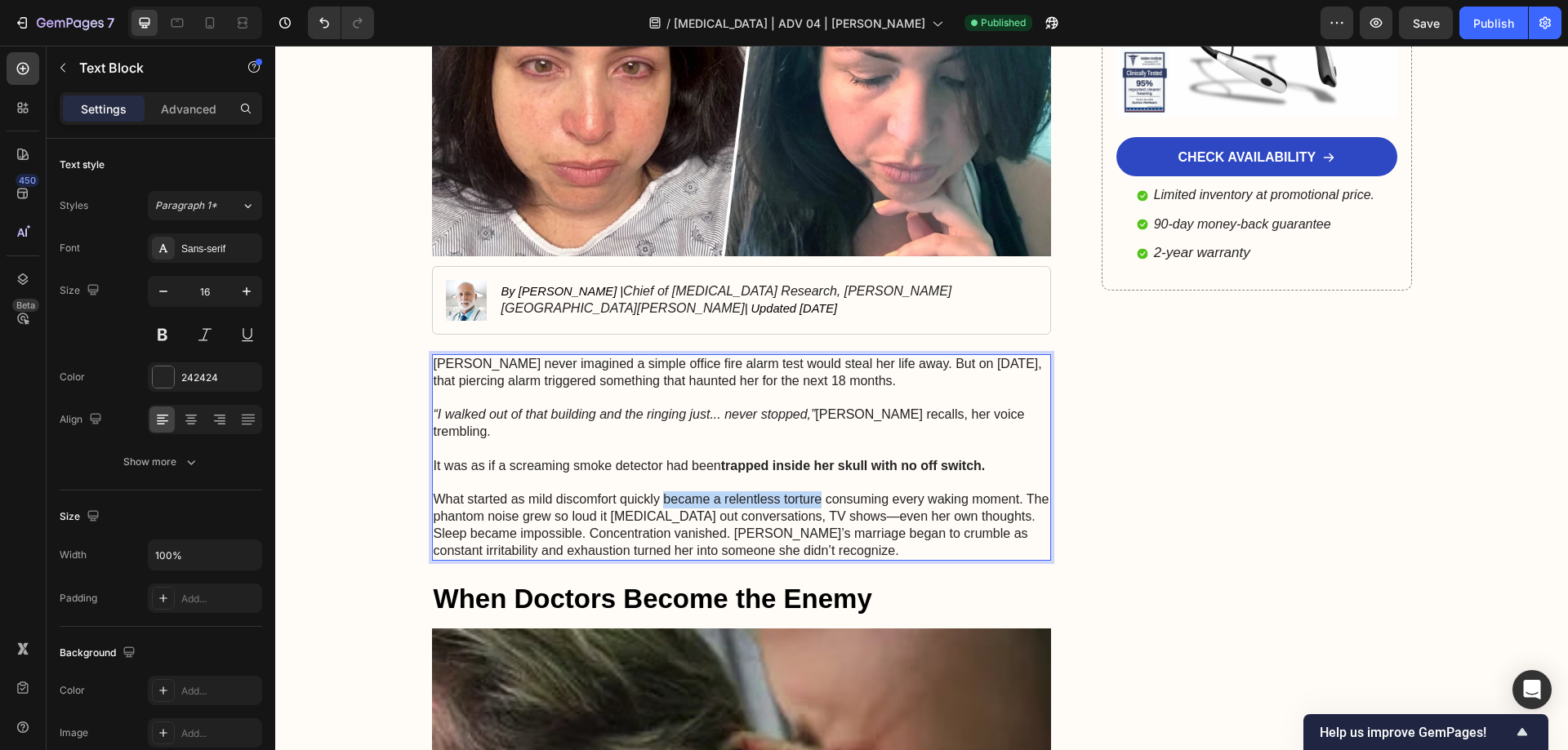
drag, startPoint x: 657, startPoint y: 481, endPoint x: 814, endPoint y: 484, distance: 157.0
click at [814, 491] on p "What started as mild discomfort quickly became a relentless torture consuming e…" at bounding box center [742, 525] width 617 height 68
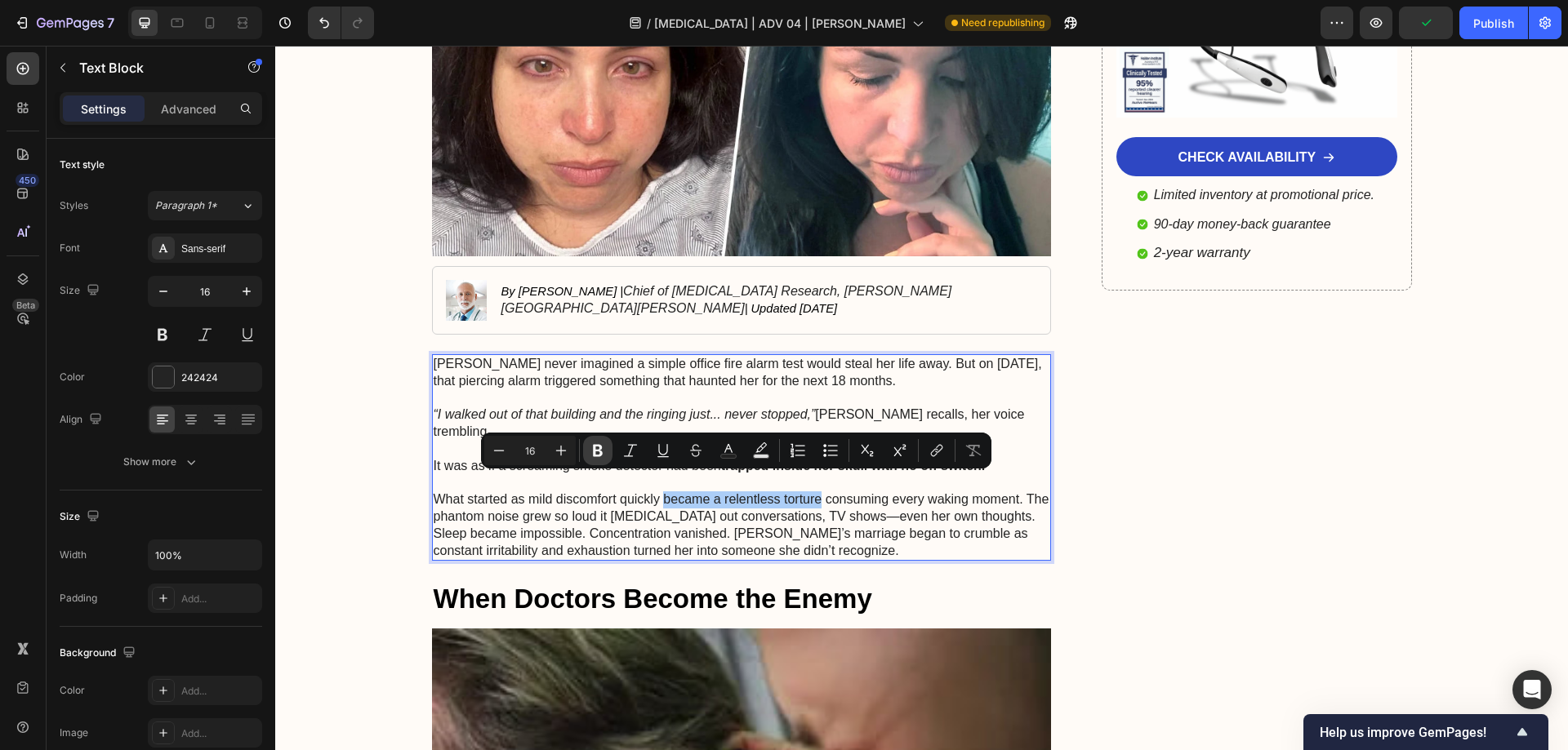
click at [594, 447] on icon "Editor contextual toolbar" at bounding box center [597, 451] width 10 height 12
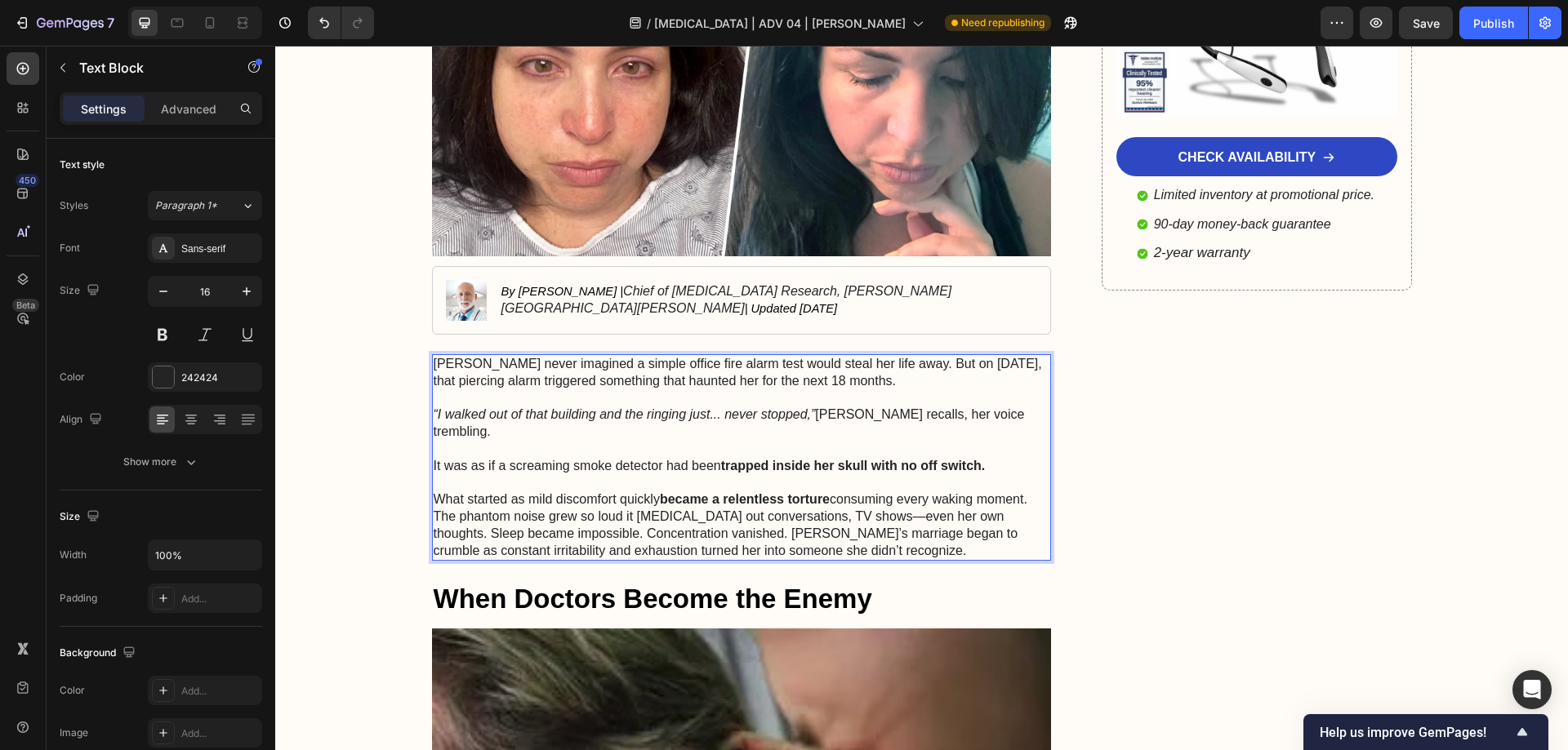
click at [611, 501] on p "What started as mild discomfort quickly became a relentless torture consuming e…" at bounding box center [742, 525] width 617 height 68
click at [1504, 12] on button "Publish" at bounding box center [1493, 22] width 69 height 32
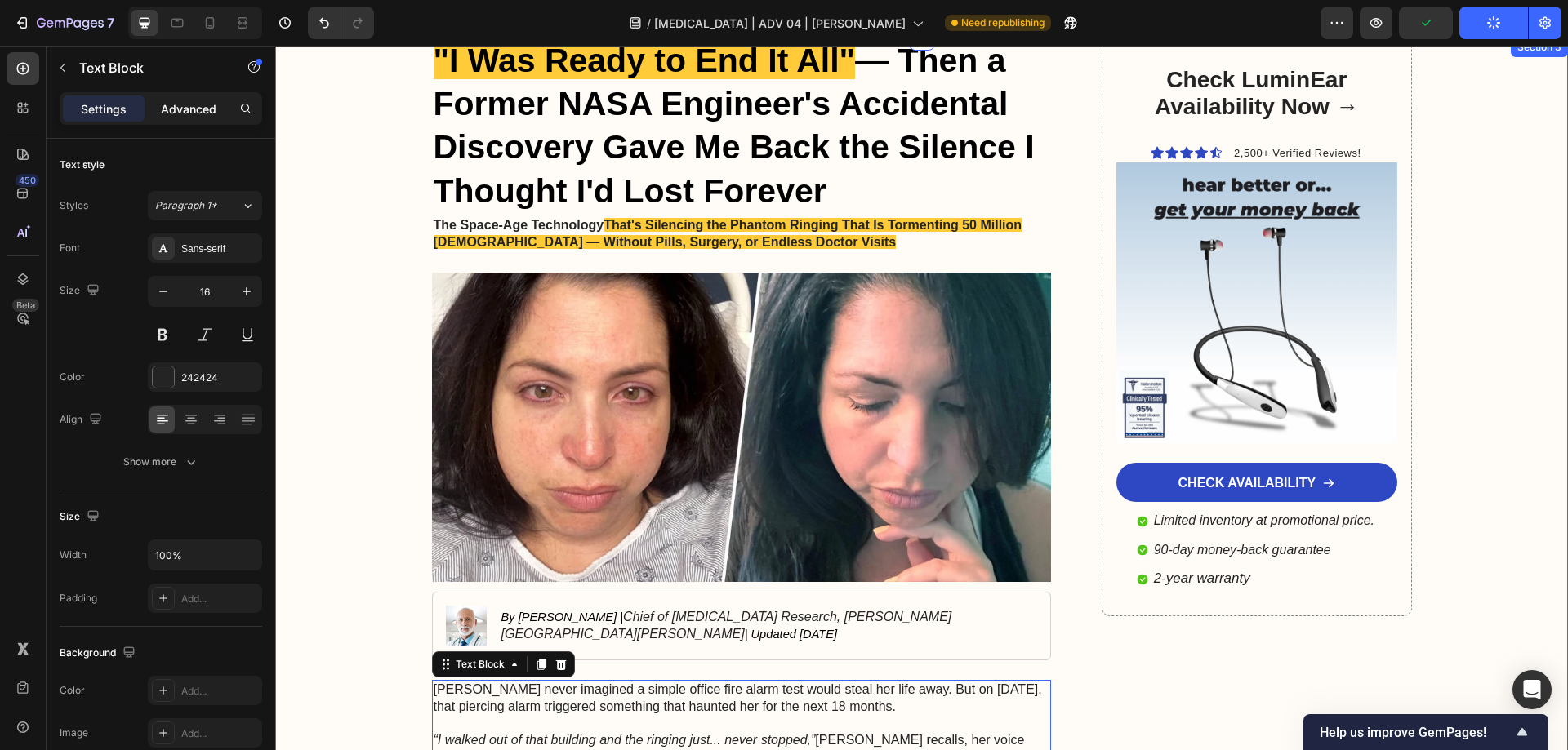
scroll to position [82, 0]
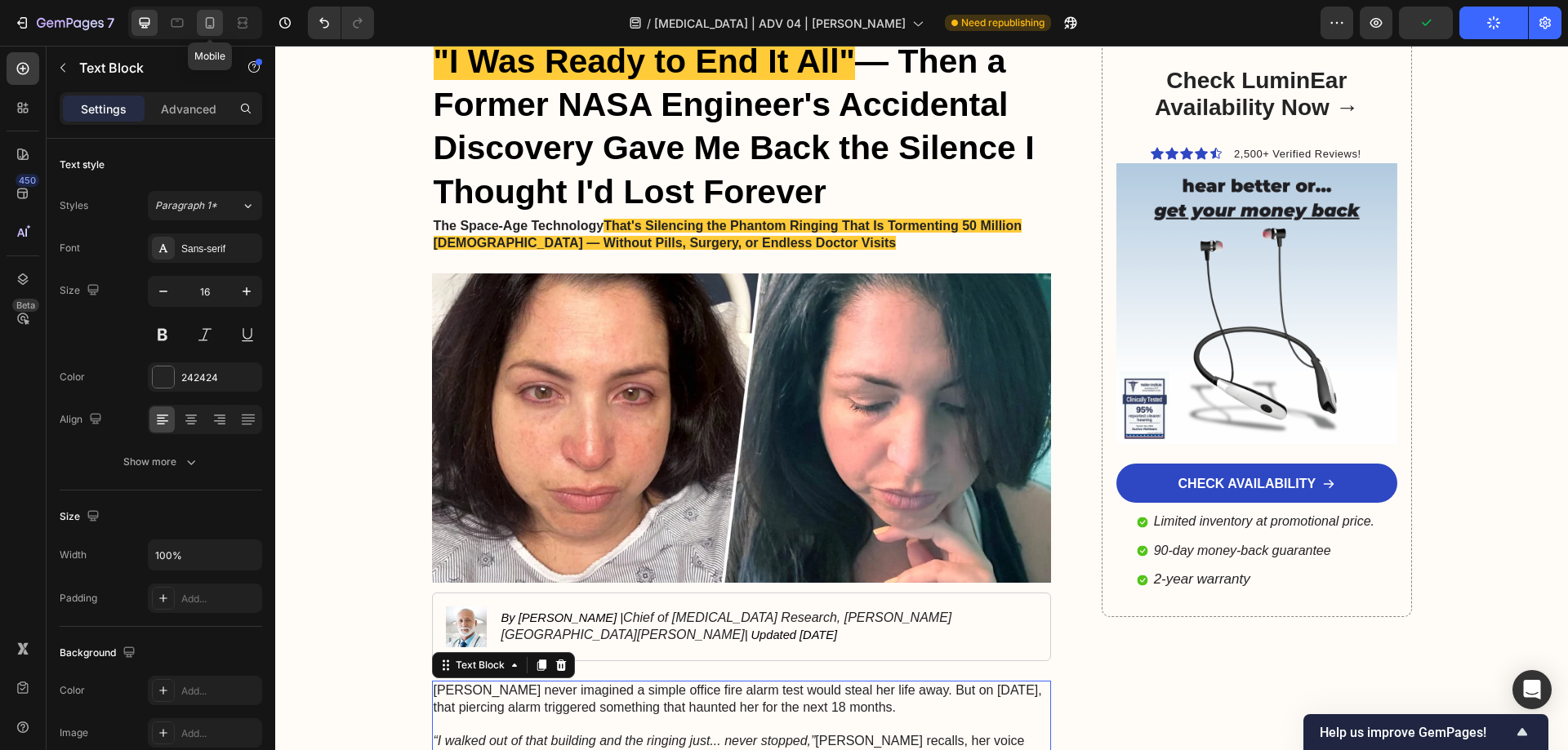
click at [208, 26] on icon at bounding box center [210, 23] width 17 height 17
type input "18"
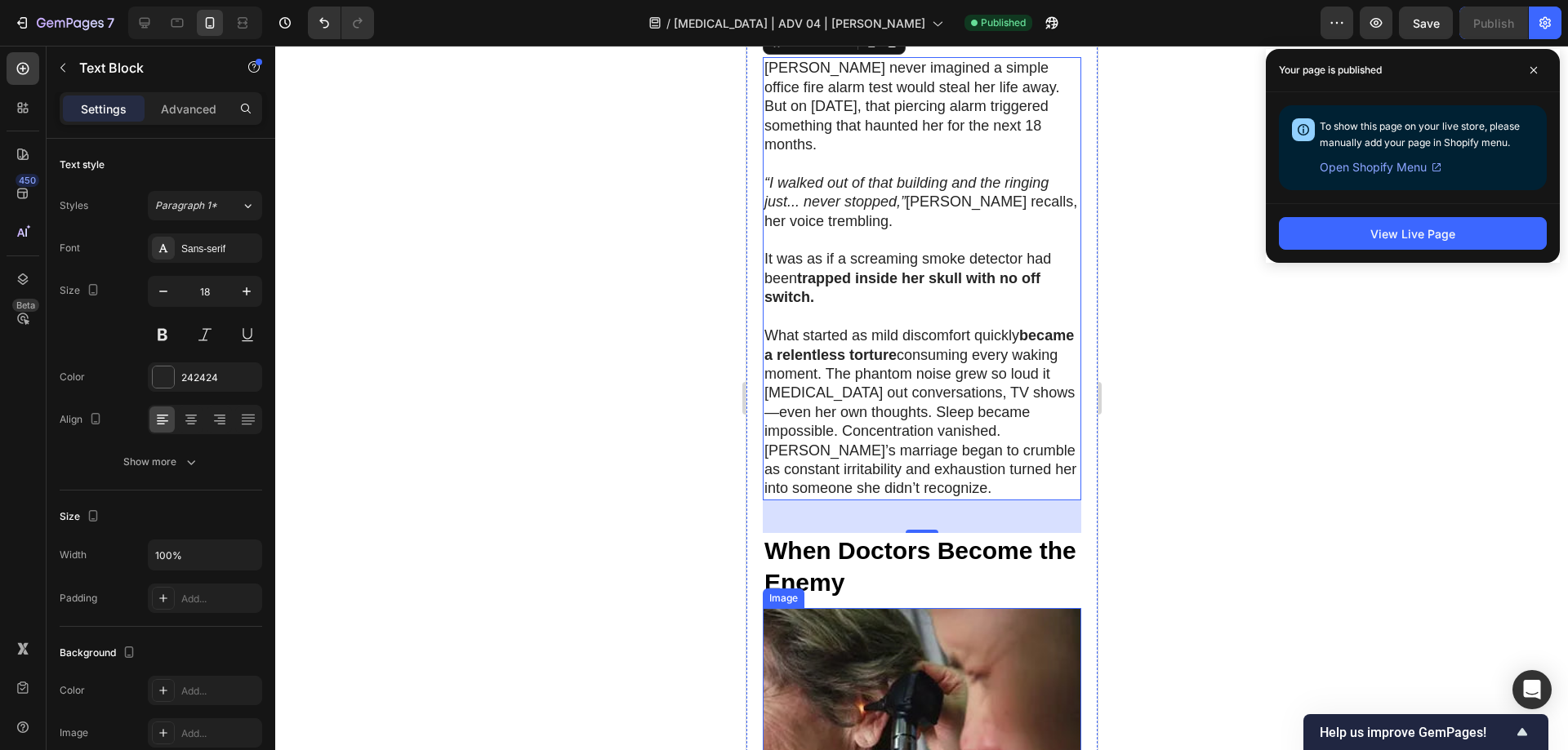
scroll to position [653, 0]
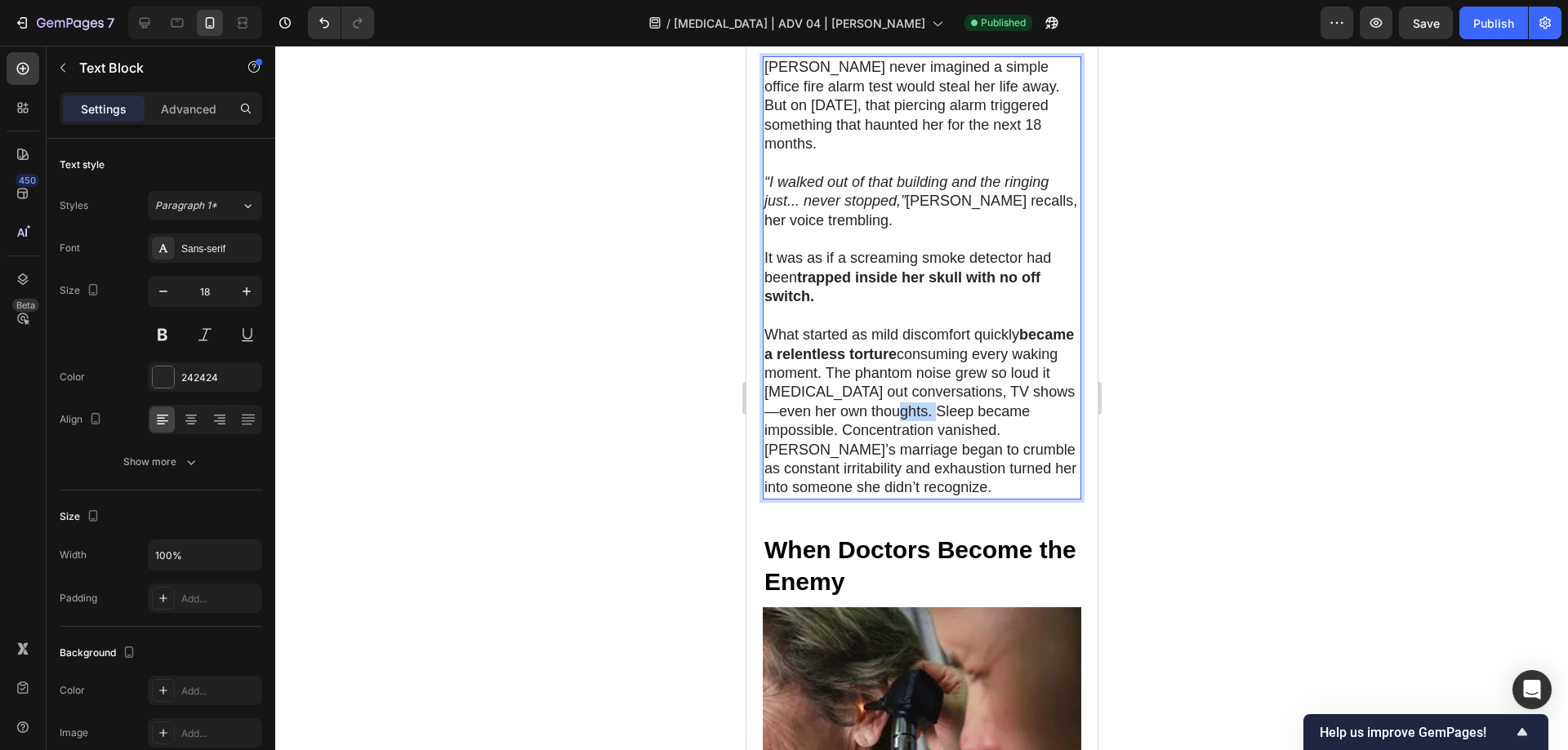
click at [981, 410] on p "What started as mild discomfort quickly became a relentless torture consuming e…" at bounding box center [921, 412] width 315 height 172
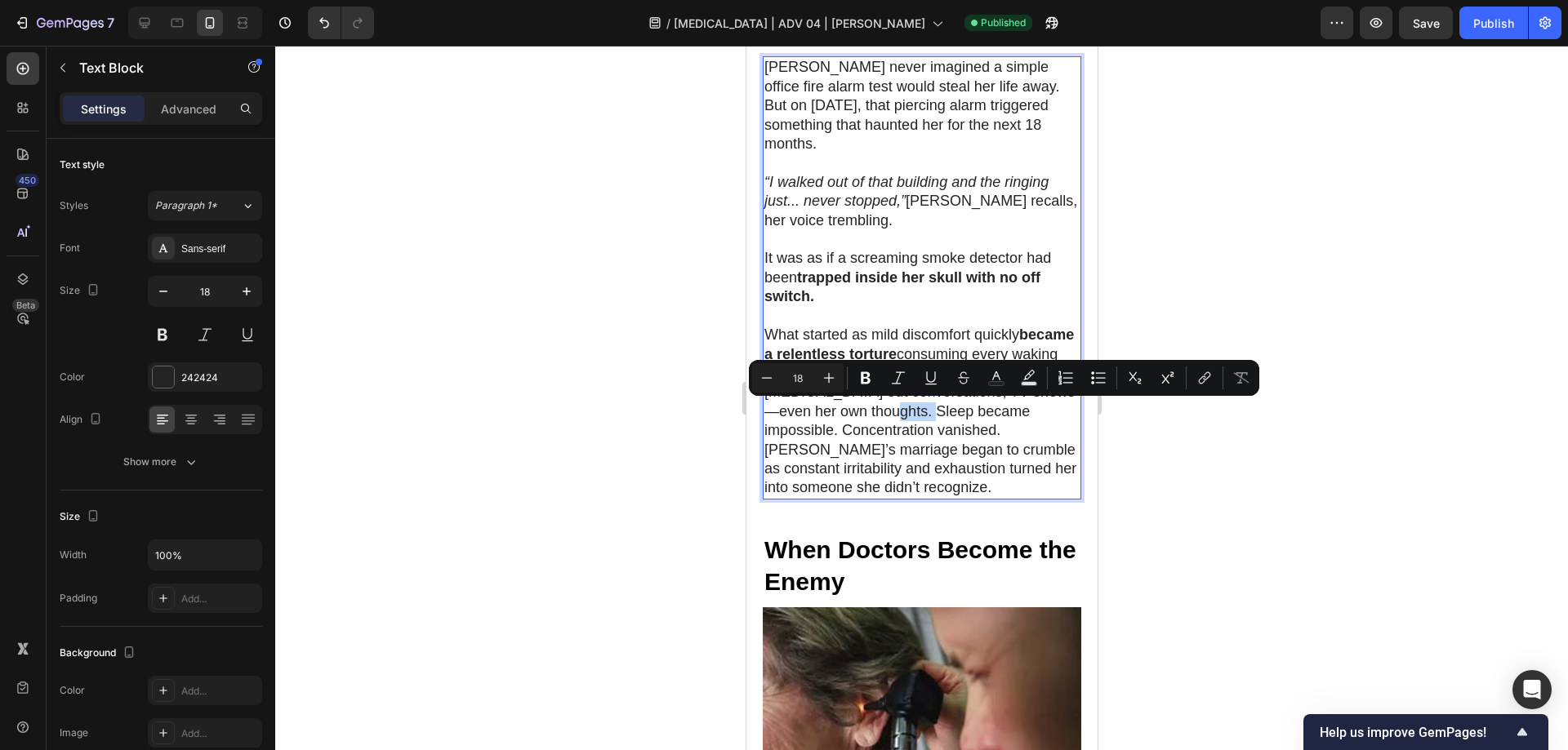
click at [979, 412] on p "What started as mild discomfort quickly became a relentless torture consuming e…" at bounding box center [921, 412] width 315 height 172
drag, startPoint x: 976, startPoint y: 409, endPoint x: 1062, endPoint y: 429, distance: 88.3
click at [1062, 429] on p "What started as mild discomfort quickly became a relentless torture consuming e…" at bounding box center [921, 412] width 315 height 172
click at [864, 383] on icon "Editor contextual toolbar" at bounding box center [865, 378] width 10 height 12
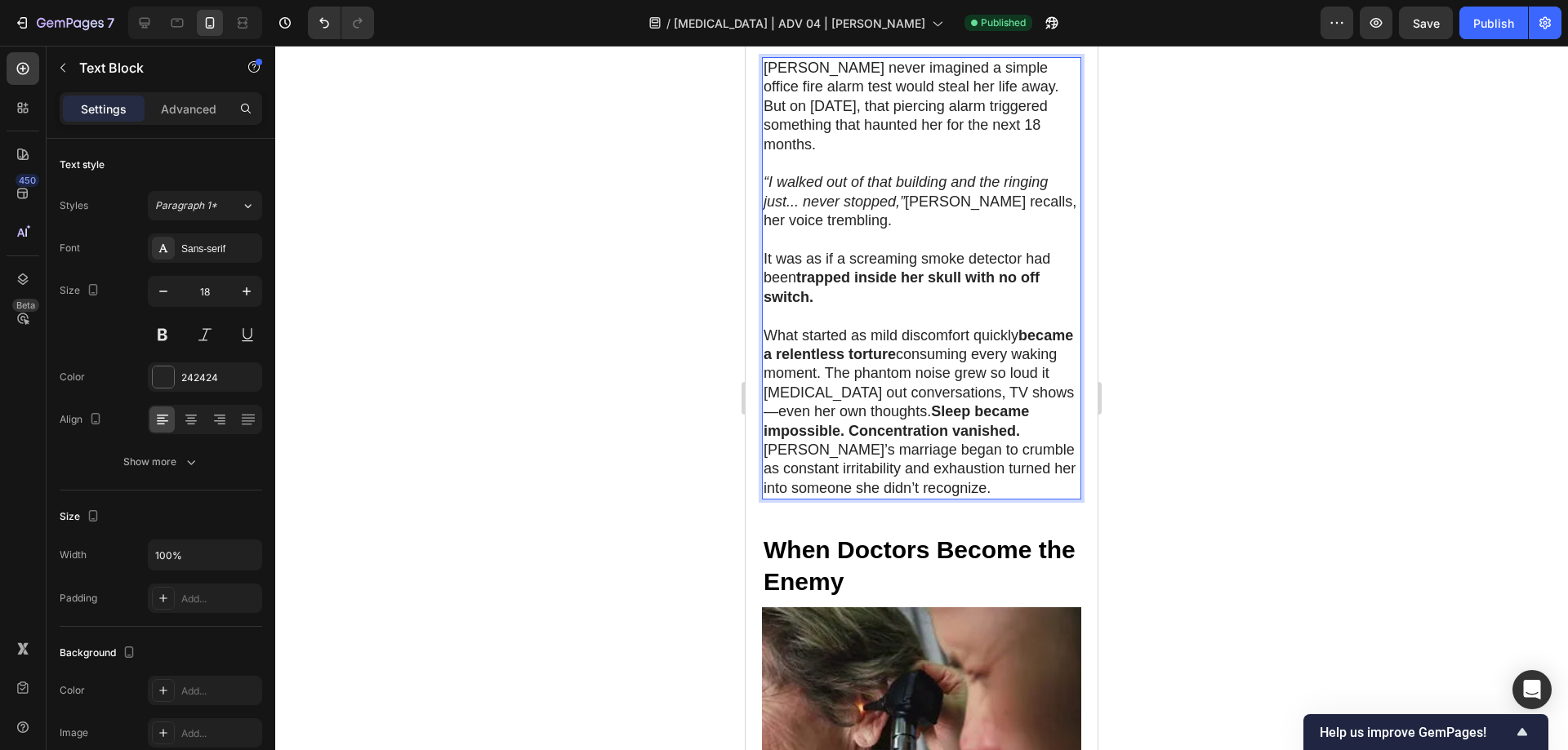
click at [1207, 378] on div at bounding box center [922, 397] width 1293 height 705
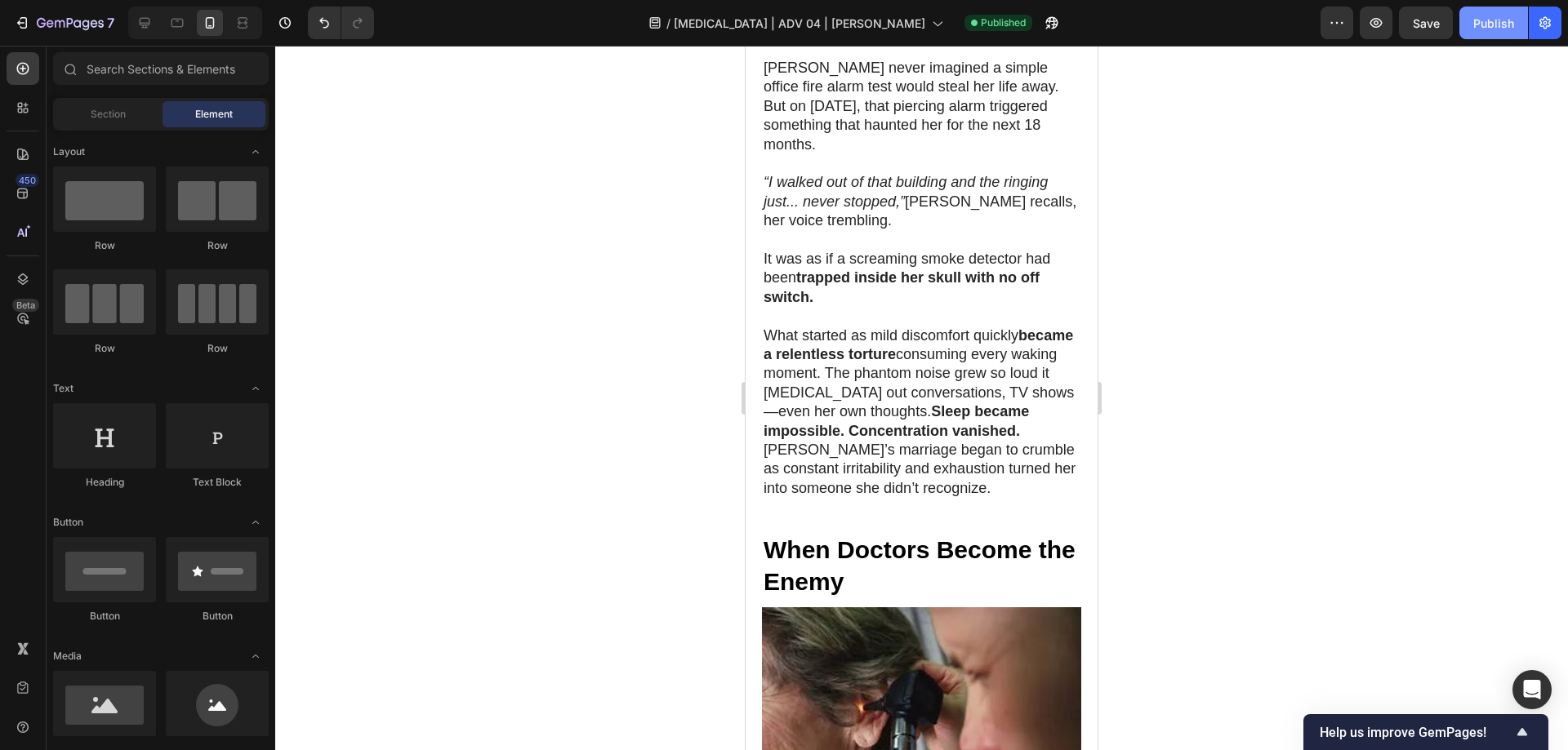
click at [1503, 28] on div "Publish" at bounding box center [1493, 24] width 41 height 17
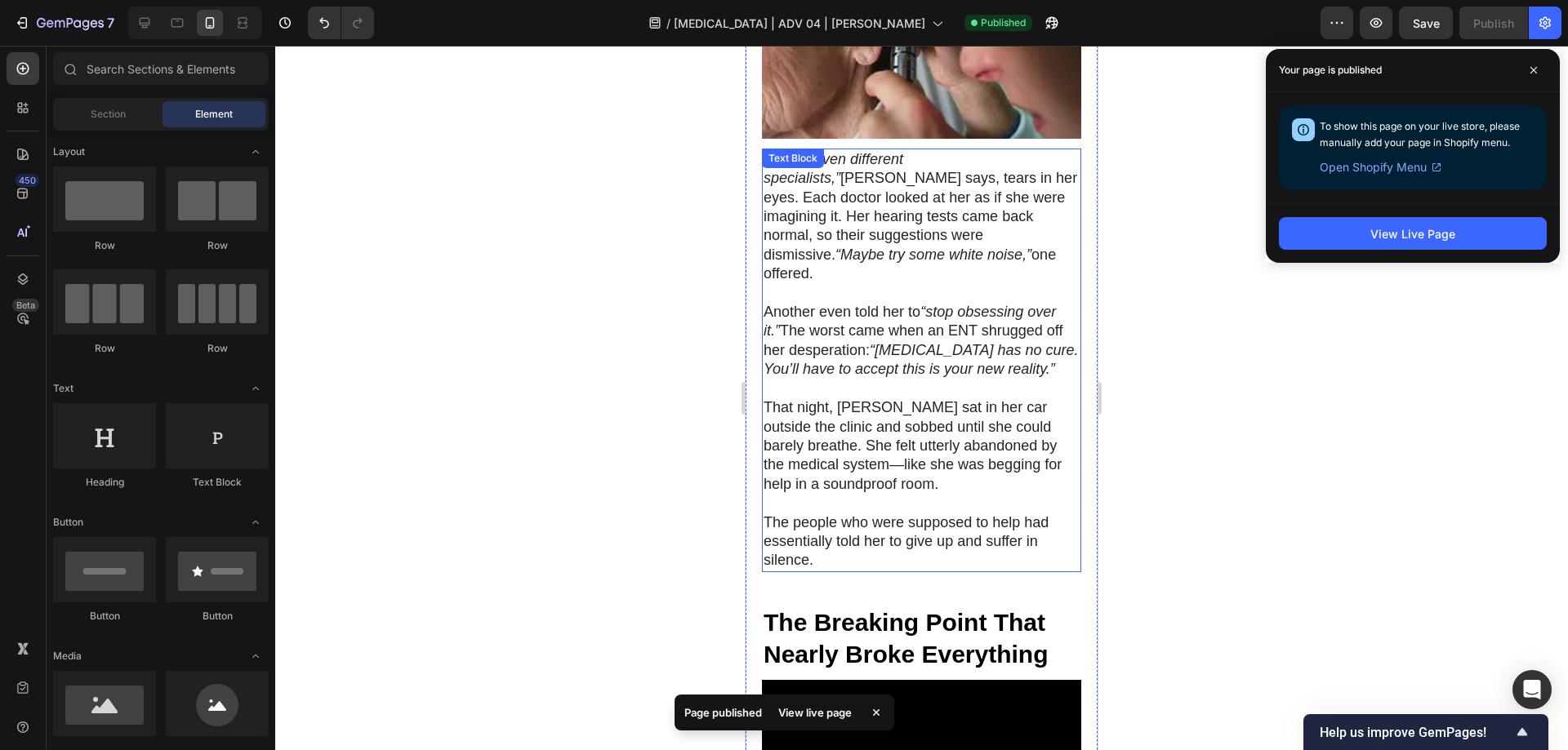
scroll to position [1307, 0]
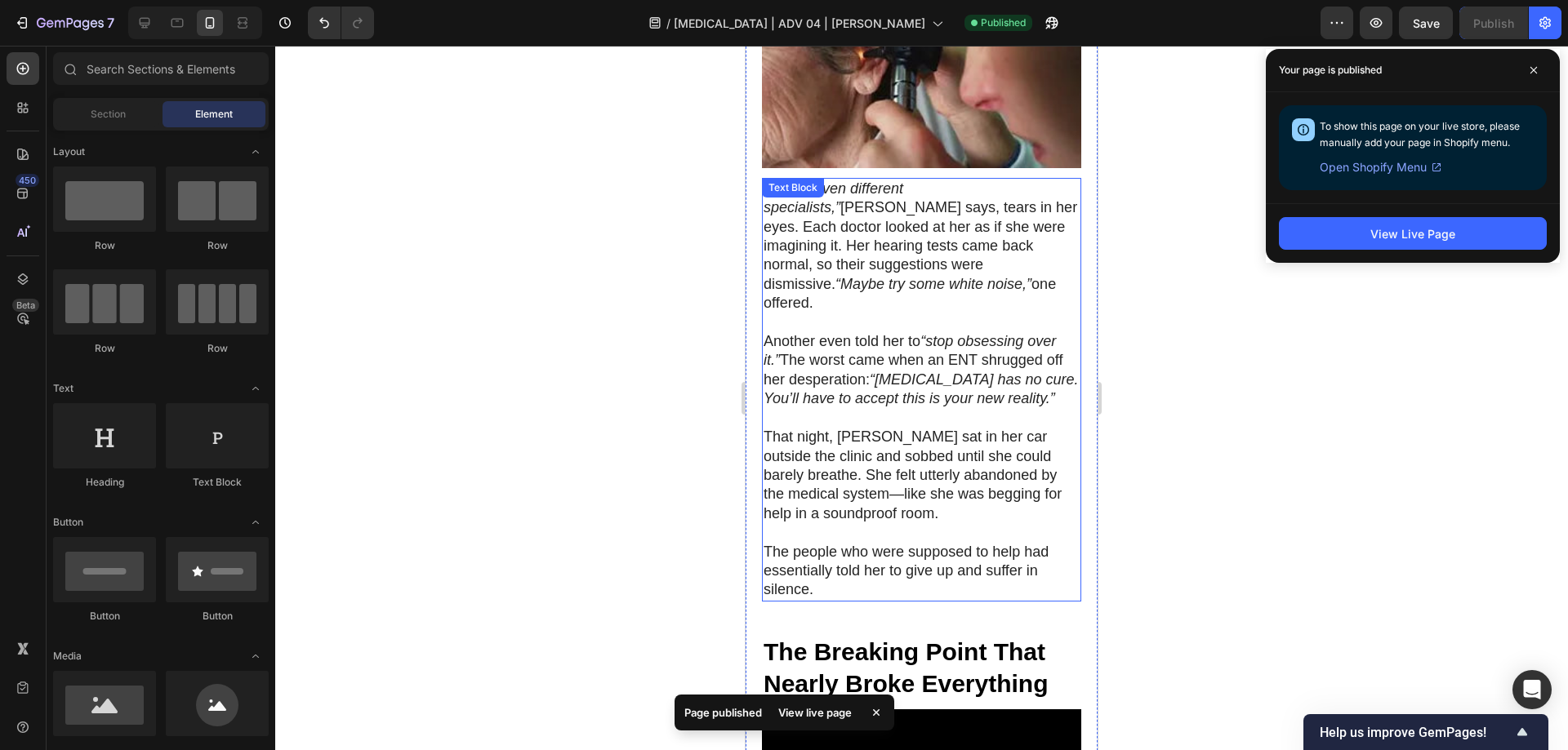
click at [1186, 224] on div at bounding box center [922, 397] width 1293 height 705
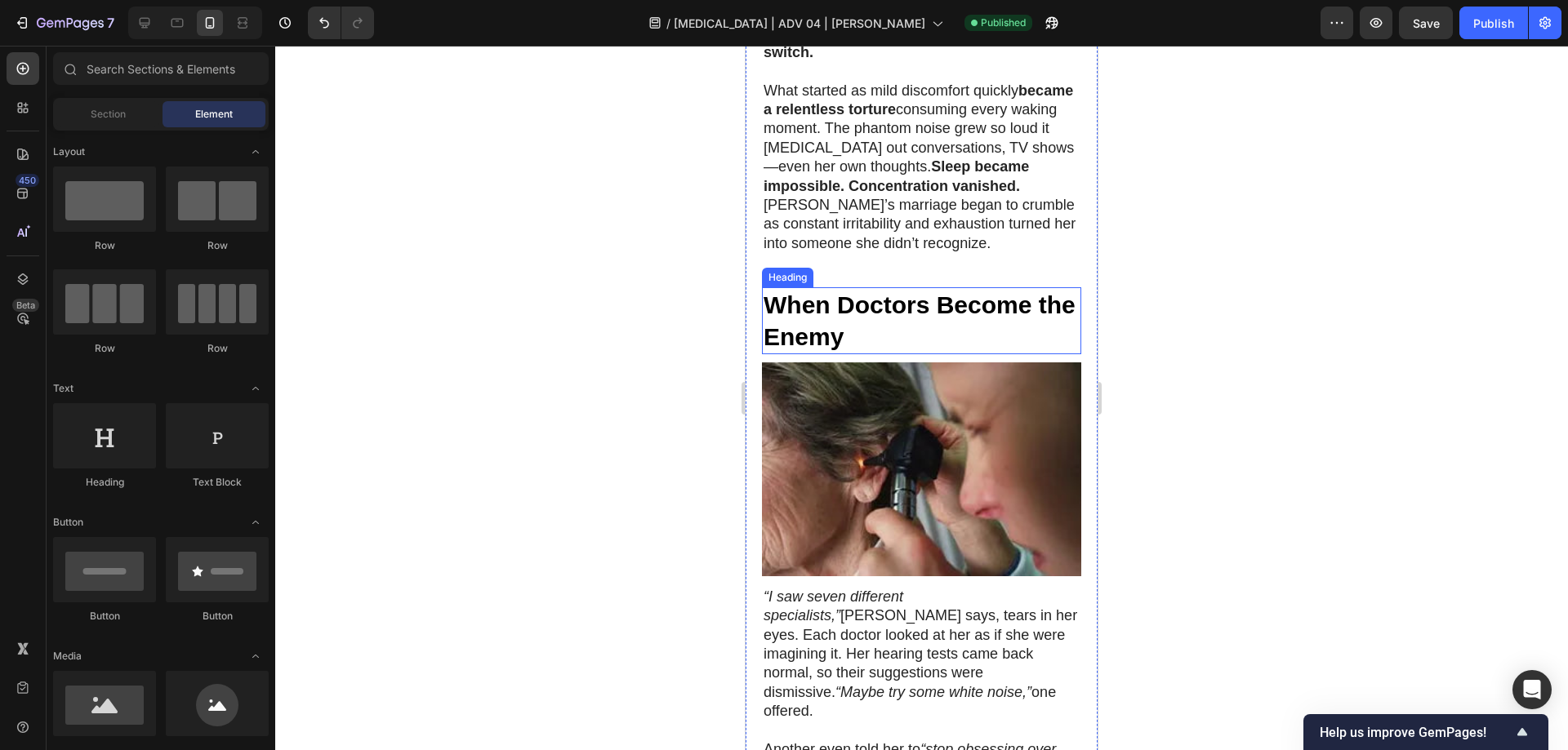
scroll to position [1225, 0]
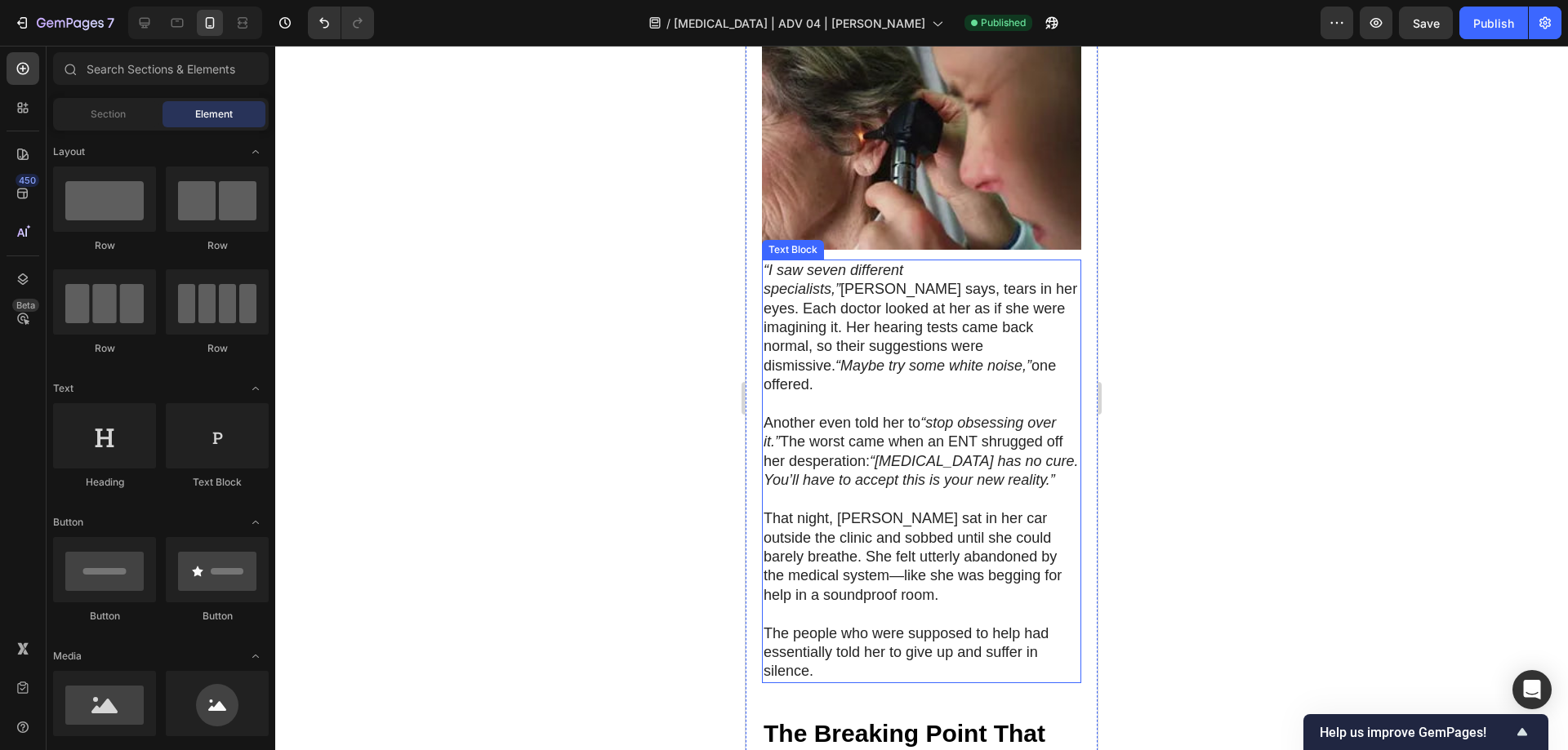
click at [854, 625] on p "The people who were supposed to help had essentially told her to give up and su…" at bounding box center [921, 653] width 316 height 57
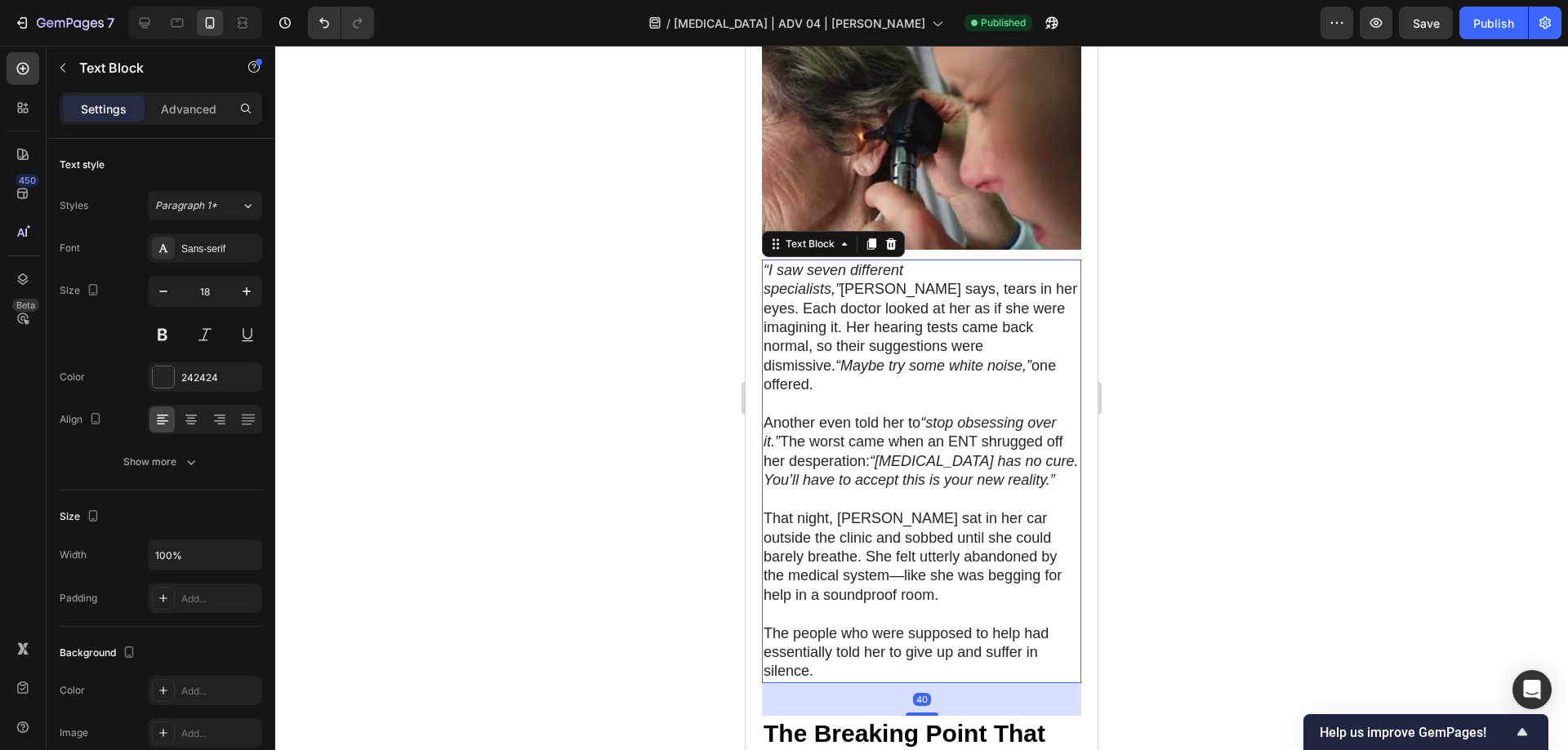
click at [833, 625] on p "The people who were supposed to help had essentially told her to give up and su…" at bounding box center [921, 653] width 316 height 57
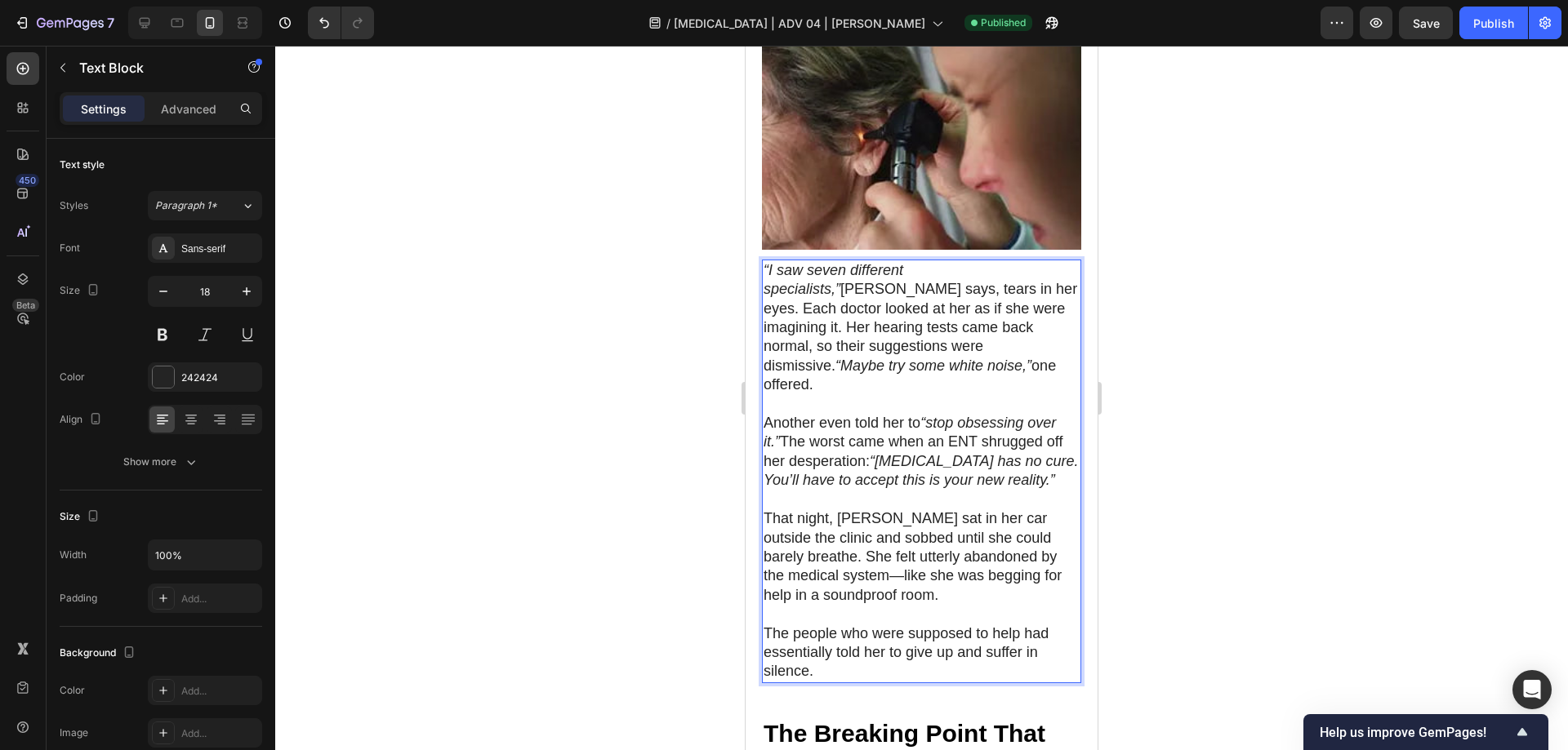
click at [787, 625] on p "The people who were supposed to help had essentially told her to give up and su…" at bounding box center [921, 653] width 316 height 57
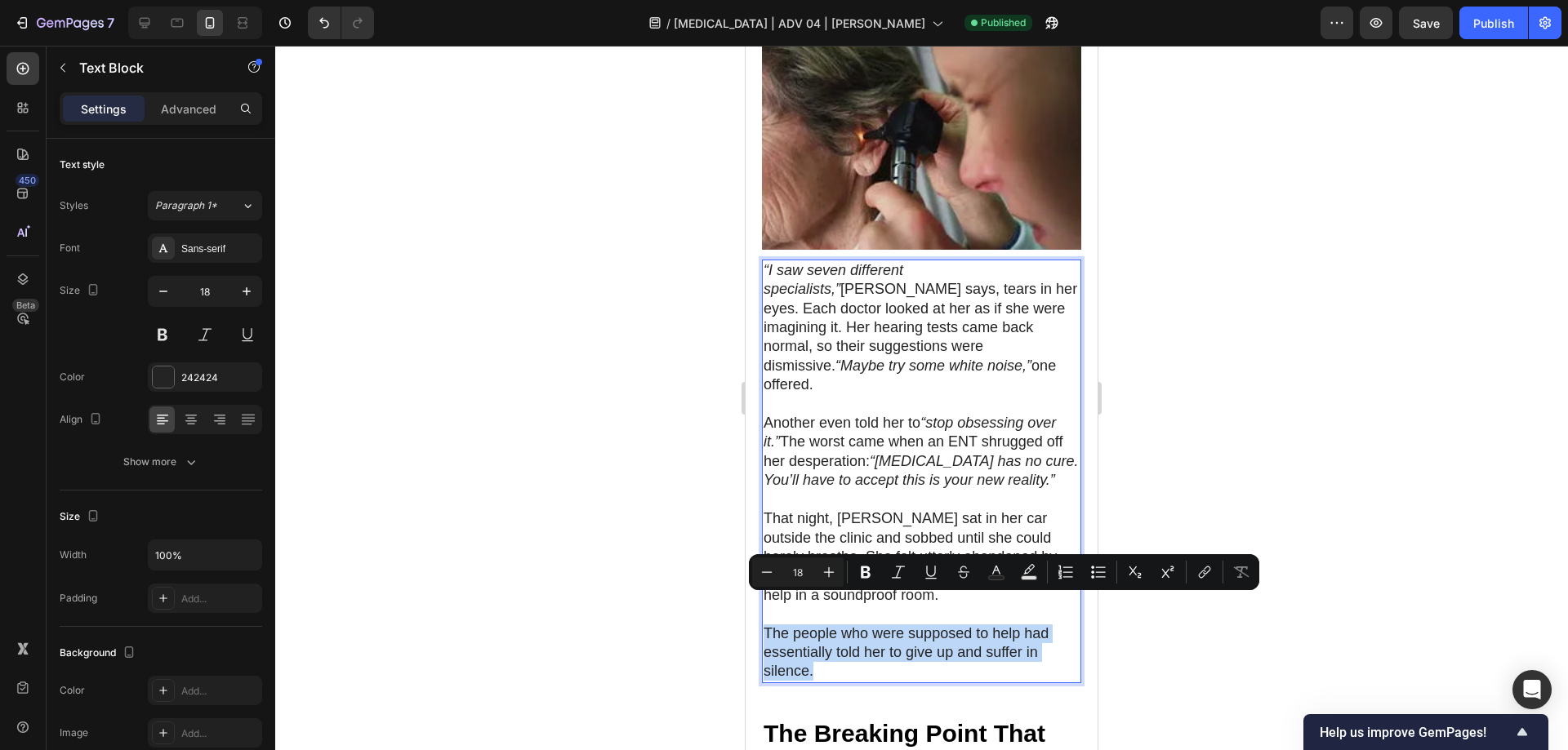
drag, startPoint x: 766, startPoint y: 604, endPoint x: 834, endPoint y: 644, distance: 78.9
click at [834, 644] on p "The people who were supposed to help had essentially told her to give up and su…" at bounding box center [921, 653] width 316 height 57
click at [861, 577] on icon "Editor contextual toolbar" at bounding box center [865, 572] width 17 height 17
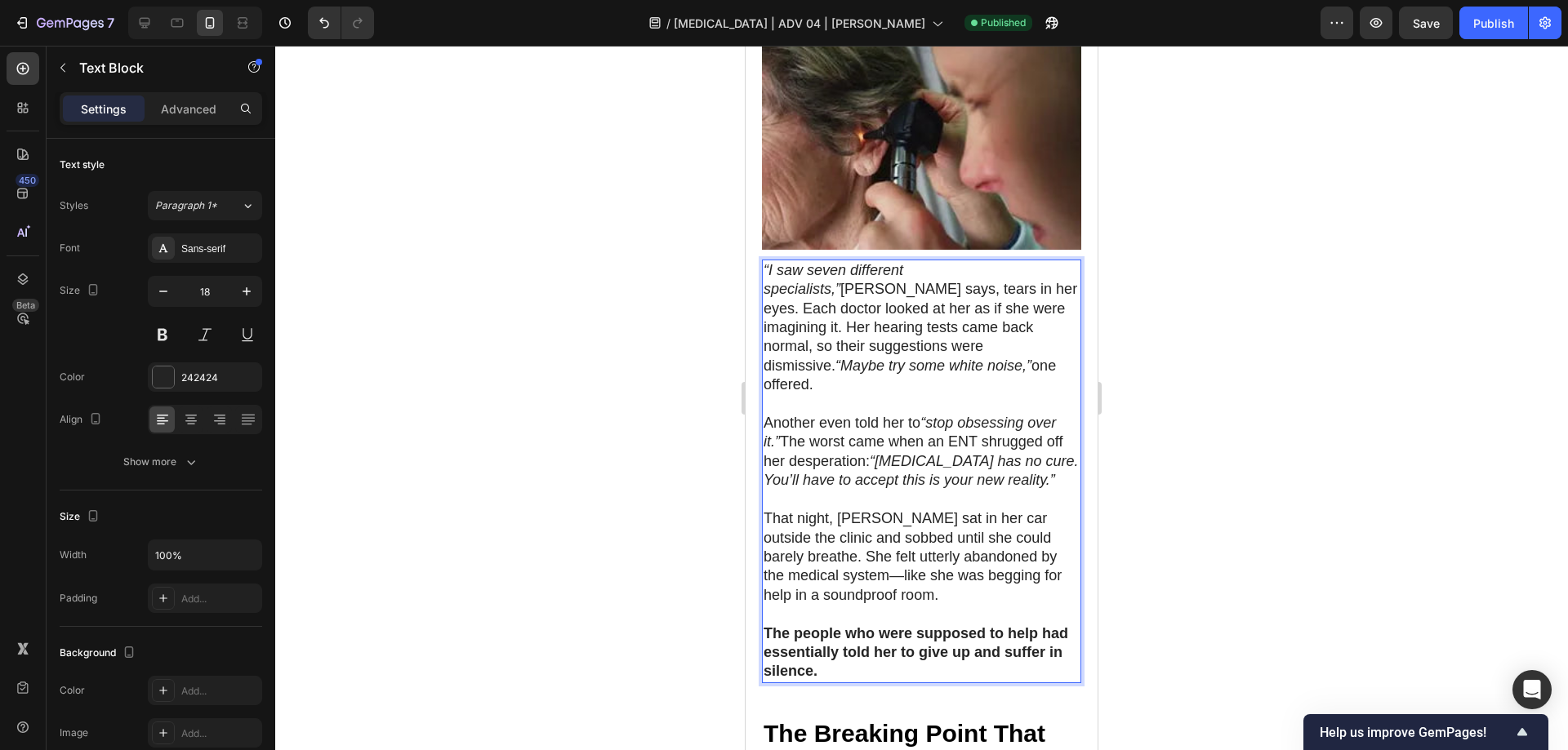
click at [1240, 446] on div at bounding box center [922, 397] width 1293 height 705
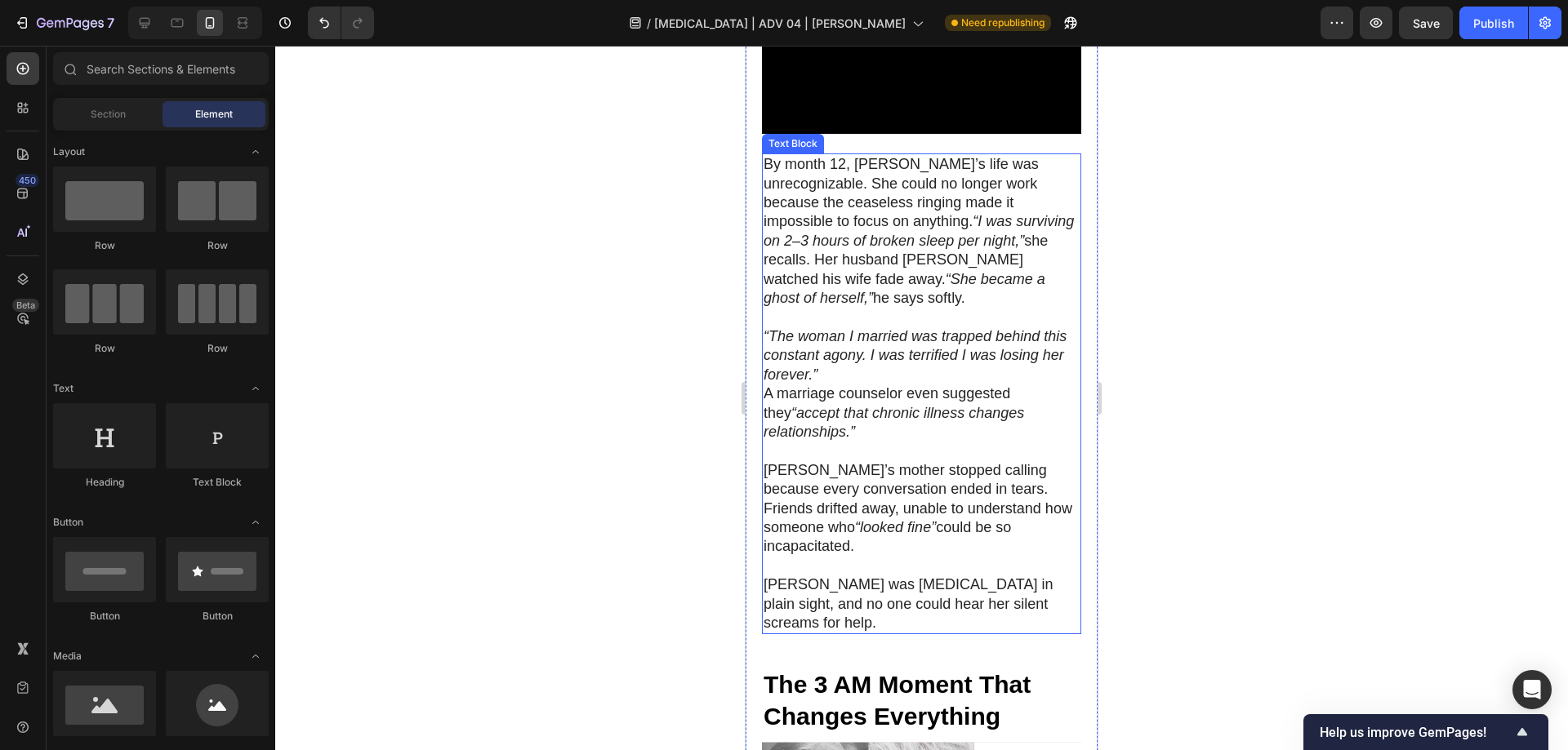
scroll to position [2123, 0]
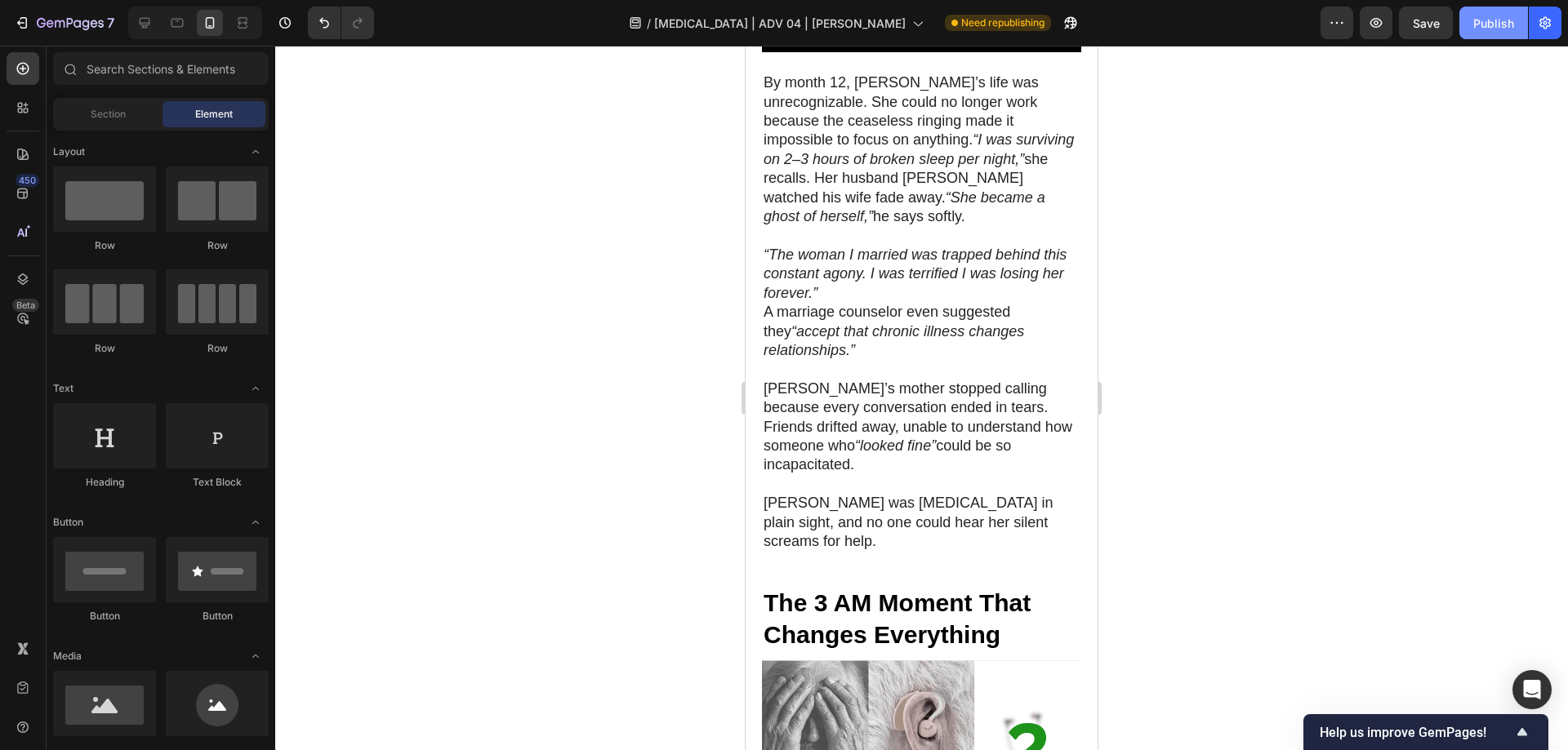
click at [1500, 17] on div "Publish" at bounding box center [1493, 24] width 41 height 17
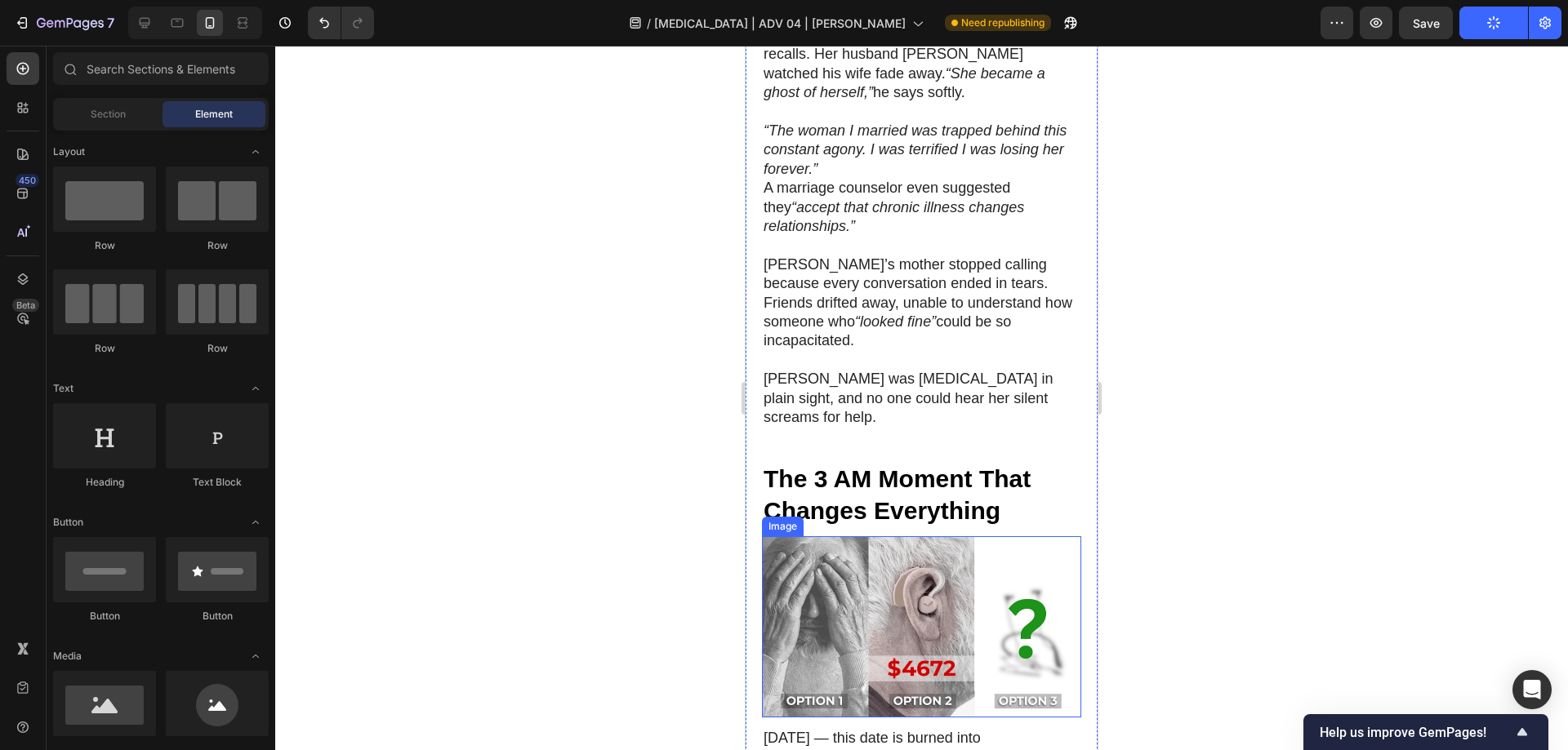
scroll to position [2205, 0]
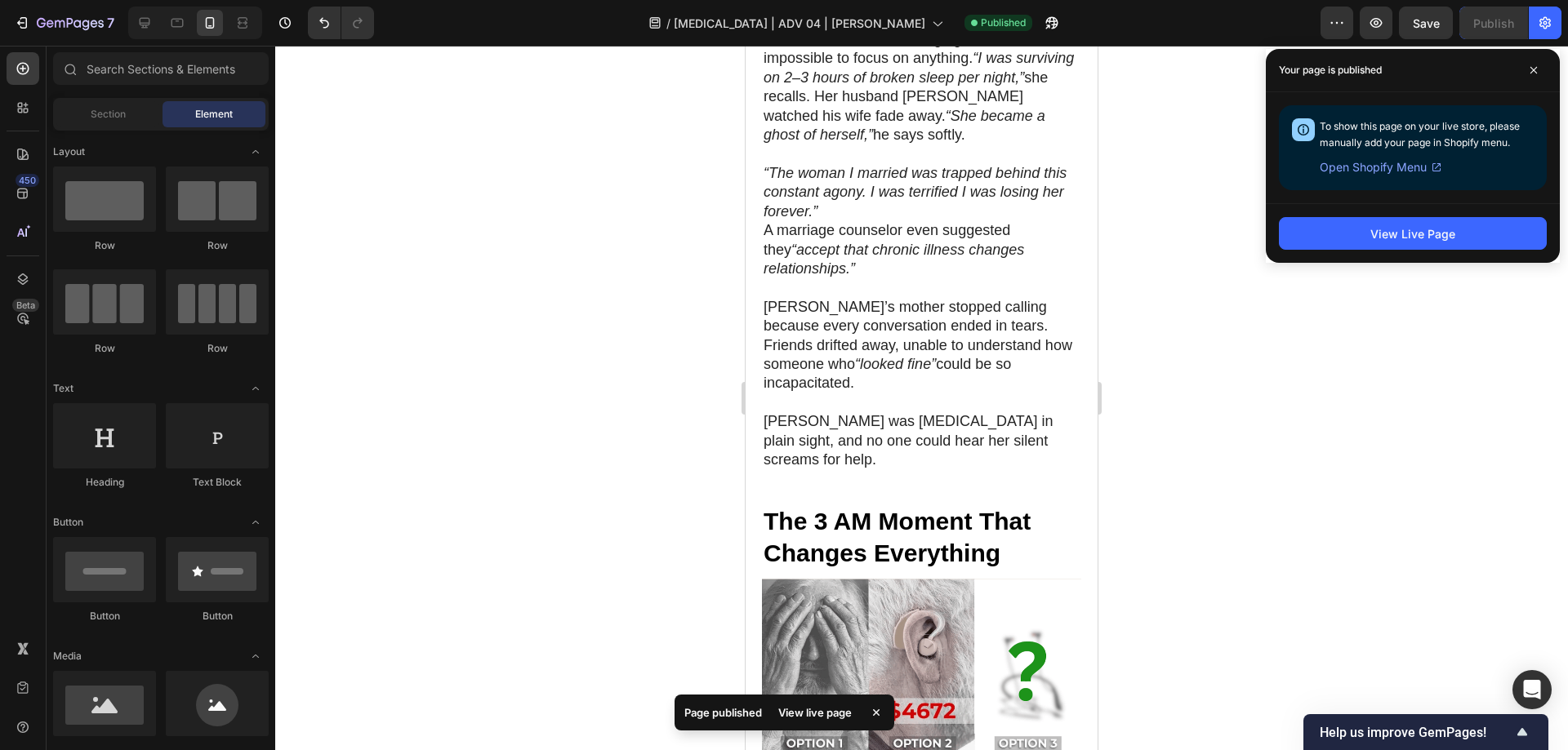
click at [1150, 240] on div at bounding box center [922, 397] width 1293 height 705
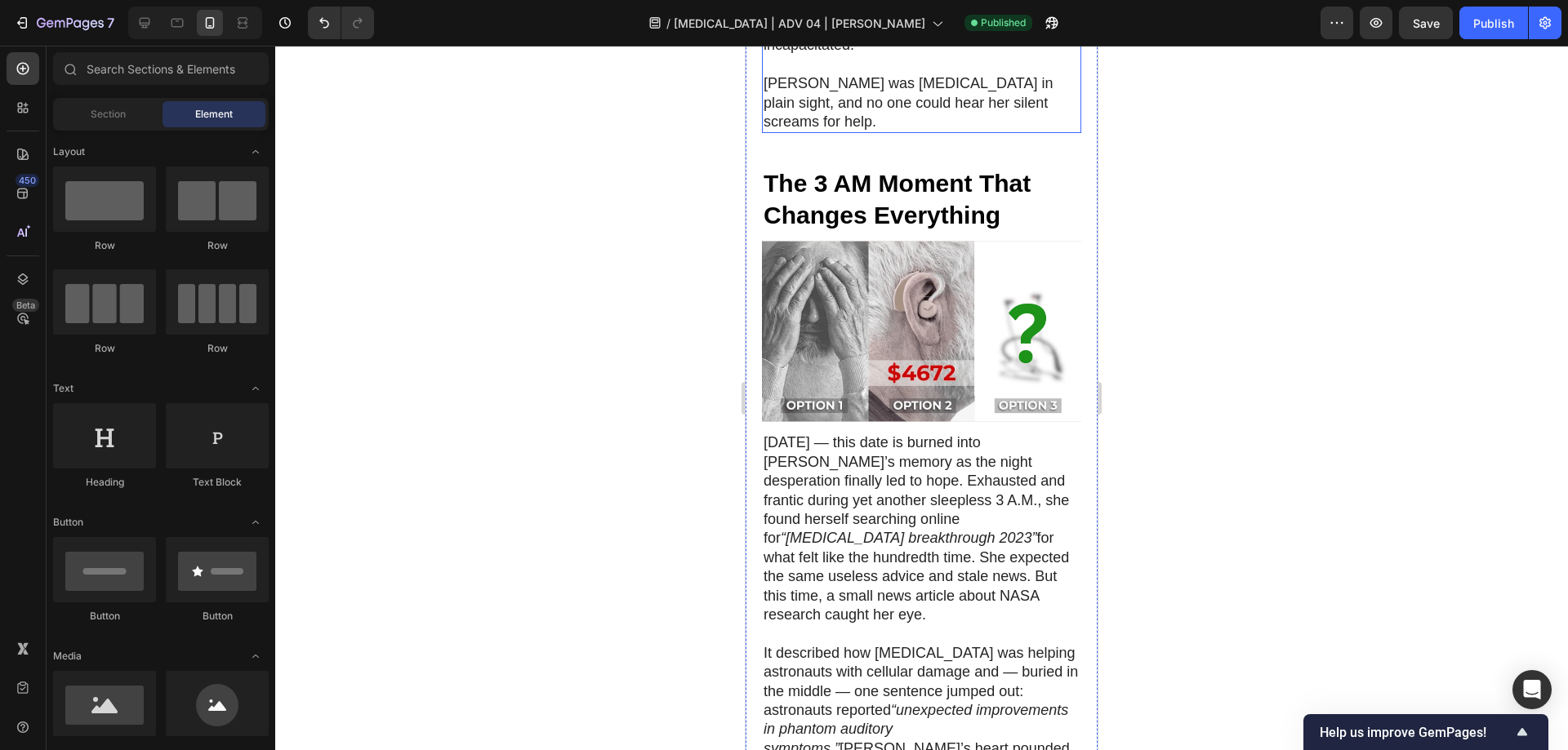
scroll to position [2612, 0]
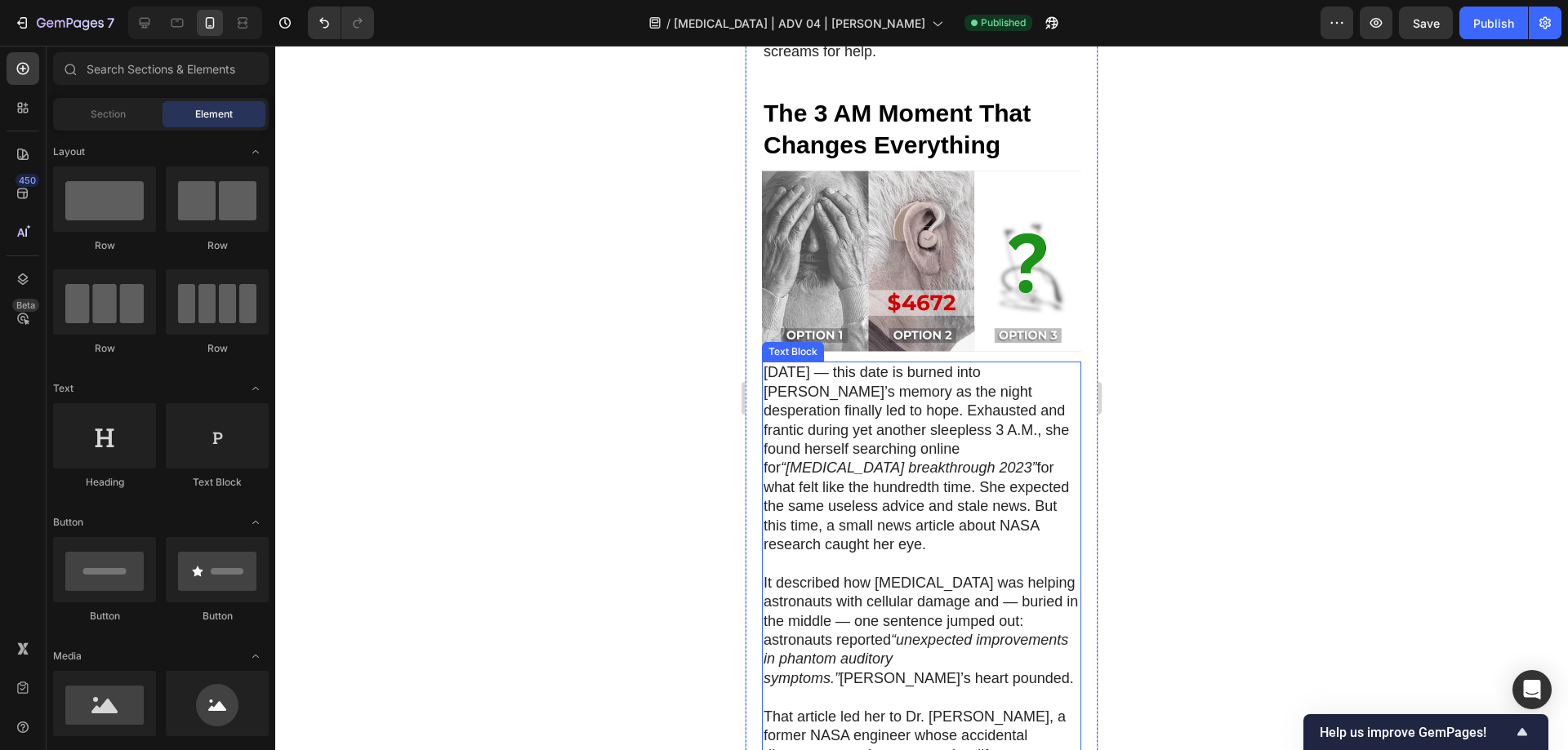
click at [942, 574] on p "It described how [MEDICAL_DATA] was helping astronauts with cellular damage and…" at bounding box center [921, 631] width 316 height 114
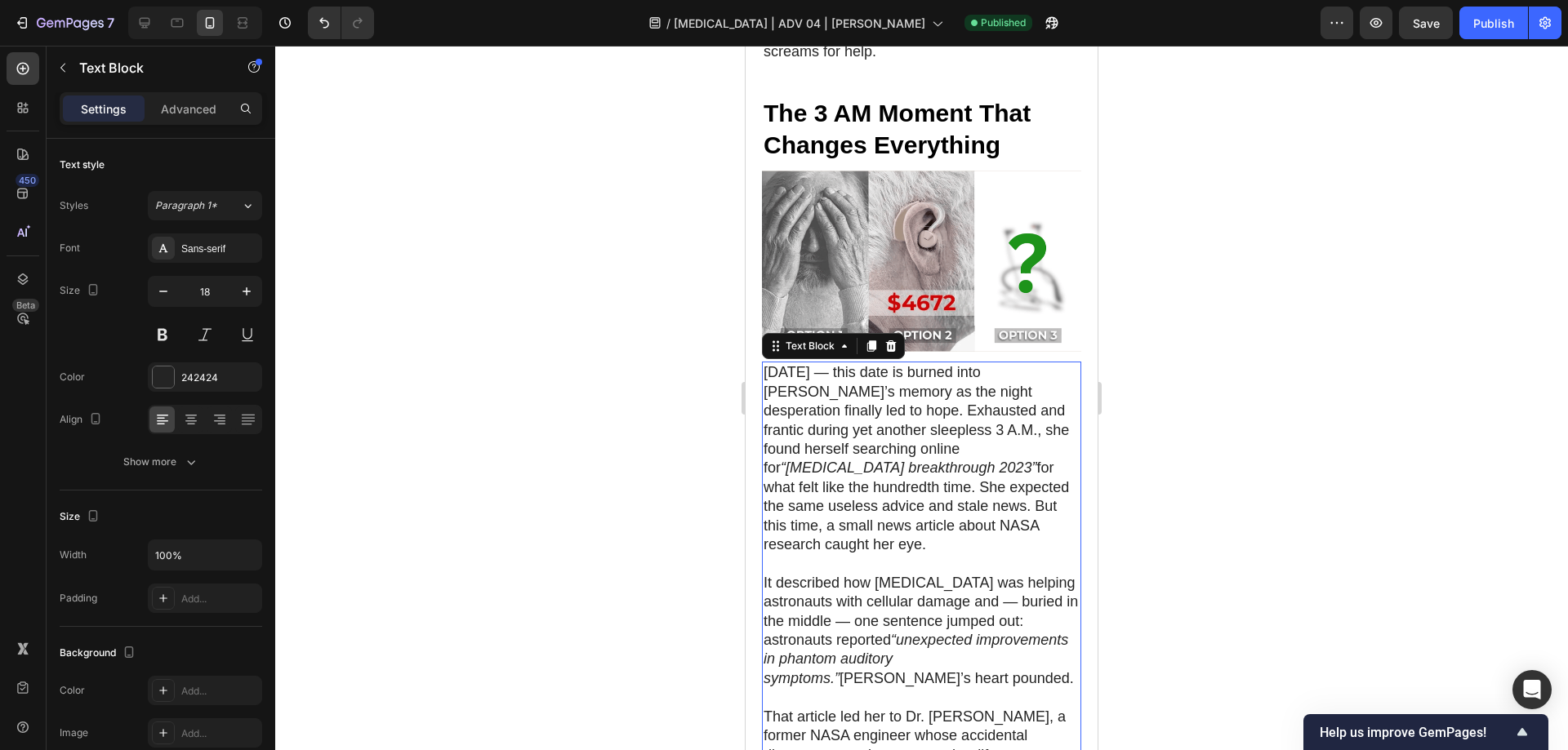
click at [841, 574] on p "It described how [MEDICAL_DATA] was helping astronauts with cellular damage and…" at bounding box center [921, 631] width 316 height 114
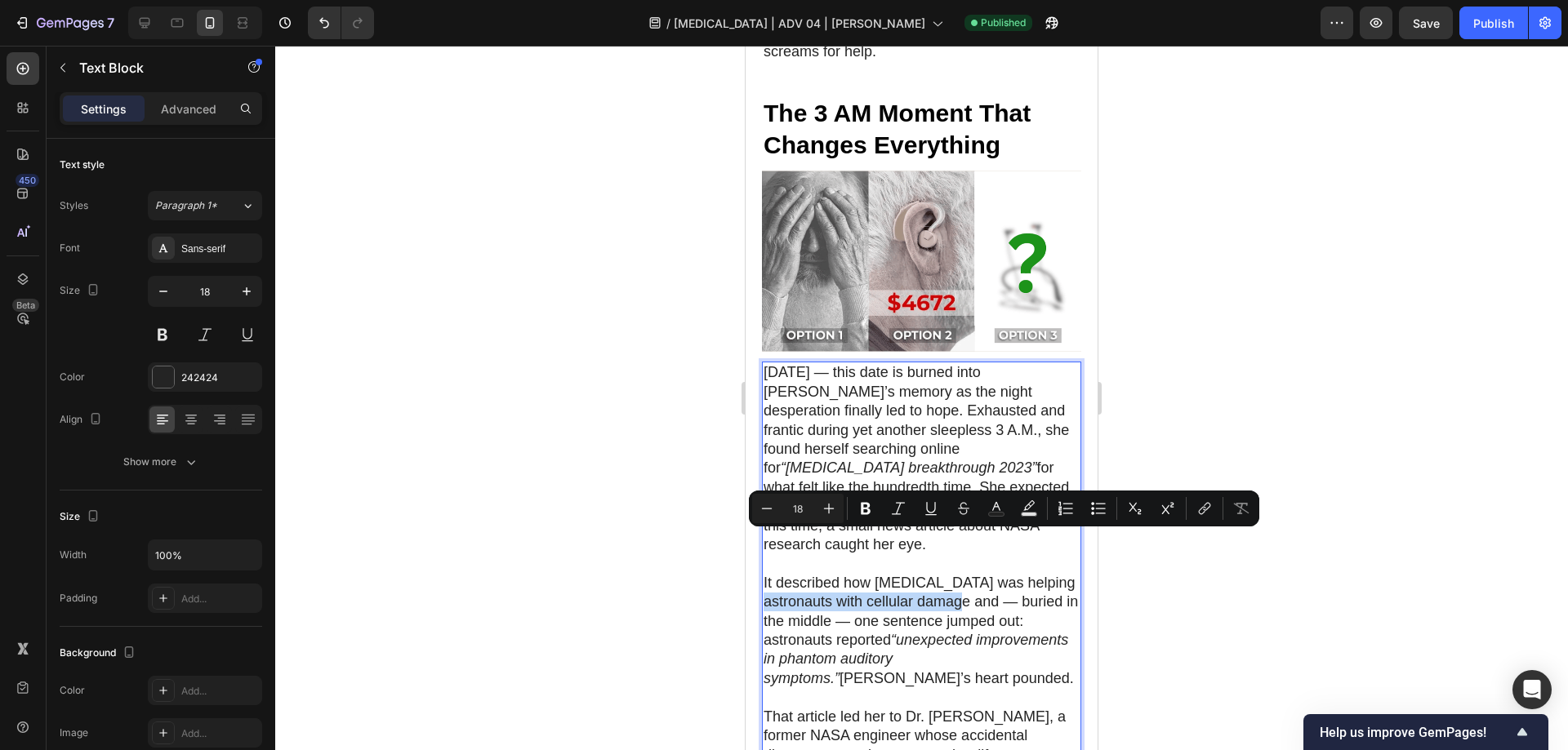
drag, startPoint x: 766, startPoint y: 540, endPoint x: 969, endPoint y: 544, distance: 203.0
click at [969, 574] on p "It described how [MEDICAL_DATA] was helping astronauts with cellular damage and…" at bounding box center [921, 631] width 316 height 114
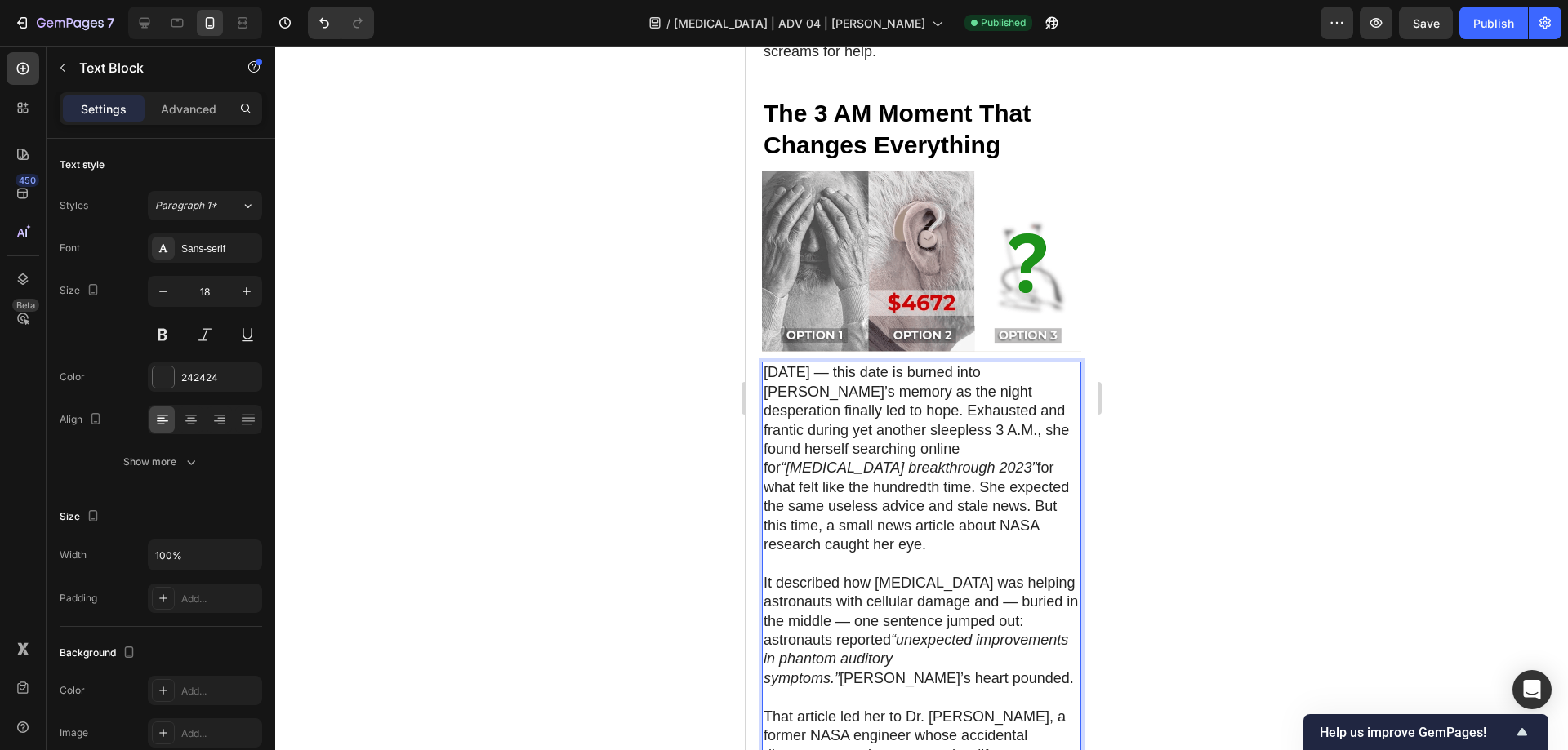
click at [956, 574] on p "It described how [MEDICAL_DATA] was helping astronauts with cellular damage and…" at bounding box center [921, 631] width 316 height 114
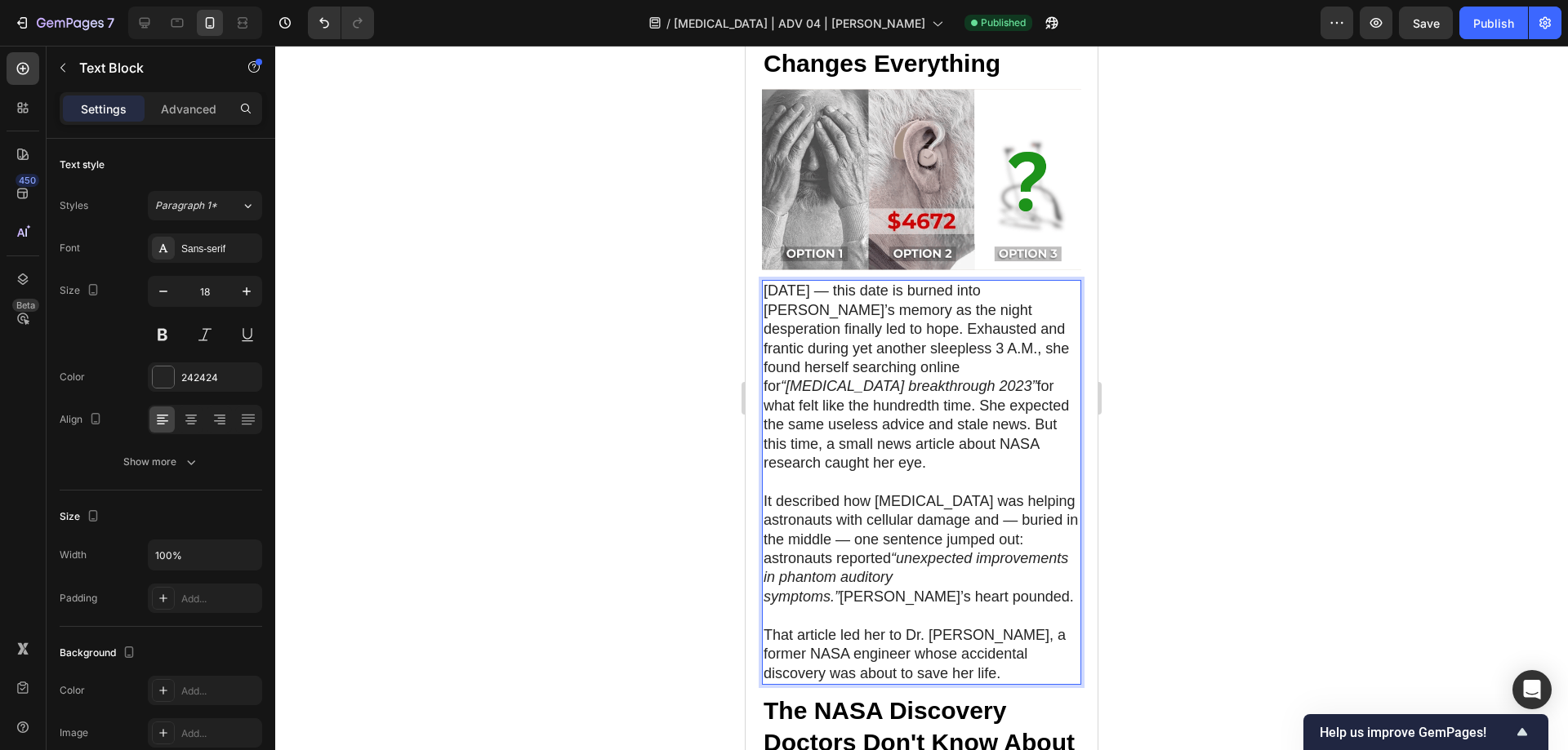
scroll to position [2776, 0]
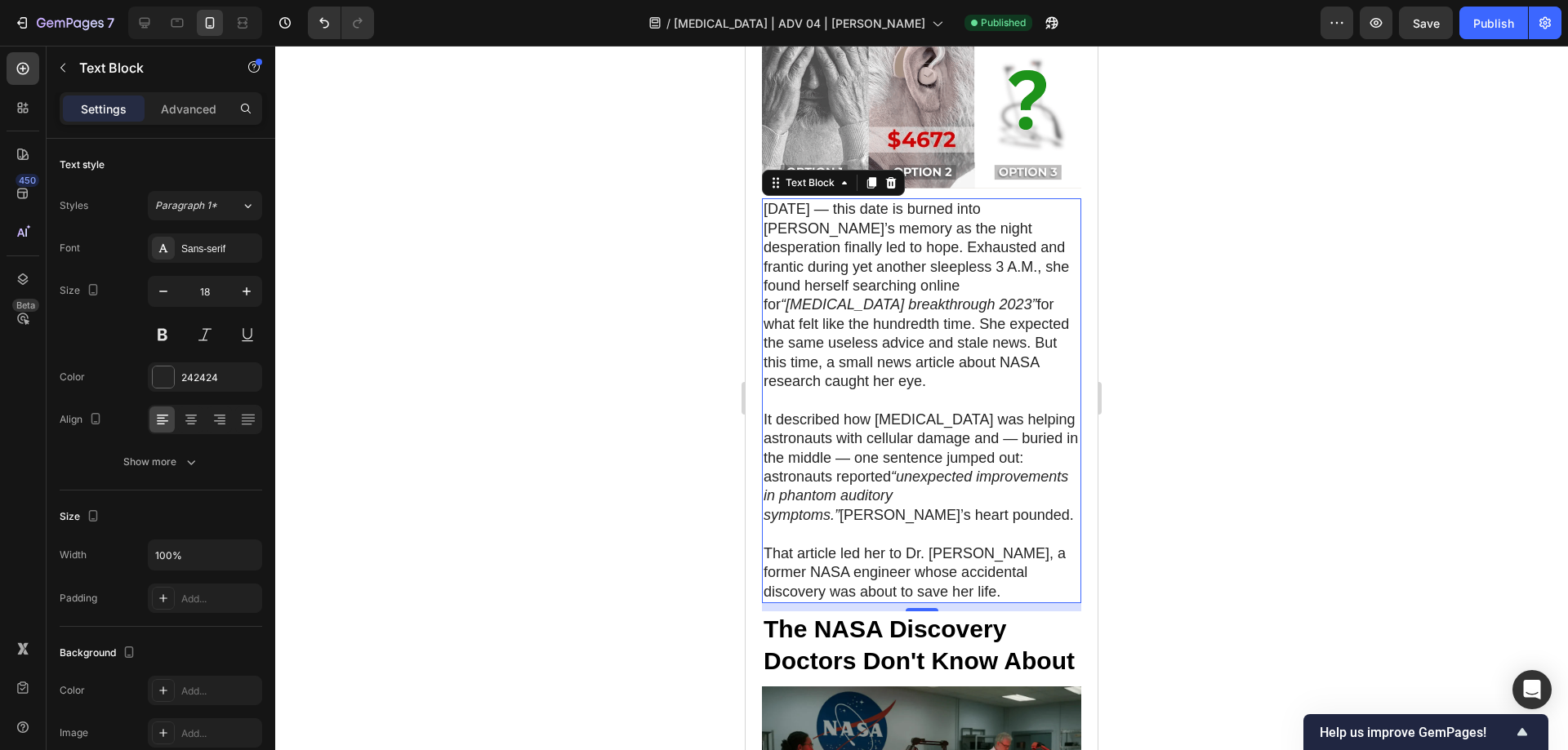
click at [1186, 429] on div at bounding box center [922, 397] width 1293 height 705
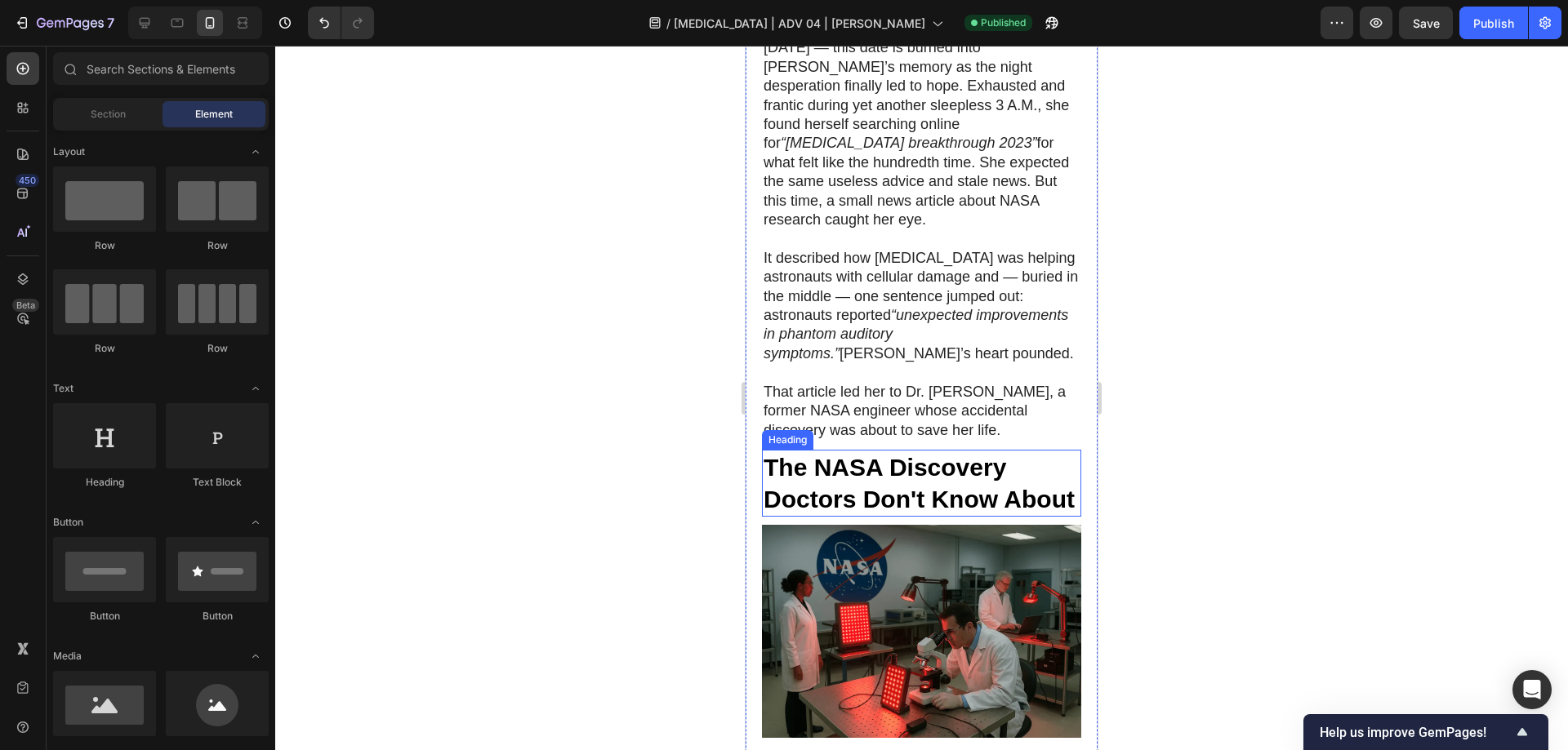
scroll to position [2939, 0]
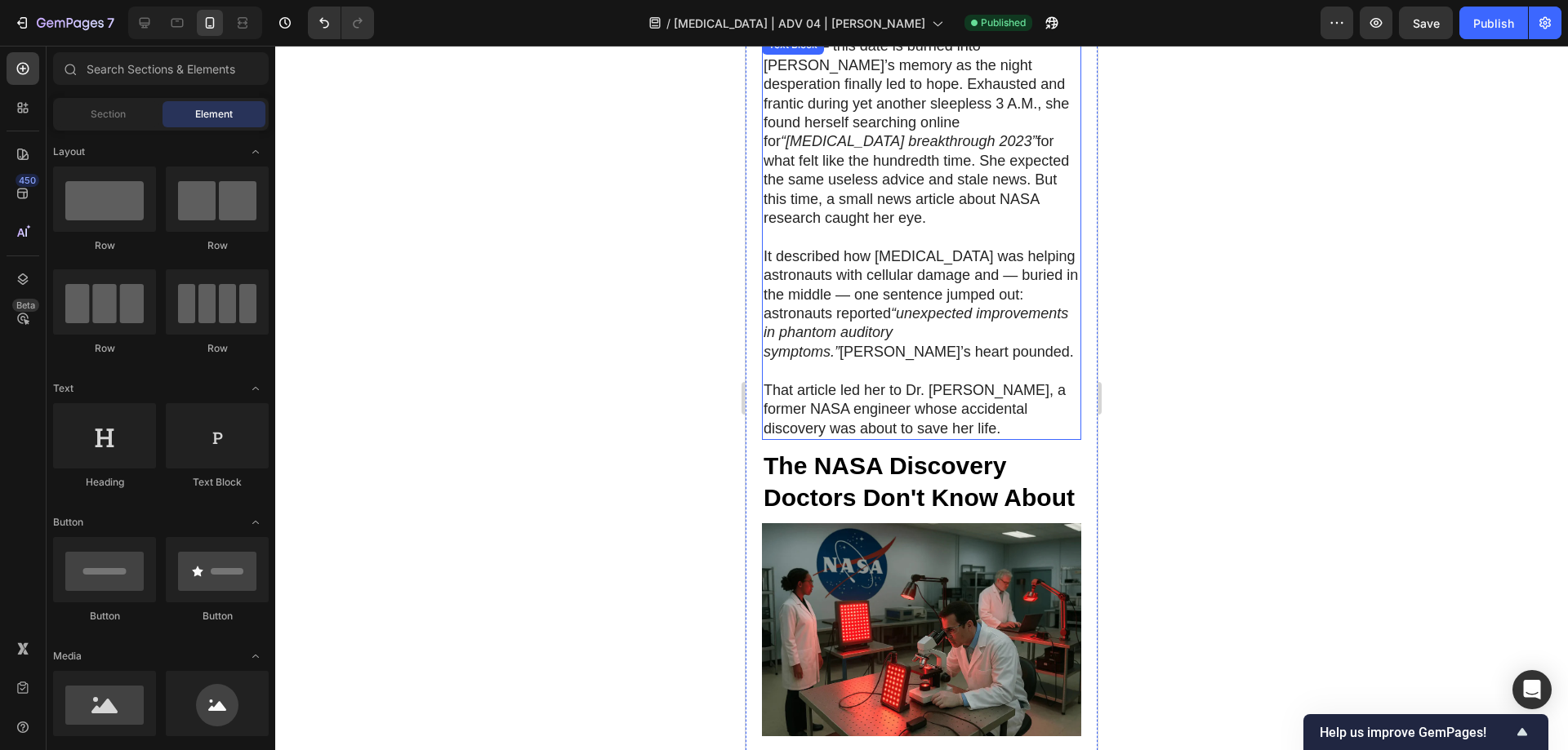
click at [950, 382] on p "That article led her to Dr. [PERSON_NAME], a former NASA engineer whose acciden…" at bounding box center [921, 410] width 316 height 57
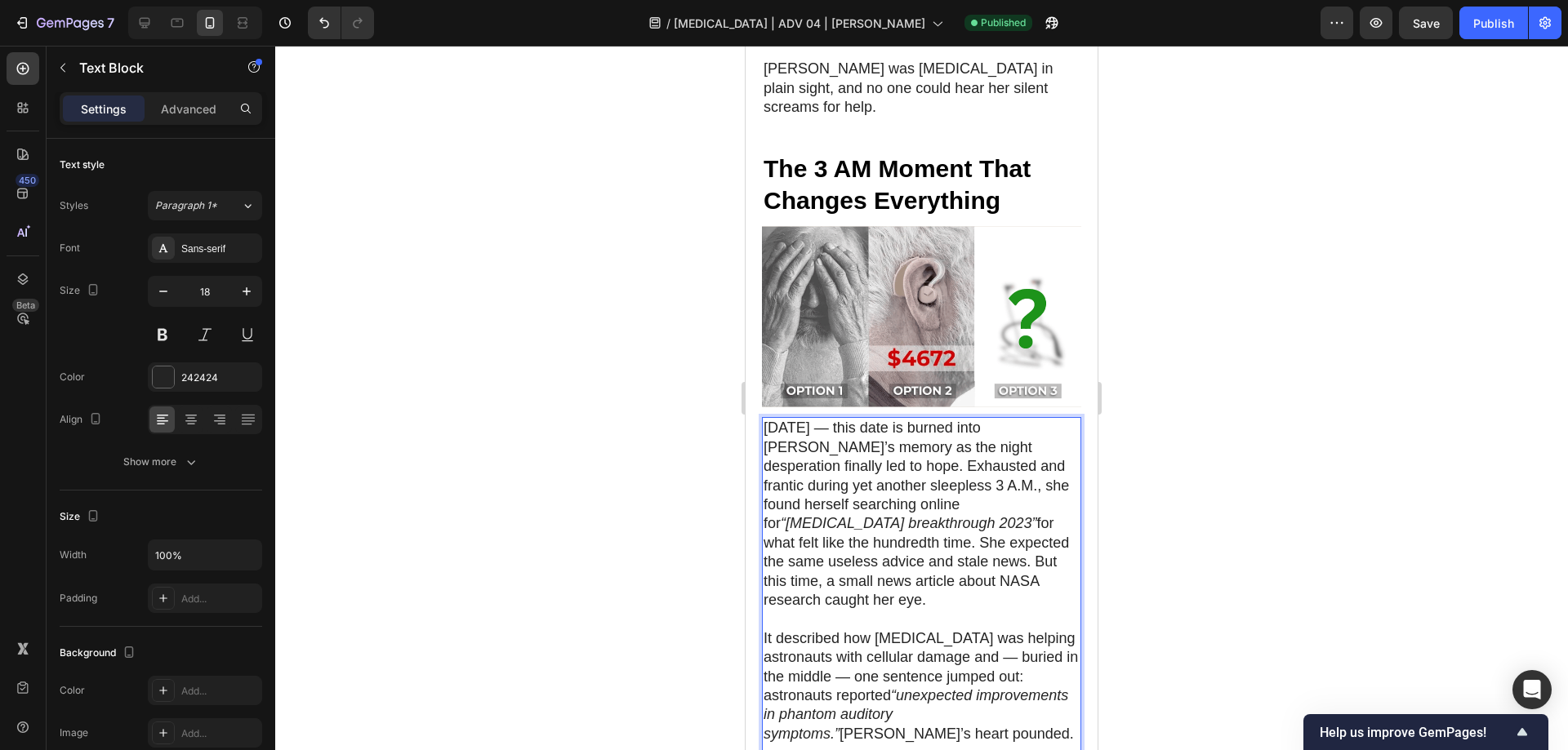
scroll to position [3017, 0]
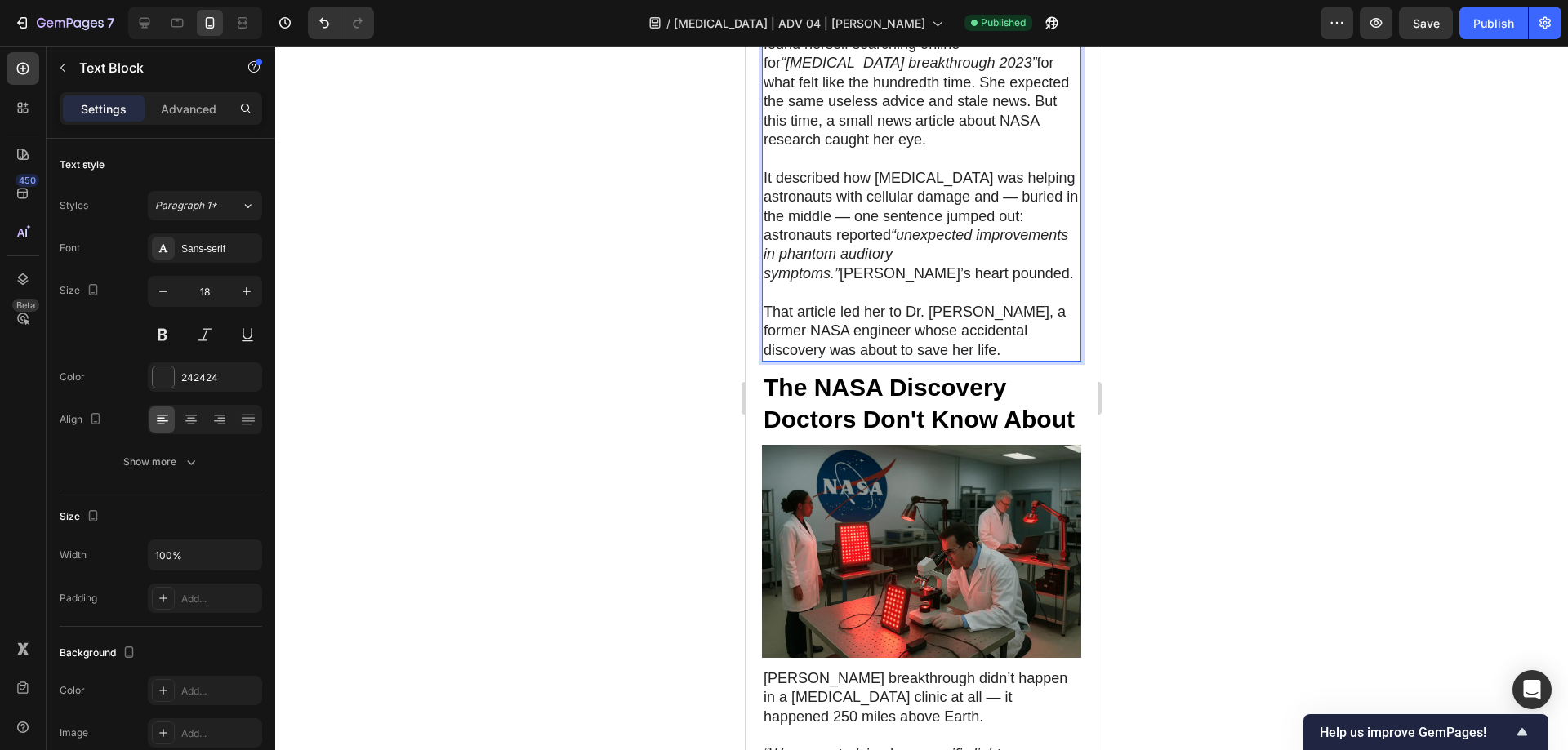
click at [917, 303] on p "That article led her to Dr. [PERSON_NAME], a former NASA engineer whose acciden…" at bounding box center [921, 332] width 316 height 57
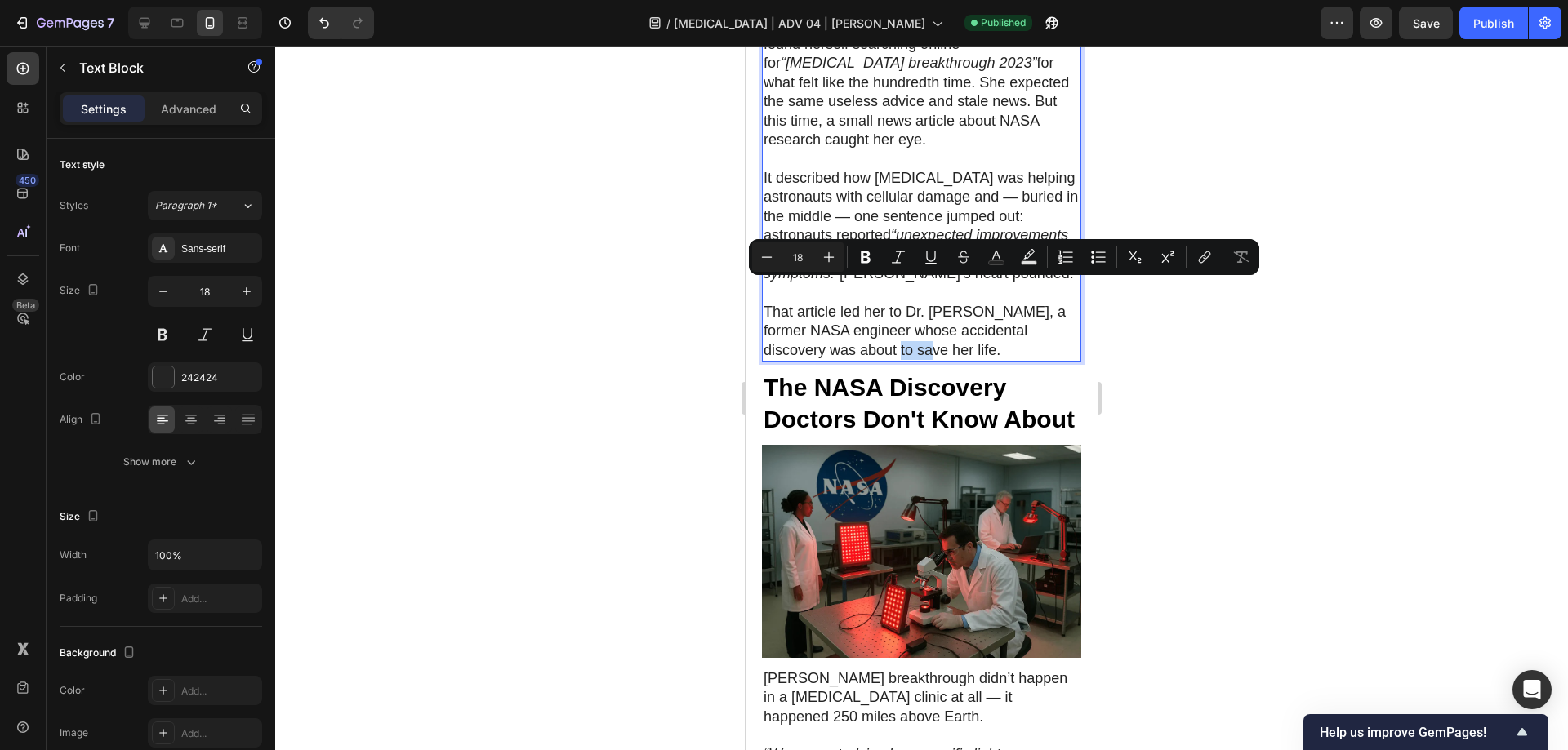
click at [925, 303] on p "That article led her to Dr. [PERSON_NAME], a former NASA engineer whose acciden…" at bounding box center [921, 332] width 316 height 57
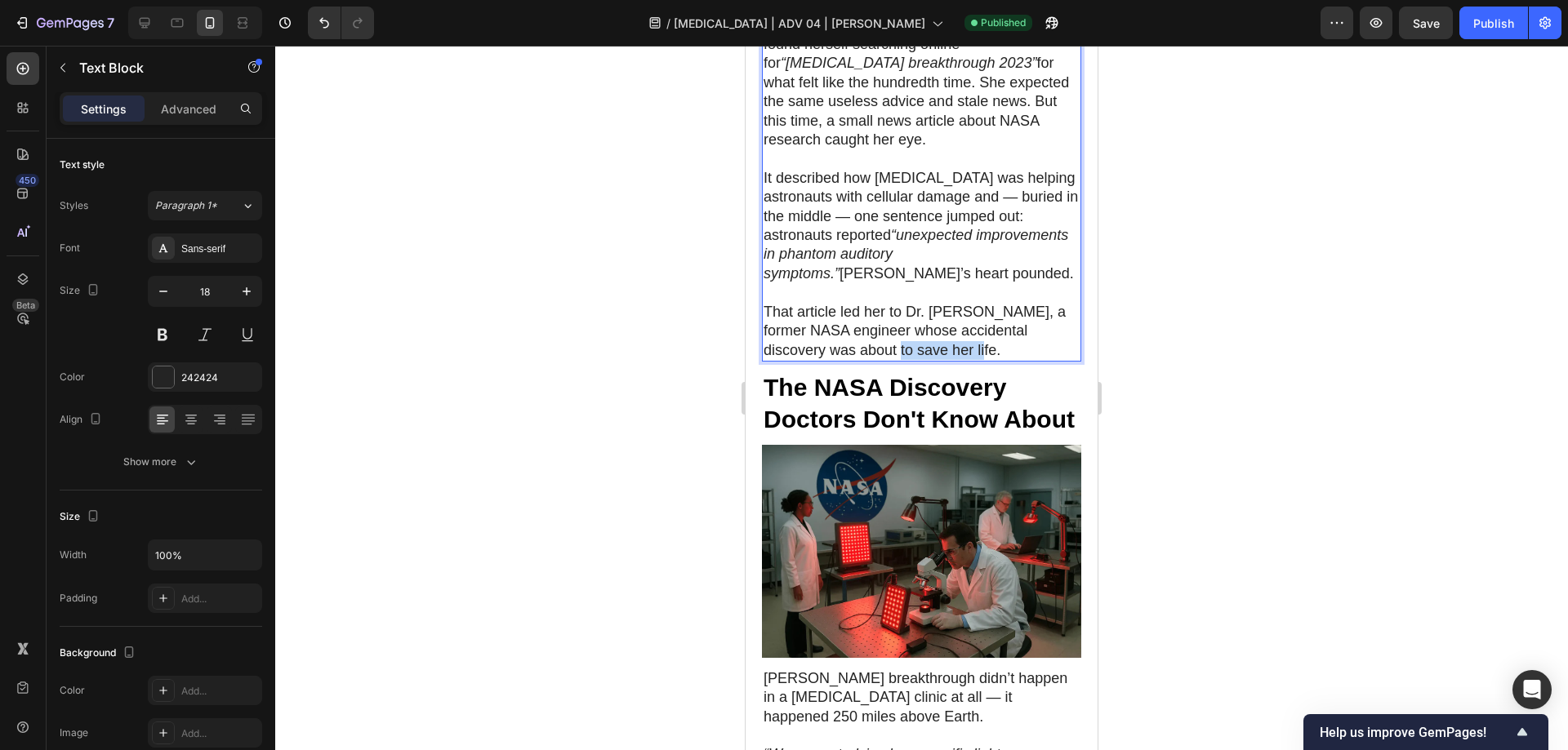
drag, startPoint x: 918, startPoint y: 291, endPoint x: 1006, endPoint y: 295, distance: 88.1
click at [1006, 303] on p "That article led her to Dr. [PERSON_NAME], a former NASA engineer whose acciden…" at bounding box center [921, 332] width 316 height 57
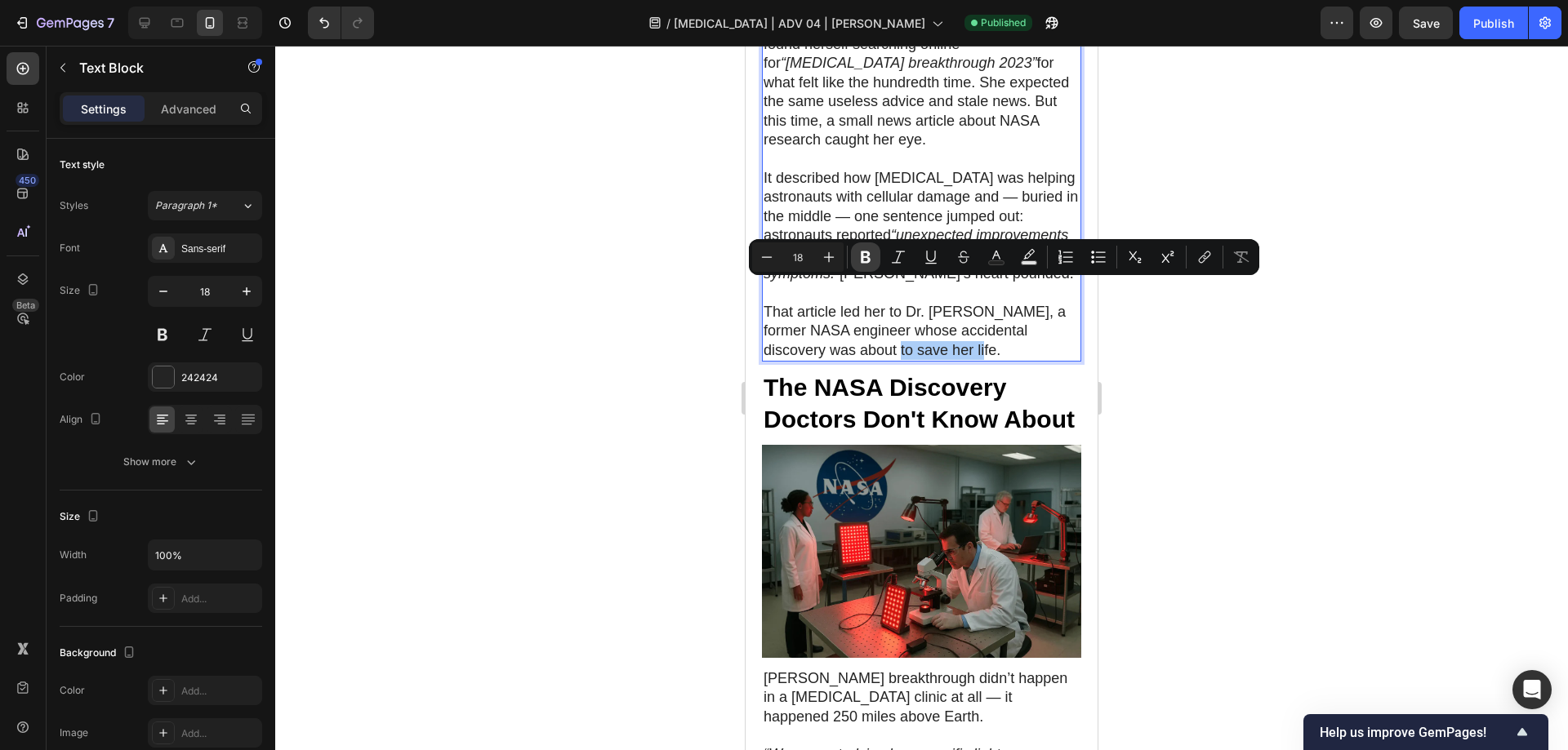
click at [875, 254] on button "Bold" at bounding box center [866, 257] width 30 height 30
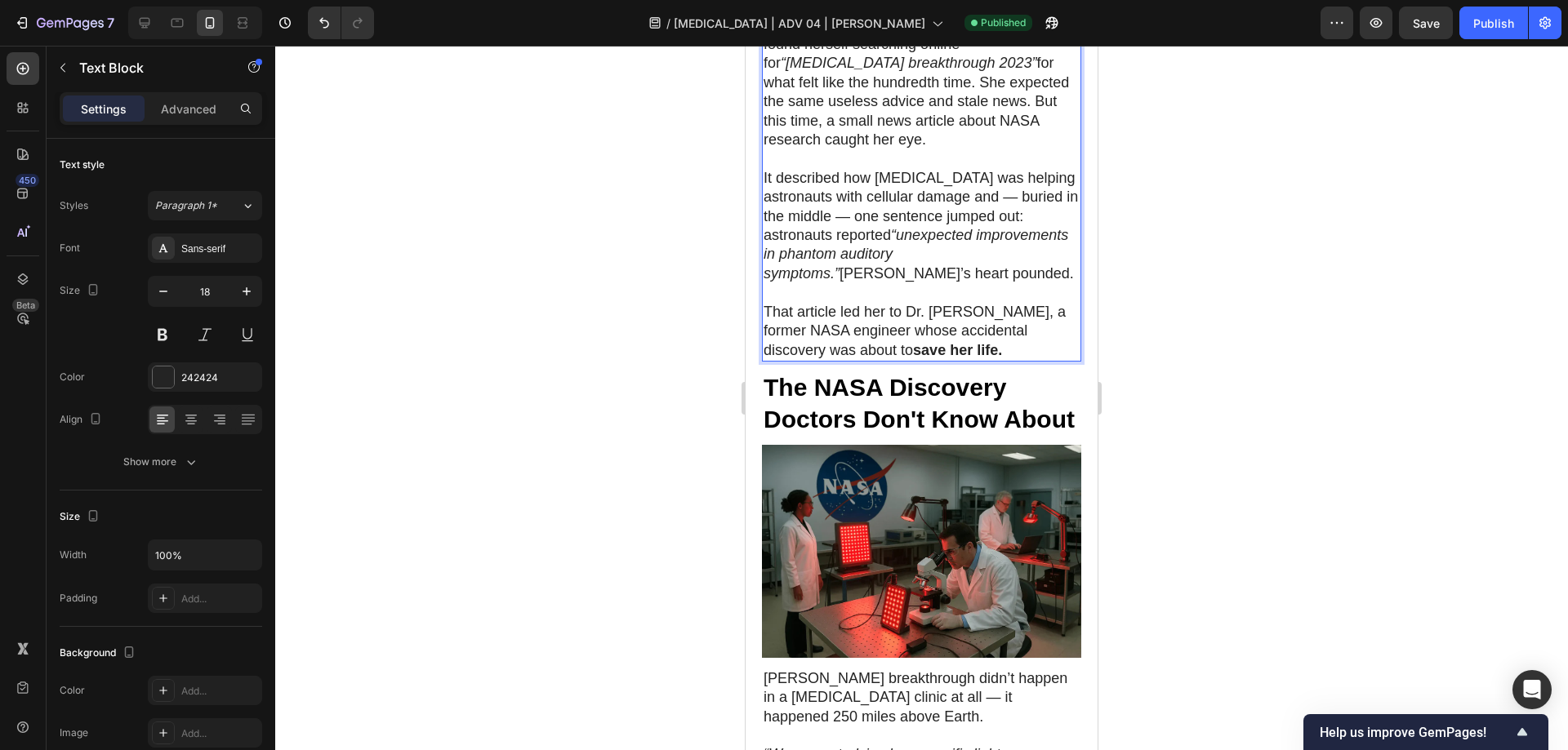
click at [1271, 383] on div at bounding box center [922, 397] width 1293 height 705
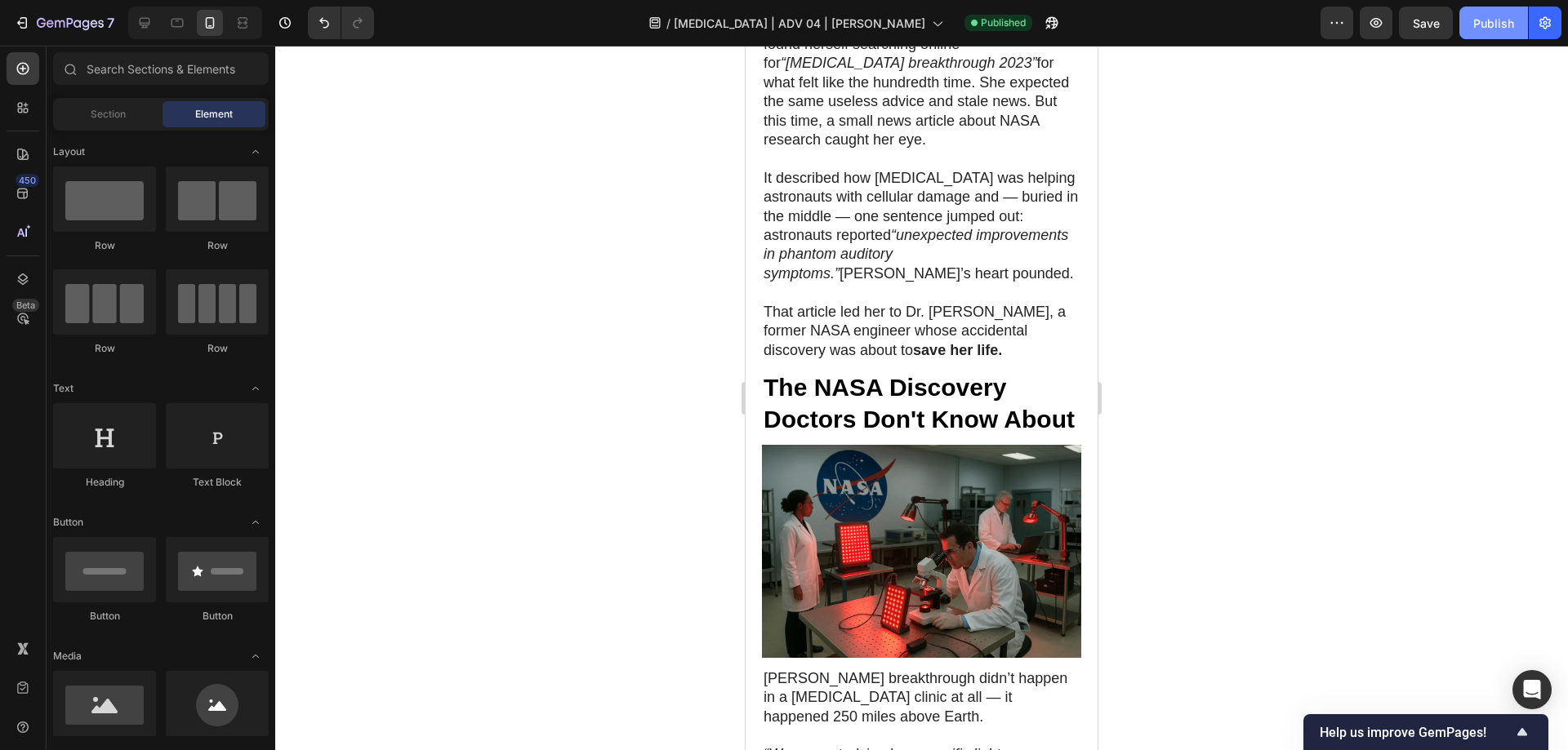
click at [1499, 30] on div "Publish" at bounding box center [1493, 24] width 41 height 17
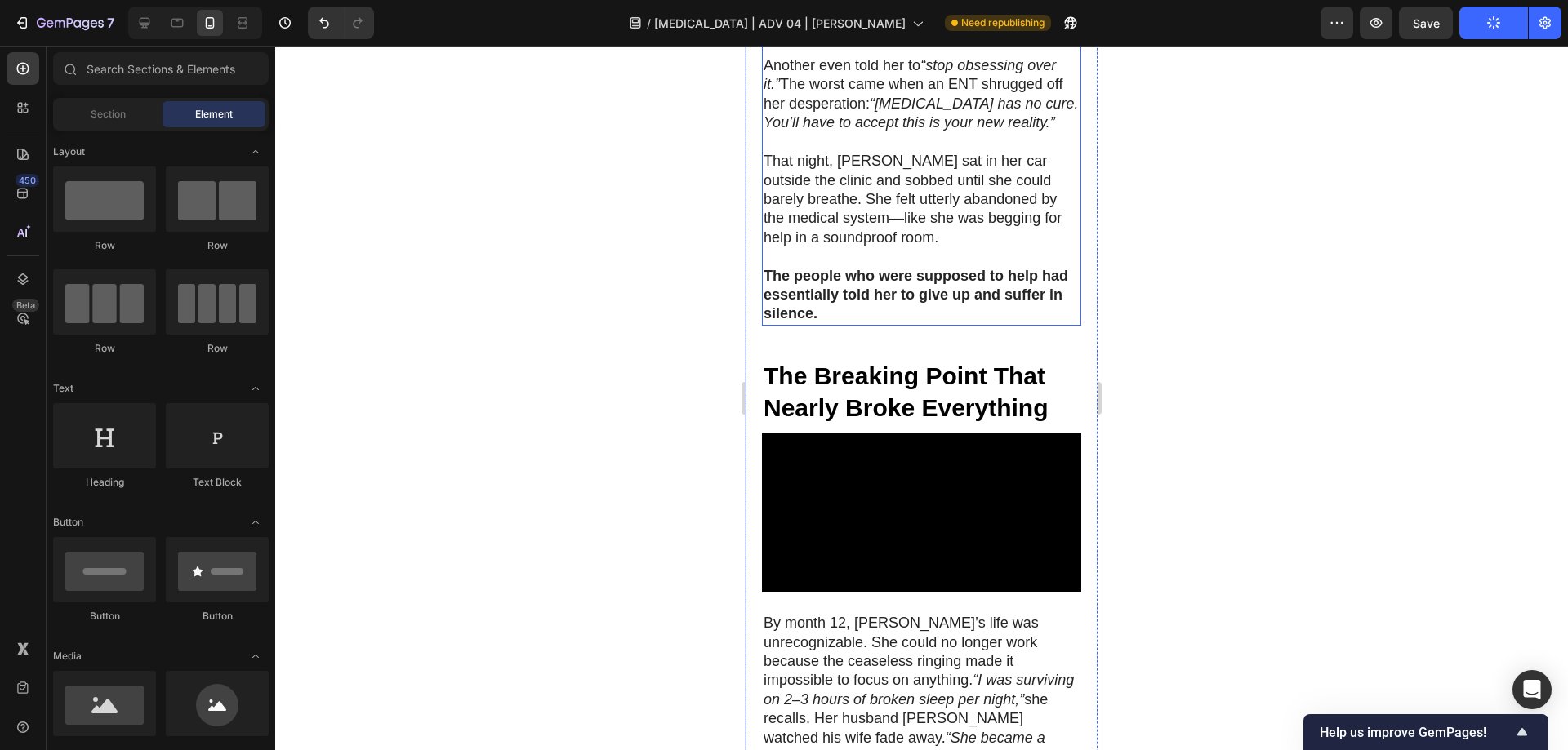
scroll to position [1712, 0]
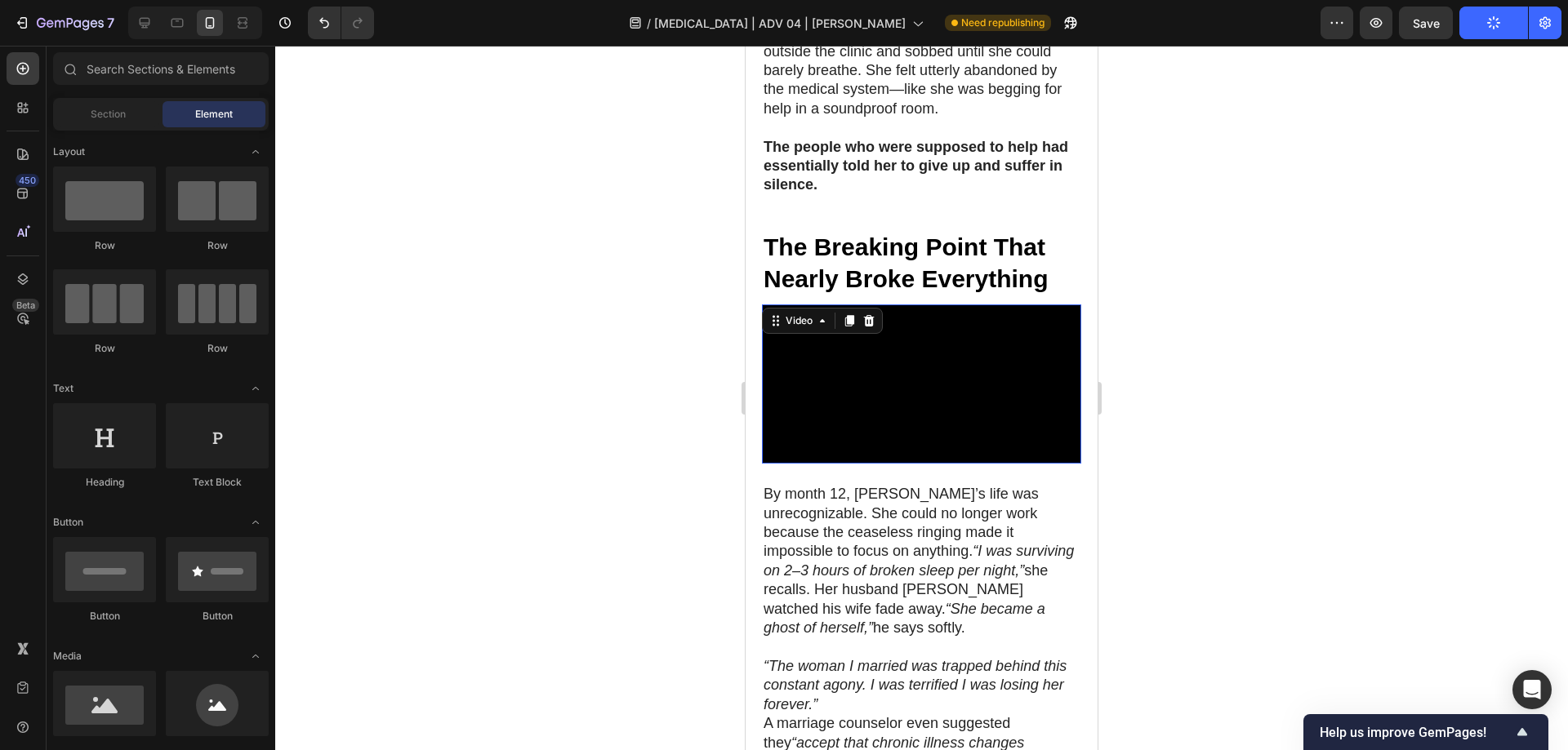
click at [837, 335] on video at bounding box center [921, 385] width 319 height 160
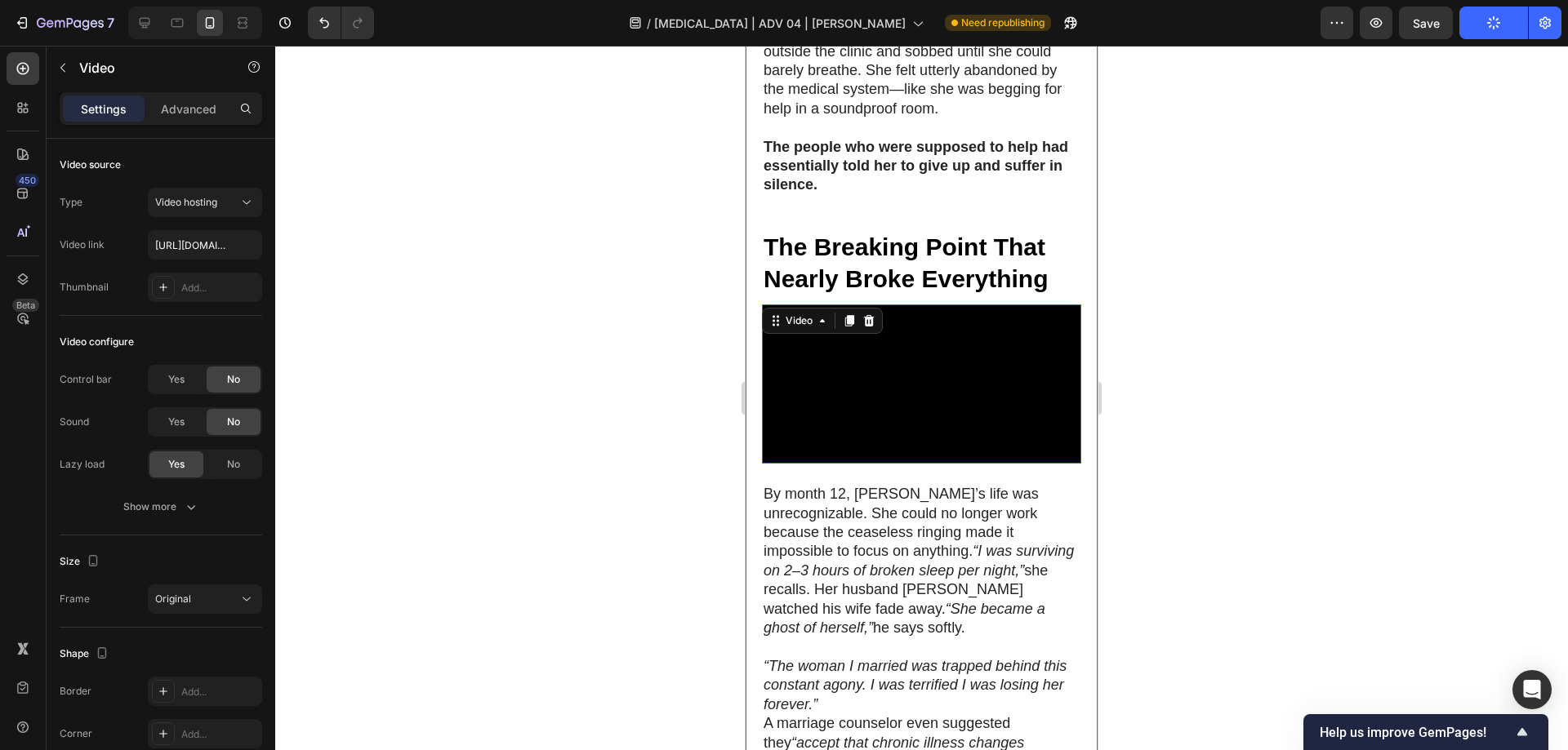
scroll to position [1303, 0]
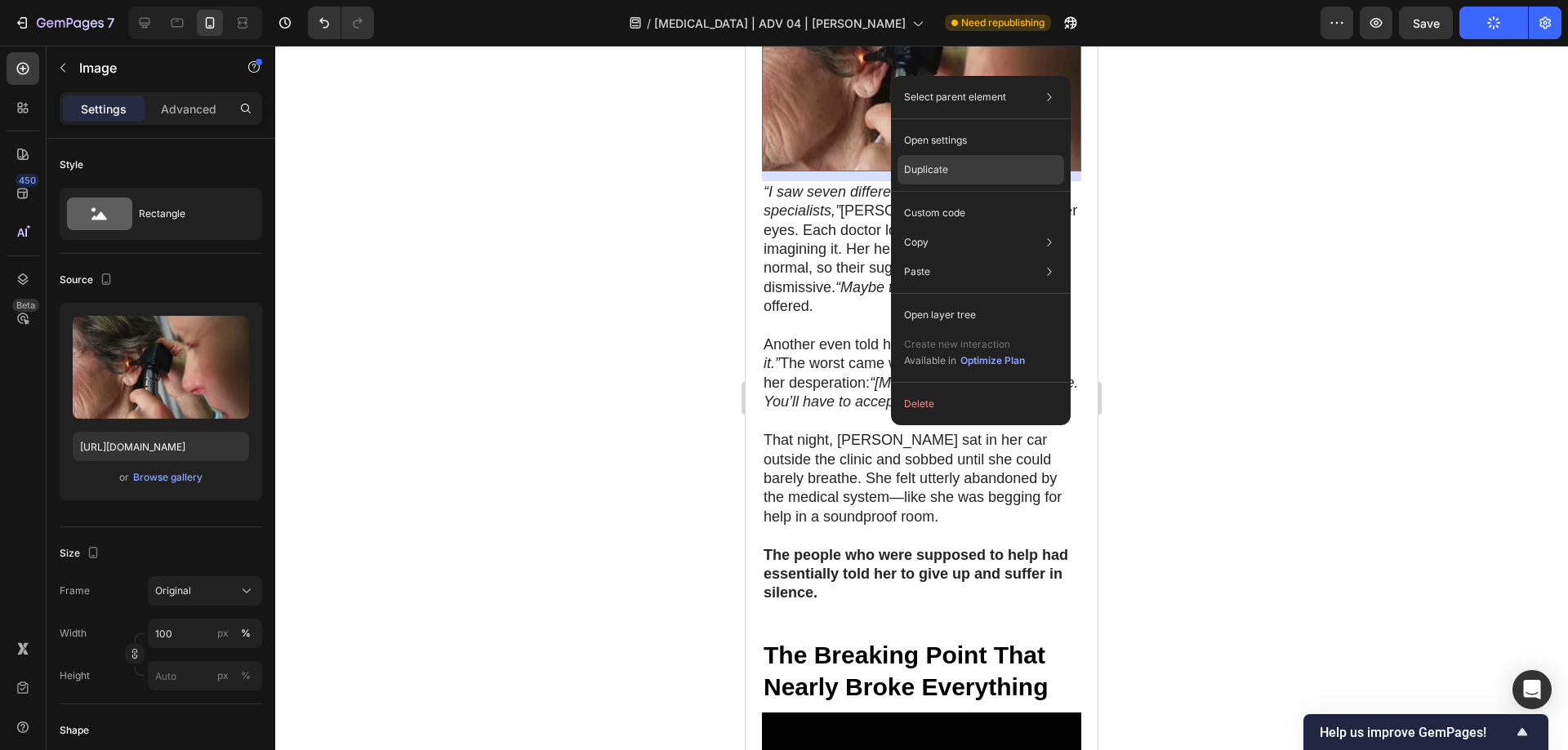
click at [935, 156] on div "Duplicate" at bounding box center [980, 170] width 166 height 30
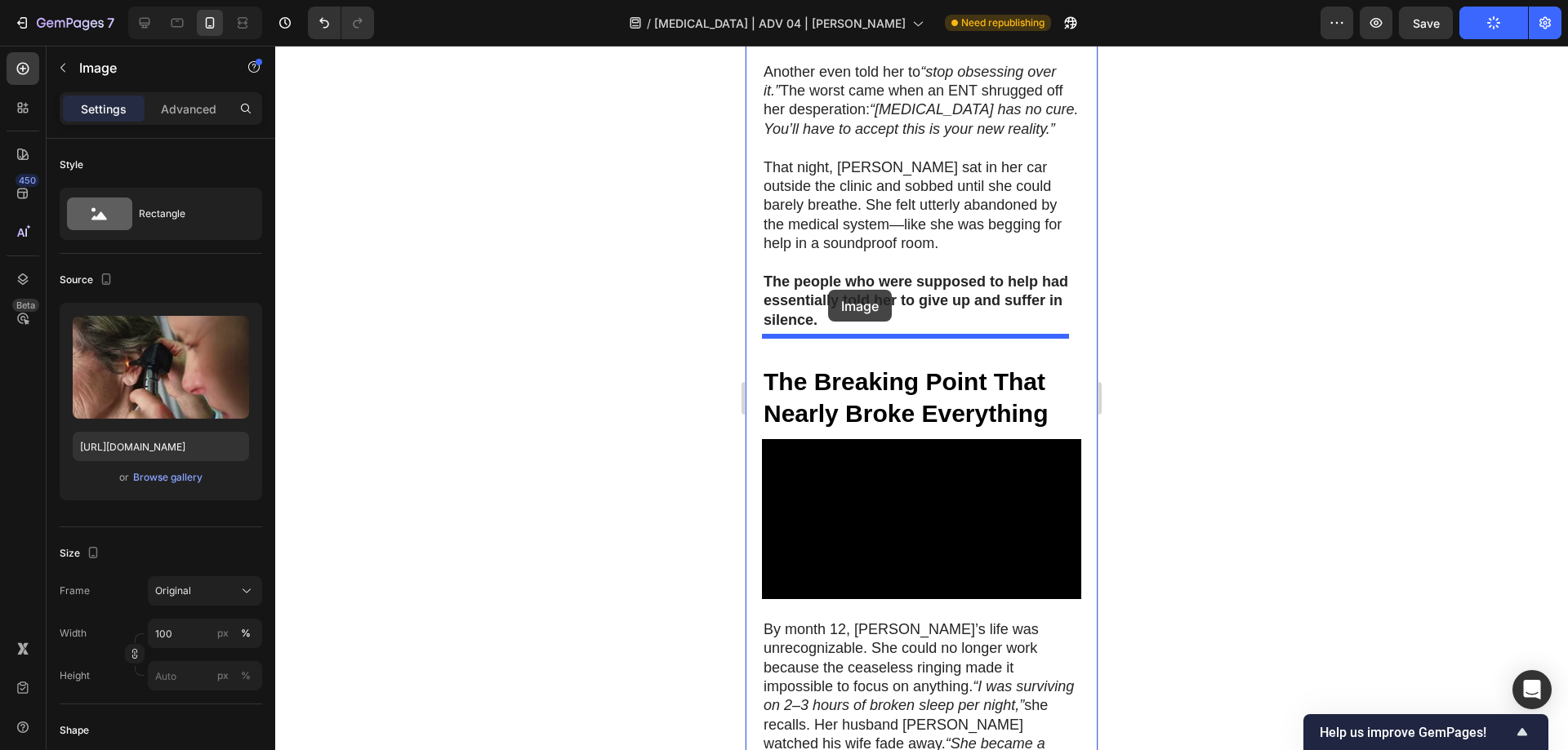
scroll to position [1793, 0]
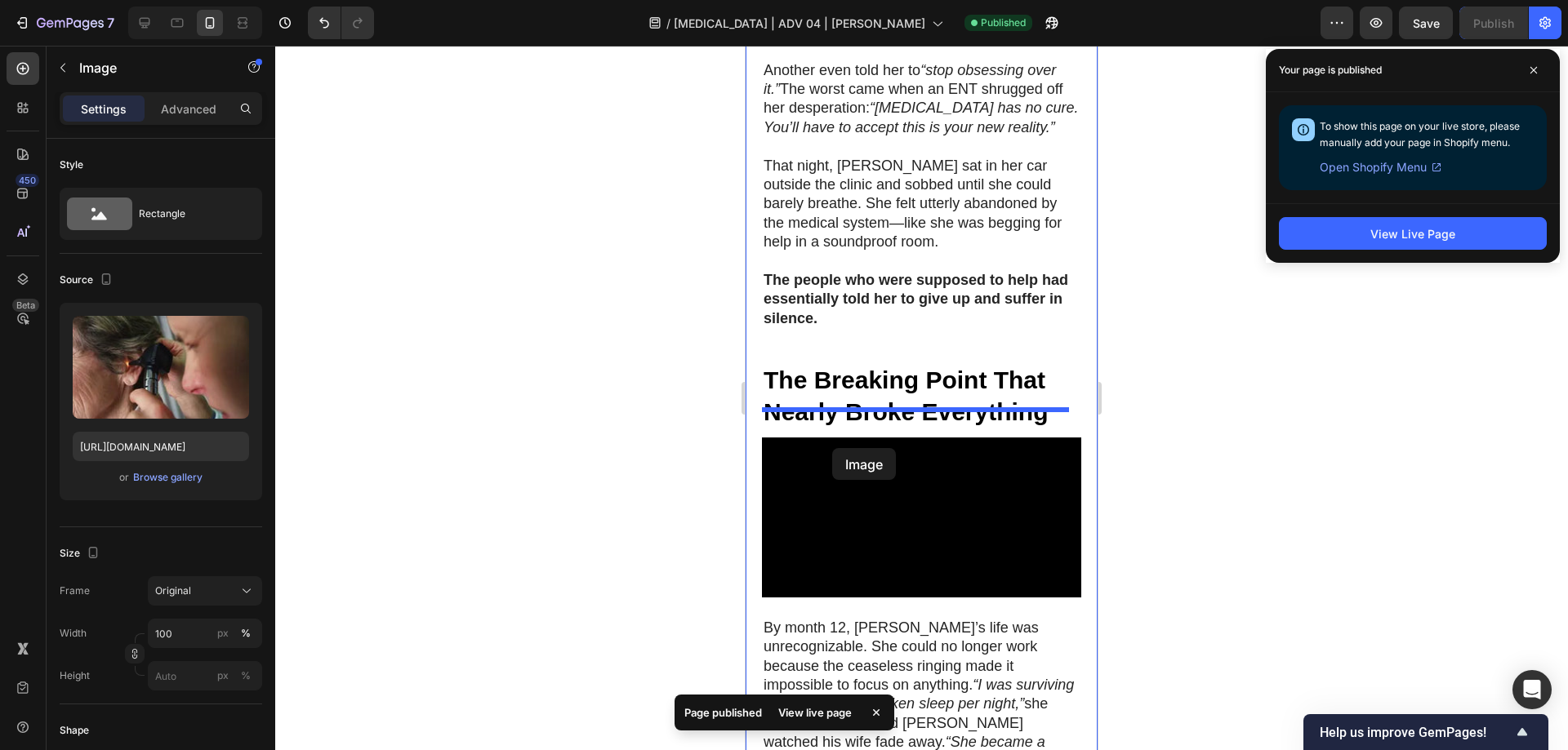
drag, startPoint x: 777, startPoint y: 153, endPoint x: 832, endPoint y: 449, distance: 301.1
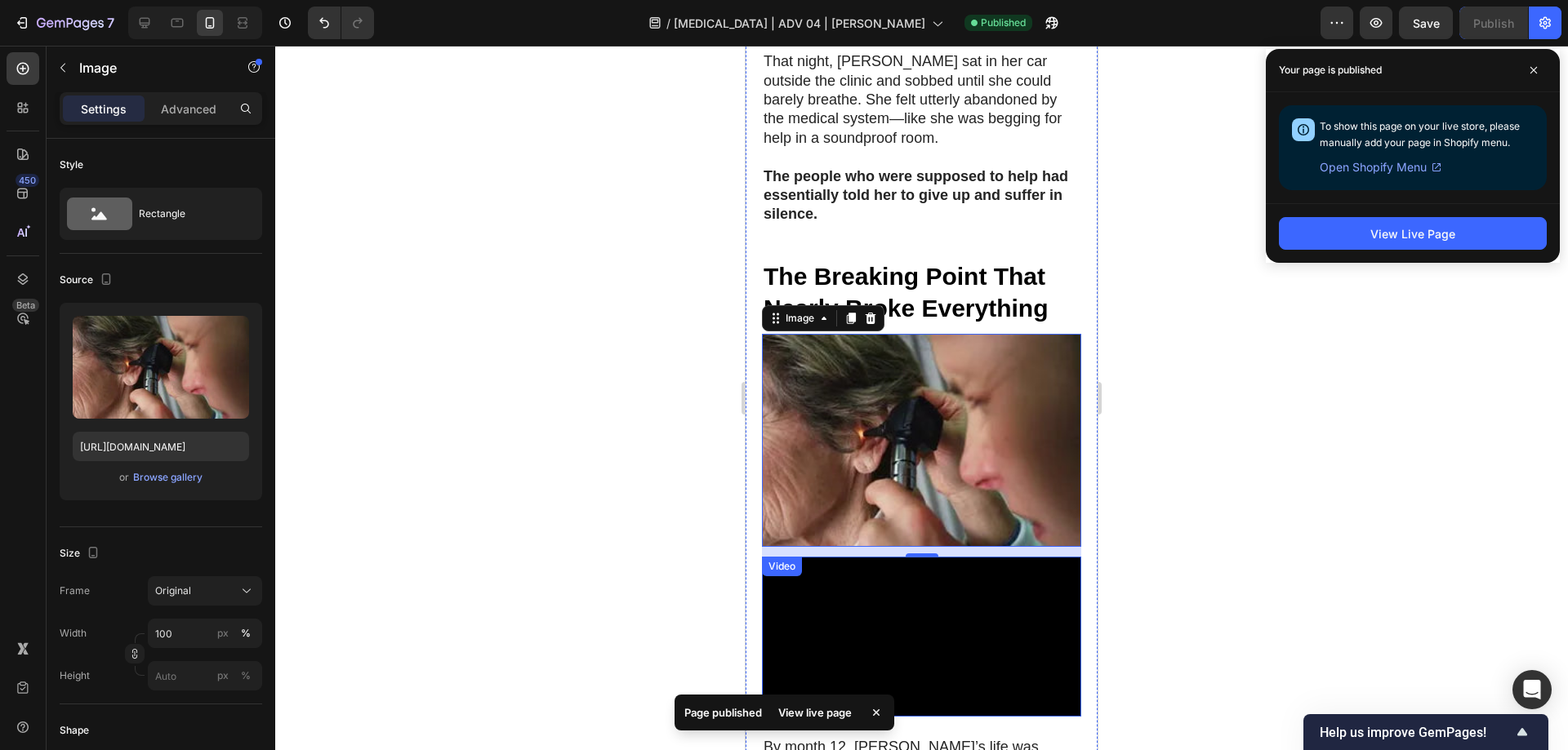
scroll to position [1822, 0]
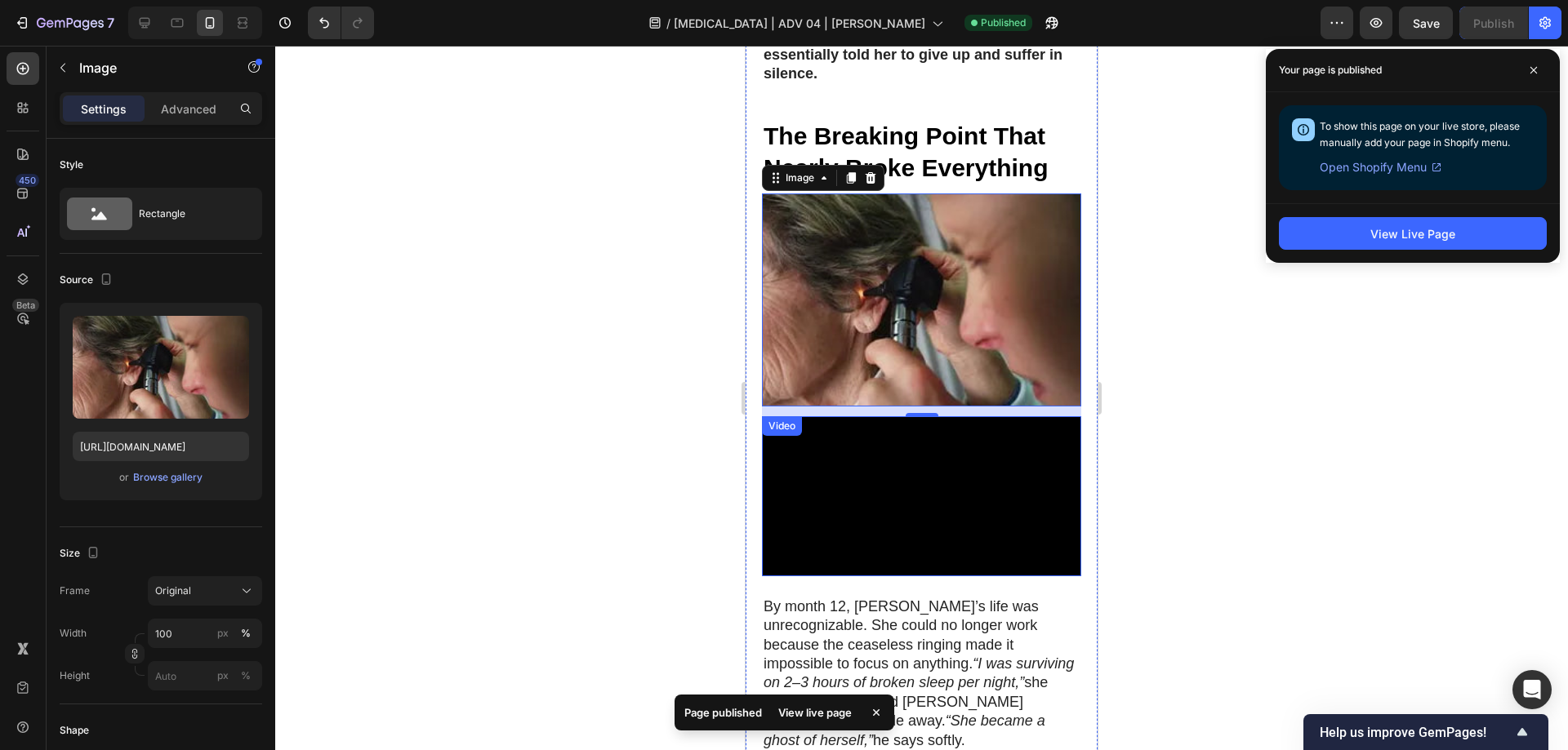
click at [853, 449] on video at bounding box center [921, 497] width 319 height 160
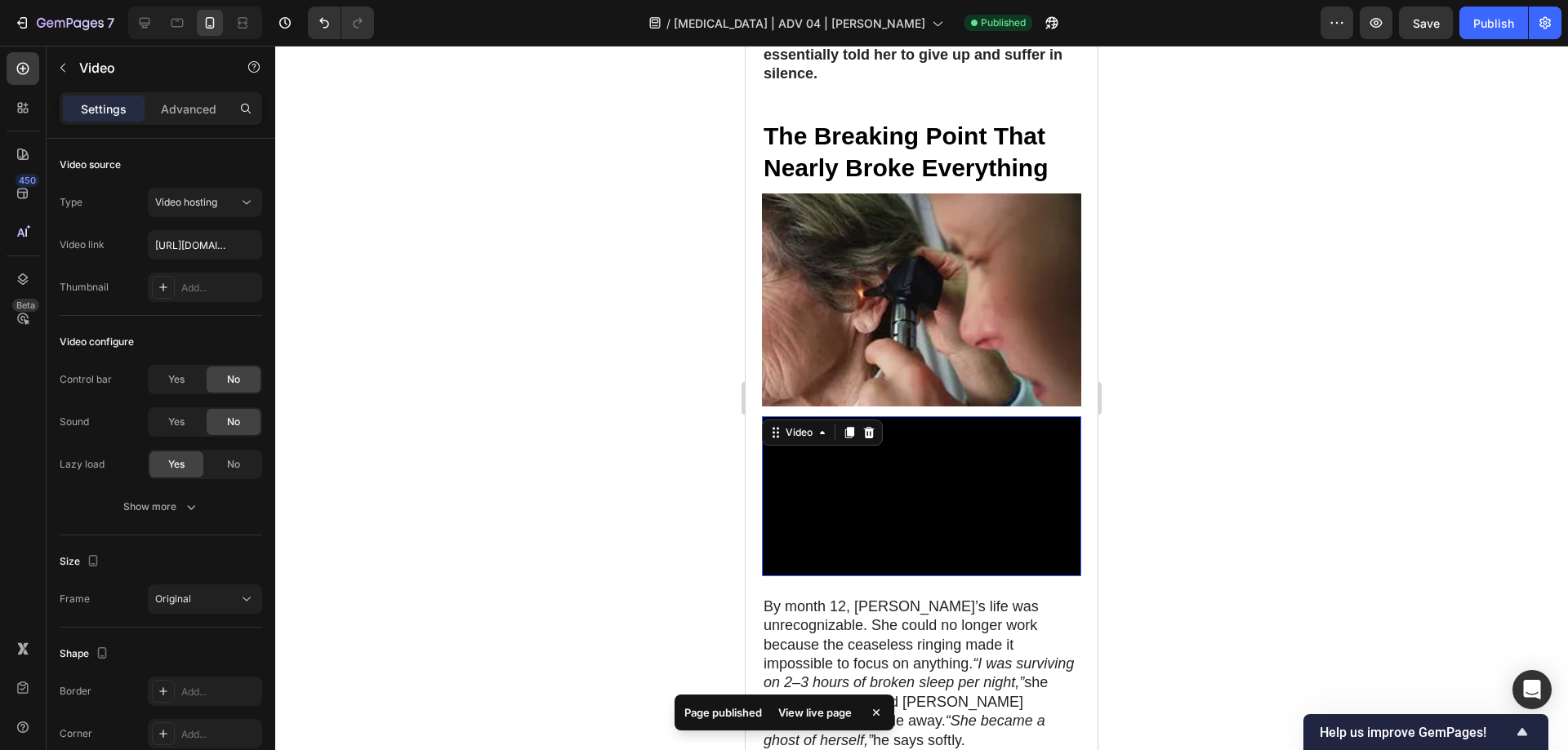
click at [868, 426] on icon at bounding box center [868, 432] width 13 height 13
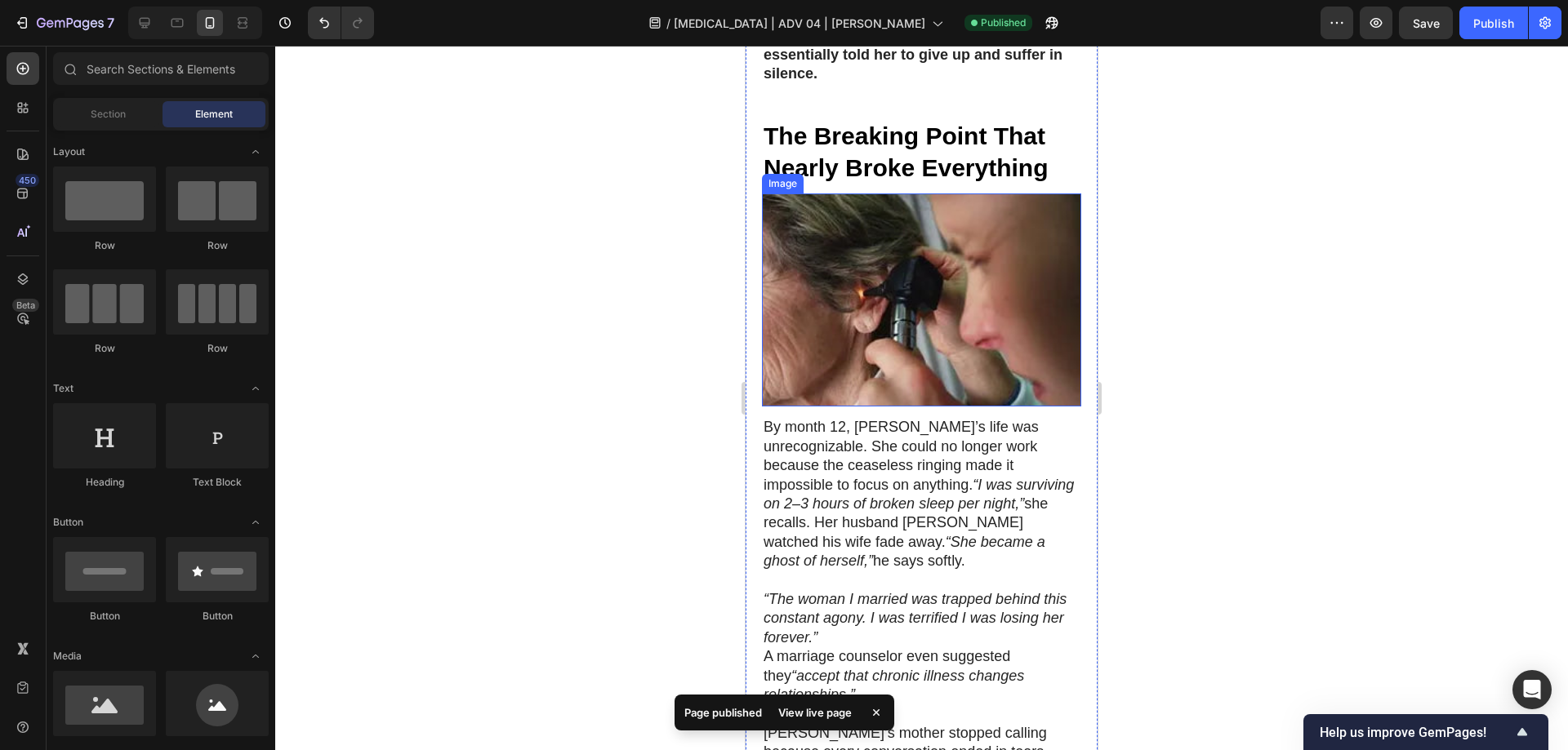
click at [870, 268] on img at bounding box center [921, 301] width 319 height 214
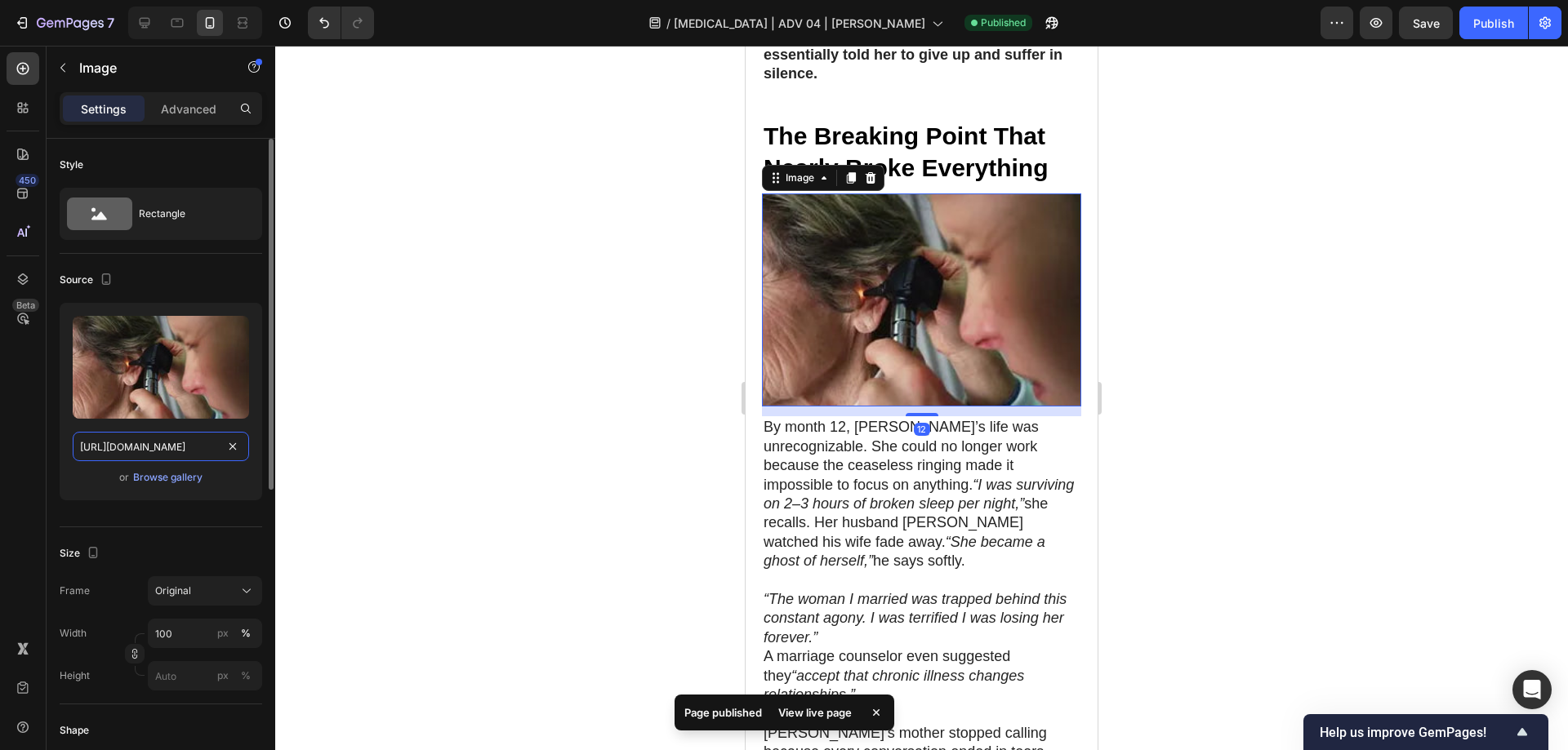
click at [152, 443] on input "[URL][DOMAIN_NAME]" at bounding box center [160, 447] width 176 height 30
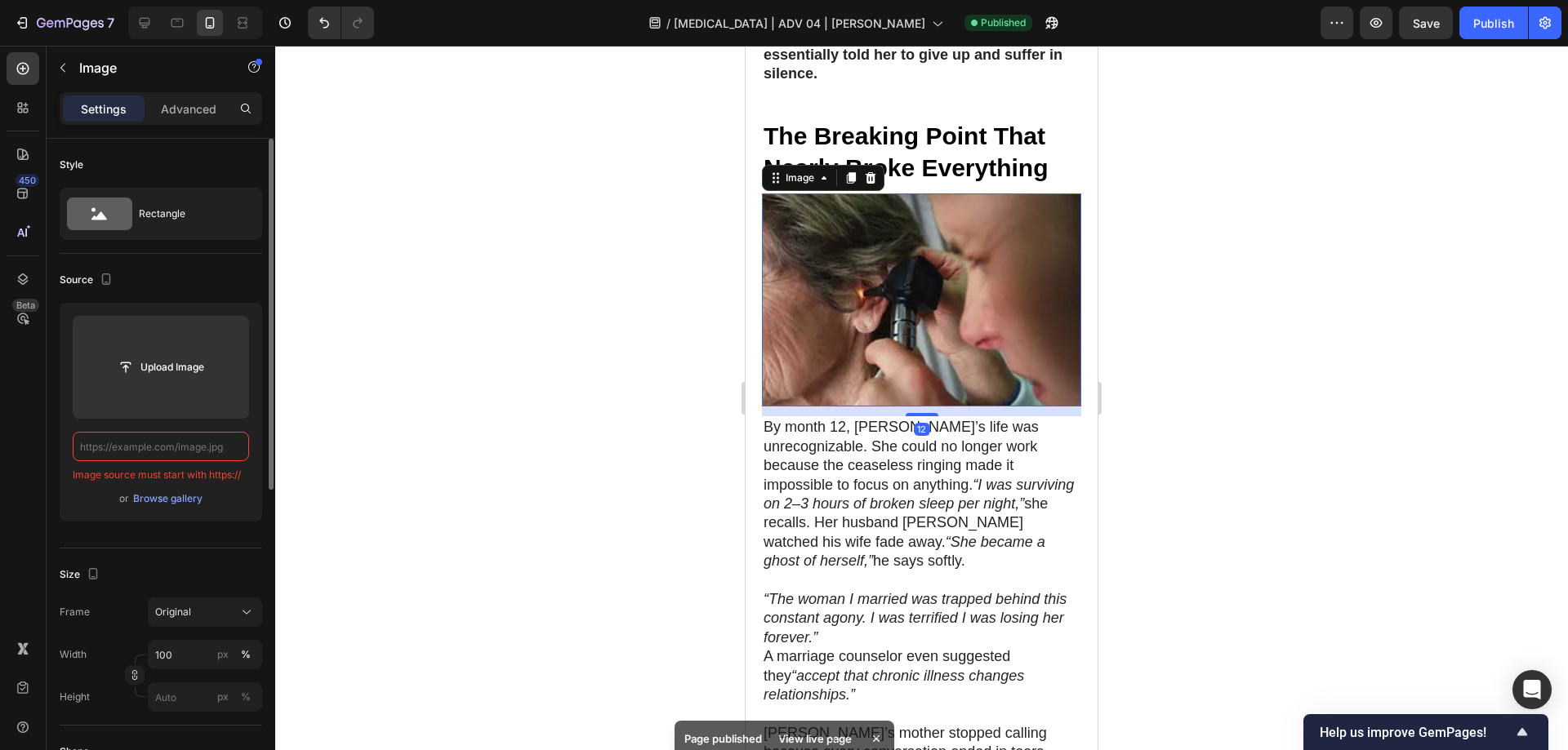
paste input "[URL][DOMAIN_NAME][MEDICAL_DATA]"
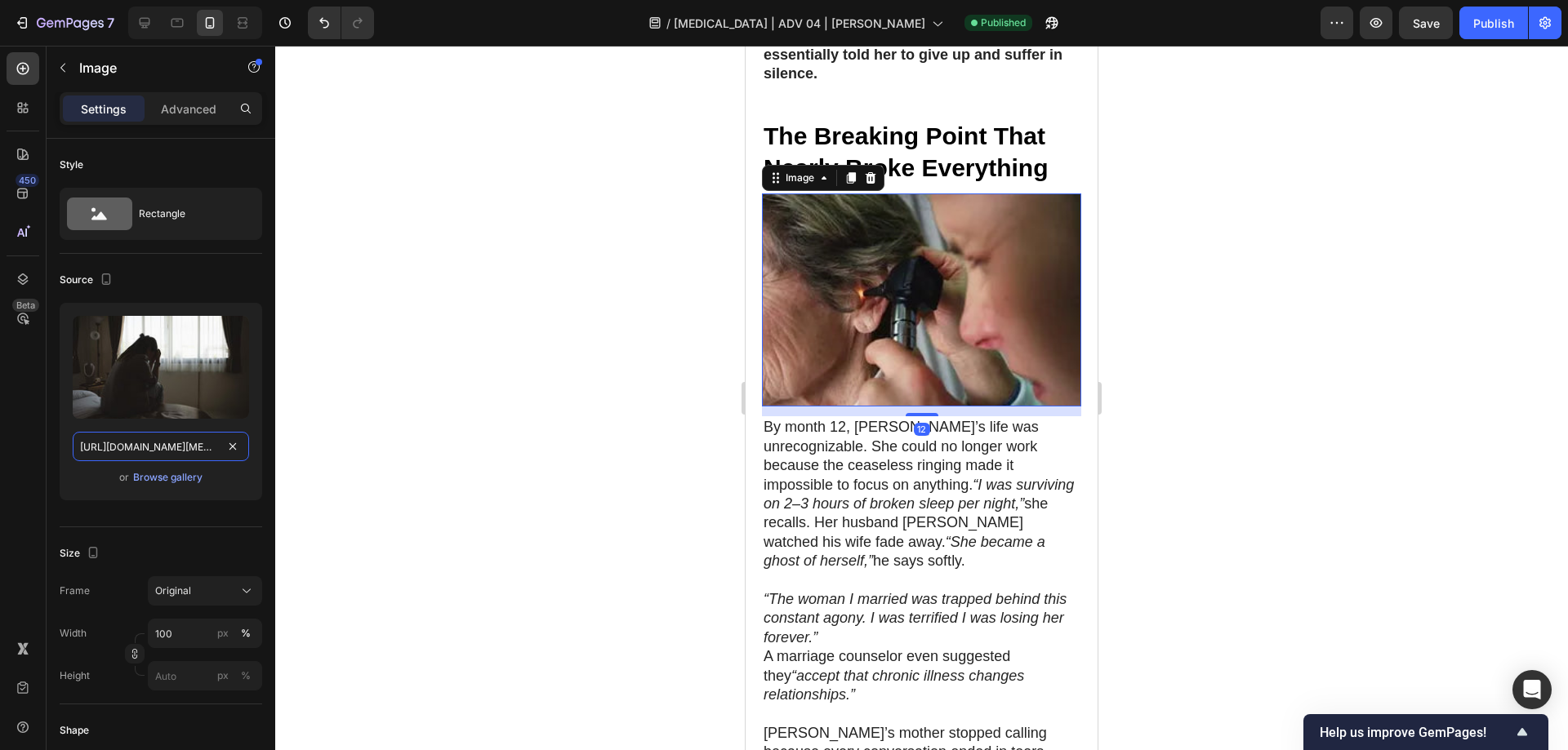
scroll to position [0, 700]
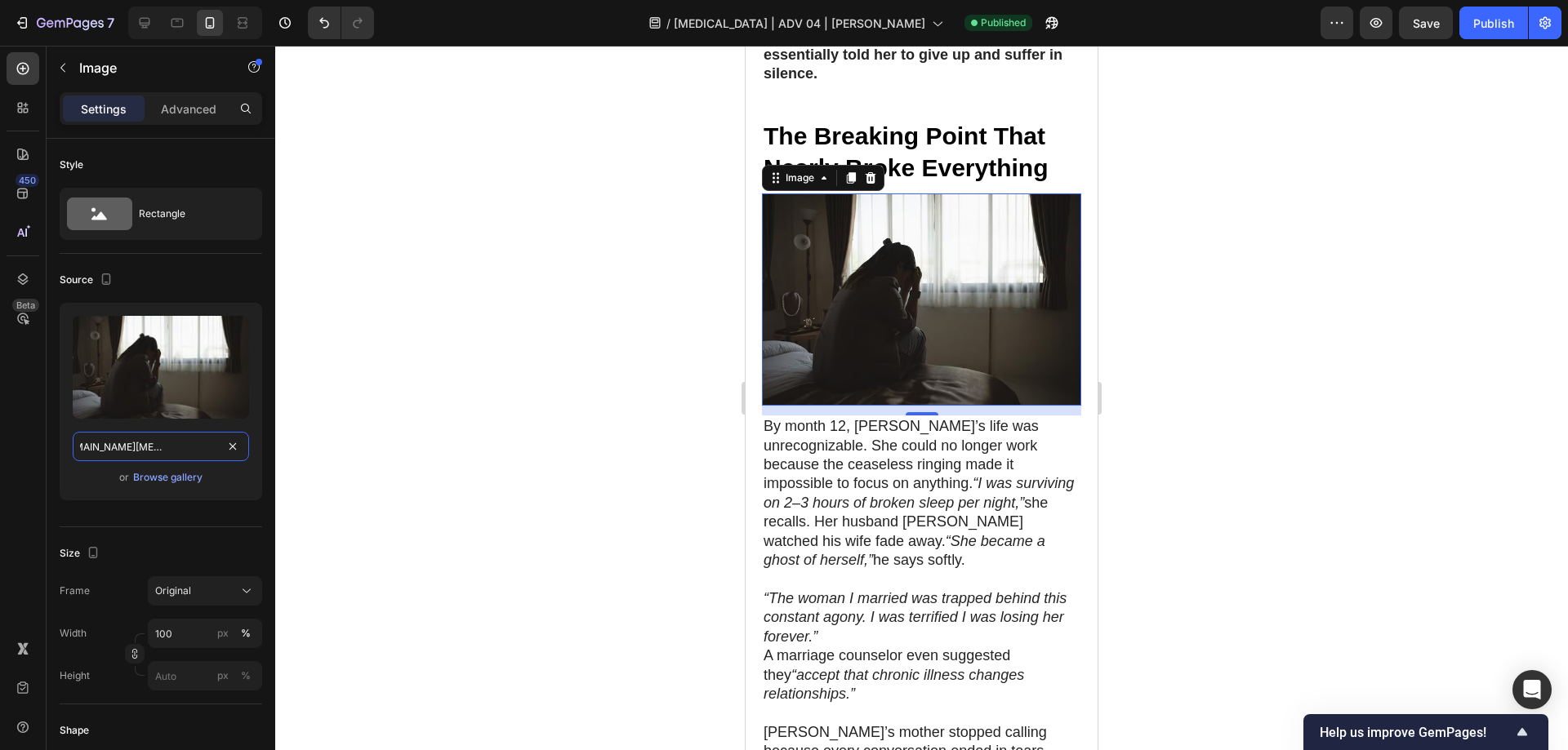
type input "[URL][DOMAIN_NAME][MEDICAL_DATA]"
click at [550, 287] on div at bounding box center [922, 397] width 1293 height 705
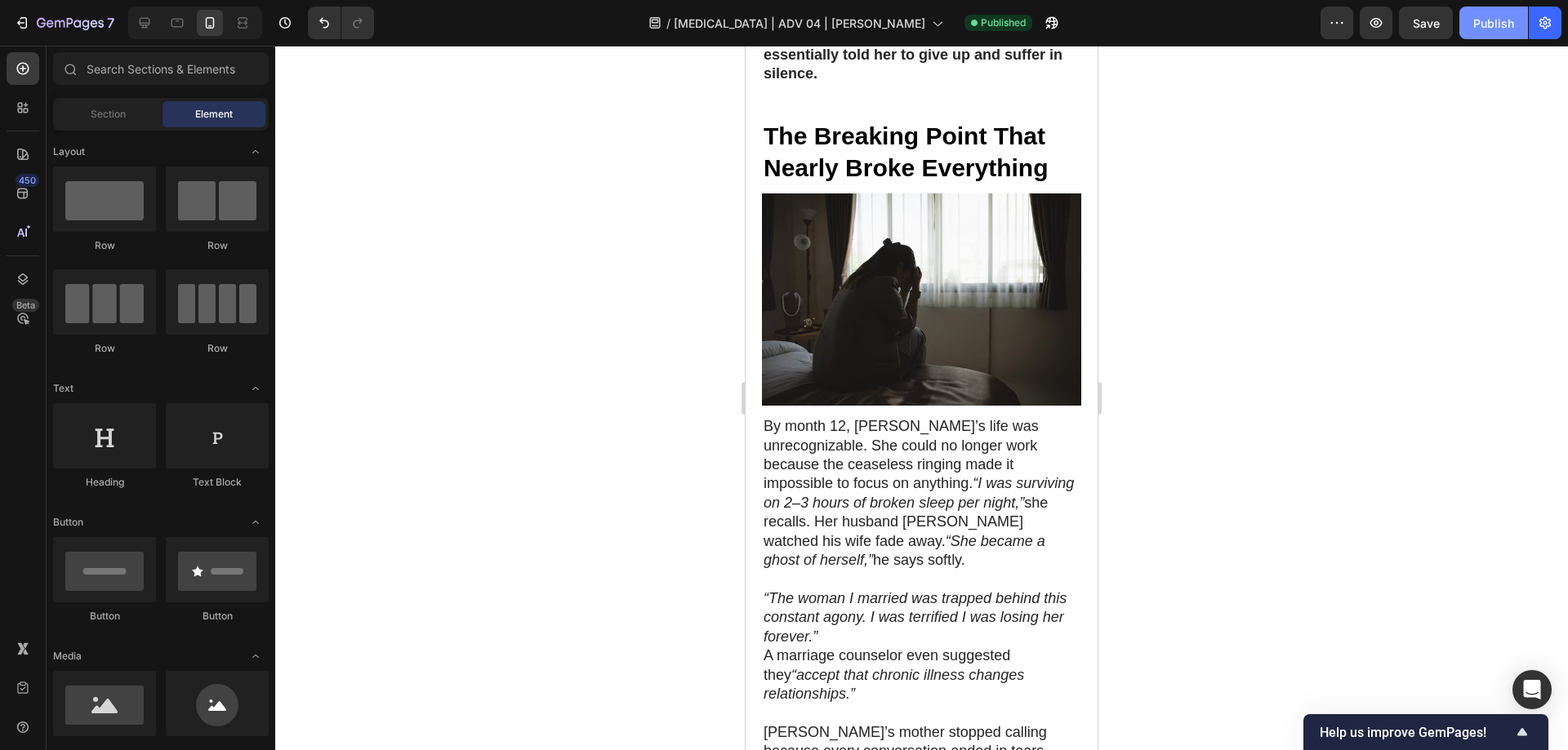
click at [1483, 17] on div "Publish" at bounding box center [1493, 24] width 41 height 17
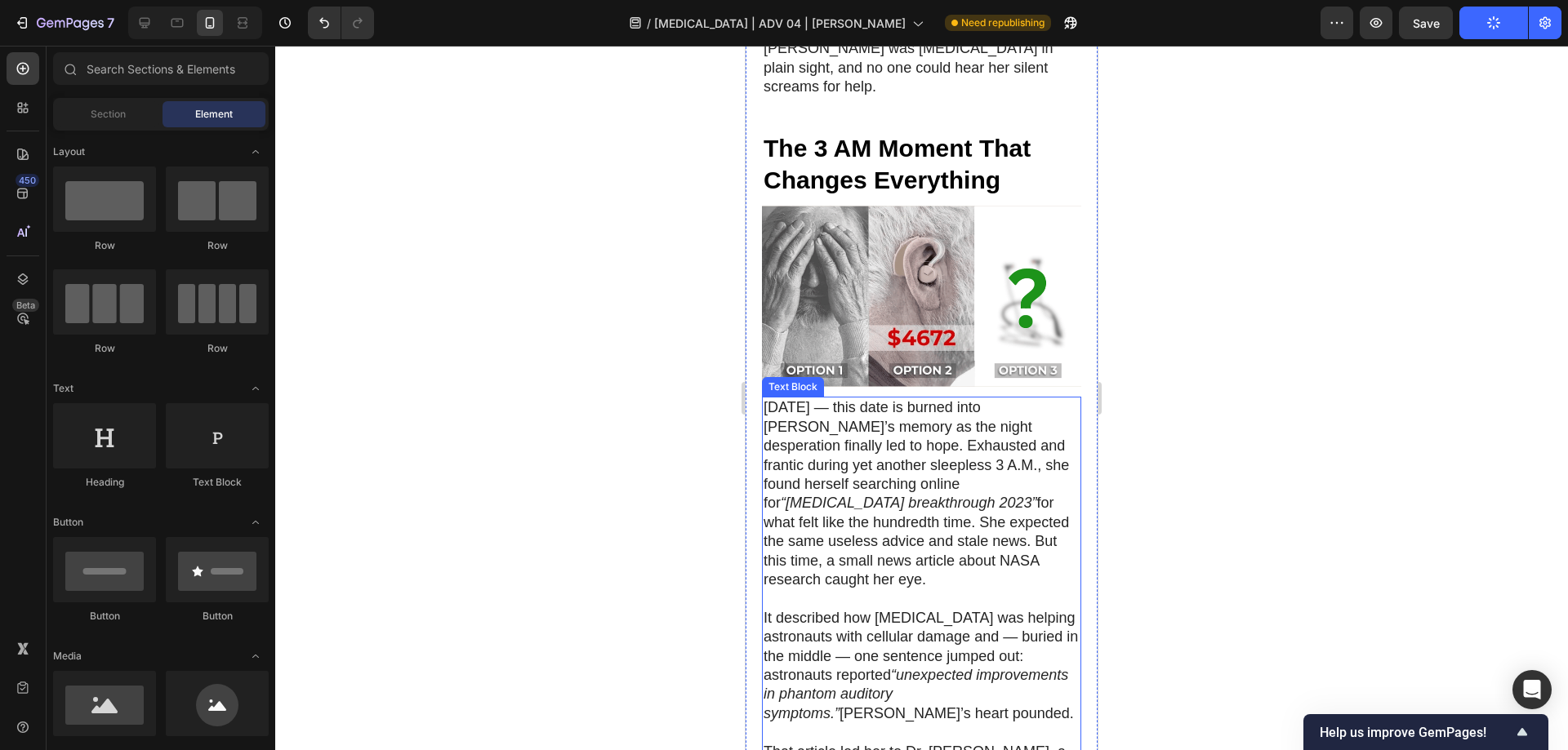
scroll to position [2067, 0]
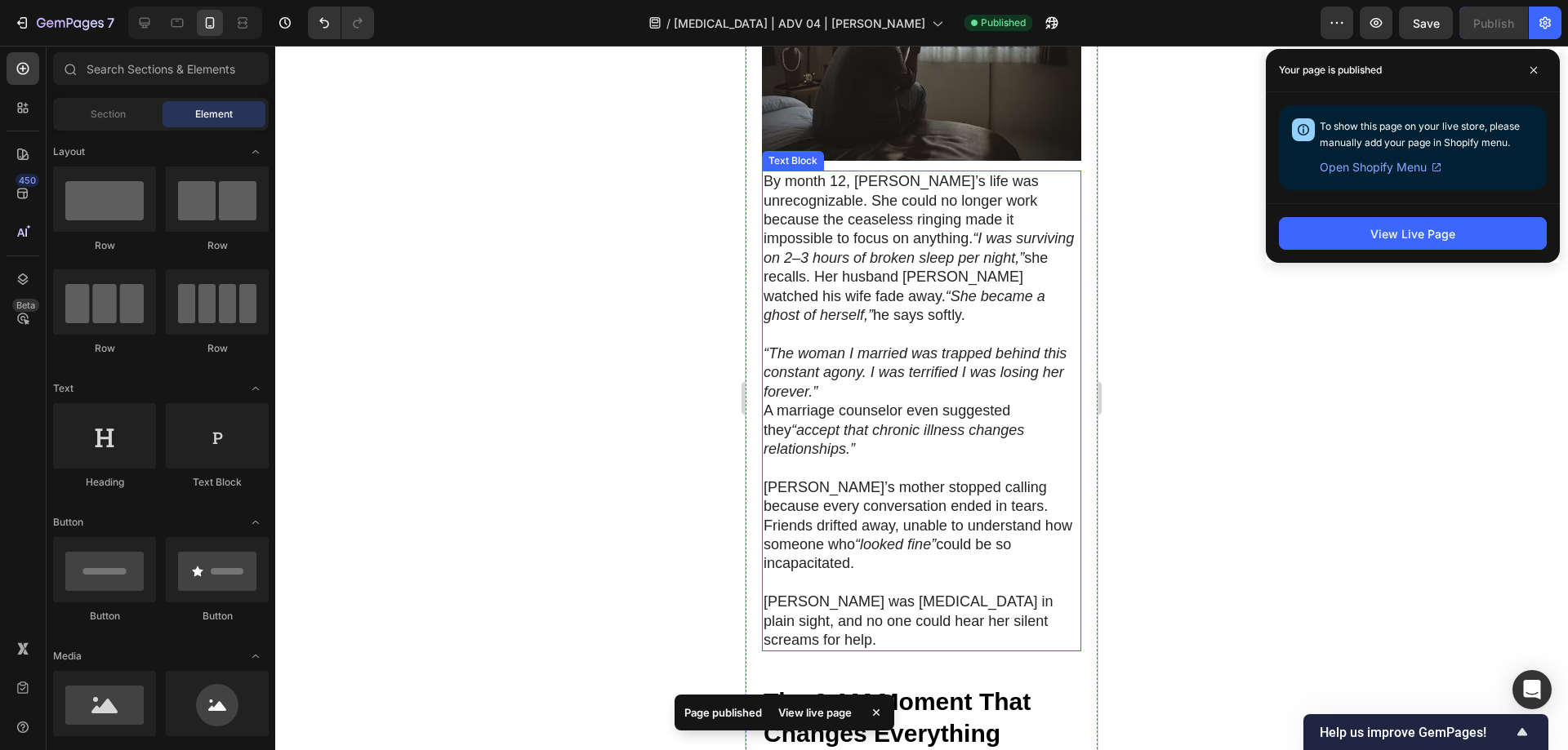
click at [820, 172] on p "By month 12, [PERSON_NAME]’s life was unrecognizable. She could no longer work …" at bounding box center [921, 248] width 316 height 152
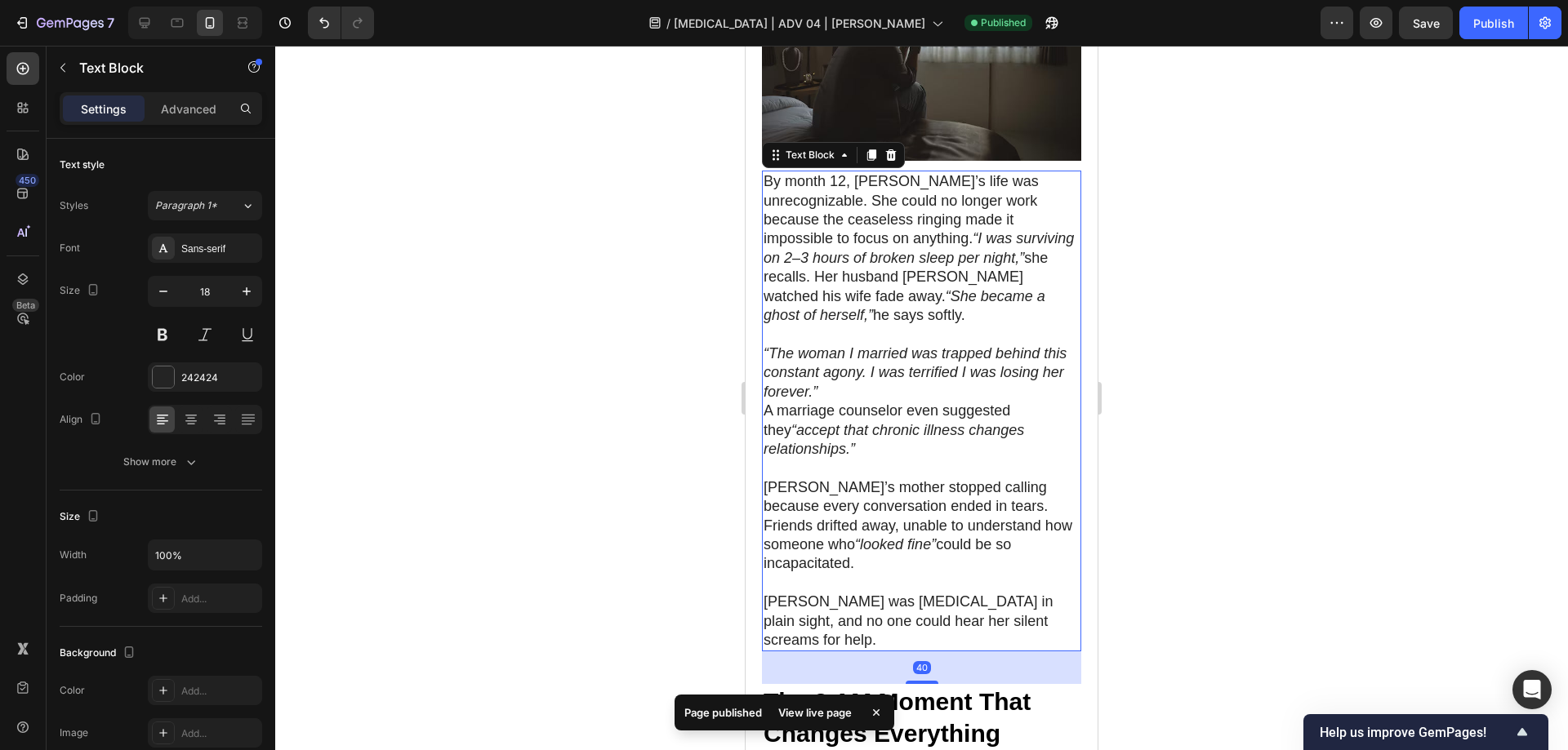
click at [820, 172] on p "By month 12, [PERSON_NAME]’s life was unrecognizable. She could no longer work …" at bounding box center [921, 248] width 316 height 152
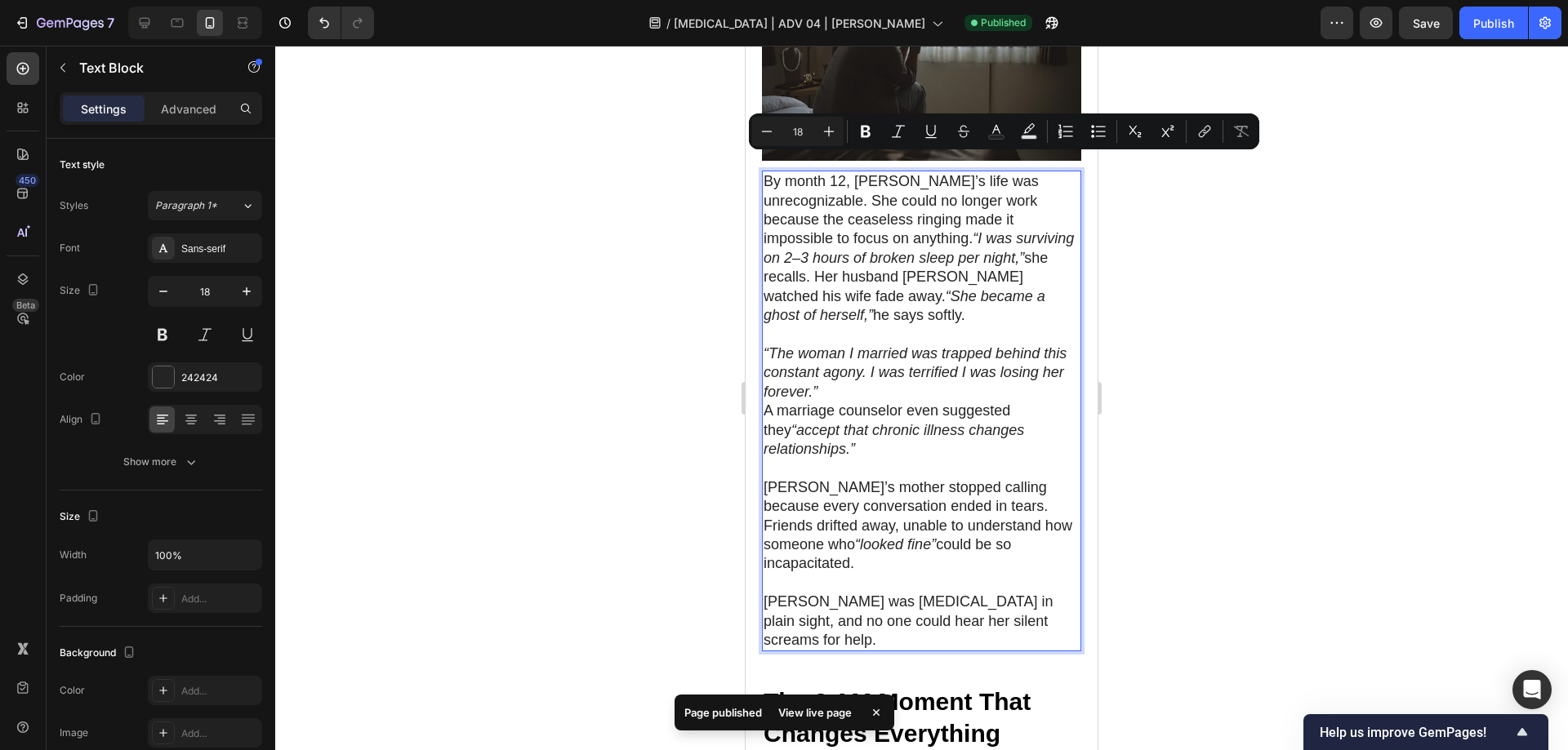
click at [840, 172] on p "By month 12, [PERSON_NAME]’s life was unrecognizable. She could no longer work …" at bounding box center [921, 248] width 316 height 152
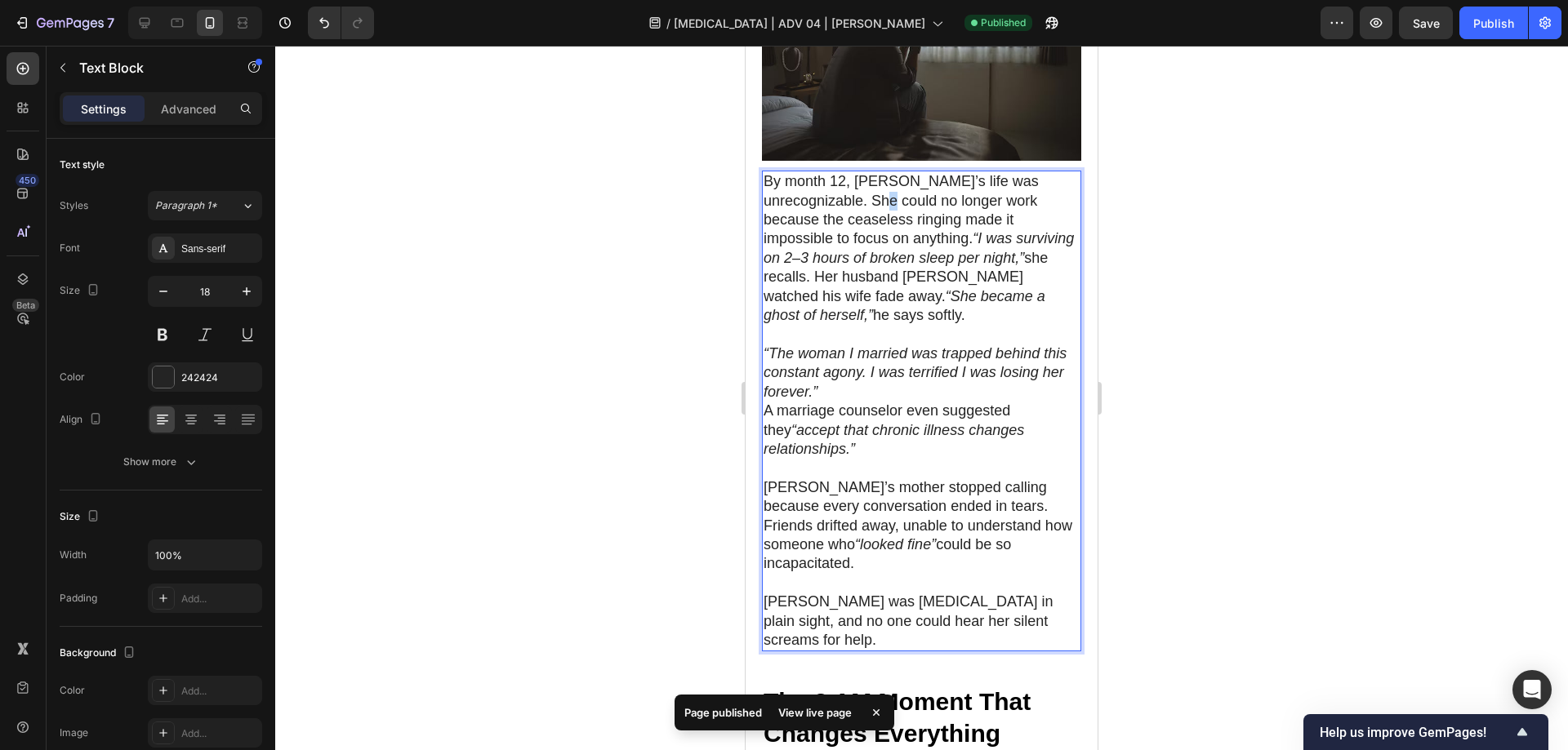
drag, startPoint x: 835, startPoint y: 163, endPoint x: 845, endPoint y: 163, distance: 10.0
click at [845, 172] on p "By month 12, [PERSON_NAME]’s life was unrecognizable. She could no longer work …" at bounding box center [921, 248] width 316 height 152
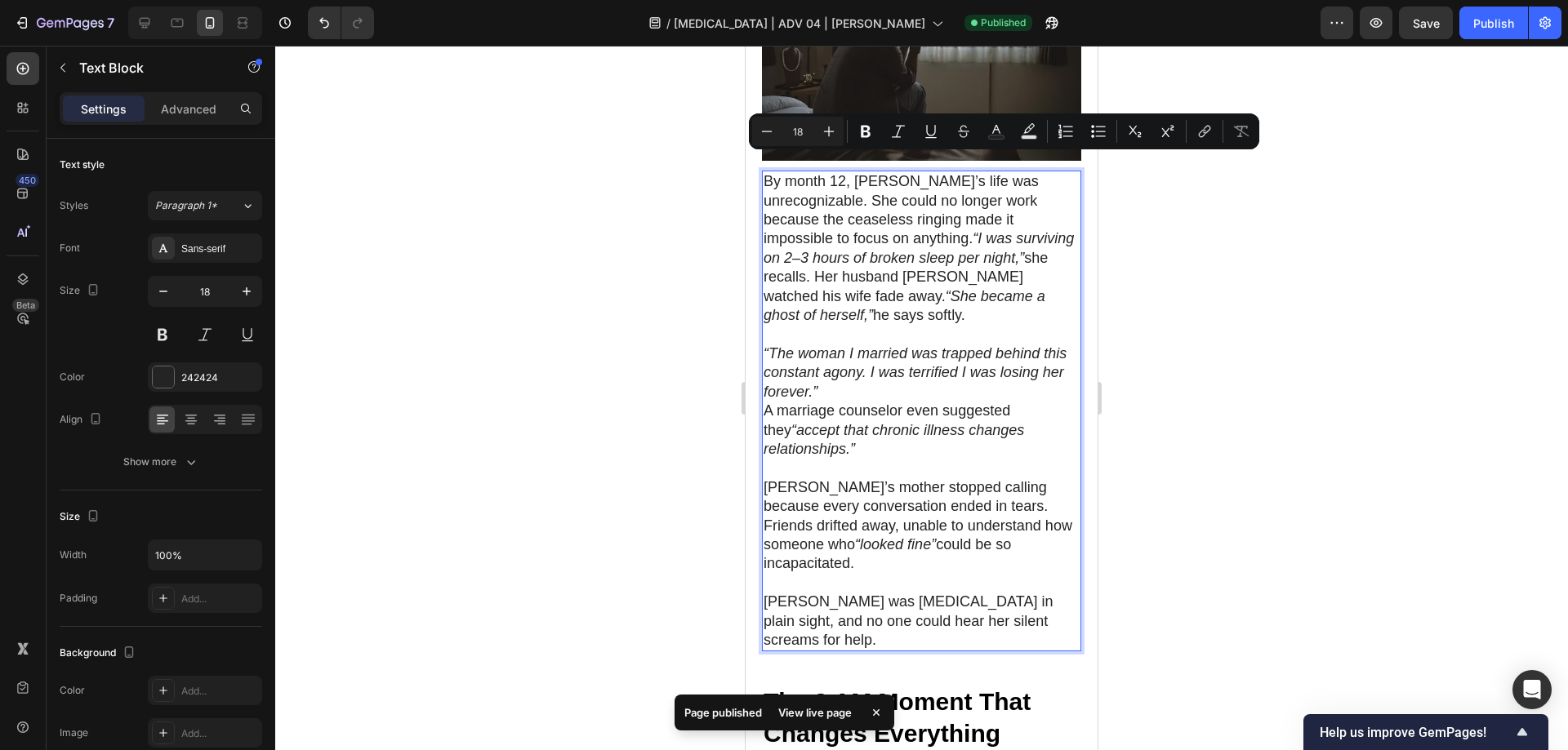
click at [790, 172] on p "By month 12, [PERSON_NAME]’s life was unrecognizable. She could no longer work …" at bounding box center [921, 248] width 316 height 152
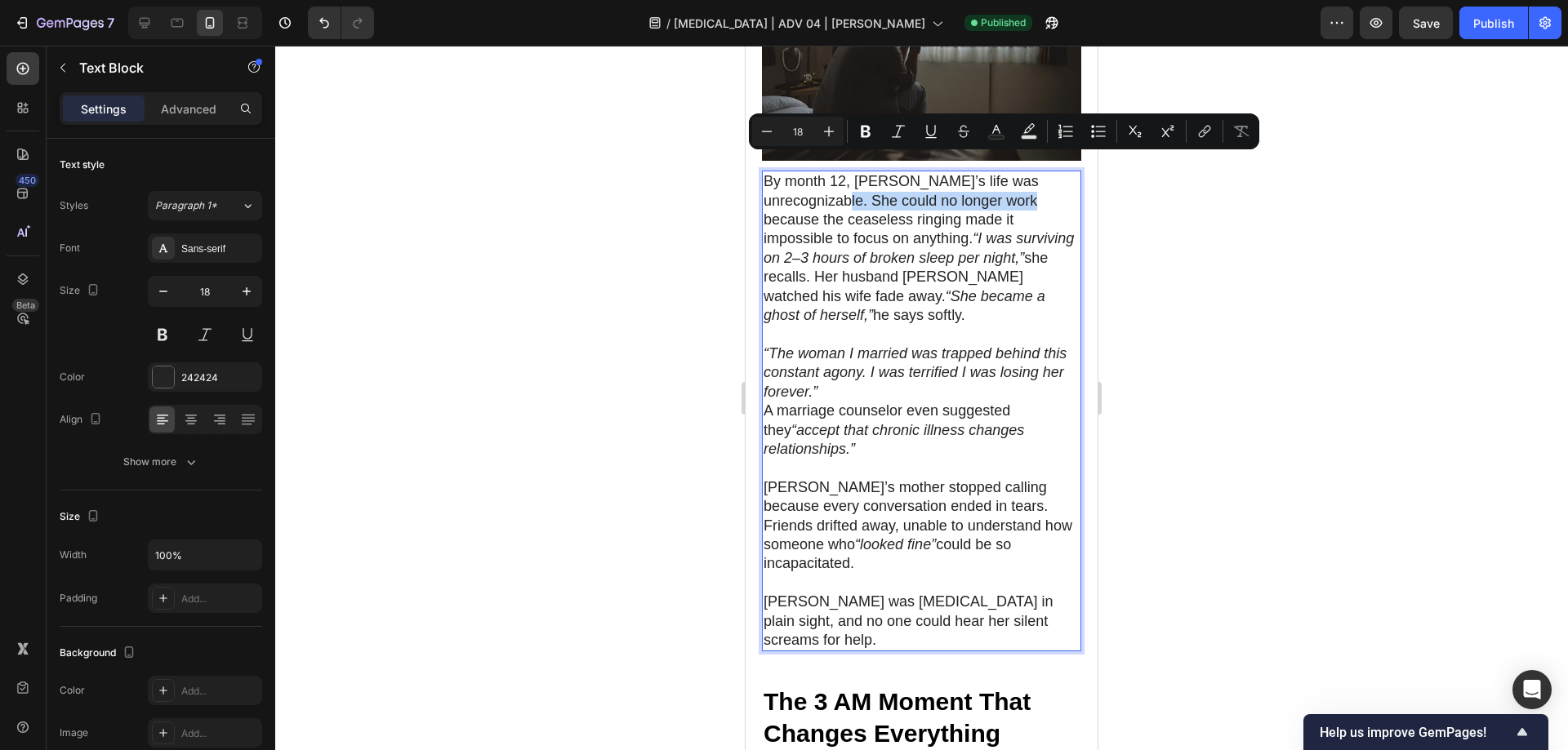
drag, startPoint x: 797, startPoint y: 161, endPoint x: 987, endPoint y: 165, distance: 190.0
click at [987, 172] on p "By month 12, [PERSON_NAME]’s life was unrecognizable. She could no longer work …" at bounding box center [921, 248] width 316 height 152
click at [932, 179] on p "By month 12, [PERSON_NAME]’s life was unrecognizable. She could no longer work …" at bounding box center [921, 248] width 316 height 152
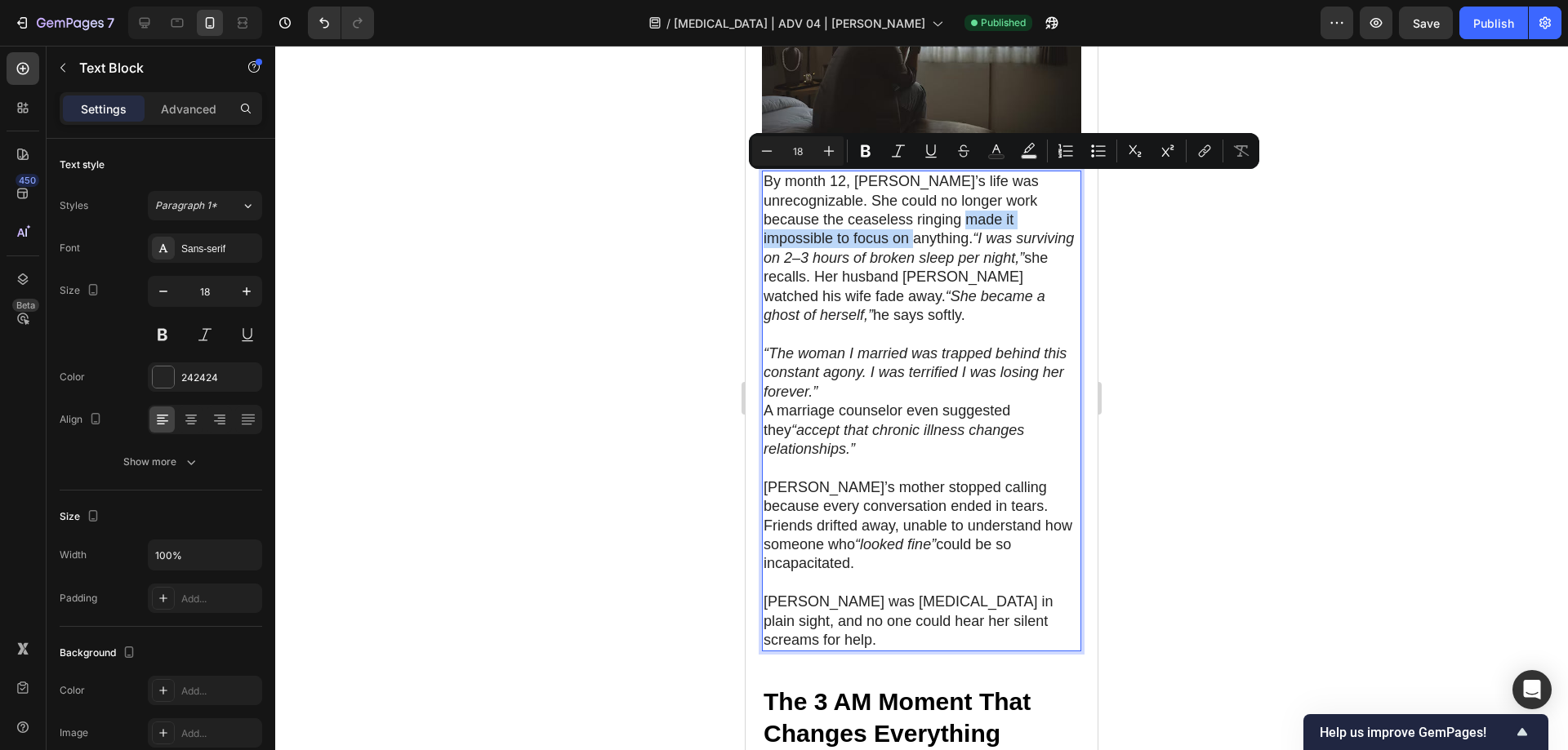
drag, startPoint x: 932, startPoint y: 179, endPoint x: 835, endPoint y: 201, distance: 99.5
click at [835, 201] on p "By month 12, [PERSON_NAME]’s life was unrecognizable. She could no longer work …" at bounding box center [921, 248] width 316 height 152
click at [860, 149] on icon "Editor contextual toolbar" at bounding box center [865, 151] width 17 height 17
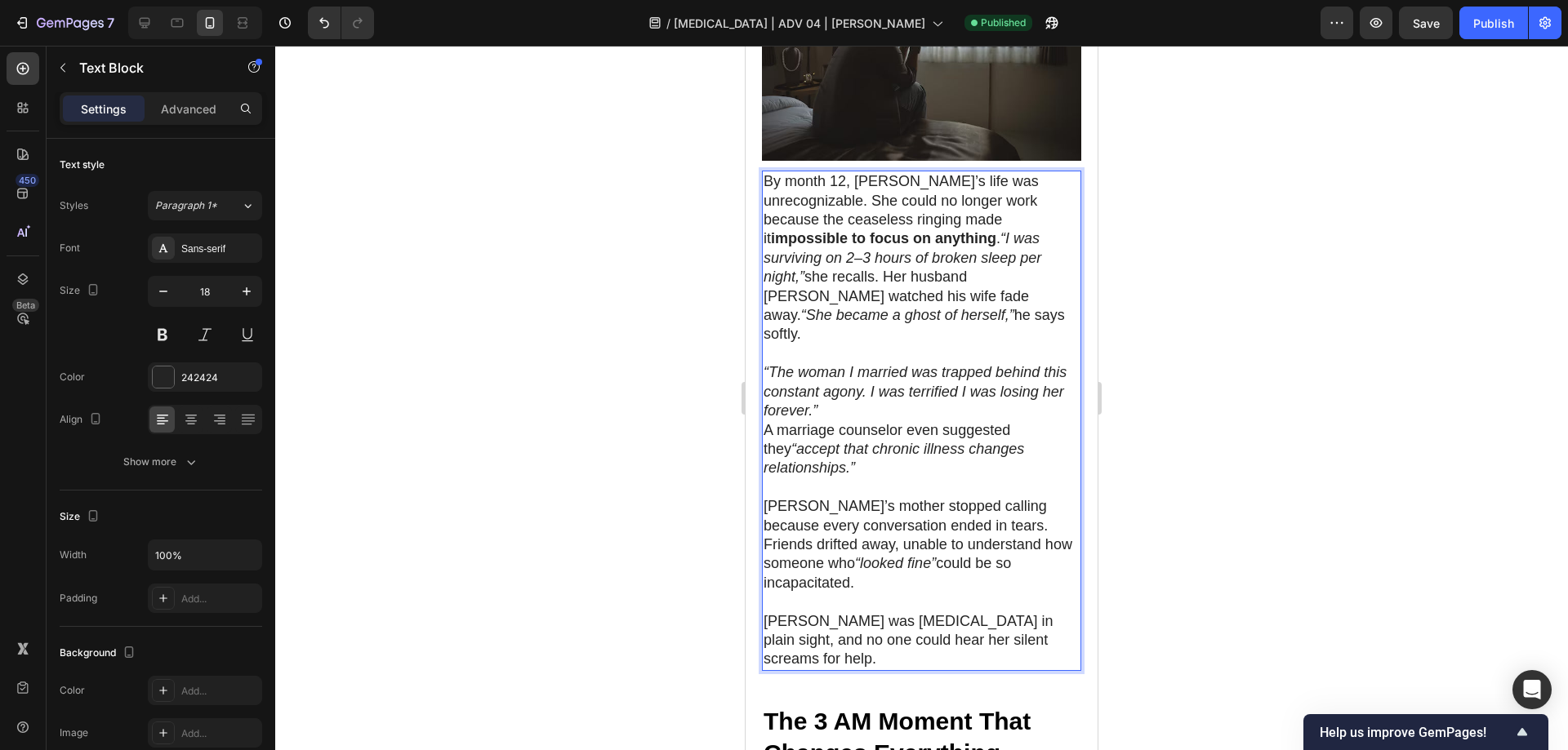
click at [927, 230] on icon "“I was surviving on 2–3 hours of broken sleep per night,”" at bounding box center [902, 257] width 278 height 55
drag, startPoint x: 814, startPoint y: 257, endPoint x: 1010, endPoint y: 253, distance: 196.0
click at [1010, 307] on icon "“She became a ghost of herself,”" at bounding box center [907, 314] width 213 height 17
drag, startPoint x: 133, startPoint y: 213, endPoint x: 1173, endPoint y: 239, distance: 1040.3
click at [1206, 240] on div at bounding box center [922, 397] width 1293 height 705
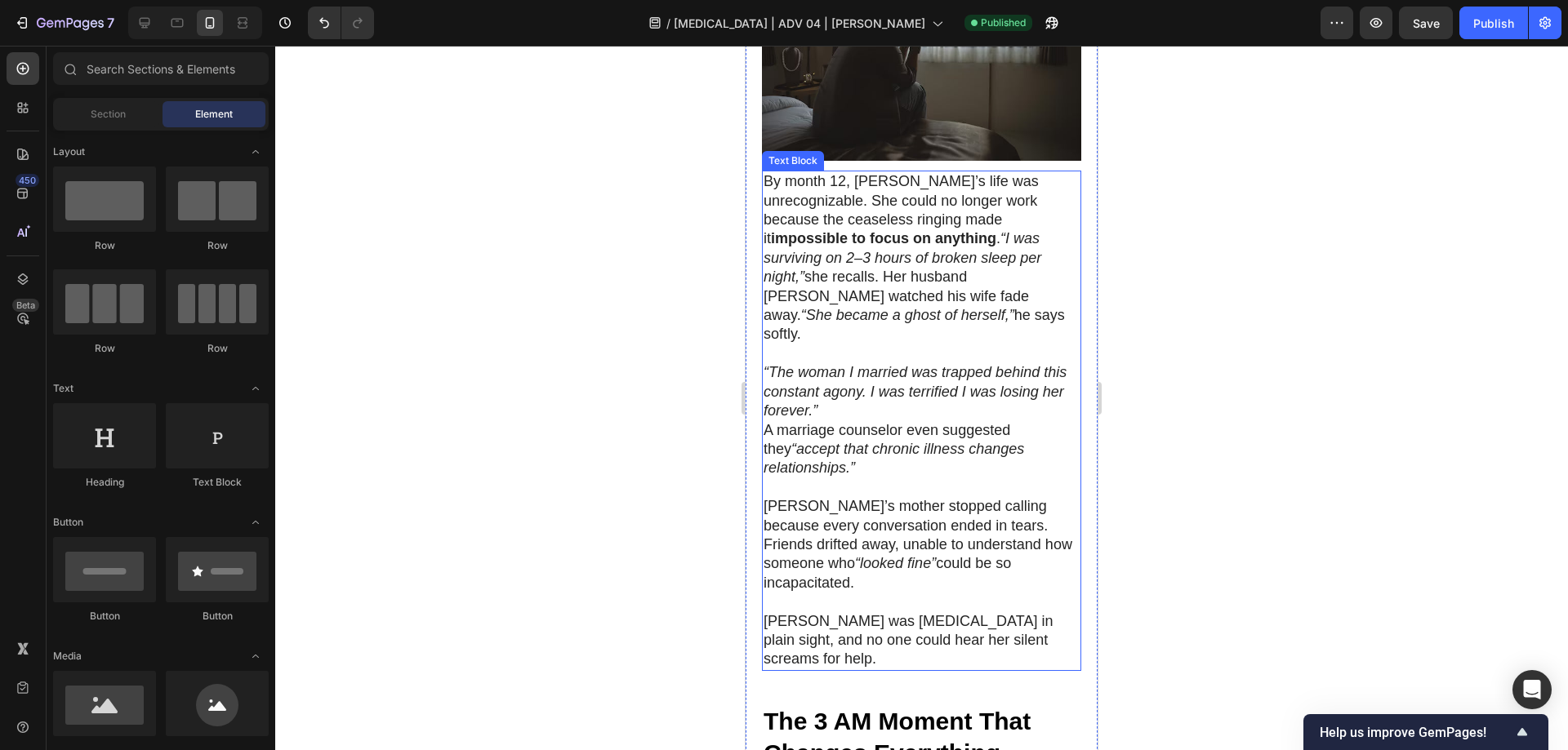
click at [837, 307] on icon "“She became a ghost of herself,”" at bounding box center [907, 314] width 213 height 17
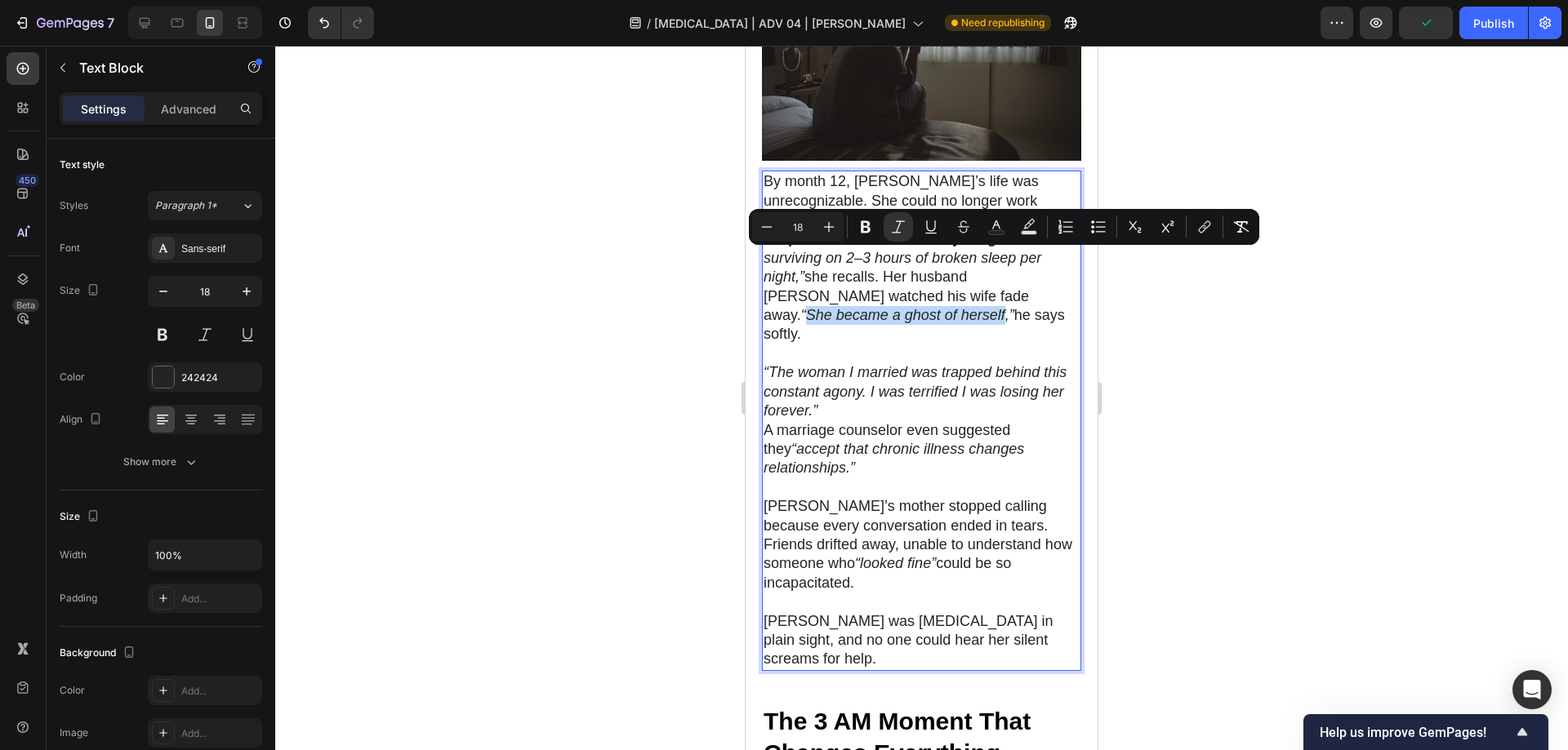
drag, startPoint x: 812, startPoint y: 258, endPoint x: 1009, endPoint y: 261, distance: 197.0
click at [1009, 307] on icon "“She became a ghost of herself,”" at bounding box center [907, 314] width 213 height 17
click at [856, 229] on button "Bold" at bounding box center [866, 227] width 30 height 30
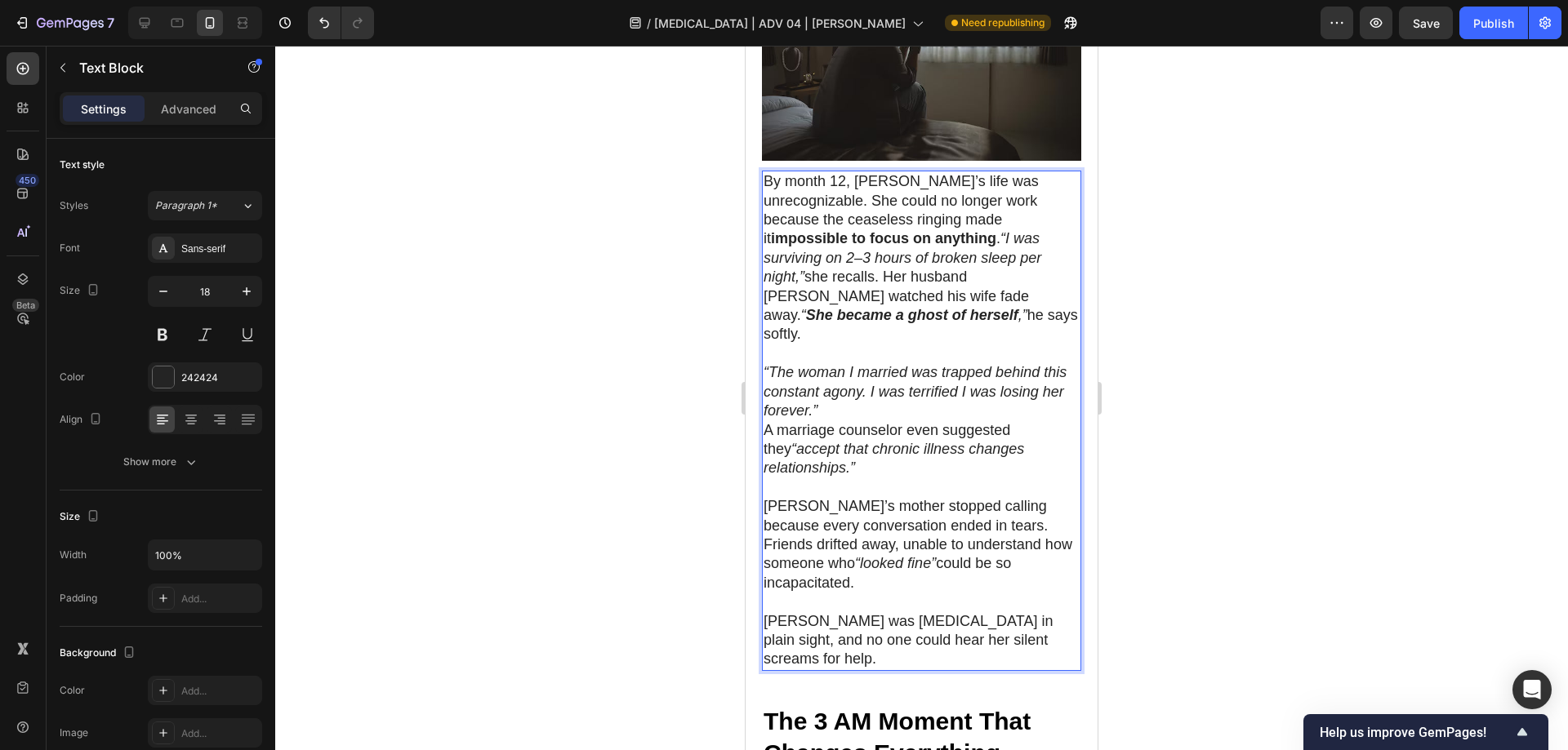
click at [1111, 298] on div at bounding box center [922, 397] width 1293 height 705
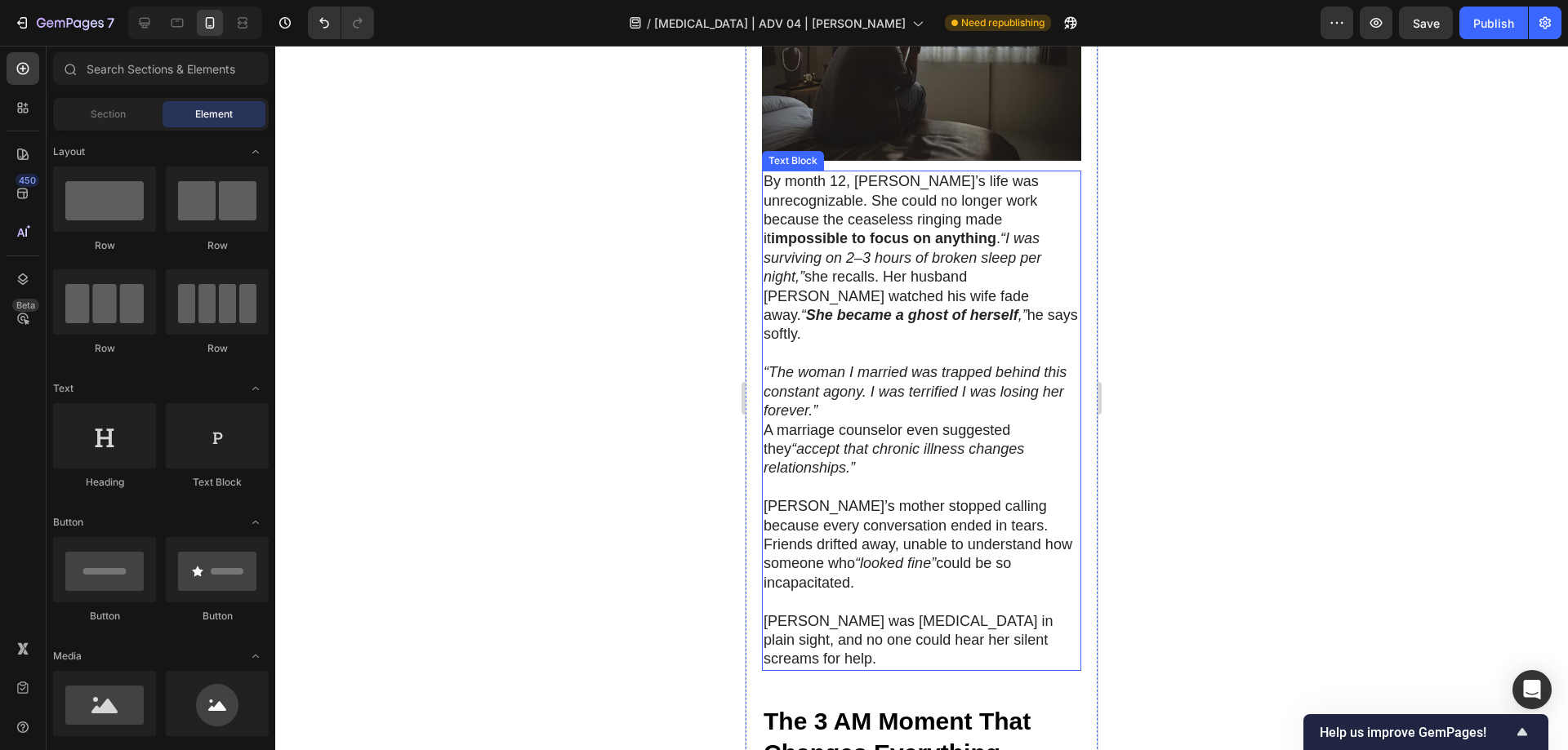
click at [853, 497] on p "[PERSON_NAME]’s mother stopped calling because every conversation ended in tear…" at bounding box center [921, 545] width 316 height 96
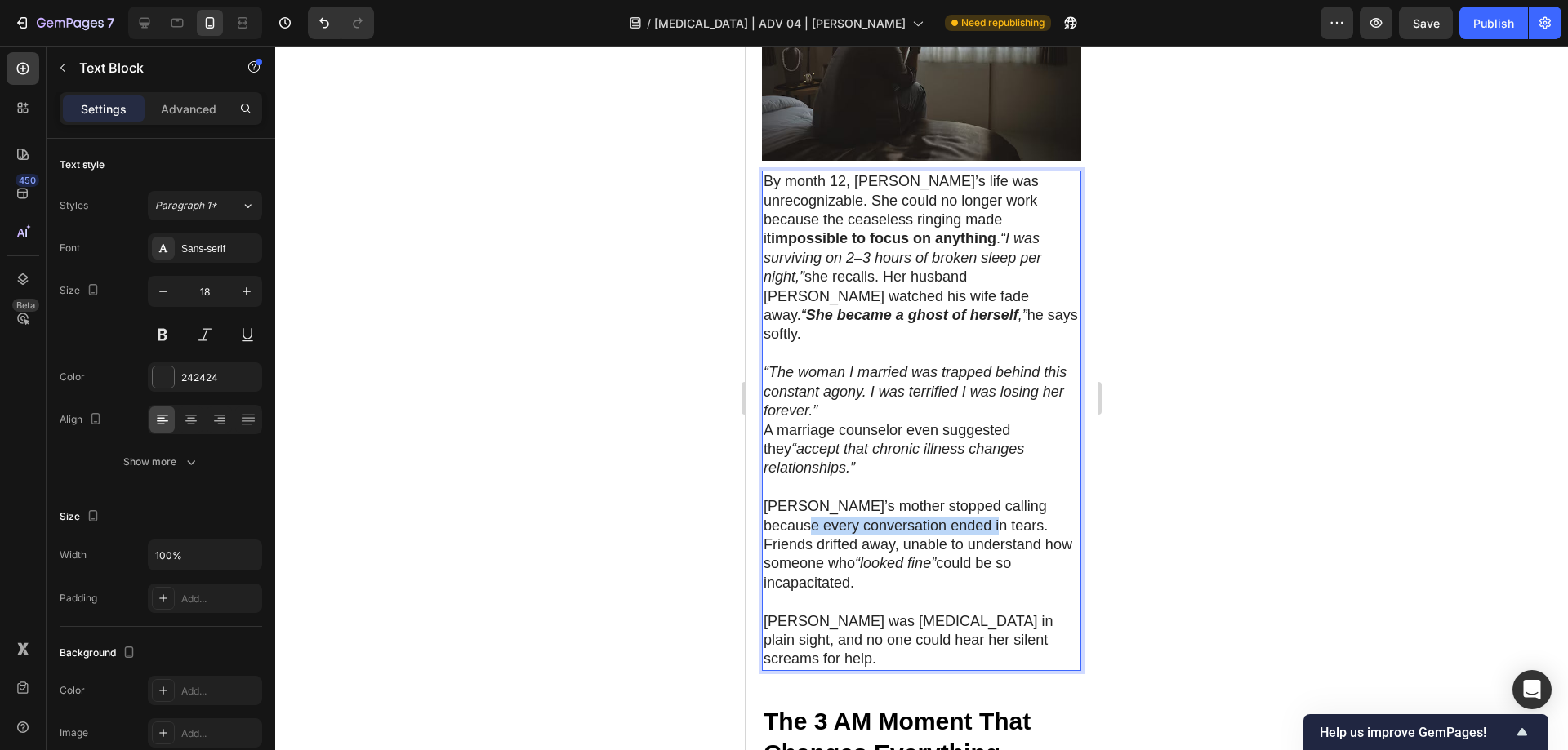
drag, startPoint x: 763, startPoint y: 469, endPoint x: 948, endPoint y: 473, distance: 185.0
click at [948, 497] on p "[PERSON_NAME]’s mother stopped calling because every conversation ended in tear…" at bounding box center [921, 545] width 316 height 96
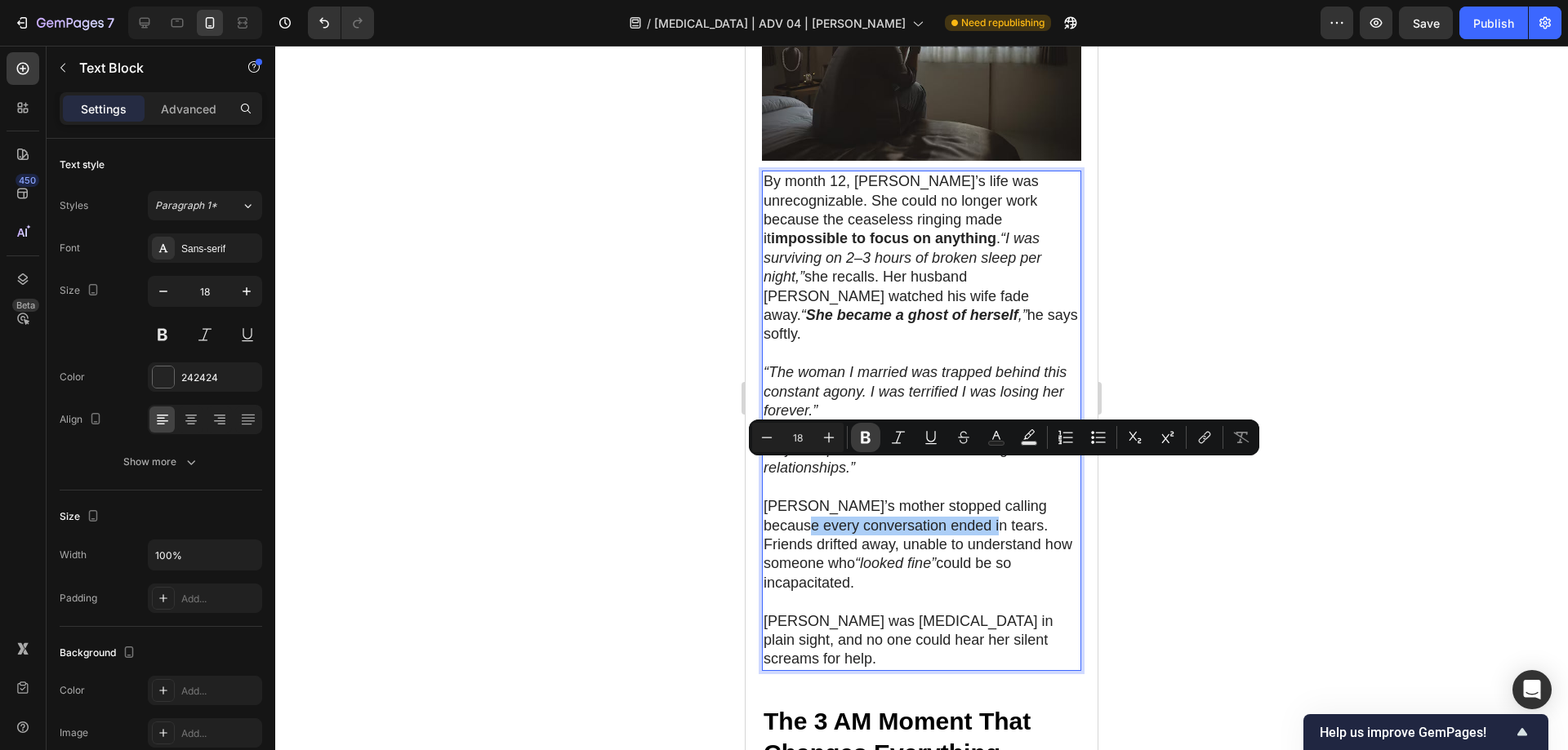
click at [862, 436] on icon "Editor contextual toolbar" at bounding box center [865, 438] width 10 height 12
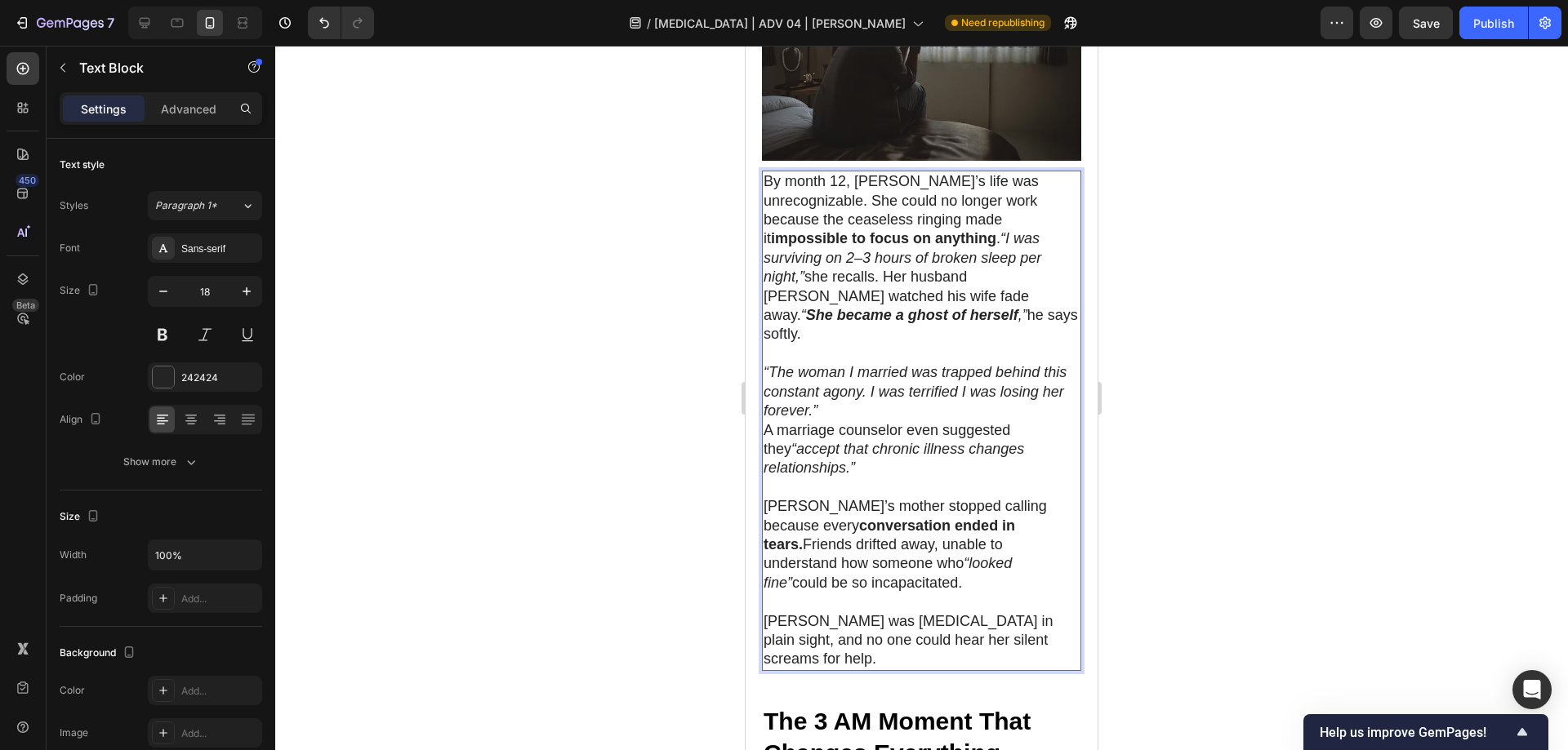
click at [1246, 502] on div at bounding box center [922, 397] width 1293 height 705
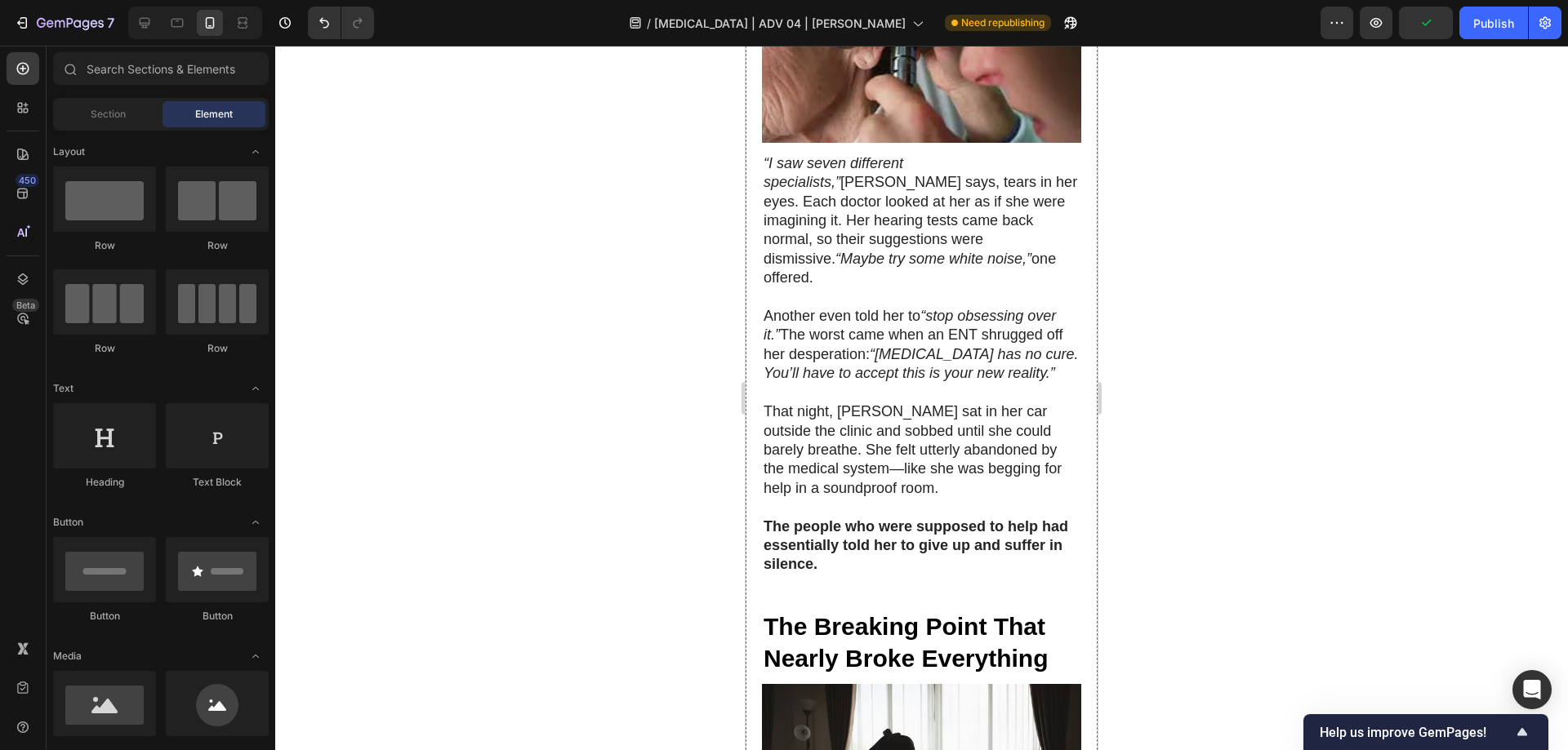
scroll to position [1333, 0]
click at [835, 306] on p "Another even told her to “stop obsessing over it.” The worst came when an ENT s…" at bounding box center [921, 344] width 316 height 77
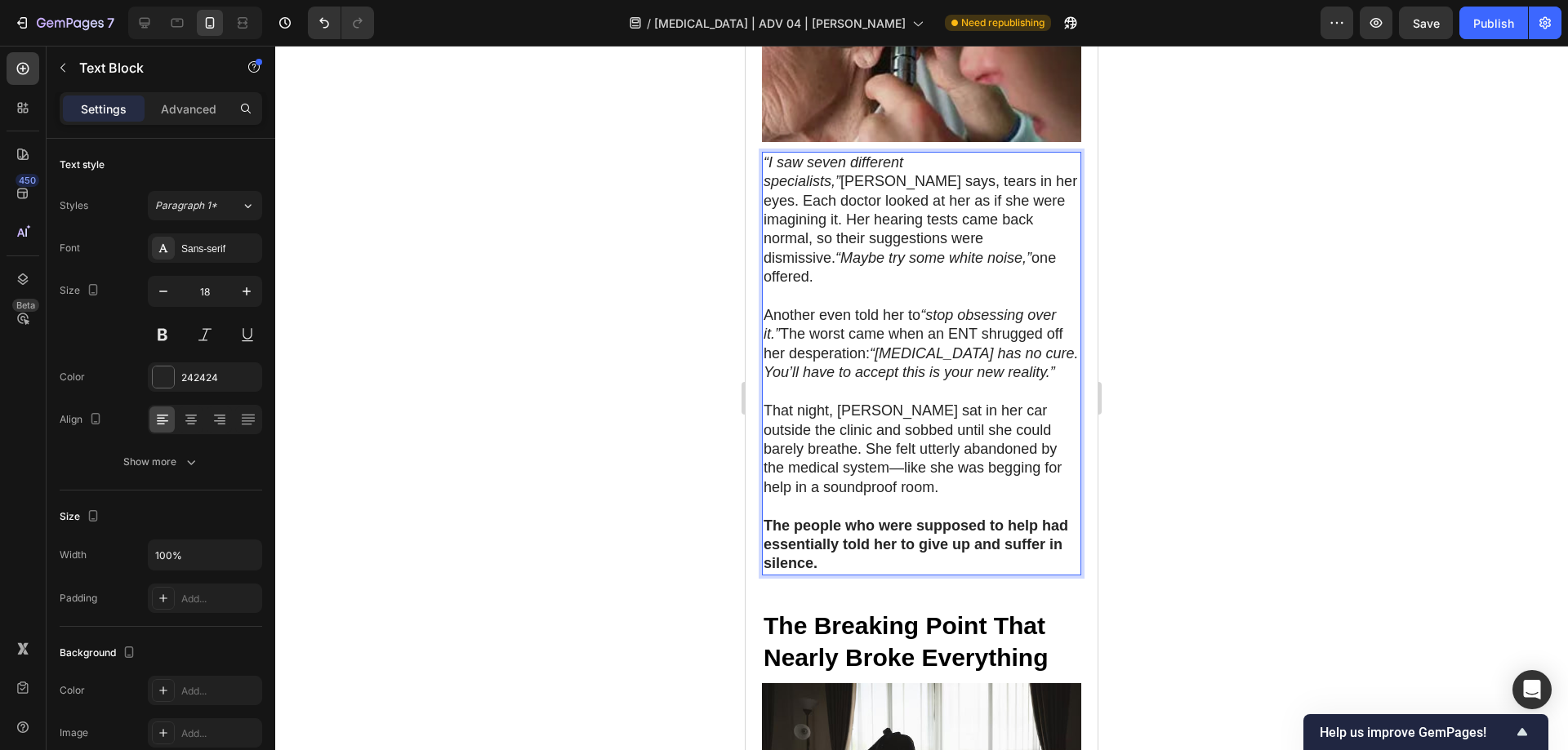
click at [822, 306] on p "Another even told her to “stop obsessing over it.” The worst came when an ENT s…" at bounding box center [921, 344] width 316 height 77
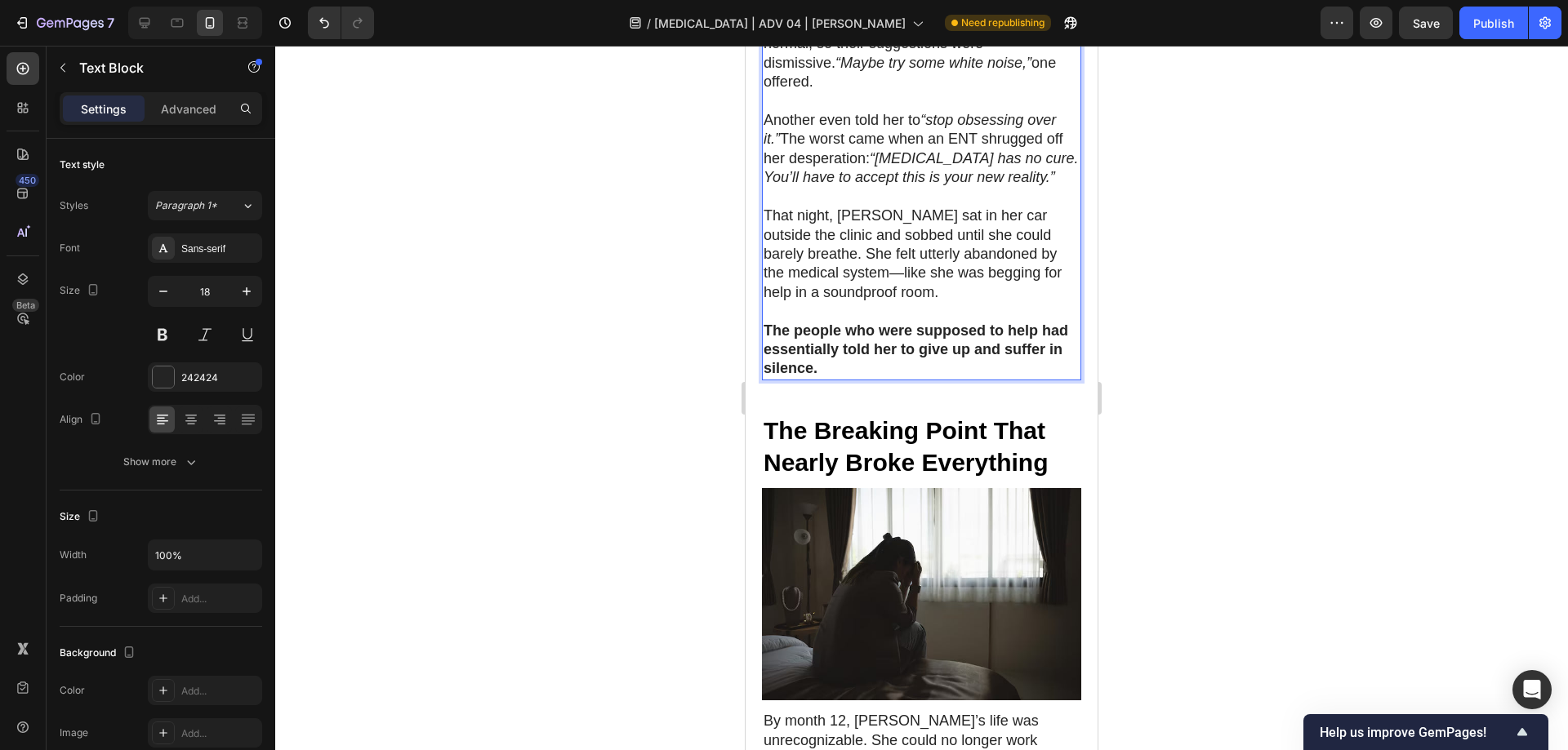
scroll to position [1578, 0]
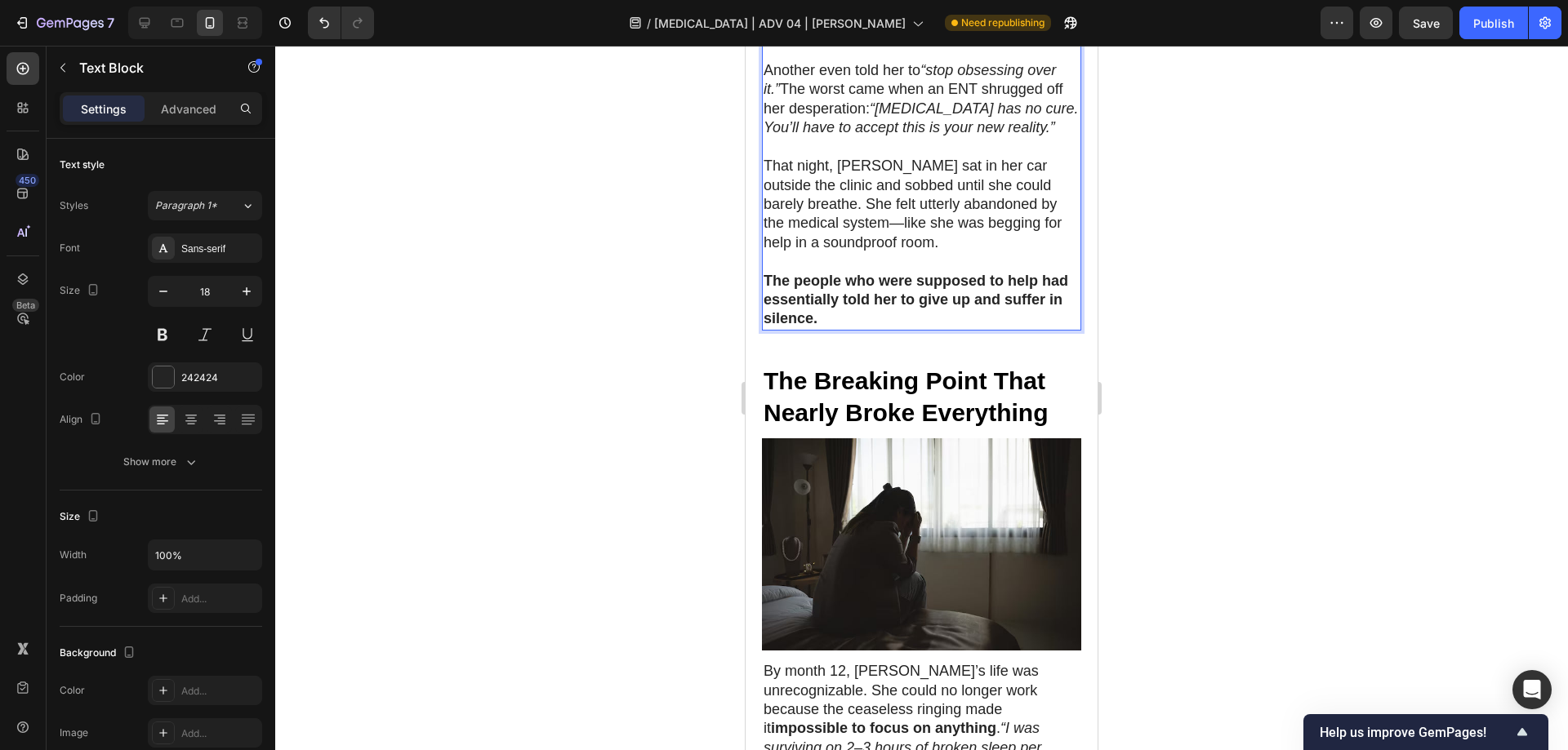
click at [836, 159] on p "That night, [PERSON_NAME] sat in her car outside the clinic and sobbed until sh…" at bounding box center [921, 205] width 316 height 96
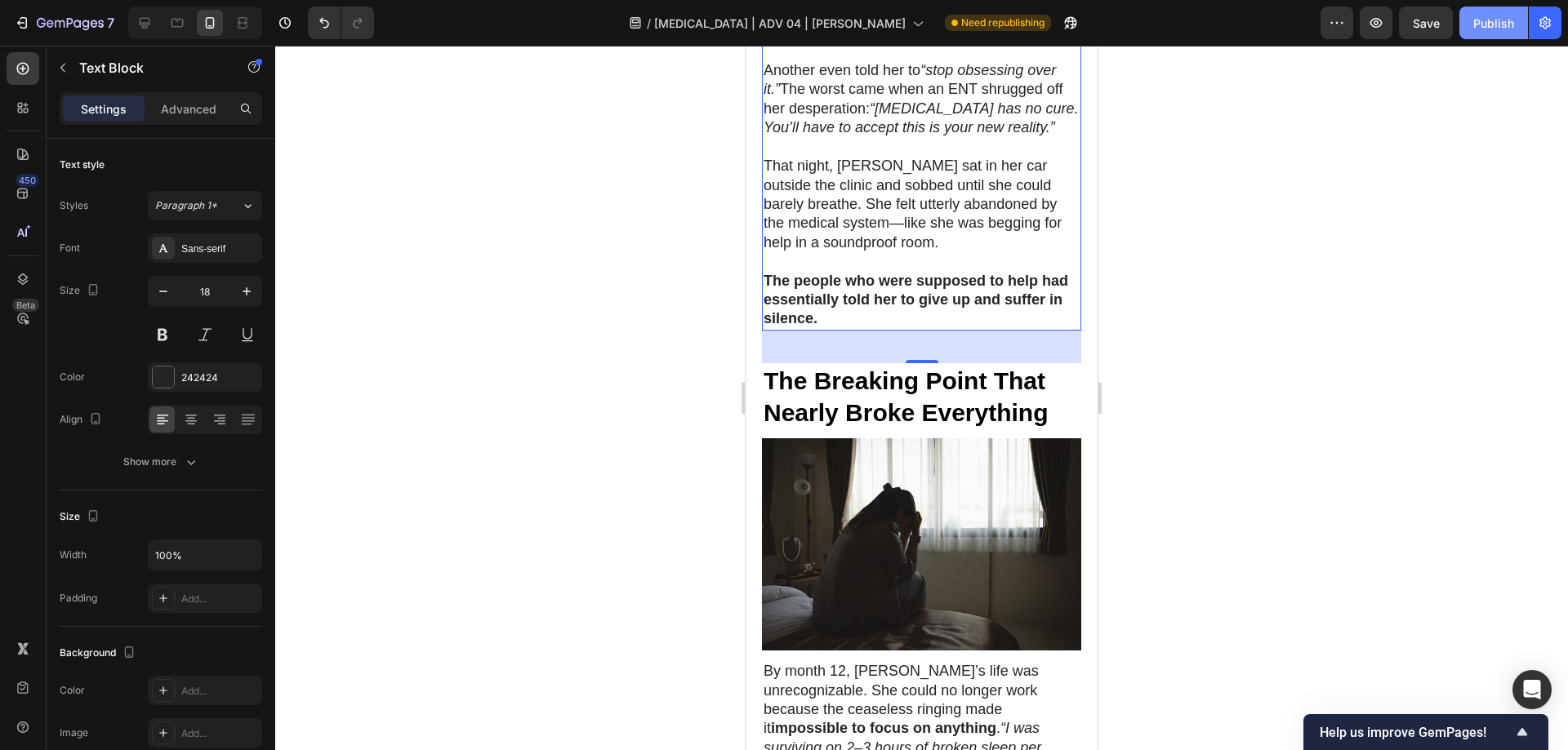
click at [1497, 16] on div "Publish" at bounding box center [1493, 24] width 41 height 17
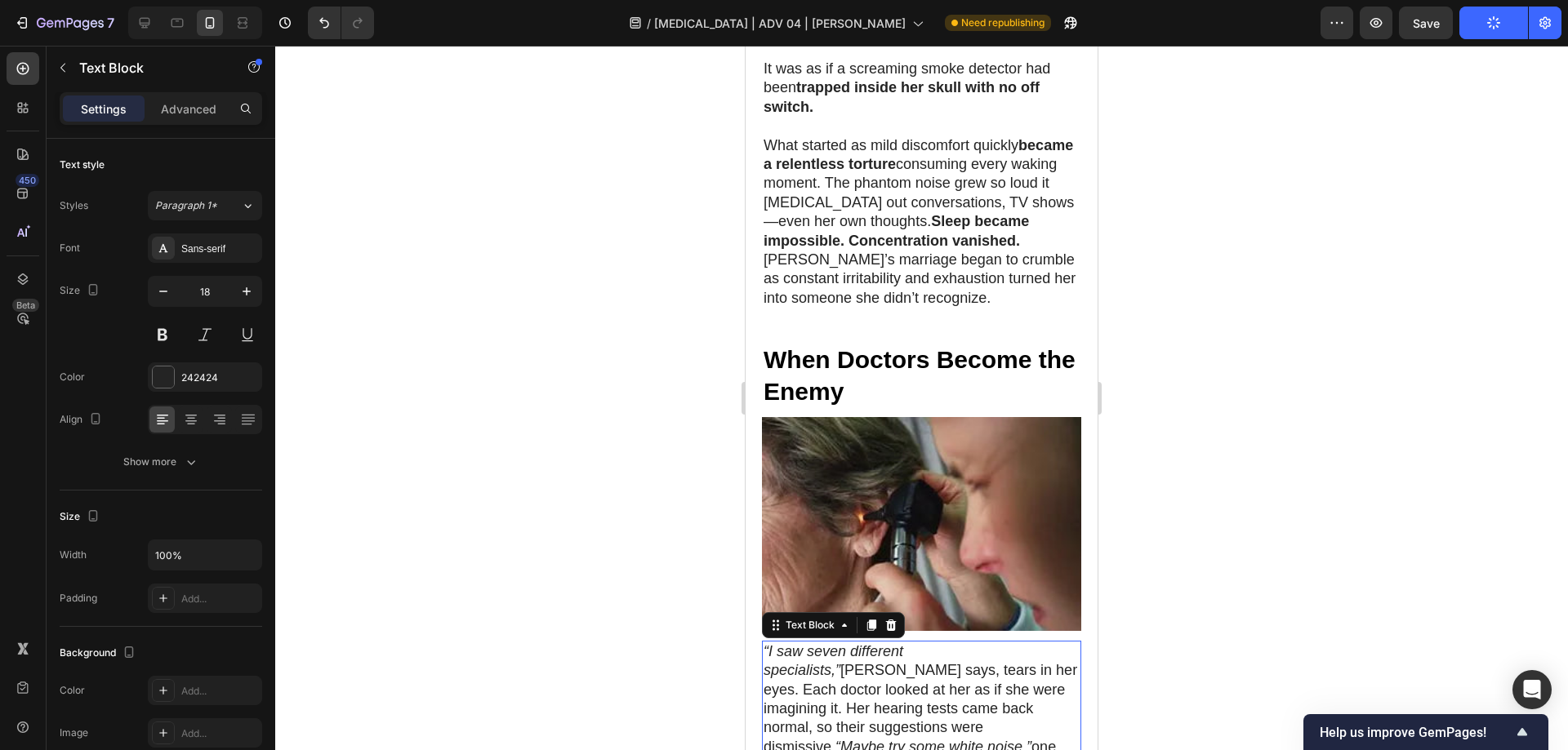
scroll to position [842, 0]
click at [1309, 301] on div at bounding box center [922, 397] width 1293 height 705
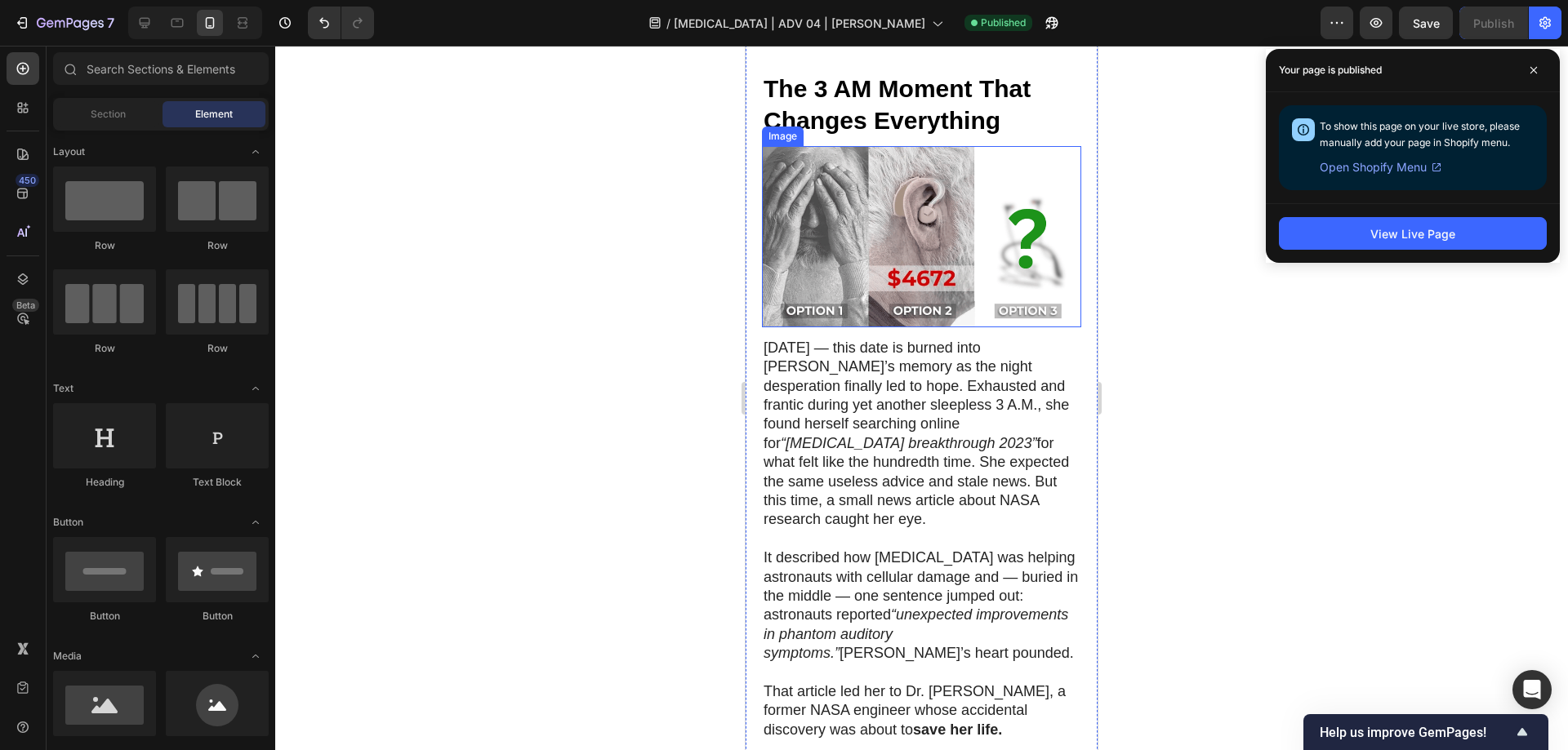
scroll to position [2802, 0]
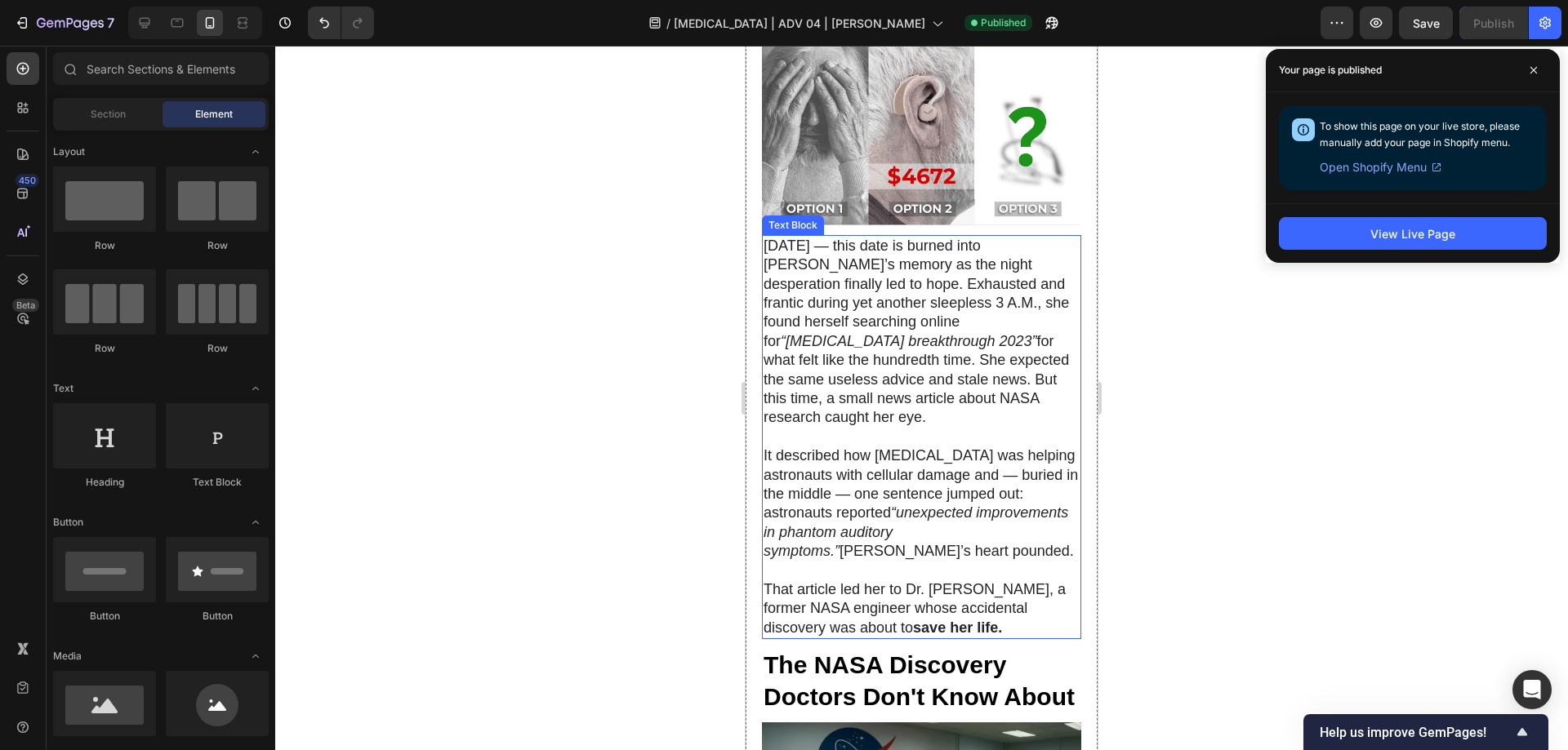
click at [802, 447] on p "It described how [MEDICAL_DATA] was helping astronauts with cellular damage and…" at bounding box center [921, 503] width 316 height 114
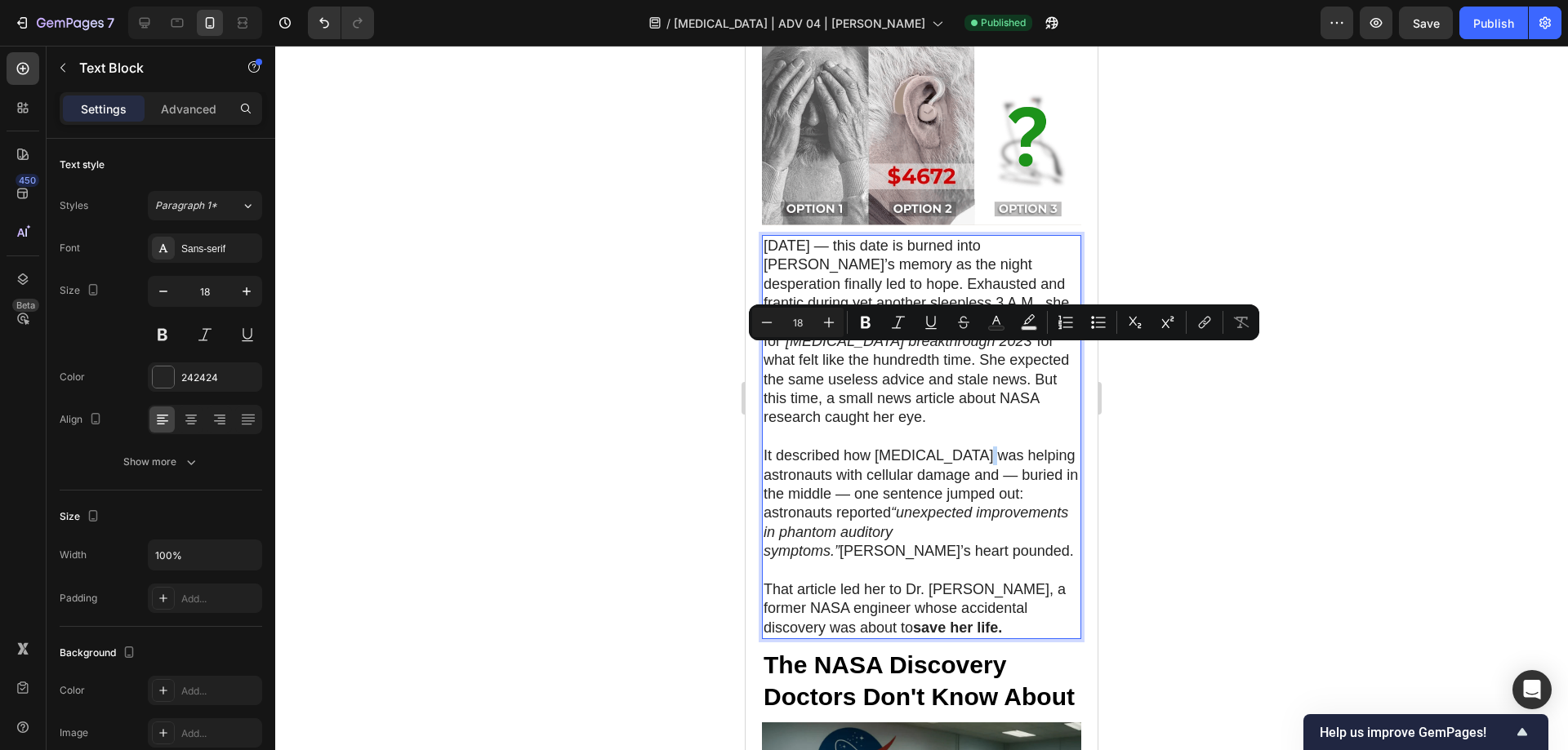
drag, startPoint x: 961, startPoint y: 355, endPoint x: 970, endPoint y: 354, distance: 9.1
click at [970, 447] on p "It described how [MEDICAL_DATA] was helping astronauts with cellular damage and…" at bounding box center [921, 503] width 316 height 114
click at [845, 447] on p "It described how [MEDICAL_DATA] was helping astronauts with cellular damage and…" at bounding box center [921, 503] width 316 height 114
drag, startPoint x: 875, startPoint y: 354, endPoint x: 1039, endPoint y: 361, distance: 164.1
click at [1039, 447] on p "It described how [MEDICAL_DATA] was helping astronauts with cellular damage and…" at bounding box center [921, 503] width 316 height 114
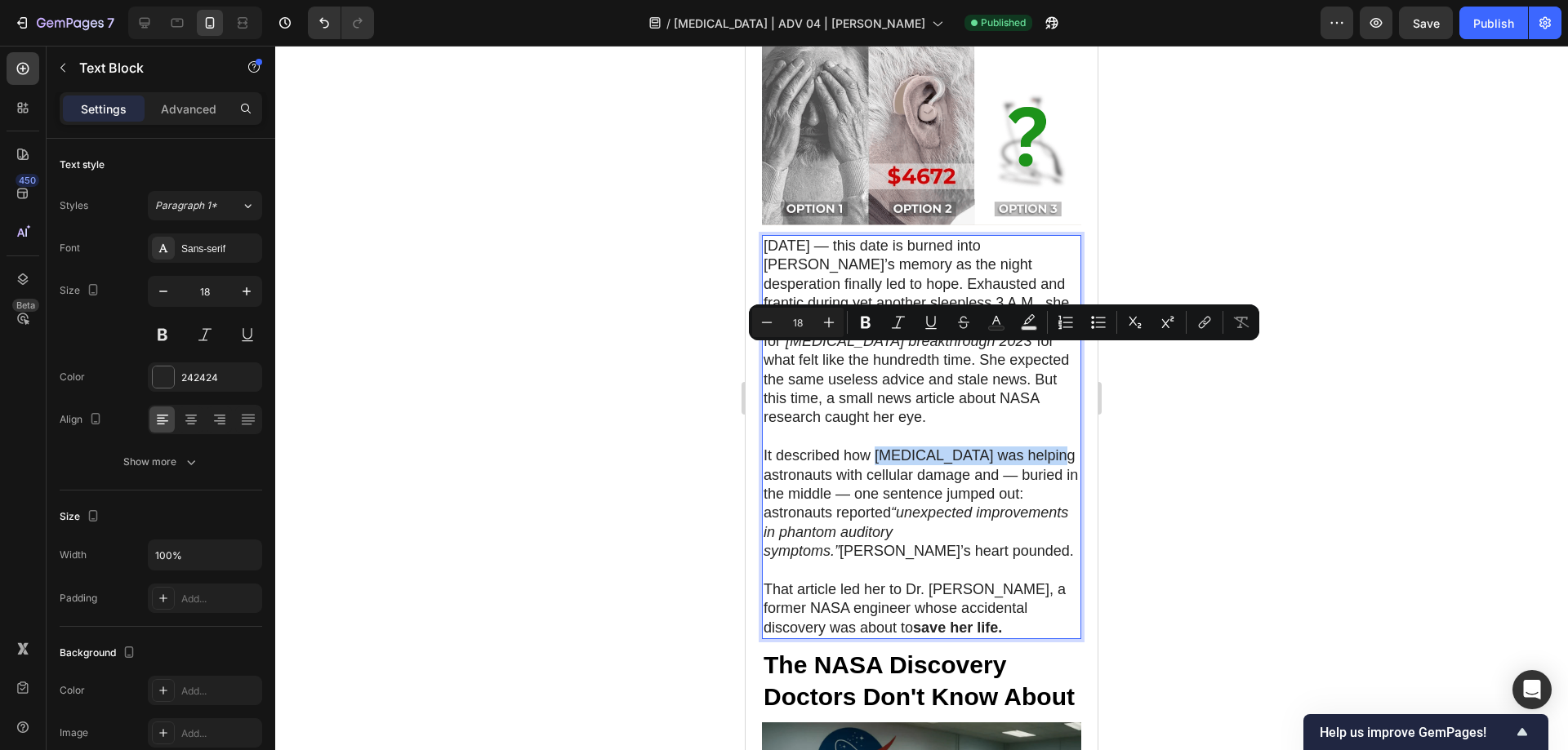
click at [878, 447] on p "It described how [MEDICAL_DATA] was helping astronauts with cellular damage and…" at bounding box center [921, 503] width 316 height 114
drag, startPoint x: 975, startPoint y: 355, endPoint x: 970, endPoint y: 377, distance: 22.6
click at [970, 447] on p "It described how [MEDICAL_DATA] was helping astronauts with cellular damage and…" at bounding box center [921, 503] width 316 height 114
click at [867, 319] on icon "Editor contextual toolbar" at bounding box center [865, 323] width 10 height 12
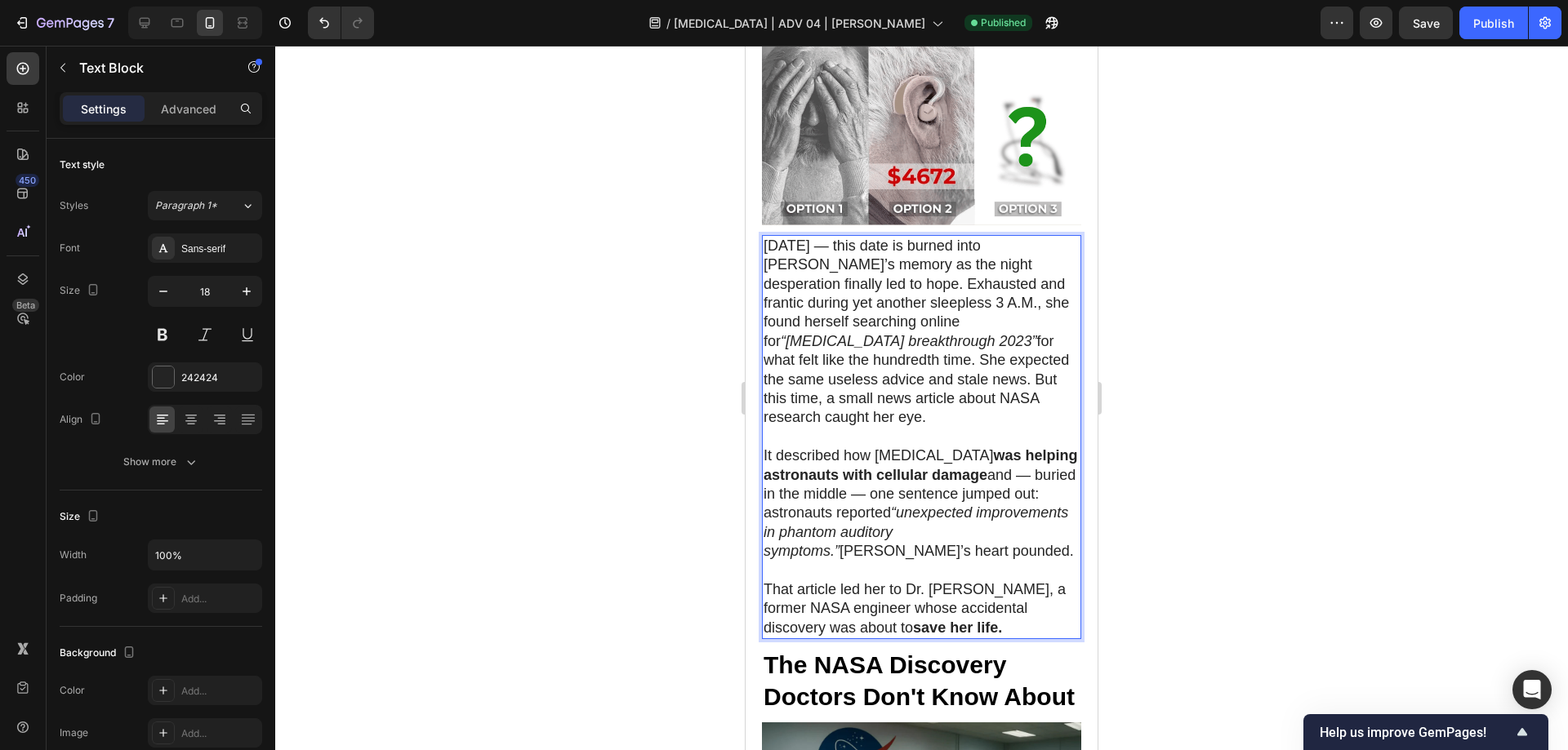
click at [1179, 278] on div at bounding box center [922, 397] width 1293 height 705
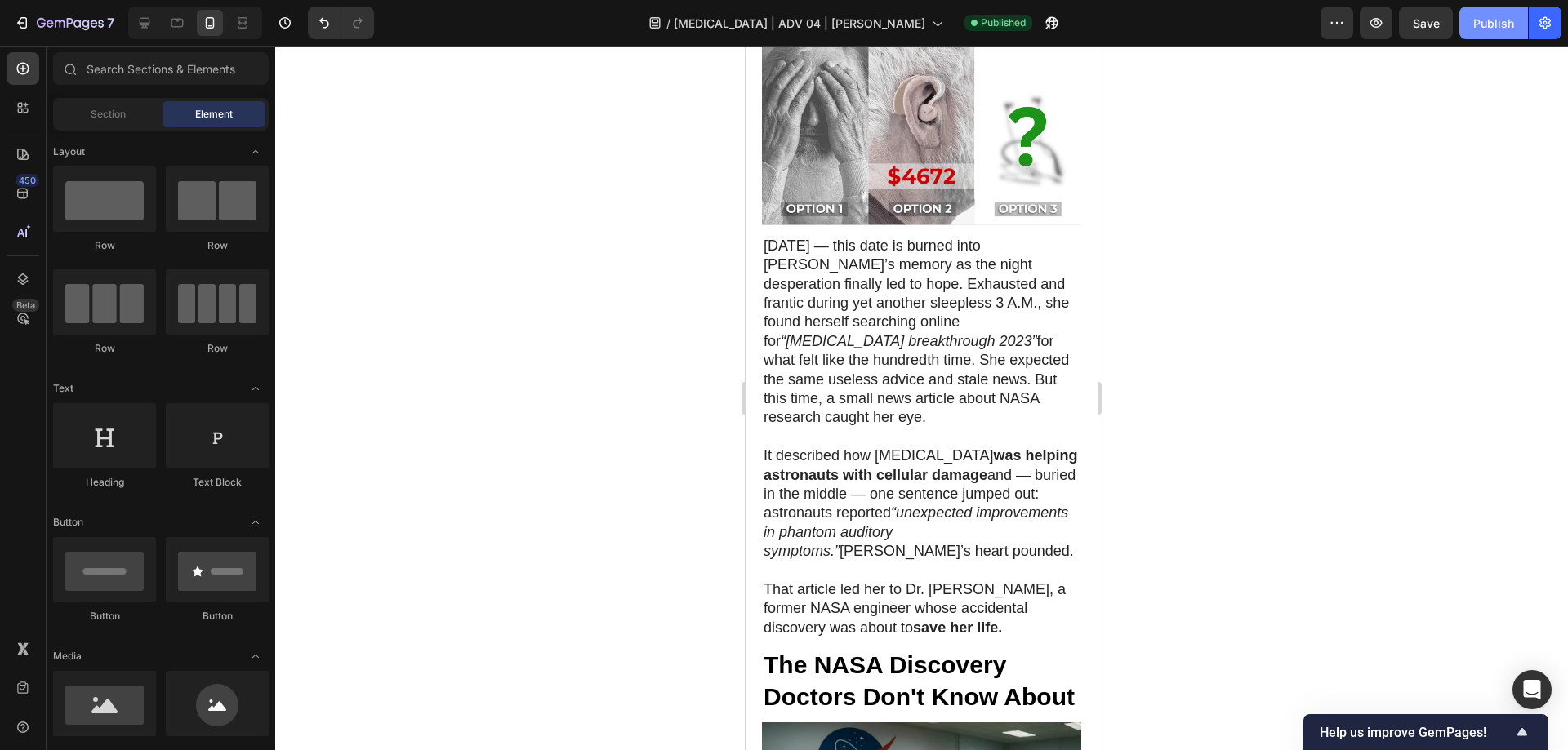
click at [1492, 30] on div "Publish" at bounding box center [1493, 24] width 41 height 17
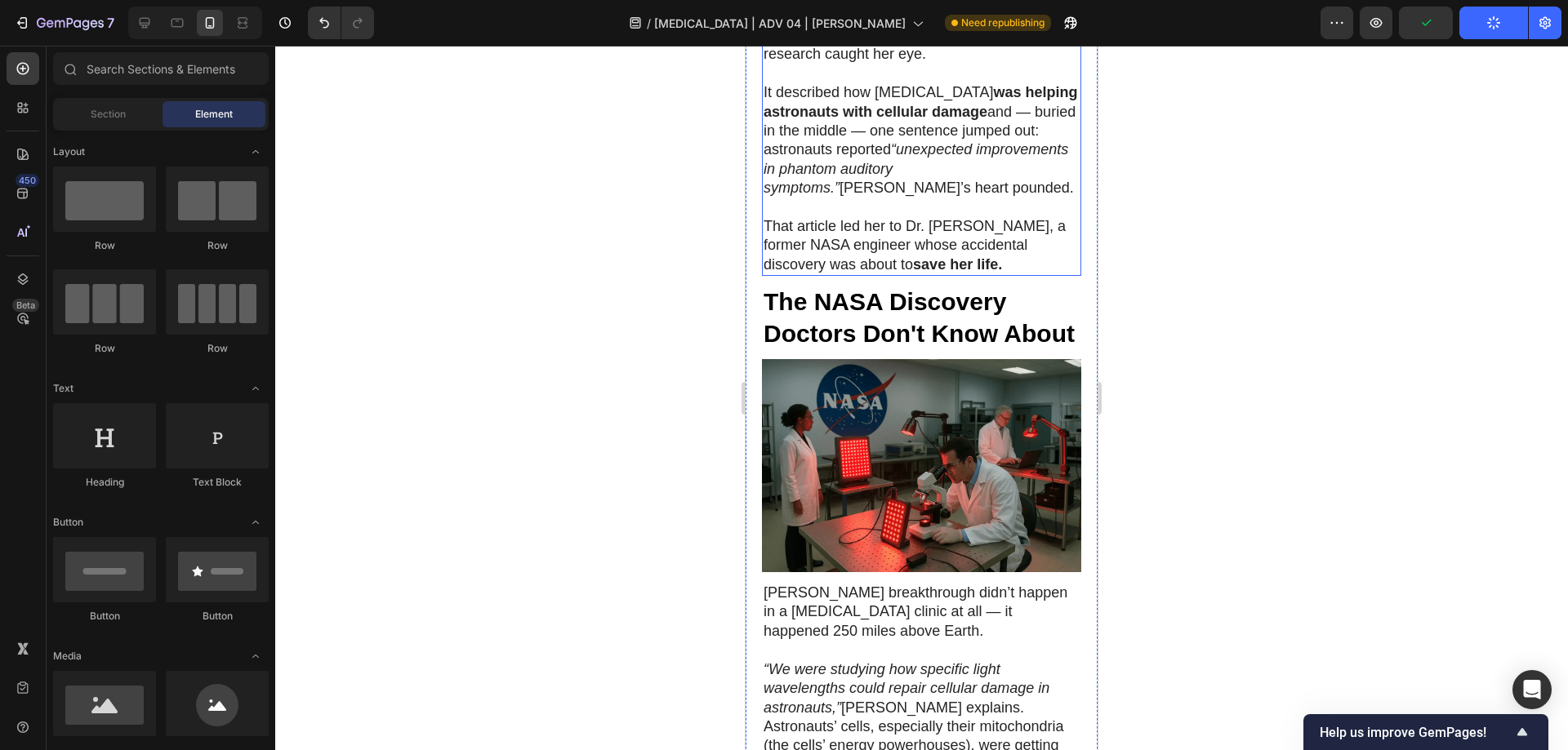
scroll to position [3456, 0]
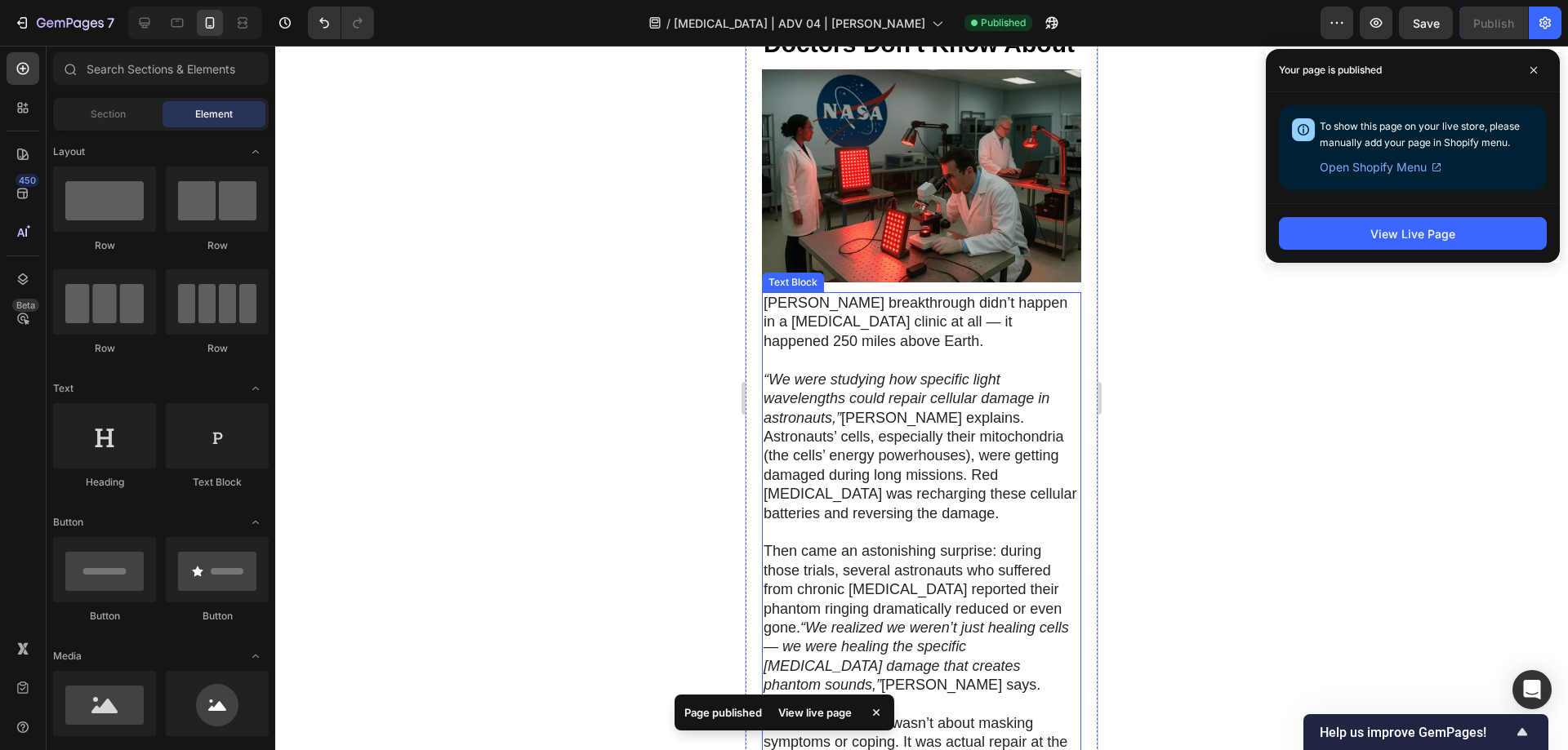
click at [968, 371] on p "“We were studying how specific light wavelengths could repair cellular damage i…" at bounding box center [921, 447] width 316 height 152
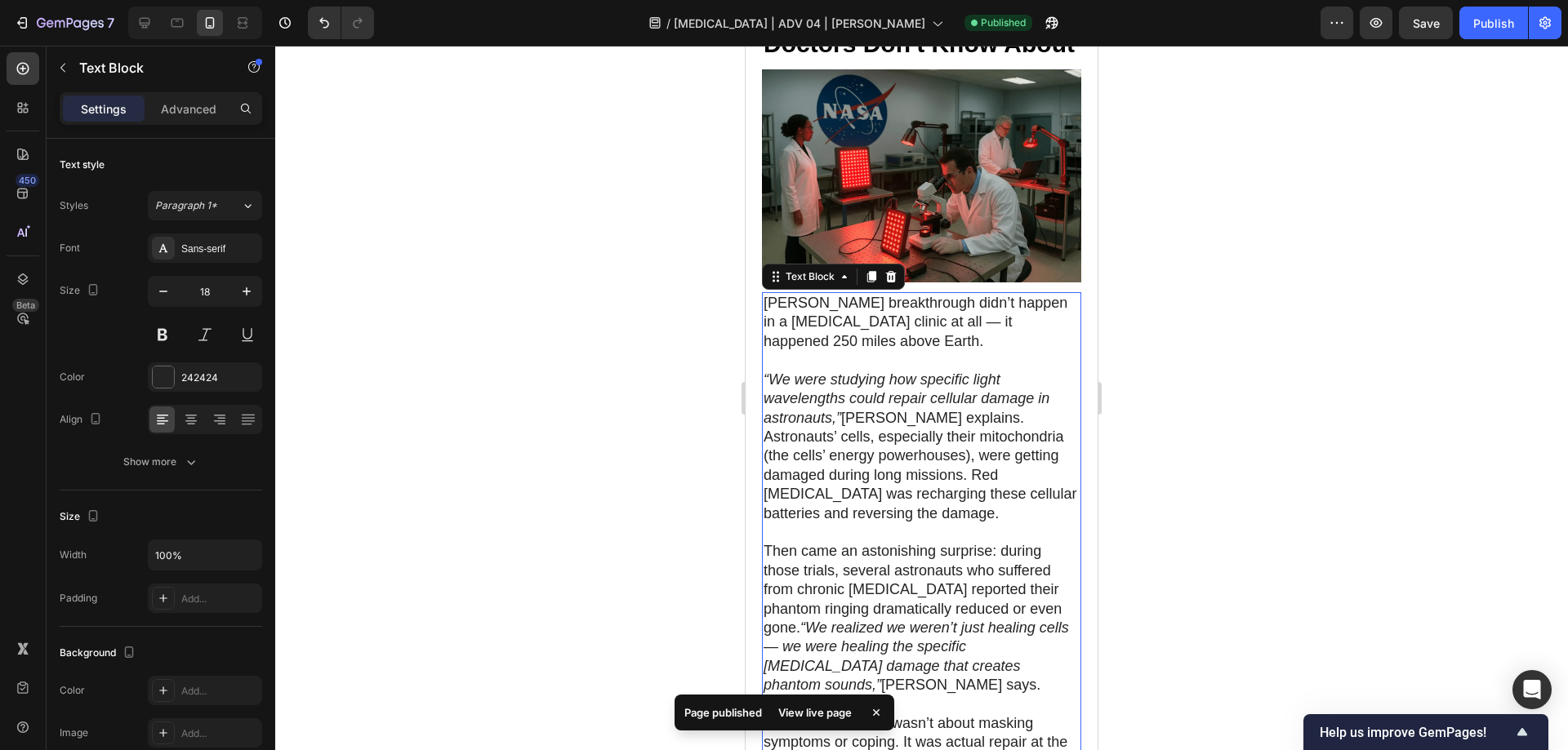
click at [968, 371] on p "“We were studying how specific light wavelengths could repair cellular damage i…" at bounding box center [921, 447] width 316 height 152
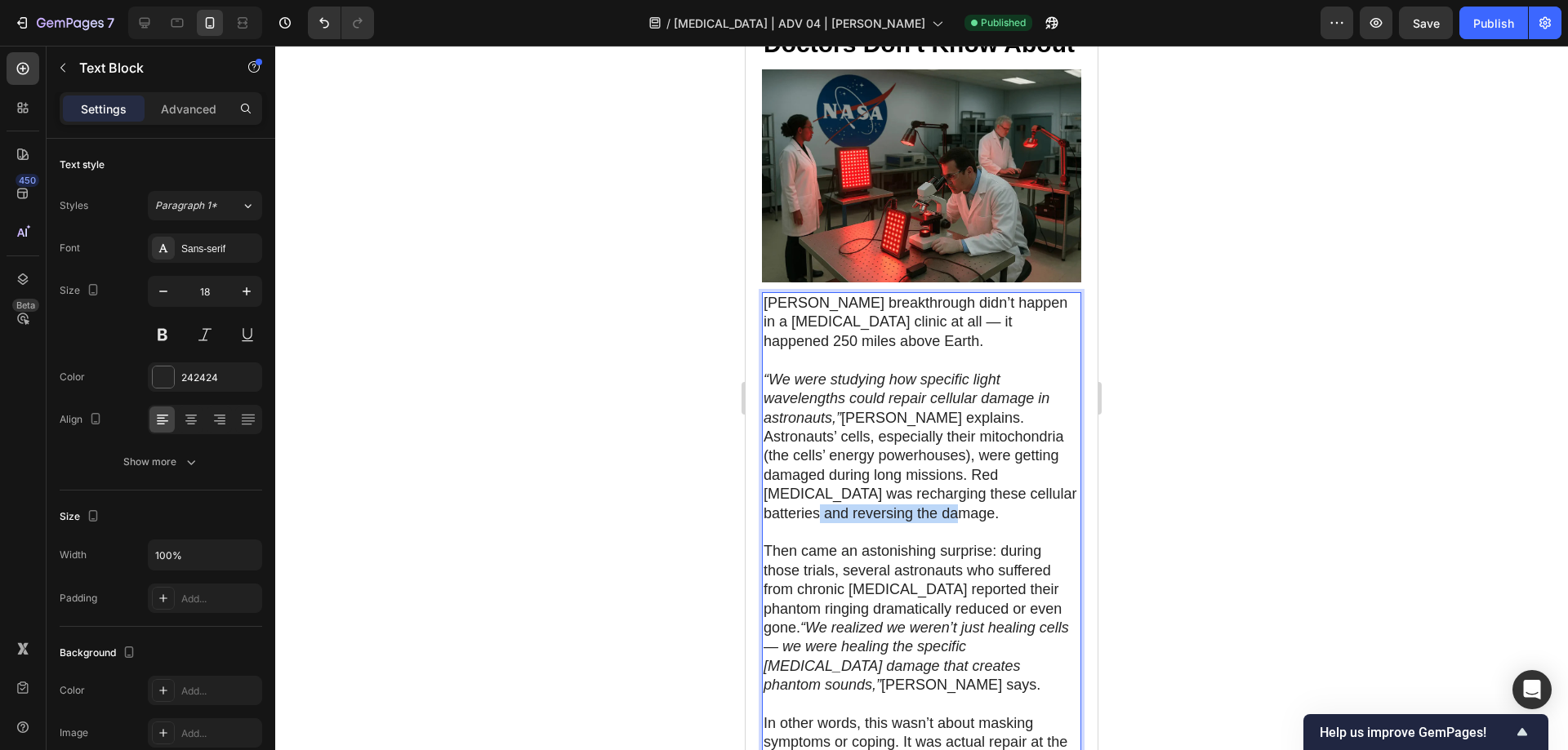
drag, startPoint x: 764, startPoint y: 435, endPoint x: 921, endPoint y: 441, distance: 157.1
click at [921, 441] on p "“We were studying how specific light wavelengths could repair cellular damage i…" at bounding box center [921, 447] width 316 height 152
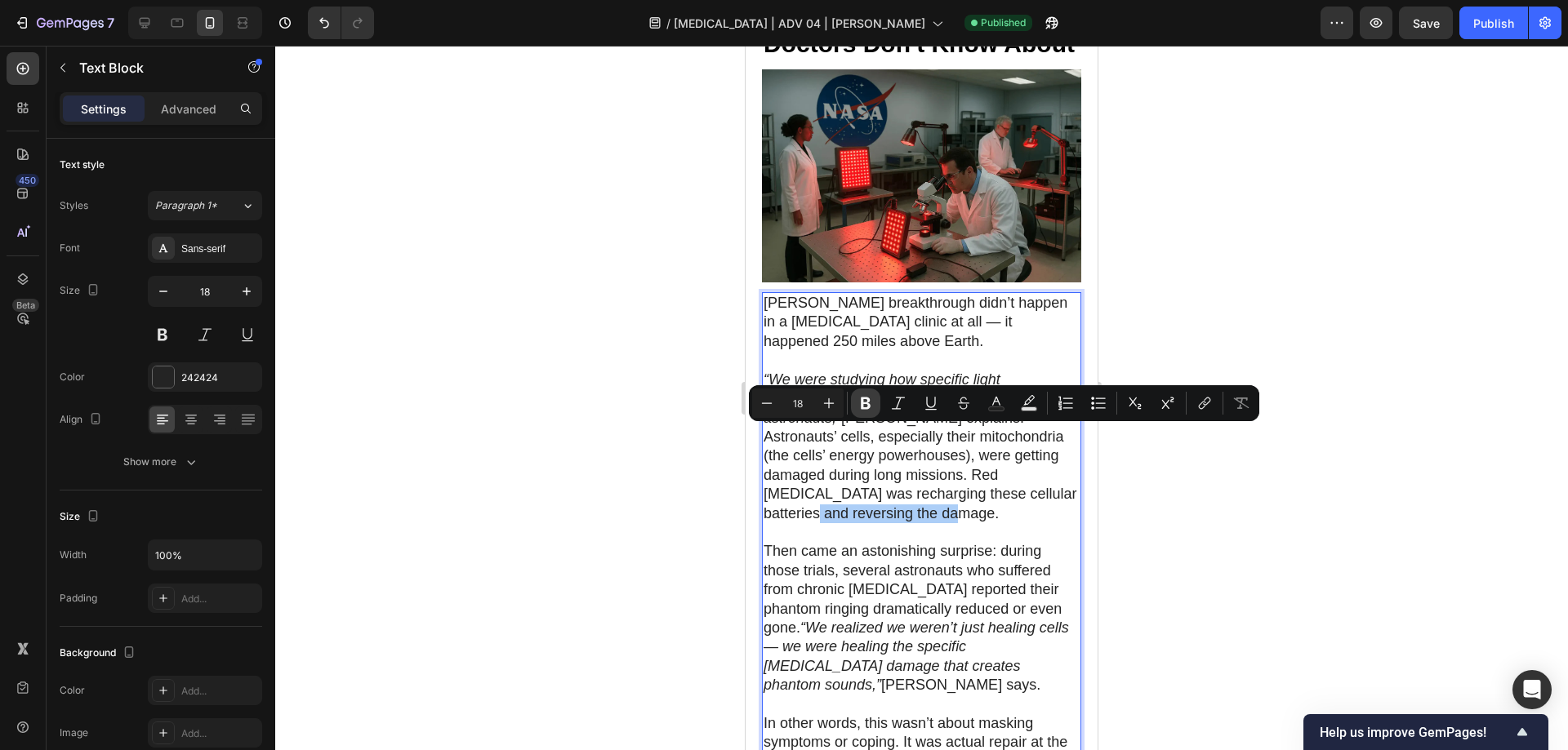
click at [862, 403] on icon "Editor contextual toolbar" at bounding box center [865, 403] width 10 height 12
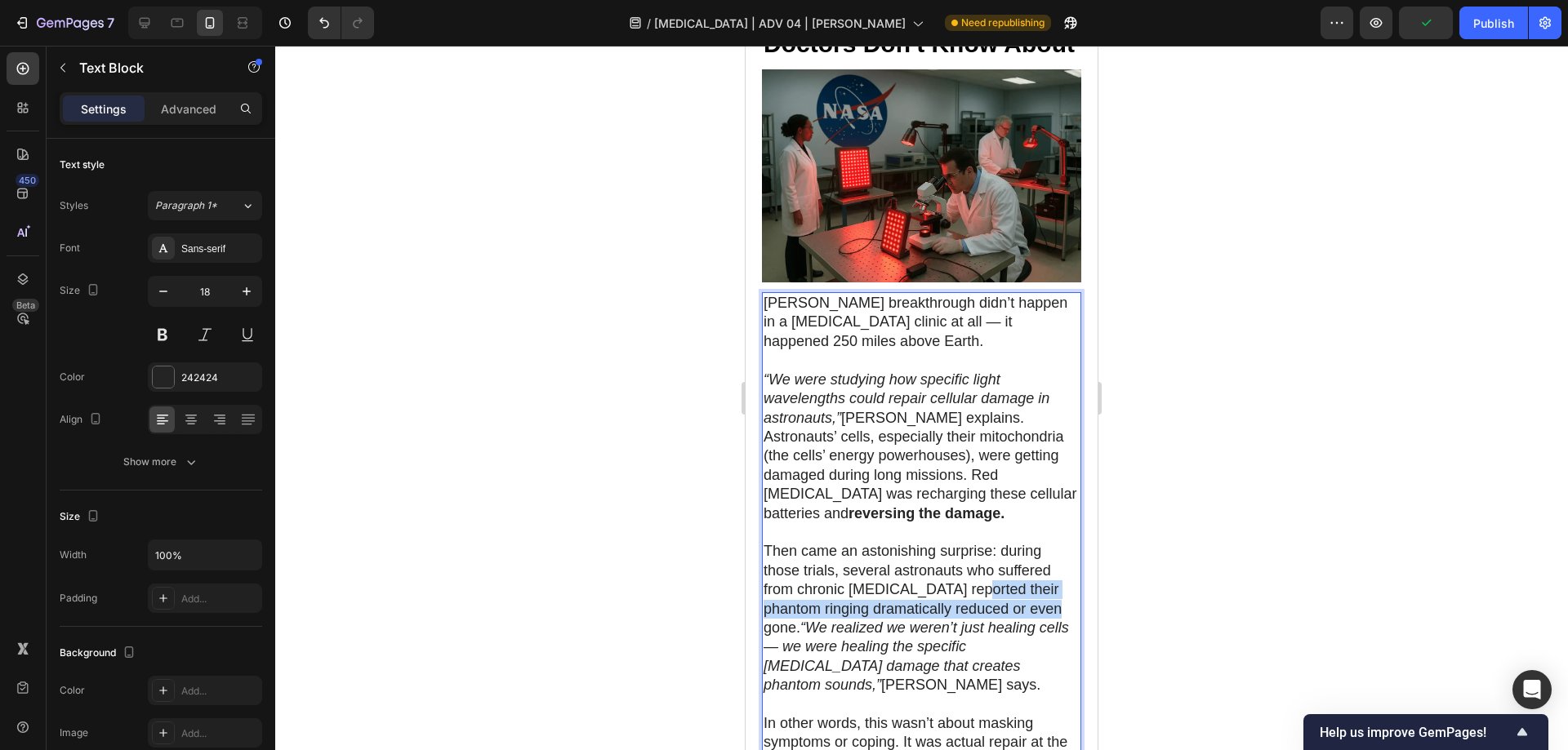
drag, startPoint x: 958, startPoint y: 507, endPoint x: 1042, endPoint y: 530, distance: 87.1
click at [1042, 542] on p "Then came an astonishing surprise: during those trials, several astronauts who …" at bounding box center [921, 618] width 316 height 152
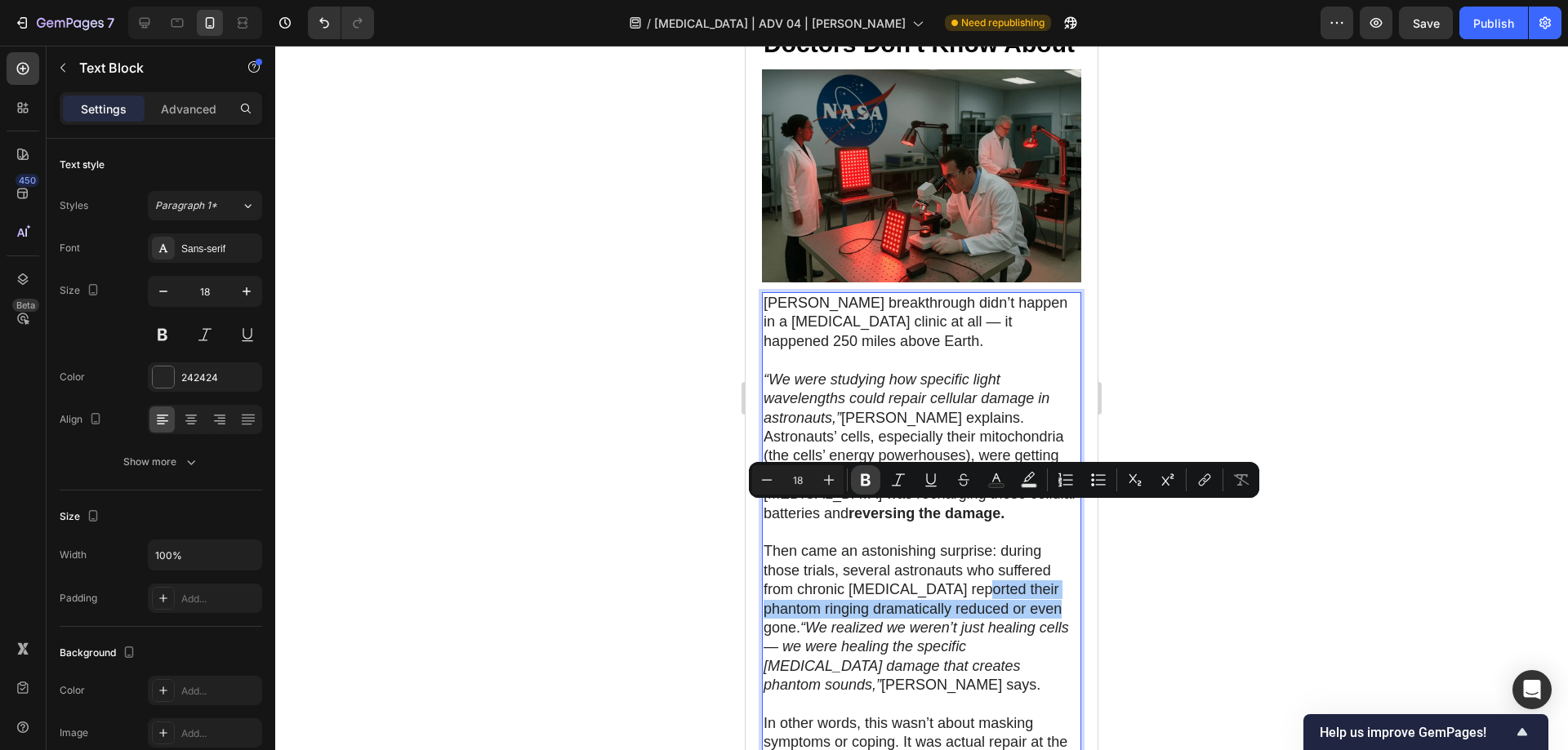
click at [869, 476] on icon "Editor contextual toolbar" at bounding box center [865, 480] width 17 height 17
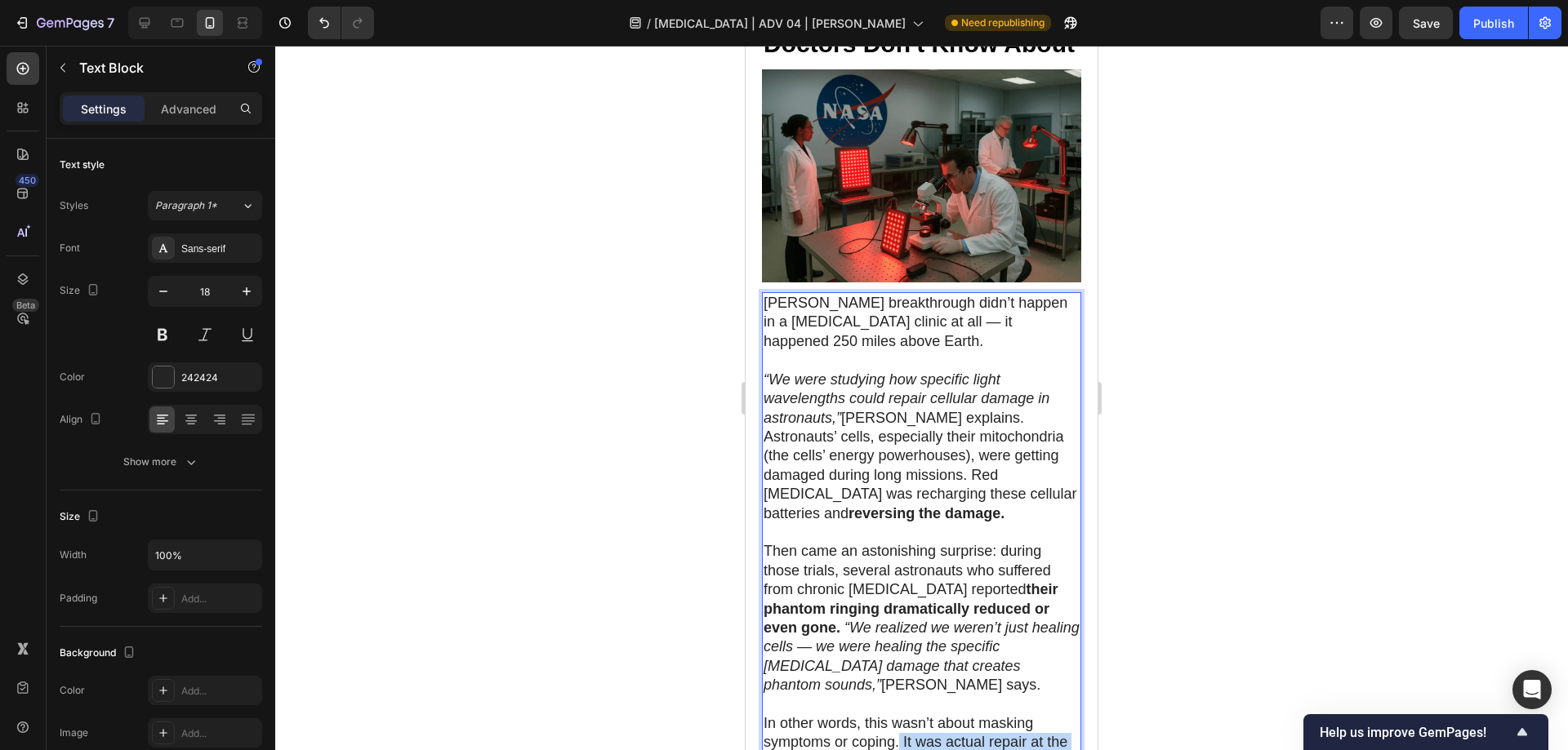
drag, startPoint x: 901, startPoint y: 644, endPoint x: 975, endPoint y: 659, distance: 75.5
click at [975, 714] on p "In other words, this wasn’t about masking symptoms or coping. It was actual rep…" at bounding box center [921, 743] width 316 height 57
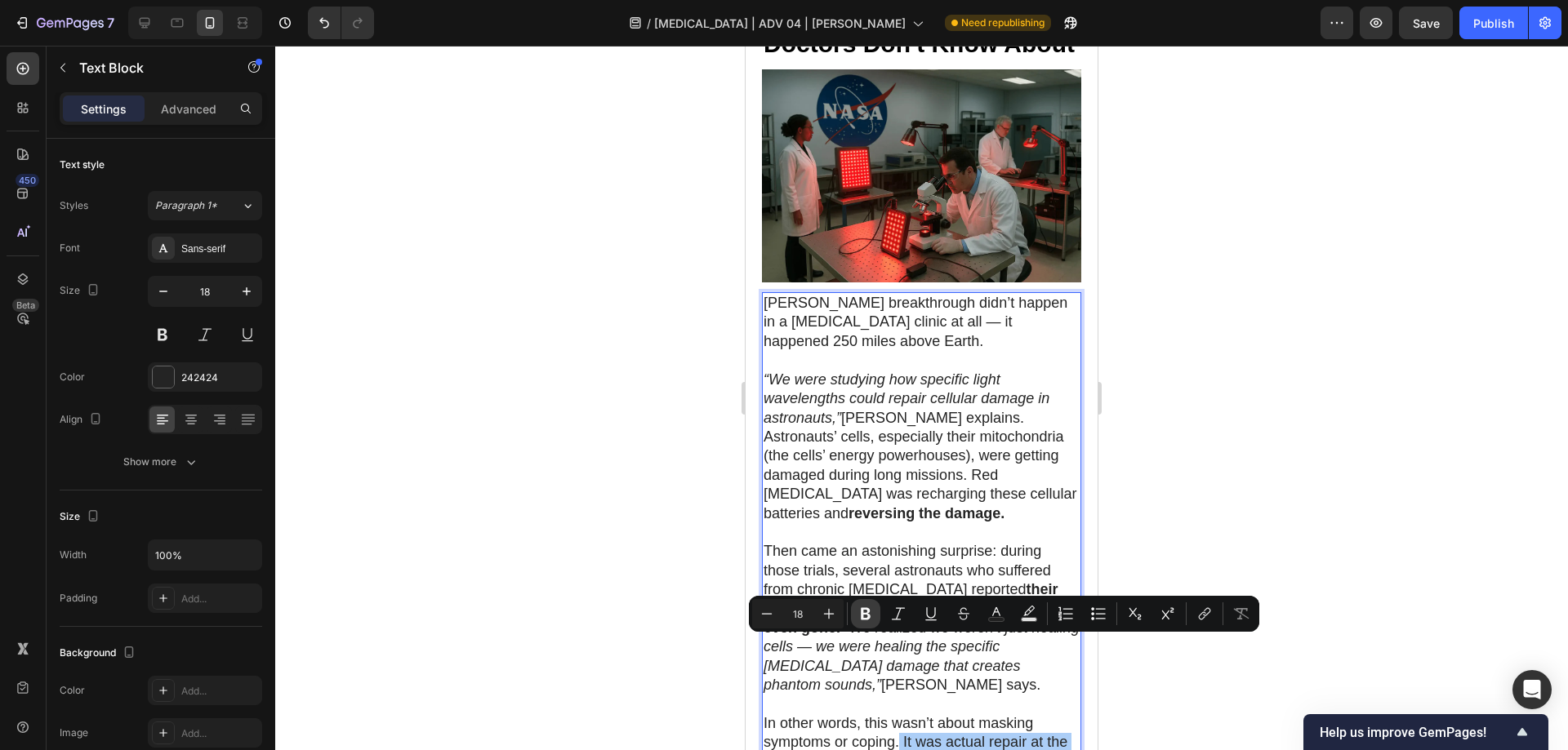
click at [871, 614] on icon "Editor contextual toolbar" at bounding box center [865, 613] width 17 height 17
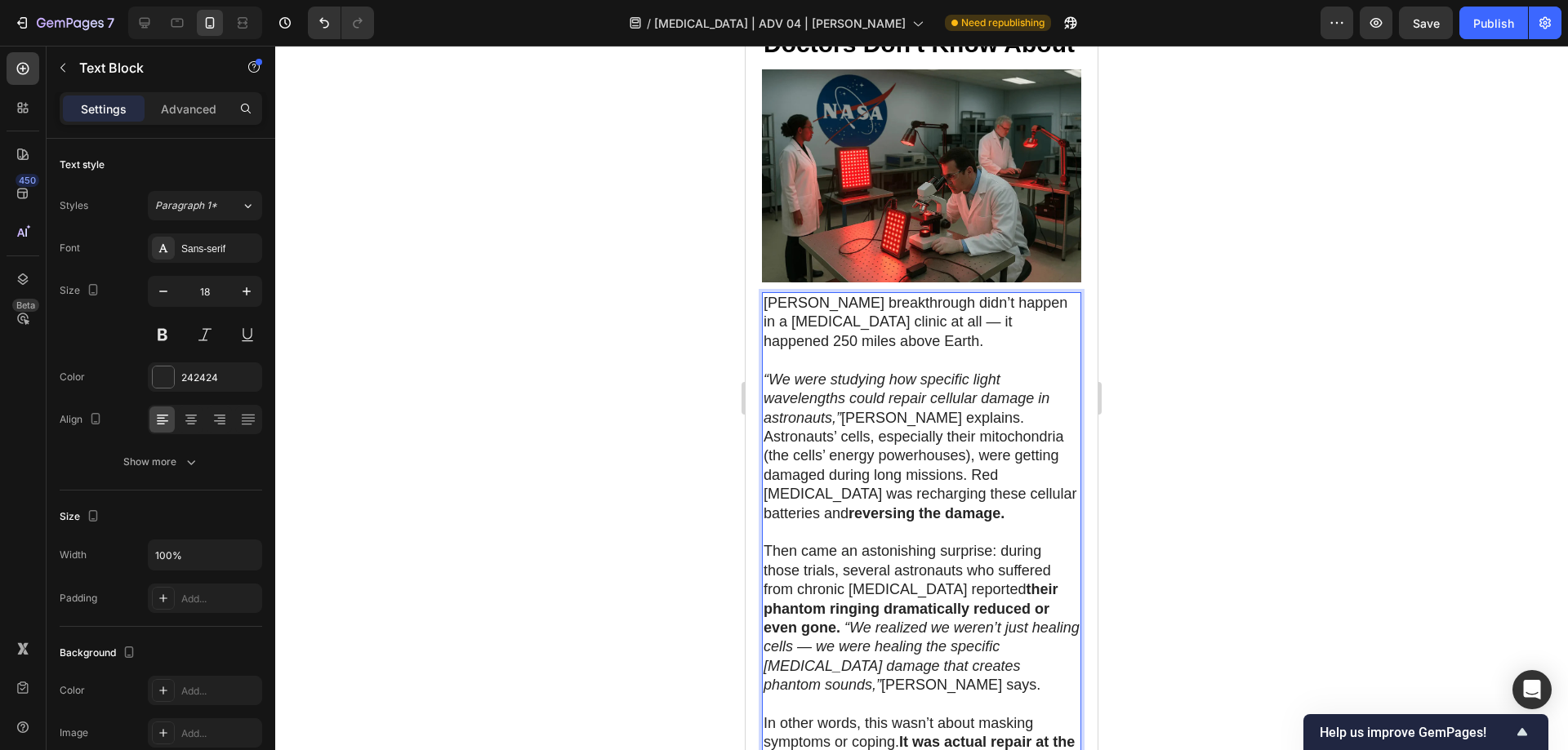
click at [1224, 417] on div at bounding box center [922, 397] width 1293 height 705
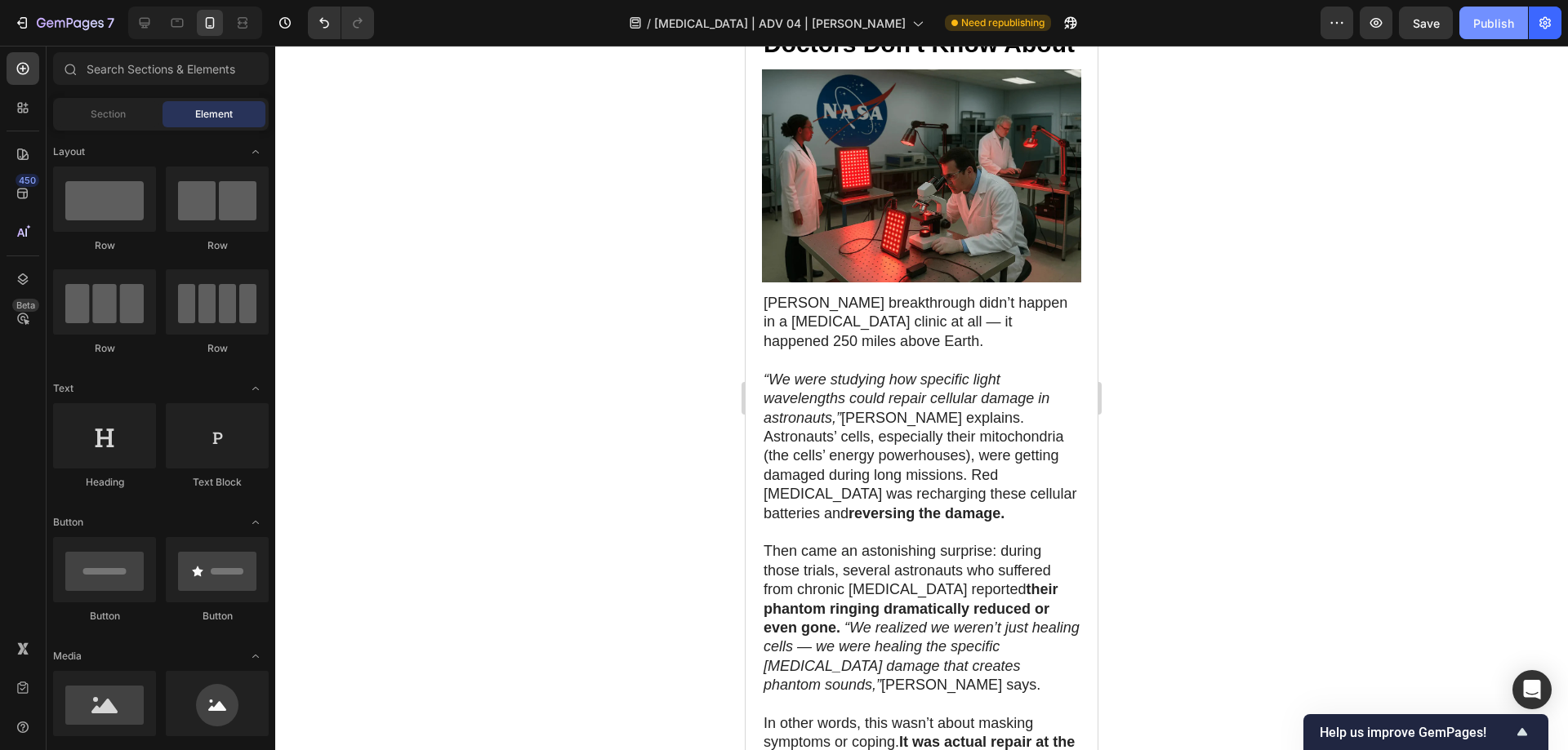
click at [1499, 26] on div "Publish" at bounding box center [1493, 24] width 41 height 17
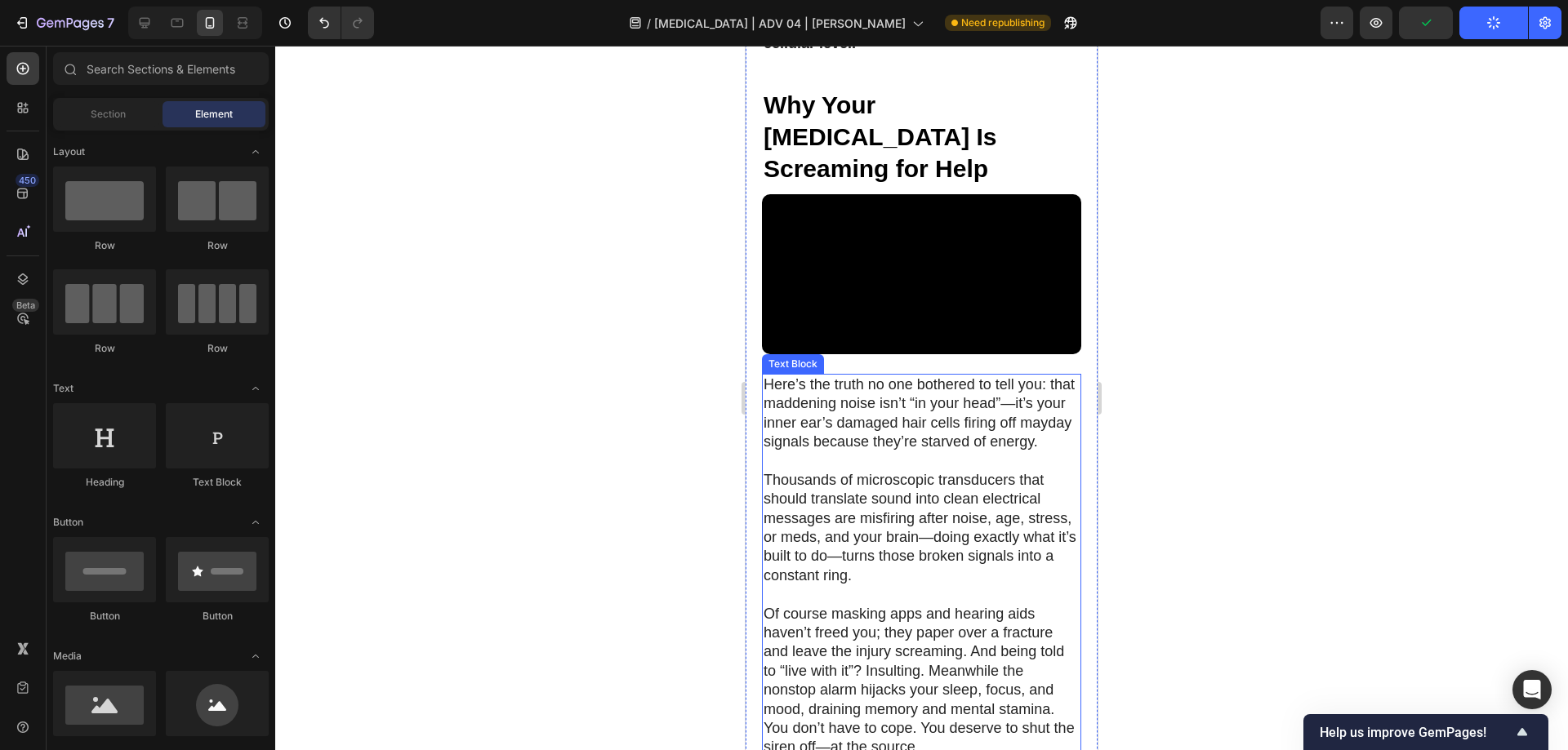
scroll to position [4272, 0]
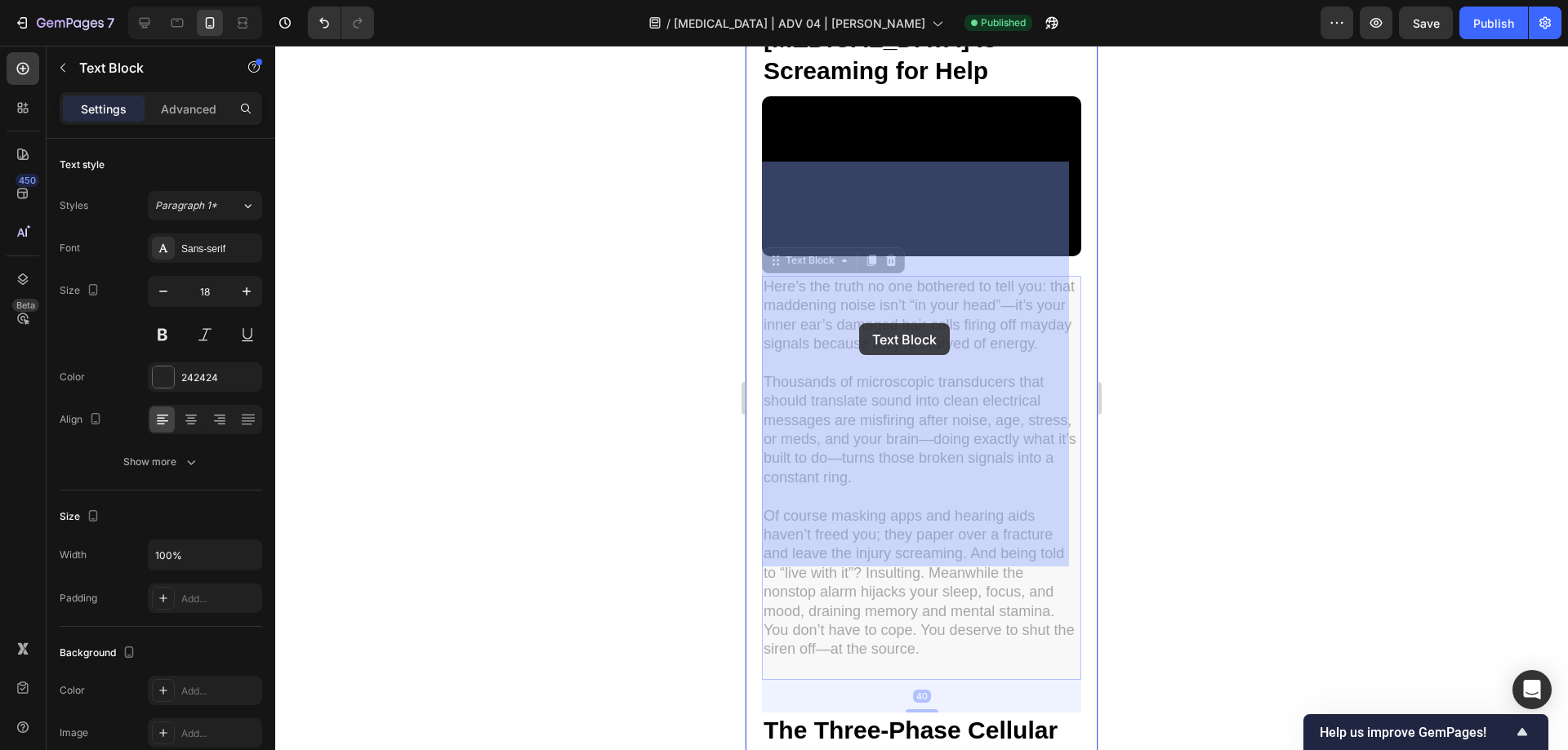
drag, startPoint x: 831, startPoint y: 321, endPoint x: 859, endPoint y: 323, distance: 28.1
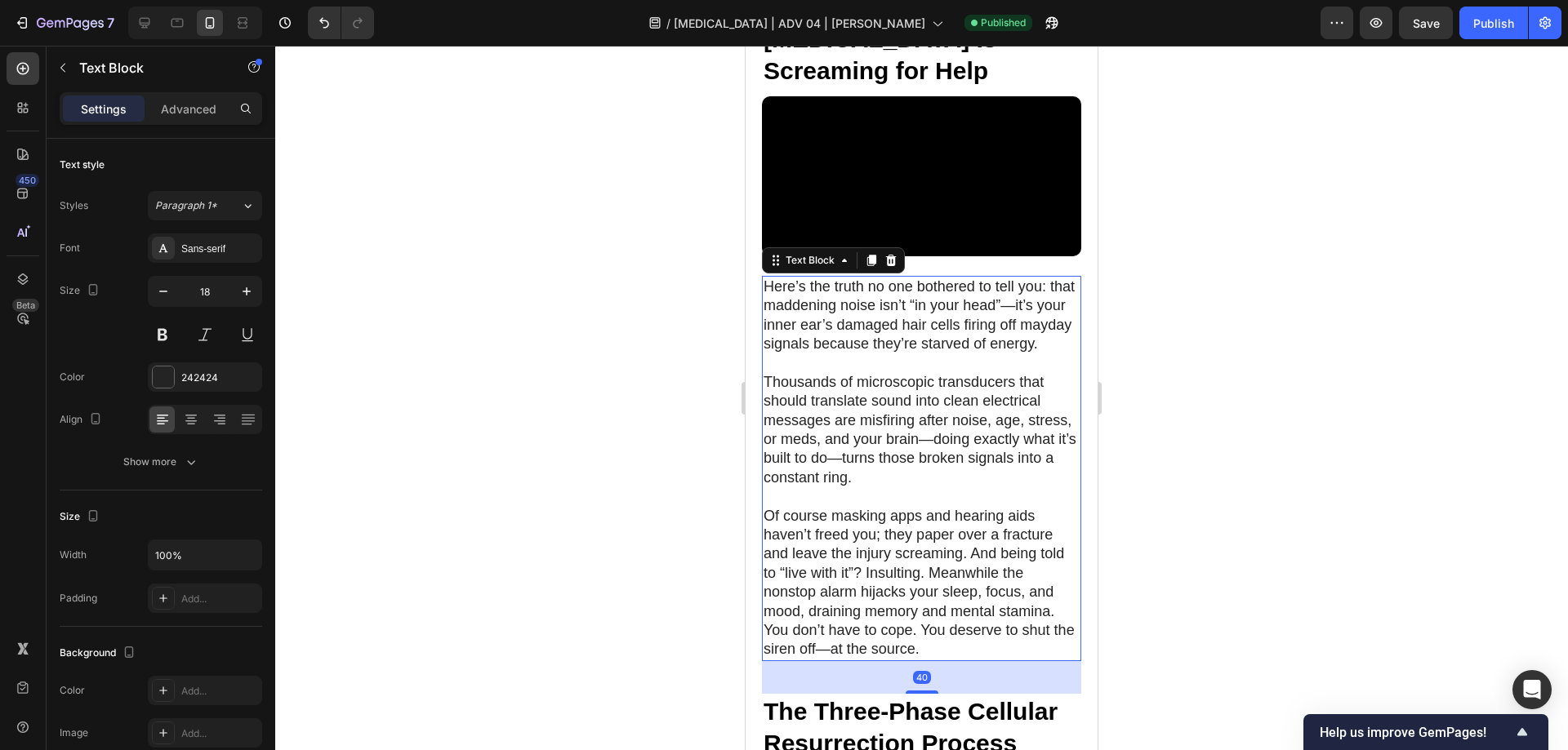
click at [859, 373] on p "Thousands of microscopic transducers that should translate sound into clean ele…" at bounding box center [921, 429] width 316 height 114
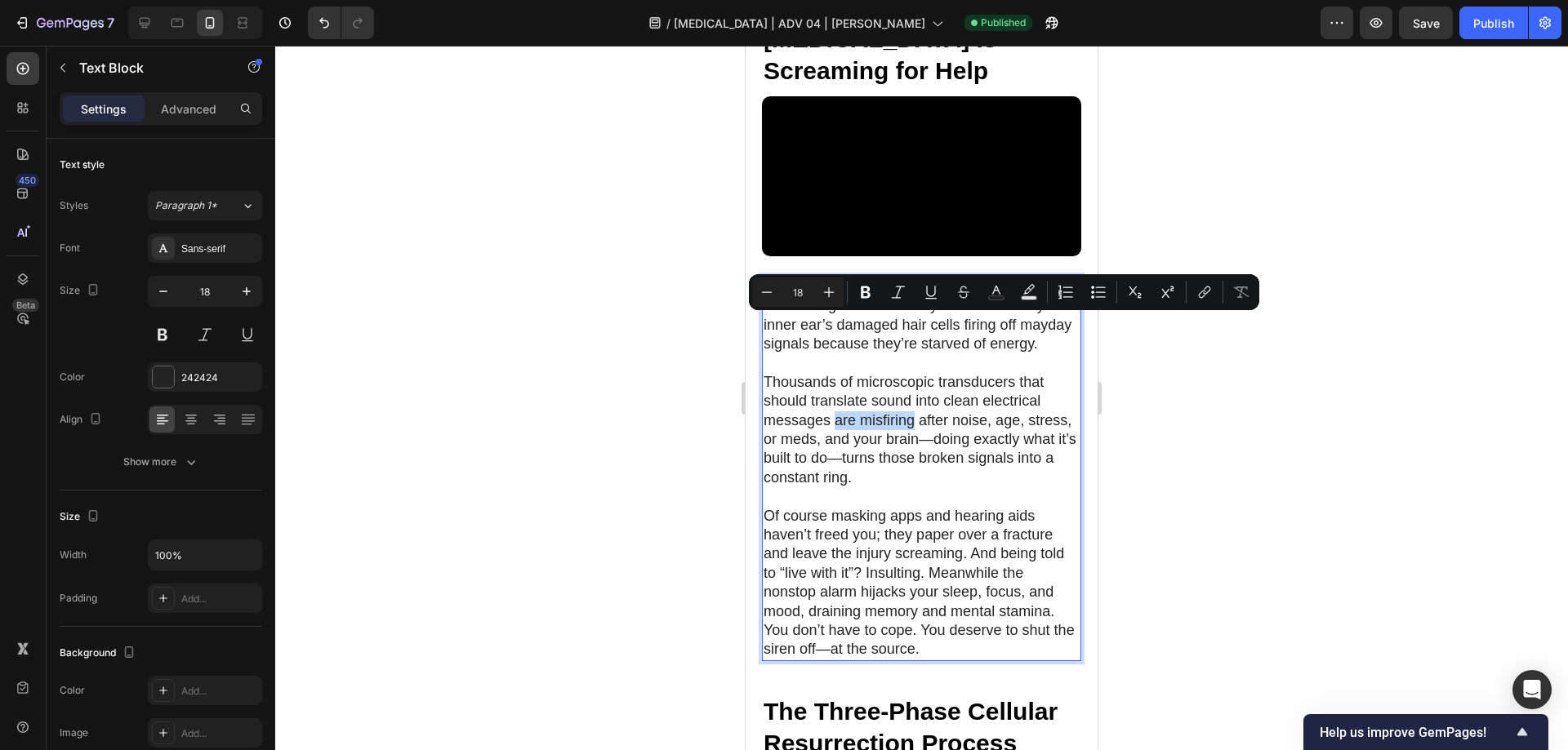
drag, startPoint x: 834, startPoint y: 319, endPoint x: 915, endPoint y: 328, distance: 81.5
click at [915, 373] on p "Thousands of microscopic transducers that should translate sound into clean ele…" at bounding box center [921, 429] width 316 height 114
click at [862, 291] on icon "Editor contextual toolbar" at bounding box center [865, 293] width 10 height 12
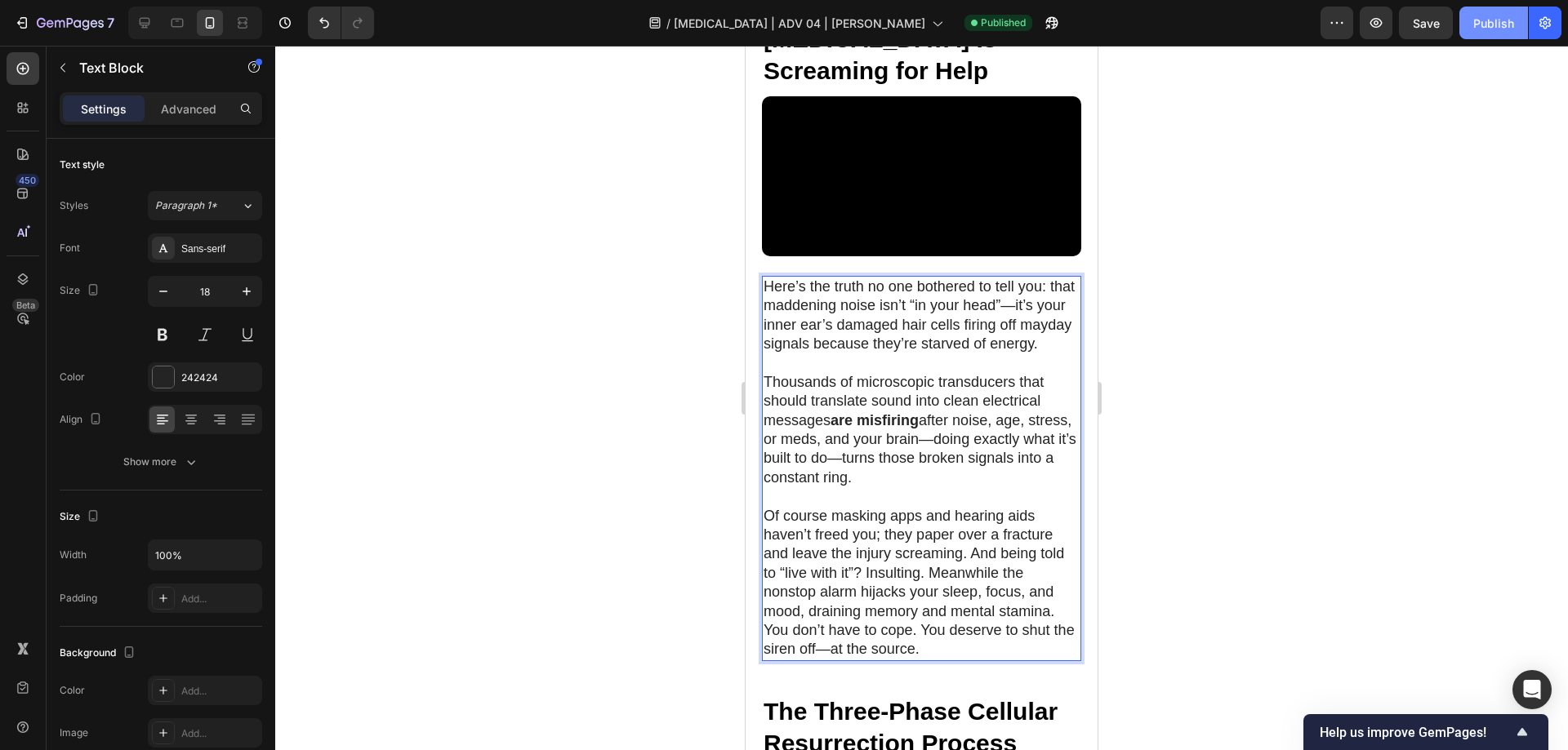
click at [1498, 11] on button "Publish" at bounding box center [1493, 22] width 69 height 32
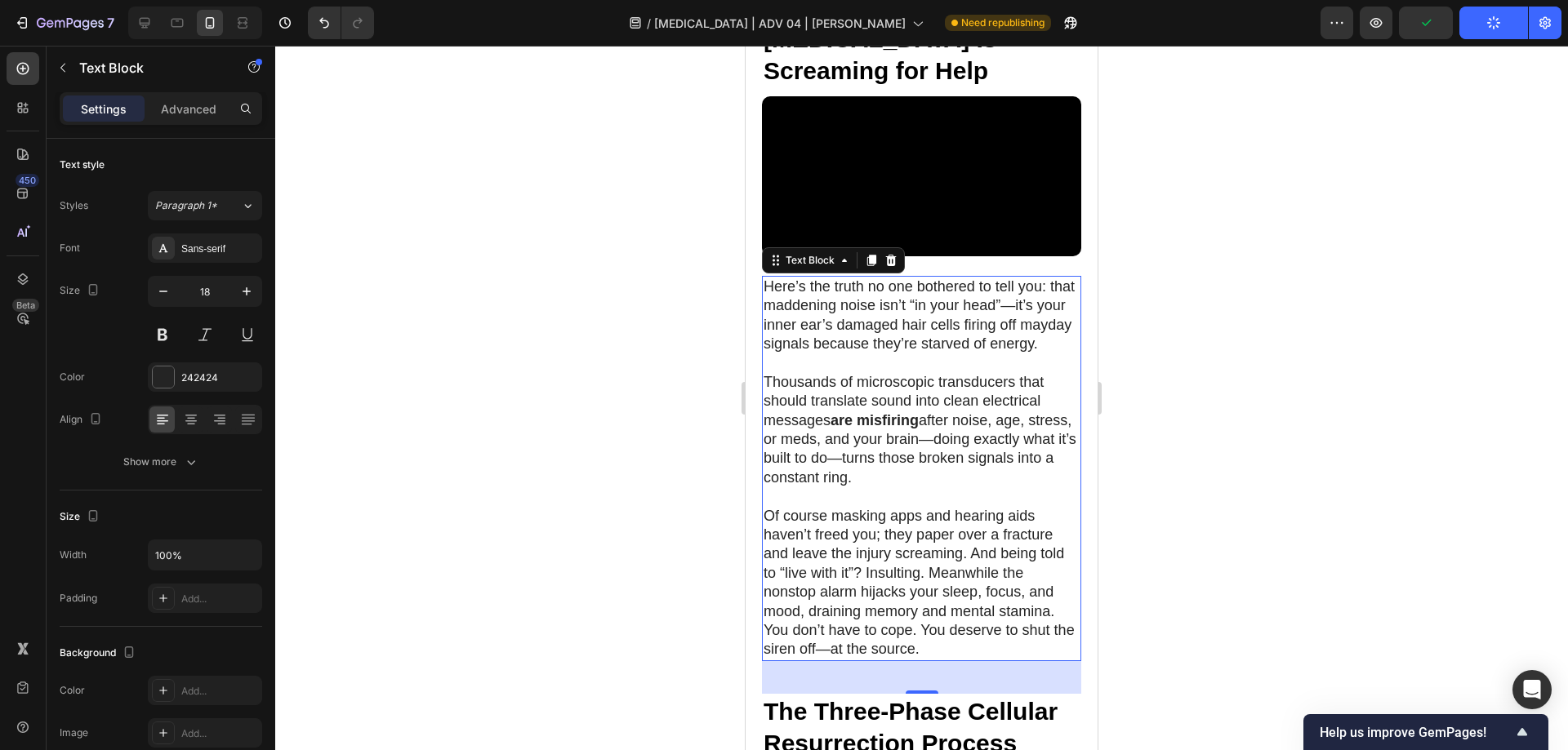
scroll to position [4354, 0]
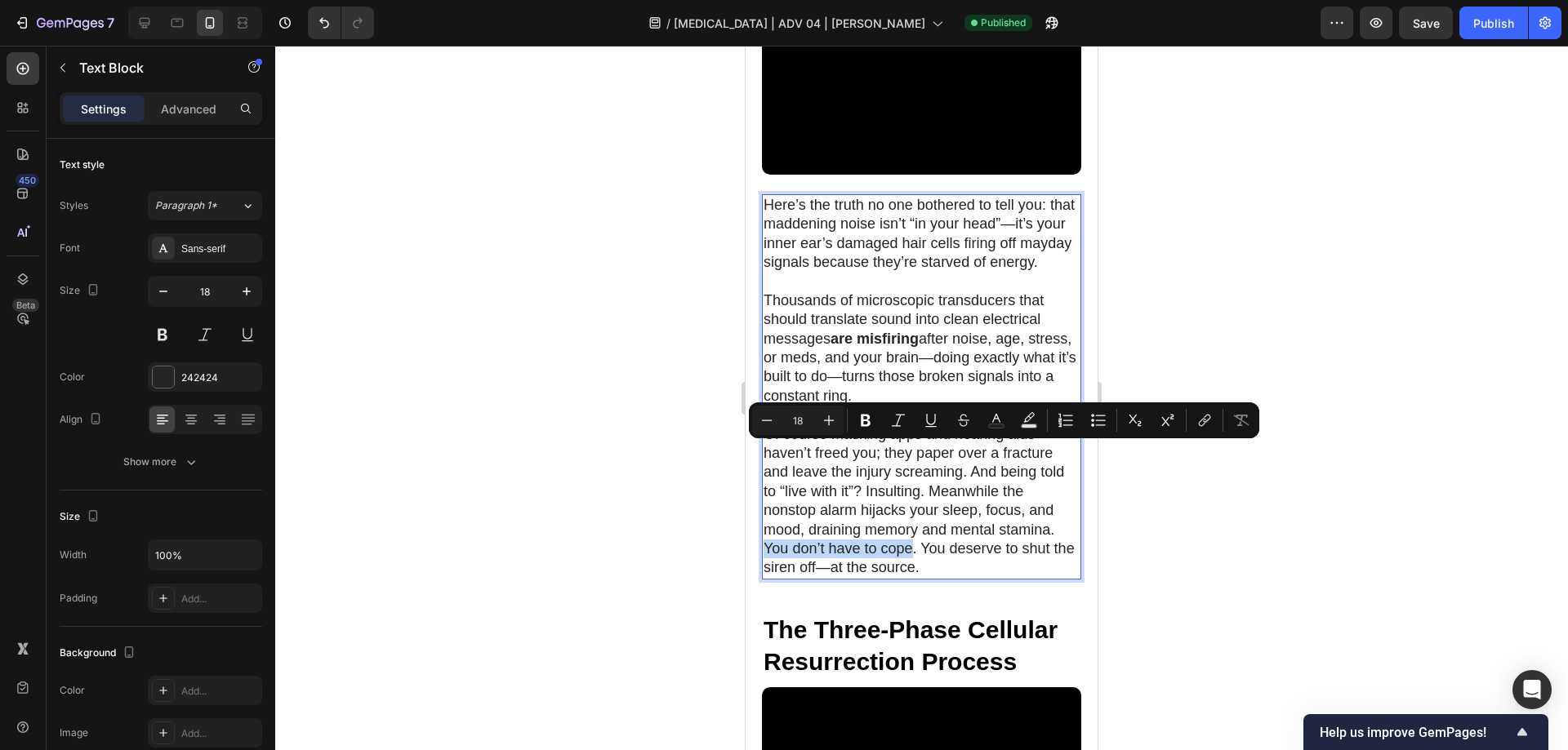
drag, startPoint x: 764, startPoint y: 454, endPoint x: 914, endPoint y: 453, distance: 150.0
click at [862, 411] on button "Bold" at bounding box center [866, 421] width 30 height 30
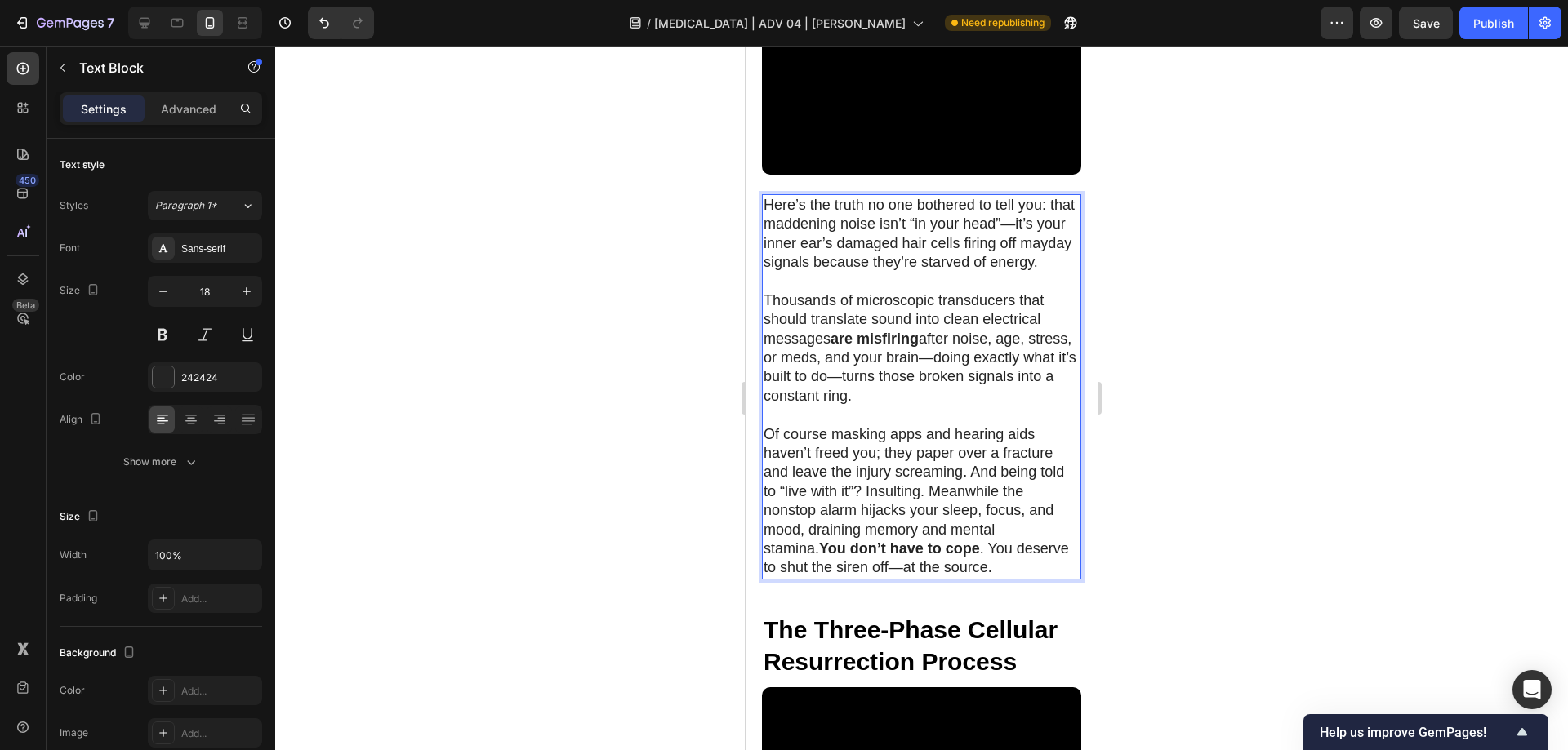
click at [929, 196] on p "Here’s the truth no one bothered to tell you: that maddening noise isn’t “in yo…" at bounding box center [921, 234] width 316 height 77
drag, startPoint x: 929, startPoint y: 145, endPoint x: 968, endPoint y: 159, distance: 41.4
click at [968, 196] on p "Here’s the truth no one bothered to tell you: that maddening noise isn’t “in yo…" at bounding box center [921, 234] width 316 height 77
click at [1119, 193] on div at bounding box center [922, 397] width 1293 height 705
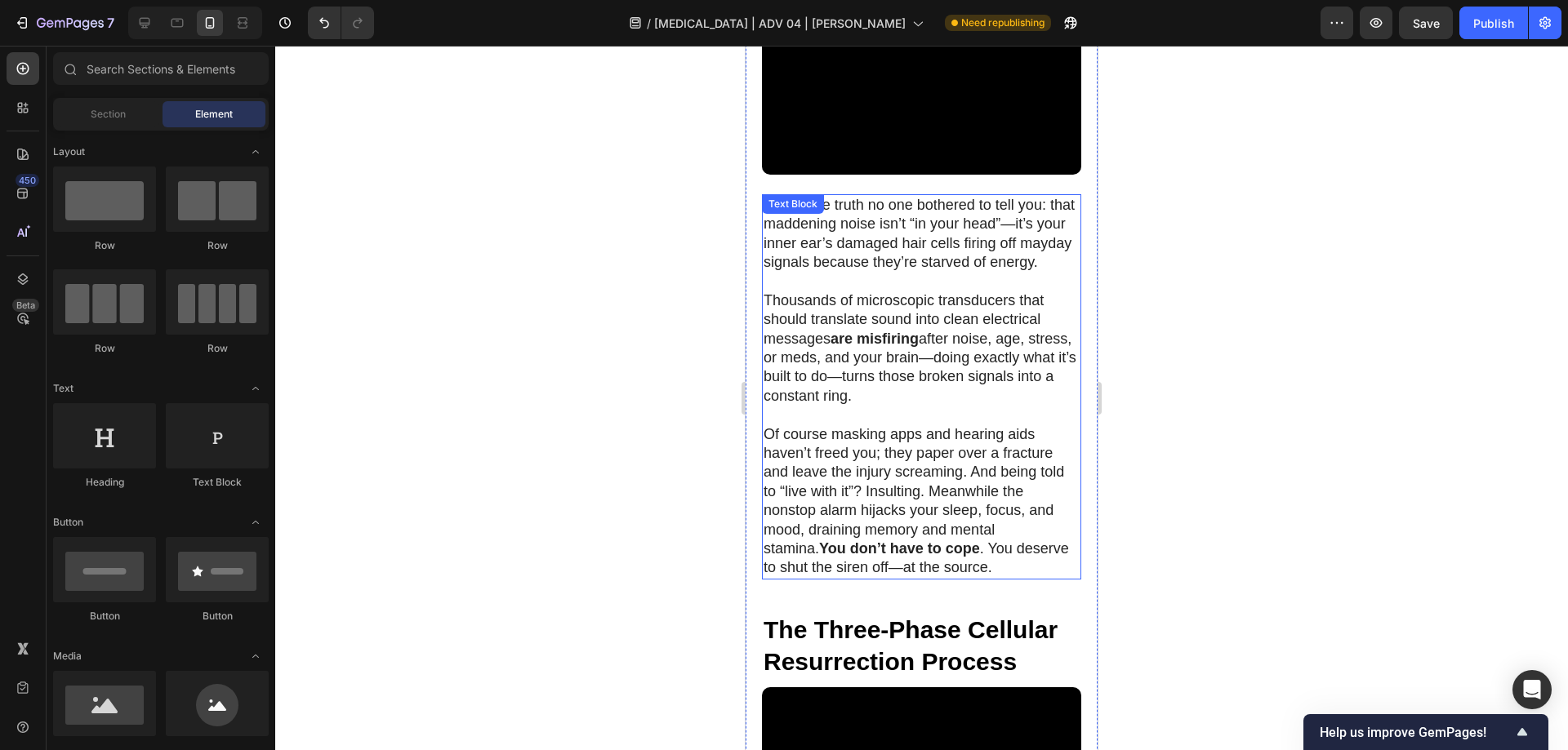
click at [936, 196] on p "Here’s the truth no one bothered to tell you: that maddening noise isn’t “in yo…" at bounding box center [921, 234] width 316 height 77
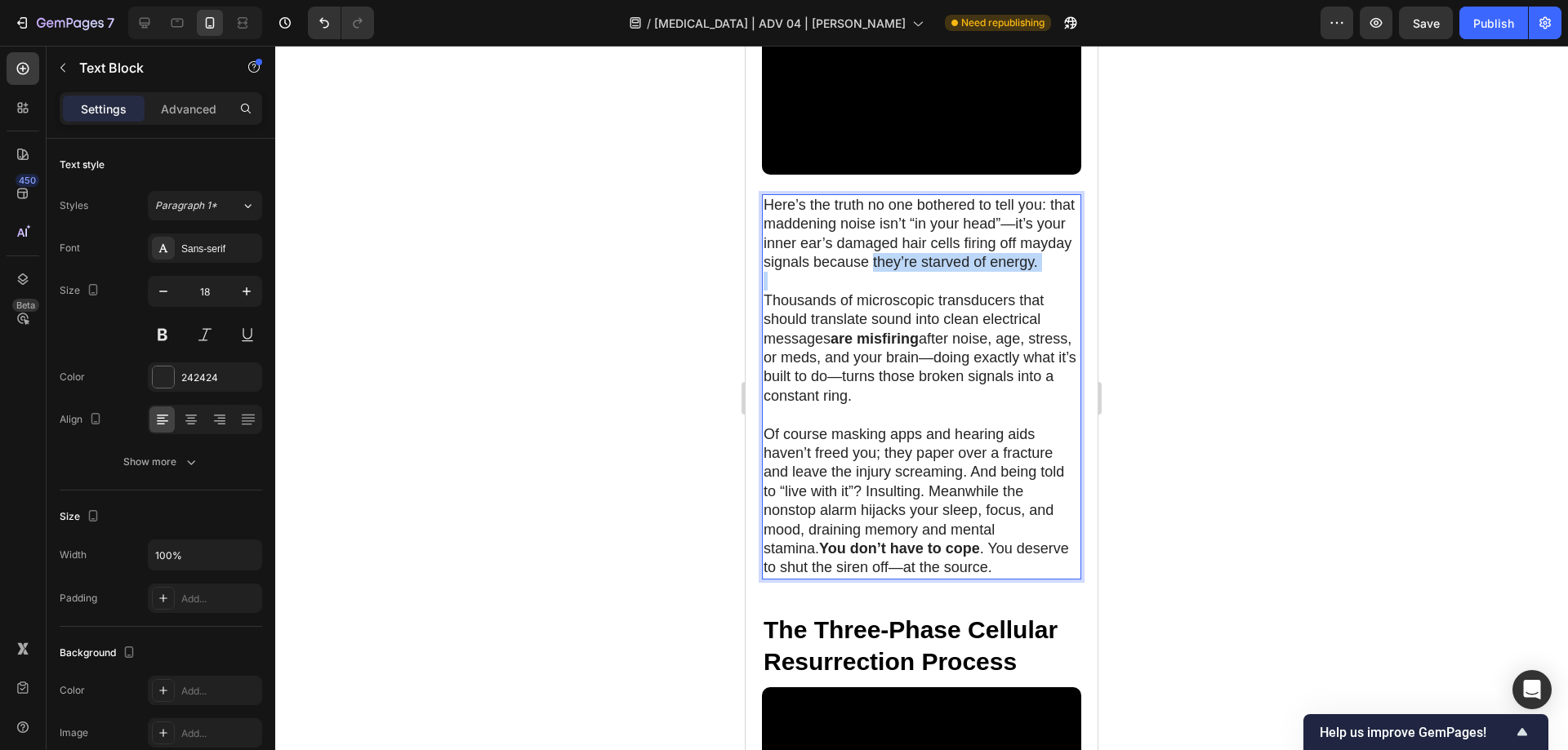
drag, startPoint x: 929, startPoint y: 144, endPoint x: 960, endPoint y: 163, distance: 36.4
click at [960, 196] on p "Here’s the truth no one bothered to tell you: that maddening noise isn’t “in yo…" at bounding box center [921, 234] width 316 height 77
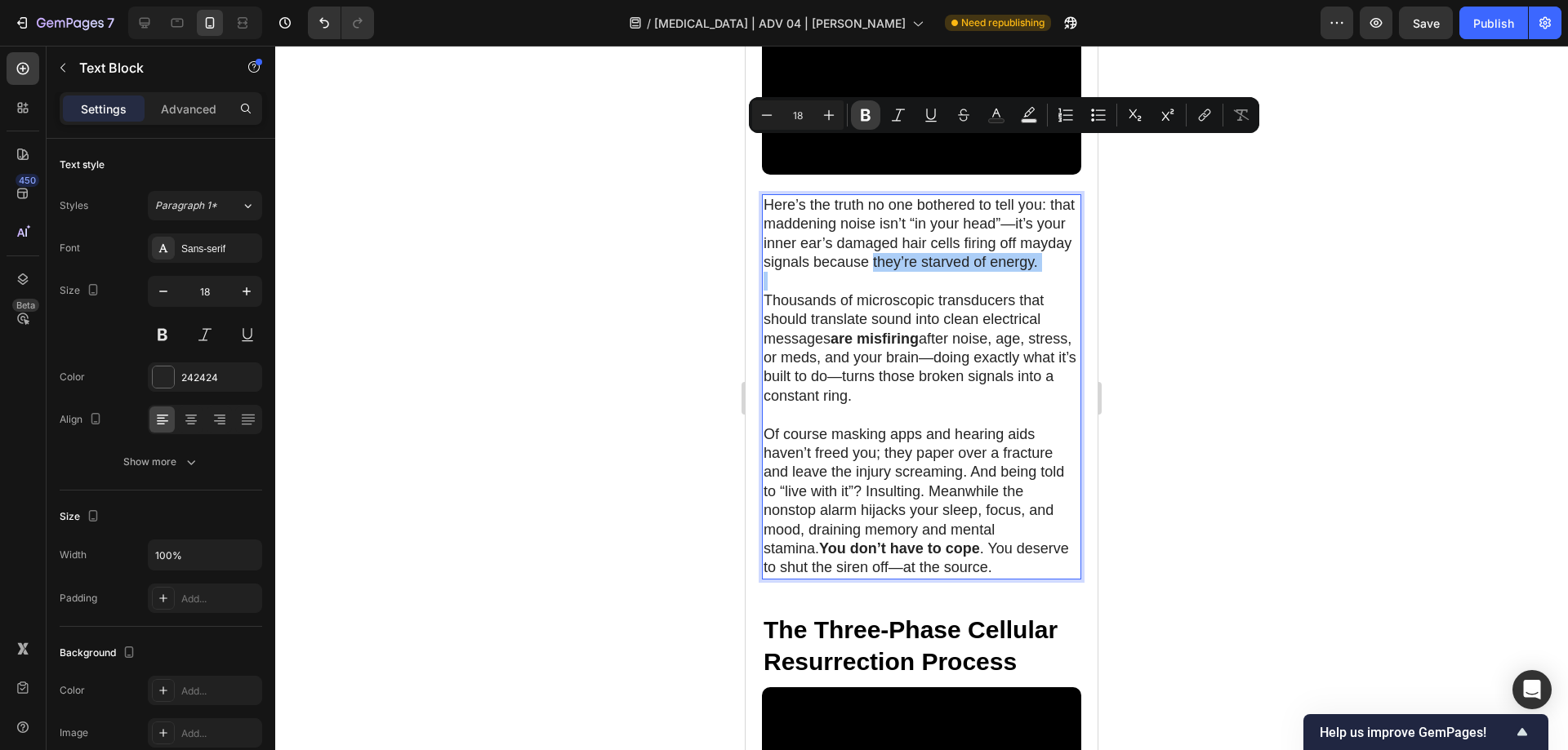
click at [866, 115] on icon "Editor contextual toolbar" at bounding box center [865, 116] width 10 height 12
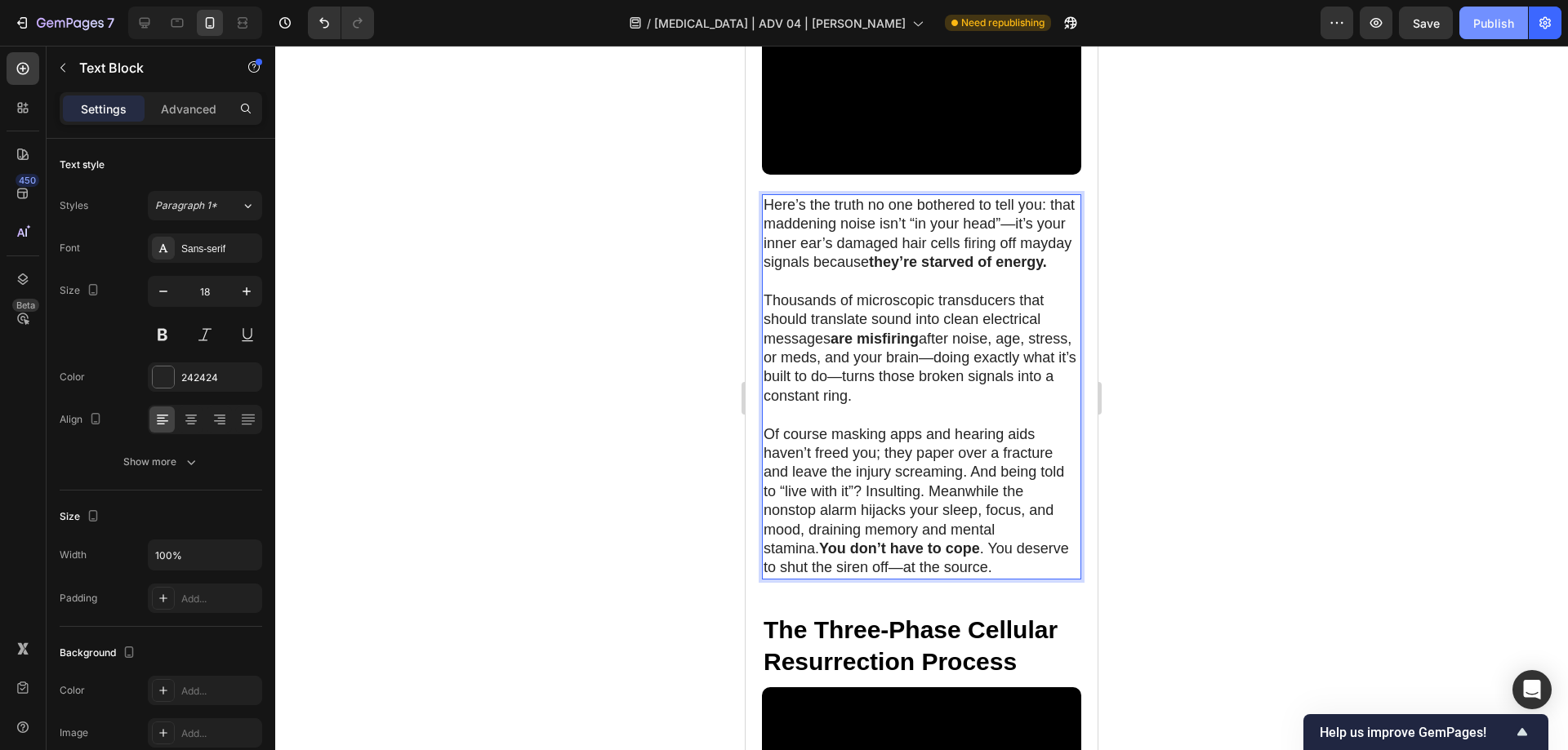
click at [1490, 24] on div "Publish" at bounding box center [1493, 24] width 41 height 17
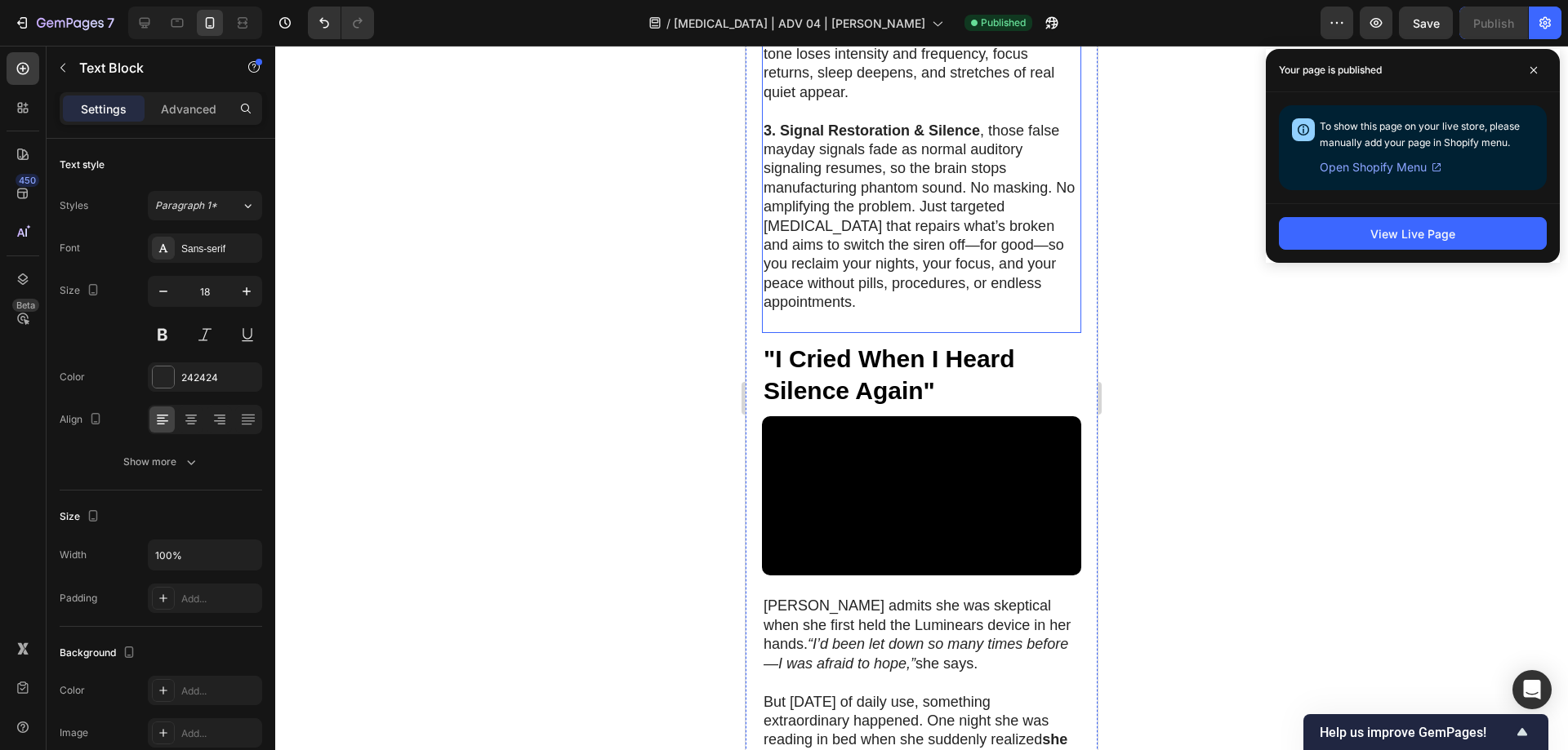
scroll to position [5986, 0]
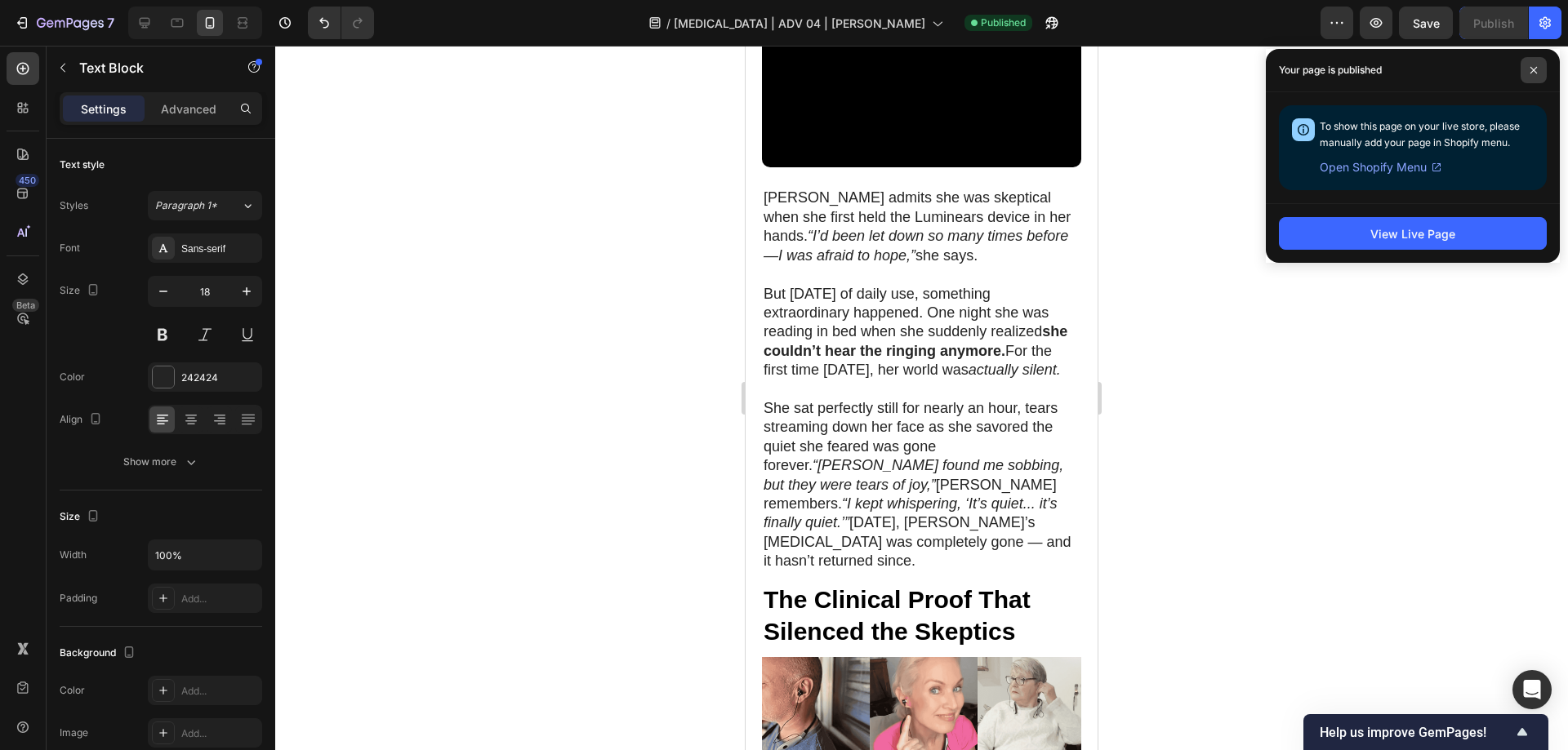
click at [1532, 71] on icon at bounding box center [1532, 70] width 6 height 6
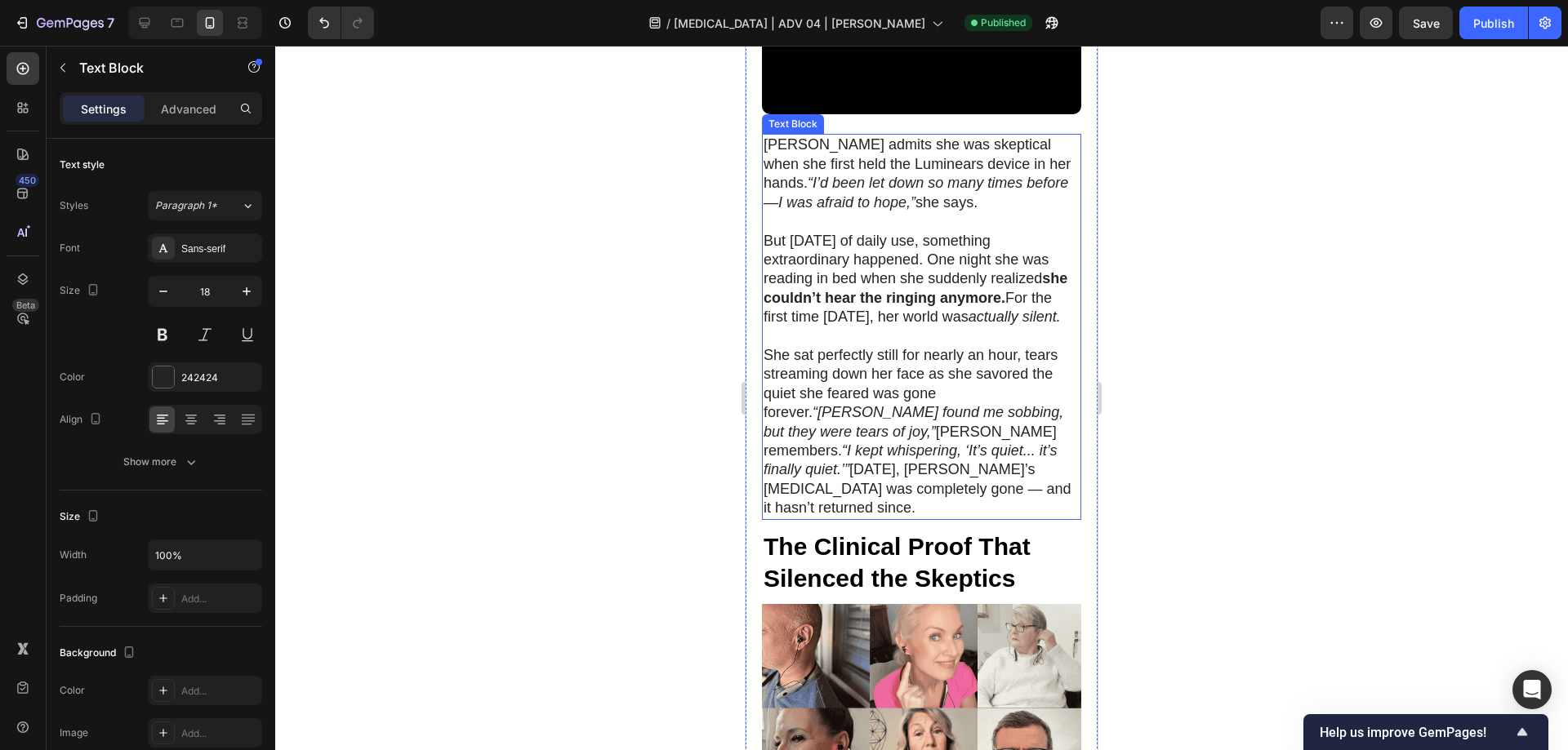
scroll to position [6068, 0]
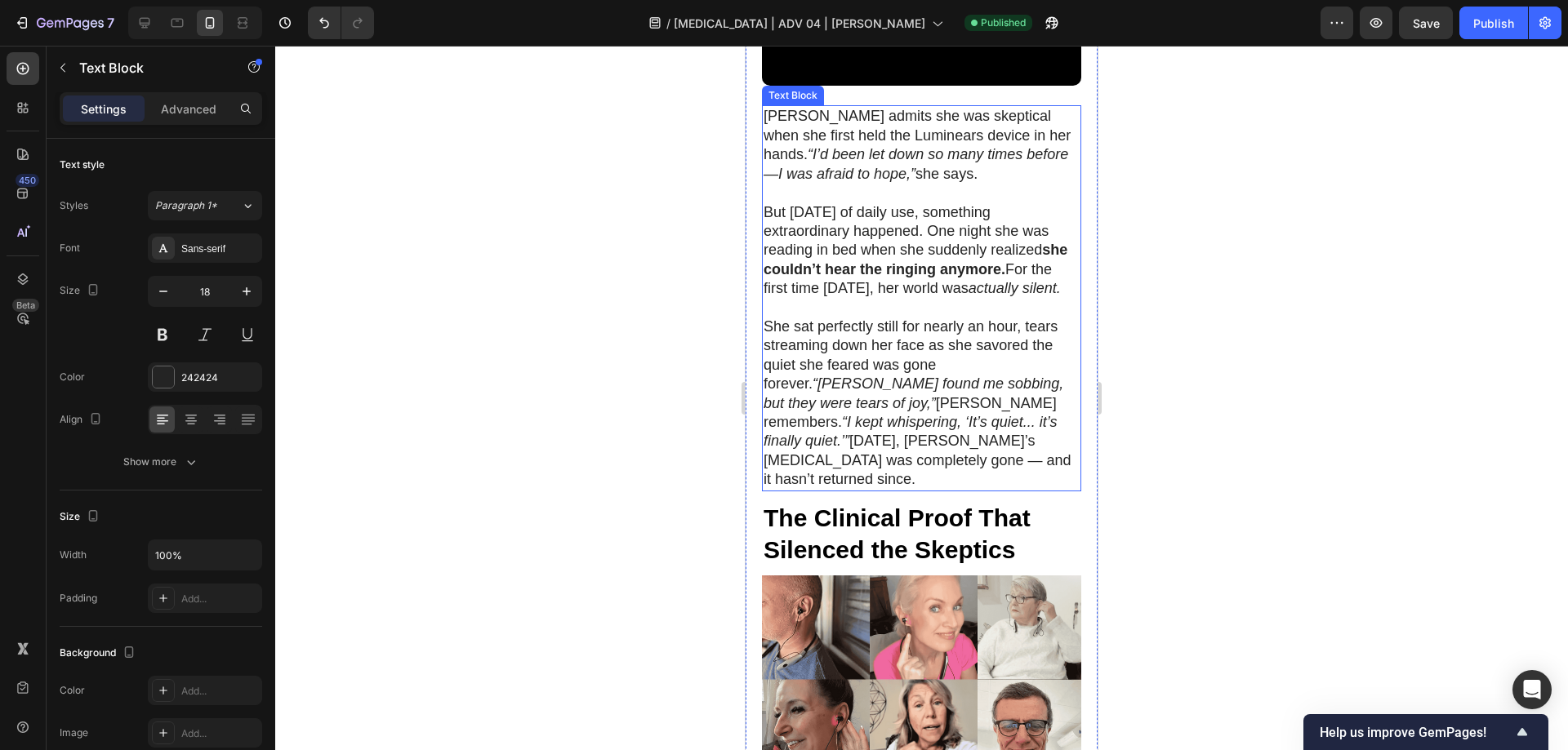
click at [826, 318] on p at bounding box center [921, 308] width 316 height 19
click at [845, 436] on p "She sat perfectly still for nearly an hour, tears streaming down her face as sh…" at bounding box center [921, 404] width 316 height 172
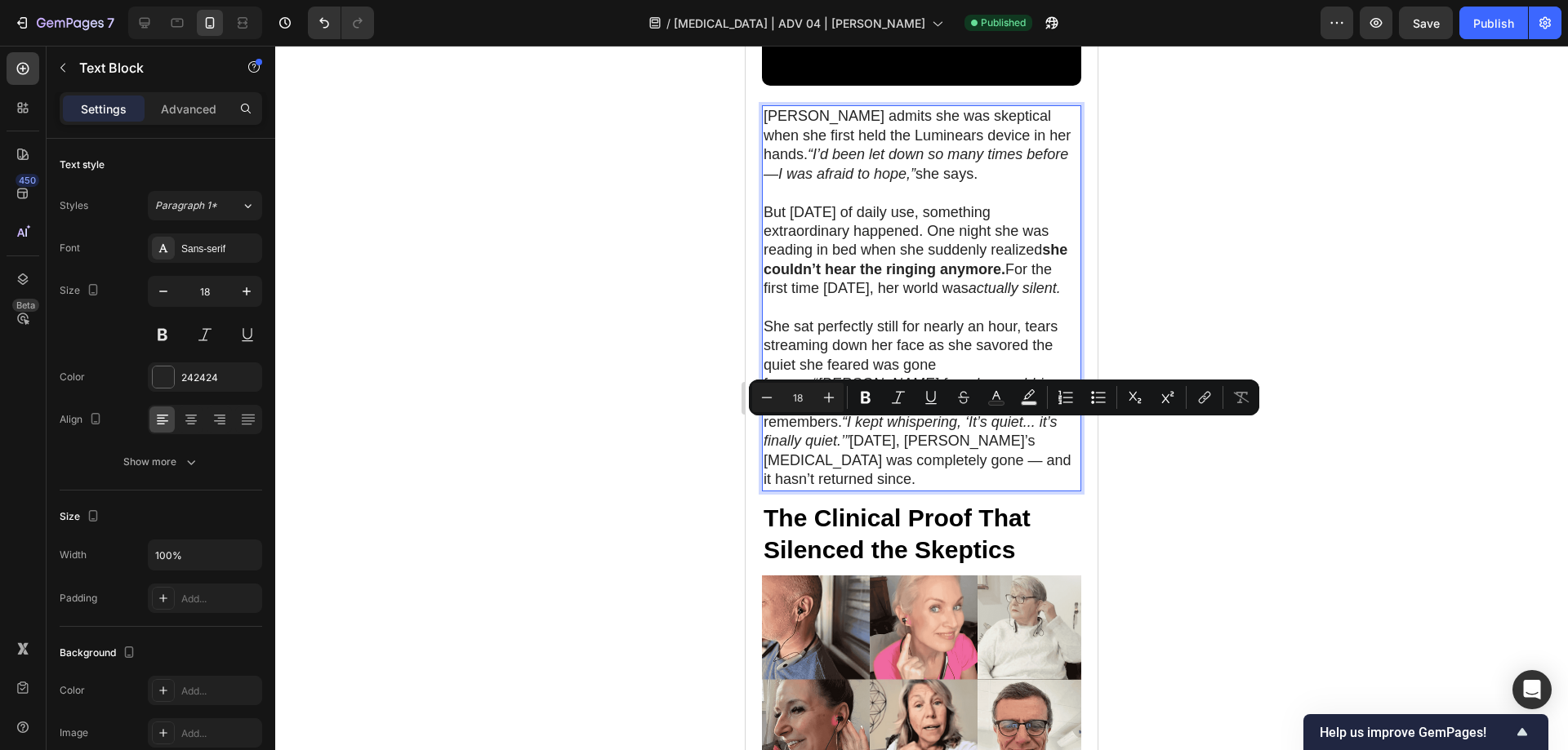
click at [805, 441] on p "She sat perfectly still for nearly an hour, tears streaming down her face as sh…" at bounding box center [921, 404] width 316 height 172
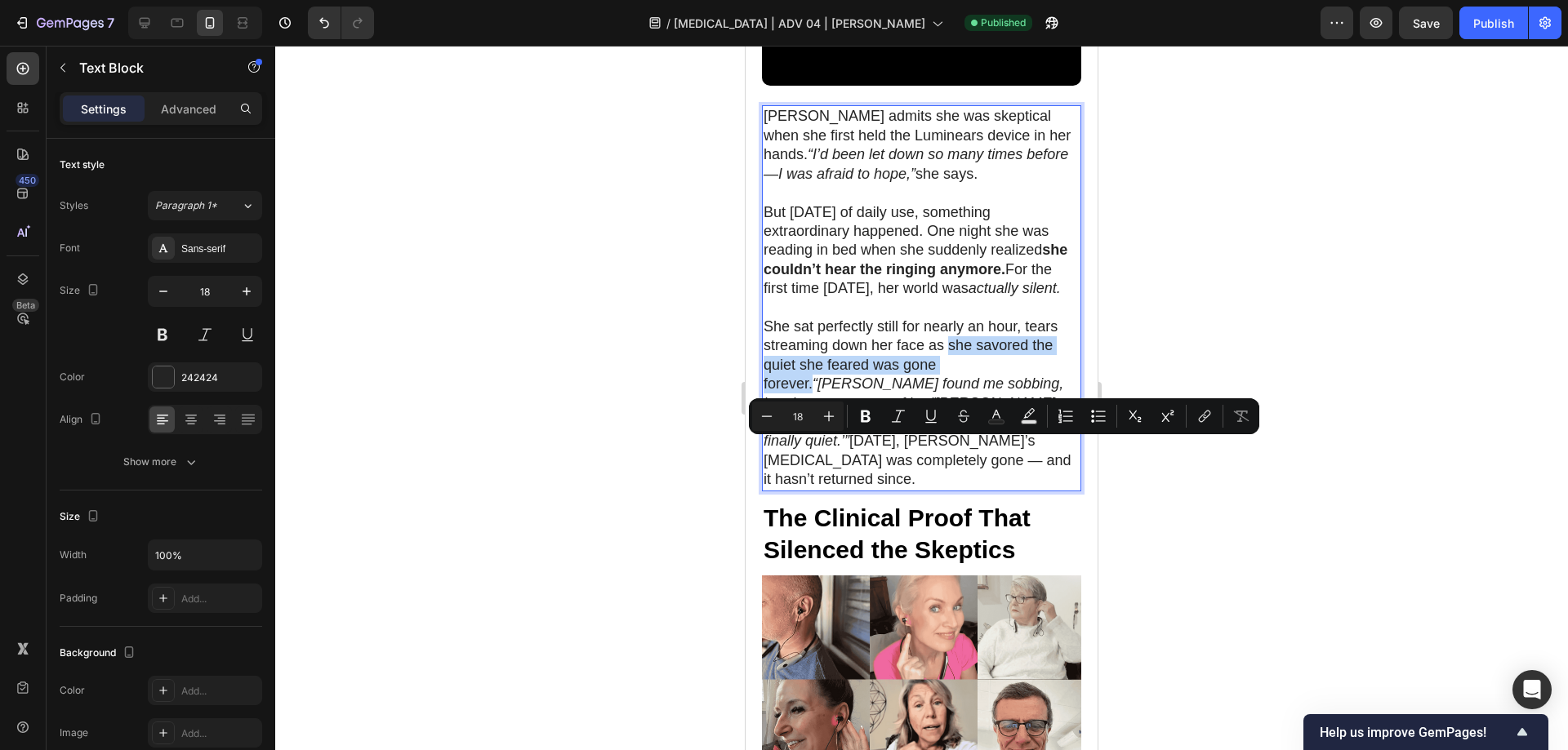
drag, startPoint x: 950, startPoint y: 445, endPoint x: 989, endPoint y: 467, distance: 44.8
click at [989, 467] on p "She sat perfectly still for nearly an hour, tears streaming down her face as sh…" at bounding box center [921, 404] width 316 height 172
click at [864, 416] on icon "Editor contextual toolbar" at bounding box center [865, 416] width 10 height 12
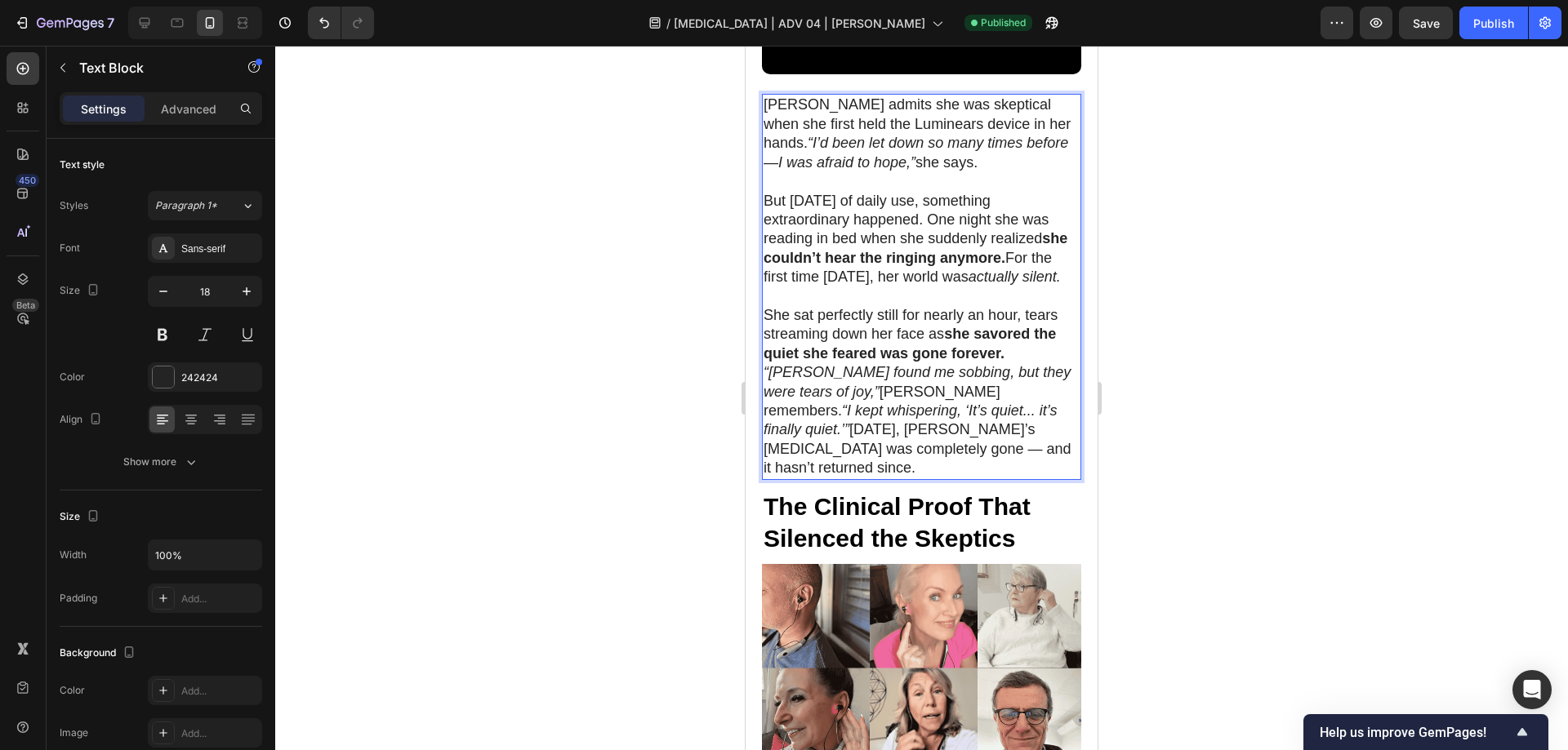
scroll to position [6231, 0]
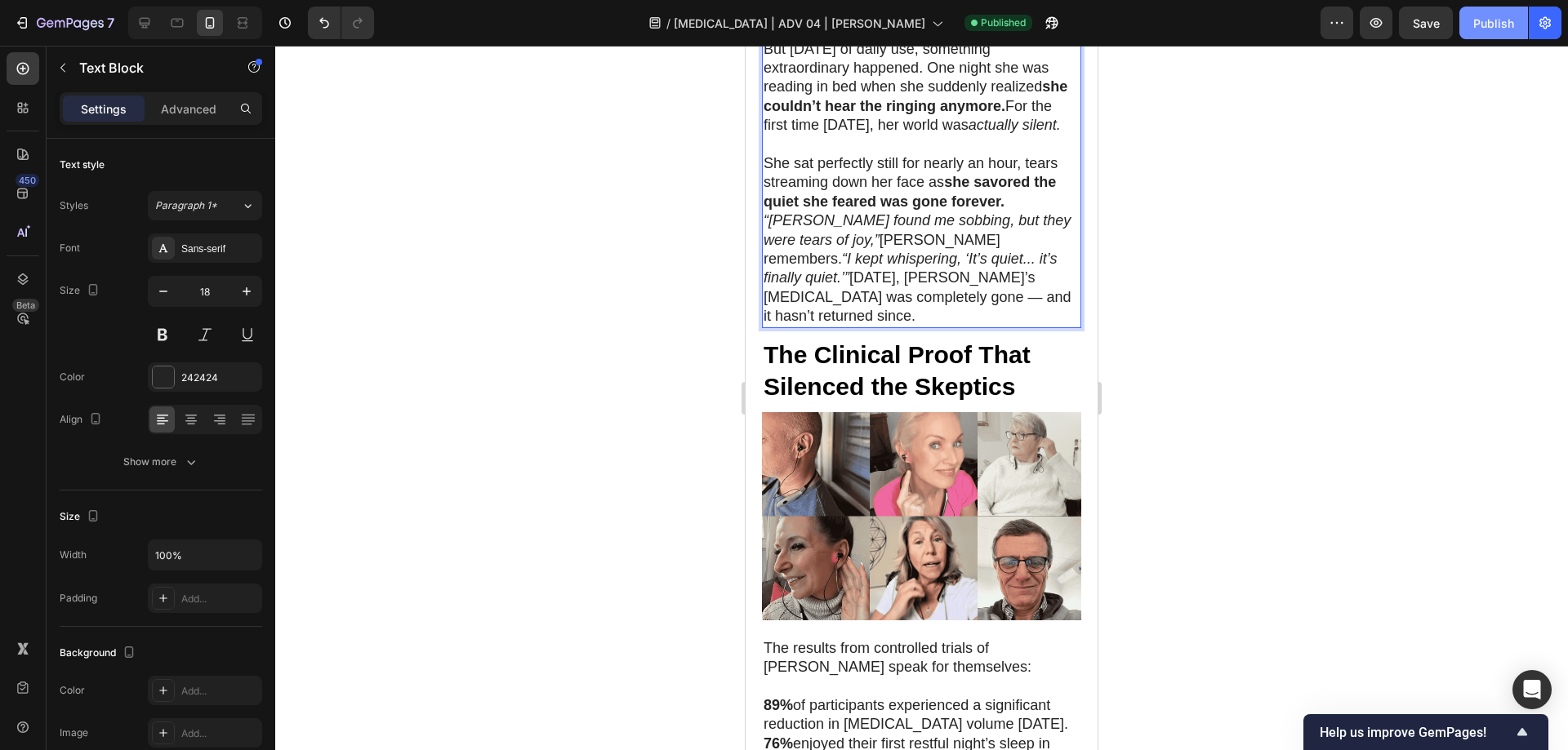
click at [1490, 25] on div "Publish" at bounding box center [1493, 24] width 41 height 17
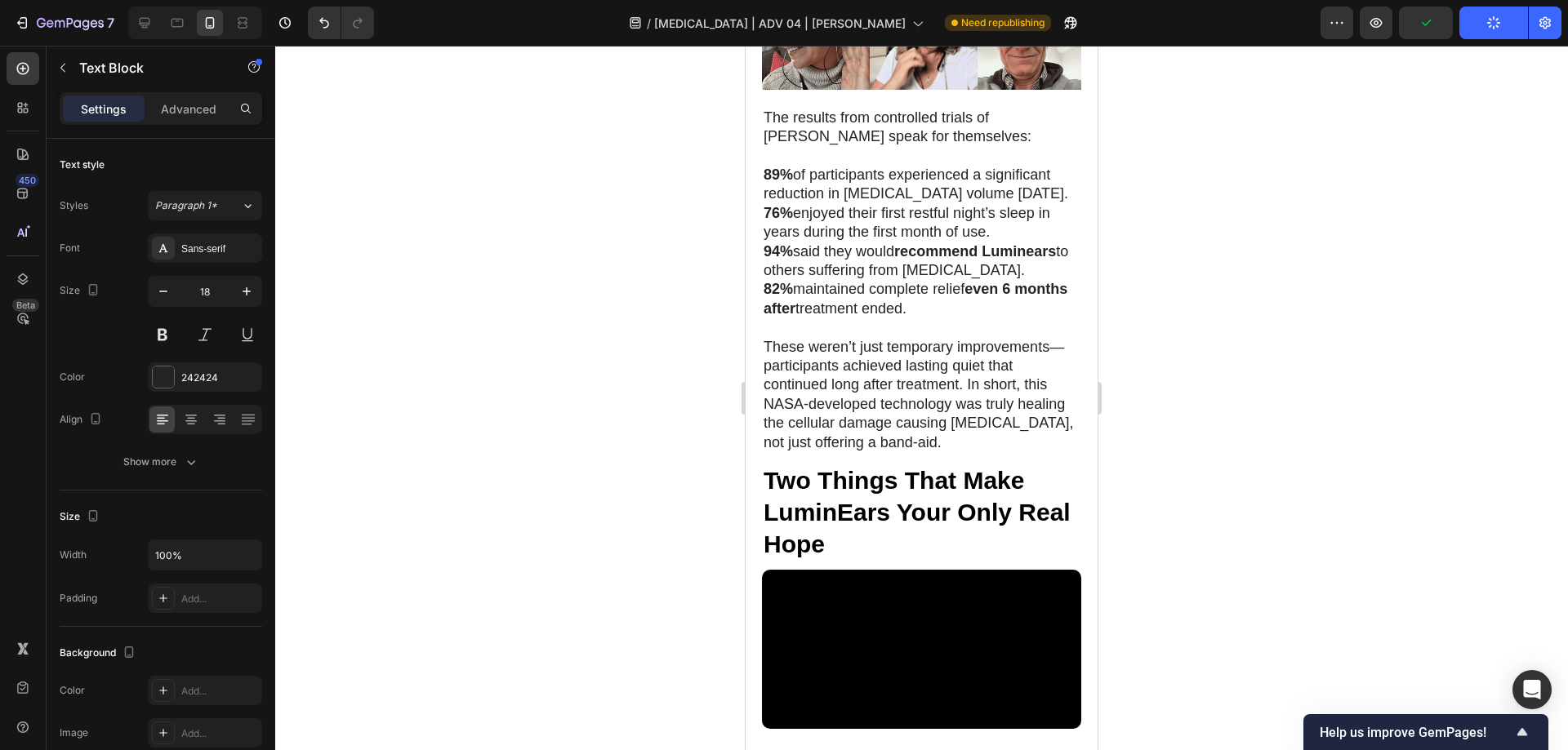
scroll to position [6802, 0]
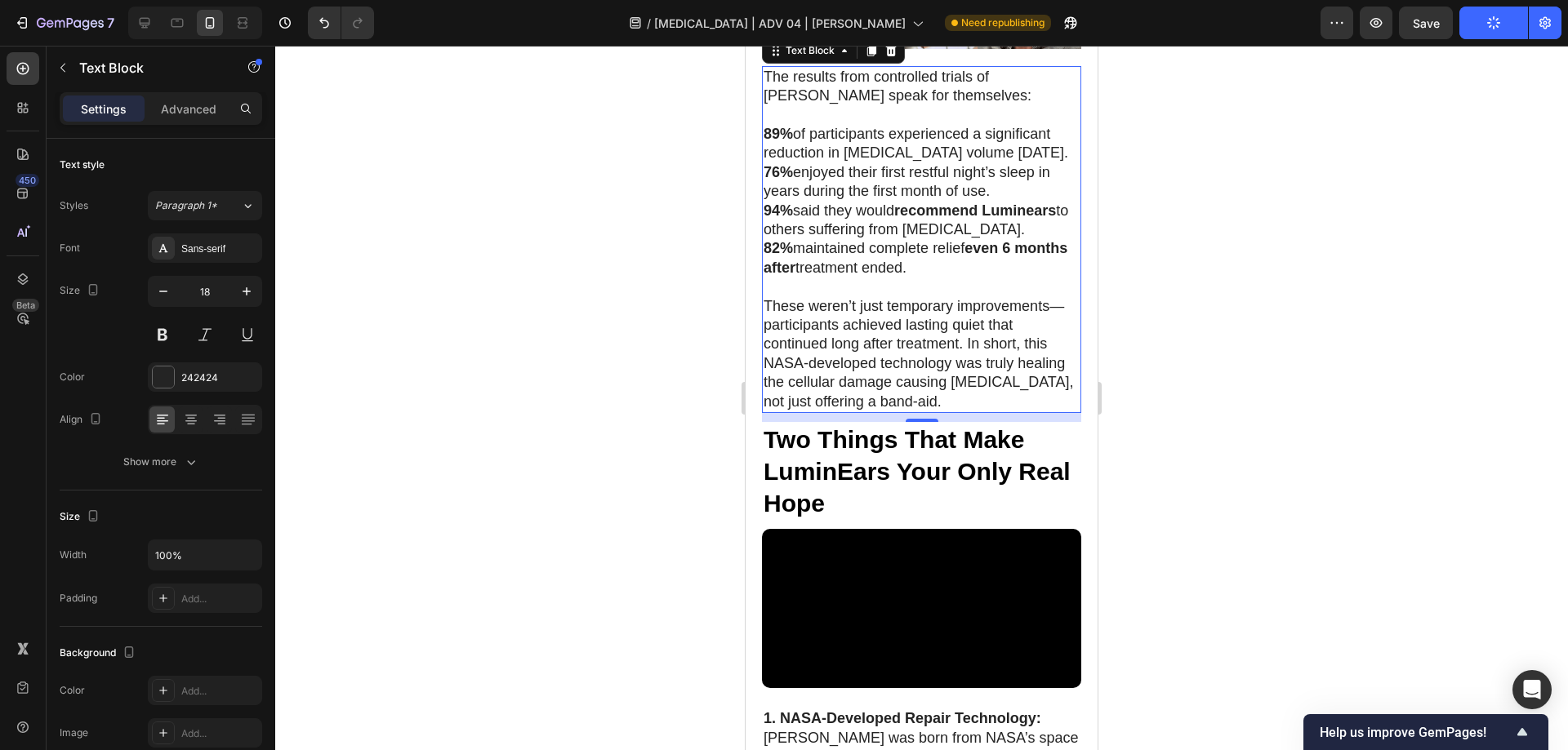
click at [794, 397] on p "These weren’t just temporary improvements—participants achieved lasting quiet t…" at bounding box center [921, 354] width 316 height 114
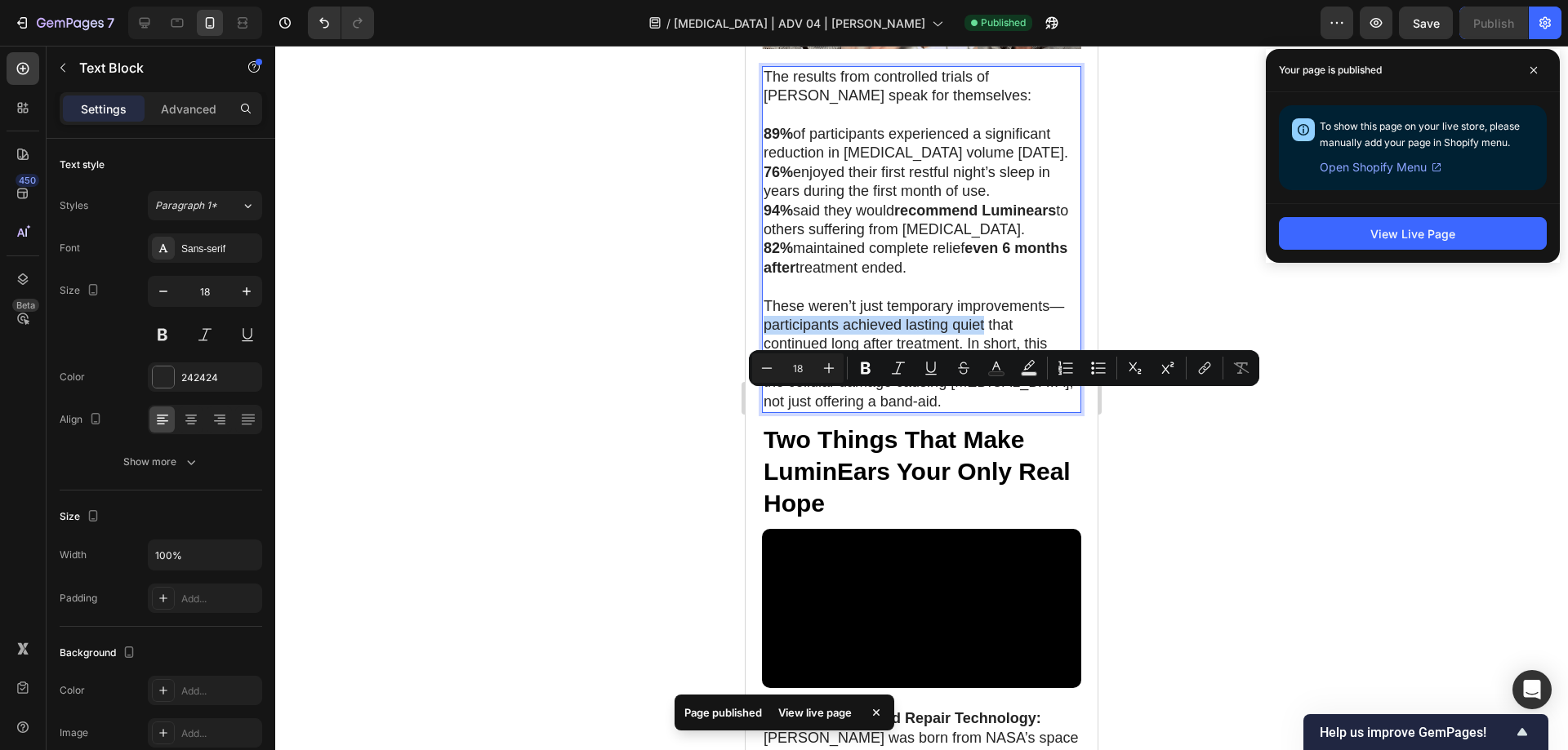
drag, startPoint x: 761, startPoint y: 397, endPoint x: 983, endPoint y: 398, distance: 222.0
click at [983, 398] on div "The results from controlled trials of Luminears speak for themselves: 89% of pa…" at bounding box center [921, 240] width 319 height 347
click at [868, 373] on icon "Editor contextual toolbar" at bounding box center [865, 368] width 10 height 12
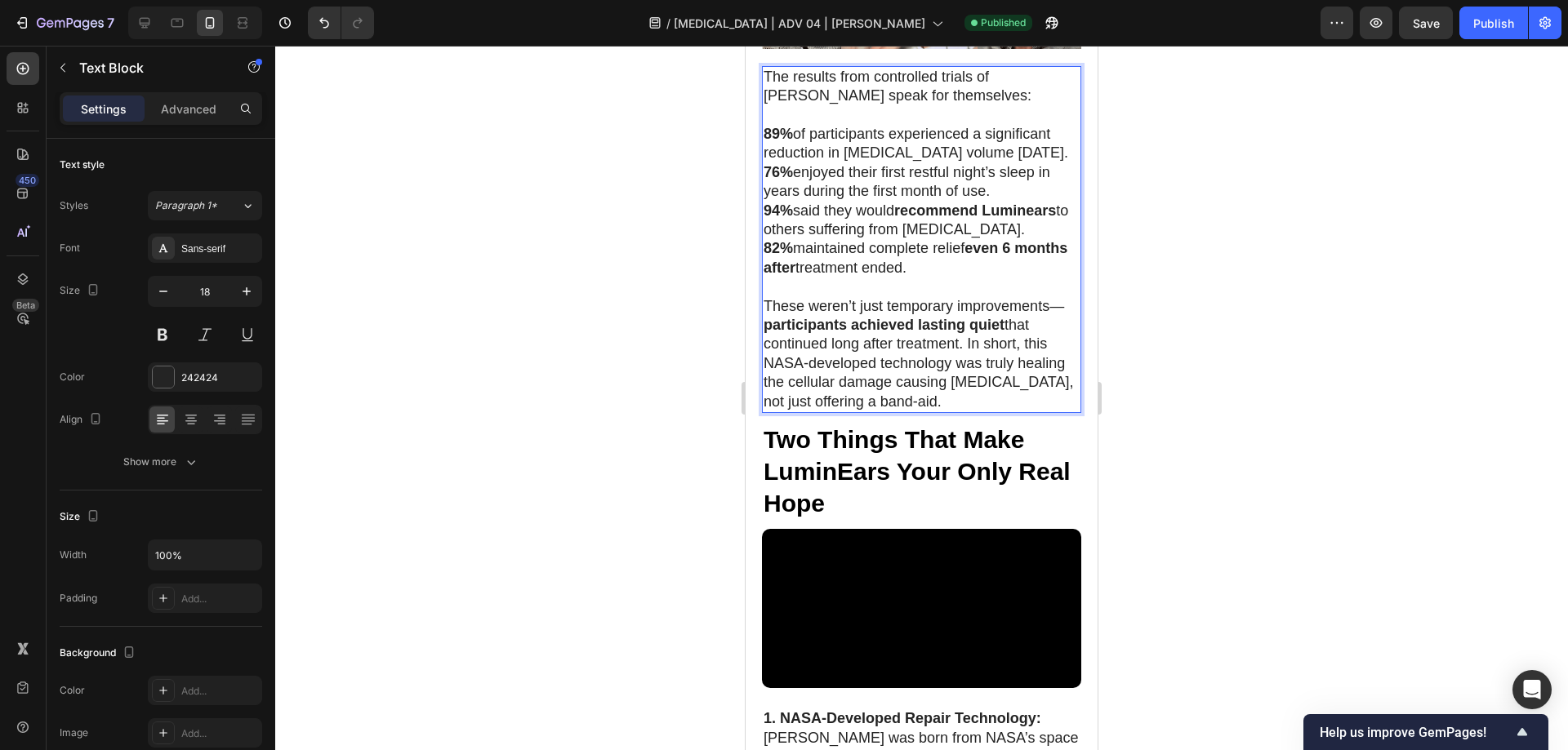
click at [874, 106] on p "The results from controlled trials of [PERSON_NAME] speak for themselves:" at bounding box center [921, 87] width 316 height 38
click at [1033, 106] on p "The results from controlled trials of [PERSON_NAME] speak for themselves:" at bounding box center [921, 87] width 316 height 38
click at [910, 106] on p "The results from controlled trials of [PERSON_NAME] speak for themselves:" at bounding box center [921, 87] width 316 height 38
click at [1504, 13] on button "Publish" at bounding box center [1493, 22] width 69 height 32
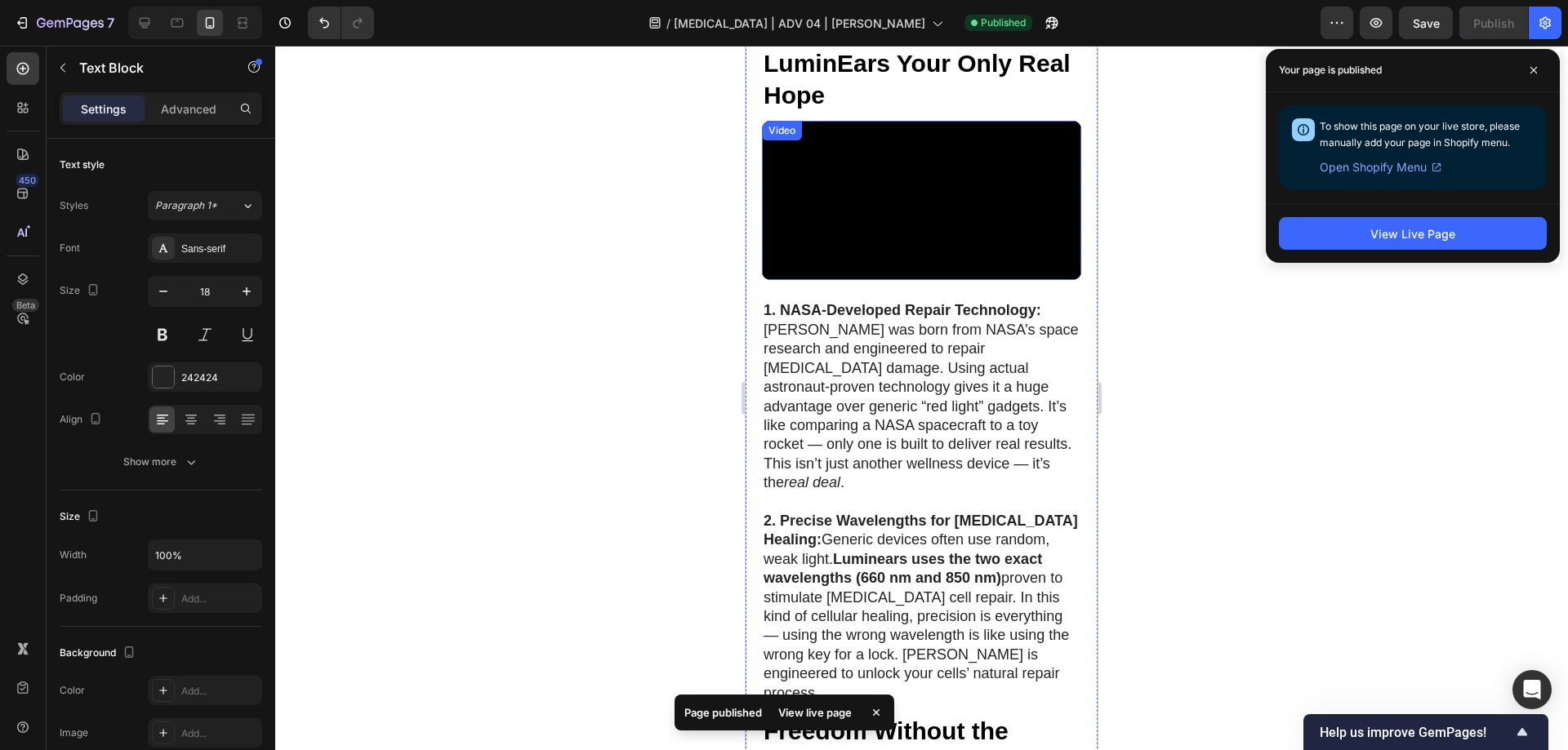
scroll to position [7537, 0]
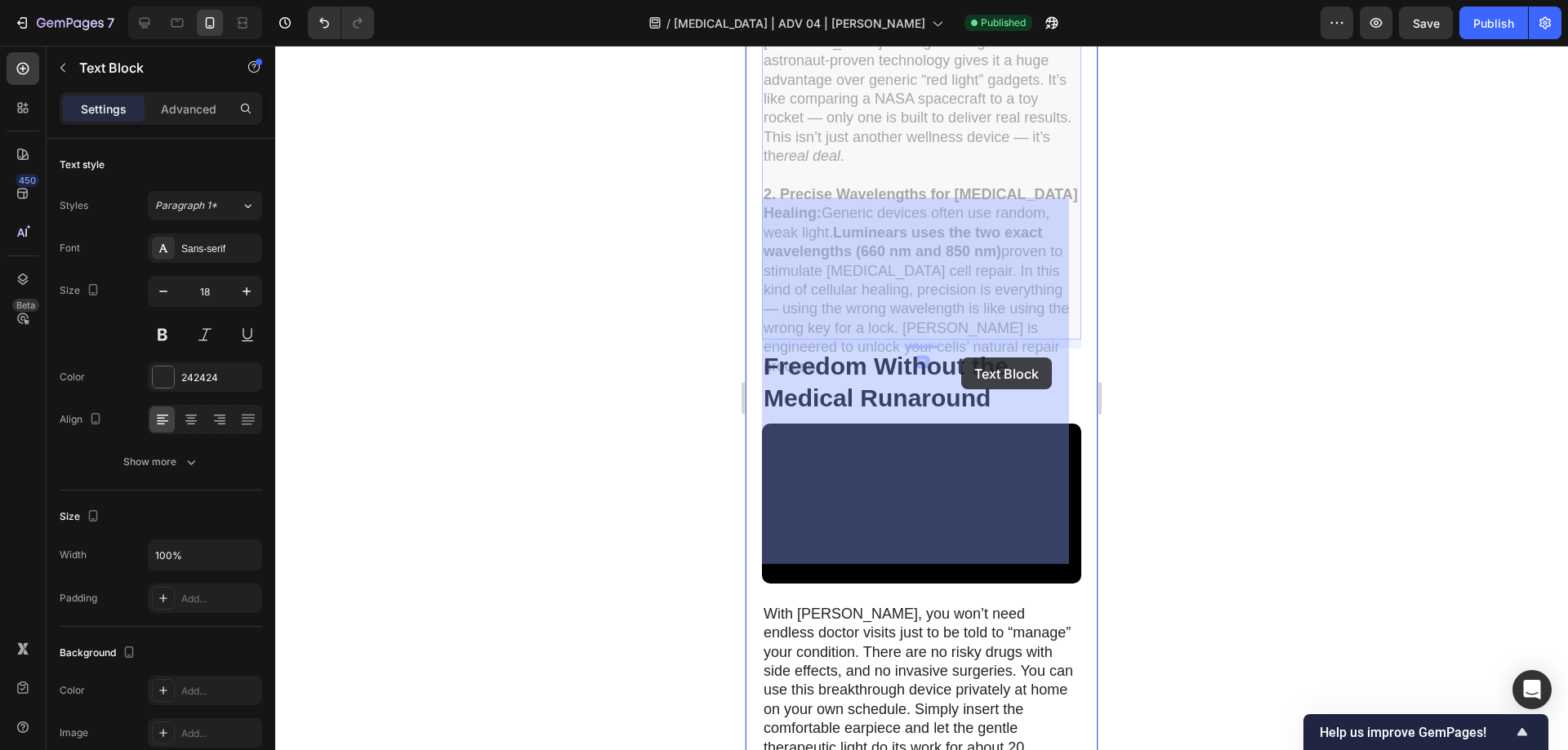
drag, startPoint x: 942, startPoint y: 355, endPoint x: 961, endPoint y: 358, distance: 19.2
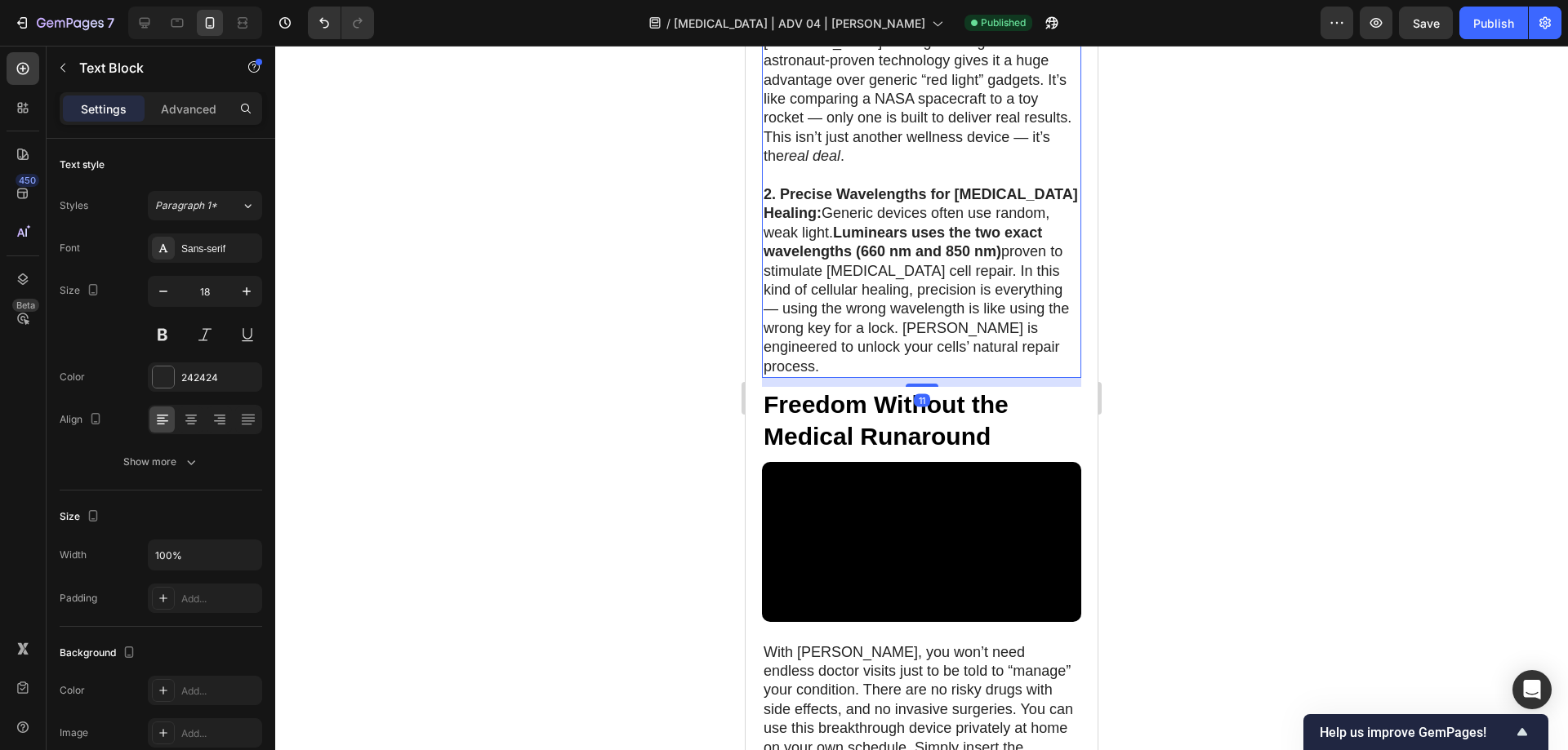
click at [946, 166] on p "1. NASA-Developed Repair Technology: [PERSON_NAME] was born from NASA’s space r…" at bounding box center [921, 70] width 316 height 191
drag, startPoint x: 943, startPoint y: 241, endPoint x: 814, endPoint y: 269, distance: 132.0
click at [814, 166] on p "1. NASA-Developed Repair Technology: [PERSON_NAME] was born from NASA’s space r…" at bounding box center [921, 70] width 316 height 191
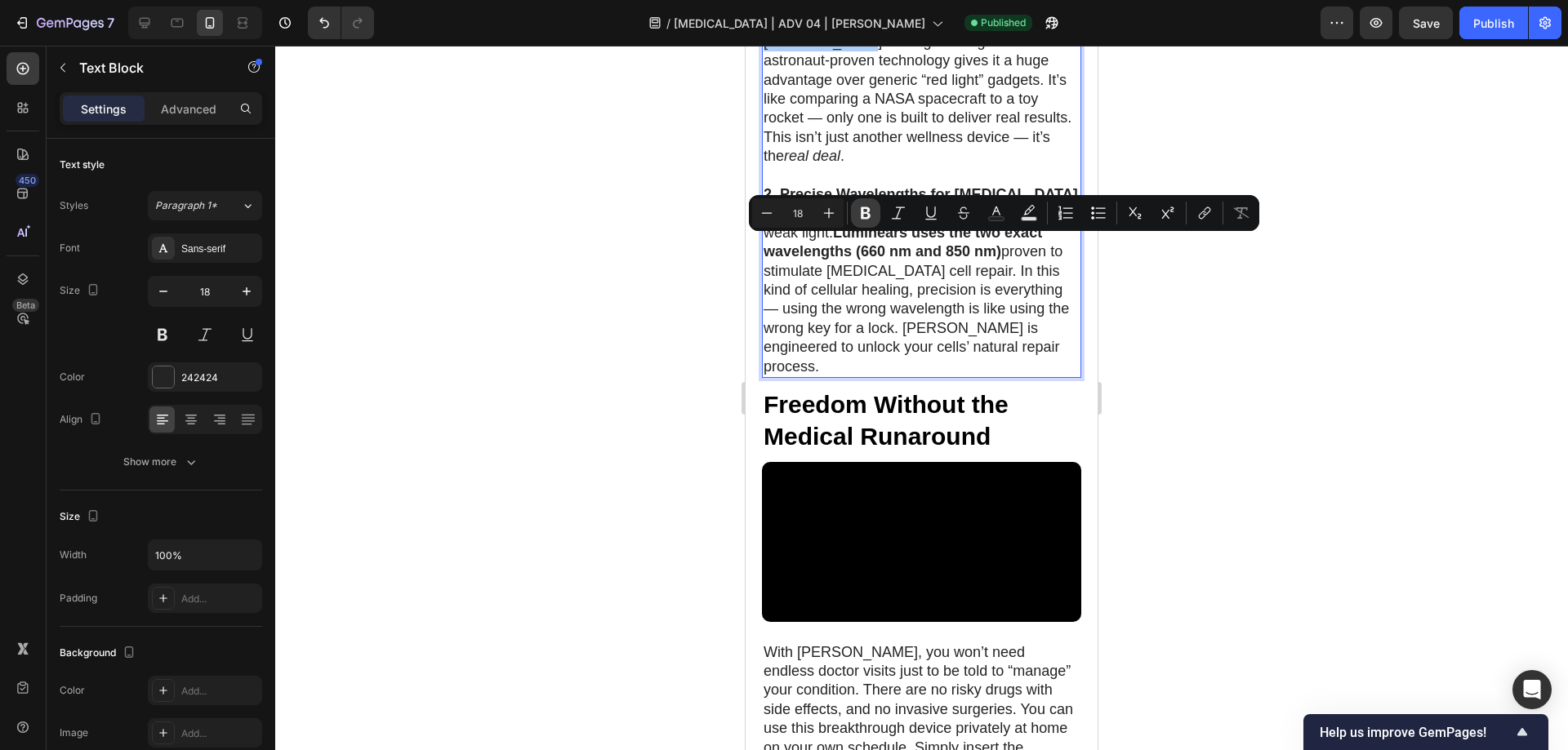
click at [862, 214] on icon "Editor contextual toolbar" at bounding box center [865, 213] width 10 height 12
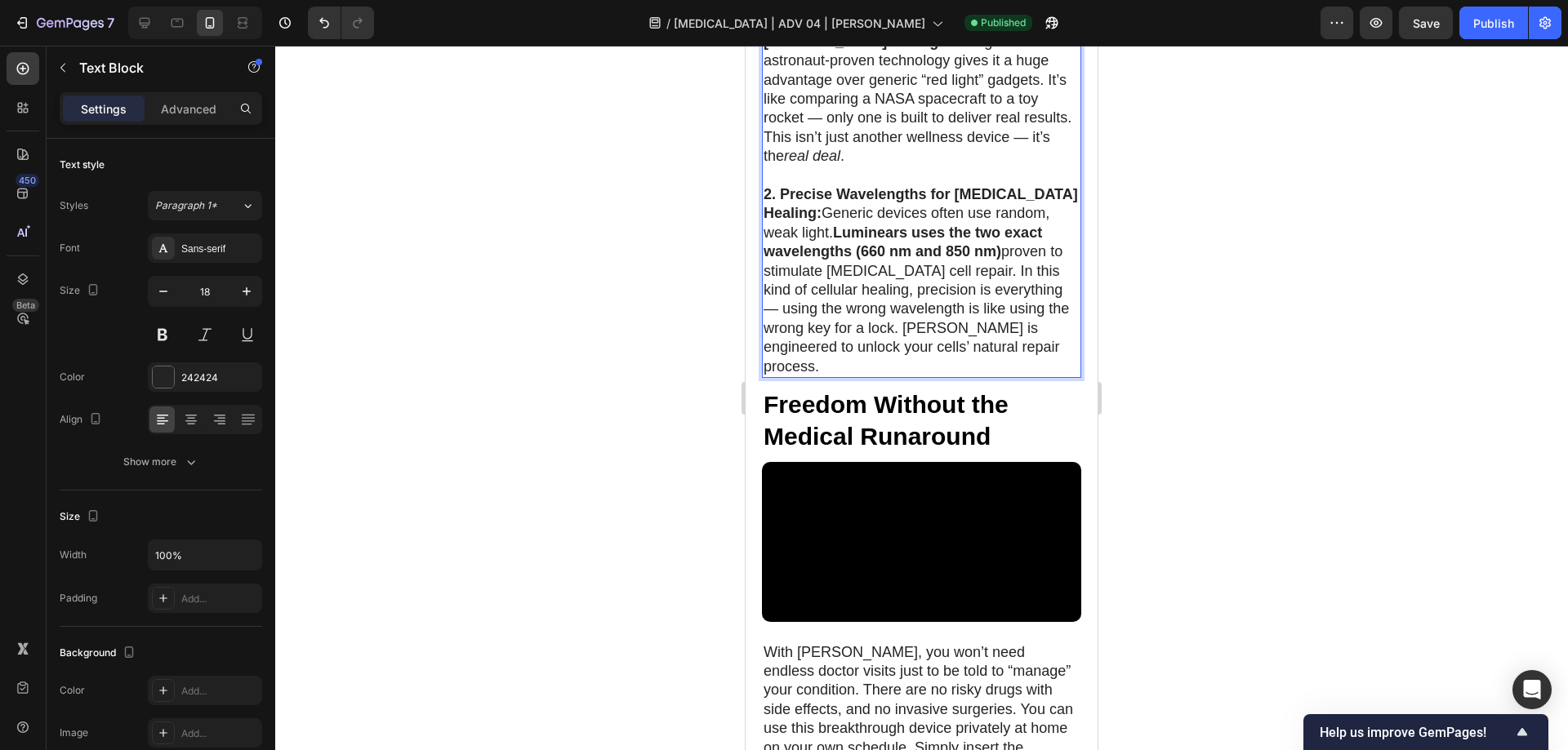
click at [1139, 279] on div at bounding box center [922, 397] width 1293 height 705
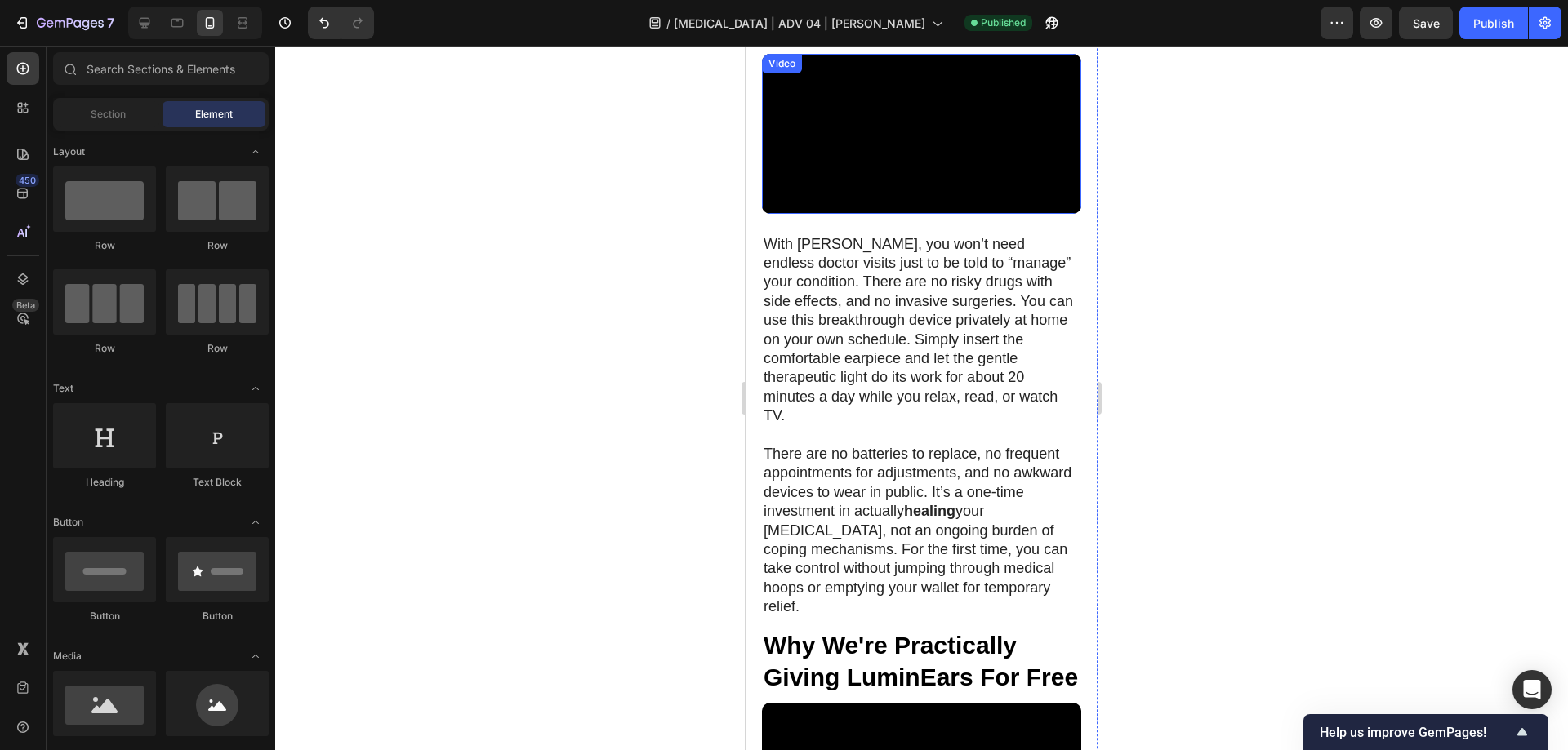
scroll to position [8273, 0]
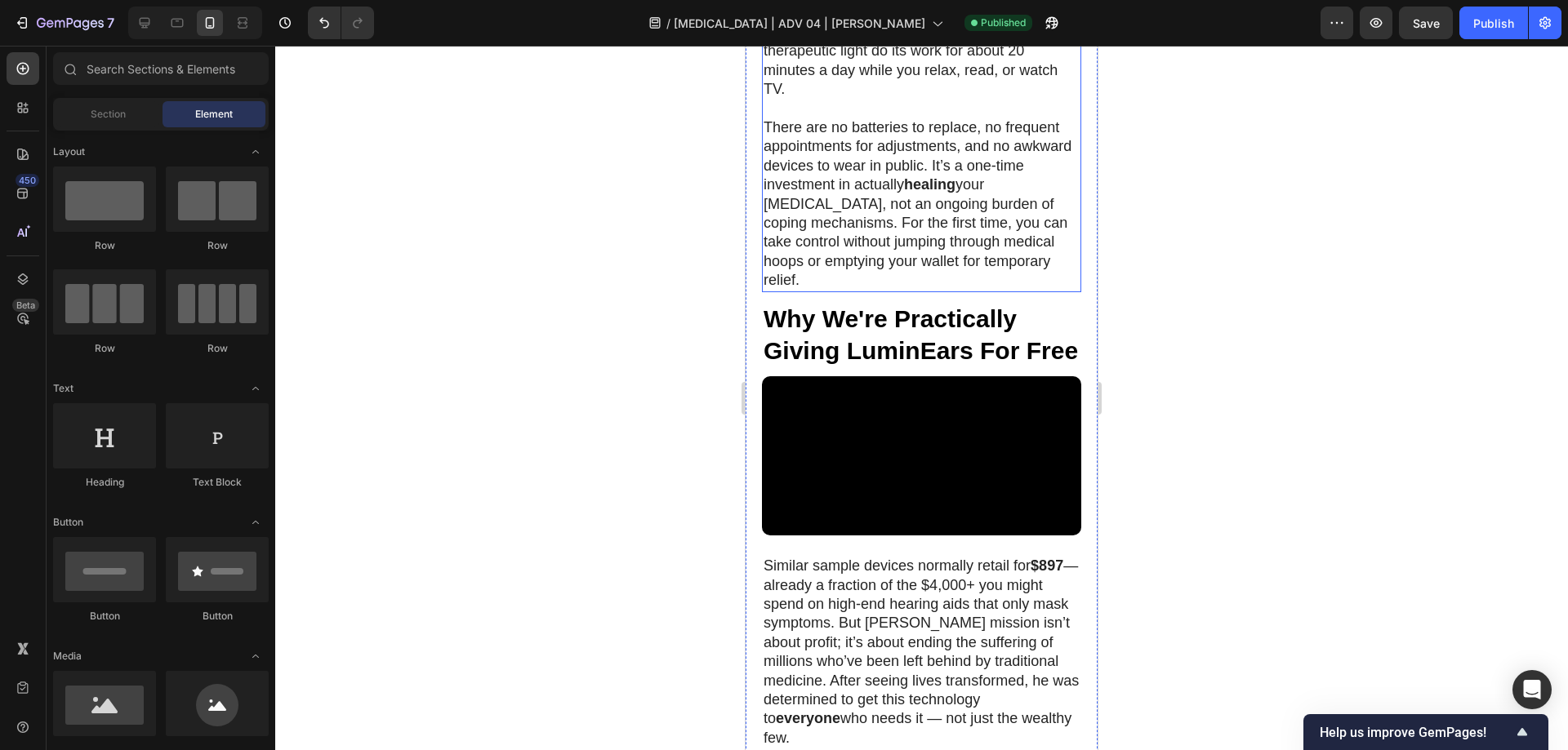
click at [896, 99] on p "With [PERSON_NAME], you won’t need endless doctor visits just to be told to “ma…" at bounding box center [921, 3] width 316 height 191
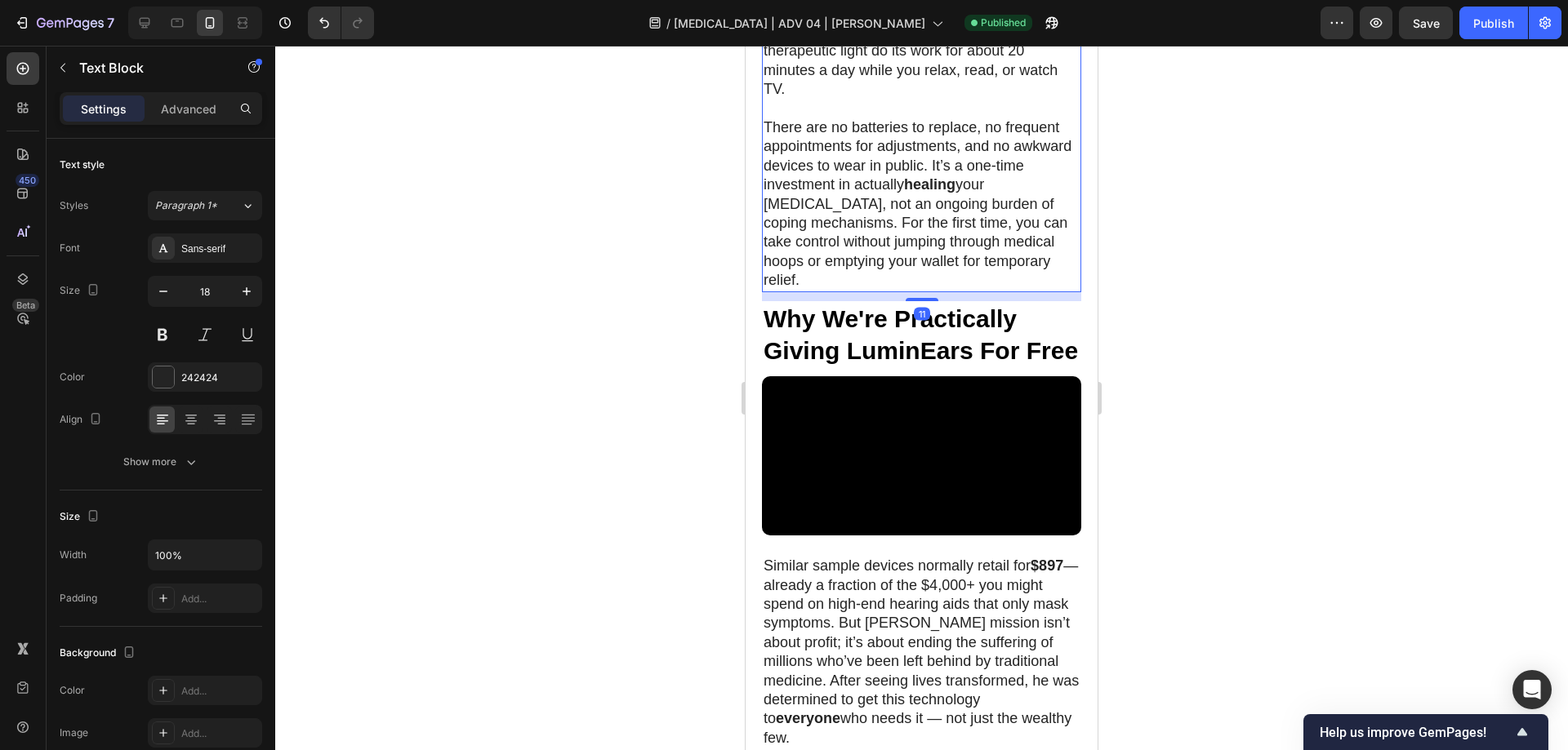
click at [897, 99] on p "With [PERSON_NAME], you won’t need endless doctor visits just to be told to “ma…" at bounding box center [921, 3] width 316 height 191
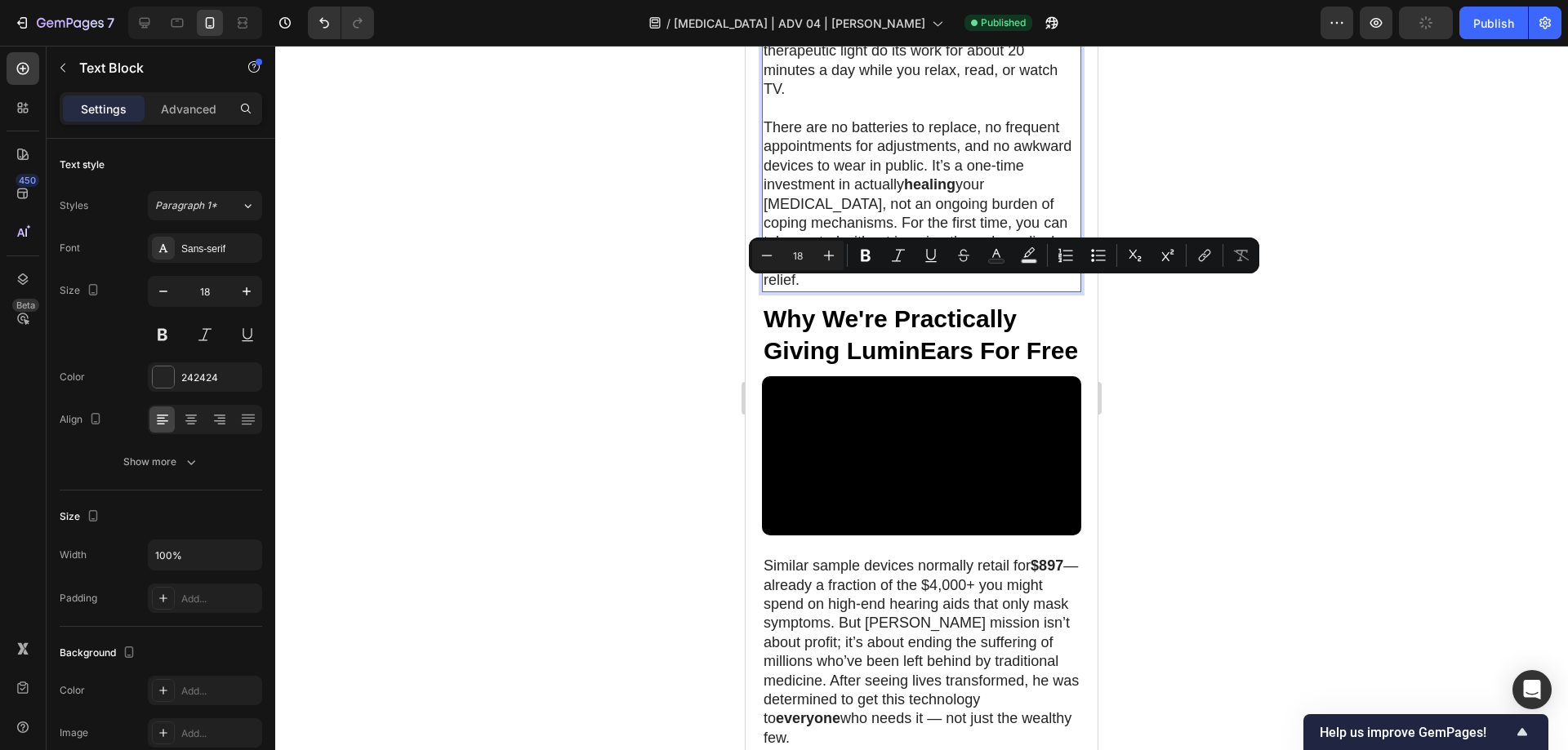
drag, startPoint x: 897, startPoint y: 290, endPoint x: 958, endPoint y: 309, distance: 63.9
click at [958, 99] on p "With [PERSON_NAME], you won’t need endless doctor visits just to be told to “ma…" at bounding box center [921, 3] width 316 height 191
click at [867, 262] on icon "Editor contextual toolbar" at bounding box center [865, 255] width 17 height 17
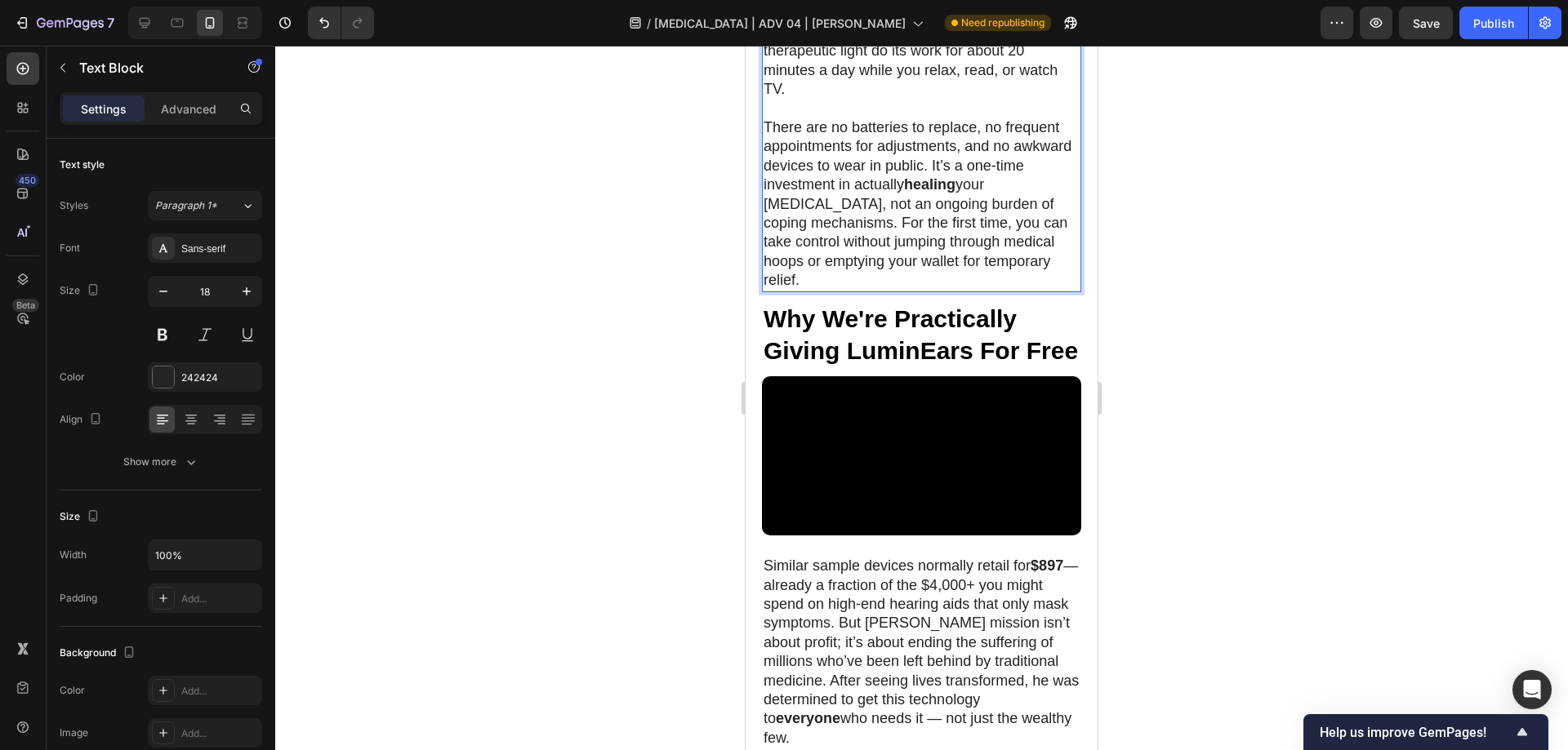
click at [849, 291] on p "There are no batteries to replace, no frequent appointments for adjustments, an…" at bounding box center [921, 205] width 316 height 172
click at [1497, 13] on button "Publish" at bounding box center [1493, 22] width 69 height 32
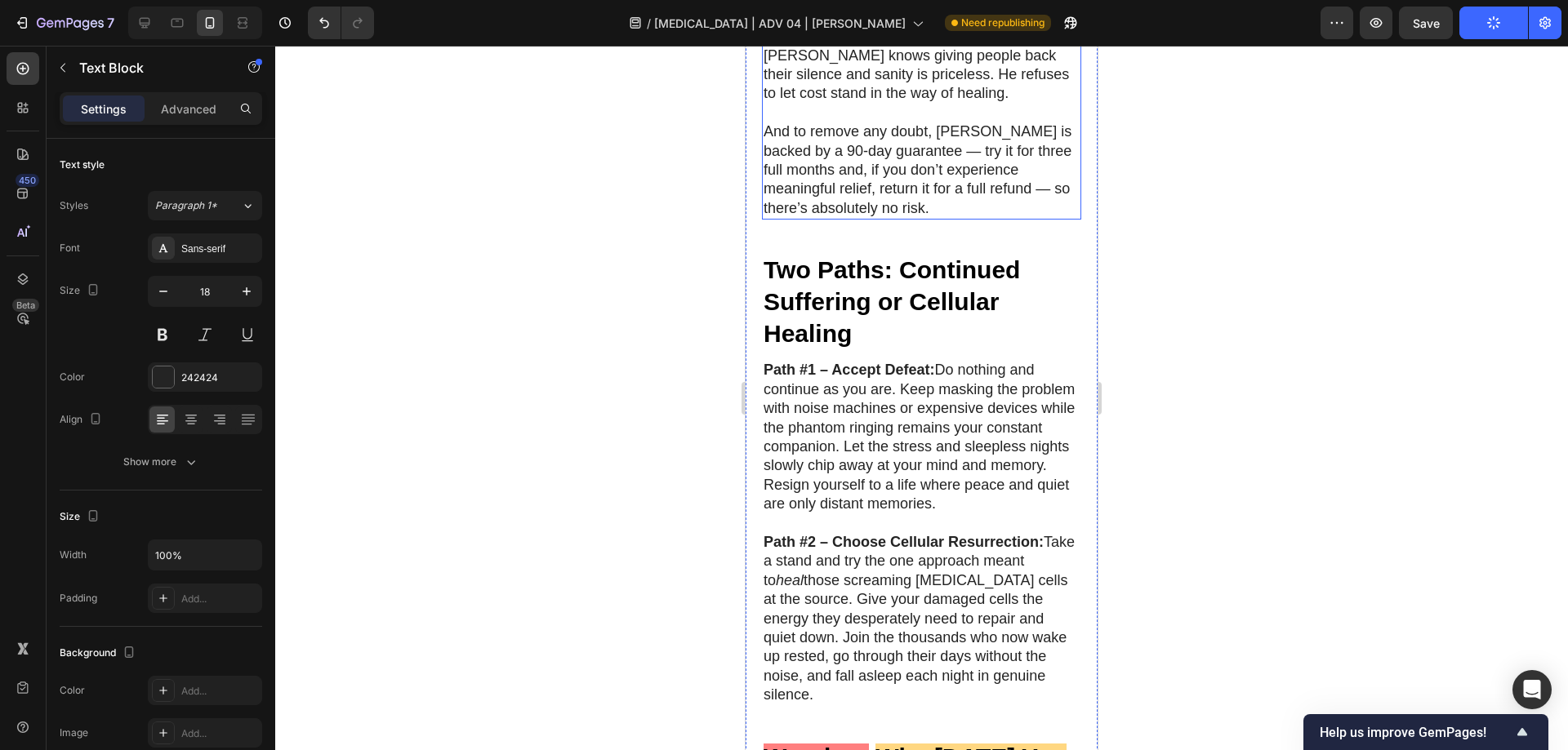
scroll to position [9007, 0]
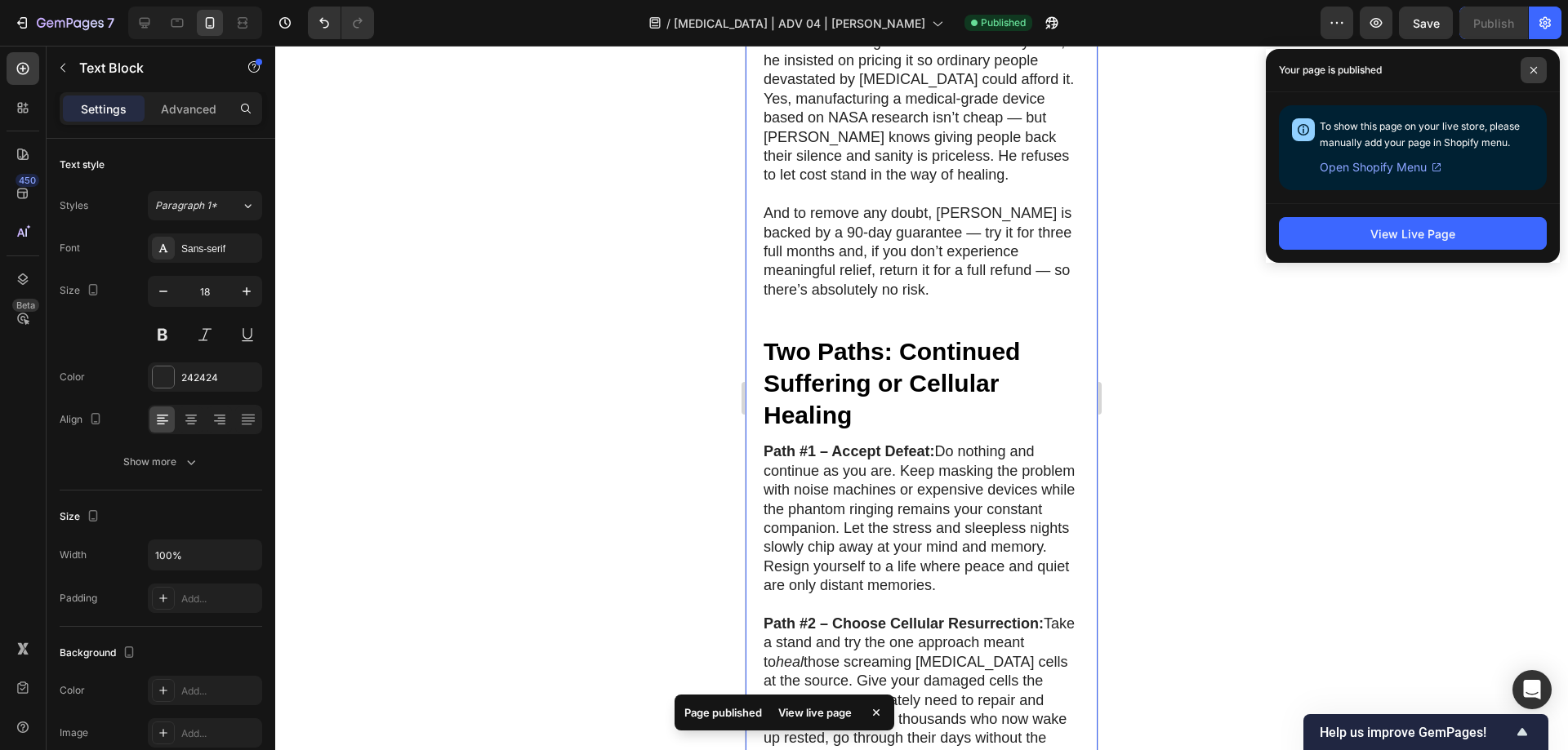
click at [1530, 71] on icon at bounding box center [1533, 70] width 8 height 8
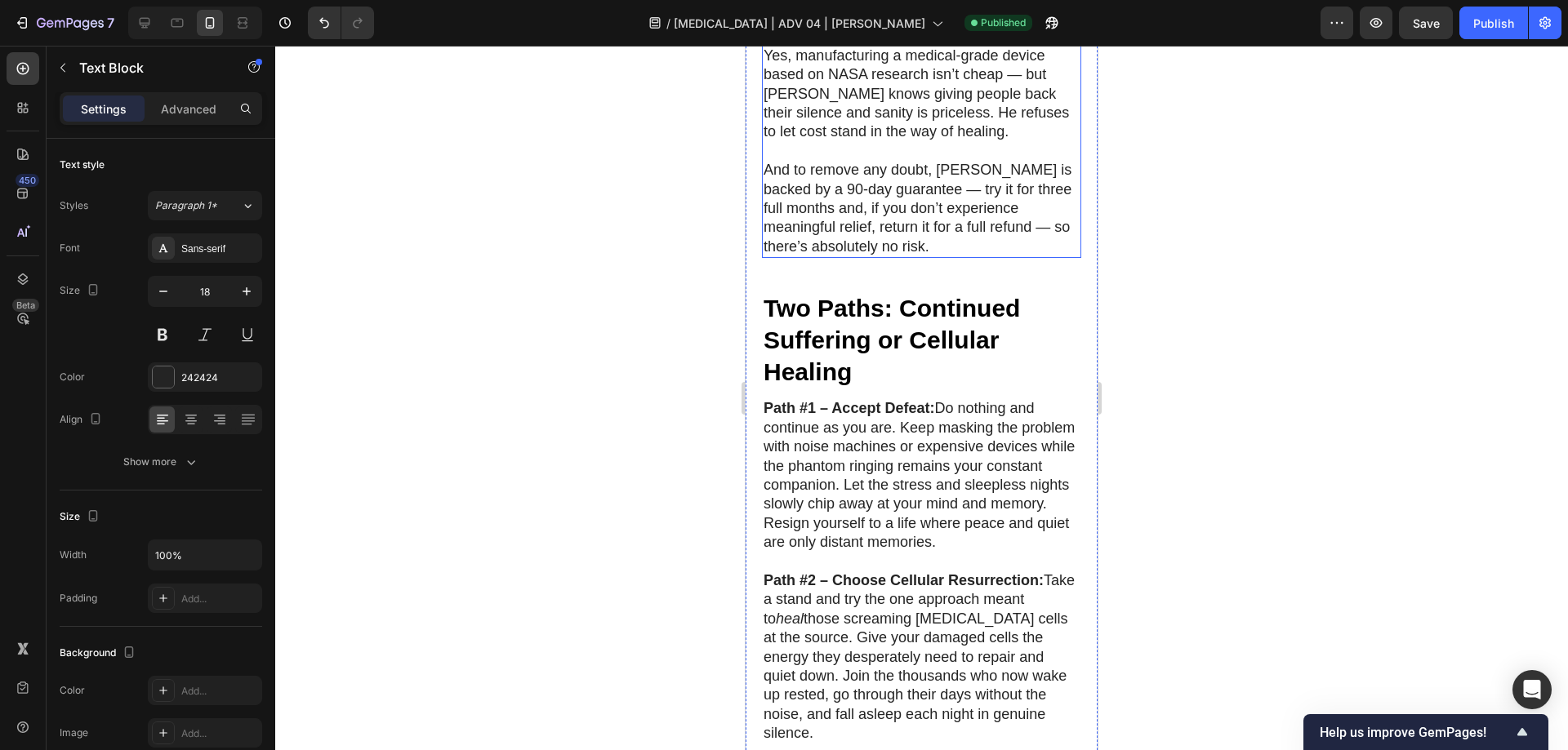
scroll to position [9089, 0]
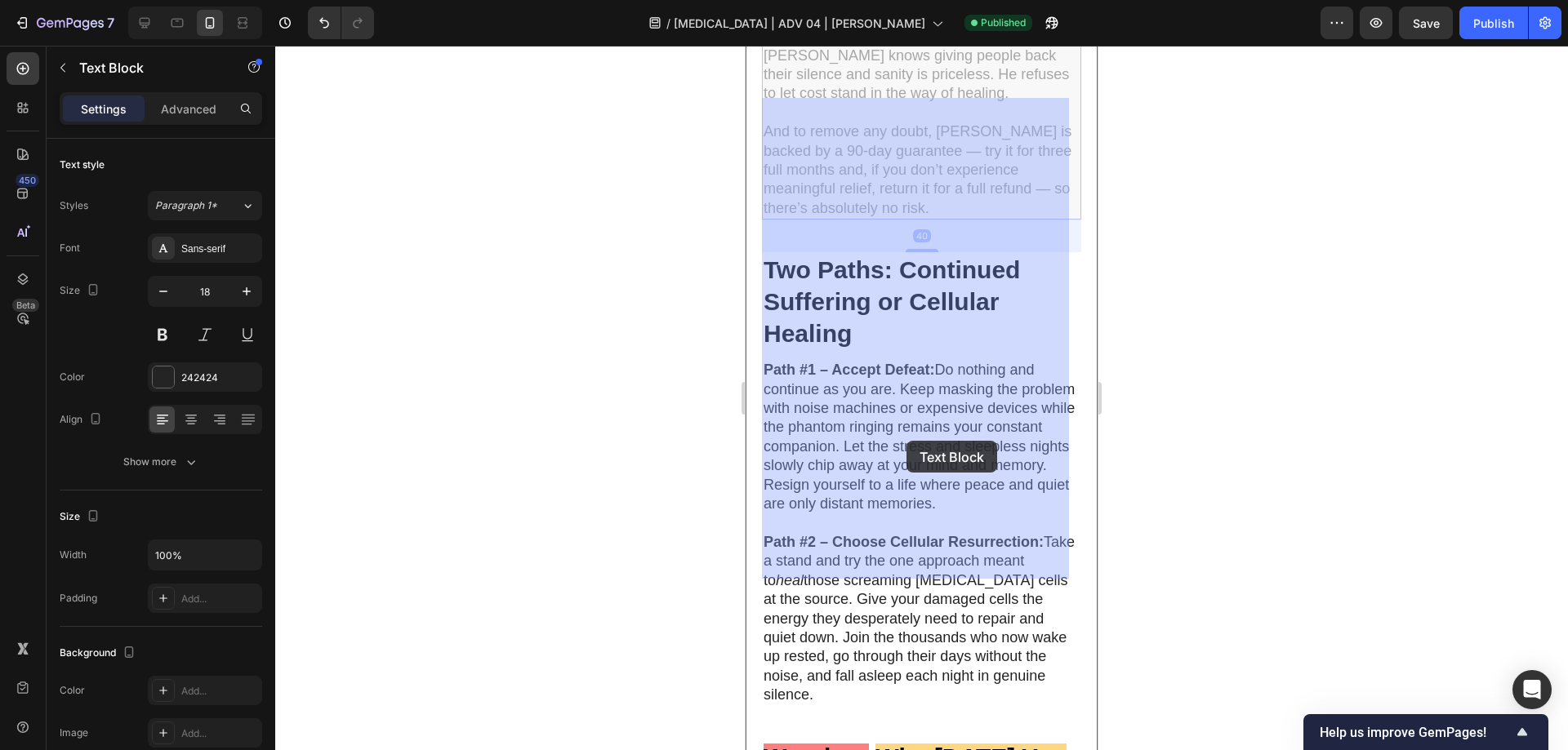
drag, startPoint x: 889, startPoint y: 435, endPoint x: 906, endPoint y: 441, distance: 18.0
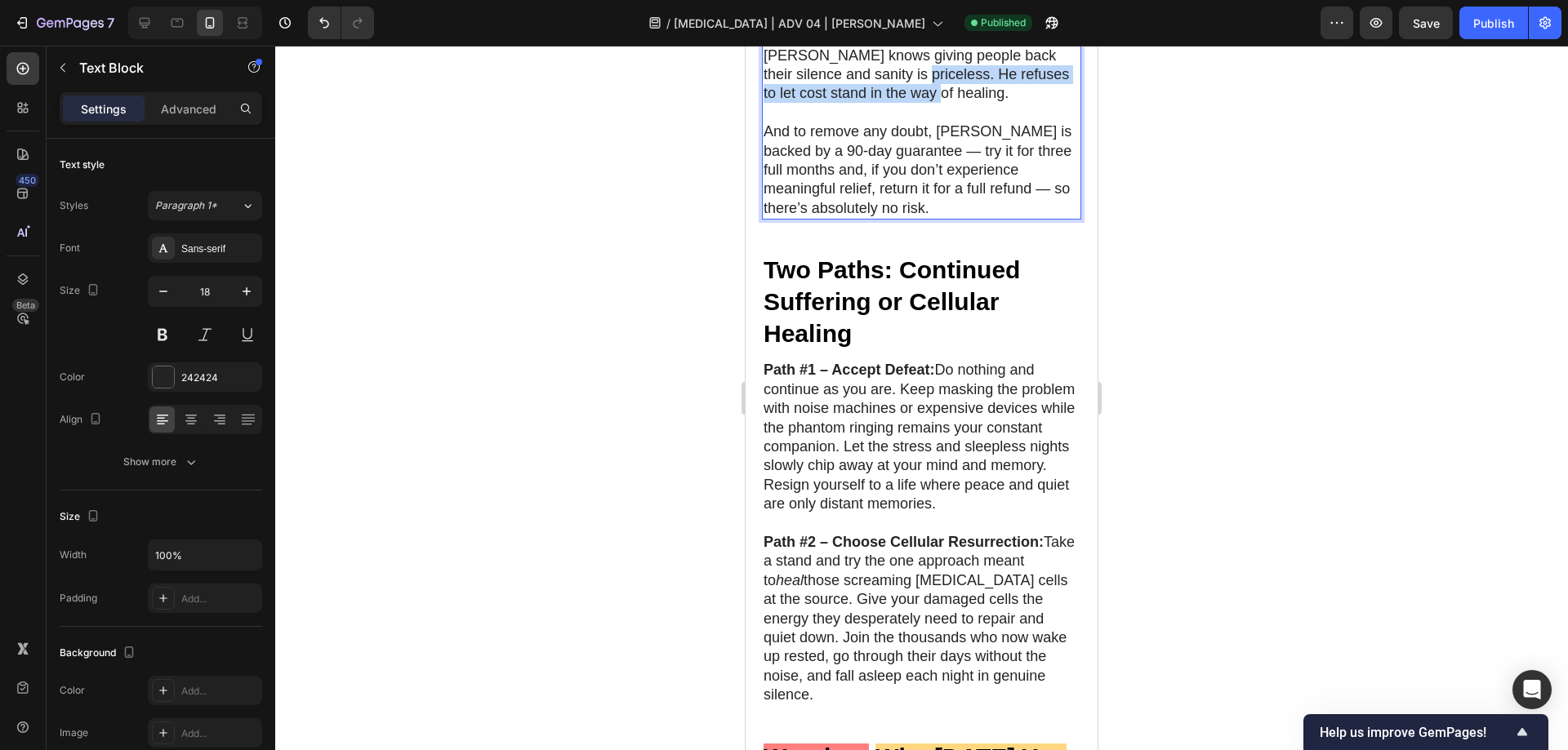
drag, startPoint x: 889, startPoint y: 431, endPoint x: 908, endPoint y: 449, distance: 26.2
click at [908, 104] on p "Instead of treating Luminears as a luxury item, he insisted on pricing it so or…" at bounding box center [921, 27] width 316 height 152
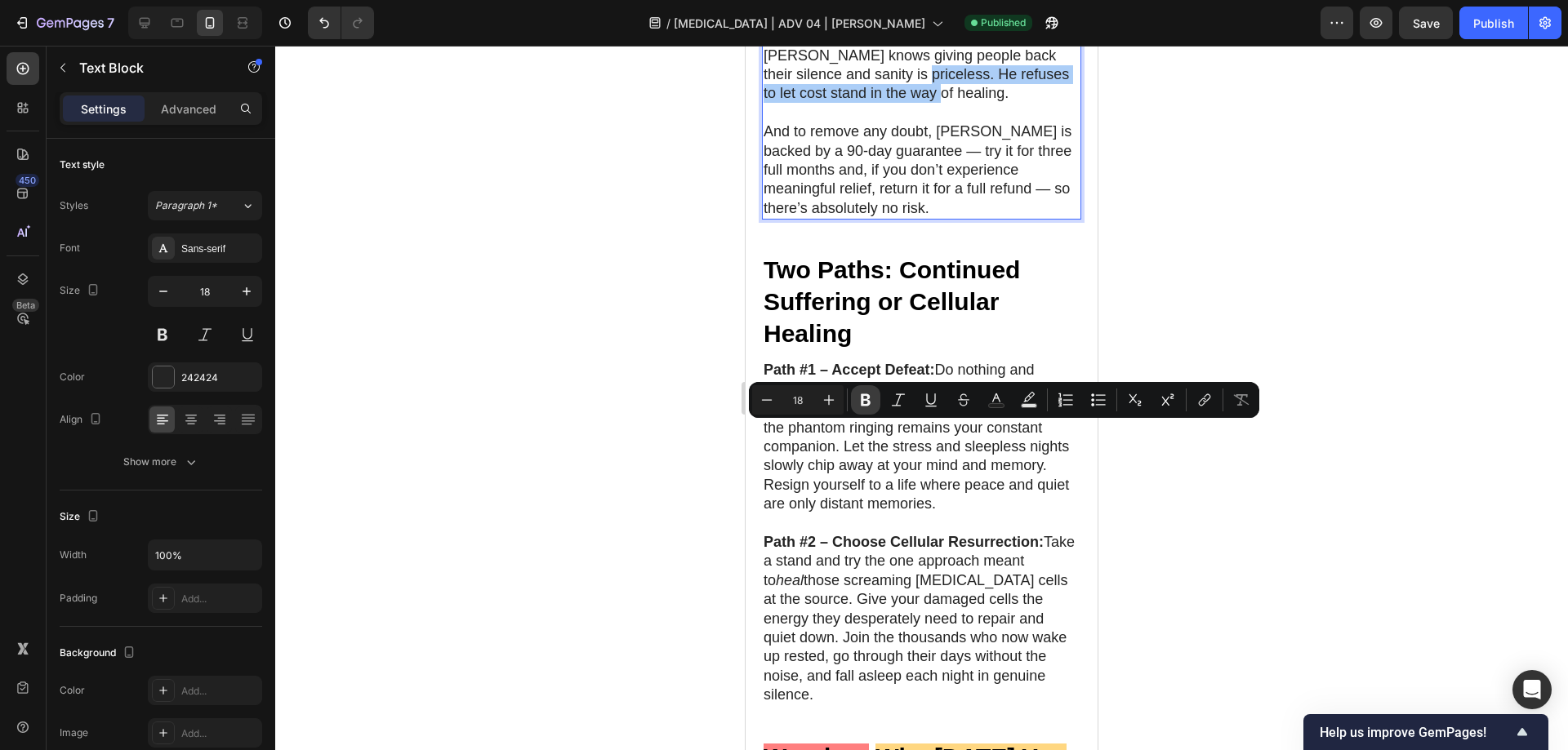
click at [866, 395] on icon "Editor contextual toolbar" at bounding box center [865, 401] width 10 height 12
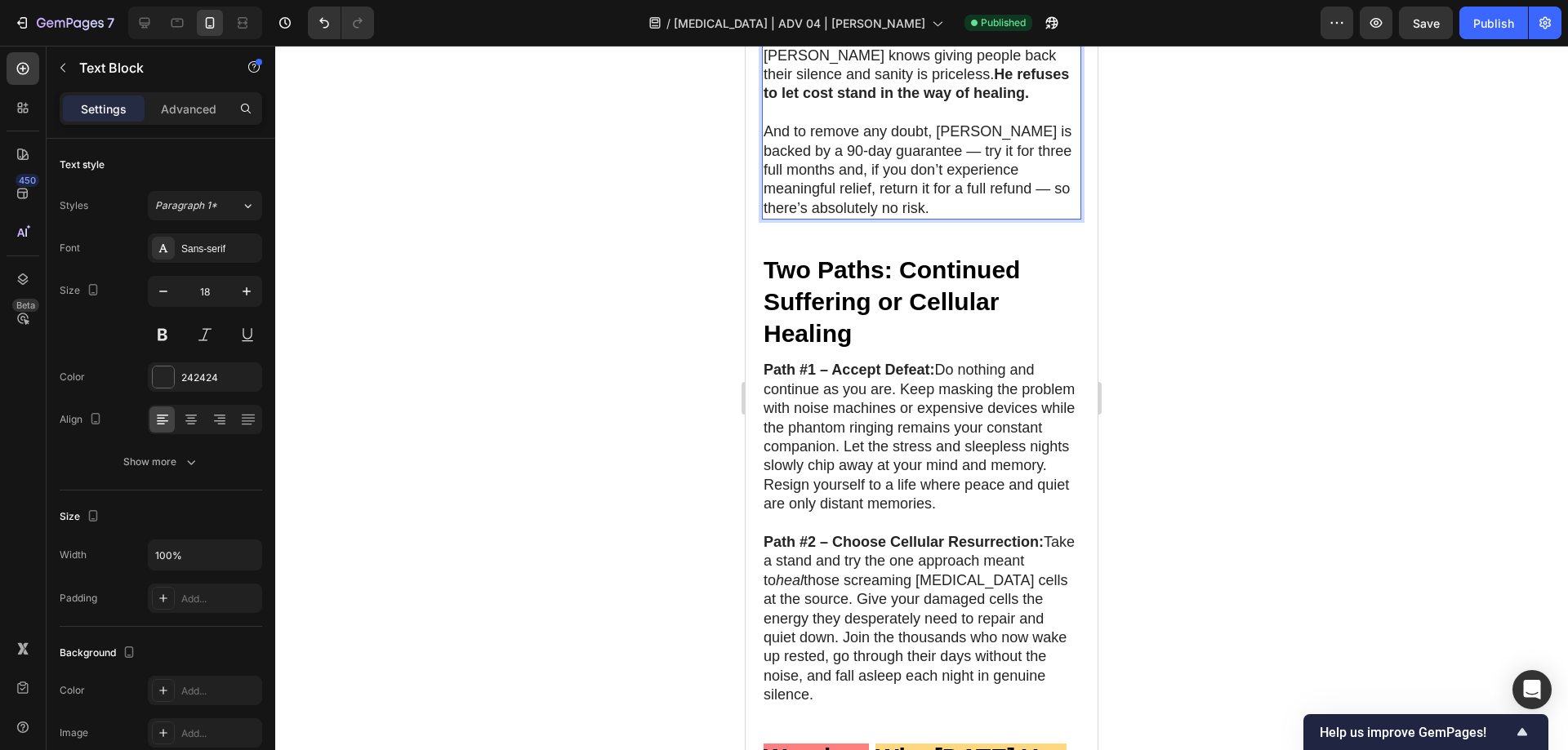
click at [1161, 476] on div at bounding box center [922, 397] width 1293 height 705
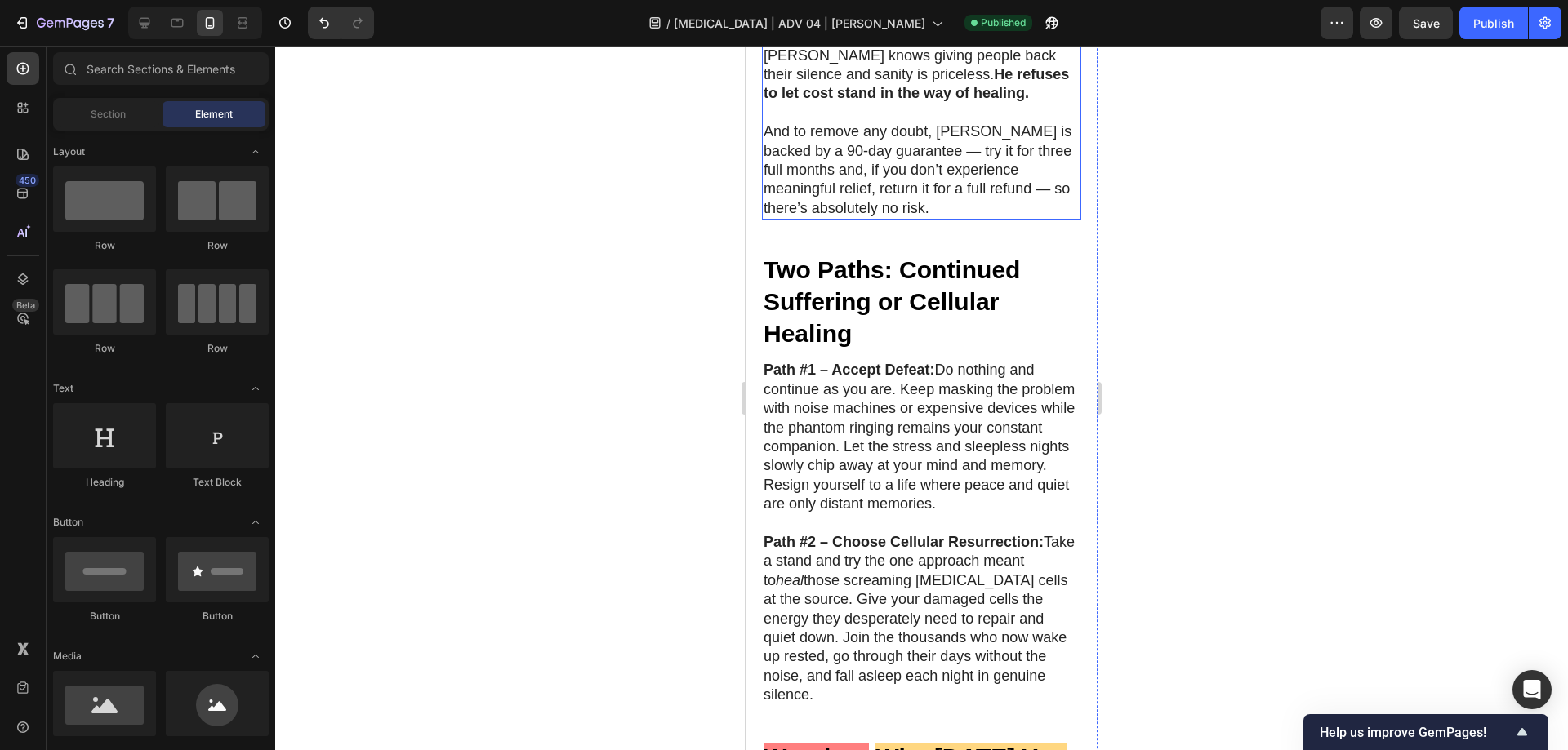
click at [909, 218] on p "And to remove any doubt, [PERSON_NAME] is backed by a 90-day guarantee — try it…" at bounding box center [921, 171] width 316 height 96
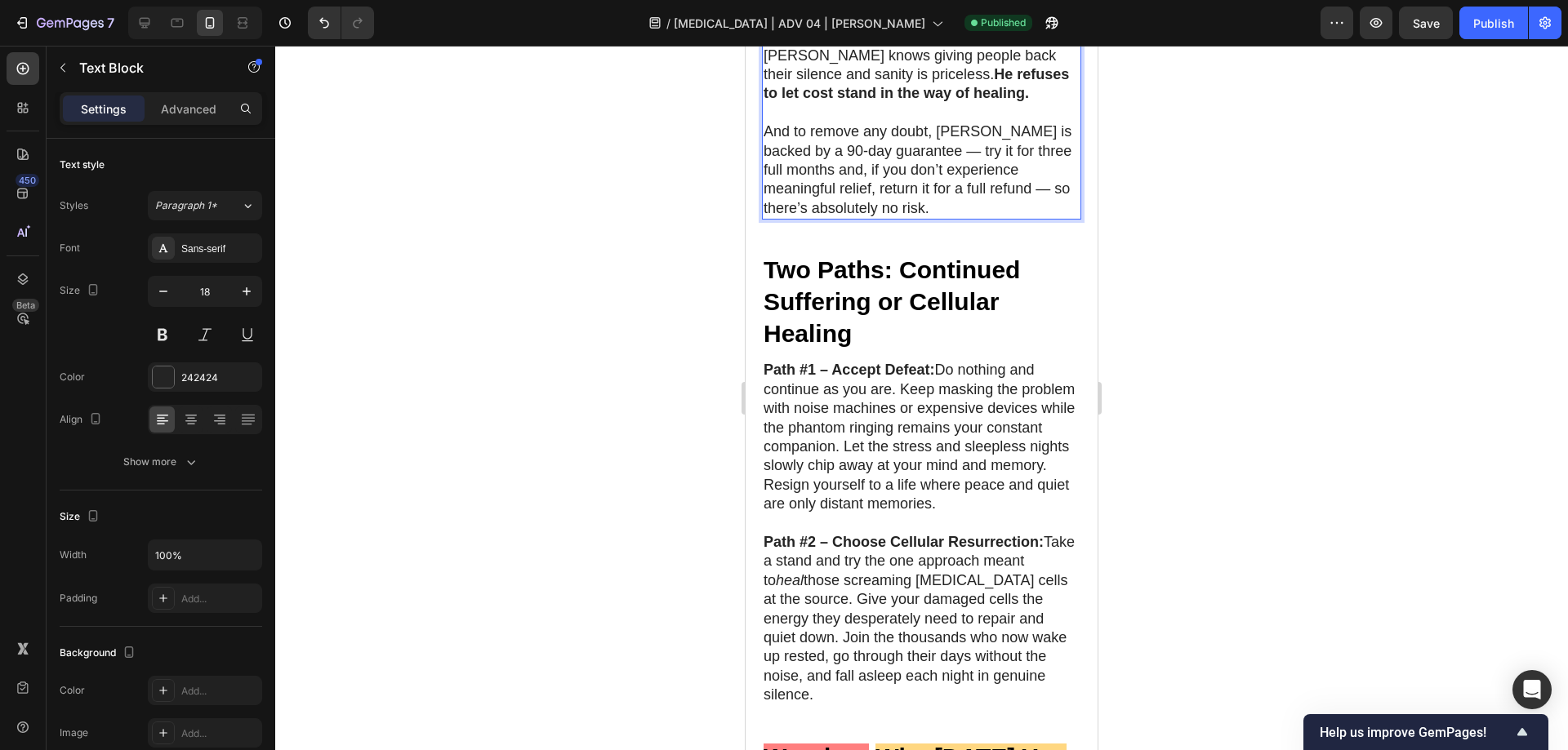
click at [842, 218] on p "And to remove any doubt, [PERSON_NAME] is backed by a 90-day guarantee — try it…" at bounding box center [921, 171] width 316 height 96
drag, startPoint x: 780, startPoint y: 509, endPoint x: 958, endPoint y: 511, distance: 178.0
click at [958, 218] on p "And to remove any doubt, [PERSON_NAME] is backed by a 90-day guarantee — try it…" at bounding box center [921, 171] width 316 height 96
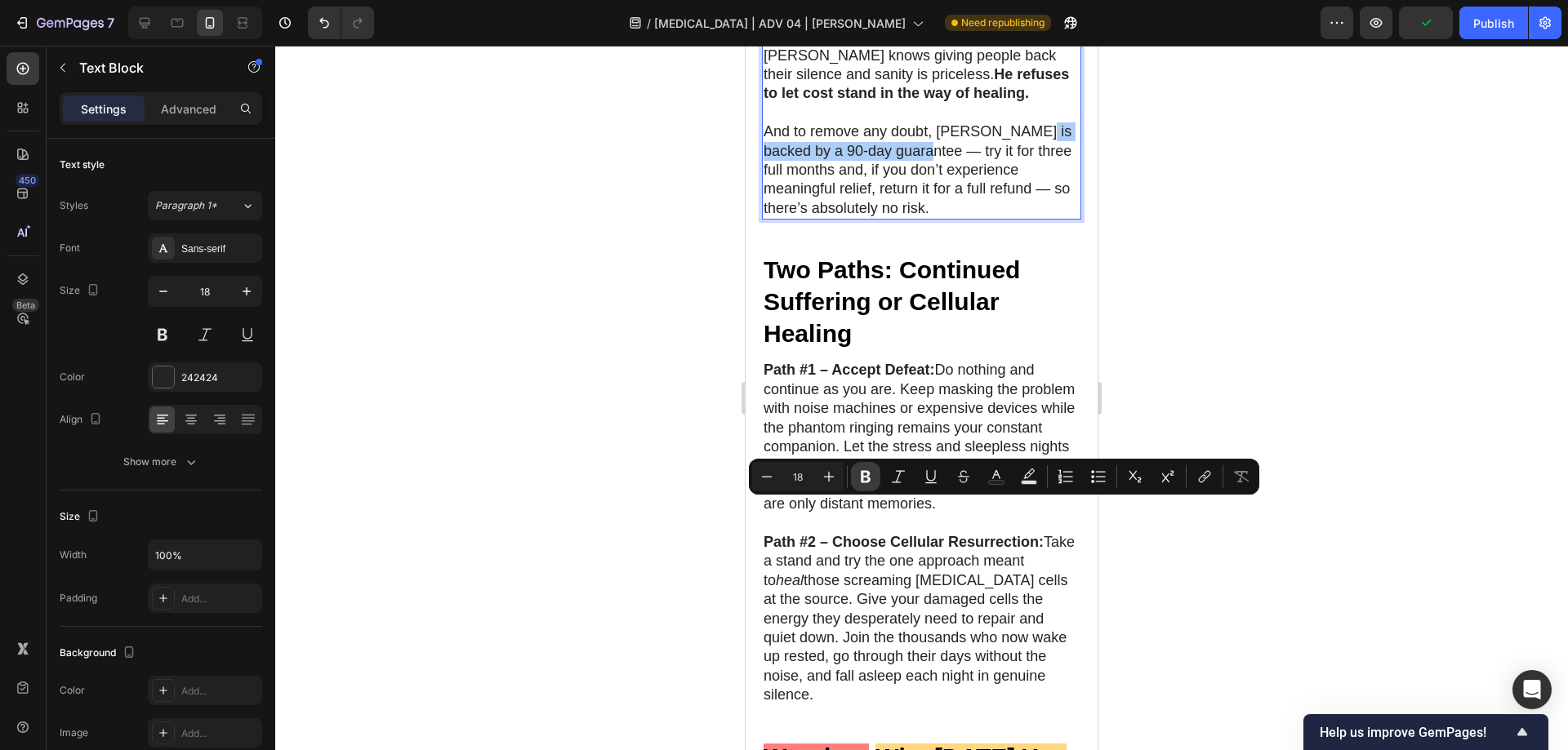
click at [856, 476] on button "Bold" at bounding box center [866, 477] width 30 height 30
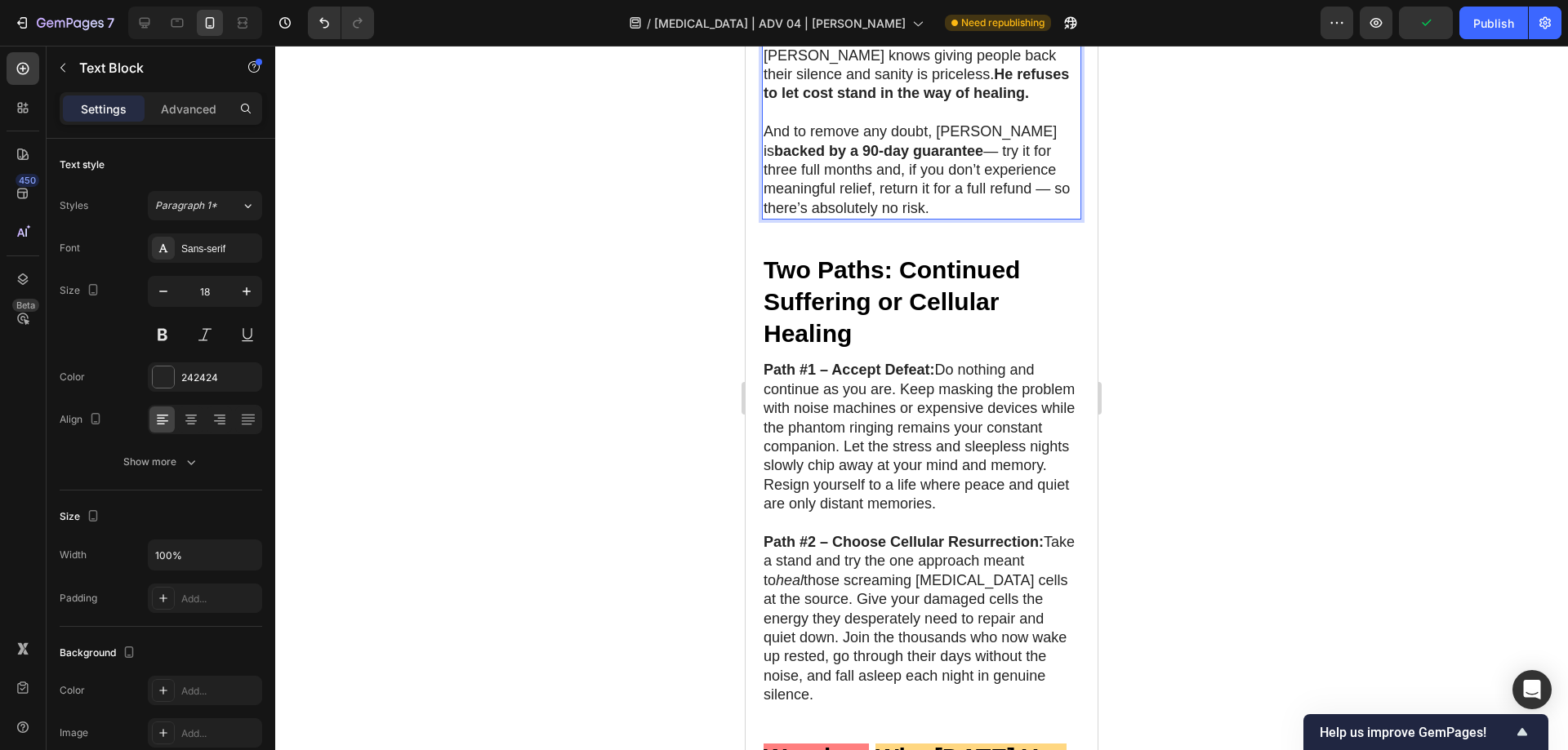
click at [1215, 293] on div at bounding box center [922, 397] width 1293 height 705
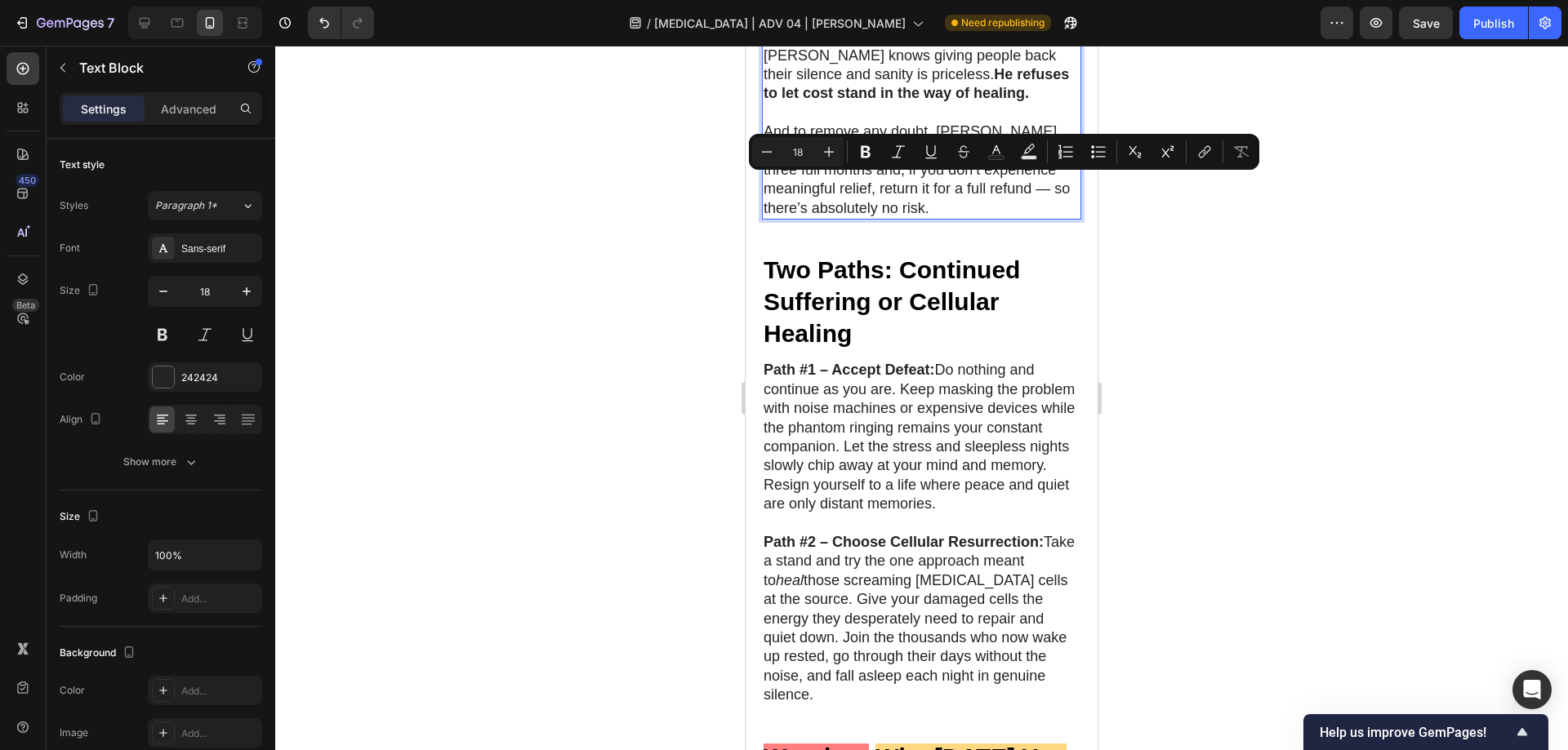
drag, startPoint x: 941, startPoint y: 186, endPoint x: 826, endPoint y: 206, distance: 116.7
drag, startPoint x: 859, startPoint y: 152, endPoint x: 891, endPoint y: 169, distance: 36.2
click at [859, 152] on icon "Editor contextual toolbar" at bounding box center [865, 152] width 17 height 17
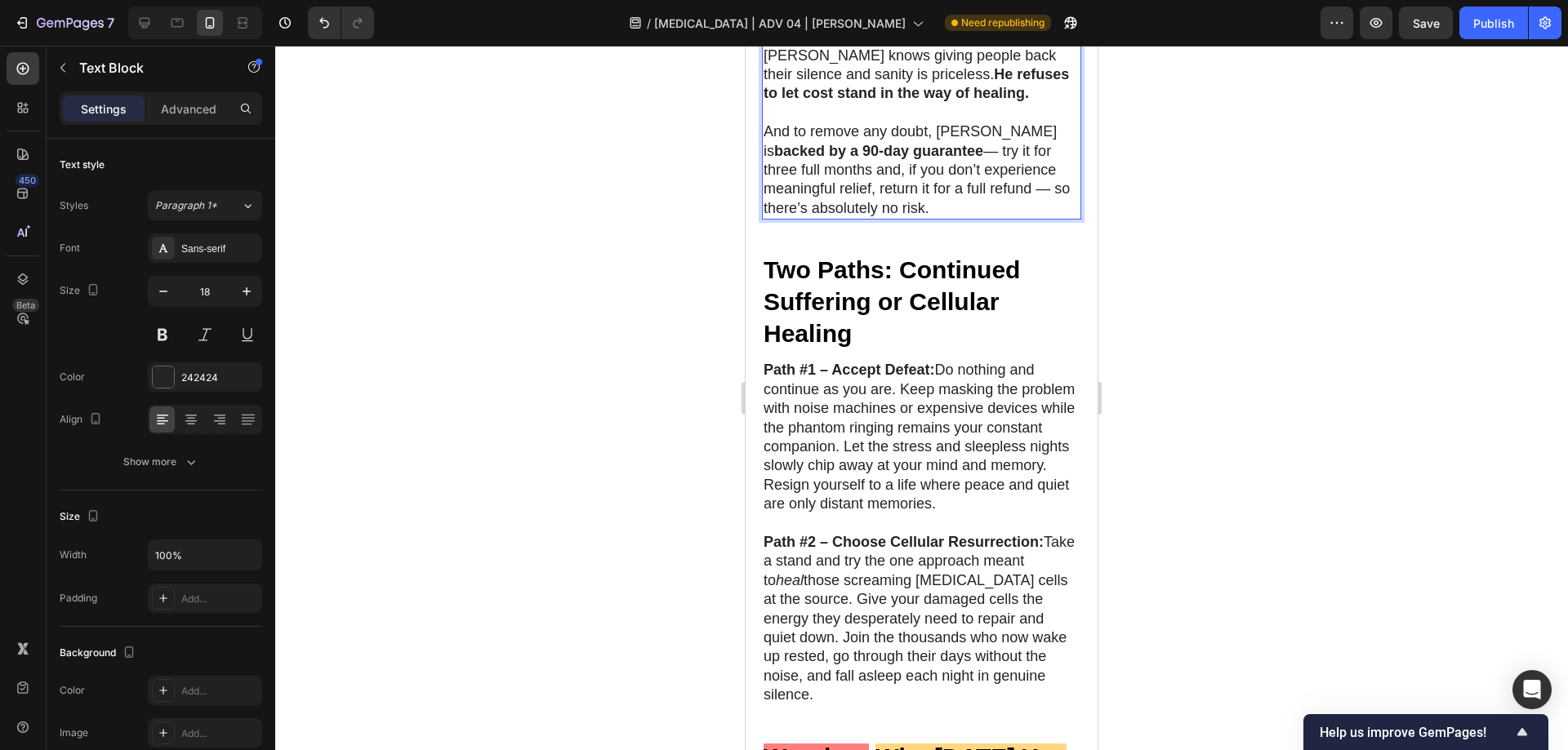
click at [1207, 354] on div at bounding box center [922, 397] width 1293 height 705
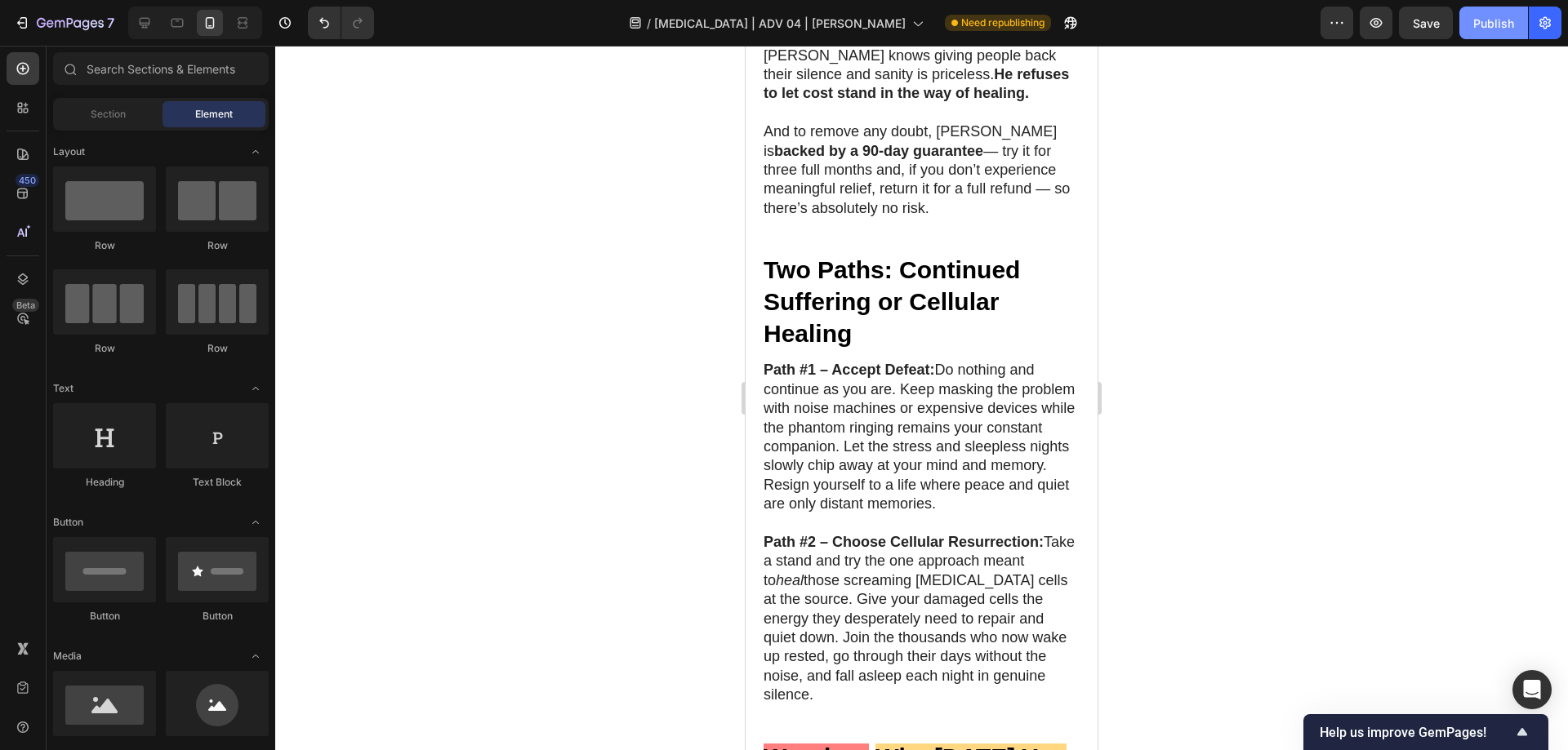
click at [1486, 11] on button "Publish" at bounding box center [1493, 22] width 69 height 32
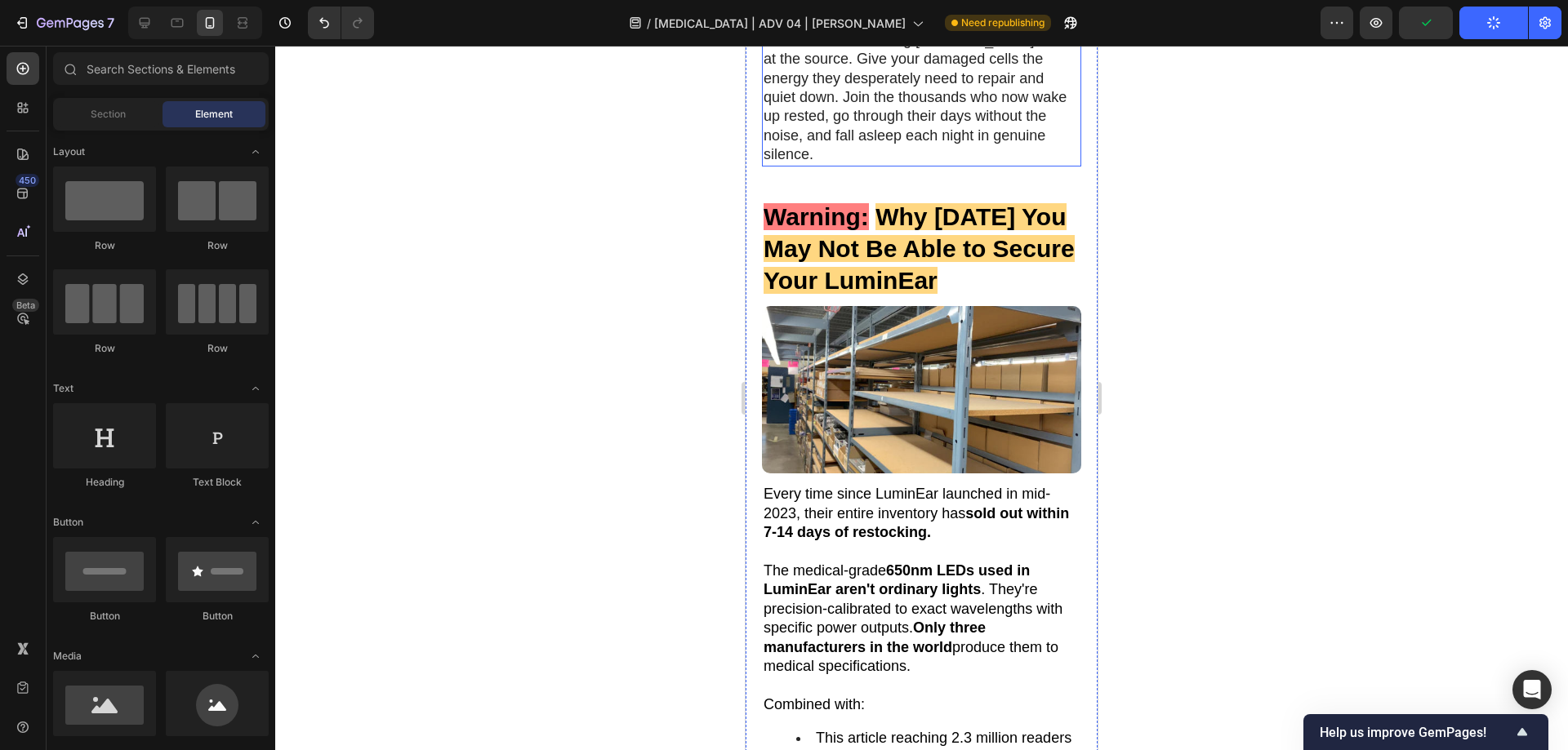
scroll to position [9742, 0]
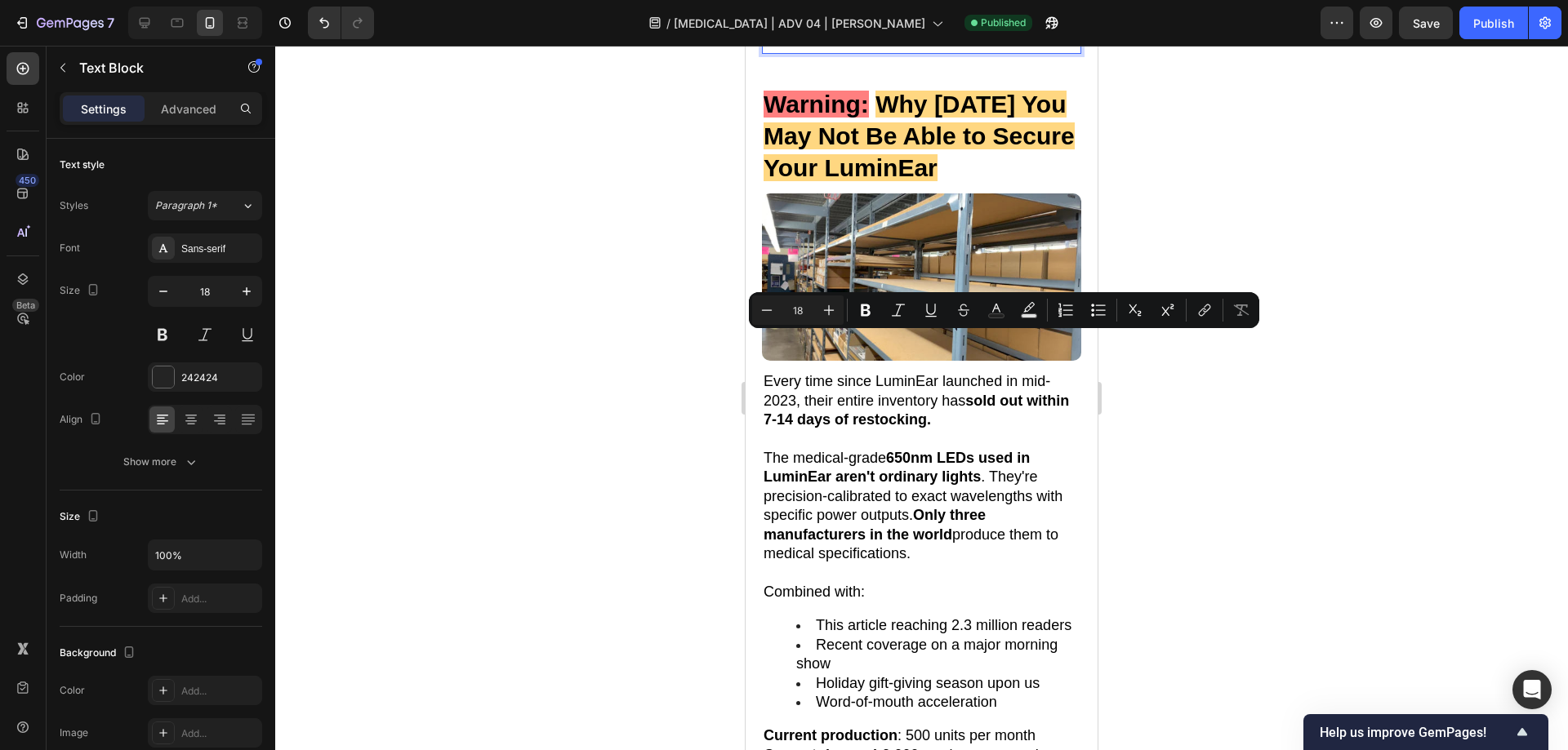
drag, startPoint x: 997, startPoint y: 345, endPoint x: 803, endPoint y: 358, distance: 194.4
drag, startPoint x: 862, startPoint y: 313, endPoint x: 124, endPoint y: 283, distance: 738.6
click at [862, 313] on icon "Editor contextual toolbar" at bounding box center [865, 311] width 10 height 12
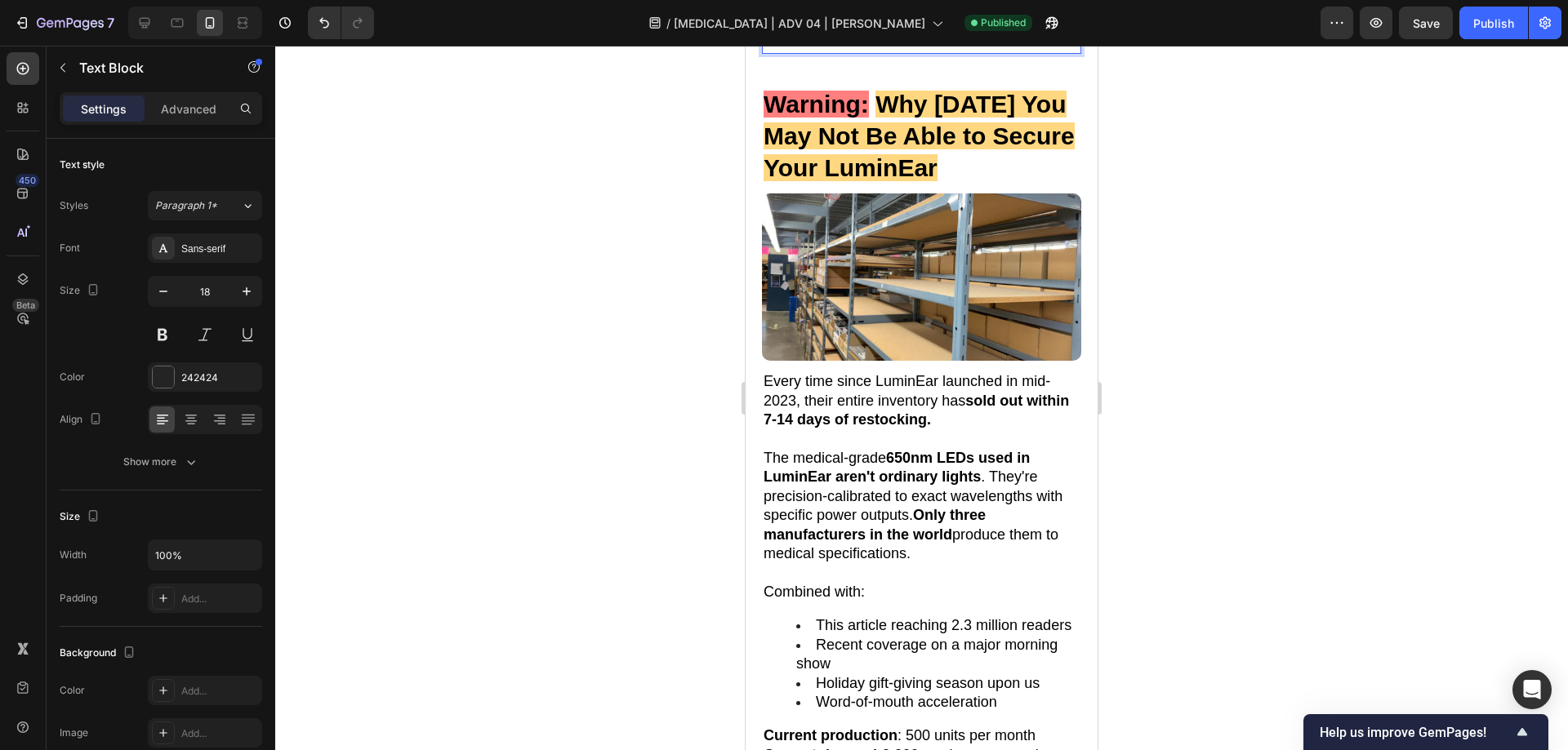
drag, startPoint x: 975, startPoint y: 363, endPoint x: 800, endPoint y: 382, distance: 176.0
click at [1162, 361] on div at bounding box center [922, 397] width 1293 height 705
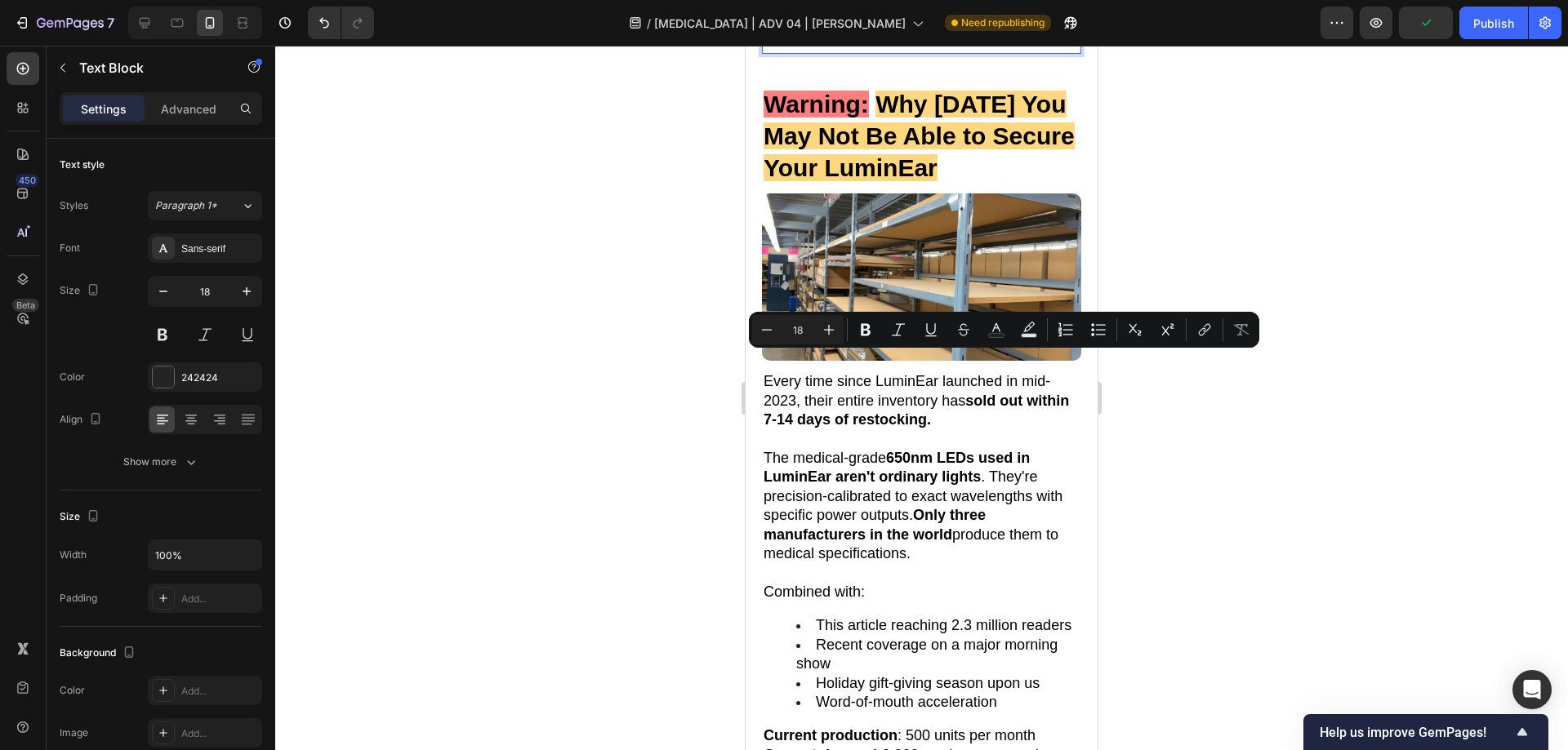
drag, startPoint x: 959, startPoint y: 358, endPoint x: 799, endPoint y: 382, distance: 161.8
click at [864, 329] on icon "Editor contextual toolbar" at bounding box center [865, 330] width 10 height 12
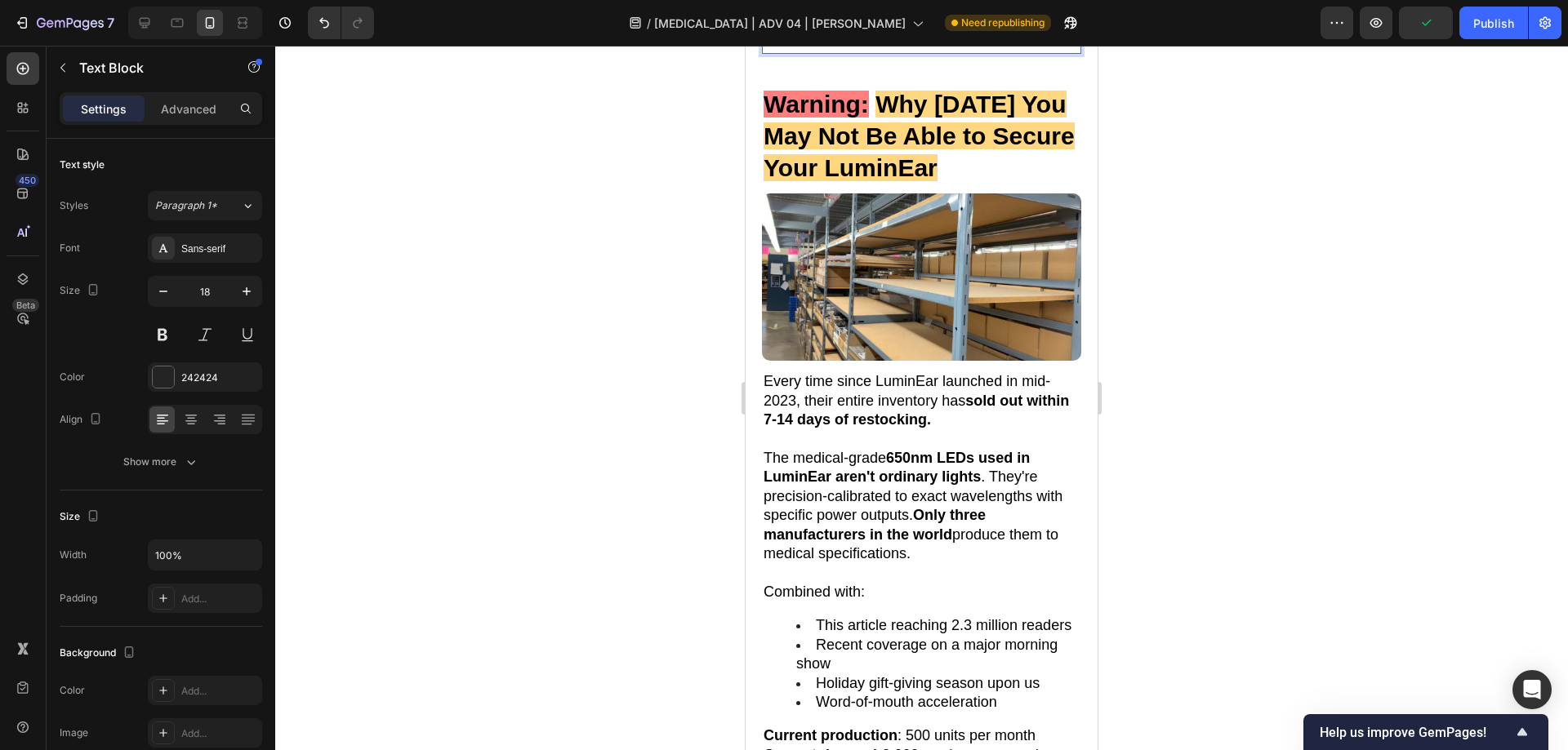
drag, startPoint x: 842, startPoint y: 380, endPoint x: 882, endPoint y: 402, distance: 45.7
click at [1293, 400] on div at bounding box center [922, 397] width 1293 height 705
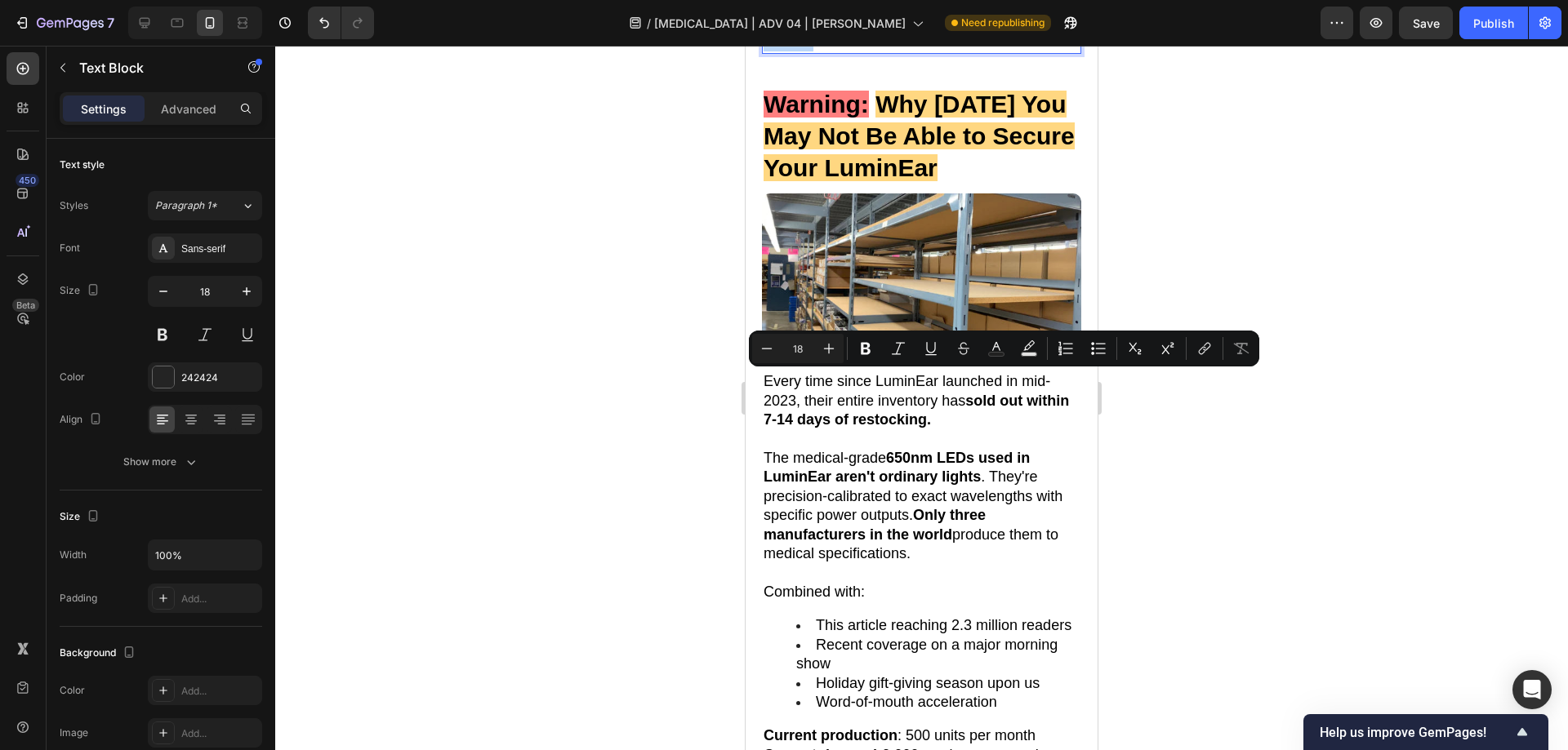
drag, startPoint x: 839, startPoint y: 380, endPoint x: 871, endPoint y: 395, distance: 35.3
click at [863, 345] on icon "Editor contextual toolbar" at bounding box center [865, 349] width 10 height 12
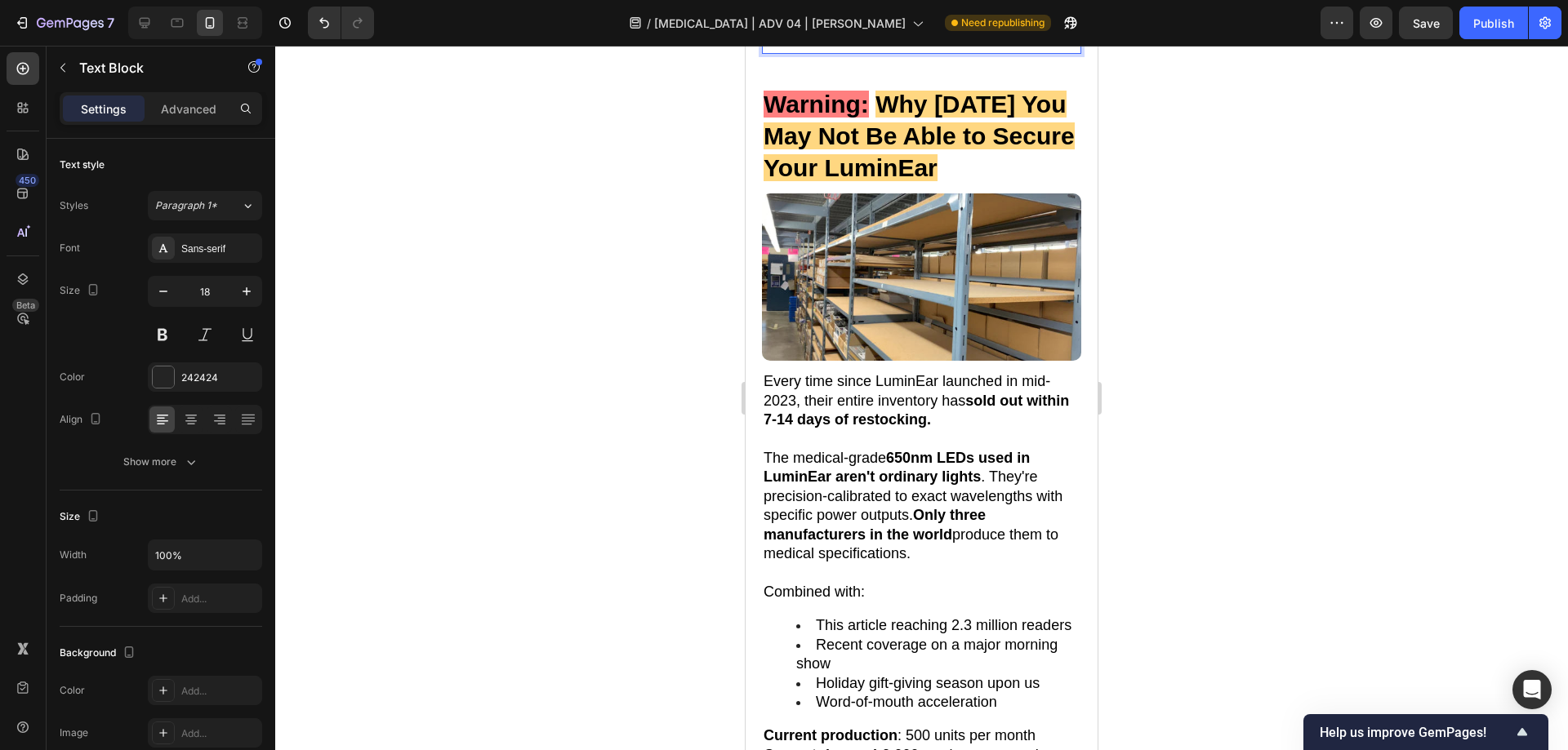
click at [1272, 270] on div at bounding box center [922, 397] width 1293 height 705
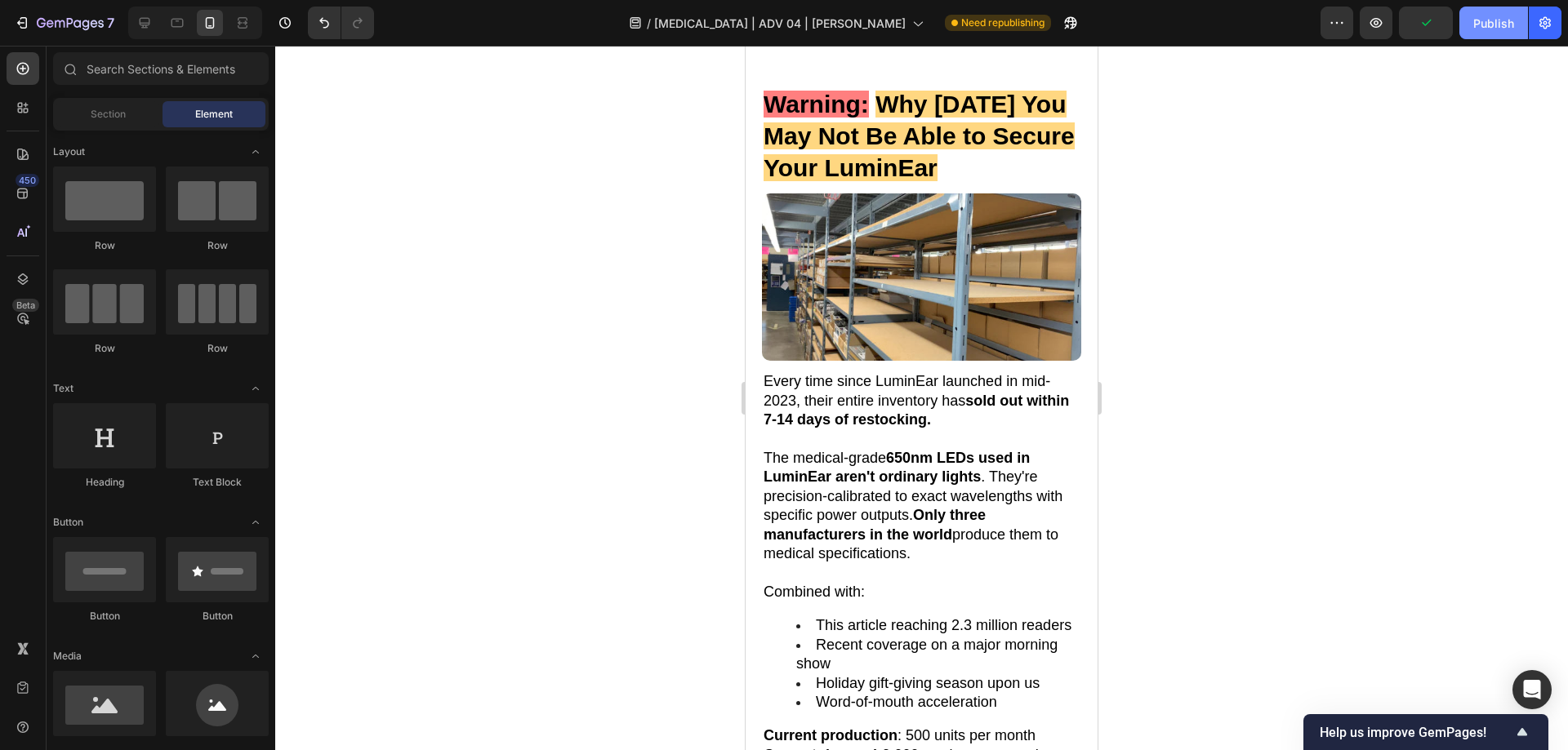
click at [1493, 28] on div "Publish" at bounding box center [1493, 24] width 41 height 17
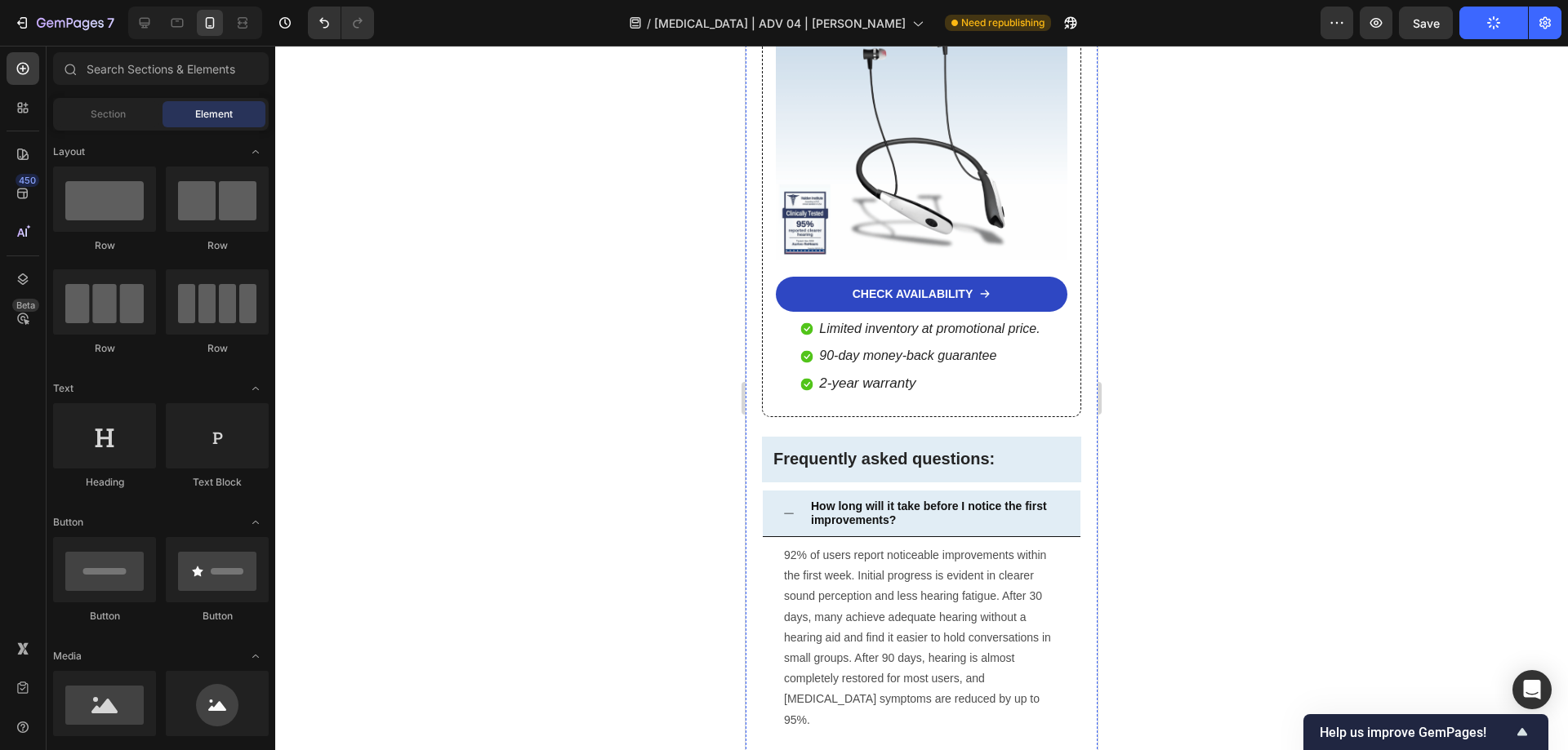
scroll to position [10967, 0]
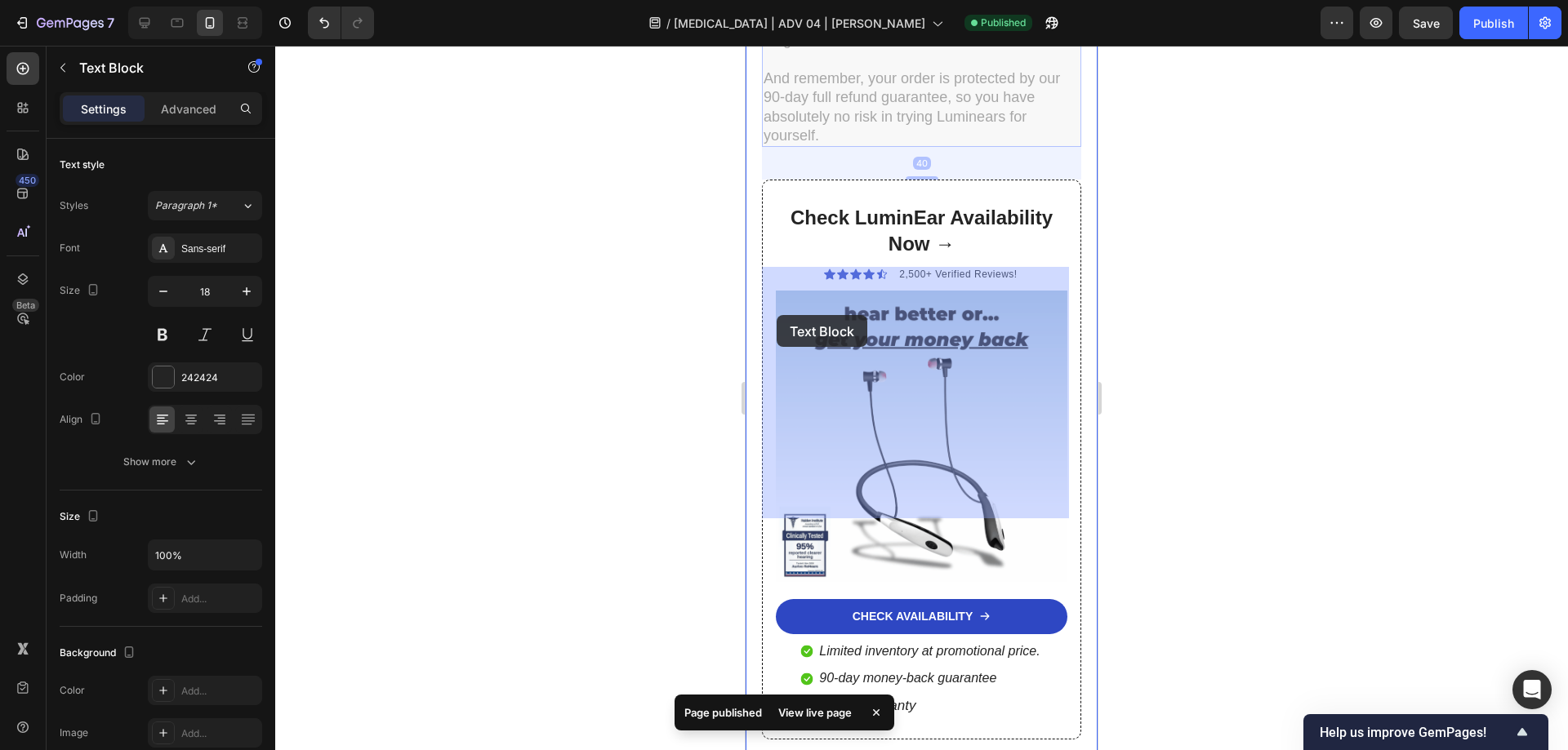
drag, startPoint x: 765, startPoint y: 314, endPoint x: 776, endPoint y: 315, distance: 11.0
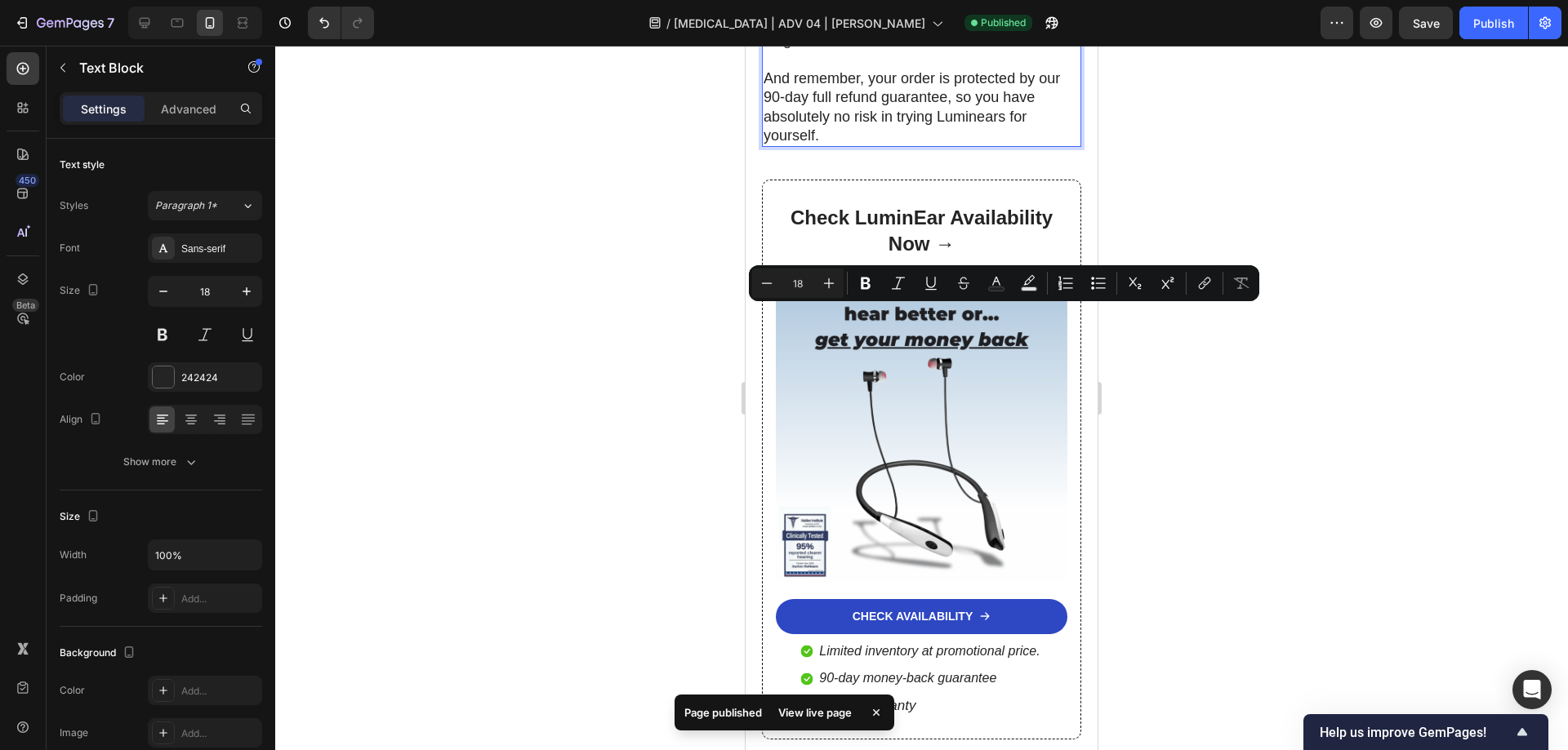
drag, startPoint x: 764, startPoint y: 317, endPoint x: 889, endPoint y: 320, distance: 125.0
click at [860, 287] on icon "Editor contextual toolbar" at bounding box center [865, 283] width 17 height 17
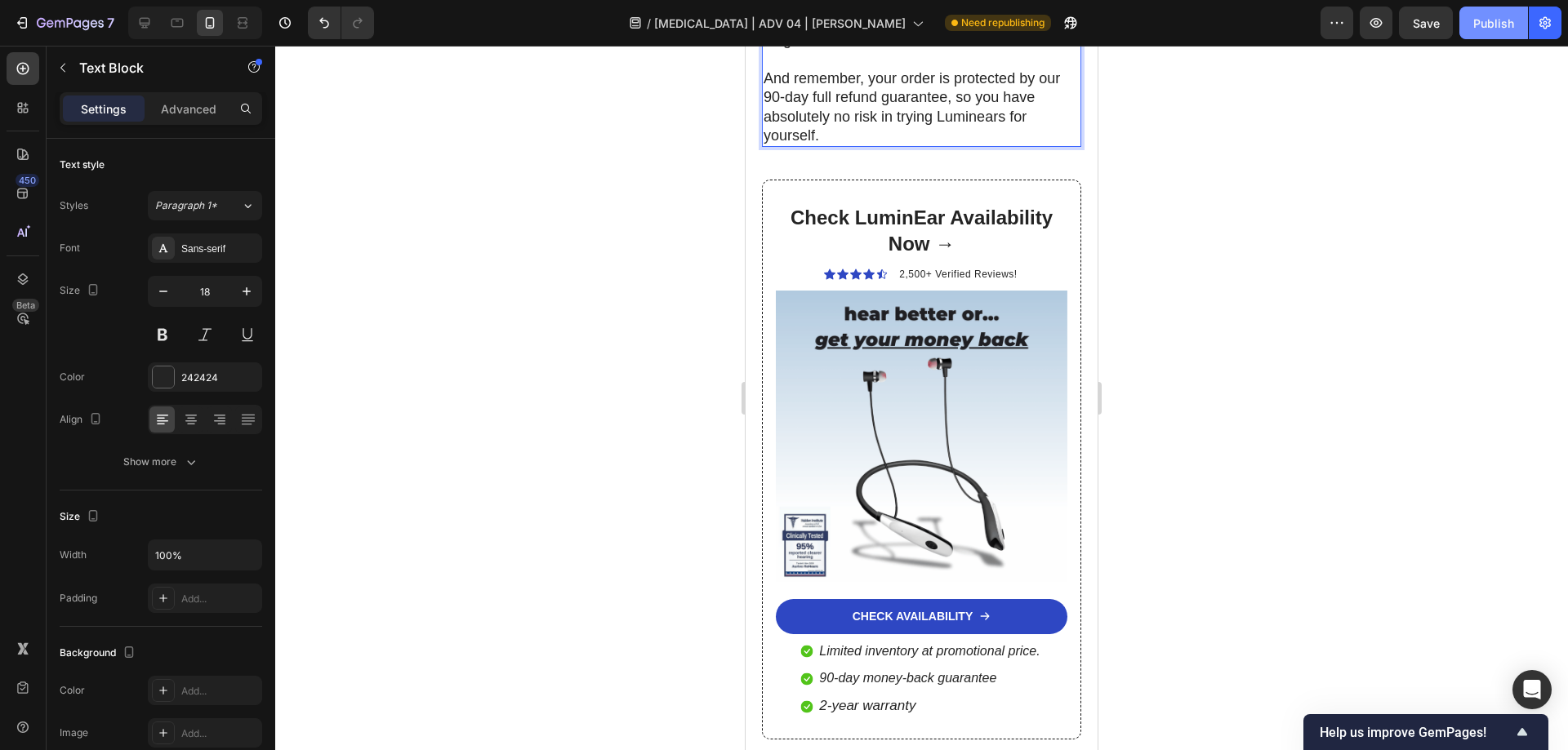
click at [1500, 24] on div "Publish" at bounding box center [1493, 24] width 41 height 17
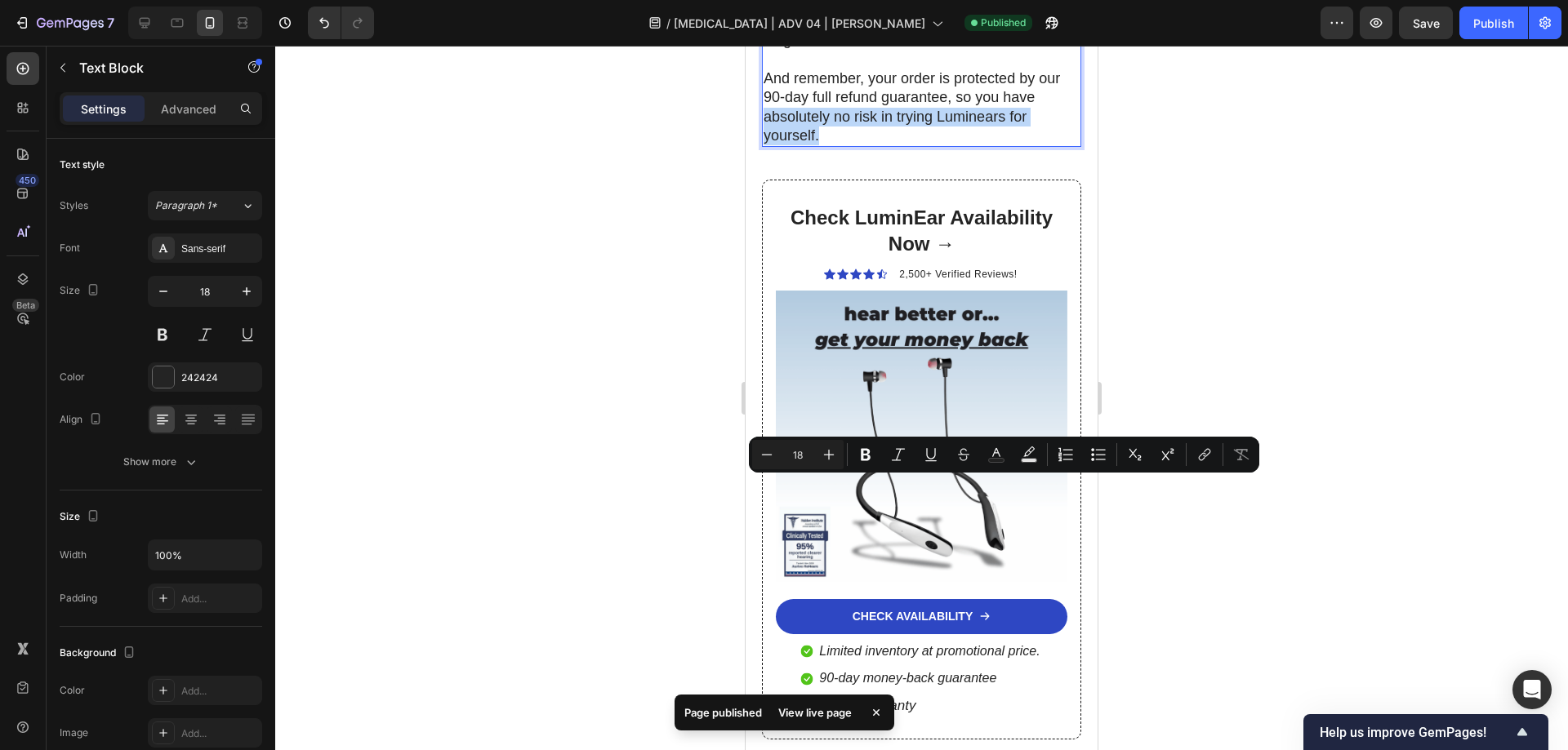
drag, startPoint x: 765, startPoint y: 484, endPoint x: 831, endPoint y: 510, distance: 70.9
click at [831, 146] on p "And remember, your order is protected by our 90-day full refund guarantee, so y…" at bounding box center [921, 108] width 316 height 77
click at [866, 452] on icon "Editor contextual toolbar" at bounding box center [865, 455] width 17 height 17
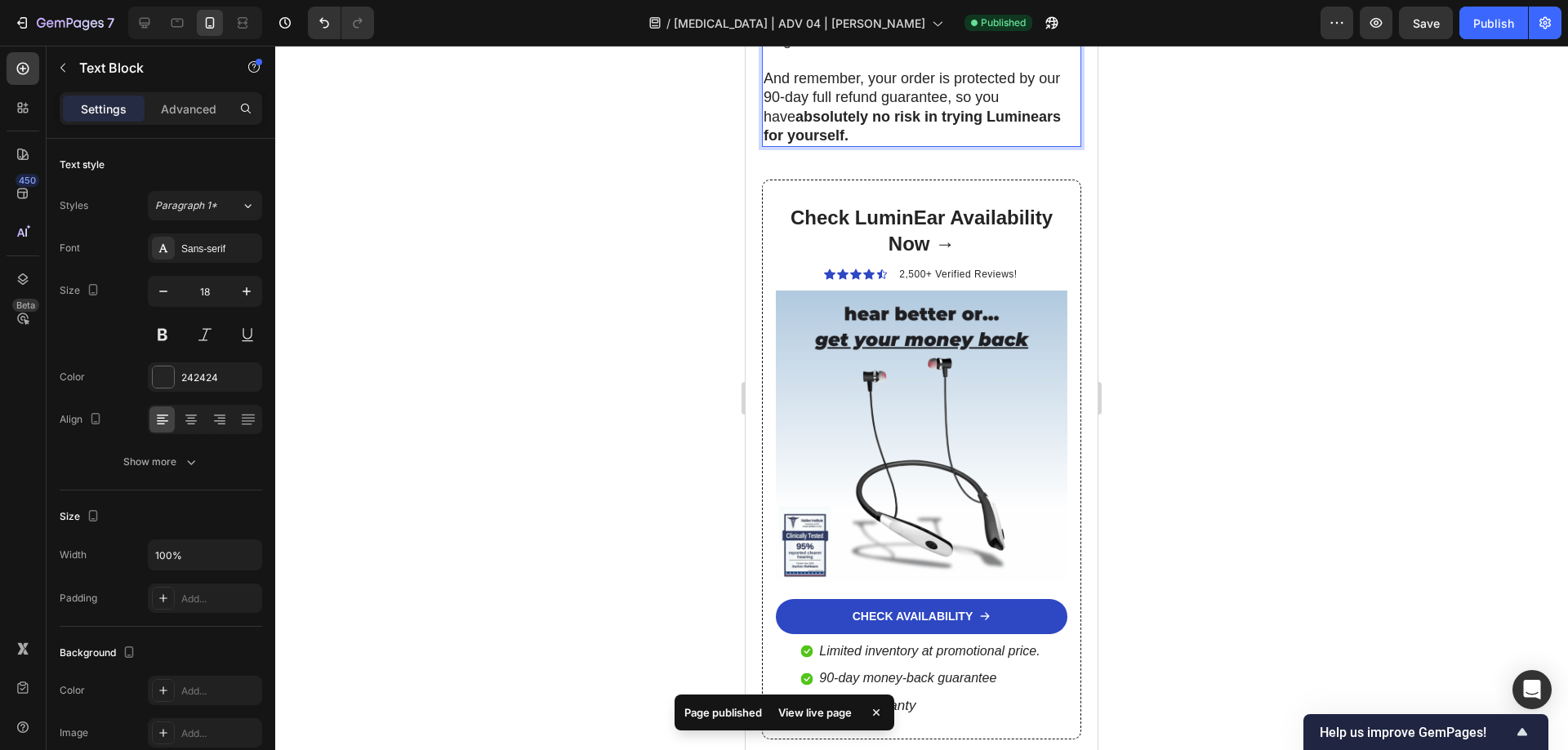
click at [1152, 321] on div at bounding box center [922, 397] width 1293 height 705
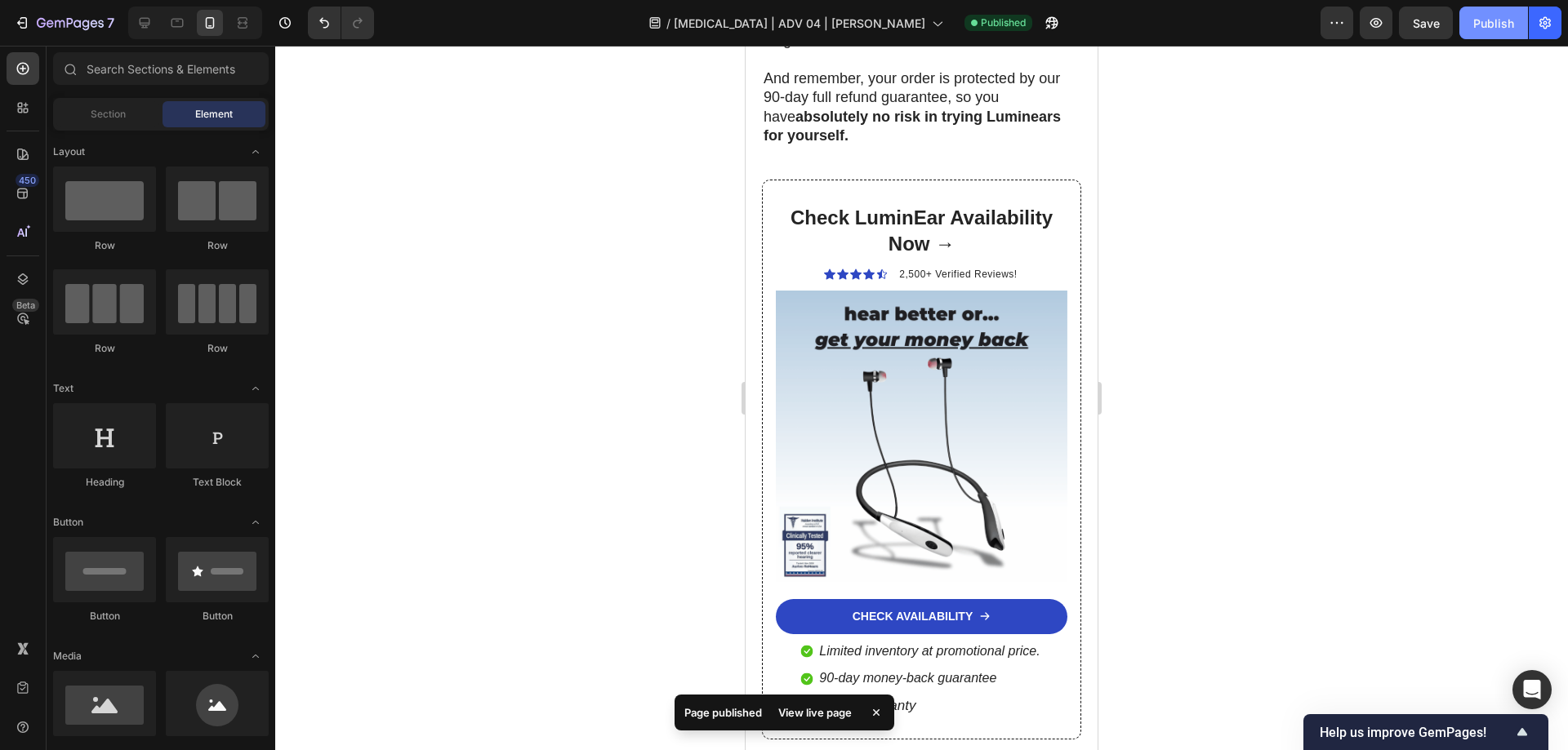
click at [1479, 28] on div "Publish" at bounding box center [1493, 24] width 41 height 17
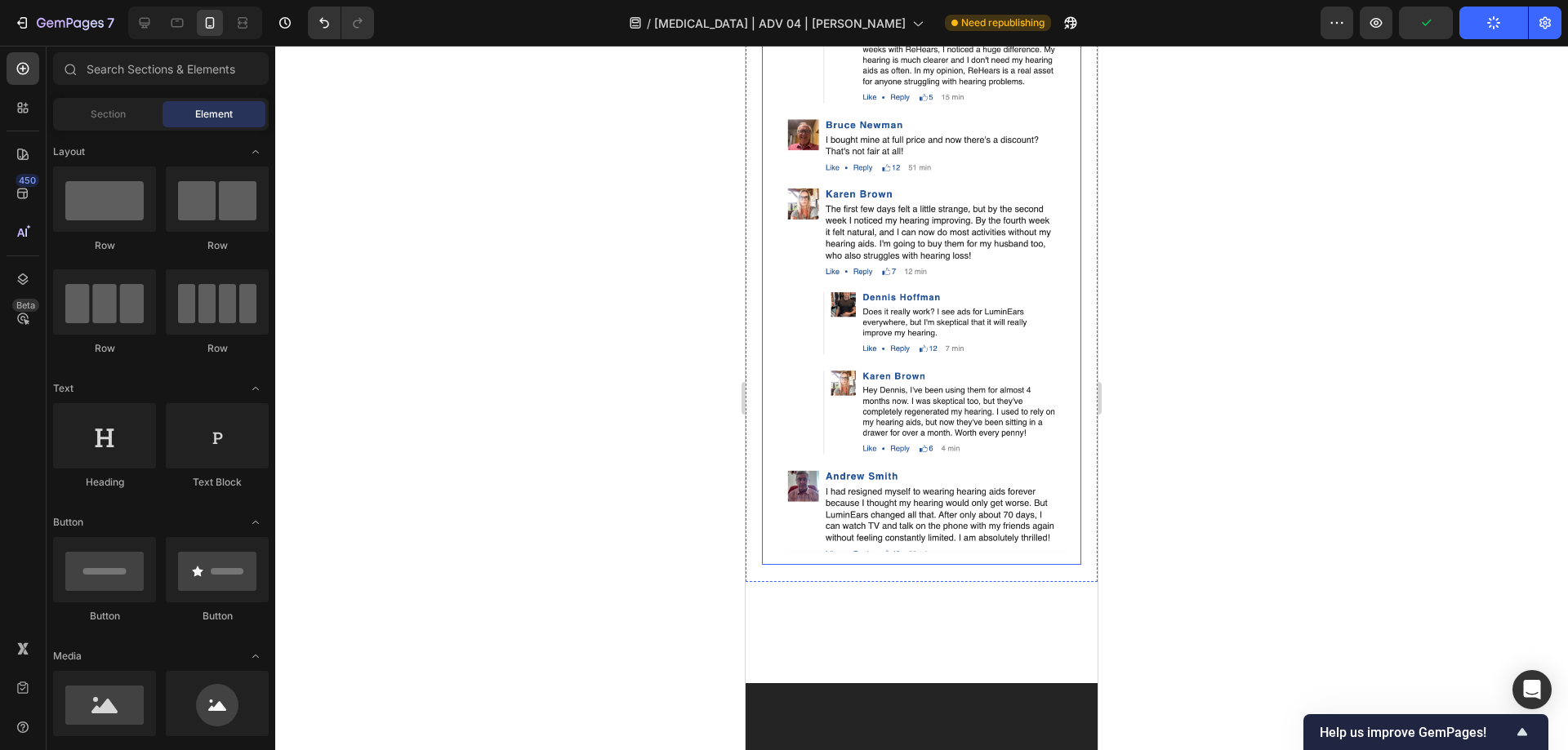
scroll to position [11837, 0]
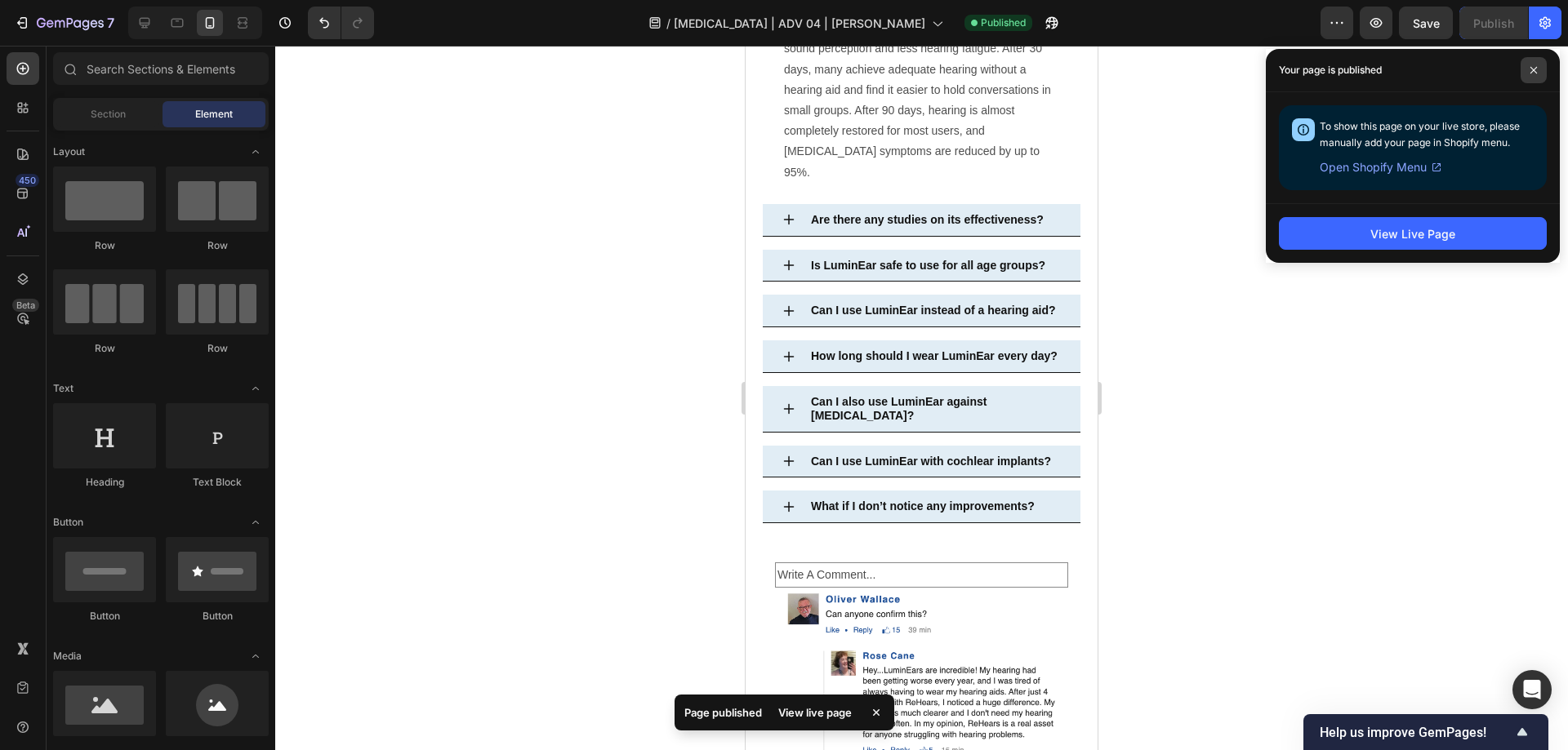
click at [1526, 73] on span at bounding box center [1533, 71] width 26 height 26
